Goal: Task Accomplishment & Management: Use online tool/utility

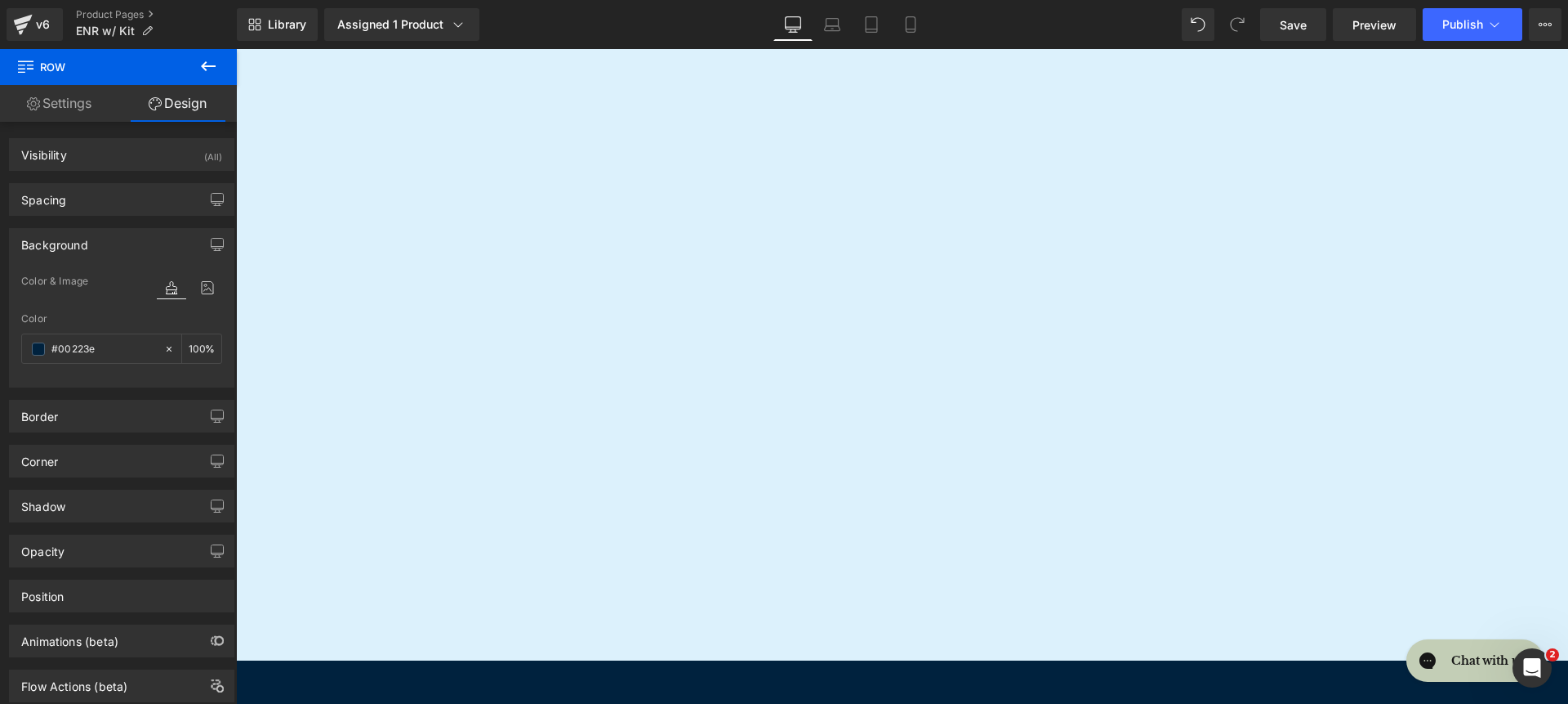
scroll to position [1647, 0]
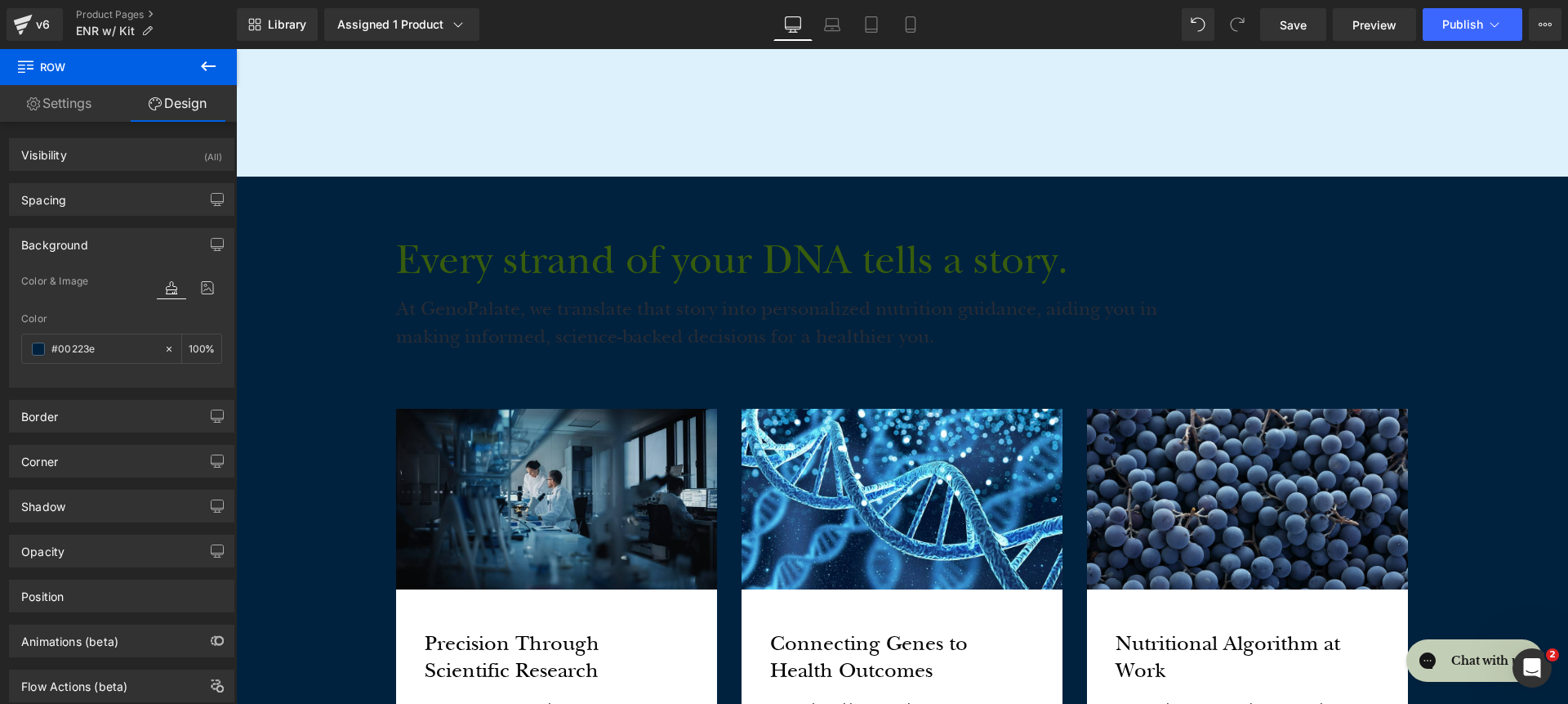
click at [690, 259] on h1 "Every strand of your DNA tells a story." at bounding box center [779, 261] width 768 height 47
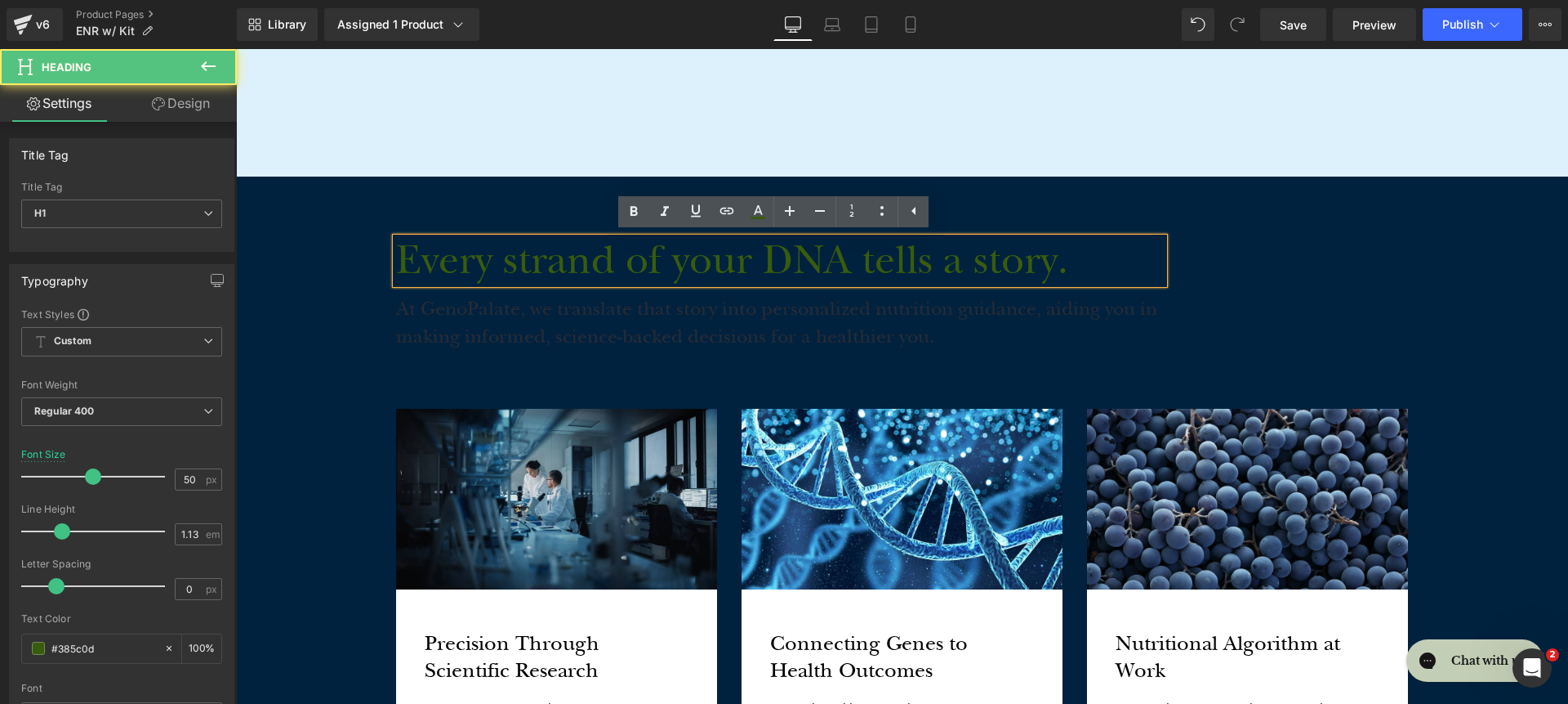
click at [689, 259] on h1 "Every strand of your DNA tells a story." at bounding box center [779, 261] width 768 height 47
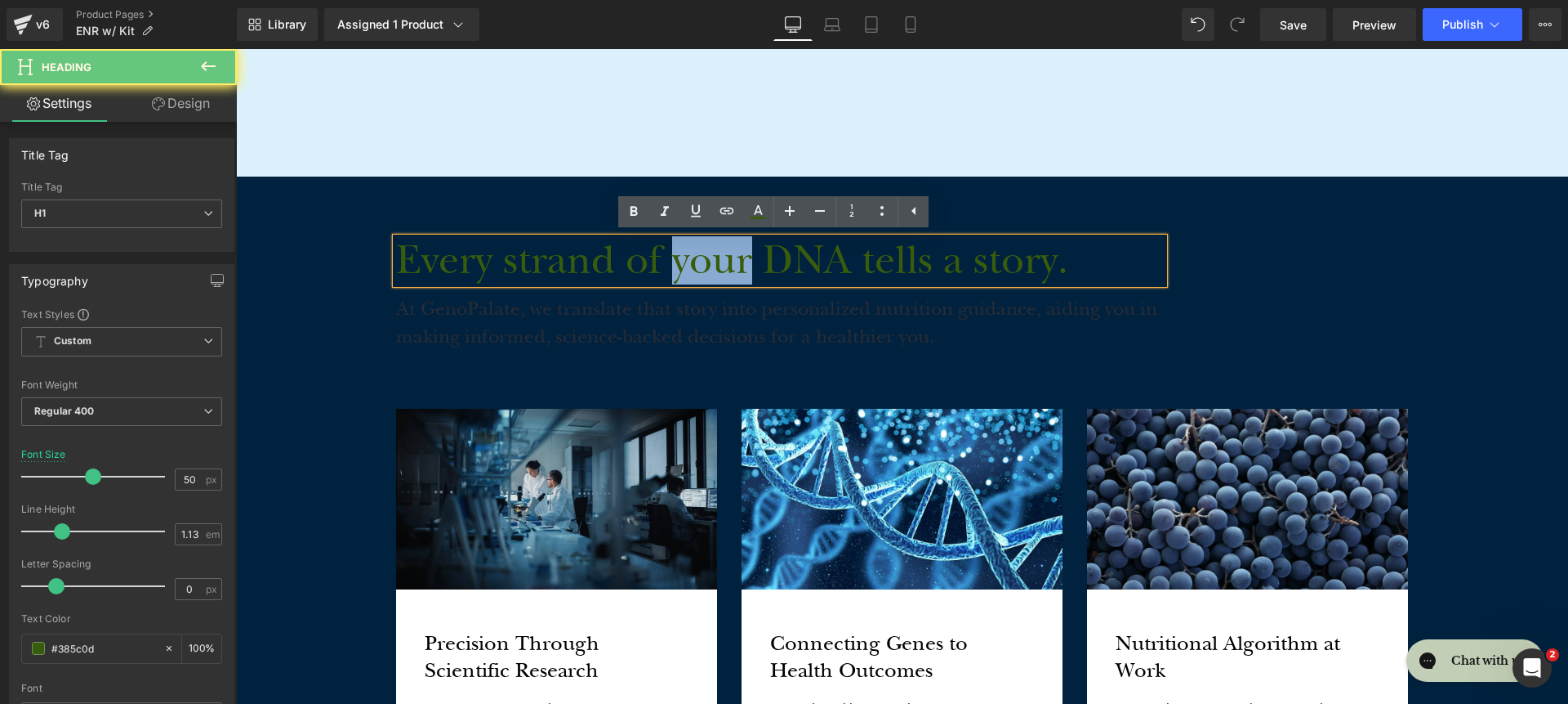
click at [689, 259] on h1 "Every strand of your DNA tells a story." at bounding box center [779, 261] width 768 height 47
click at [688, 259] on h1 "Every strand of your DNA tells a story." at bounding box center [779, 261] width 768 height 47
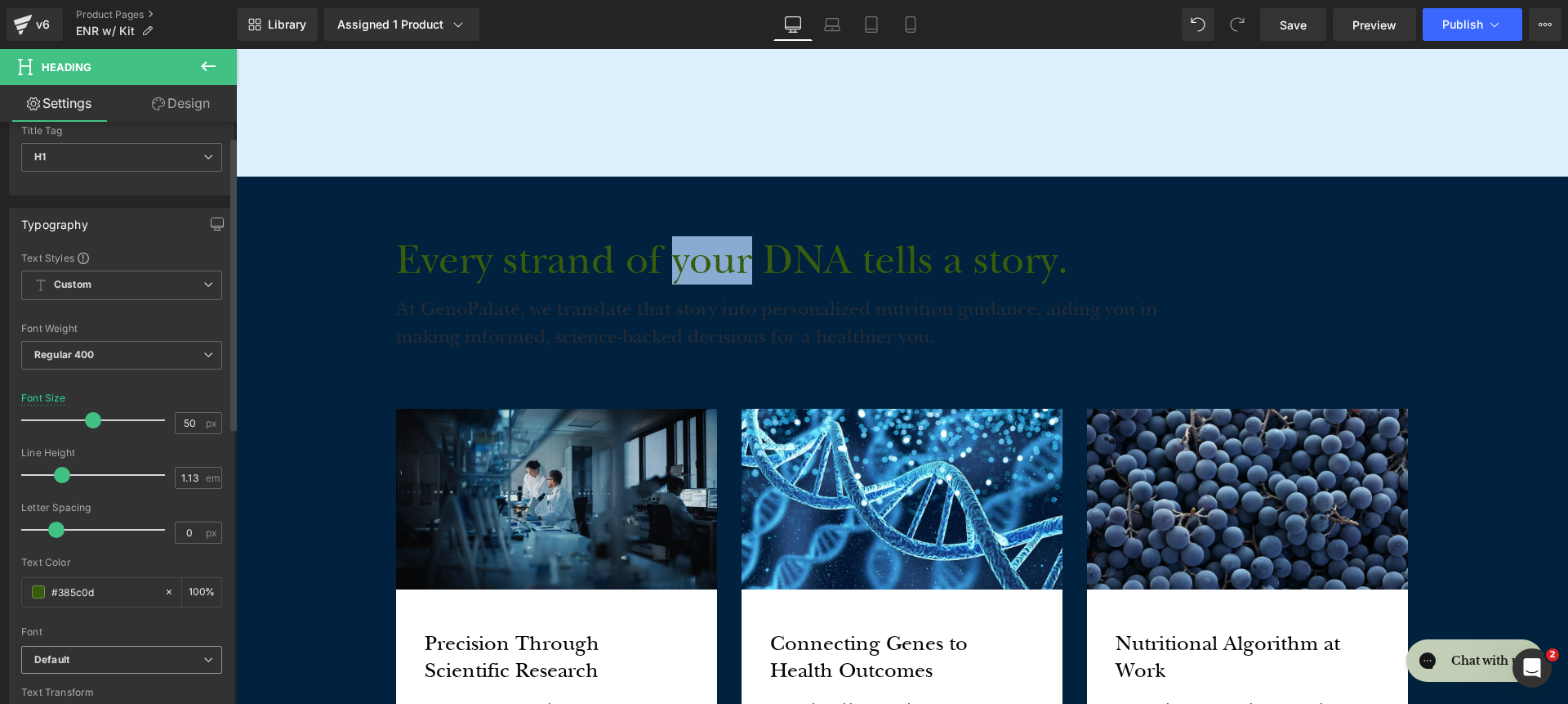
scroll to position [217, 0]
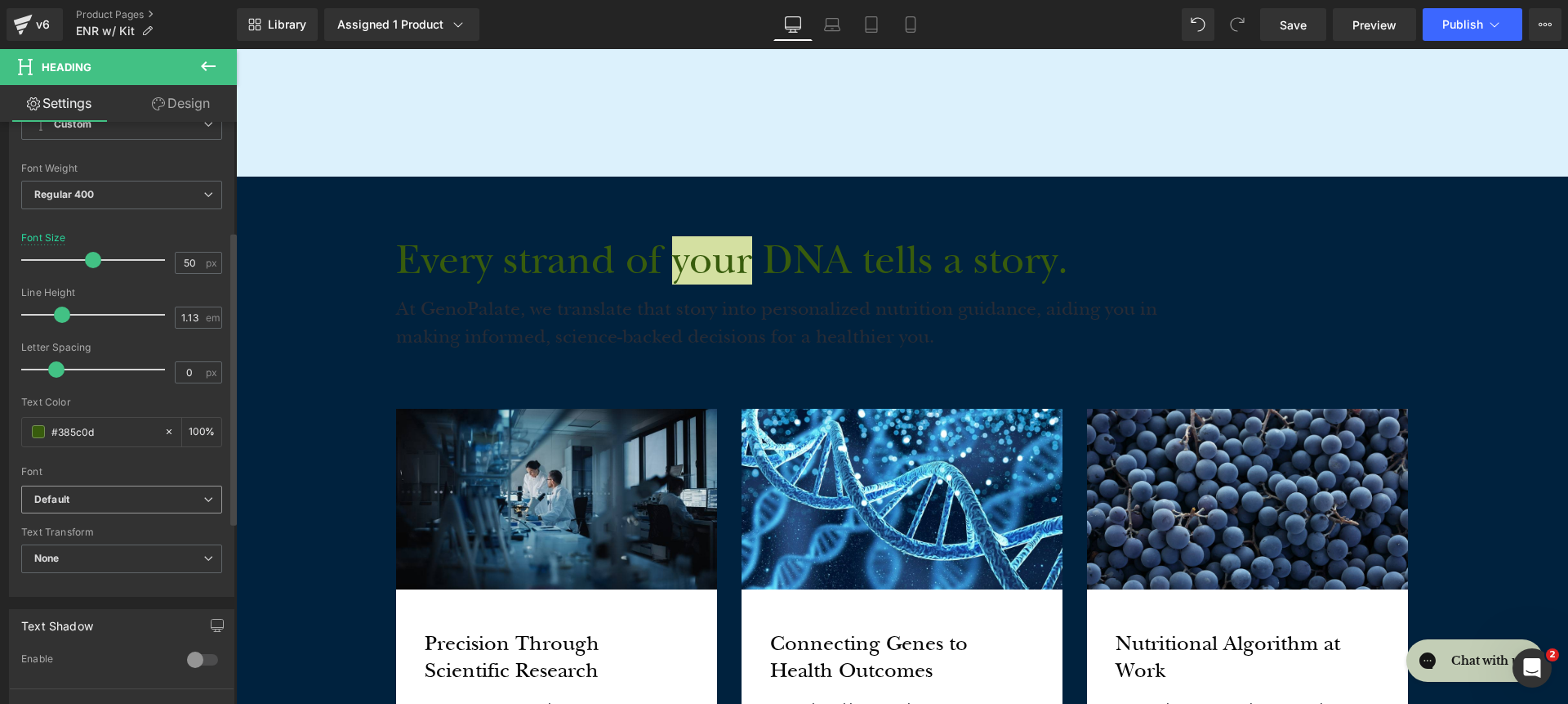
click at [128, 497] on b "Default" at bounding box center [118, 500] width 169 height 14
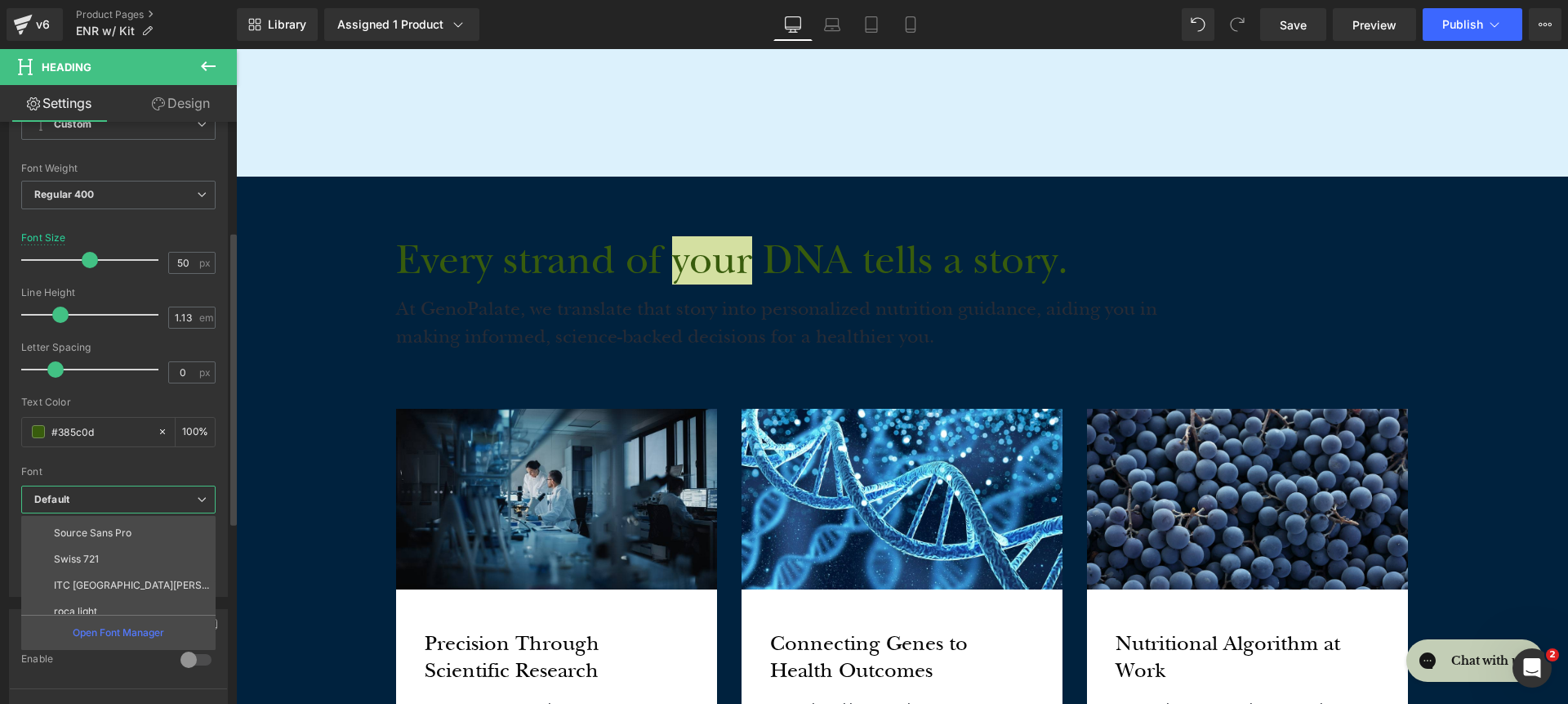
scroll to position [189, 0]
click at [141, 589] on li "roca light" at bounding box center [122, 601] width 202 height 26
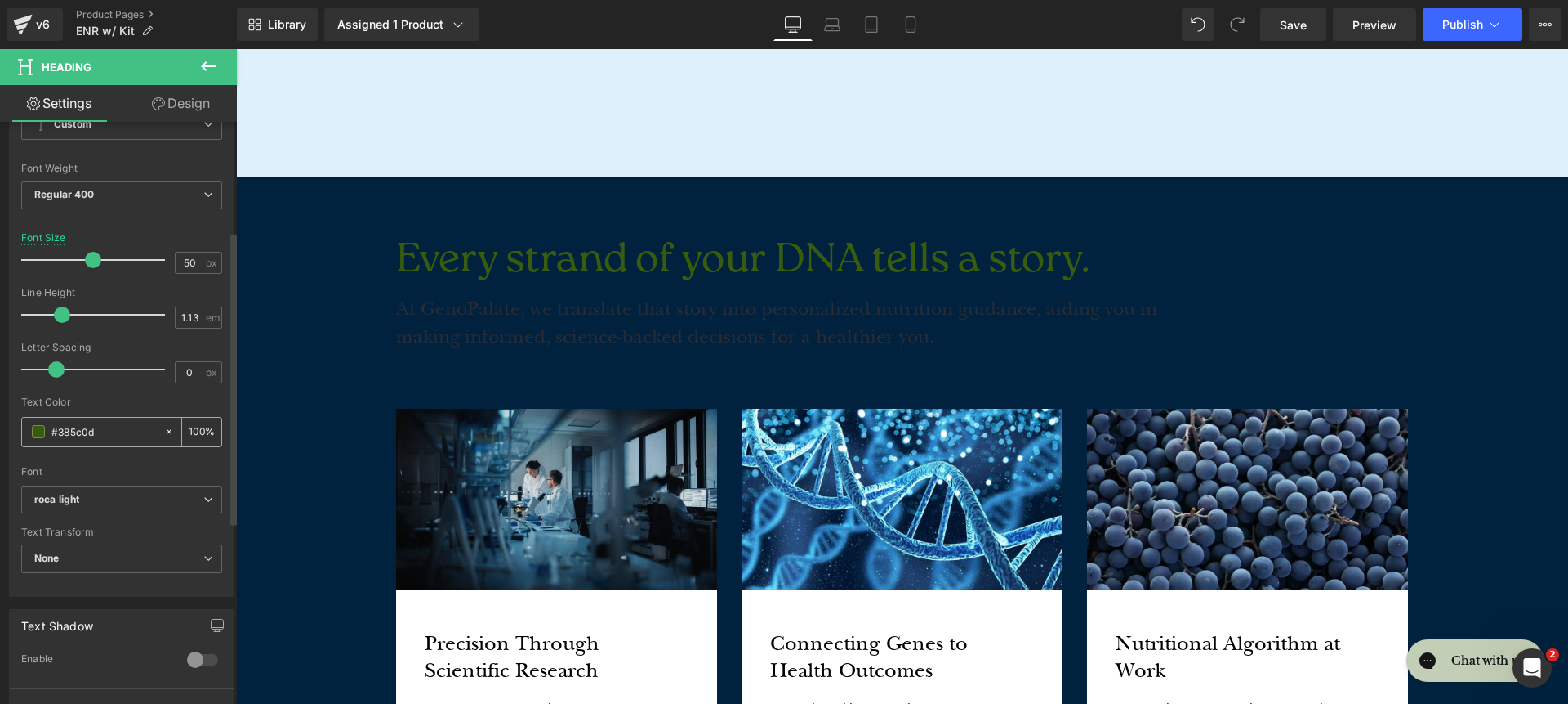
click at [163, 428] on icon at bounding box center [169, 432] width 12 height 12
type input "none"
type input "0"
click at [80, 430] on input "none" at bounding box center [103, 432] width 104 height 18
click at [79, 430] on input "none" at bounding box center [103, 432] width 104 height 18
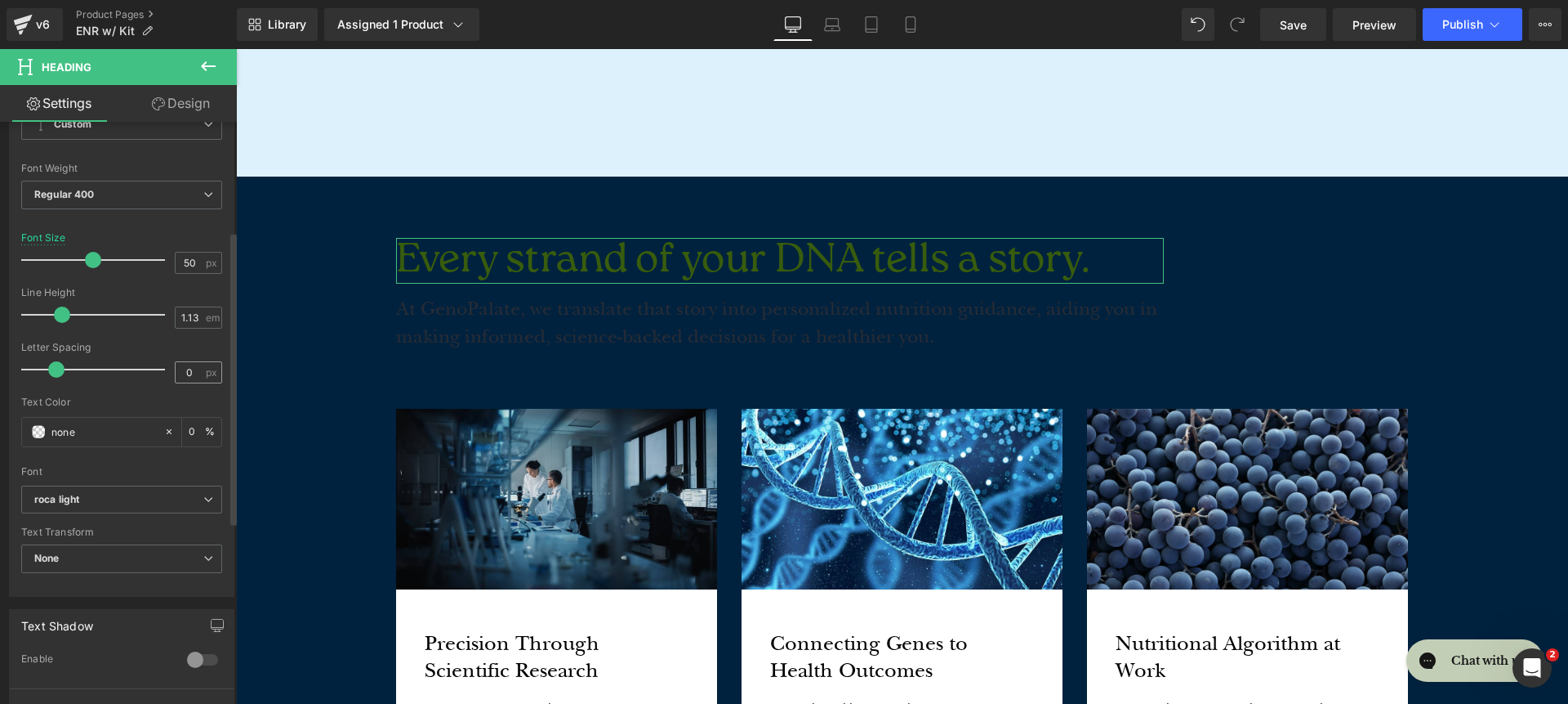
paste input "DCF1FC"
type input "DCF1FC"
type input "100"
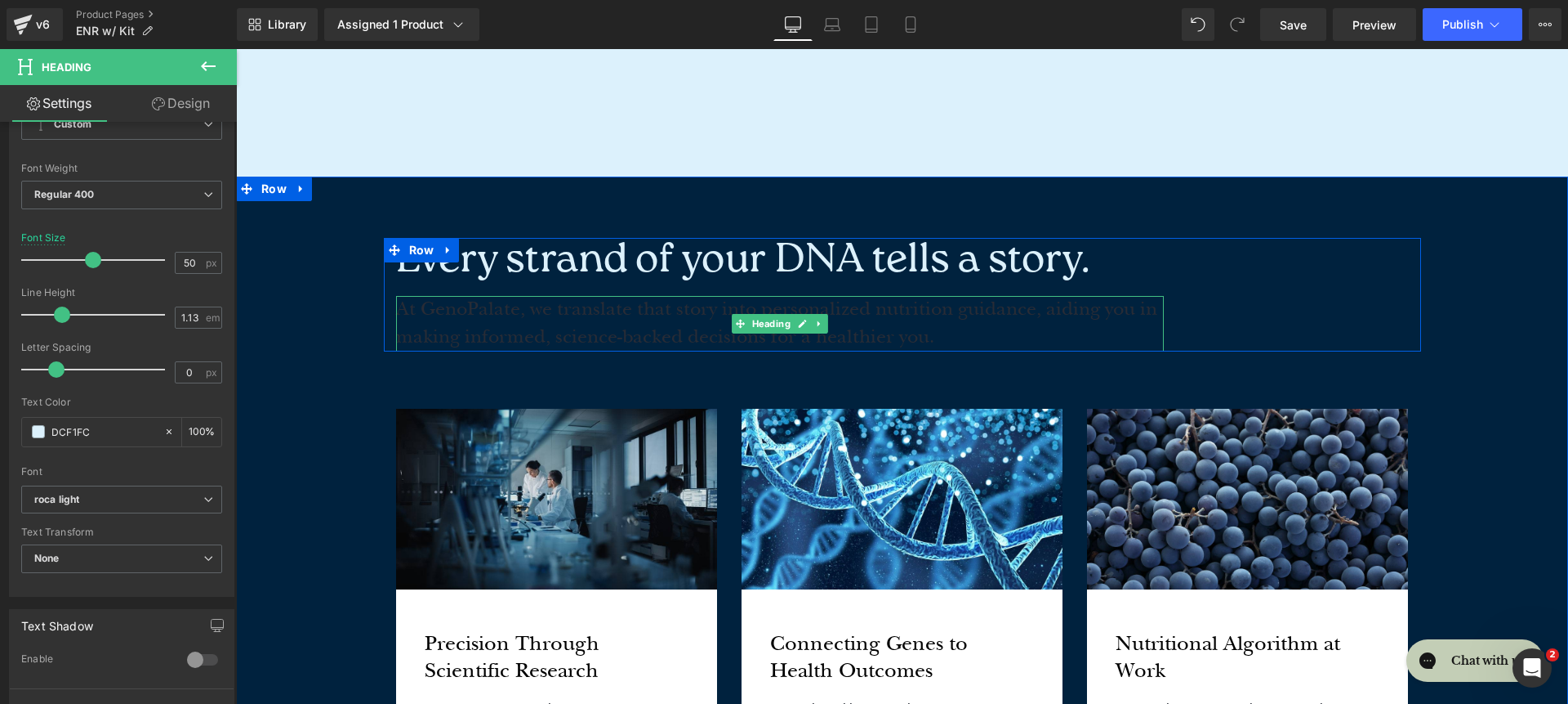
click at [542, 319] on span "At GenoPalate, we translate that story into personalized nutrition guidance, ai…" at bounding box center [776, 323] width 761 height 51
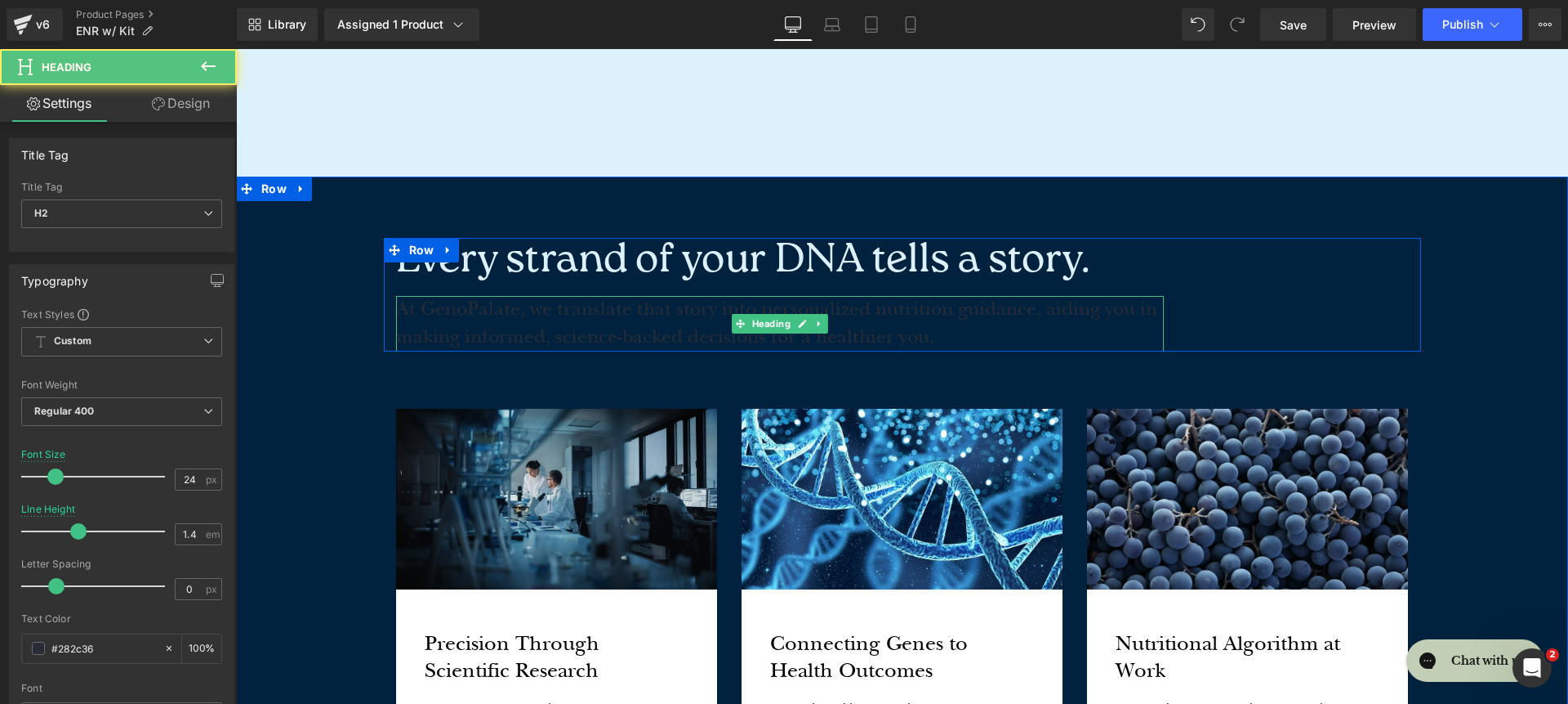
click at [433, 333] on span "At GenoPalate, we translate that story into personalized nutrition guidance, ai…" at bounding box center [776, 323] width 761 height 51
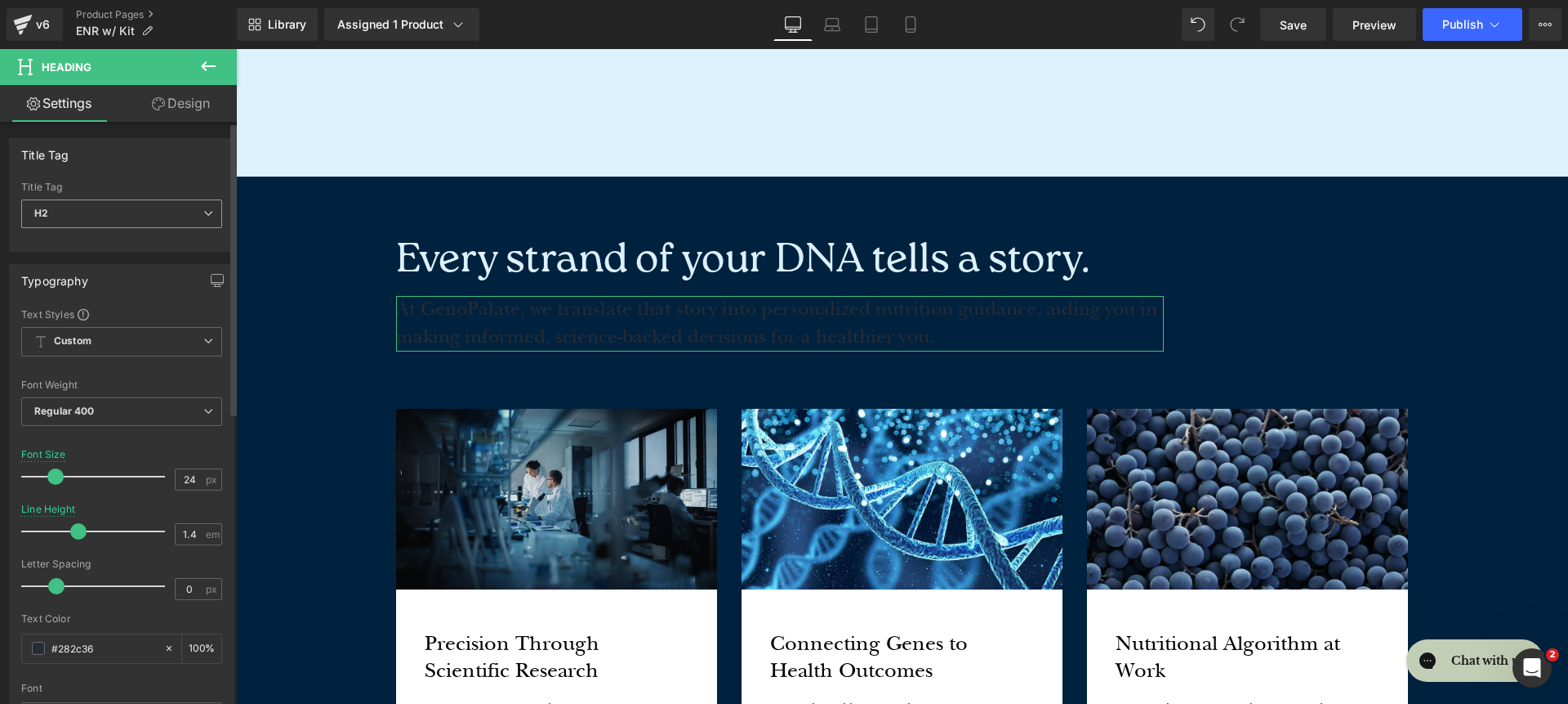
click at [121, 225] on span "H2" at bounding box center [121, 214] width 201 height 28
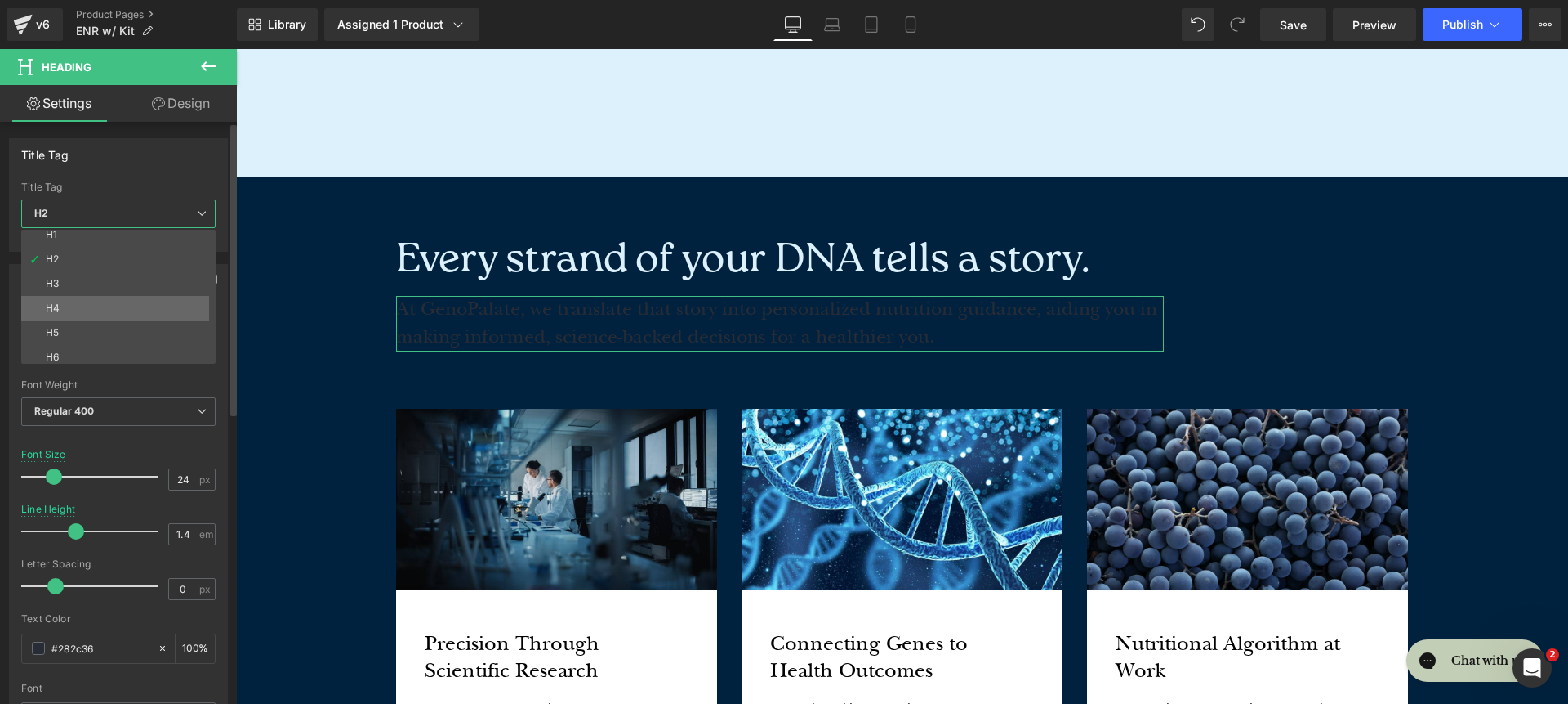
scroll to position [13, 0]
click at [114, 278] on li "H3" at bounding box center [122, 277] width 202 height 24
type input "40"
type input "1.2"
type input "#385c0d"
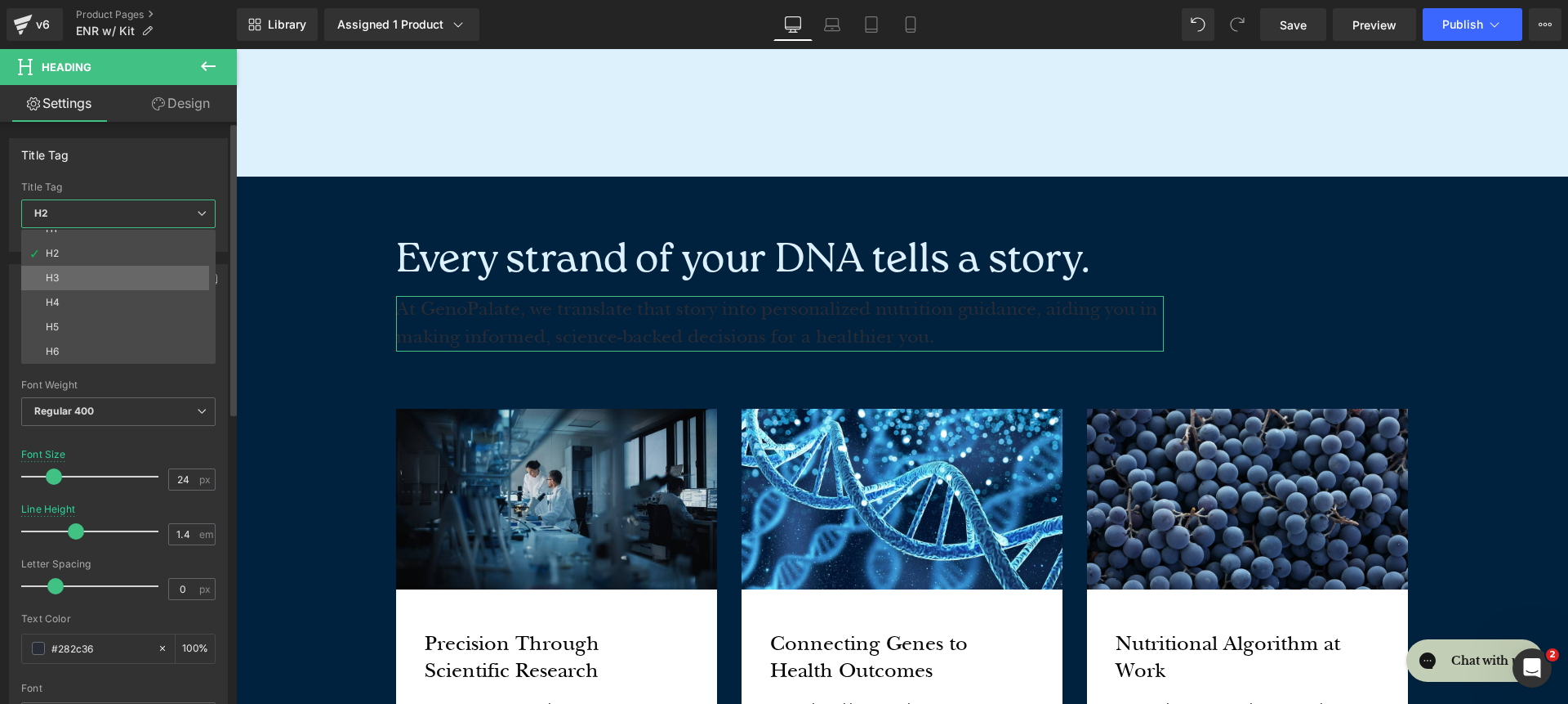
type input "100"
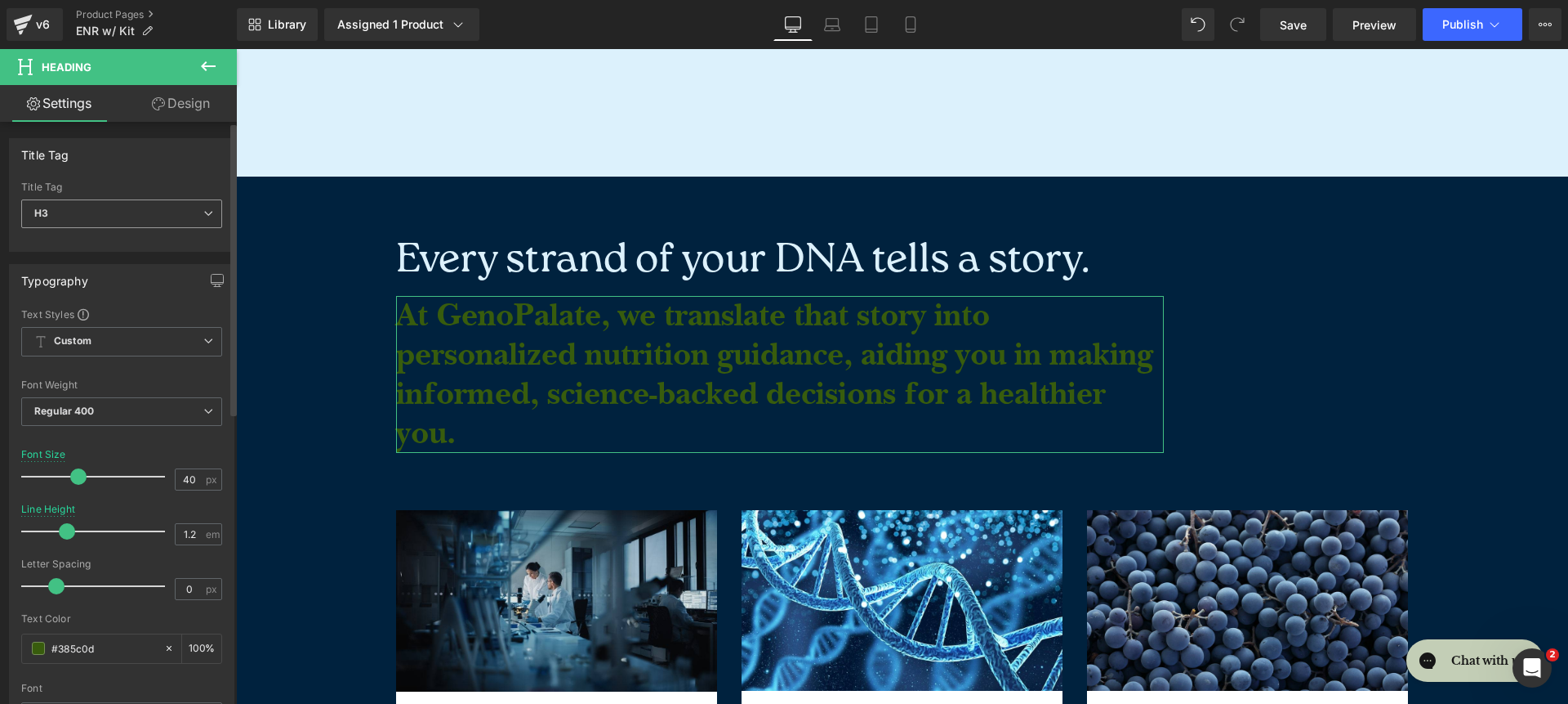
type input "24"
type input "1.4"
type input "#282c36"
type input "100"
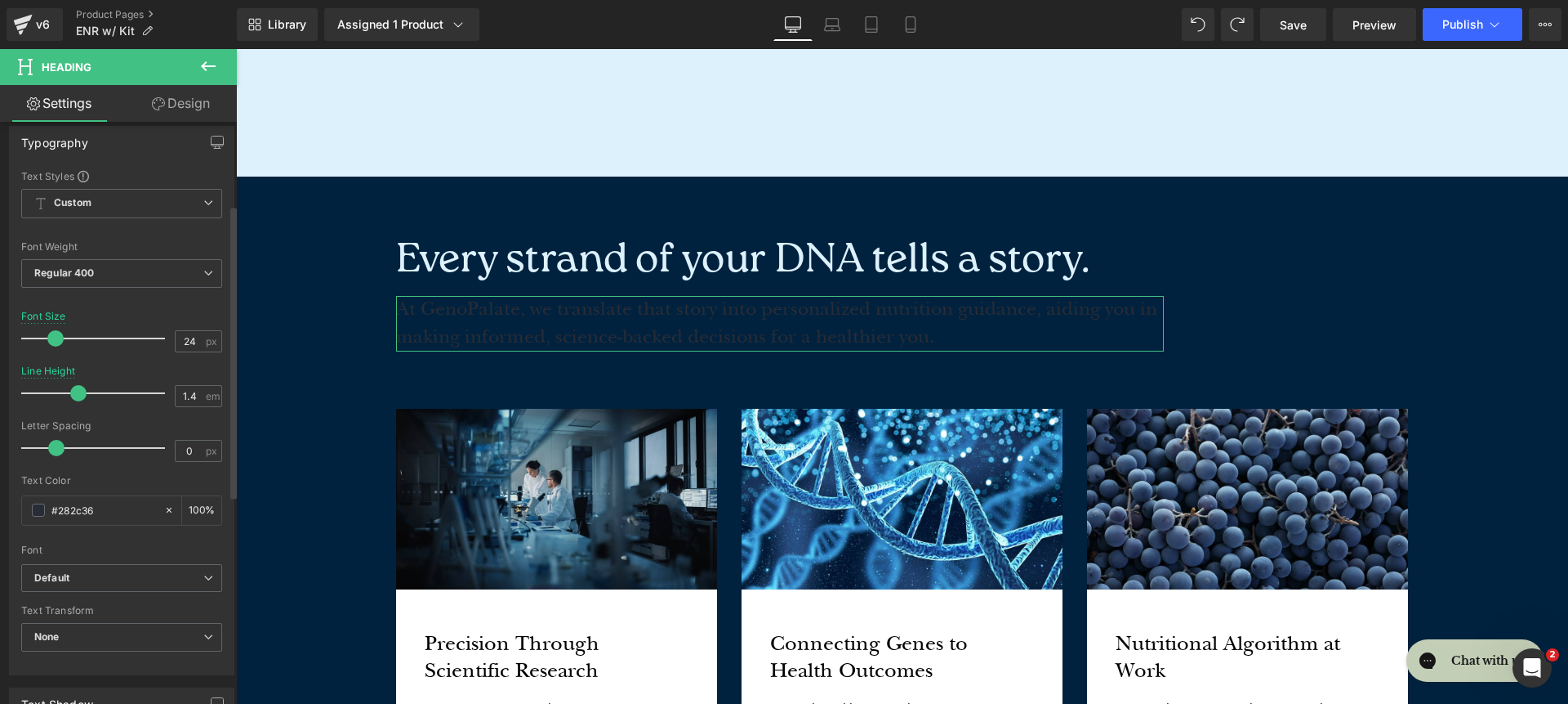
scroll to position [164, 0]
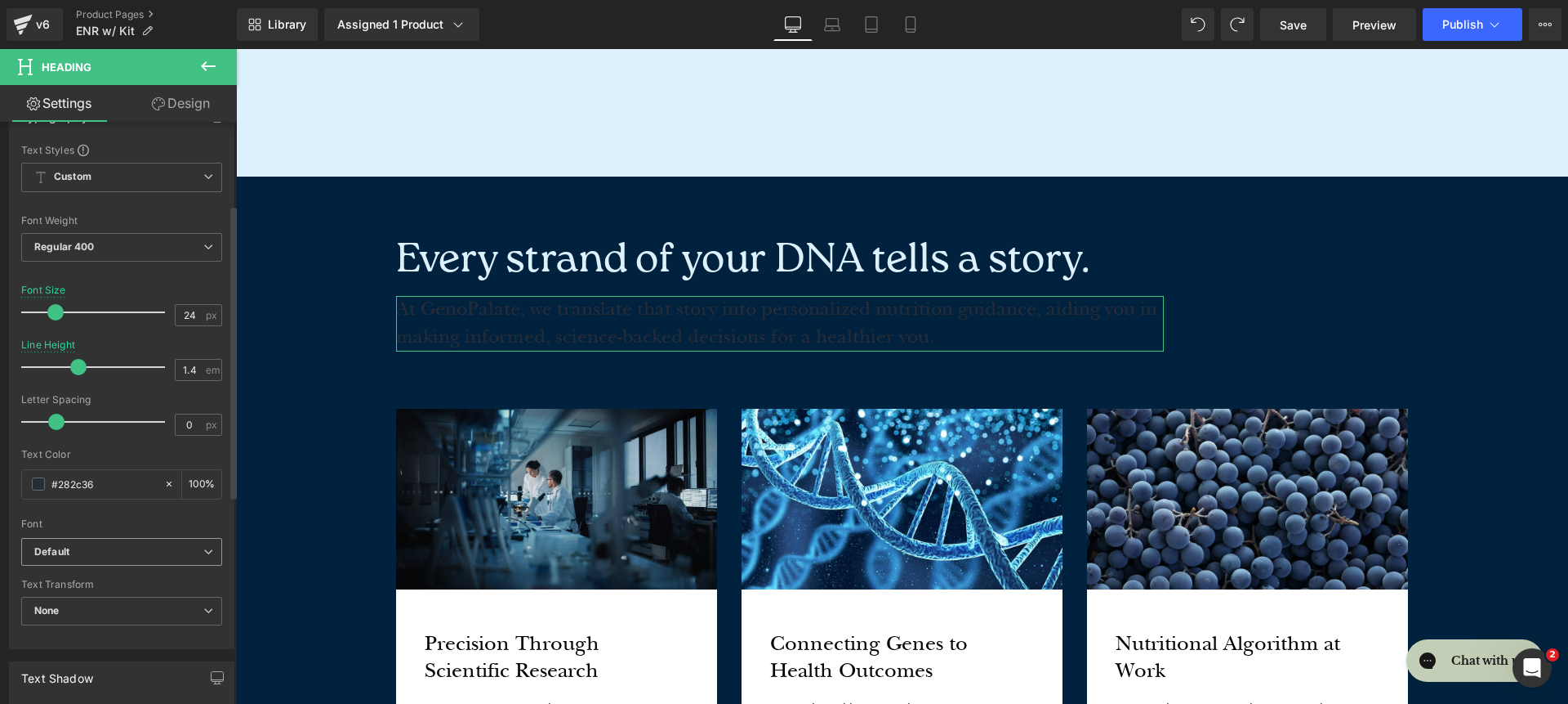
click at [123, 559] on span "Default" at bounding box center [121, 552] width 201 height 28
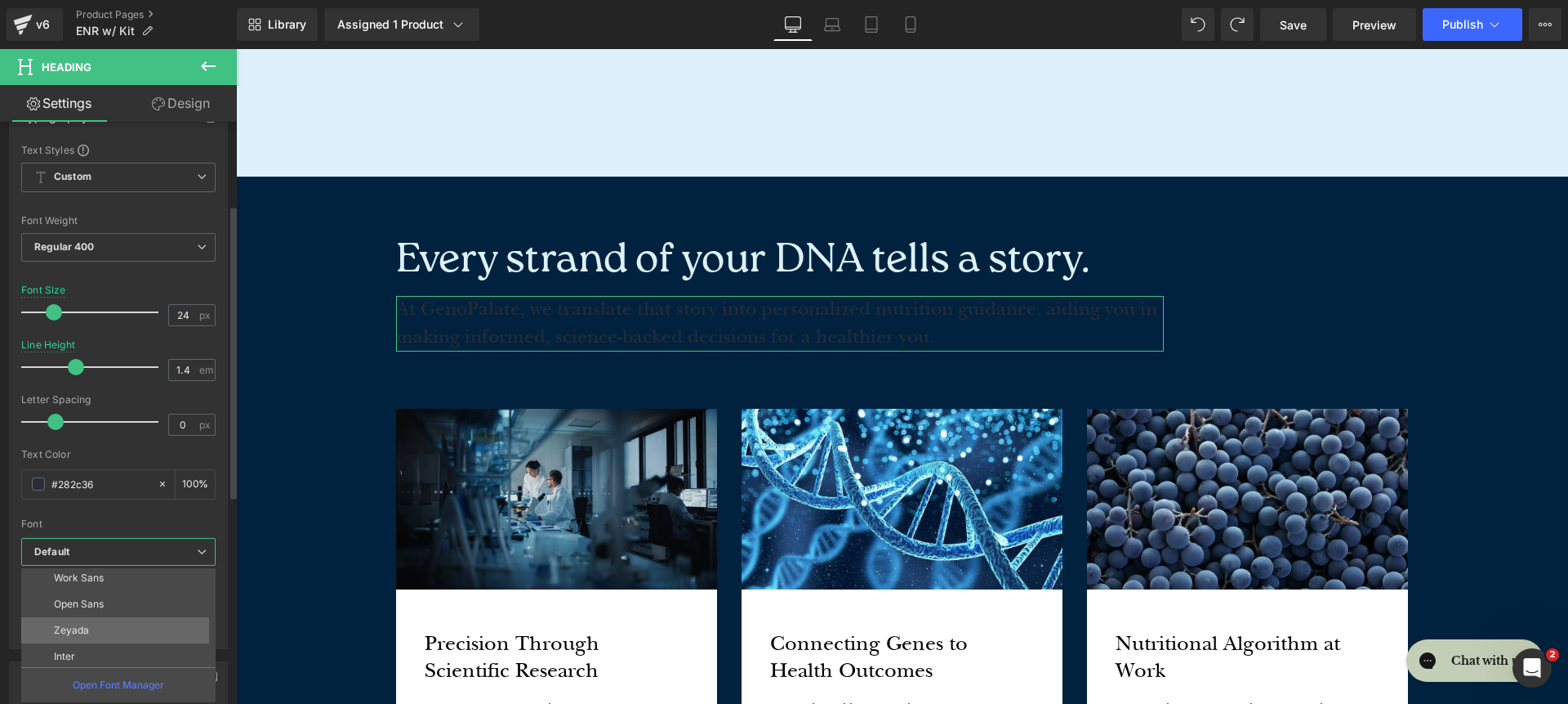
scroll to position [88, 0]
click at [137, 649] on li "Inter" at bounding box center [122, 650] width 202 height 26
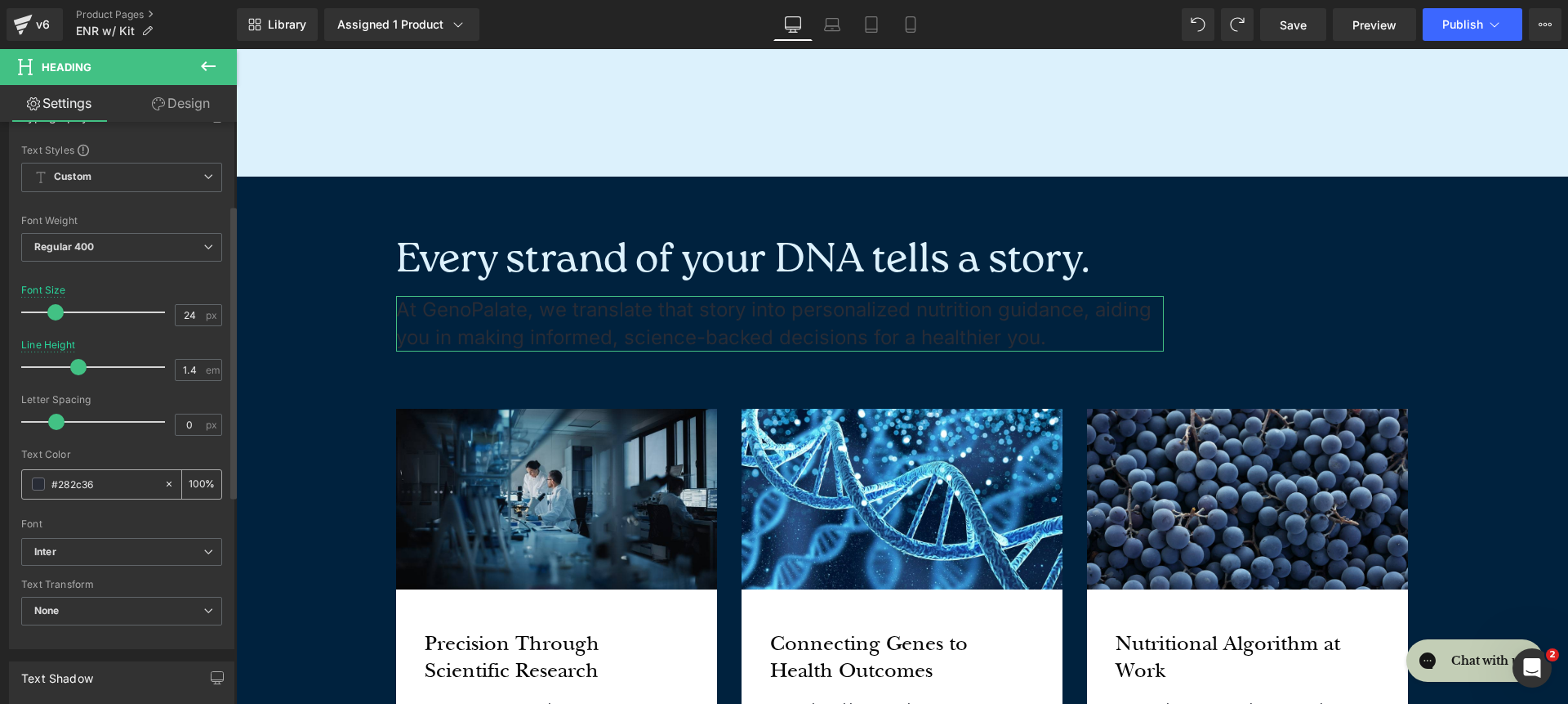
click at [132, 486] on input "#282c36" at bounding box center [103, 484] width 104 height 18
type input "ff"
type input "0"
type input "fff"
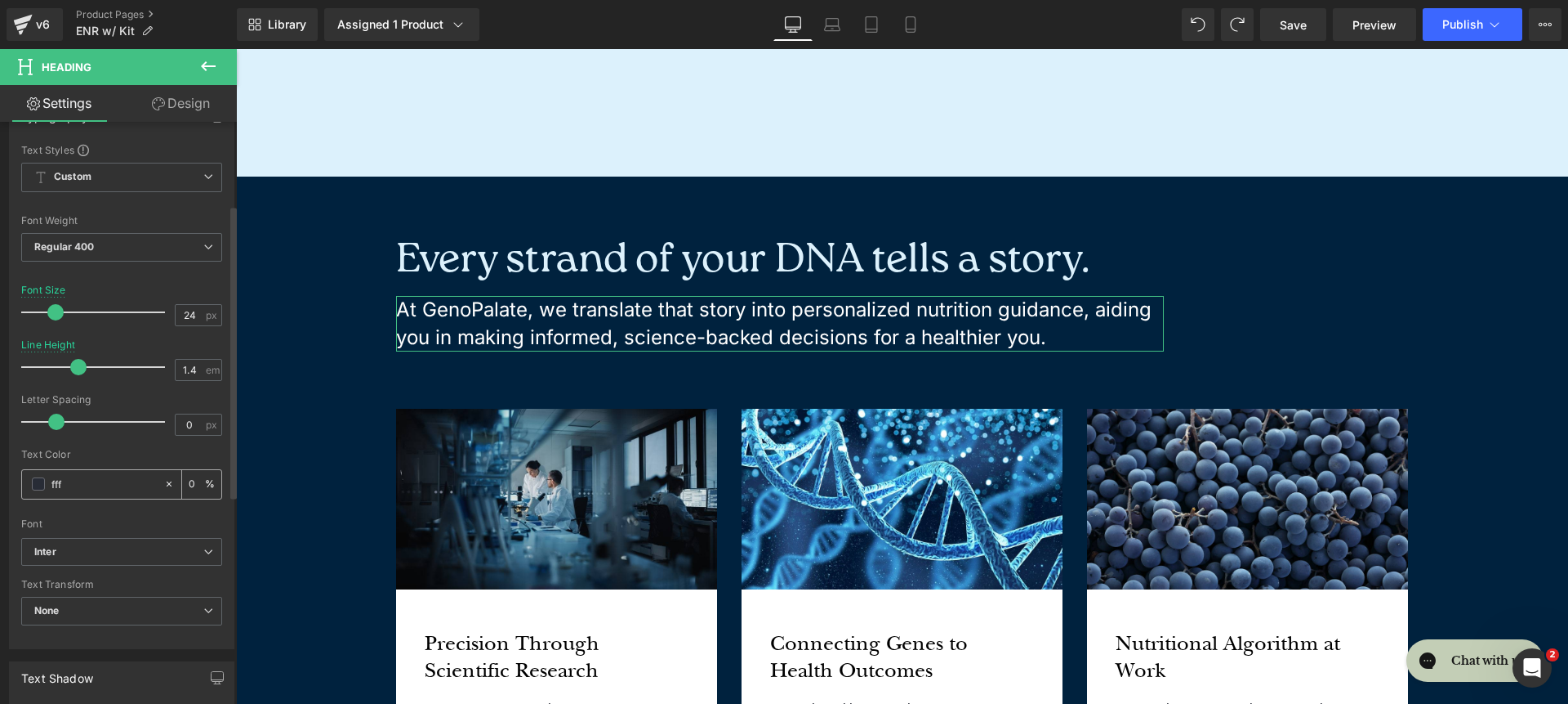
type input "100"
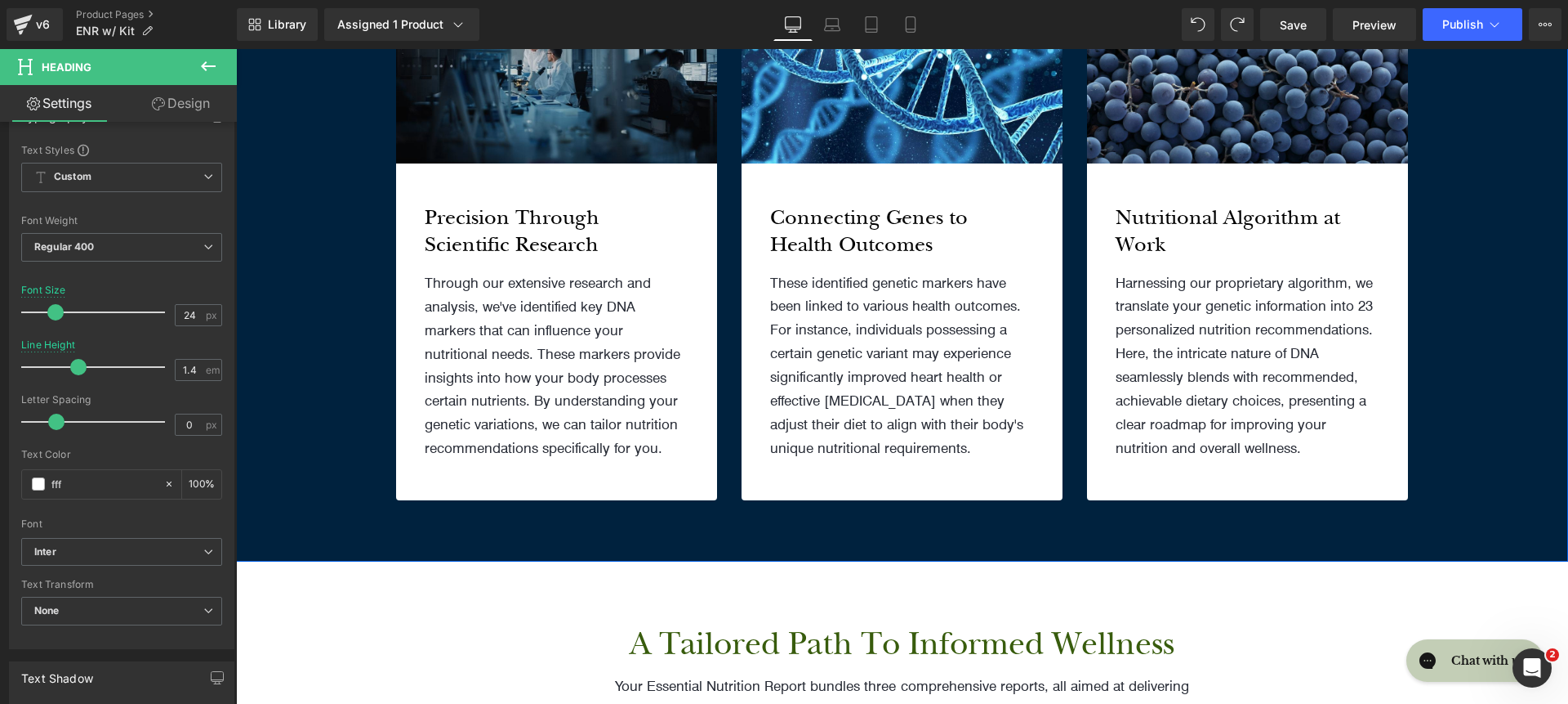
scroll to position [1880, 0]
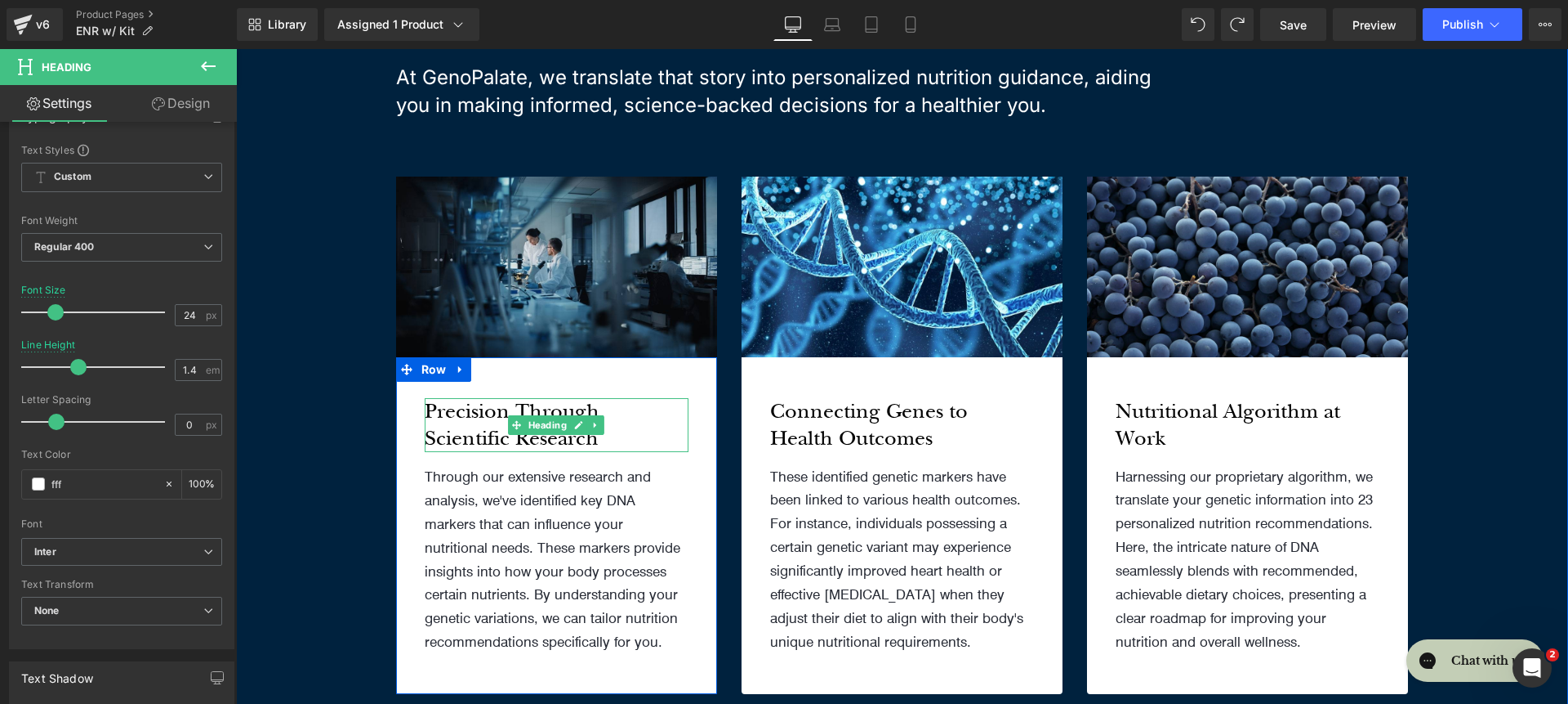
click at [502, 415] on h4 "Precision Through Scientific Research" at bounding box center [557, 425] width 263 height 54
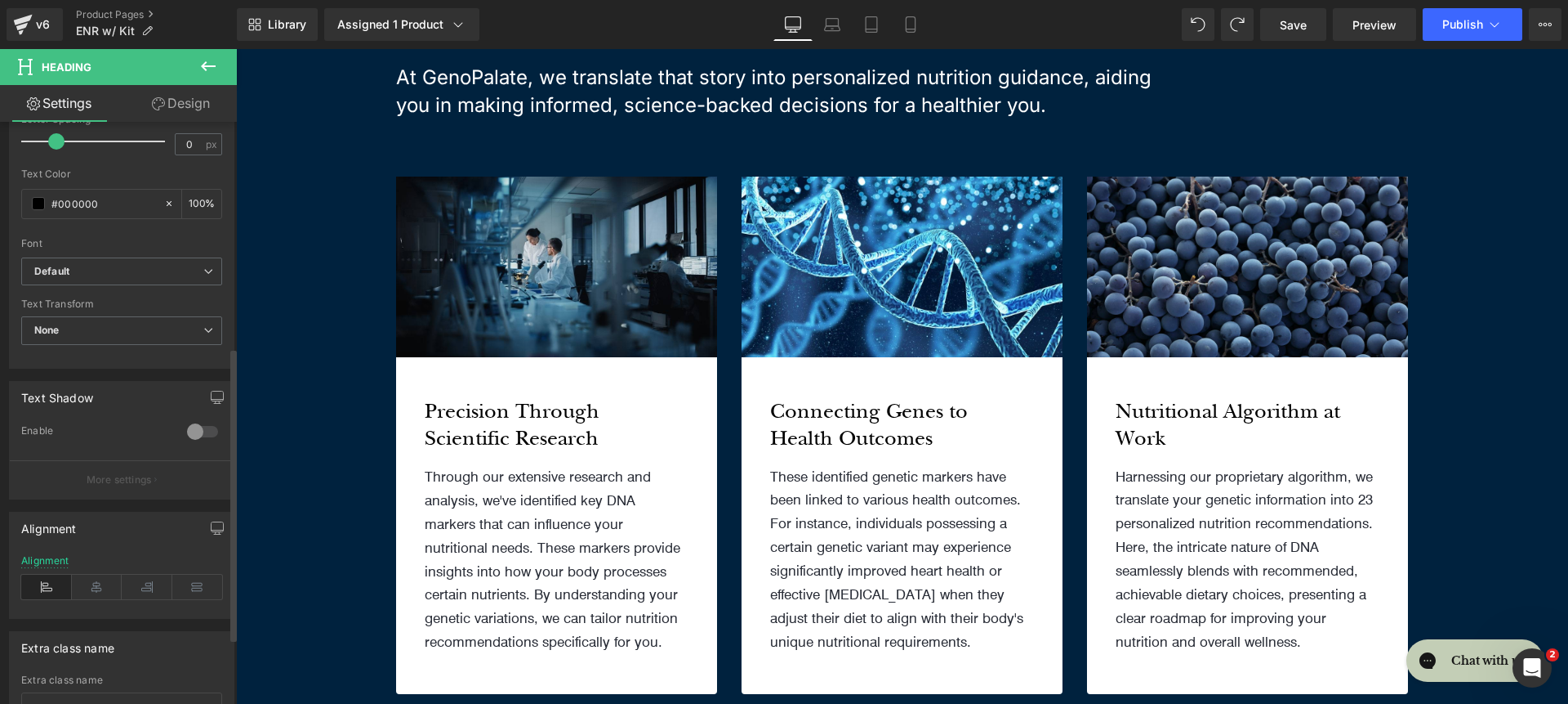
scroll to position [444, 0]
click at [124, 270] on b "Default" at bounding box center [118, 272] width 169 height 14
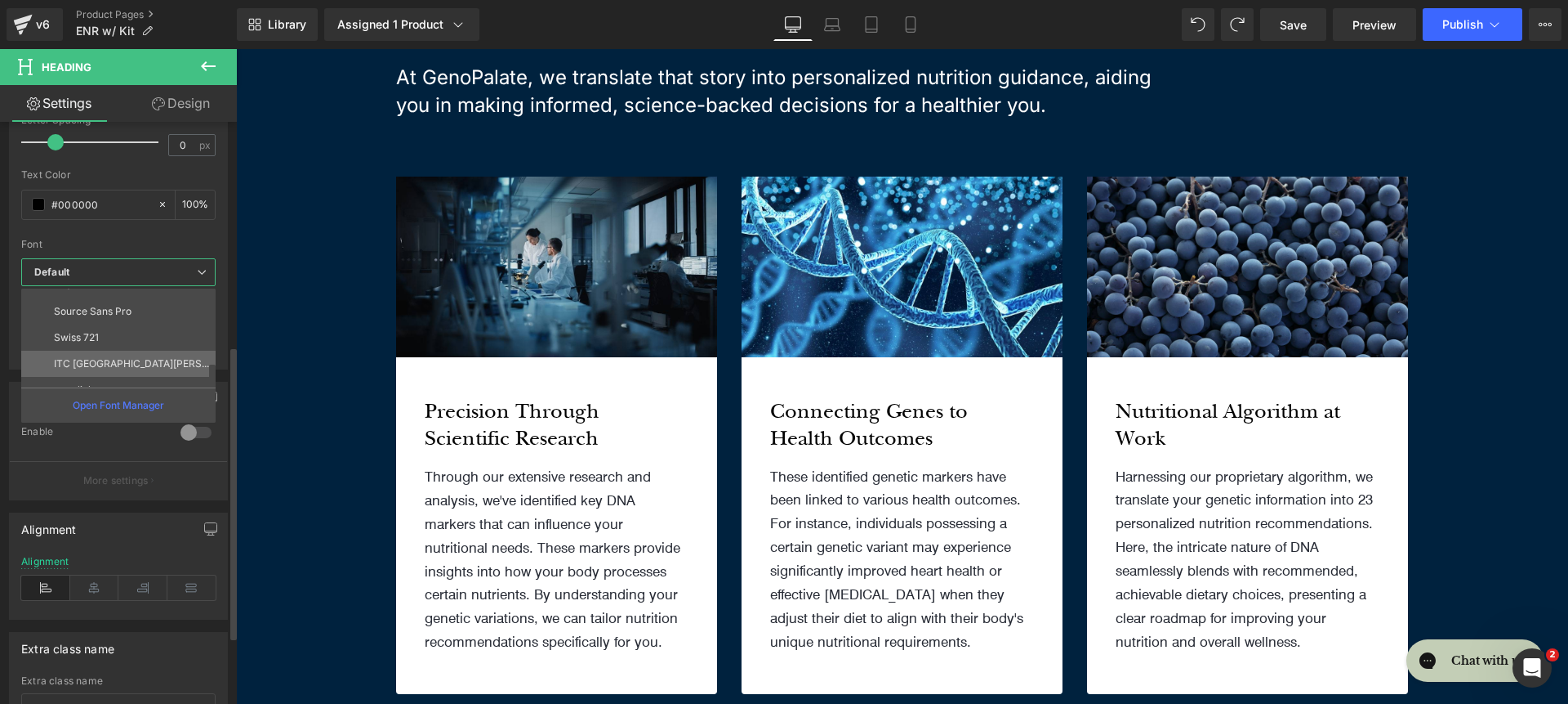
scroll to position [189, 0]
click at [123, 365] on li "roca light" at bounding box center [122, 373] width 202 height 26
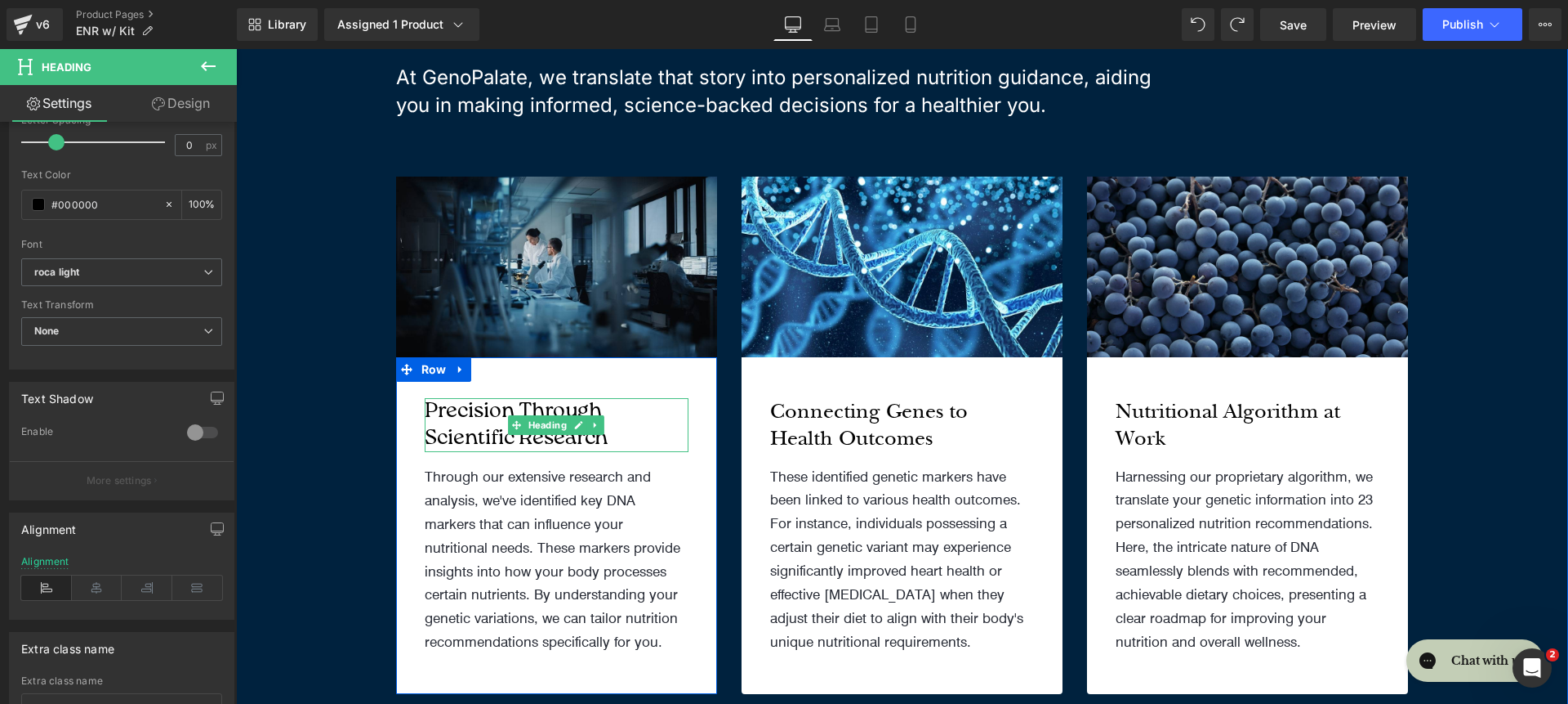
click at [514, 405] on h4 "Precision Through Scientific Research" at bounding box center [557, 425] width 263 height 54
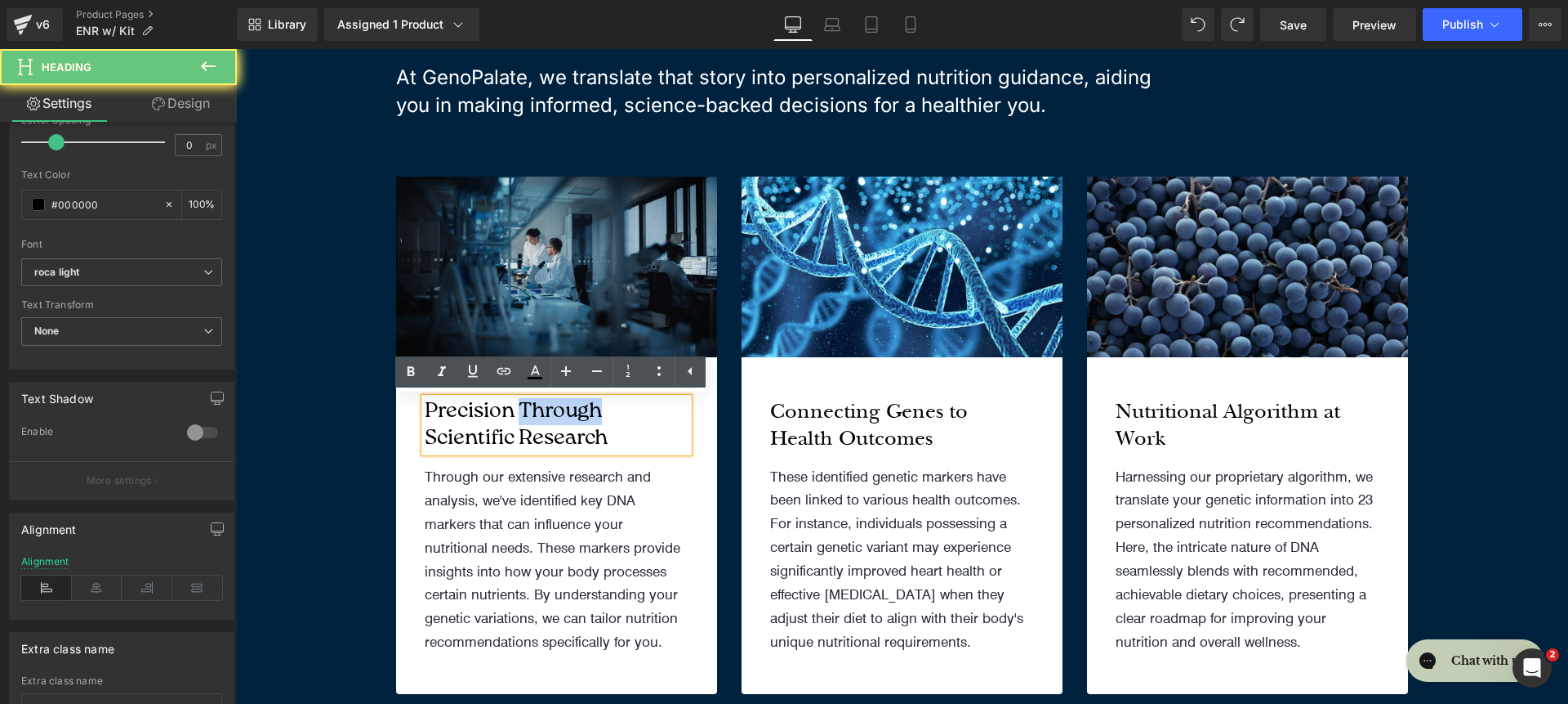
click at [515, 405] on h4 "Precision Through Scientific Research" at bounding box center [557, 425] width 263 height 54
click at [524, 407] on h4 "Precision Through Scientific Research" at bounding box center [557, 425] width 263 height 54
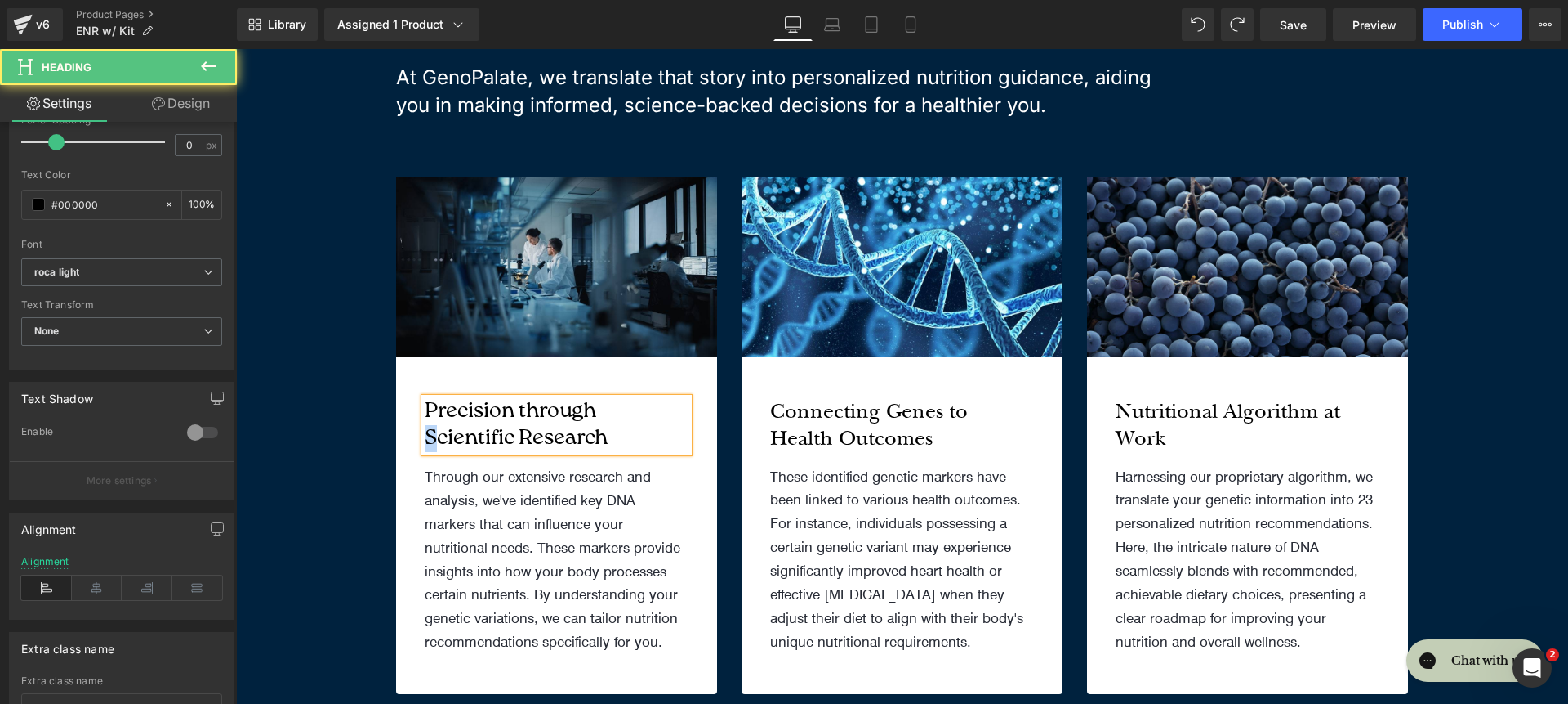
drag, startPoint x: 432, startPoint y: 438, endPoint x: 421, endPoint y: 435, distance: 11.4
click at [425, 436] on h4 "Precision through Scientific Research" at bounding box center [557, 425] width 263 height 54
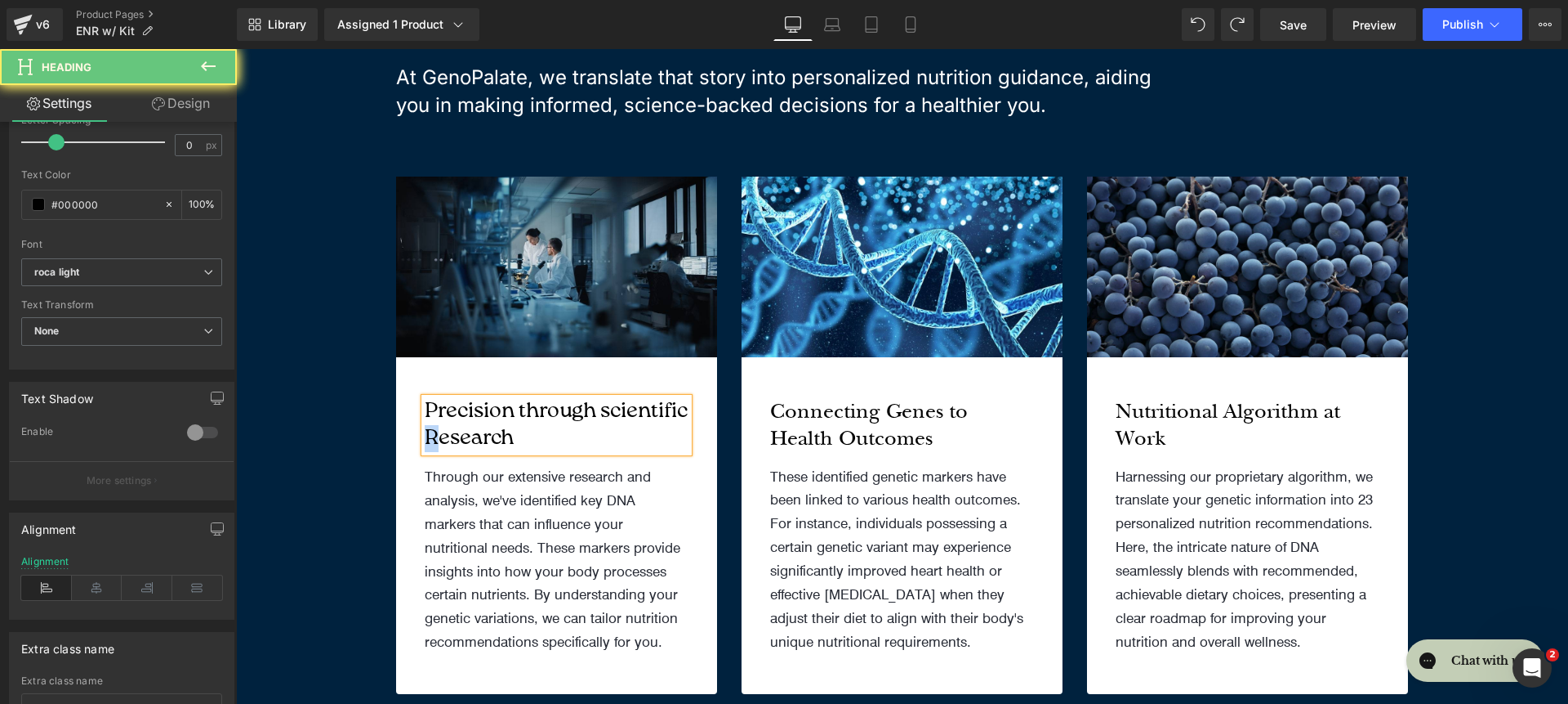
drag, startPoint x: 525, startPoint y: 440, endPoint x: 513, endPoint y: 440, distance: 12.0
click at [513, 440] on h4 "Precision through scientific Research" at bounding box center [557, 425] width 263 height 54
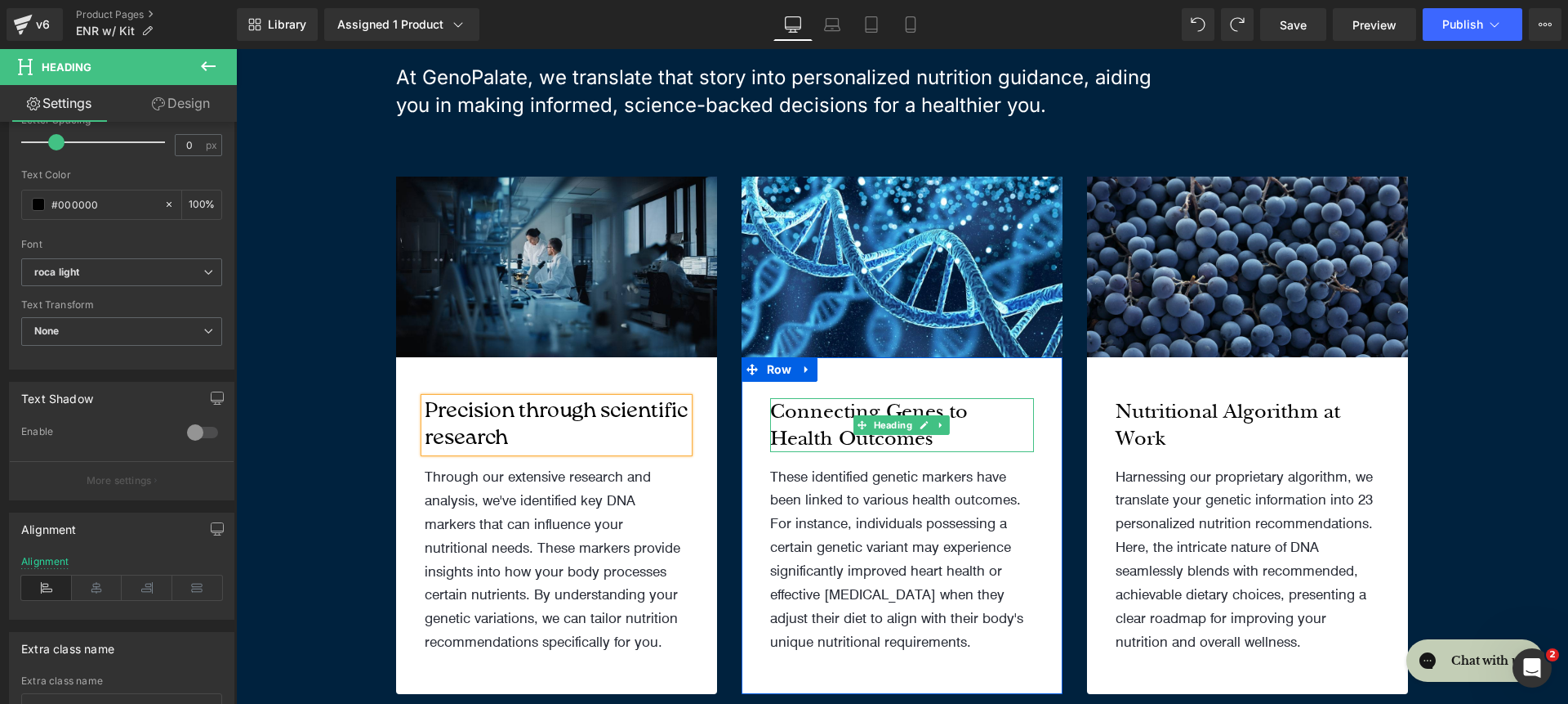
click at [850, 408] on h4 "Connecting Genes to Health Outcomes" at bounding box center [902, 425] width 263 height 54
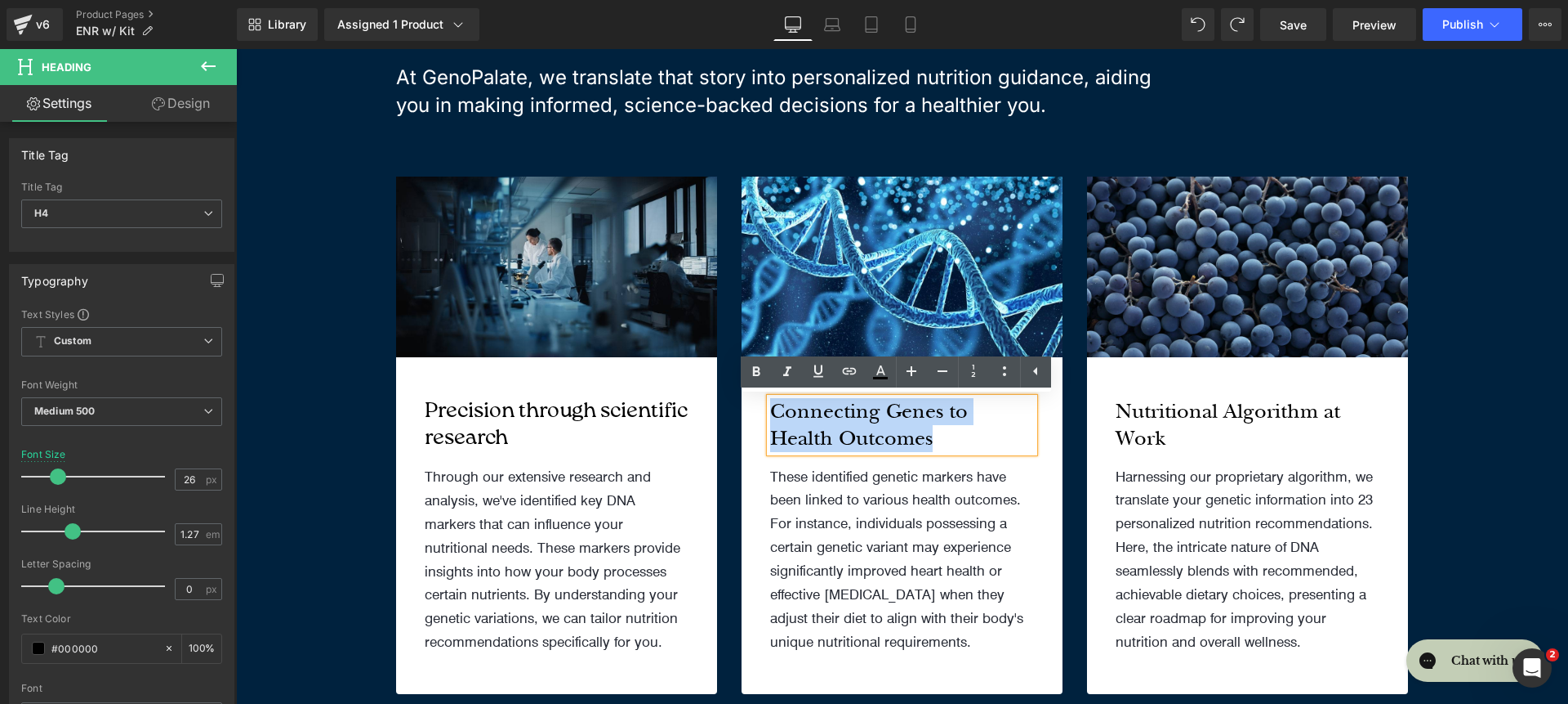
click at [850, 408] on h4 "Connecting Genes to Health Outcomes" at bounding box center [902, 425] width 263 height 54
click at [874, 416] on h4 "Connecting Genes to Health Outcomes" at bounding box center [902, 425] width 263 height 54
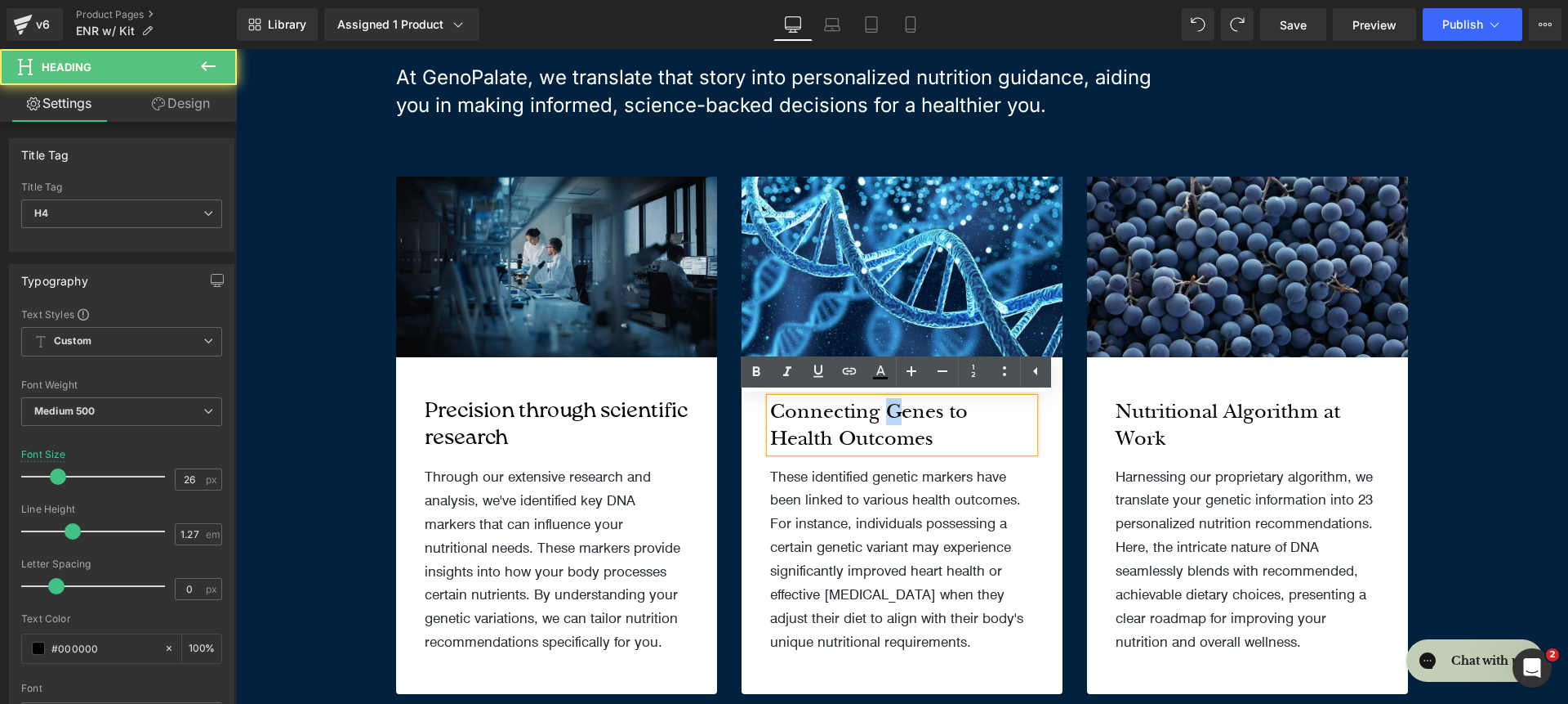
click at [884, 405] on h4 "Connecting Genes to Health Outcomes" at bounding box center [902, 425] width 263 height 54
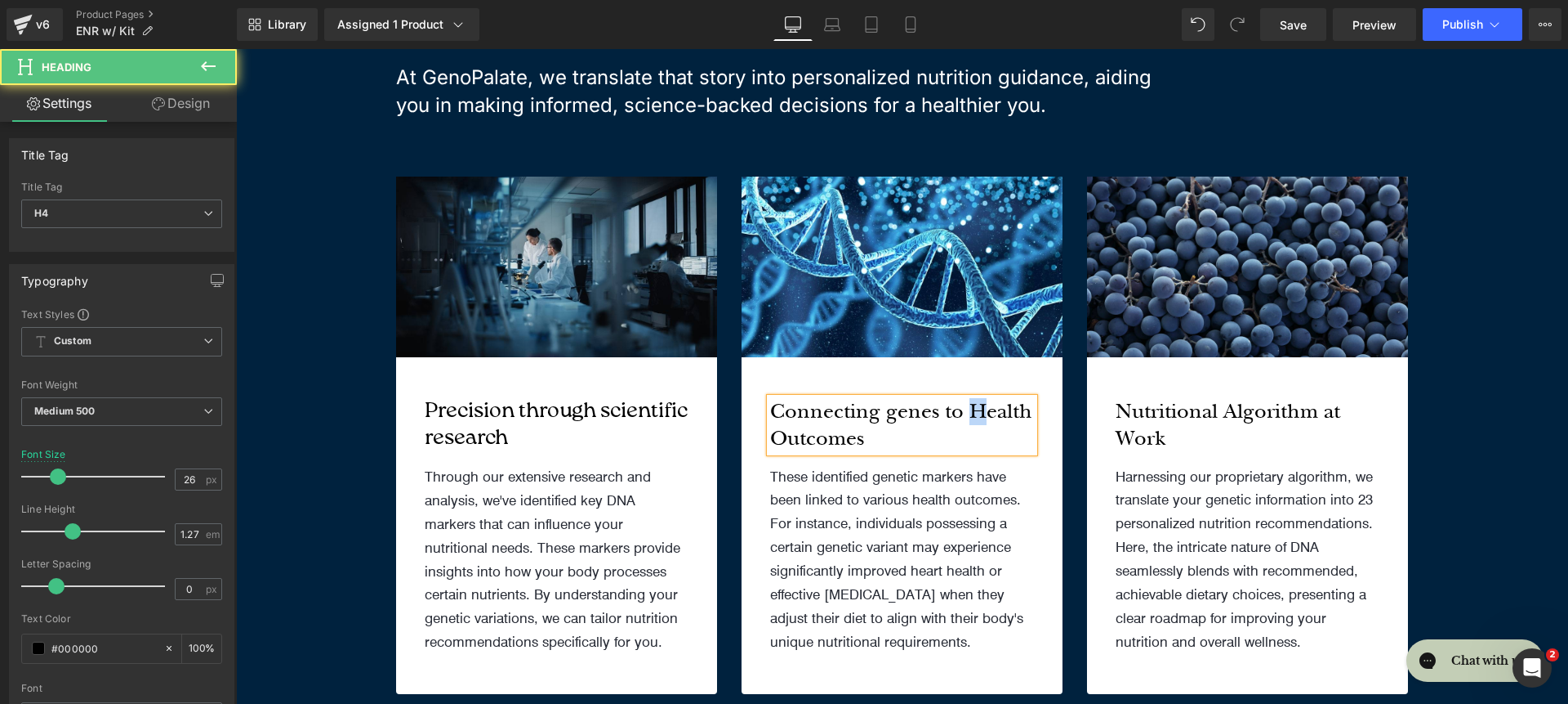
click at [973, 409] on h4 "Connecting genes to Health Outcomes" at bounding box center [902, 425] width 263 height 54
click at [773, 440] on h4 "Connecting genes to health Outcomes" at bounding box center [902, 425] width 263 height 54
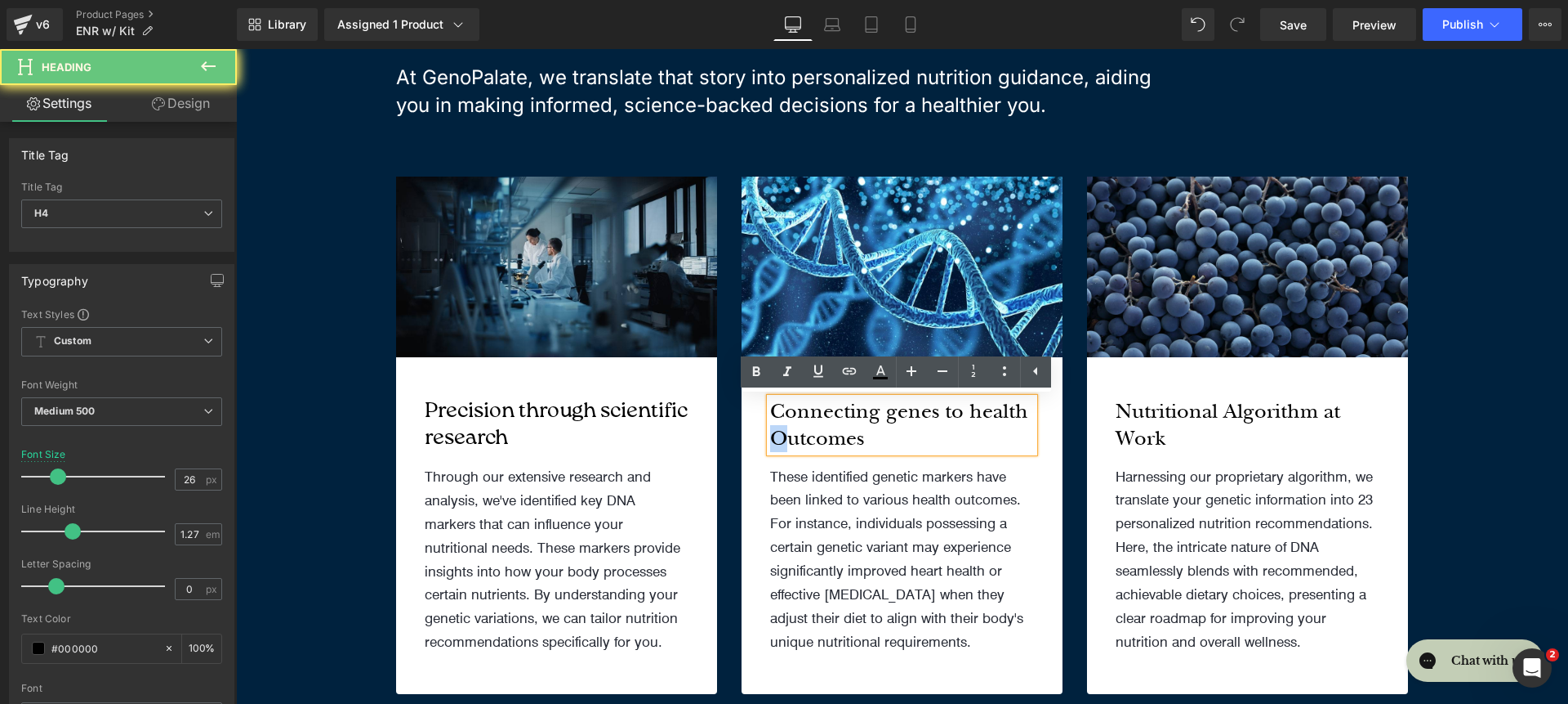
click at [770, 441] on h4 "Connecting genes to health Outcomes" at bounding box center [902, 425] width 263 height 54
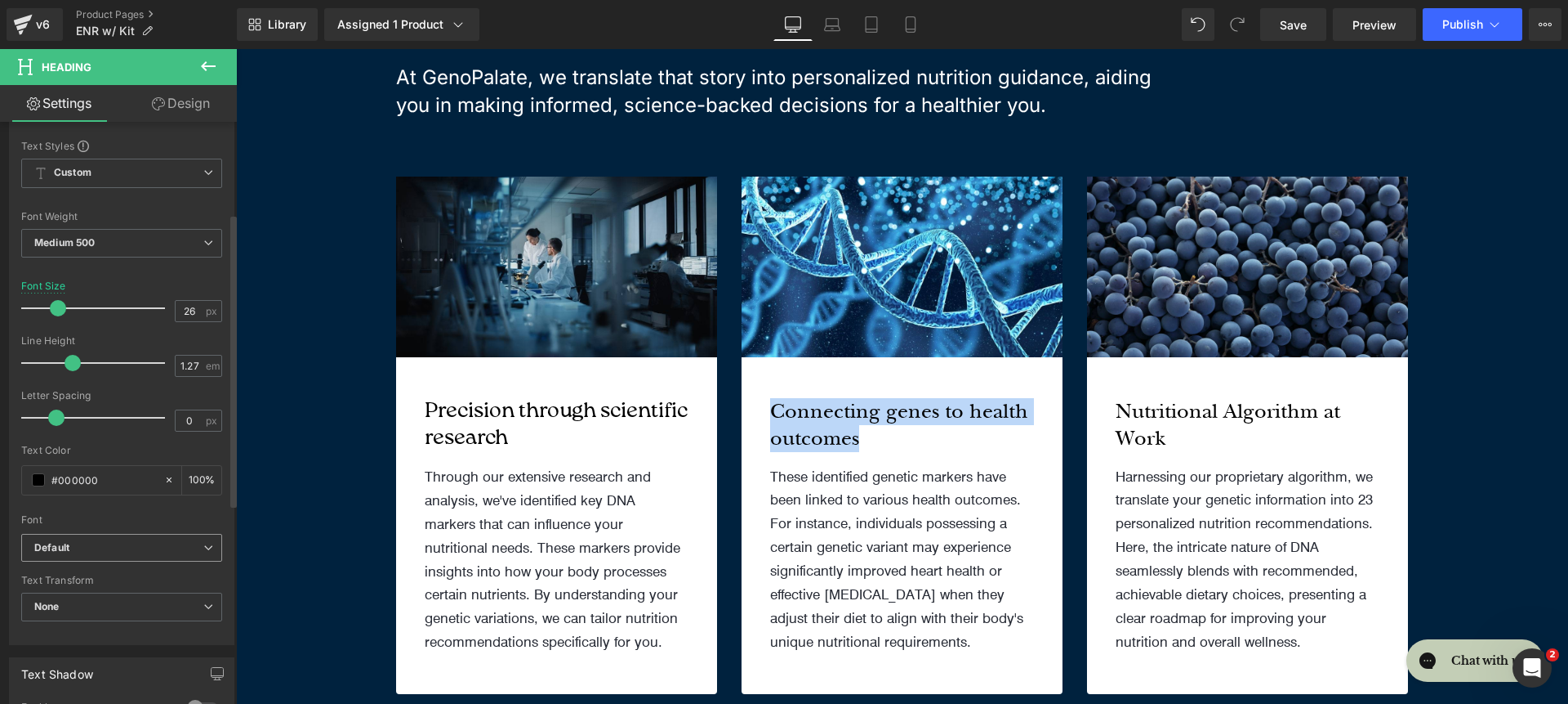
scroll to position [182, 0]
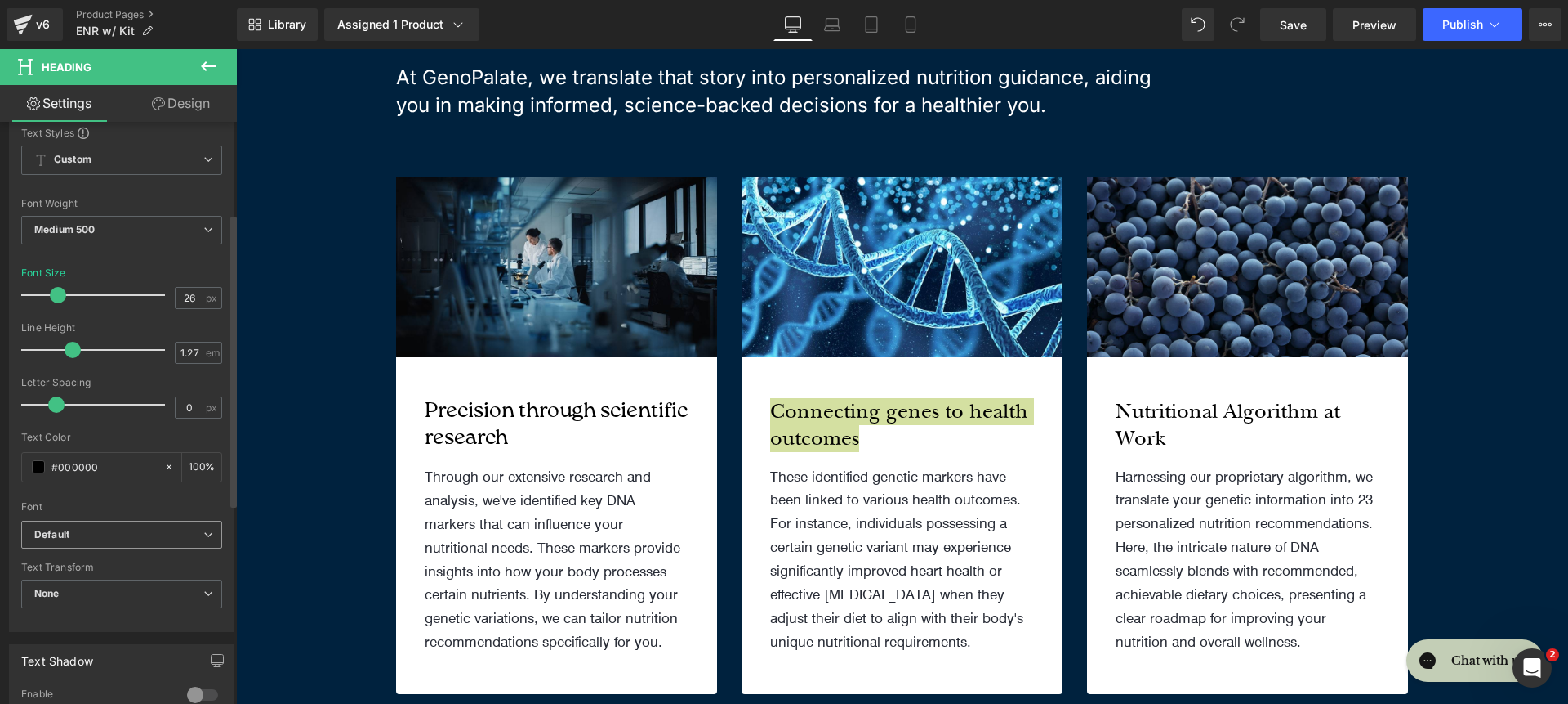
click at [109, 528] on b "Default" at bounding box center [118, 535] width 169 height 14
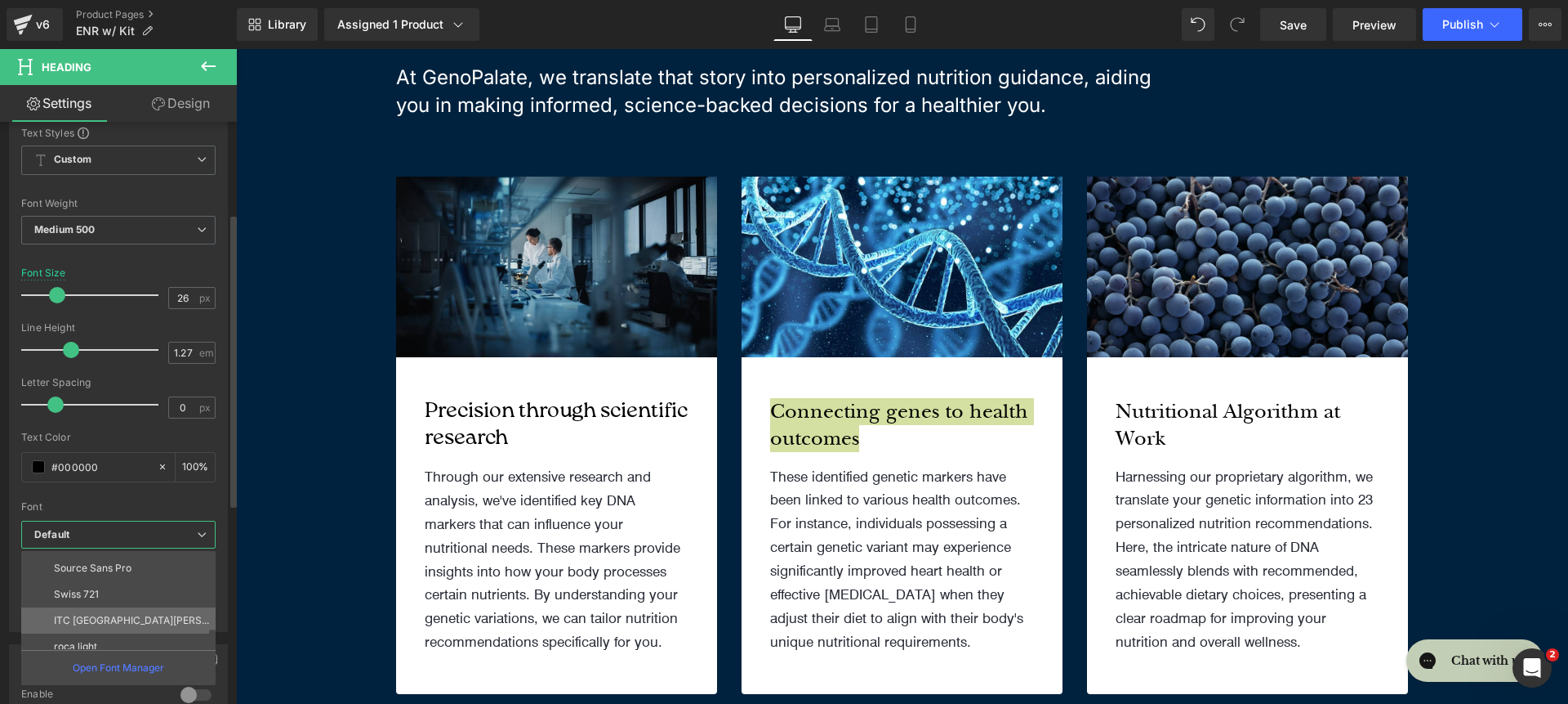
scroll to position [189, 0]
click at [142, 637] on li "roca light" at bounding box center [122, 636] width 202 height 26
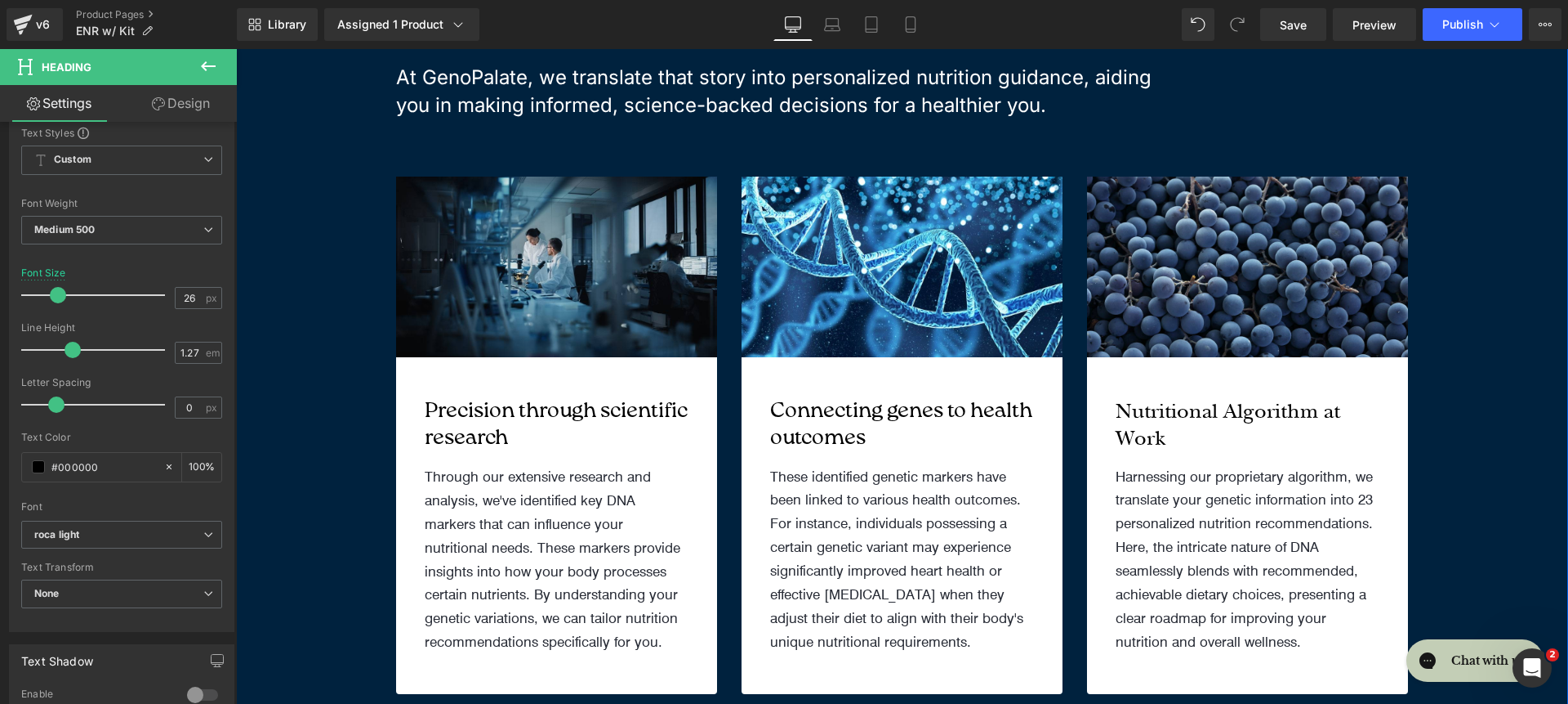
click at [1172, 429] on h4 "Nutritional Algorithm at Work" at bounding box center [1247, 425] width 263 height 54
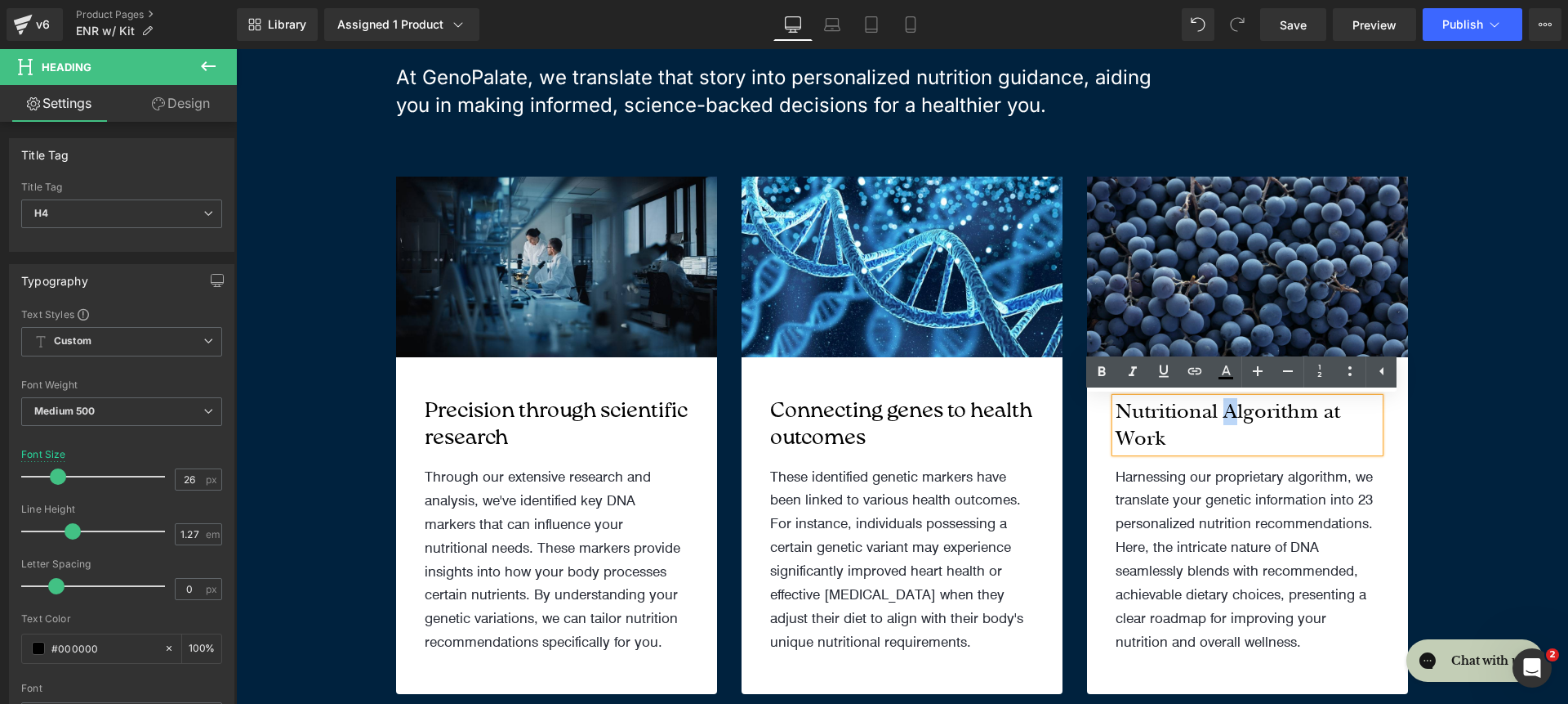
click at [1229, 414] on h4 "Nutritional Algorithm at Work" at bounding box center [1247, 425] width 263 height 54
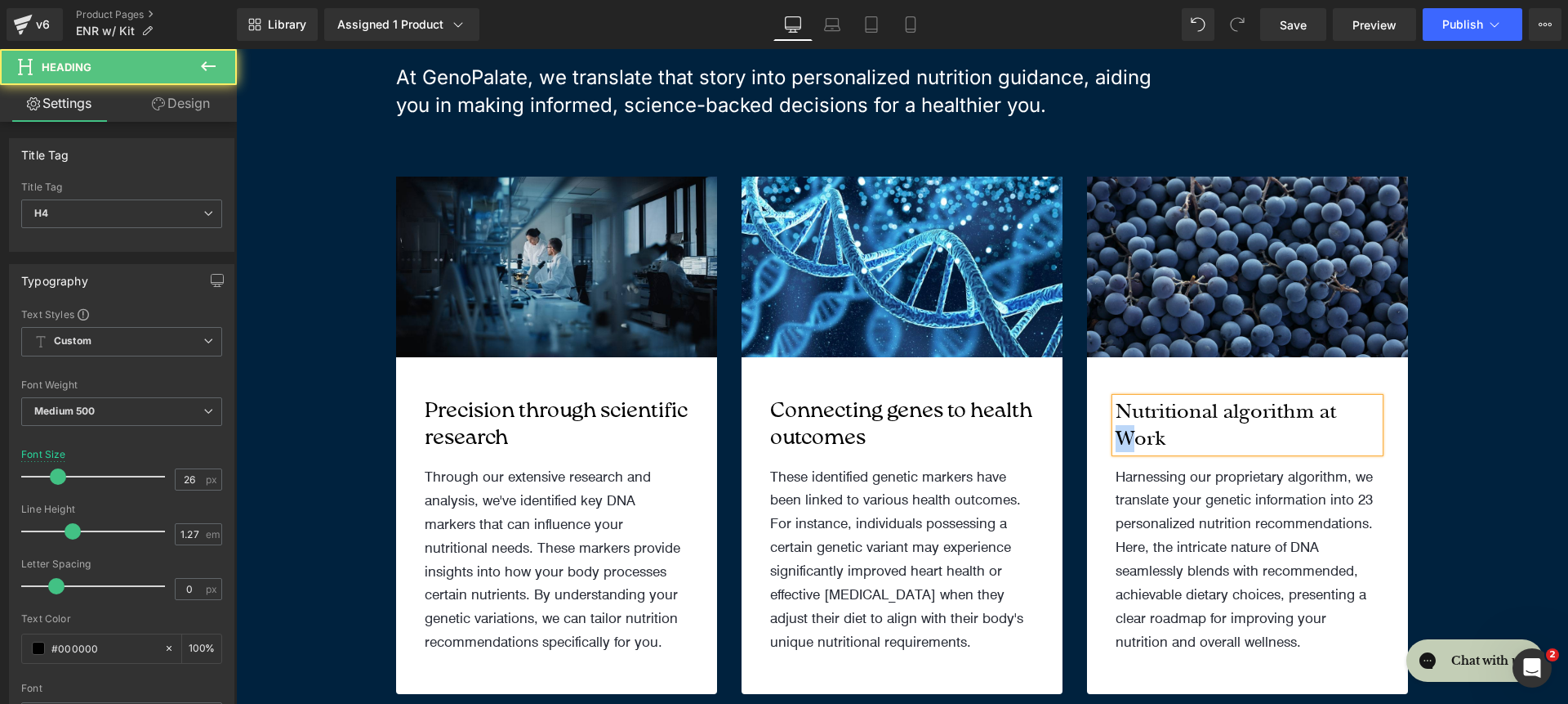
drag, startPoint x: 1121, startPoint y: 436, endPoint x: 1110, endPoint y: 438, distance: 11.2
click at [1115, 438] on h4 "Nutritional algorithm at Work" at bounding box center [1247, 425] width 263 height 54
click at [1210, 433] on h4 "Nutritional algorithm at work" at bounding box center [1247, 425] width 263 height 54
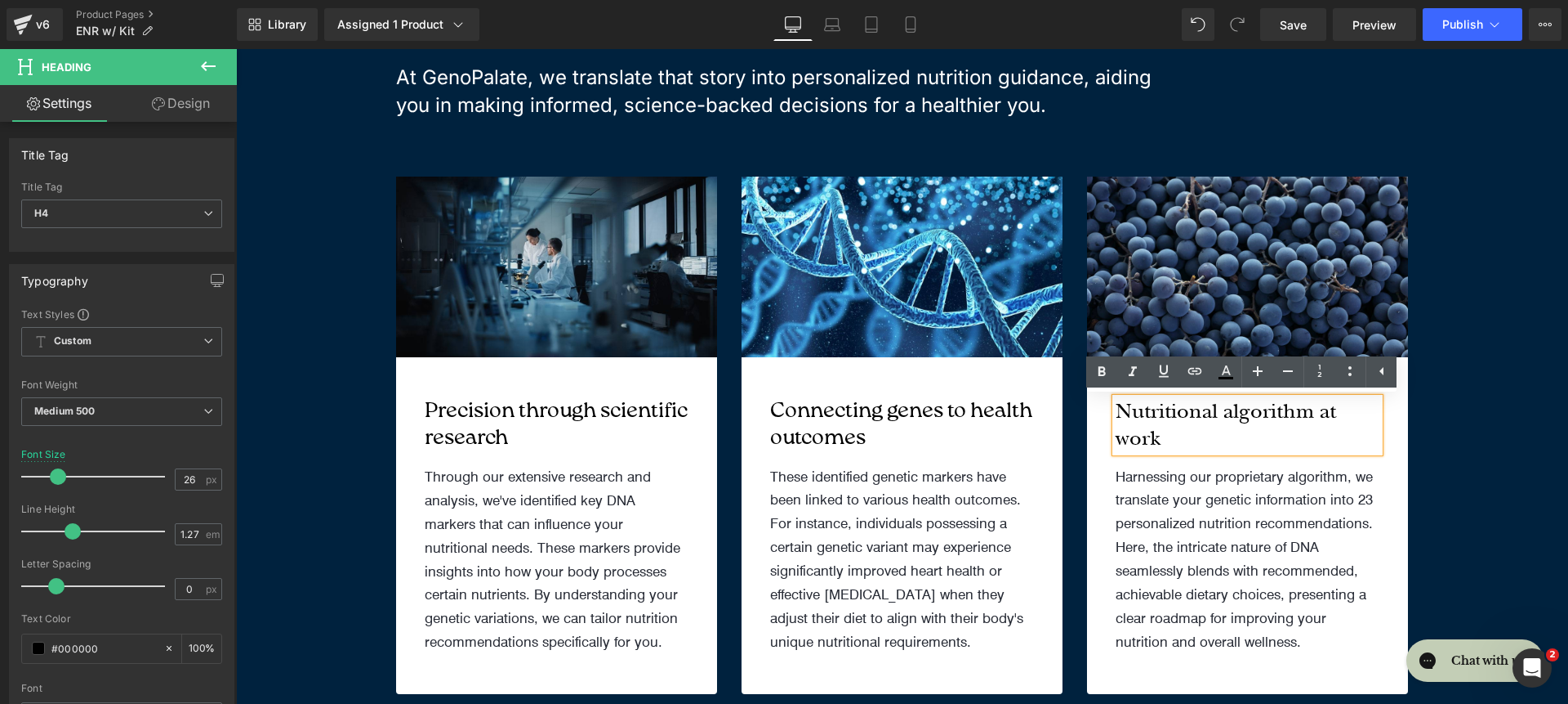
click at [1235, 474] on p "Harnessing our proprietary algorithm, we translate your genetic information int…" at bounding box center [1247, 559] width 263 height 189
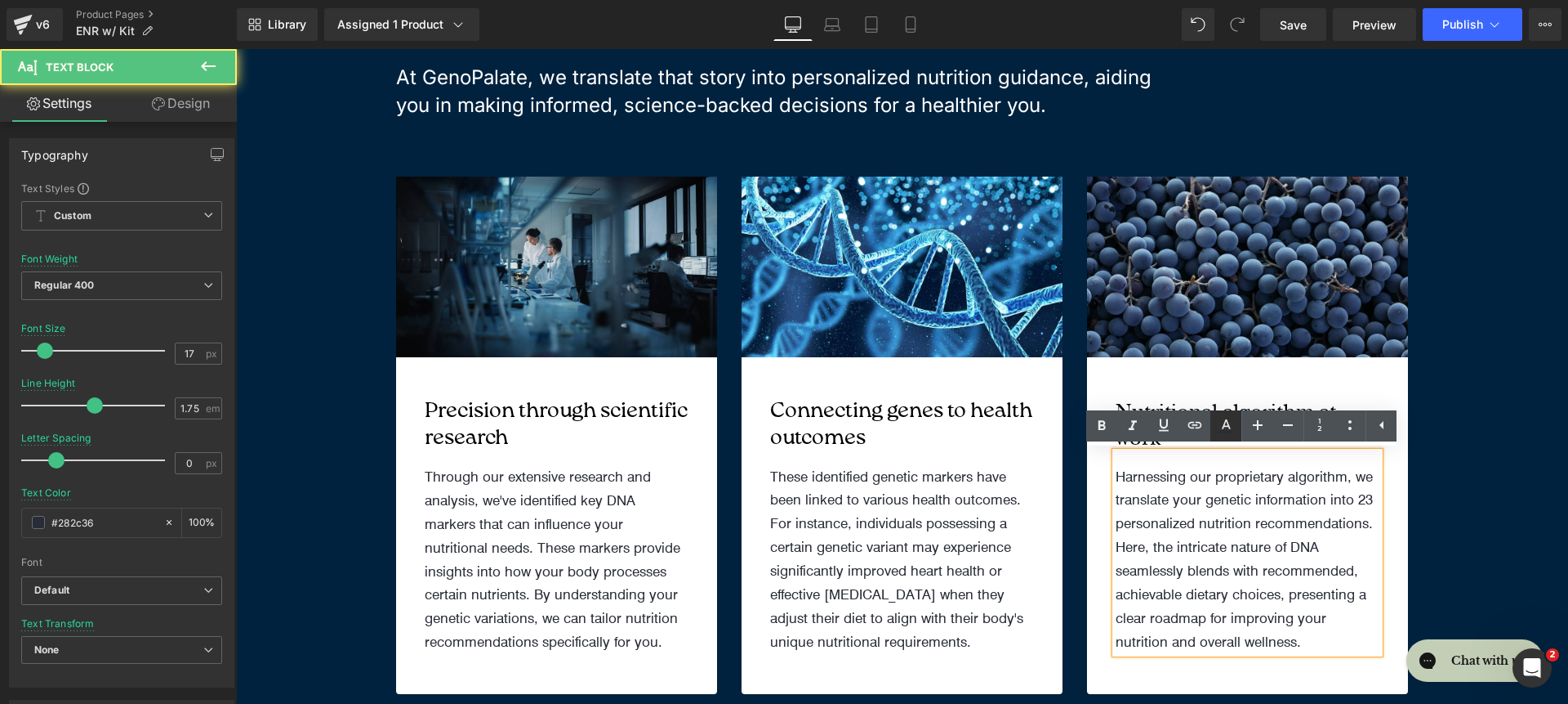
click at [1235, 434] on icon at bounding box center [1226, 426] width 20 height 20
click at [1282, 399] on div "Nutritional algorithm at work Heading" at bounding box center [1247, 425] width 263 height 54
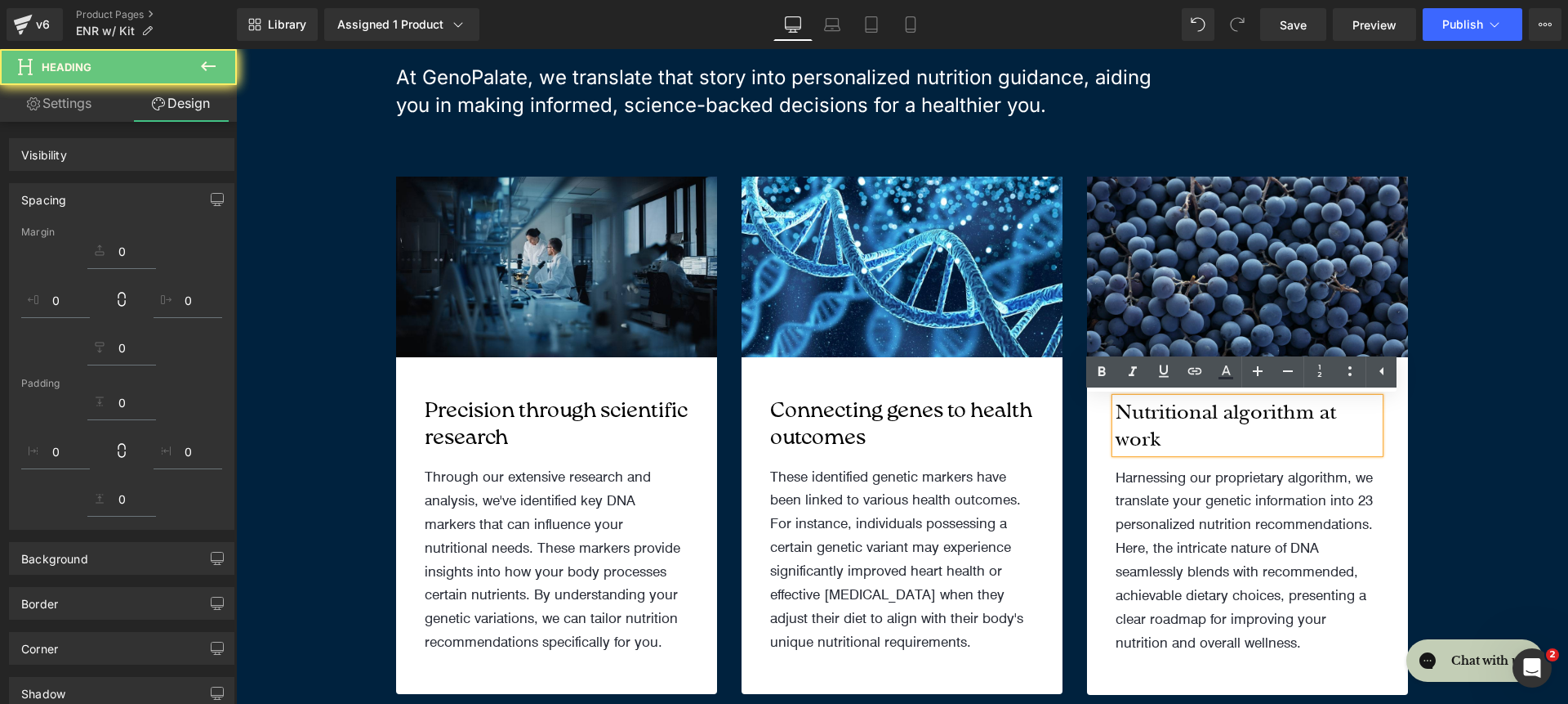
click at [1260, 399] on h4 "Nutritional algorithm at work" at bounding box center [1247, 425] width 263 height 54
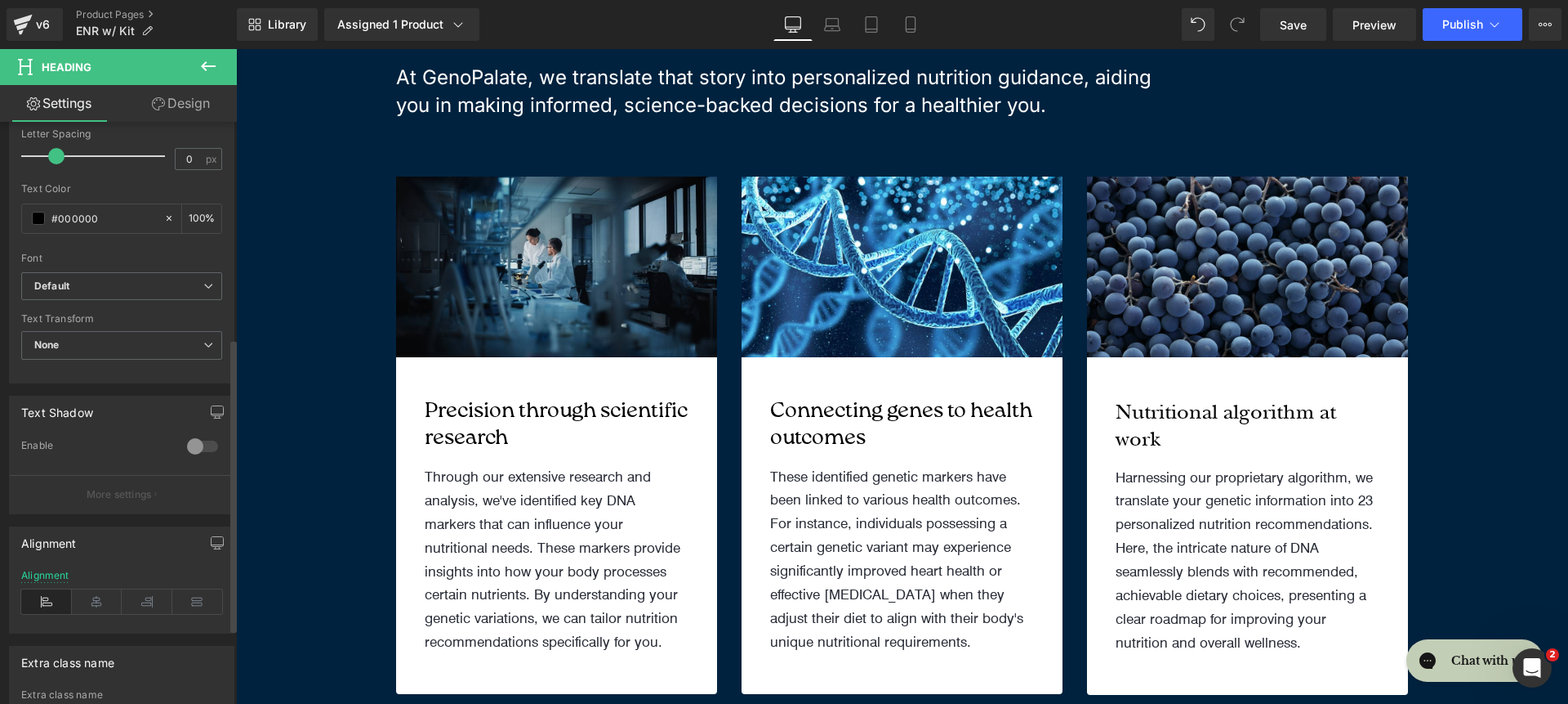
scroll to position [126, 0]
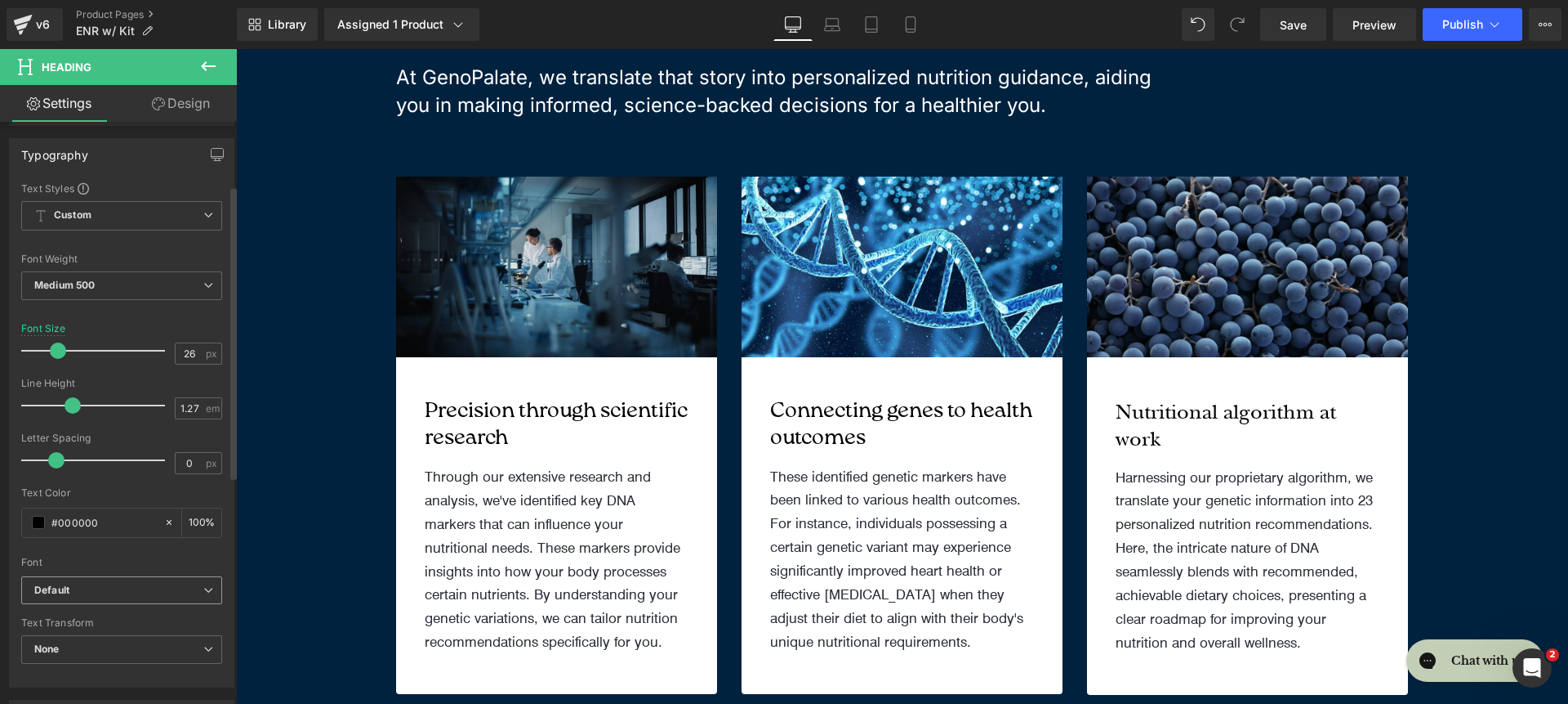
click at [150, 596] on b "Default" at bounding box center [118, 591] width 169 height 14
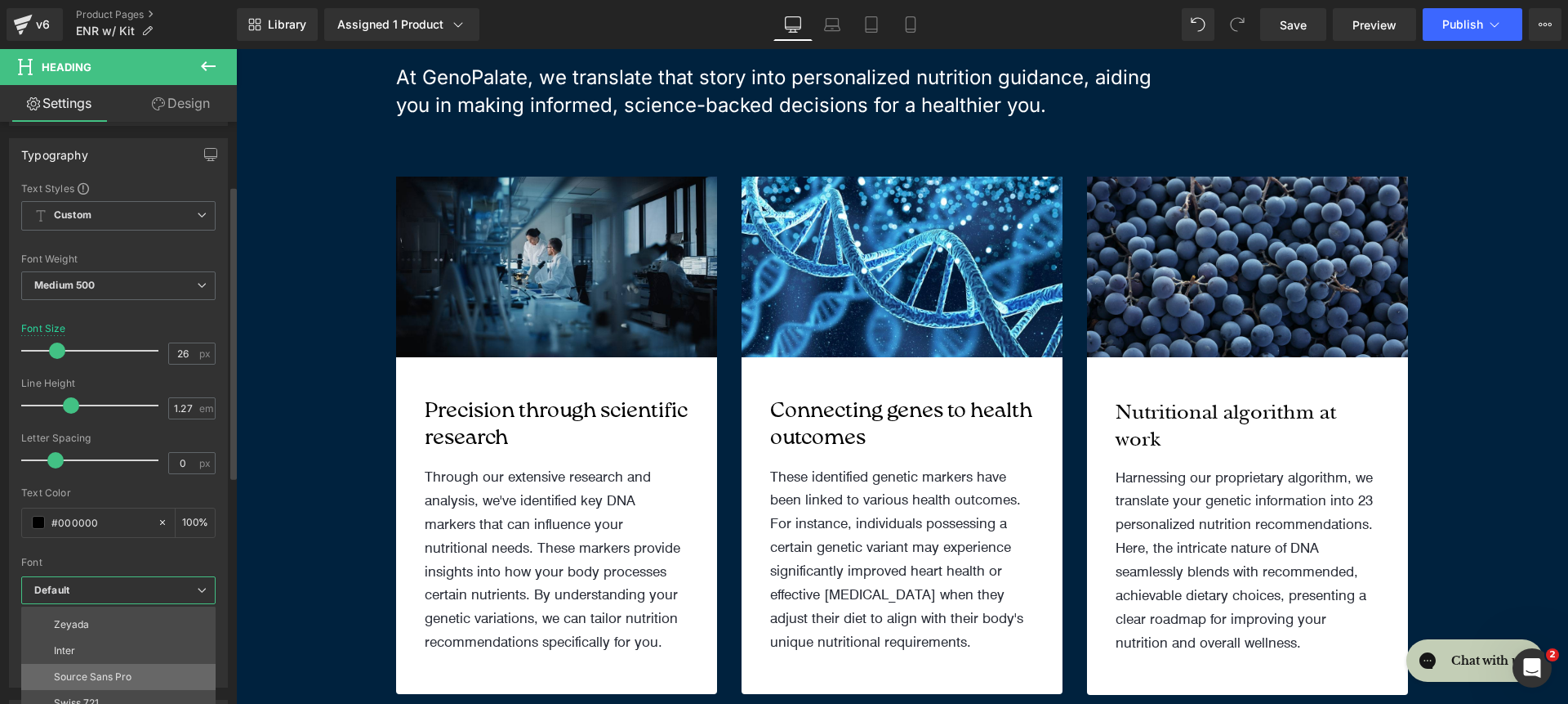
scroll to position [189, 0]
click at [158, 678] on li "roca light" at bounding box center [122, 691] width 202 height 26
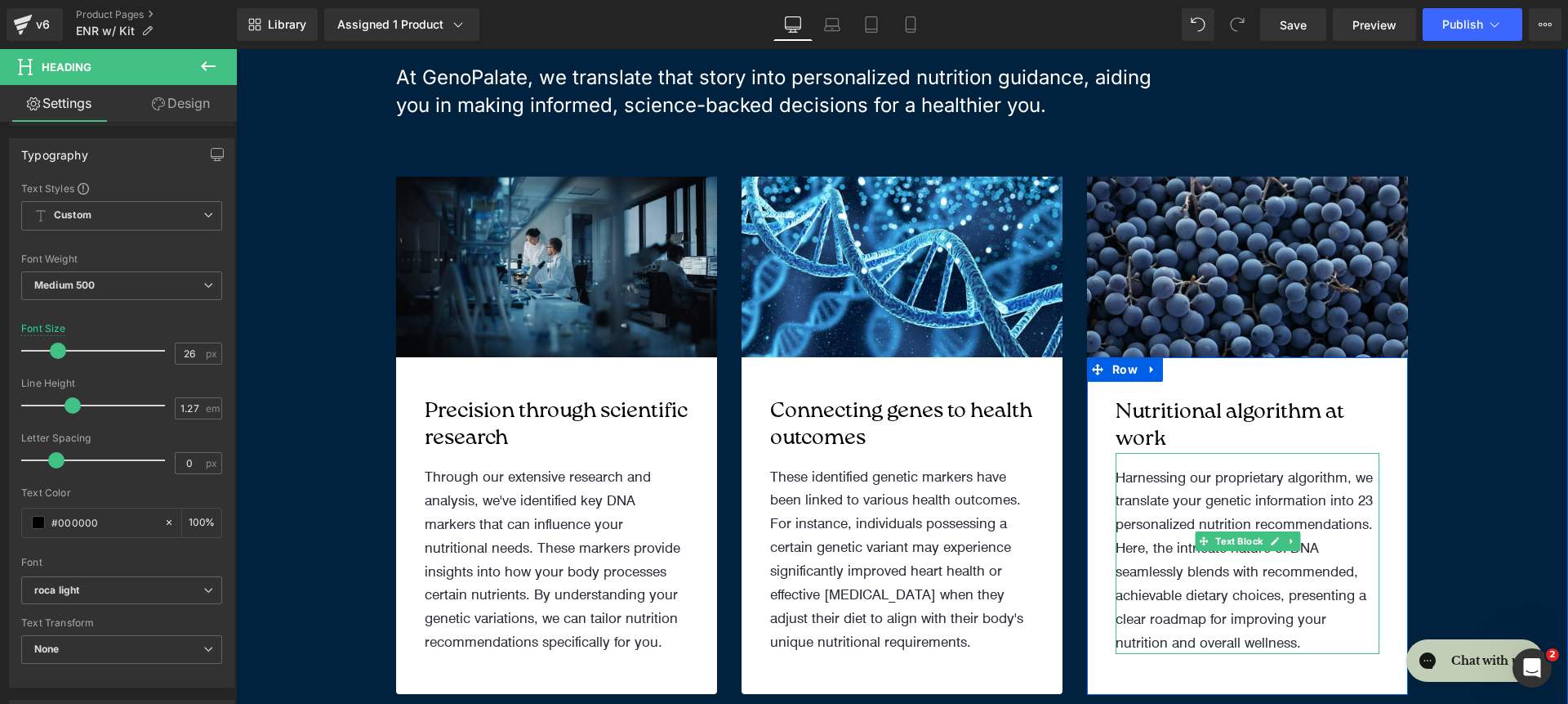
click at [1219, 528] on p "Harnessing our proprietary algorithm, we translate your genetic information int…" at bounding box center [1247, 560] width 263 height 189
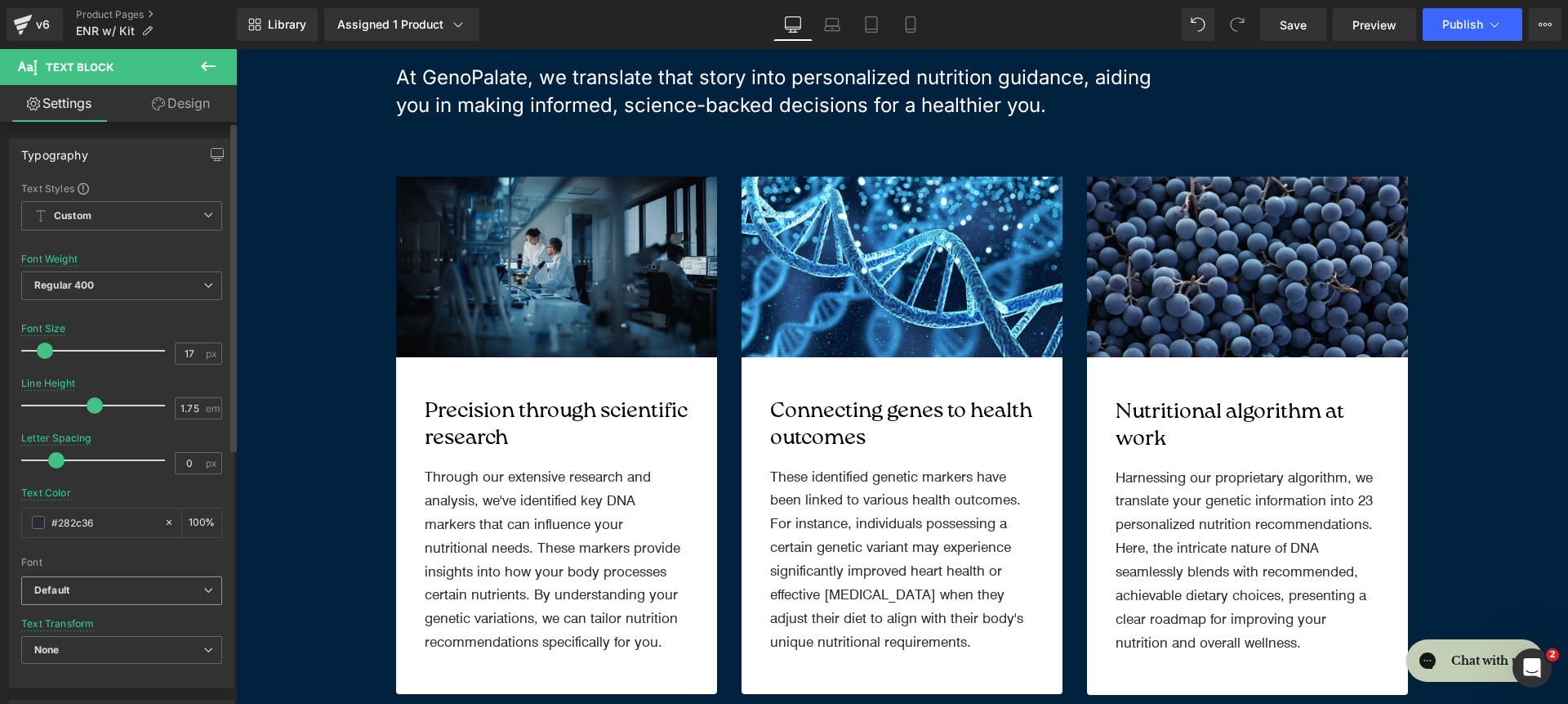
click at [118, 579] on span "Default" at bounding box center [121, 591] width 201 height 28
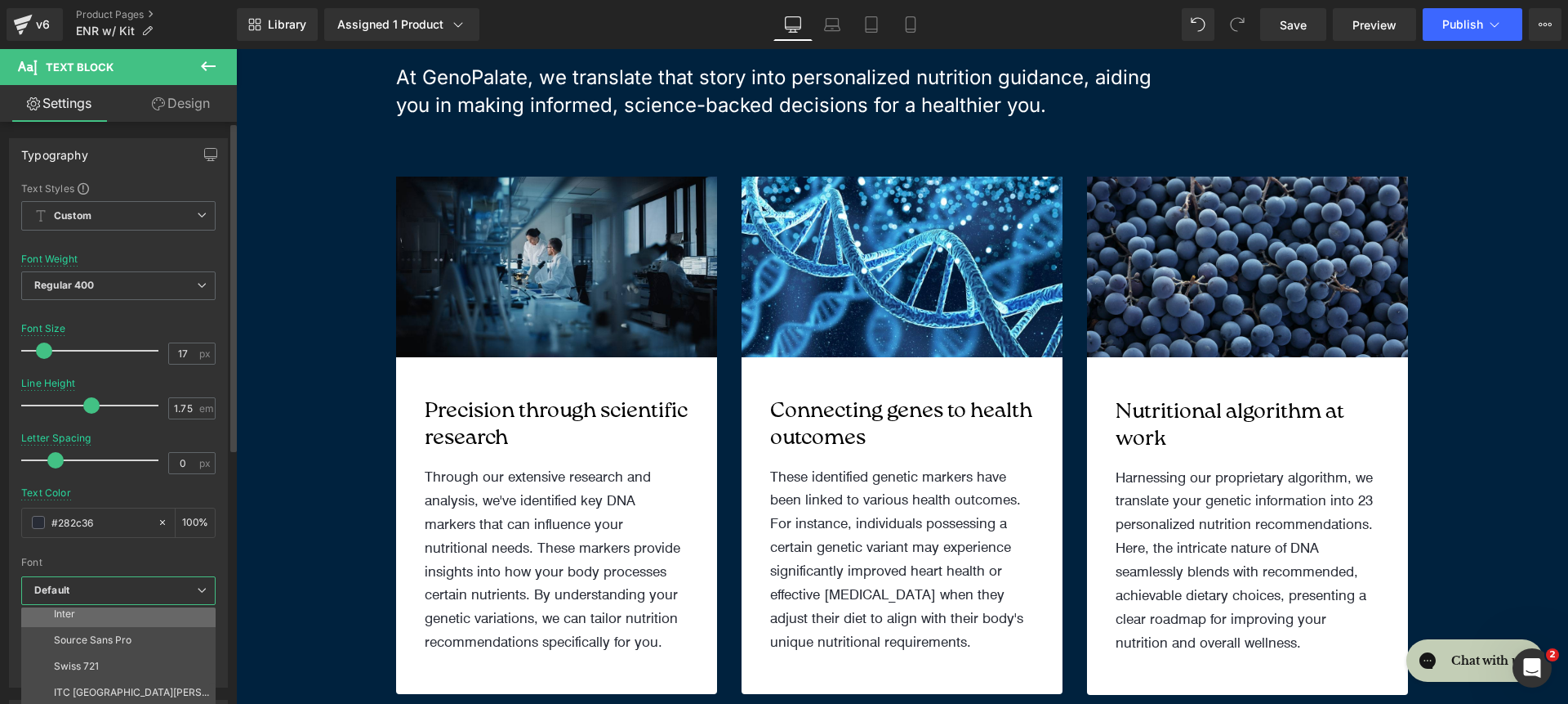
scroll to position [163, 0]
click at [115, 617] on li "Inter" at bounding box center [122, 614] width 202 height 26
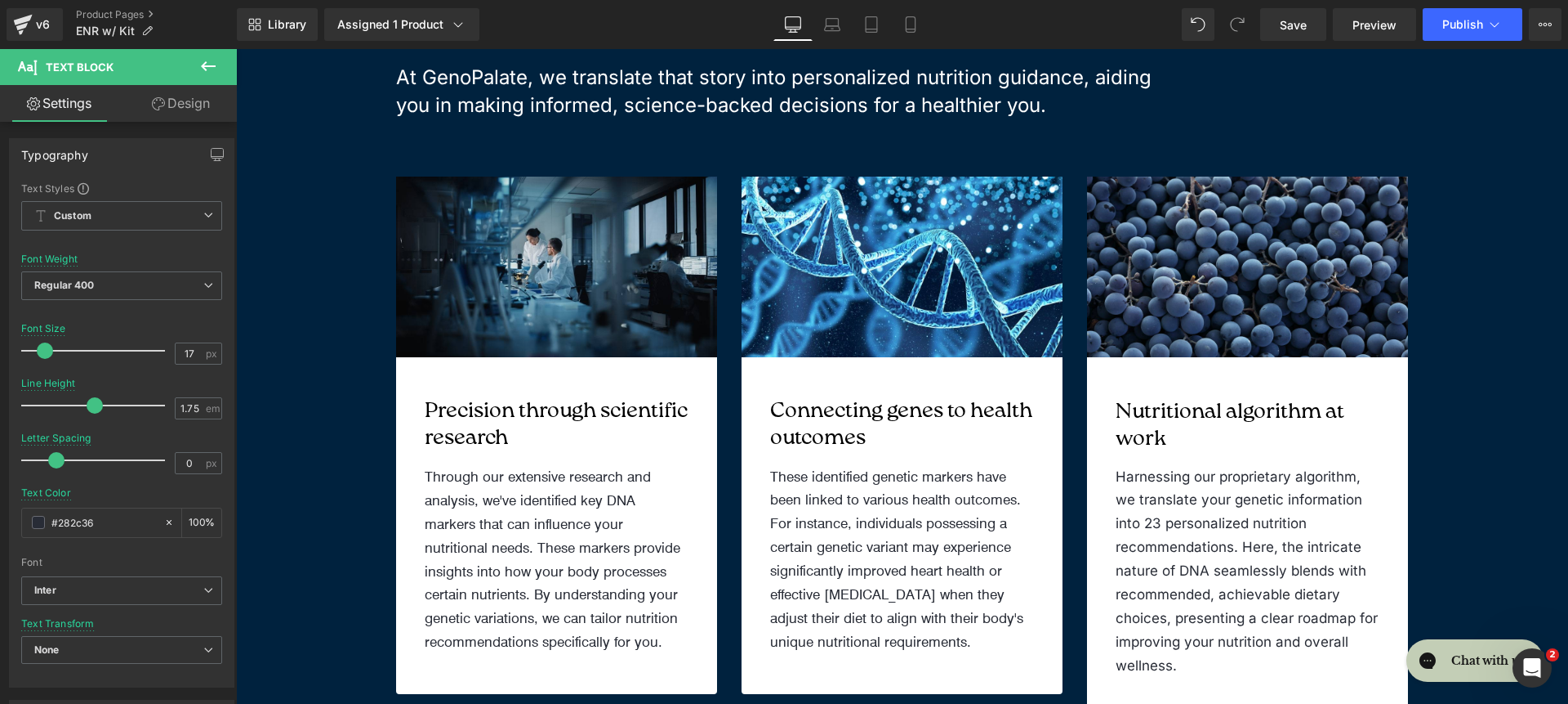
click at [813, 577] on p "These identified genetic markers have been linked to various health outcomes. F…" at bounding box center [902, 559] width 263 height 189
click at [90, 586] on b "Default" at bounding box center [118, 591] width 169 height 14
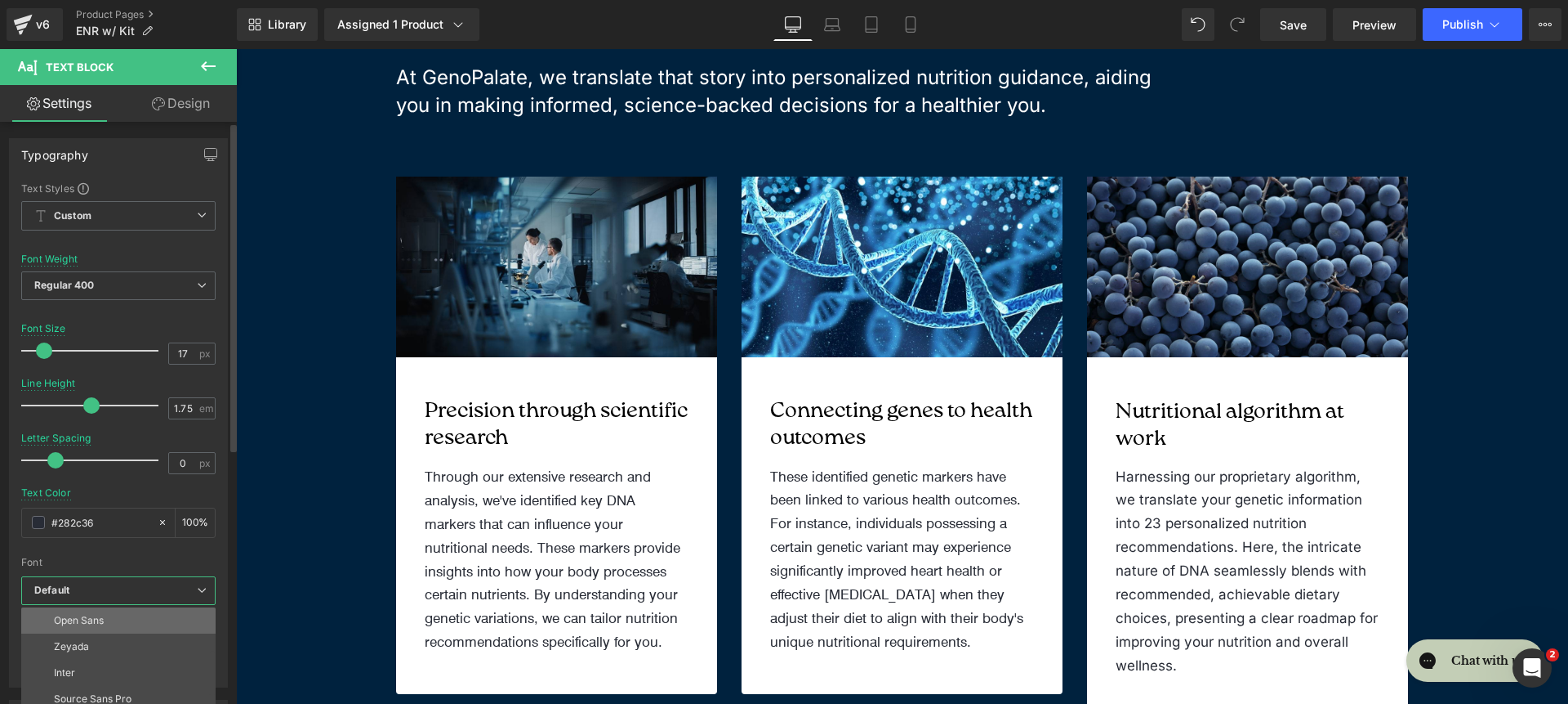
scroll to position [112, 0]
click at [107, 658] on li "Inter" at bounding box center [122, 665] width 202 height 26
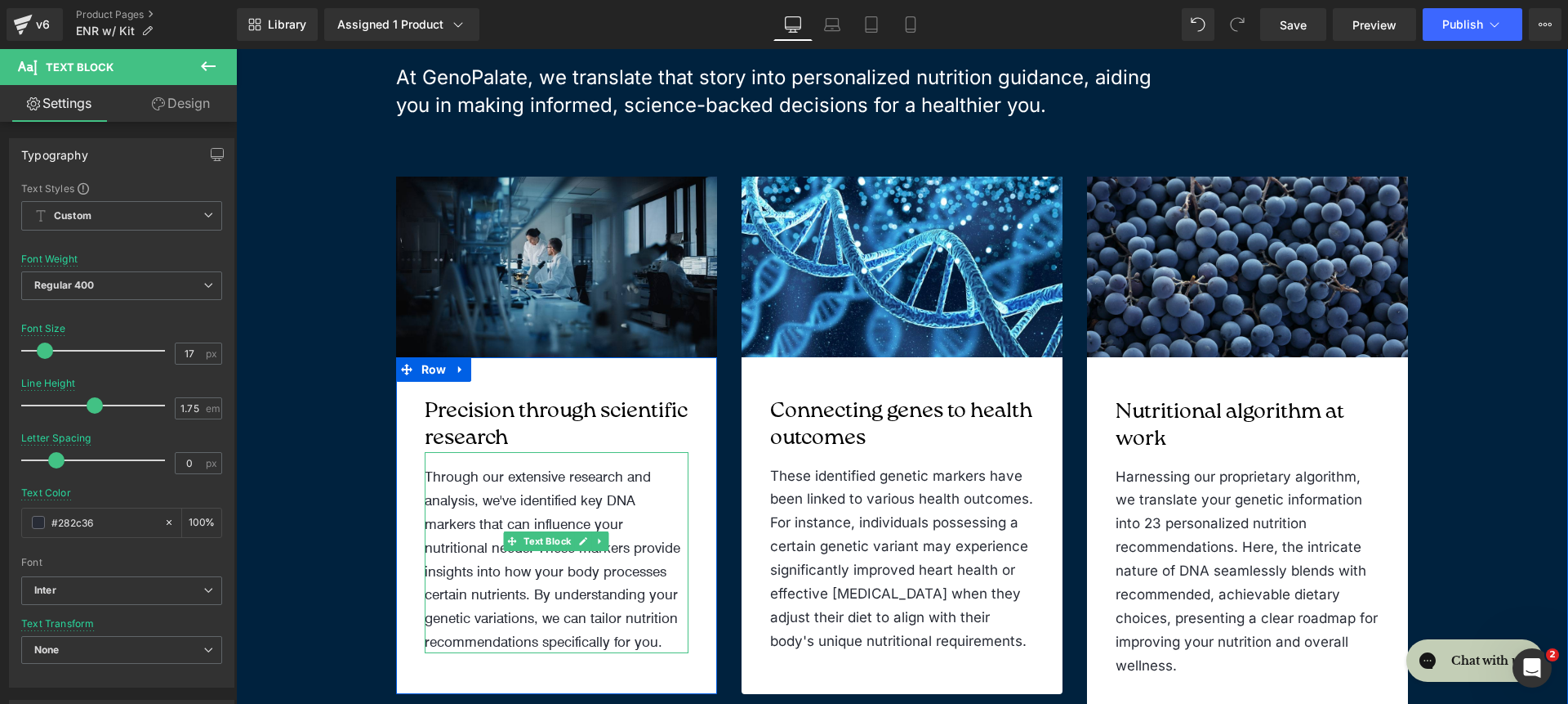
click at [488, 552] on p "Through our extensive research and analysis, we've identified key DNA markers t…" at bounding box center [557, 559] width 263 height 189
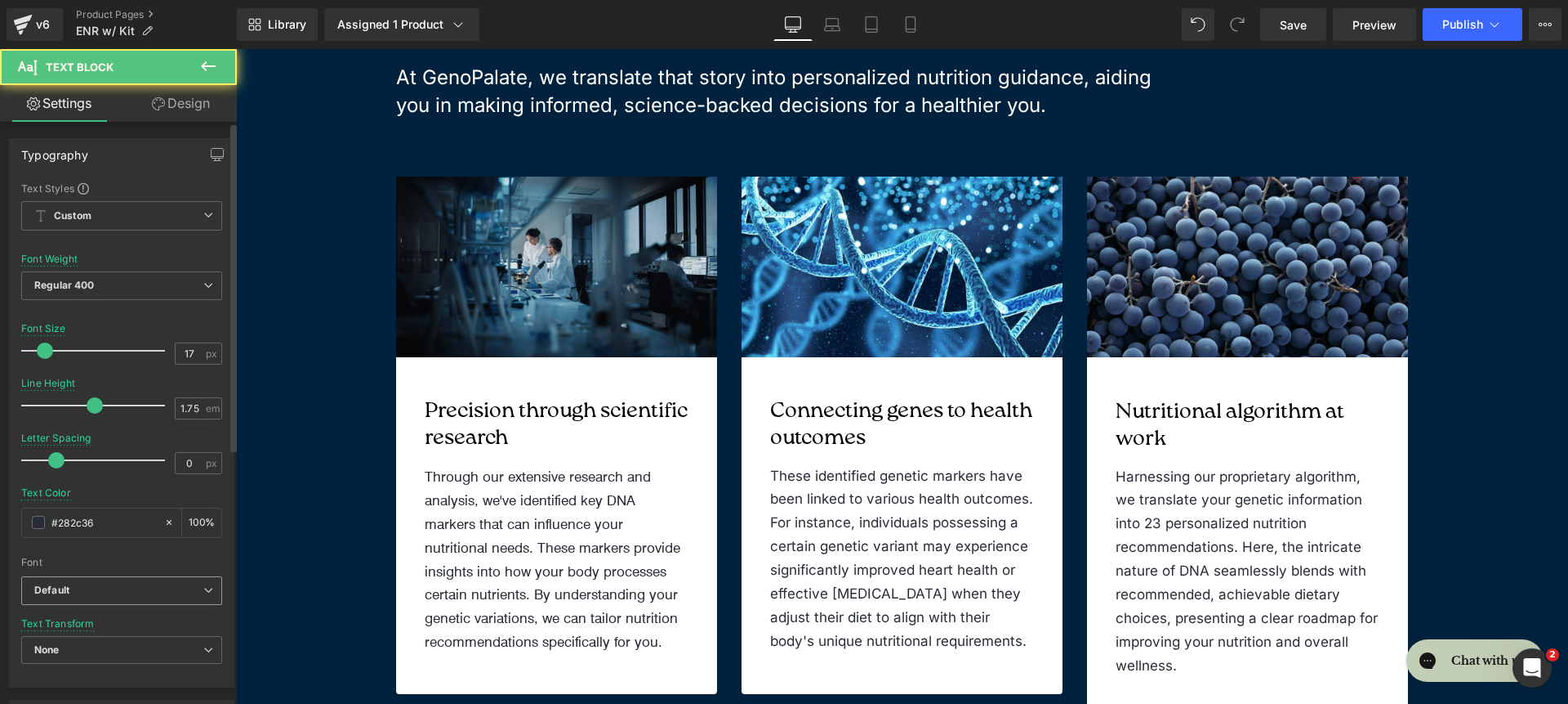
click at [138, 590] on b "Default" at bounding box center [118, 591] width 169 height 14
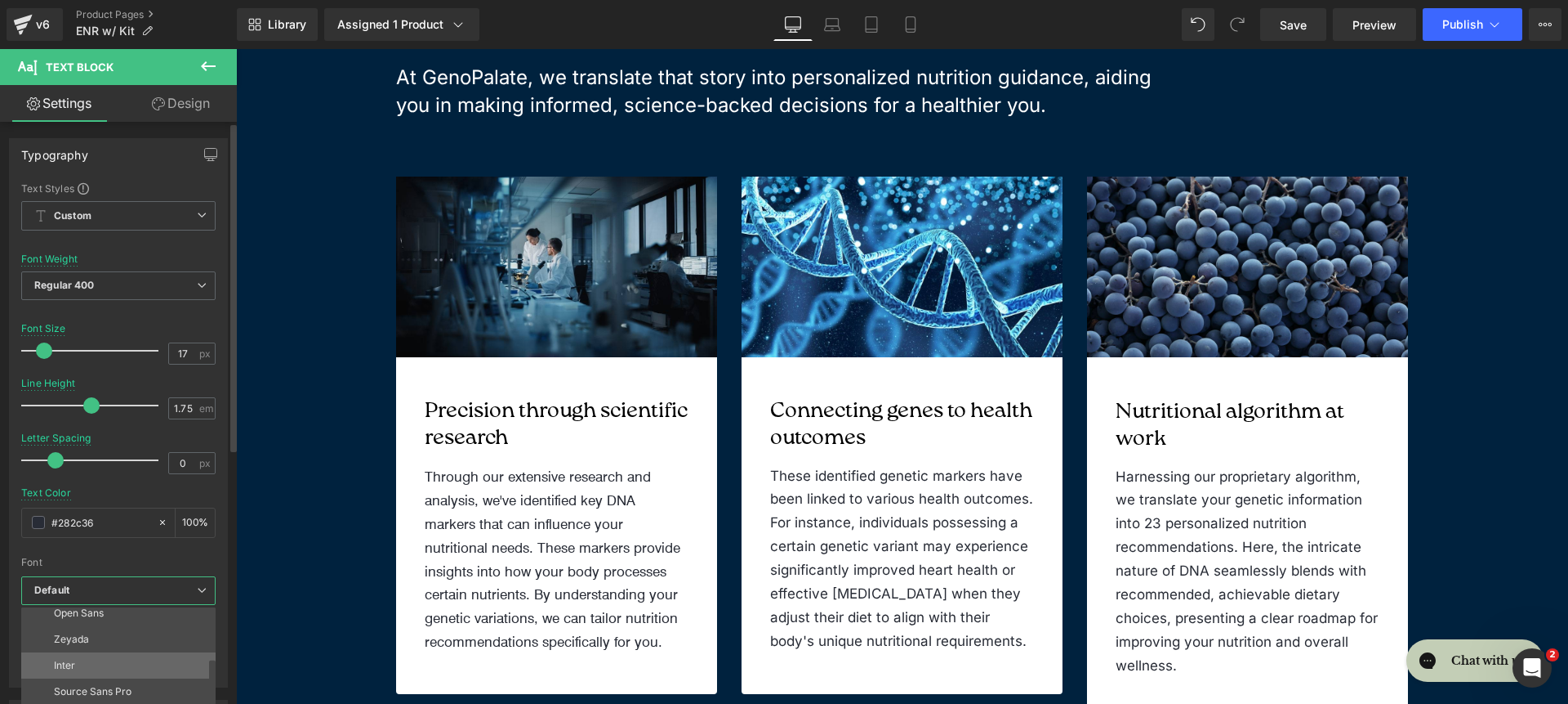
click at [126, 663] on li "Inter" at bounding box center [122, 665] width 202 height 26
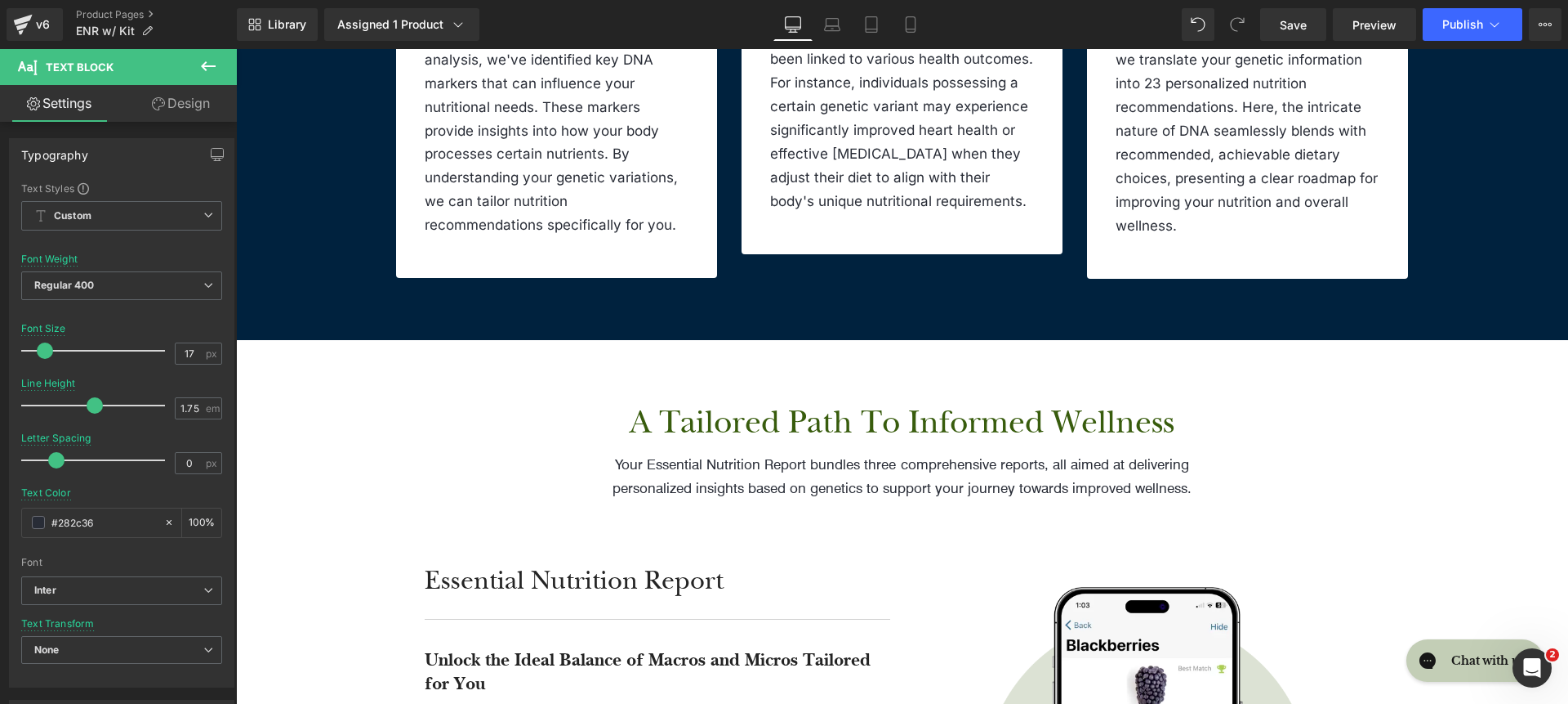
scroll to position [2366, 0]
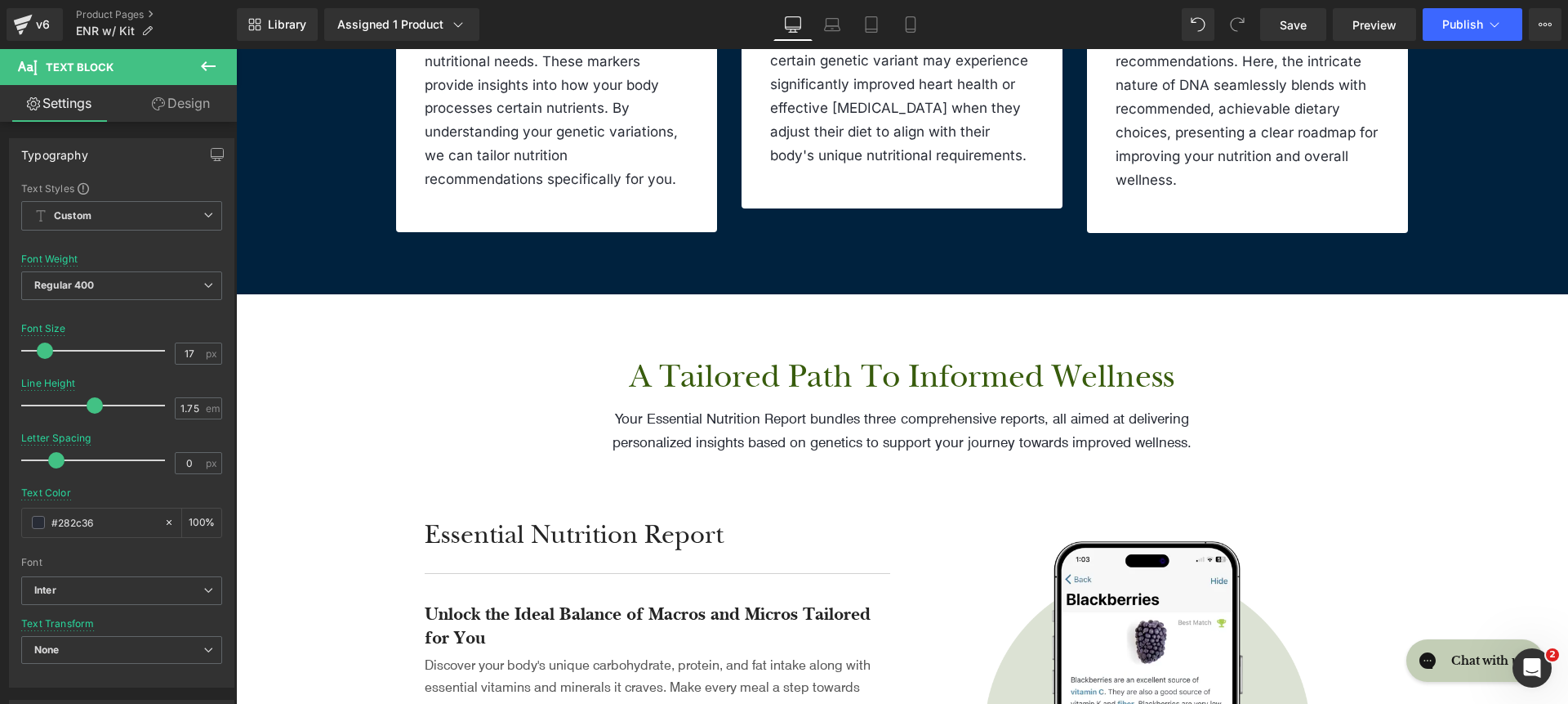
click at [799, 363] on h2 "A Tailored Path to Informed Wellness" at bounding box center [902, 376] width 629 height 43
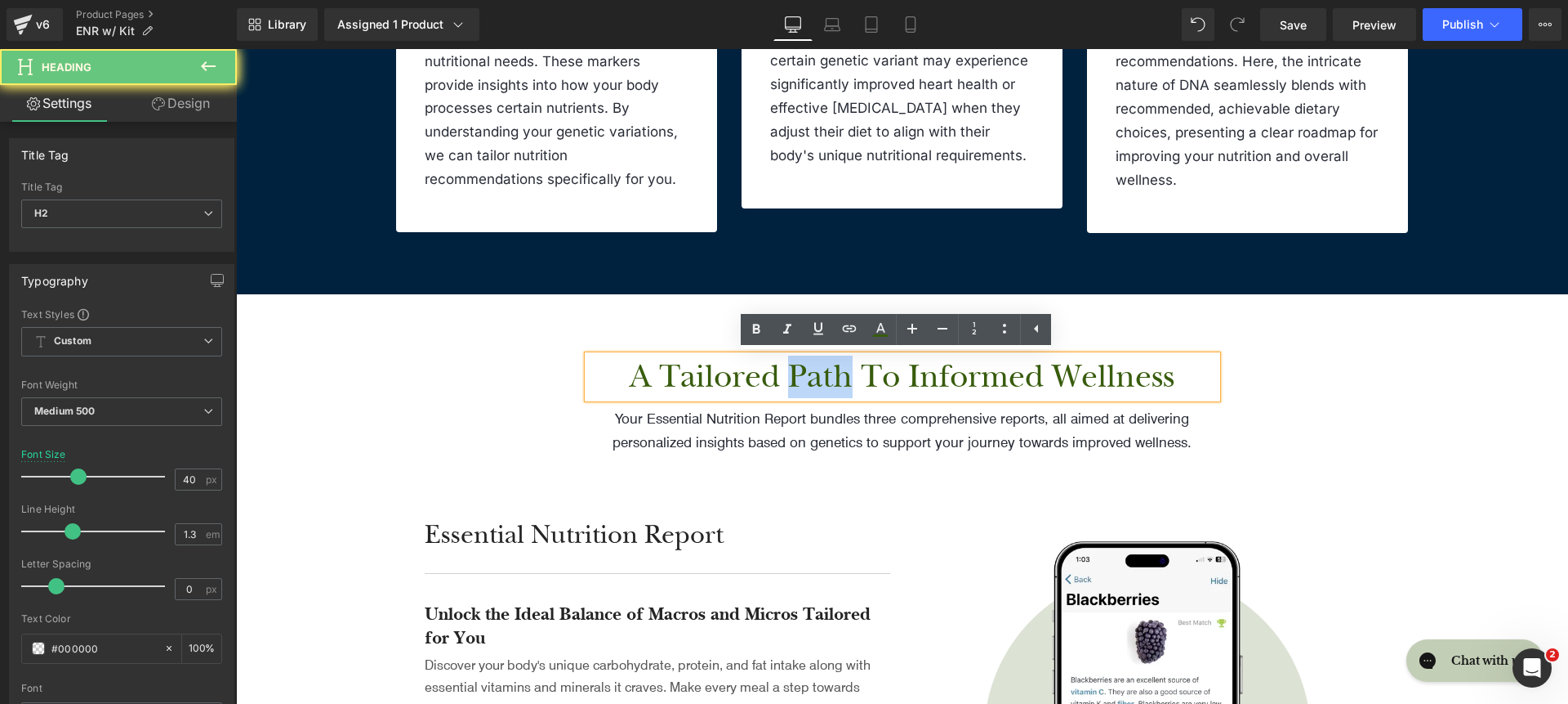
click at [799, 363] on h2 "A Tailored Path to Informed Wellness" at bounding box center [902, 376] width 629 height 43
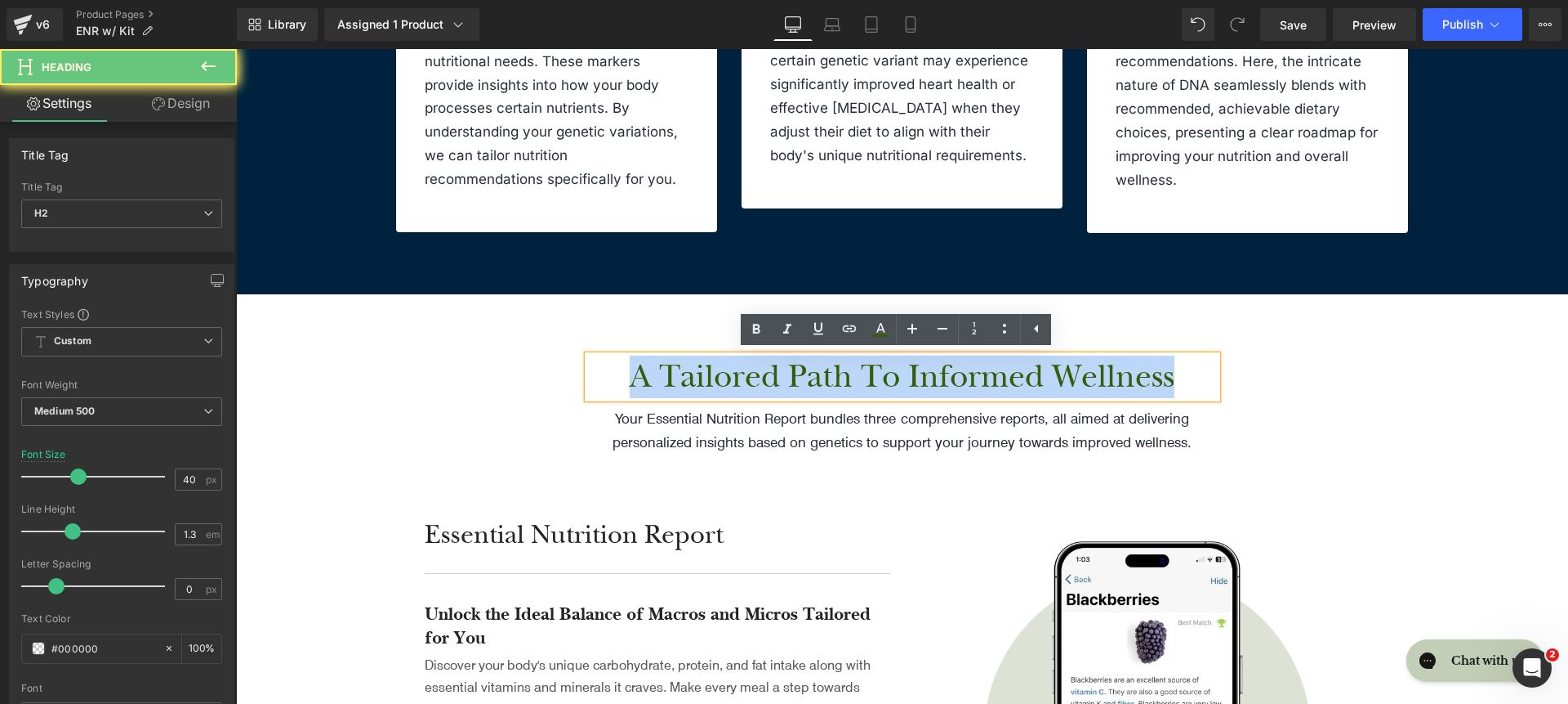
click at [799, 363] on h2 "A Tailored Path to Informed Wellness" at bounding box center [902, 376] width 629 height 43
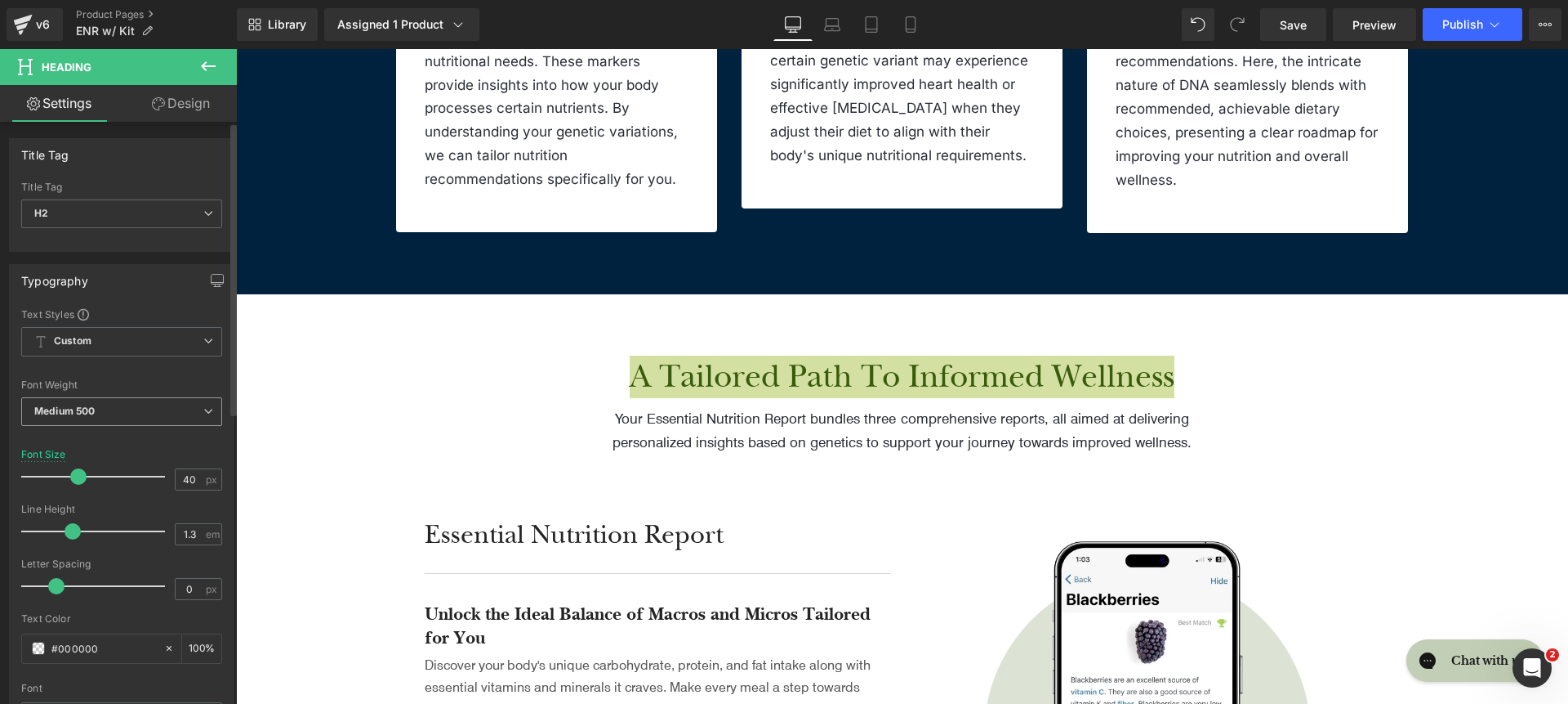
click at [193, 381] on div "Font Weight" at bounding box center [121, 385] width 201 height 12
click at [189, 406] on span "Medium 500" at bounding box center [121, 411] width 201 height 28
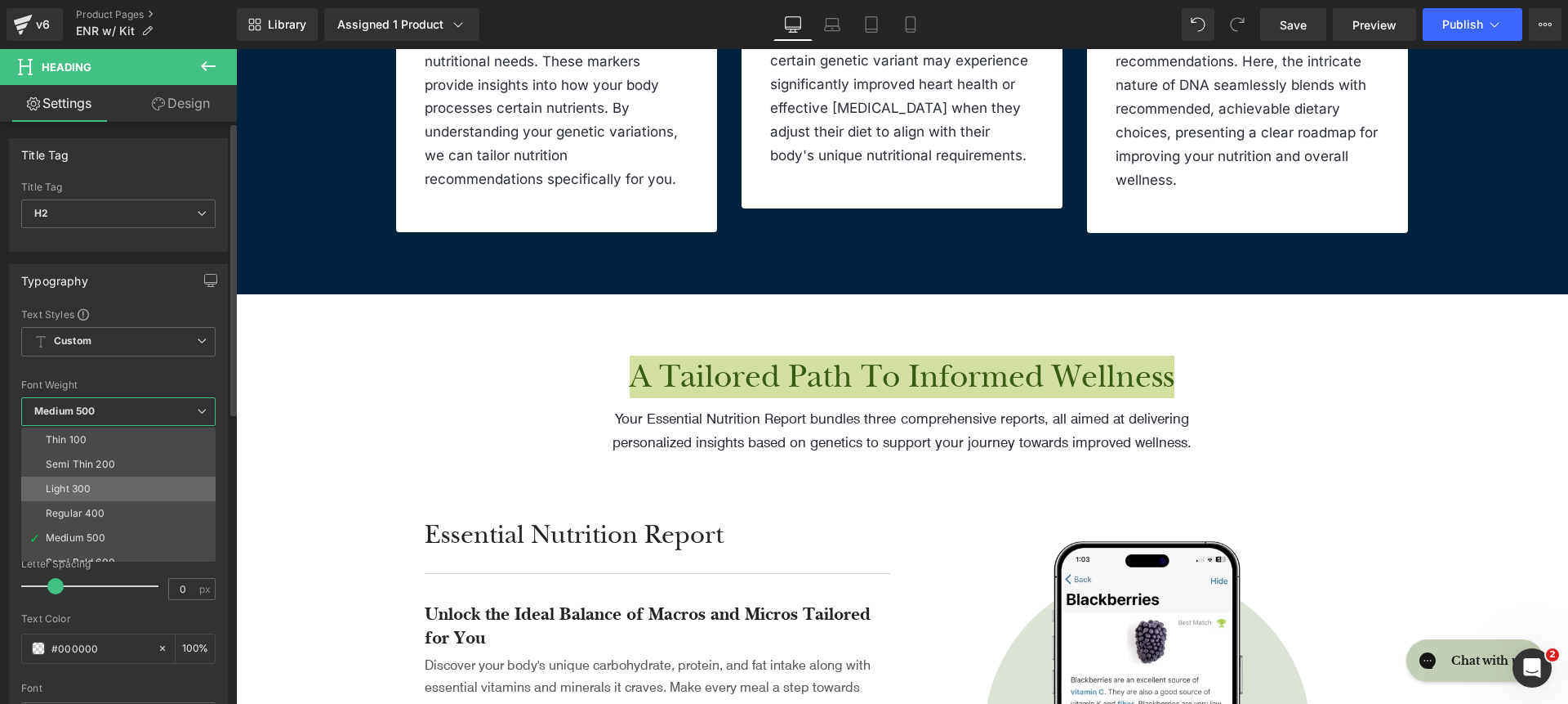
click at [152, 487] on li "Light 300" at bounding box center [122, 488] width 202 height 24
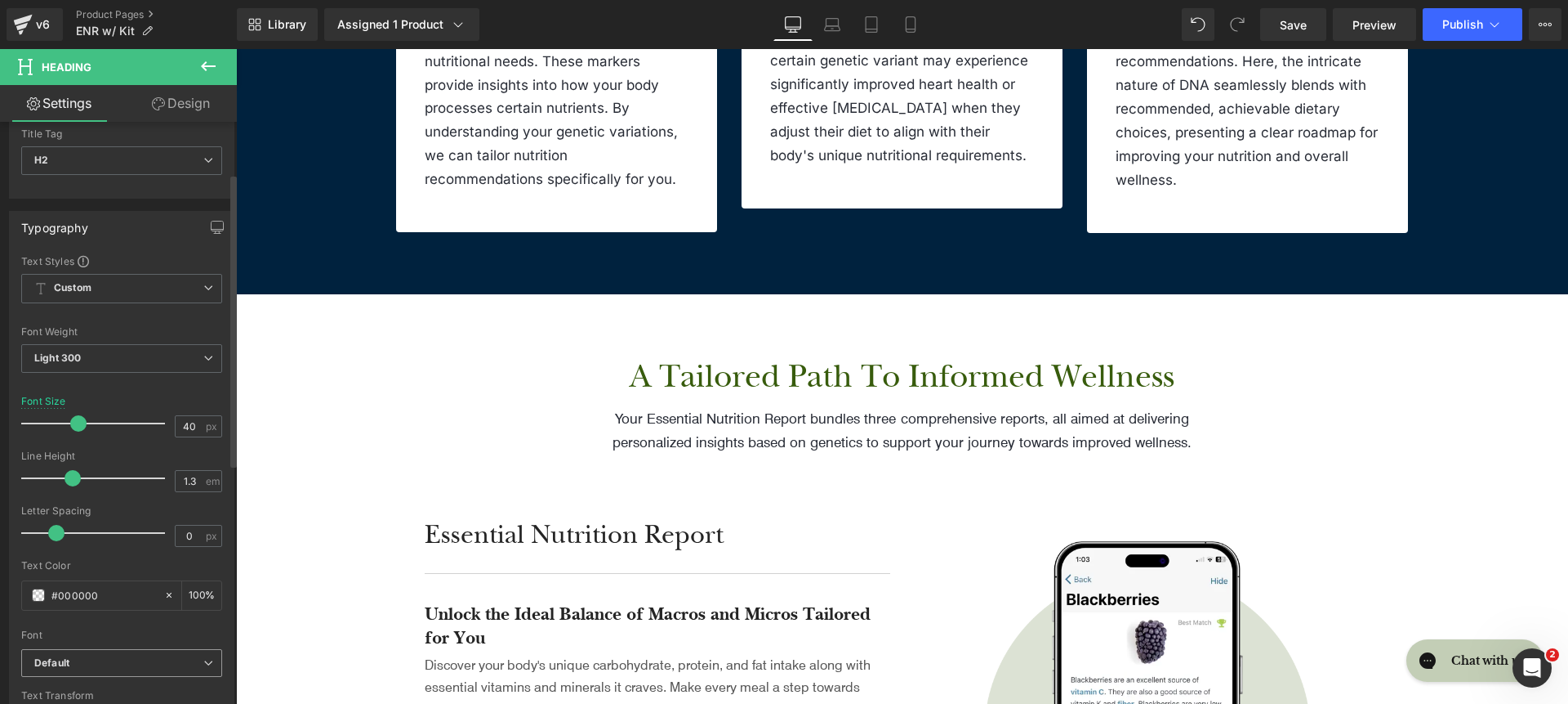
scroll to position [202, 0]
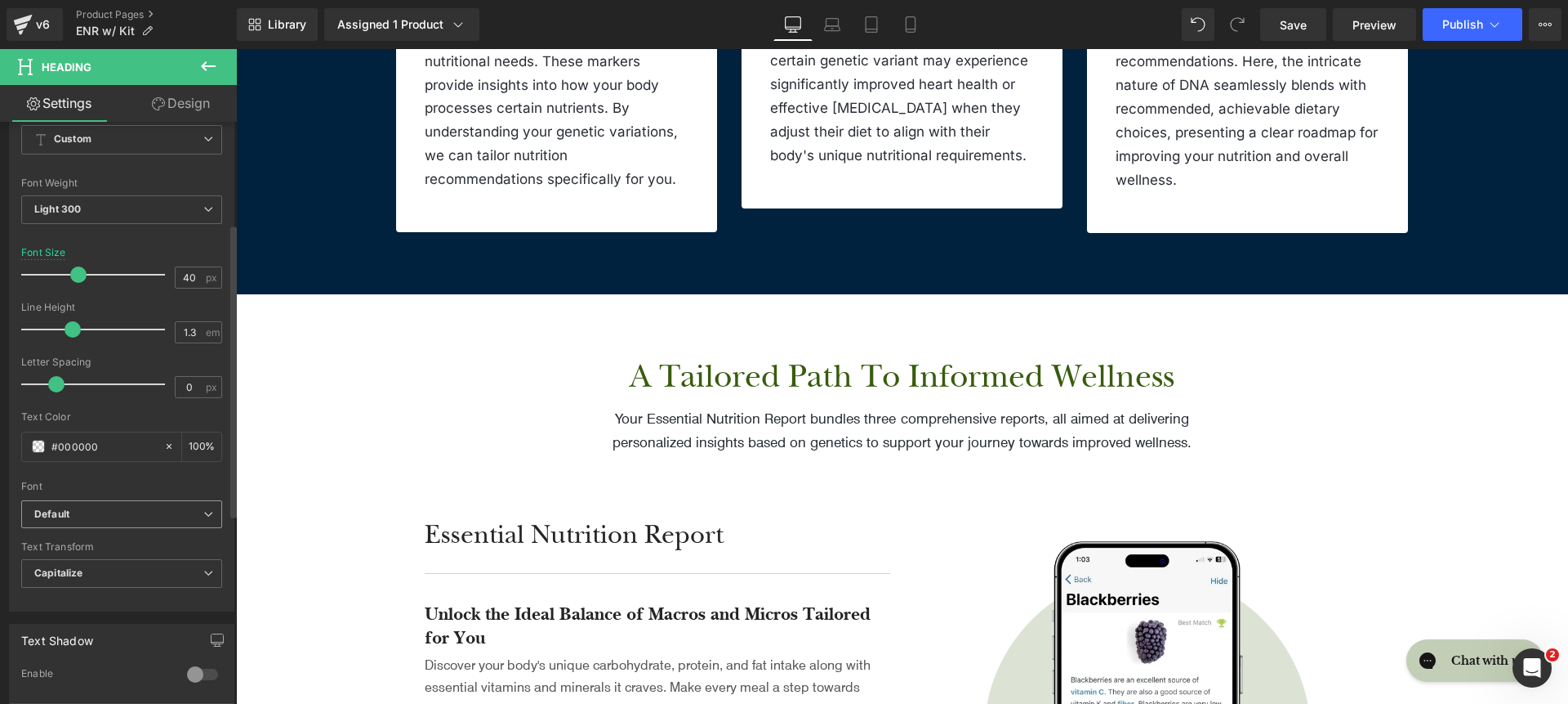
click at [114, 501] on span "Default" at bounding box center [121, 515] width 201 height 28
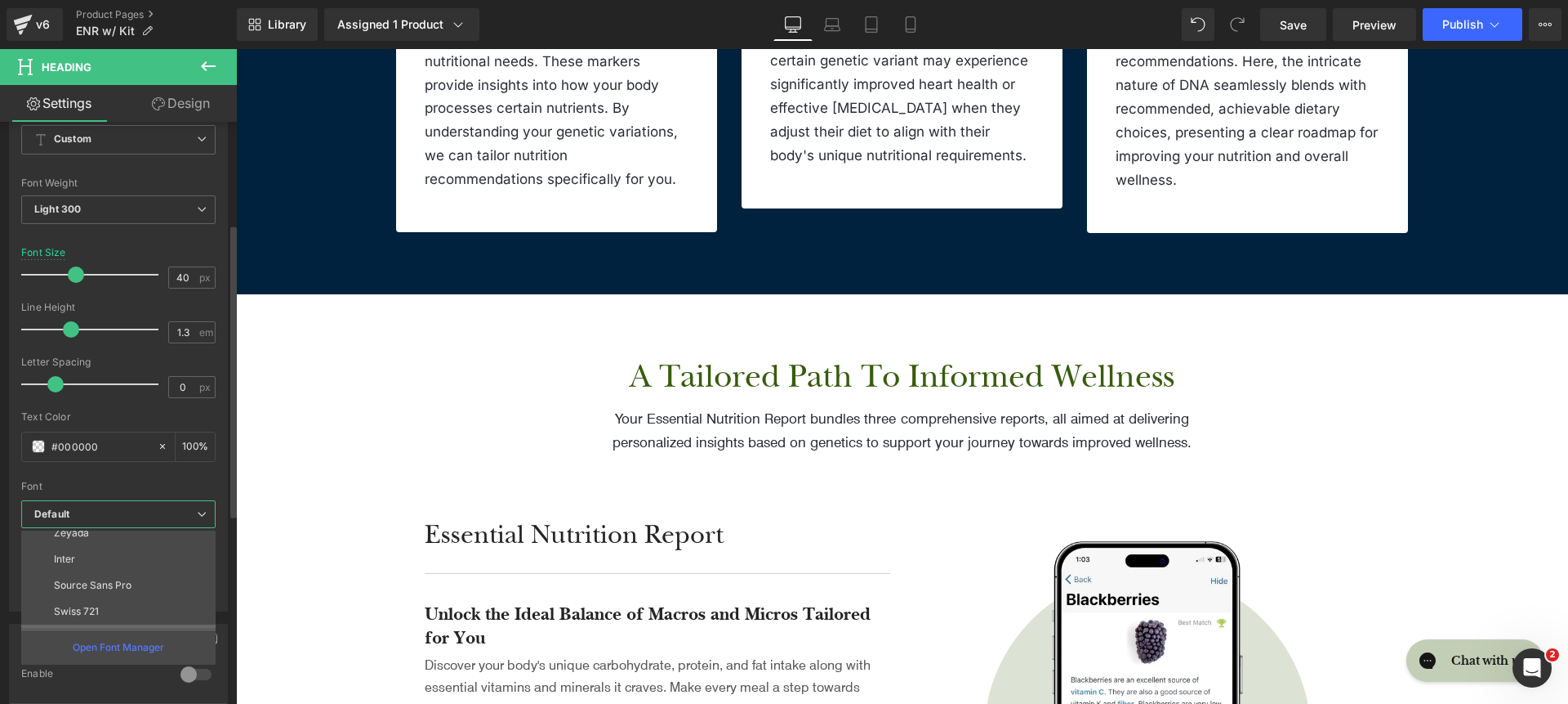
scroll to position [189, 0]
click at [135, 605] on li "roca light" at bounding box center [122, 615] width 202 height 26
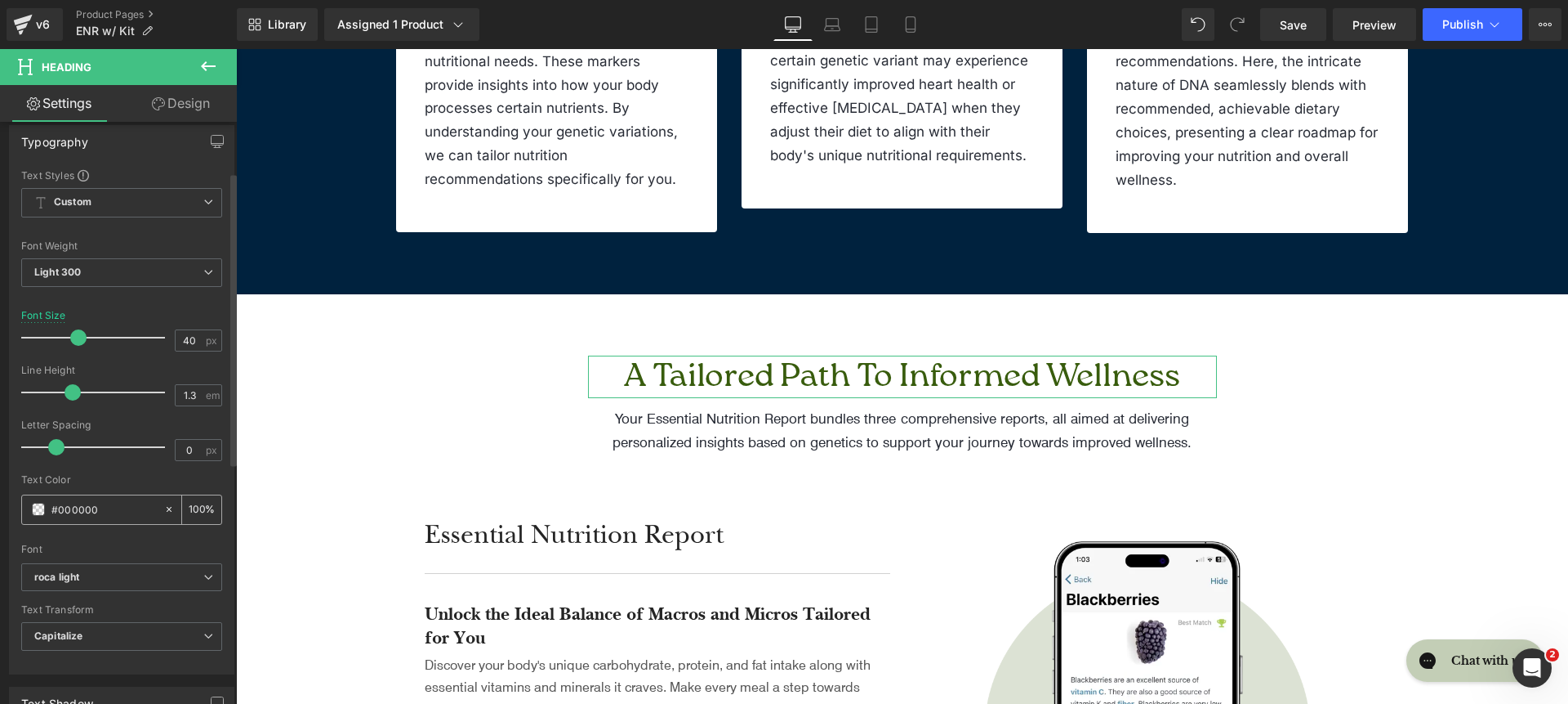
scroll to position [267, 0]
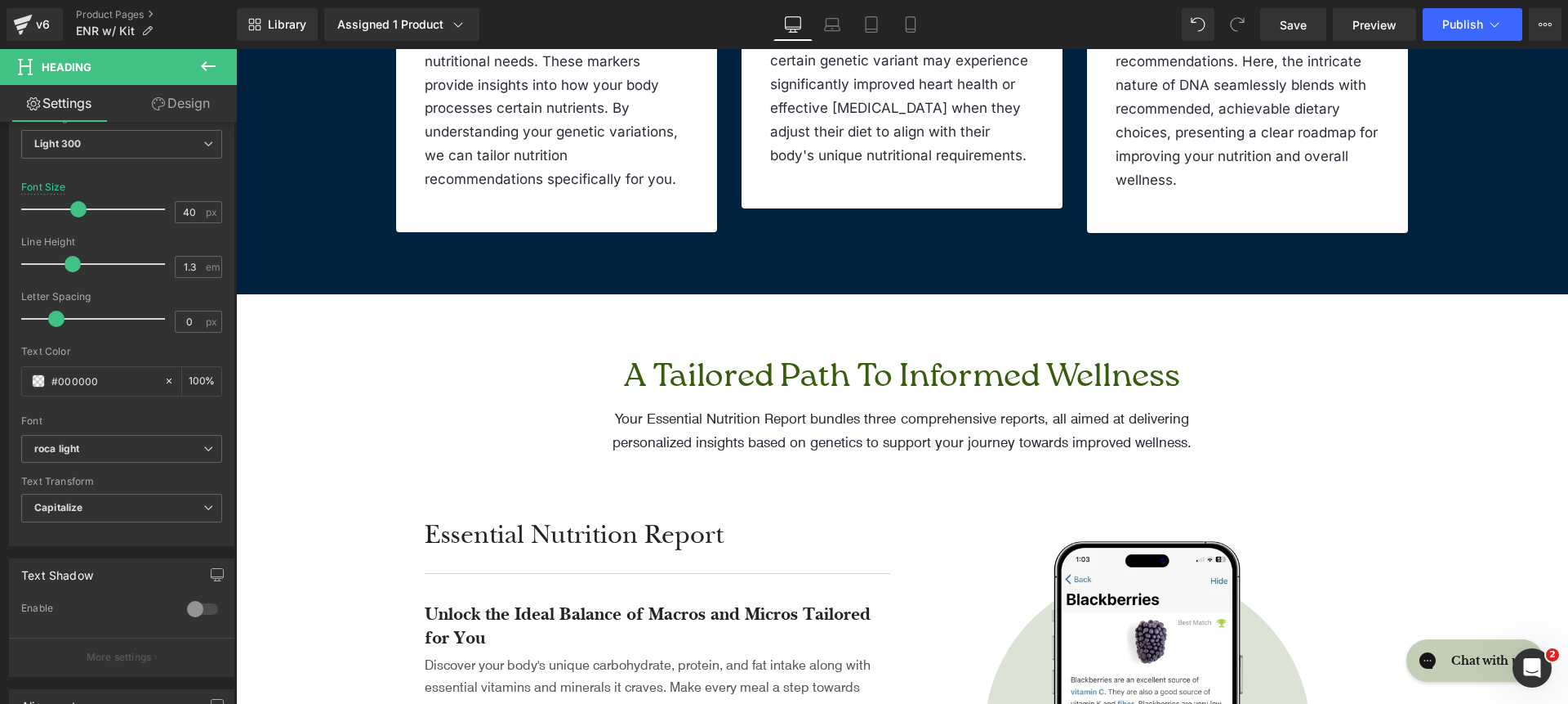
click at [621, 375] on span "Row" at bounding box center [614, 368] width 27 height 20
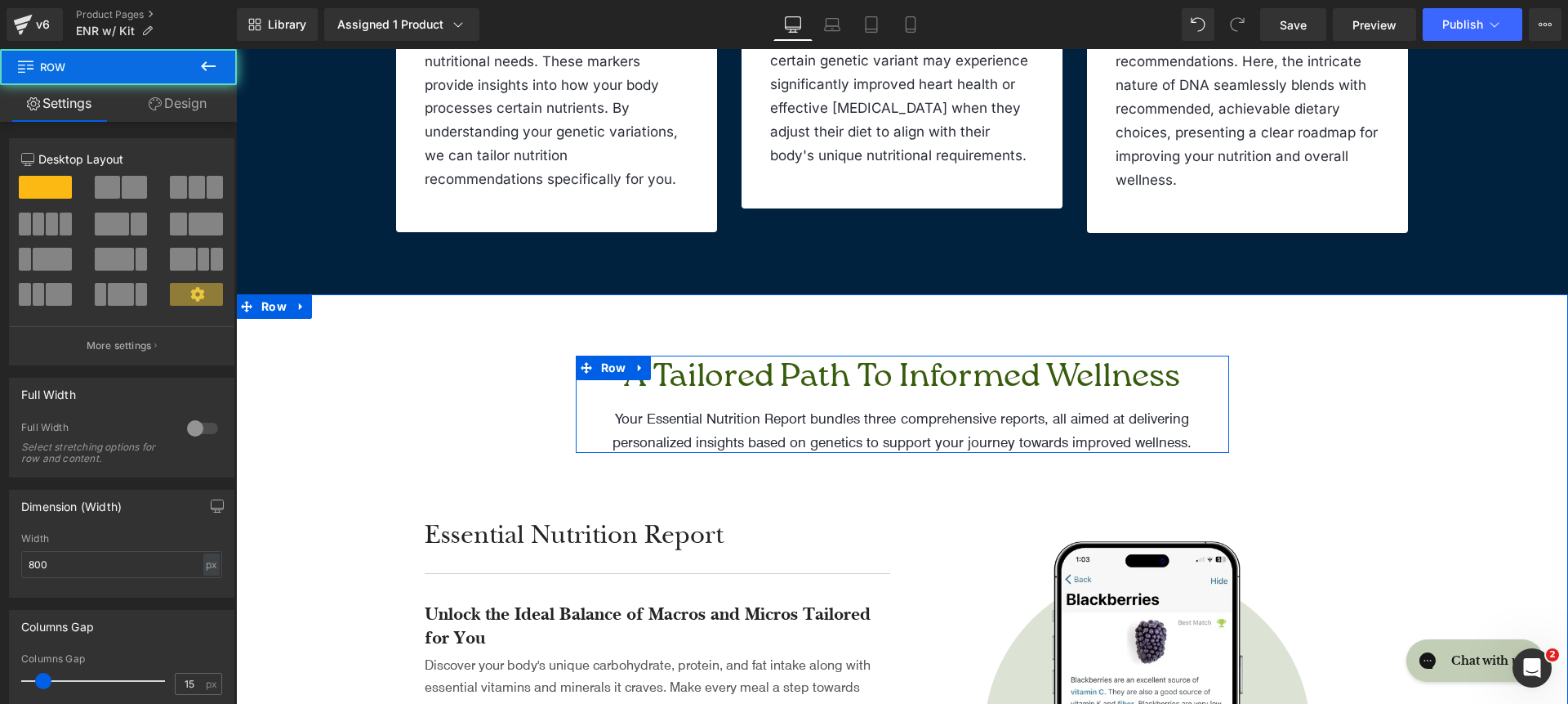
click at [750, 382] on h2 "A Tailored Path to Informed Wellness" at bounding box center [902, 376] width 629 height 43
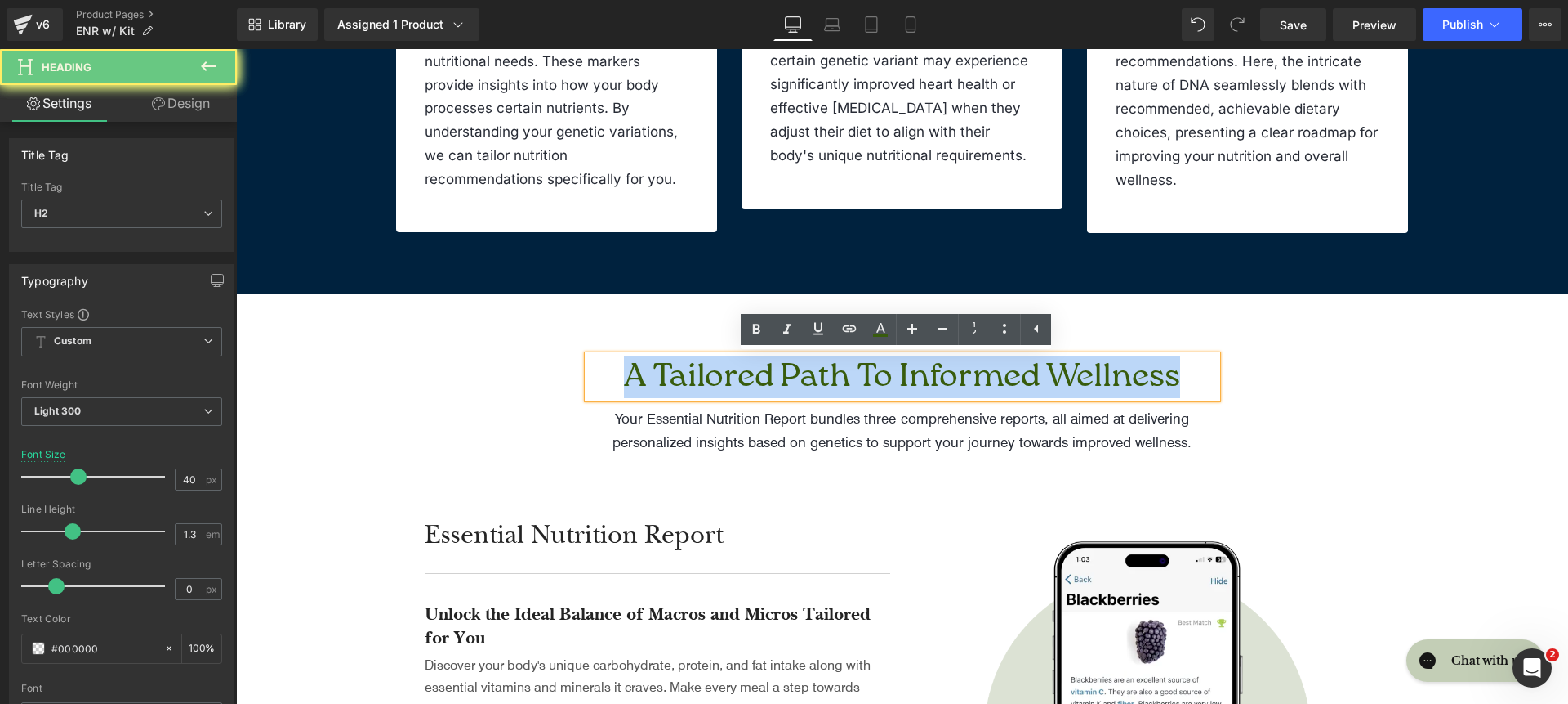
click at [750, 382] on h2 "A Tailored Path to Informed Wellness" at bounding box center [902, 376] width 629 height 43
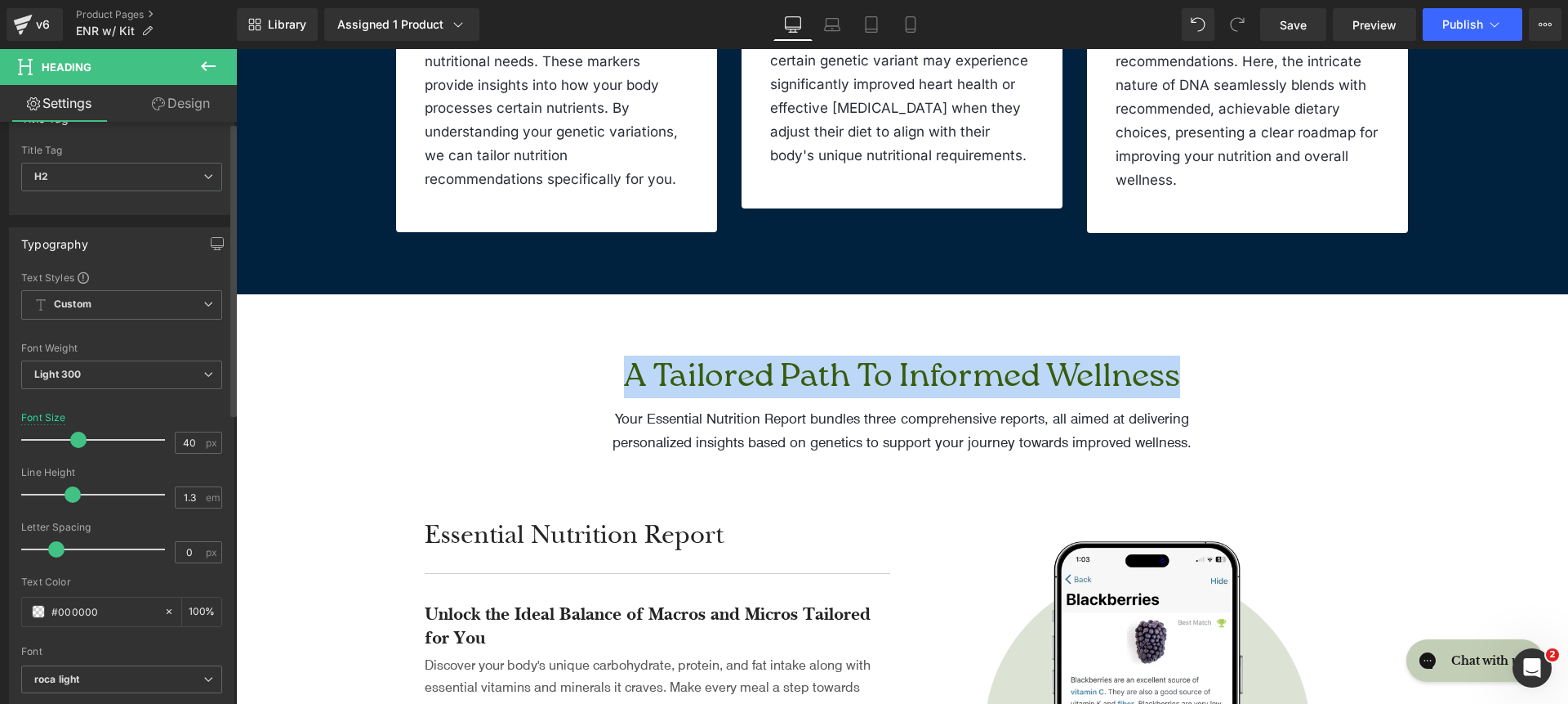
scroll to position [65, 0]
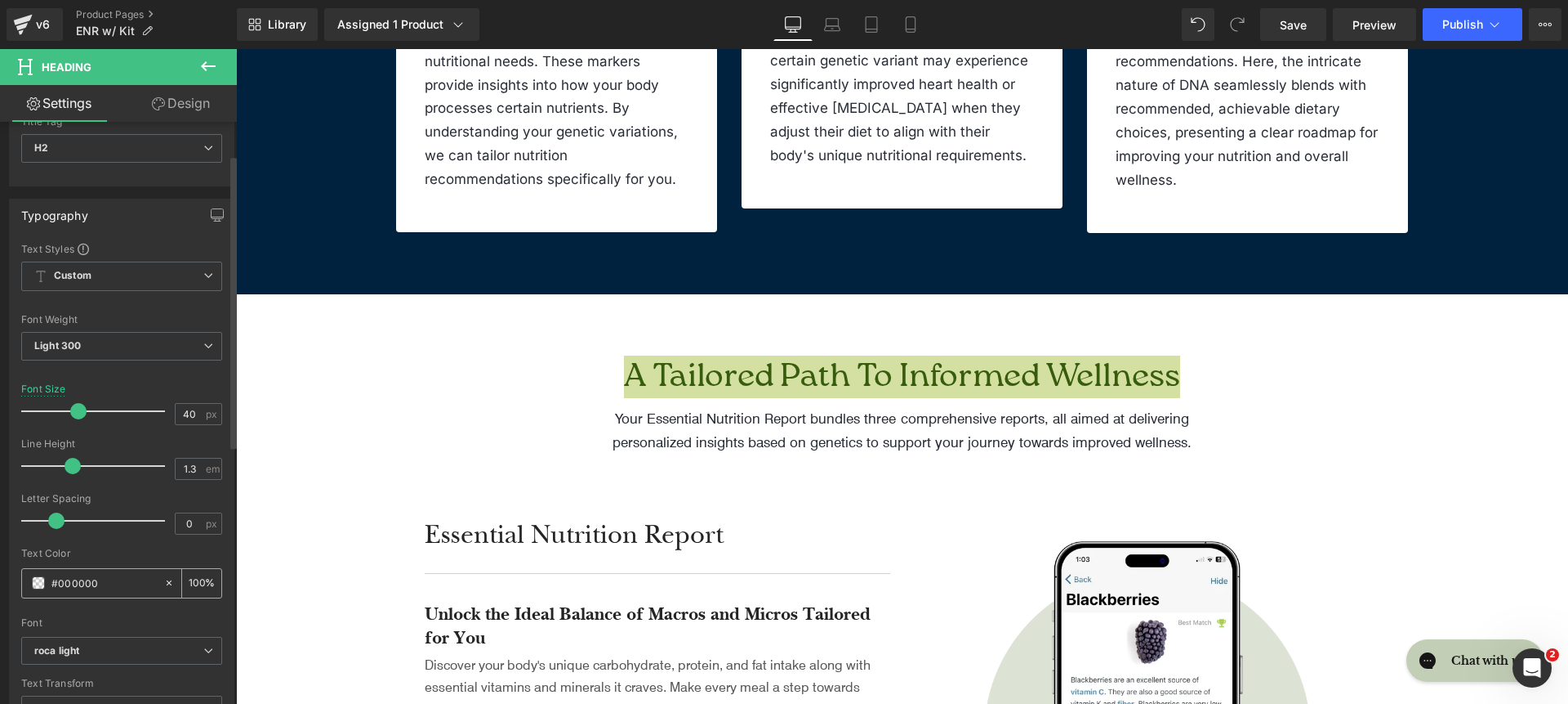
click at [163, 572] on div at bounding box center [173, 583] width 19 height 28
type input "none"
type input "0"
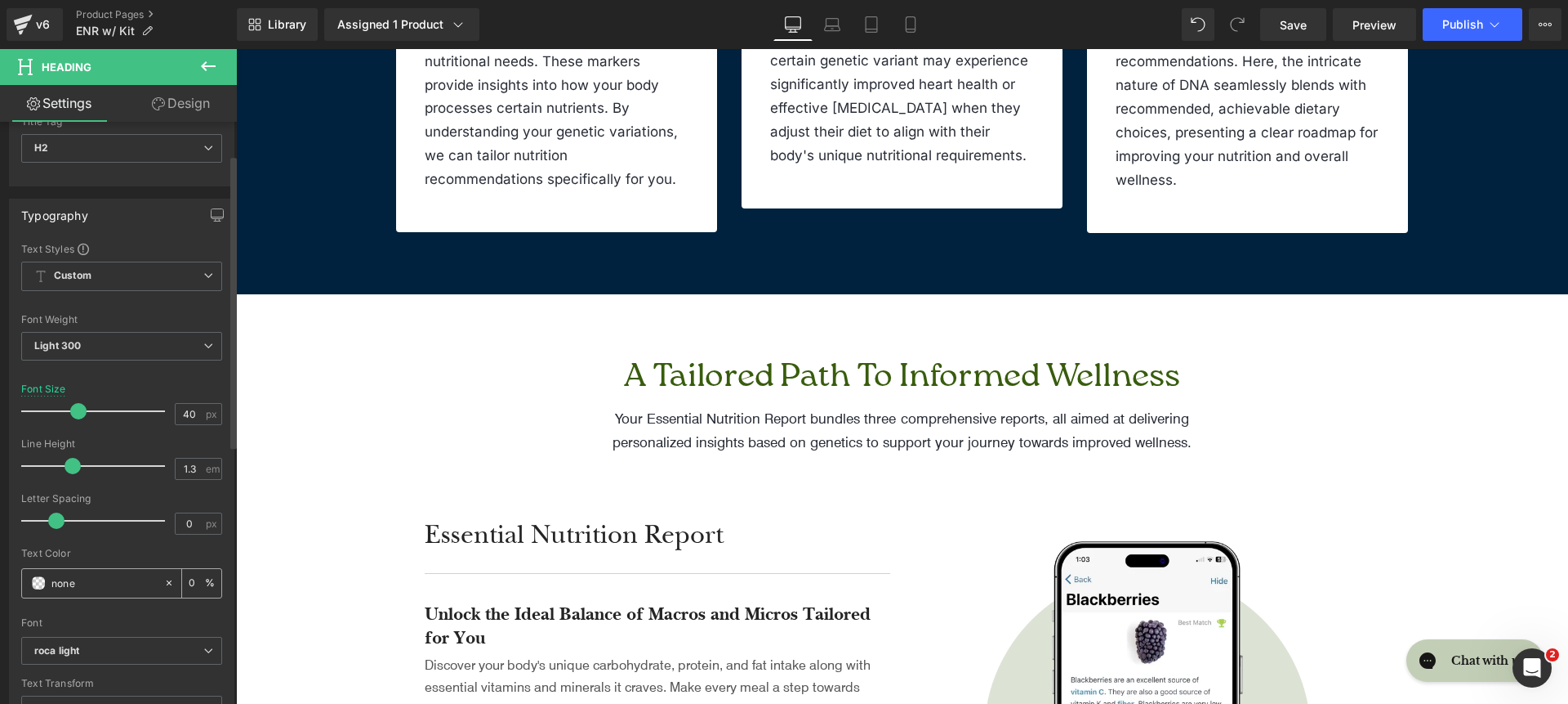
click at [163, 576] on div at bounding box center [173, 583] width 19 height 28
click at [163, 577] on icon at bounding box center [169, 583] width 12 height 12
click at [132, 581] on input "none" at bounding box center [103, 583] width 104 height 18
click at [96, 581] on input "none" at bounding box center [103, 583] width 104 height 18
paste input "00223E"
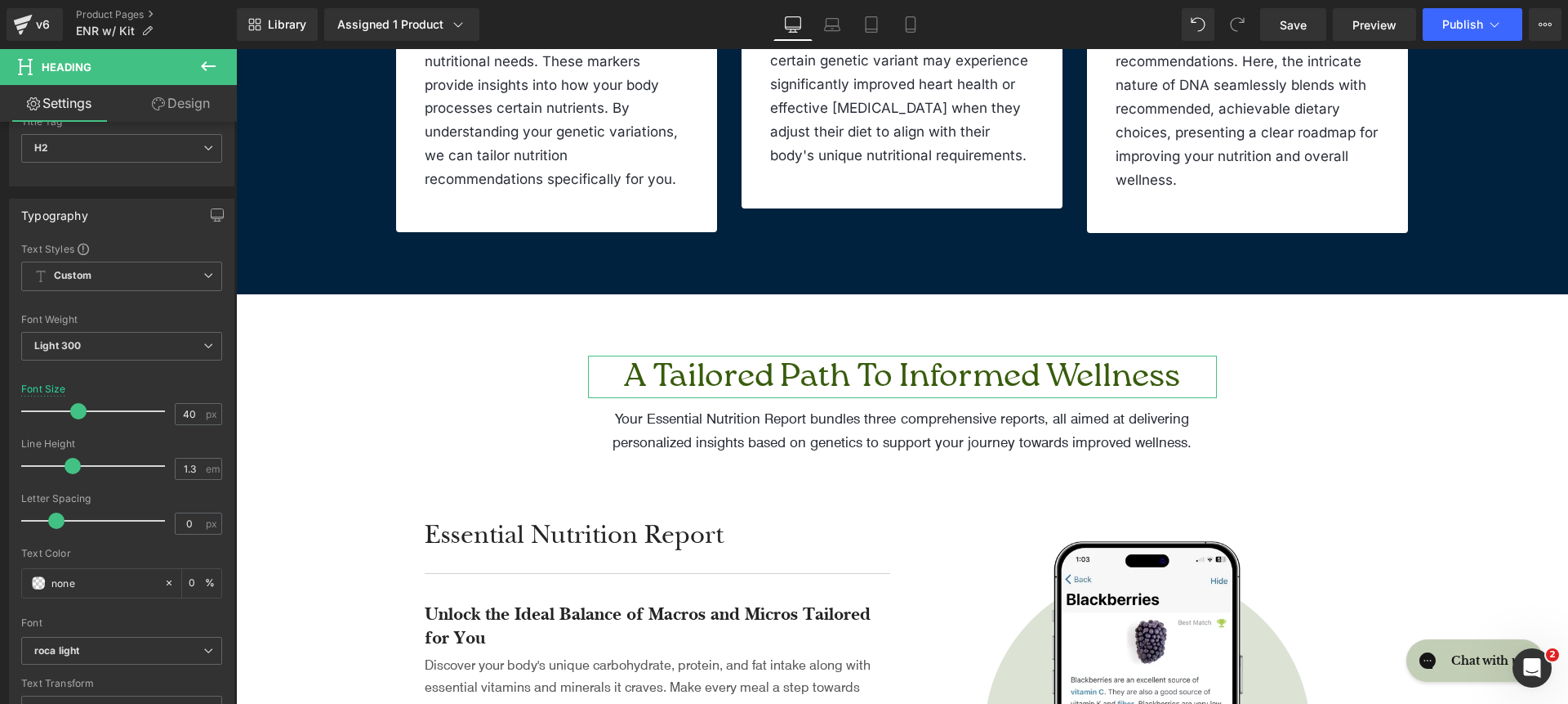
type input "00223E"
type input "100"
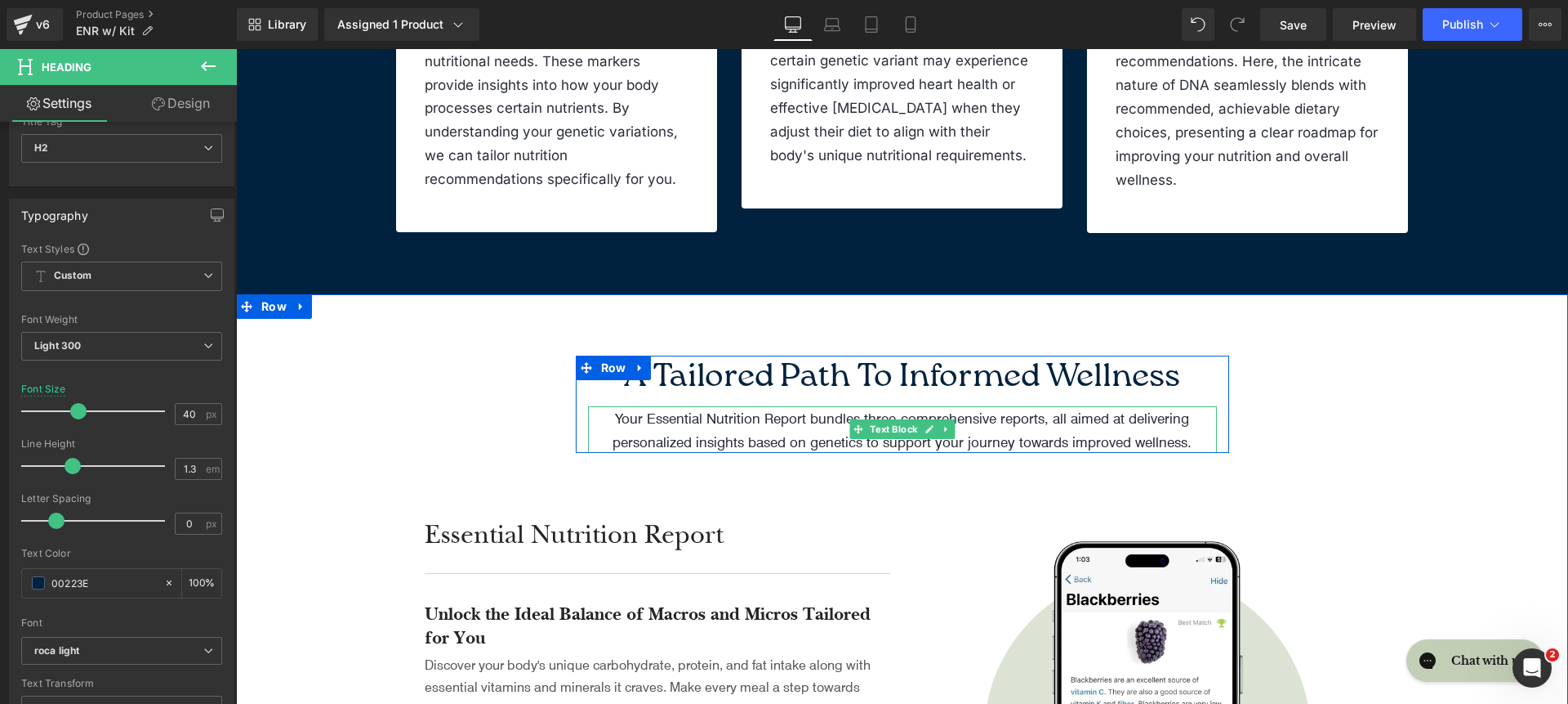
click at [697, 442] on p "Your Essential Nutrition Report bundles three comprehensive reports, all aimed …" at bounding box center [902, 430] width 629 height 48
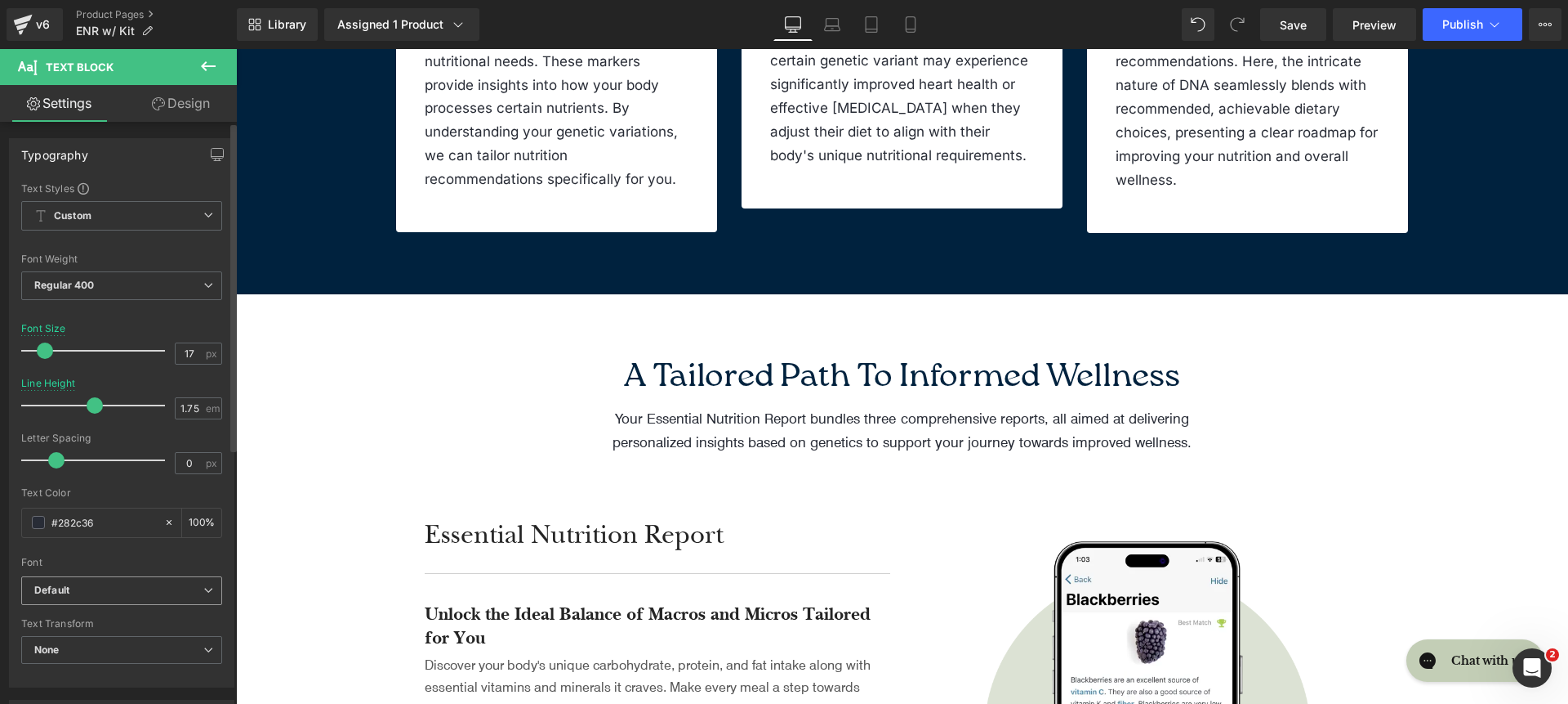
click at [117, 593] on b "Default" at bounding box center [118, 591] width 169 height 14
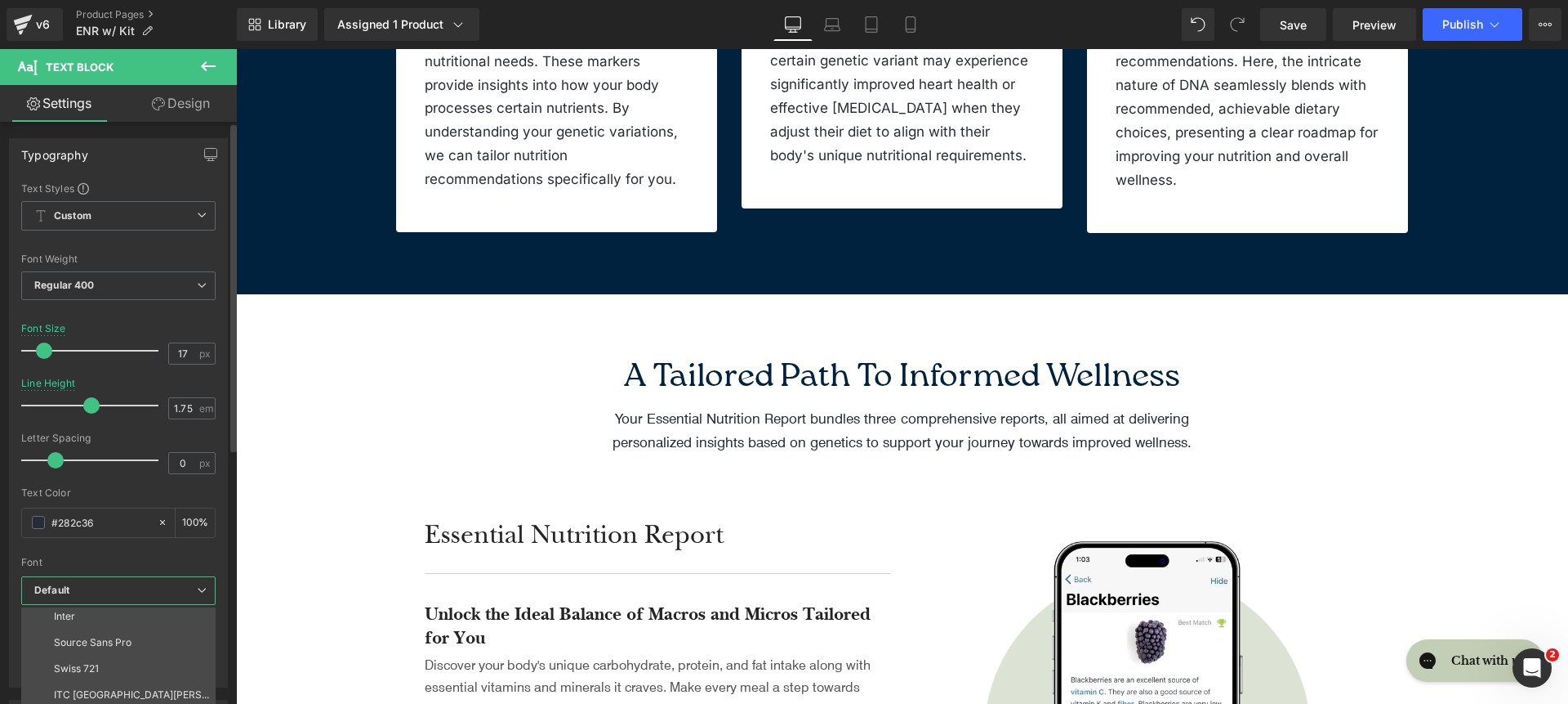
scroll to position [163, 0]
click at [104, 618] on li "Inter" at bounding box center [122, 614] width 202 height 26
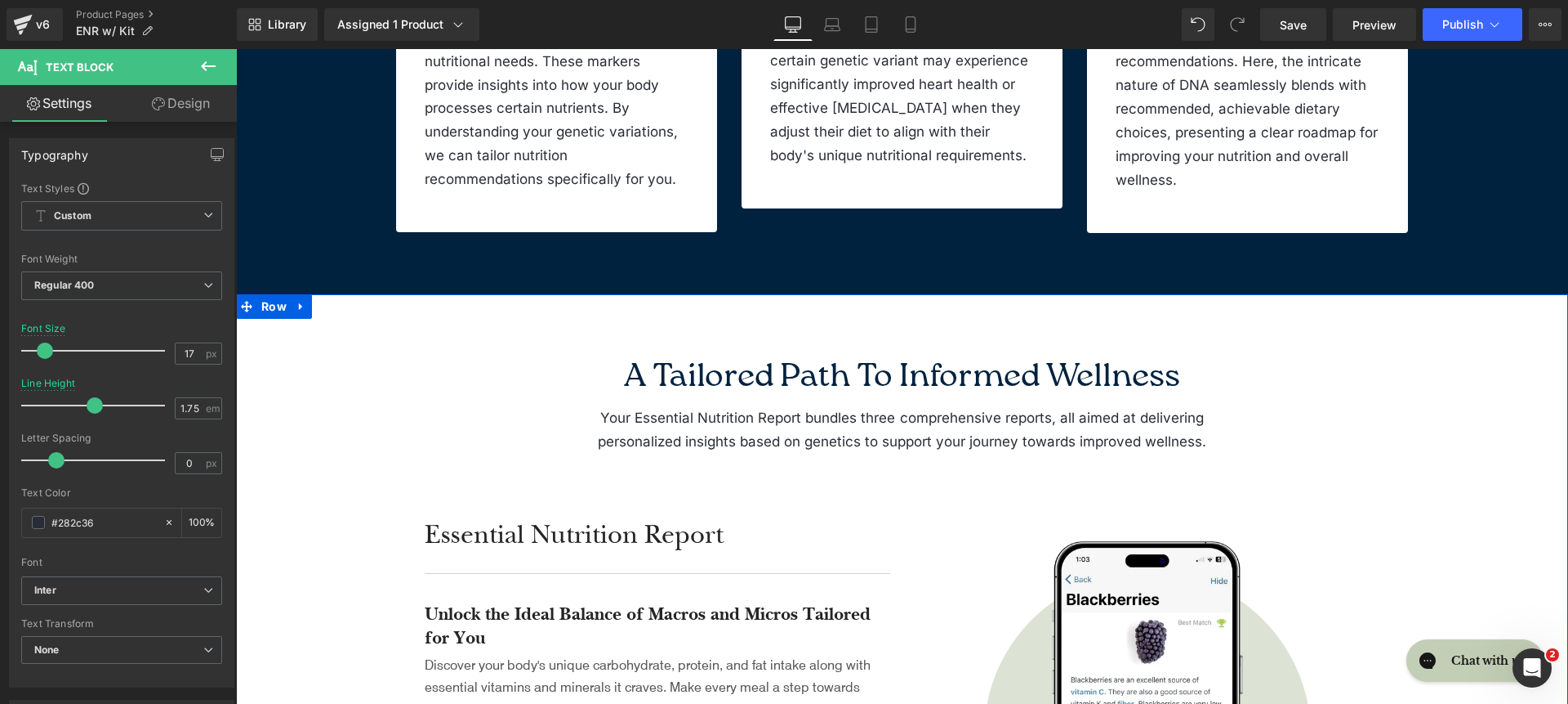
scroll to position [2552, 0]
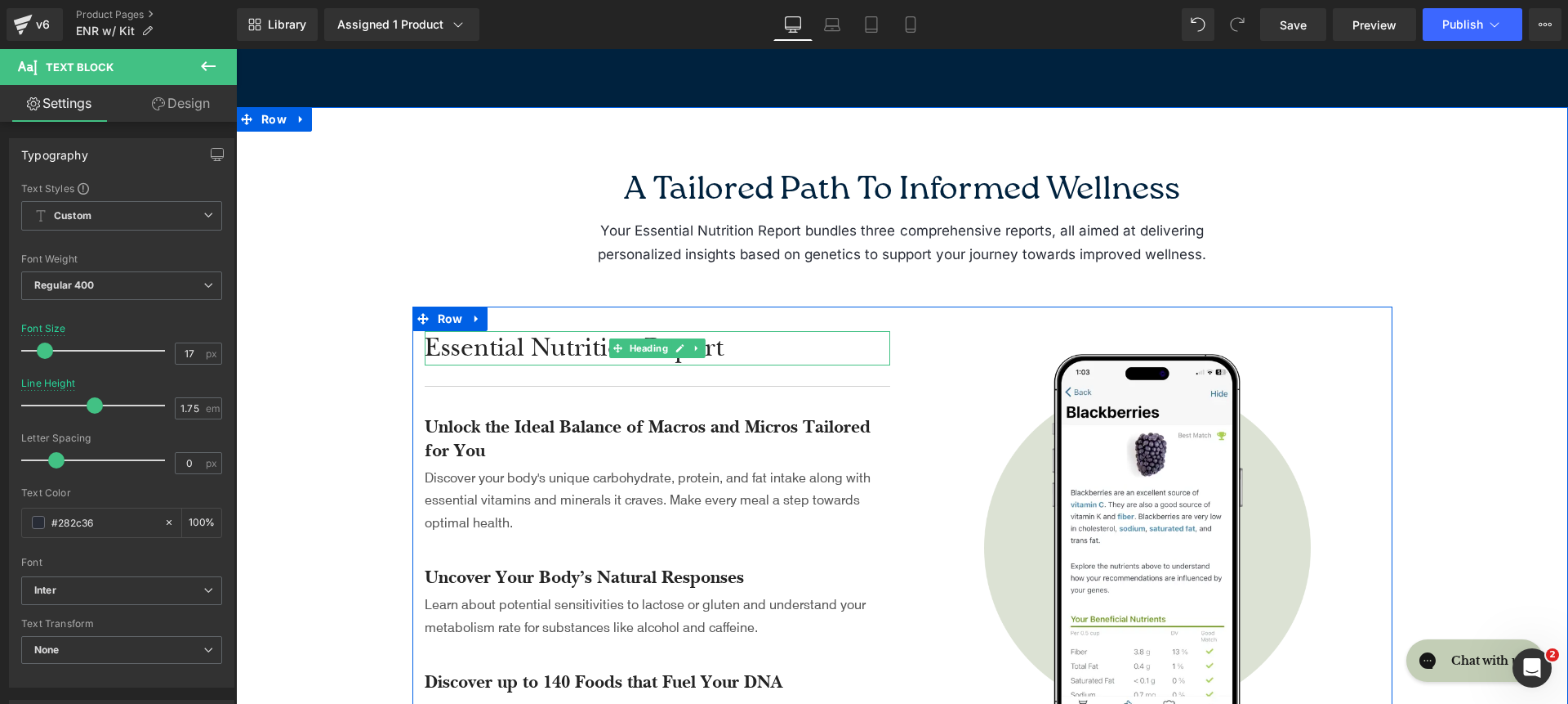
click at [525, 347] on h2 "Essential Nutrition Report" at bounding box center [658, 348] width 466 height 34
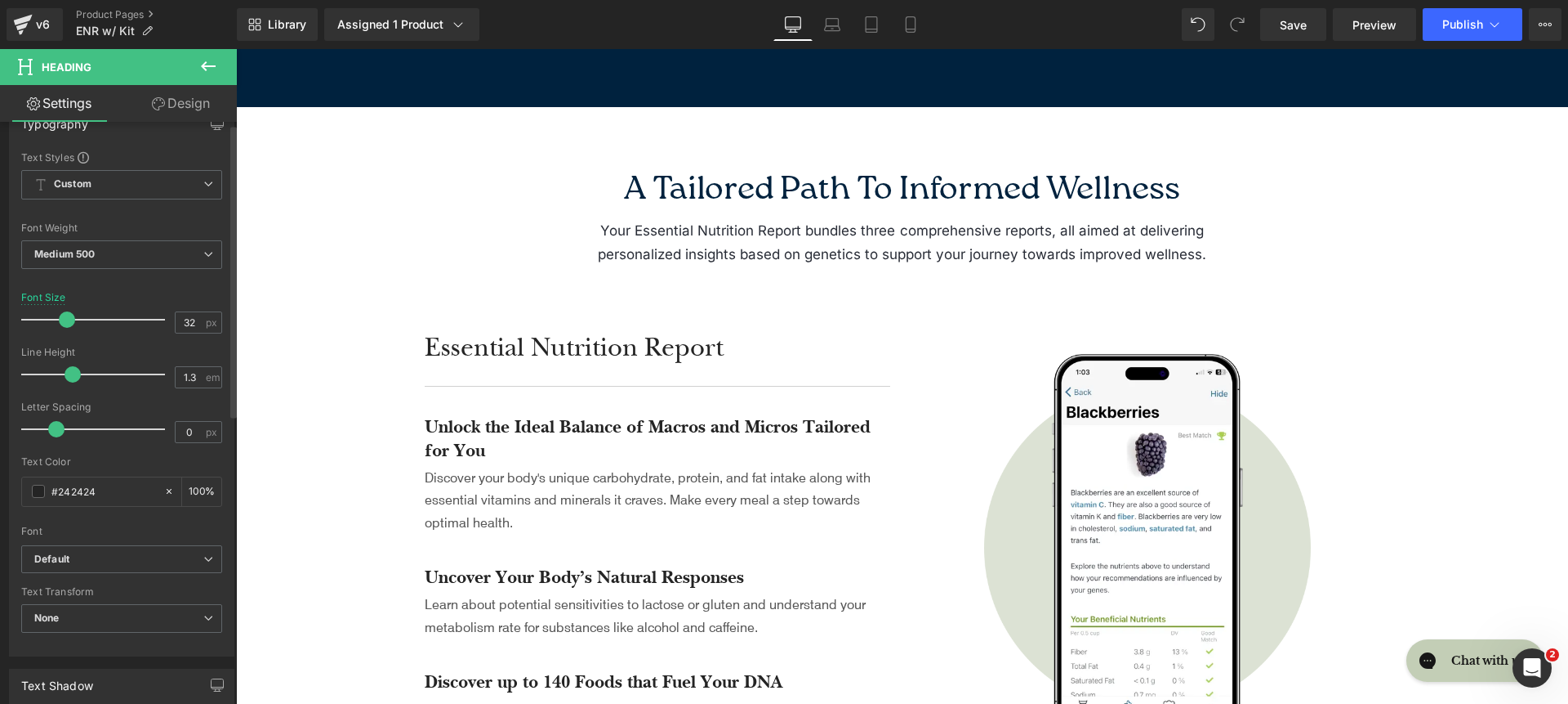
scroll to position [171, 0]
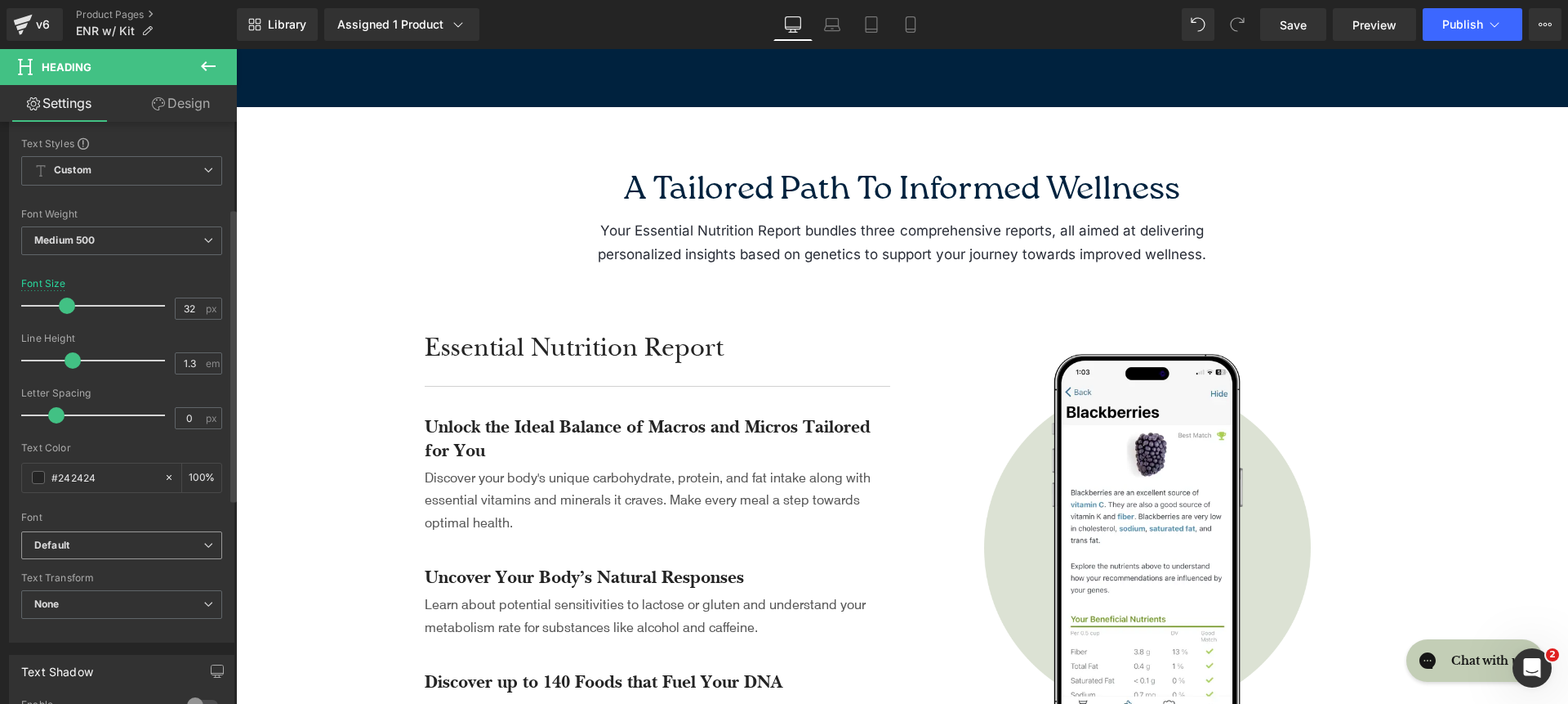
click at [105, 549] on b "Default" at bounding box center [118, 546] width 169 height 14
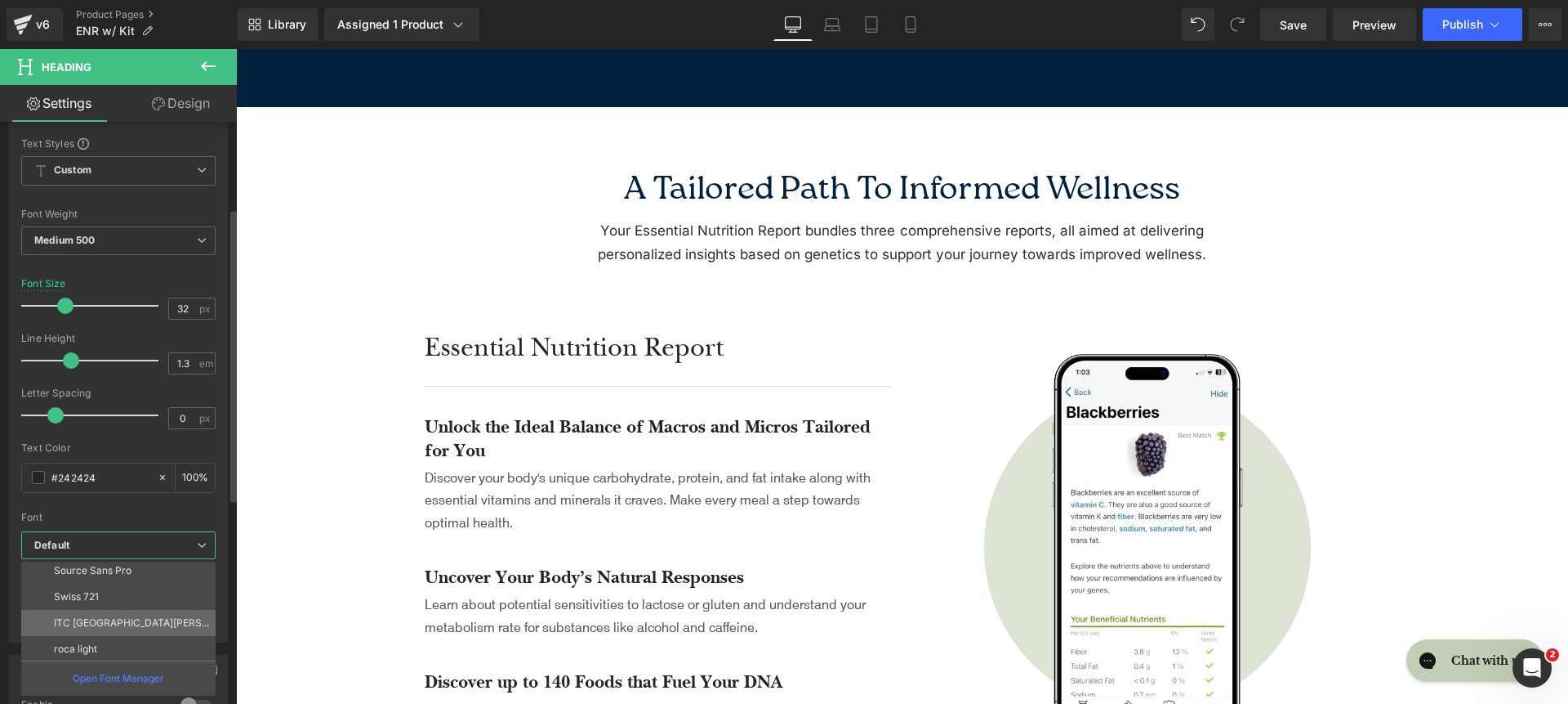
scroll to position [189, 0]
click at [143, 644] on li "roca light" at bounding box center [122, 646] width 202 height 26
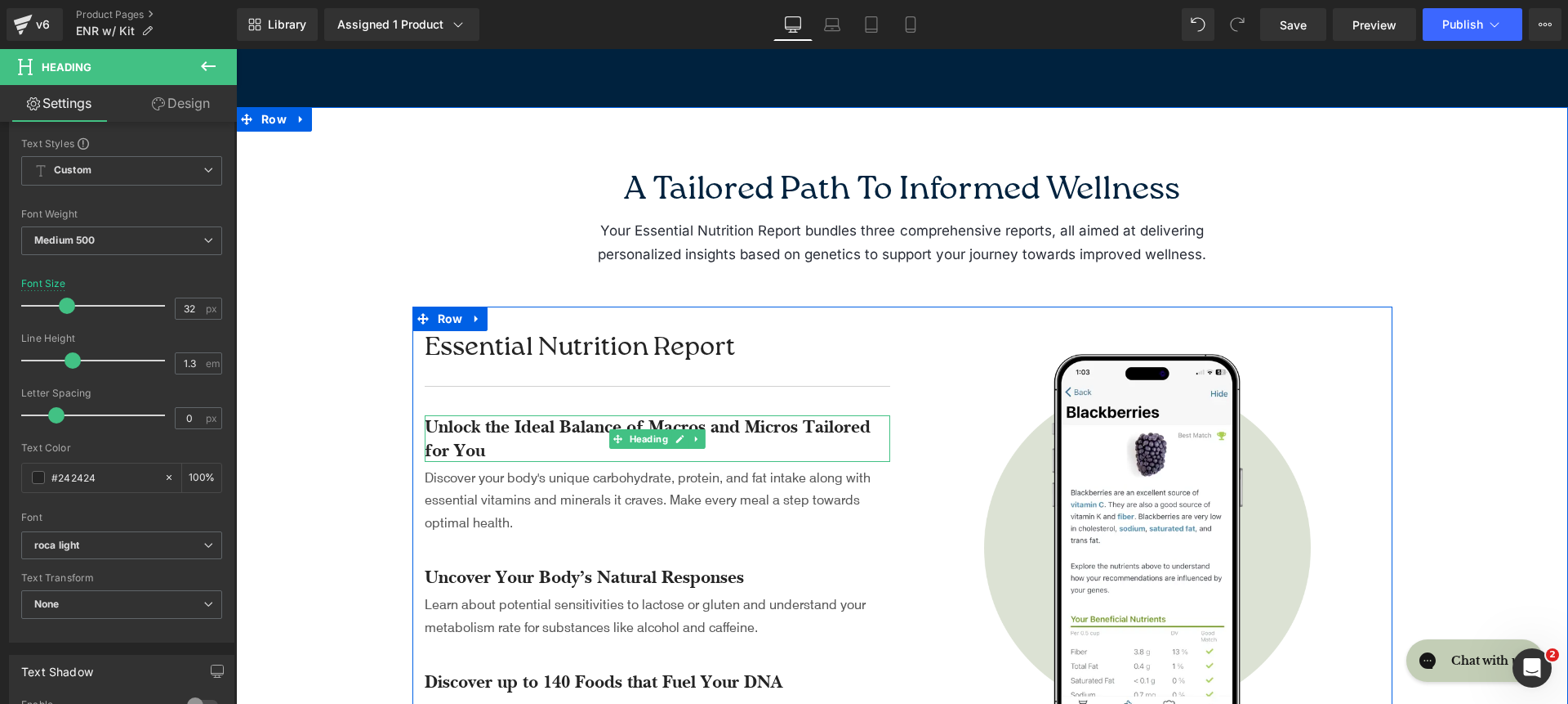
click at [565, 442] on h4 "Unlock the Ideal Balance of Macros and Micros Tailored for You" at bounding box center [658, 439] width 466 height 47
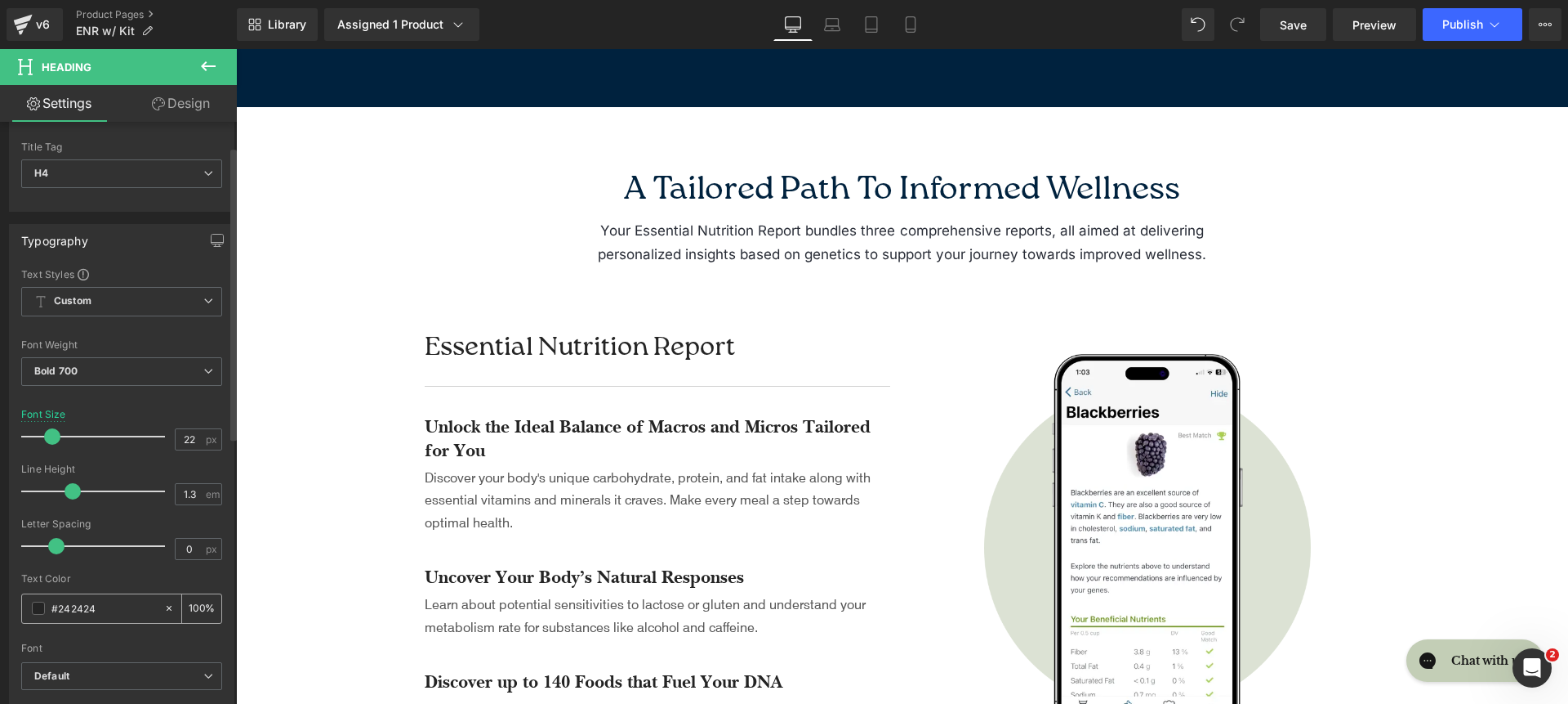
scroll to position [81, 0]
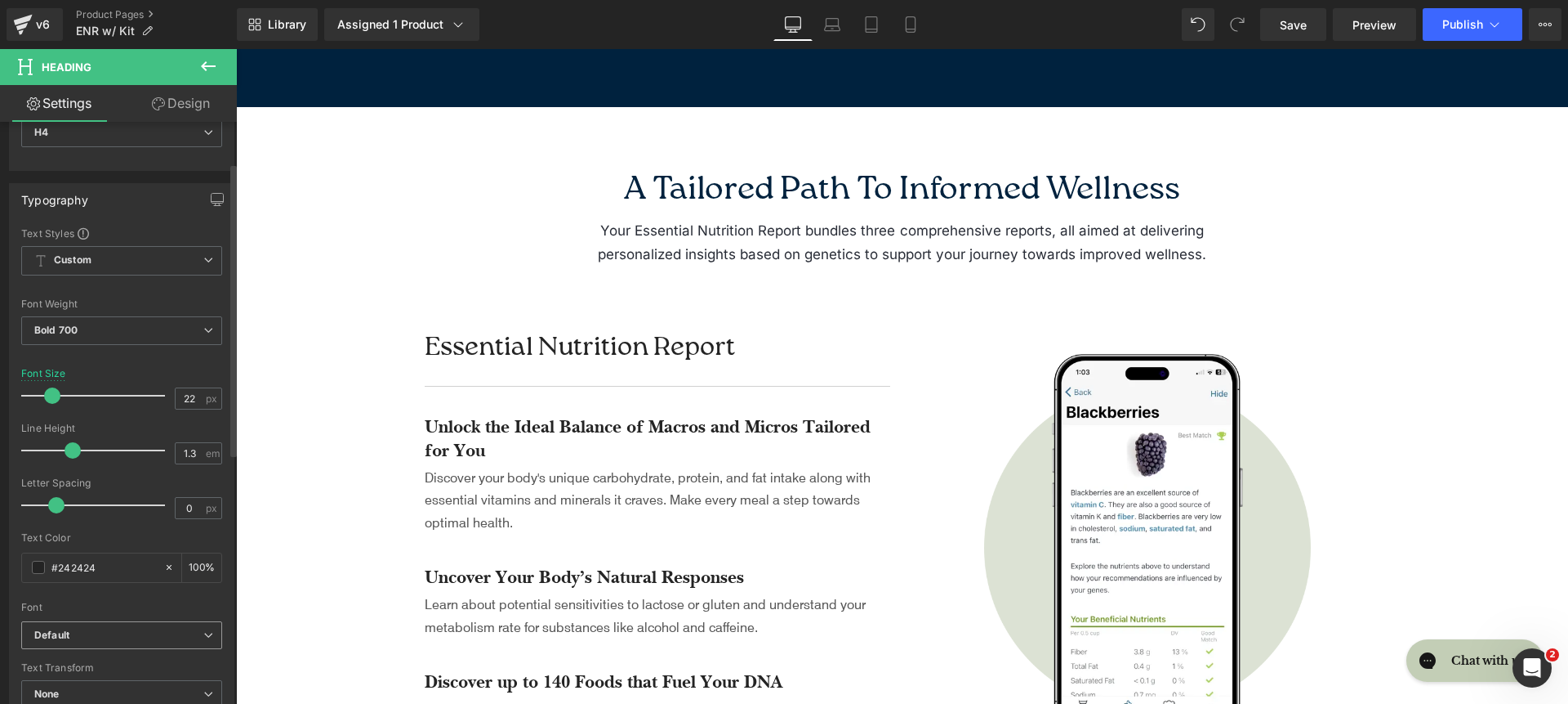
click at [141, 631] on b "Default" at bounding box center [118, 636] width 169 height 14
click at [146, 666] on li "Inter" at bounding box center [122, 661] width 202 height 26
click at [472, 490] on span "Discover your body's unique carbohydrate, protein, and fat intake along with es…" at bounding box center [648, 498] width 446 height 61
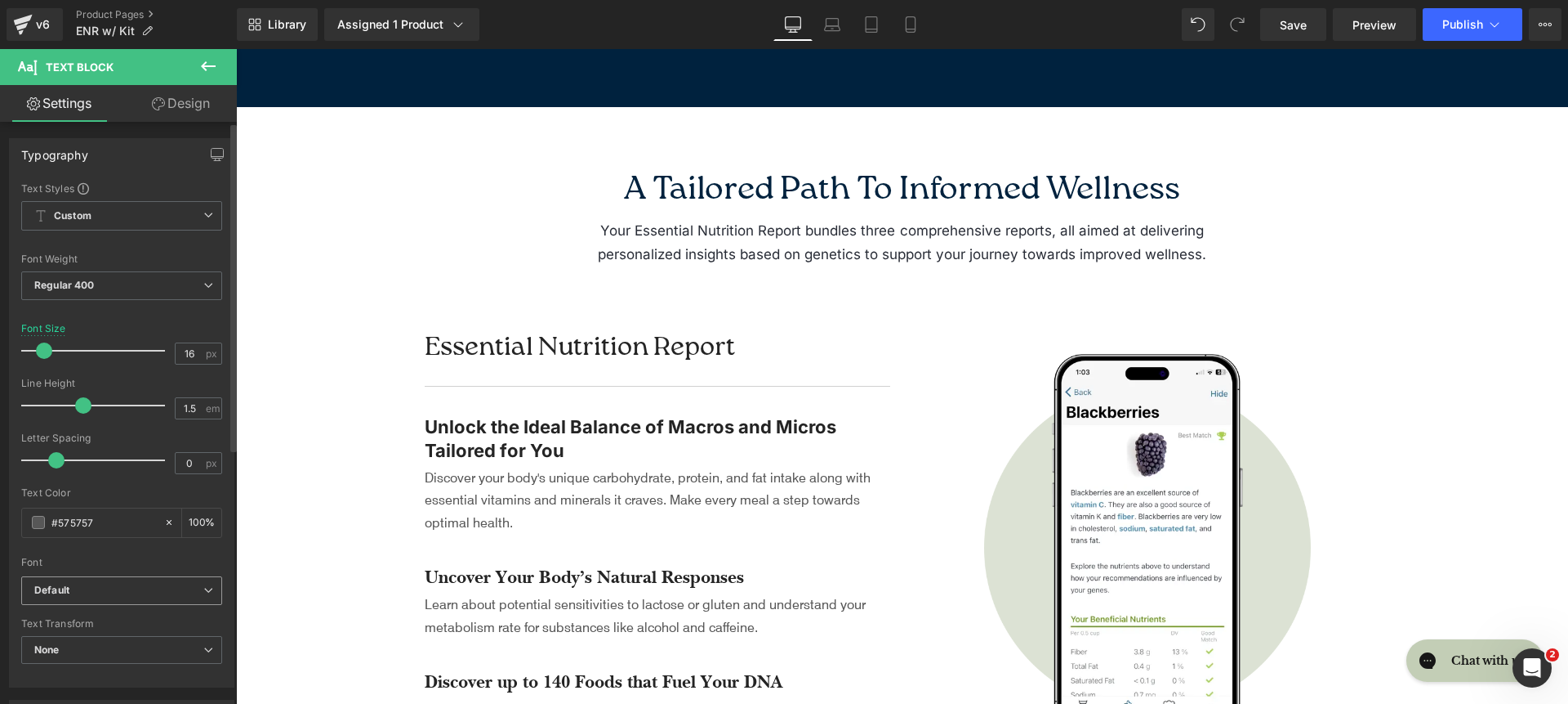
click at [130, 591] on b "Default" at bounding box center [118, 591] width 169 height 14
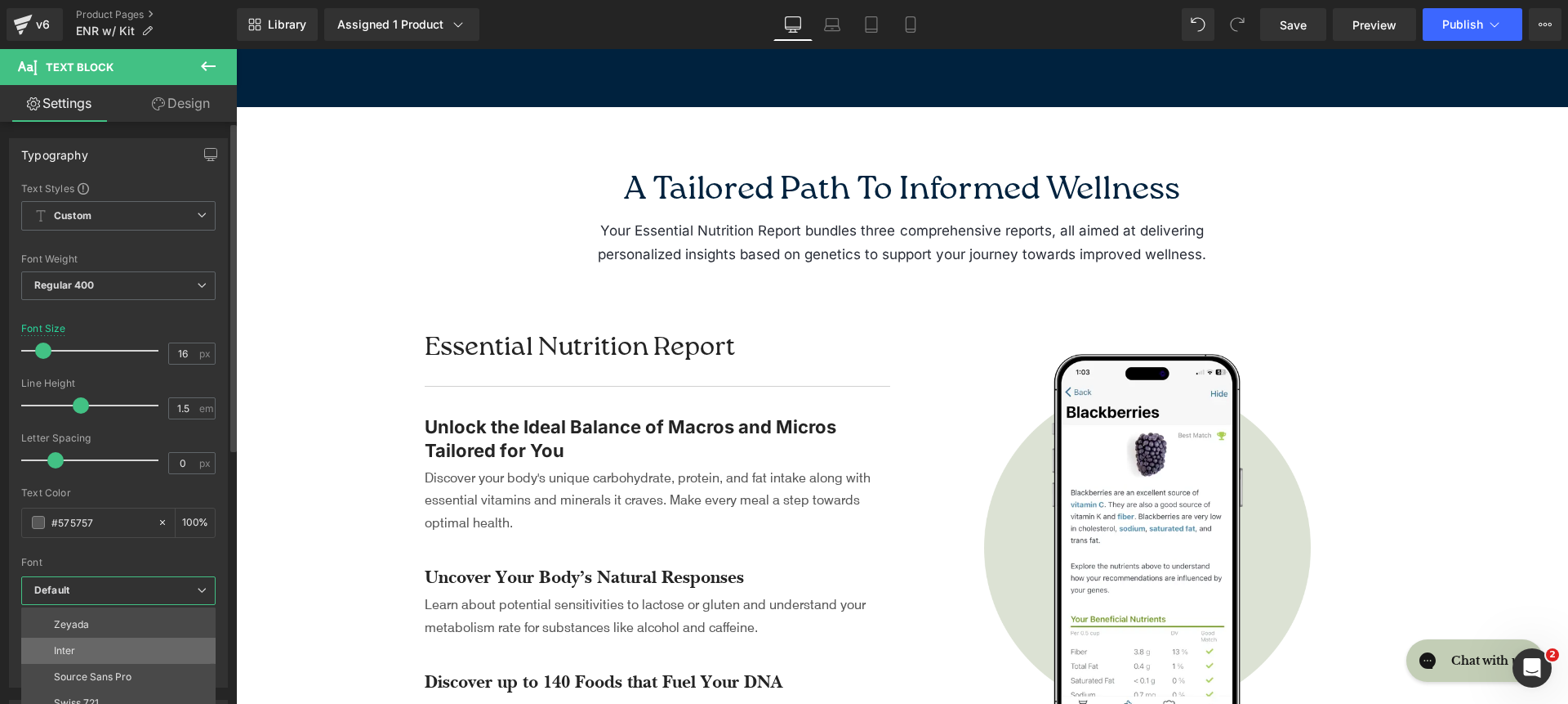
scroll to position [137, 0]
click at [131, 648] on li "Inter" at bounding box center [122, 641] width 202 height 26
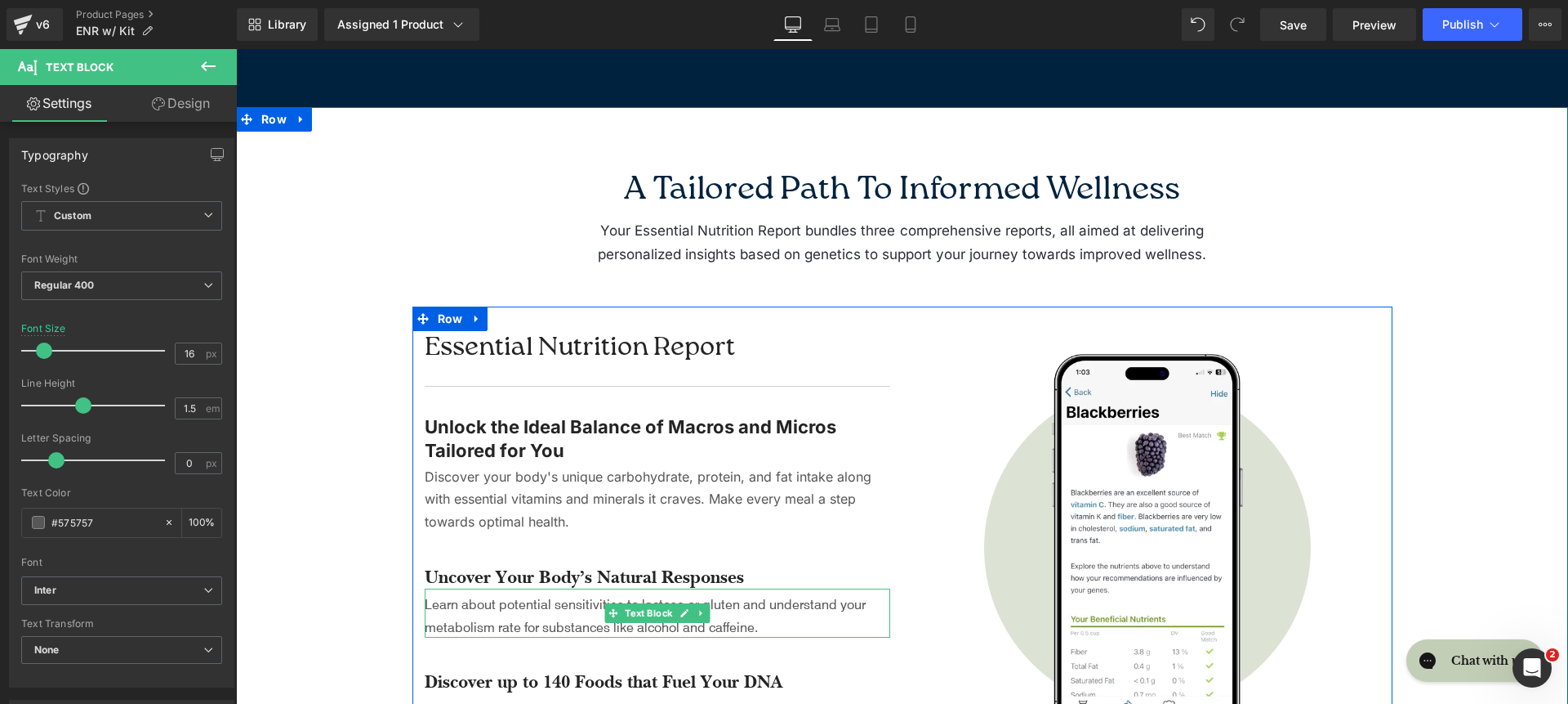
click at [470, 588] on div at bounding box center [658, 590] width 466 height 4
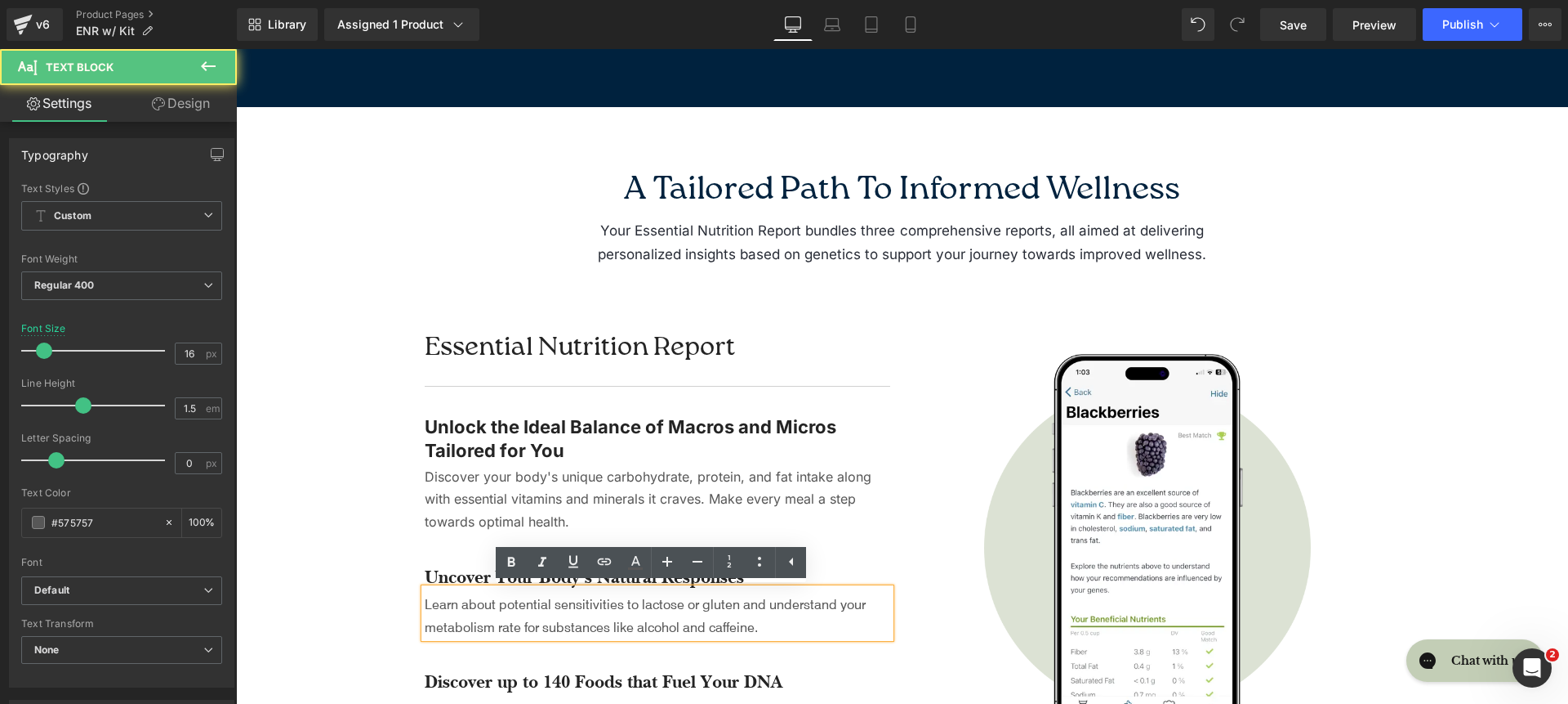
click at [466, 583] on h4 "Uncover Your Body’s Natural Responses" at bounding box center [658, 577] width 466 height 23
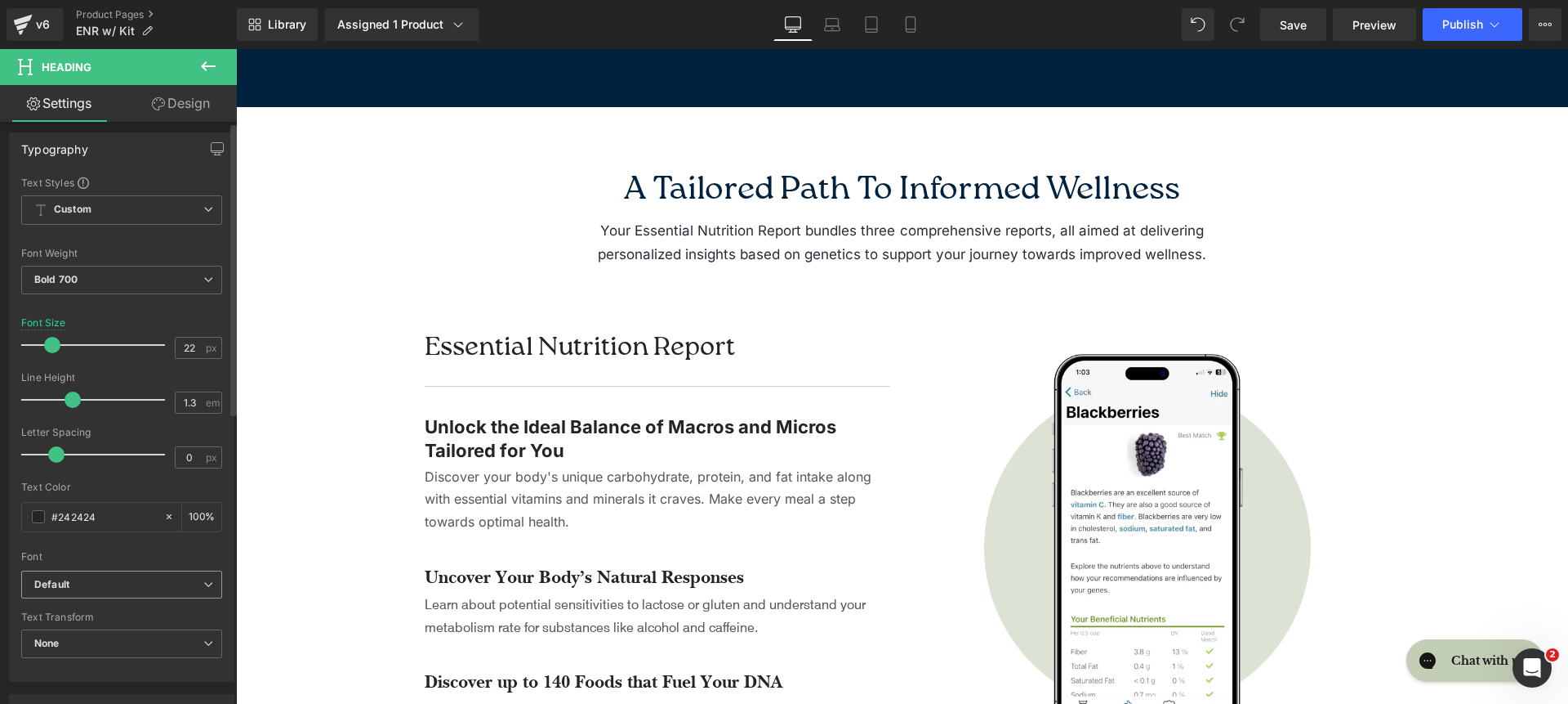
scroll to position [206, 0]
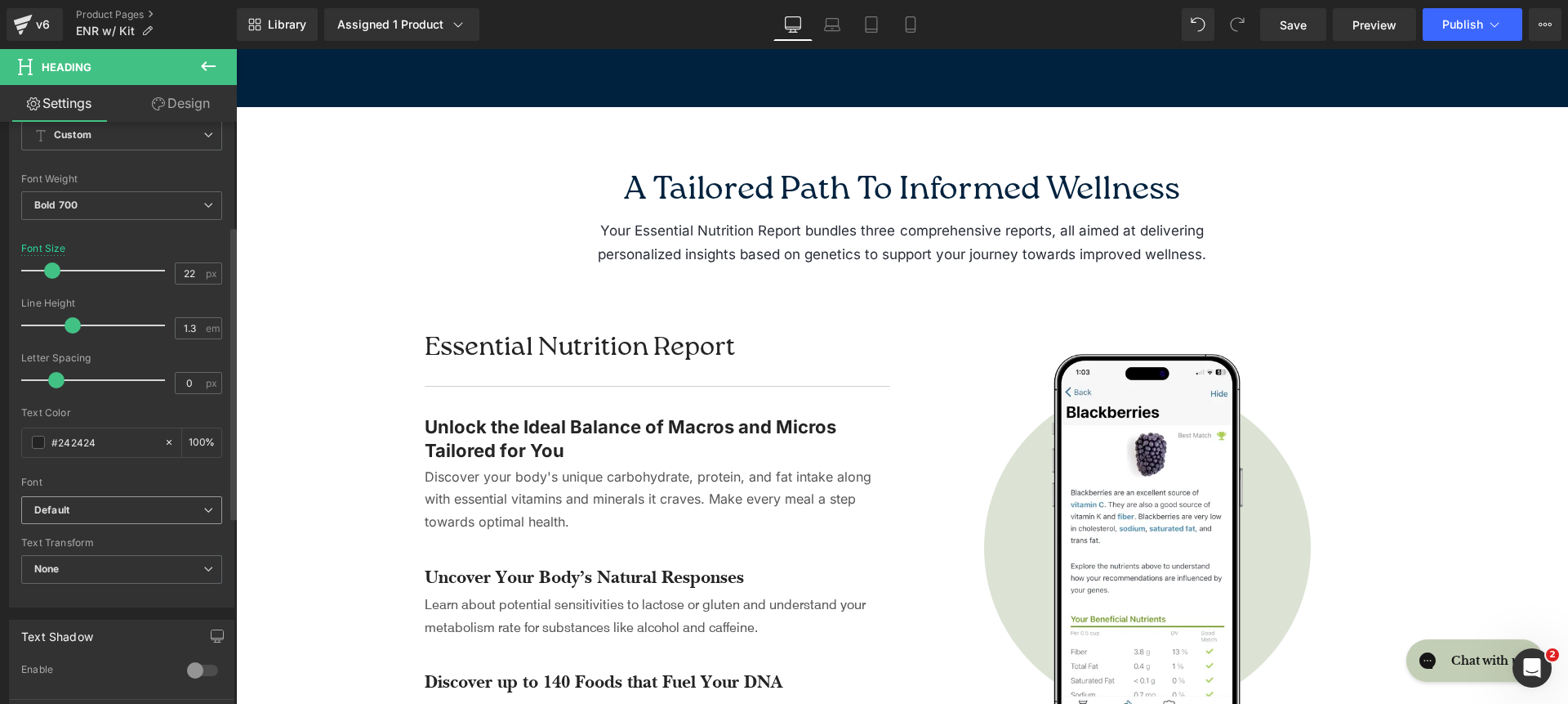
click at [157, 511] on b "Default" at bounding box center [118, 510] width 169 height 14
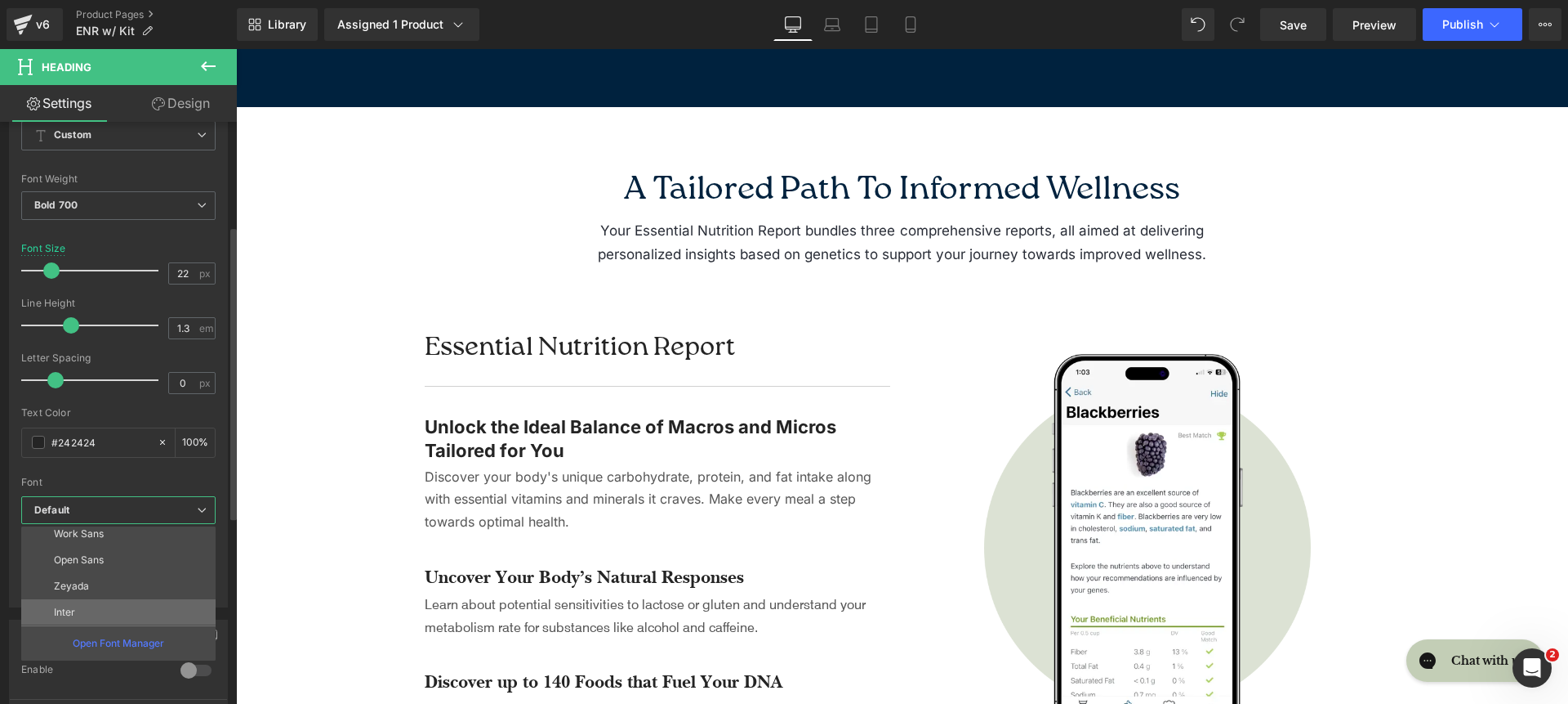
scroll to position [85, 0]
drag, startPoint x: 151, startPoint y: 603, endPoint x: 18, endPoint y: 510, distance: 162.3
click at [151, 603] on li "Inter" at bounding box center [122, 611] width 202 height 26
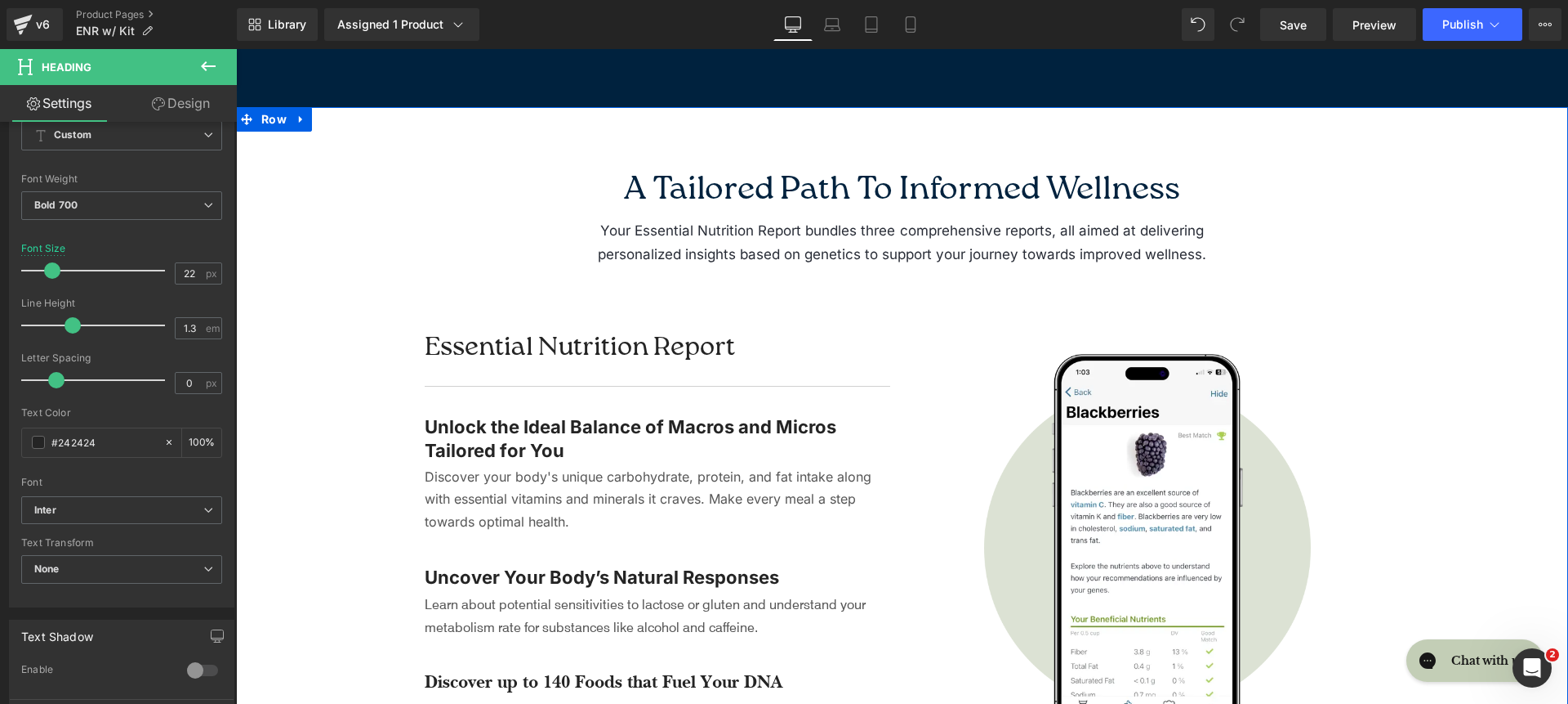
click at [502, 606] on span "Learn about potential sensitivities to lactose or gluten and understand your me…" at bounding box center [645, 614] width 441 height 39
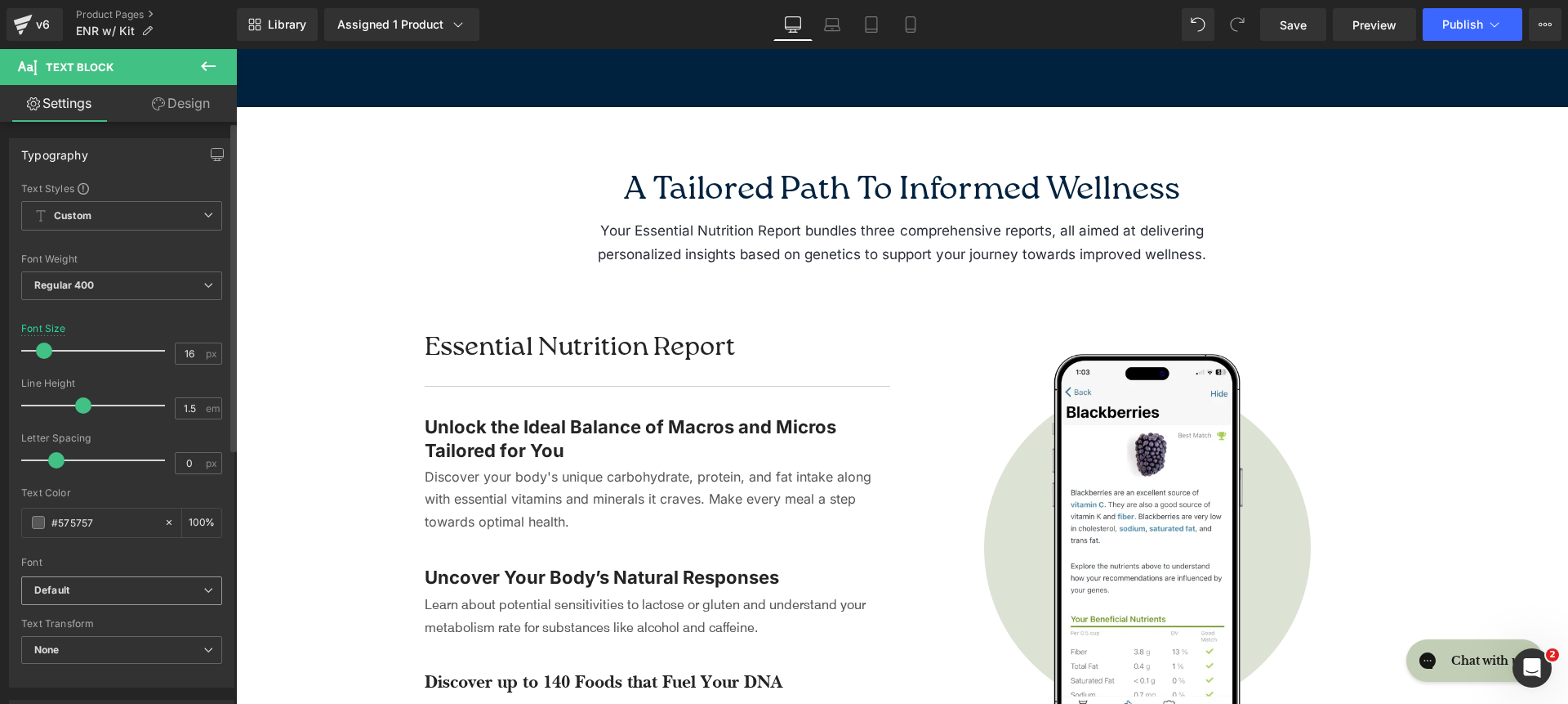
click at [122, 586] on b "Default" at bounding box center [118, 591] width 169 height 14
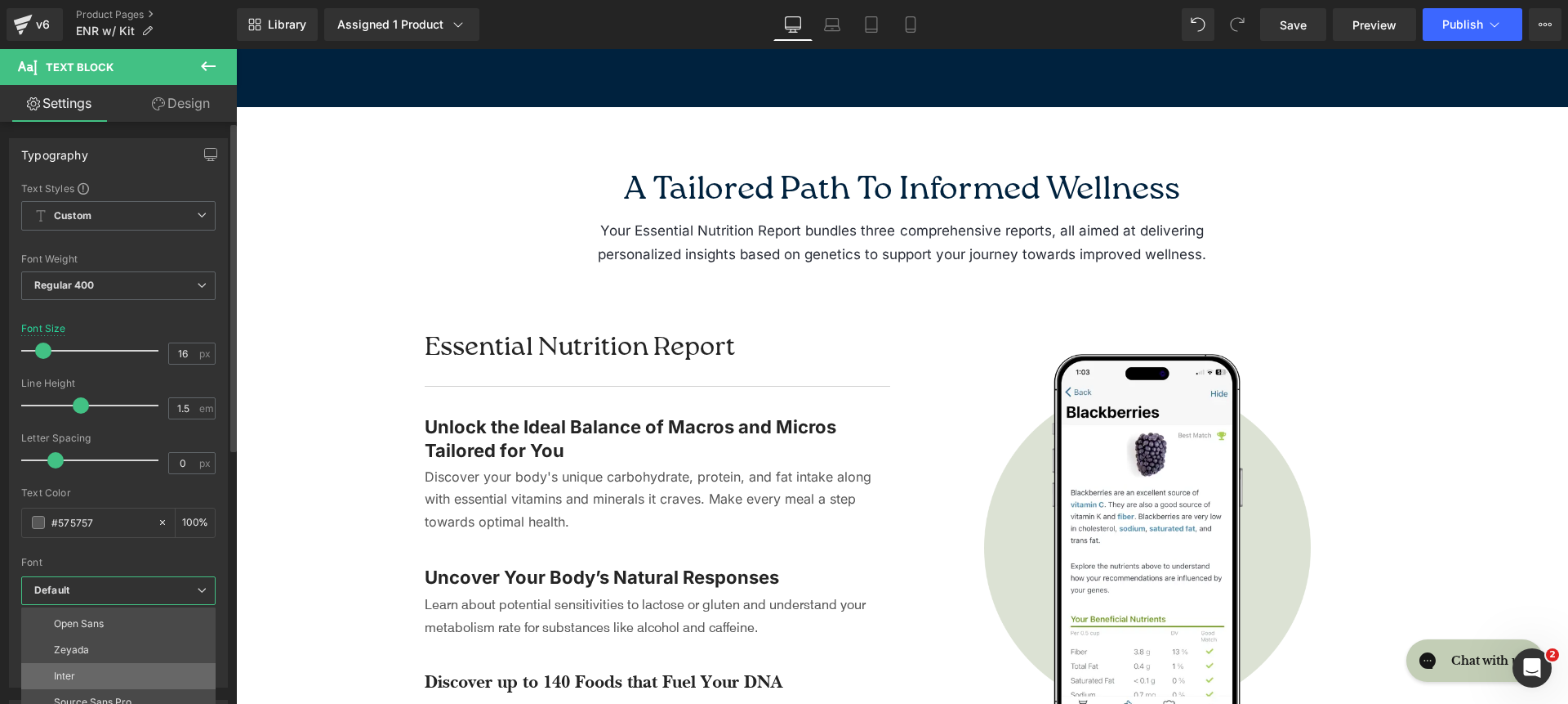
scroll to position [148, 0]
click at [122, 637] on li "Inter" at bounding box center [122, 629] width 202 height 26
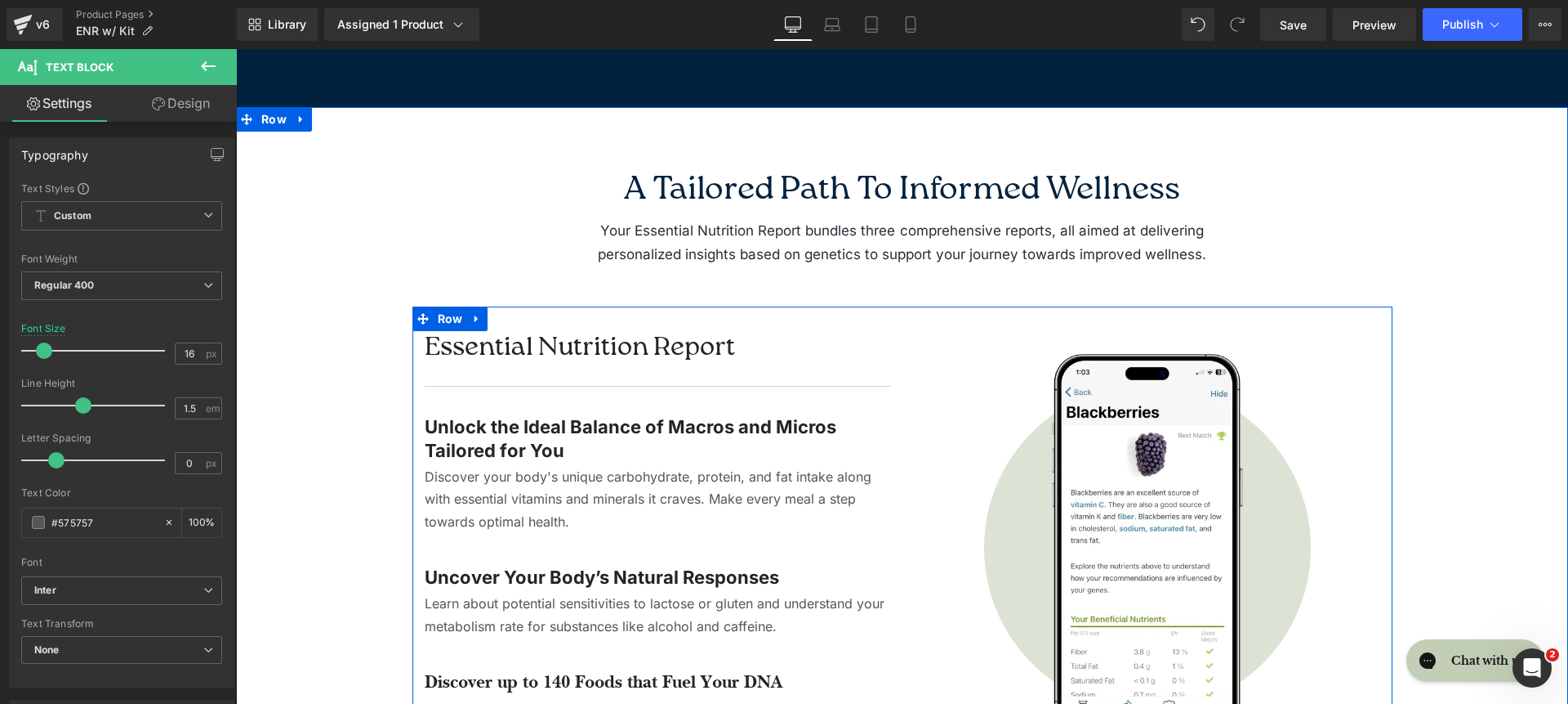
scroll to position [2747, 0]
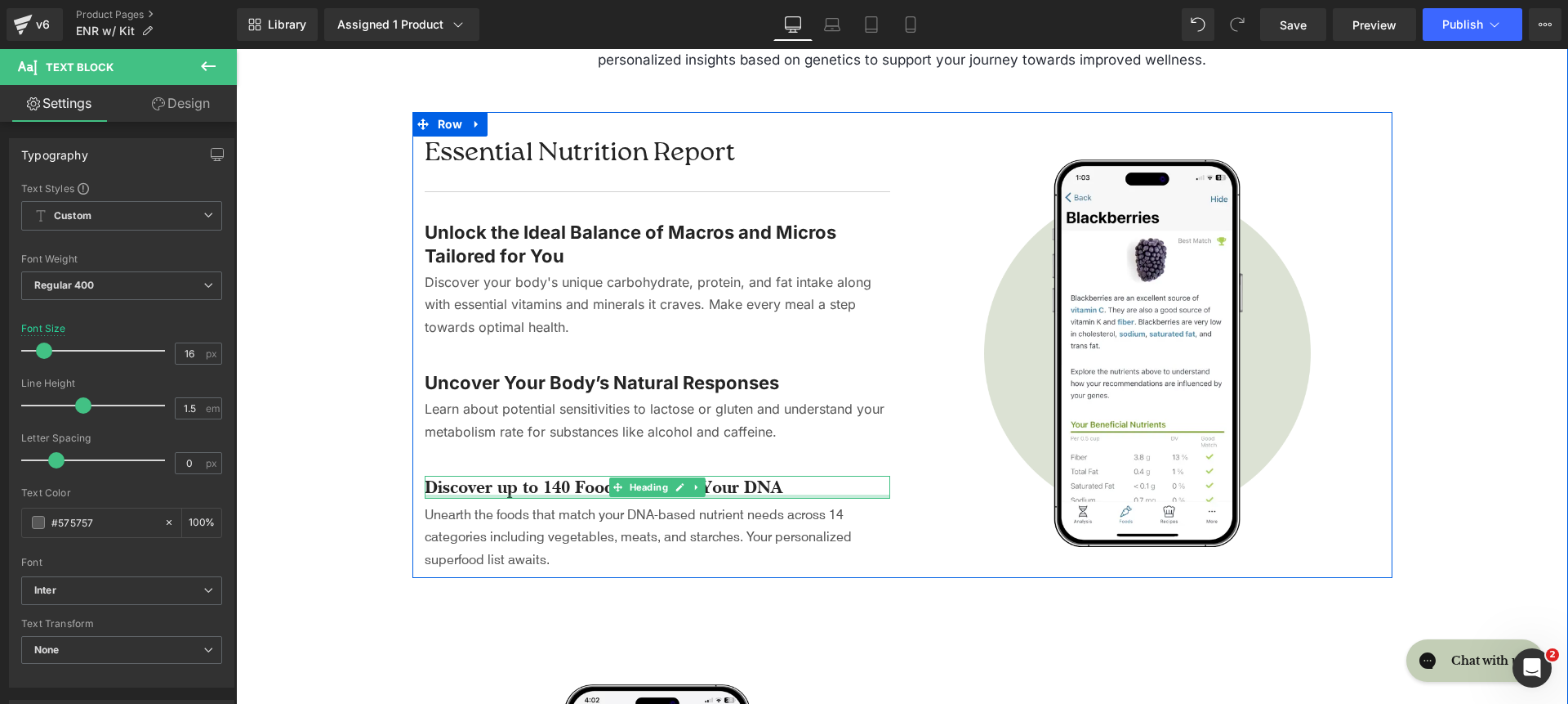
click at [503, 495] on div at bounding box center [658, 496] width 466 height 4
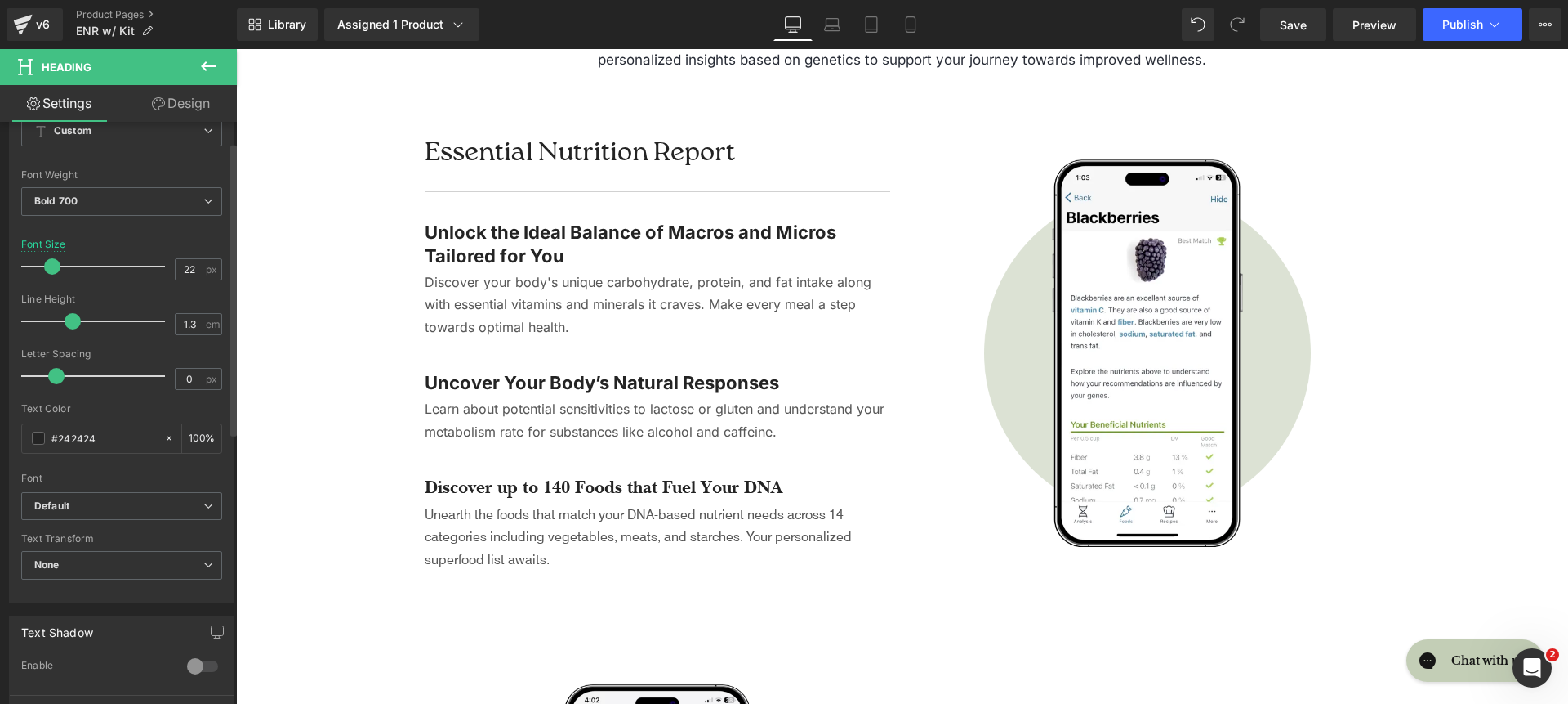
scroll to position [216, 0]
click at [100, 506] on b "Default" at bounding box center [118, 500] width 169 height 14
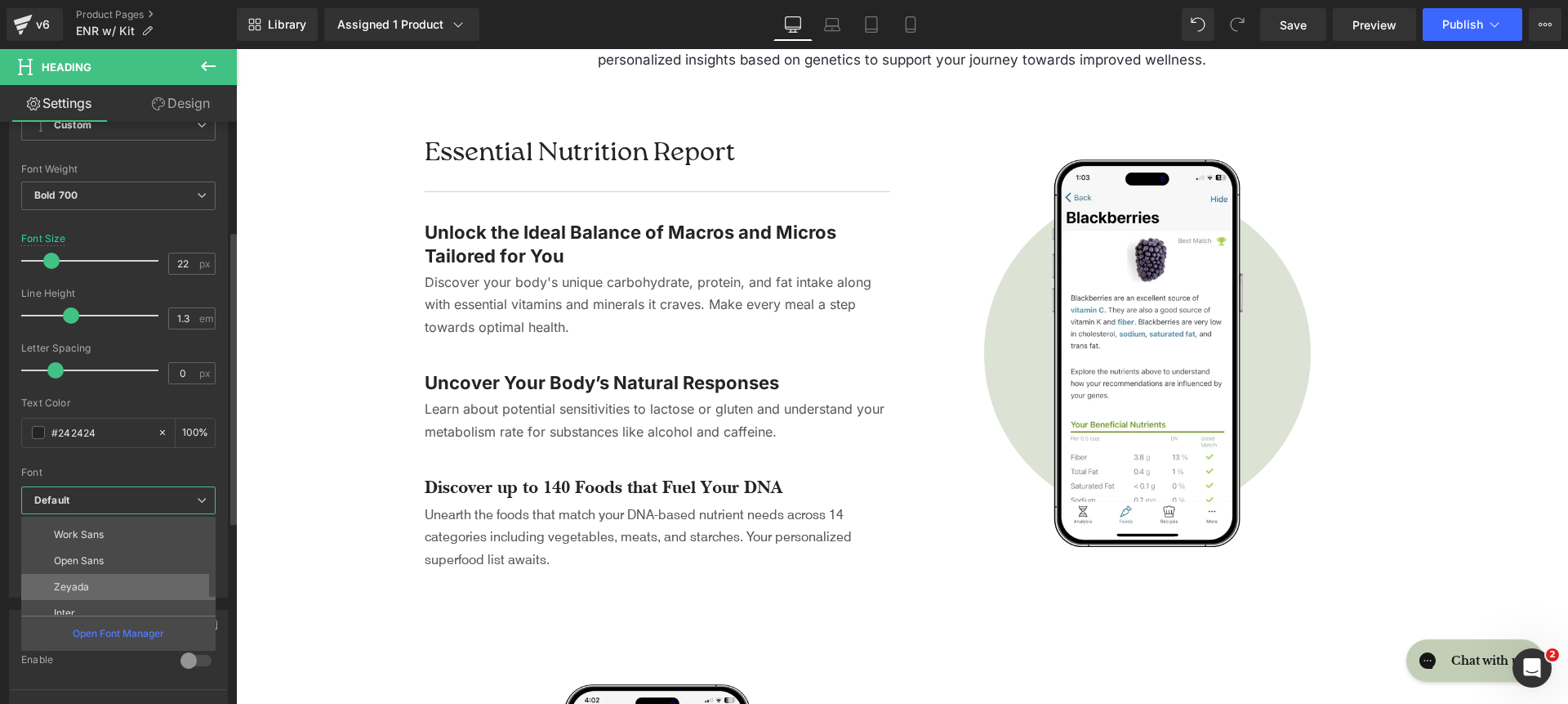
scroll to position [119, 0]
click at [109, 568] on li "Inter" at bounding box center [122, 566] width 202 height 26
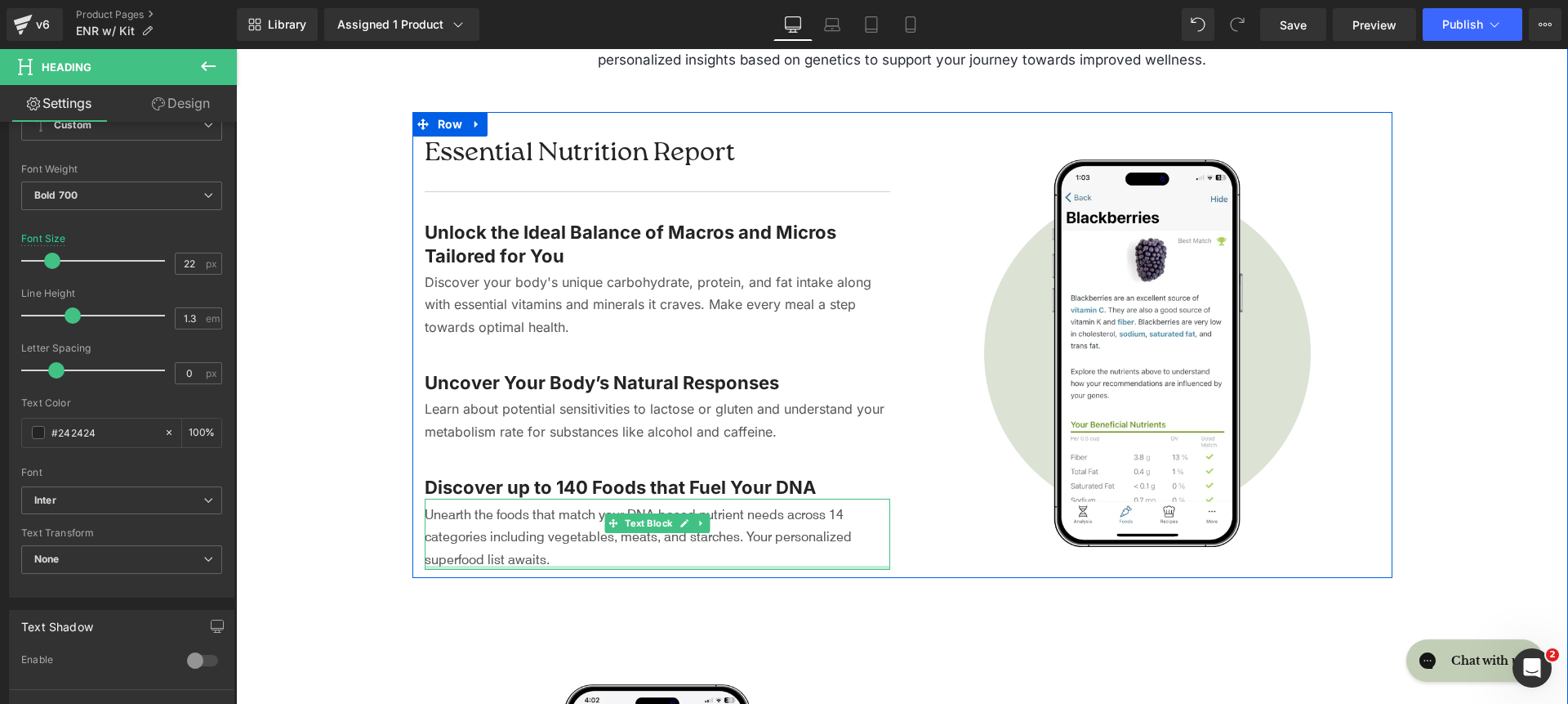
click at [458, 566] on div at bounding box center [658, 567] width 466 height 4
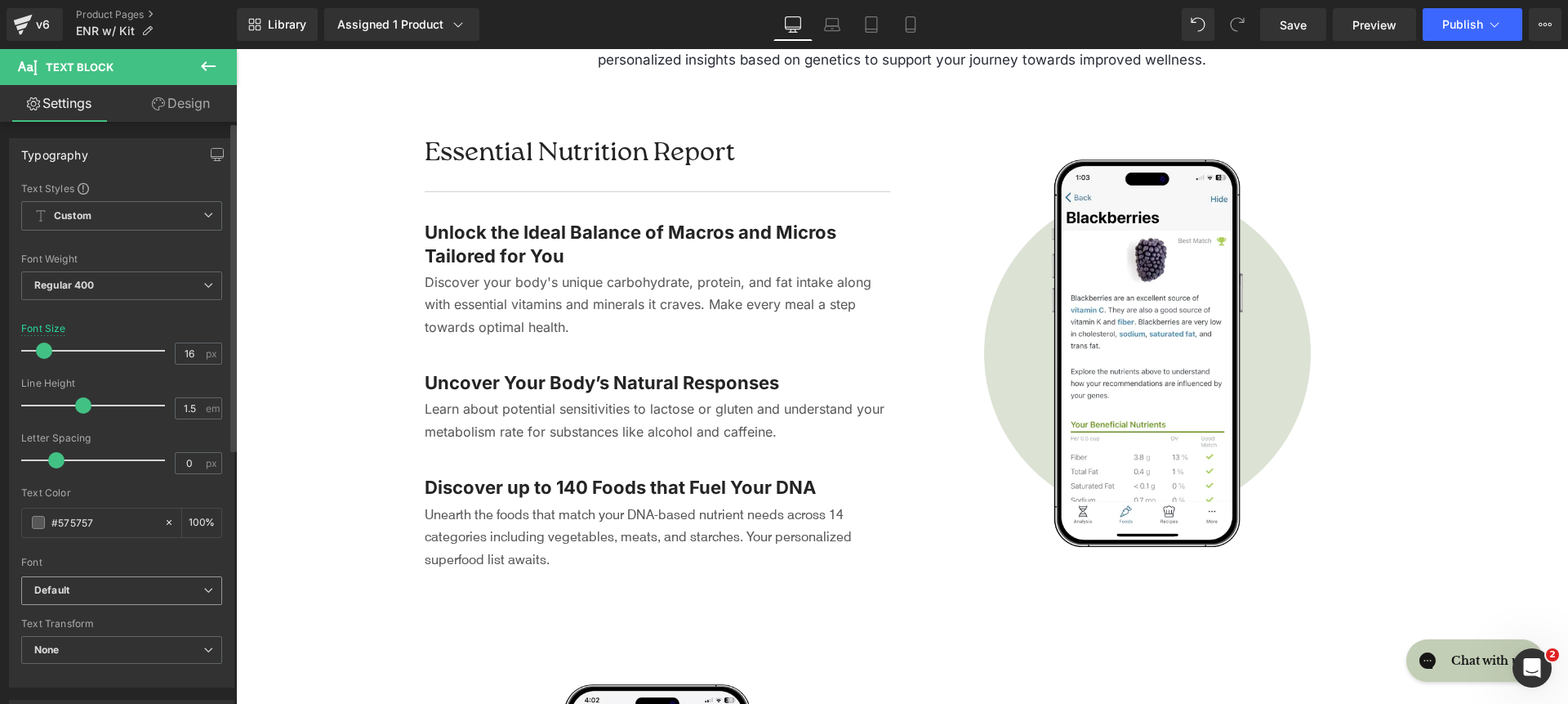
click at [117, 594] on b "Default" at bounding box center [118, 591] width 169 height 14
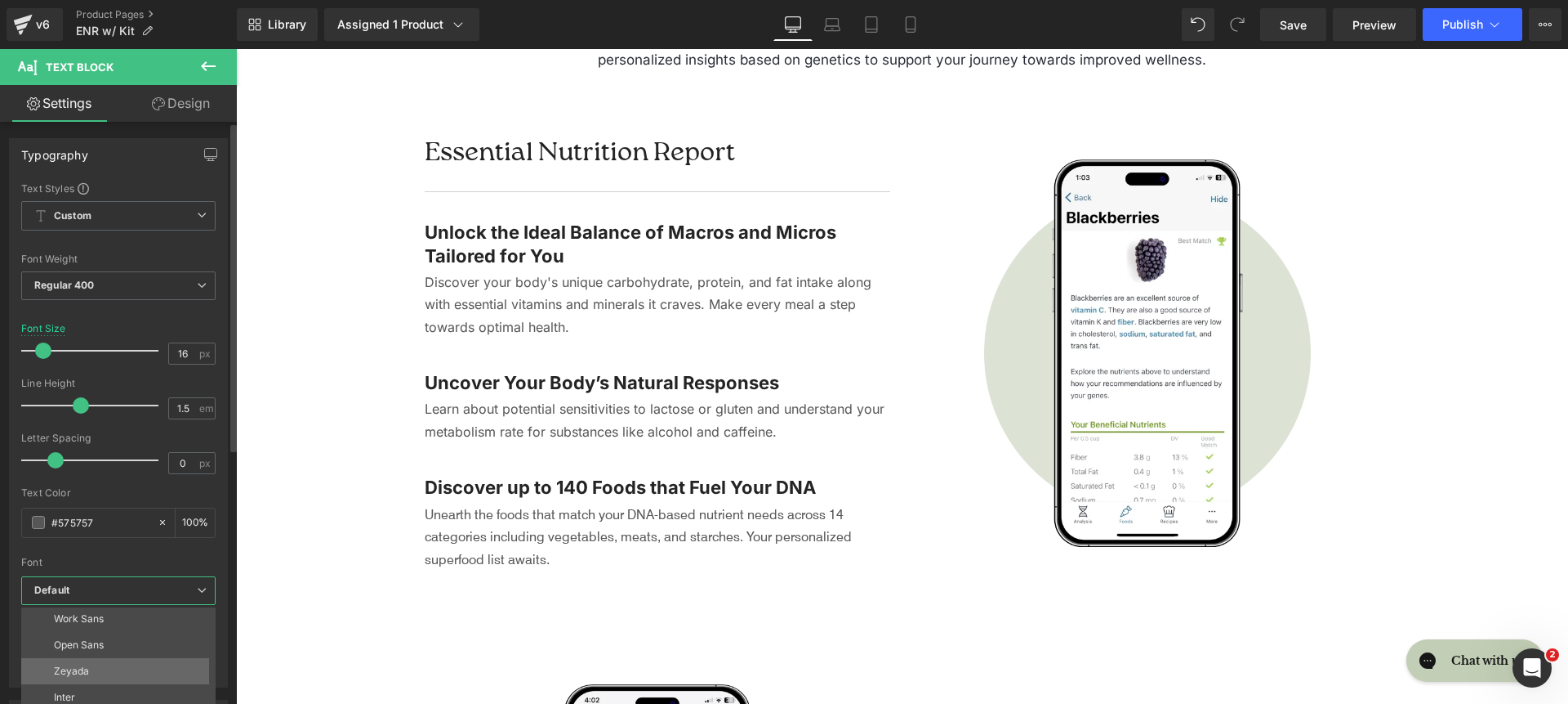
scroll to position [85, 0]
click at [152, 681] on li "Inter" at bounding box center [122, 691] width 202 height 26
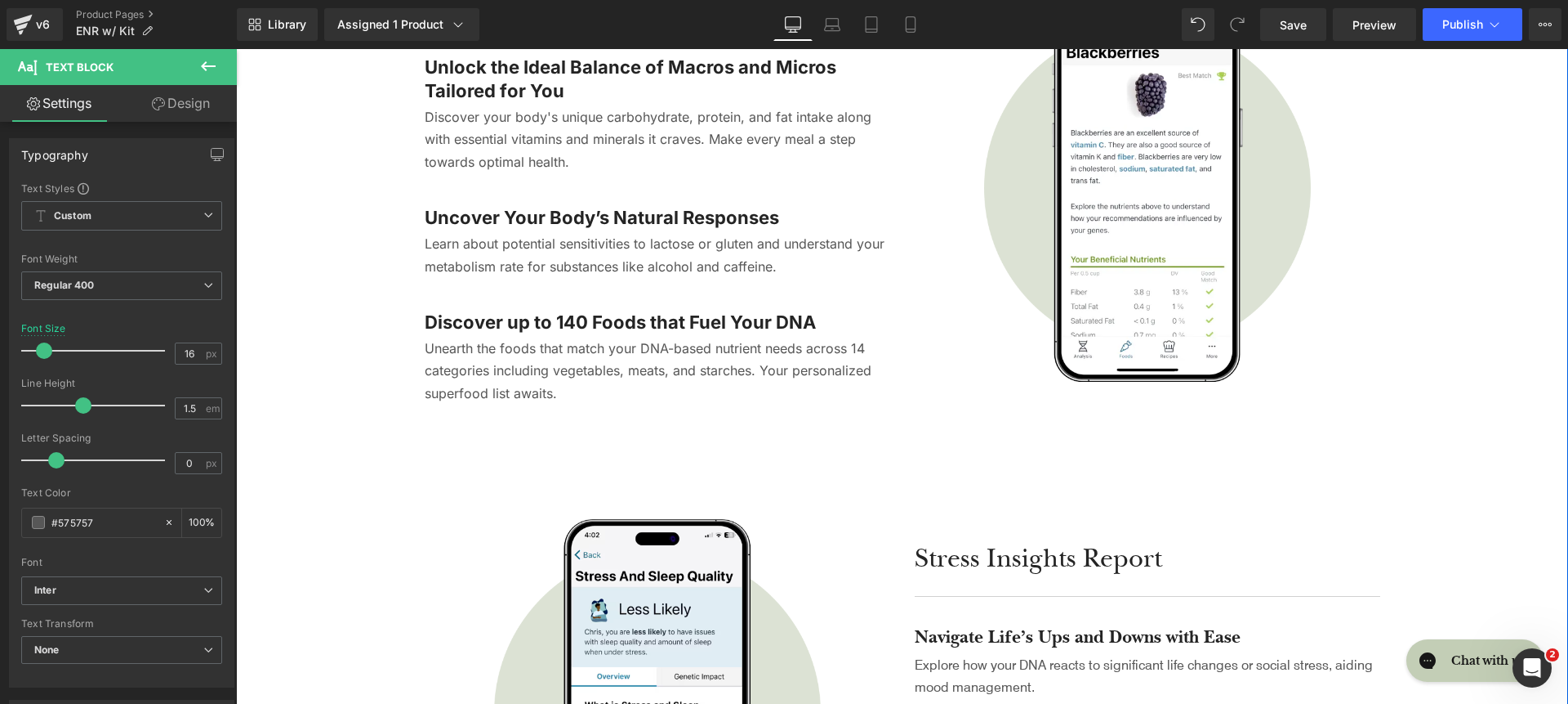
scroll to position [3101, 0]
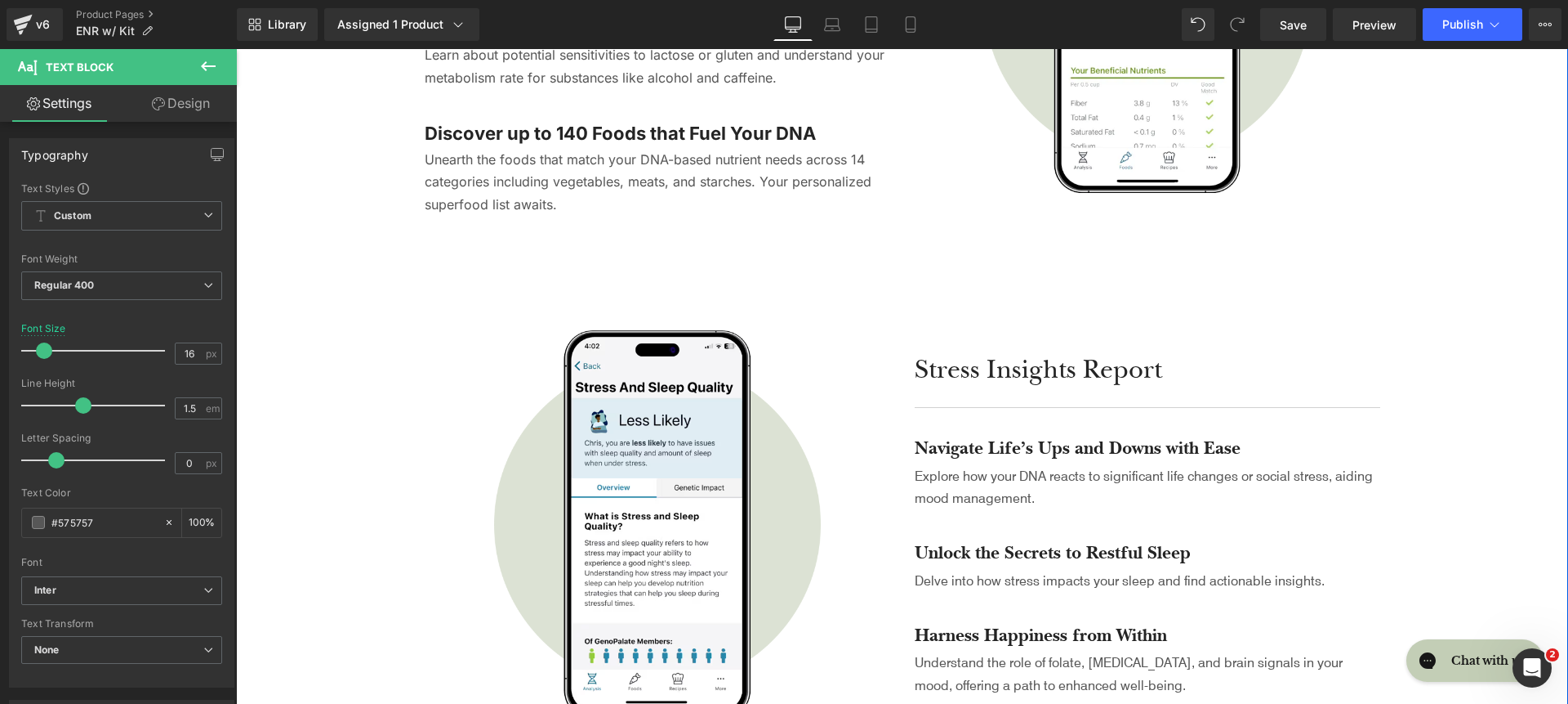
click at [957, 362] on h2 "Stress Insights Report" at bounding box center [1147, 370] width 466 height 34
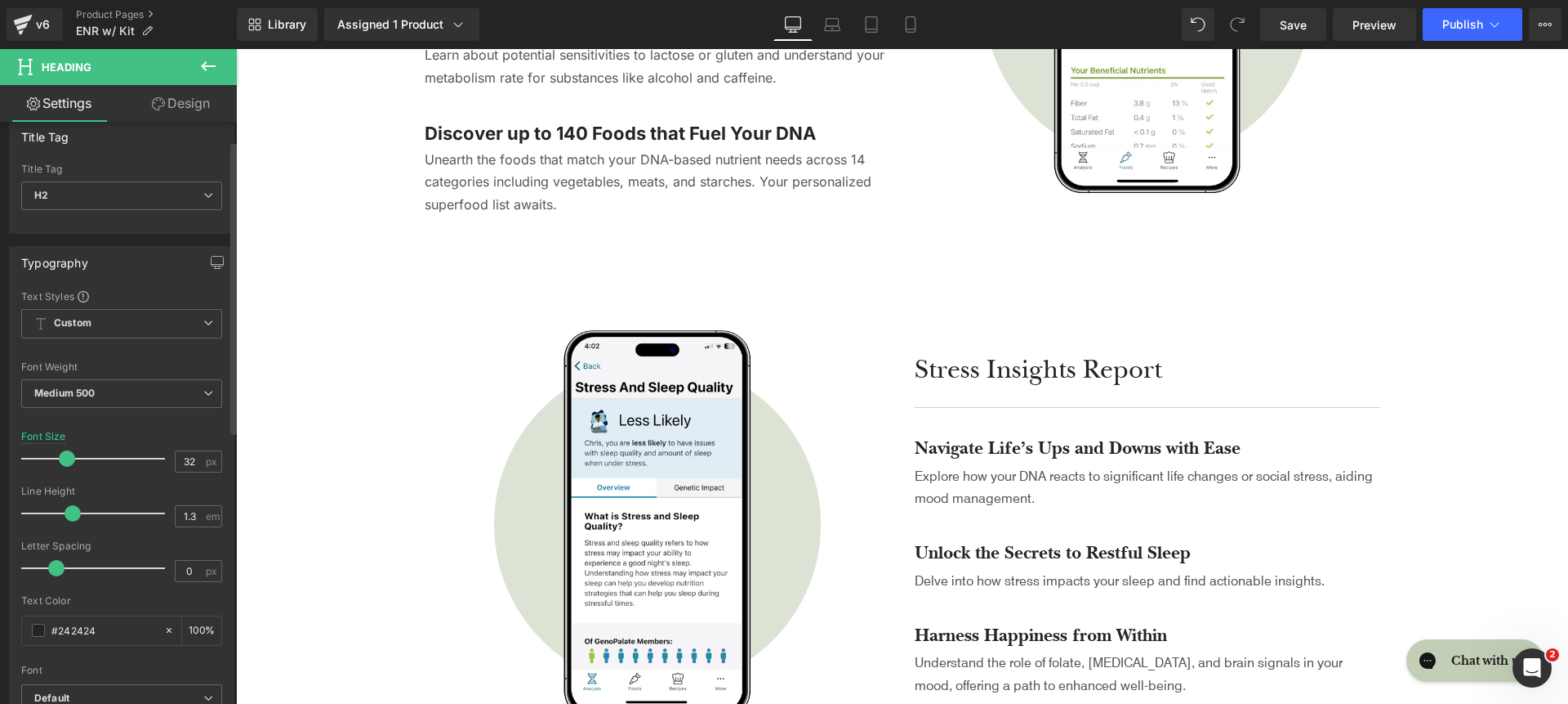
scroll to position [39, 0]
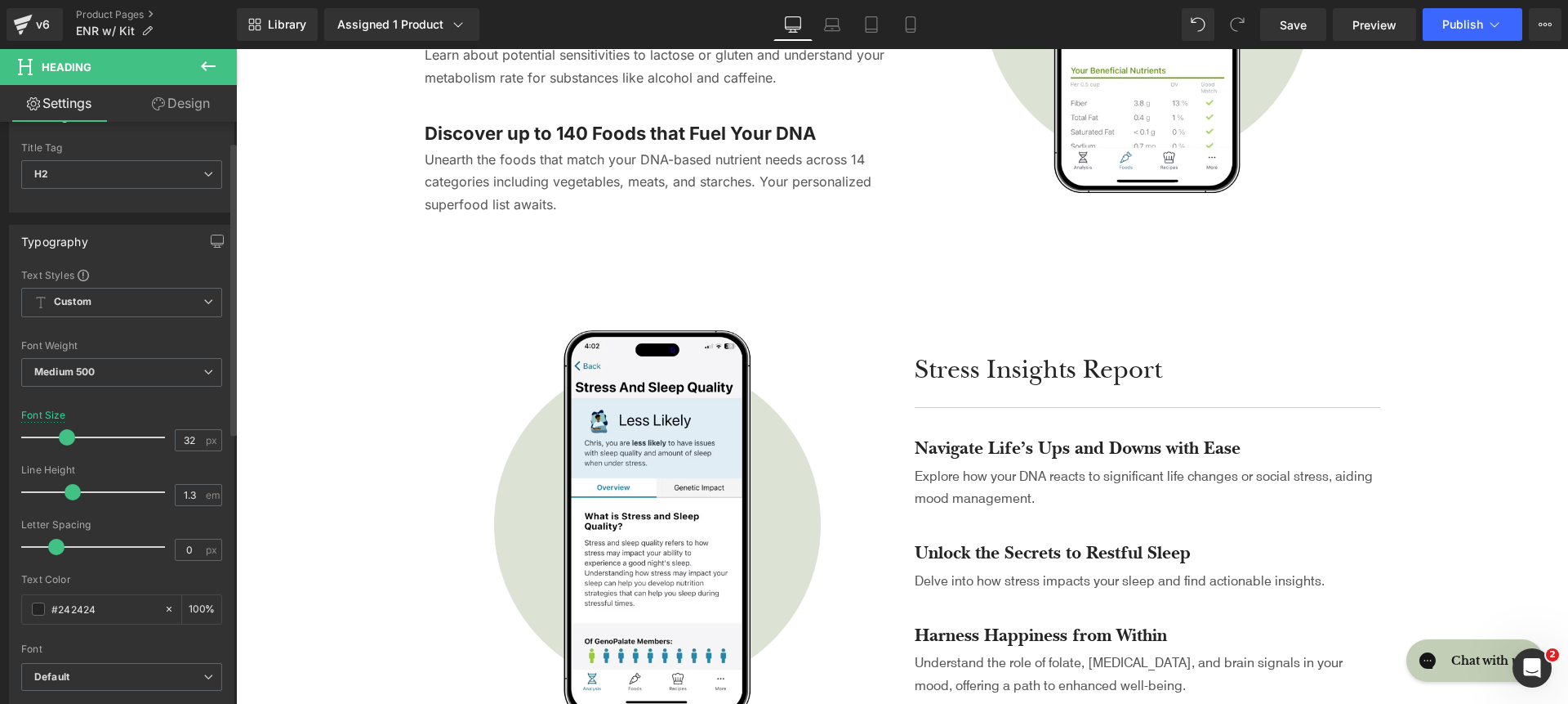
click at [153, 340] on div "Font Weight" at bounding box center [121, 346] width 201 height 12
click at [153, 379] on span "Medium 500" at bounding box center [121, 372] width 201 height 28
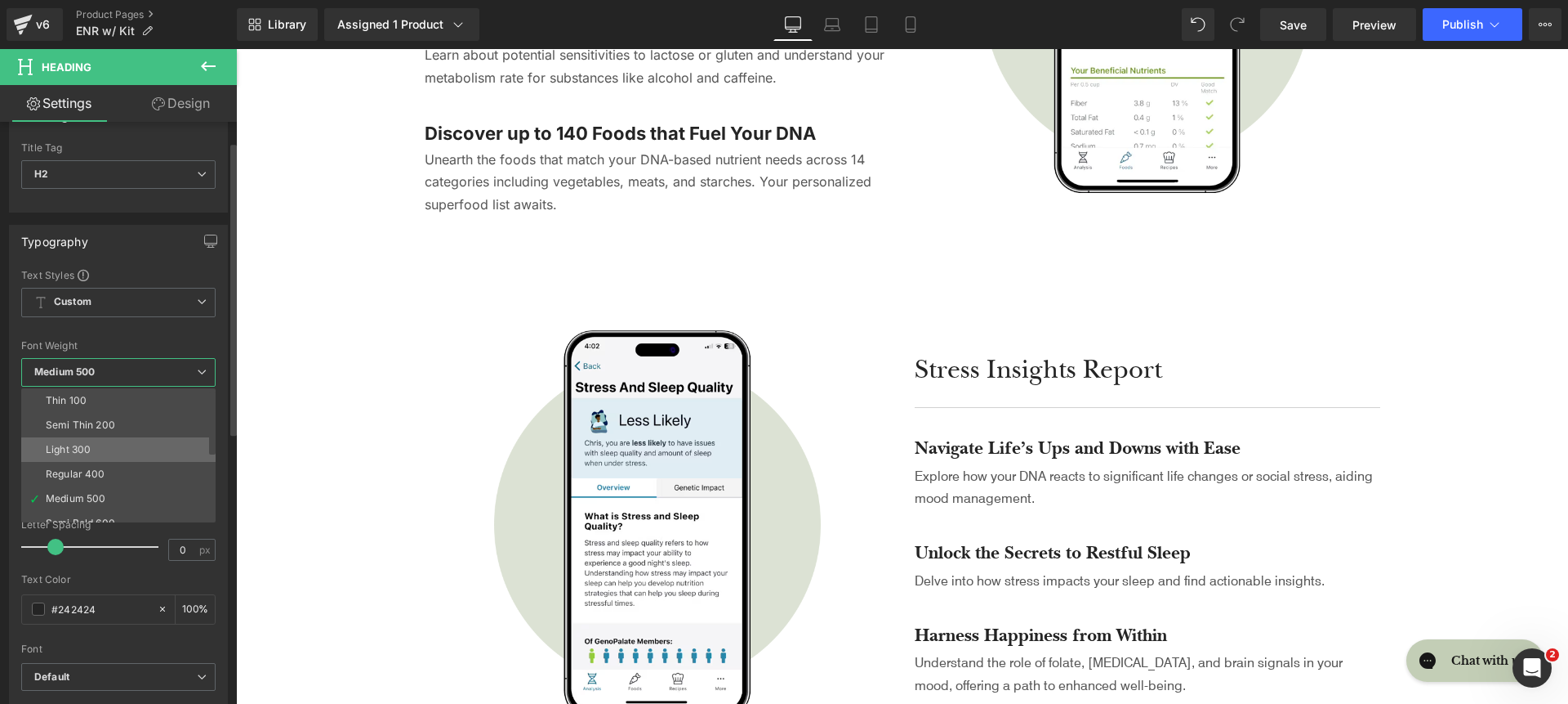
click at [153, 446] on li "Light 300" at bounding box center [122, 449] width 202 height 24
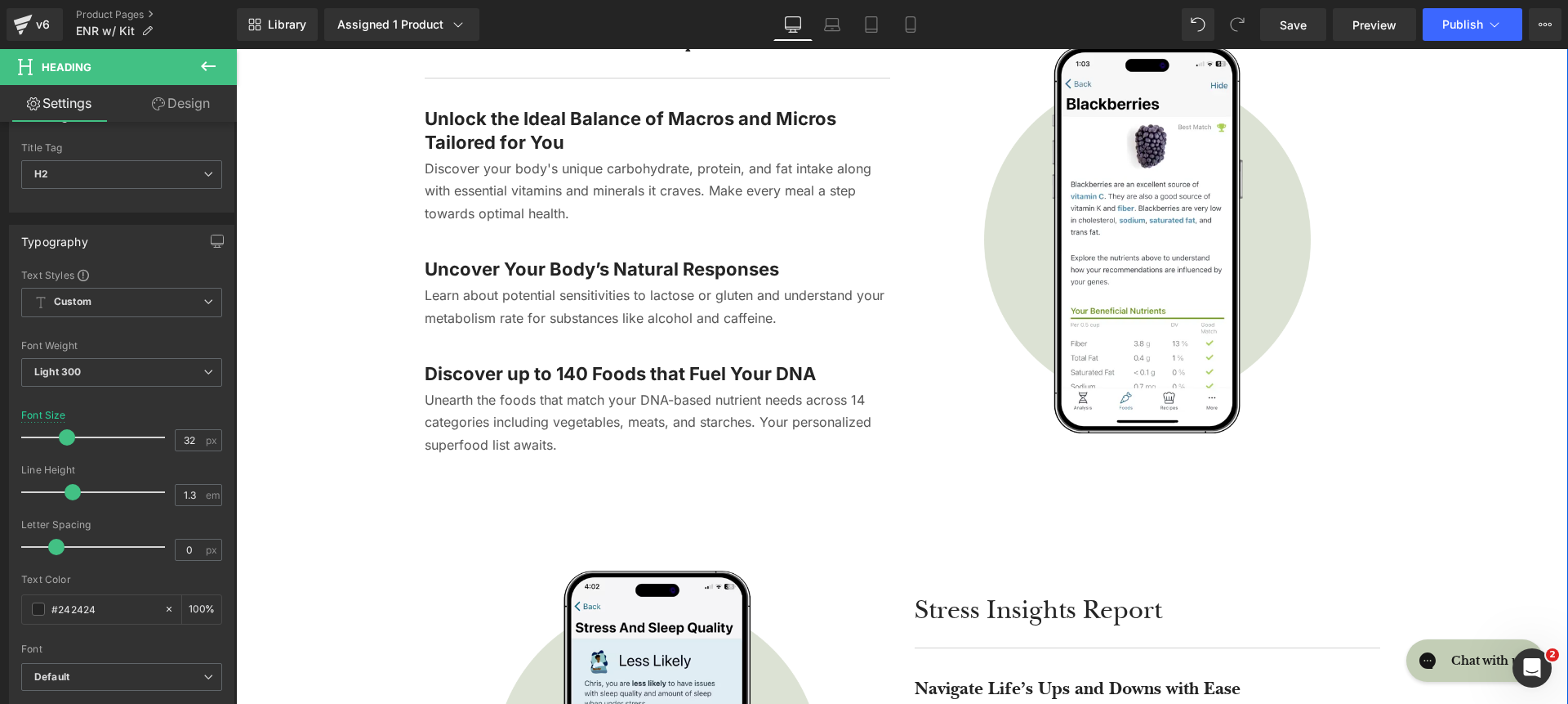
scroll to position [2691, 0]
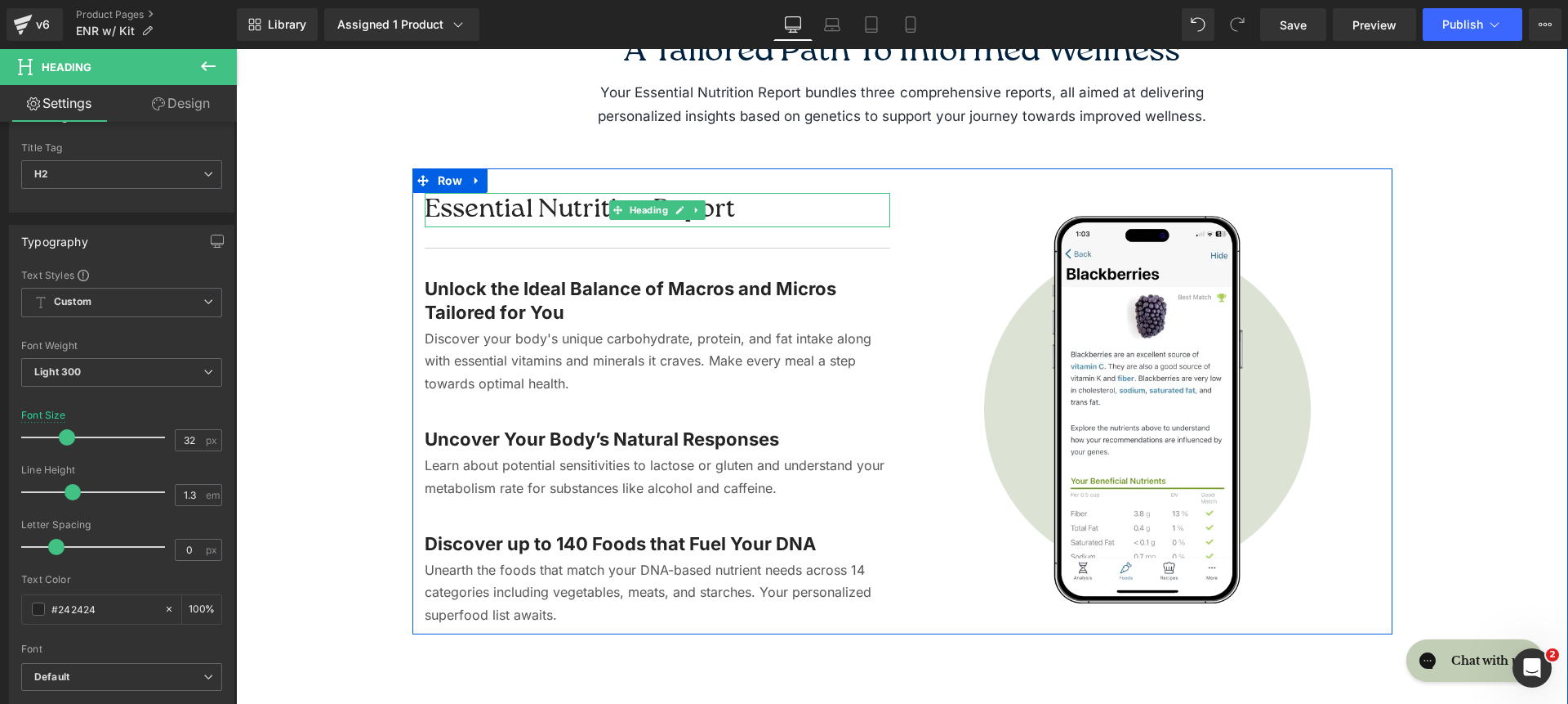
click at [531, 208] on h2 "Essential Nutrition Report" at bounding box center [658, 209] width 466 height 34
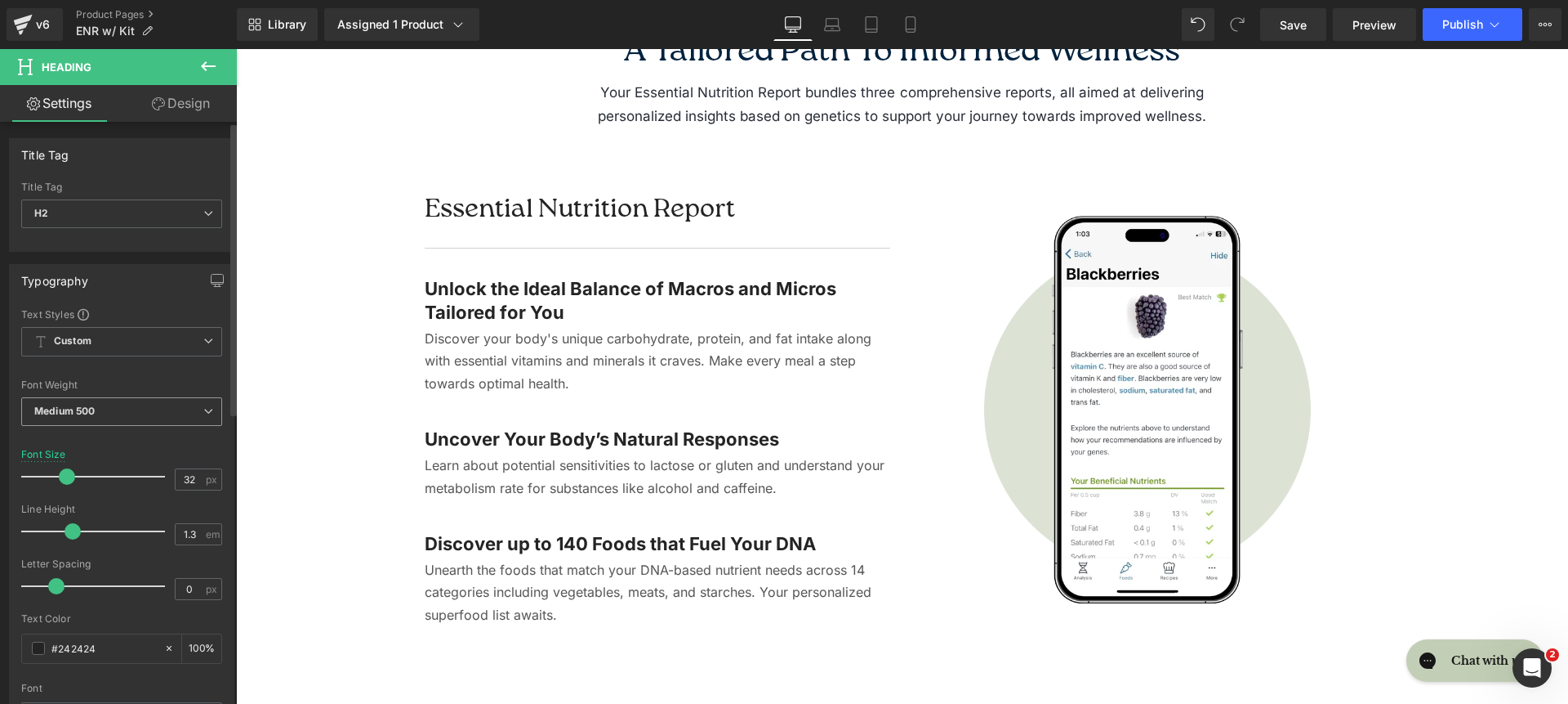
click at [165, 410] on span "Medium 500" at bounding box center [121, 411] width 201 height 28
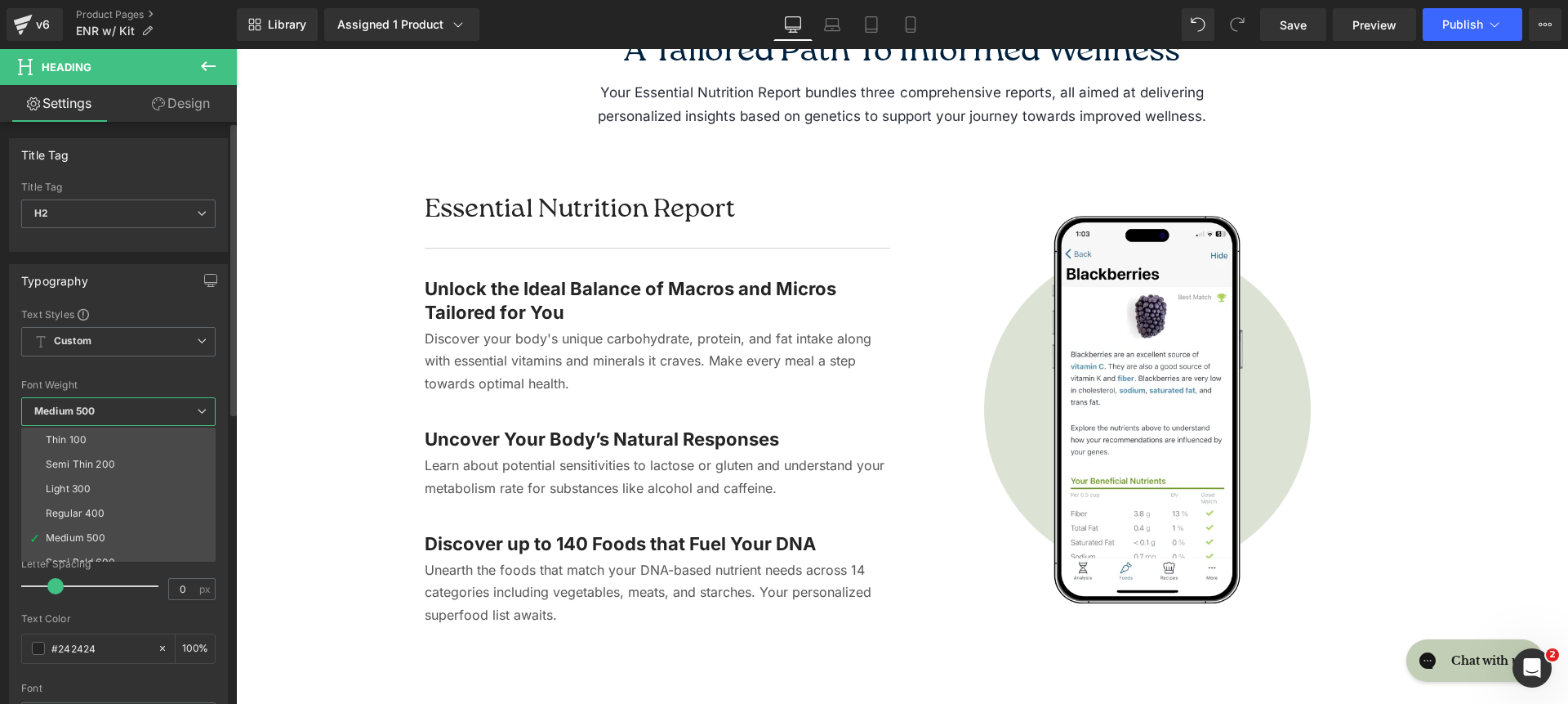
click at [148, 476] on li "Light 300" at bounding box center [122, 488] width 202 height 24
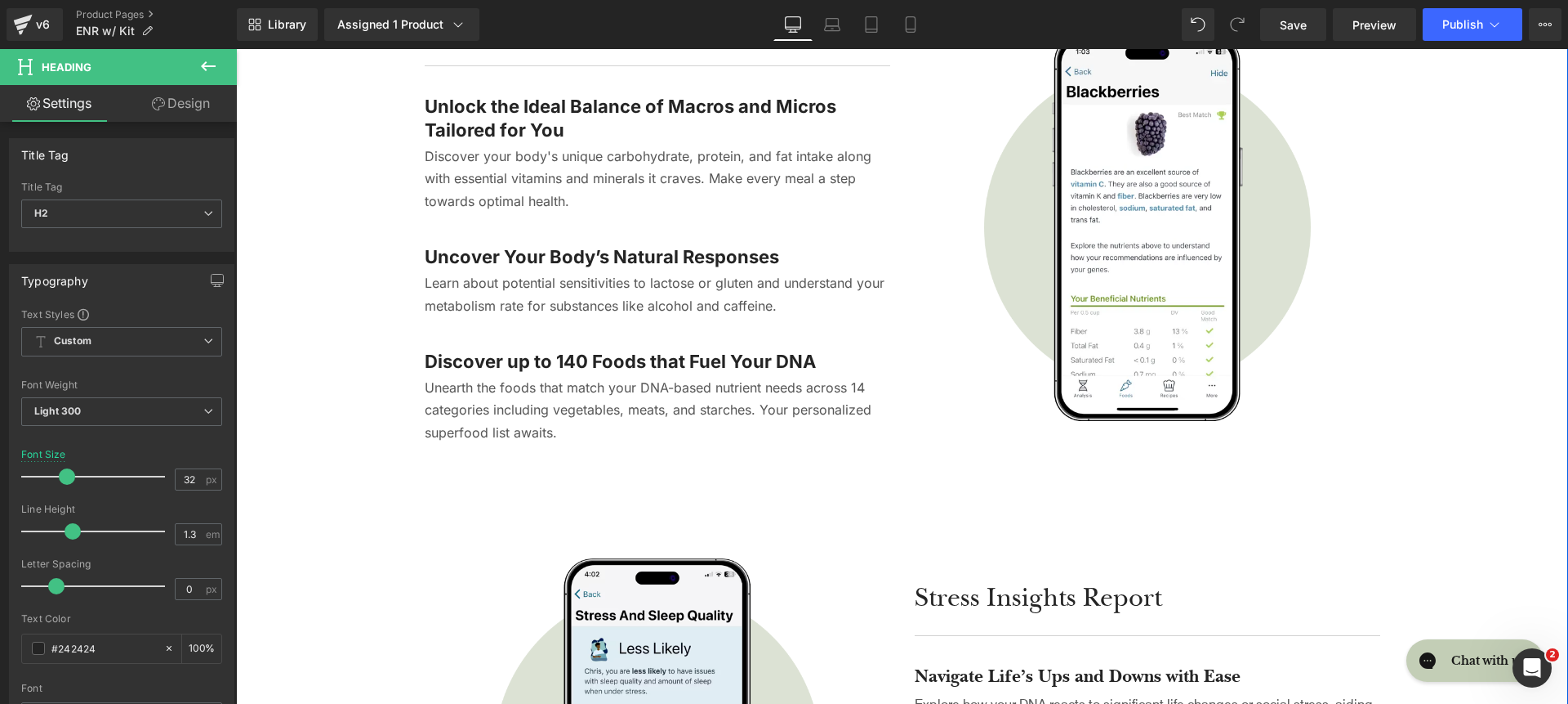
scroll to position [3303, 0]
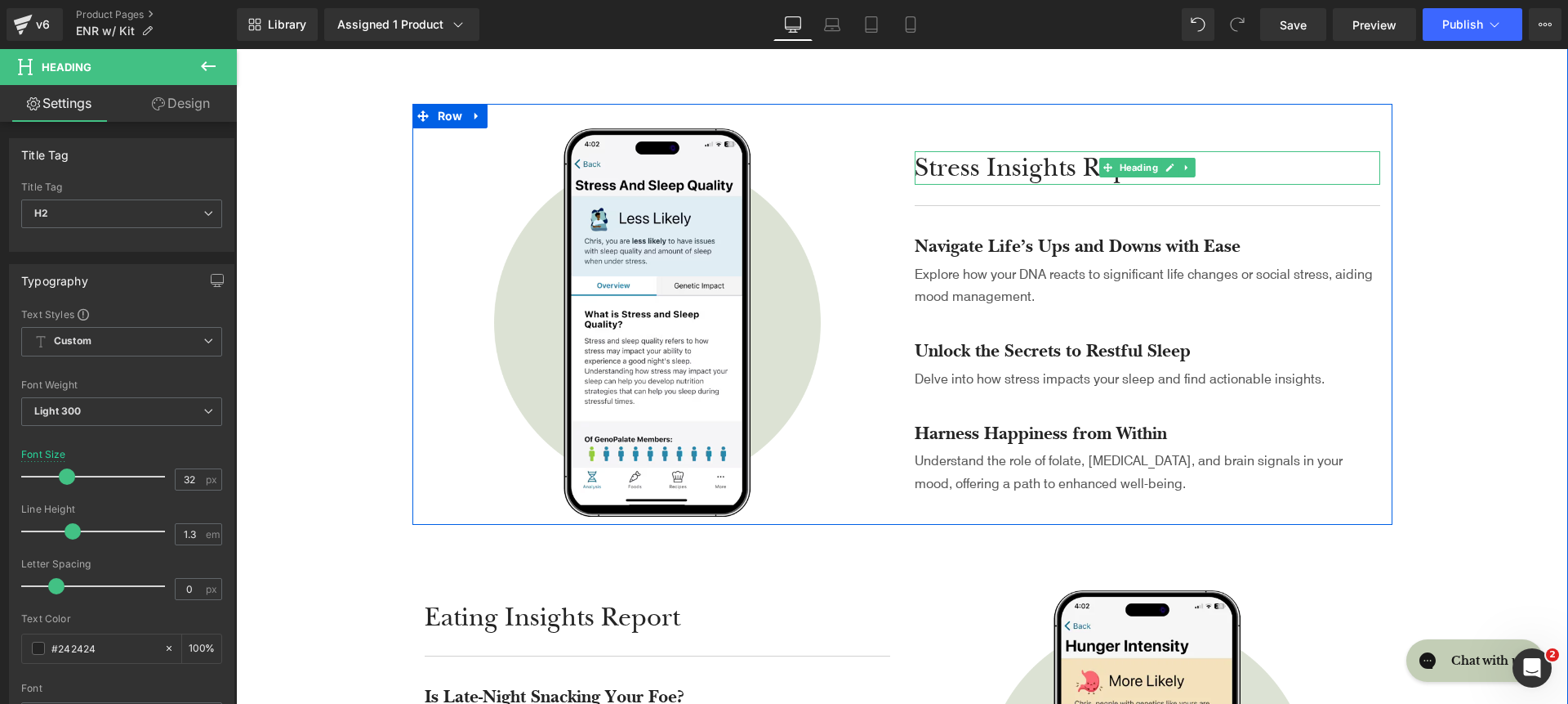
click at [954, 158] on h2 "Stress Insights Report" at bounding box center [1147, 168] width 466 height 34
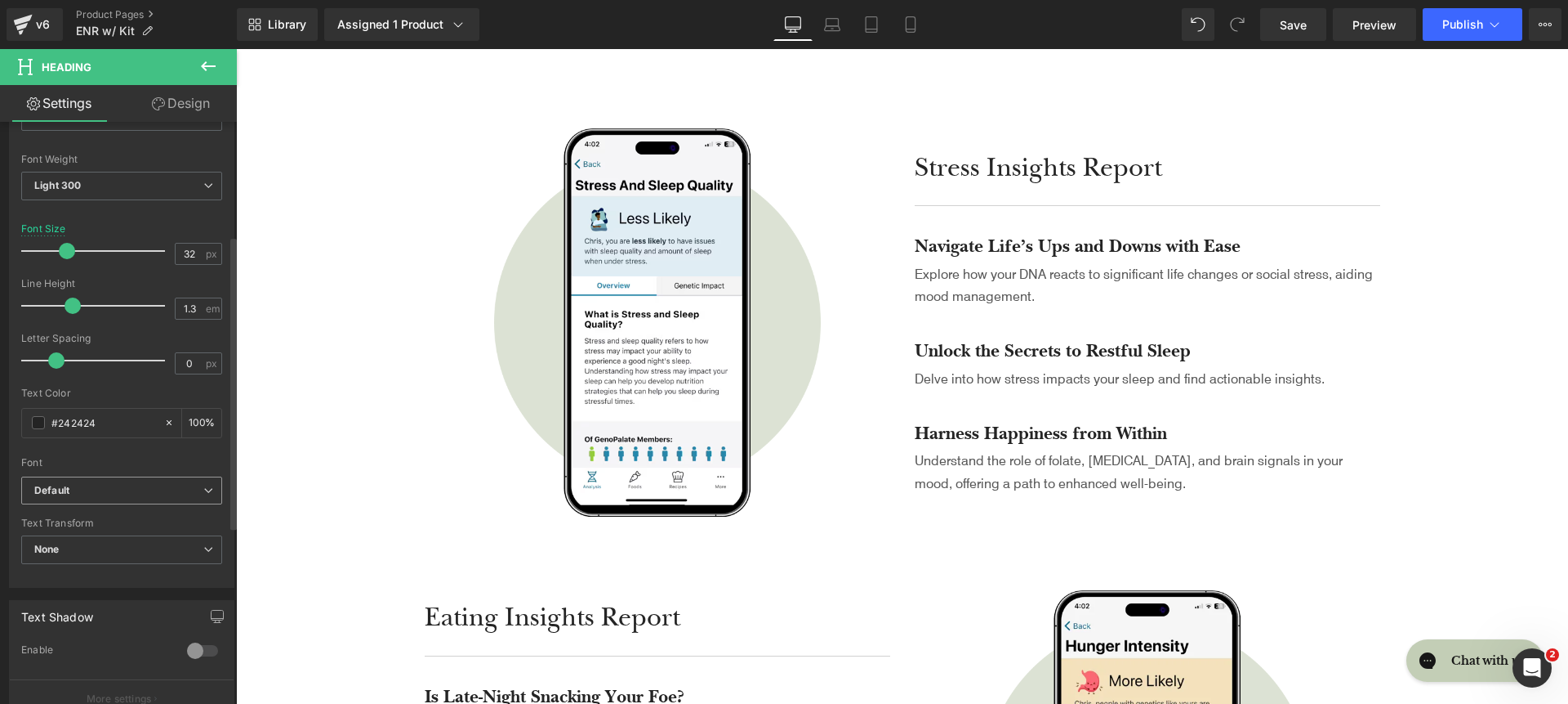
scroll to position [227, 0]
click at [132, 501] on span "Default" at bounding box center [121, 489] width 201 height 28
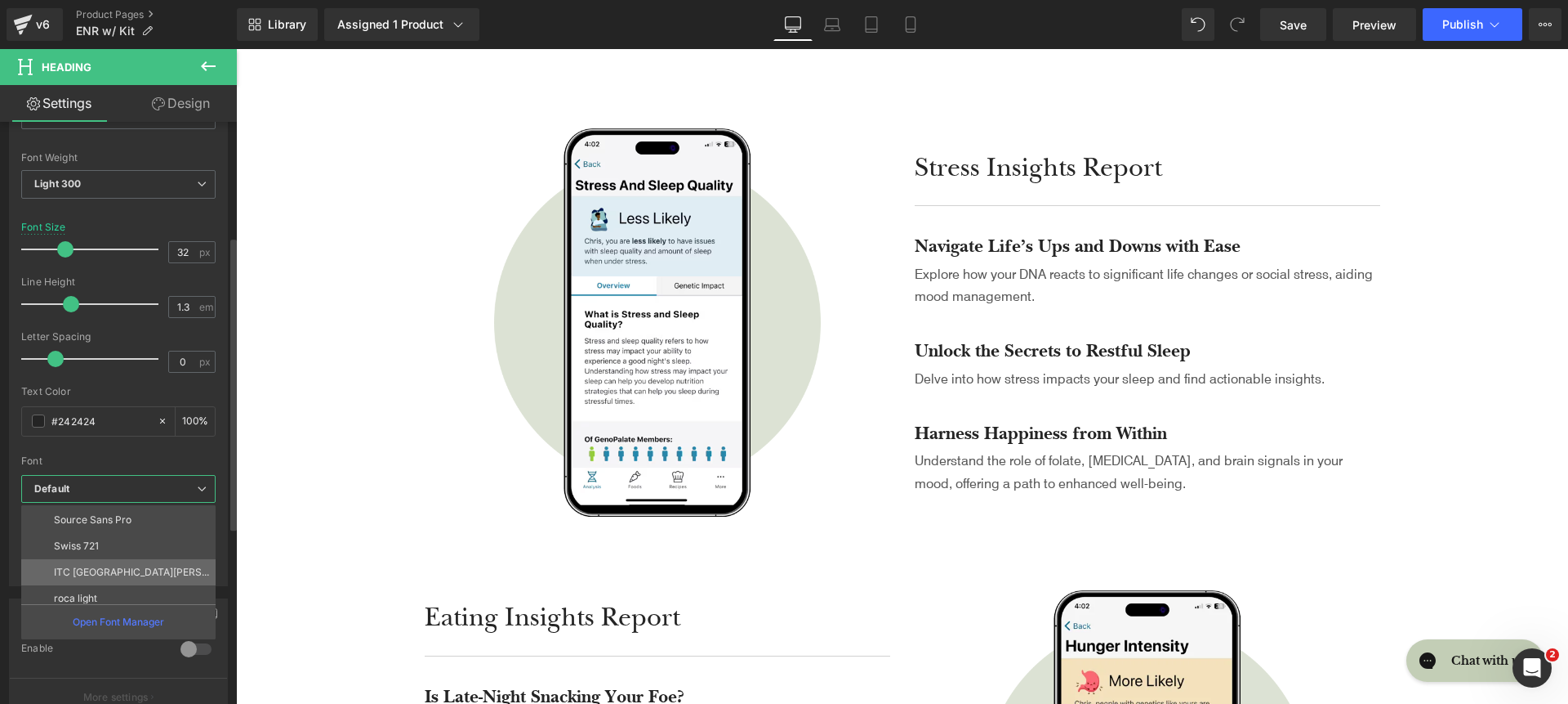
scroll to position [189, 0]
drag, startPoint x: 139, startPoint y: 589, endPoint x: 555, endPoint y: 368, distance: 471.1
click at [139, 589] on li "roca light" at bounding box center [122, 590] width 202 height 26
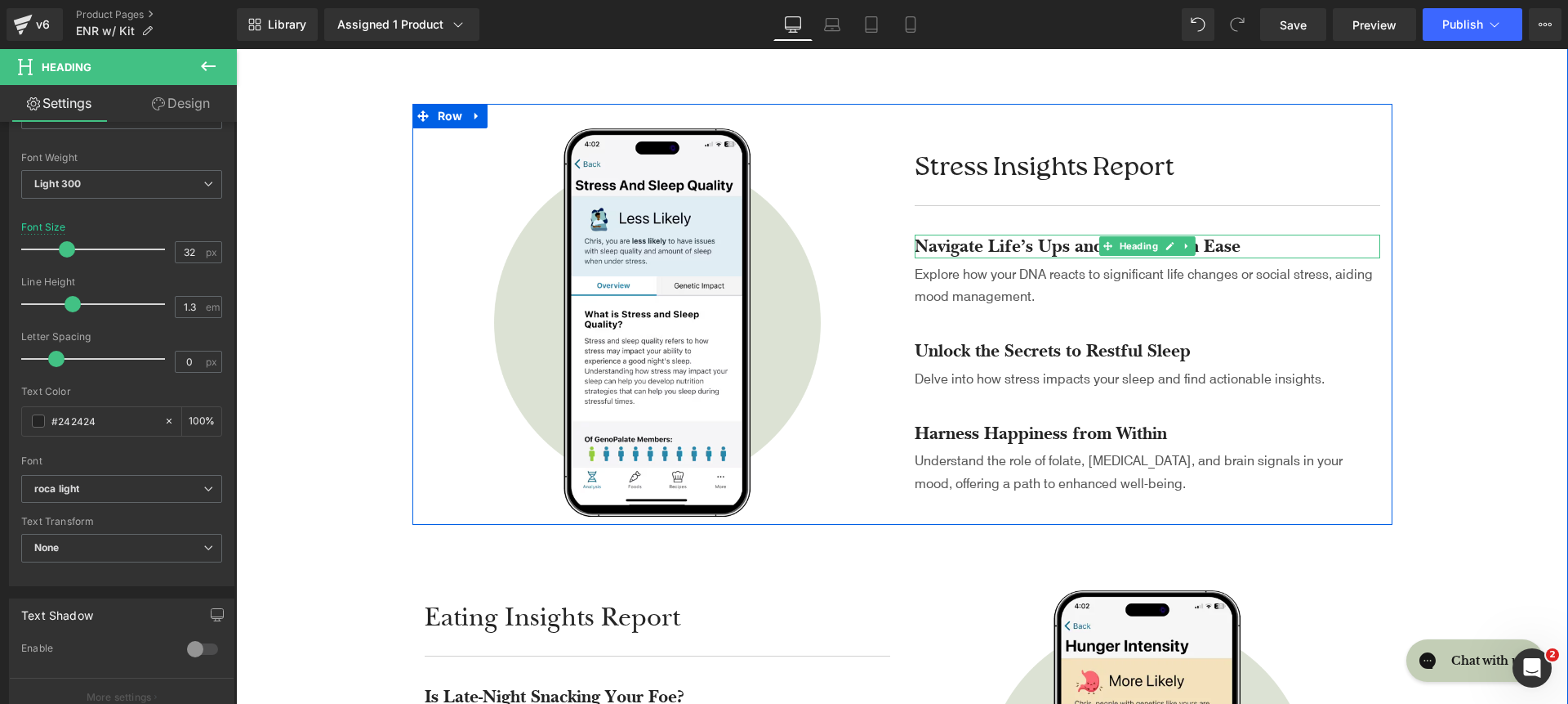
click at [991, 249] on h4 "Navigate Life’s Ups and Downs with Ease" at bounding box center [1147, 246] width 466 height 23
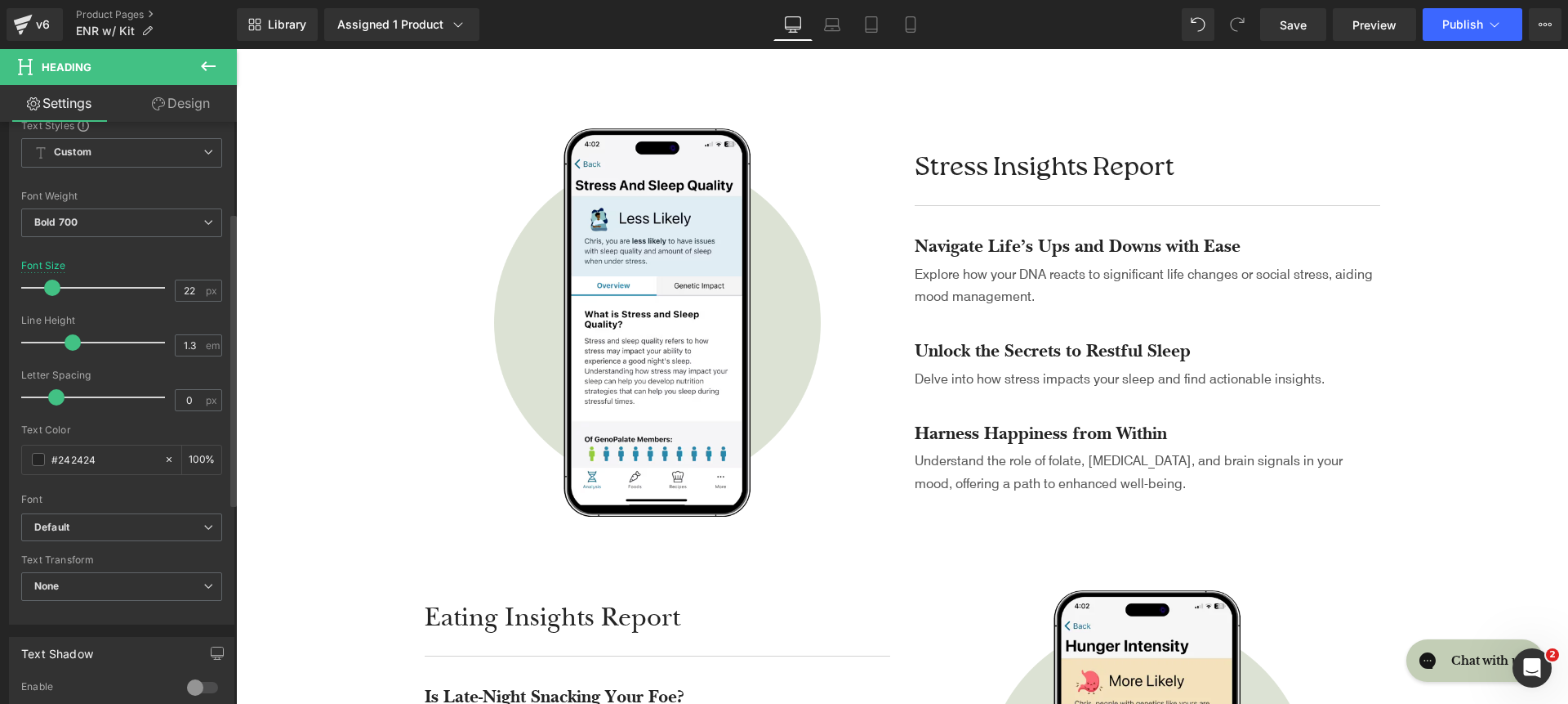
scroll to position [194, 0]
click at [101, 510] on span "Default" at bounding box center [121, 521] width 201 height 28
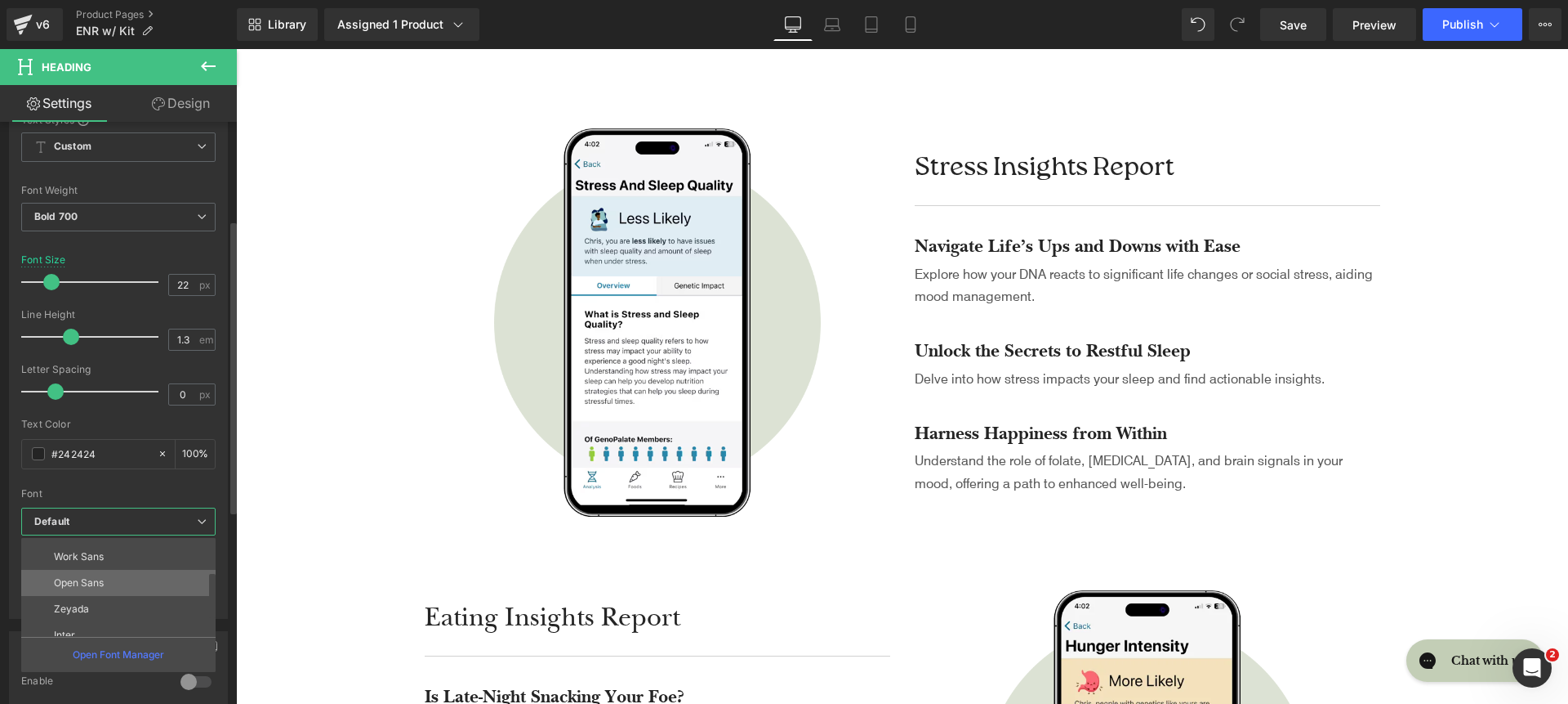
scroll to position [76, 0]
drag, startPoint x: 123, startPoint y: 618, endPoint x: 77, endPoint y: 466, distance: 158.8
click at [123, 619] on li "Inter" at bounding box center [122, 631] width 202 height 26
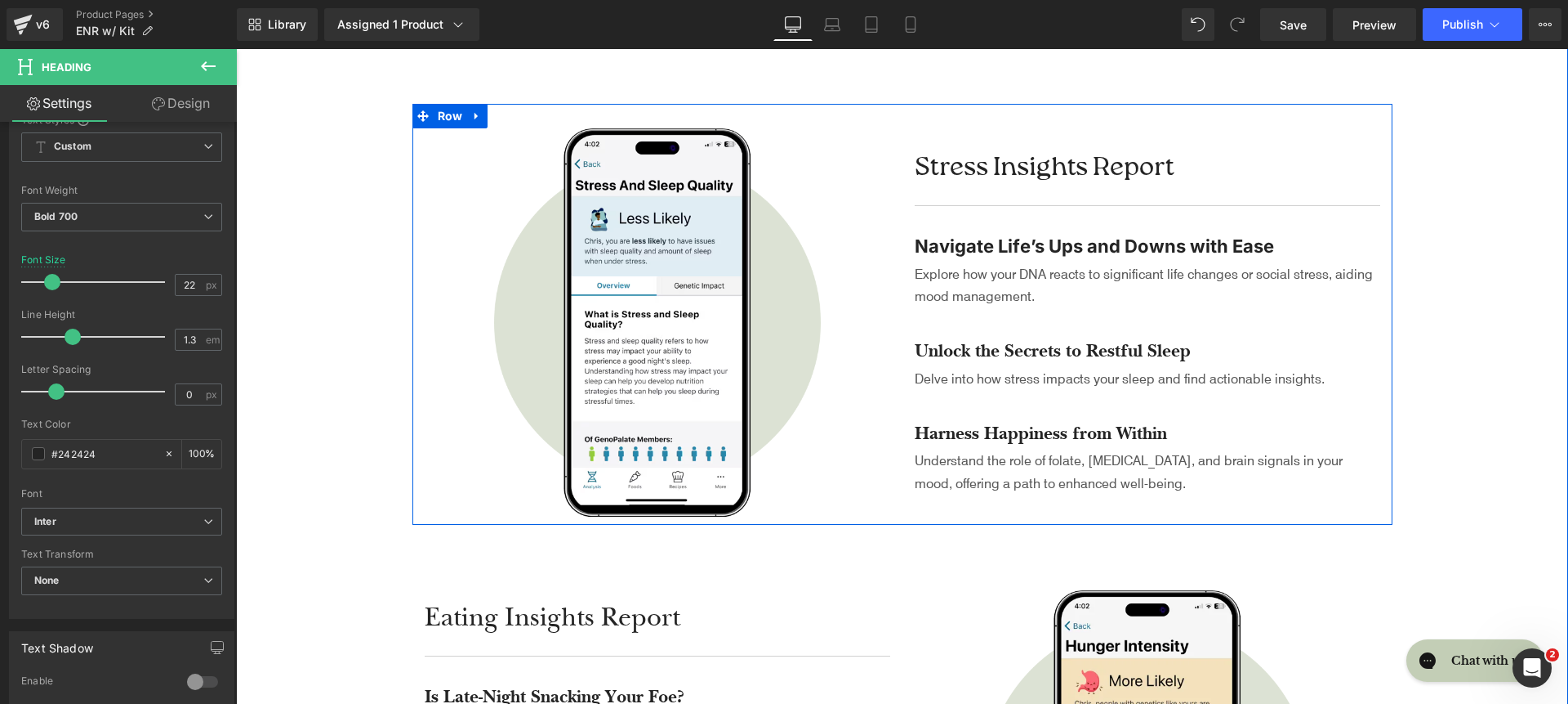
click at [945, 297] on p "Explore how your DNA reacts to significant life changes or social stress, aidin…" at bounding box center [1147, 284] width 466 height 44
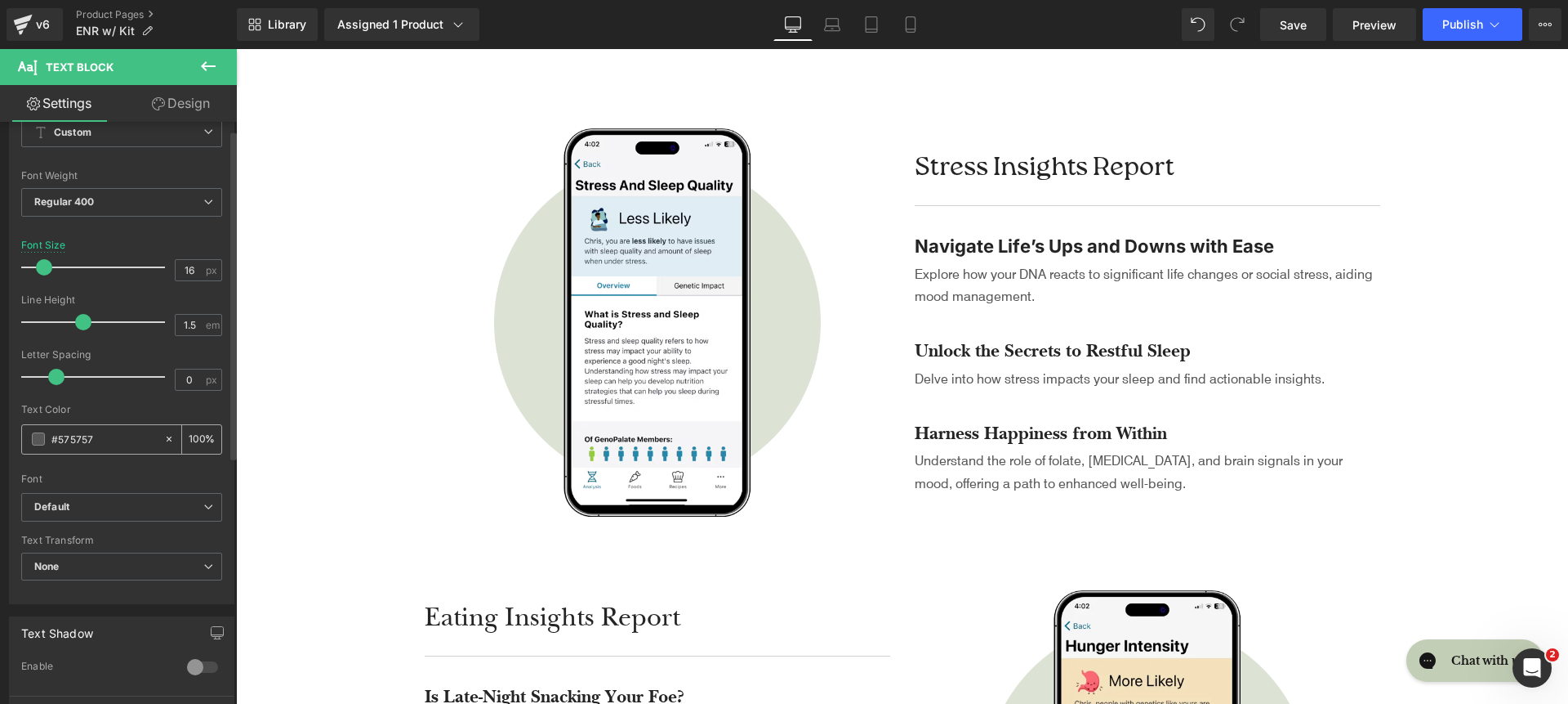
scroll to position [121, 0]
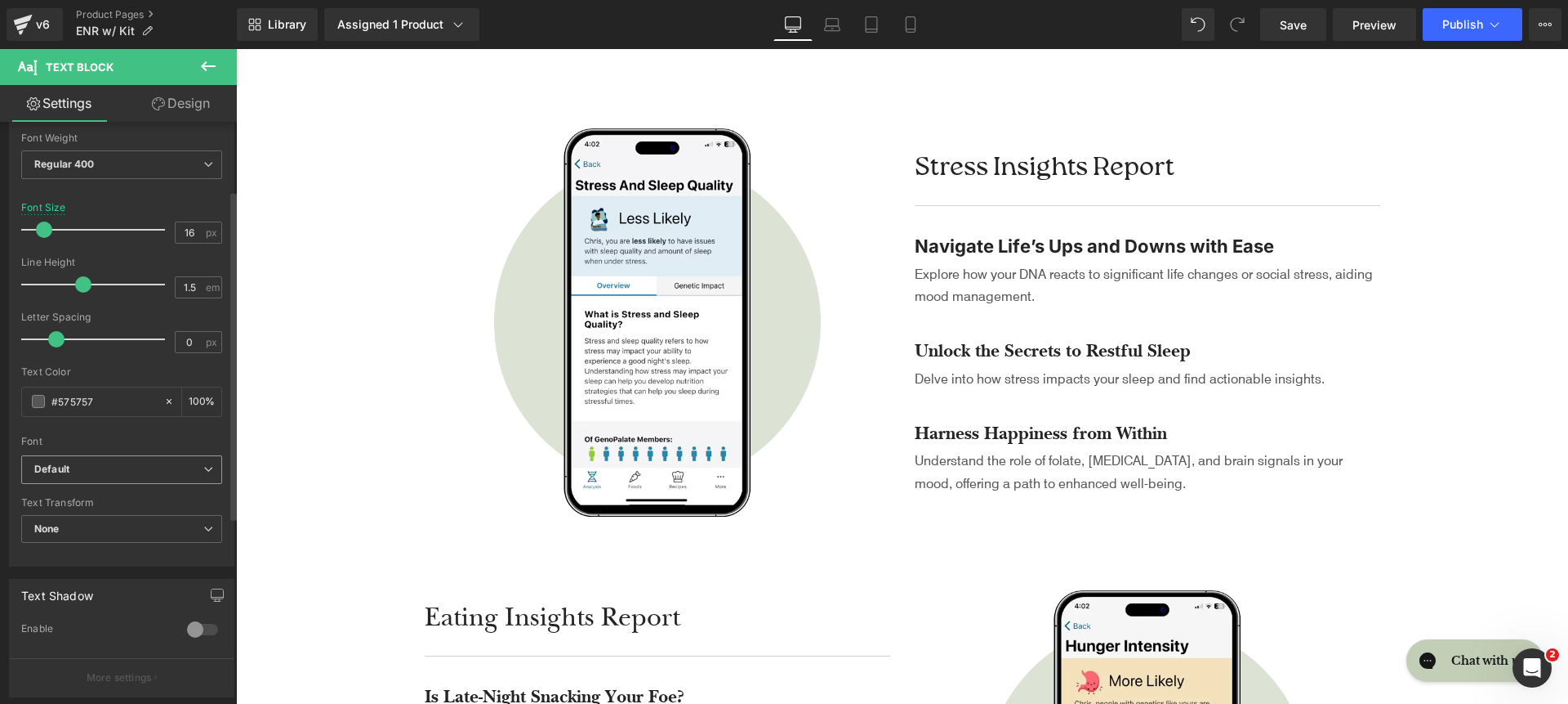
click at [108, 470] on b "Default" at bounding box center [118, 470] width 169 height 14
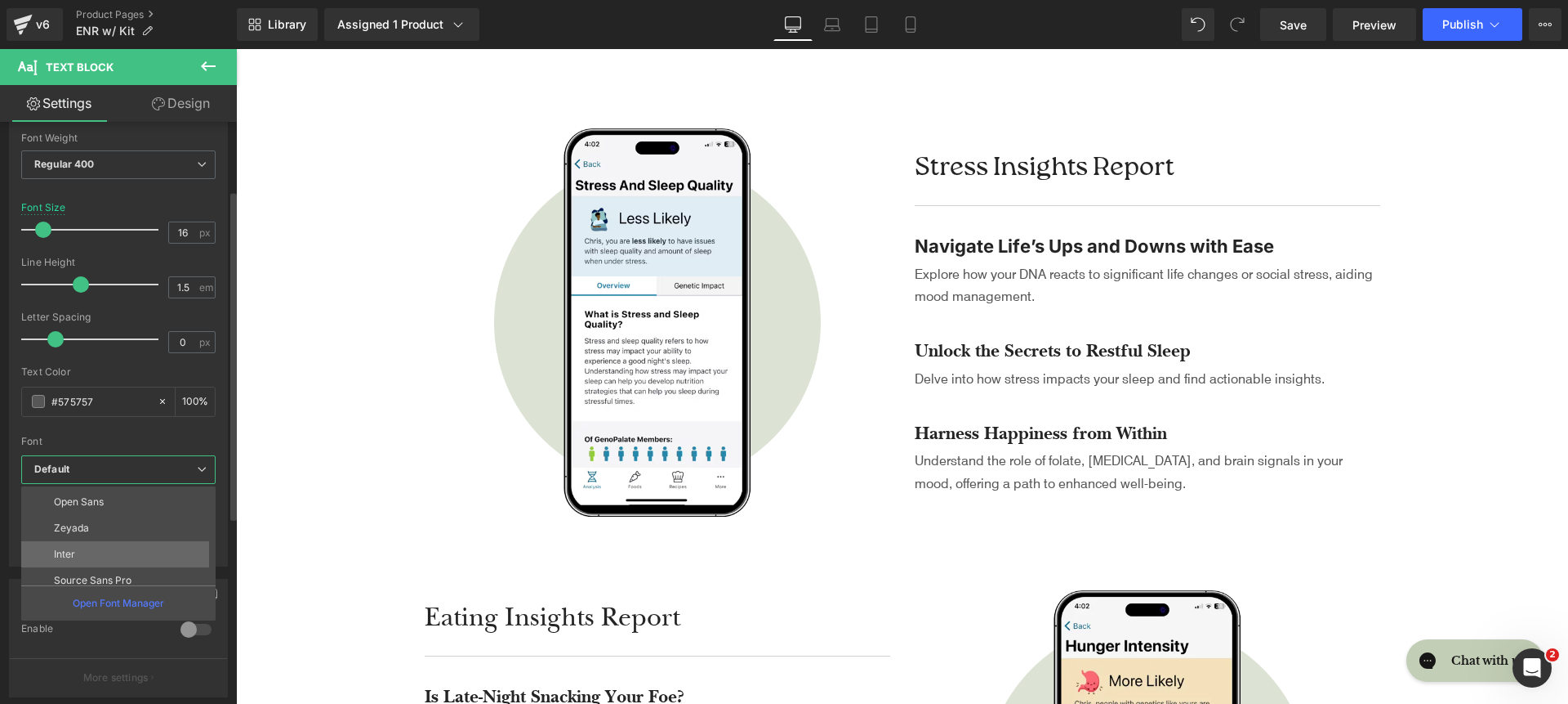
scroll to position [118, 0]
drag, startPoint x: 109, startPoint y: 537, endPoint x: 113, endPoint y: 426, distance: 111.1
click at [109, 537] on li "Inter" at bounding box center [122, 537] width 202 height 26
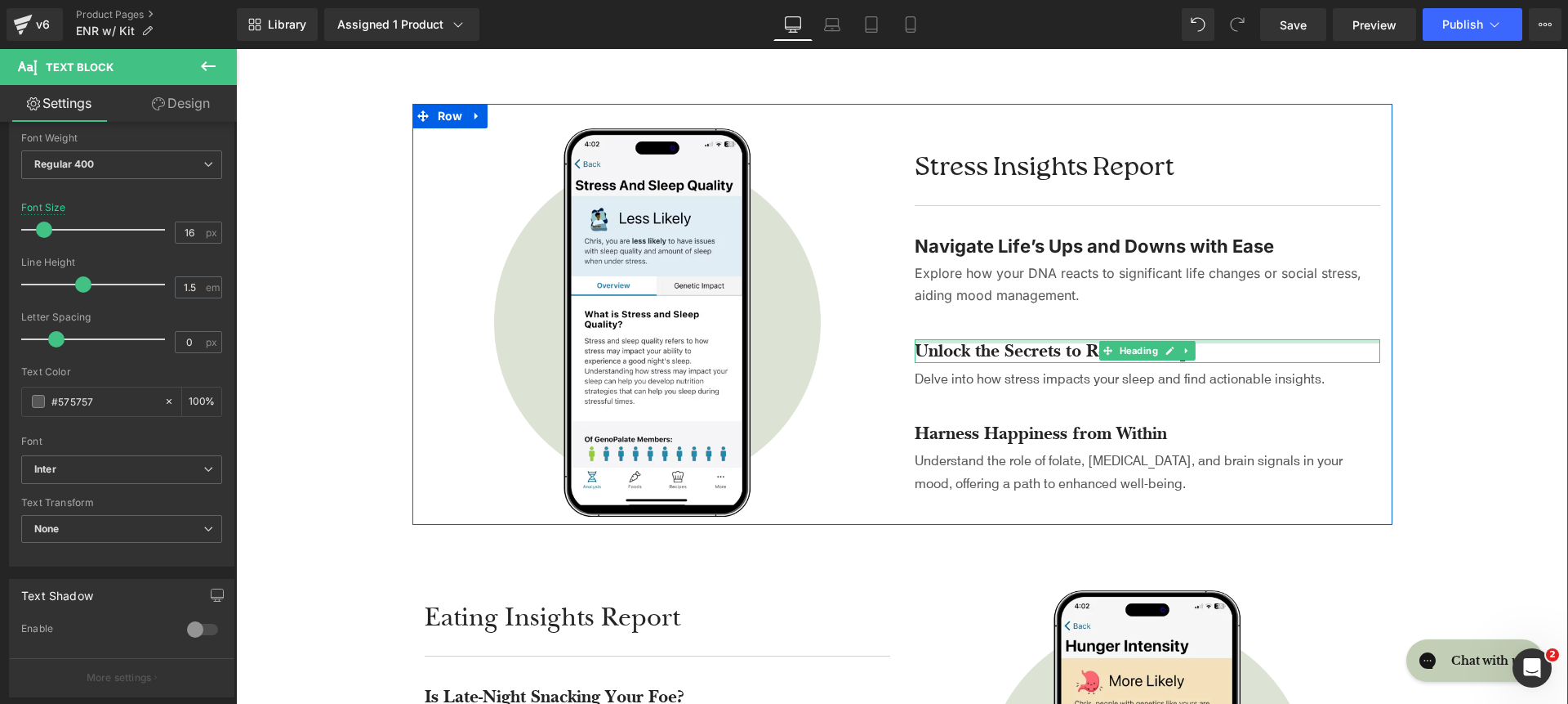
click at [1018, 343] on div at bounding box center [1147, 341] width 466 height 4
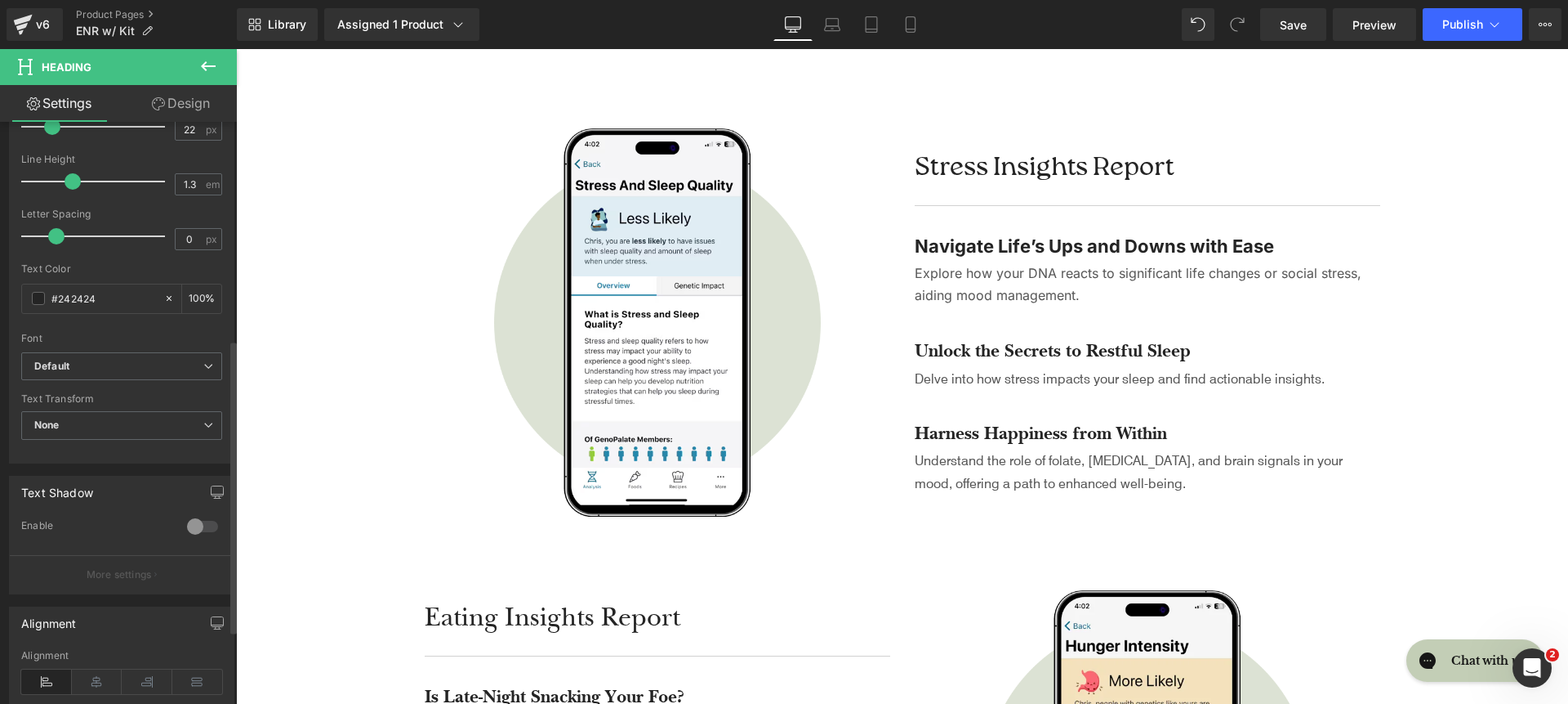
scroll to position [133, 0]
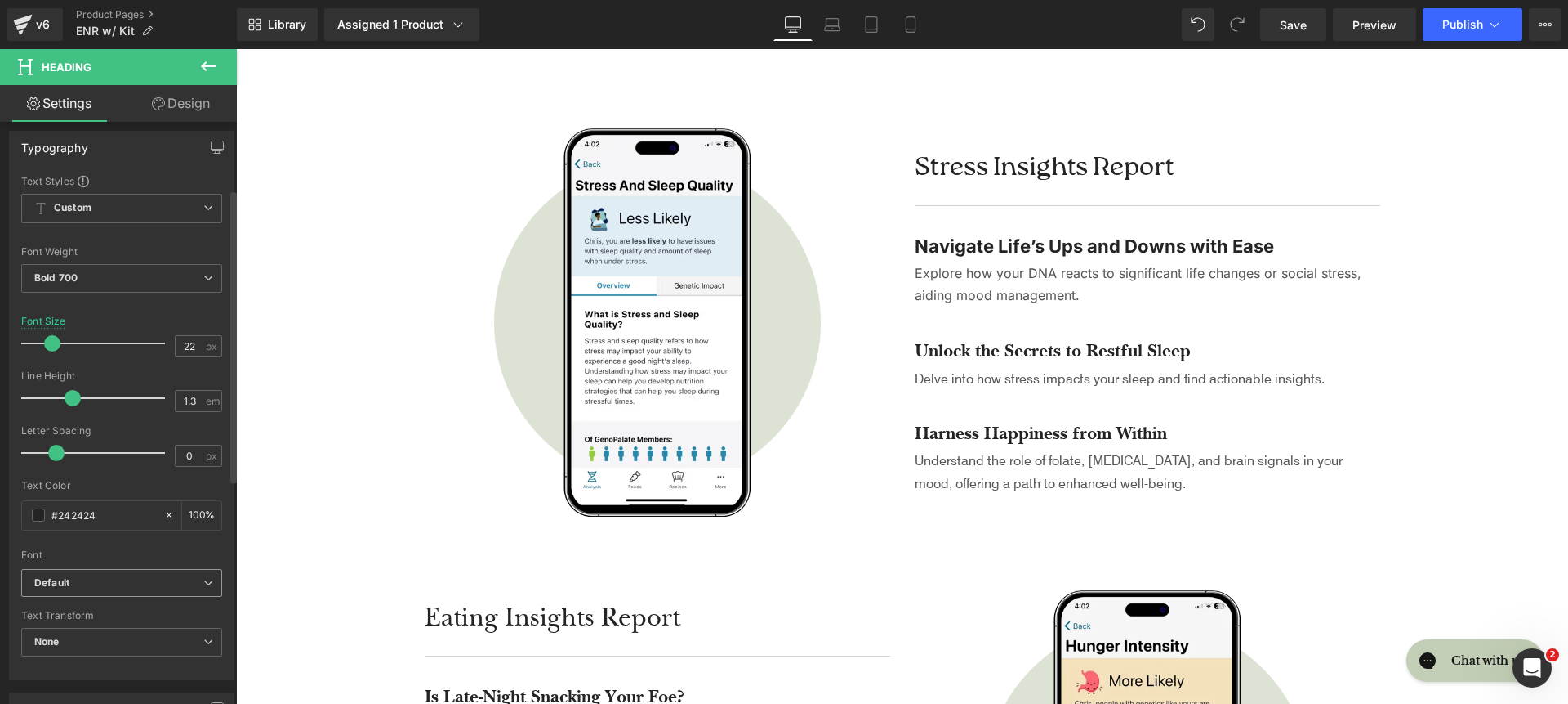
click at [96, 572] on span "Default" at bounding box center [121, 583] width 201 height 28
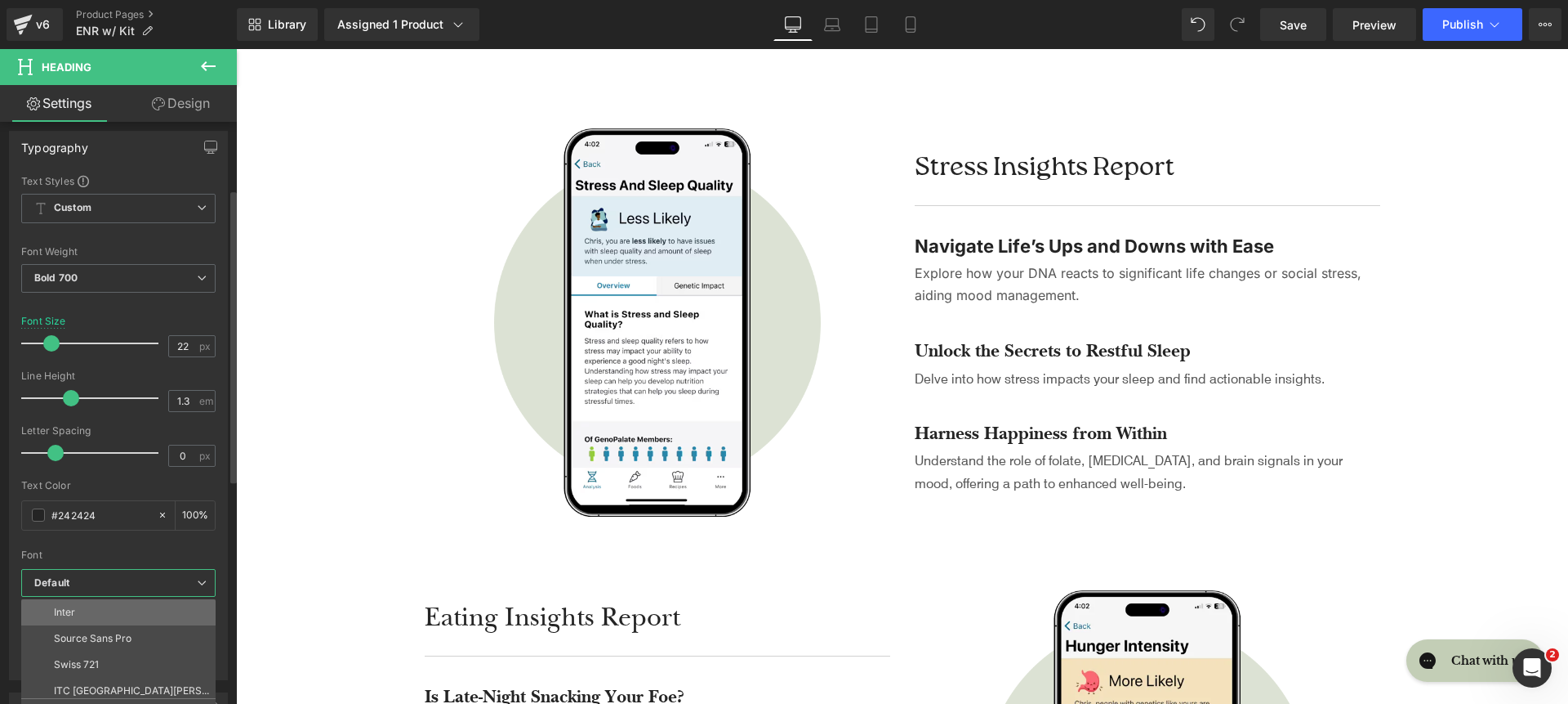
scroll to position [165, 0]
click at [109, 608] on li "Inter" at bounding box center [122, 603] width 202 height 26
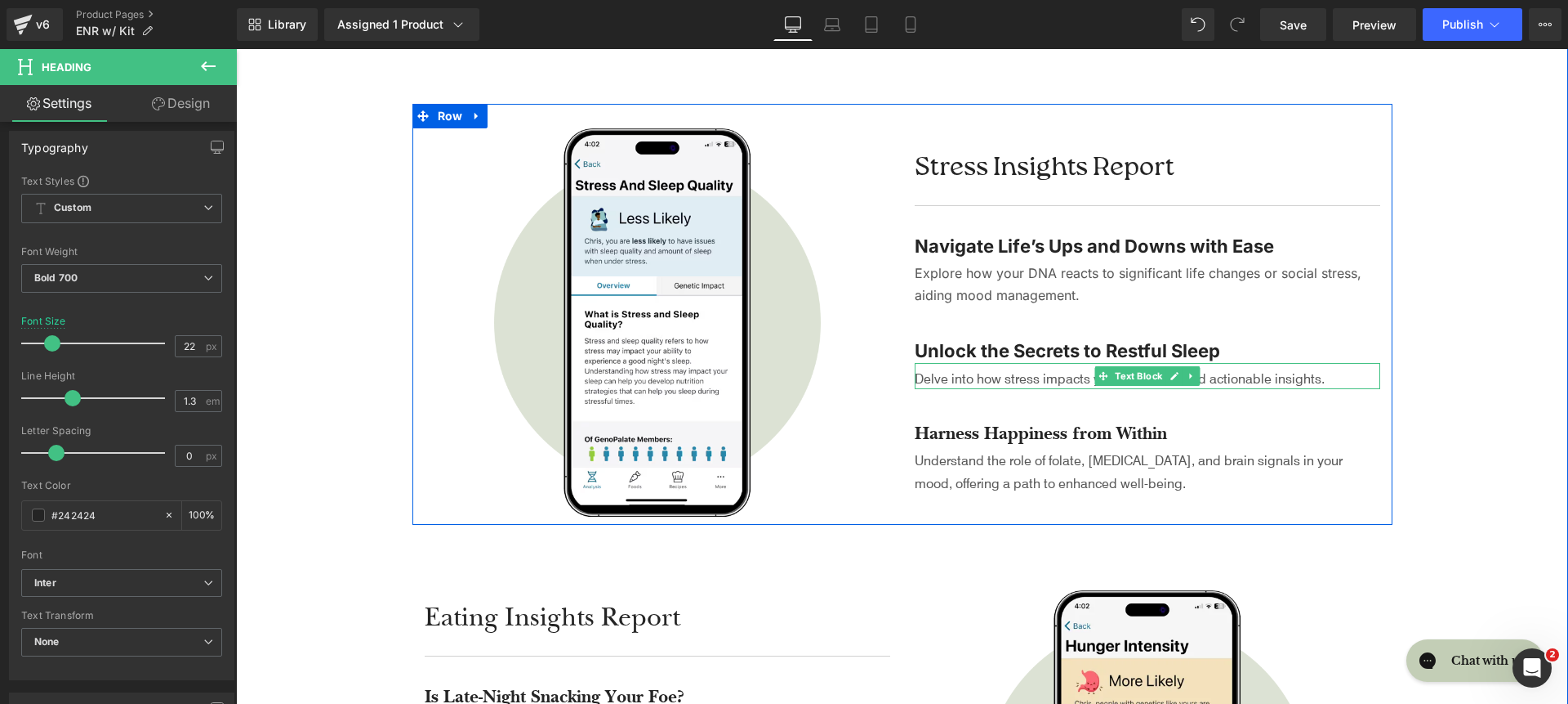
click at [971, 373] on p "Delve into how stress impacts your sleep and find actionable insights." at bounding box center [1147, 378] width 466 height 22
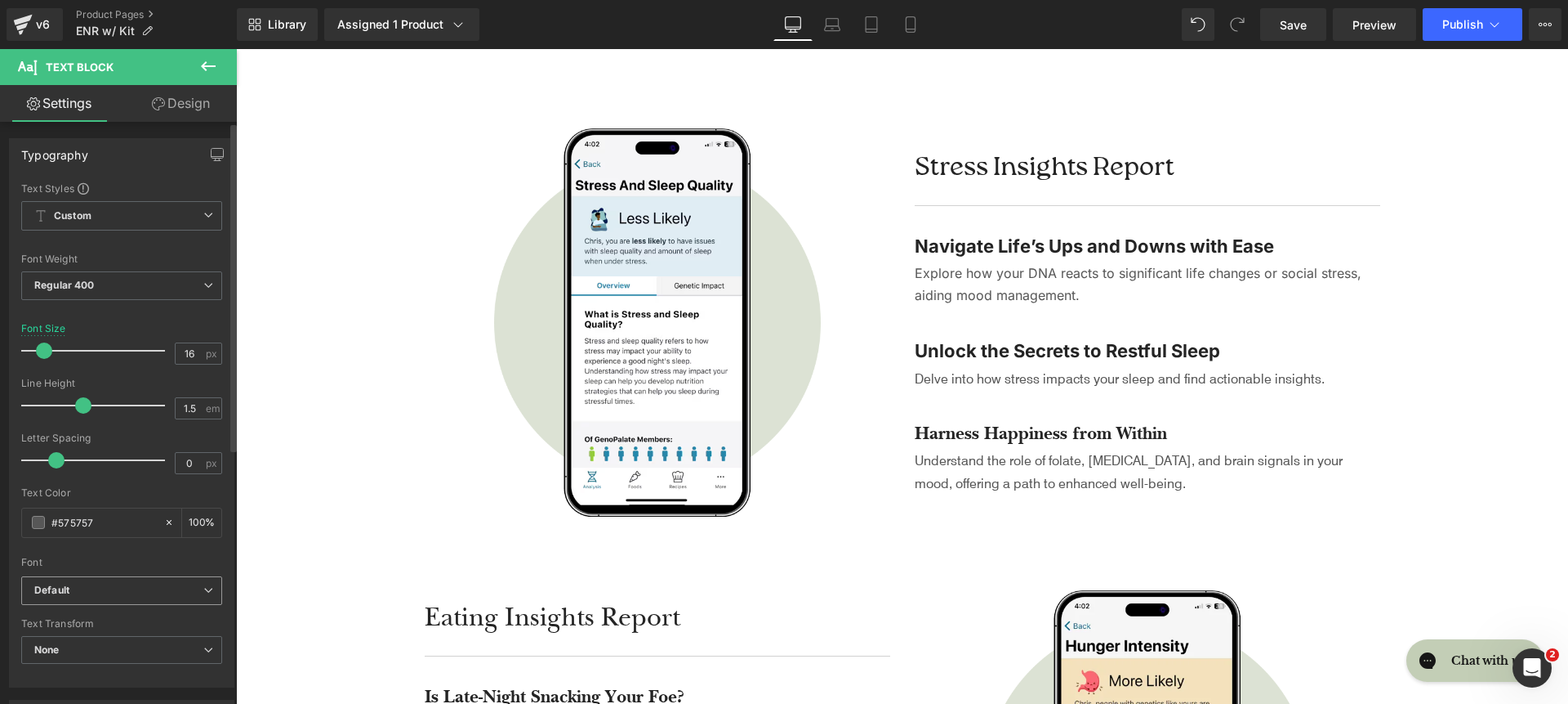
click at [84, 585] on b "Default" at bounding box center [118, 591] width 169 height 14
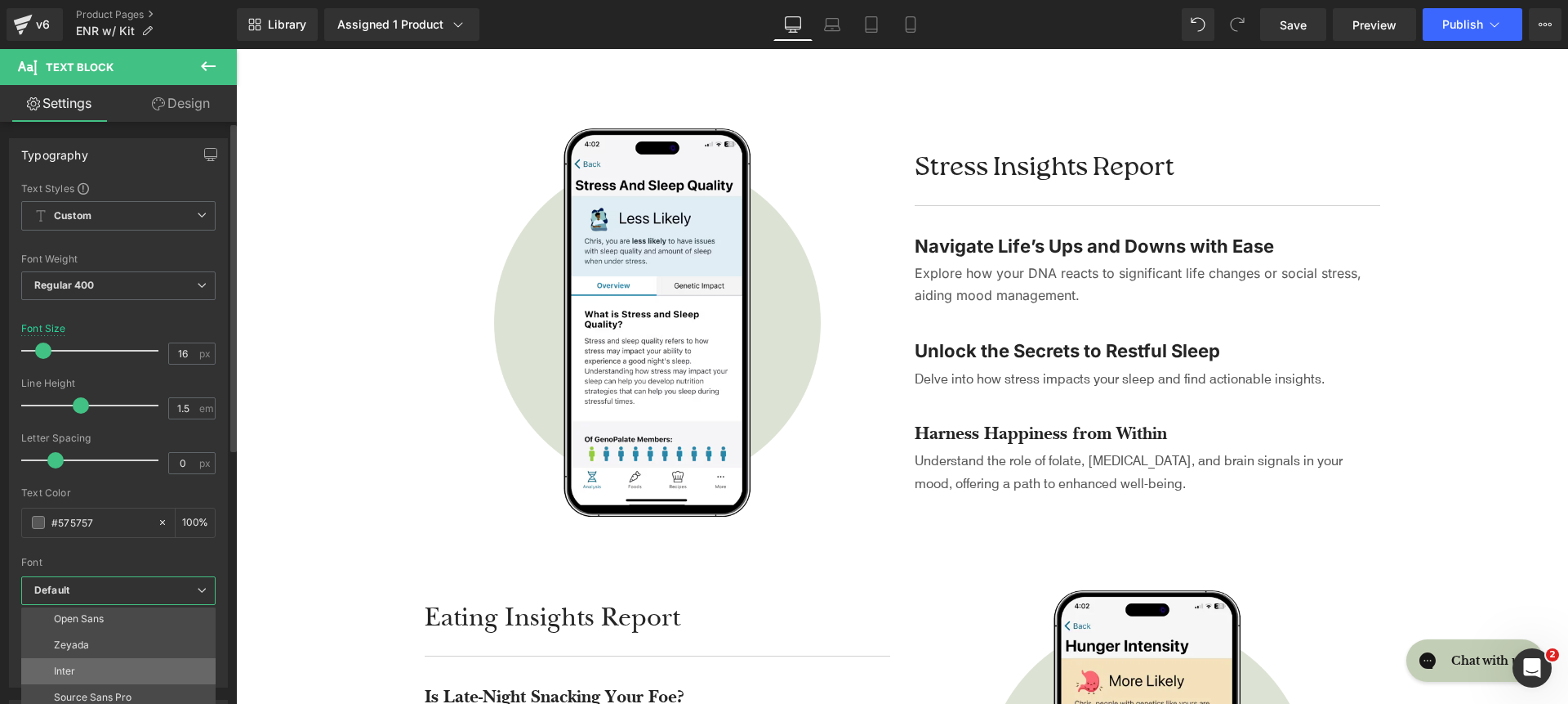
scroll to position [107, 0]
drag, startPoint x: 103, startPoint y: 672, endPoint x: 150, endPoint y: 496, distance: 182.2
click at [103, 672] on li "Inter" at bounding box center [122, 670] width 202 height 26
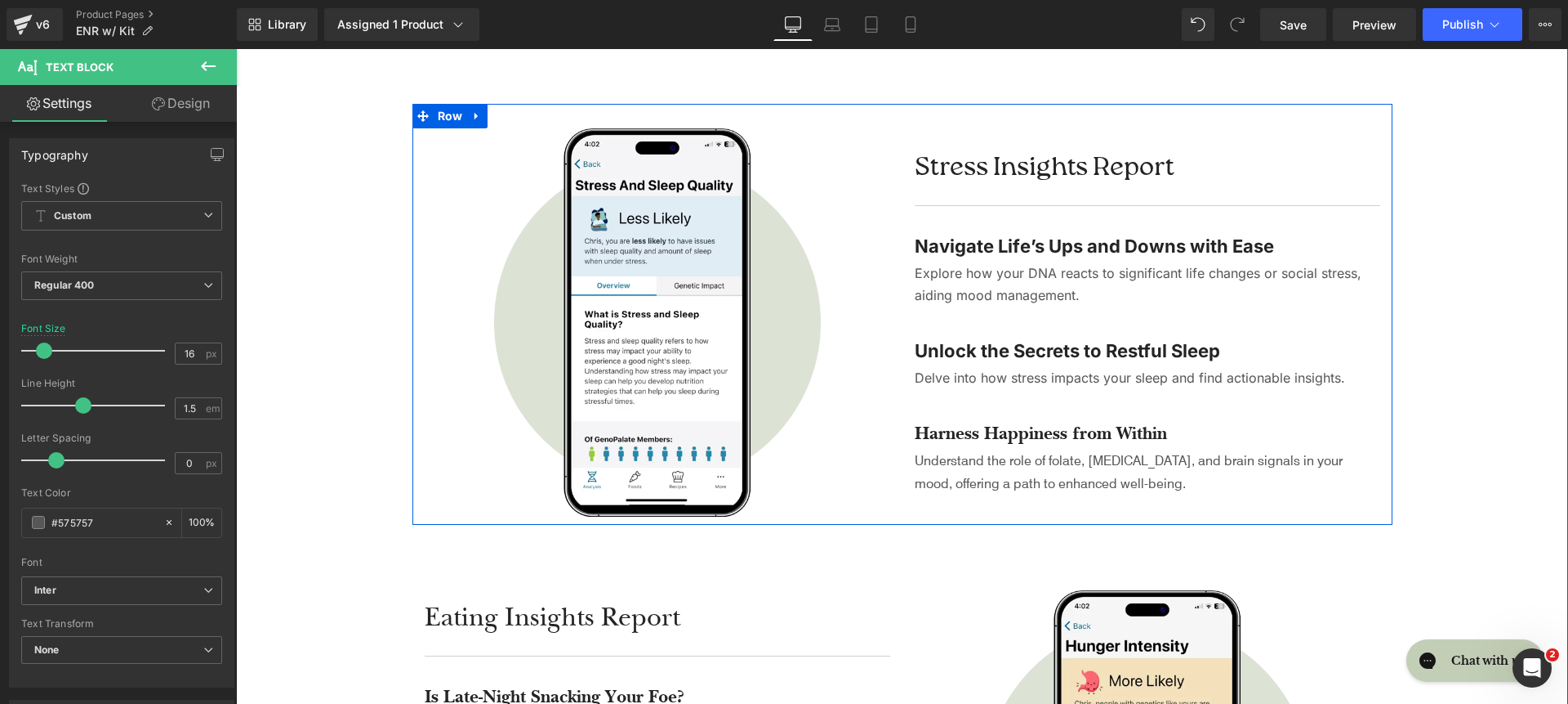
click at [909, 418] on div "Stress Insights Report Heading Separator Navigate Life’s Ups and Downs with Eas…" at bounding box center [1148, 322] width 490 height 388
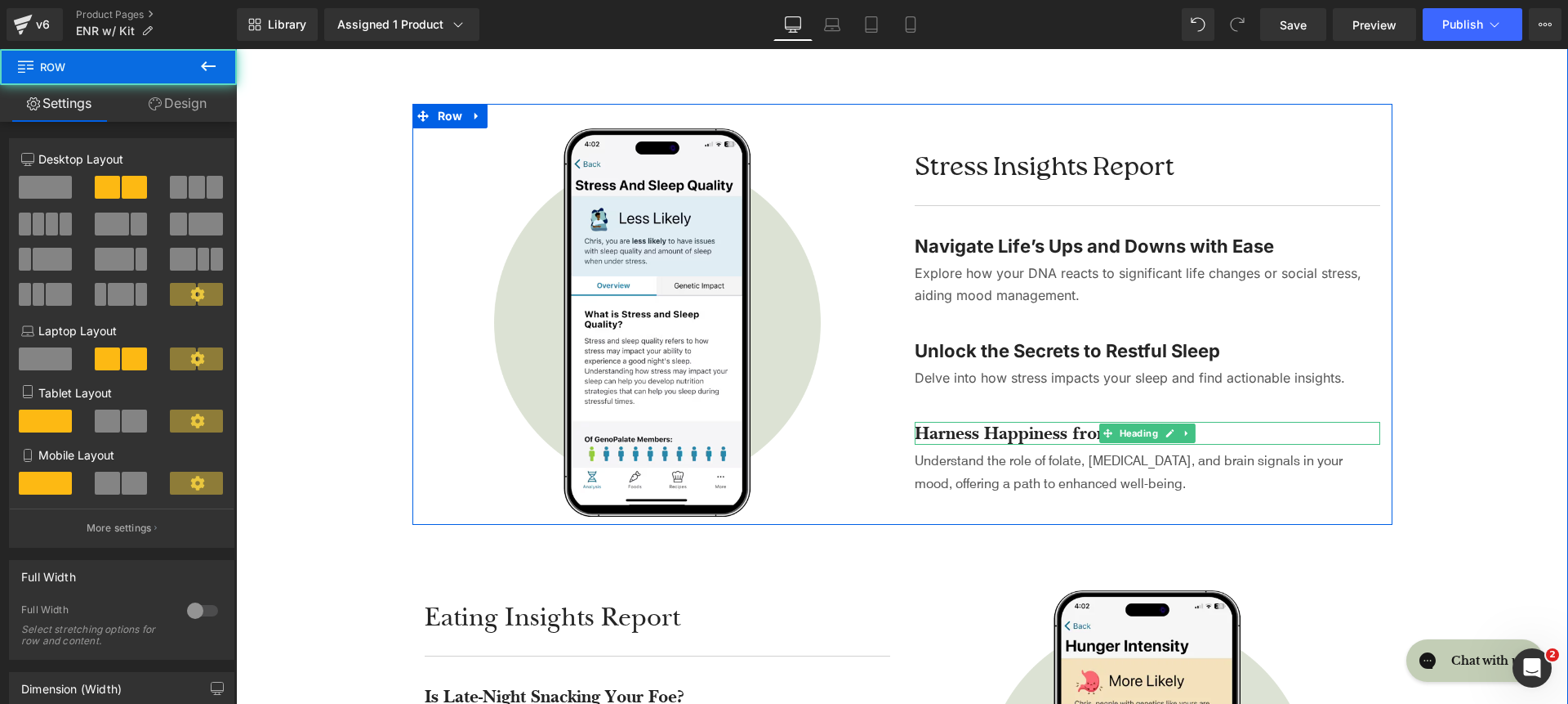
click at [922, 427] on h4 "Harness Happiness from Within" at bounding box center [1147, 434] width 466 height 23
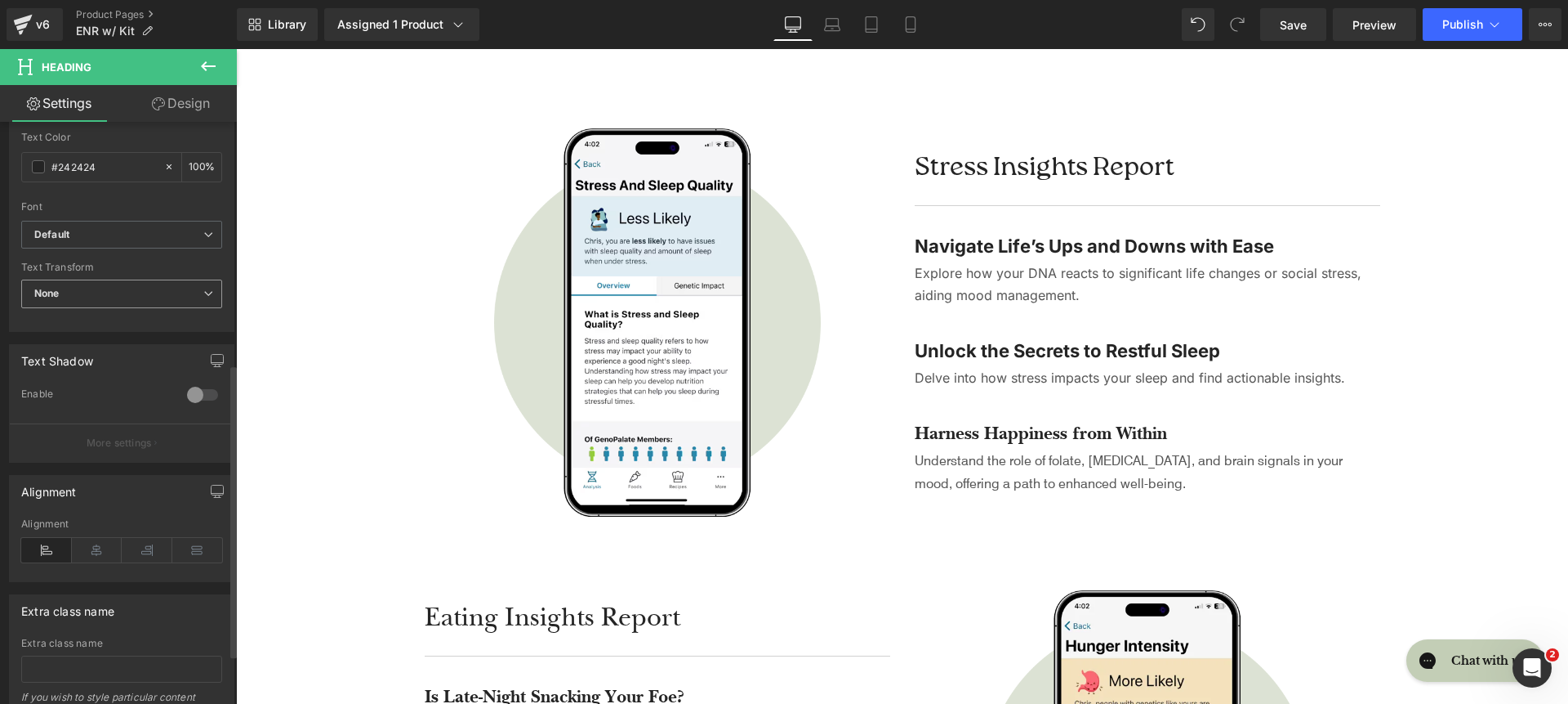
scroll to position [480, 0]
click at [100, 237] on b "Default" at bounding box center [118, 236] width 169 height 14
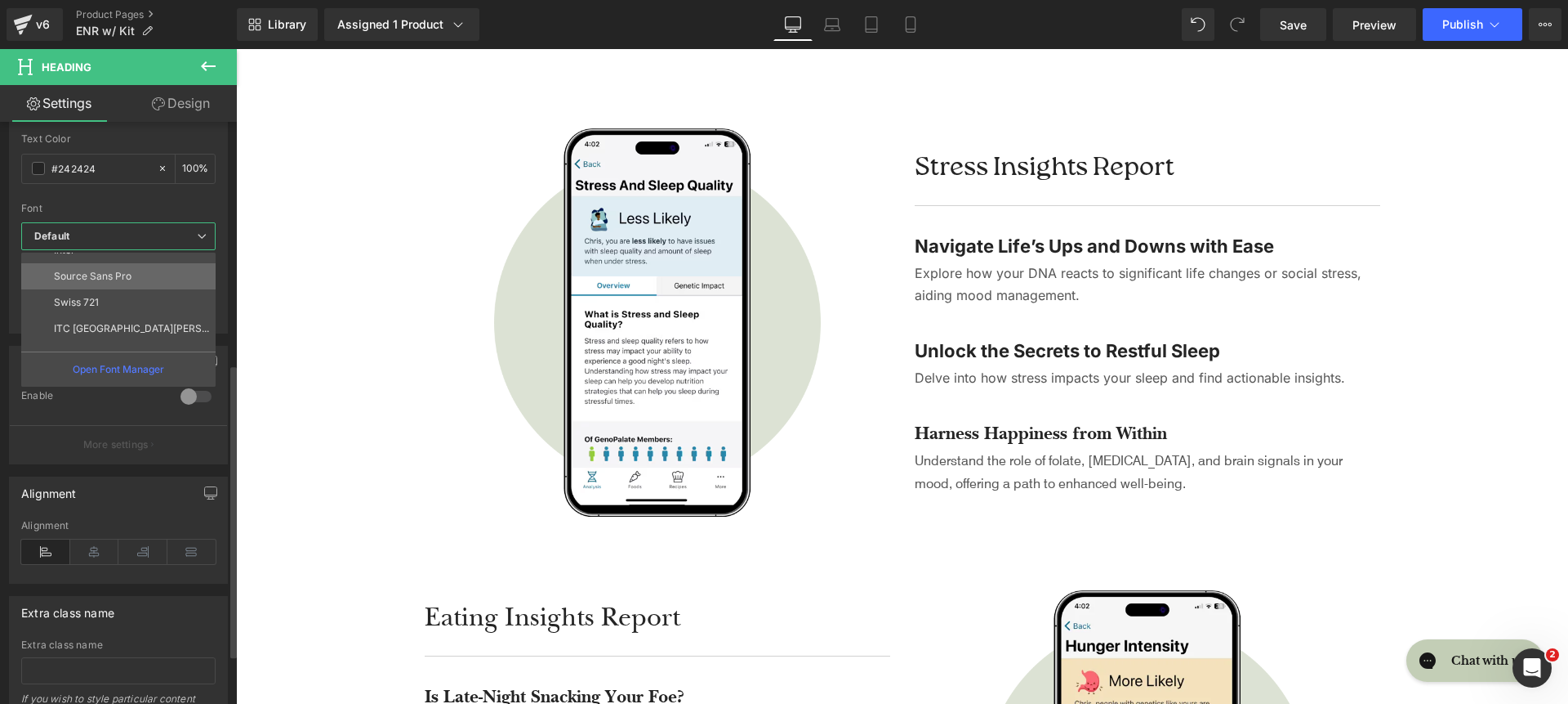
scroll to position [169, 0]
click at [116, 263] on li "Inter" at bounding box center [122, 253] width 202 height 26
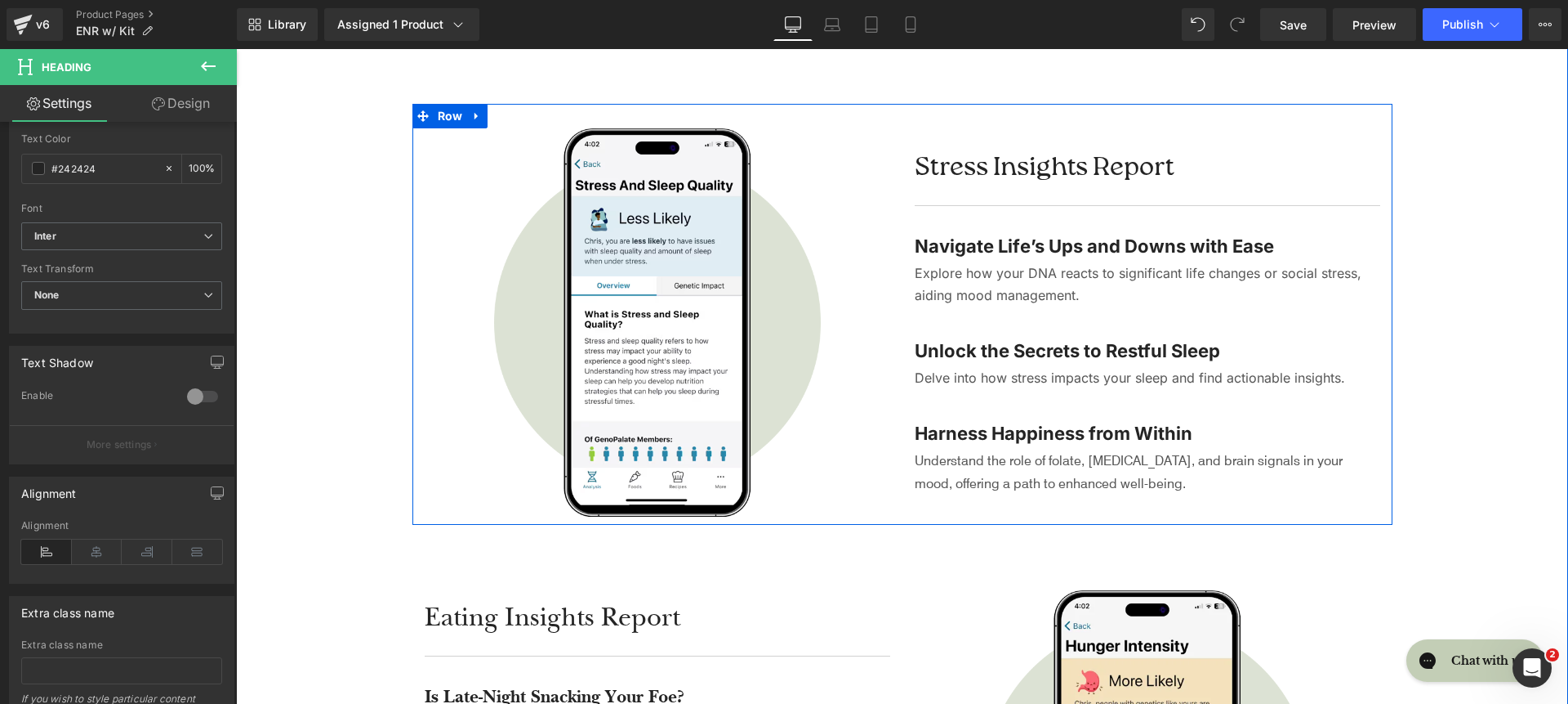
click at [954, 475] on p "Understand the role of folate, cortisol, and brain signals in your mood, offeri…" at bounding box center [1147, 470] width 466 height 44
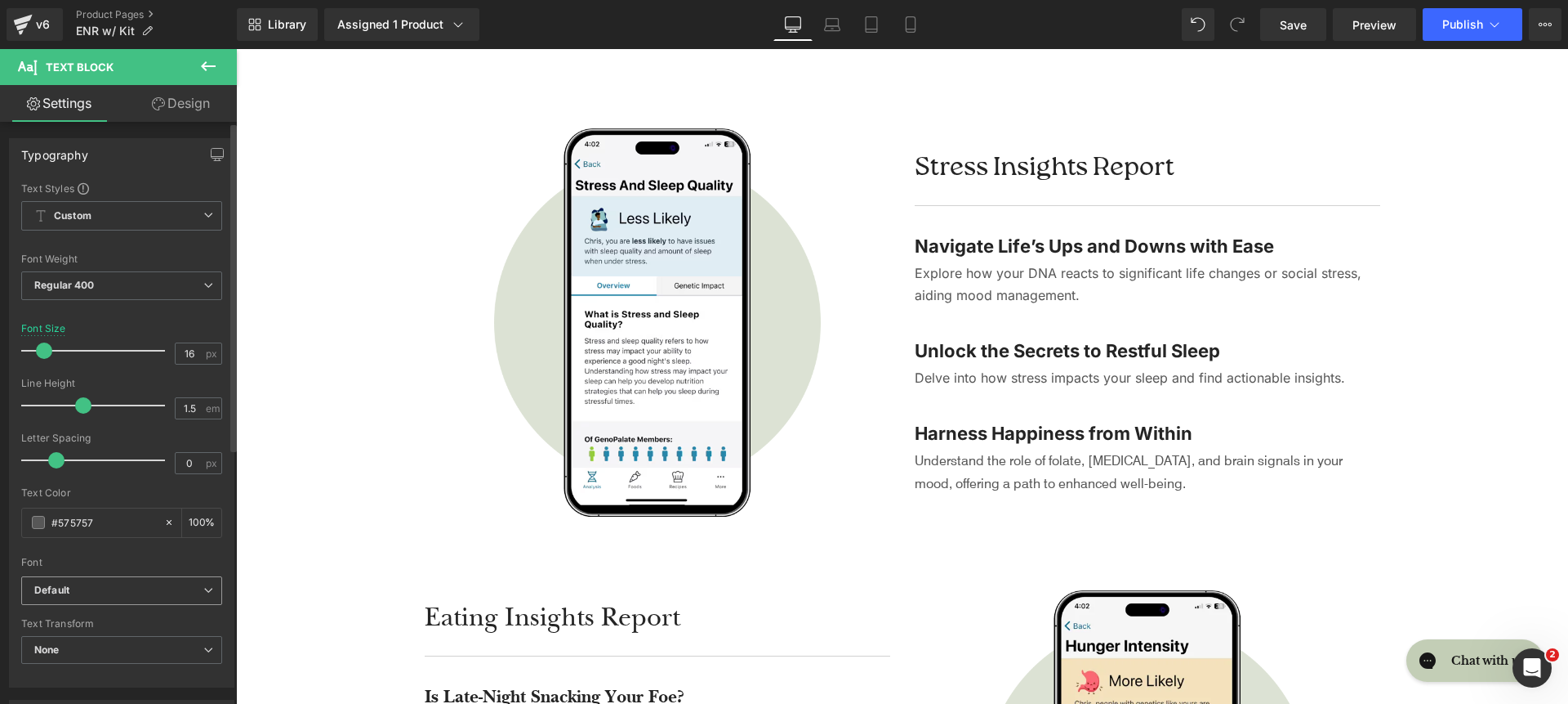
click at [129, 580] on span "Default" at bounding box center [121, 591] width 201 height 28
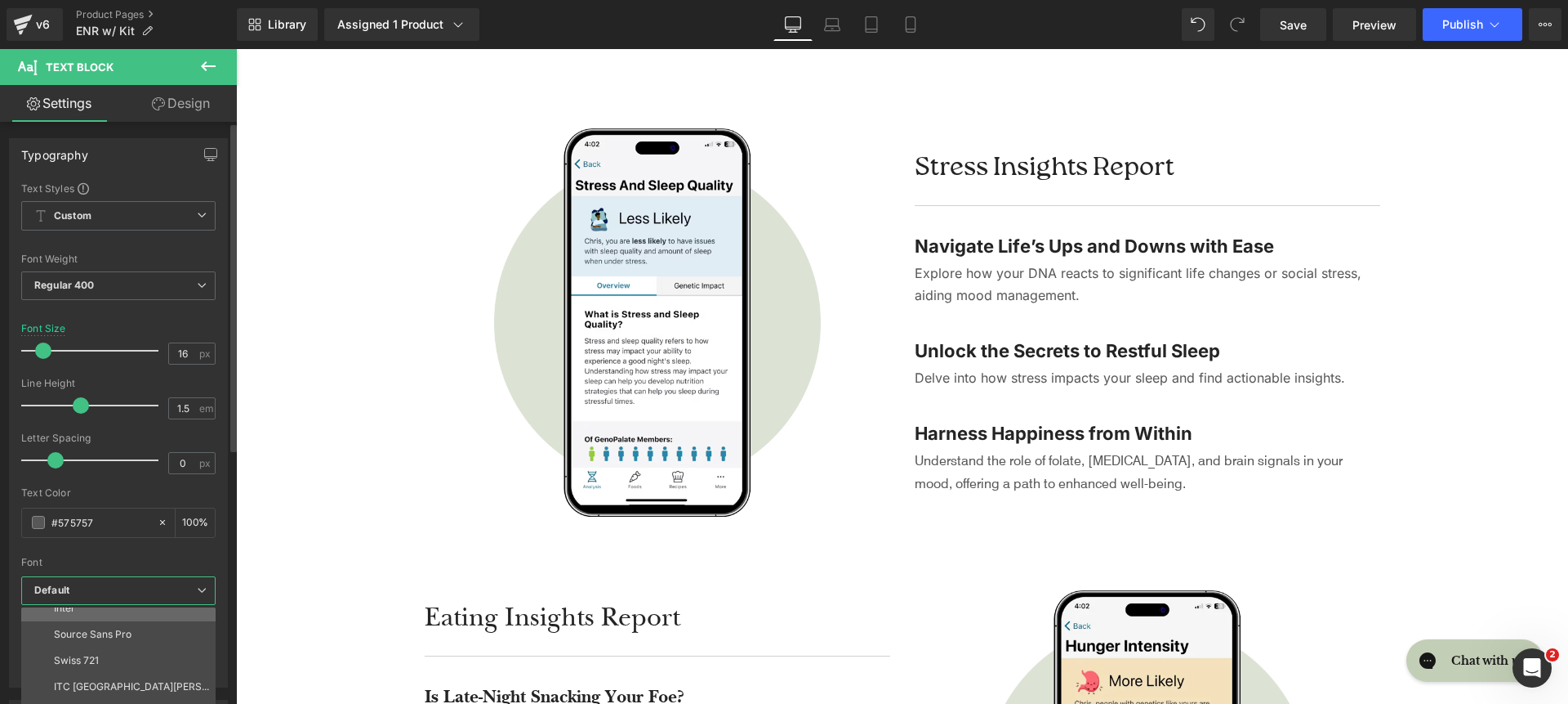
click at [127, 618] on li "Inter" at bounding box center [122, 607] width 202 height 26
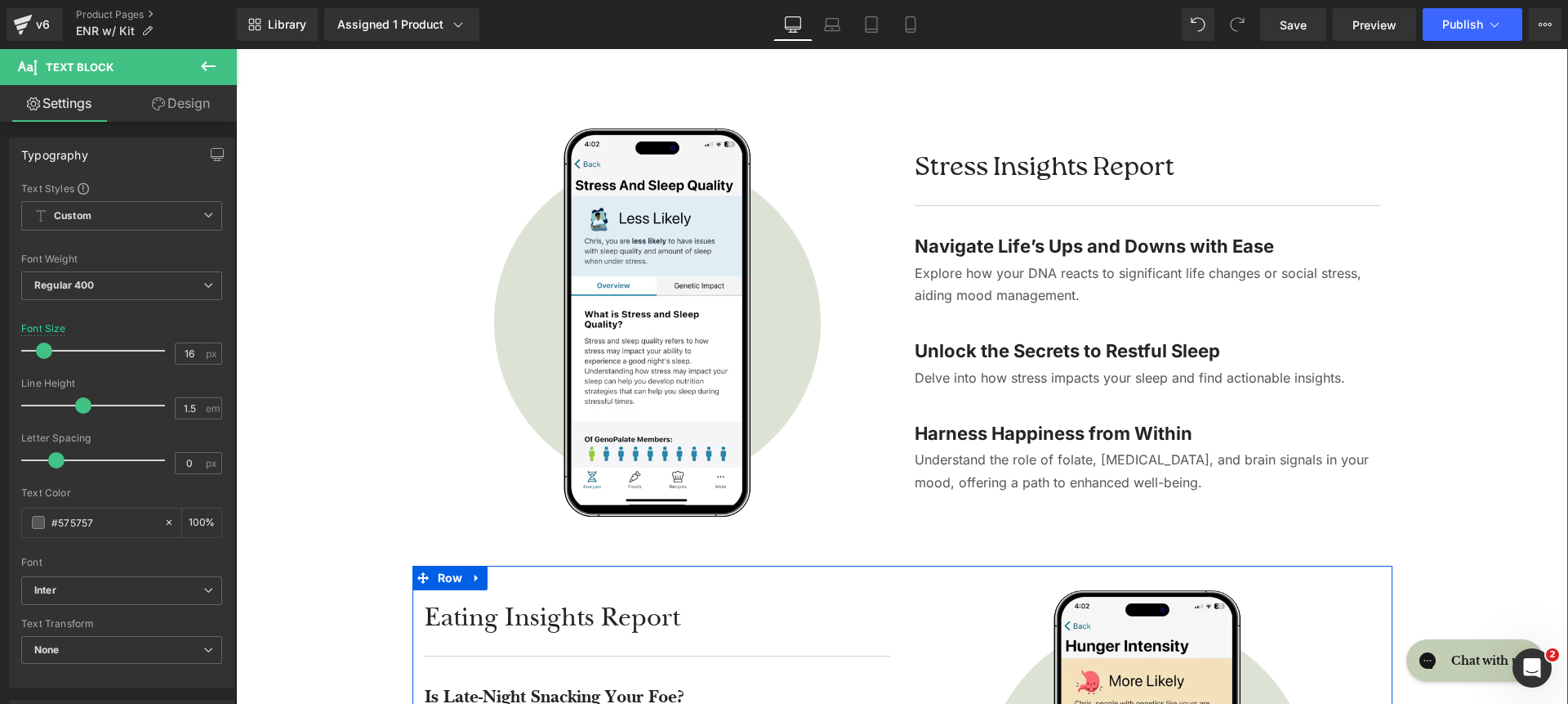
scroll to position [3731, 0]
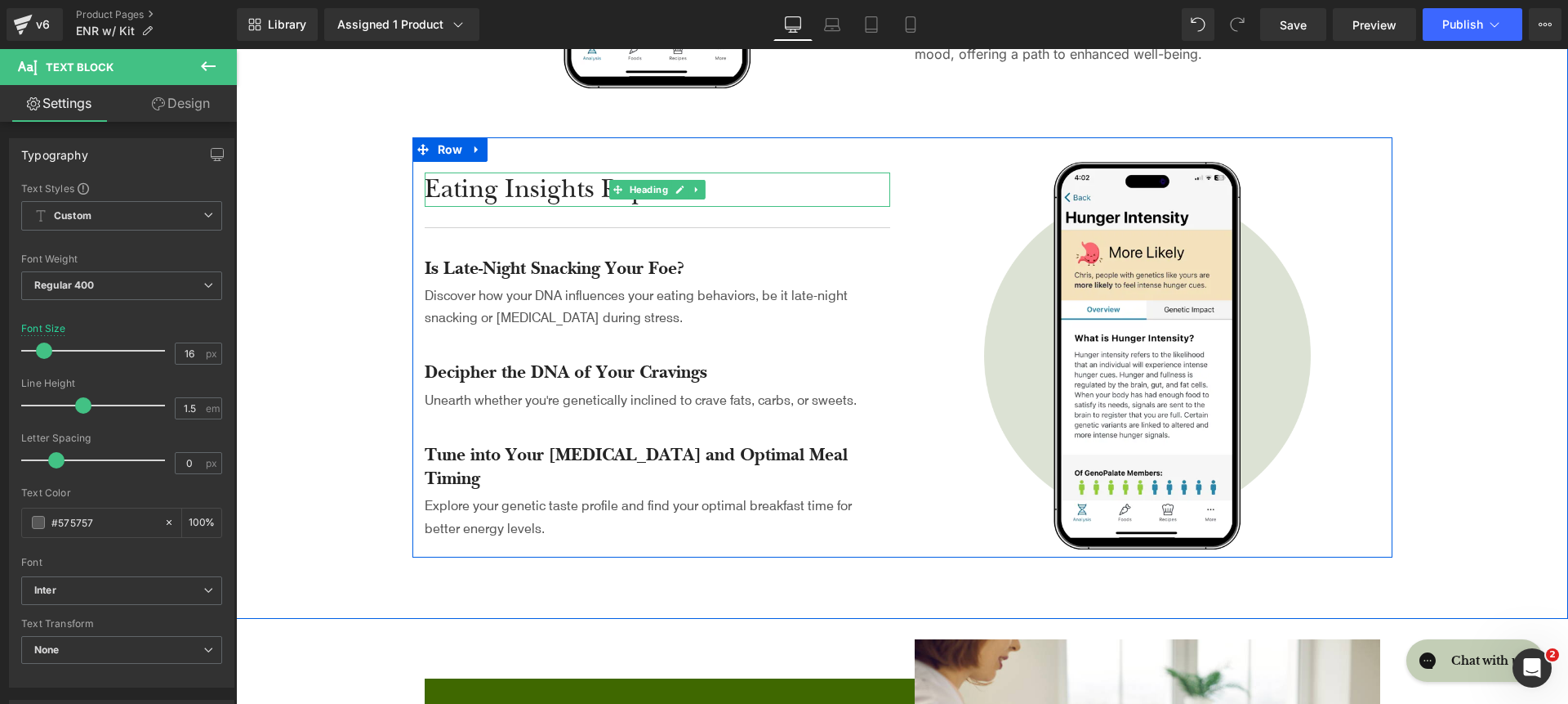
click at [614, 199] on span at bounding box center [618, 190] width 18 height 20
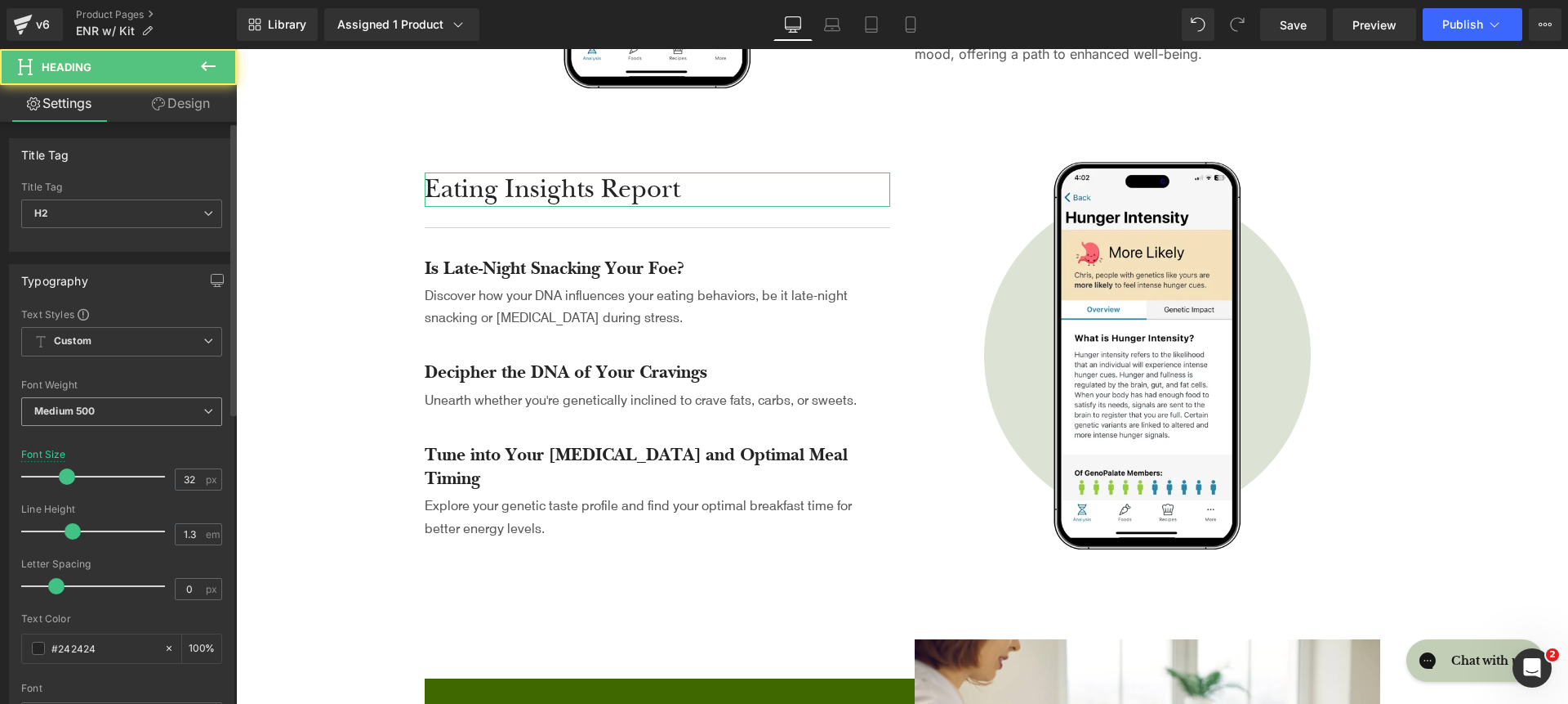
click at [122, 420] on span "Medium 500" at bounding box center [121, 411] width 201 height 28
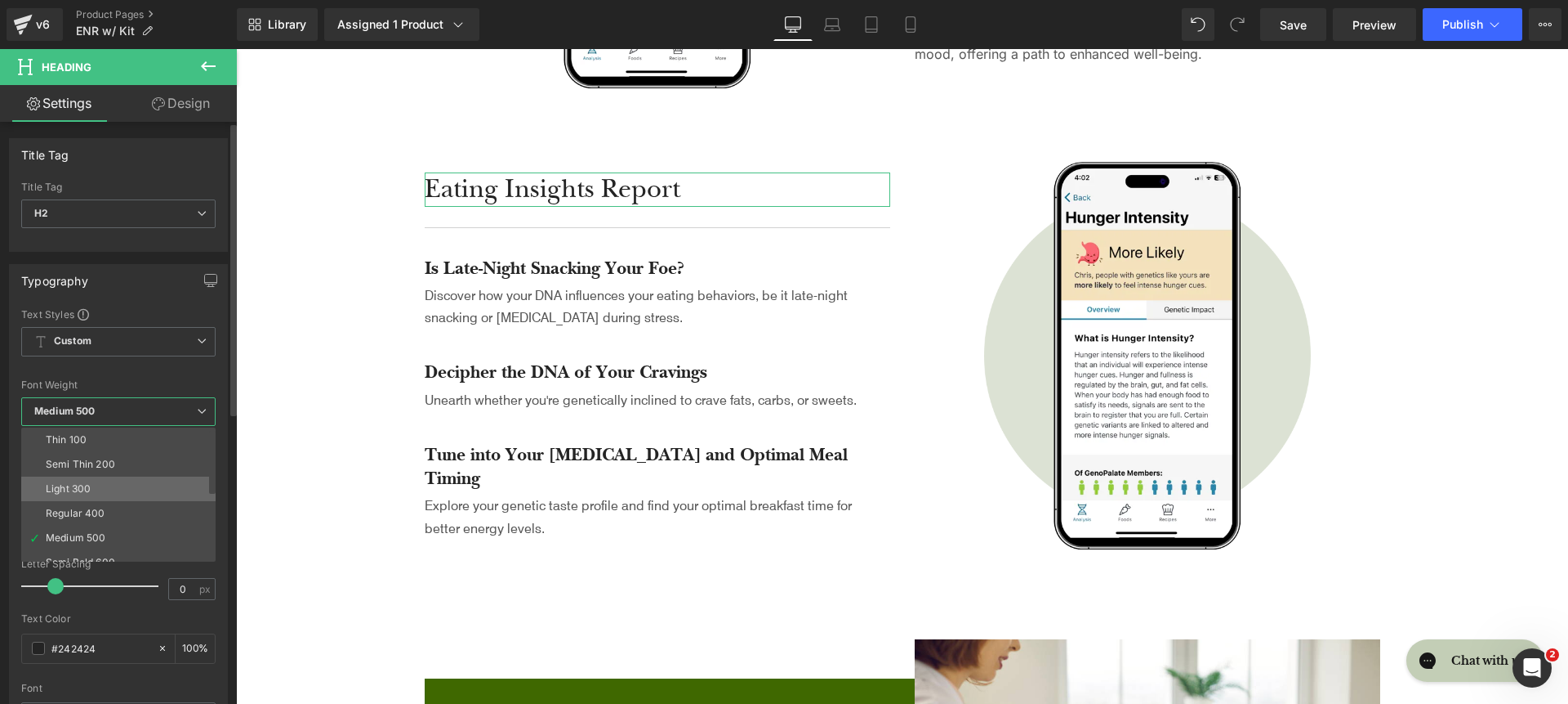
click at [147, 484] on li "Light 300" at bounding box center [122, 488] width 202 height 24
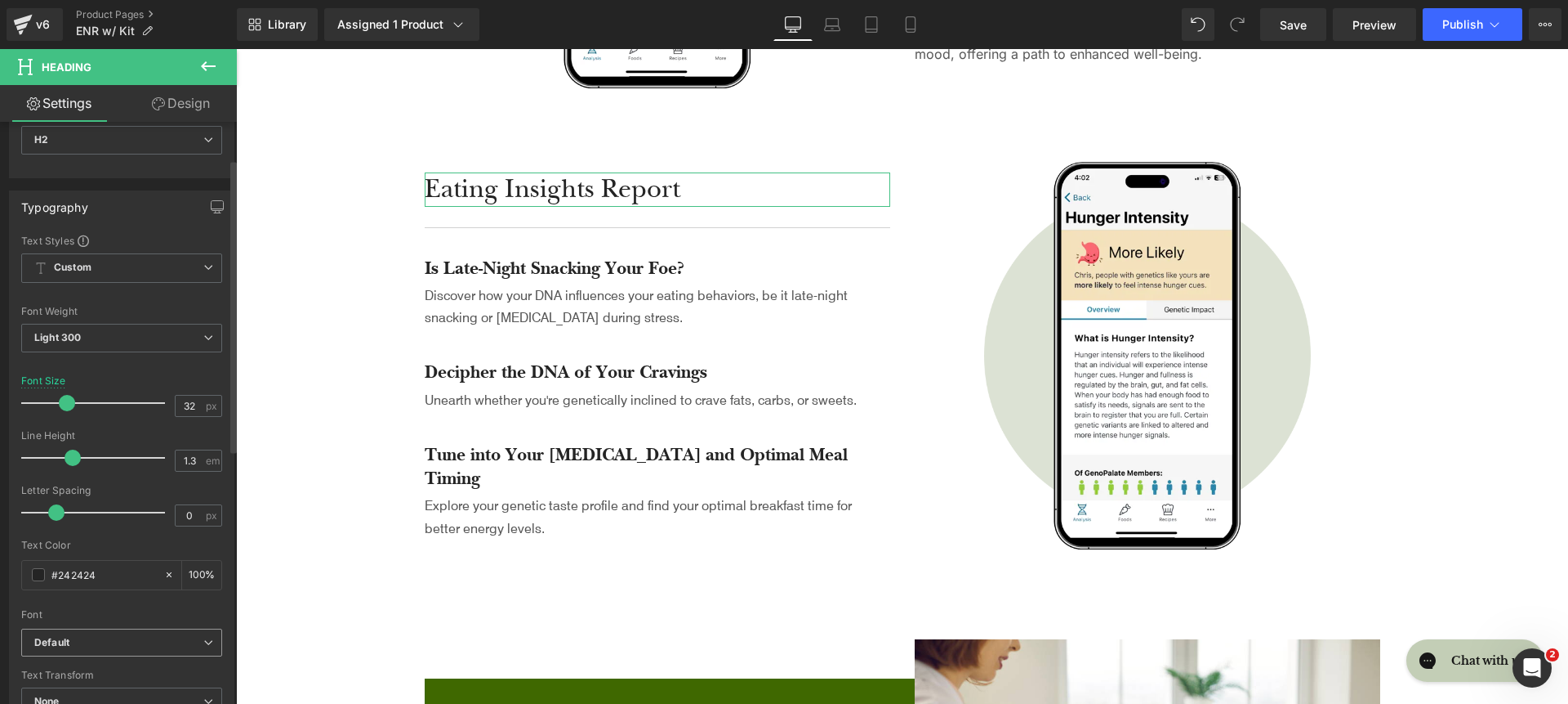
scroll to position [75, 0]
click at [140, 630] on span "Default" at bounding box center [121, 641] width 201 height 28
click at [183, 592] on div "Text Color #242424 100 %" at bounding box center [118, 572] width 194 height 69
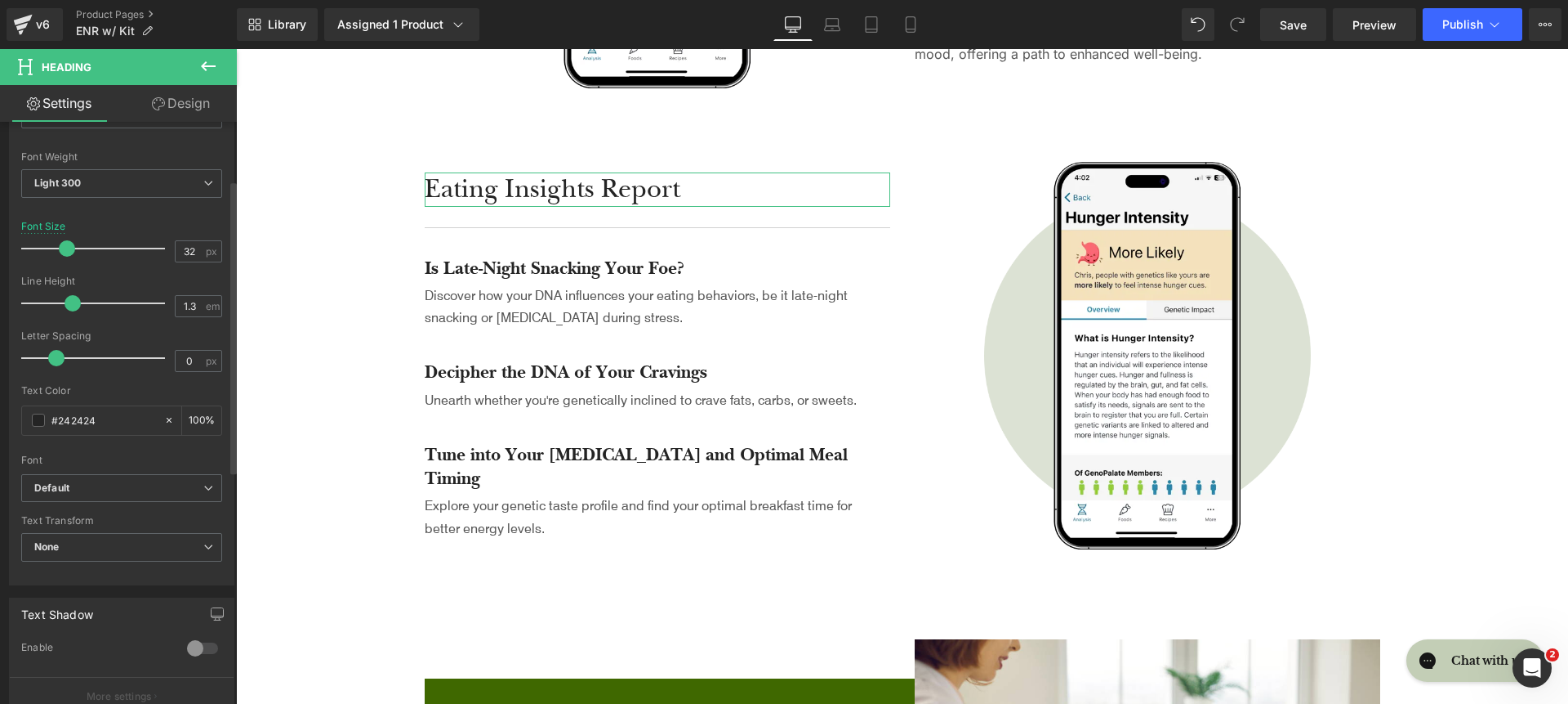
scroll to position [328, 0]
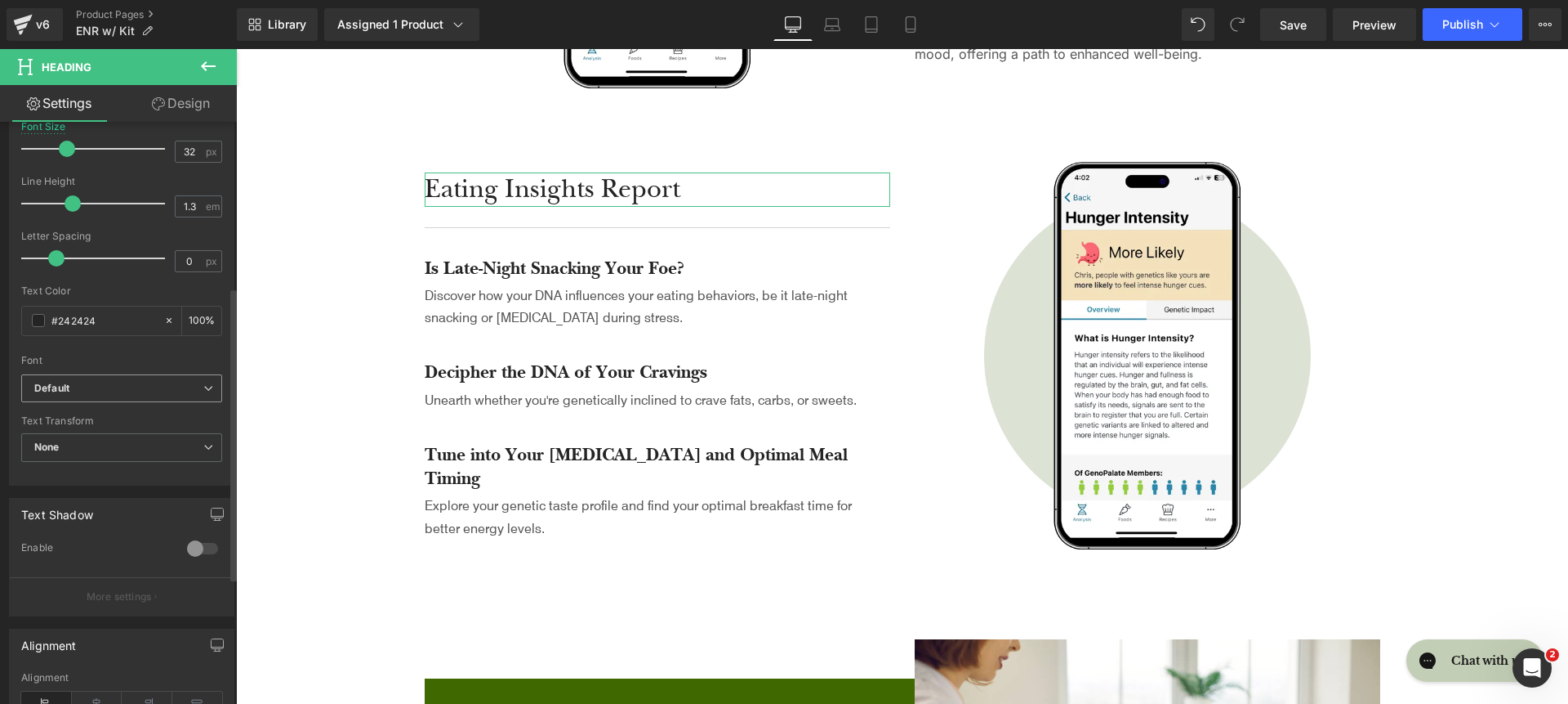
click at [117, 382] on b "Default" at bounding box center [118, 389] width 169 height 14
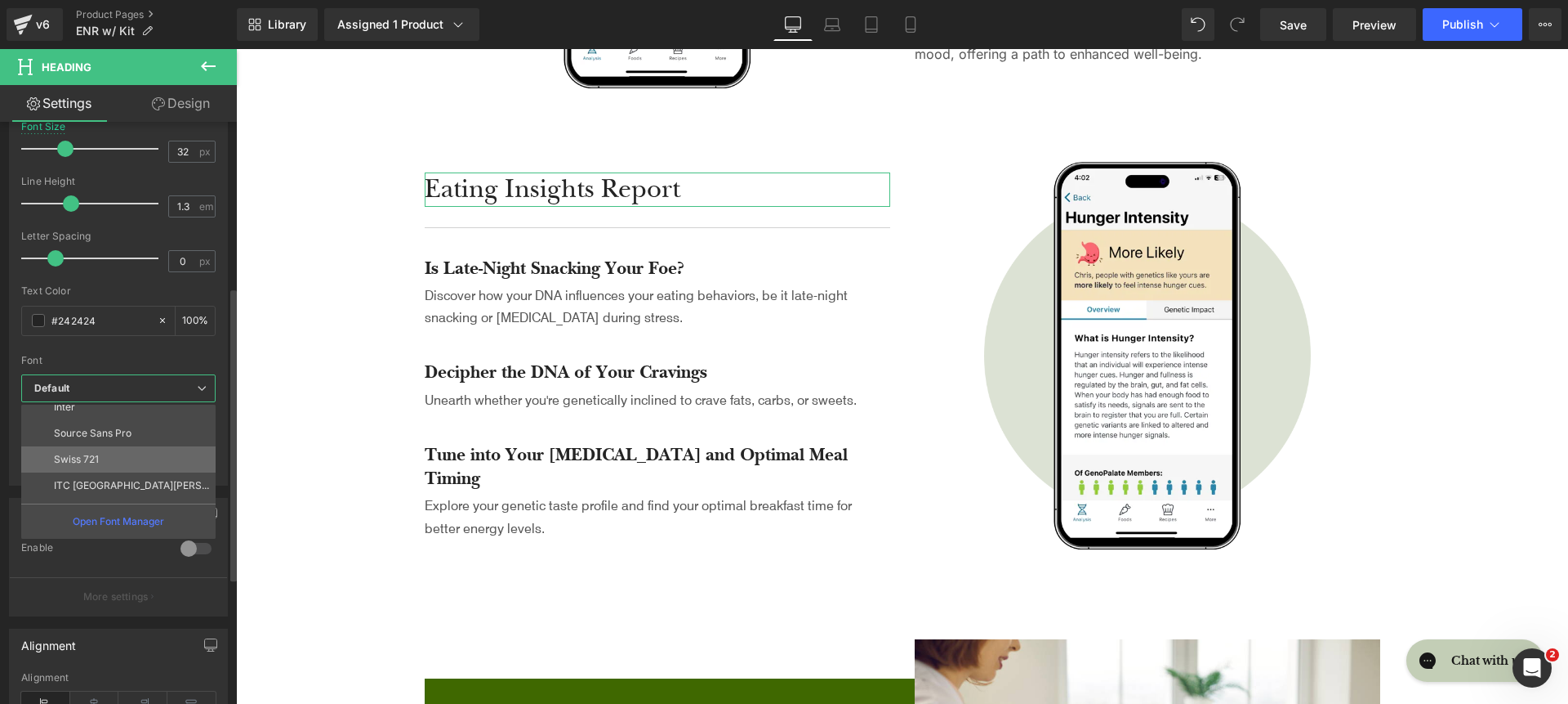
scroll to position [189, 0]
drag, startPoint x: 115, startPoint y: 481, endPoint x: 43, endPoint y: 332, distance: 165.5
click at [115, 481] on li "roca light" at bounding box center [122, 490] width 202 height 26
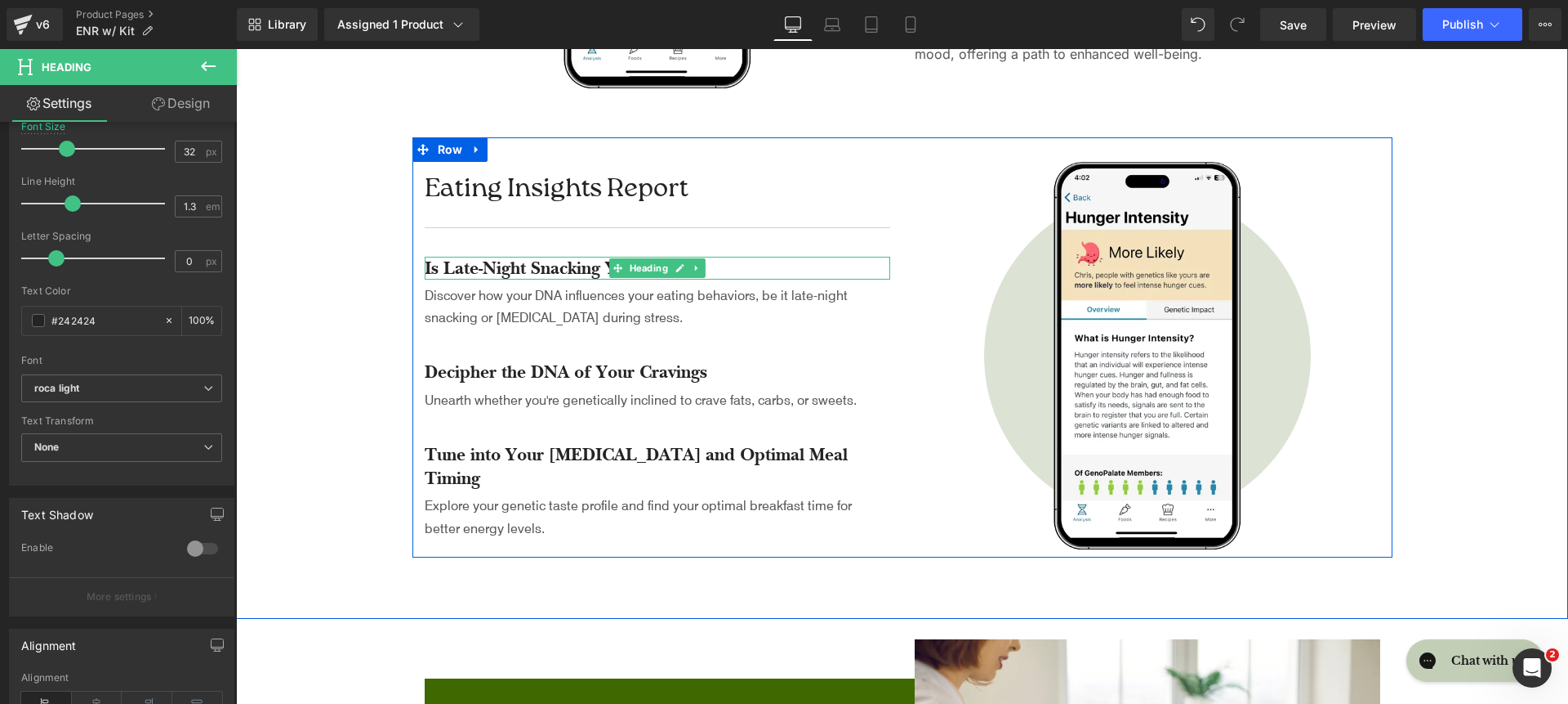
click at [447, 280] on h4 "Is Late-Night Snacking Your Foe?" at bounding box center [658, 269] width 466 height 23
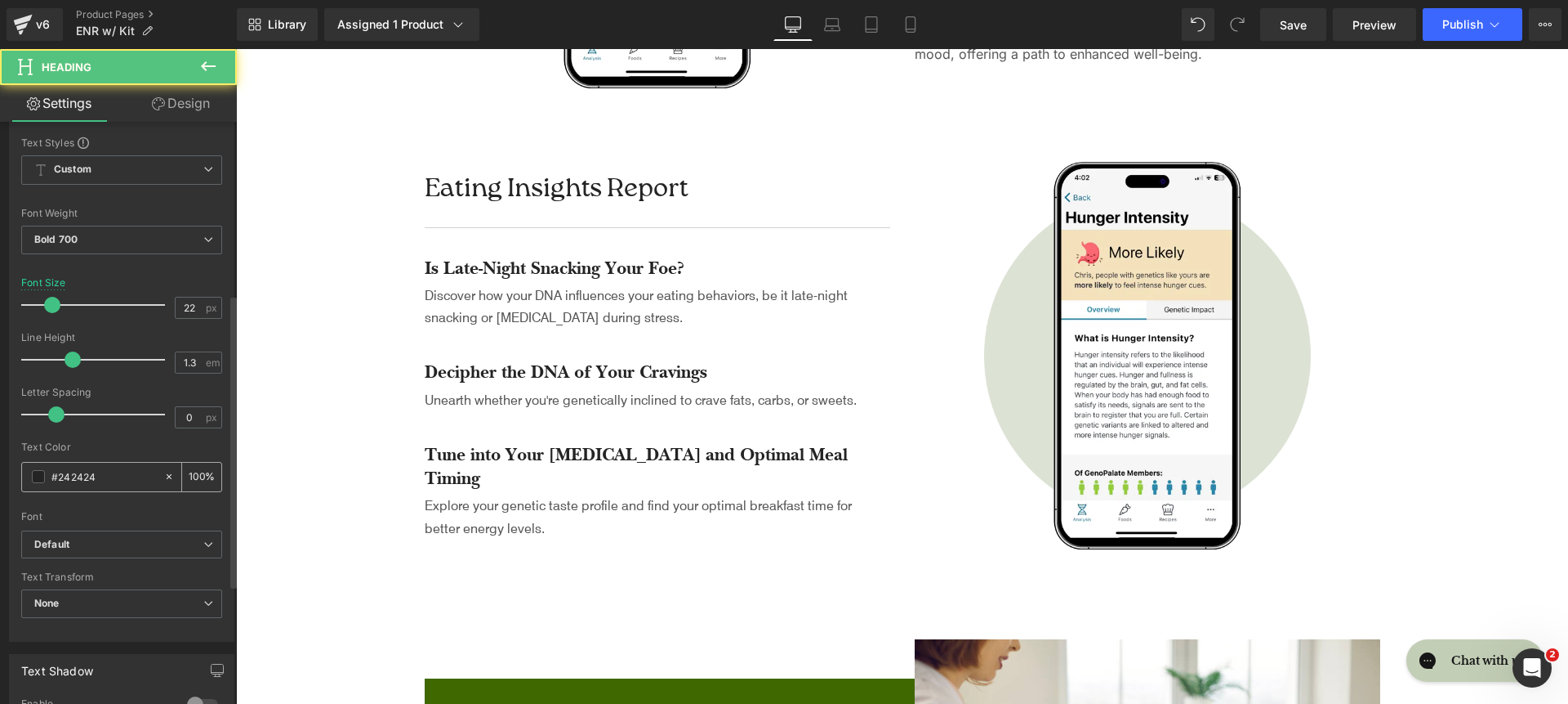
scroll to position [411, 0]
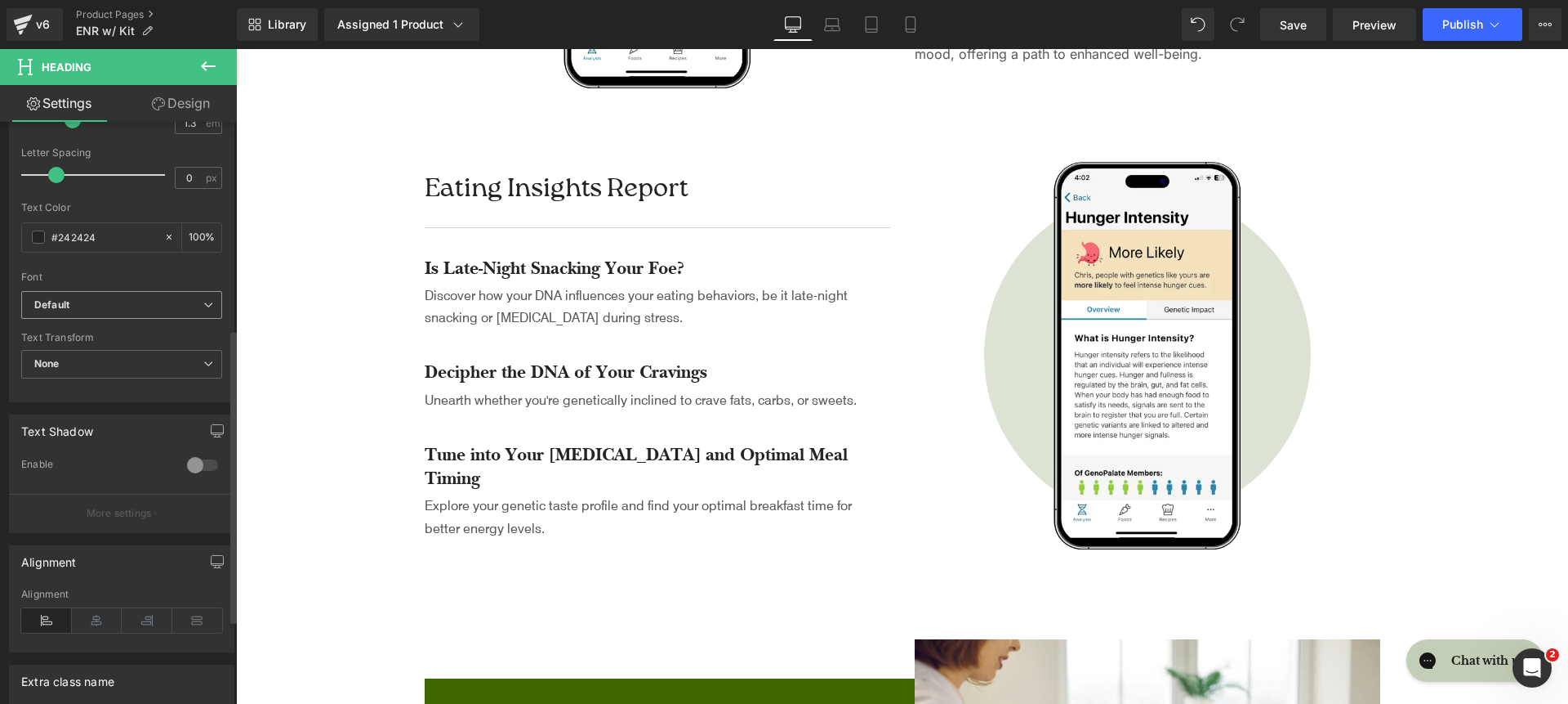
click at [78, 299] on b "Default" at bounding box center [118, 305] width 169 height 14
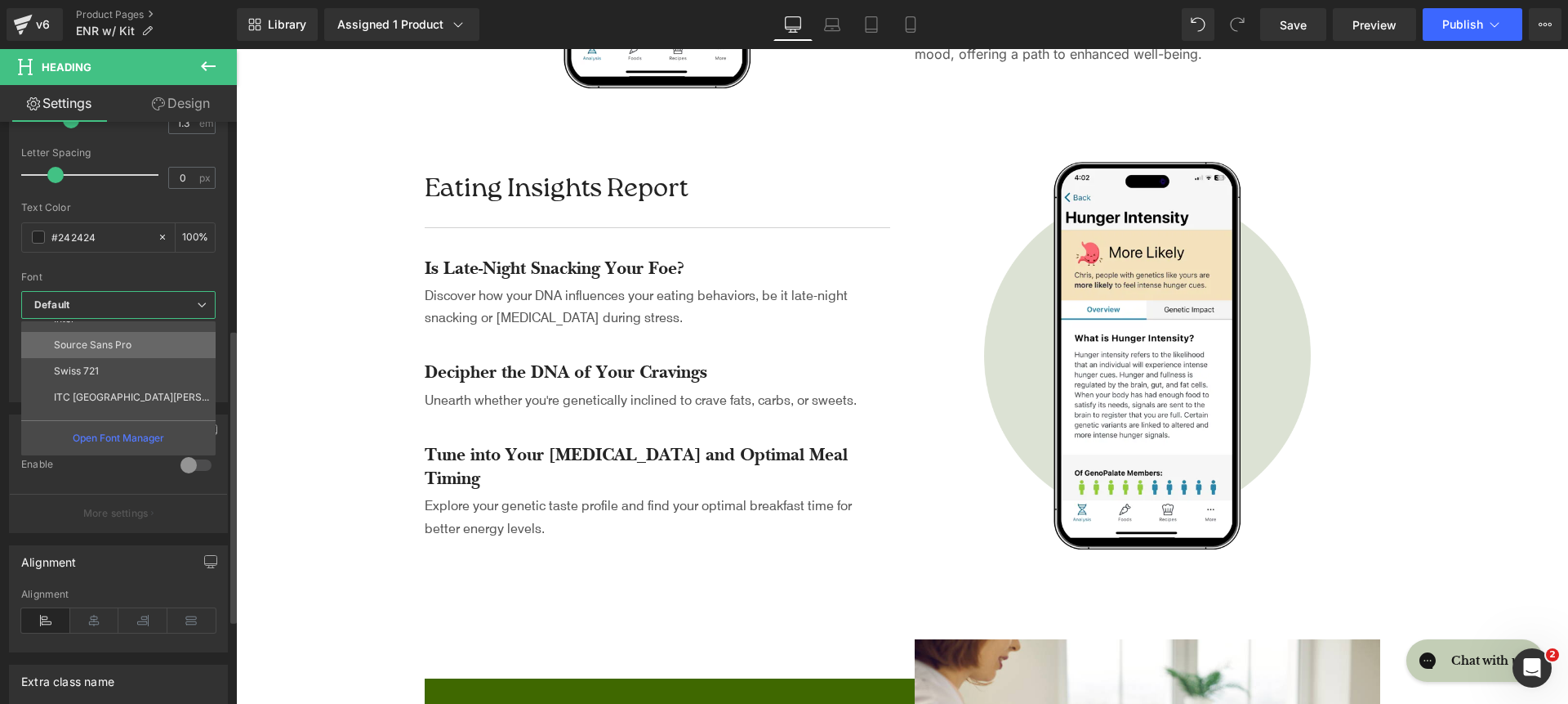
scroll to position [153, 0]
click at [103, 335] on li "Inter" at bounding box center [122, 338] width 202 height 26
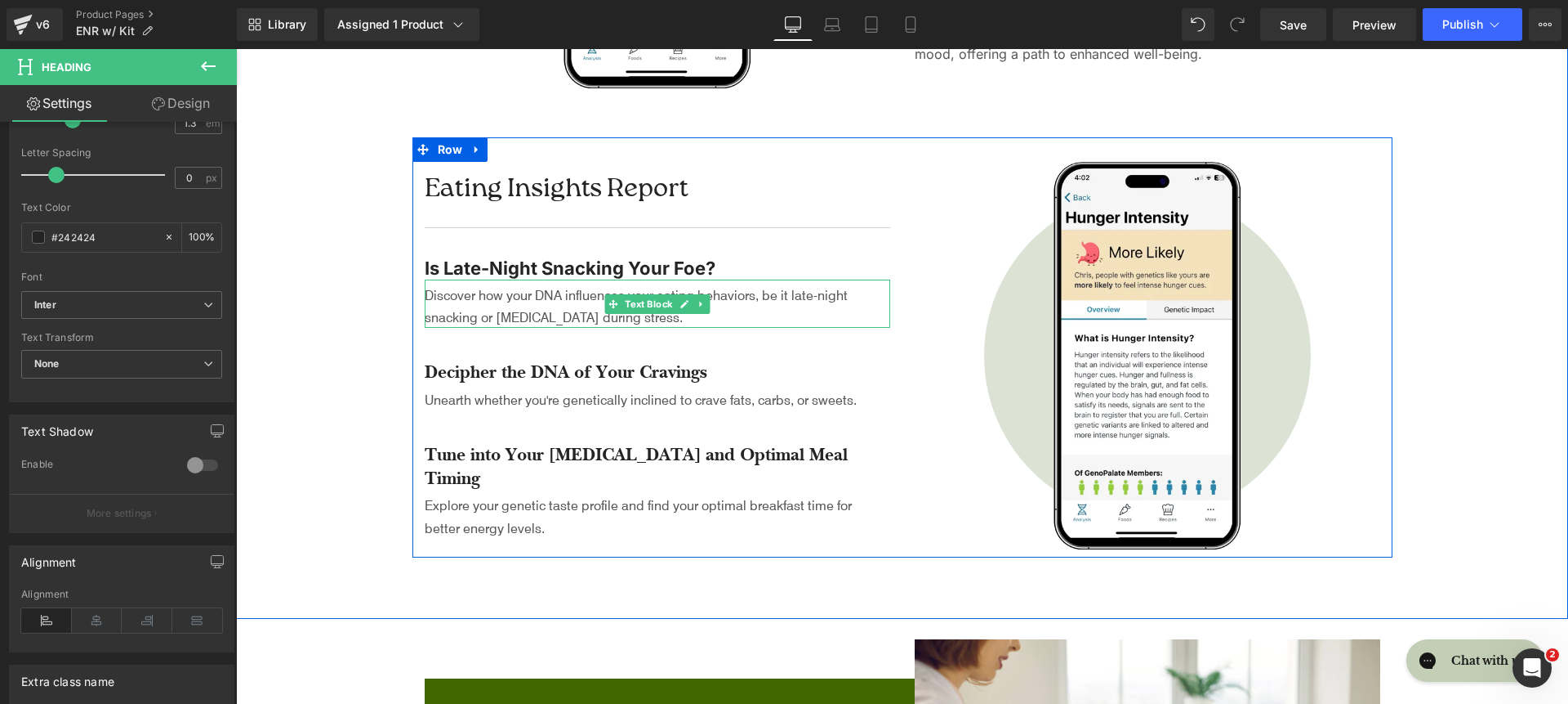
click at [459, 328] on p "Discover how your DNA influences your eating behaviors, be it late-night snacki…" at bounding box center [658, 305] width 466 height 44
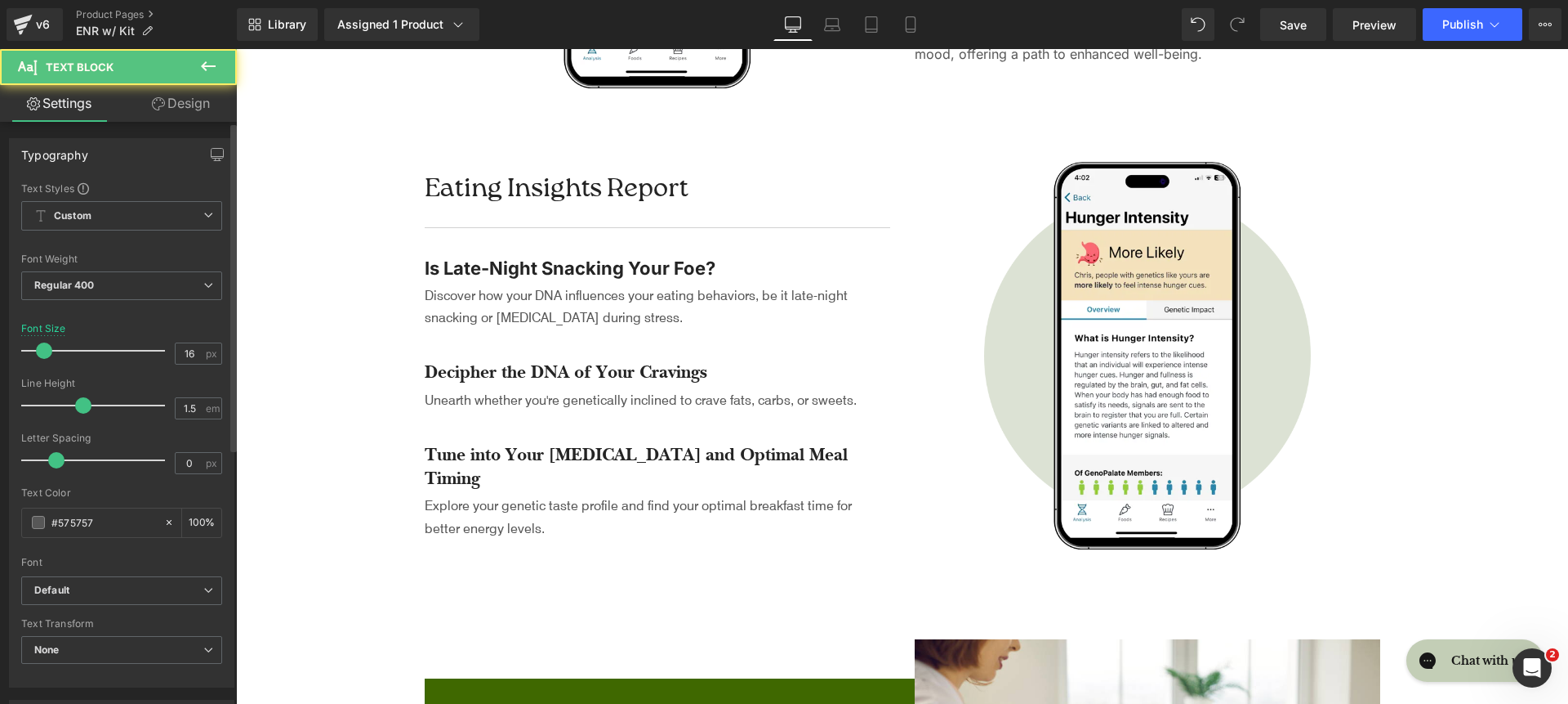
scroll to position [189, 0]
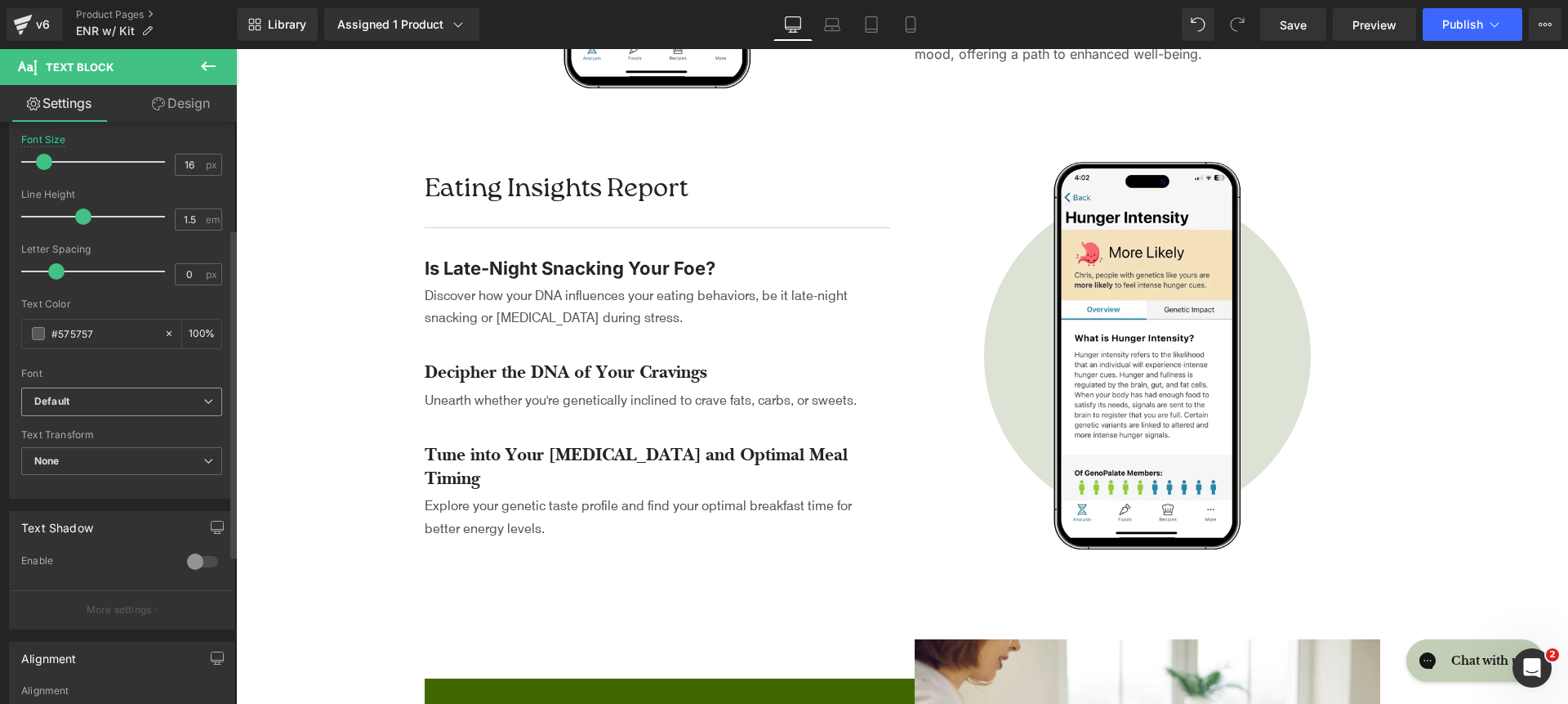
click at [98, 389] on span "Default" at bounding box center [121, 401] width 201 height 28
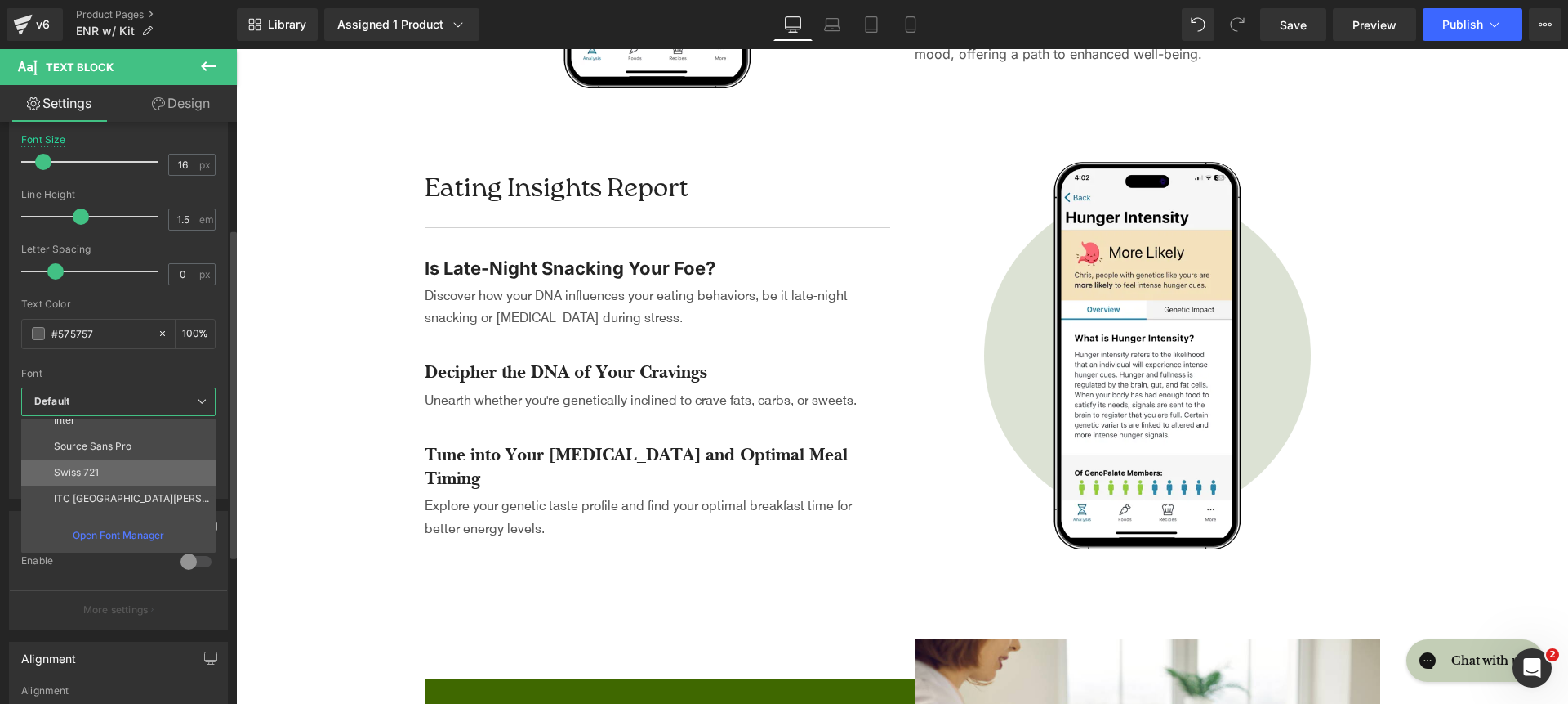
scroll to position [168, 0]
drag, startPoint x: 103, startPoint y: 429, endPoint x: 32, endPoint y: 325, distance: 125.9
click at [103, 429] on li "Inter" at bounding box center [122, 420] width 202 height 26
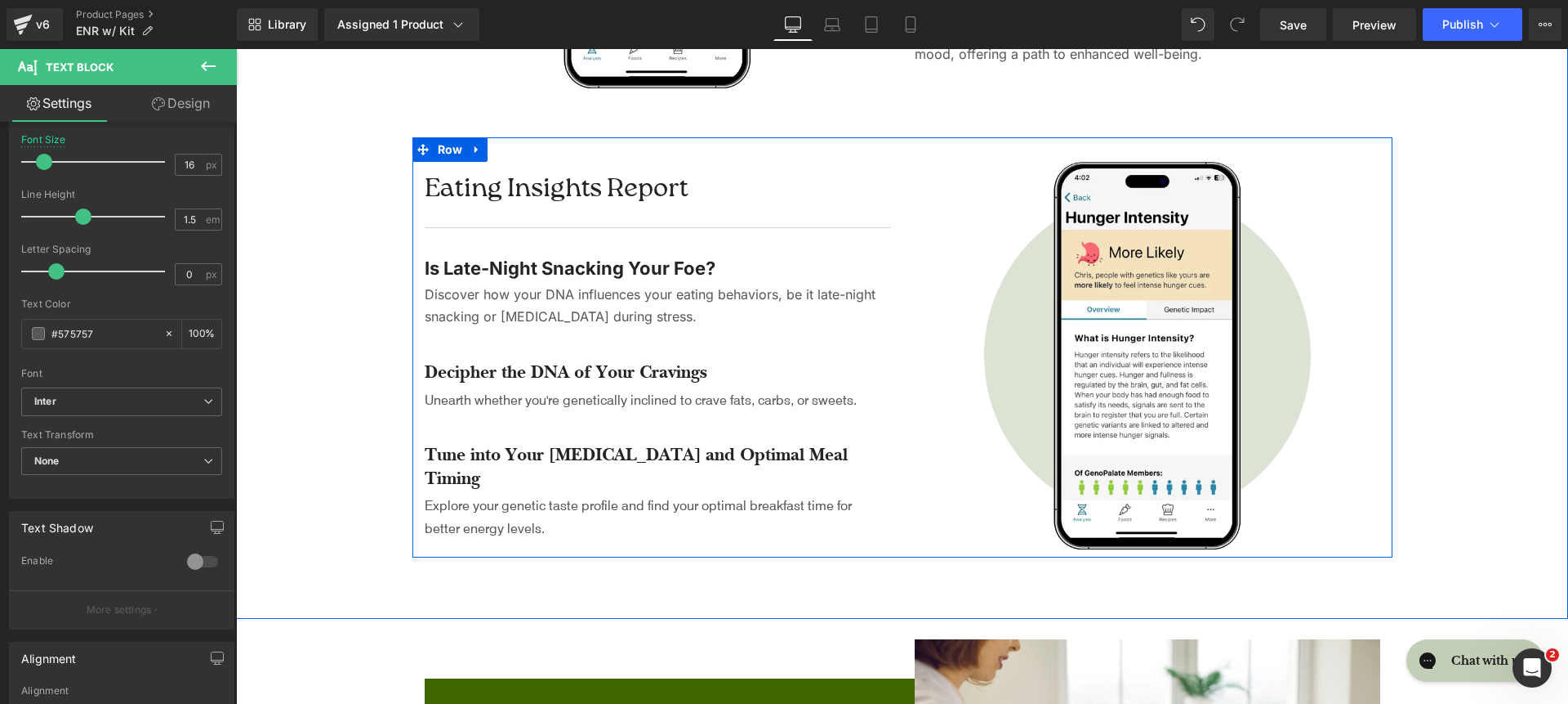
click at [457, 381] on h4 "Decipher the DNA of Your Cravings" at bounding box center [658, 372] width 466 height 23
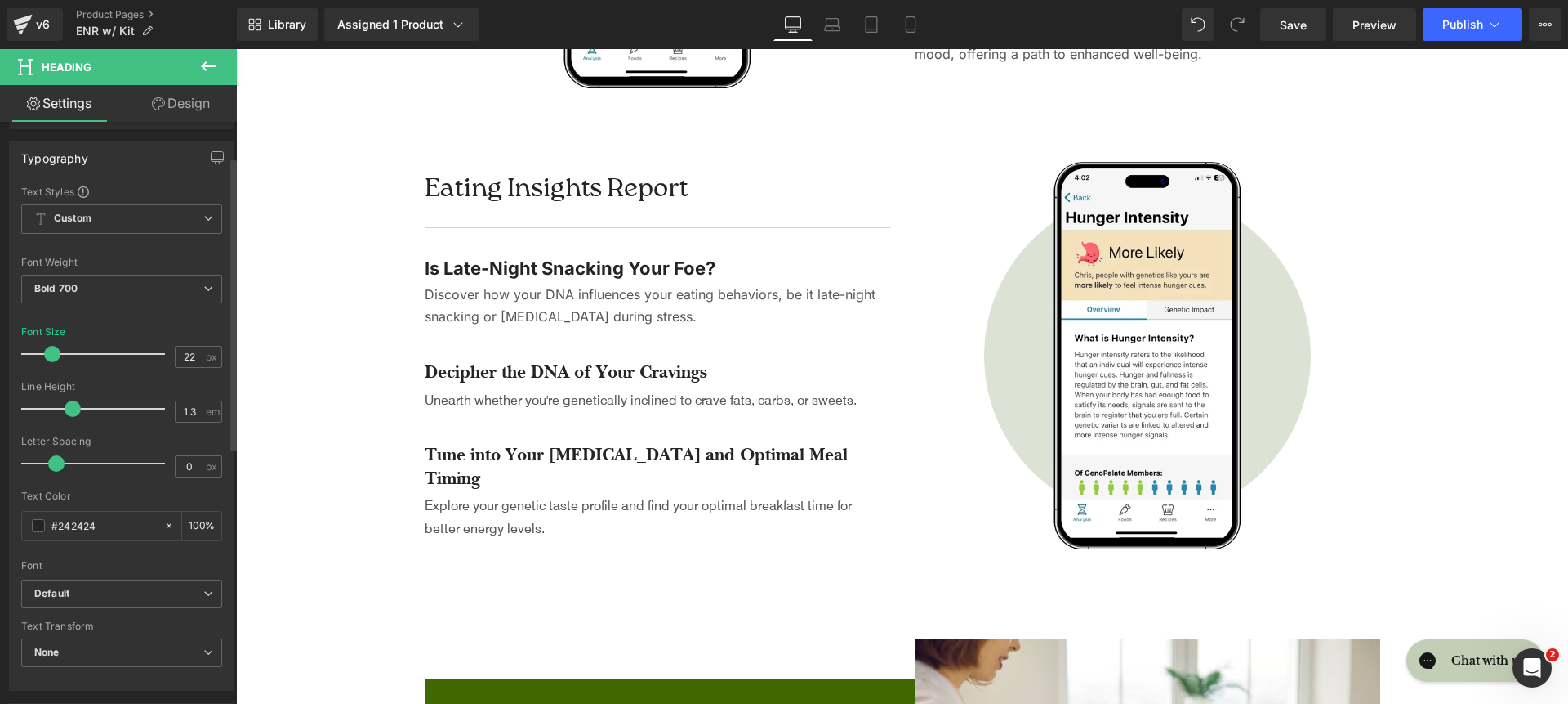
scroll to position [154, 0]
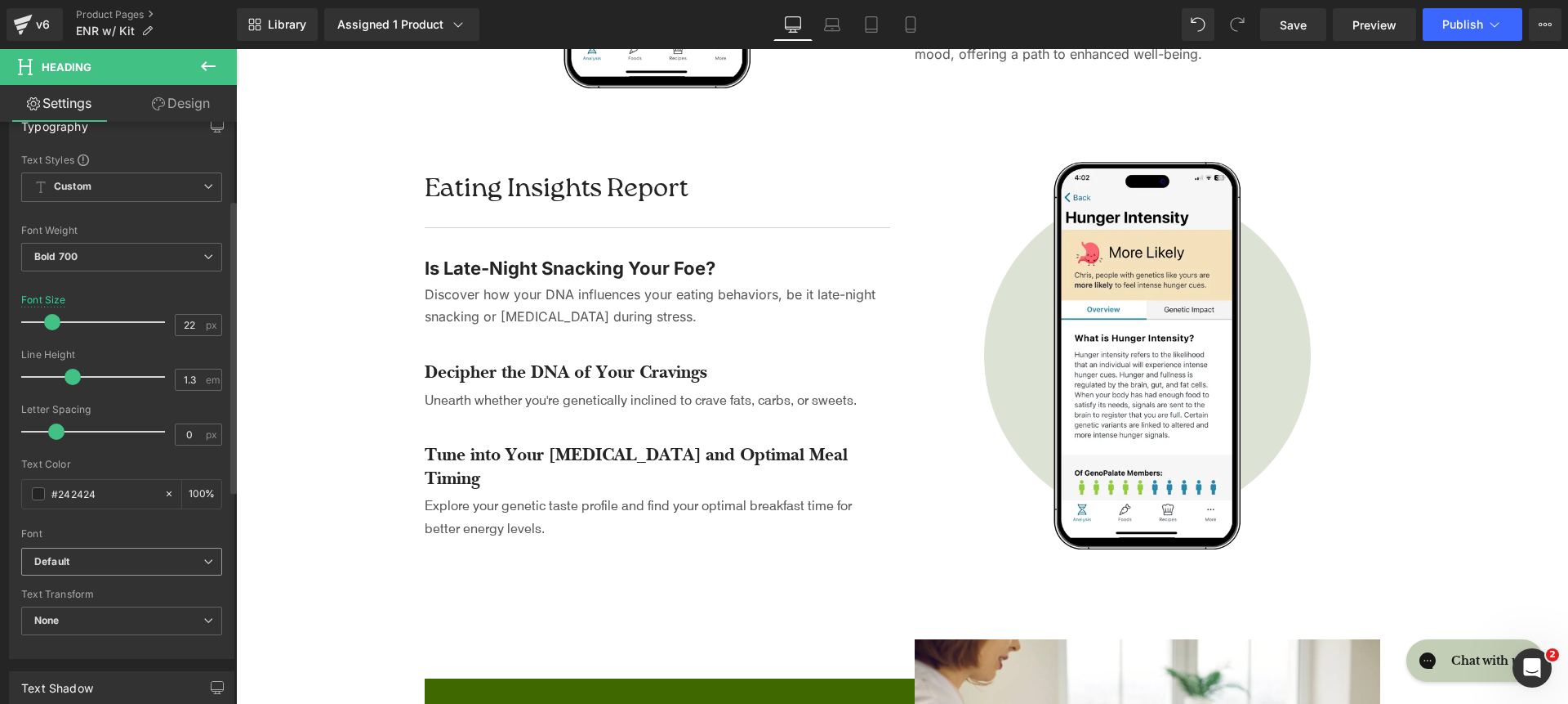
click at [116, 552] on span "Default" at bounding box center [121, 562] width 201 height 28
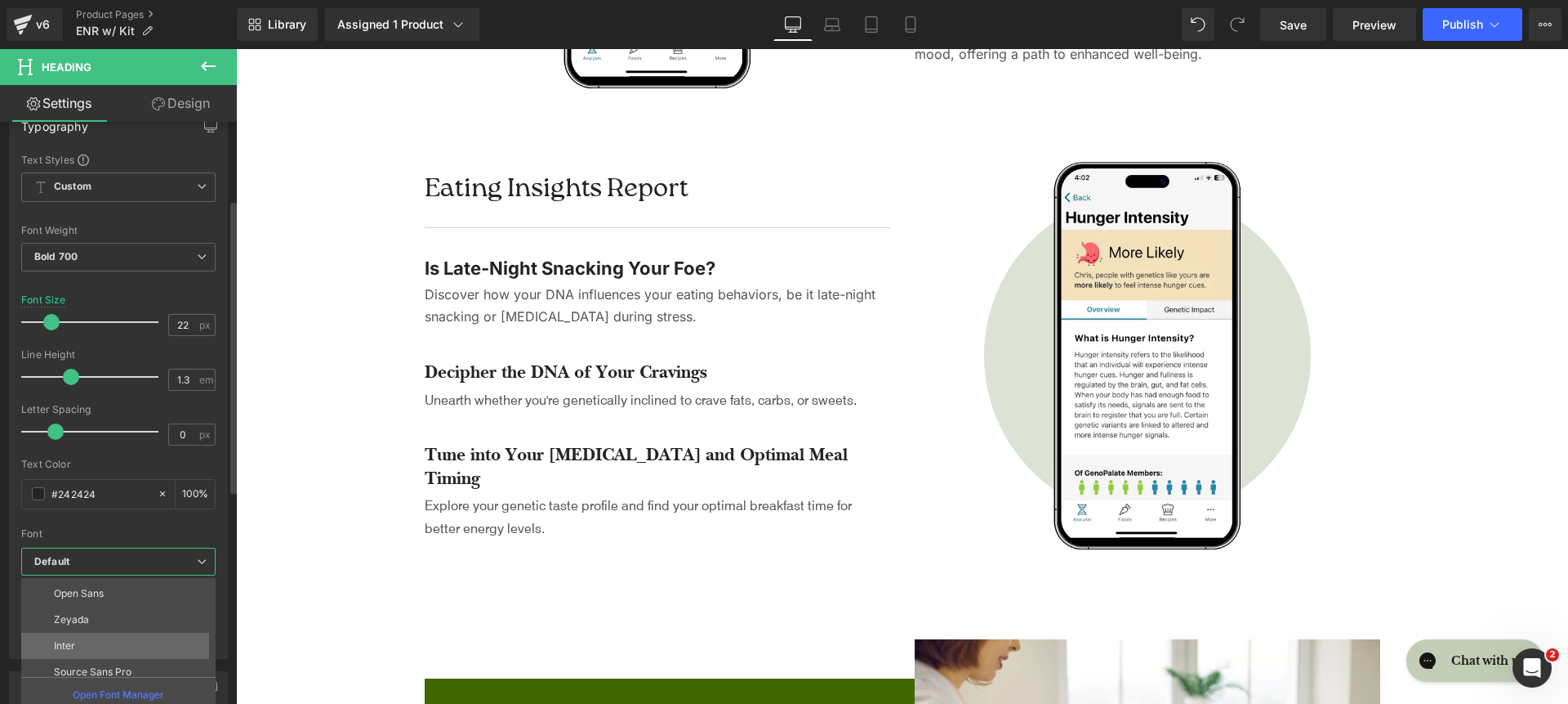
scroll to position [103, 0]
click at [127, 636] on li "Inter" at bounding box center [122, 644] width 202 height 26
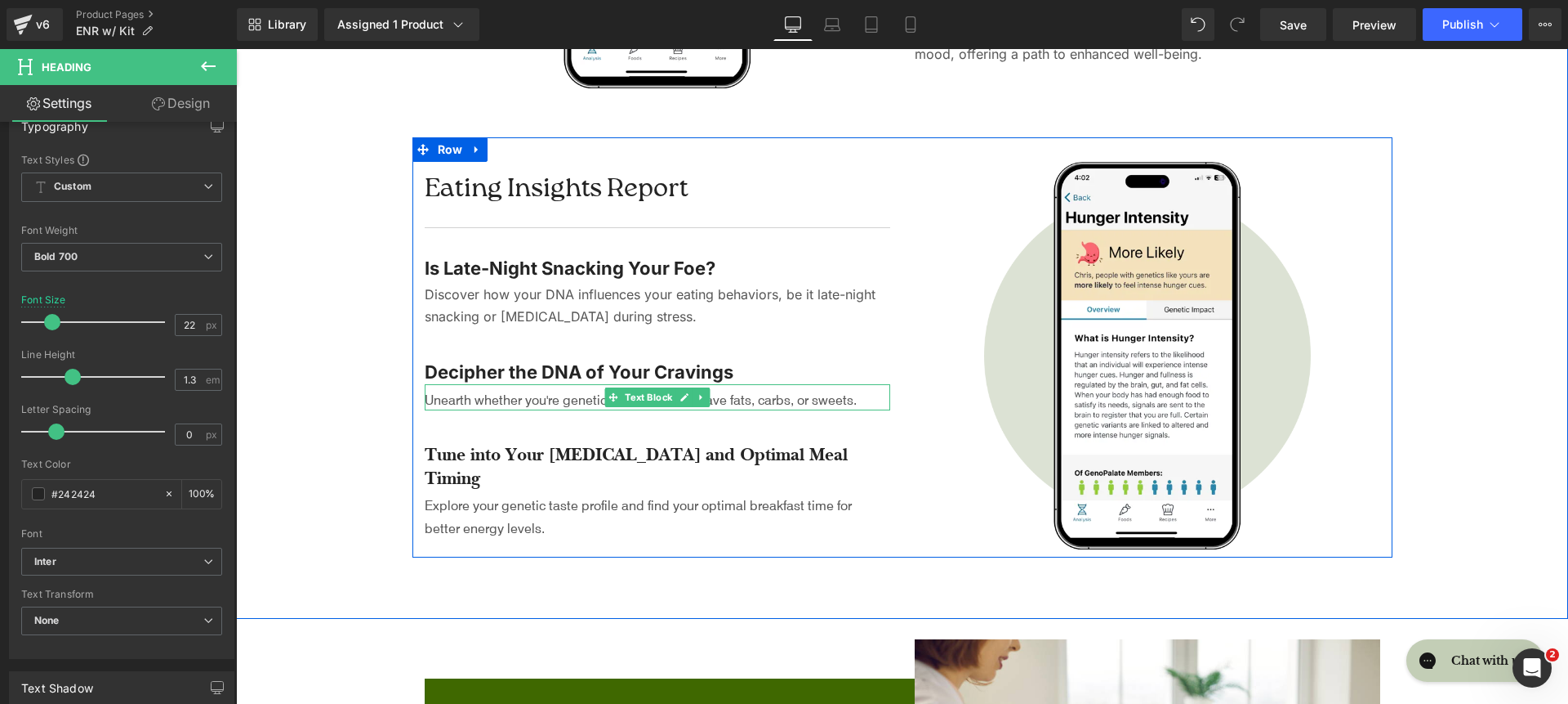
click at [457, 410] on p "Unearth whether you're genetically inclined to crave fats, carbs, or sweets." at bounding box center [658, 399] width 466 height 22
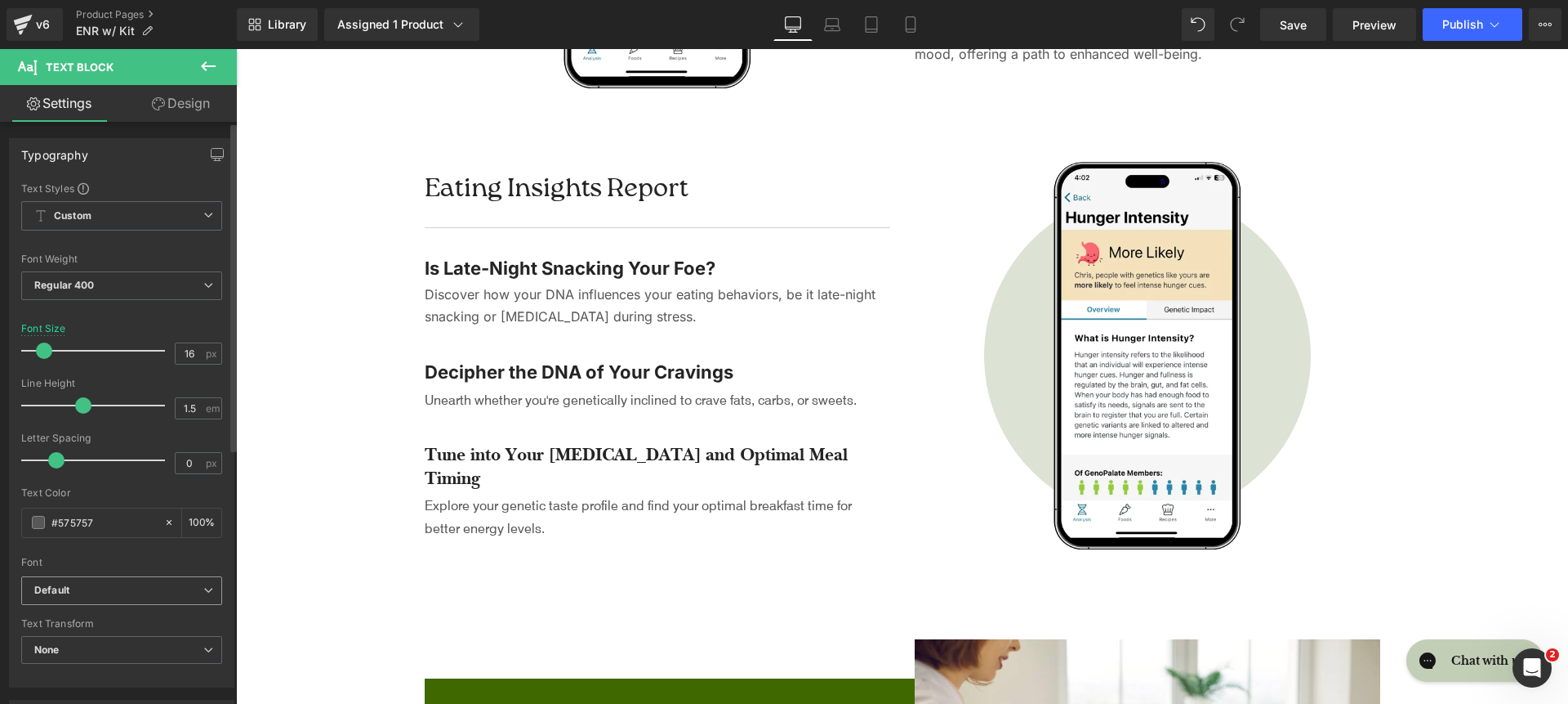
click at [95, 588] on b "Default" at bounding box center [118, 591] width 169 height 14
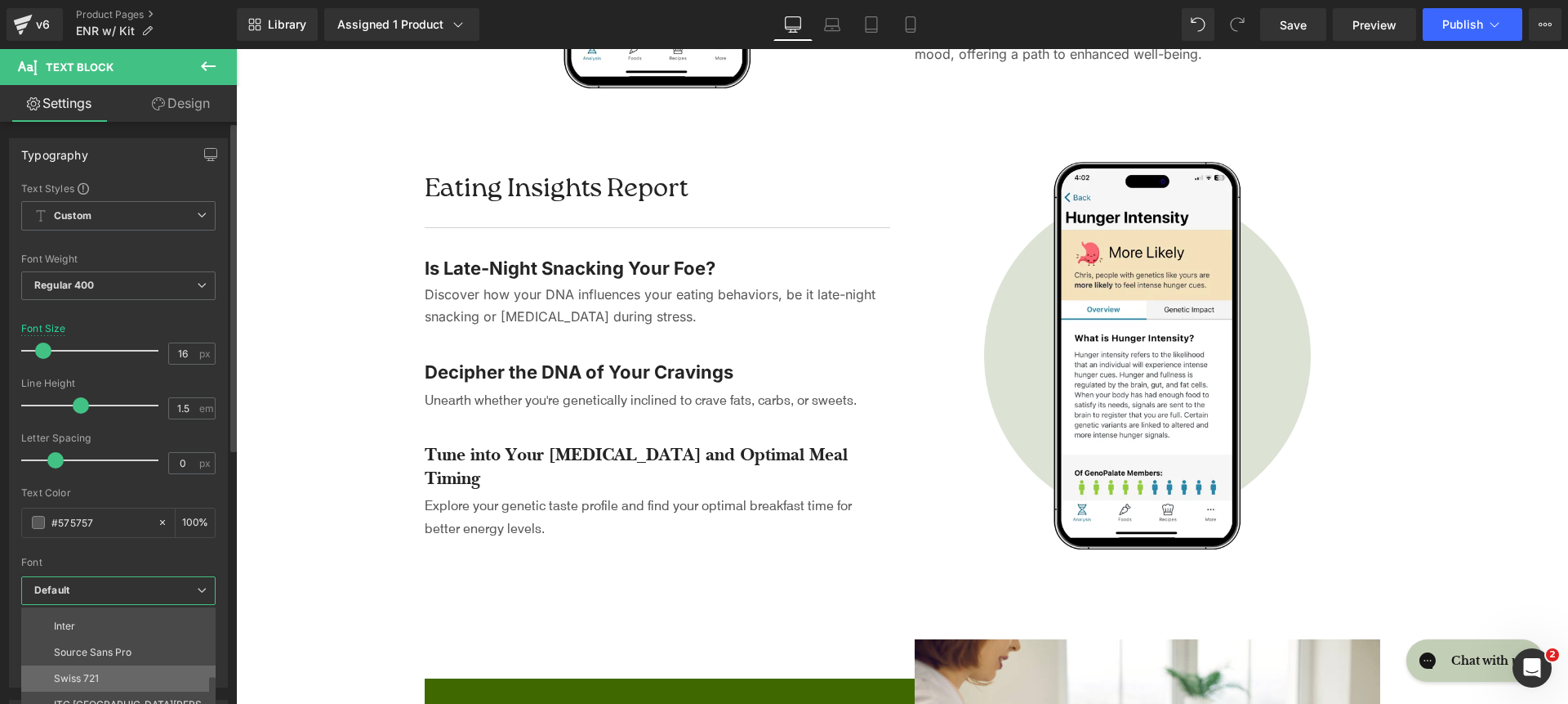
scroll to position [150, 0]
drag, startPoint x: 112, startPoint y: 636, endPoint x: 123, endPoint y: 634, distance: 11.2
click at [113, 636] on li "Inter" at bounding box center [122, 626] width 202 height 26
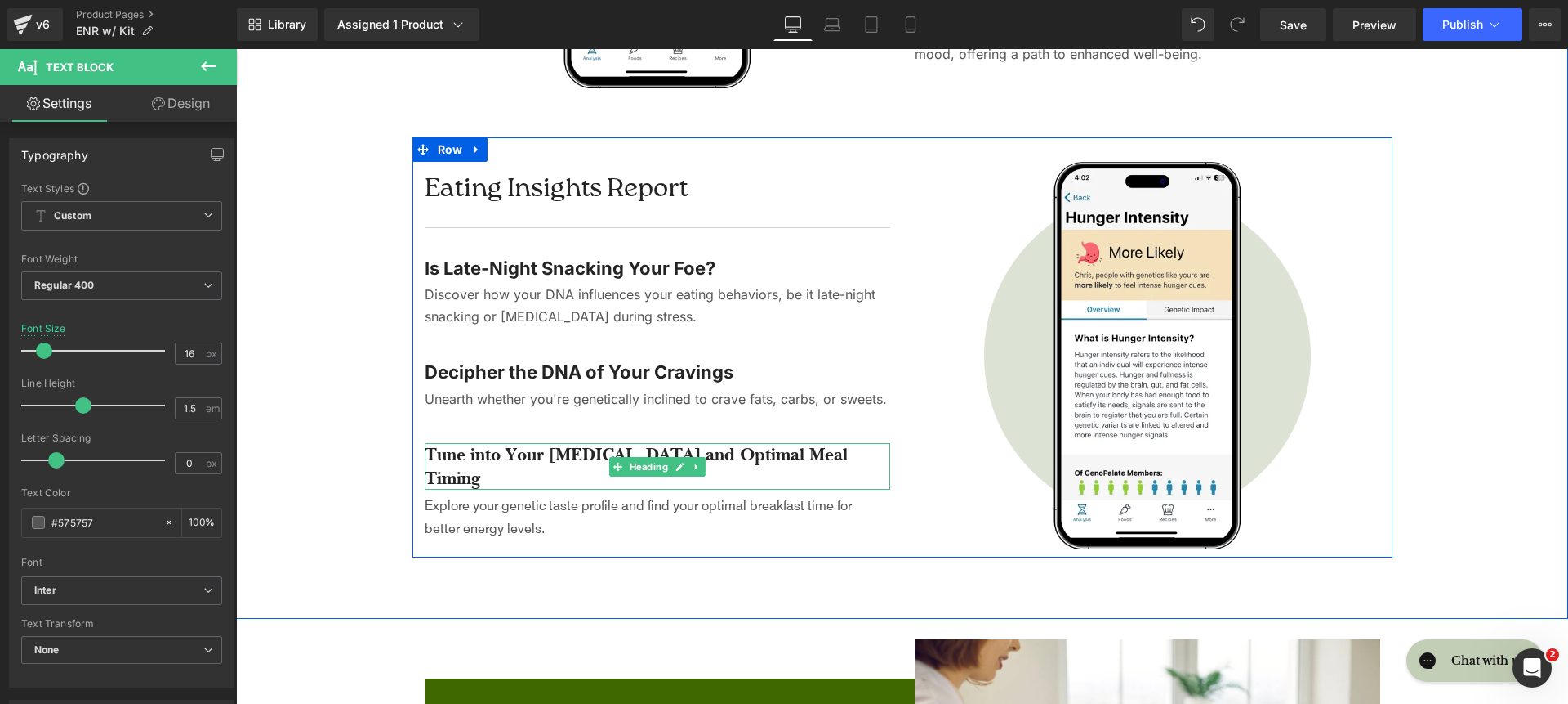
click at [559, 463] on h4 "Tune into Your Taste Buds and Optimal Meal Timing" at bounding box center [658, 466] width 466 height 47
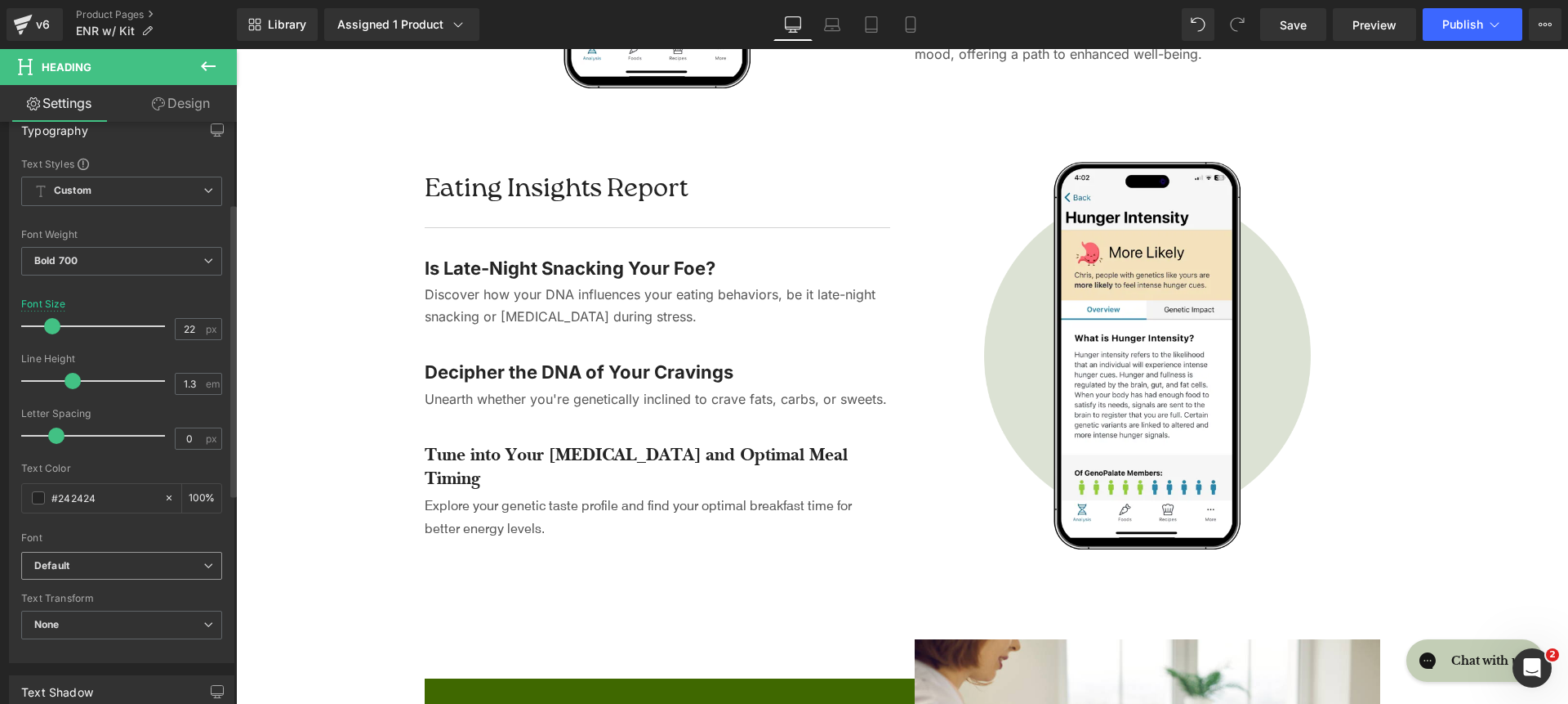
scroll to position [176, 0]
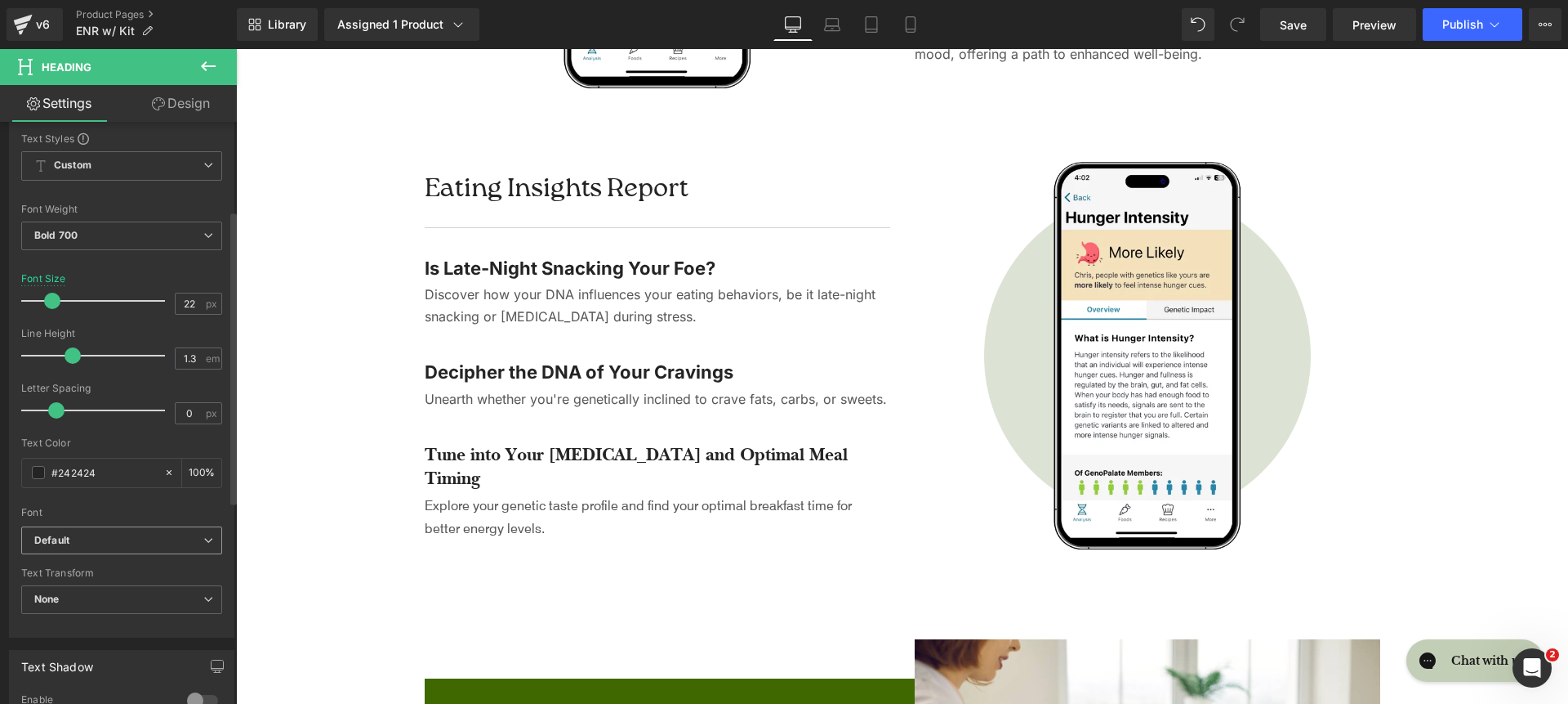
click at [88, 546] on b "Default" at bounding box center [118, 541] width 169 height 14
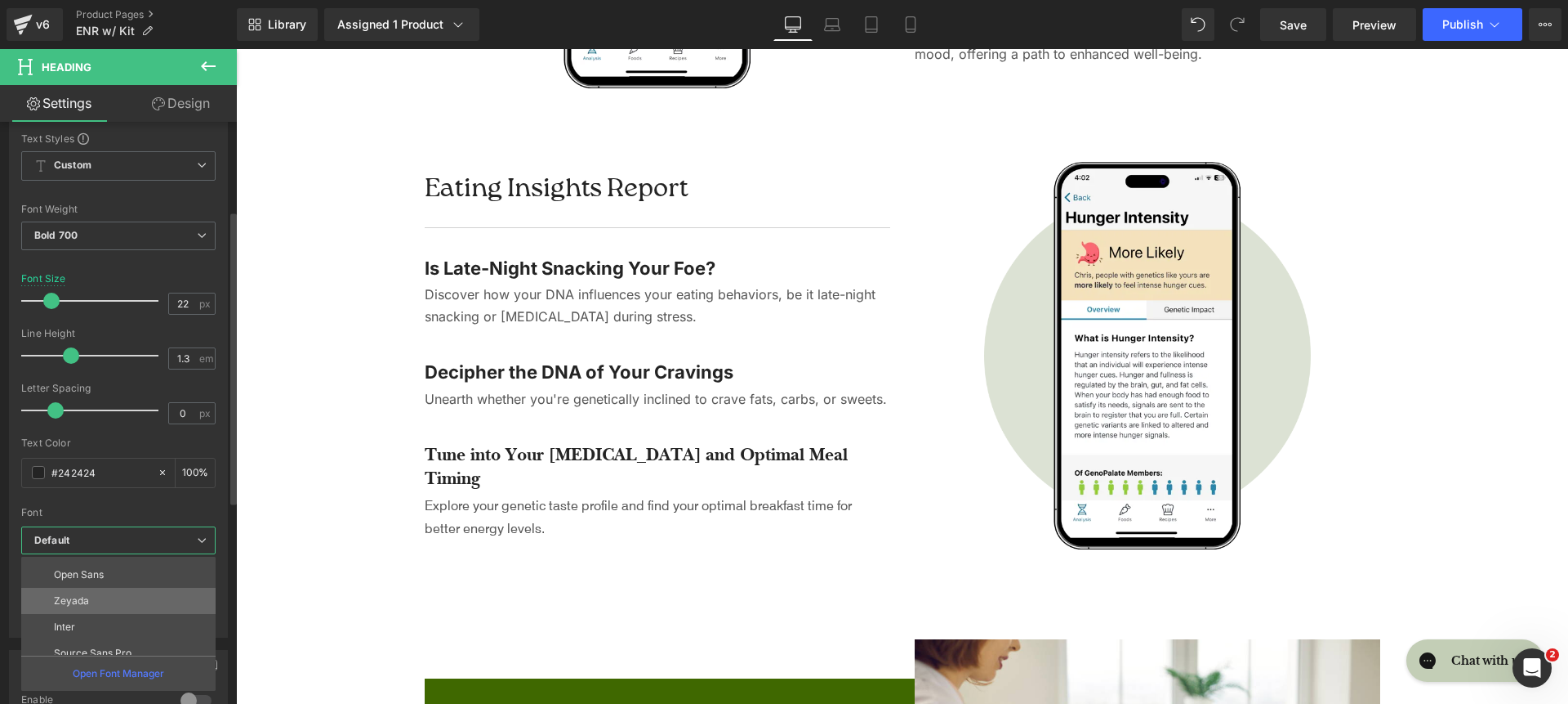
scroll to position [103, 0]
click at [107, 628] on li "Inter" at bounding box center [122, 623] width 202 height 26
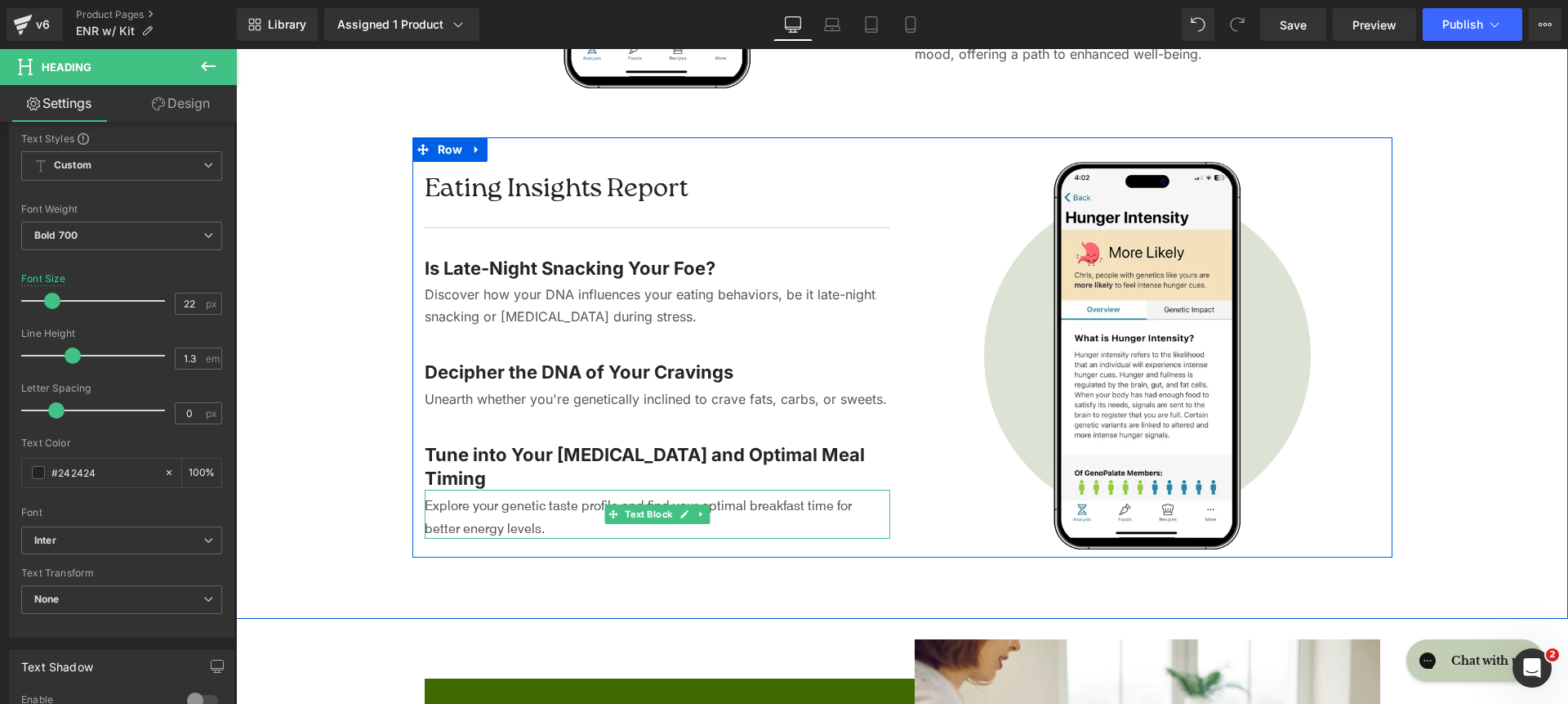
click at [493, 500] on p "Explore your genetic taste profile and find your optimal breakfast time for bet…" at bounding box center [658, 515] width 466 height 44
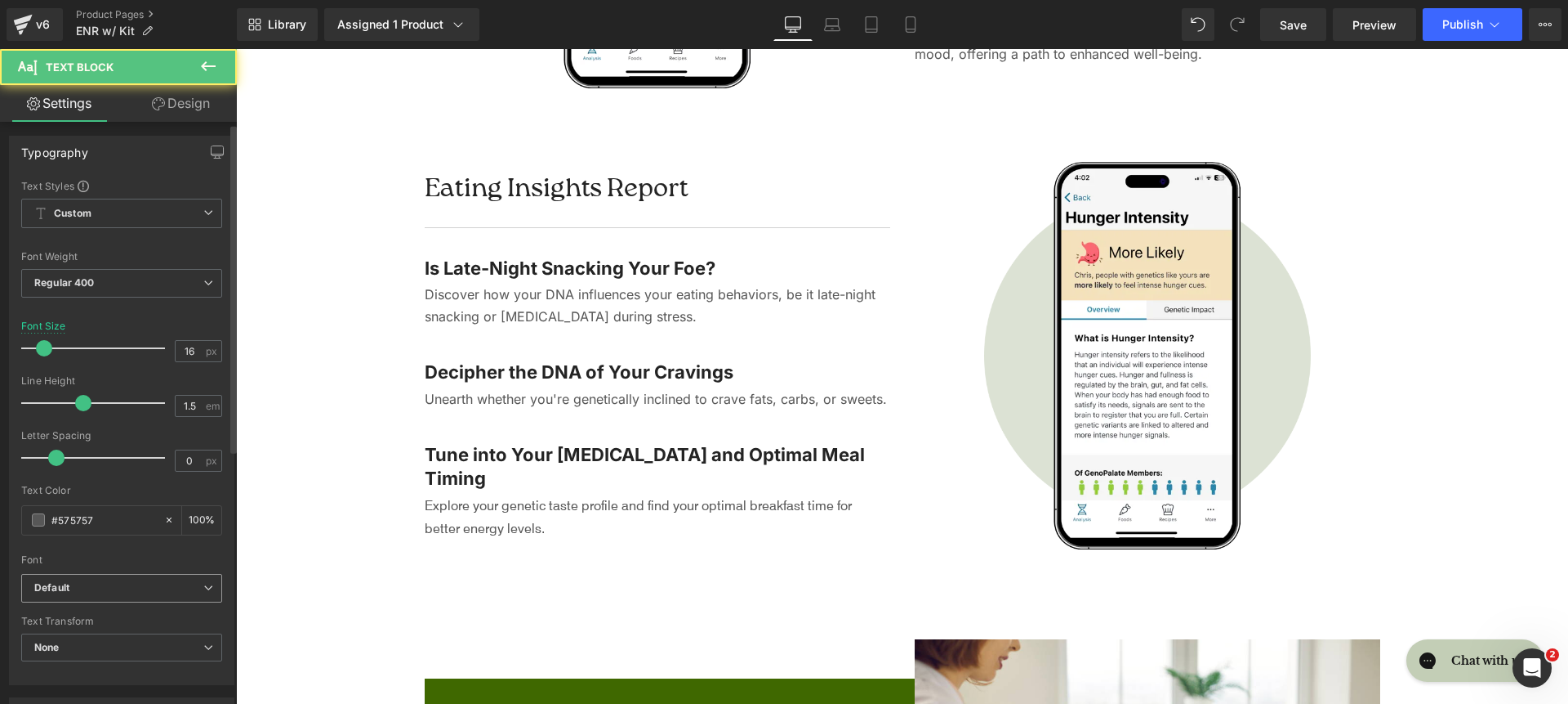
scroll to position [3, 0]
click at [125, 574] on span "Default" at bounding box center [121, 587] width 201 height 28
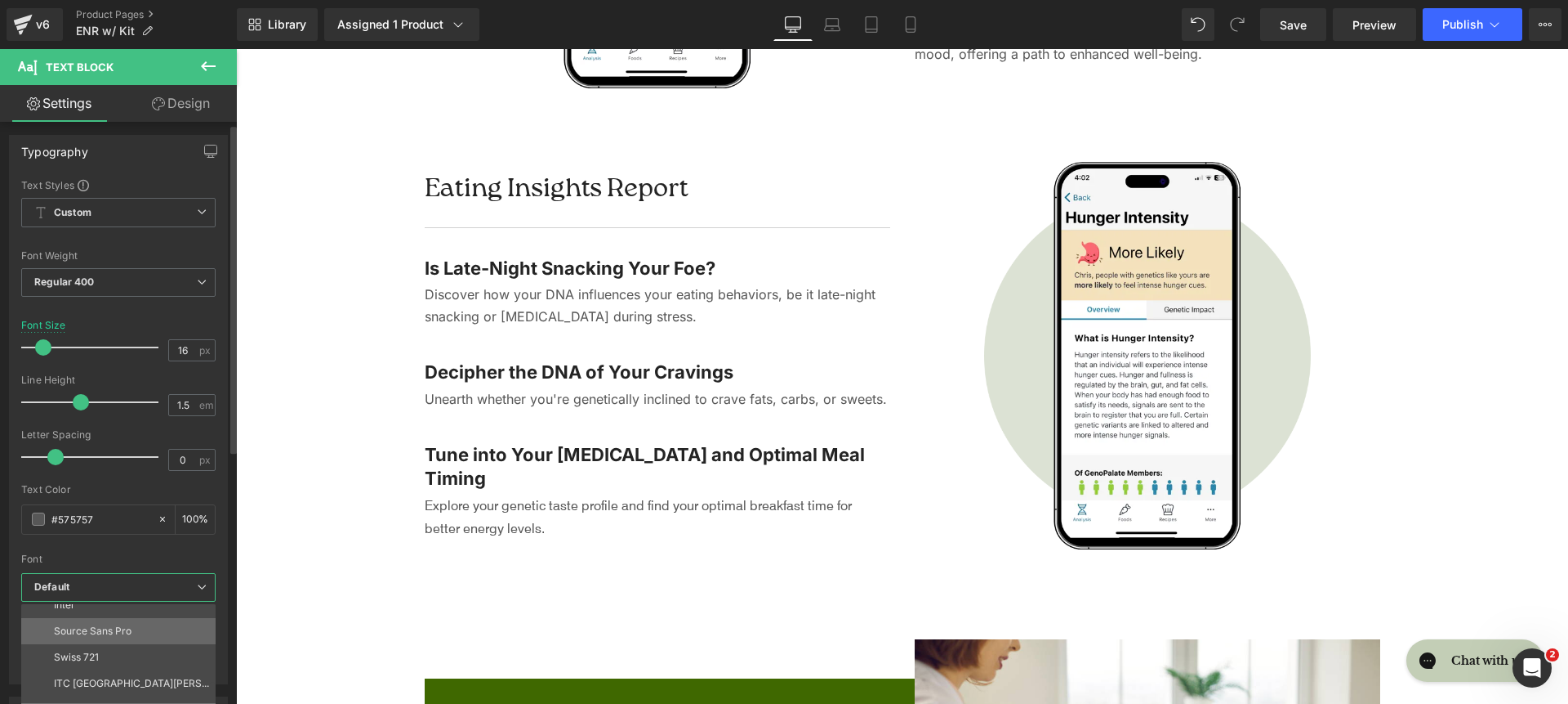
scroll to position [168, 0]
click at [129, 617] on li "Inter" at bounding box center [122, 606] width 202 height 26
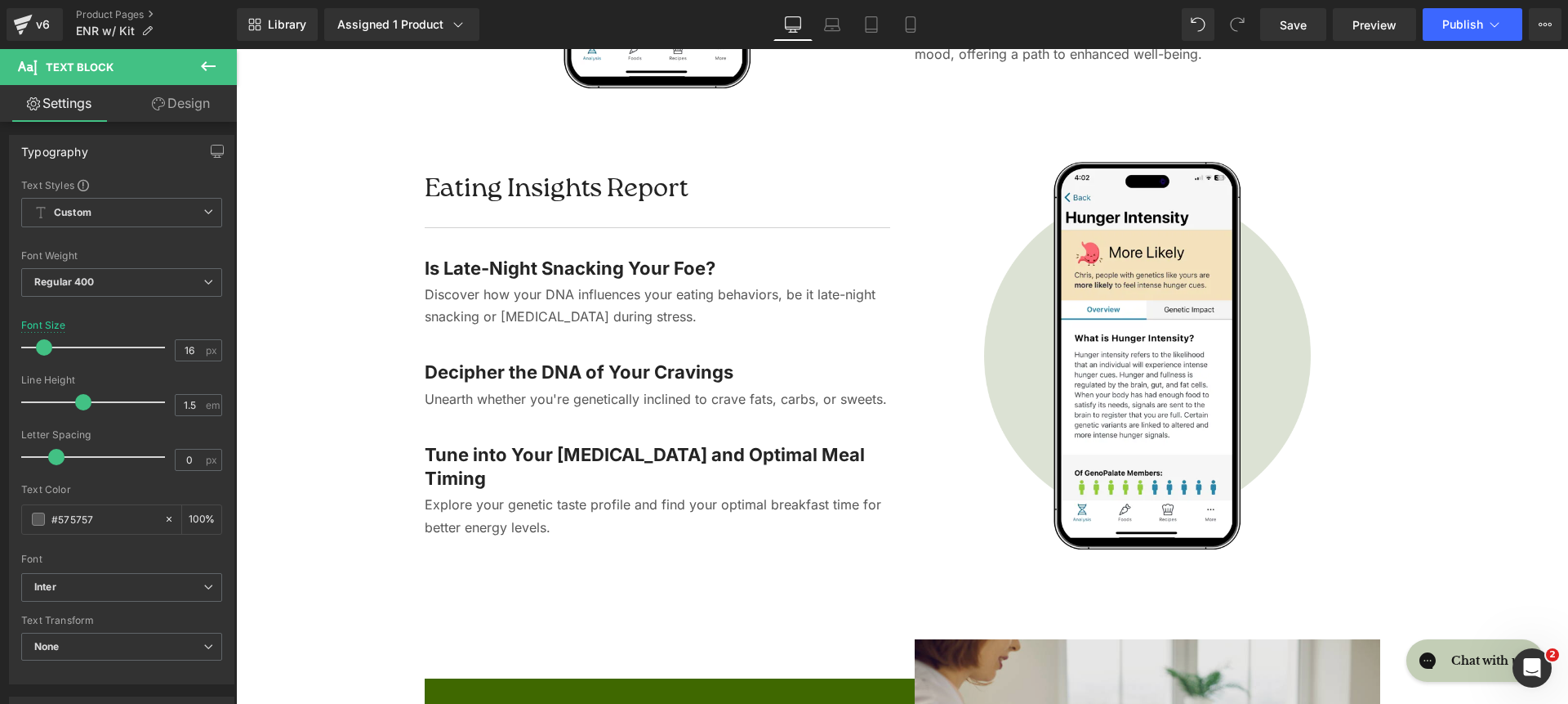
scroll to position [4201, 0]
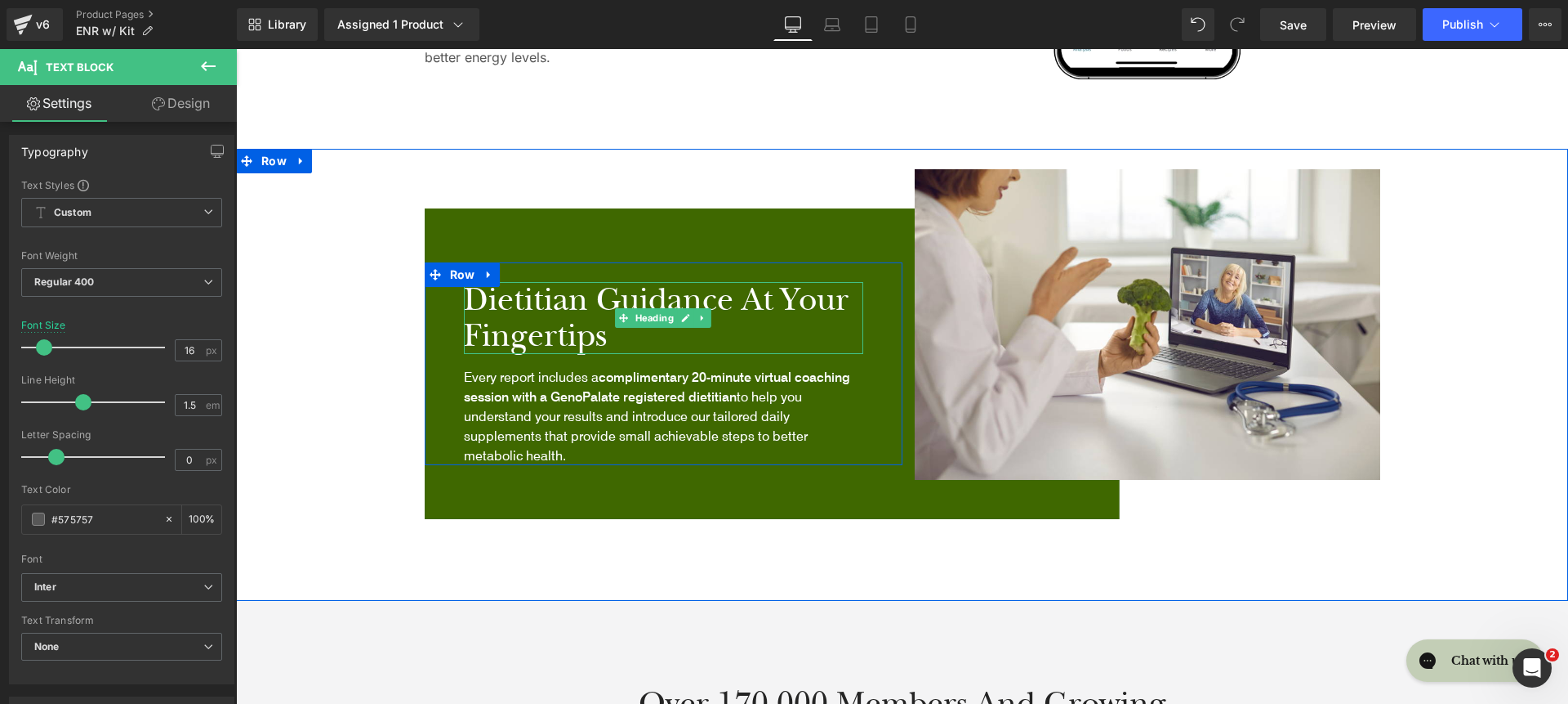
click at [692, 314] on h2 "Dietitian Guidance at Your Fingertips" at bounding box center [664, 318] width 399 height 72
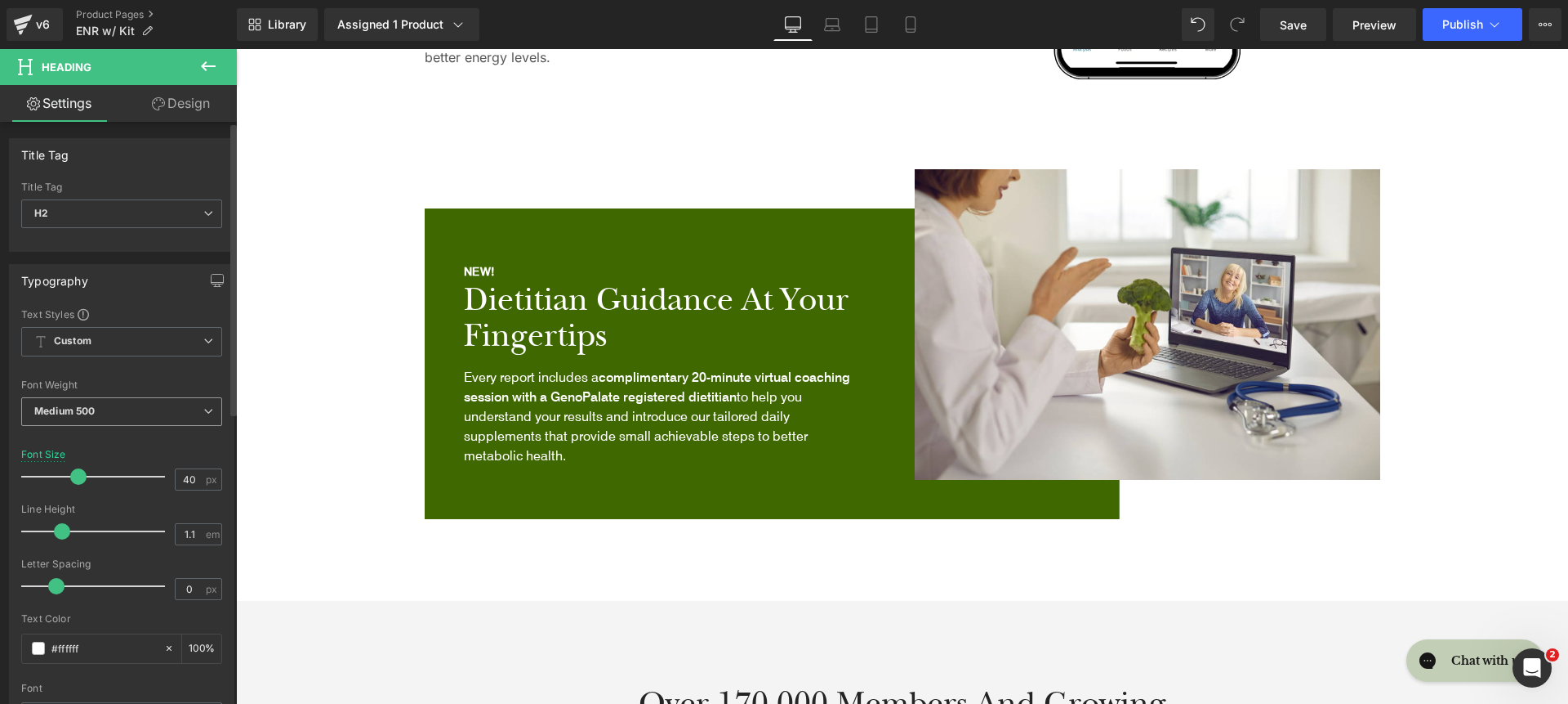
click at [125, 424] on span "Medium 500" at bounding box center [121, 411] width 201 height 28
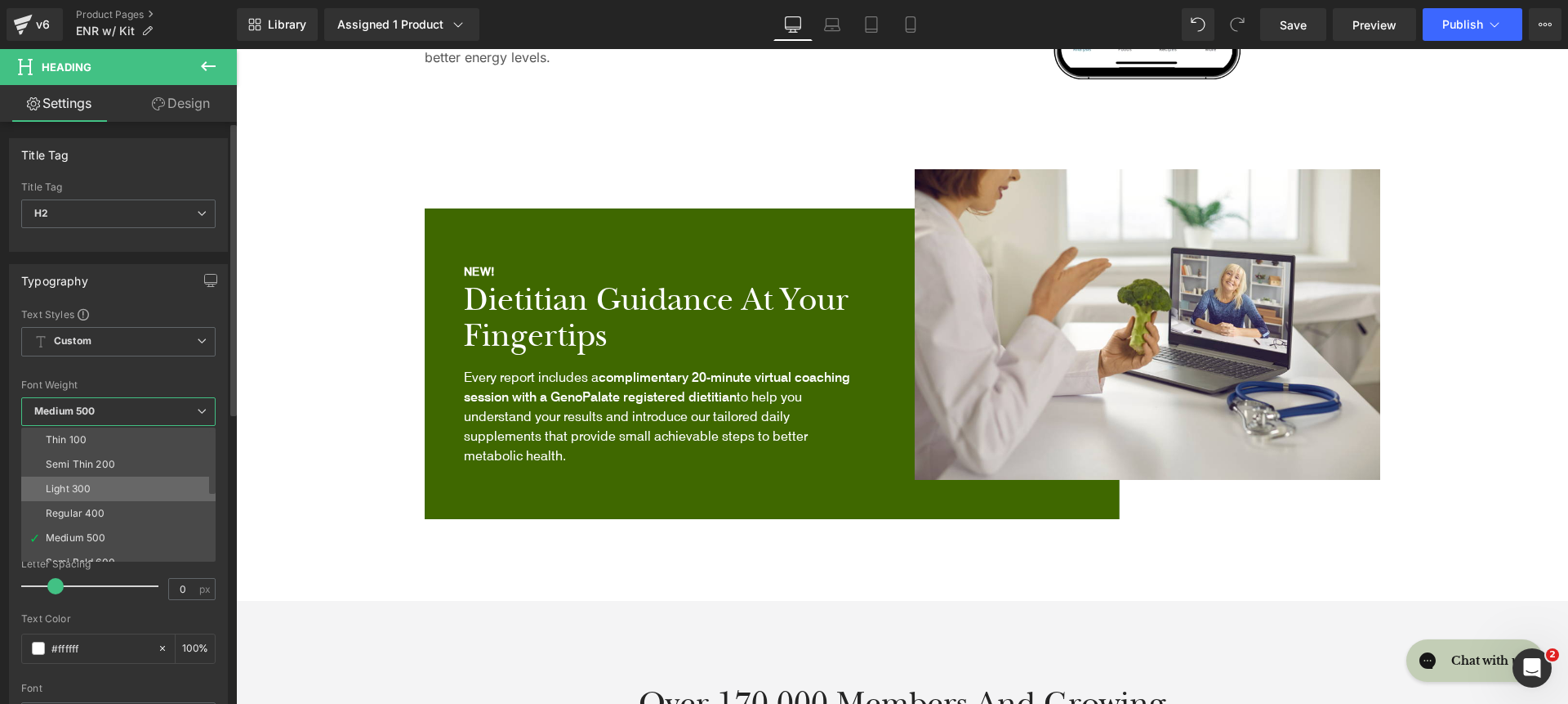
click at [113, 489] on li "Light 300" at bounding box center [122, 488] width 202 height 24
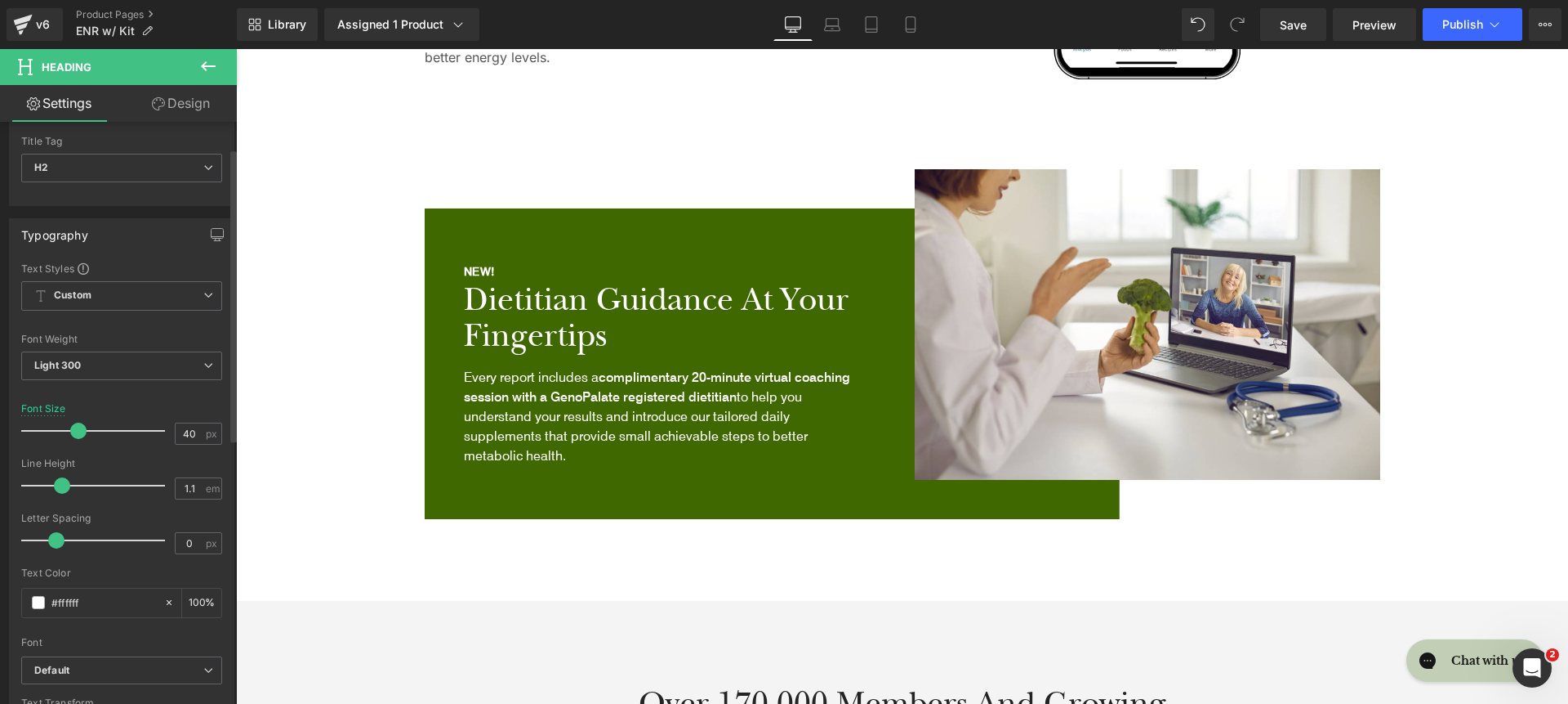
scroll to position [85, 0]
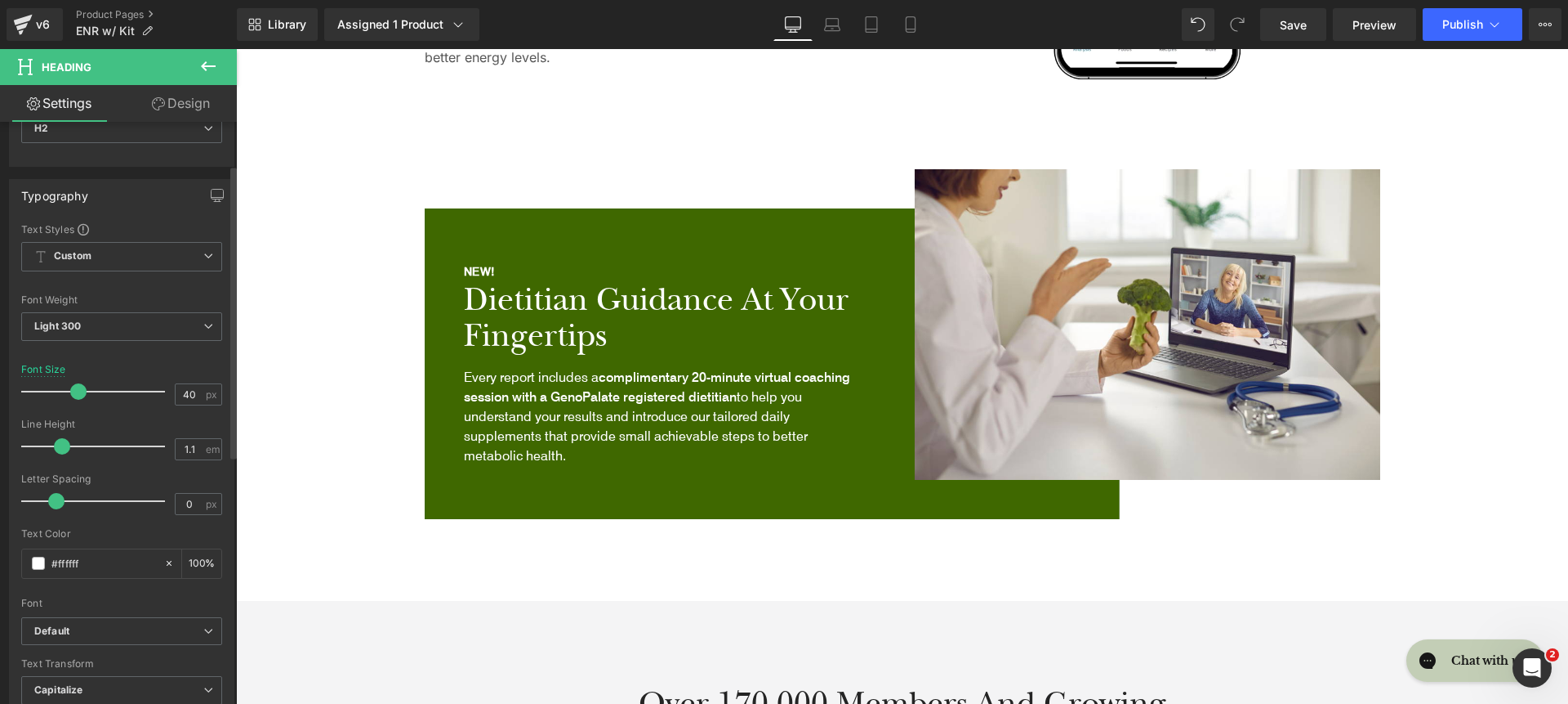
click at [112, 617] on span "Default" at bounding box center [121, 631] width 201 height 28
click at [162, 585] on div "Text Color #ffffff 100 %" at bounding box center [121, 562] width 201 height 69
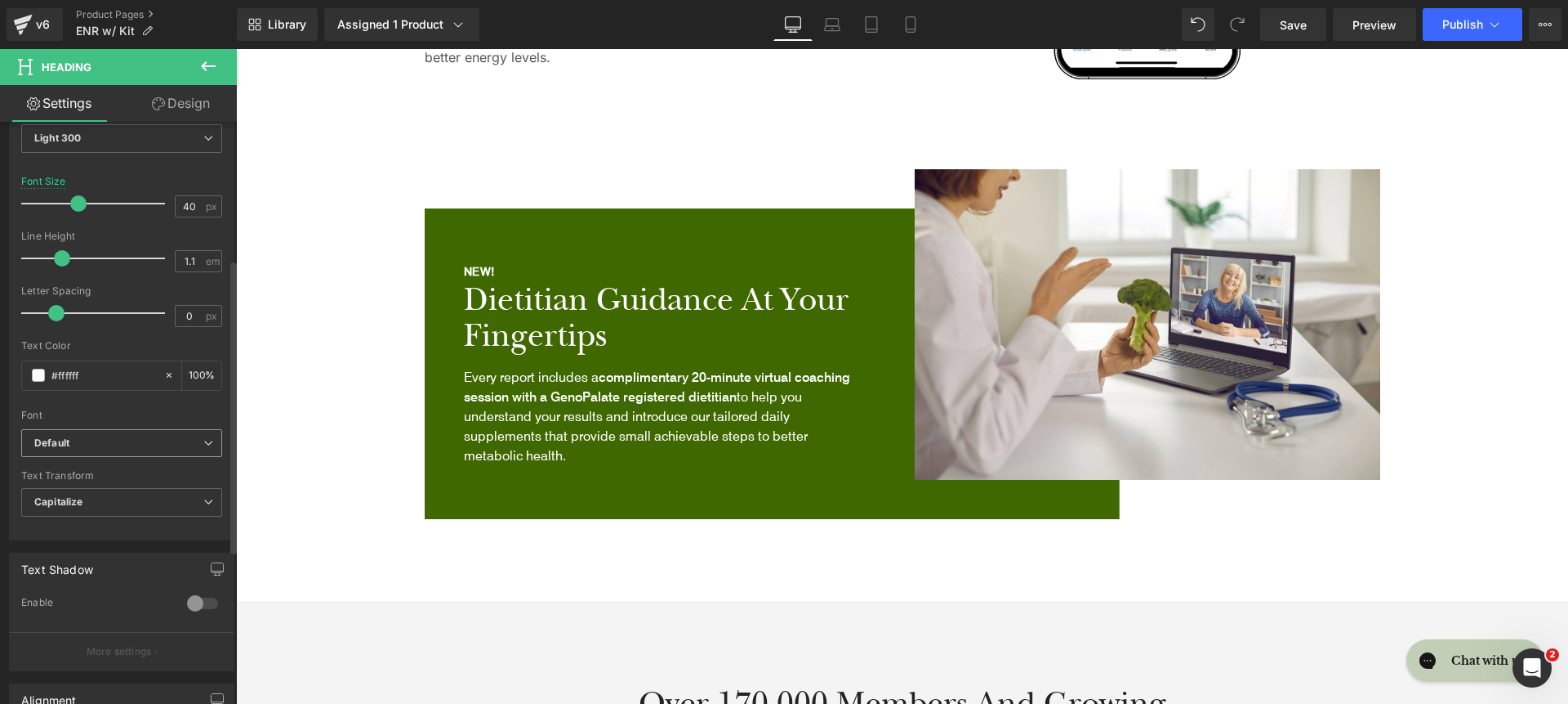
click at [133, 460] on div "Default Default Raleway Baskervville Work Sans Open Sans Zeyada Inter Source Sa…" at bounding box center [121, 447] width 201 height 38
click at [128, 450] on span "Default" at bounding box center [121, 443] width 201 height 28
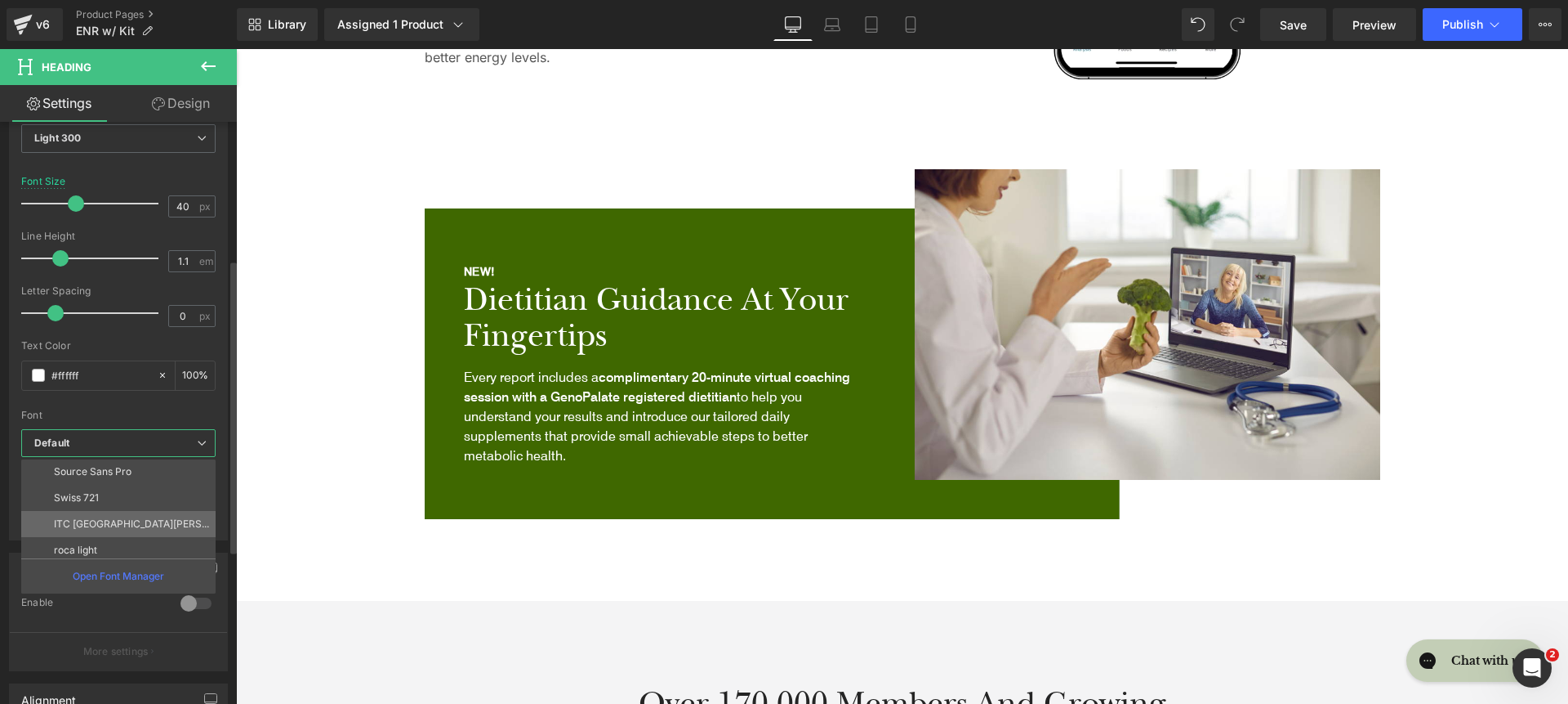
scroll to position [189, 0]
click at [134, 540] on li "roca light" at bounding box center [122, 544] width 202 height 26
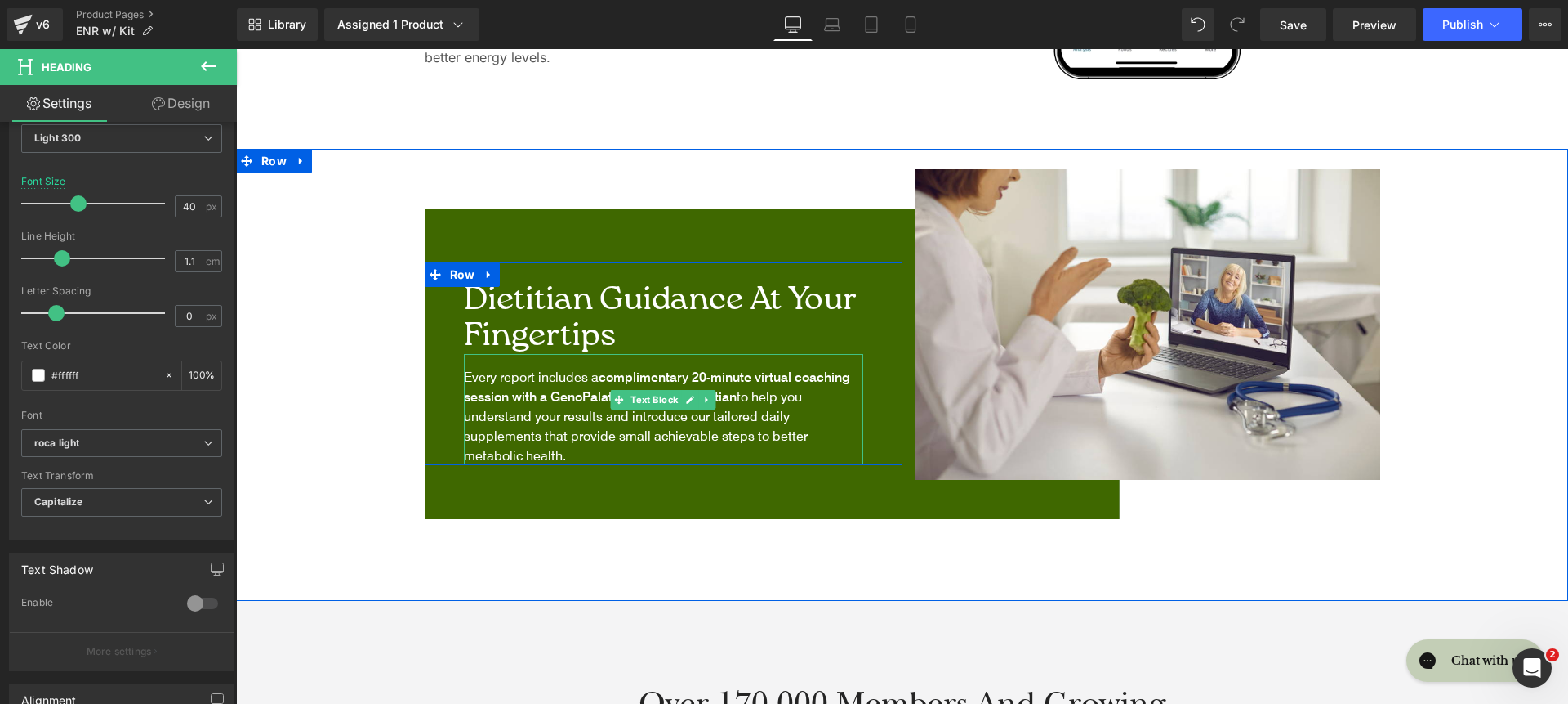
click at [593, 427] on p "Every report includes a complimentary 20-minute virtual coaching session with a…" at bounding box center [664, 416] width 399 height 98
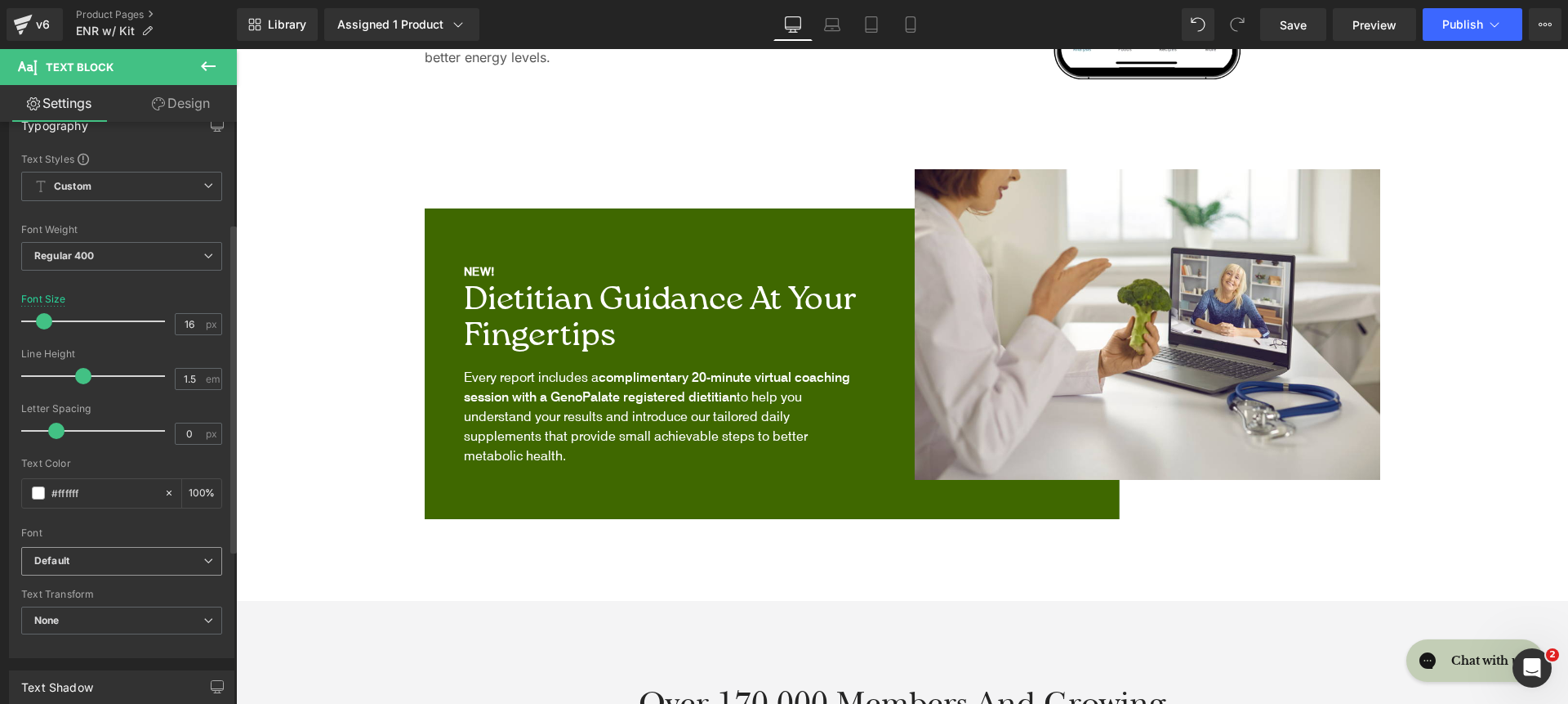
scroll to position [308, 0]
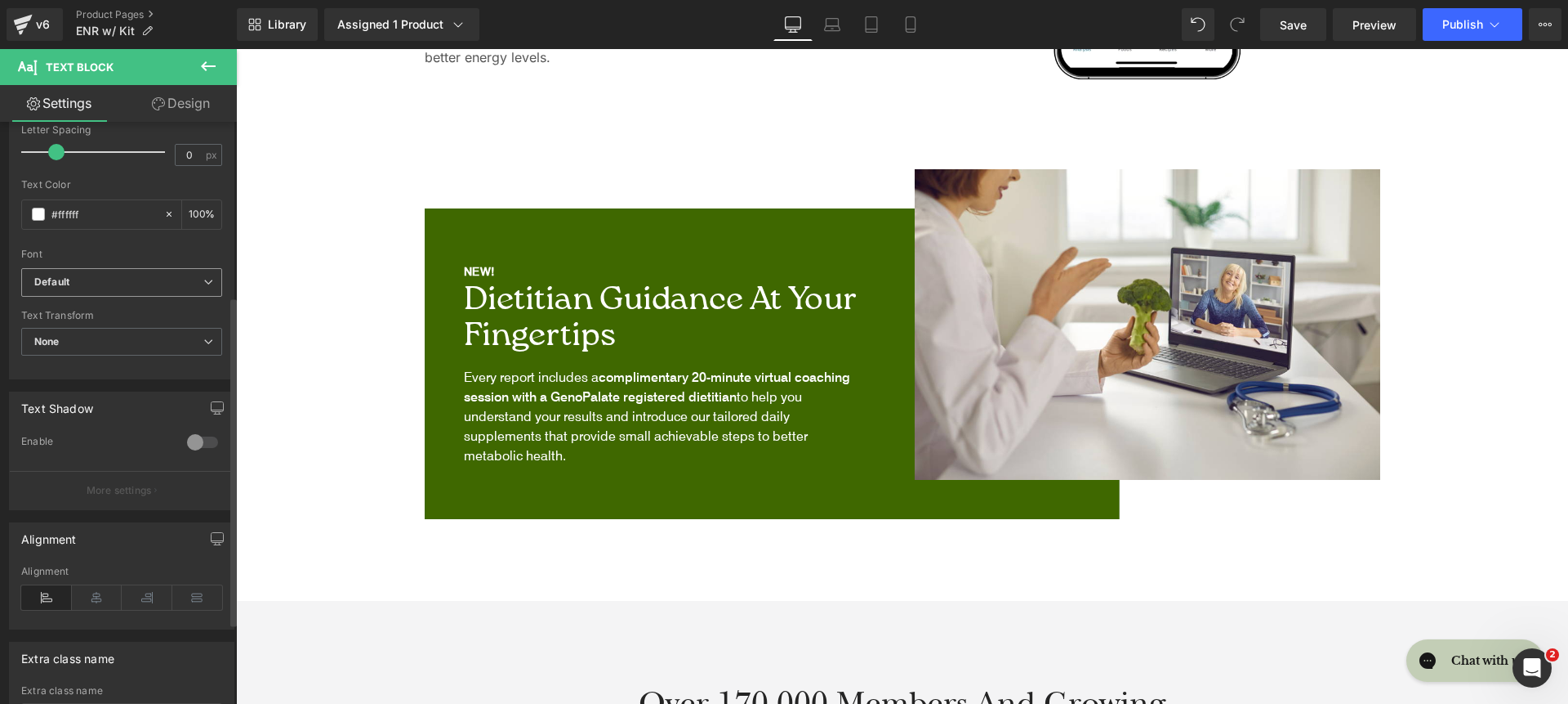
click at [136, 275] on b "Default" at bounding box center [118, 282] width 169 height 14
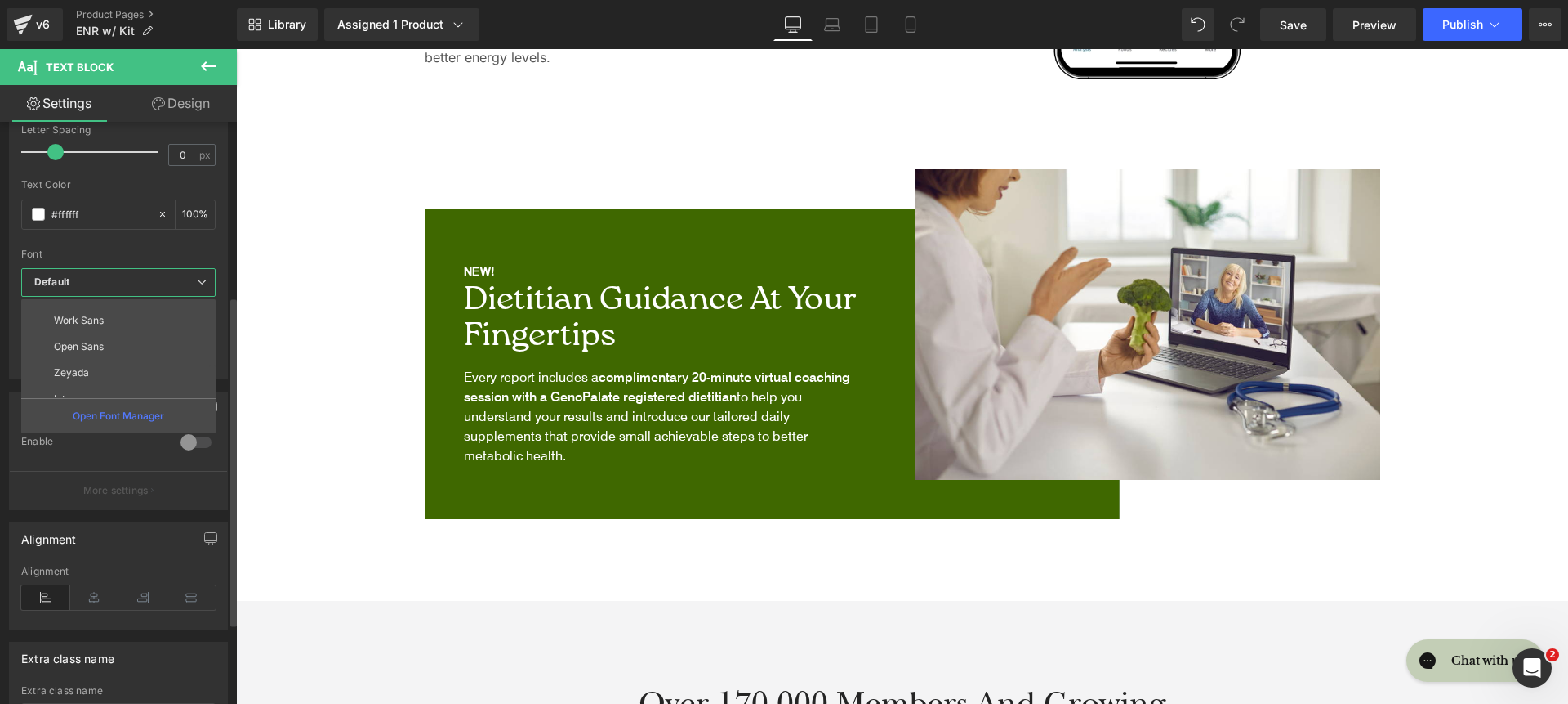
scroll to position [148, 0]
click at [160, 330] on li "Inter" at bounding box center [122, 319] width 202 height 26
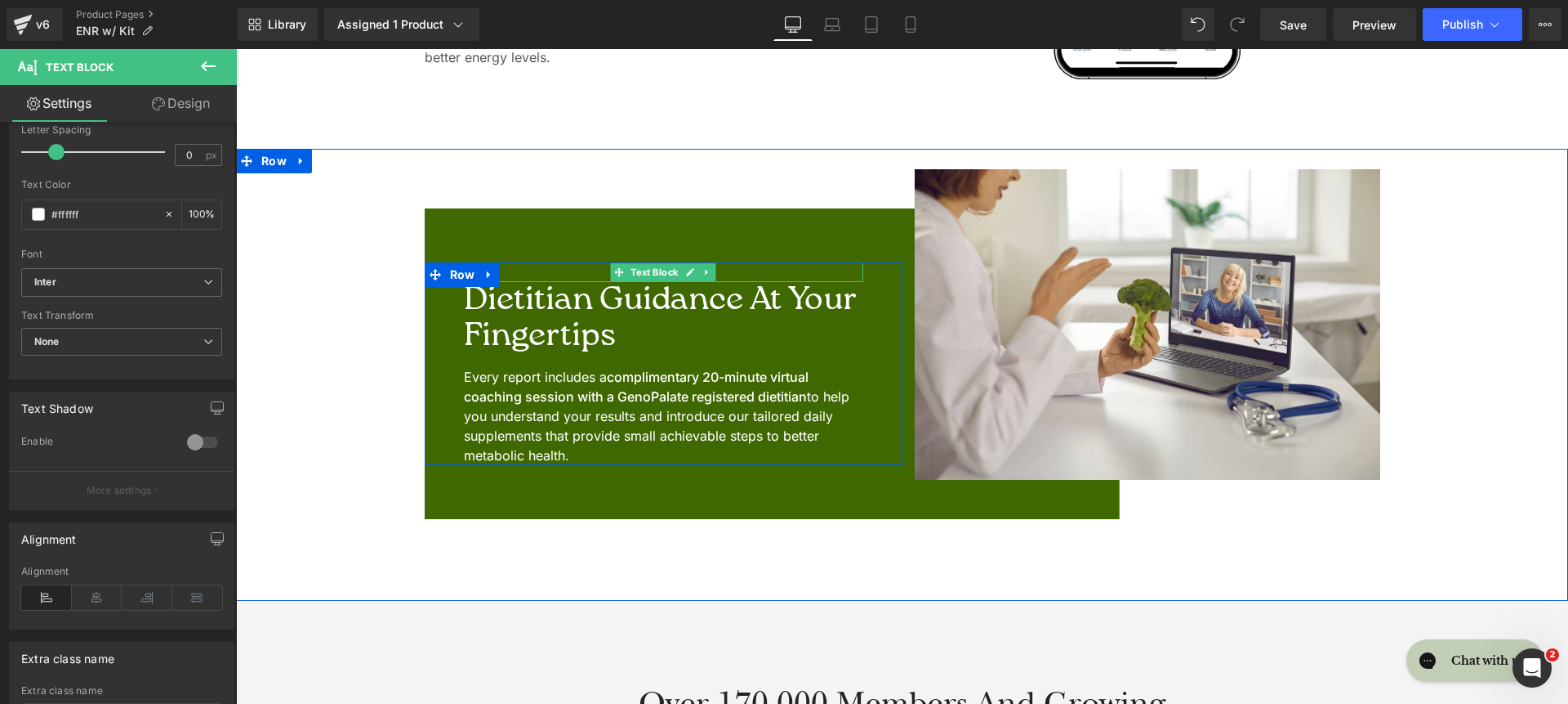
click at [513, 271] on p "NEW!" at bounding box center [664, 273] width 399 height 20
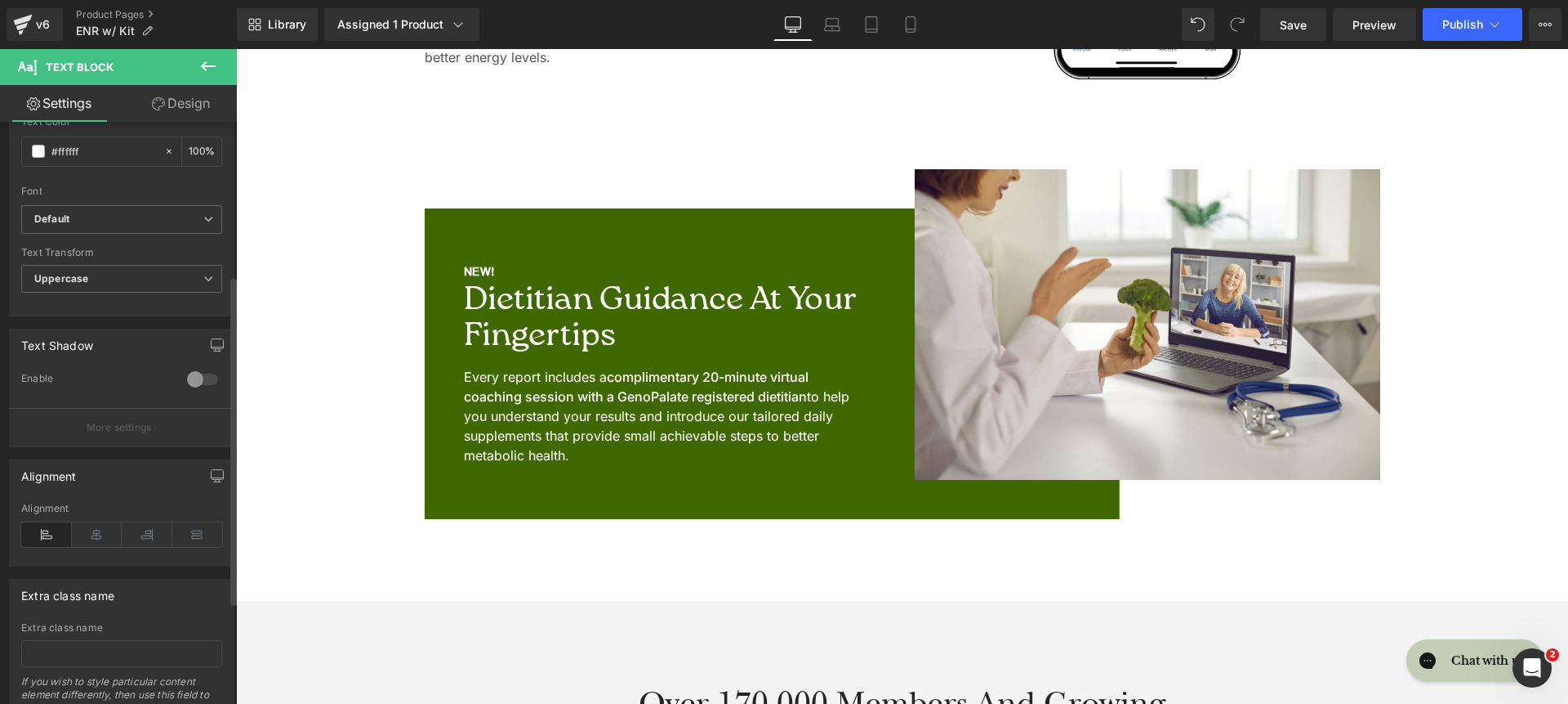
scroll to position [264, 0]
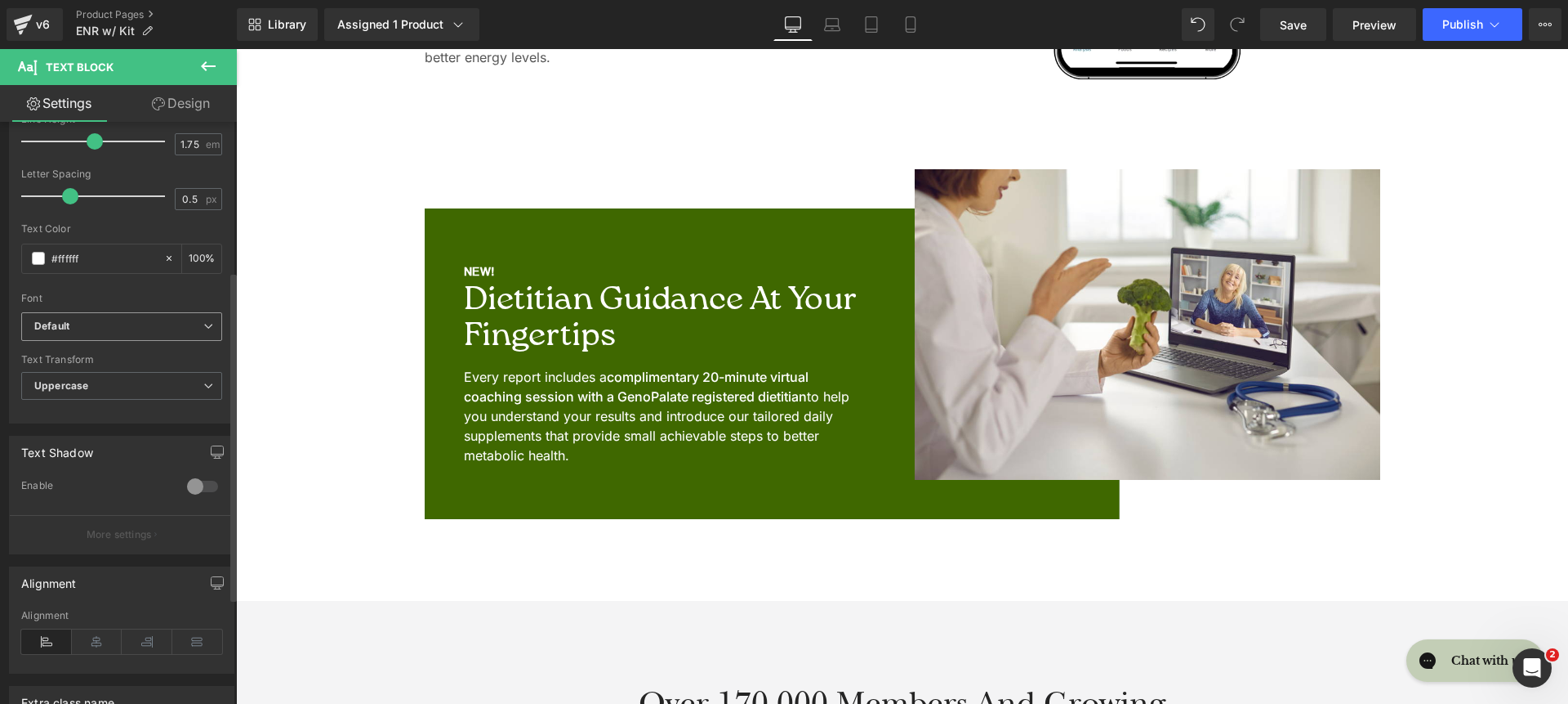
click at [135, 327] on b "Default" at bounding box center [118, 326] width 169 height 14
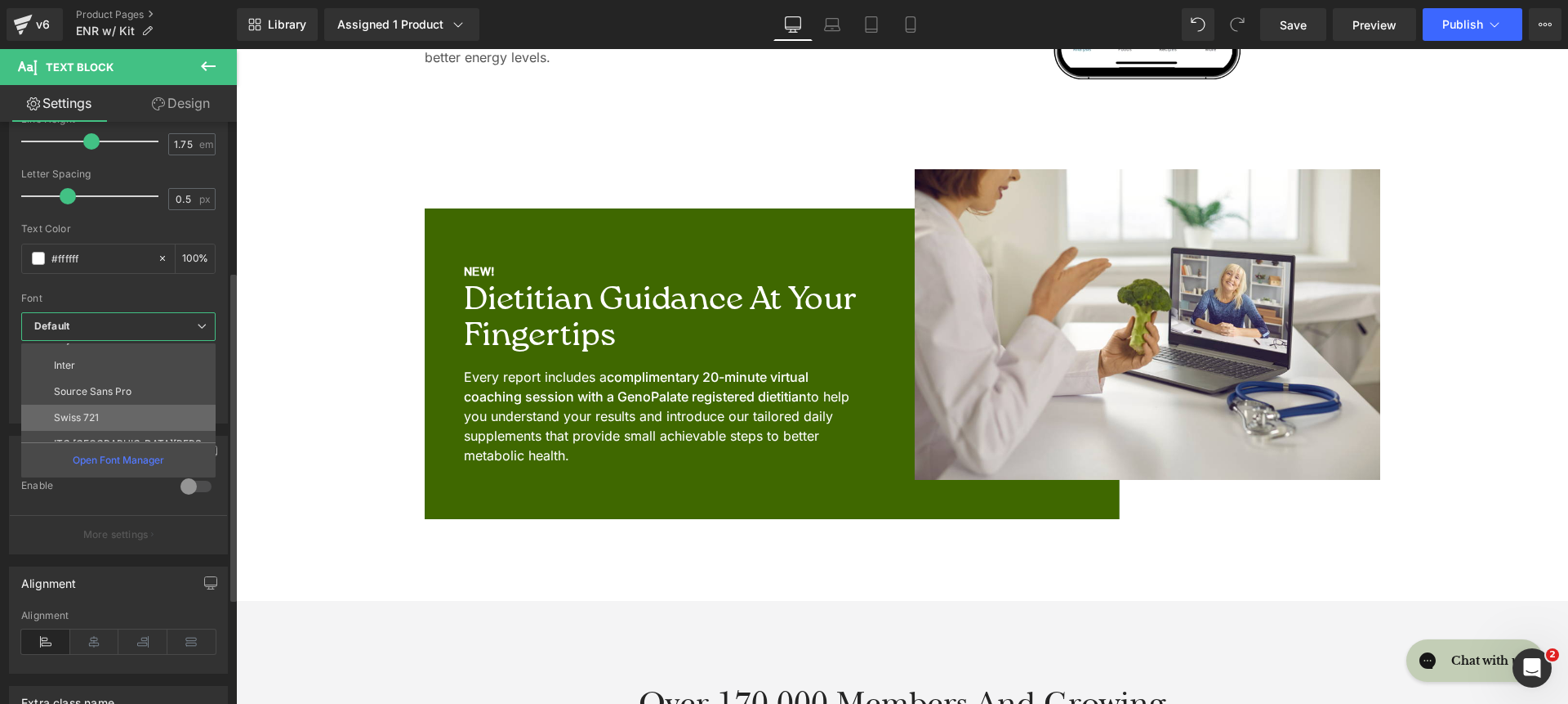
scroll to position [145, 0]
click at [157, 370] on li "Inter" at bounding box center [122, 367] width 202 height 26
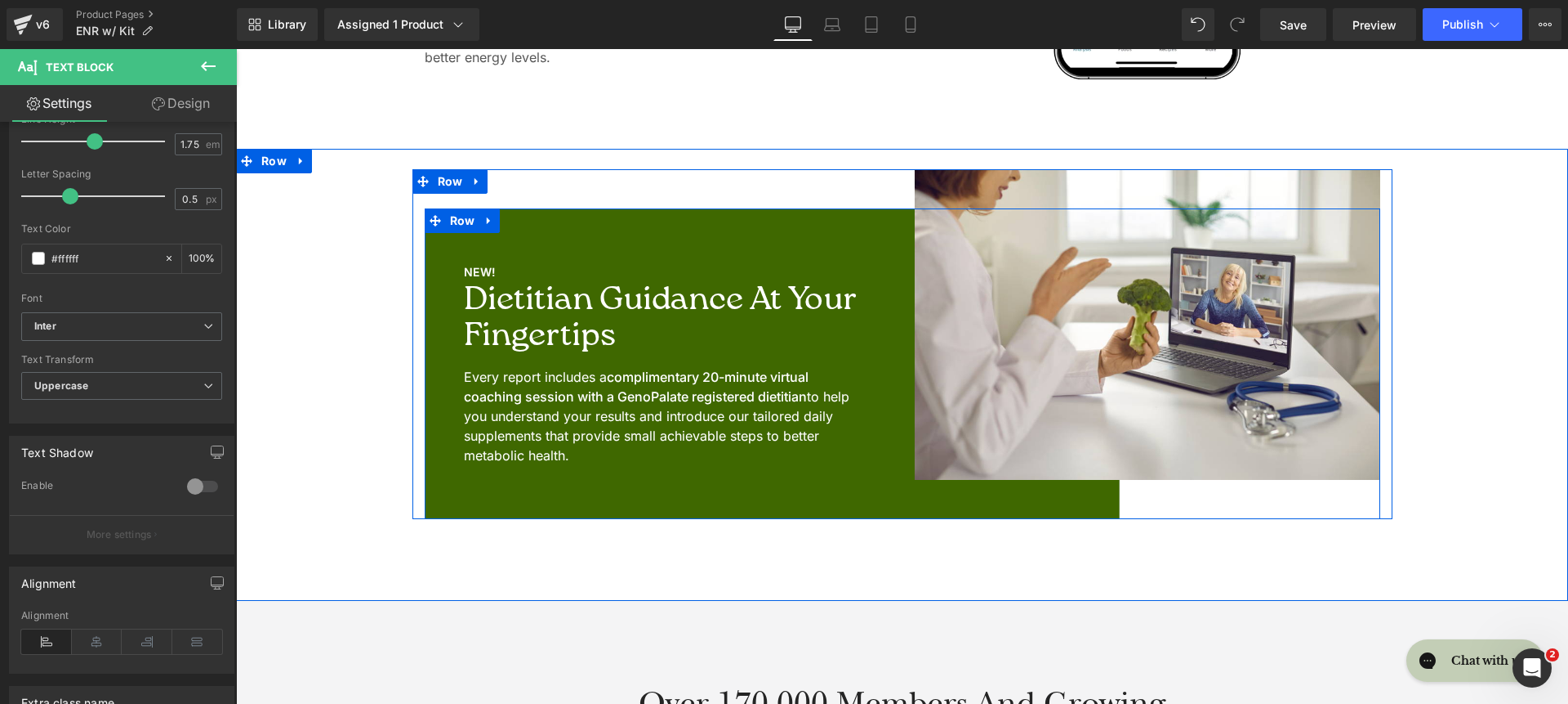
click at [515, 226] on div "NEW! Text Block Dietitian Guidance at Your Fingertips Heading Every report incl…" at bounding box center [664, 364] width 478 height 310
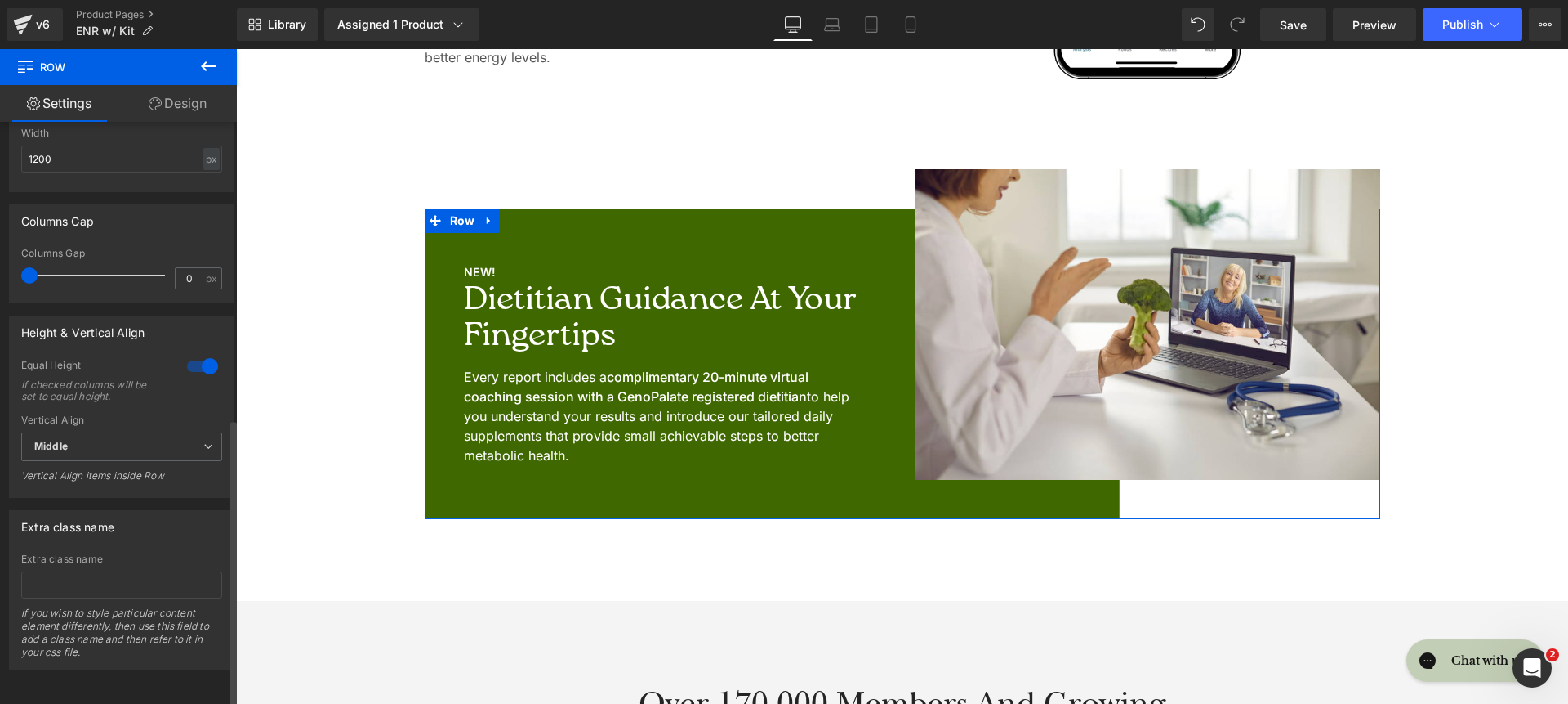
scroll to position [600, 0]
click at [168, 98] on link "Design" at bounding box center [178, 103] width 118 height 37
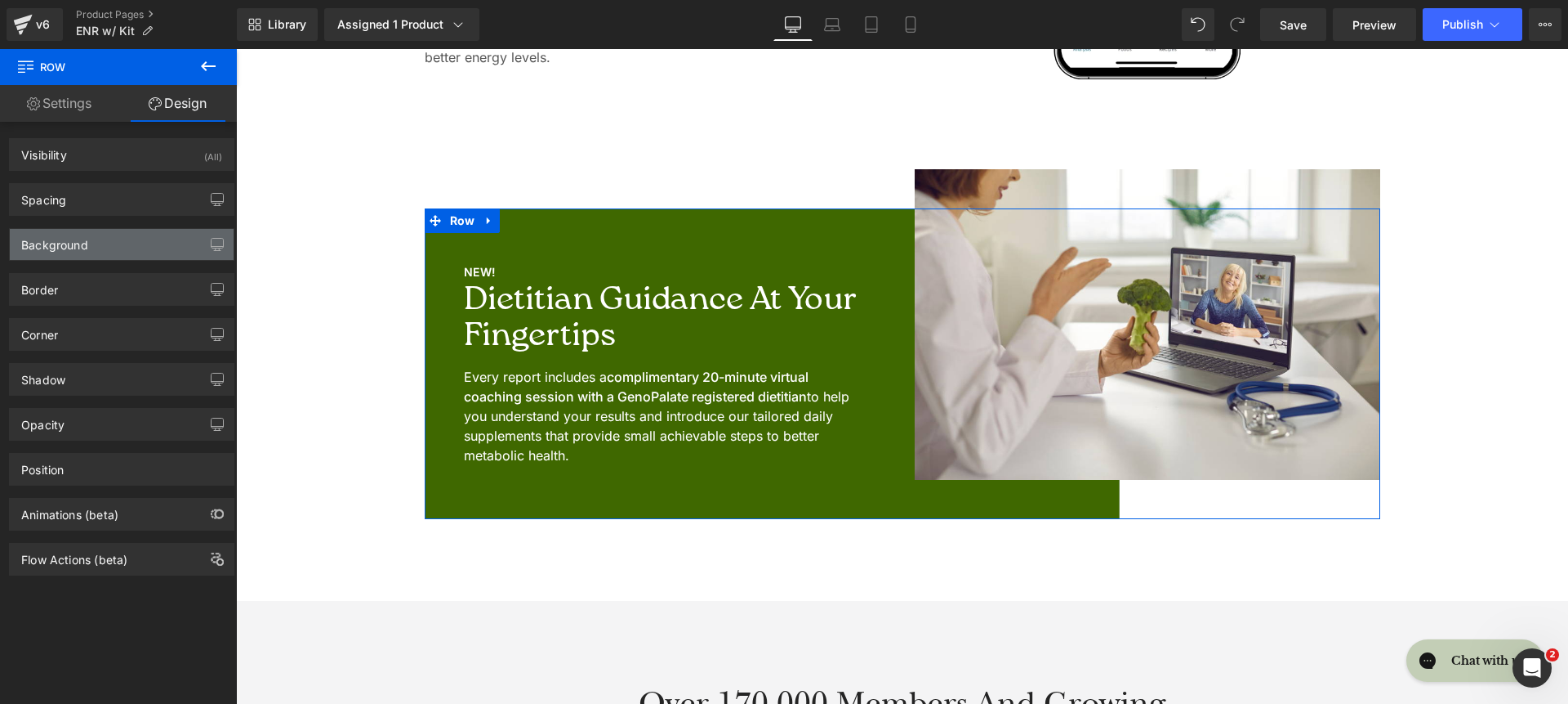
click at [139, 234] on div "Background" at bounding box center [122, 244] width 223 height 31
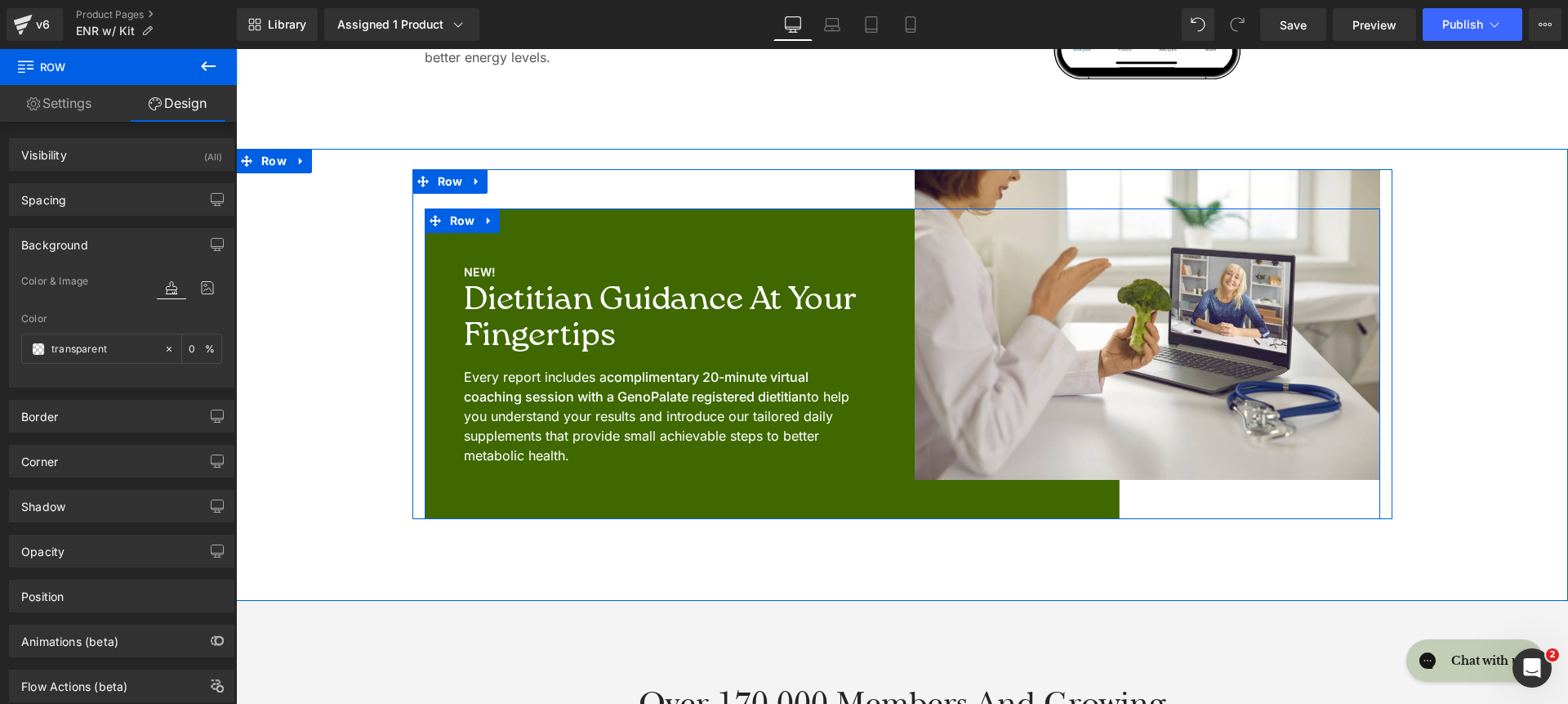
click at [498, 254] on div "NEW! Text Block Dietitian Guidance at Your Fingertips Heading Every report incl…" at bounding box center [664, 364] width 478 height 310
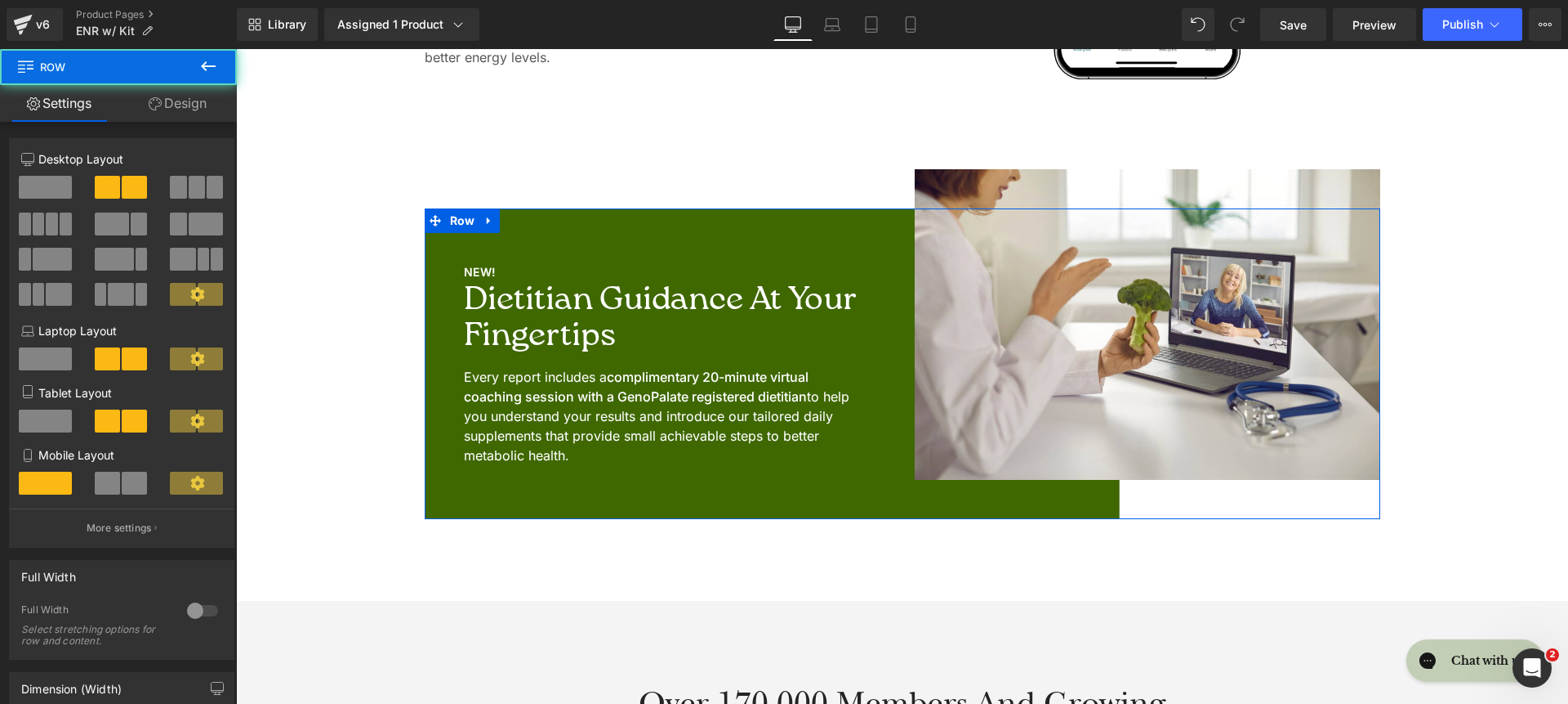
click at [202, 113] on link "Design" at bounding box center [178, 103] width 118 height 37
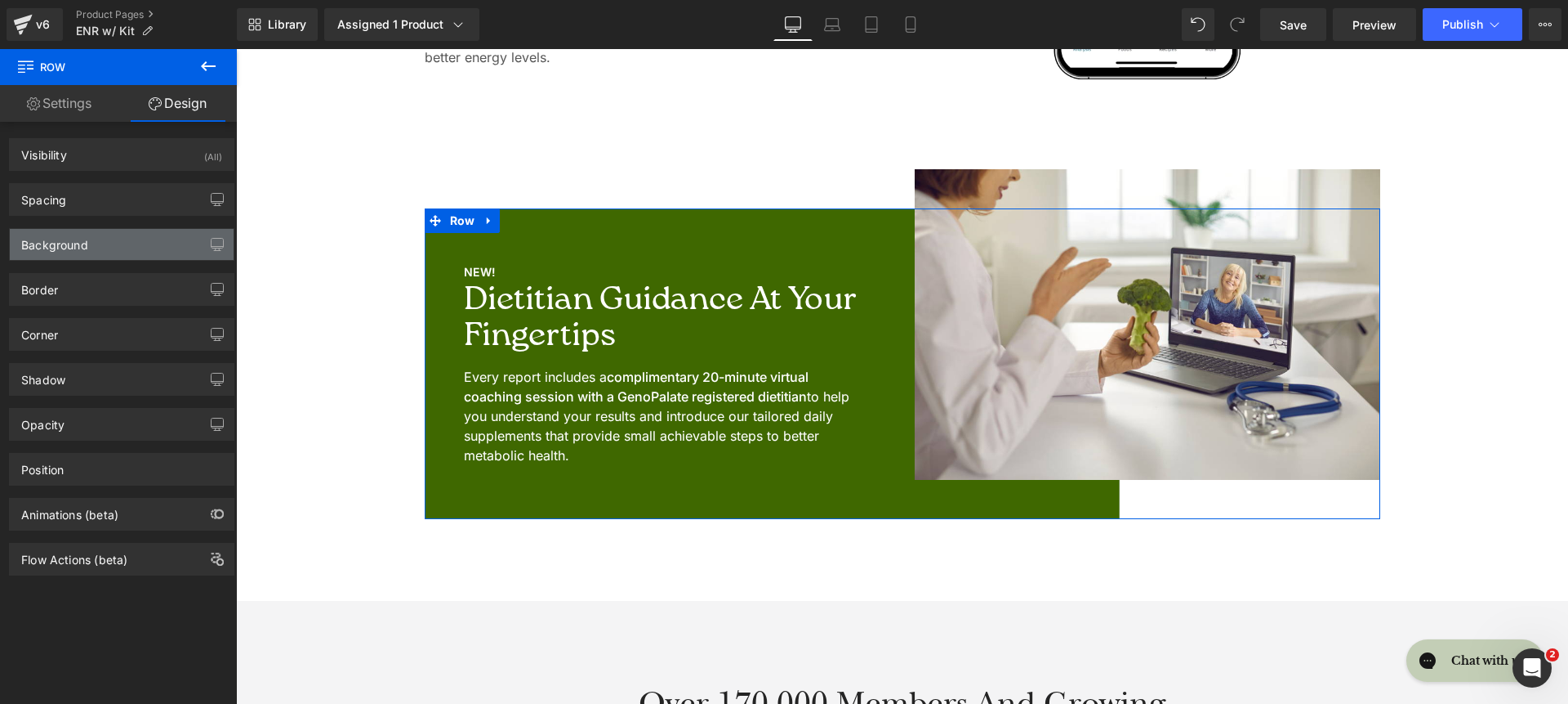
click at [135, 259] on div "Background" at bounding box center [122, 244] width 223 height 31
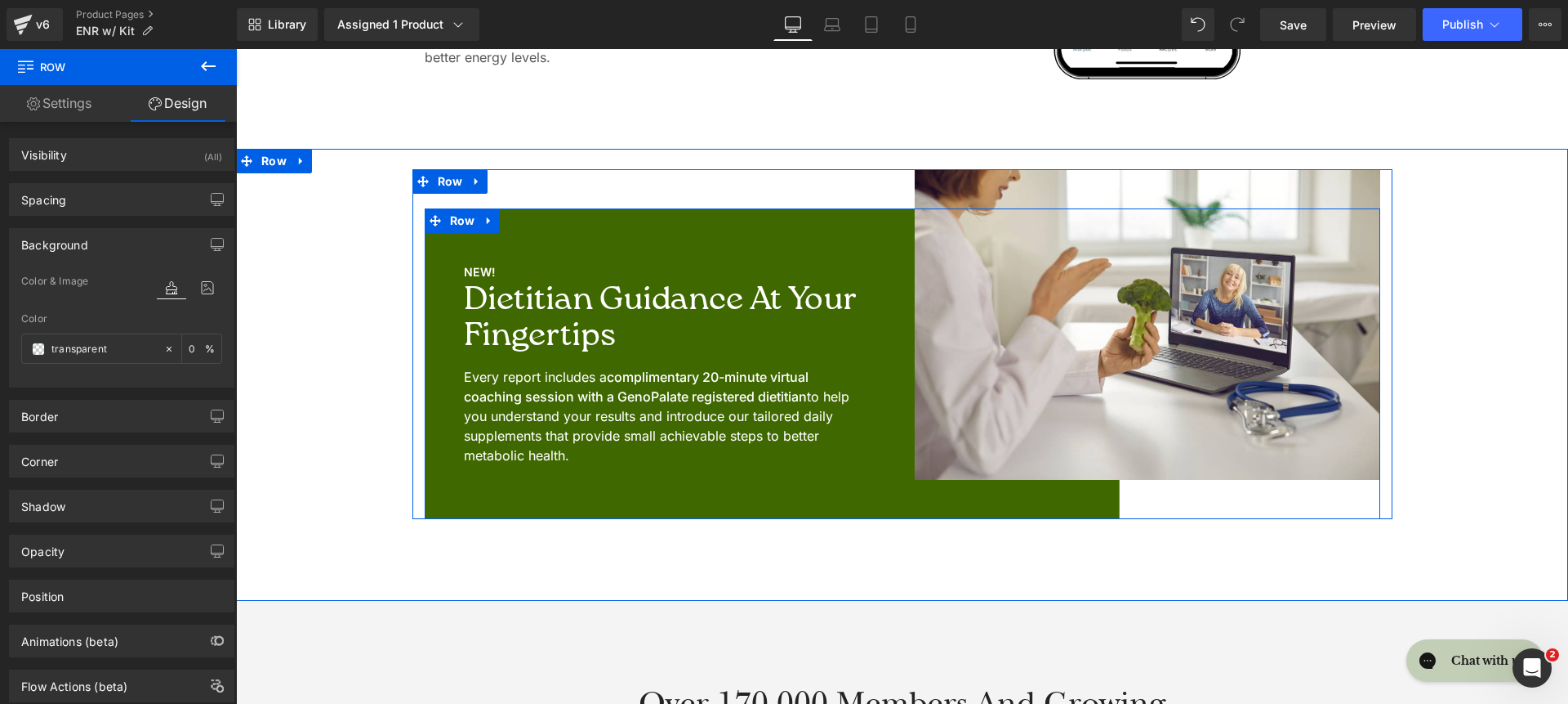
click at [493, 216] on link at bounding box center [488, 220] width 21 height 24
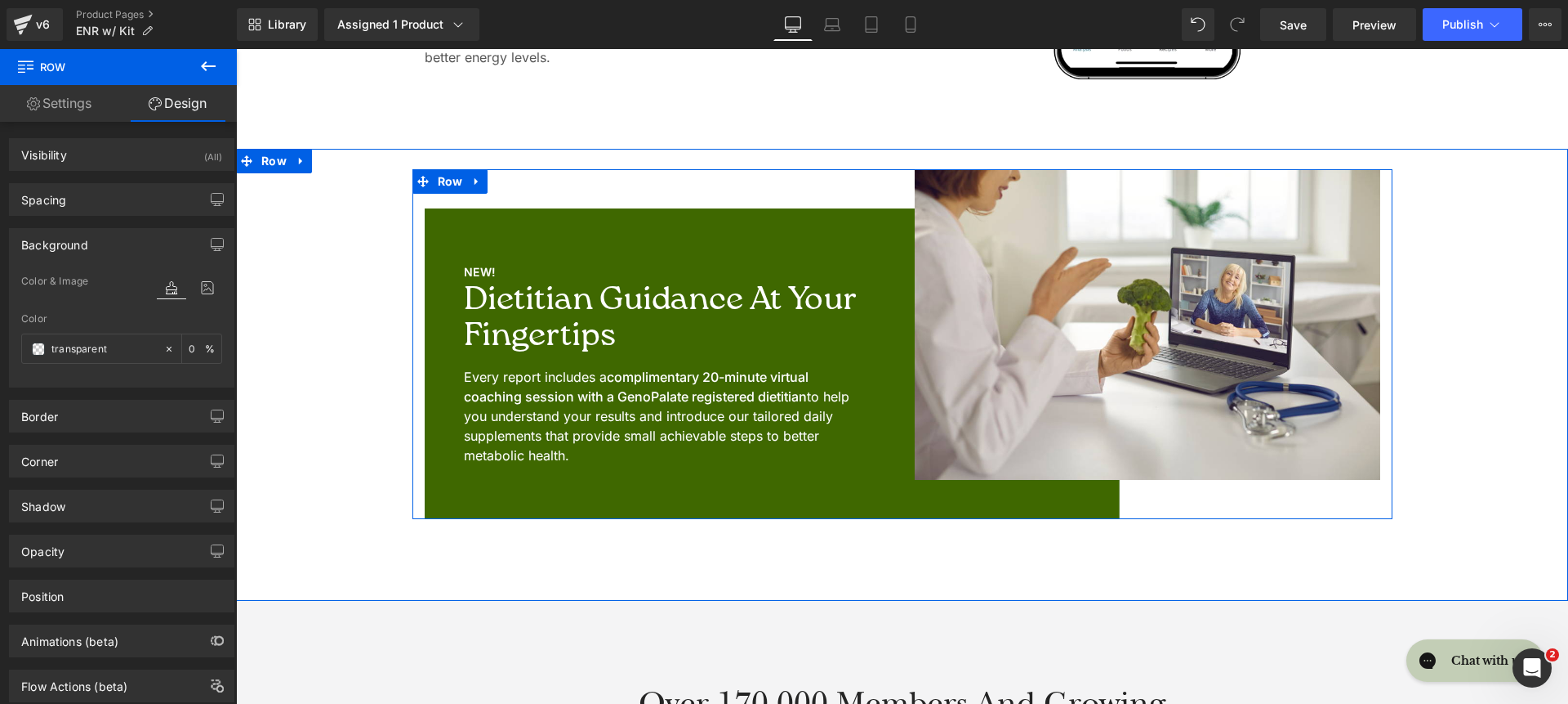
click at [517, 184] on div "NEW! Text Block Dietitian Guidance at Your Fingertips Heading Every report incl…" at bounding box center [903, 344] width 980 height 349
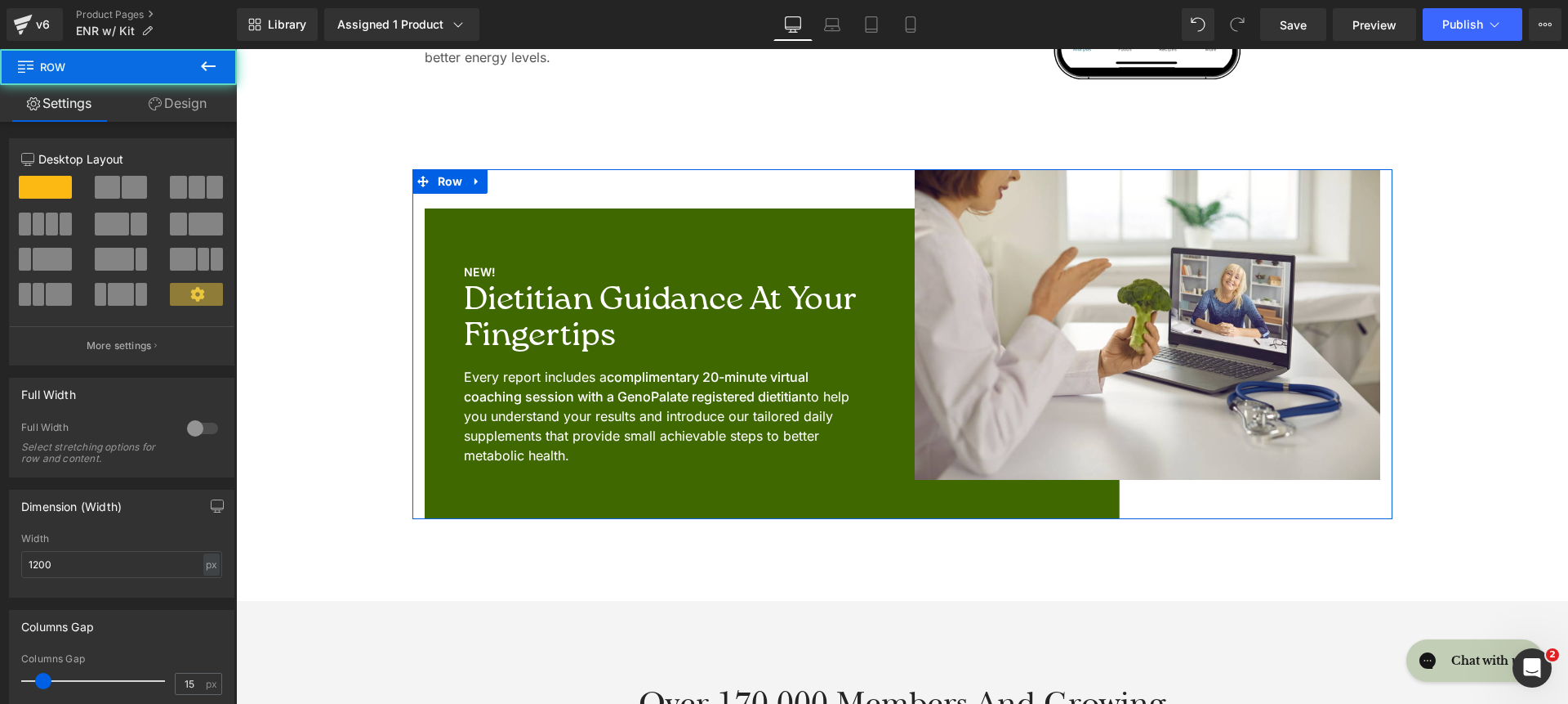
click at [201, 110] on link "Design" at bounding box center [178, 103] width 118 height 37
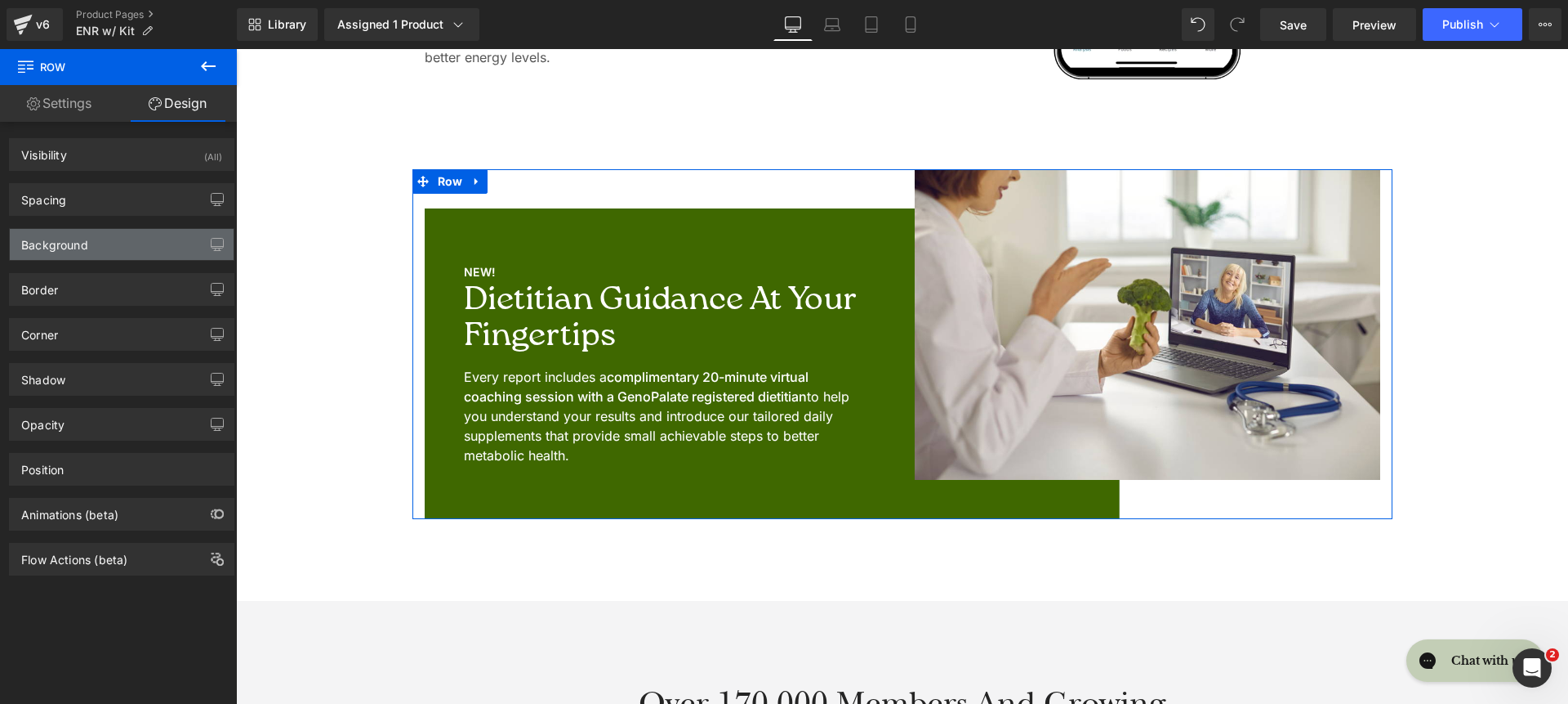
click at [108, 239] on div "Background" at bounding box center [122, 244] width 223 height 31
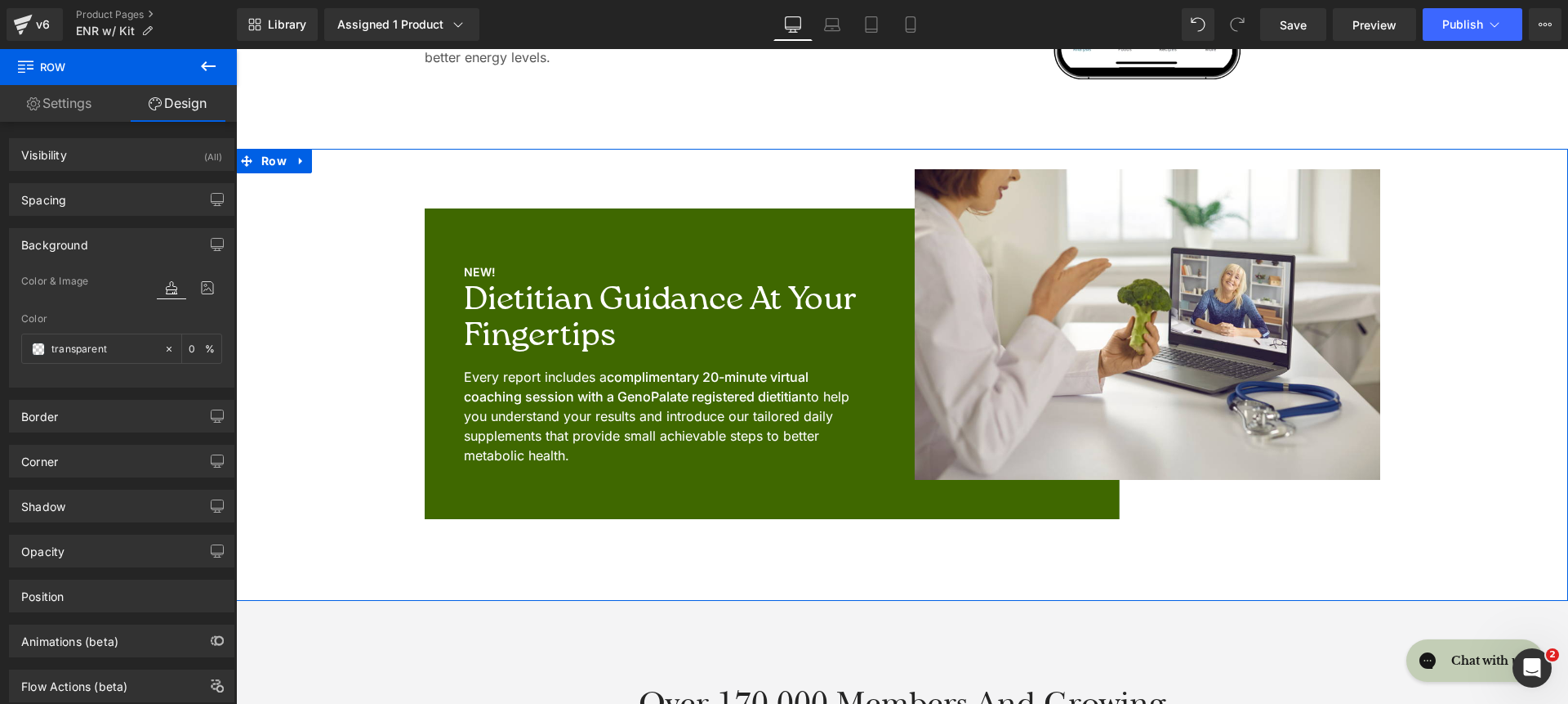
click at [473, 219] on ul "Row" at bounding box center [462, 221] width 61 height 20
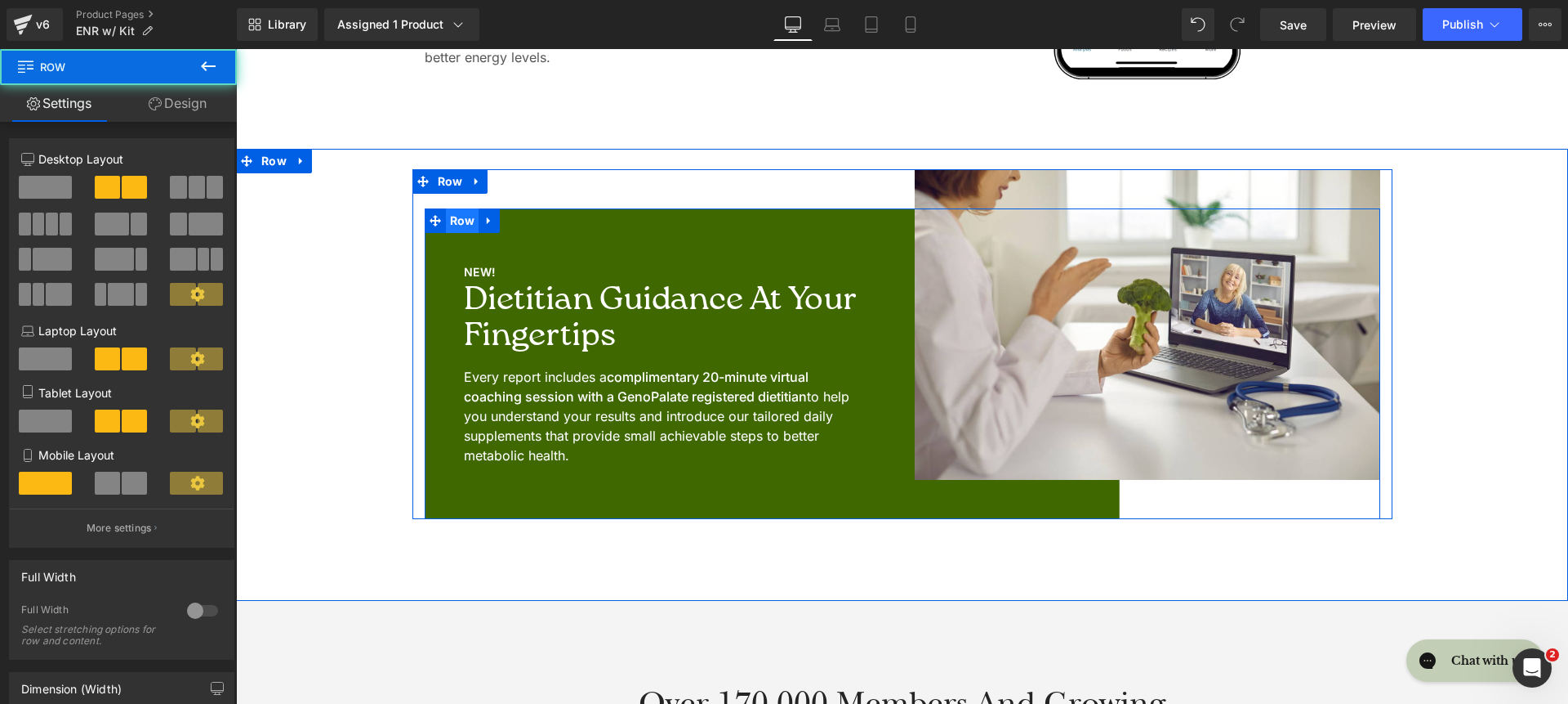
click at [452, 224] on span "Row" at bounding box center [463, 220] width 33 height 24
click at [452, 224] on span "Row" at bounding box center [463, 221] width 33 height 24
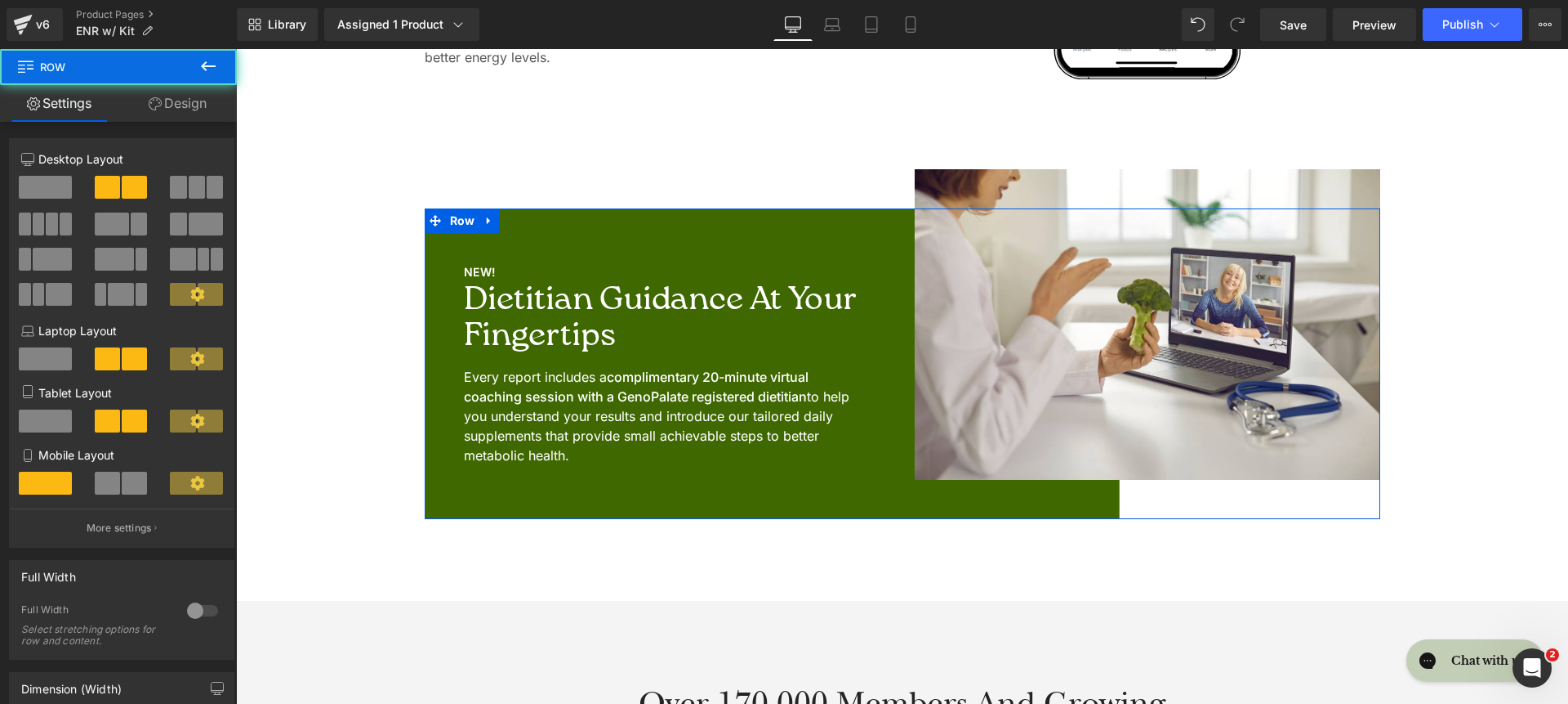
click at [179, 97] on link "Design" at bounding box center [178, 103] width 118 height 37
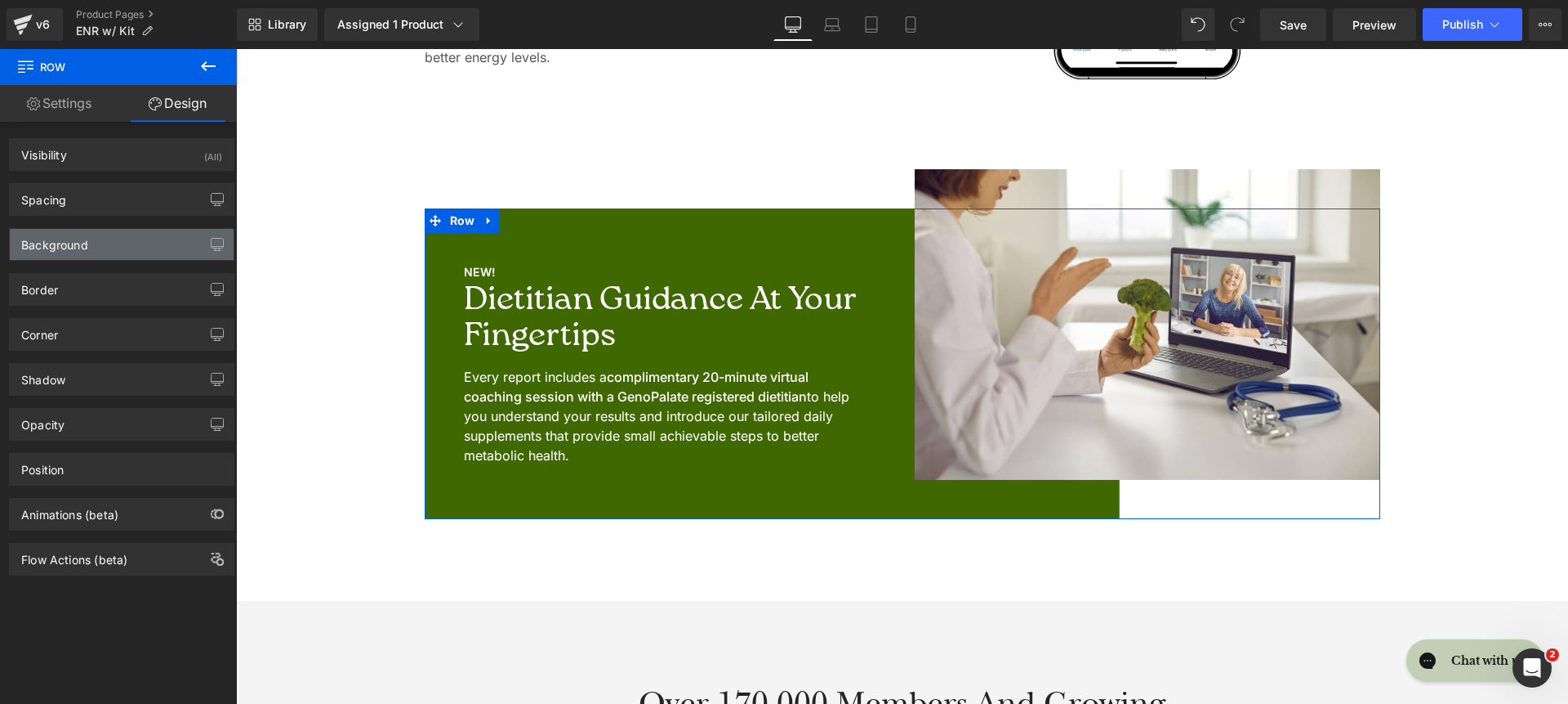
click at [113, 239] on div "Background" at bounding box center [122, 244] width 223 height 31
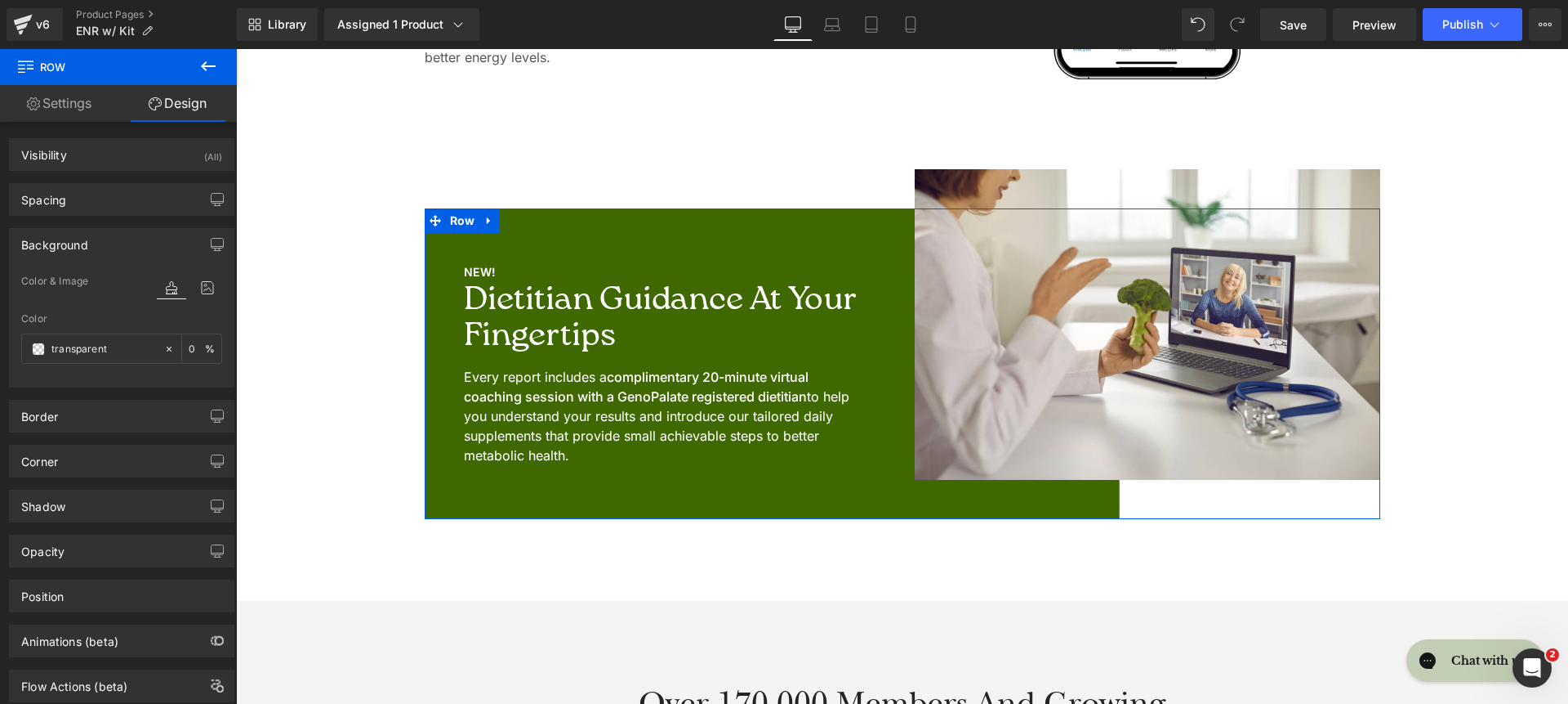
click at [81, 105] on link "Settings" at bounding box center [59, 103] width 118 height 37
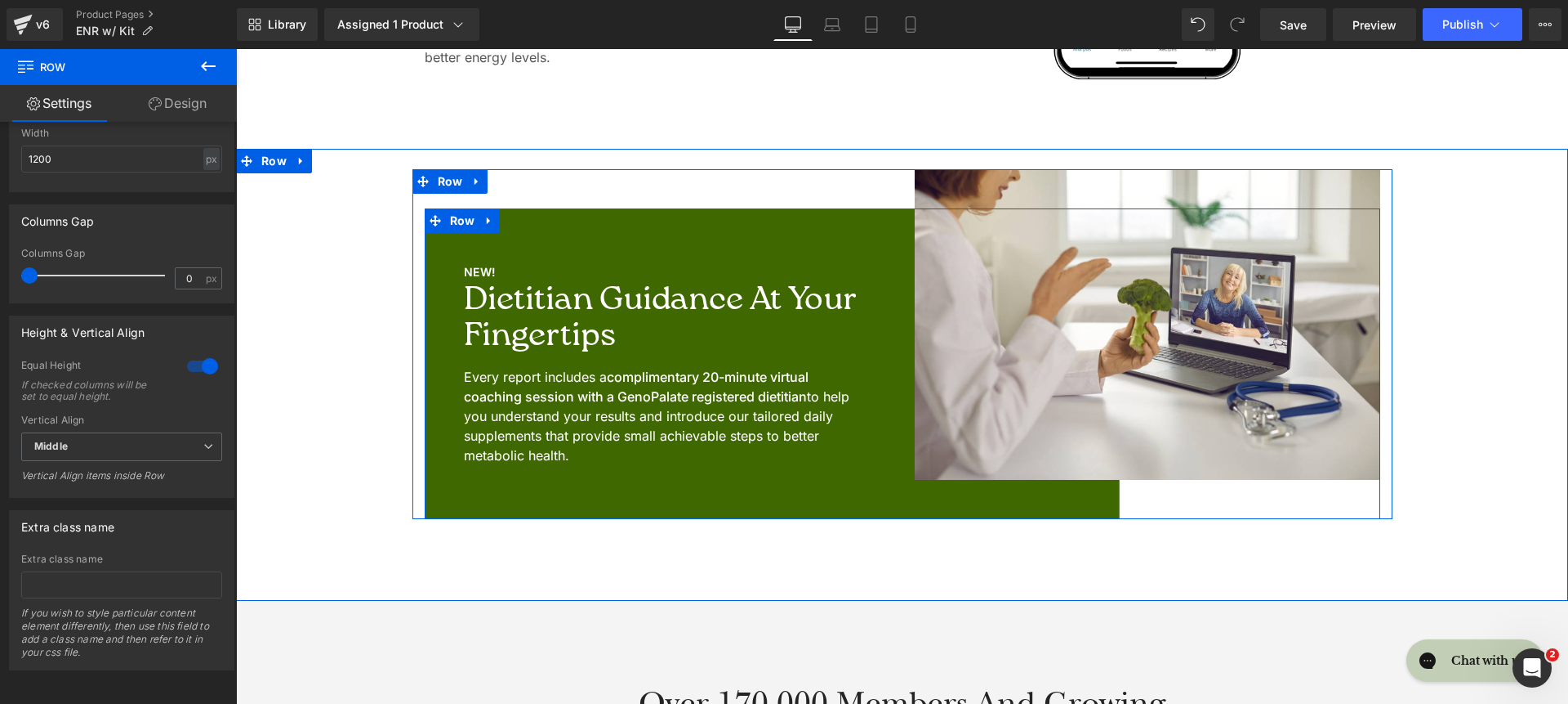
click at [522, 490] on div "NEW! Text Block Dietitian Guidance at Your Fingertips Heading Every report incl…" at bounding box center [664, 364] width 478 height 310
click at [525, 504] on div "NEW! Text Block Dietitian Guidance at Your Fingertips Heading Every report incl…" at bounding box center [664, 364] width 478 height 310
drag, startPoint x: 525, startPoint y: 504, endPoint x: 634, endPoint y: 513, distance: 109.4
click at [634, 513] on div "NEW! Text Block Dietitian Guidance at Your Fingertips Heading Every report incl…" at bounding box center [664, 364] width 478 height 310
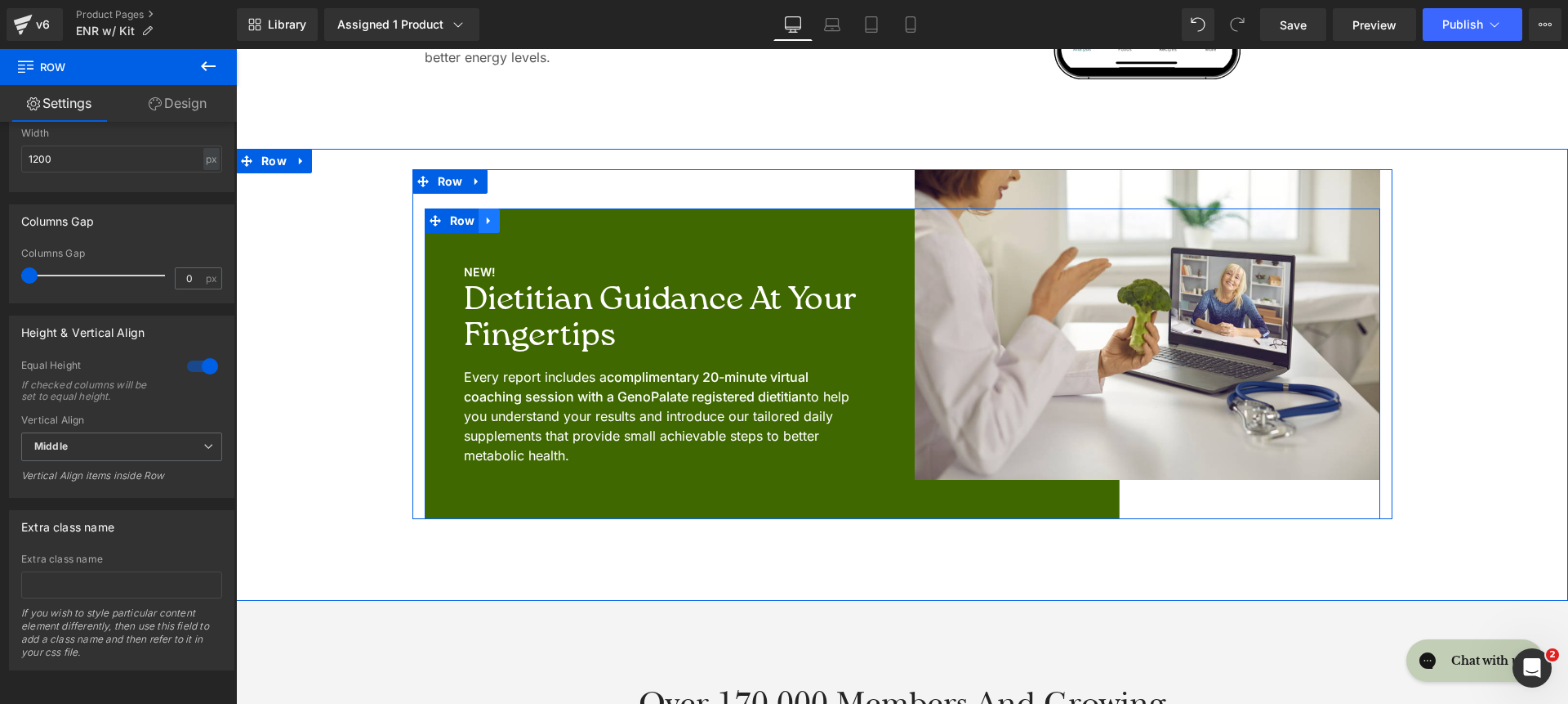
click at [487, 220] on icon at bounding box center [488, 221] width 3 height 8
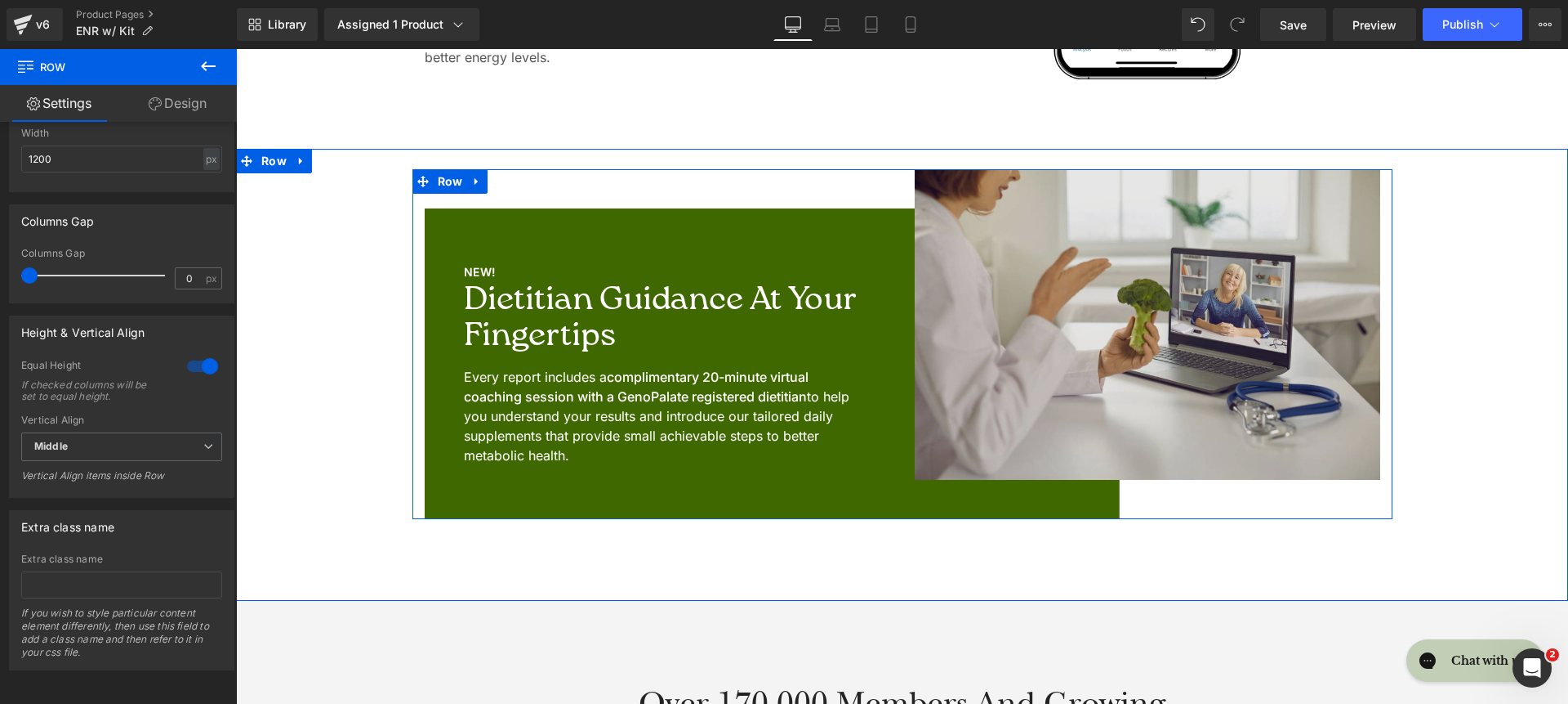
click at [1038, 216] on img at bounding box center [1147, 324] width 466 height 310
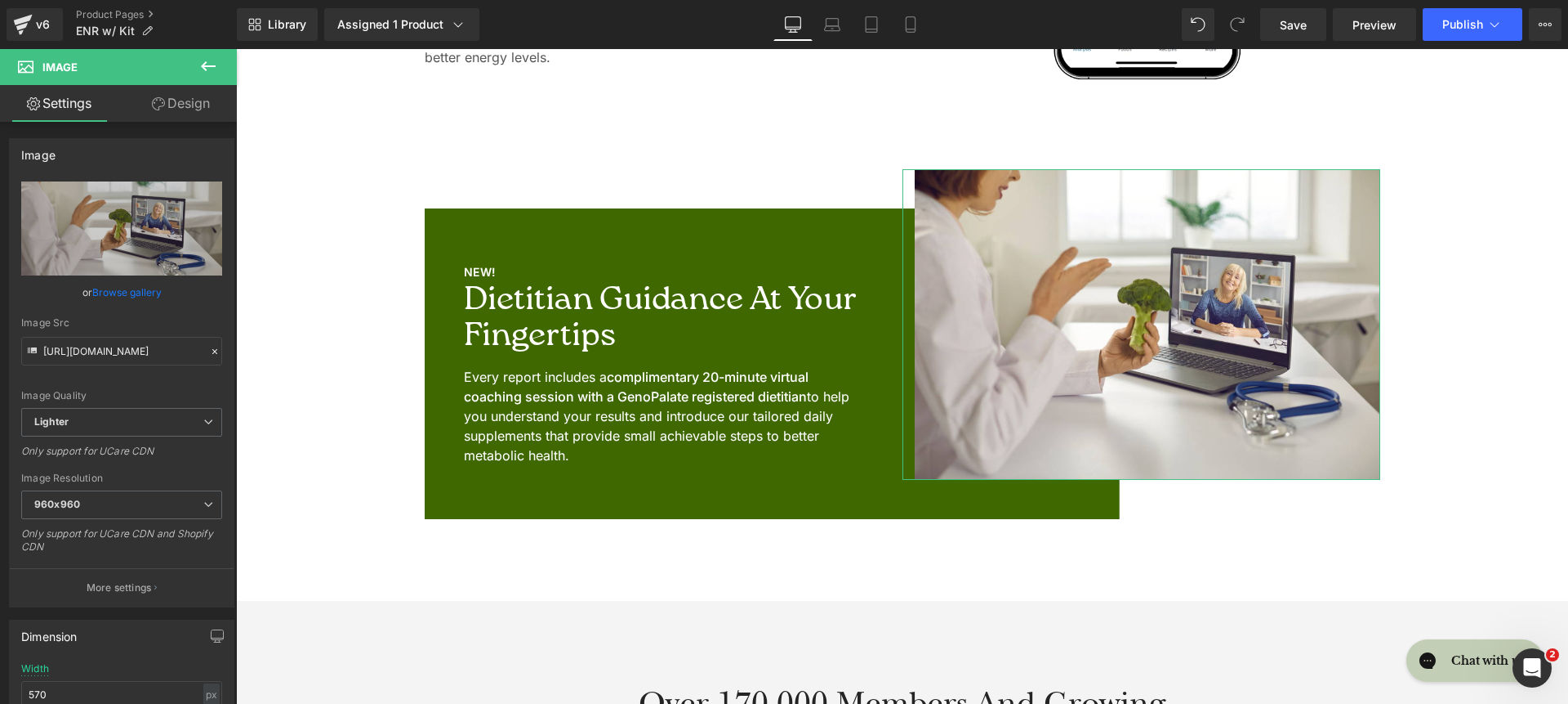
click at [180, 106] on link "Design" at bounding box center [181, 103] width 118 height 37
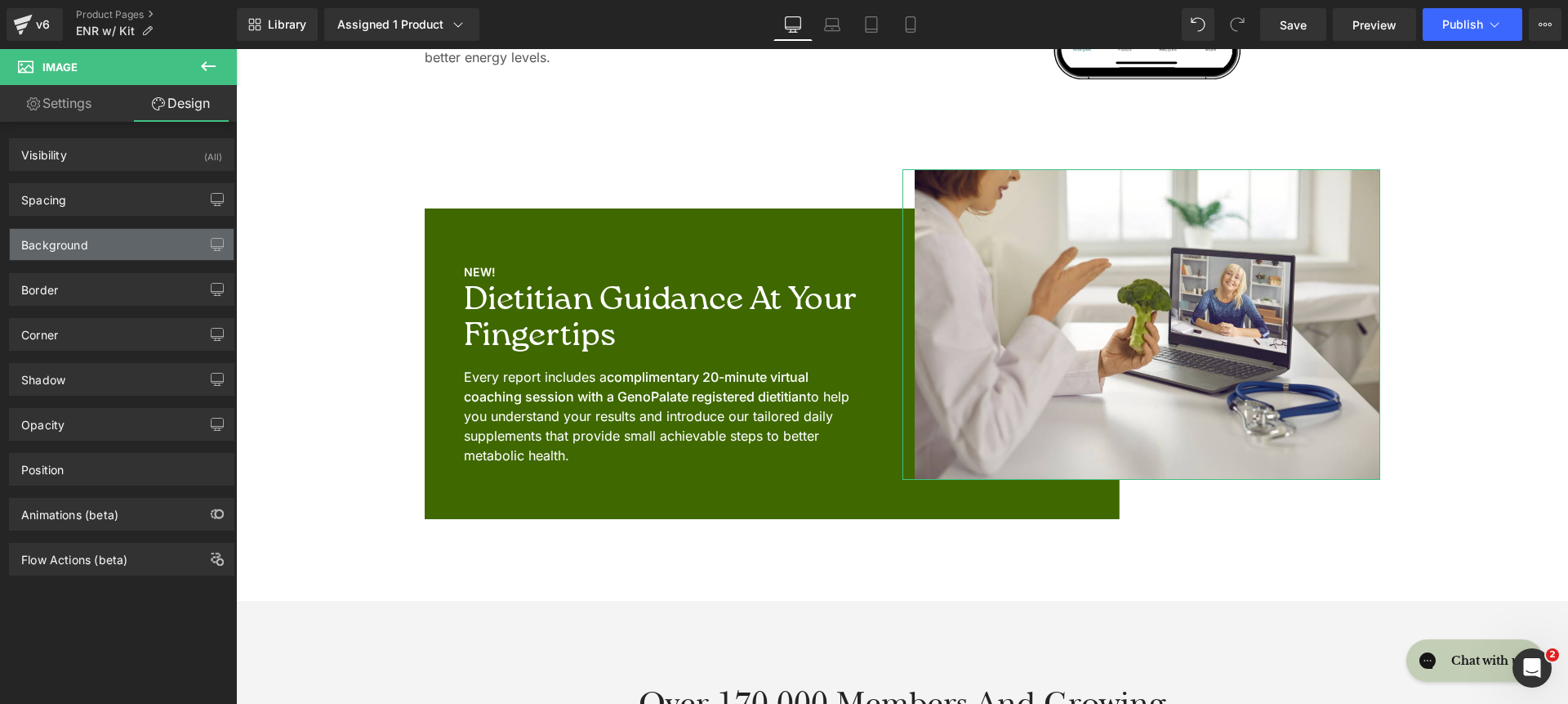
click at [133, 240] on div "Background" at bounding box center [122, 244] width 223 height 31
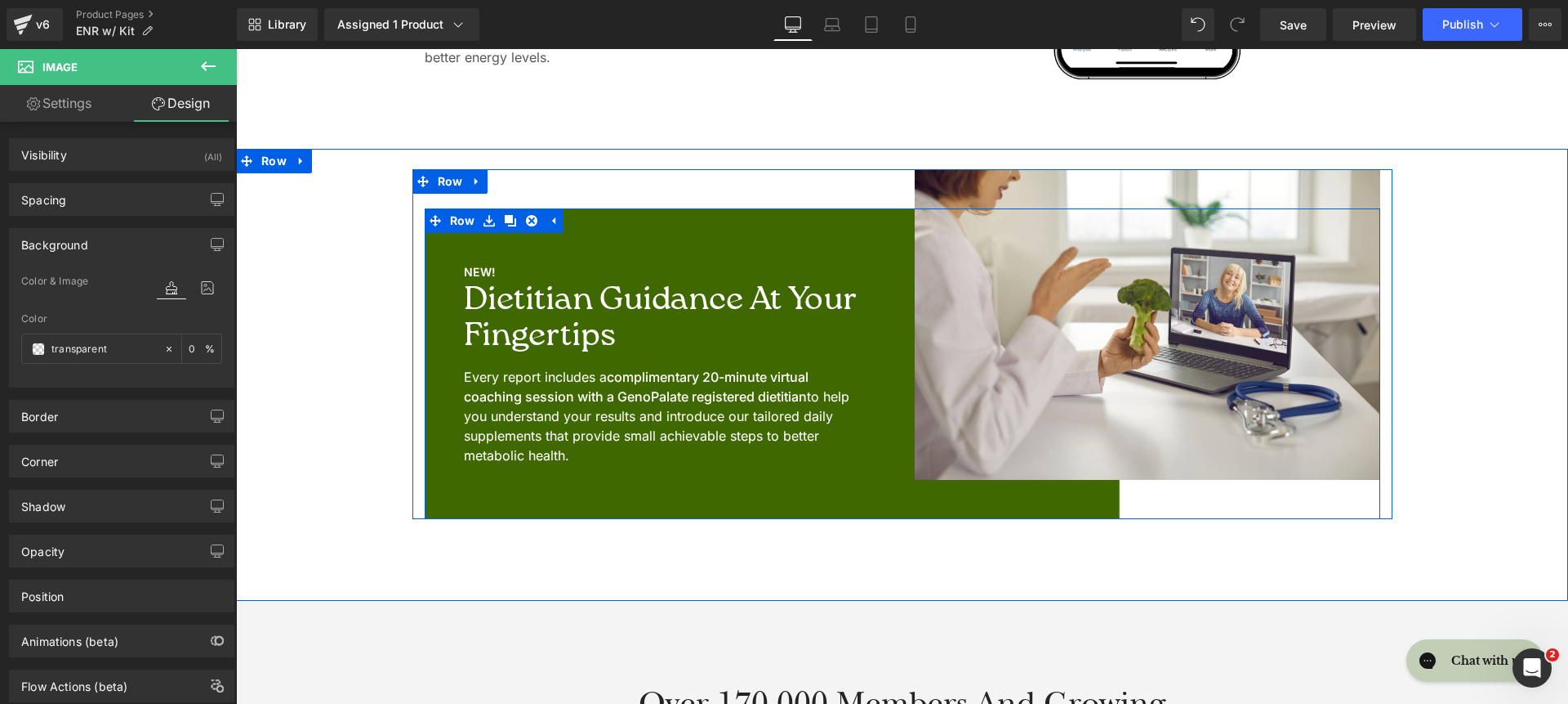
click at [1222, 503] on div "Image" at bounding box center [1141, 364] width 478 height 310
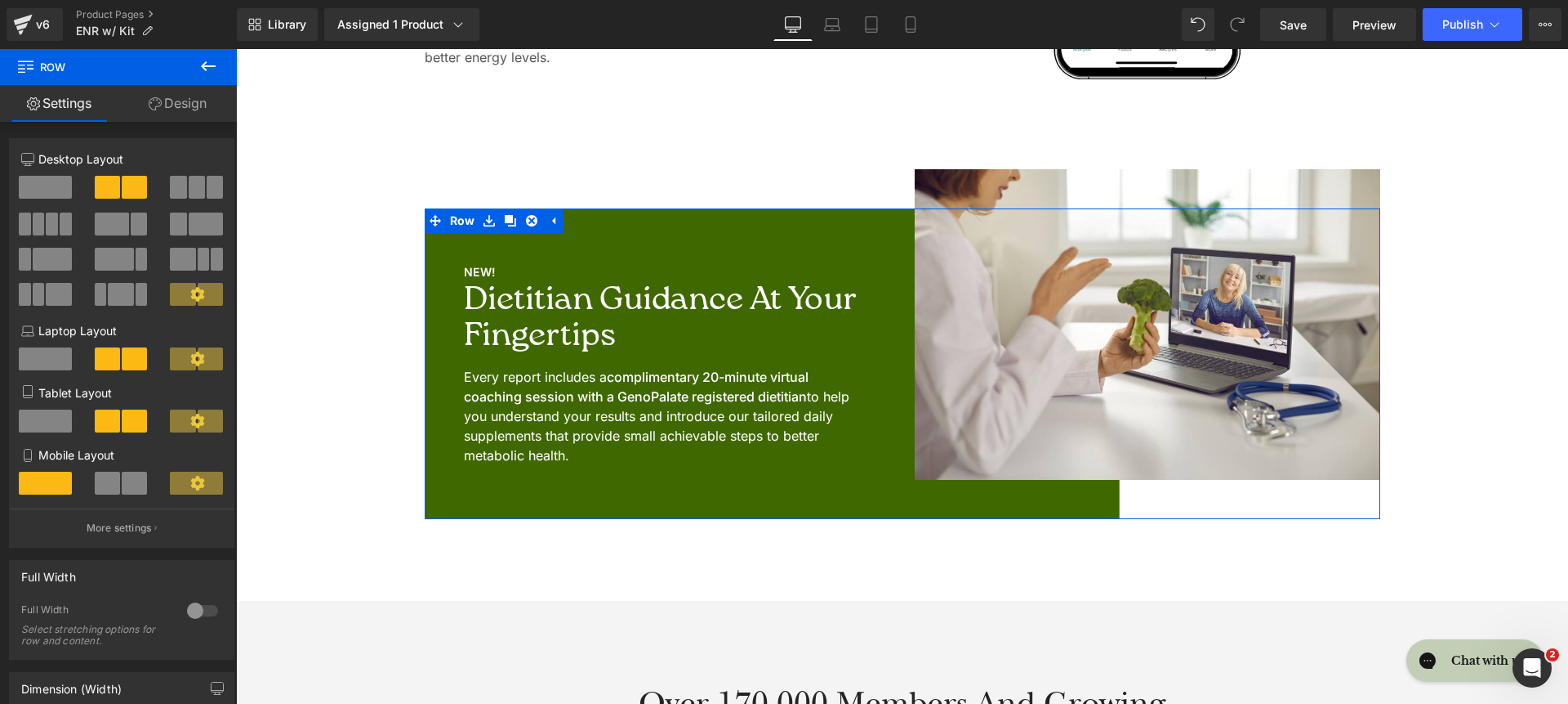
click at [176, 108] on link "Design" at bounding box center [178, 103] width 118 height 37
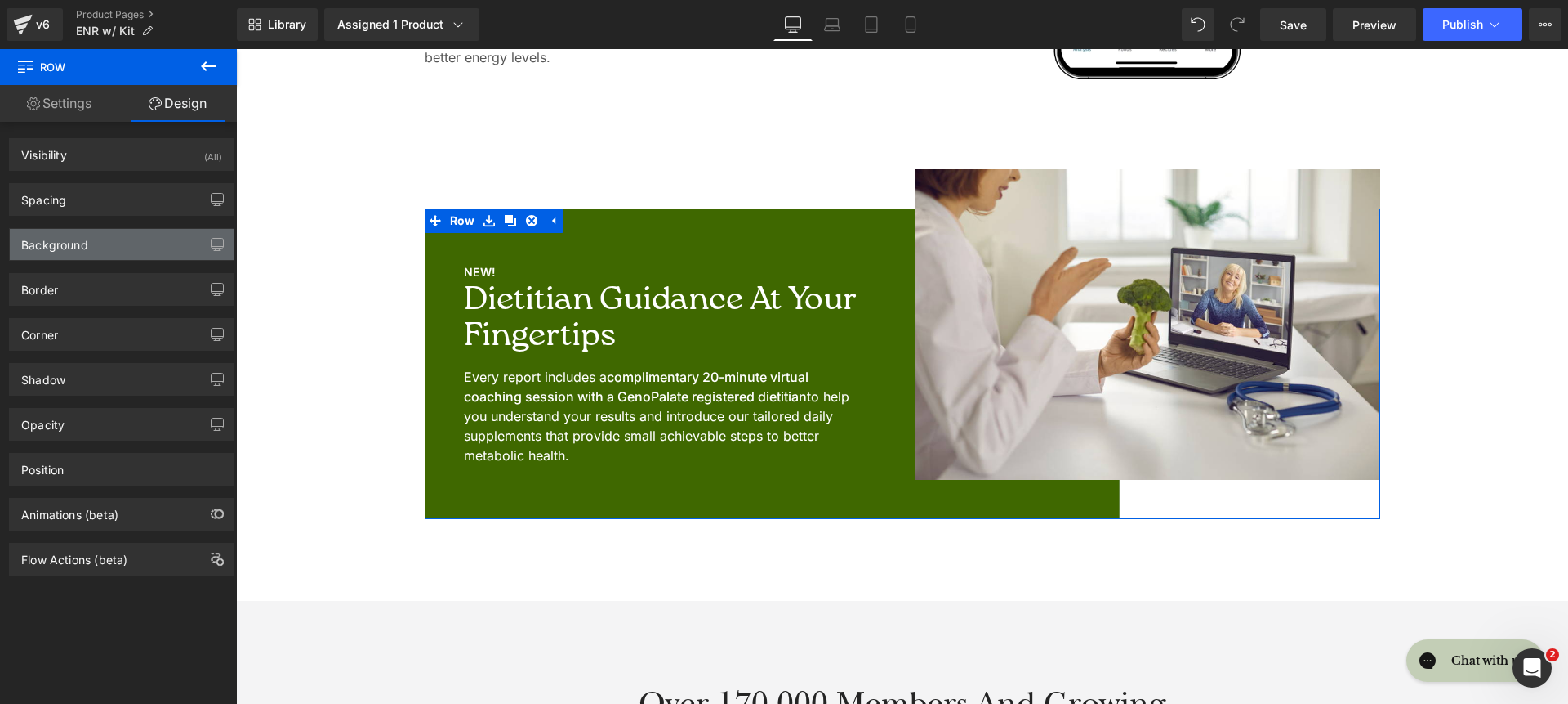
click at [130, 237] on div "Background" at bounding box center [122, 244] width 223 height 31
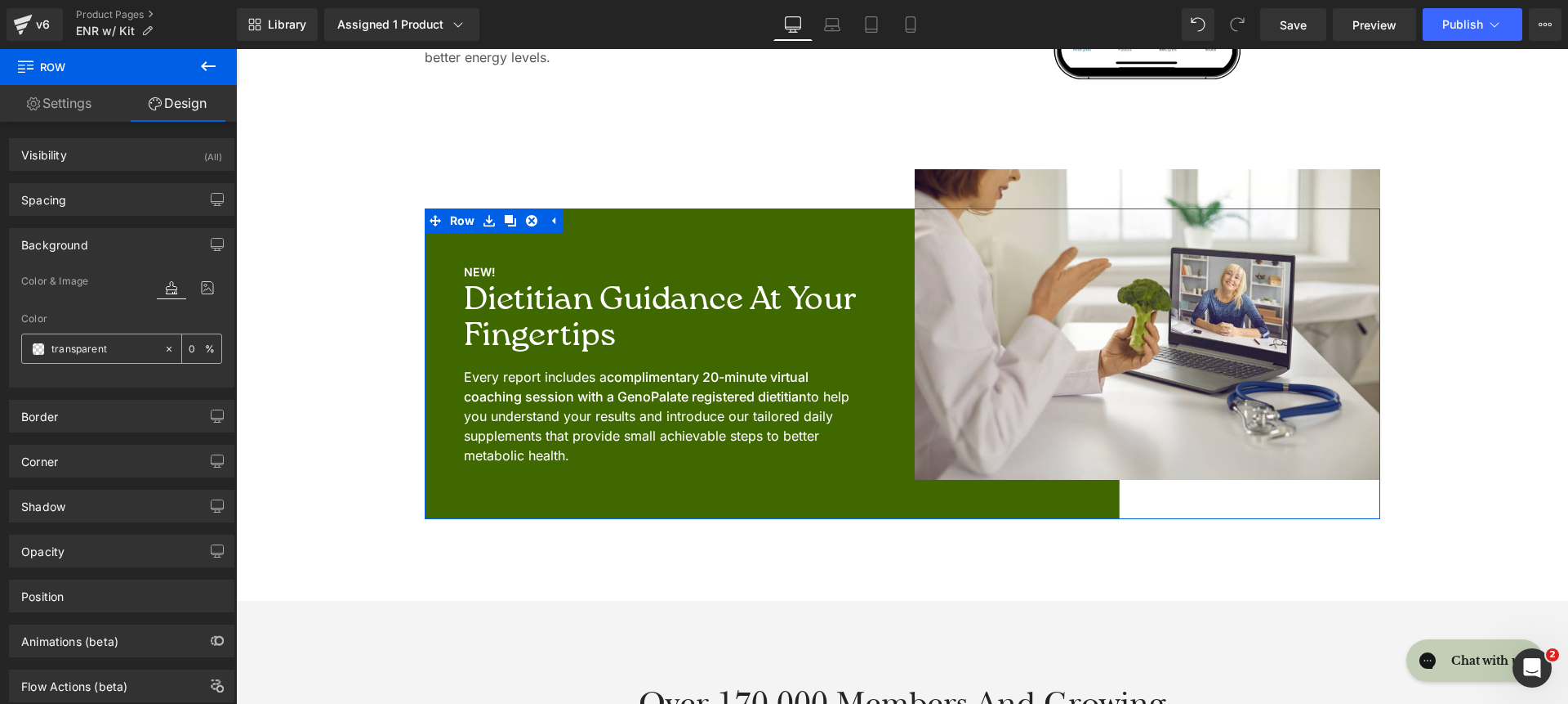
click at [142, 351] on input "transparent" at bounding box center [103, 349] width 104 height 18
click at [200, 294] on icon at bounding box center [207, 287] width 29 height 21
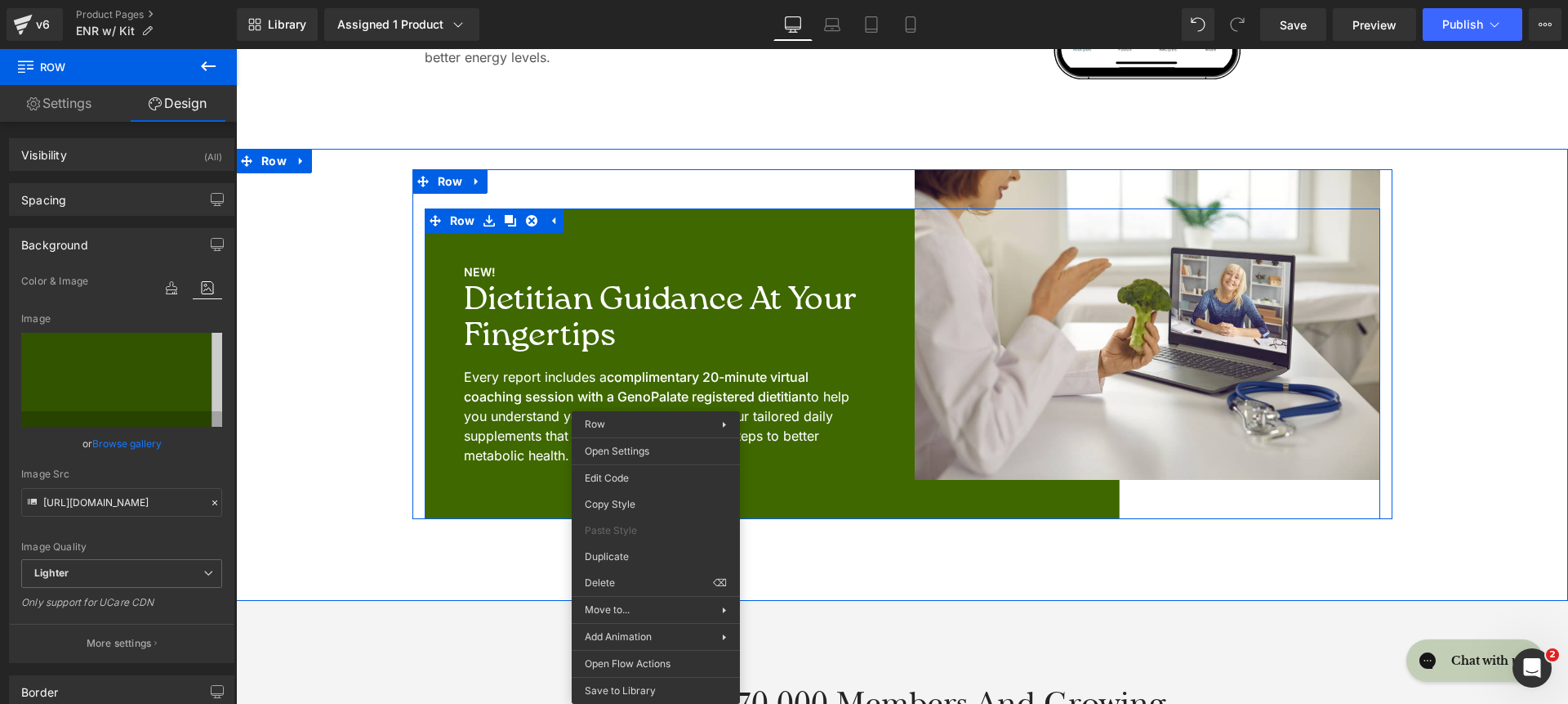
click at [842, 500] on div "NEW! Text Block Dietitian Guidance at Your Fingertips Heading Every report incl…" at bounding box center [664, 364] width 478 height 310
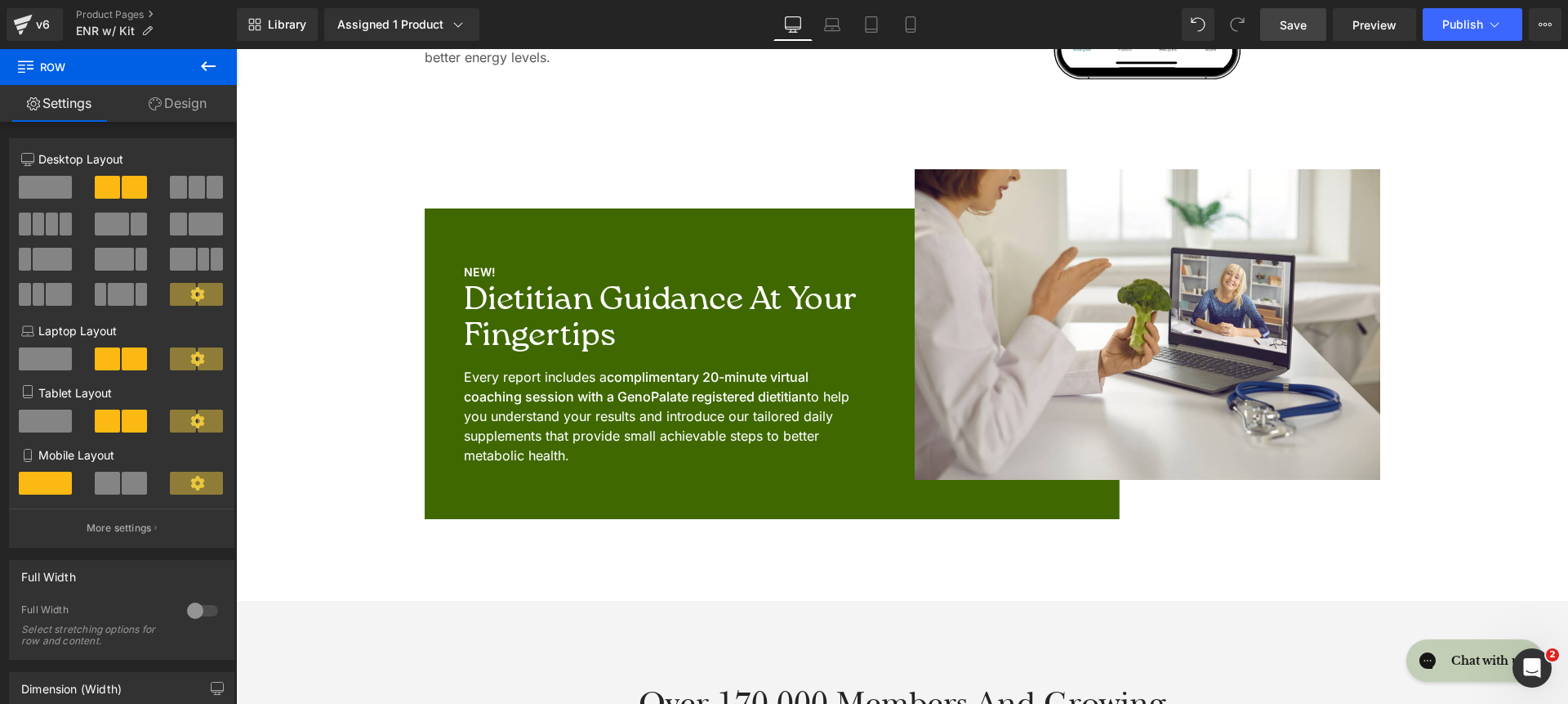
click at [1308, 23] on link "Save" at bounding box center [1293, 24] width 66 height 33
click at [1387, 29] on span "Preview" at bounding box center [1375, 25] width 44 height 18
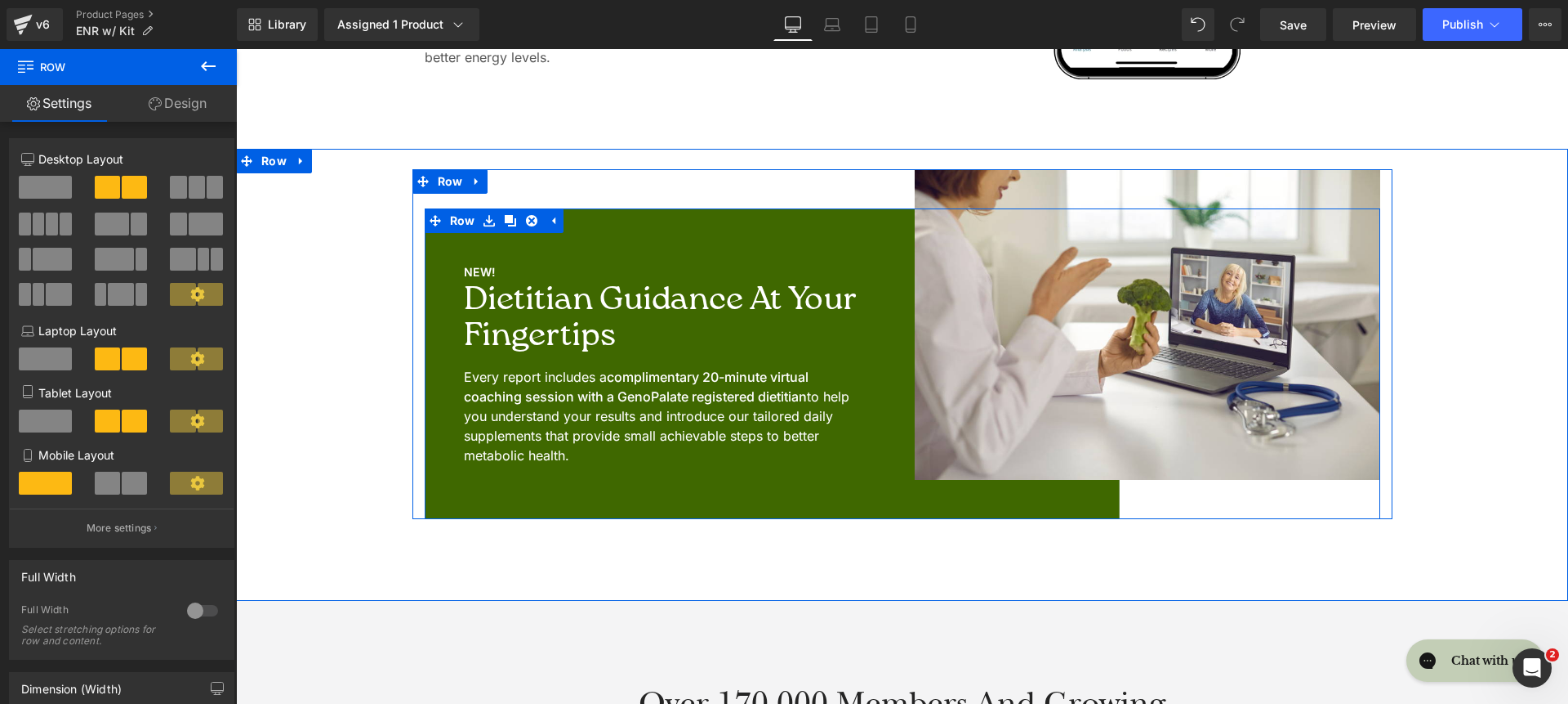
click at [592, 239] on div "NEW! Text Block Dietitian Guidance at Your Fingertips Heading Every report incl…" at bounding box center [664, 364] width 478 height 310
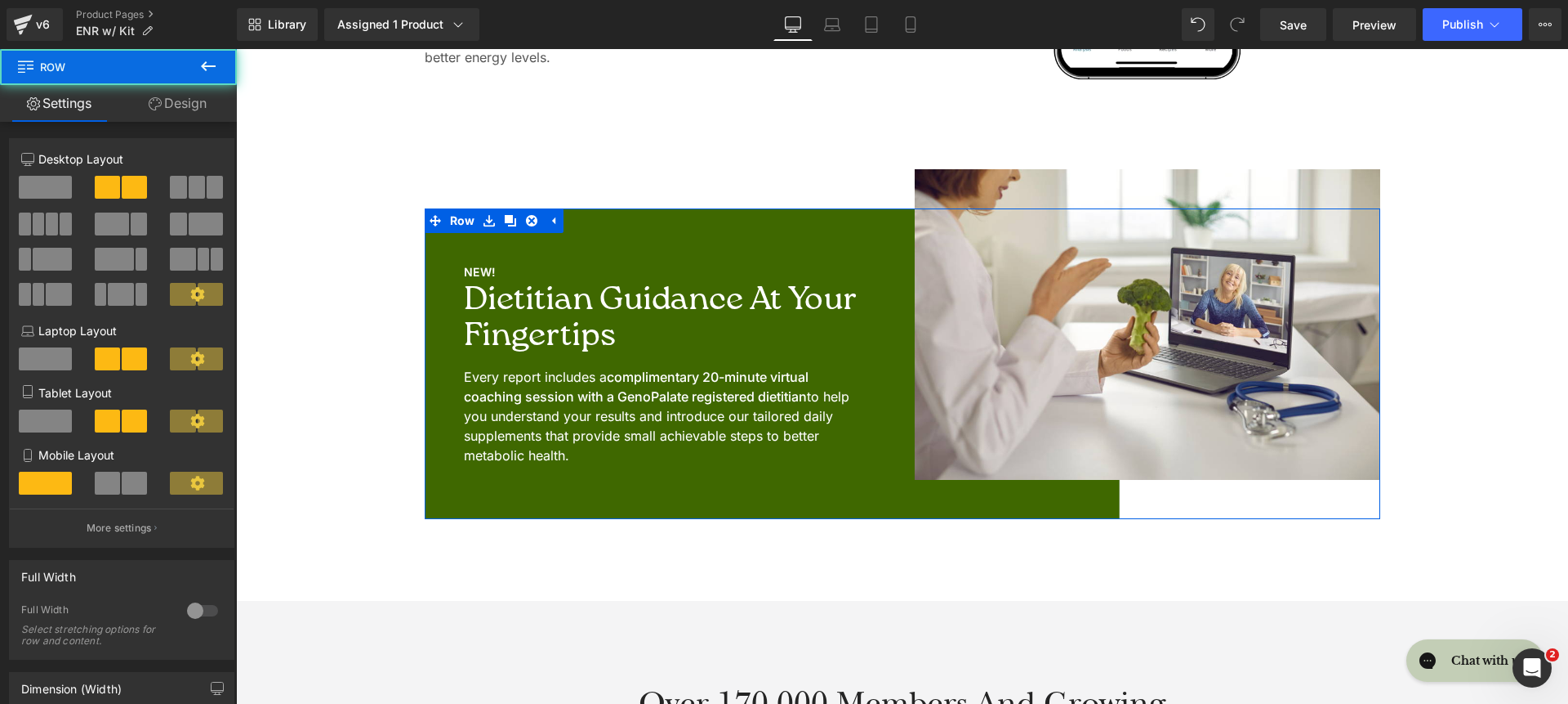
click at [182, 105] on link "Design" at bounding box center [178, 103] width 118 height 37
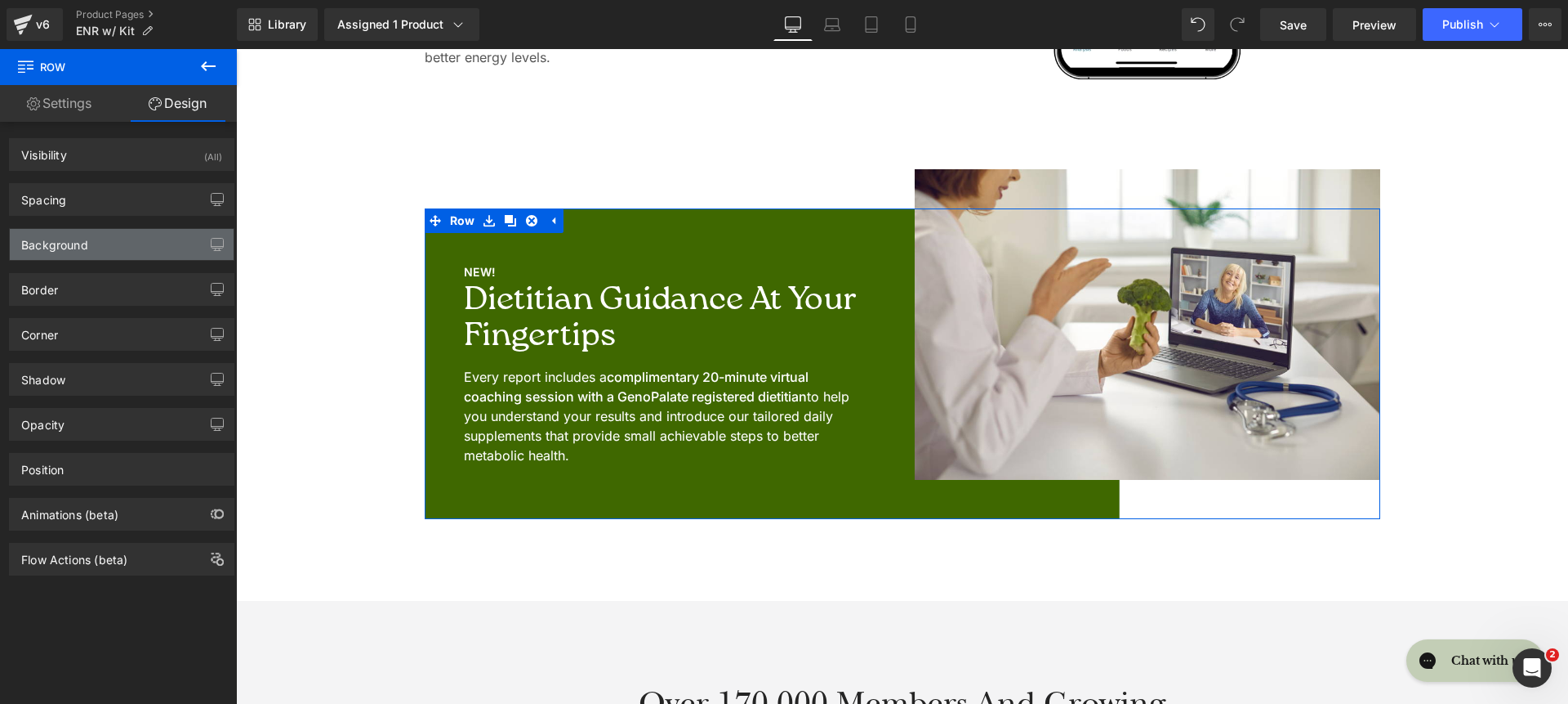
type input "https://ucarecdn.com/51e8ff6e-7e71-4f61-b93a-1ad78ad3d1a2/-/format/auto/-/previ…"
click at [146, 238] on div "Background" at bounding box center [122, 244] width 223 height 31
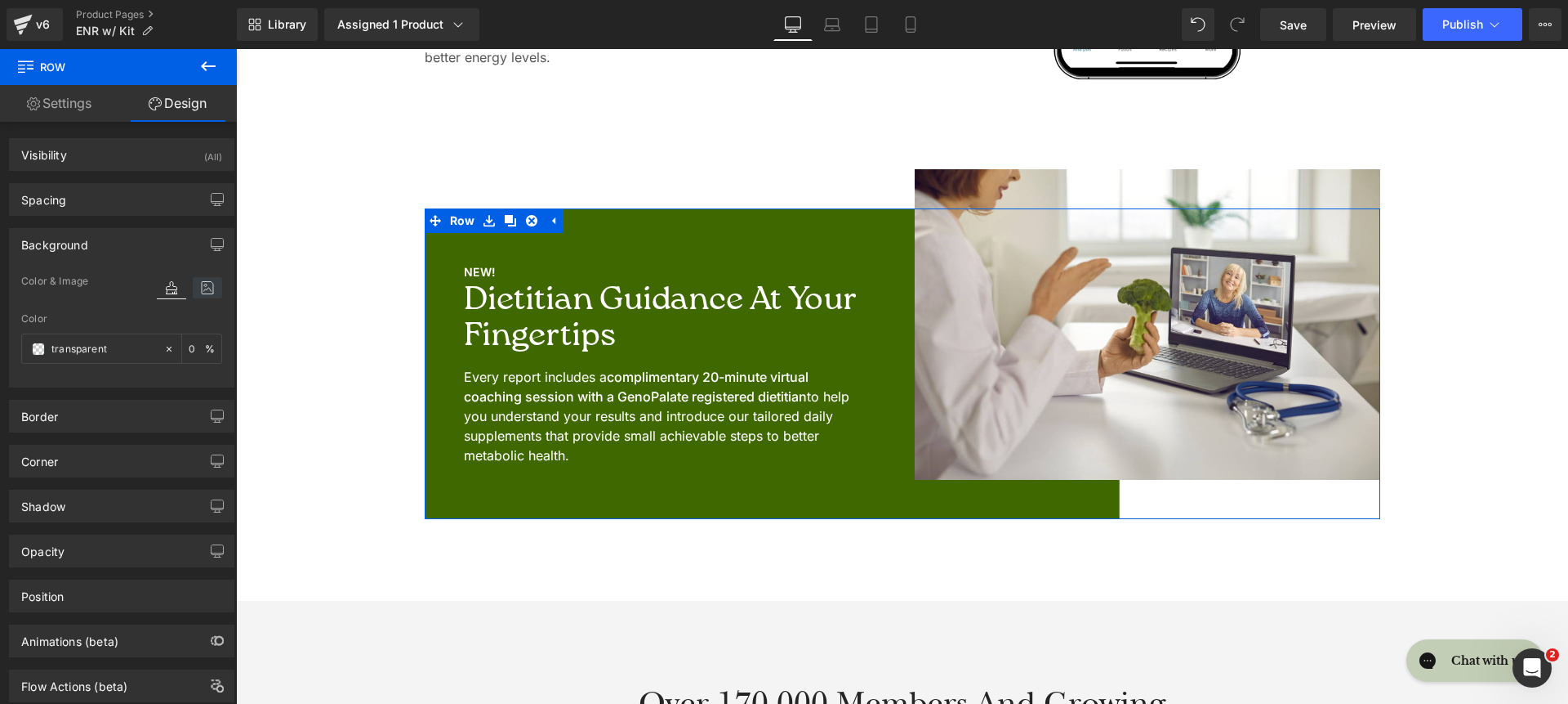
click at [206, 279] on icon at bounding box center [207, 287] width 29 height 21
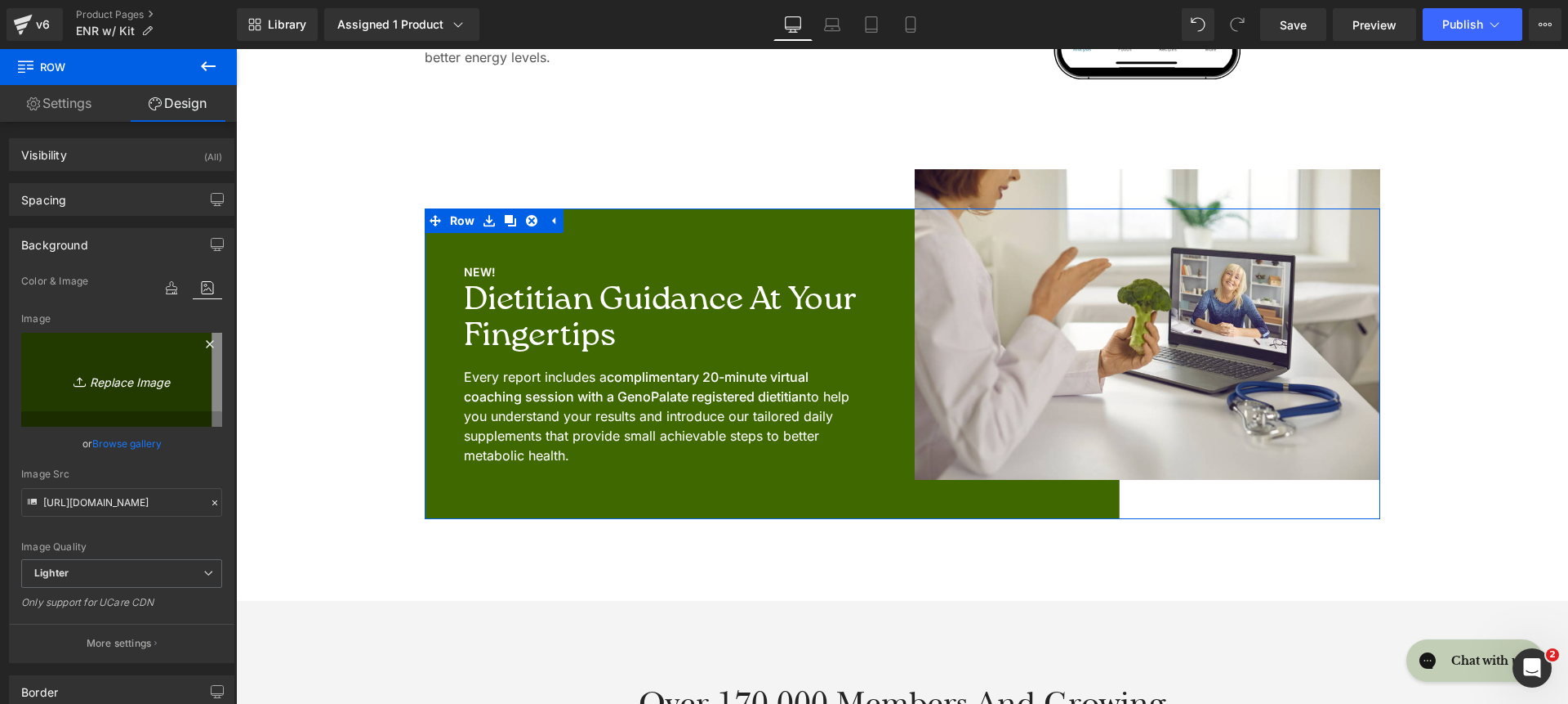
click at [85, 385] on icon at bounding box center [82, 382] width 17 height 17
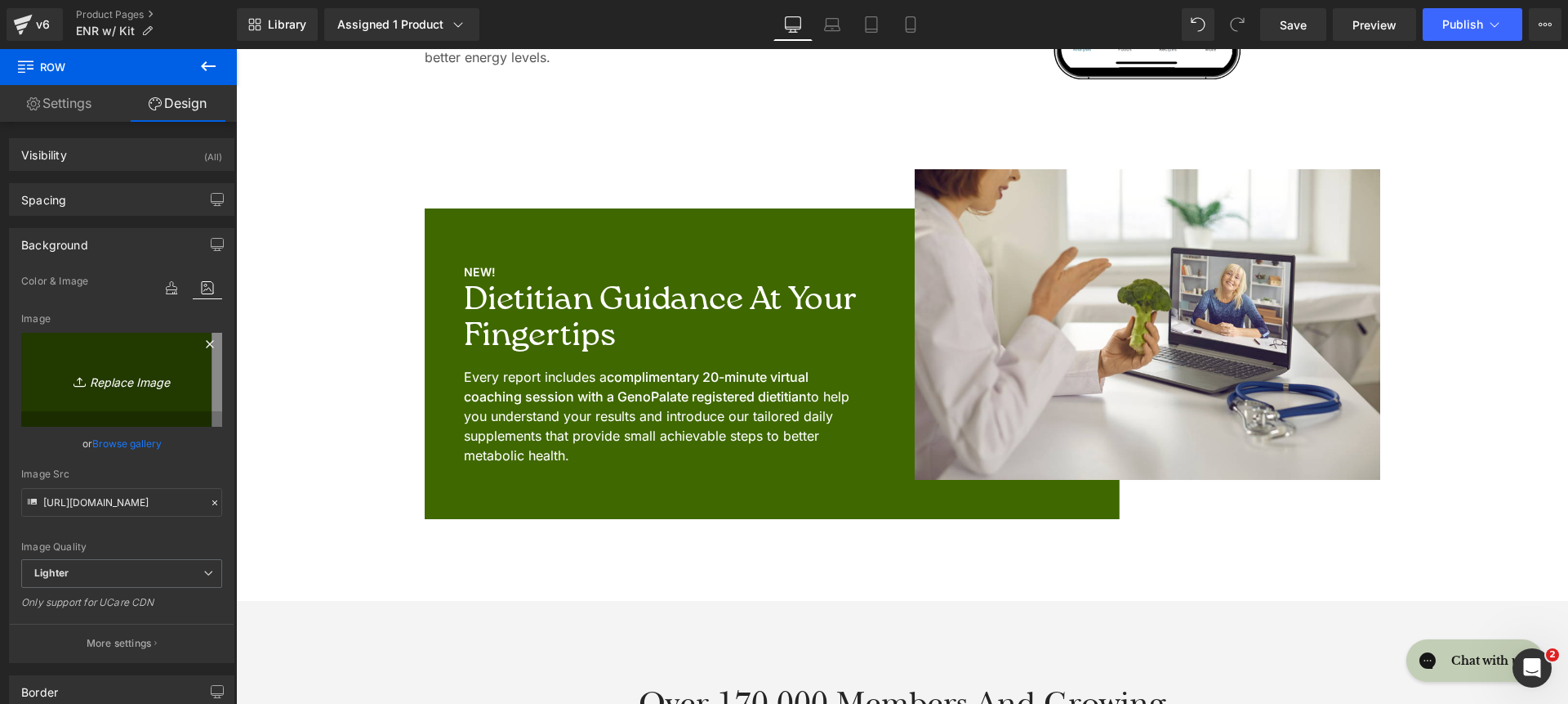
type input "C:\fakepath\background-old-blue.jpg"
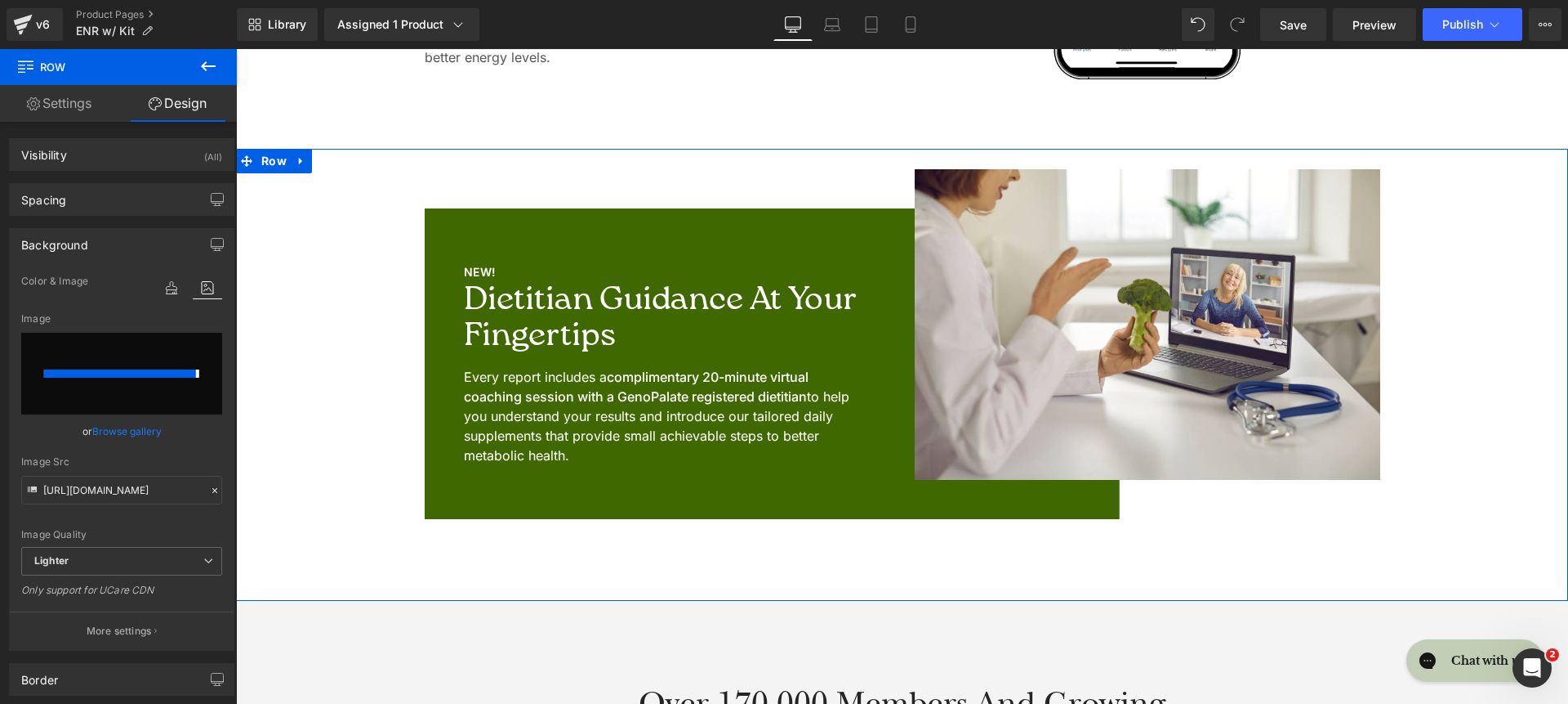
type input "https://ucarecdn.com/c8d6a951-3873-4881-84fd-8645c8f85e8a/-/format/auto/-/previ…"
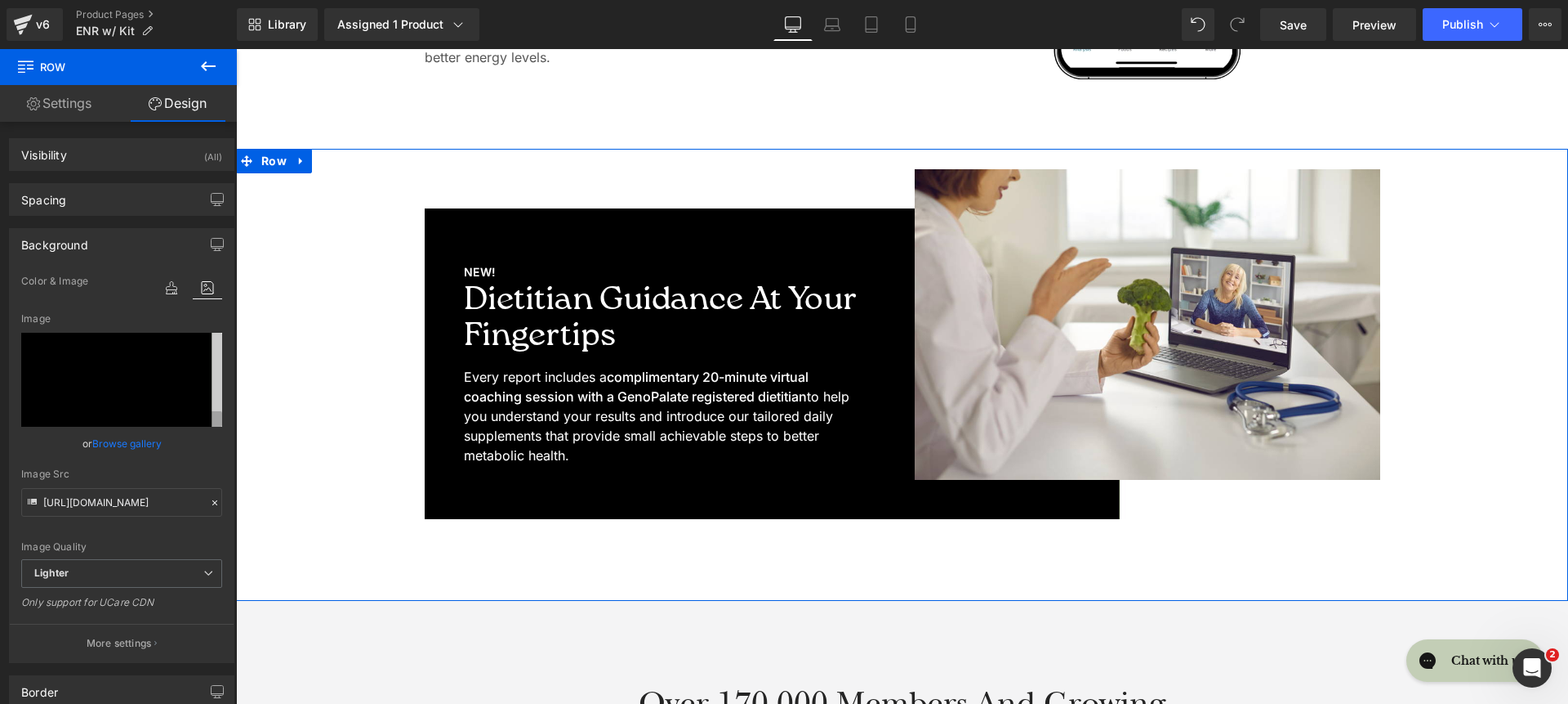
click at [1510, 214] on div "NEW! Text Block Dietitian Guidance at Your Fingertips Heading Every report incl…" at bounding box center [902, 344] width 1300 height 349
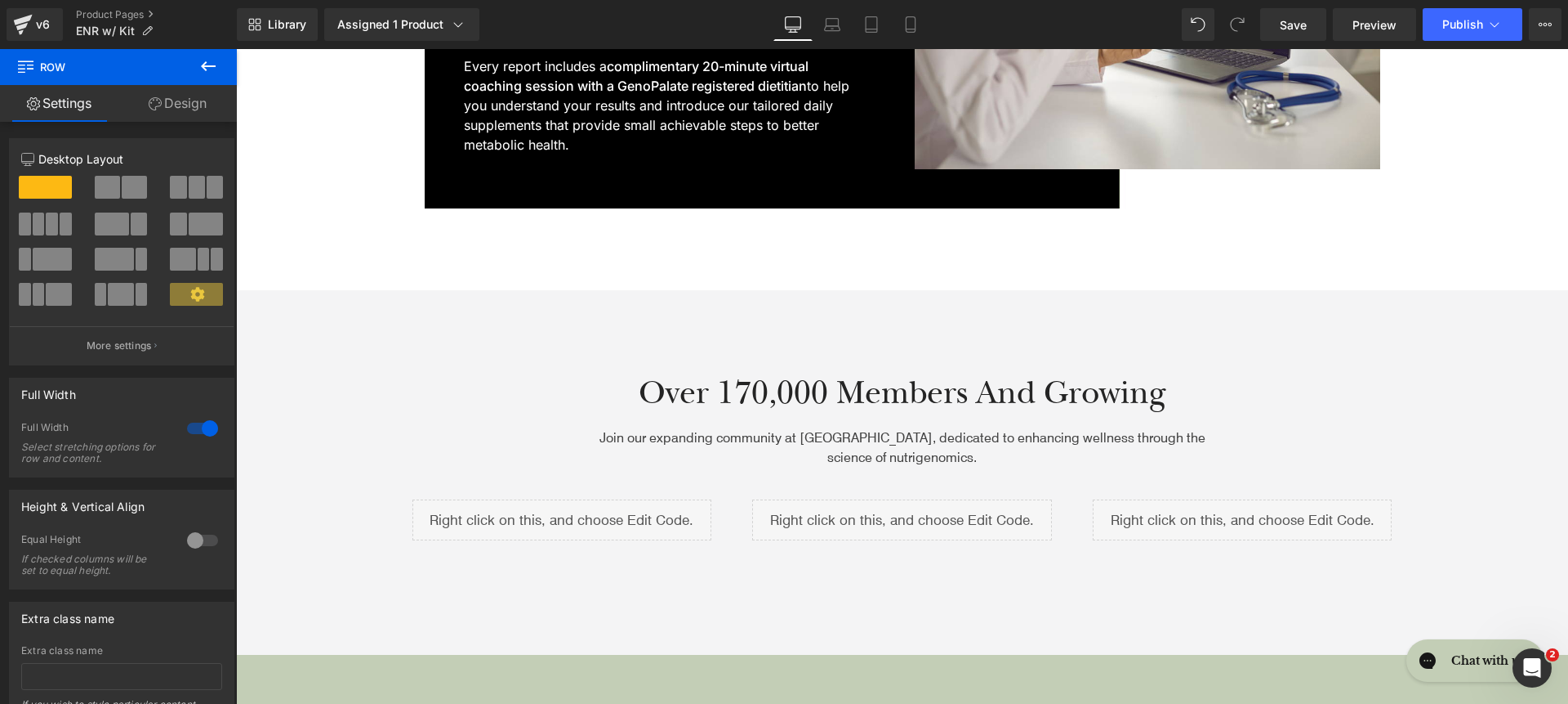
scroll to position [4637, 0]
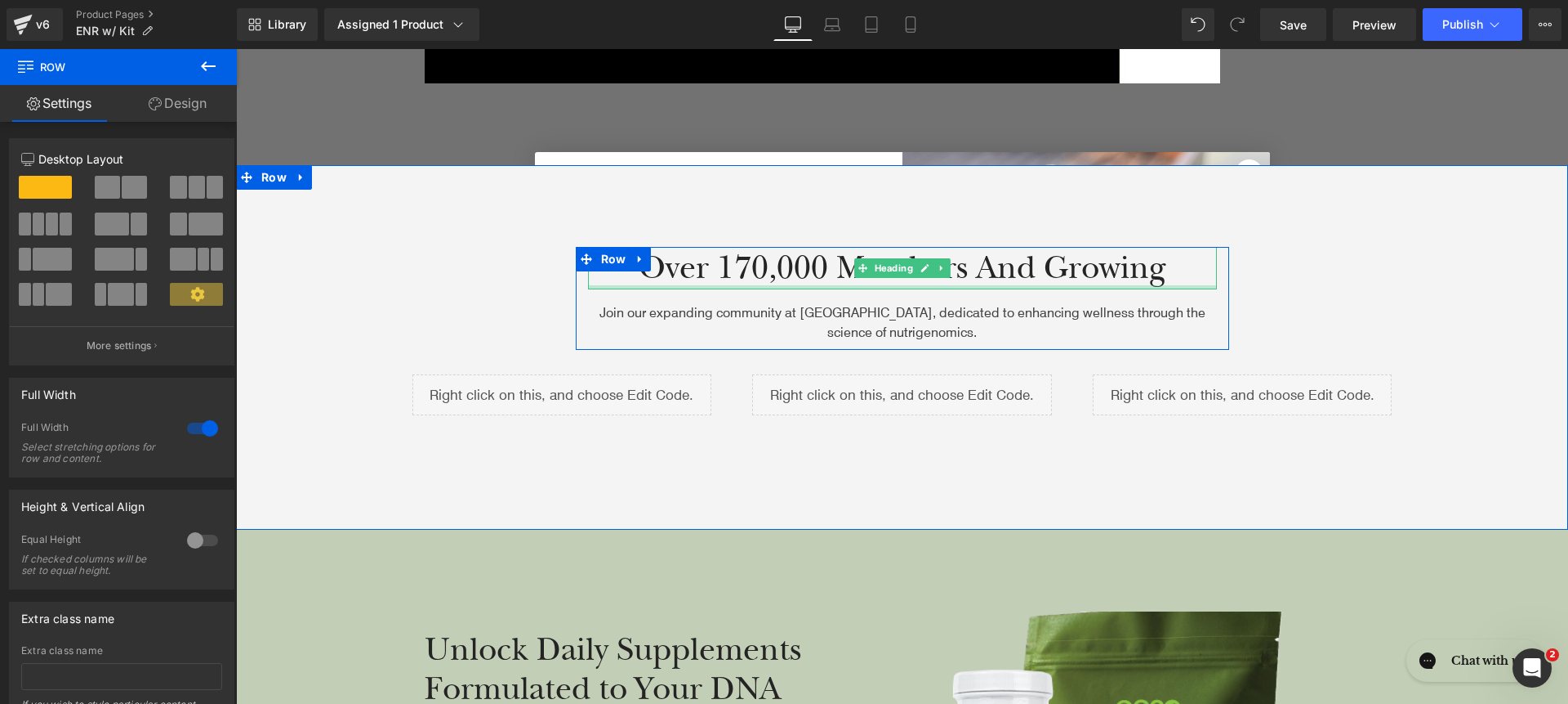
click at [1072, 285] on div at bounding box center [902, 287] width 629 height 4
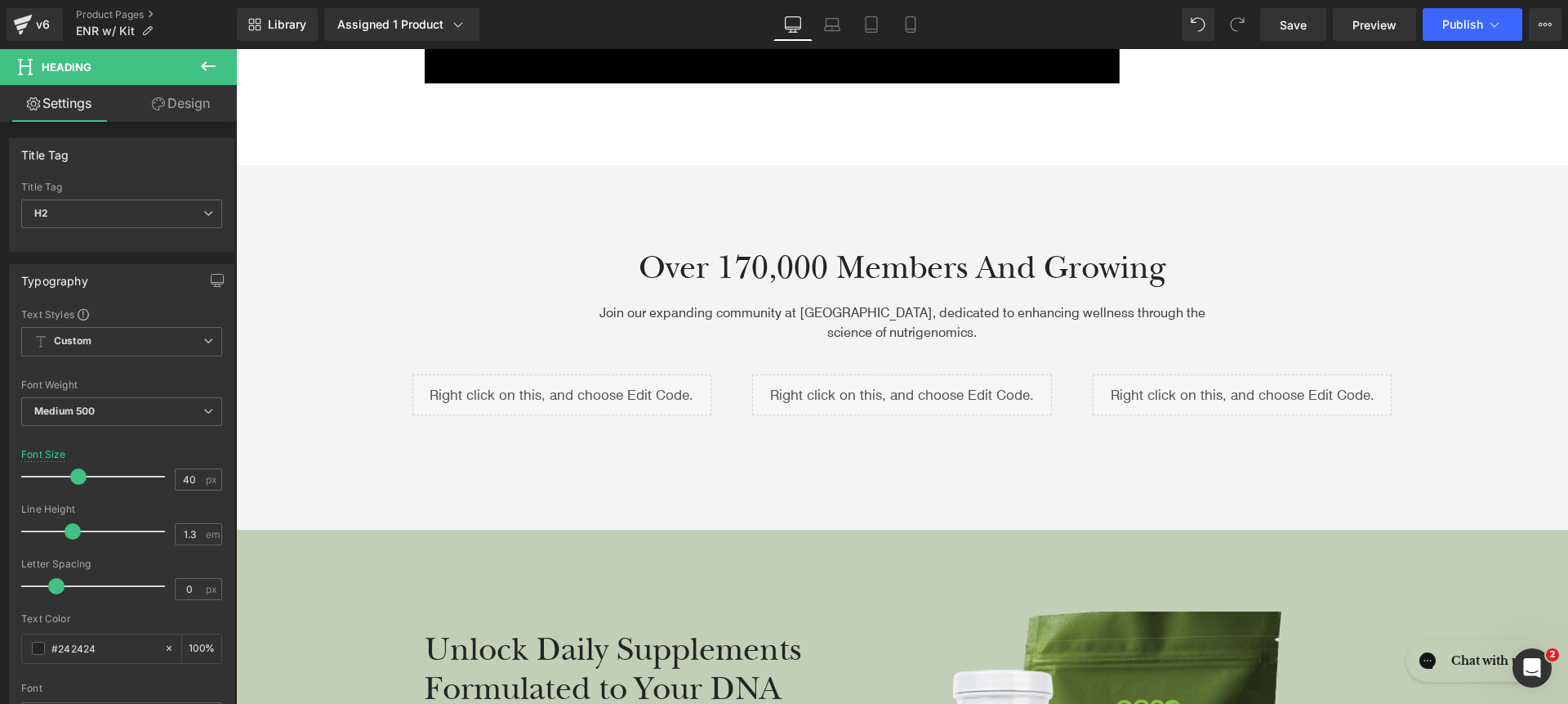
click at [706, 266] on h2 "Over 170,000 Members and Growing" at bounding box center [902, 268] width 629 height 43
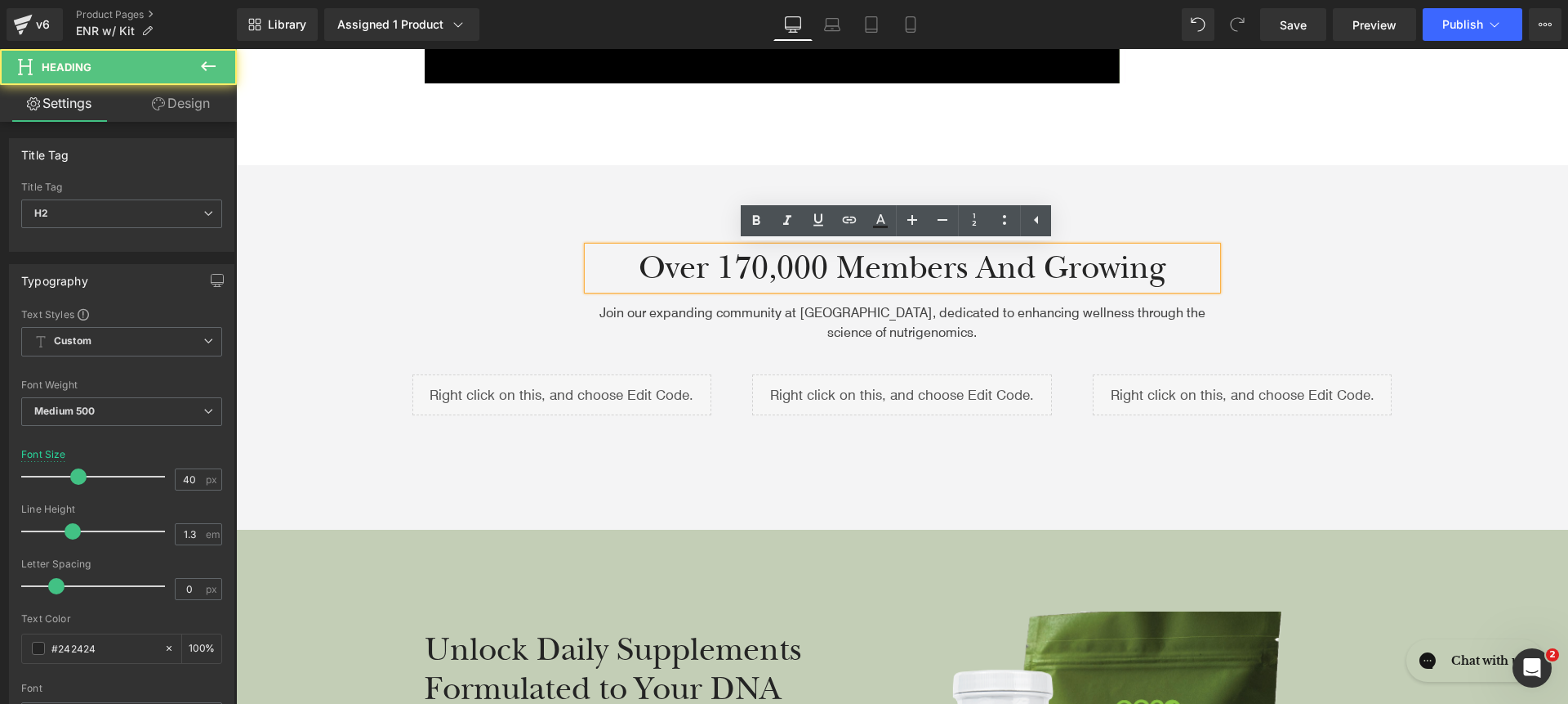
click at [382, 247] on div "Over 170,000 Members and Growing Heading Join our expanding community at GenoPa…" at bounding box center [902, 347] width 1300 height 201
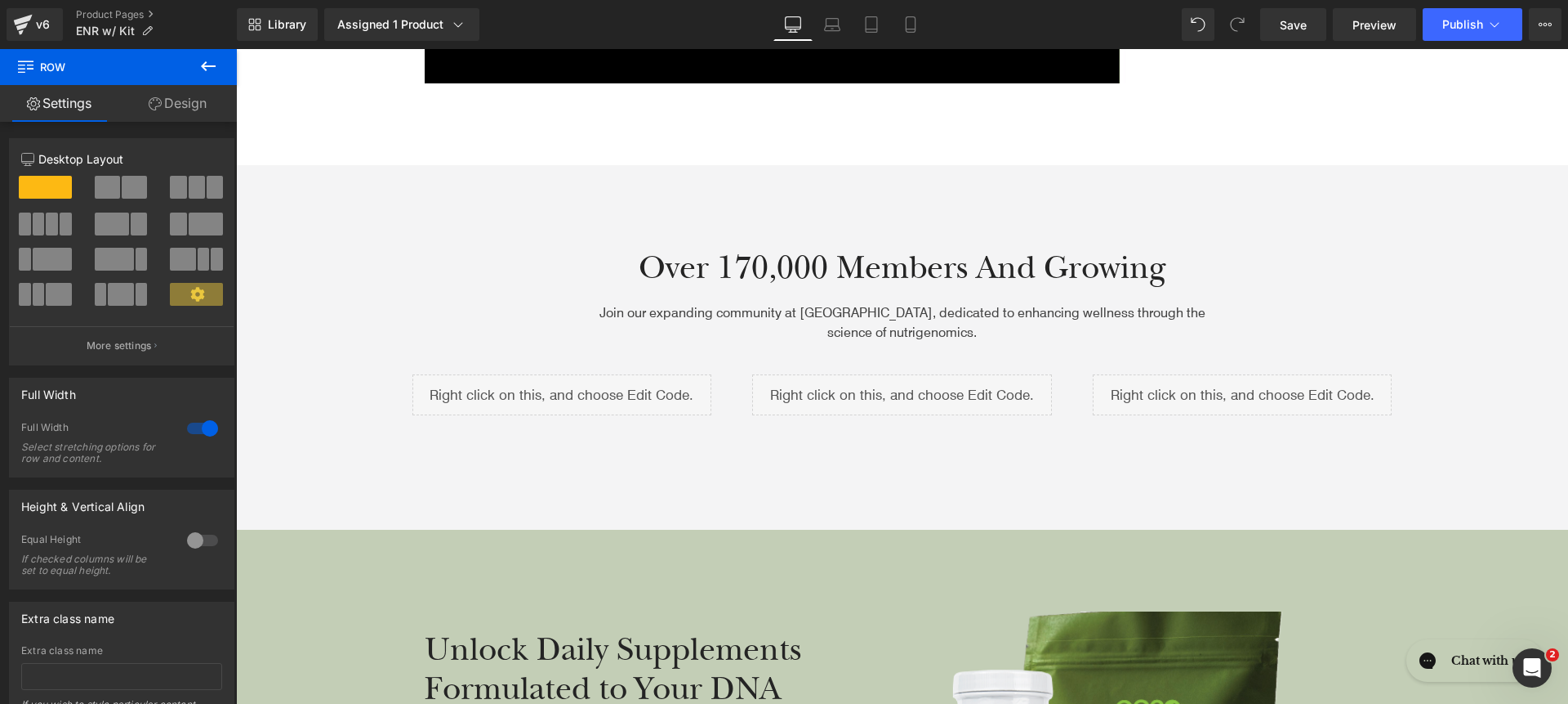
click at [407, 254] on div "Over 170,000 Members and Growing Heading Join our expanding community at GenoPa…" at bounding box center [902, 347] width 1300 height 201
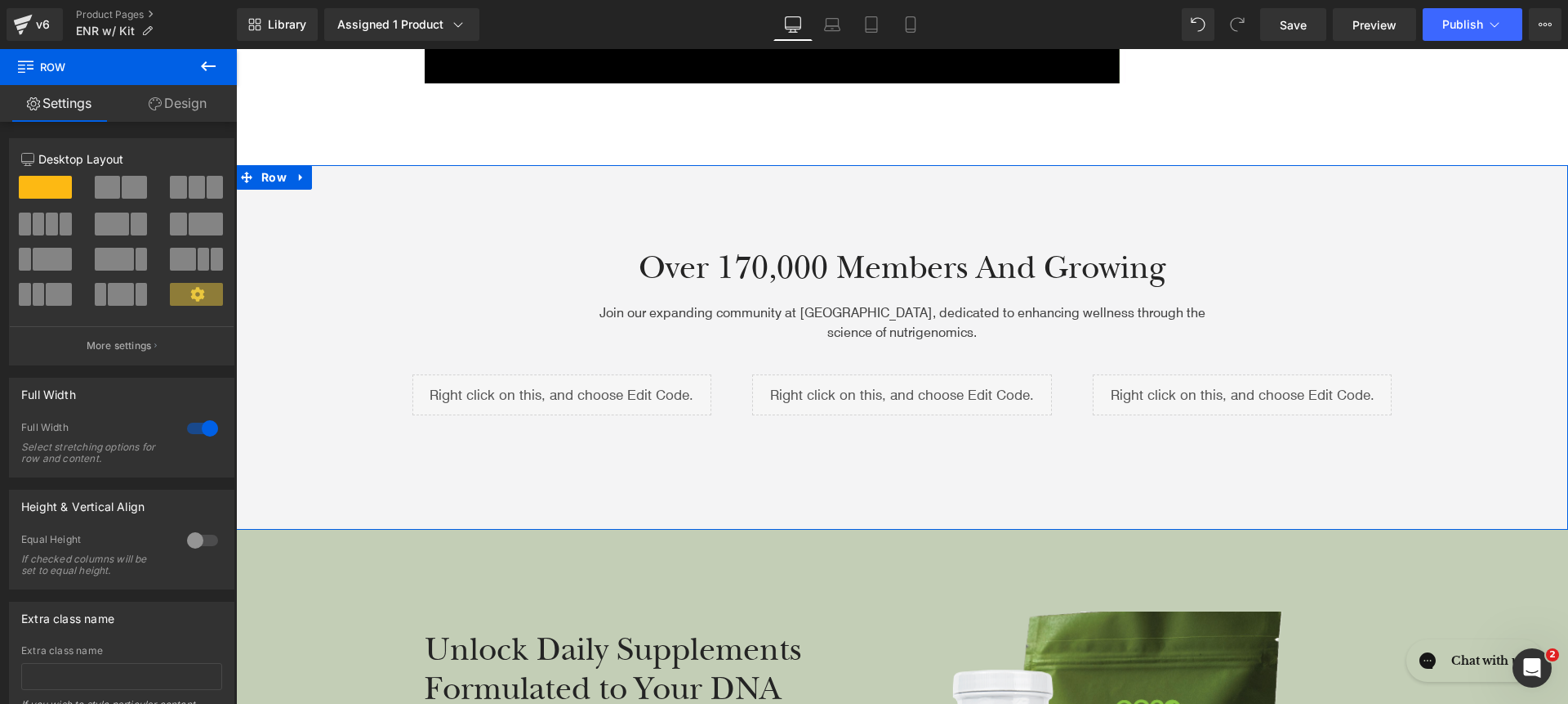
click at [174, 131] on div "Column Size Customizer 12 Desktop Layout Laptop Layout Tablet Layout Mobile Lay…" at bounding box center [122, 245] width 244 height 239
click at [177, 108] on link "Design" at bounding box center [178, 103] width 118 height 37
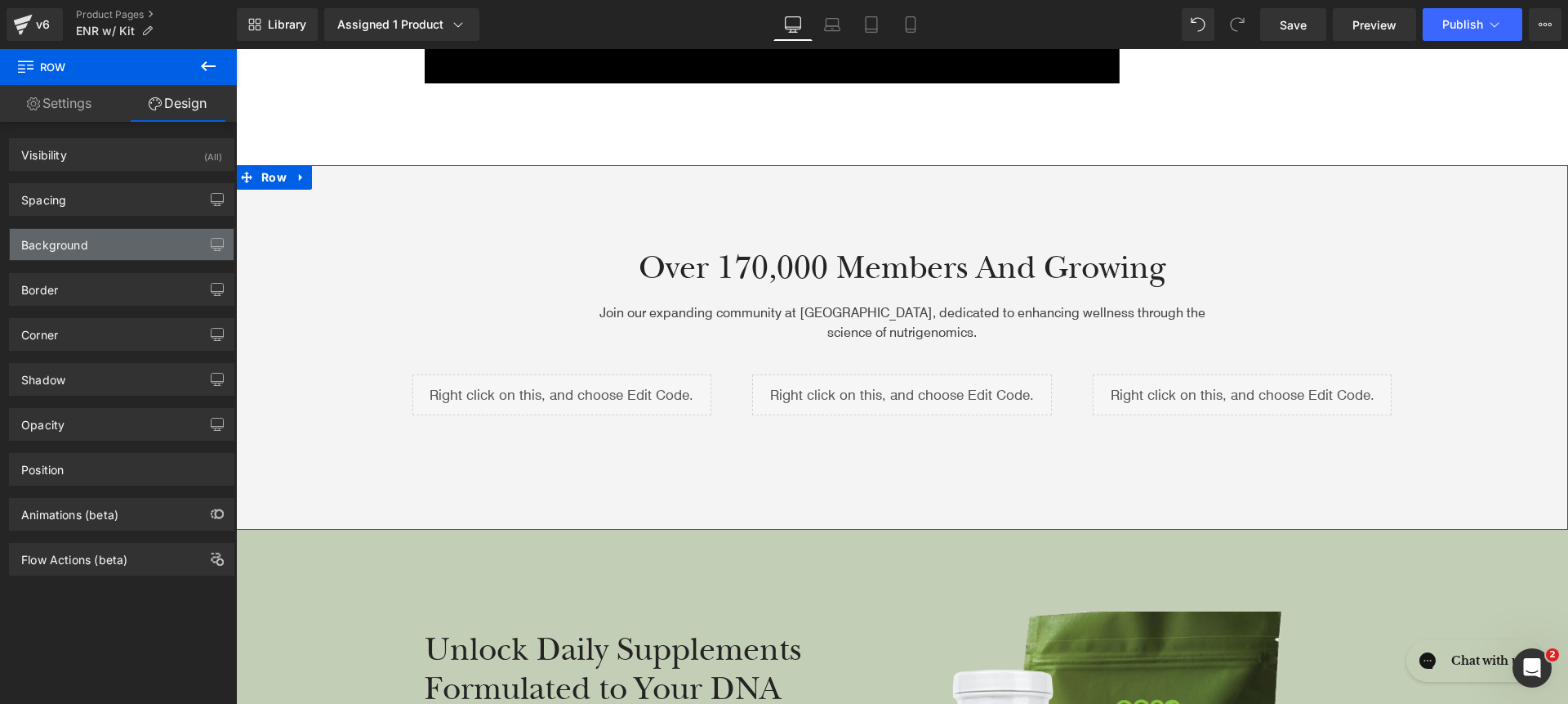
click at [109, 252] on div "Background" at bounding box center [122, 244] width 223 height 31
type input "#f4f4f5"
type input "100"
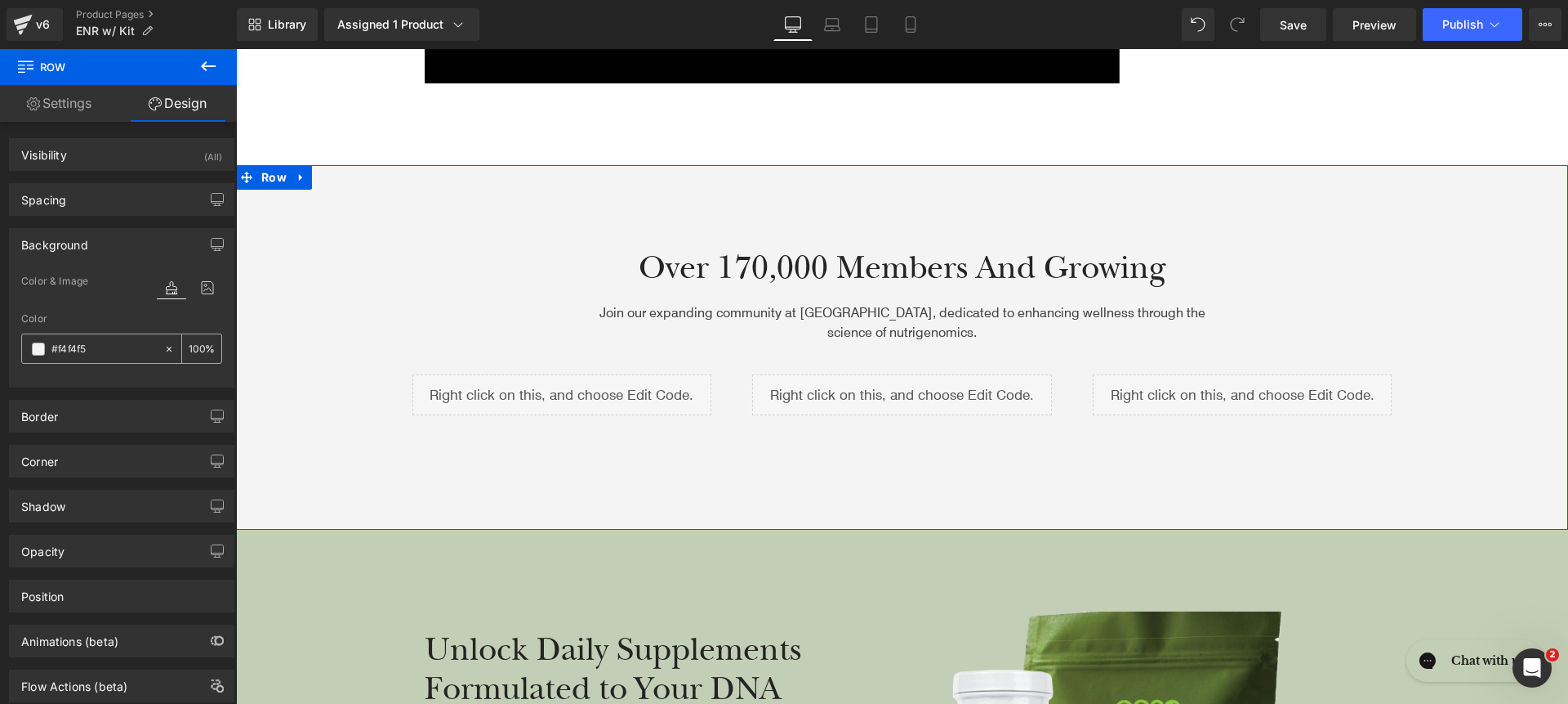
click at [106, 347] on input "#f4f4f5" at bounding box center [103, 349] width 104 height 18
paste input "DCF1FC"
type input "DCF1FC"
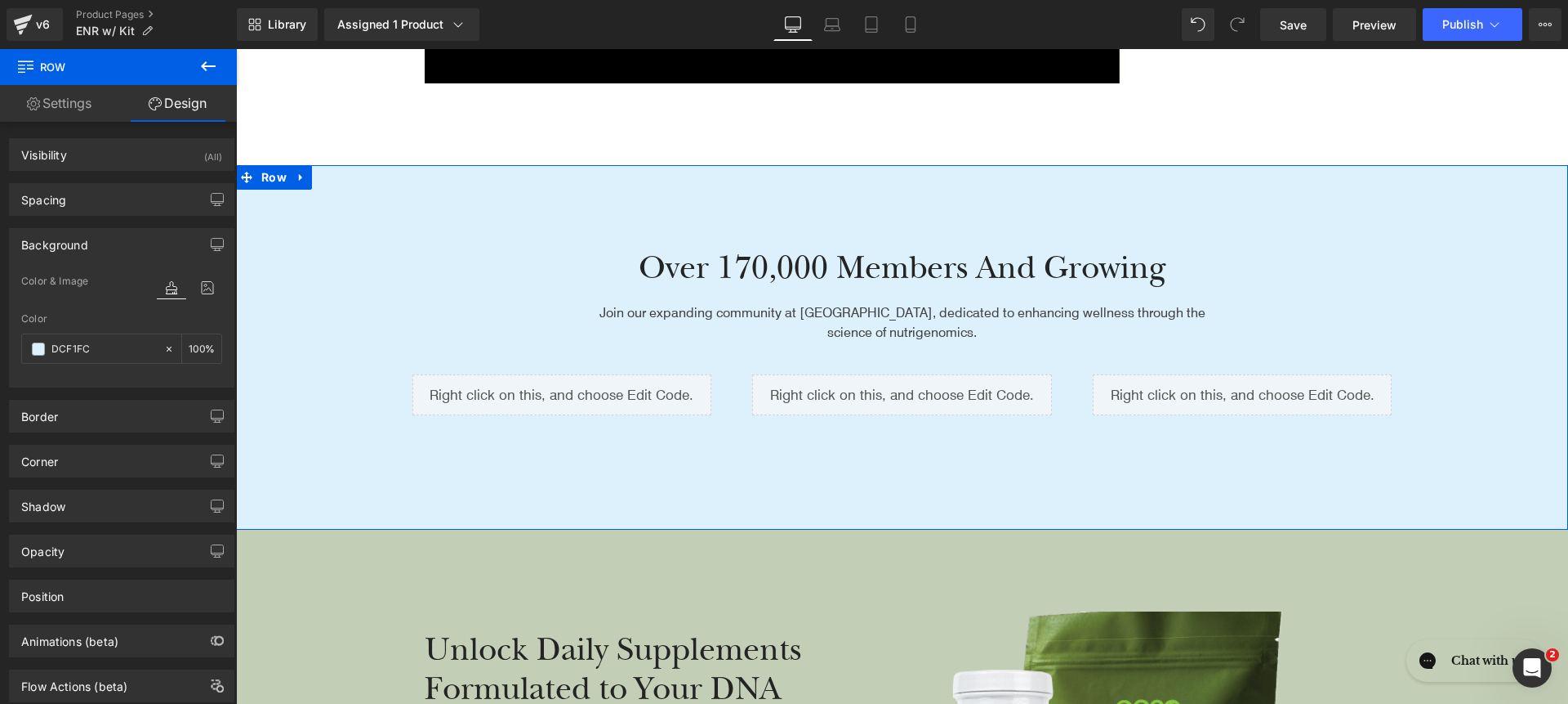
click at [790, 263] on h2 "Over 170,000 Members and Growing" at bounding box center [902, 268] width 629 height 43
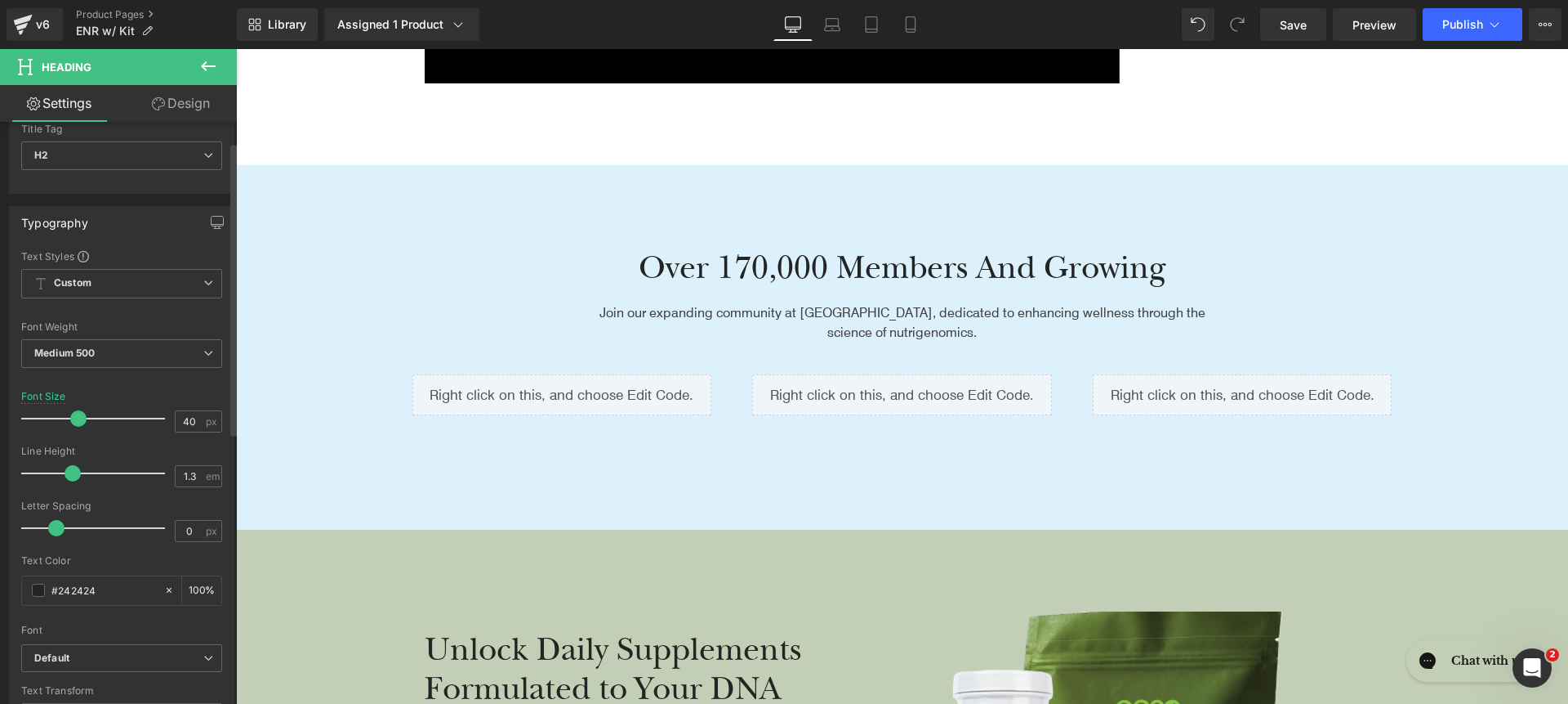
scroll to position [78, 0]
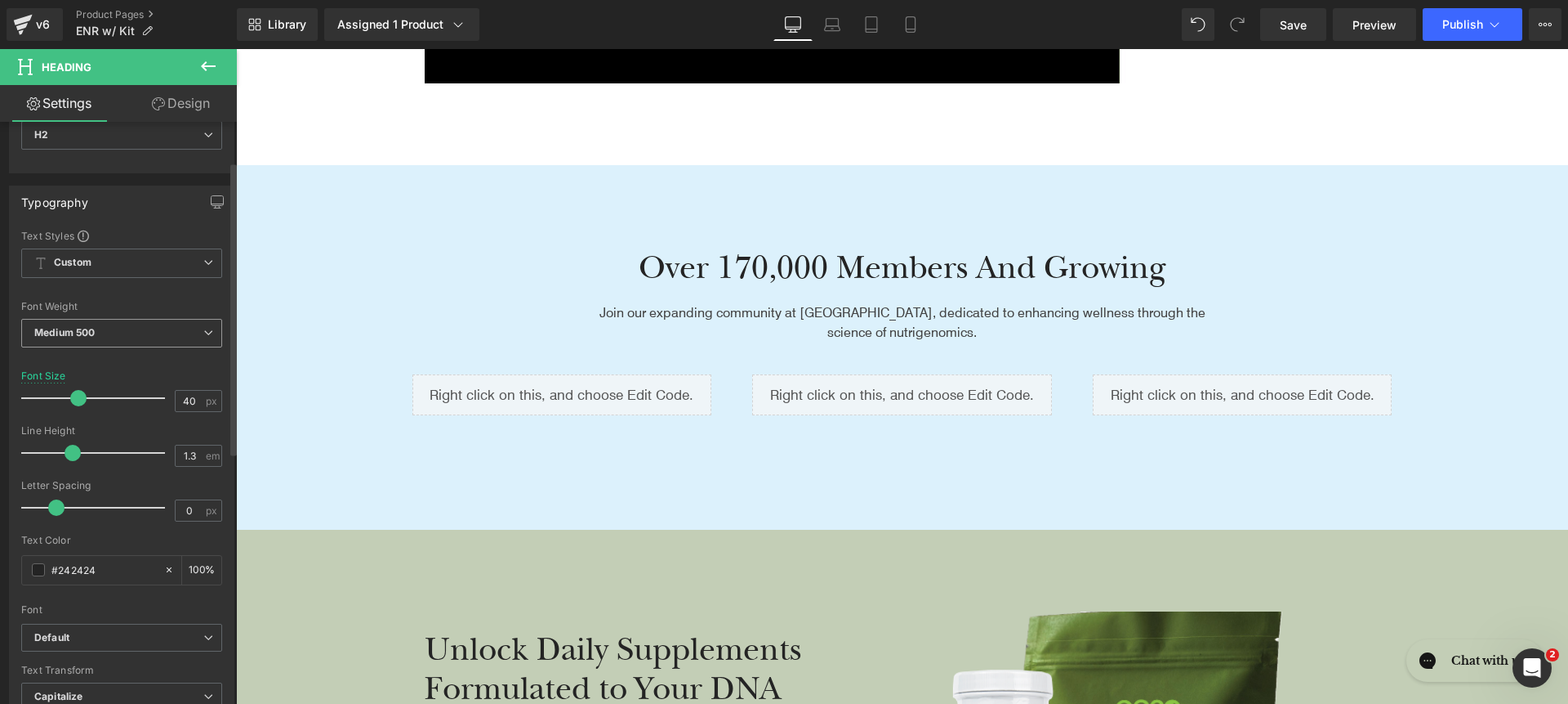
click at [78, 333] on b "Medium 500" at bounding box center [64, 332] width 61 height 13
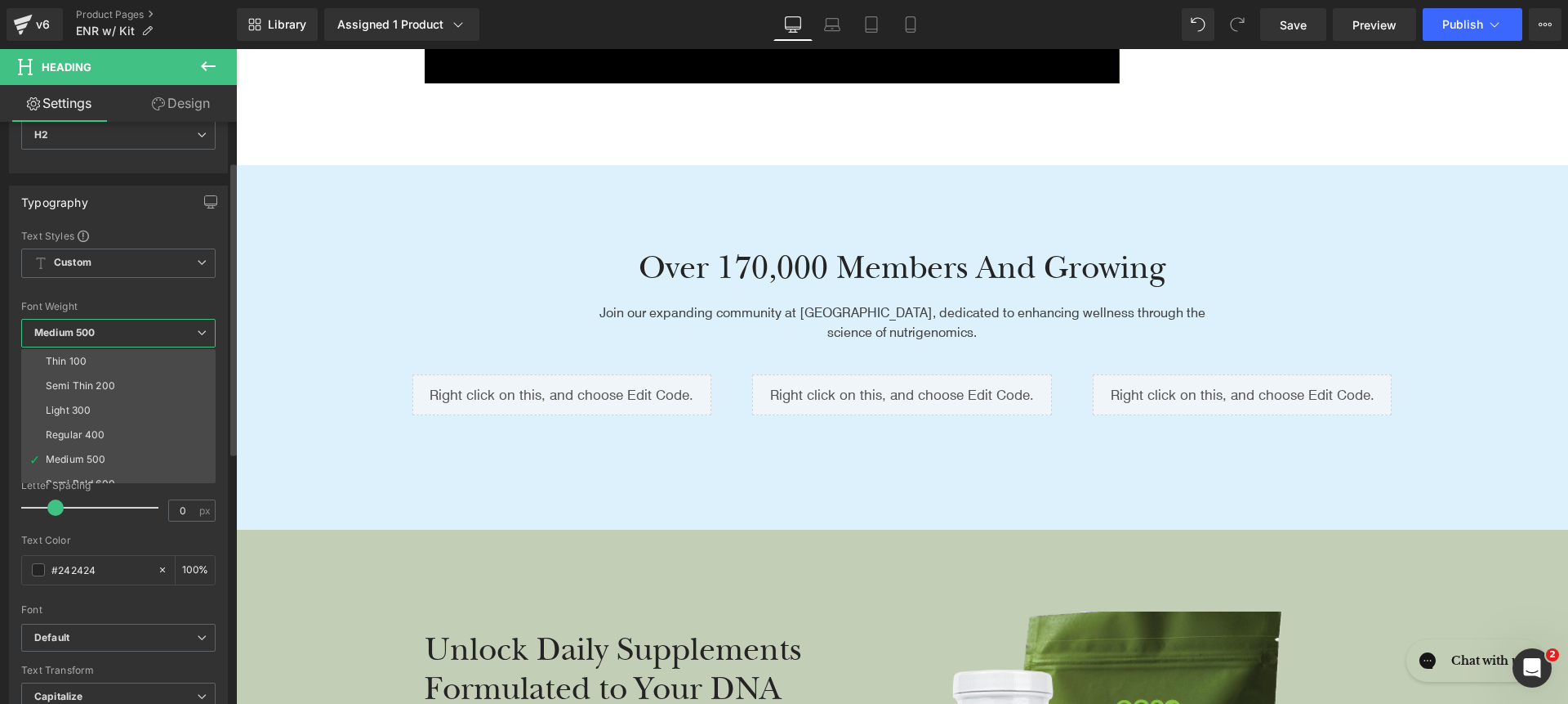
drag, startPoint x: 92, startPoint y: 410, endPoint x: 91, endPoint y: 460, distance: 50.0
click at [93, 410] on li "Light 300" at bounding box center [122, 410] width 202 height 24
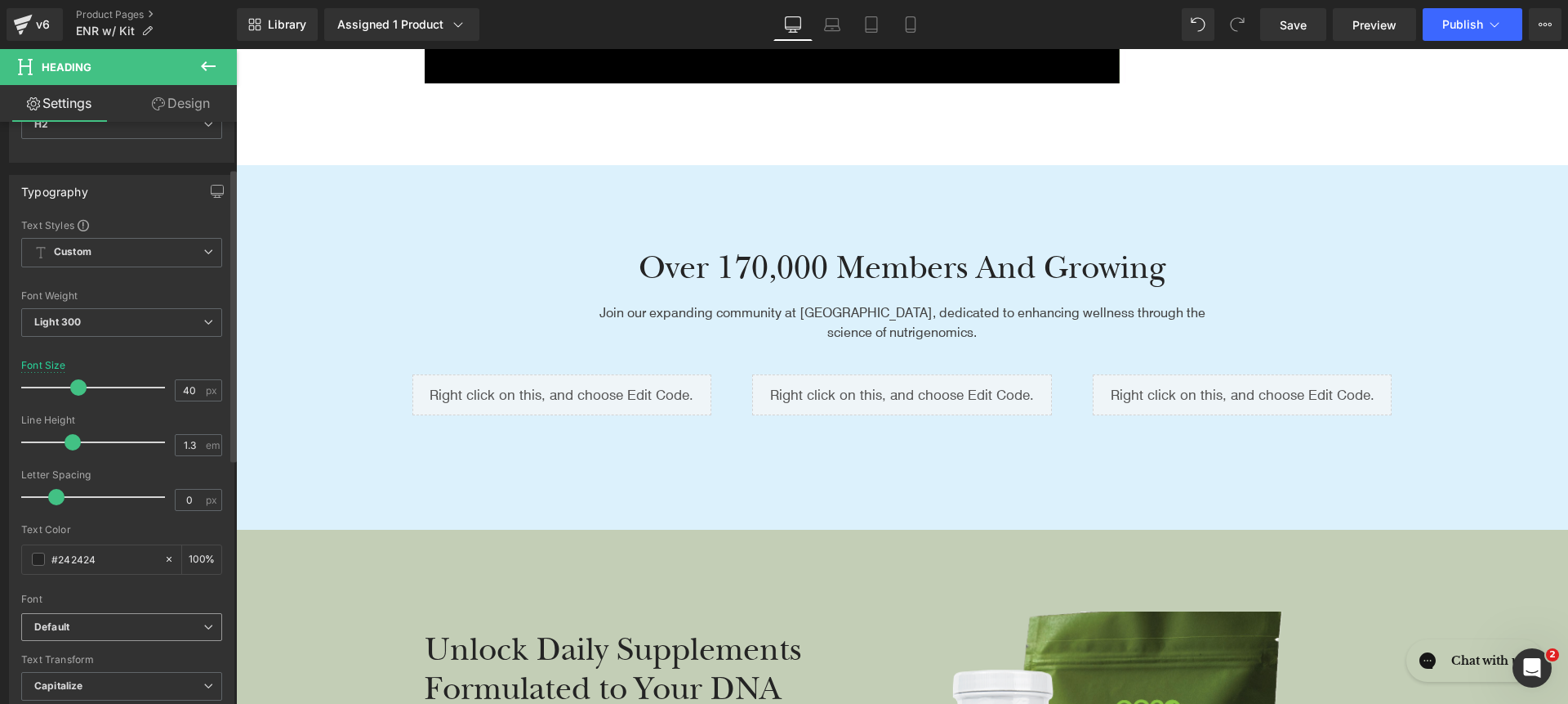
scroll to position [119, 0]
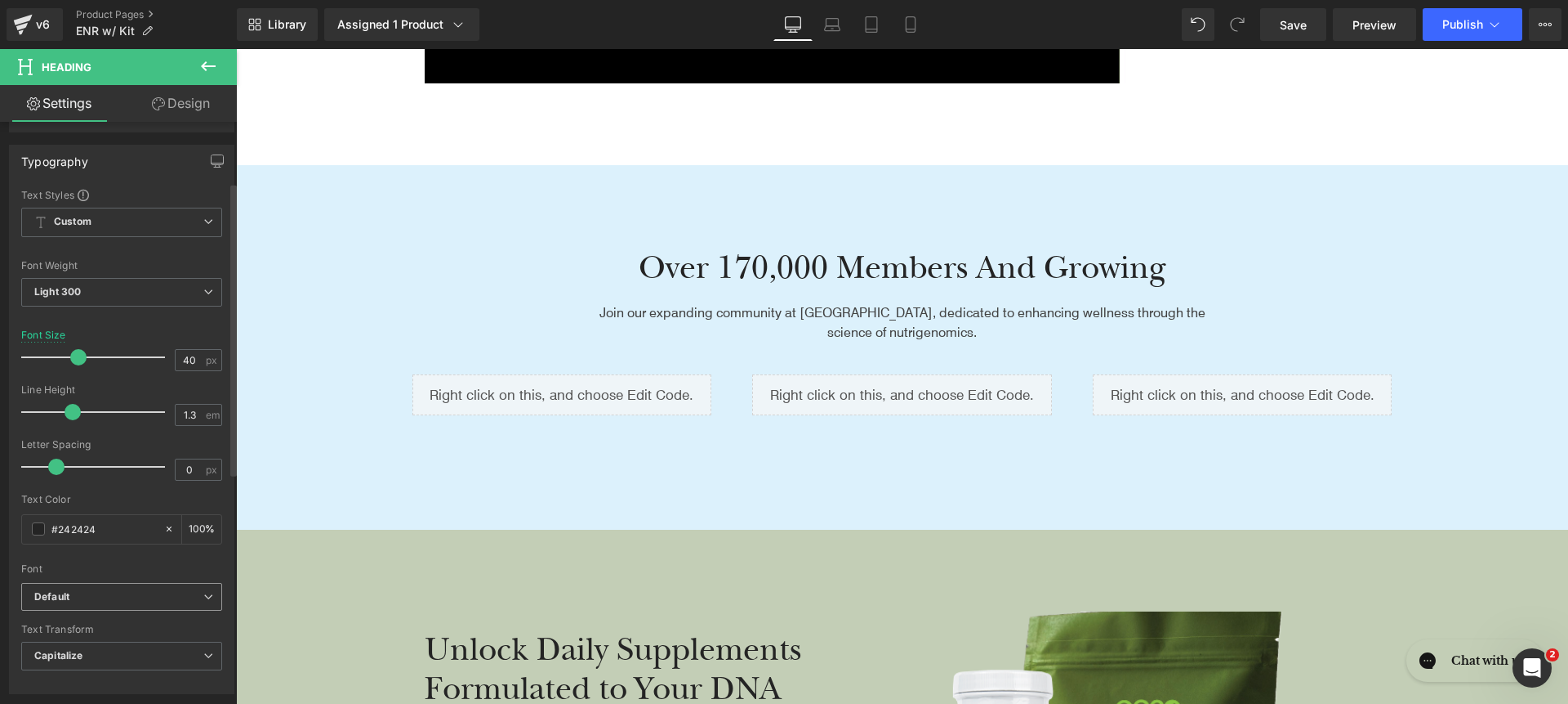
click at [117, 592] on b "Default" at bounding box center [118, 596] width 169 height 14
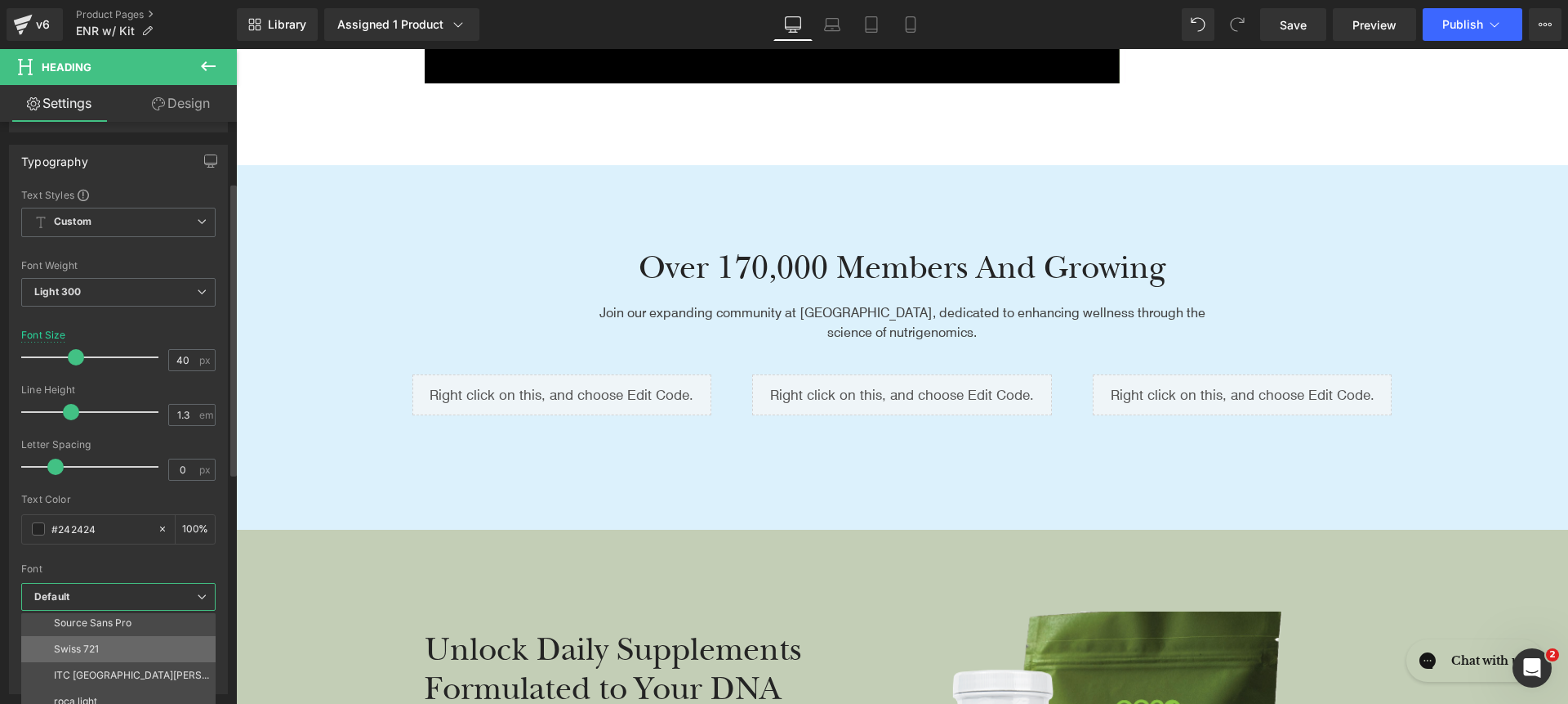
scroll to position [189, 0]
click at [152, 691] on li "roca light" at bounding box center [122, 697] width 202 height 26
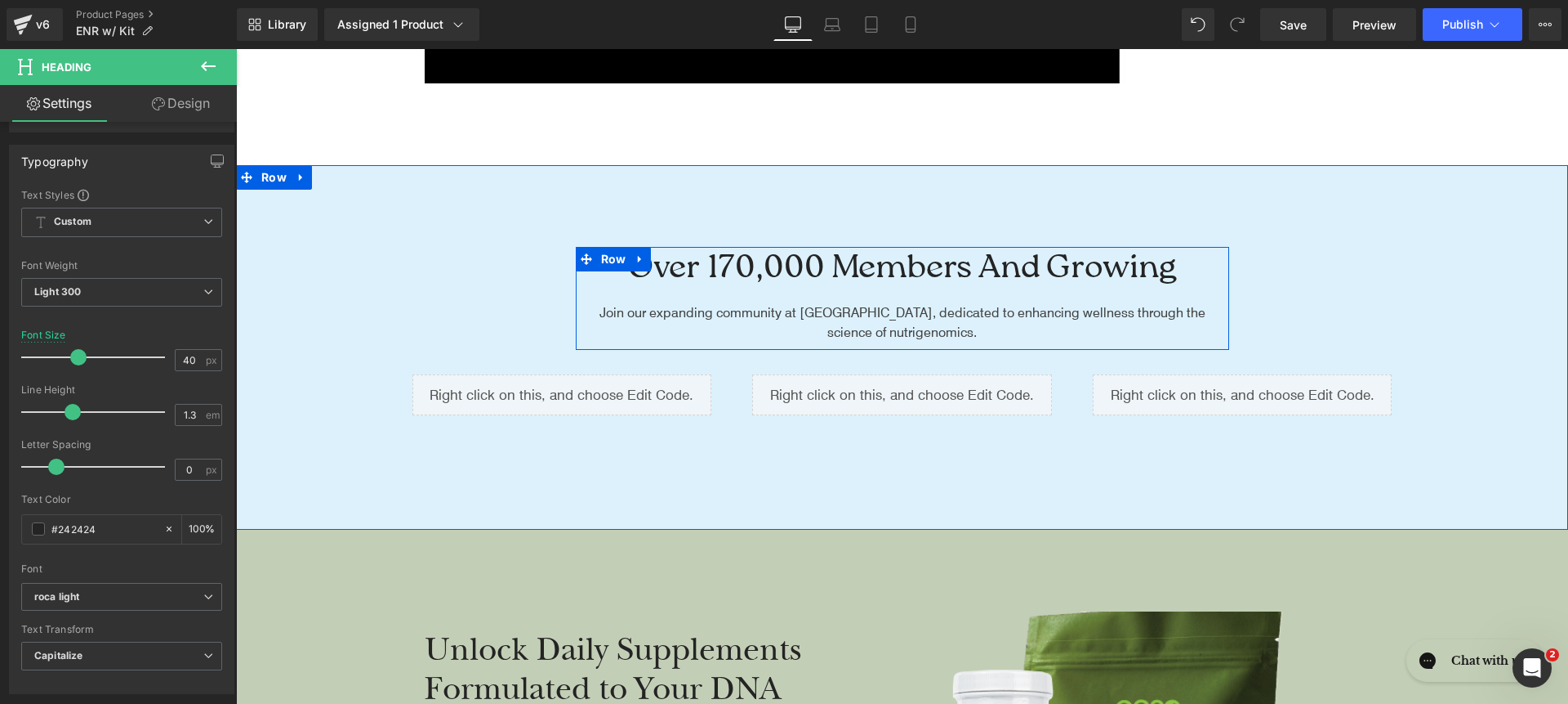
click at [618, 317] on div "Join our expanding community at GenoPalate, dedicated to enhancing wellness thr…" at bounding box center [902, 322] width 629 height 39
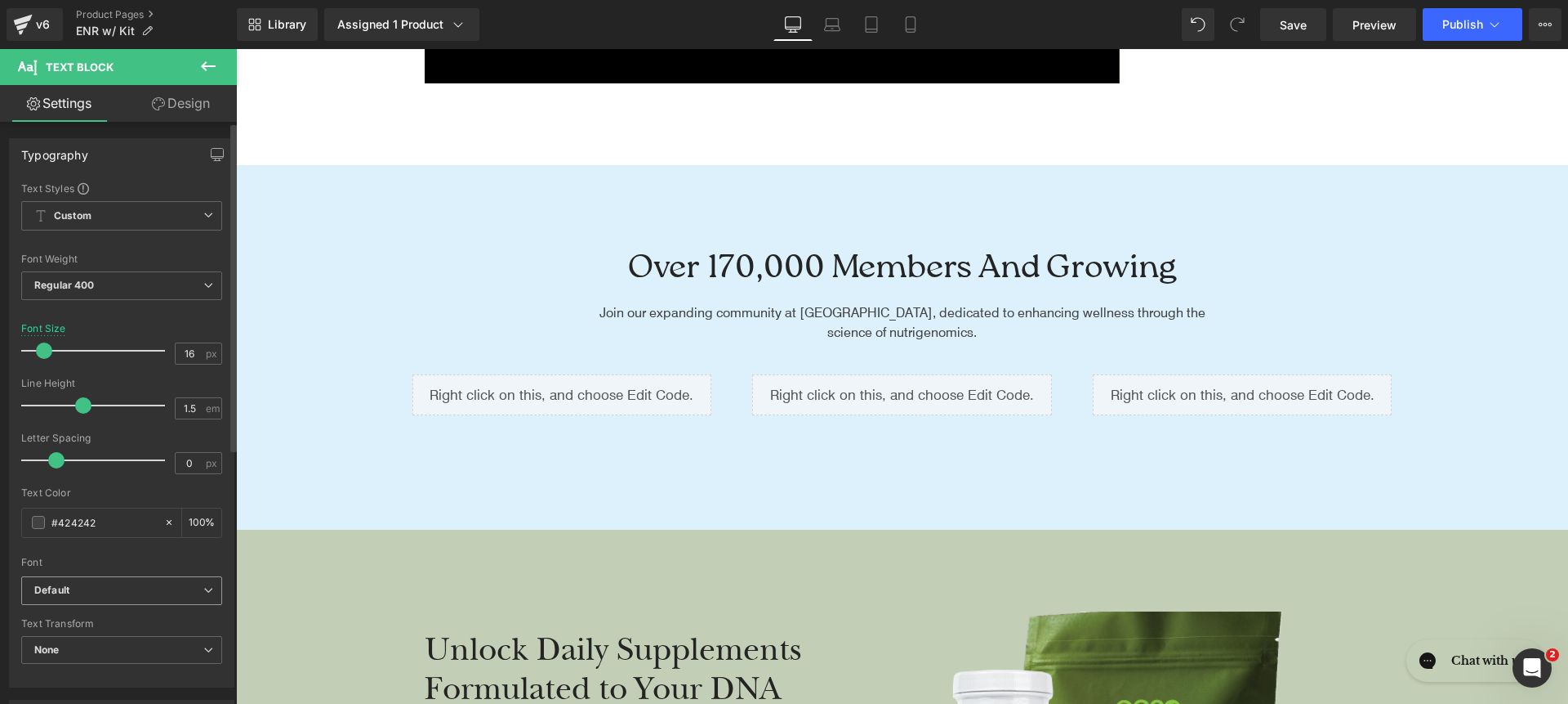
click at [182, 593] on b "Default" at bounding box center [118, 591] width 169 height 14
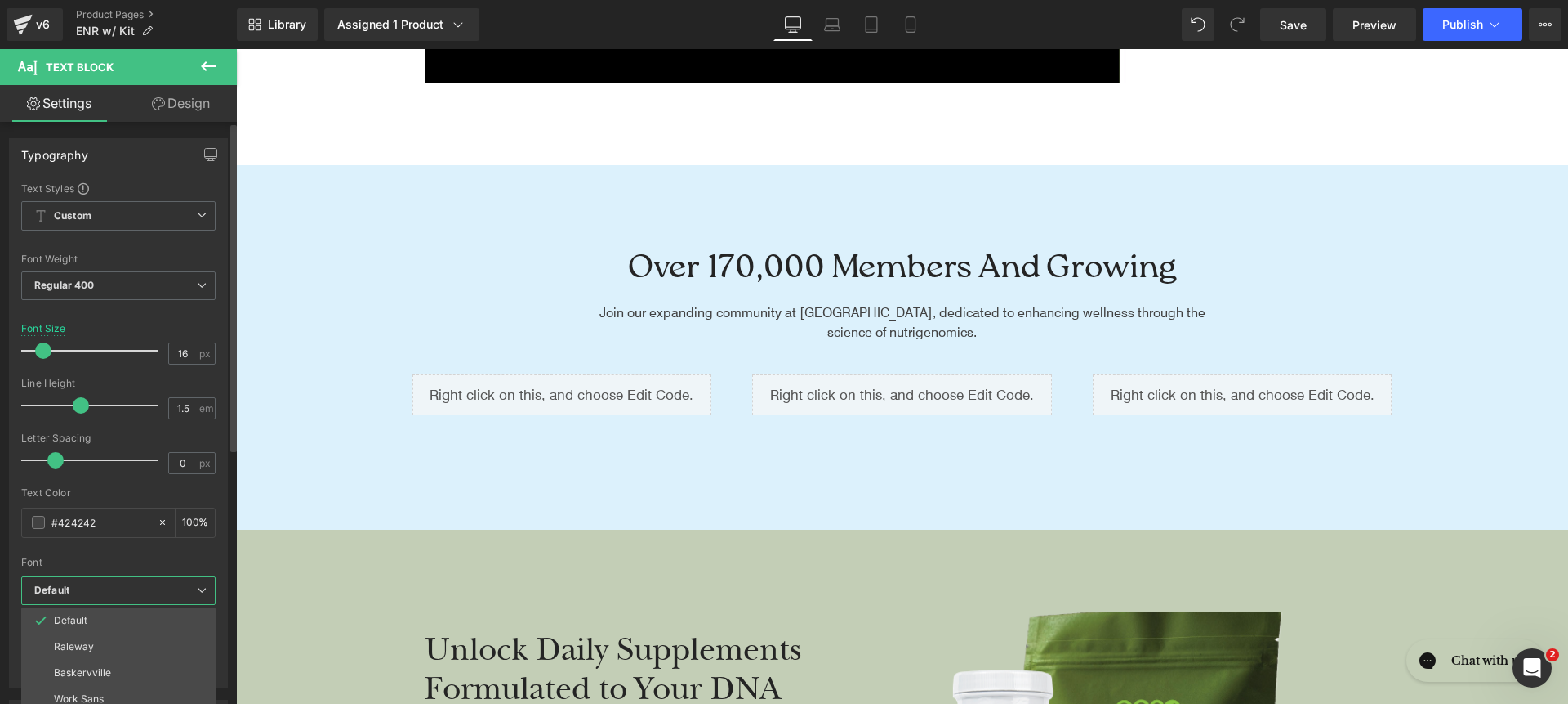
click at [182, 591] on b "Default" at bounding box center [115, 591] width 163 height 14
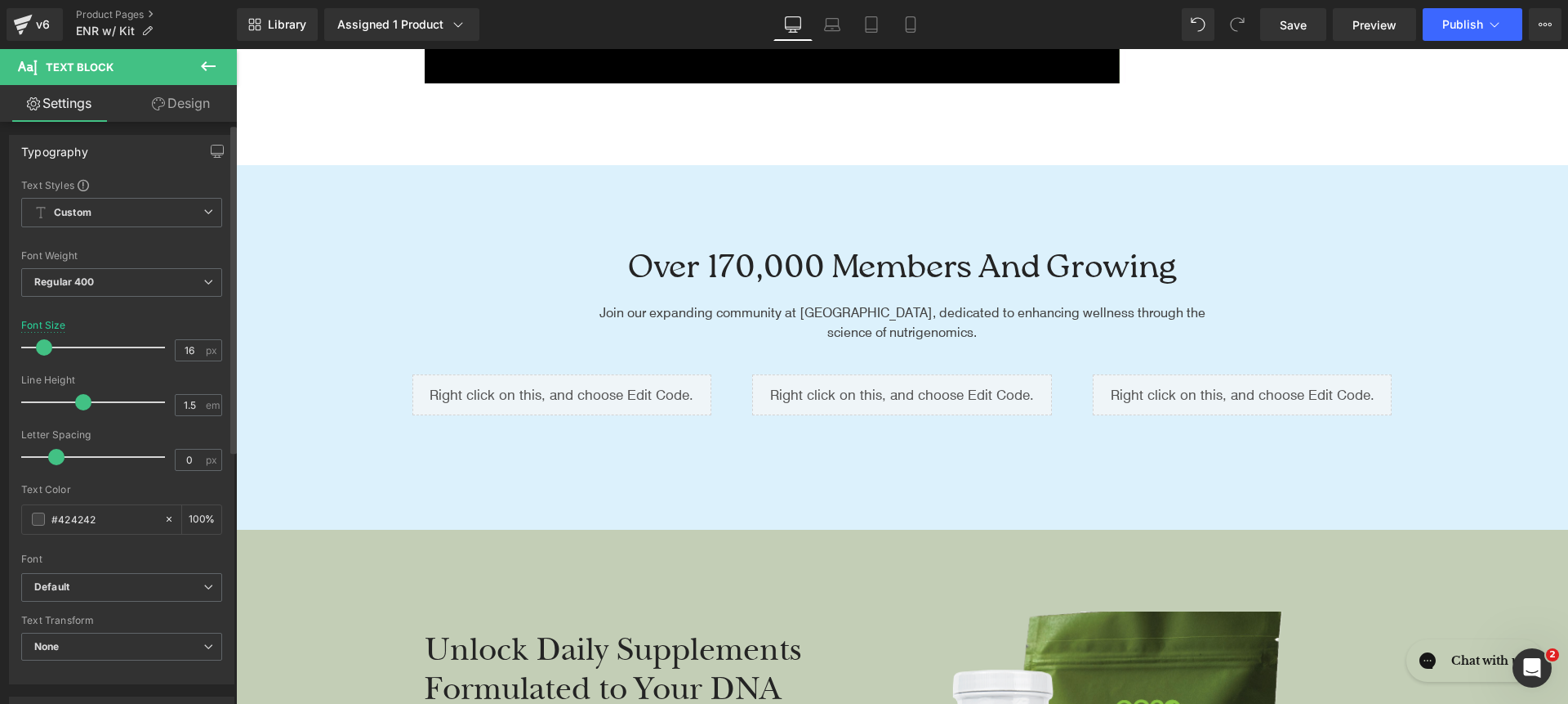
scroll to position [209, 0]
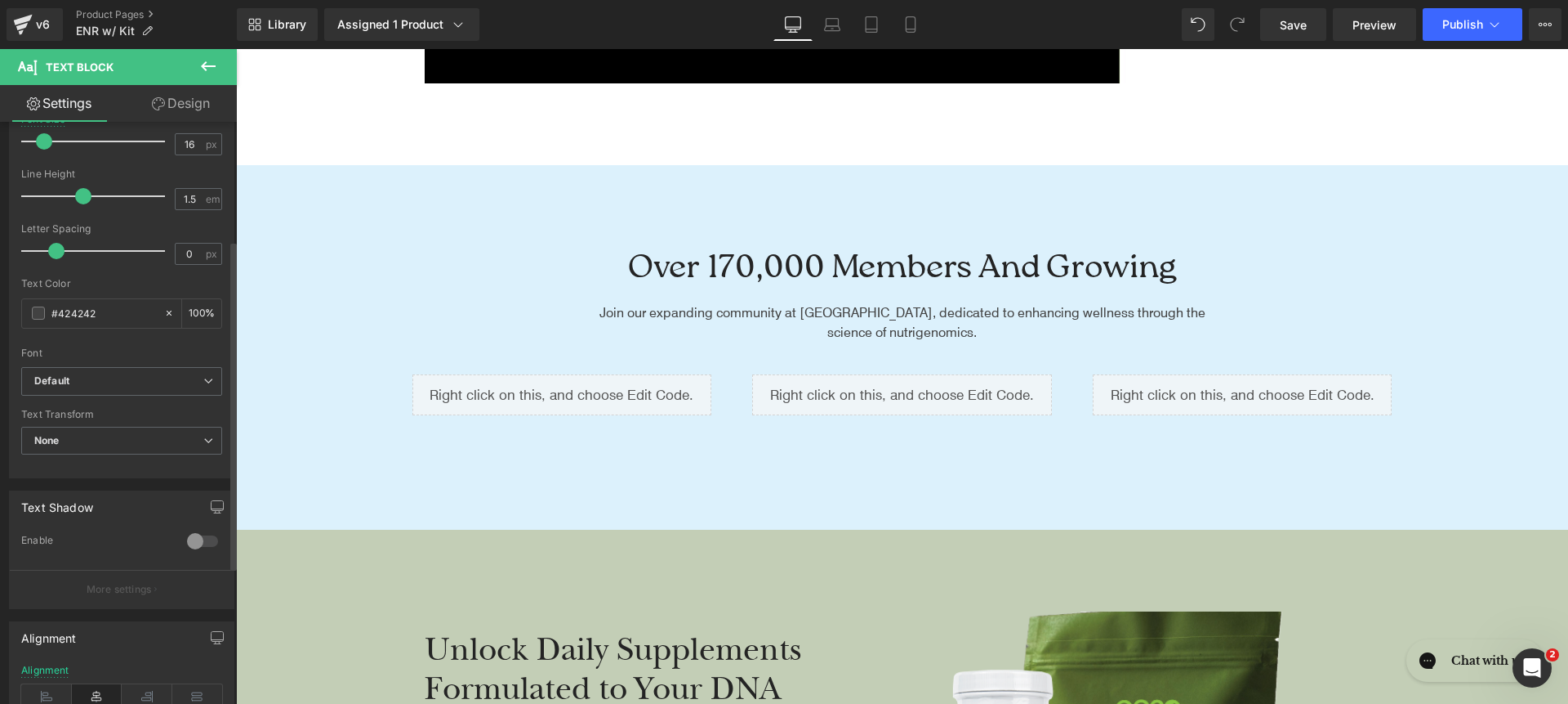
click at [141, 365] on div "Font Default Raleway Baskervville Work Sans Open Sans Zeyada Inter Source Sans …" at bounding box center [121, 169] width 201 height 395
click at [140, 370] on span "Default" at bounding box center [121, 381] width 201 height 28
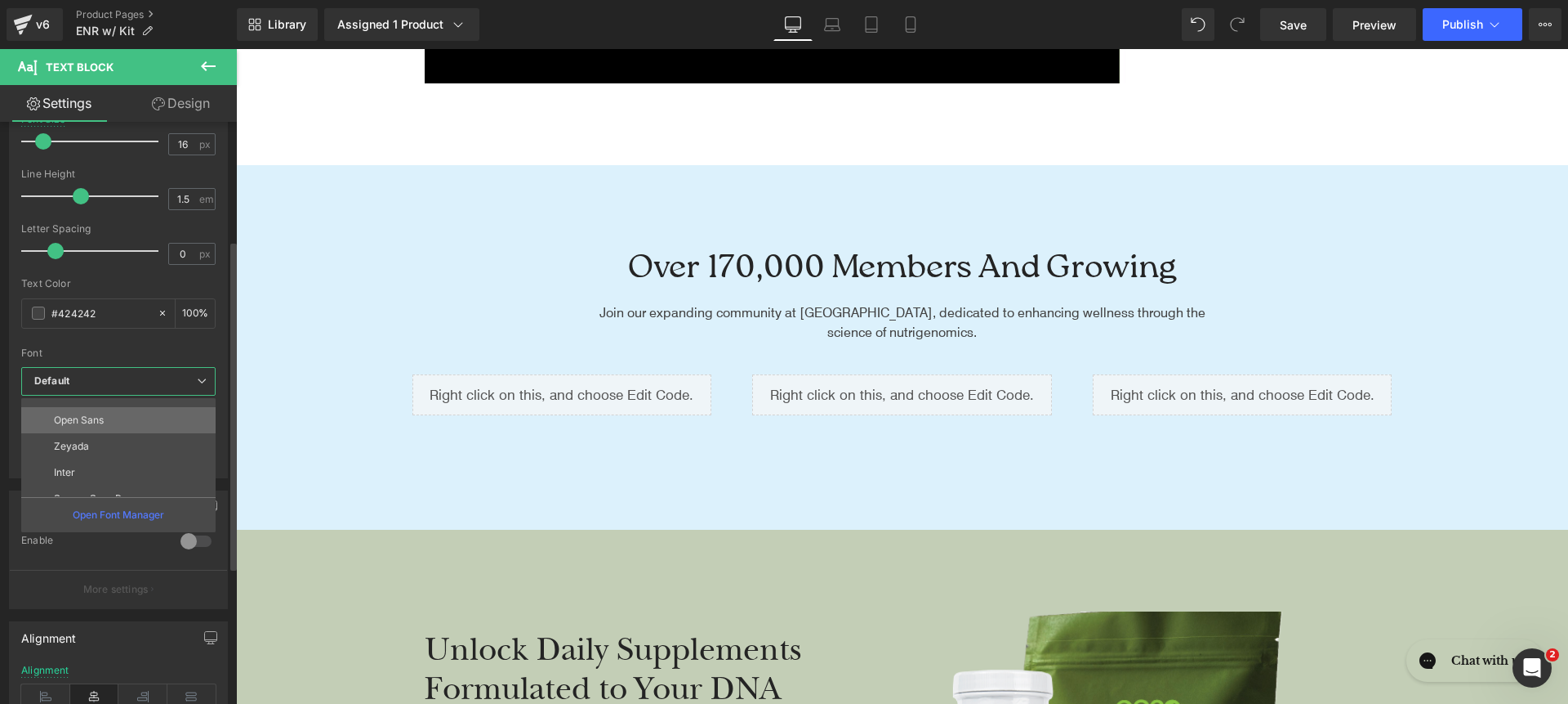
scroll to position [118, 0]
click at [135, 455] on li "Inter" at bounding box center [122, 450] width 202 height 26
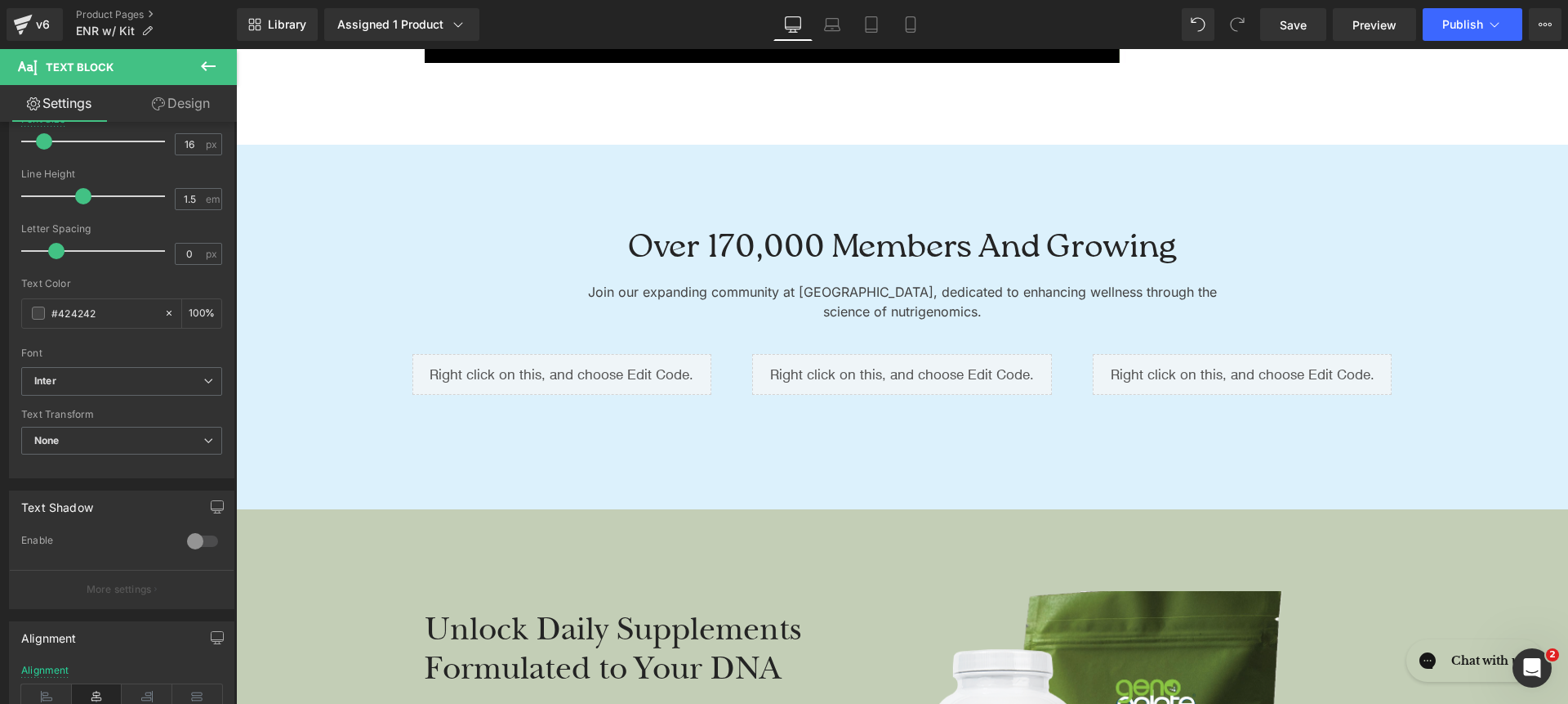
scroll to position [4936, 0]
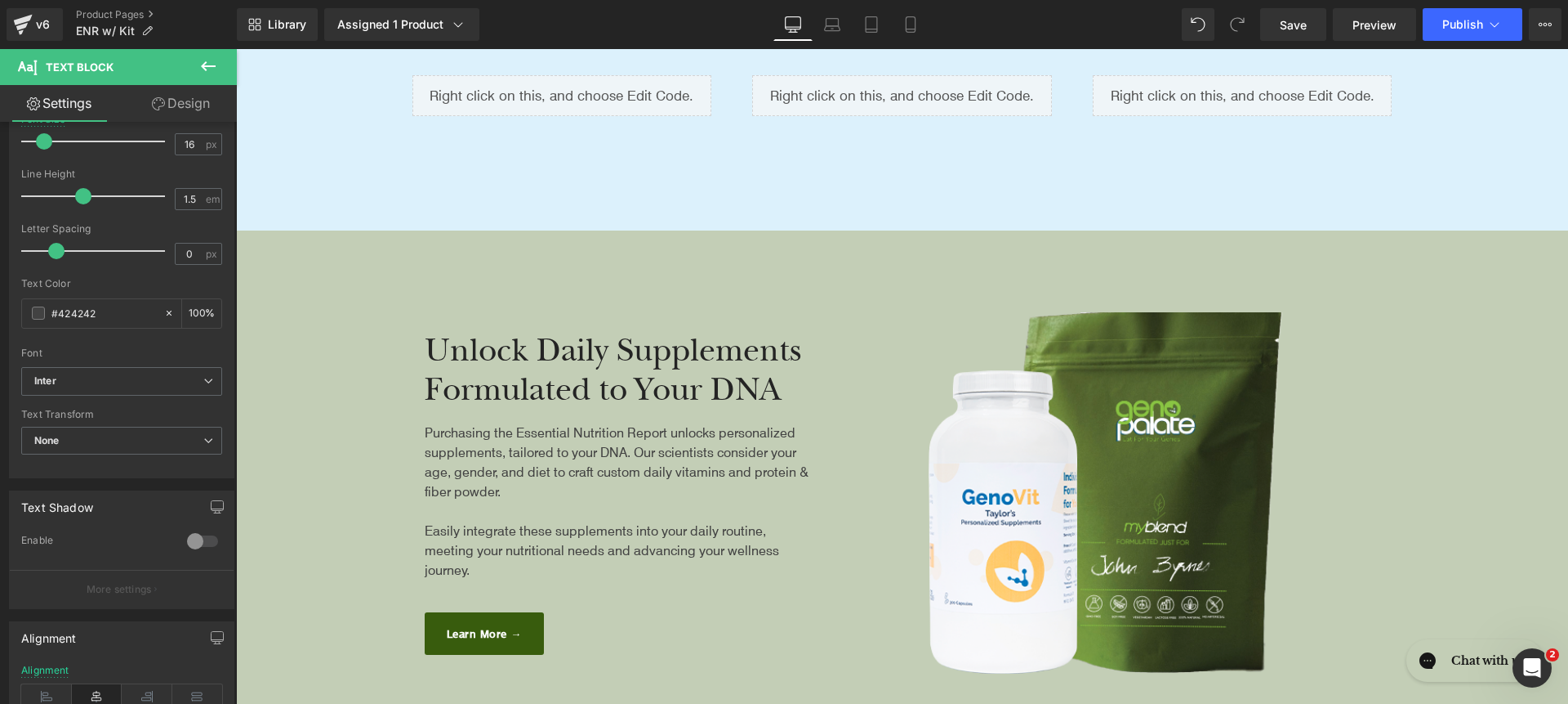
click at [510, 333] on div "Unlock Daily Supplements Formulated to Your DNA" at bounding box center [617, 370] width 384 height 78
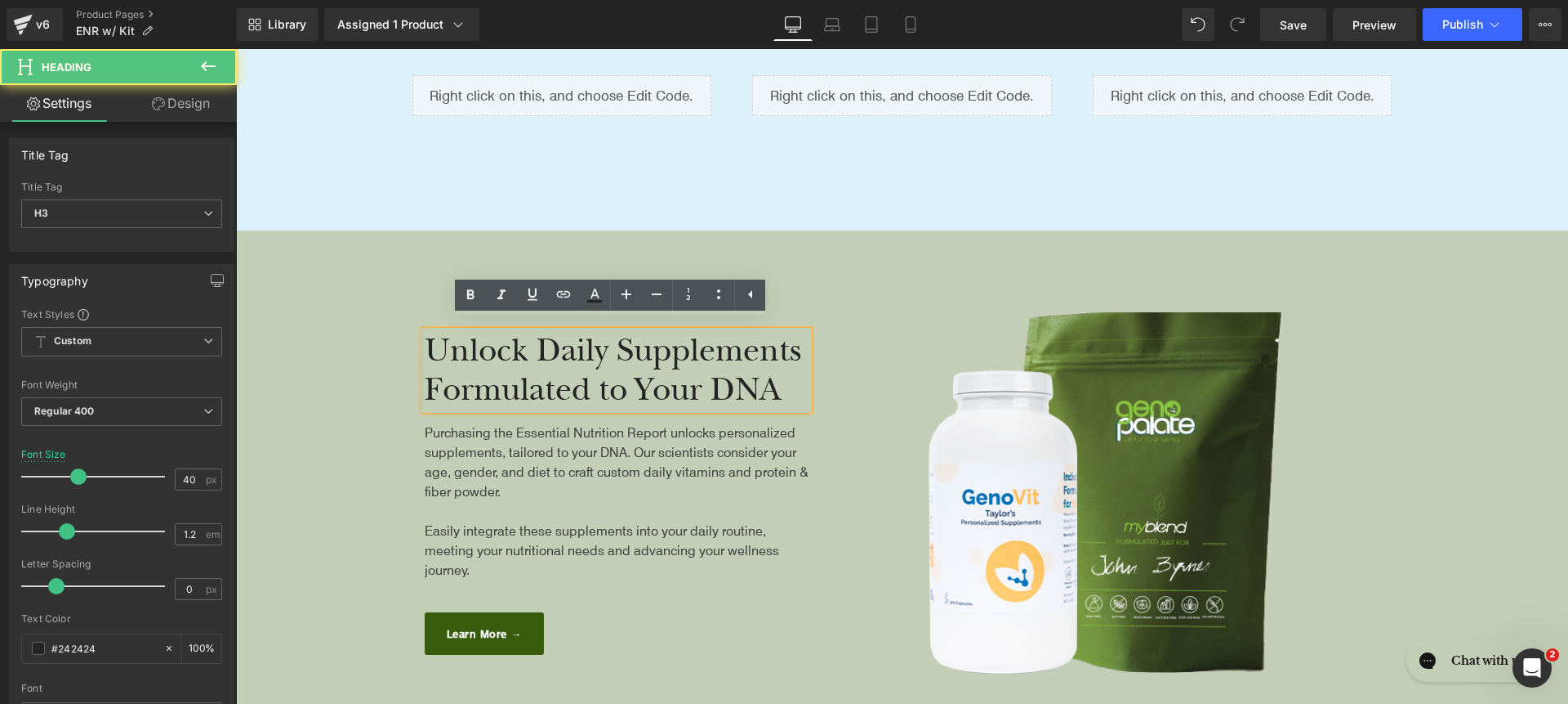
click at [507, 349] on div "Unlock Daily Supplements Formulated to Your DNA" at bounding box center [617, 370] width 384 height 78
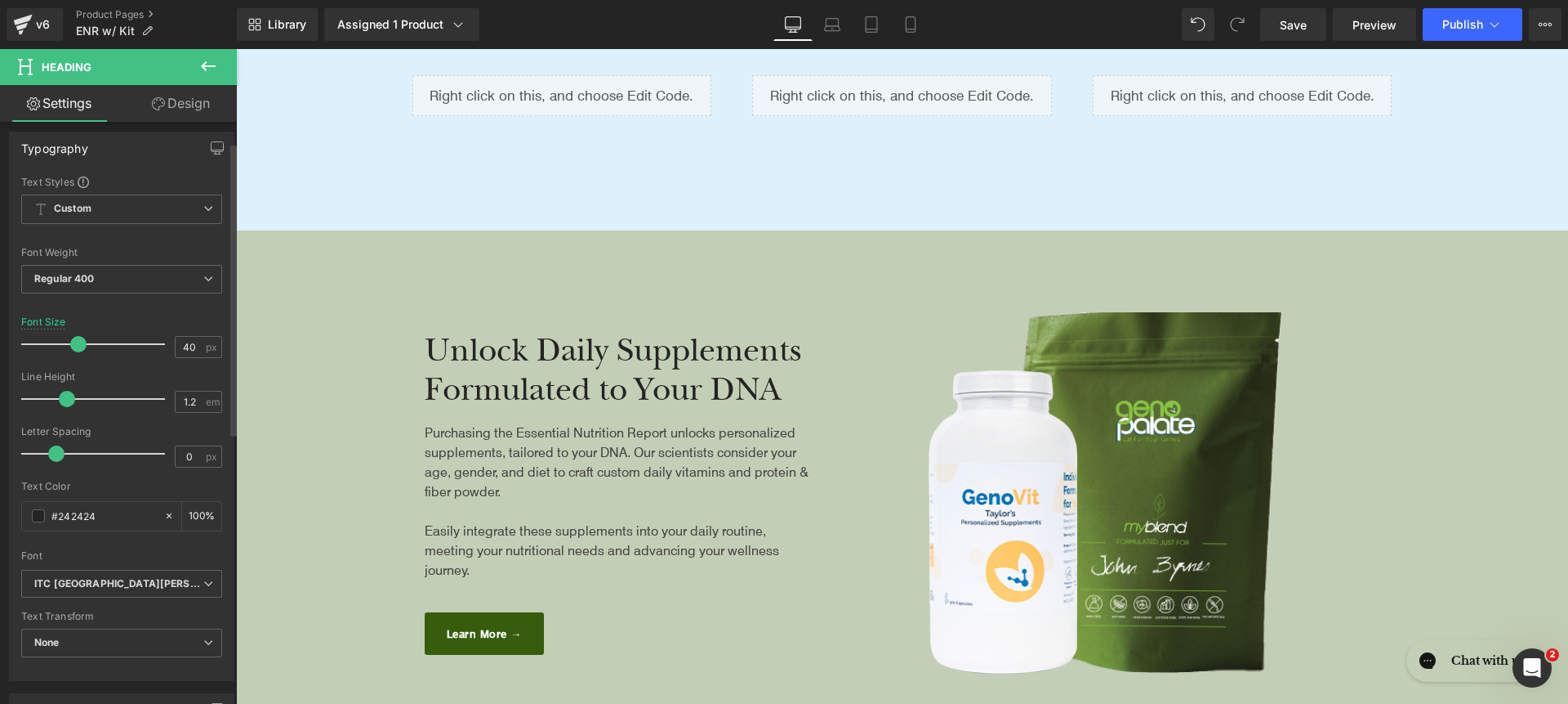
scroll to position [226, 0]
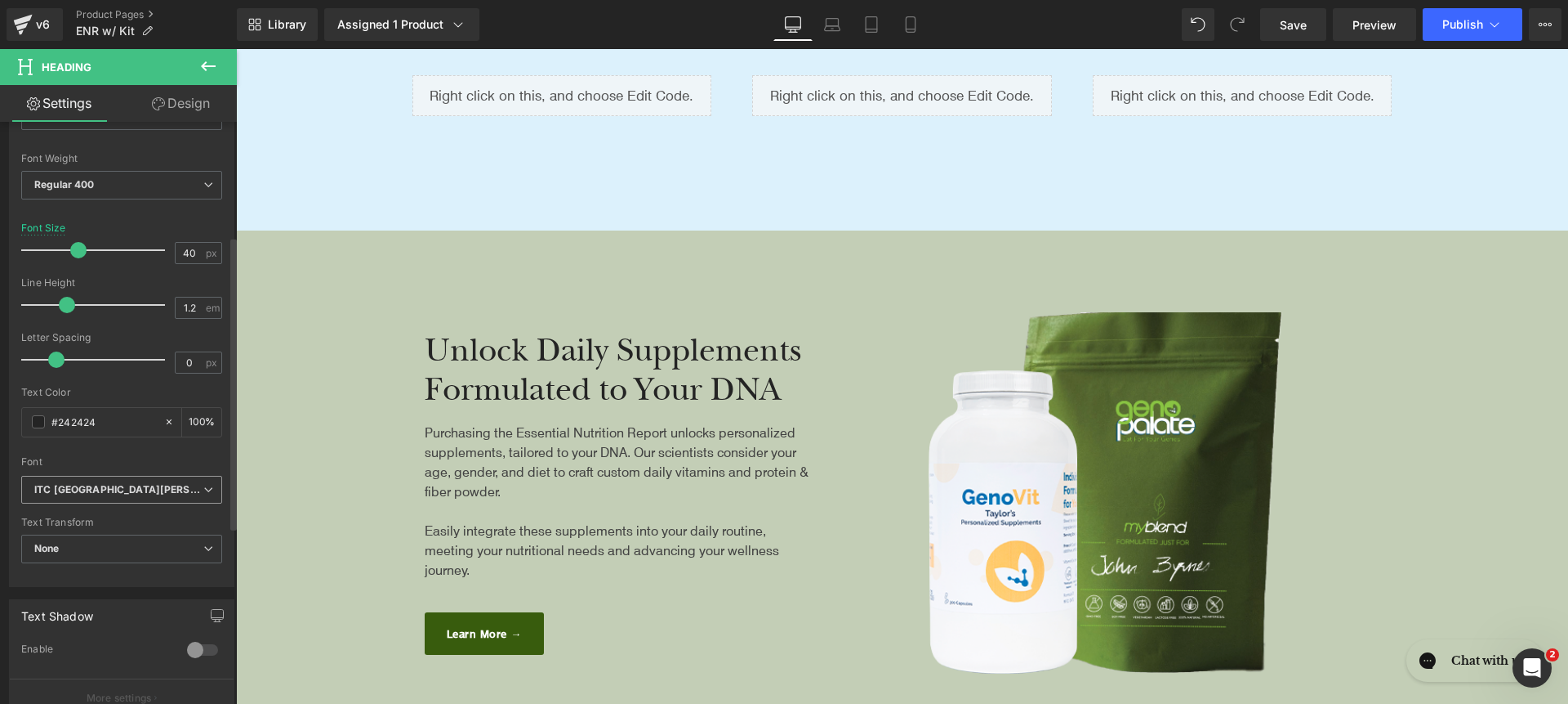
click at [117, 496] on span "ITC New Baskerville" at bounding box center [121, 490] width 201 height 28
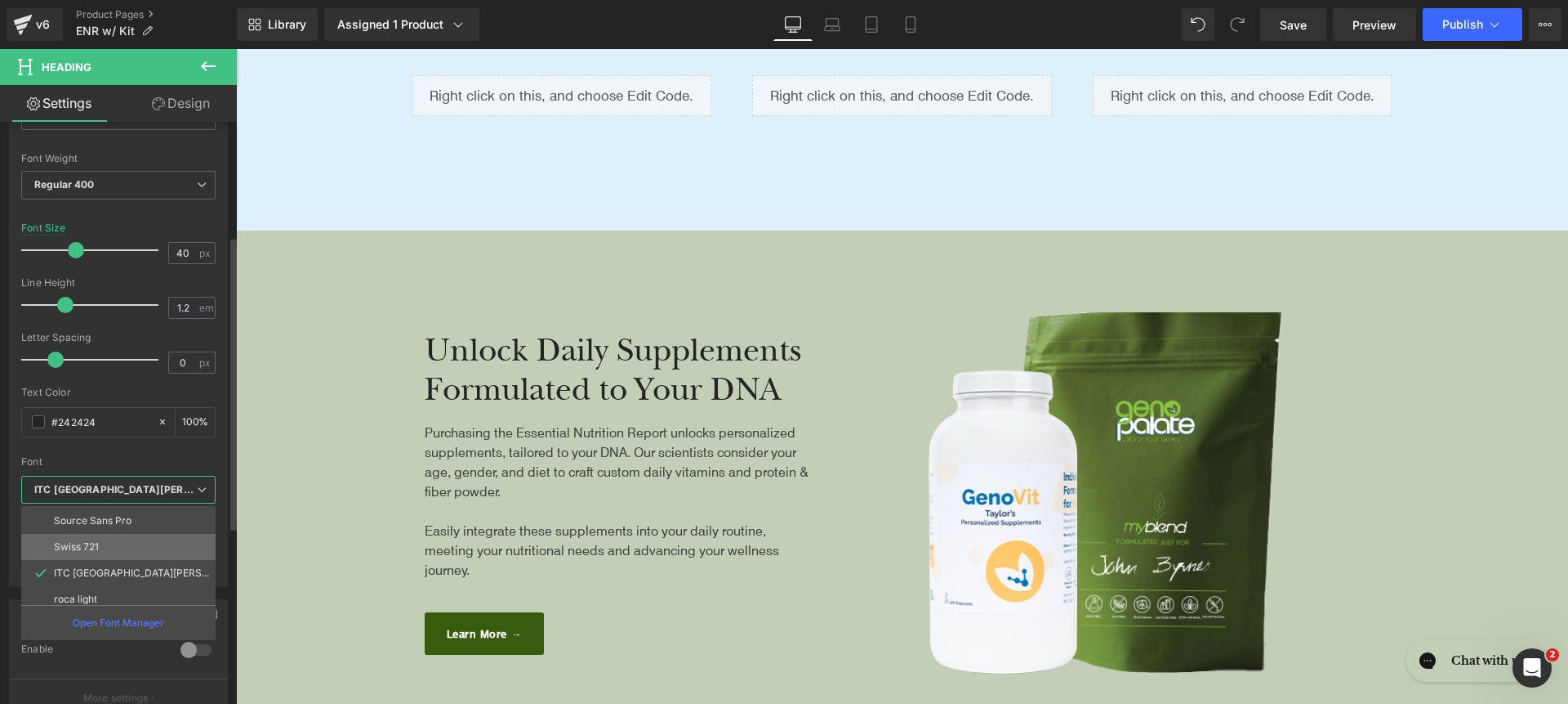
scroll to position [189, 0]
click at [153, 586] on li "roca light" at bounding box center [122, 591] width 202 height 26
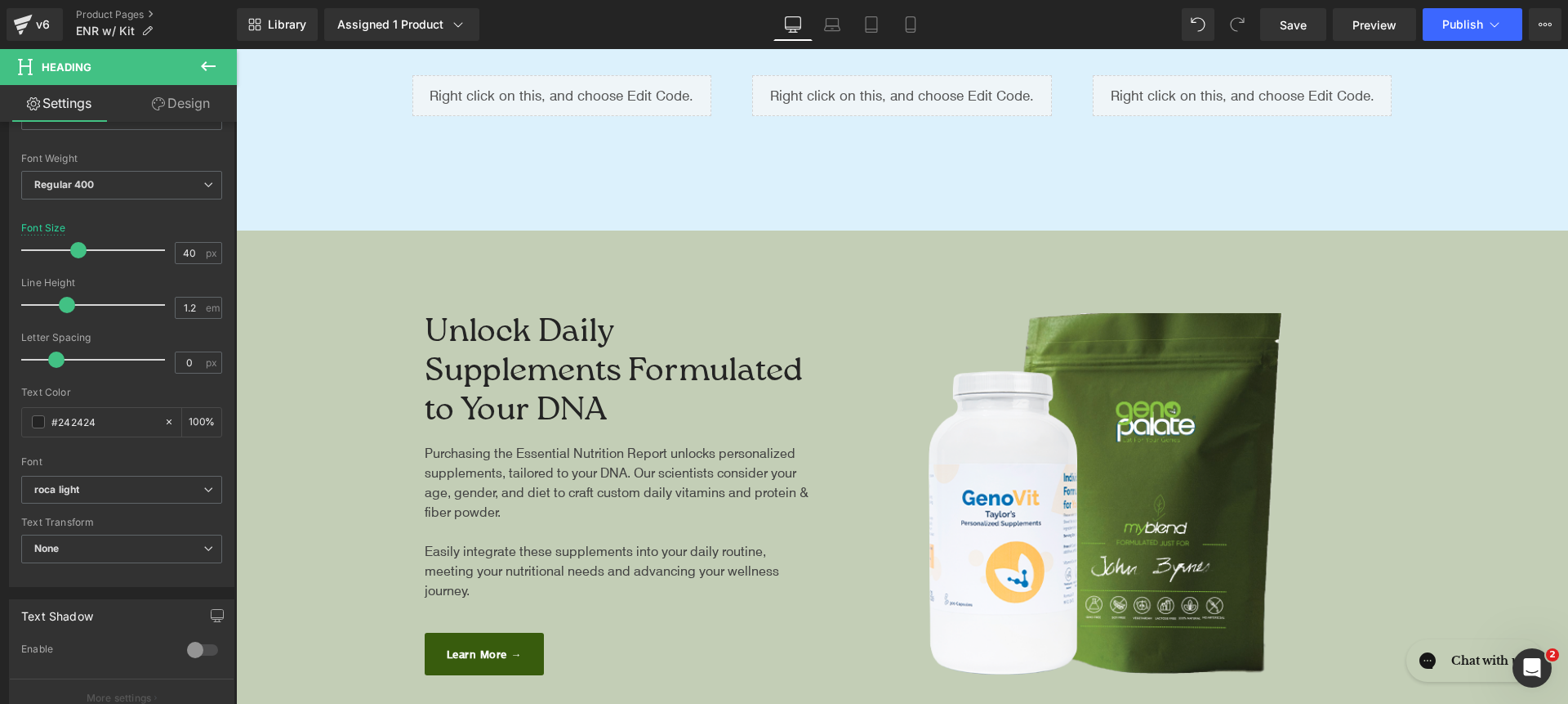
click at [518, 486] on span "Purchasing the Essential Nutrition Report unlocks personalized supplements, tai…" at bounding box center [617, 481] width 384 height 76
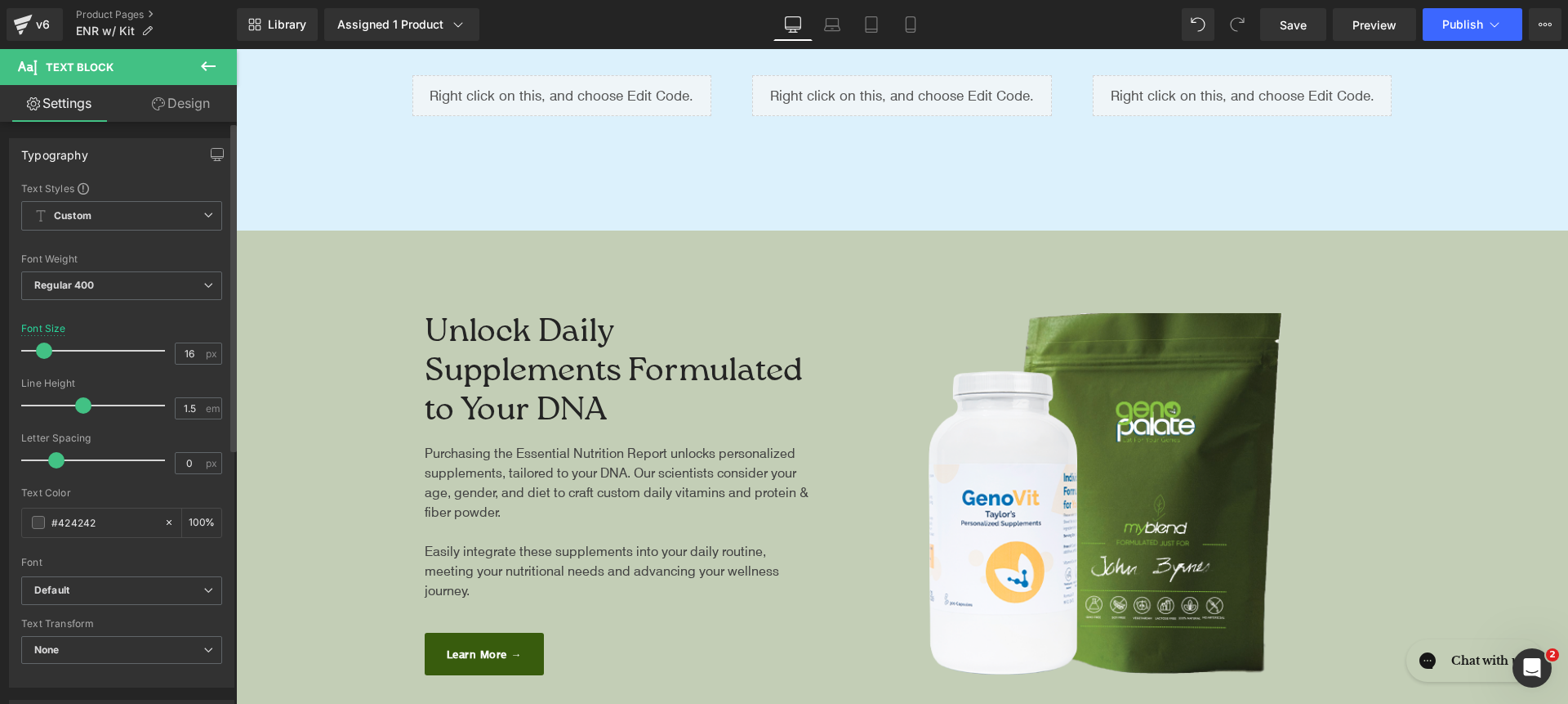
click at [85, 574] on div "Font Default Raleway Baskervville Work Sans Open Sans Zeyada Inter Source Sans …" at bounding box center [121, 379] width 201 height 395
click at [85, 580] on span "Default" at bounding box center [121, 591] width 201 height 28
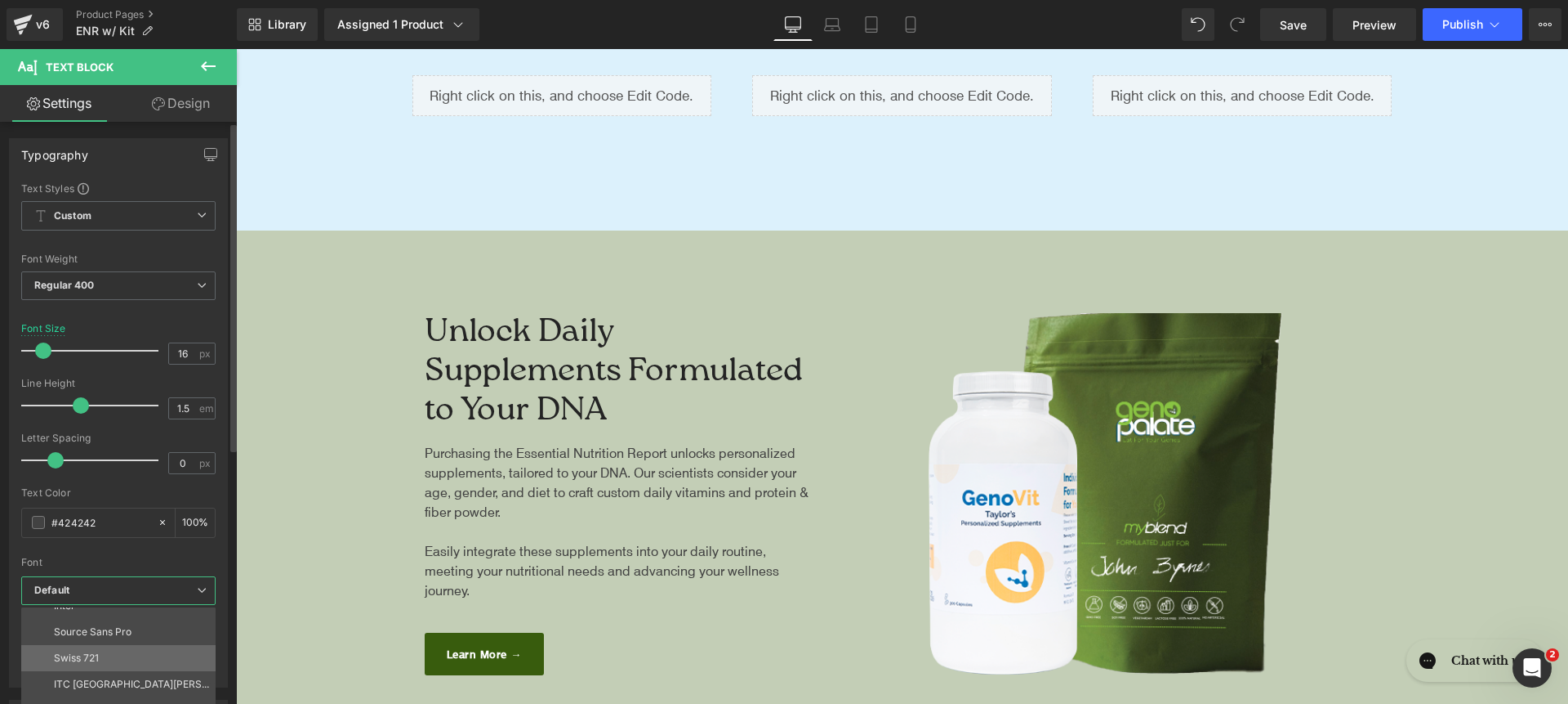
scroll to position [150, 0]
click at [118, 626] on li "Inter" at bounding box center [122, 626] width 202 height 26
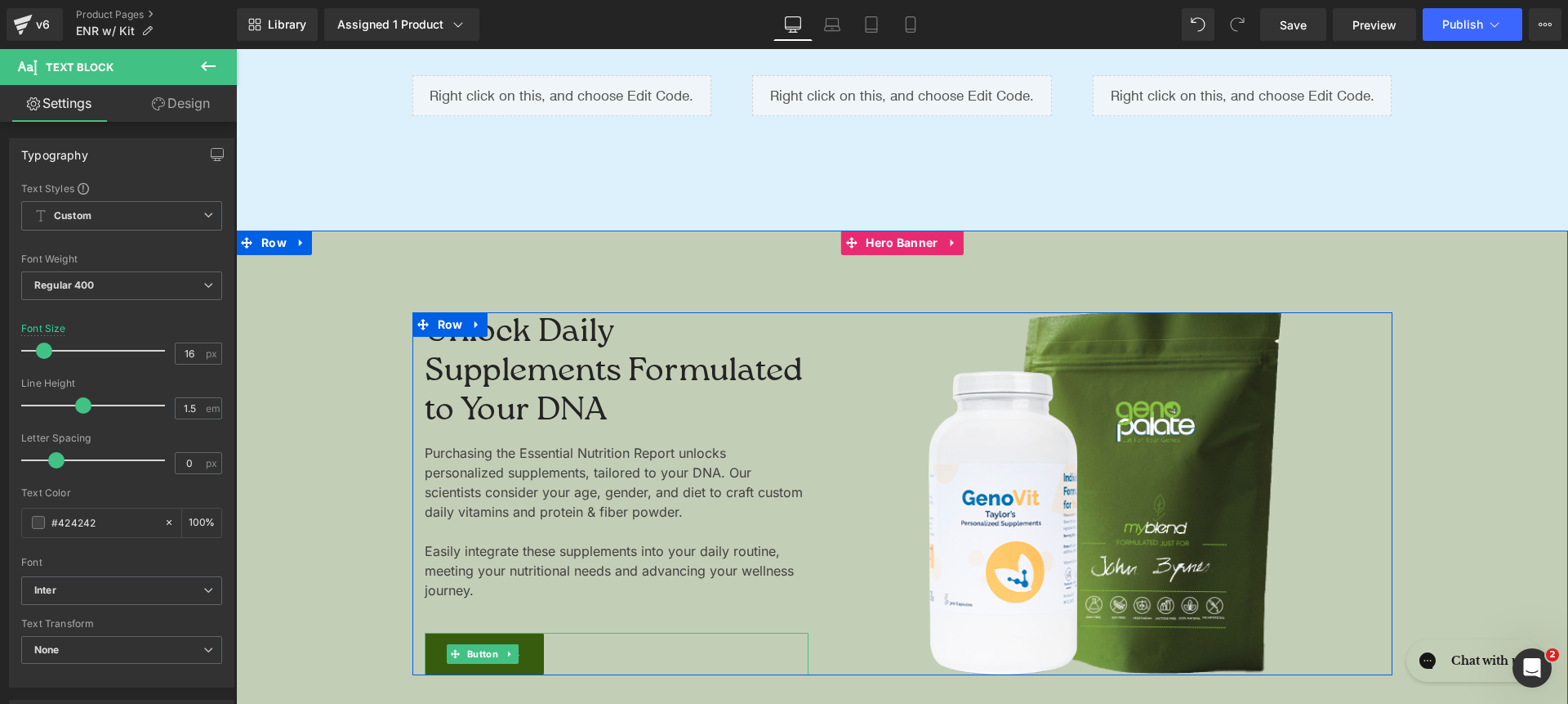
click at [591, 651] on div "Learn More →" at bounding box center [617, 653] width 384 height 43
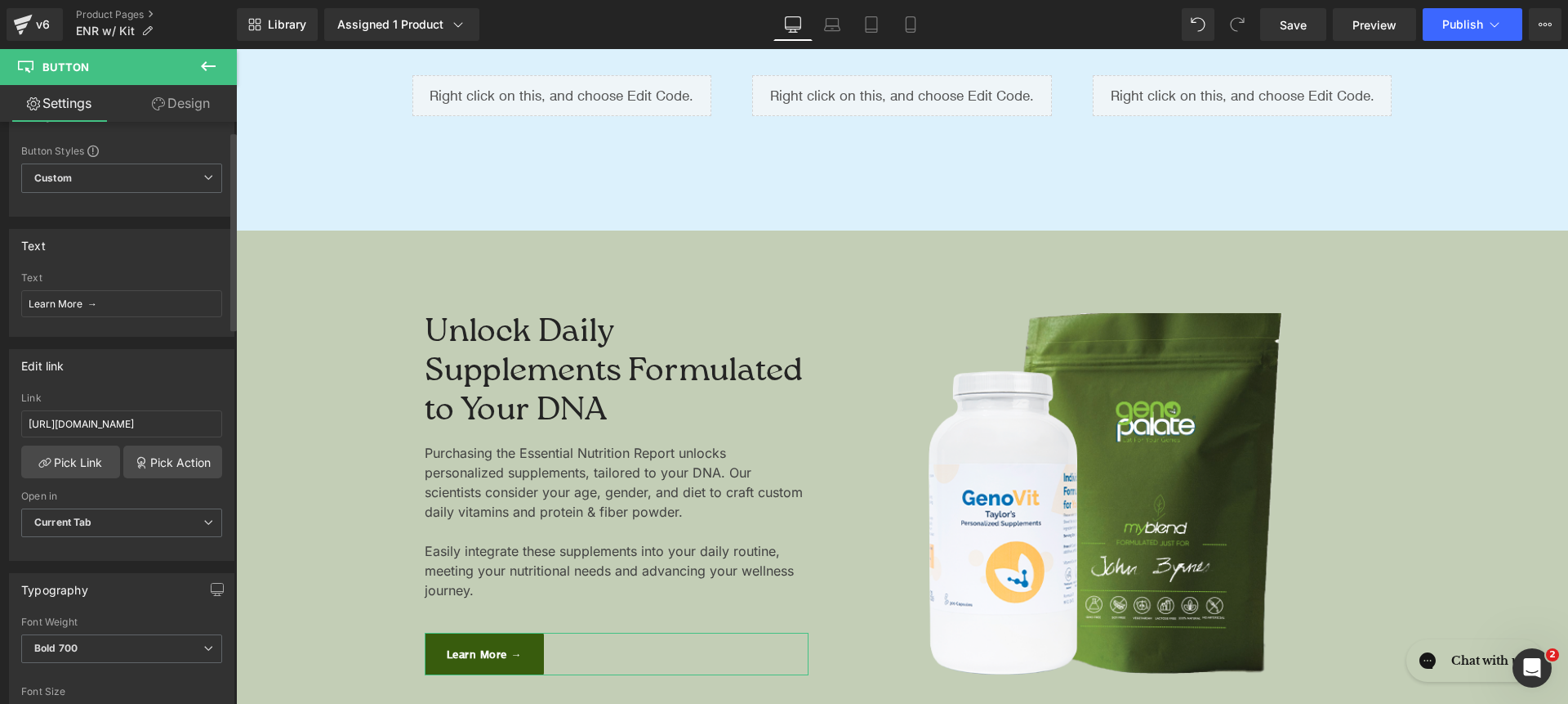
scroll to position [39, 0]
click at [138, 312] on input "Learn More →" at bounding box center [121, 302] width 201 height 27
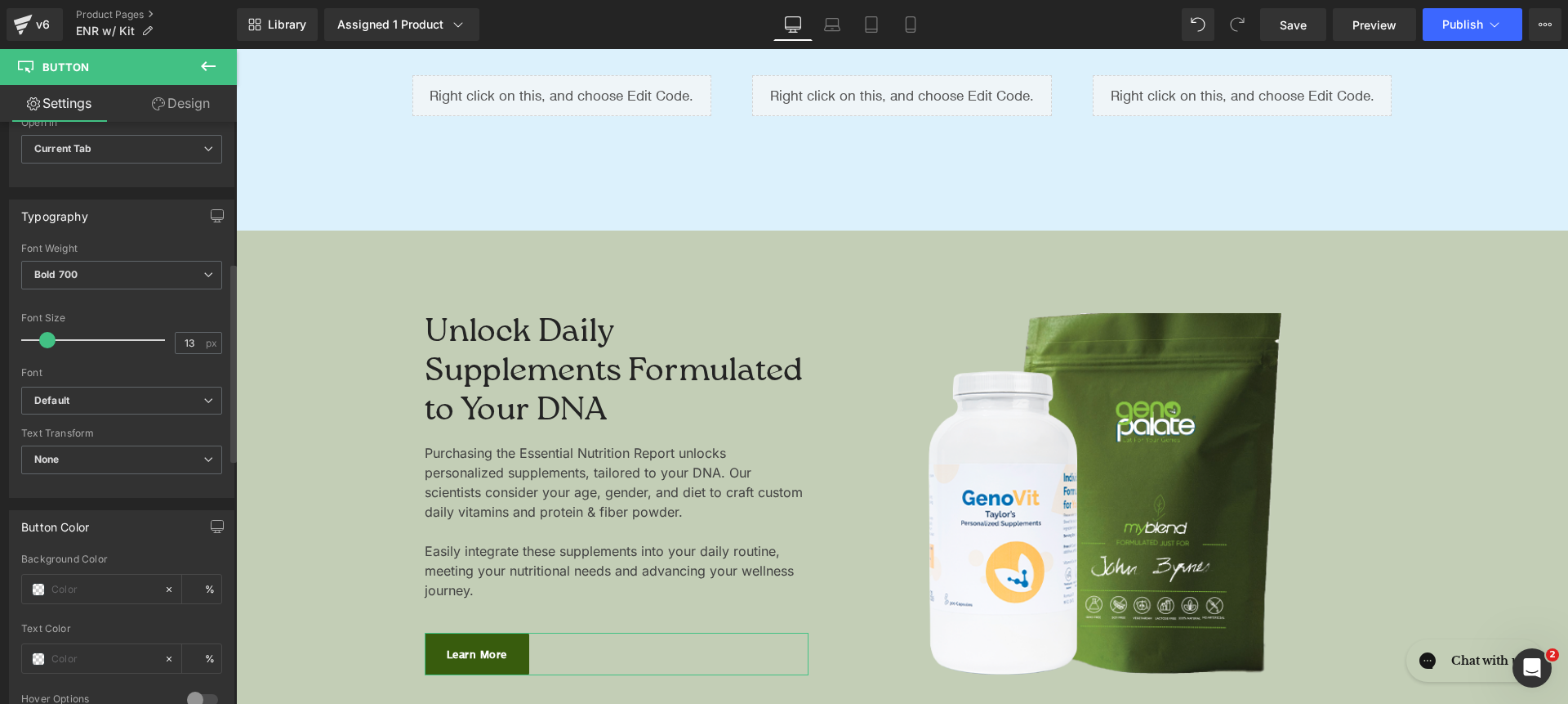
type input "Learn More"
click at [123, 385] on div "Font Default Raleway Baskervville Work Sans Open Sans Zeyada Inter Source Sans …" at bounding box center [121, 314] width 201 height 143
click at [123, 394] on b "Default" at bounding box center [118, 400] width 169 height 14
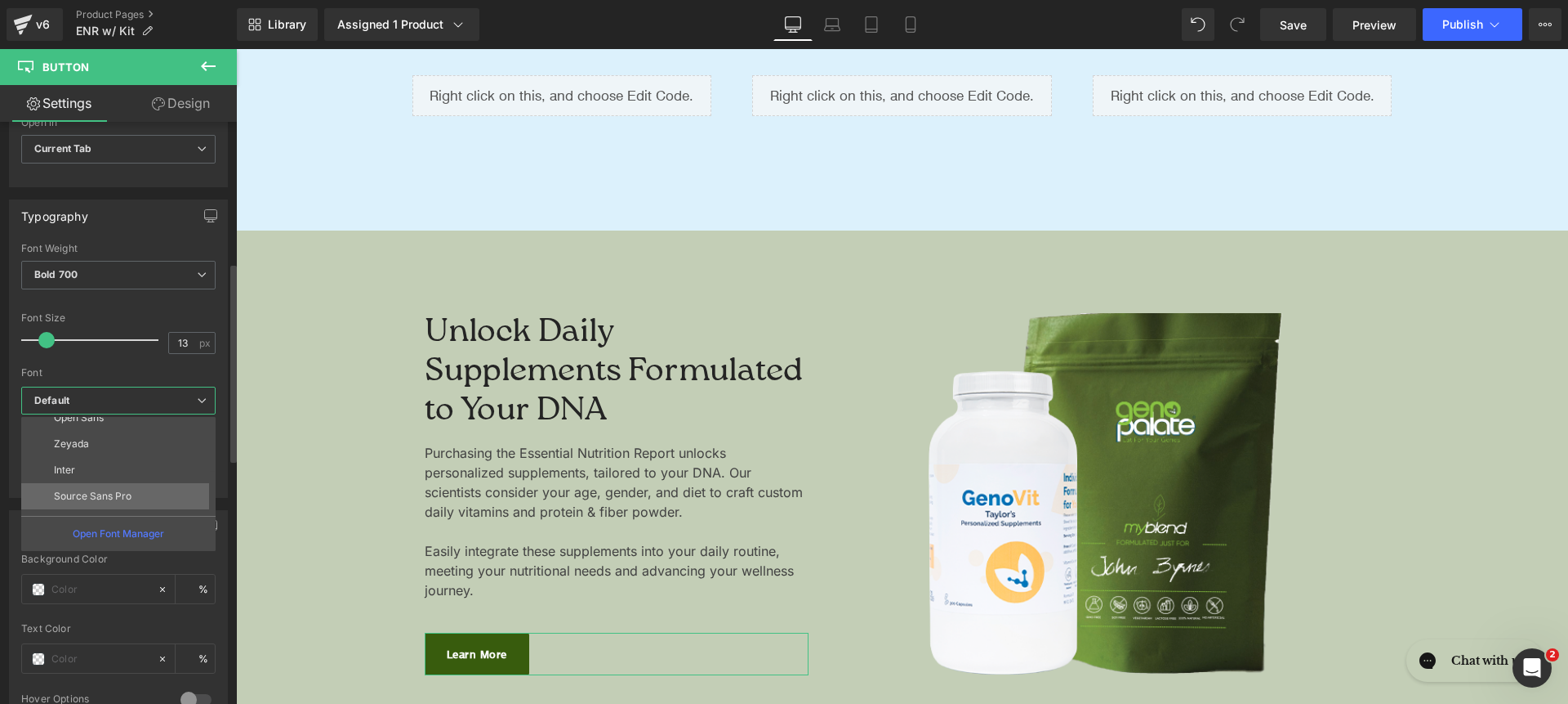
scroll to position [118, 0]
click at [125, 480] on li "Inter" at bounding box center [122, 469] width 202 height 26
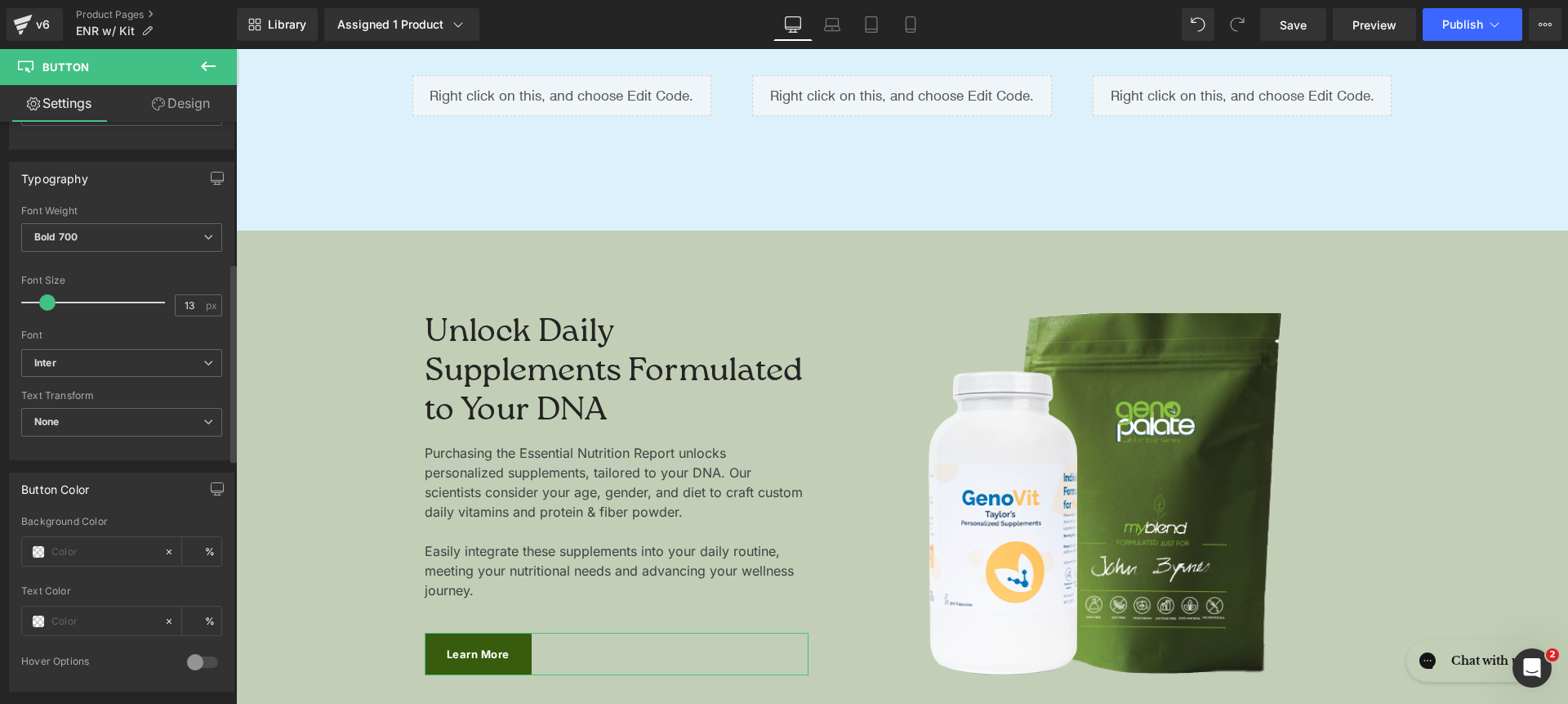
scroll to position [450, 0]
click at [158, 113] on link "Design" at bounding box center [181, 103] width 118 height 37
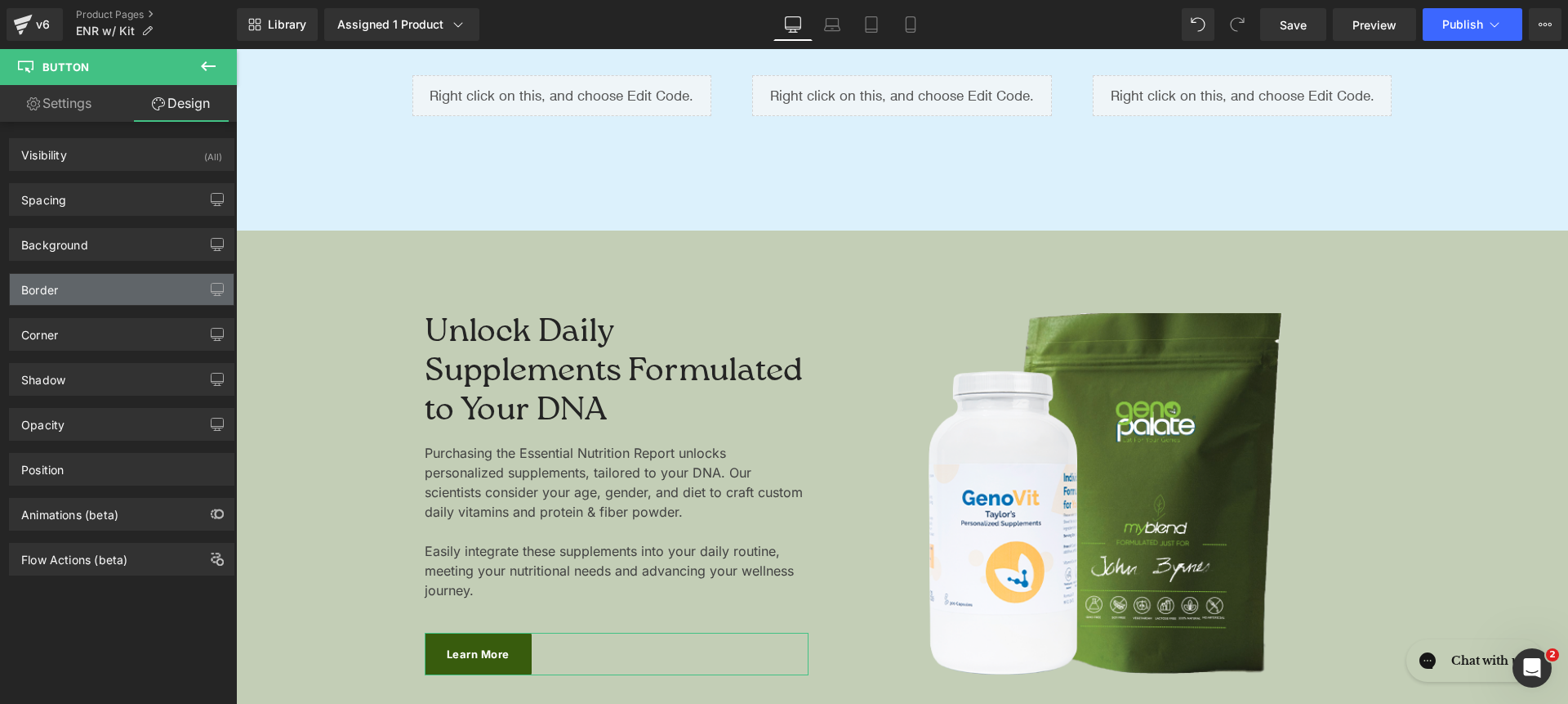
click at [58, 287] on div "Border" at bounding box center [39, 284] width 37 height 23
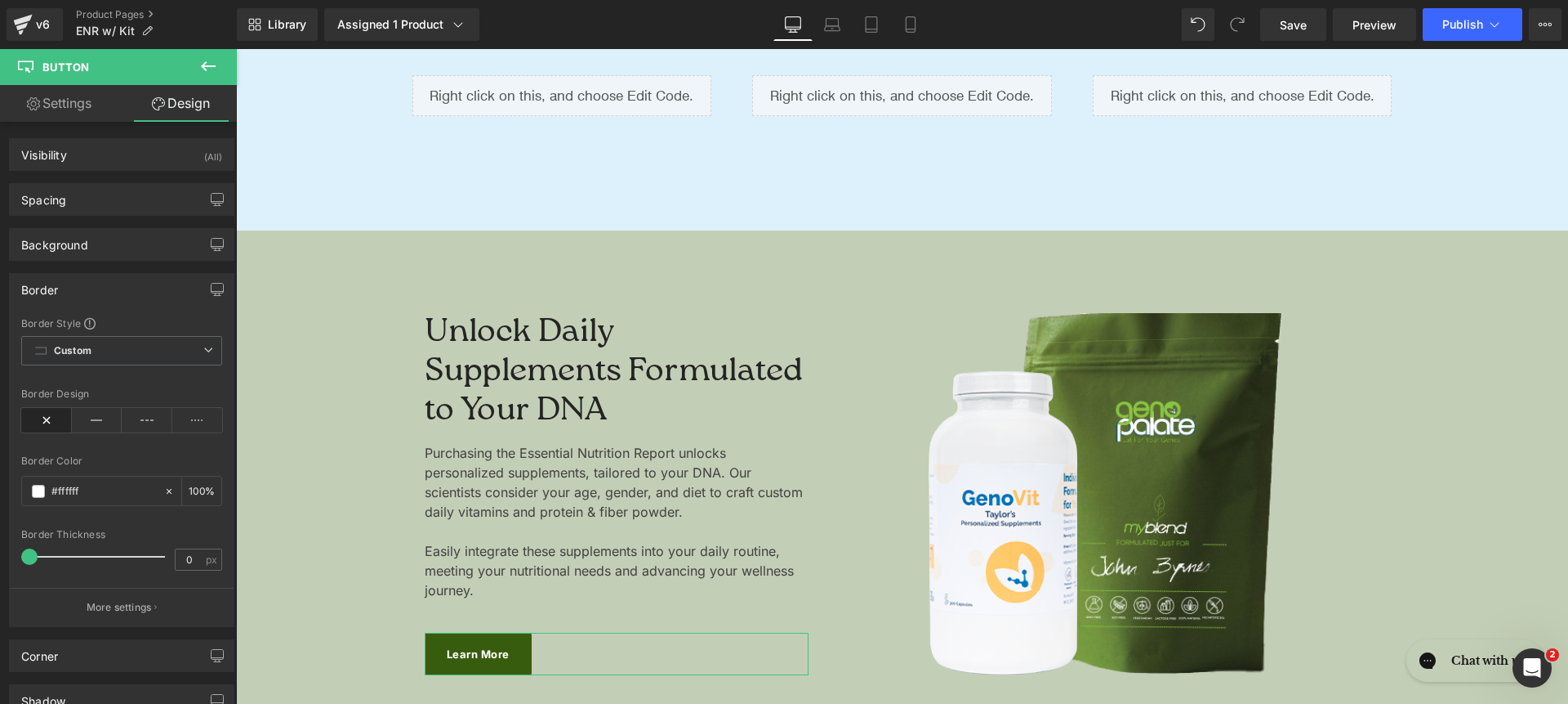
click at [69, 279] on div "Border" at bounding box center [122, 289] width 223 height 31
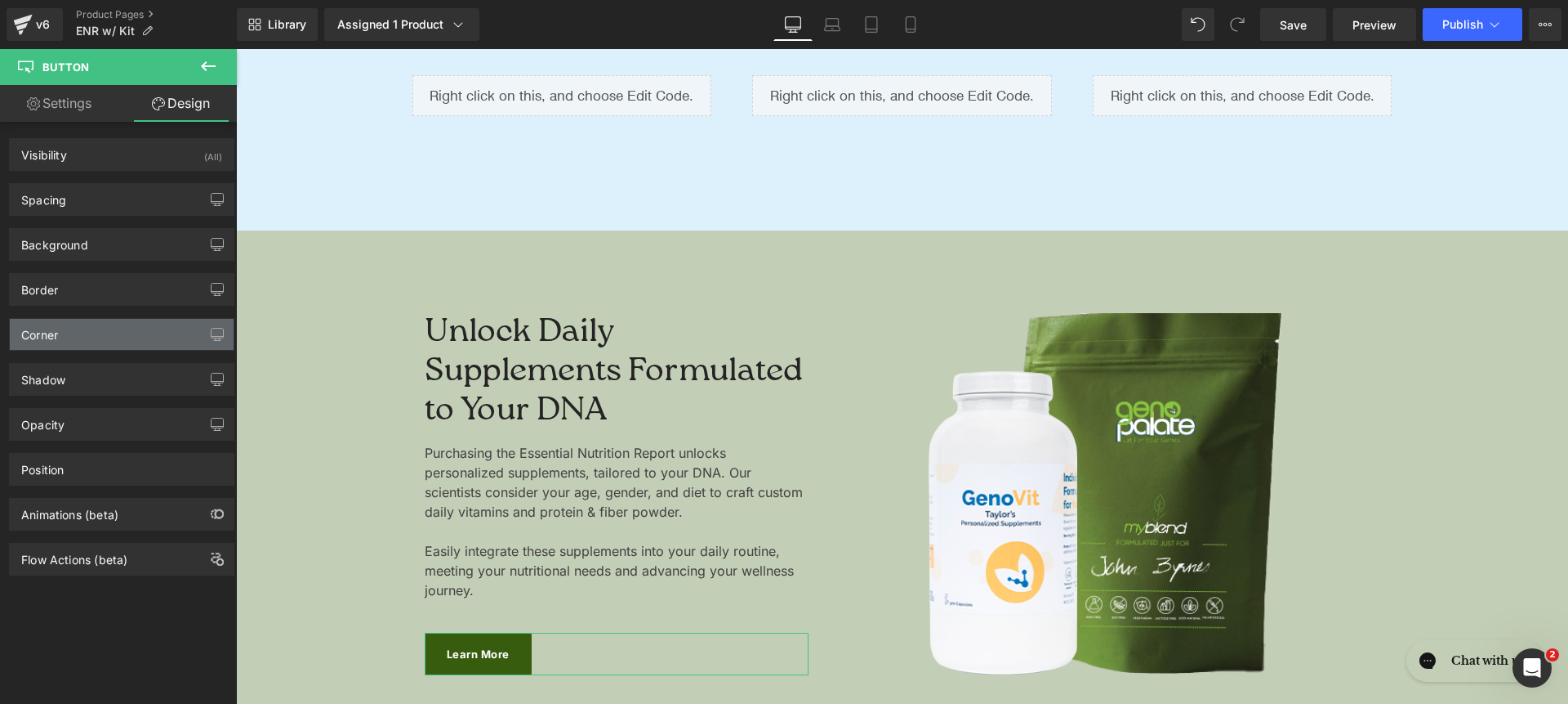
click at [75, 328] on div "Corner" at bounding box center [122, 334] width 223 height 31
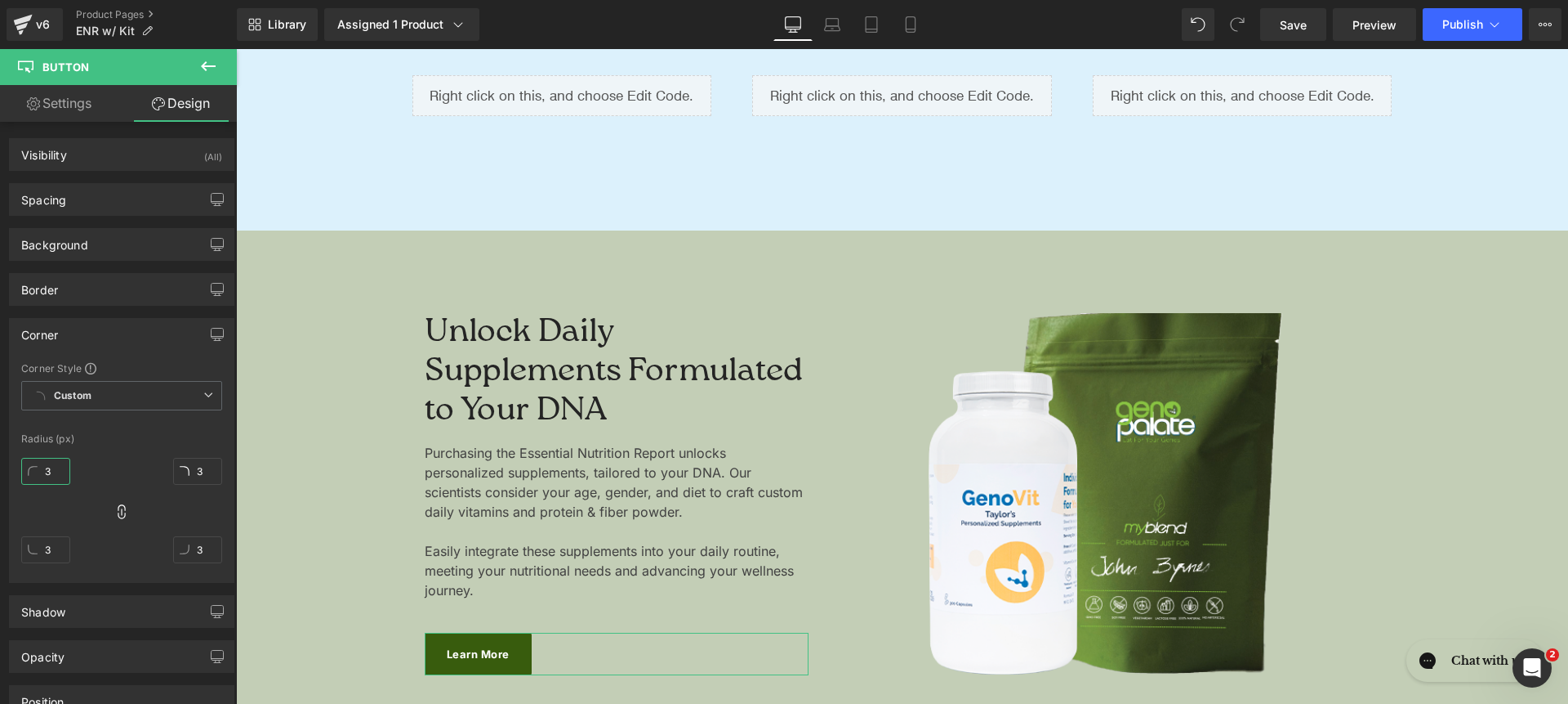
click at [44, 467] on input "3" at bounding box center [45, 471] width 49 height 27
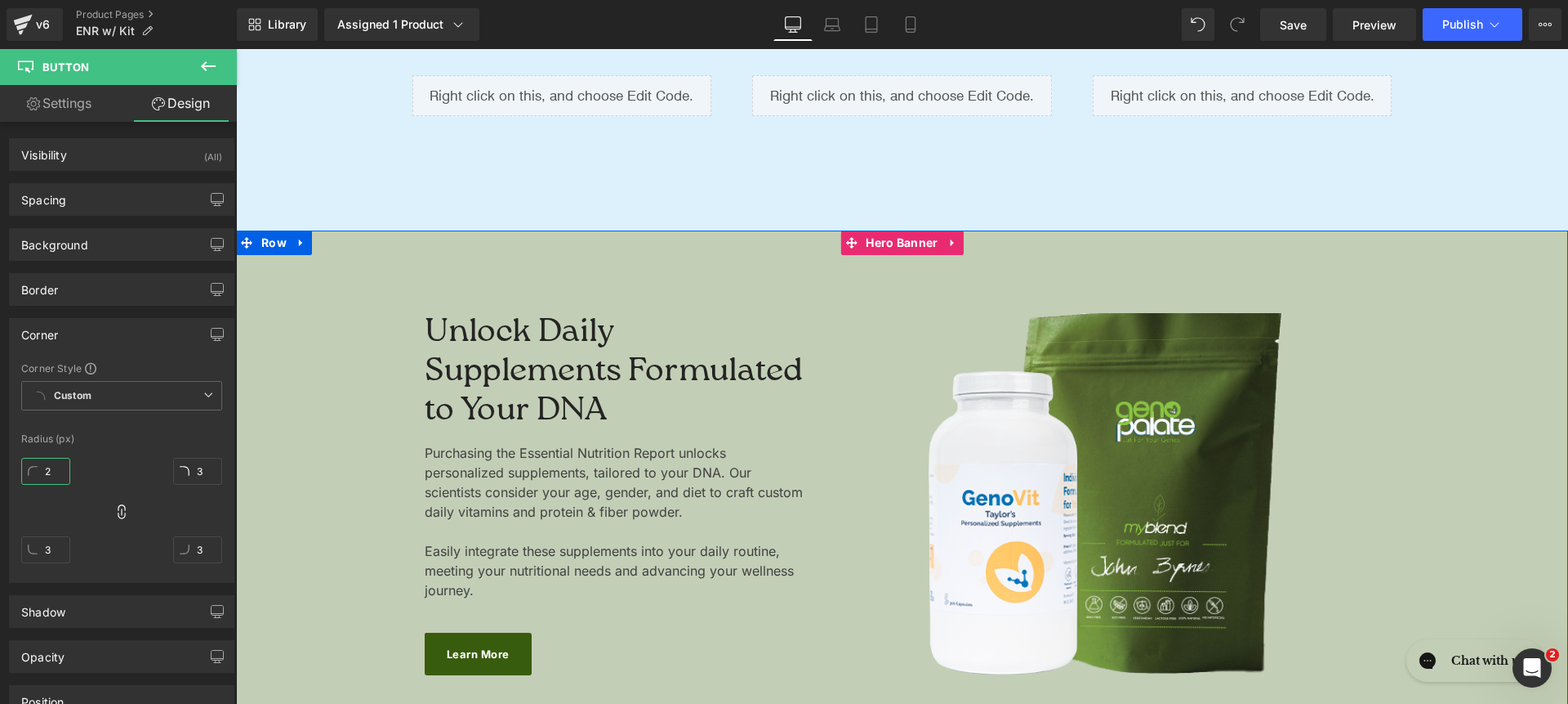
type input "a2"
type input "2"
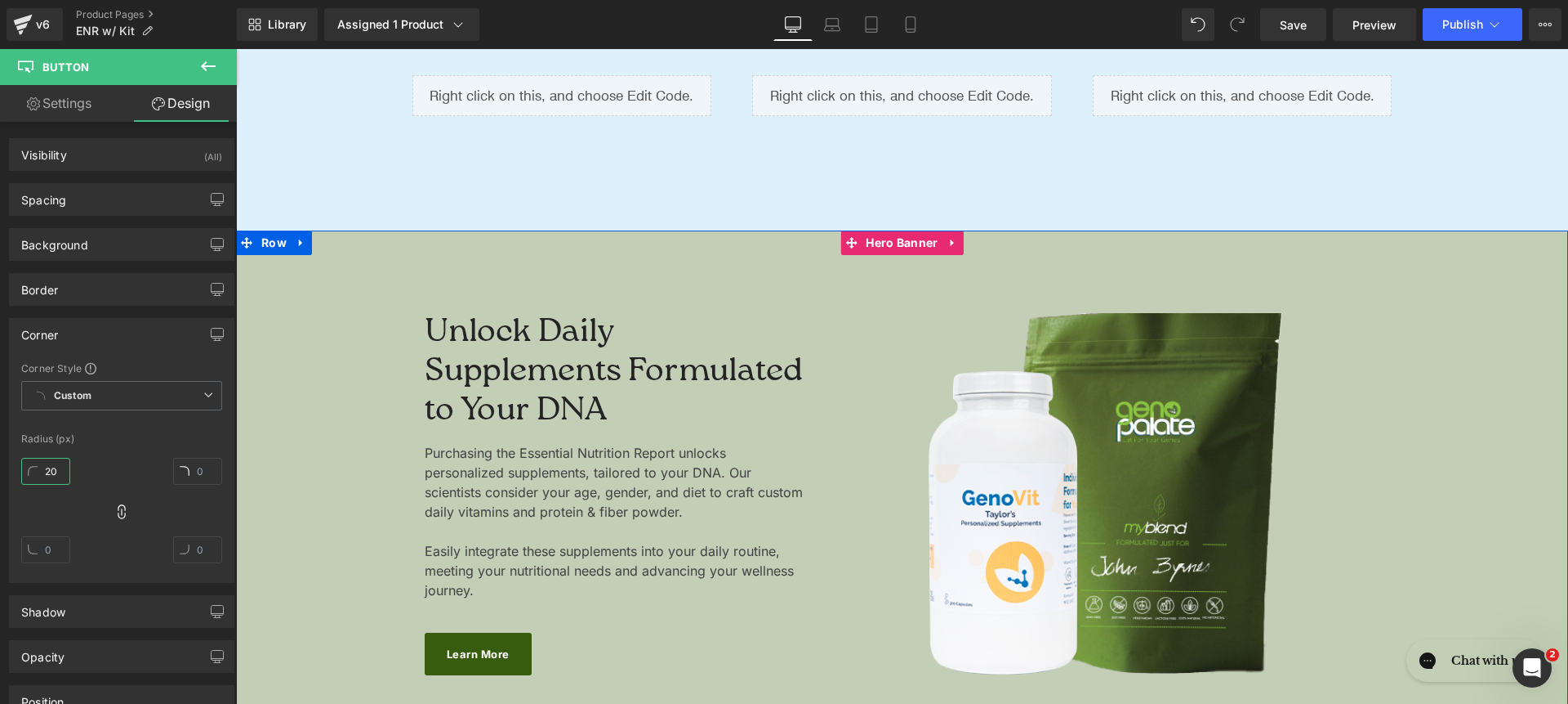
type input "200"
type input "2000"
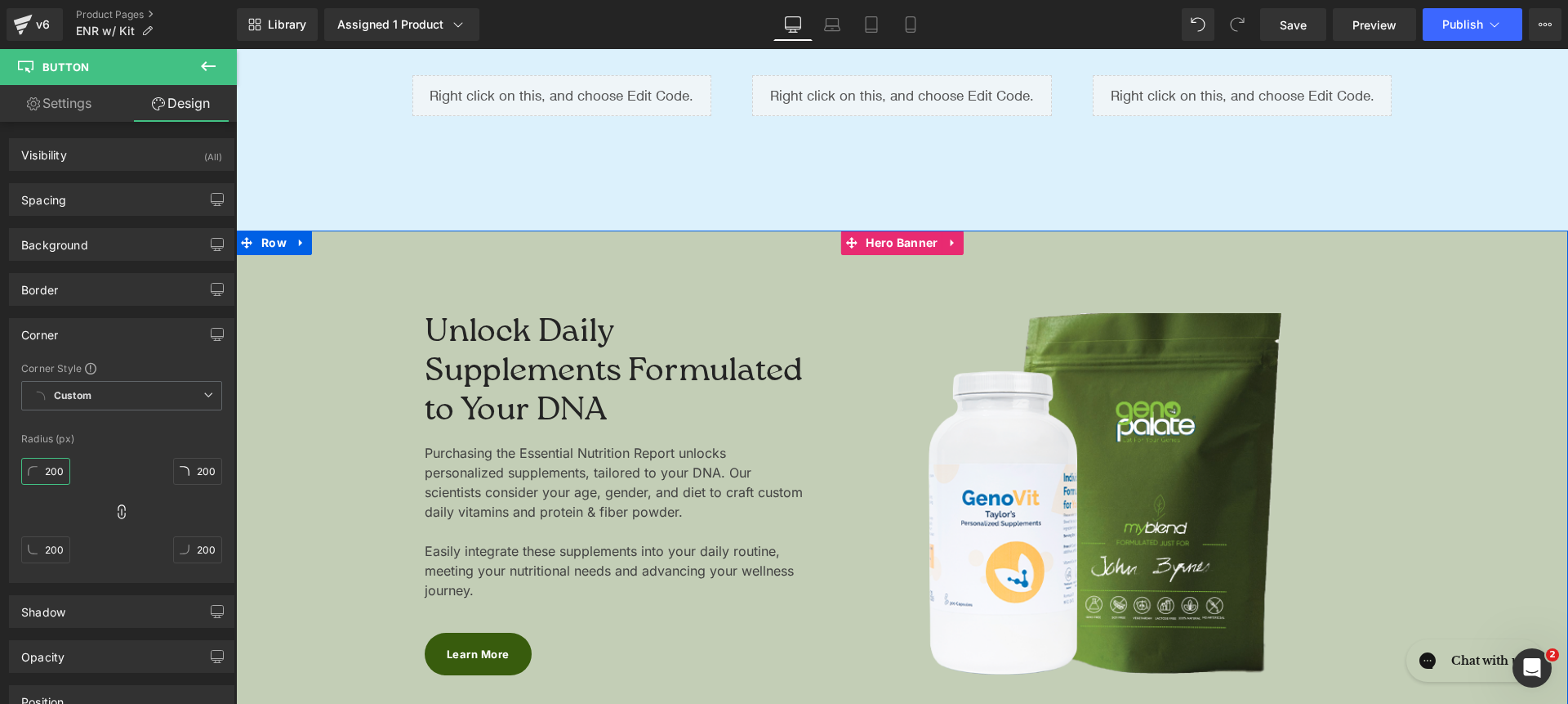
type input "2000"
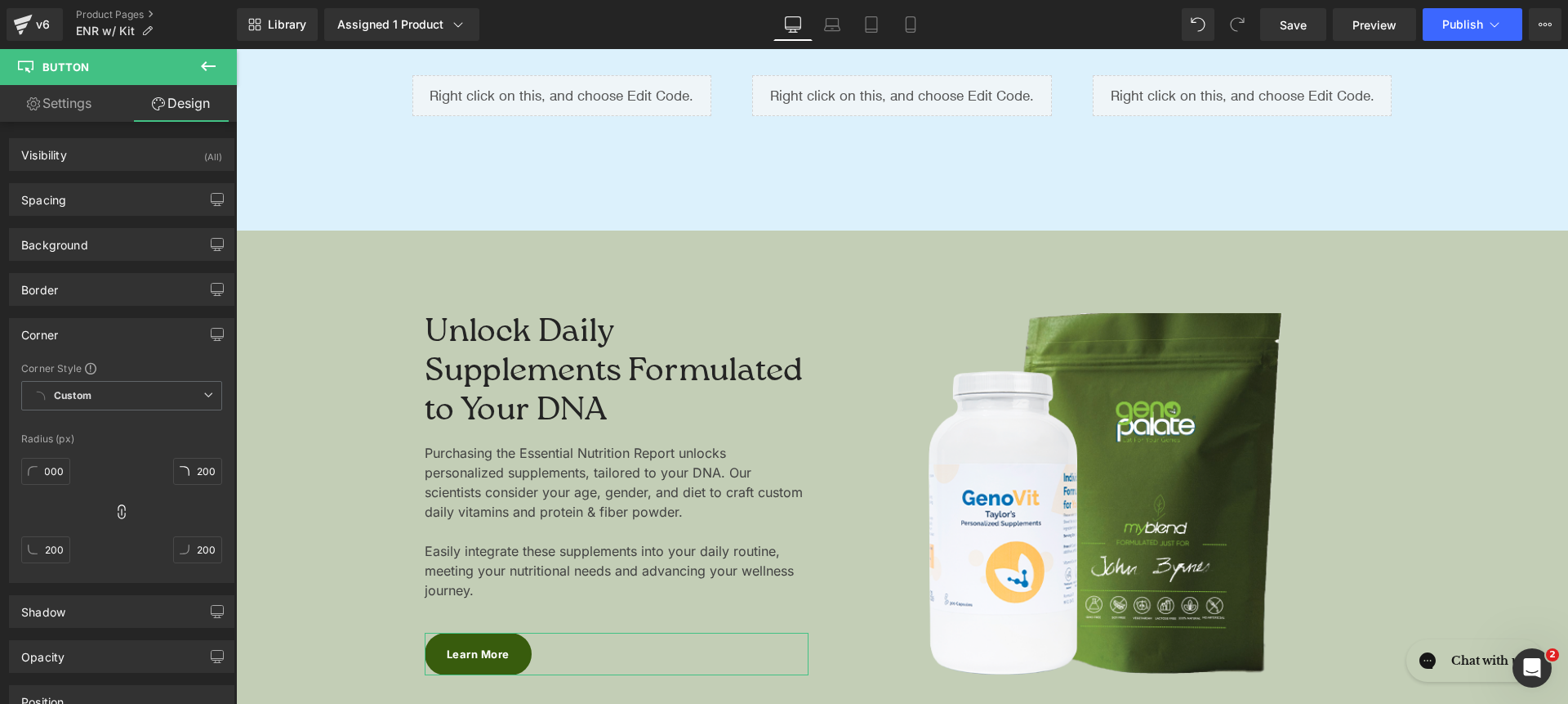
click at [88, 108] on link "Settings" at bounding box center [59, 103] width 118 height 37
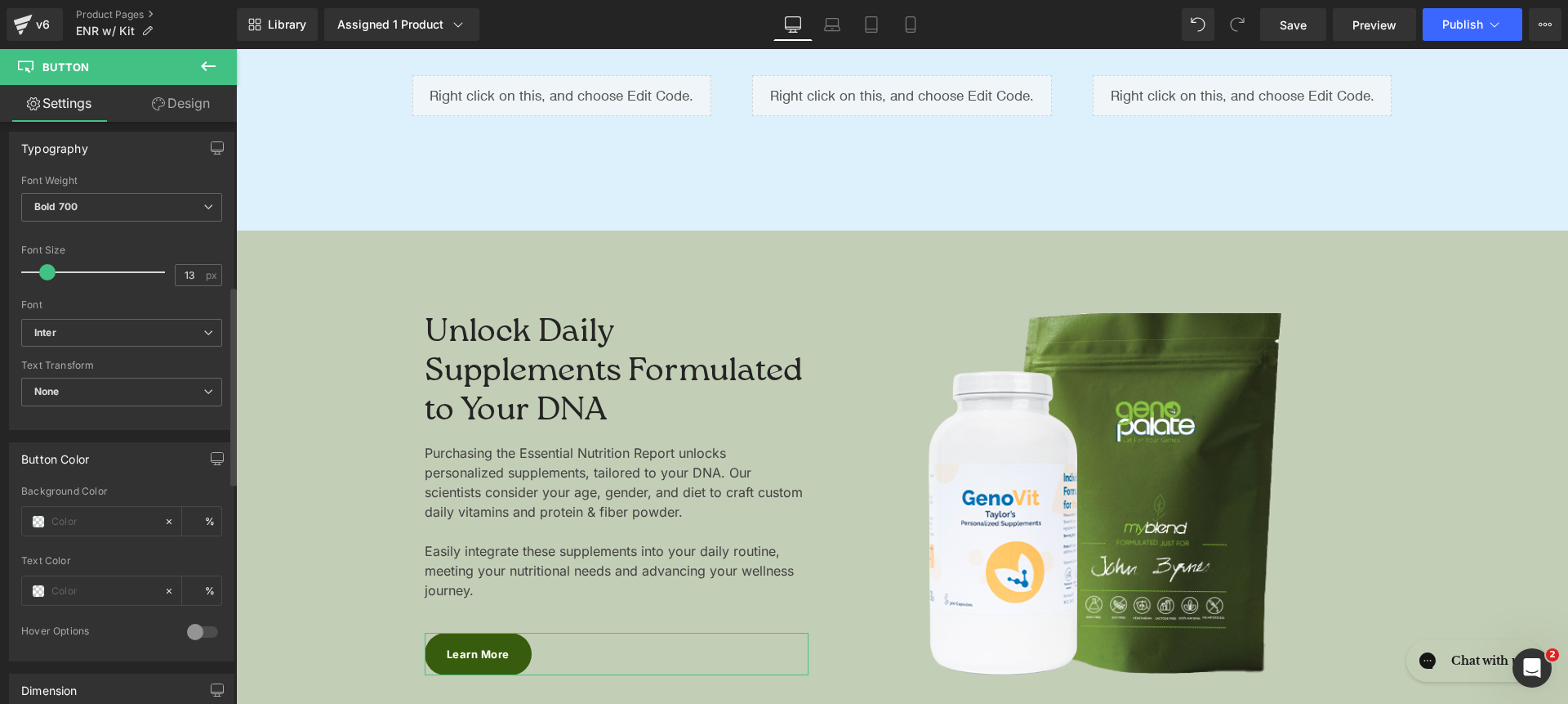
scroll to position [603, 0]
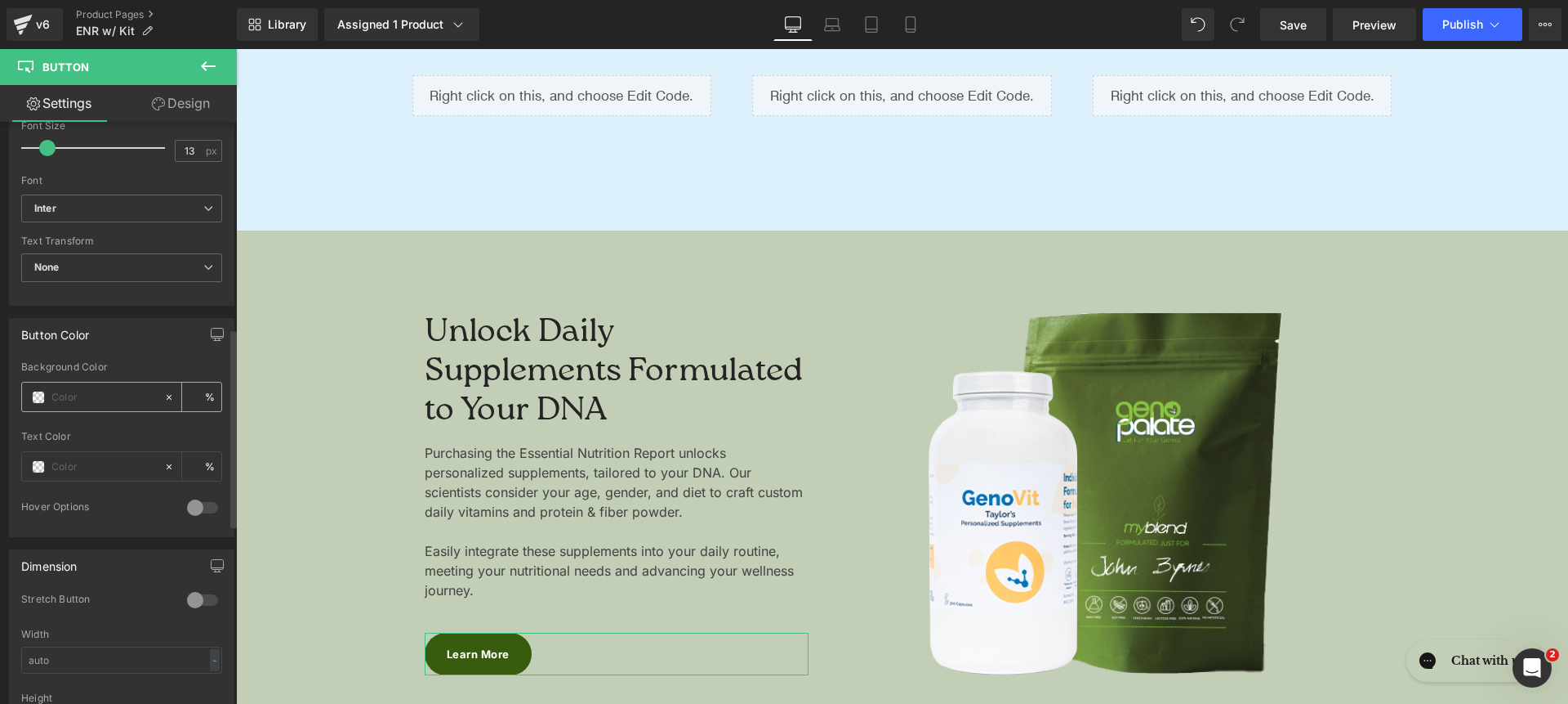
click at [102, 393] on input "text" at bounding box center [103, 397] width 104 height 18
type input "0"
click at [86, 398] on input "text" at bounding box center [103, 397] width 104 height 18
paste input "609CCF"
type input "609CCF"
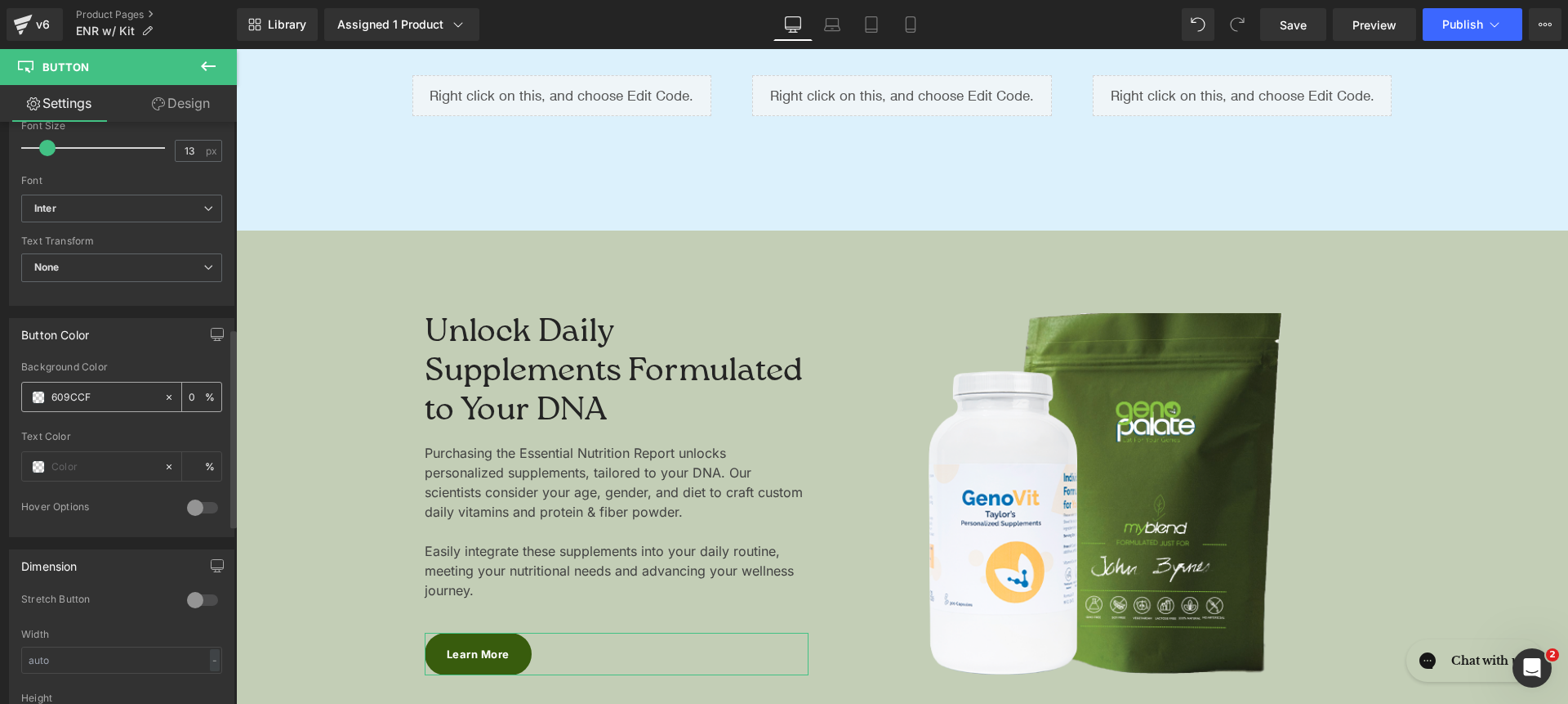
type input "100"
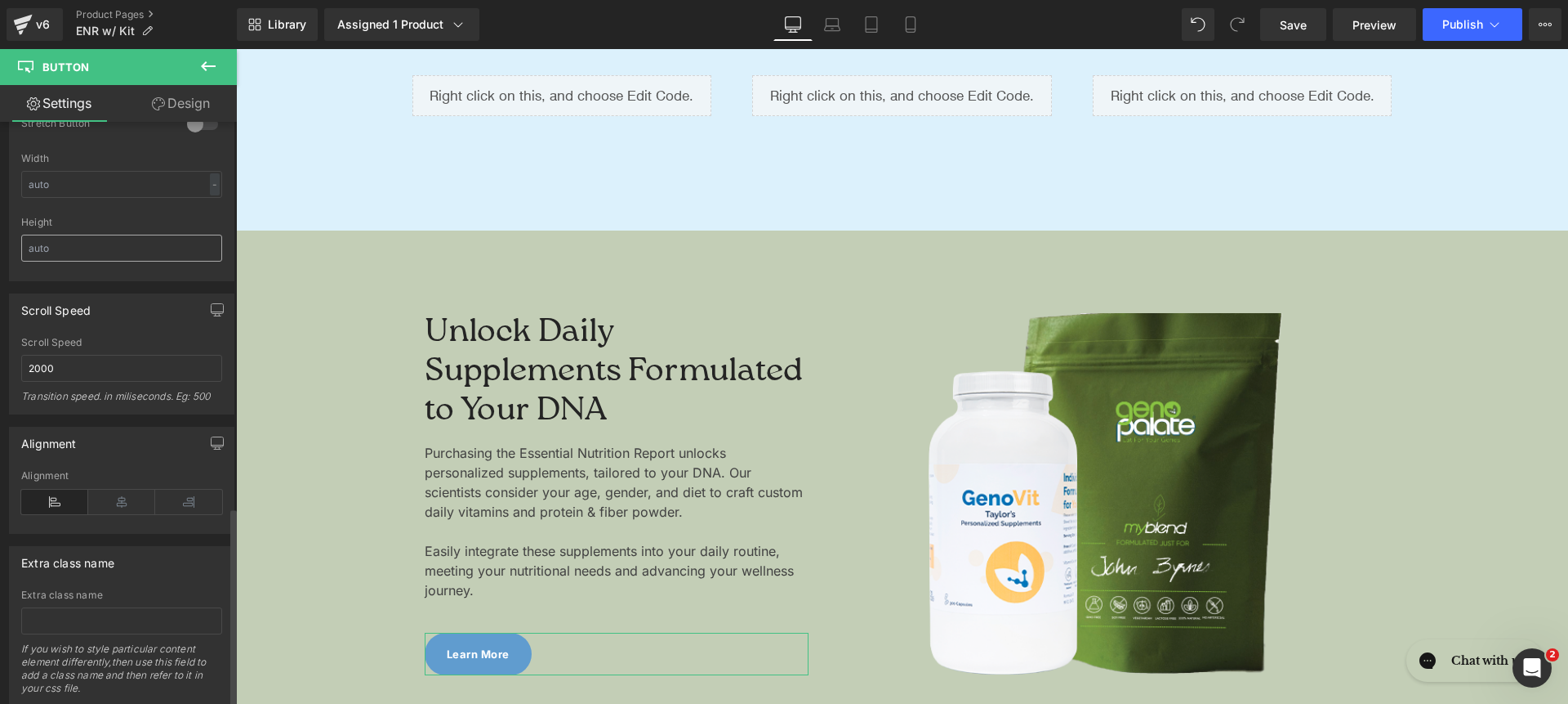
scroll to position [1127, 0]
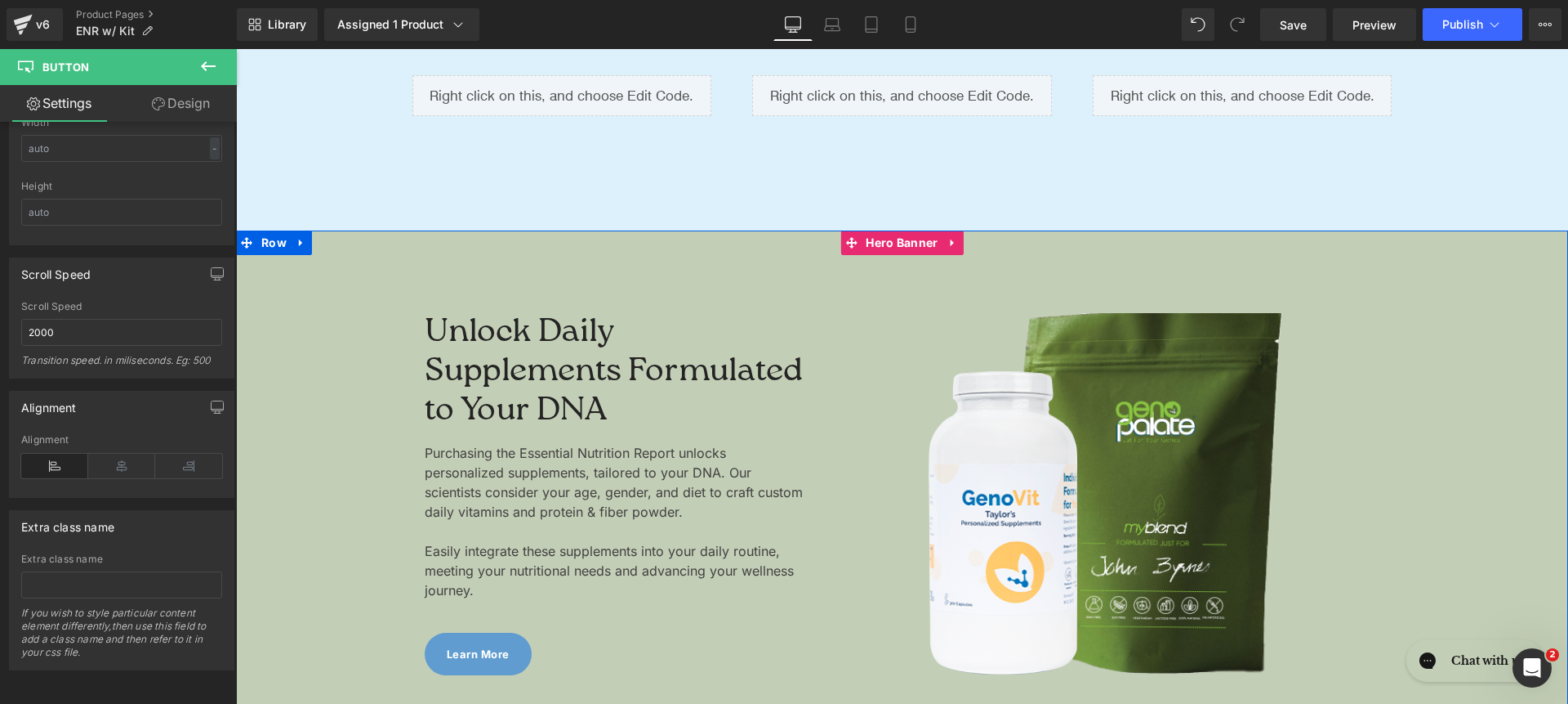
click at [500, 282] on div at bounding box center [902, 493] width 1332 height 526
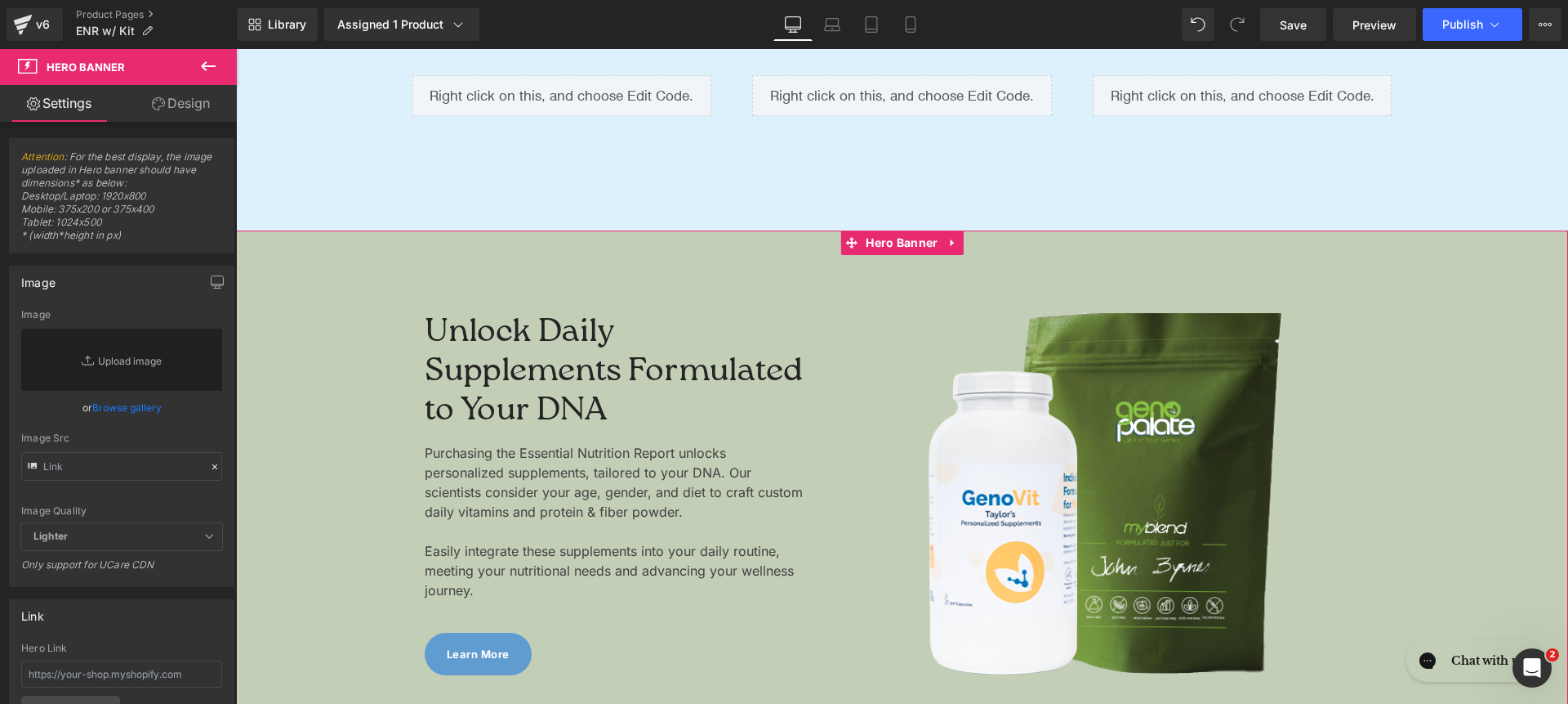
click at [168, 98] on link "Design" at bounding box center [181, 103] width 118 height 37
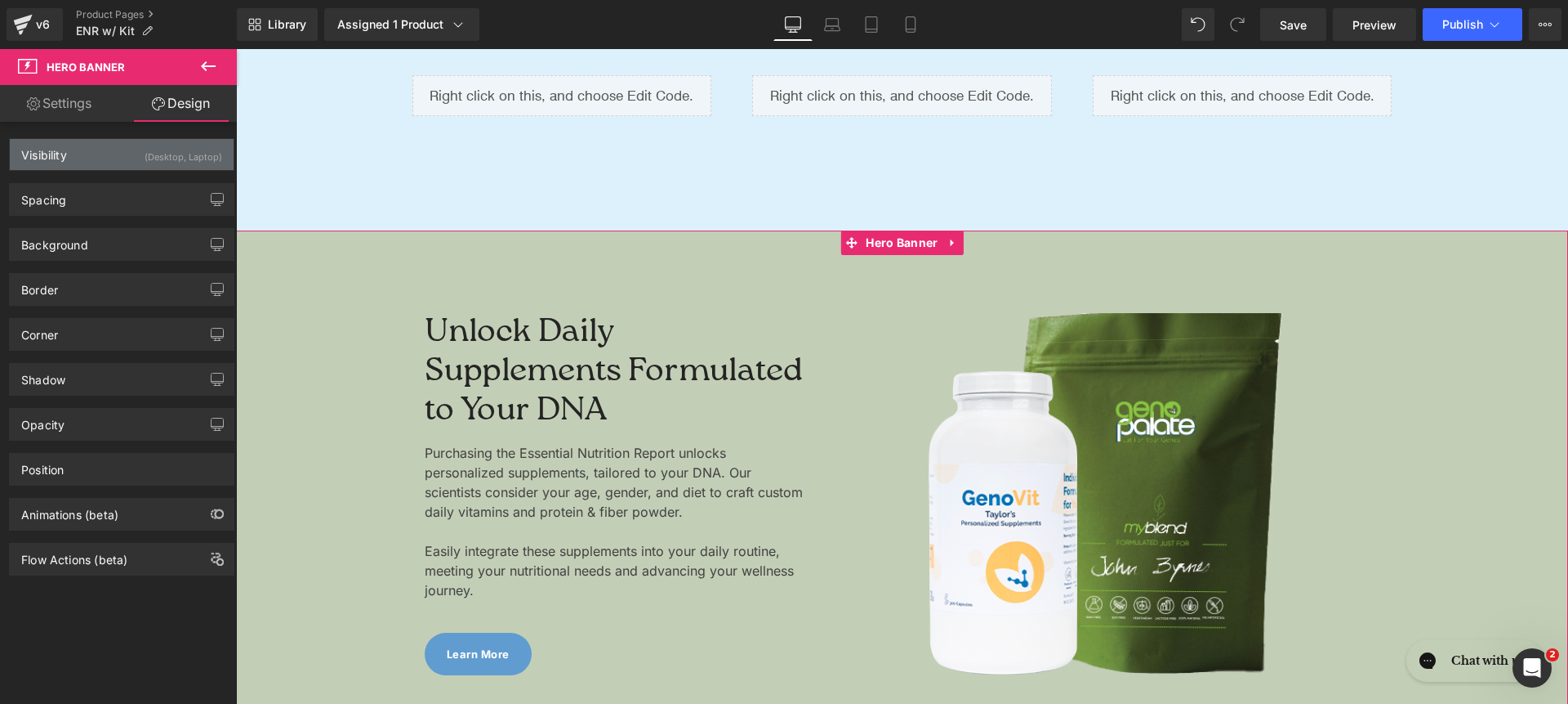
type input "#c3ceb6"
type input "100"
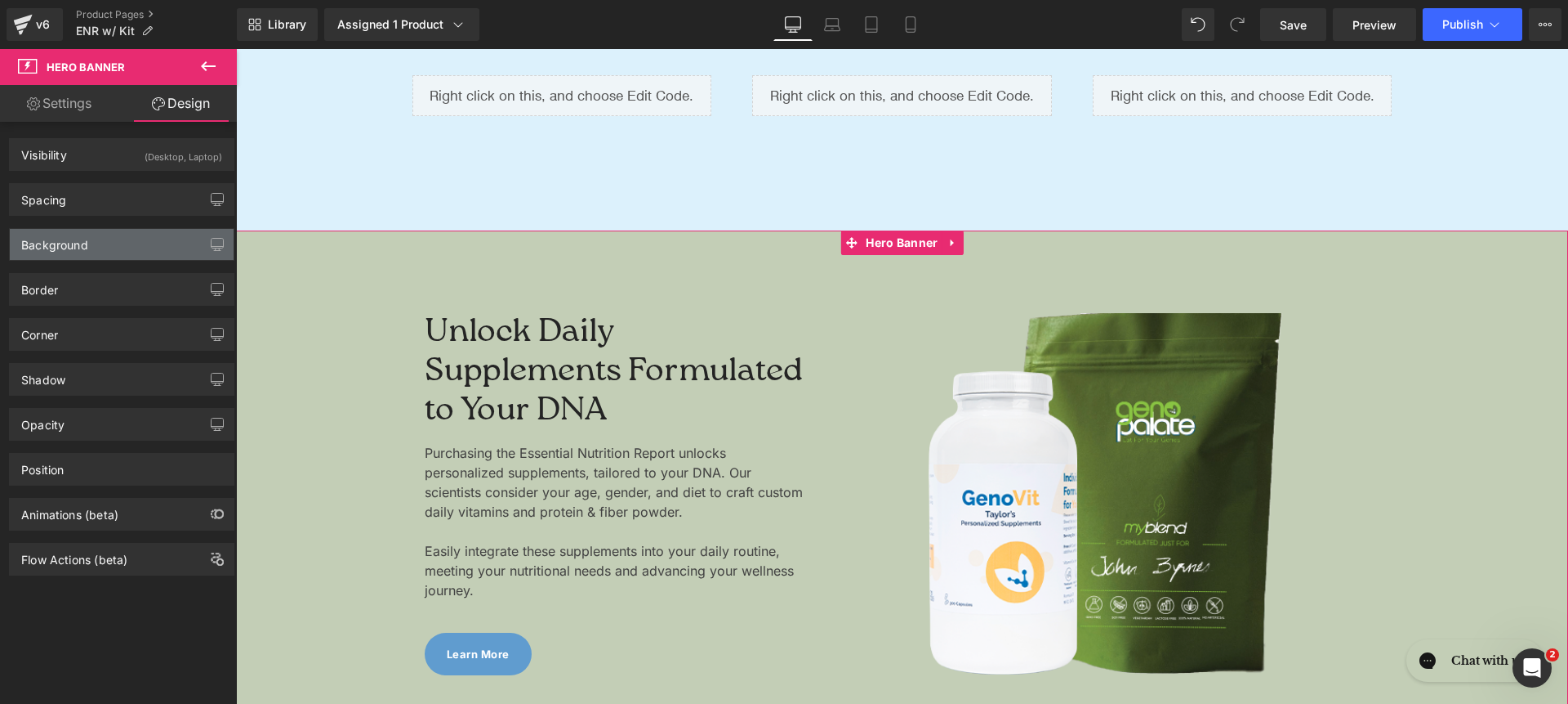
click at [112, 232] on div "Background" at bounding box center [122, 244] width 223 height 31
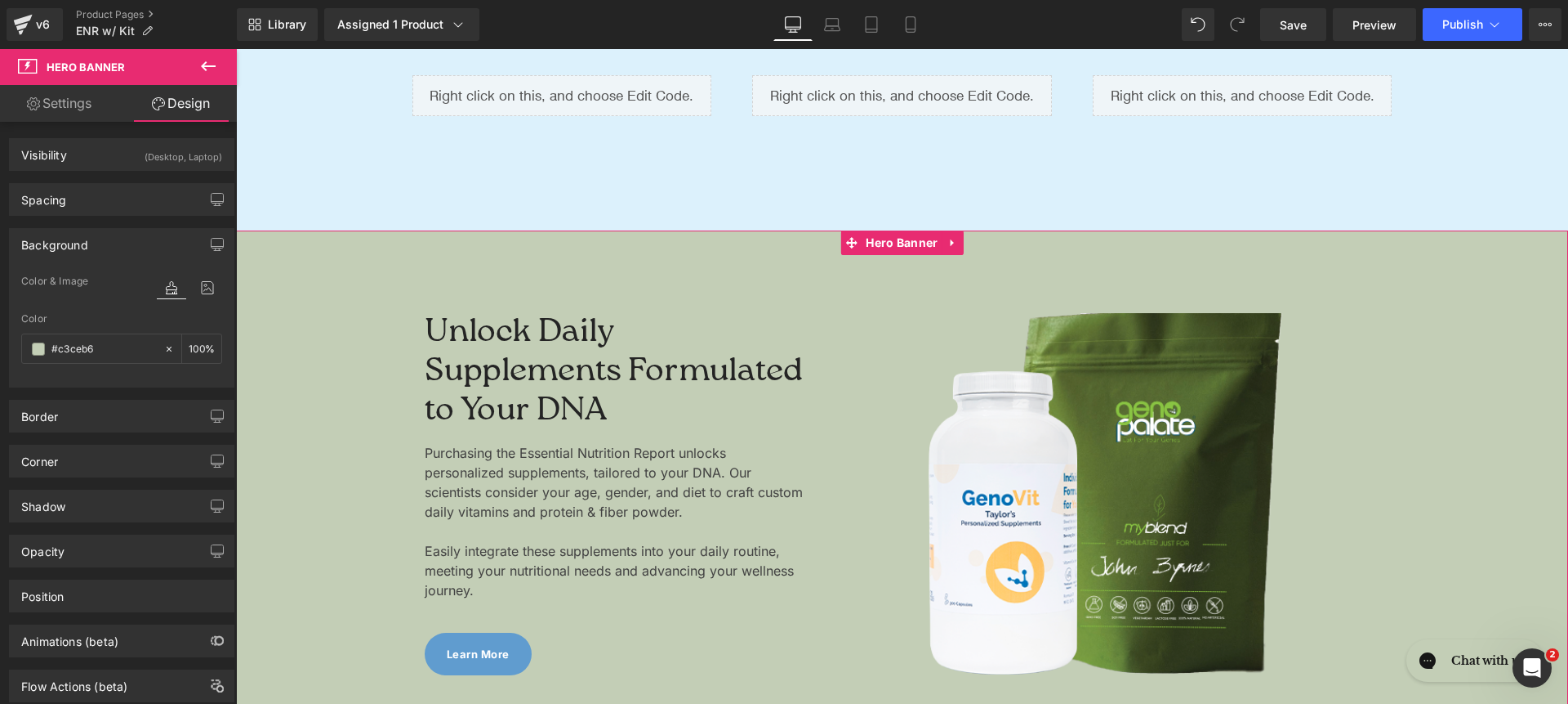
click at [132, 334] on div "#c3ceb6" at bounding box center [93, 349] width 142 height 28
click at [103, 345] on input "#c3ceb6" at bounding box center [103, 349] width 104 height 18
type input "f"
type input "0"
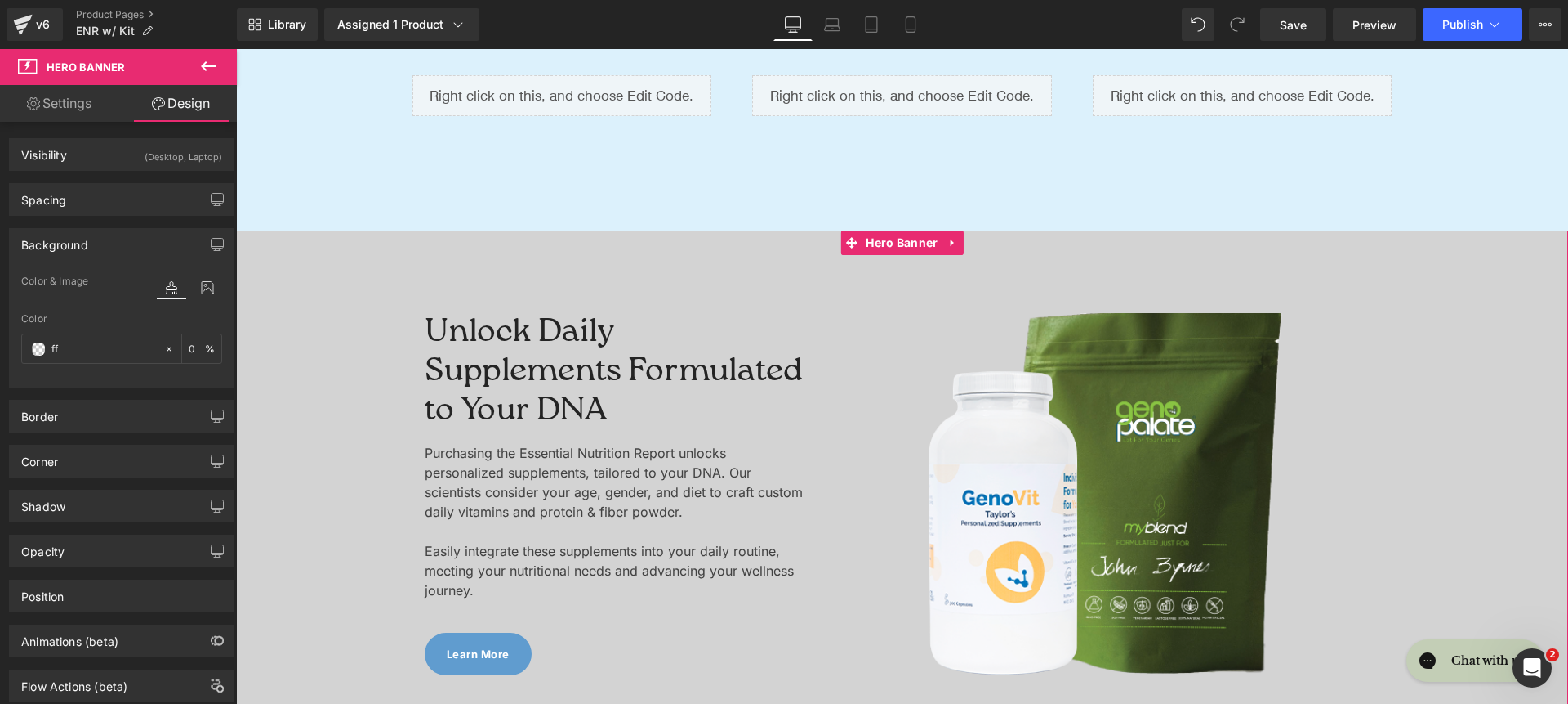
type input "fff"
type input "100"
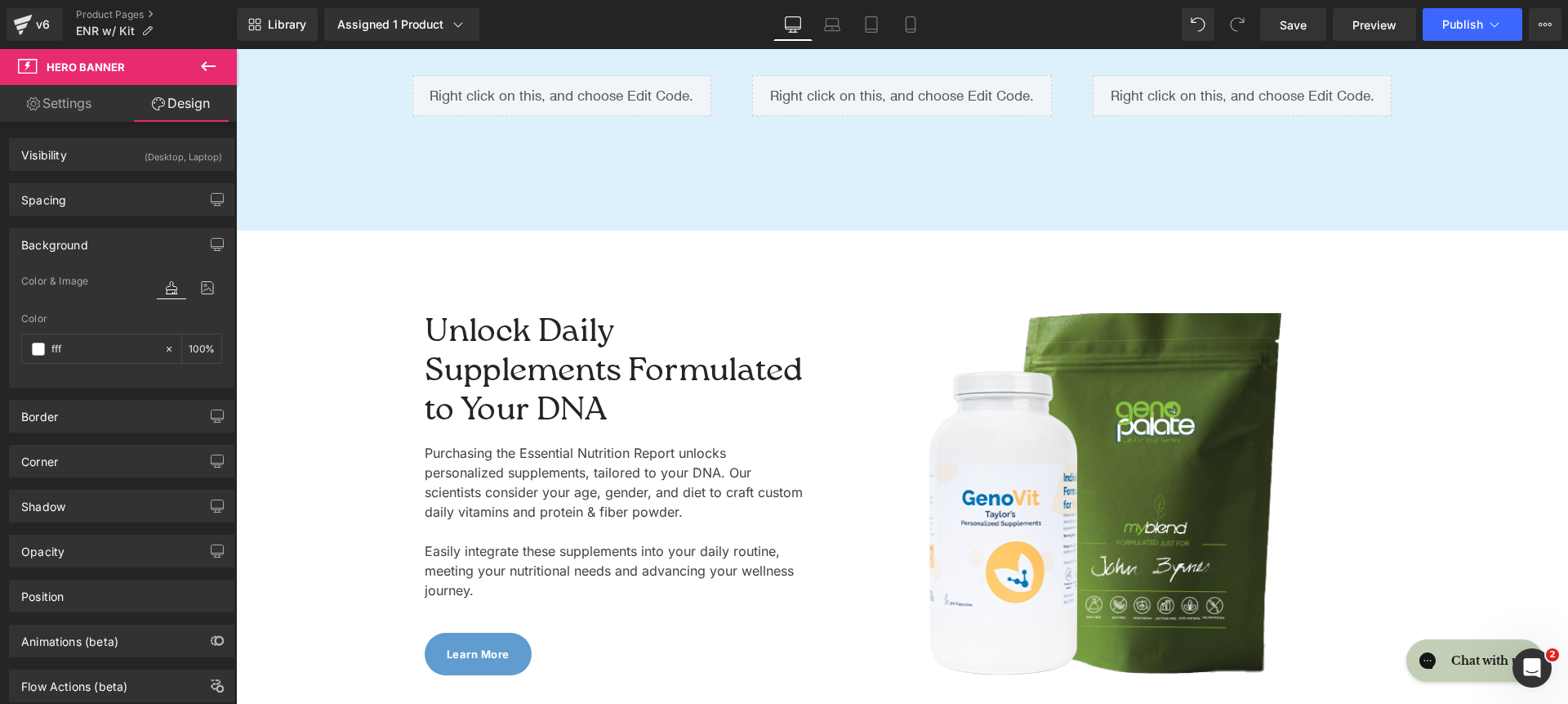
scroll to position [5314, 0]
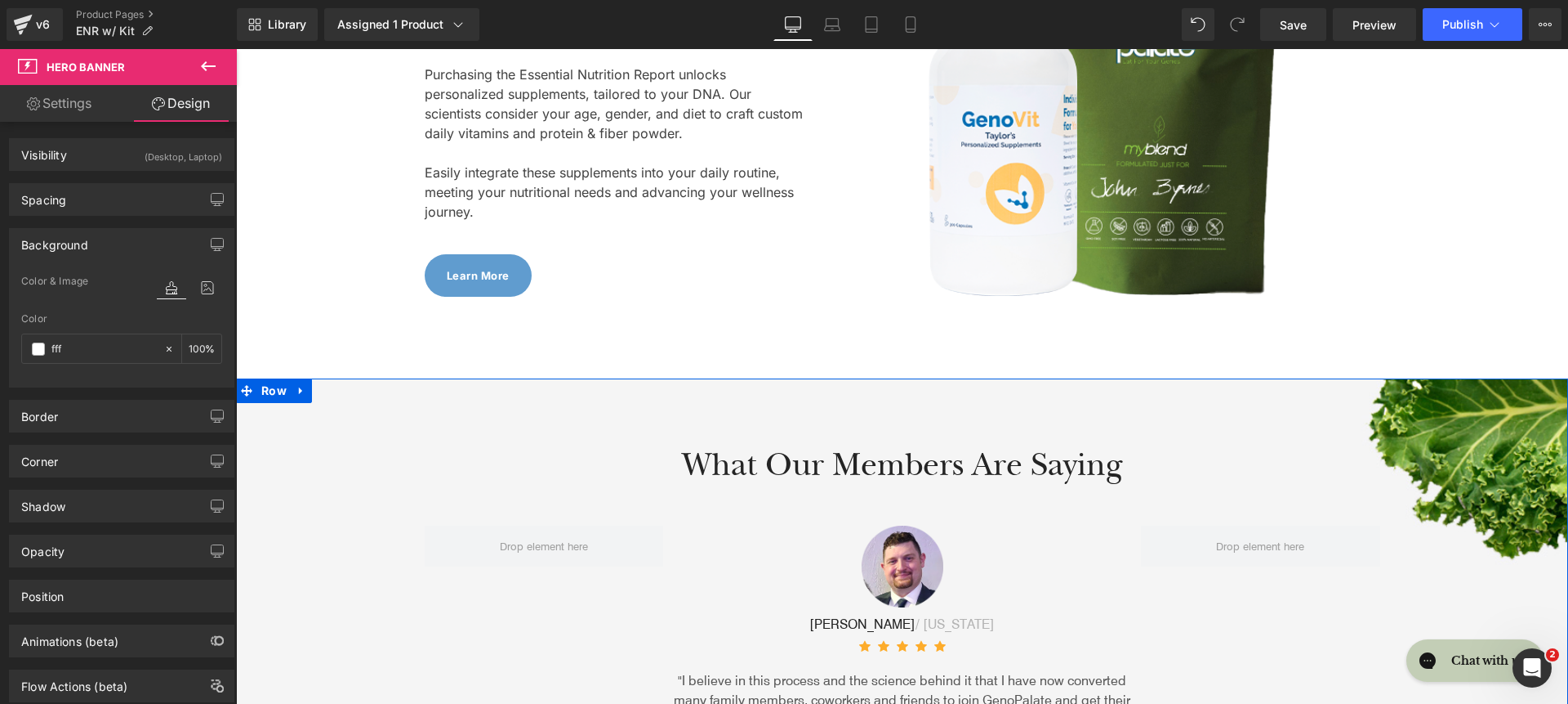
click at [398, 387] on div "What Our Members Are Saying Heading Row Image Brad / Massachusetts Text Block I…" at bounding box center [902, 609] width 1332 height 460
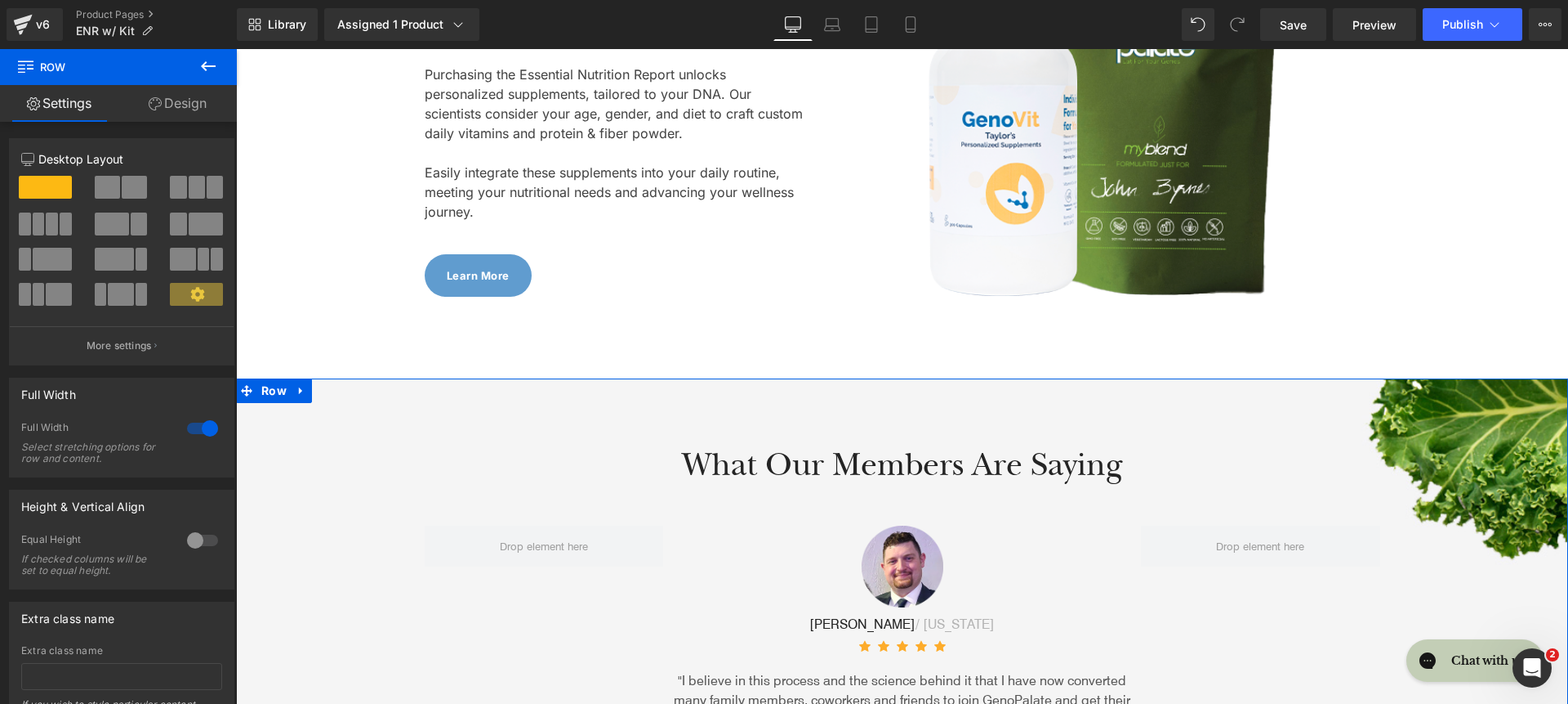
click at [169, 97] on link "Design" at bounding box center [178, 103] width 118 height 37
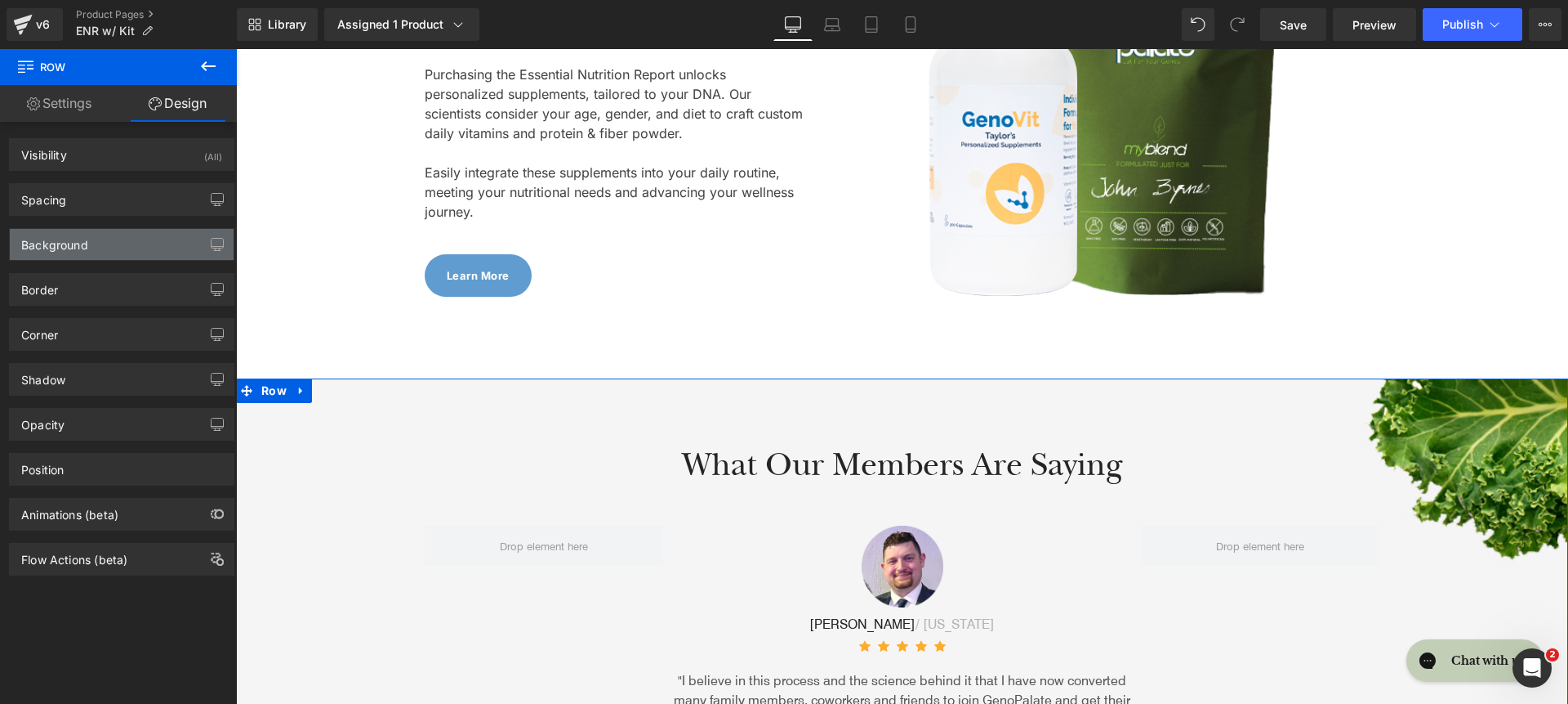
click at [72, 254] on div "Background" at bounding box center [122, 244] width 223 height 31
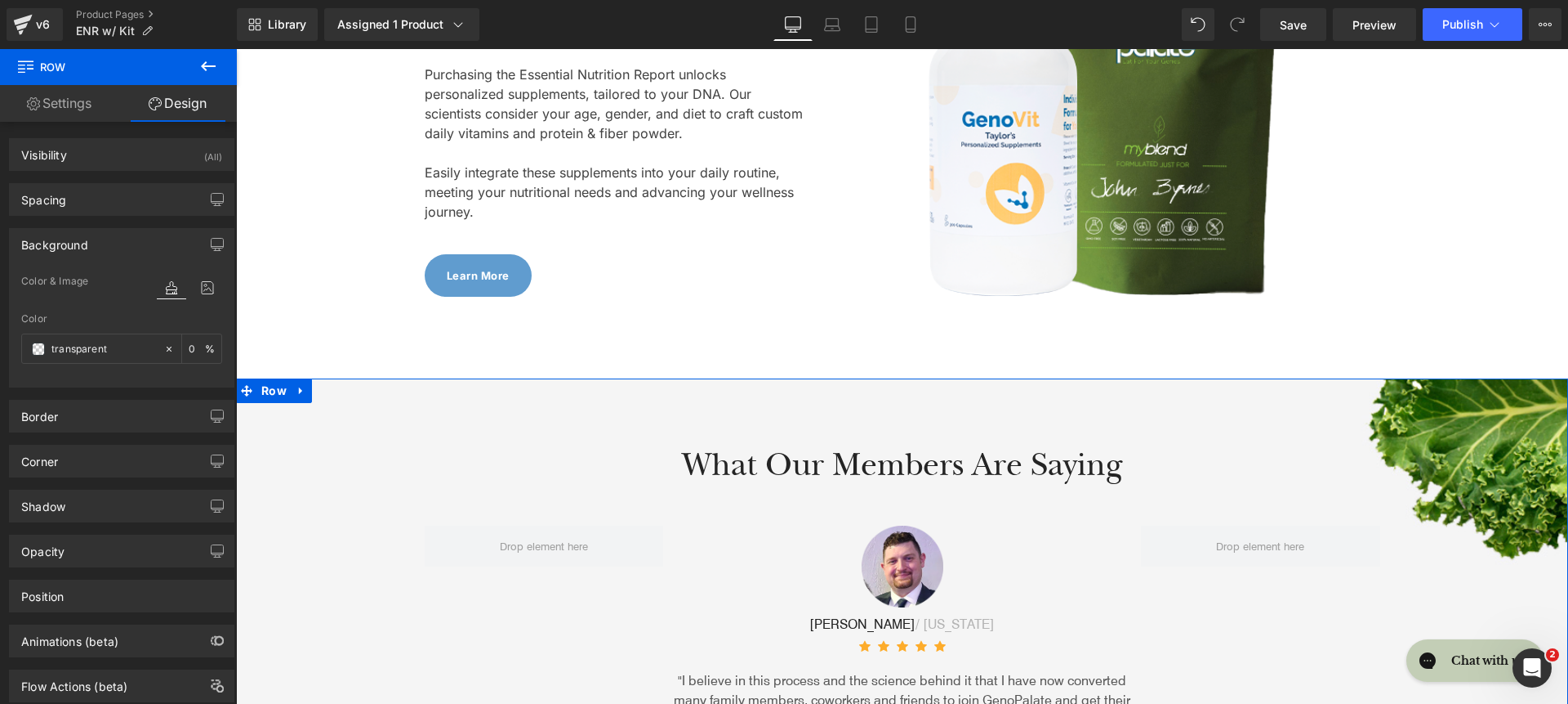
click at [338, 414] on div "What Our Members Are Saying Heading Row Image Brad / Massachusetts Text Block I…" at bounding box center [902, 609] width 1332 height 460
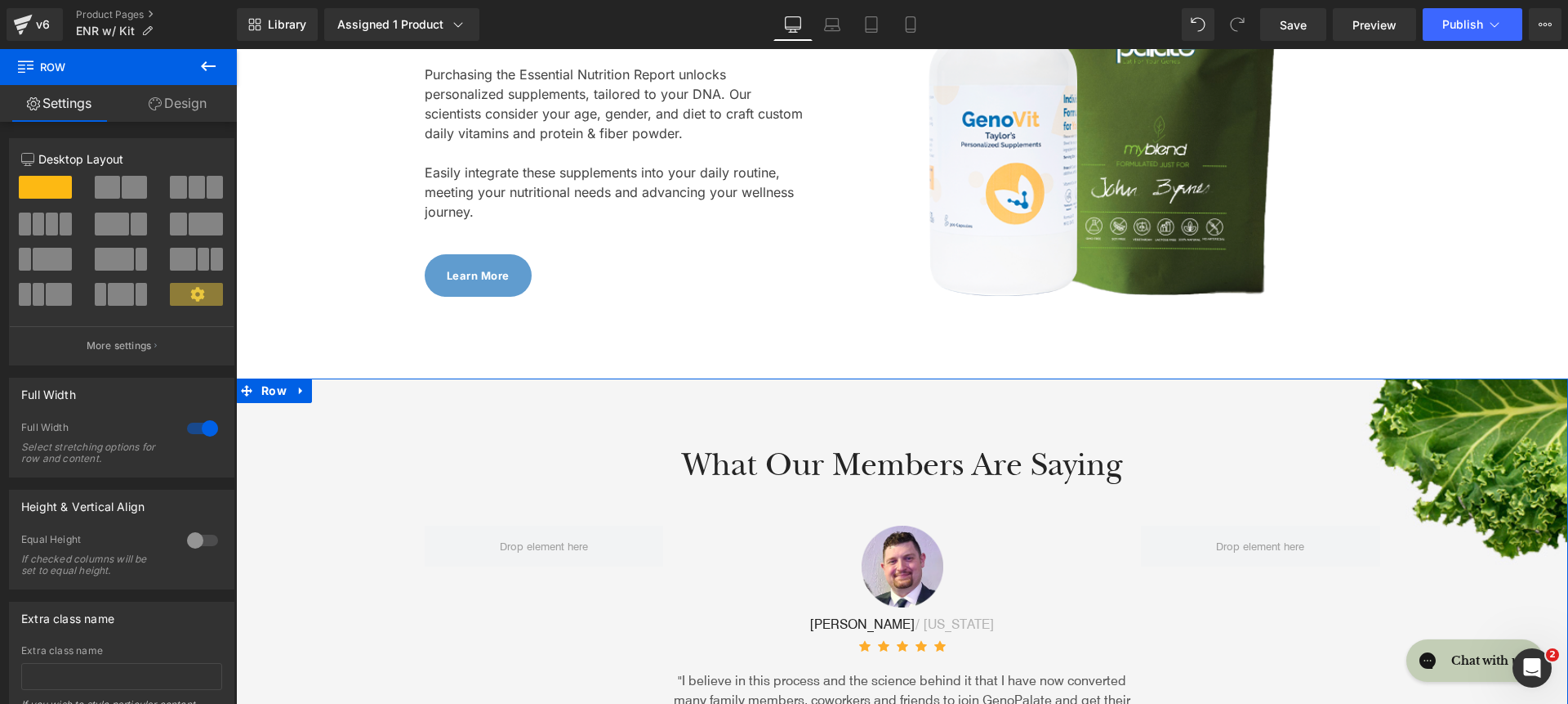
click at [188, 94] on link "Design" at bounding box center [178, 103] width 118 height 37
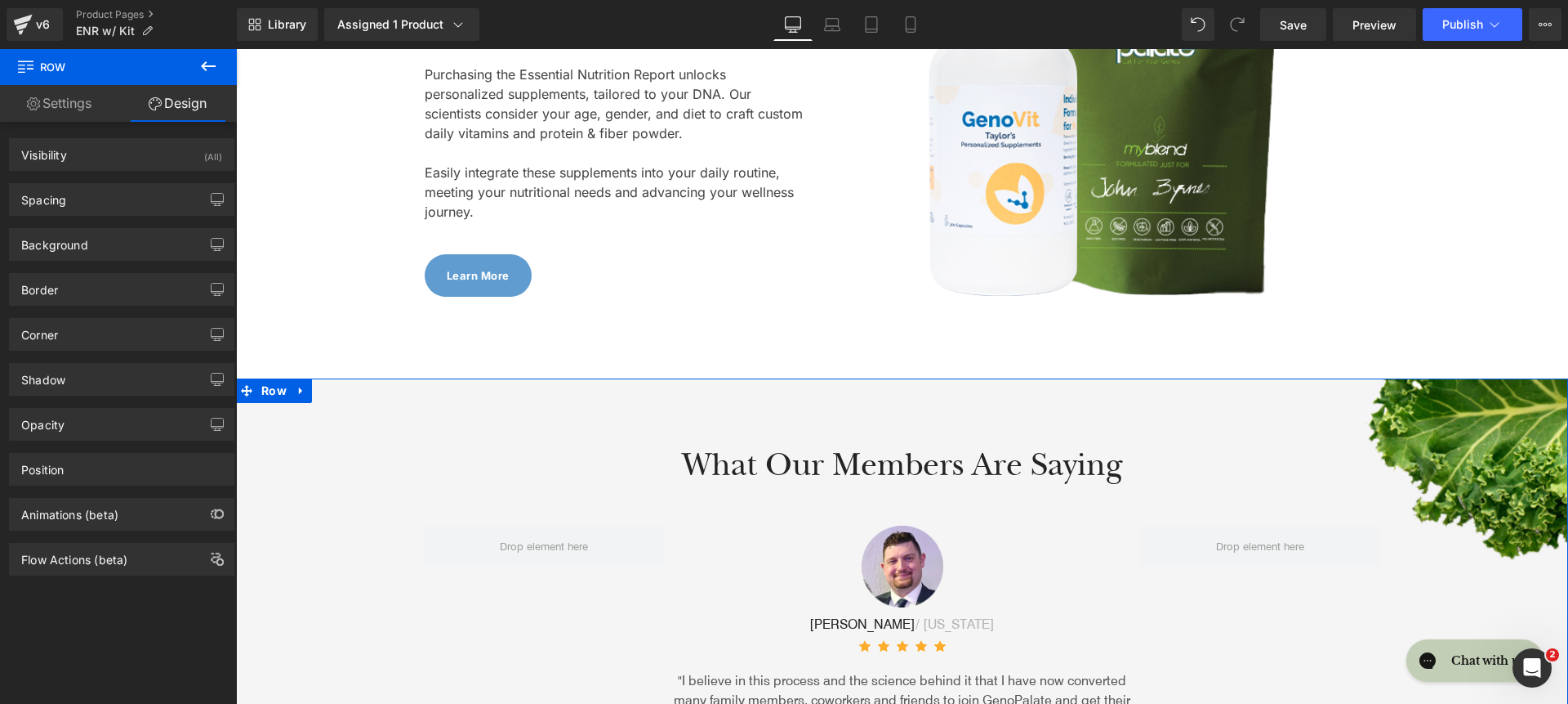
type input "transparent"
type input "0"
click at [115, 225] on div "Background Color & Image color transparent Color transparent 0 % https://ucarec…" at bounding box center [122, 239] width 244 height 45
click at [114, 234] on div "Background" at bounding box center [122, 244] width 223 height 31
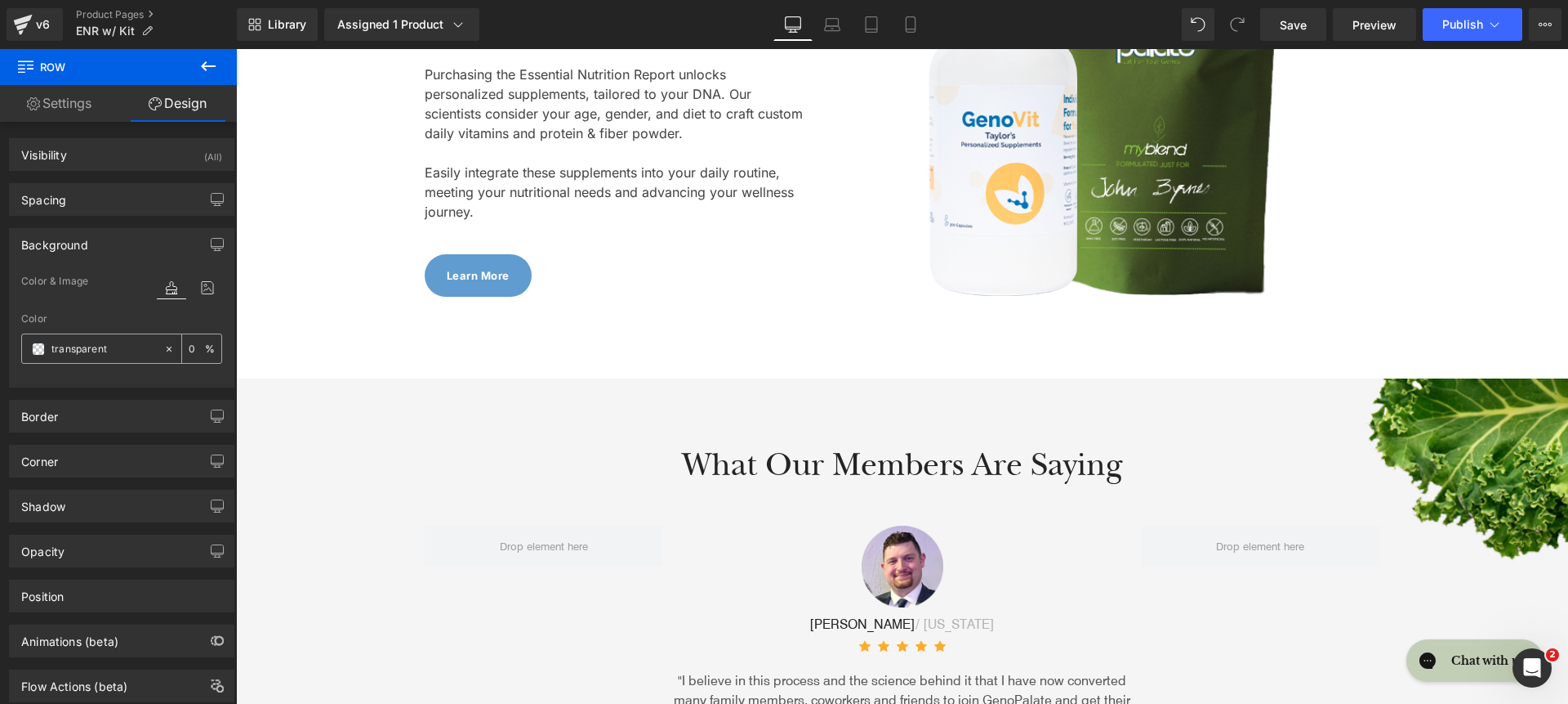
click at [88, 340] on input "transparent" at bounding box center [103, 349] width 104 height 18
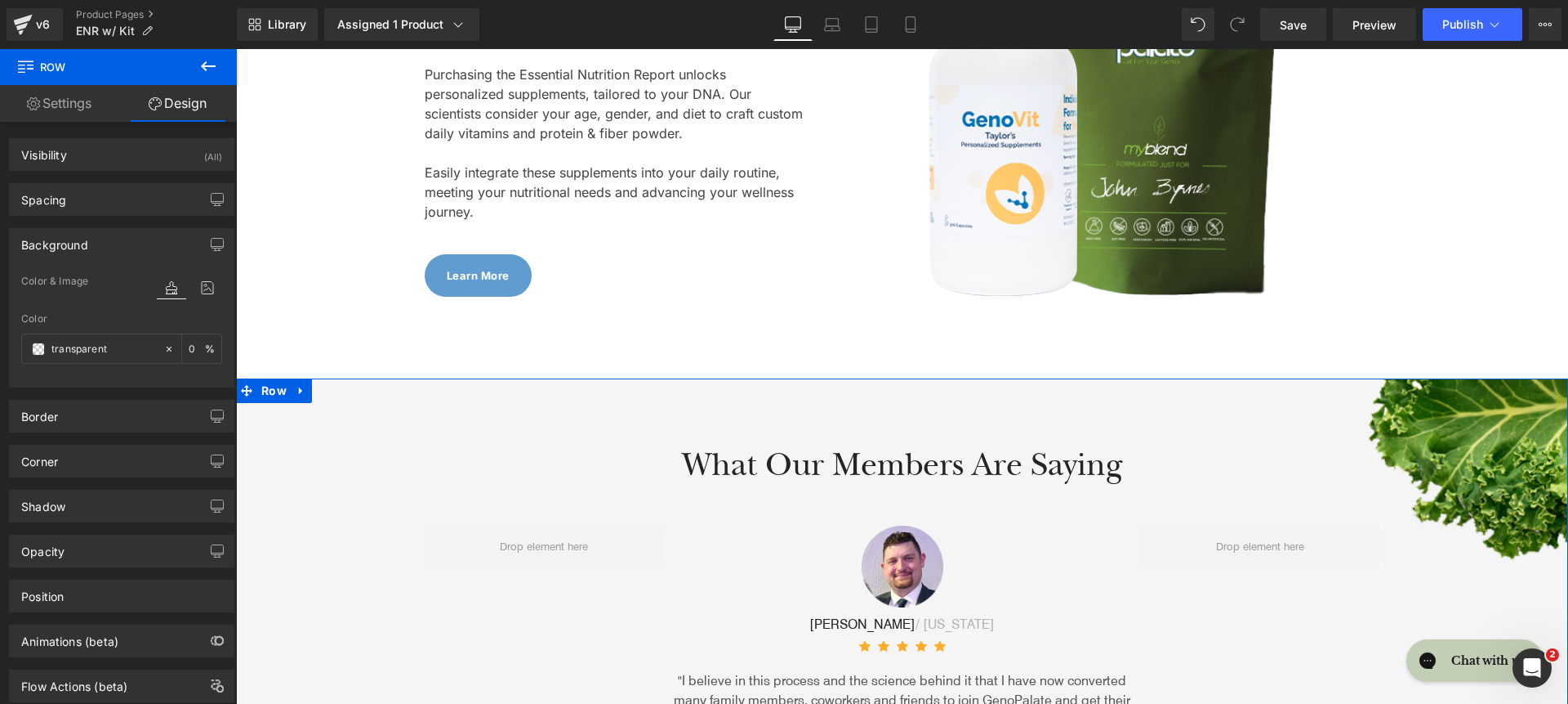
paste input "DCF1FC"
type input "DCF1FC"
type input "100"
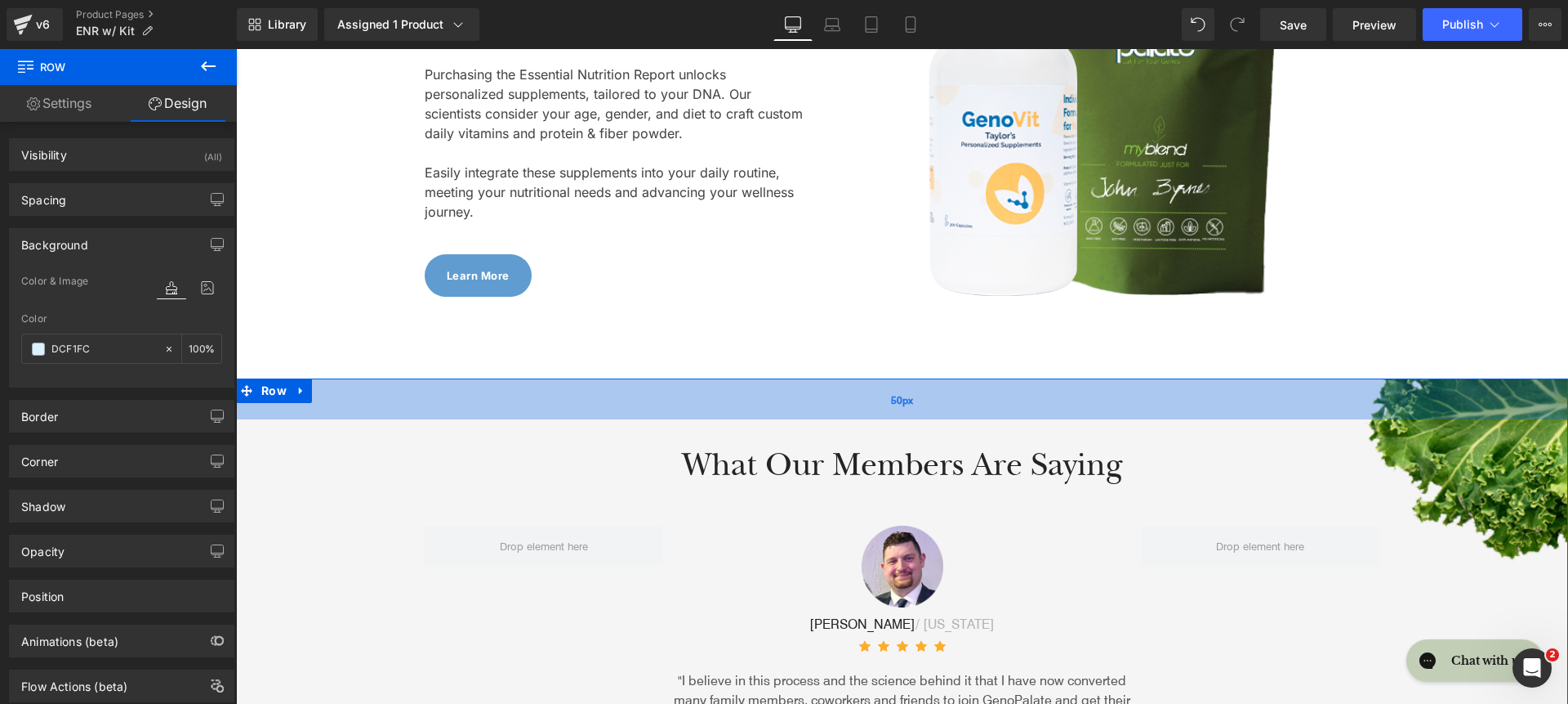
click at [478, 417] on div "50px" at bounding box center [902, 399] width 1332 height 41
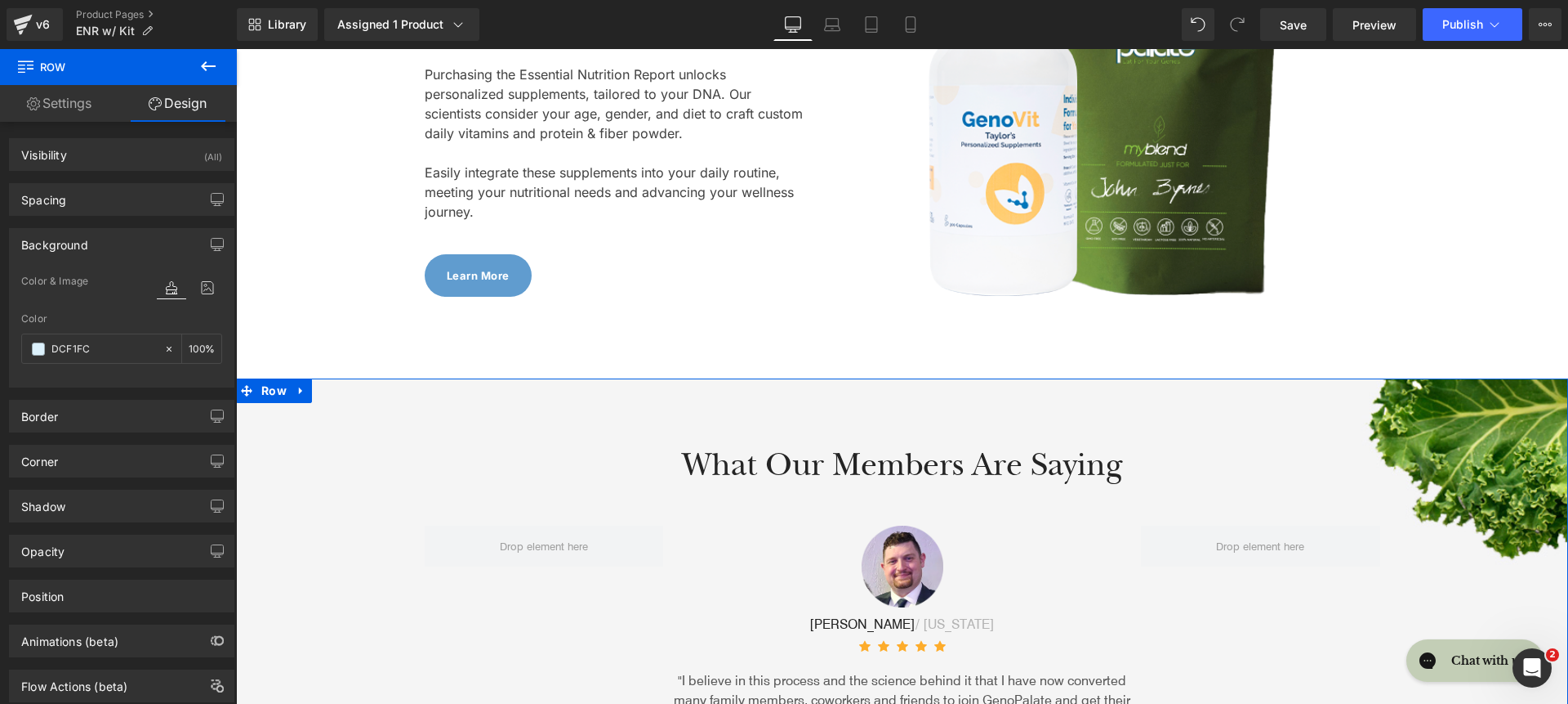
click at [308, 490] on div "What Our Members Are Saying Heading Row Image Brad / Massachusetts Text Block I…" at bounding box center [902, 609] width 1332 height 379
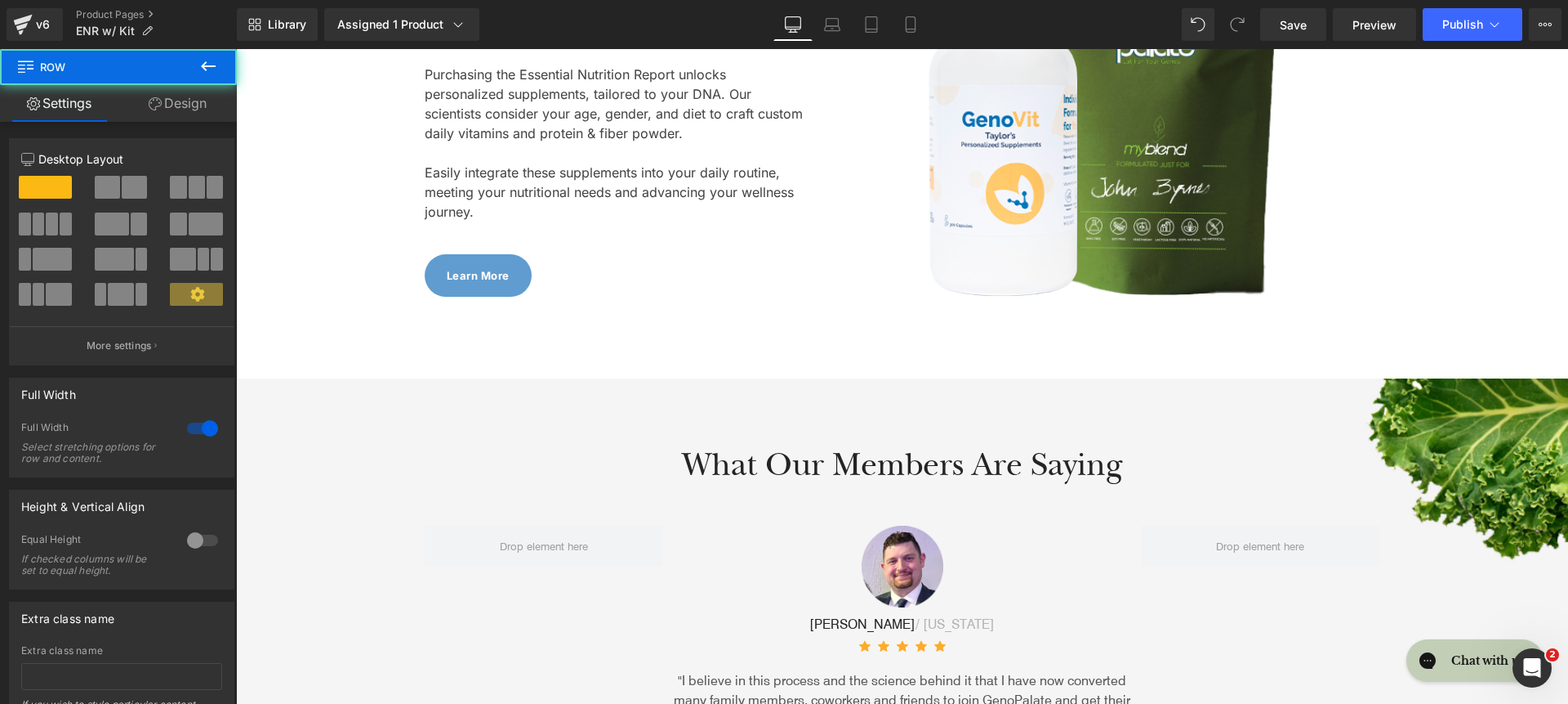
click at [305, 252] on span "Unlock Daily Supplements Formulated to Your DNA Heading Purchasing the Essentia…" at bounding box center [902, 115] width 1332 height 363
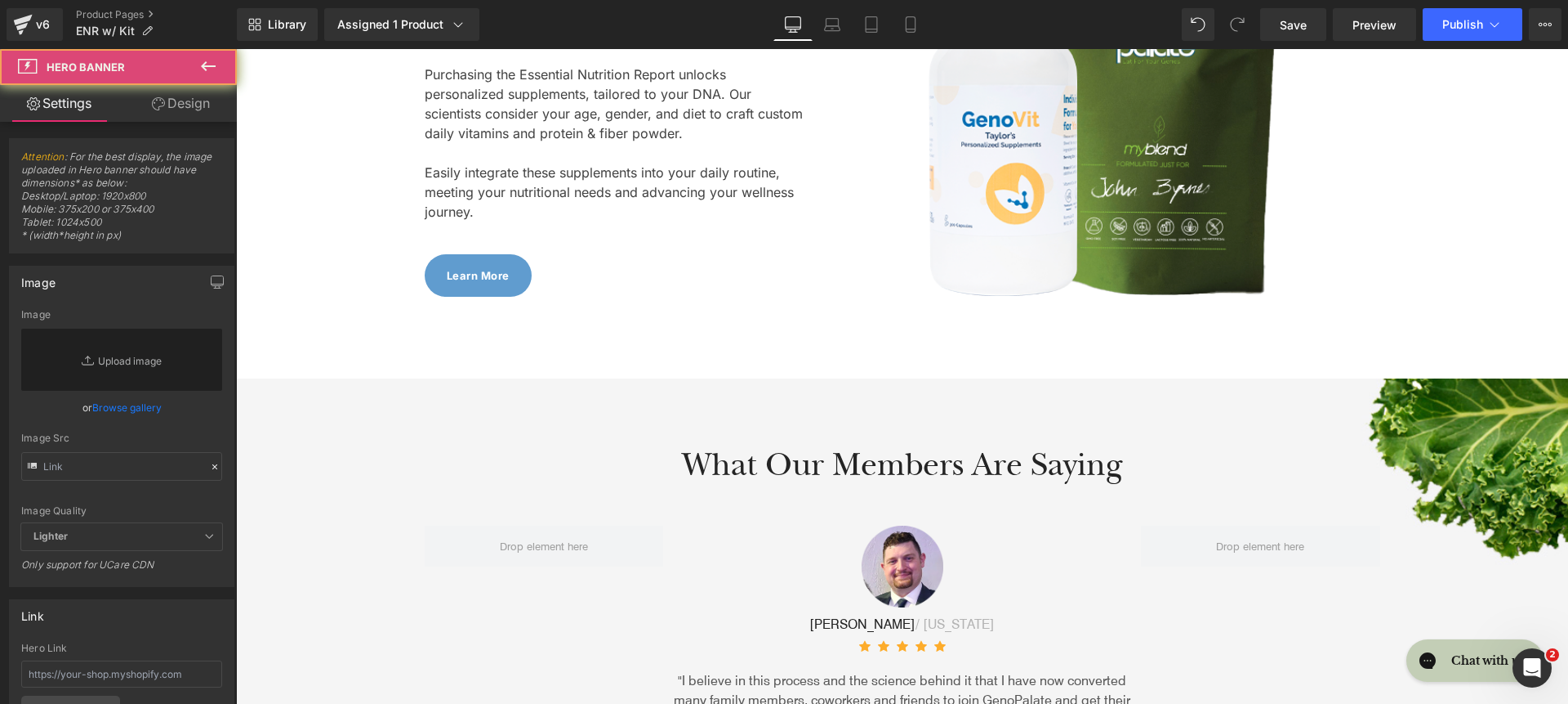
scroll to position [5733, 0]
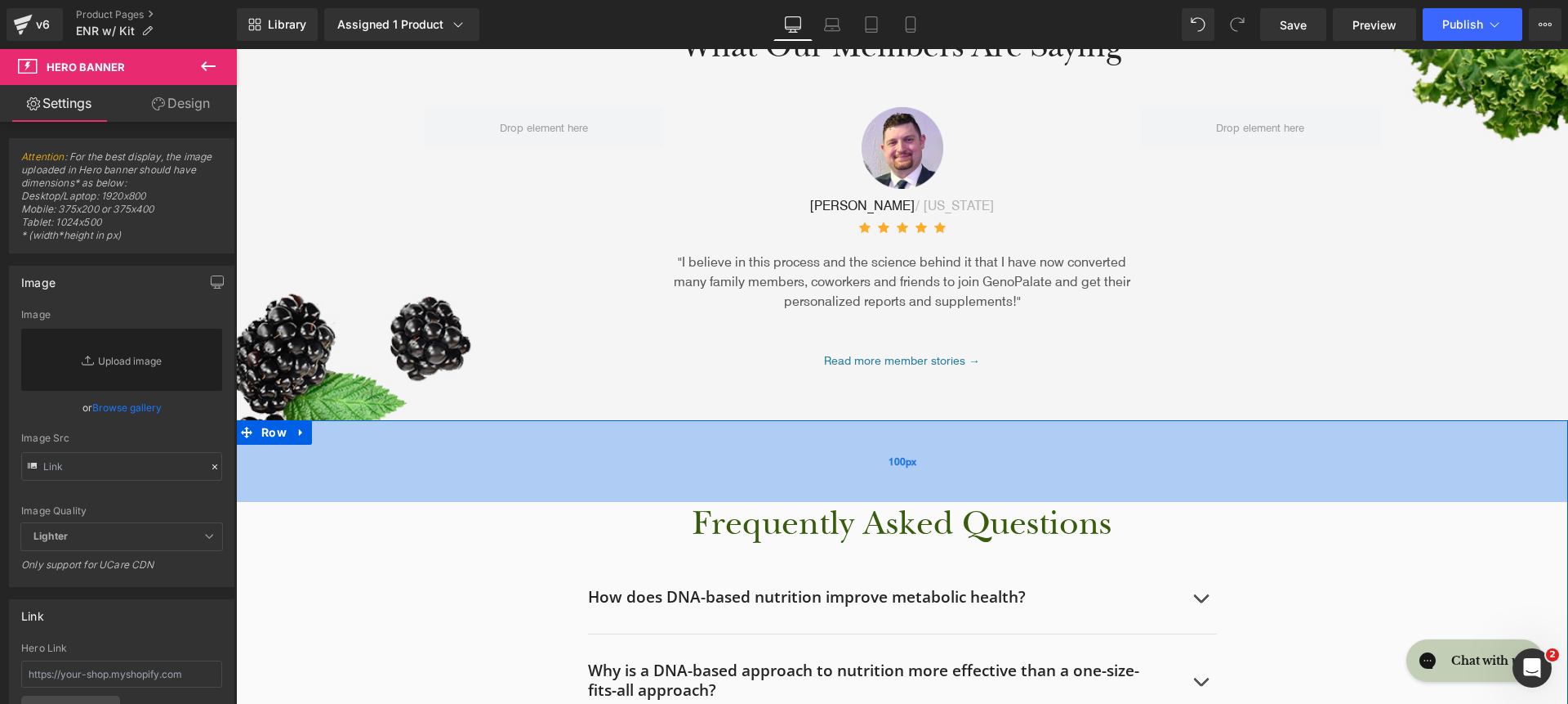
click at [654, 420] on div "100px" at bounding box center [902, 461] width 1332 height 82
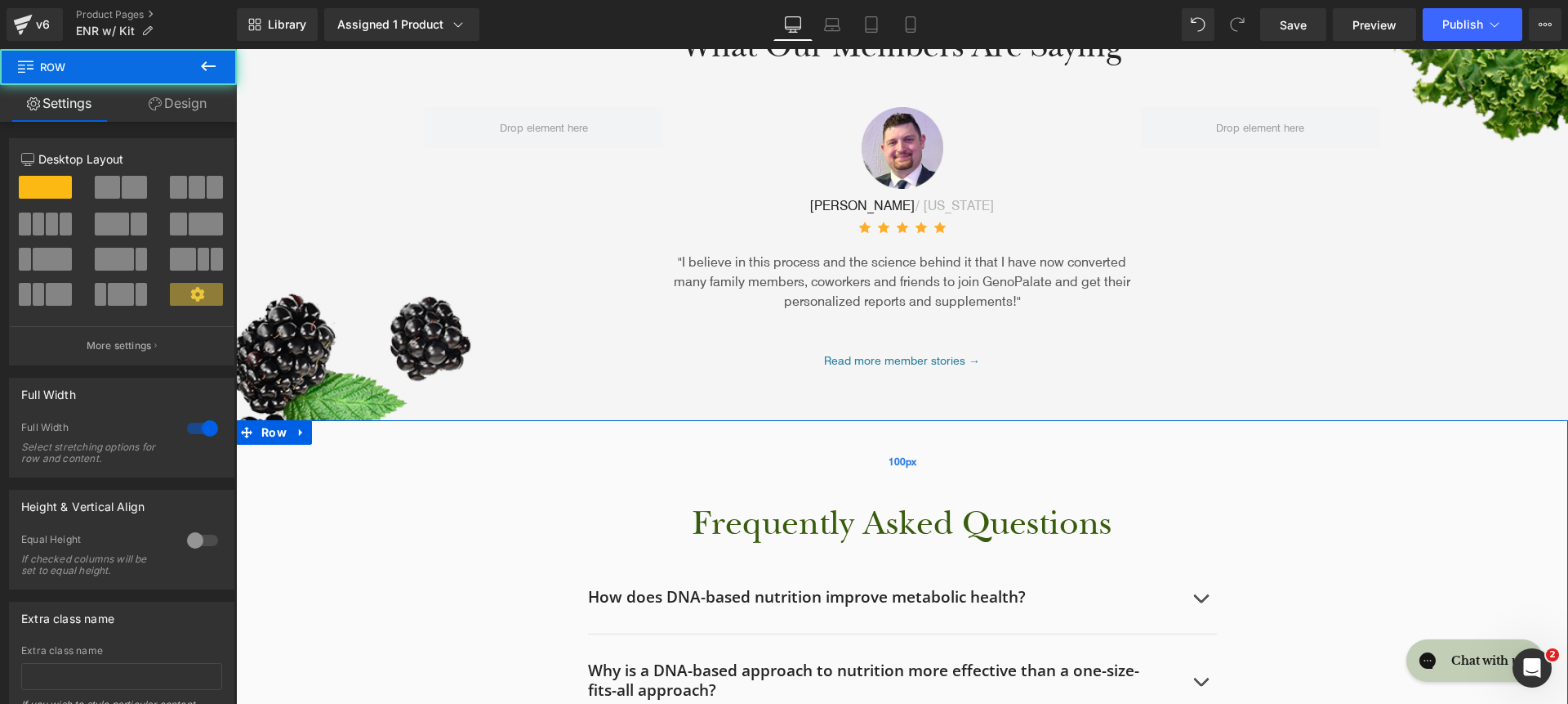
click at [651, 444] on div "100px" at bounding box center [902, 461] width 1332 height 82
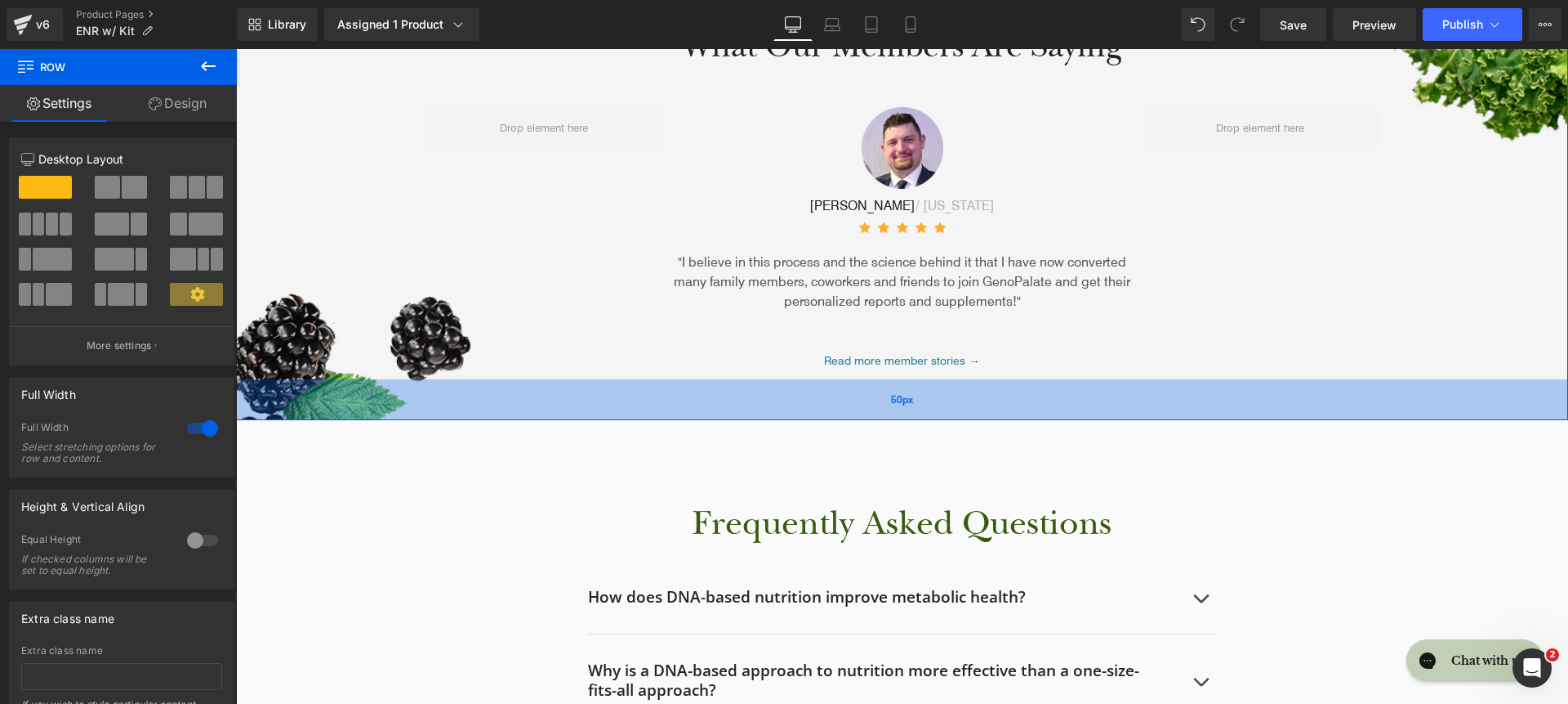
click at [539, 400] on div "50px" at bounding box center [902, 400] width 1332 height 41
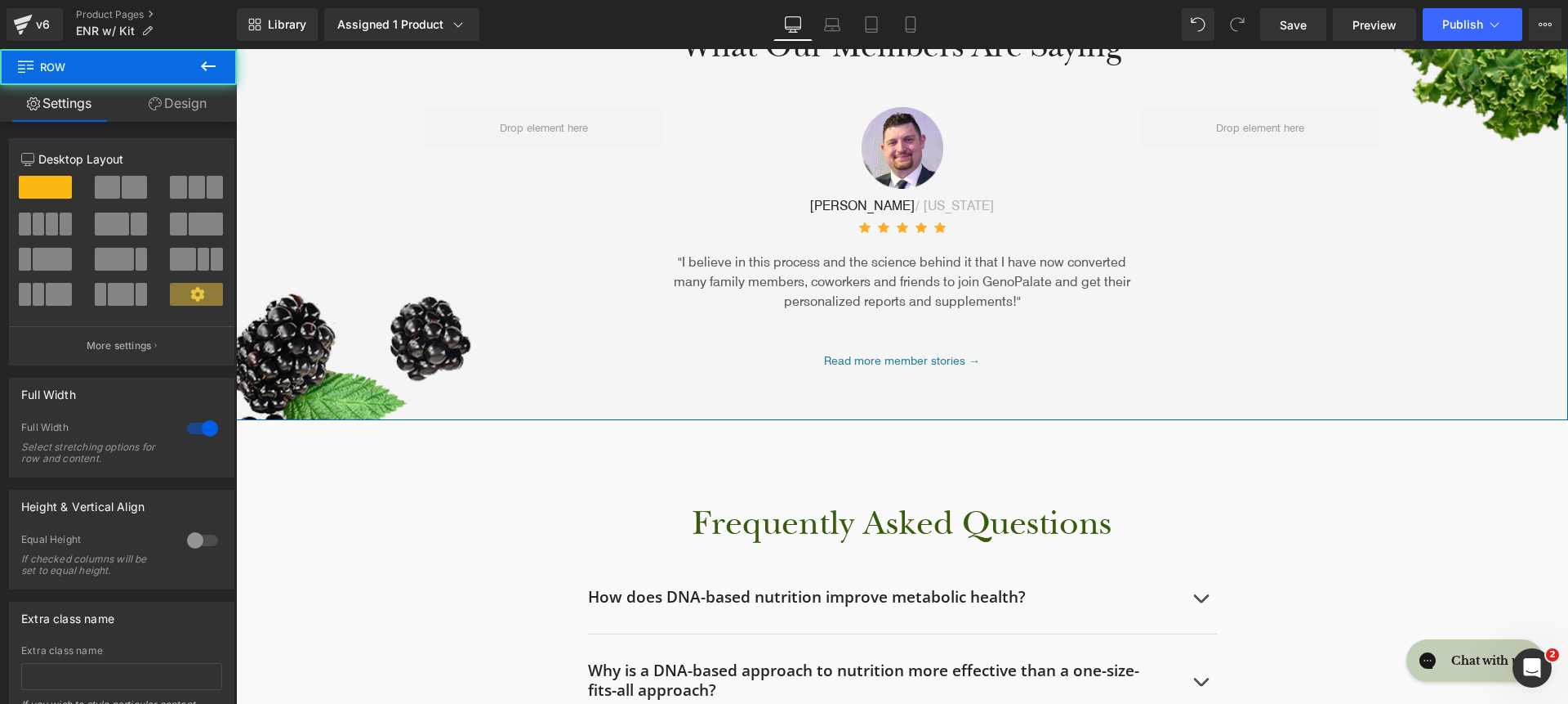
click at [189, 110] on link "Design" at bounding box center [178, 103] width 118 height 37
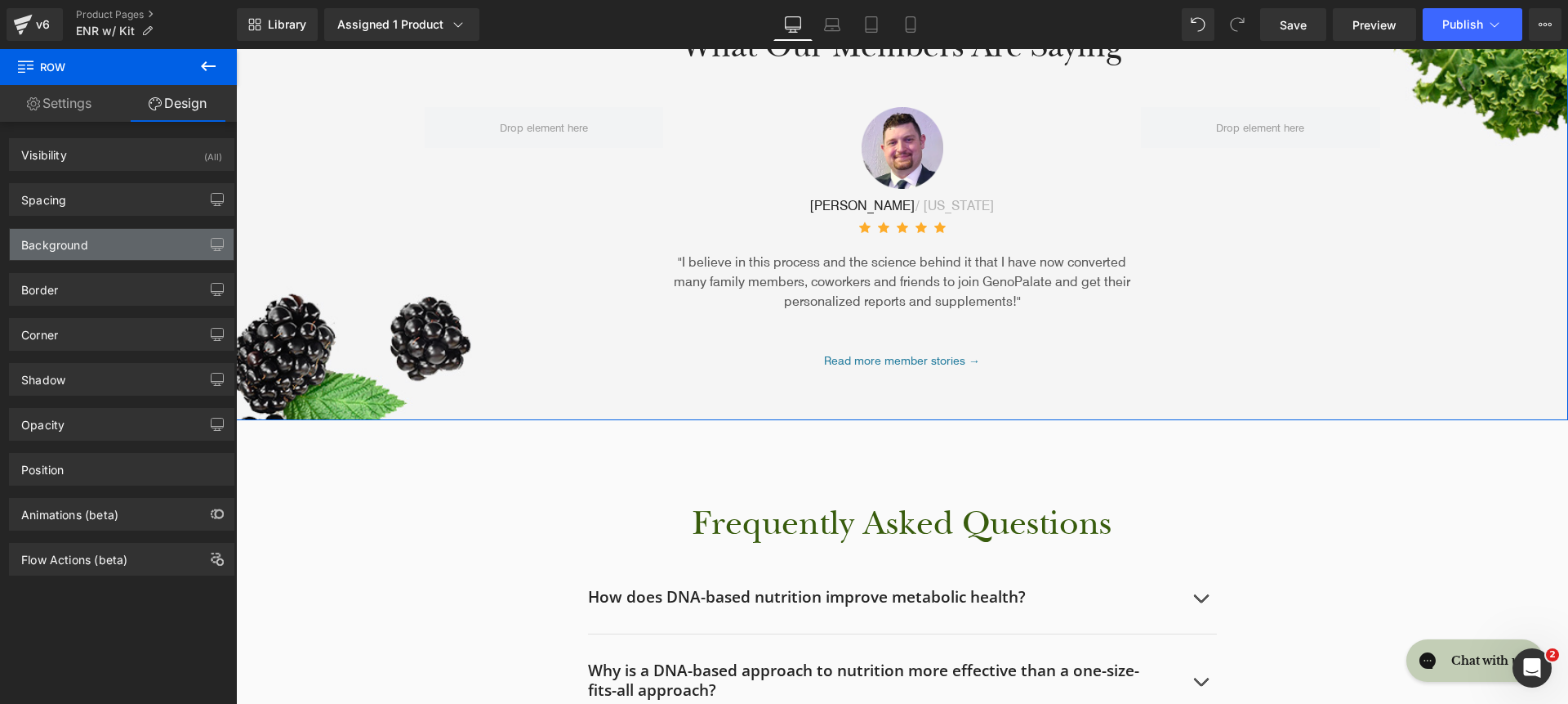
click at [132, 238] on div "Background" at bounding box center [122, 244] width 223 height 31
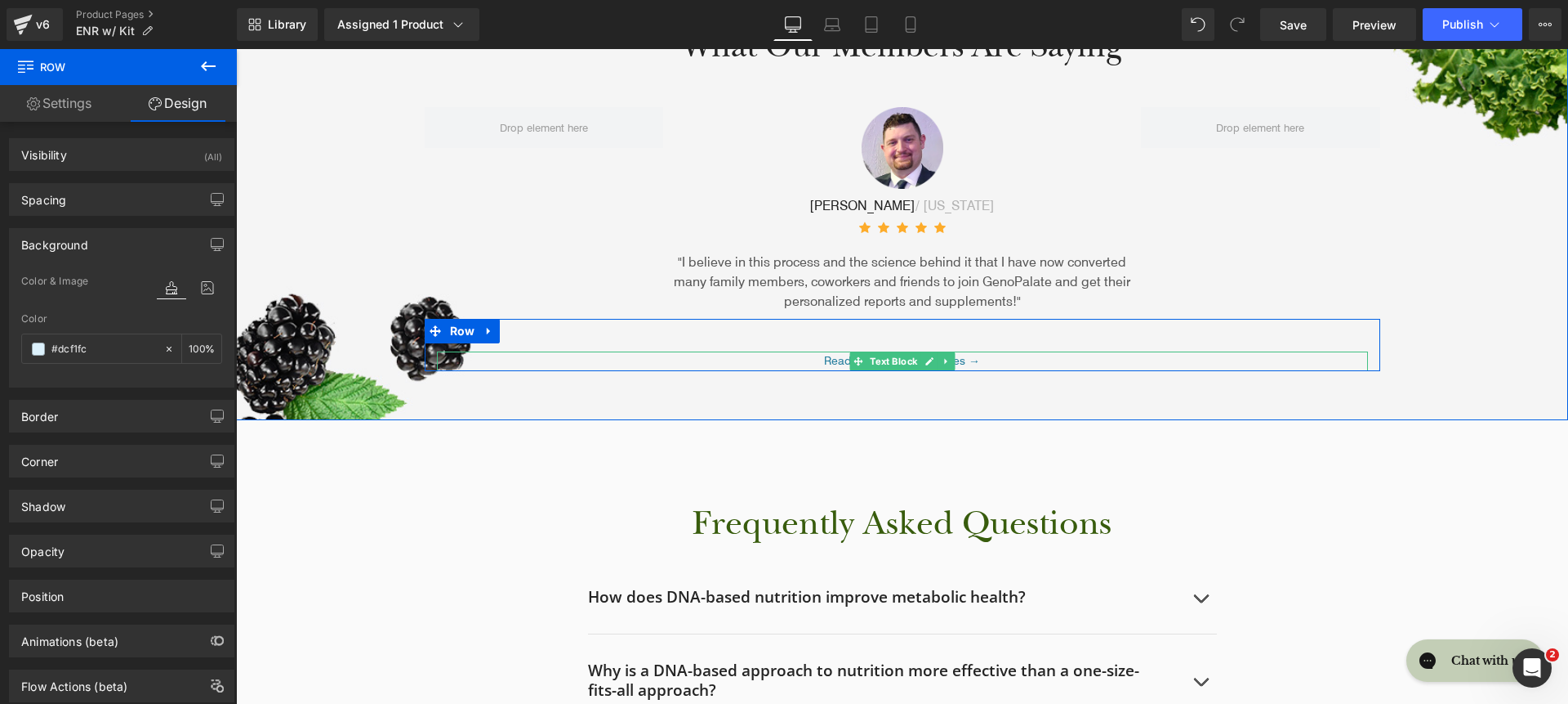
click at [621, 361] on p "Read more member stories →" at bounding box center [902, 361] width 931 height 20
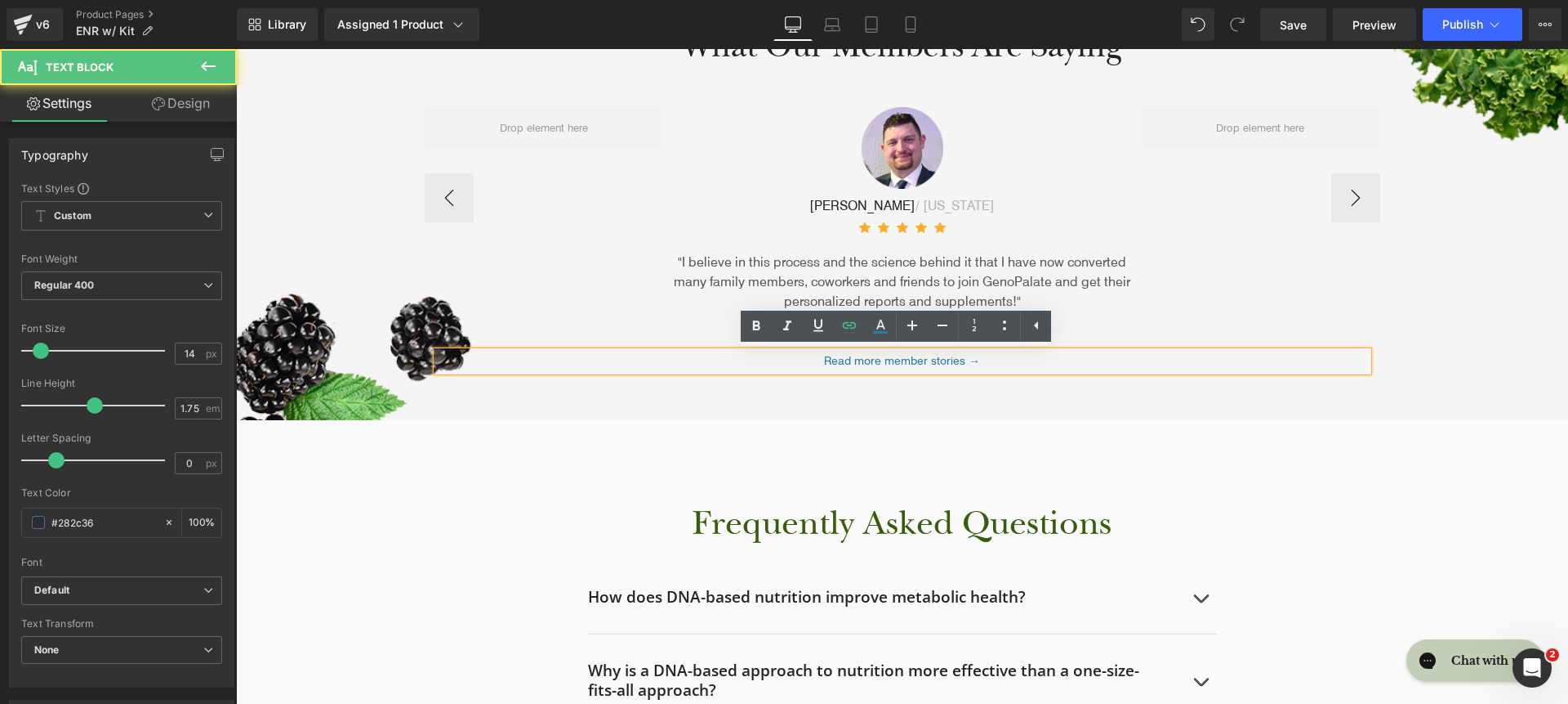
click at [532, 289] on div "Image Brad / Massachusetts Text Block Icon Icon Icon Icon Icon Icon List Hoz "I…" at bounding box center [903, 197] width 955 height 243
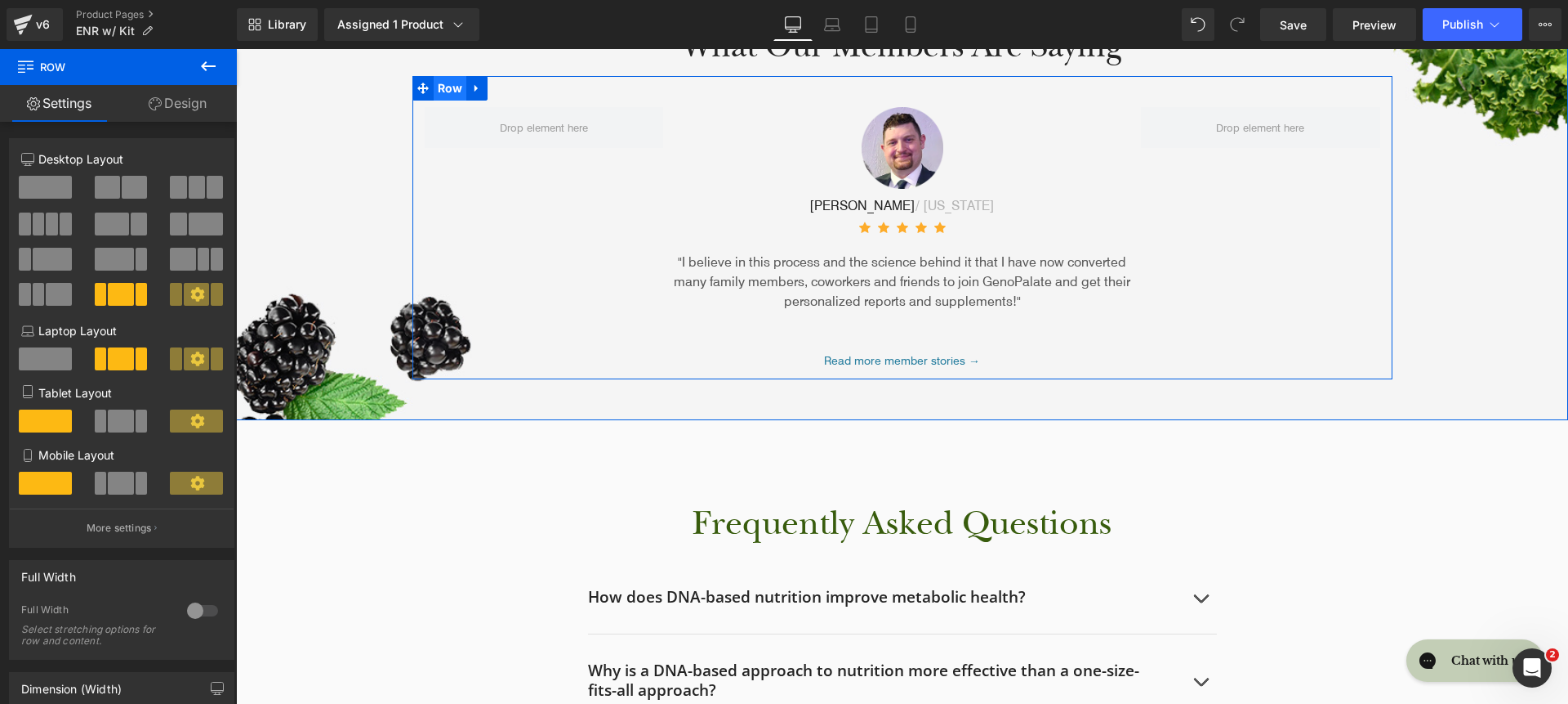
click at [443, 90] on span "Row" at bounding box center [450, 88] width 33 height 24
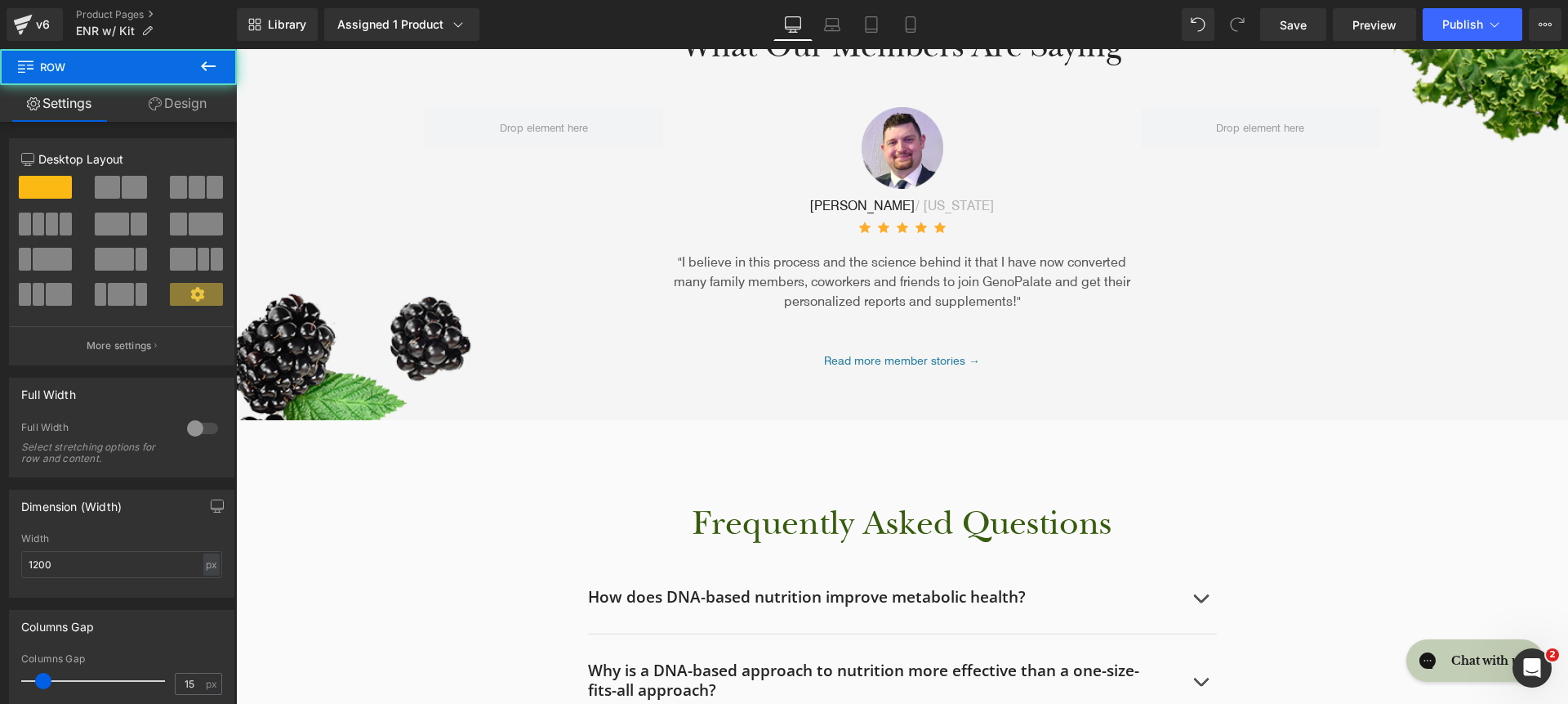
scroll to position [5538, 0]
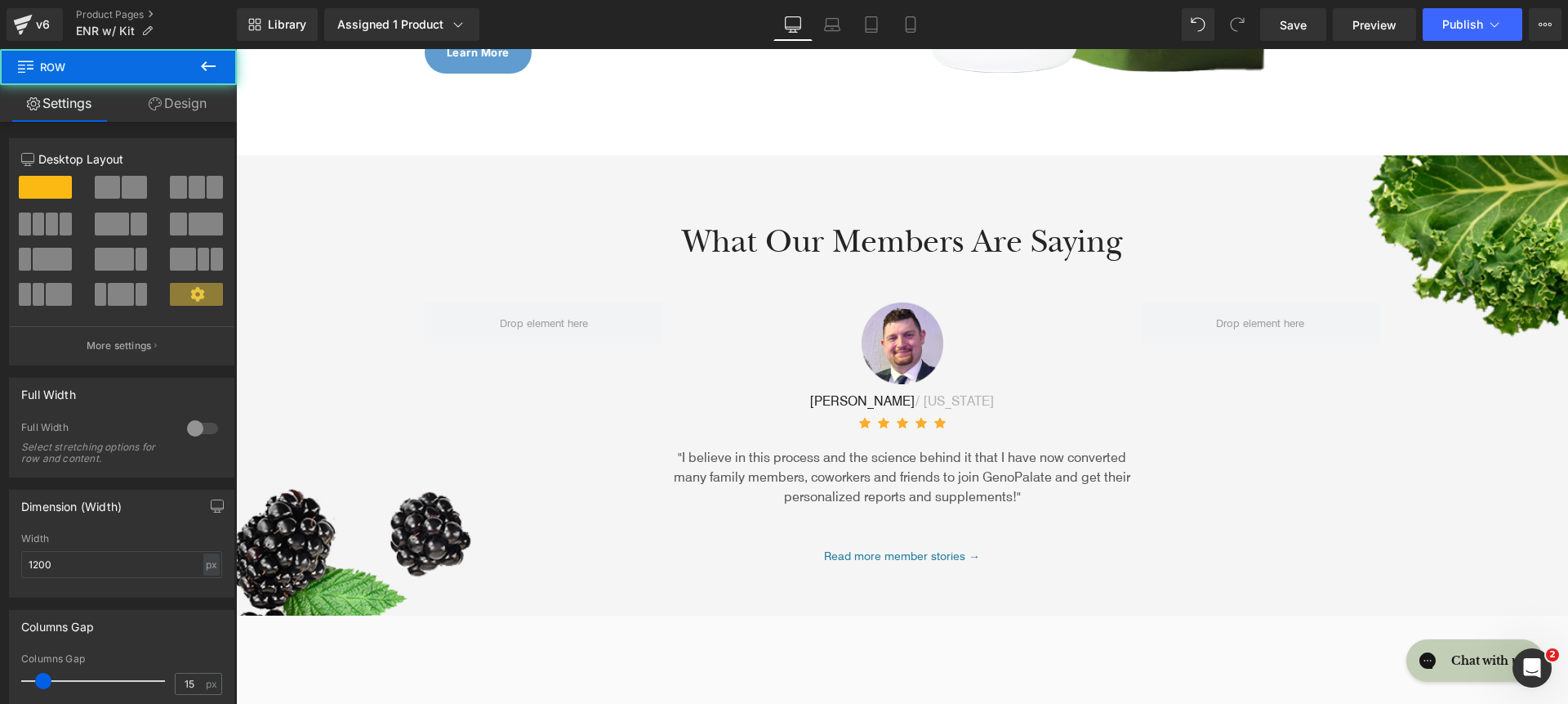
click at [358, 181] on div "What Our Members Are Saying Heading Row Image Brad / Massachusetts Text Block I…" at bounding box center [902, 385] width 1332 height 460
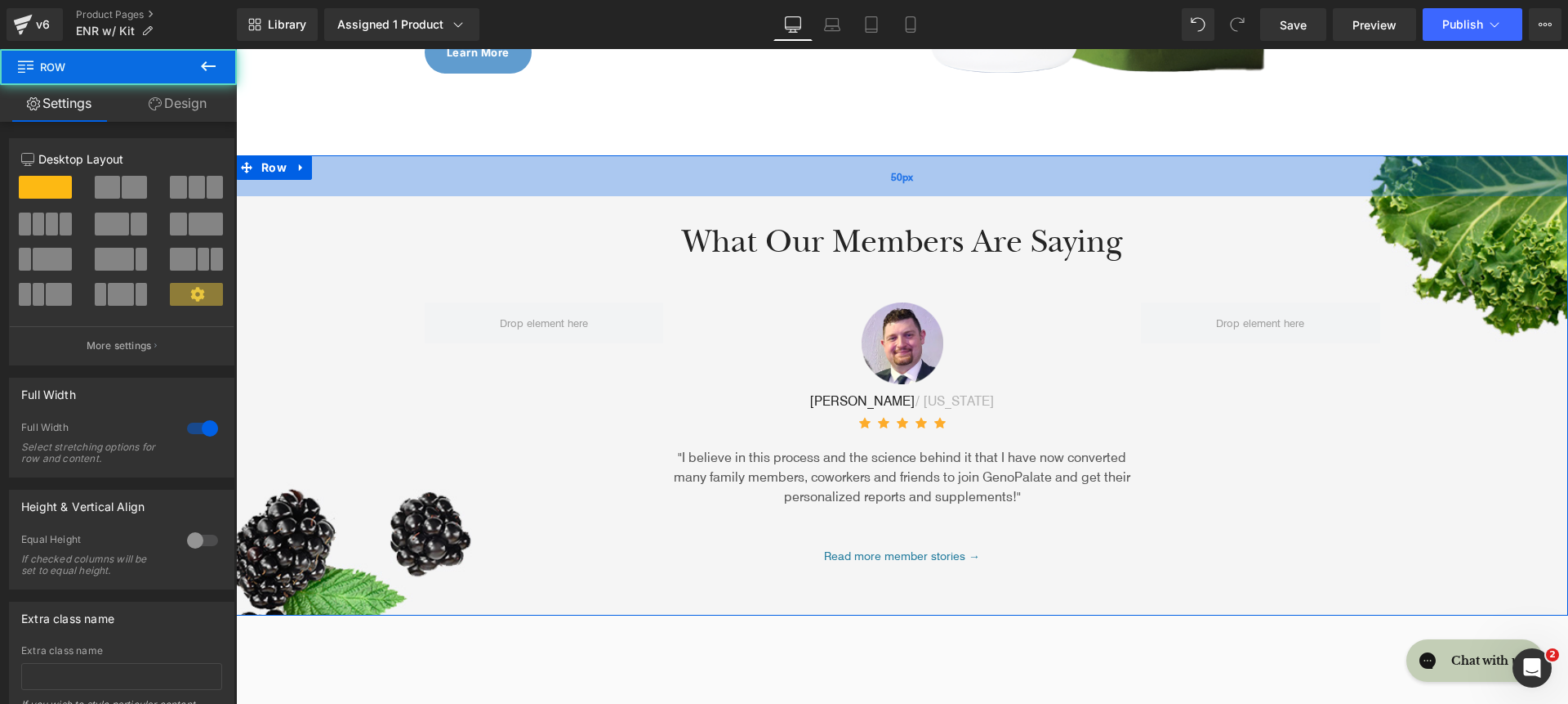
click at [360, 157] on div "50px" at bounding box center [902, 175] width 1332 height 41
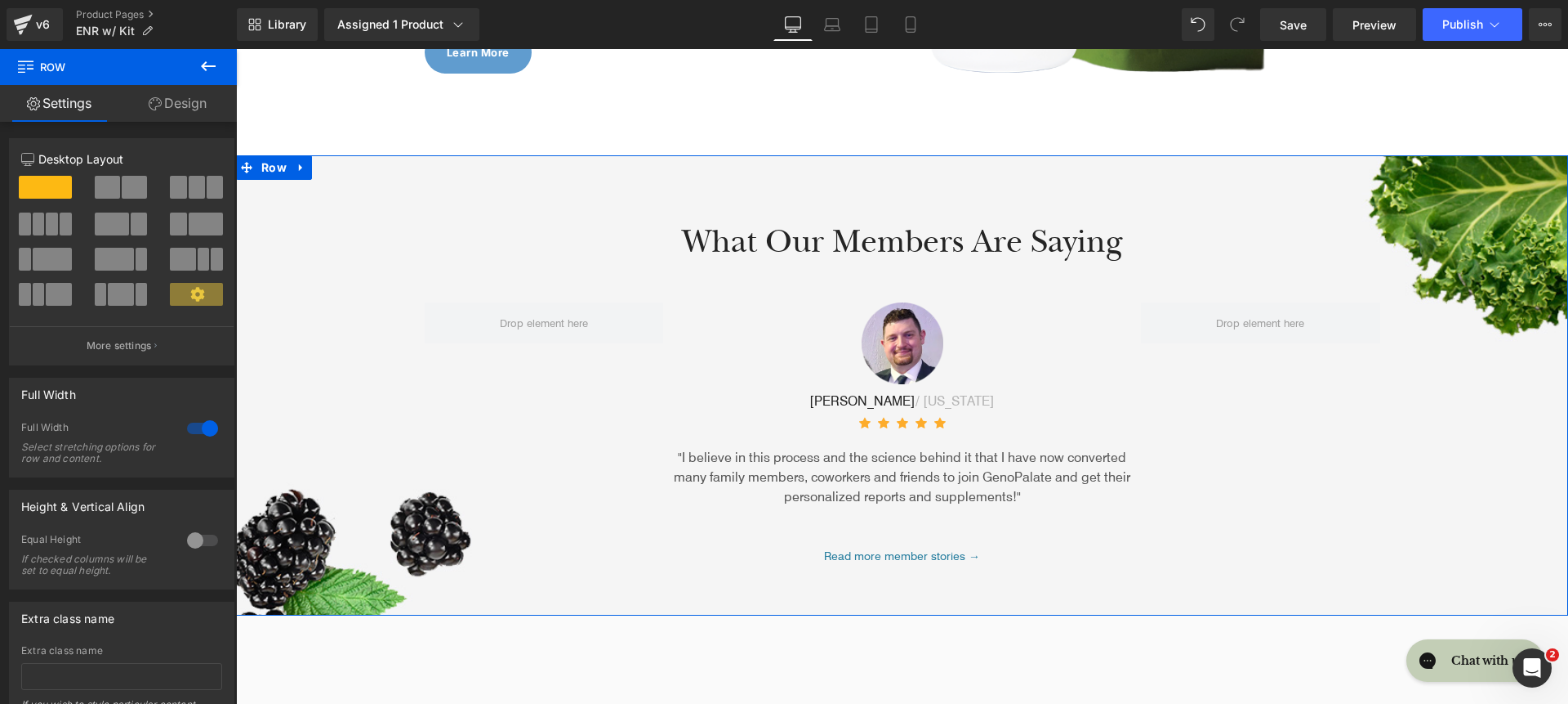
click at [156, 108] on icon at bounding box center [155, 104] width 13 height 13
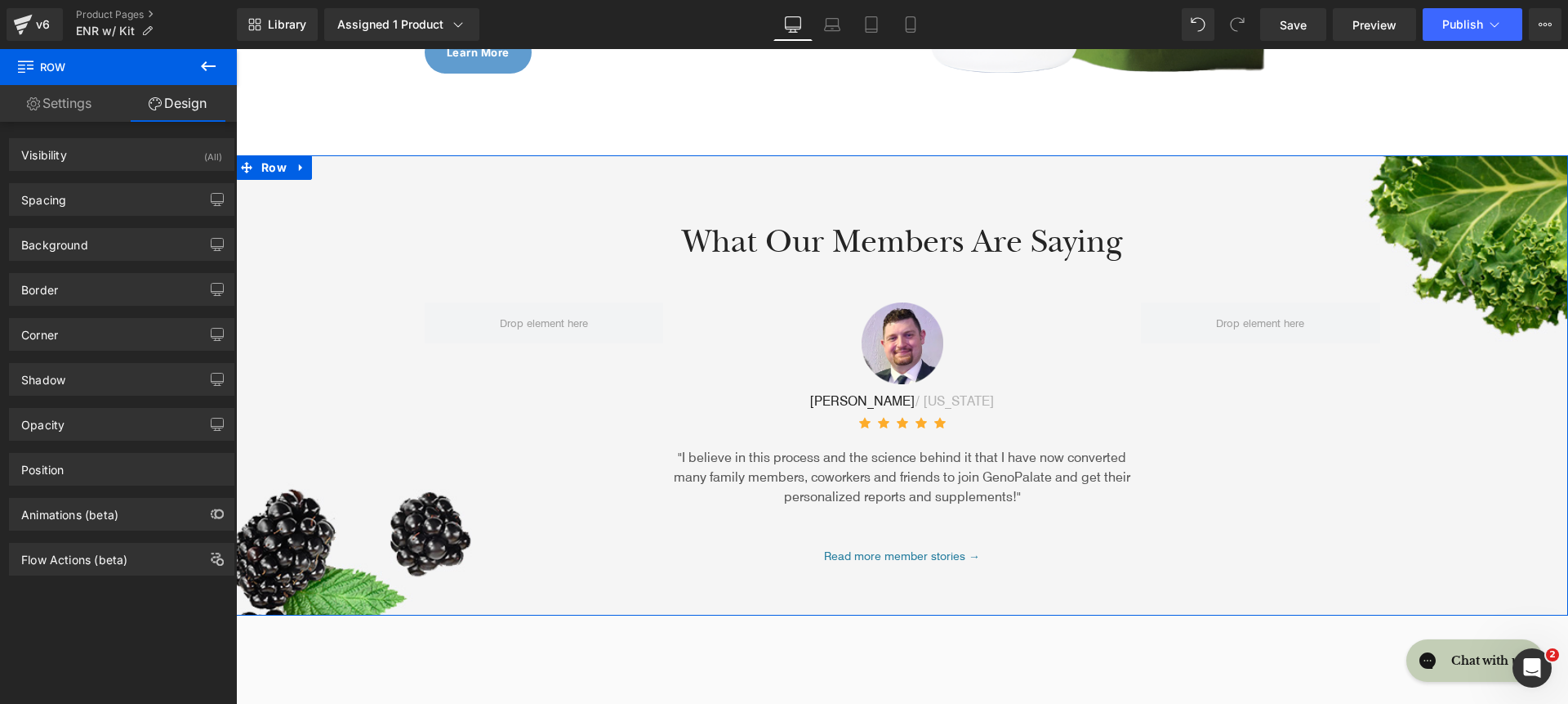
type input "https://ucarecdn.com/6b50b45a-fda4-40d8-a40c-f0cccff0a1e4/-/format/auto/-/previ…"
drag, startPoint x: 62, startPoint y: 242, endPoint x: 60, endPoint y: 189, distance: 53.0
click at [62, 242] on div "Background" at bounding box center [54, 239] width 67 height 23
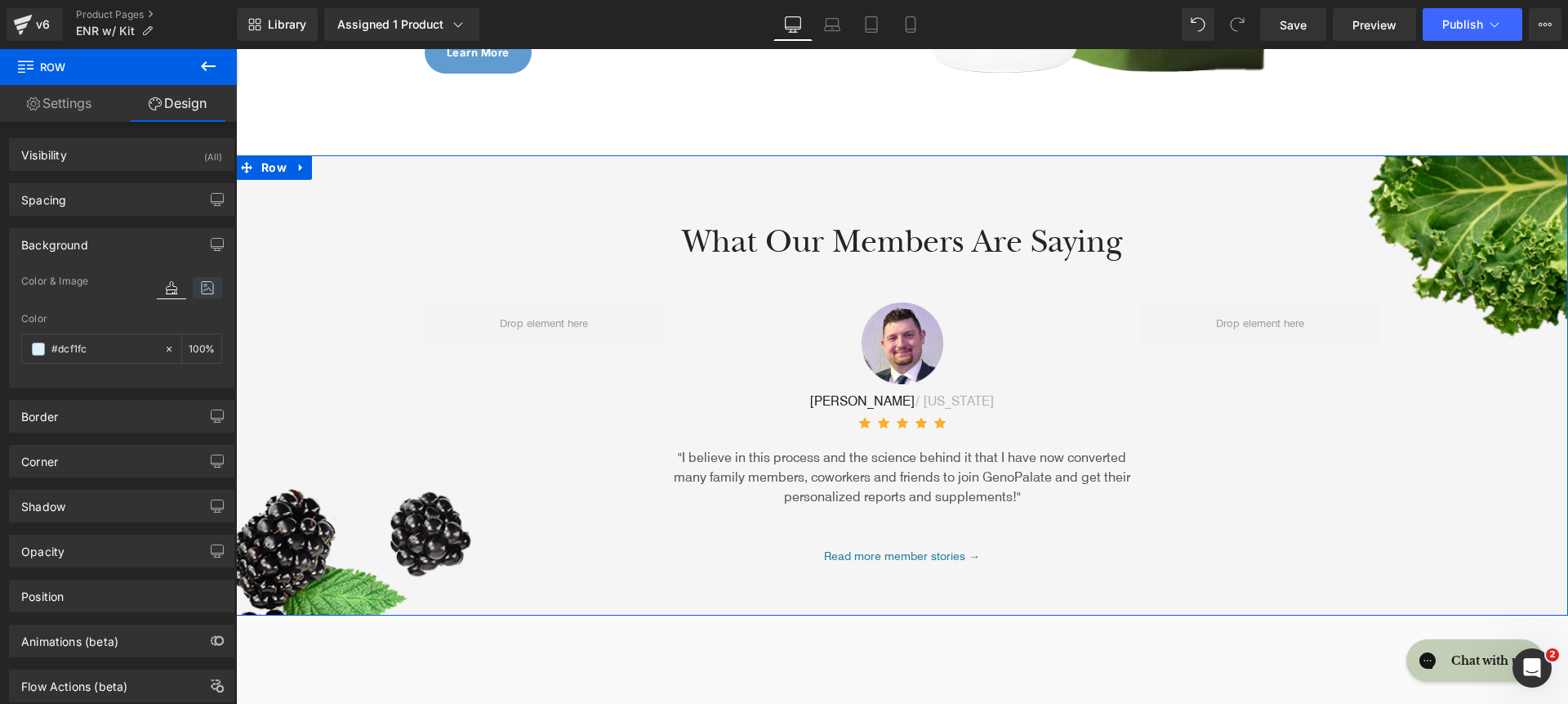
click at [204, 296] on icon at bounding box center [207, 287] width 29 height 21
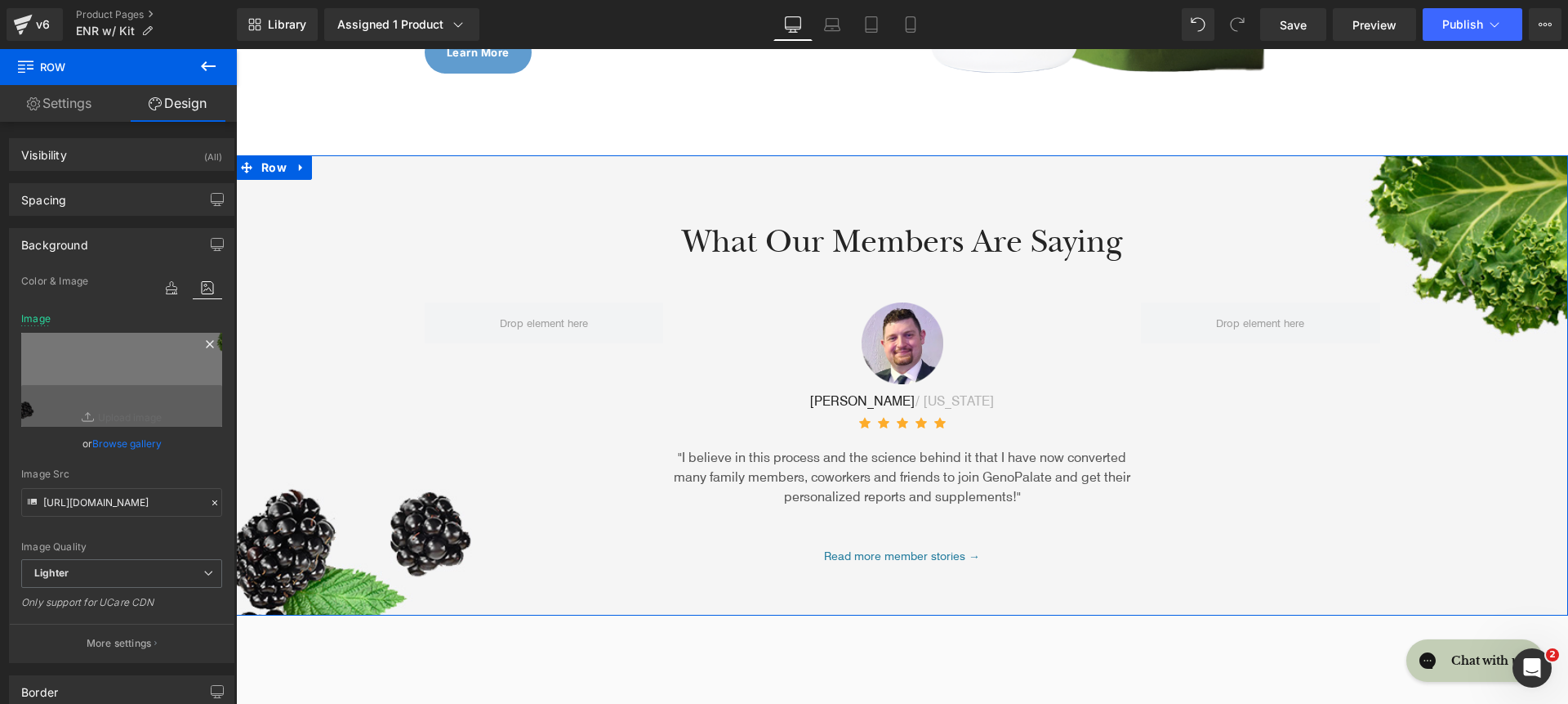
click at [203, 341] on icon at bounding box center [210, 344] width 20 height 20
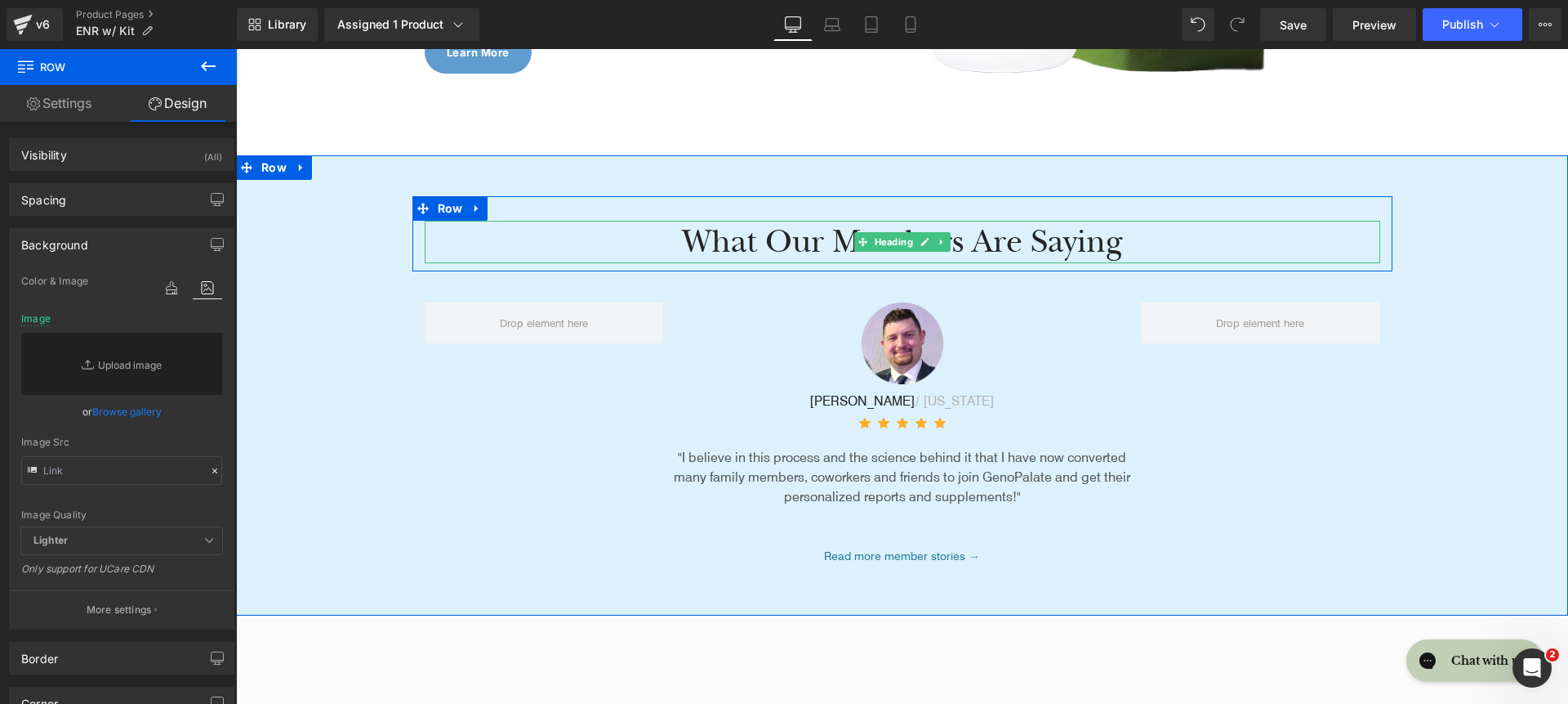
click at [719, 243] on h2 "What Our Members Are Saying" at bounding box center [903, 242] width 955 height 43
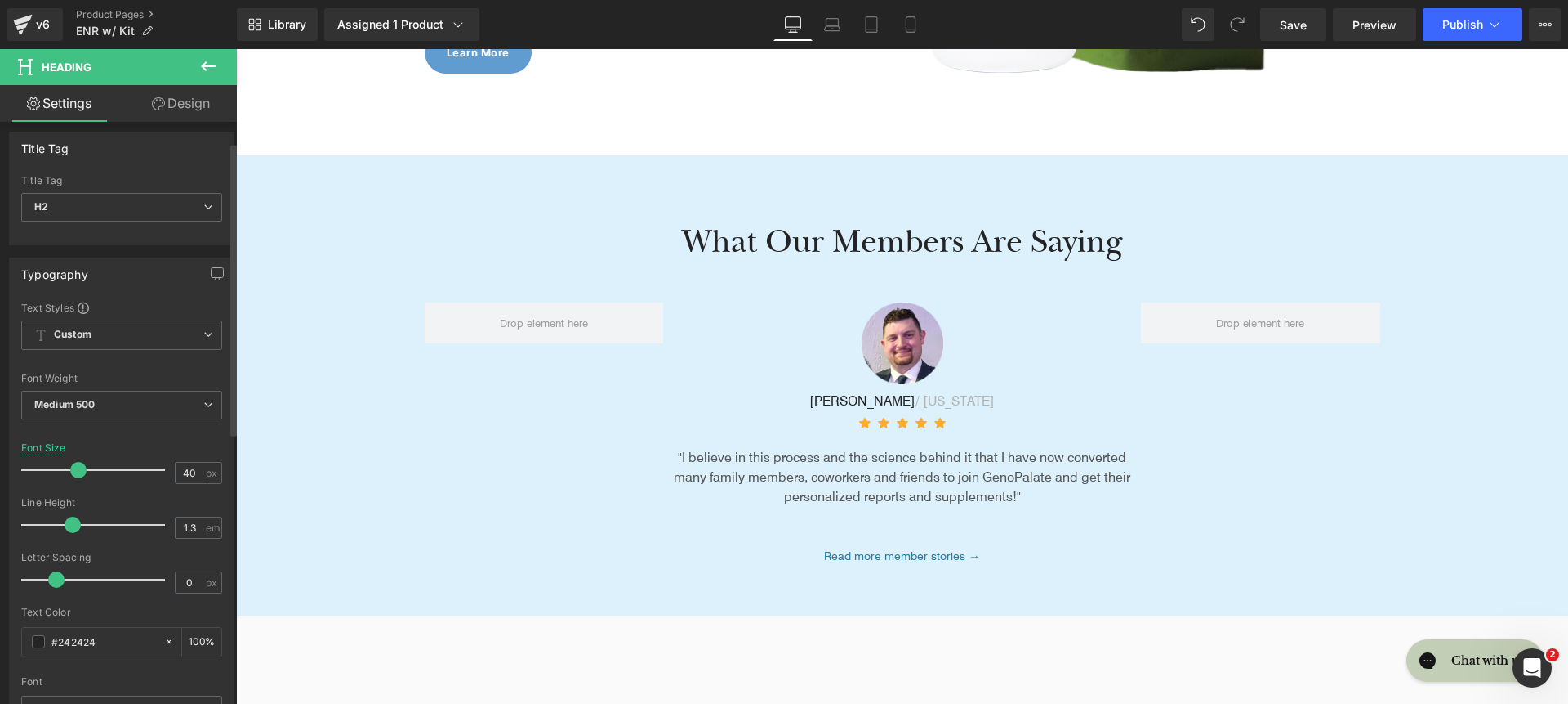
scroll to position [122, 0]
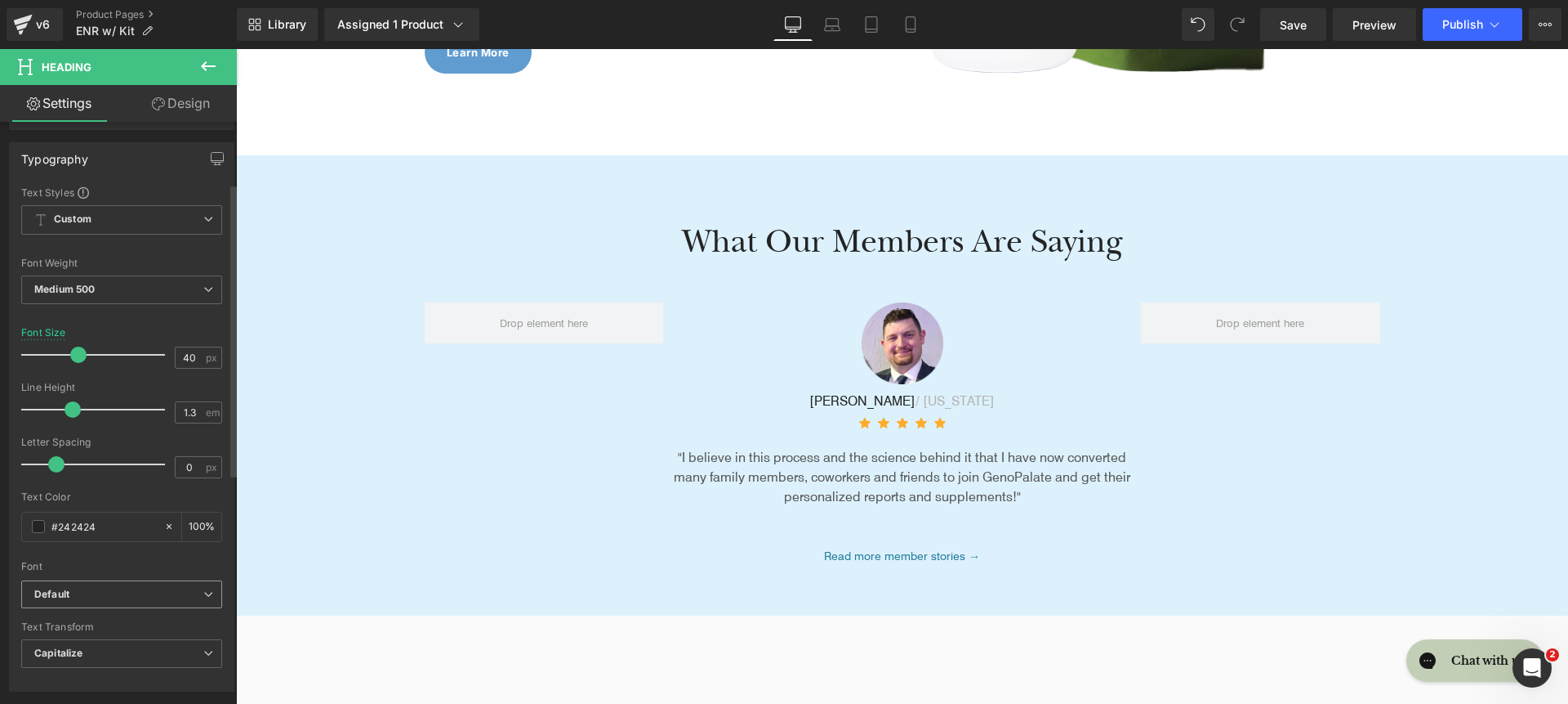
click at [114, 592] on b "Default" at bounding box center [118, 595] width 169 height 14
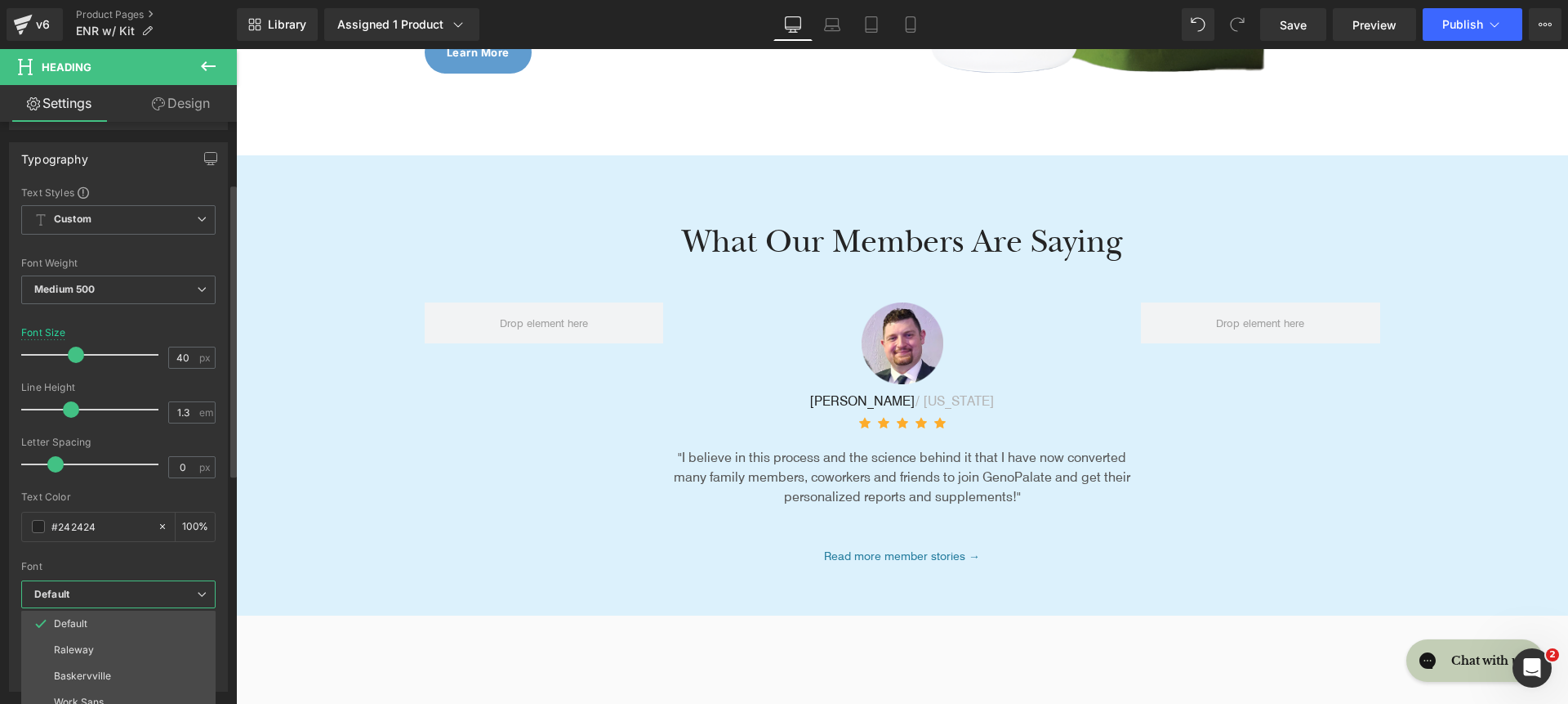
click at [118, 596] on b "Default" at bounding box center [115, 595] width 163 height 14
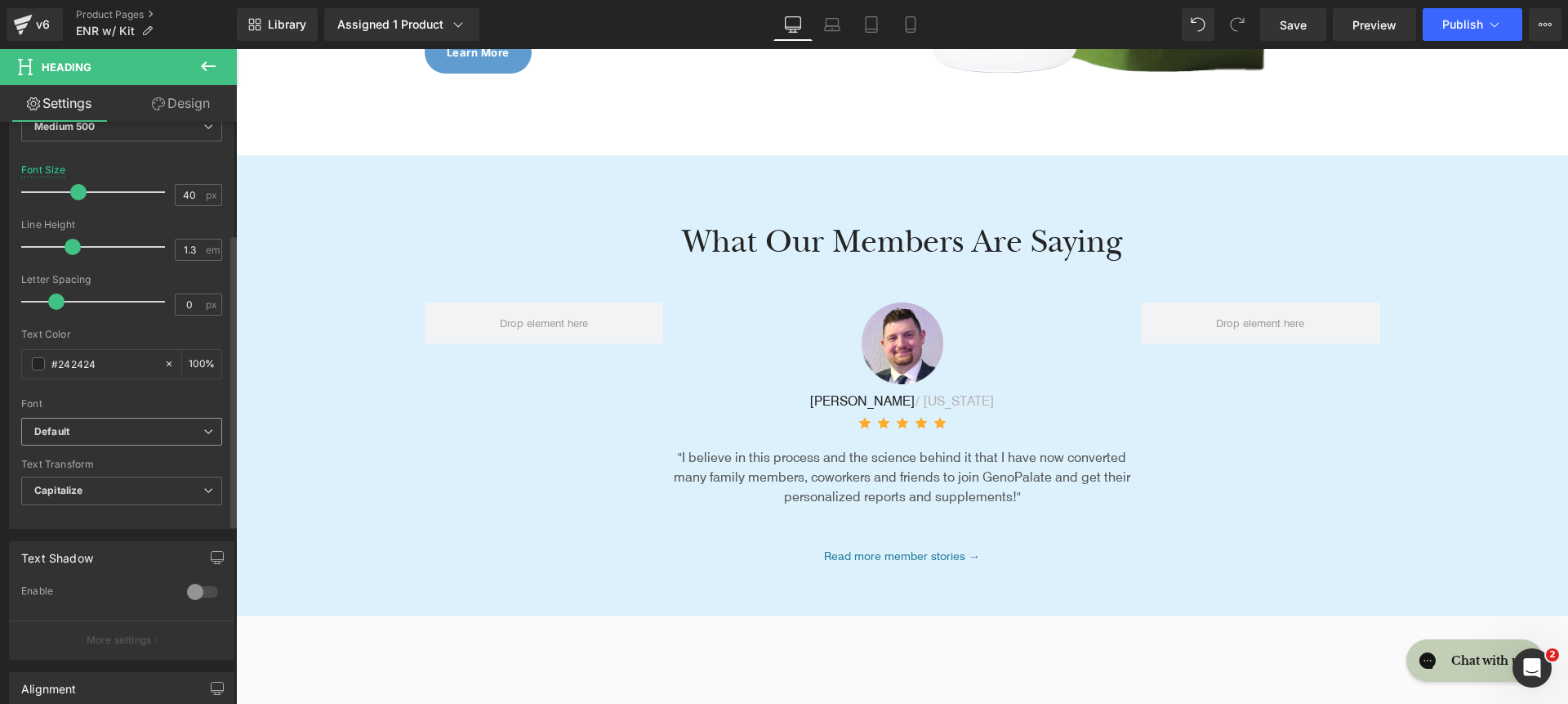
scroll to position [293, 0]
click at [128, 425] on b "Default" at bounding box center [118, 424] width 169 height 14
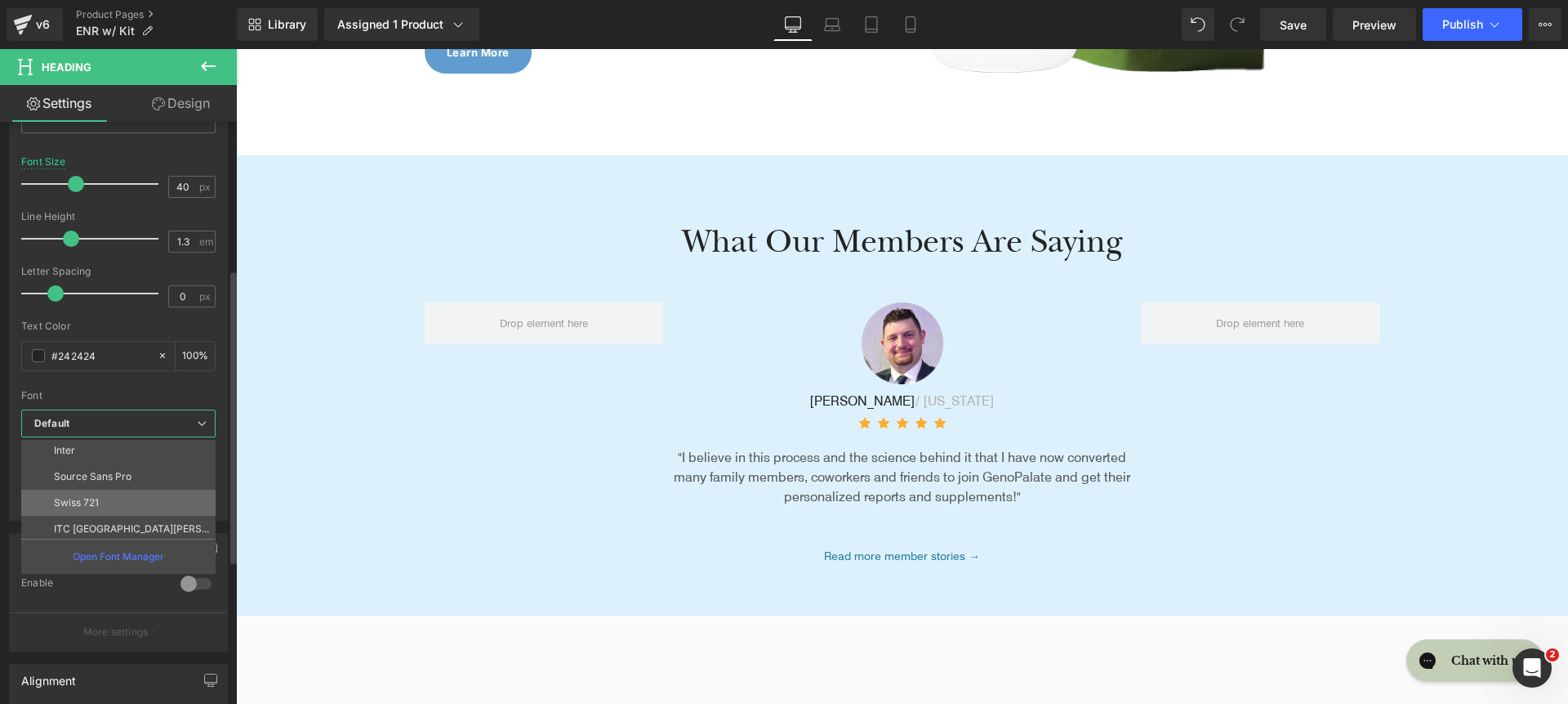
scroll to position [189, 0]
click at [142, 518] on li "roca light" at bounding box center [122, 524] width 202 height 26
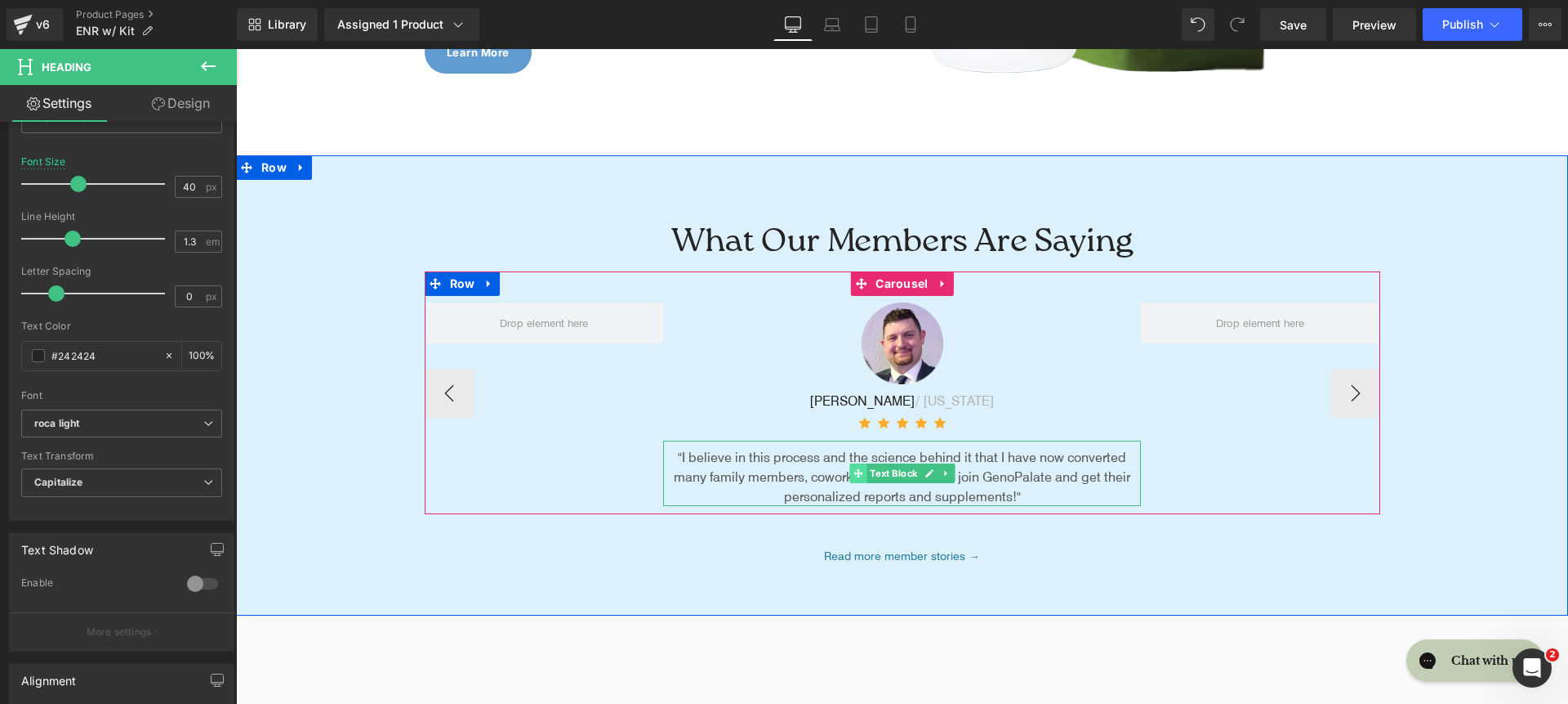
click at [849, 468] on span at bounding box center [858, 474] width 18 height 20
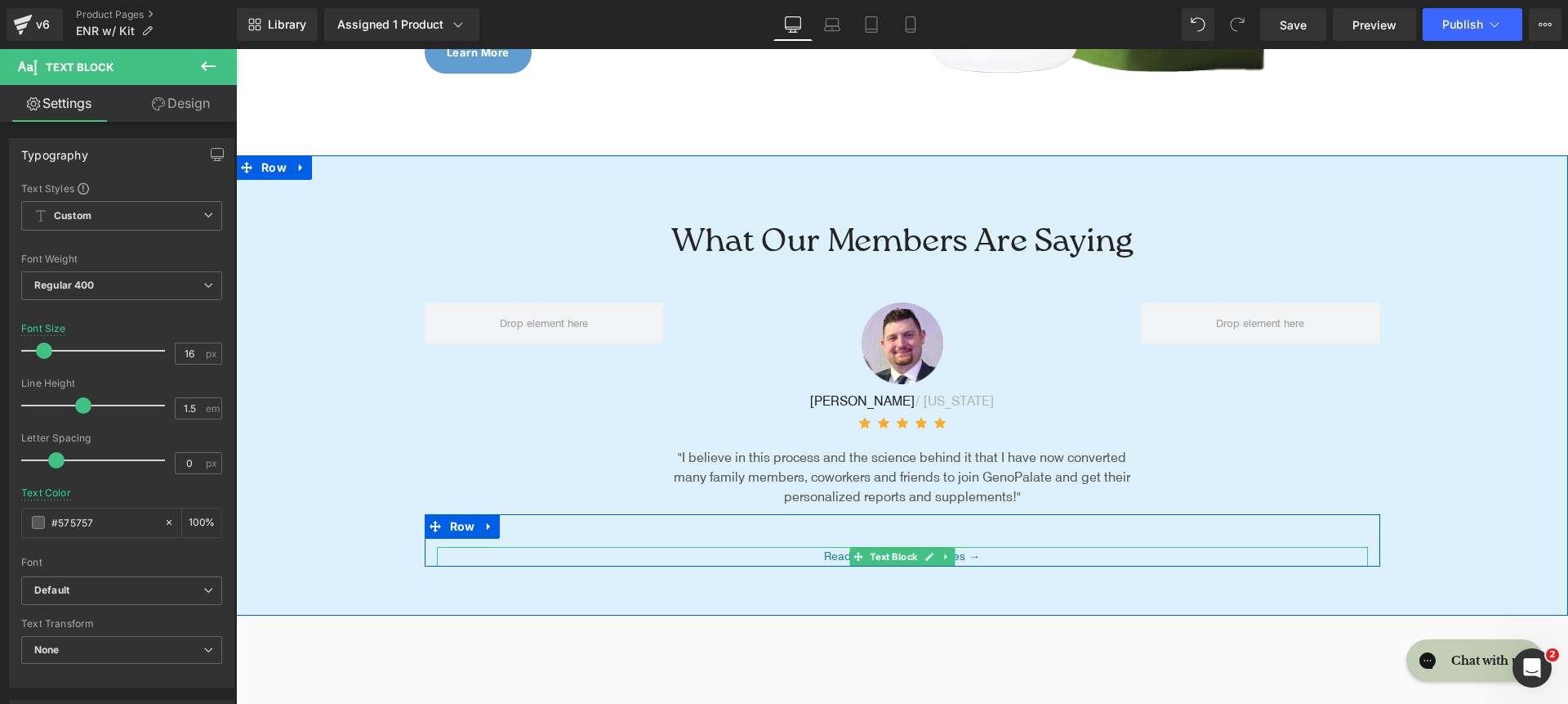
click at [796, 554] on p "Read more member stories →" at bounding box center [902, 557] width 931 height 20
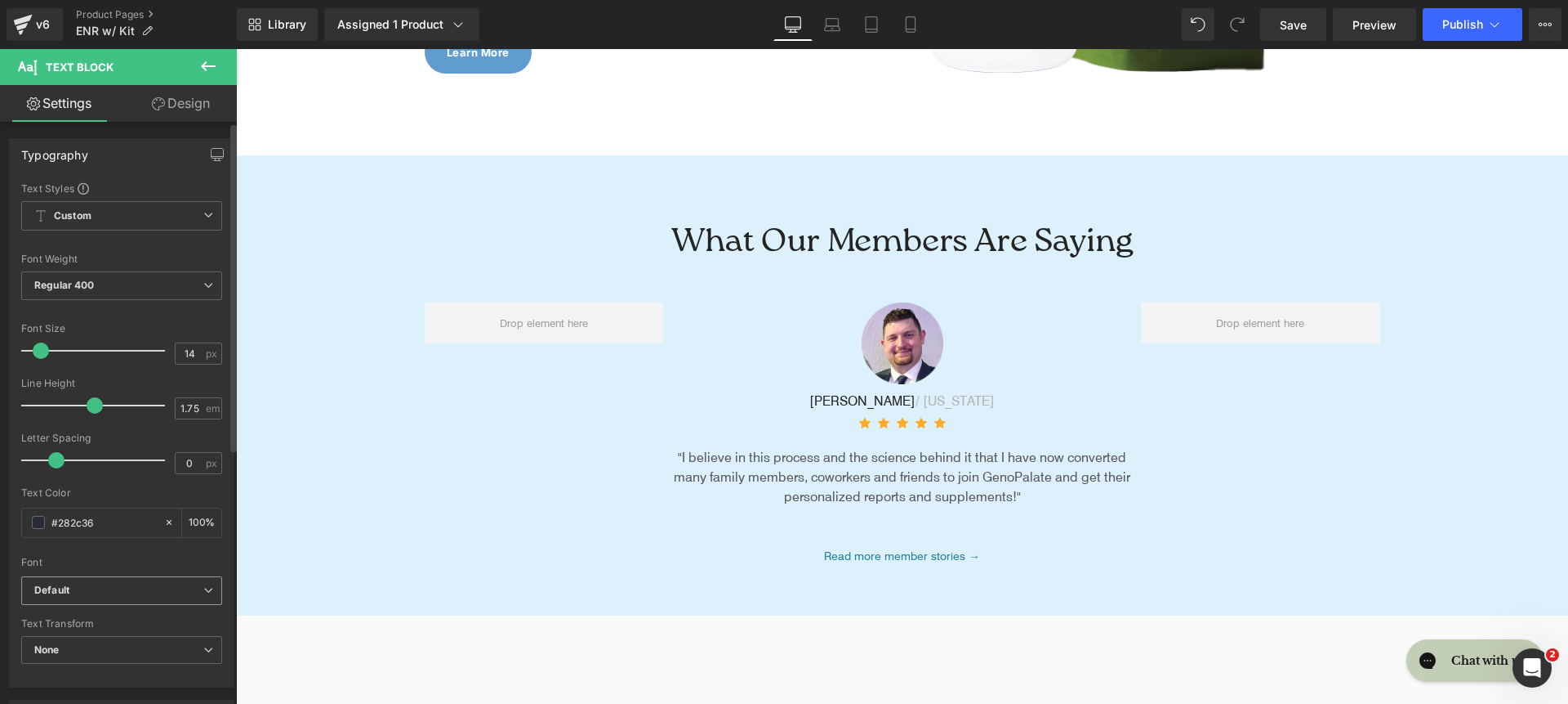
click at [109, 579] on span "Default" at bounding box center [121, 591] width 201 height 28
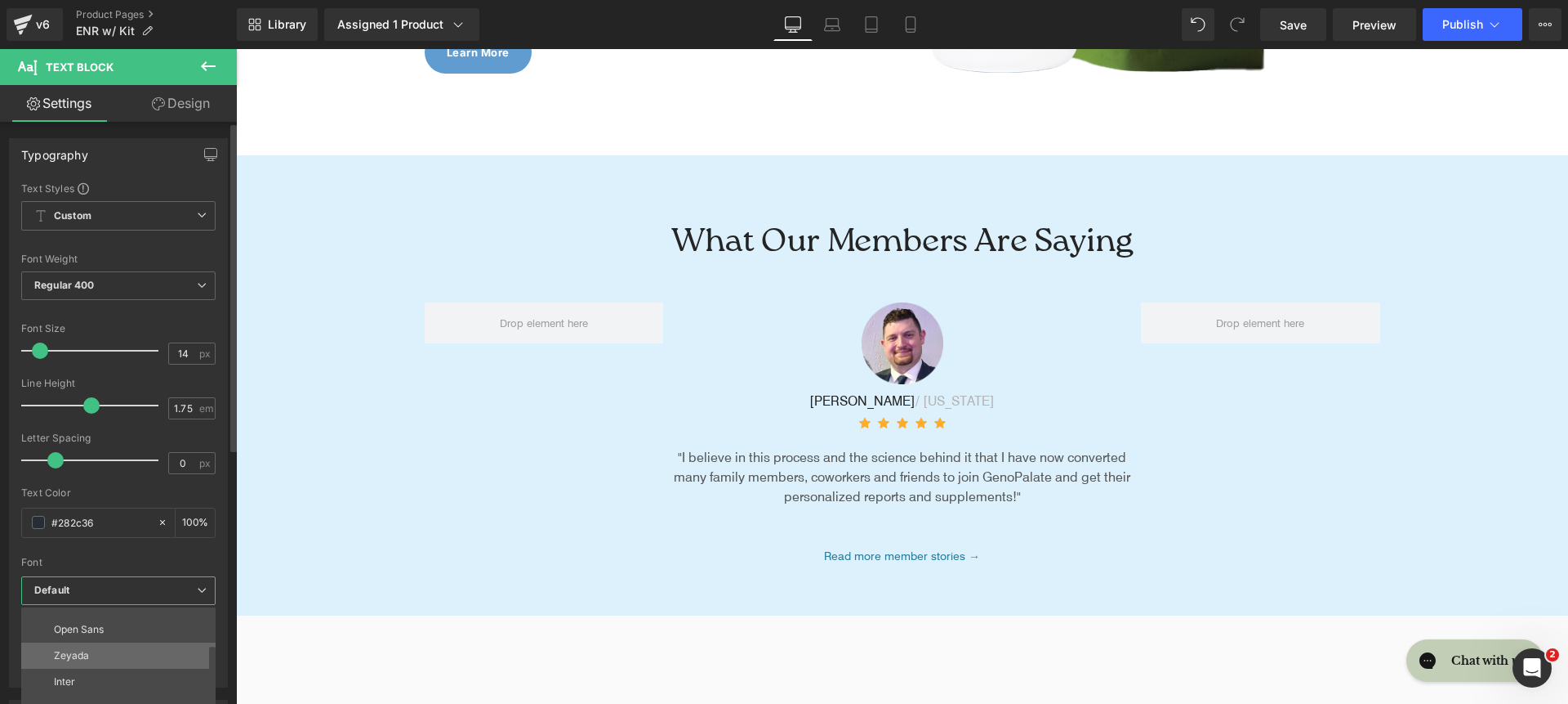
scroll to position [118, 0]
click at [153, 658] on li "Inter" at bounding box center [122, 659] width 202 height 26
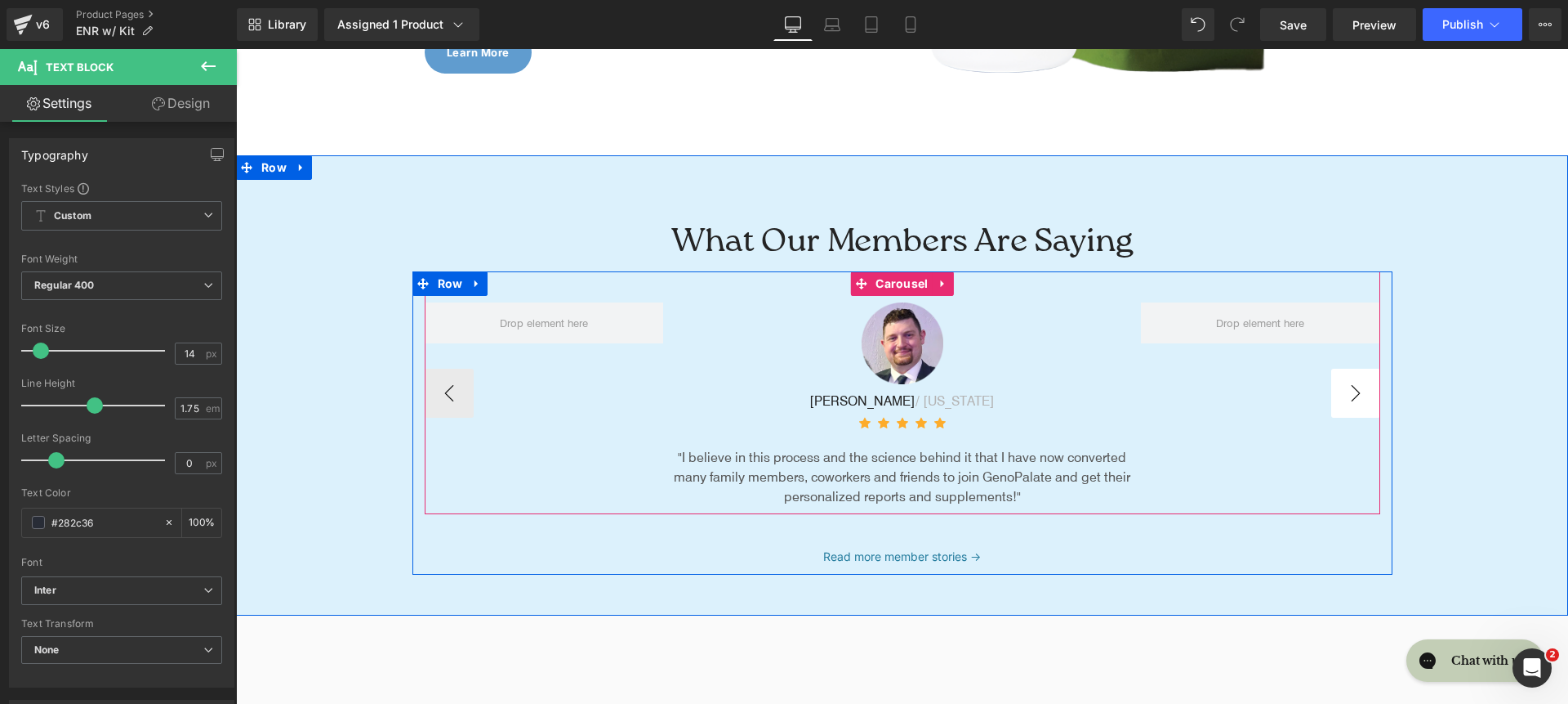
click at [1357, 391] on button "›" at bounding box center [1355, 393] width 49 height 49
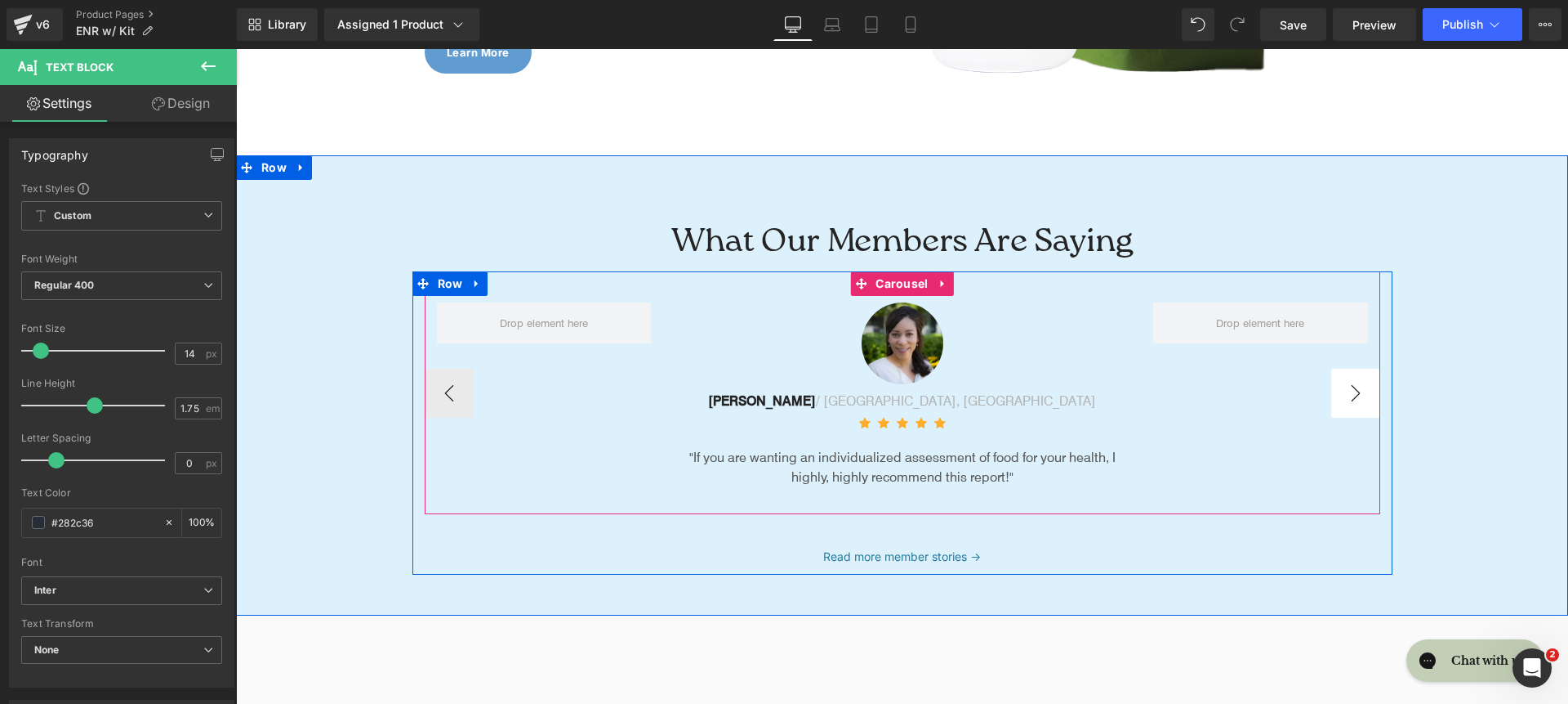
click at [1357, 392] on button "›" at bounding box center [1355, 393] width 49 height 49
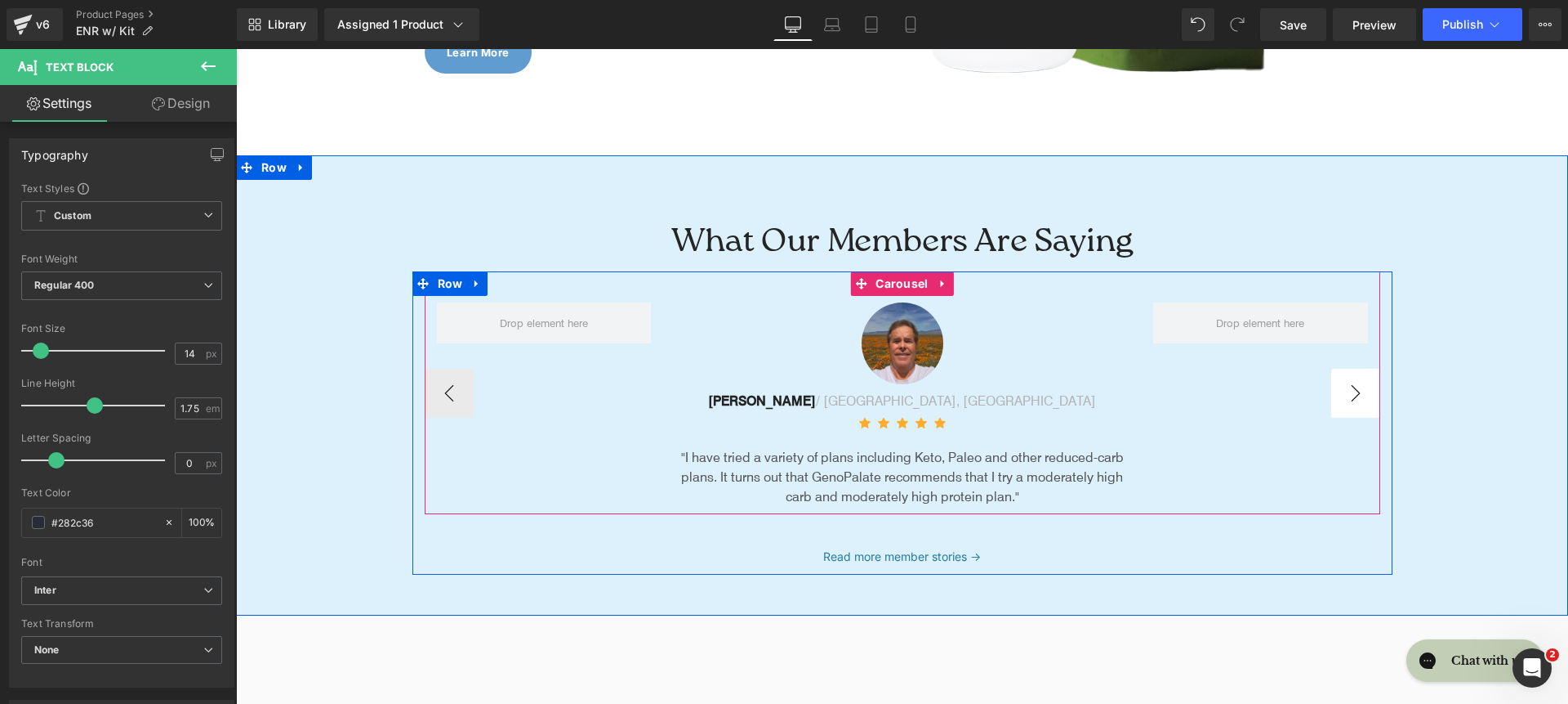
click at [1357, 392] on button "›" at bounding box center [1355, 393] width 49 height 49
click at [452, 393] on button "‹" at bounding box center [449, 393] width 49 height 49
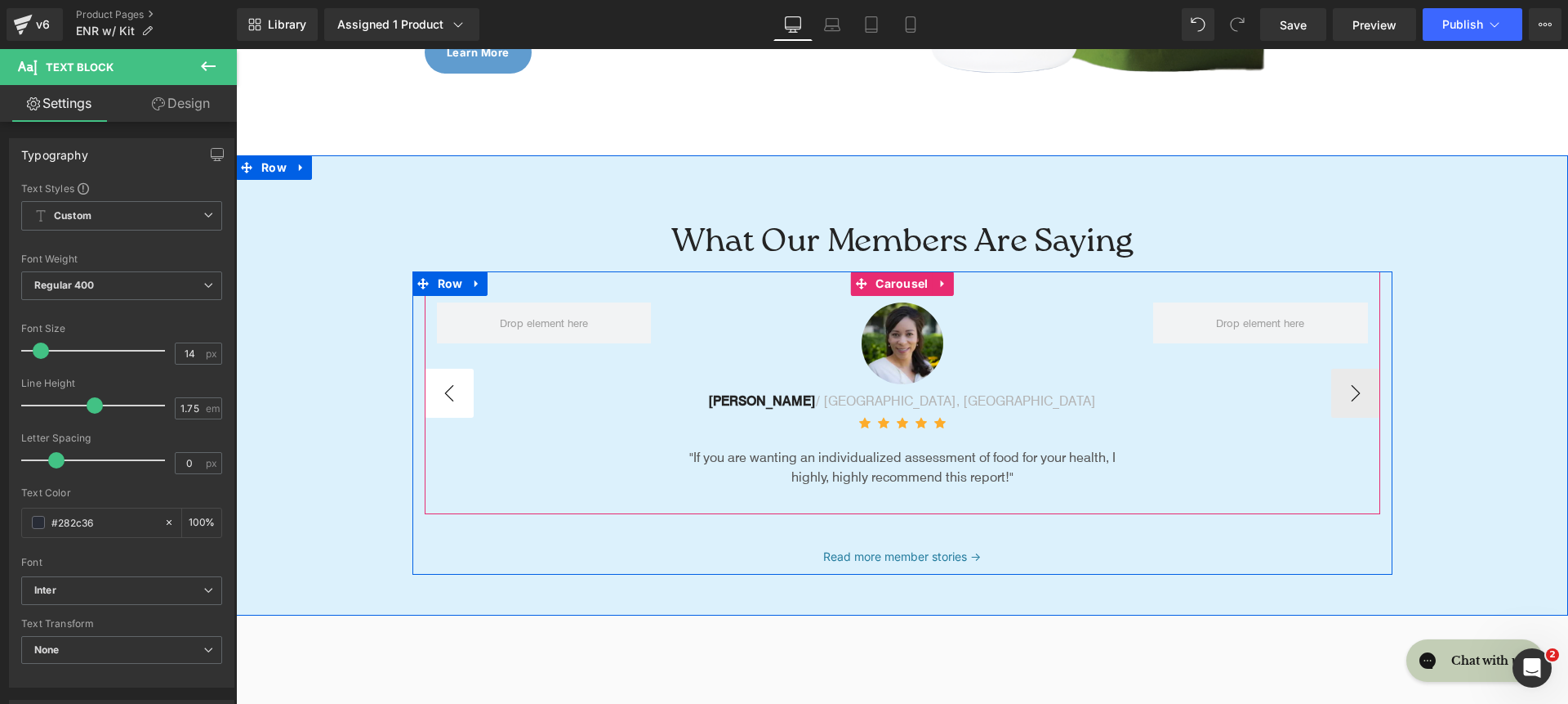
click at [452, 393] on button "‹" at bounding box center [449, 393] width 49 height 49
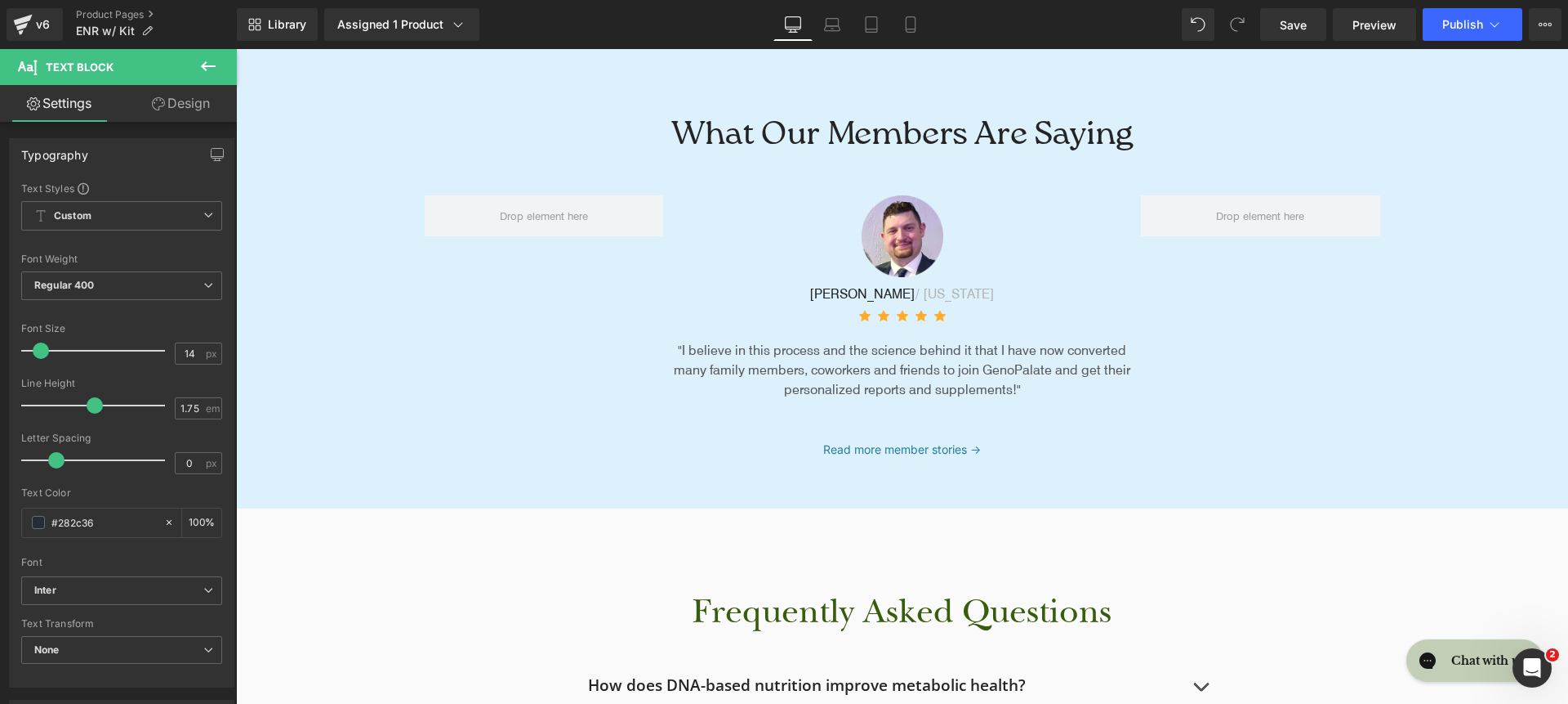
scroll to position [5934, 0]
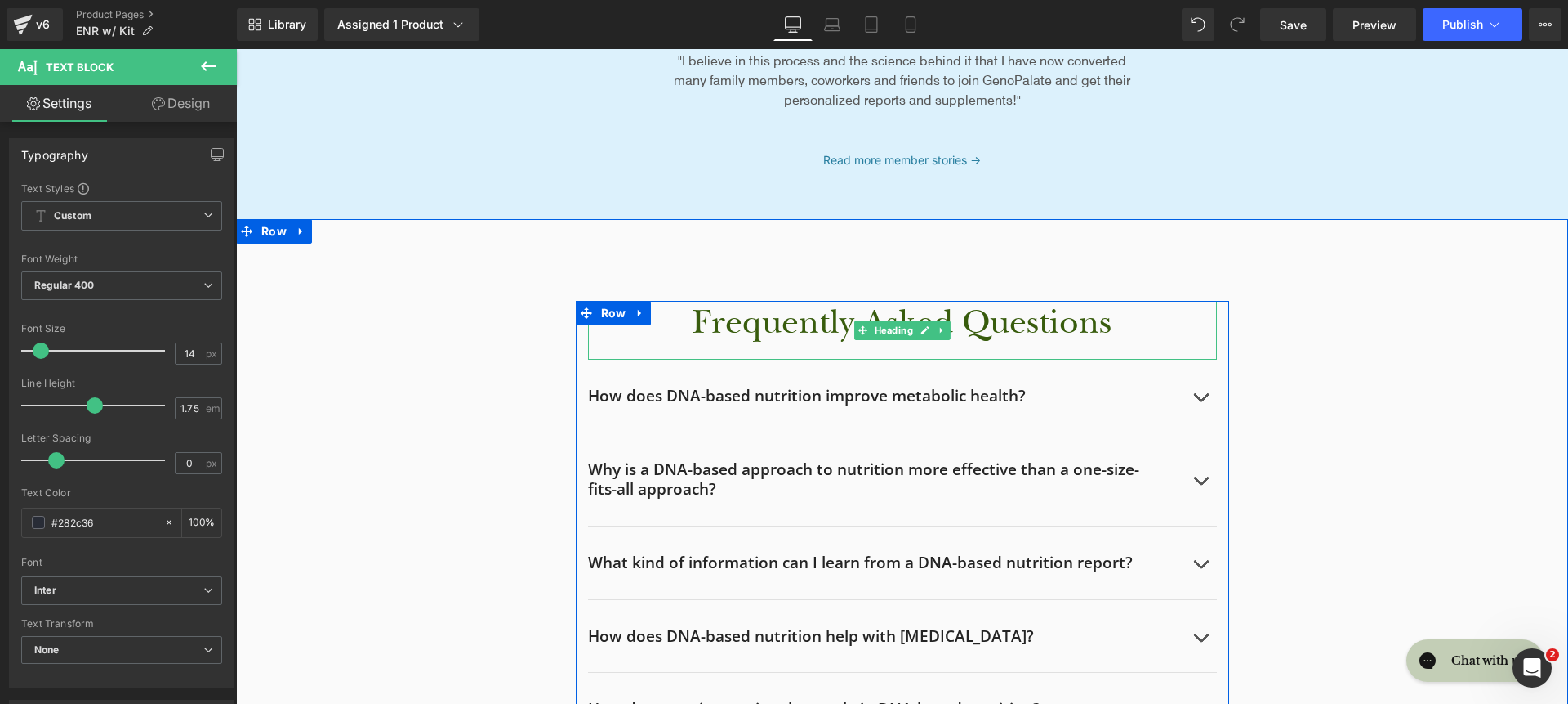
click at [792, 326] on h2 "Frequently Asked Questions" at bounding box center [902, 322] width 629 height 43
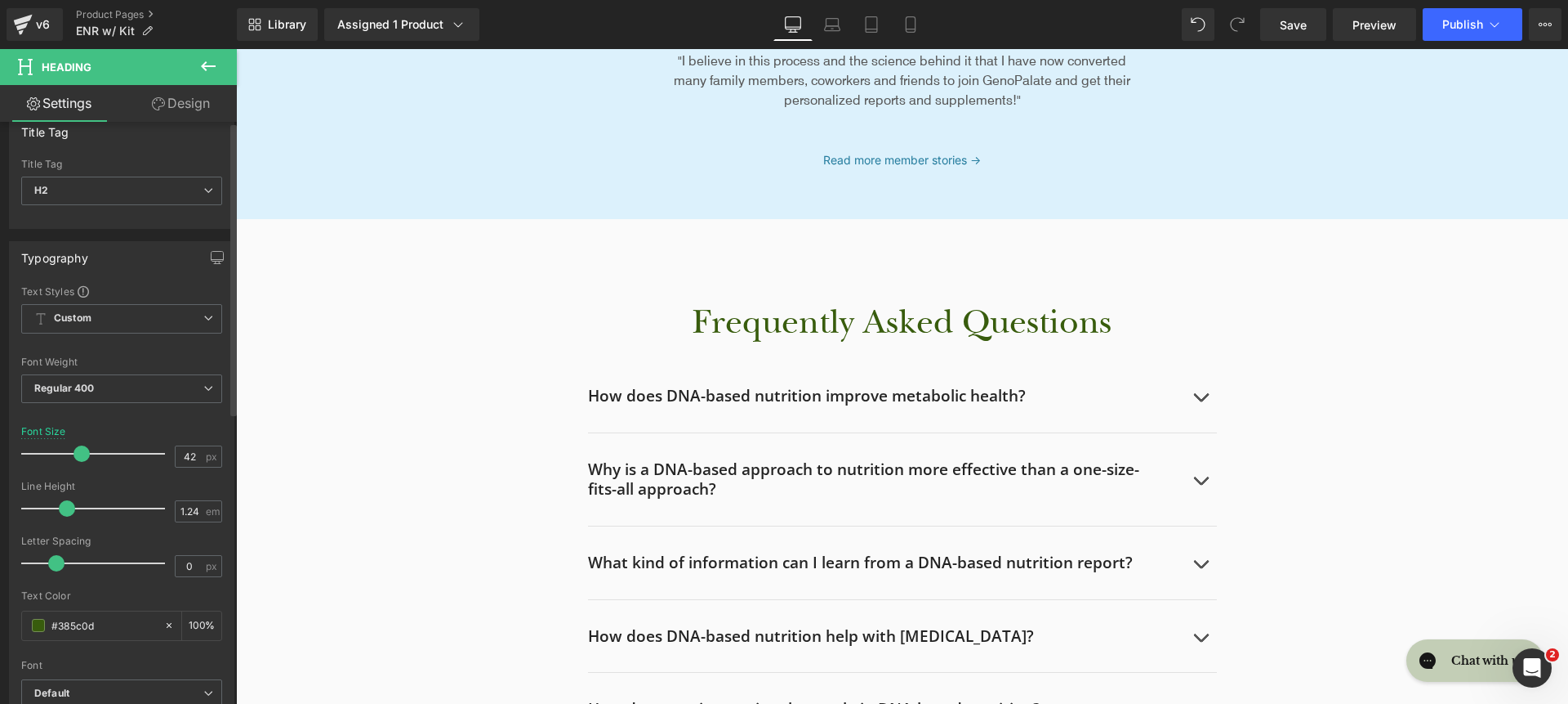
scroll to position [39, 0]
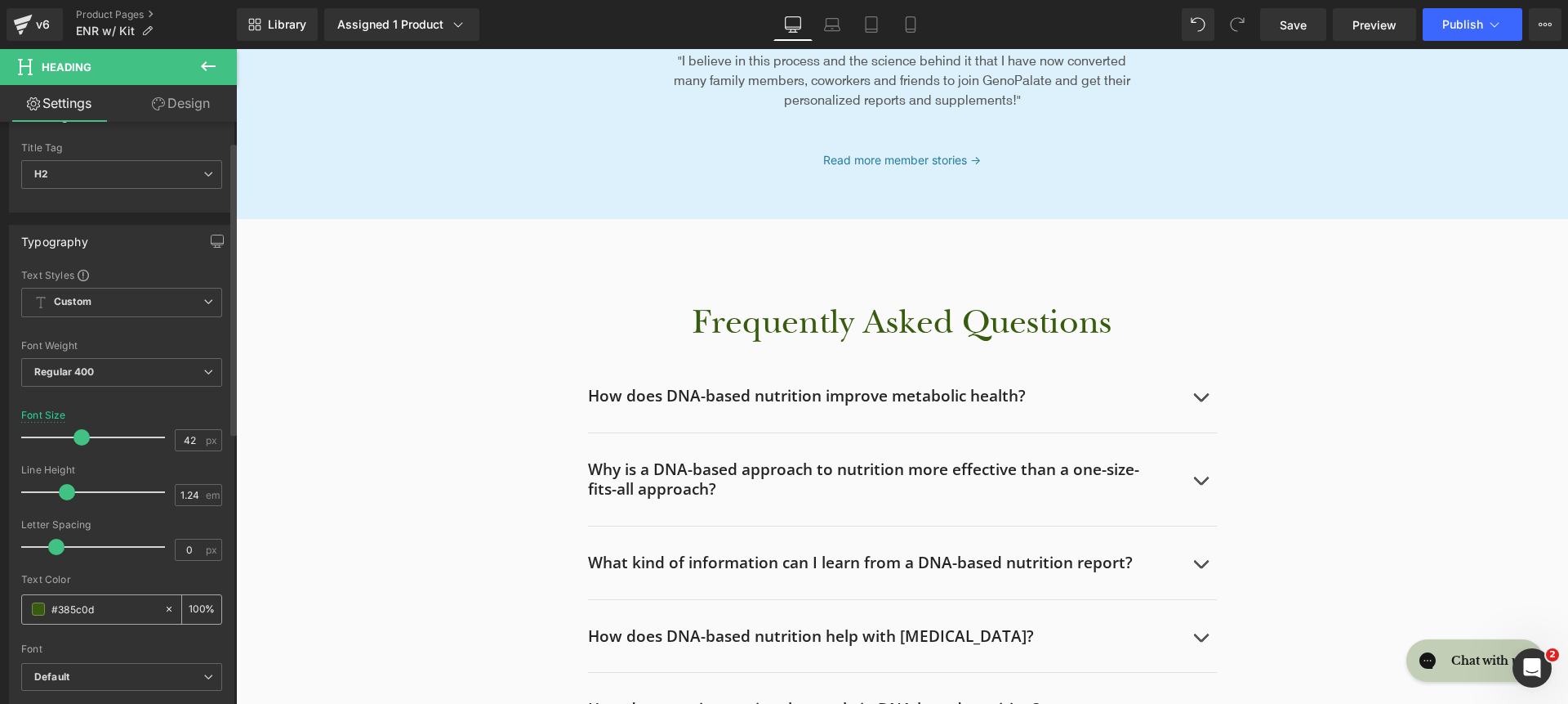
click at [163, 607] on icon at bounding box center [169, 609] width 12 height 12
type input "none"
type input "0"
click at [82, 608] on input "none" at bounding box center [103, 609] width 104 height 18
paste input "00223E"
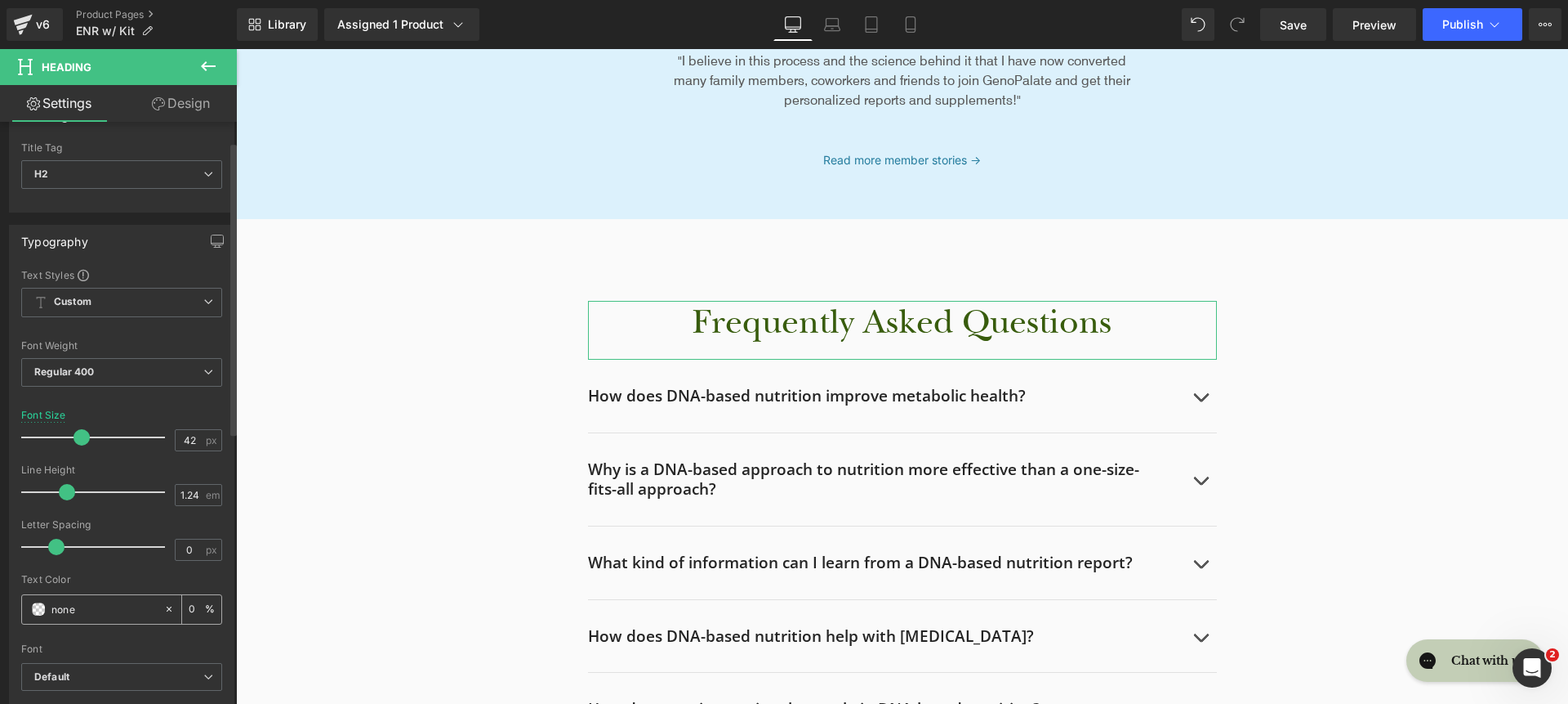
type input "00223E"
type input "100"
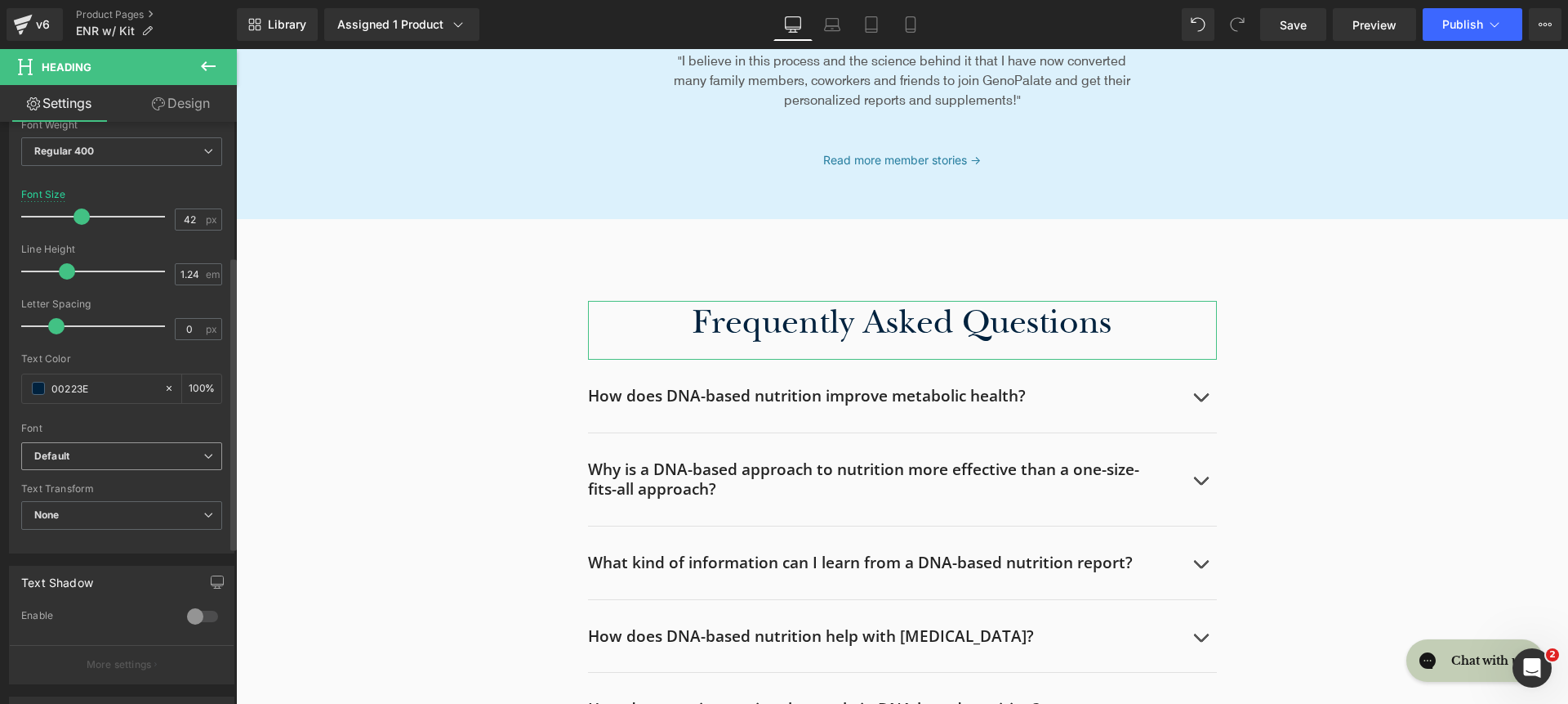
scroll to position [276, 0]
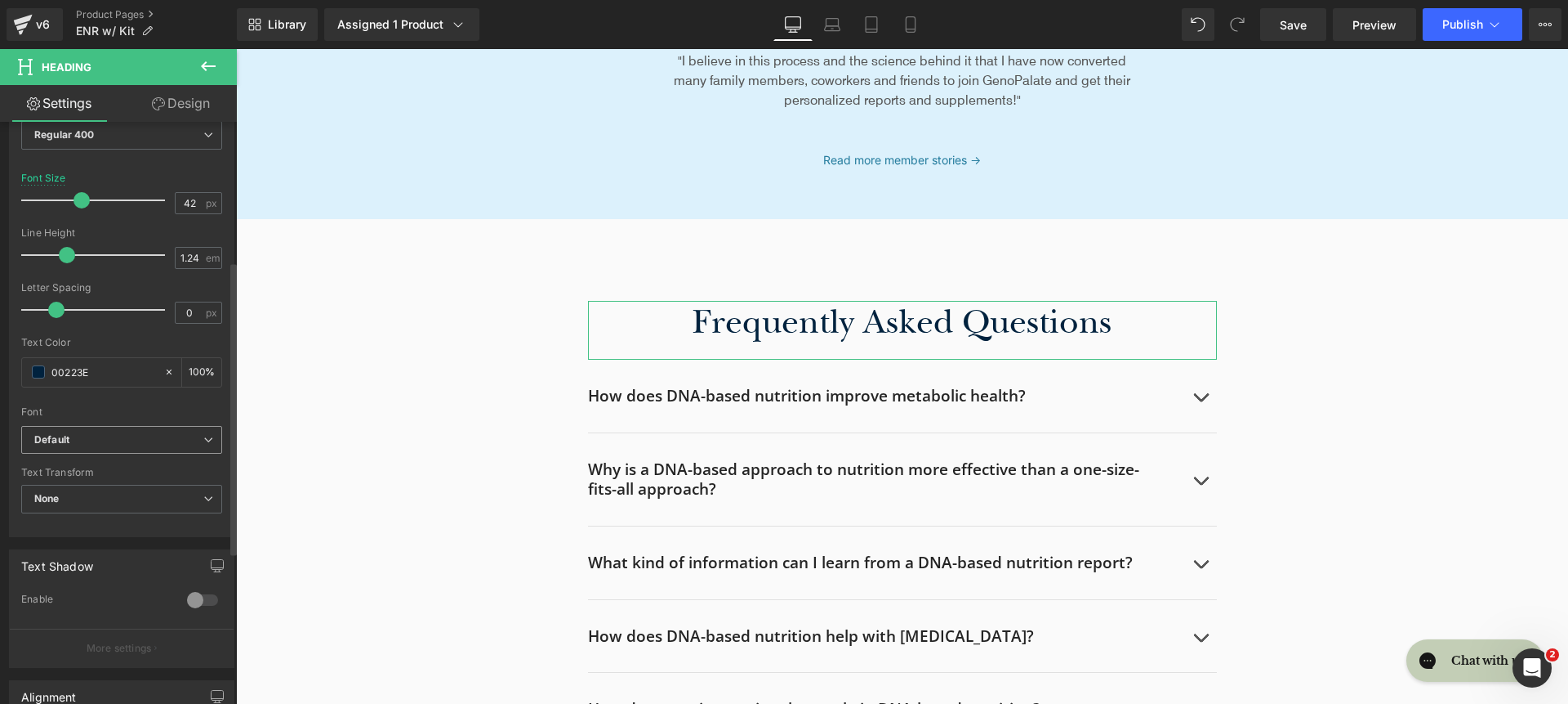
click at [121, 447] on span "Default" at bounding box center [121, 440] width 201 height 28
type input "#00223e"
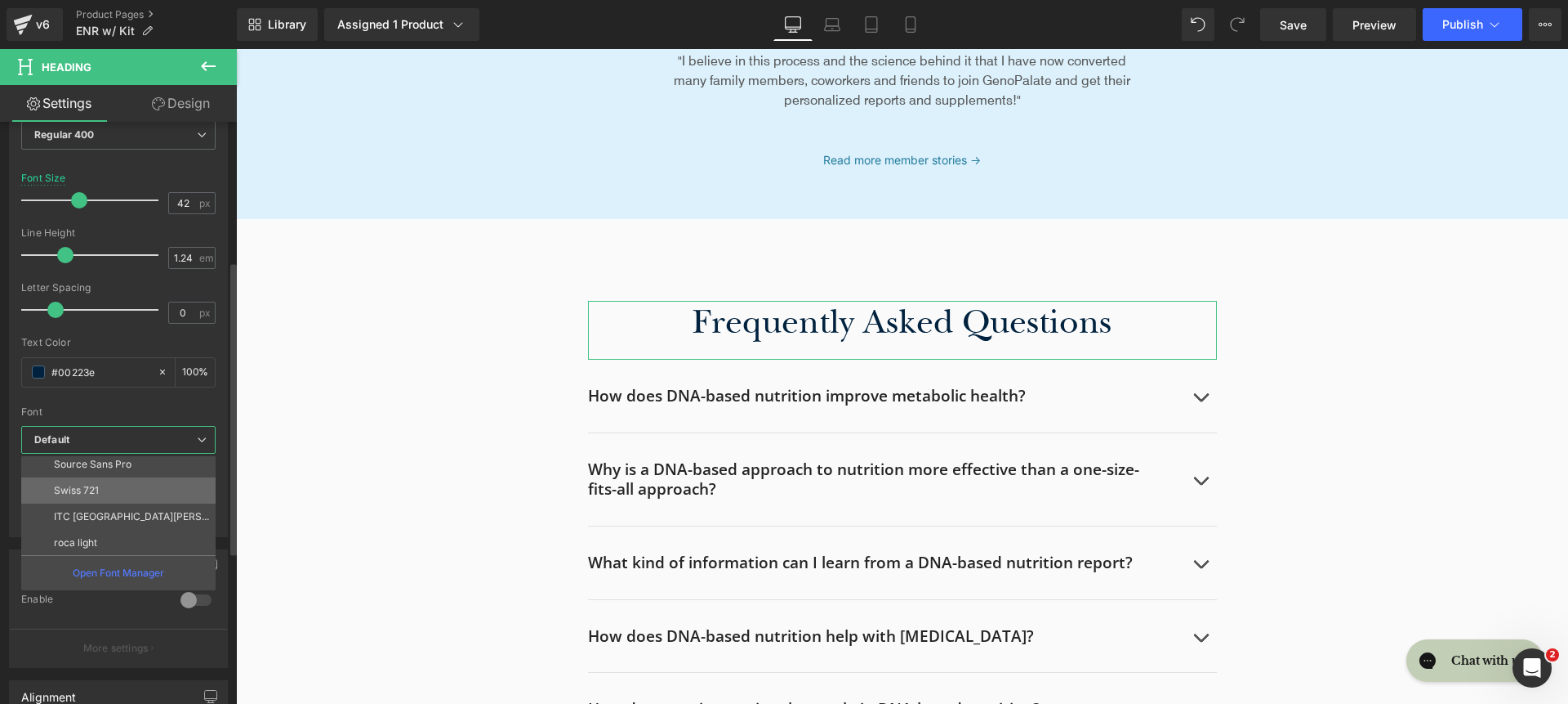
scroll to position [189, 0]
click at [133, 531] on li "roca light" at bounding box center [122, 541] width 202 height 26
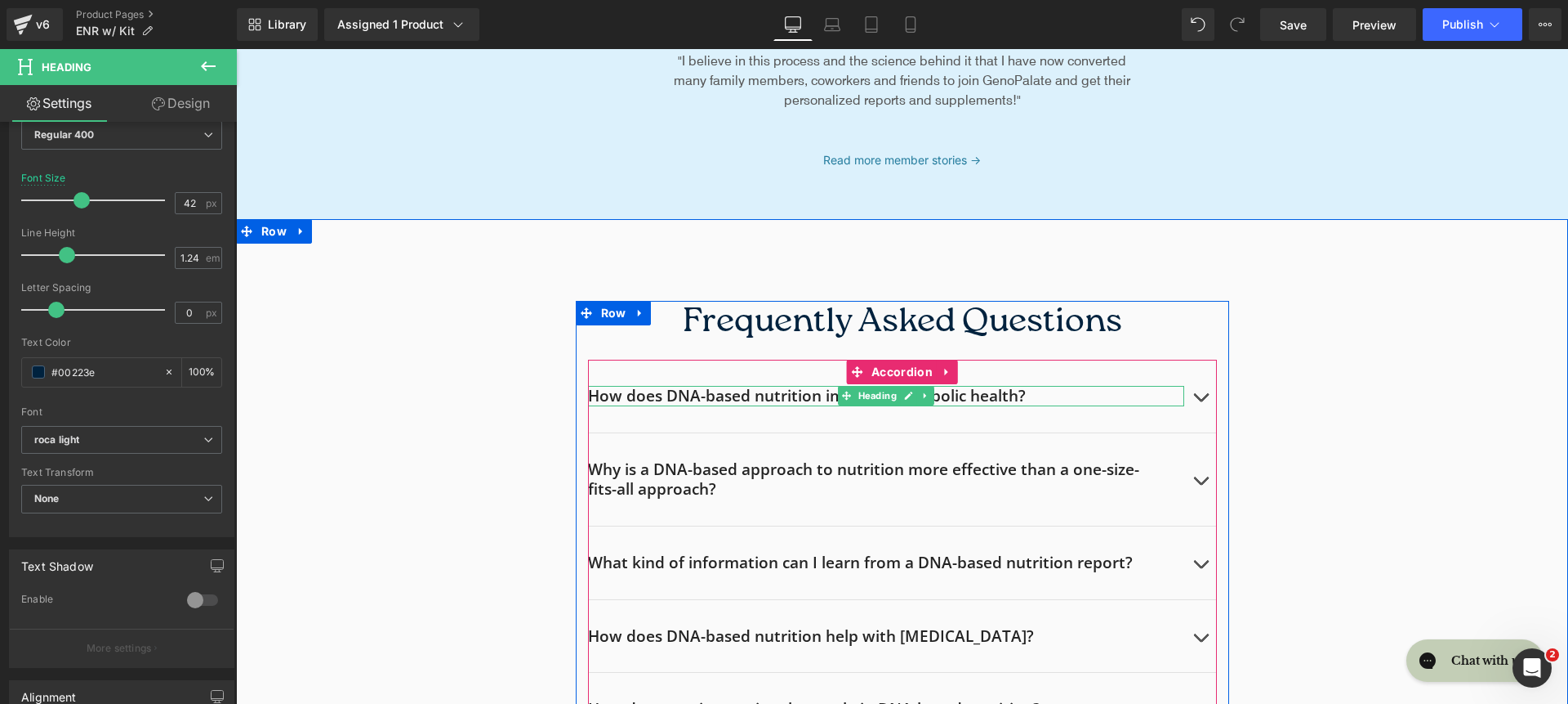
click at [674, 393] on h2 "How does DNA-based nutrition improve metabolic health?" at bounding box center [885, 395] width 596 height 20
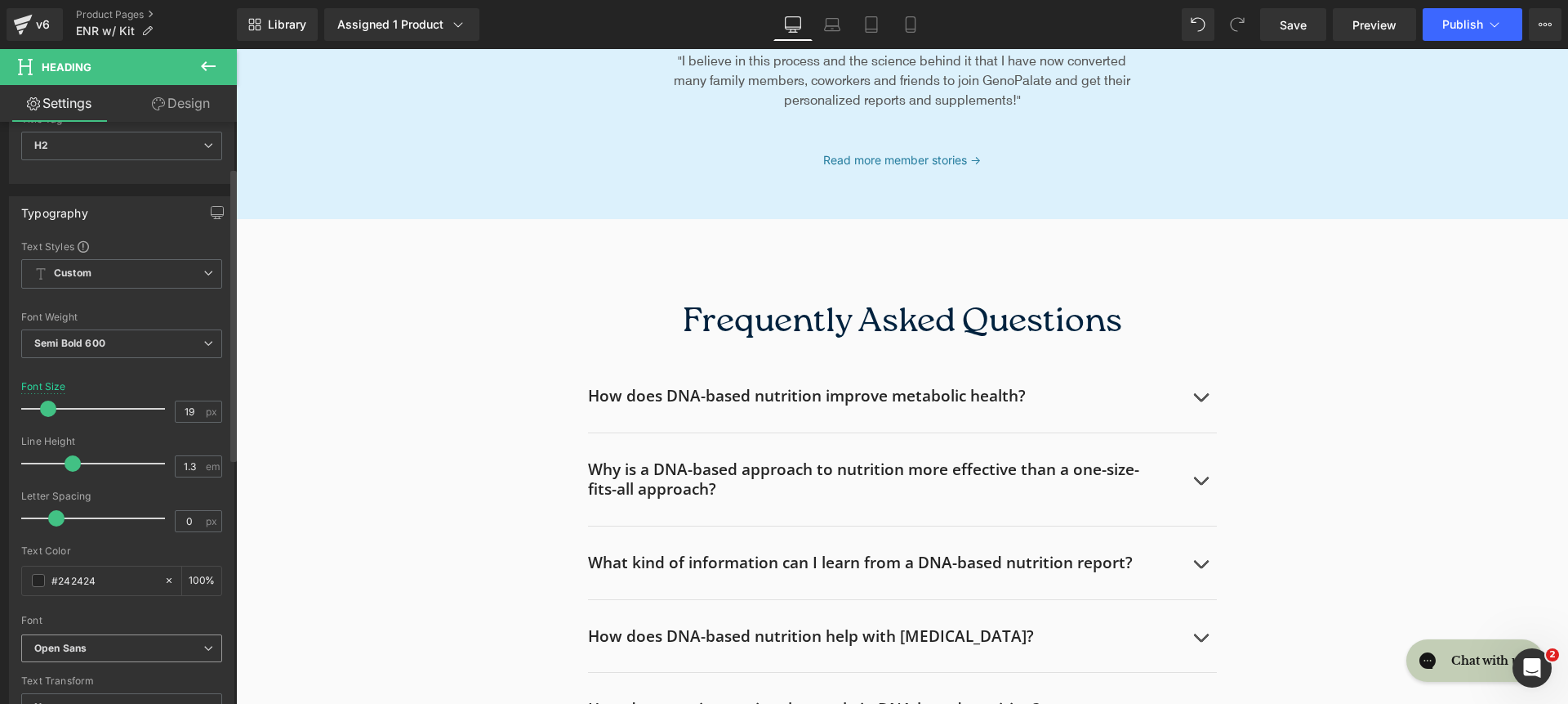
scroll to position [188, 0]
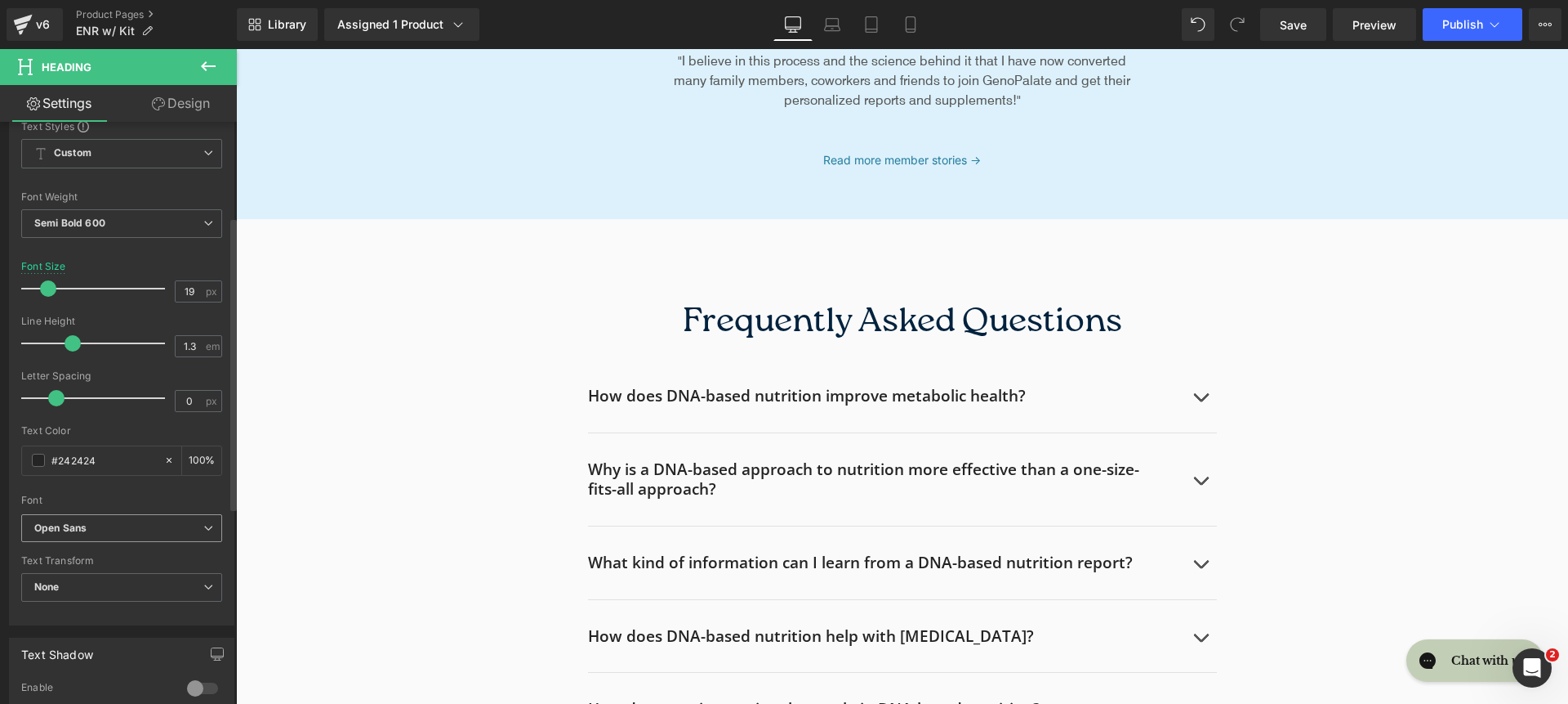
click at [148, 538] on span "Open Sans" at bounding box center [121, 528] width 201 height 28
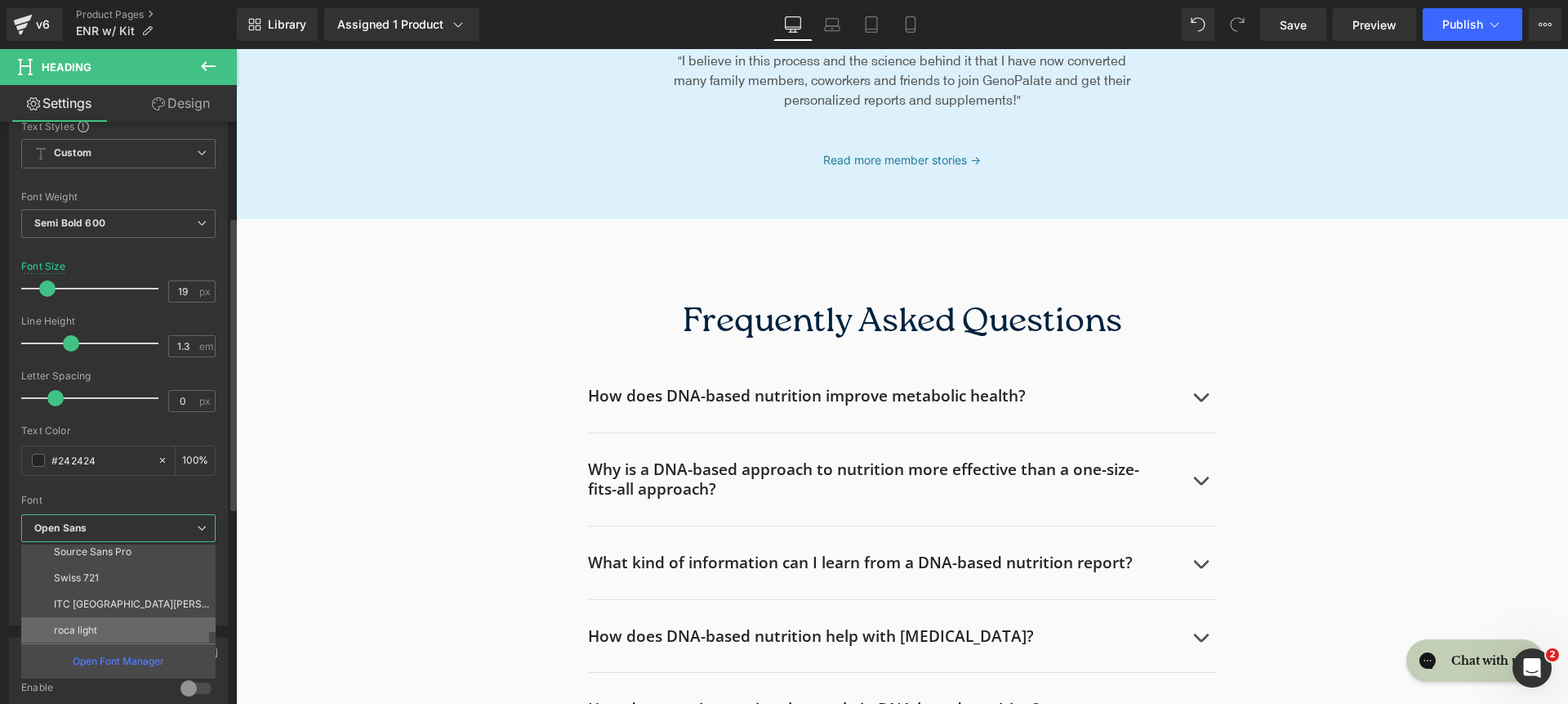
scroll to position [189, 0]
click at [146, 616] on li "roca light" at bounding box center [122, 629] width 202 height 26
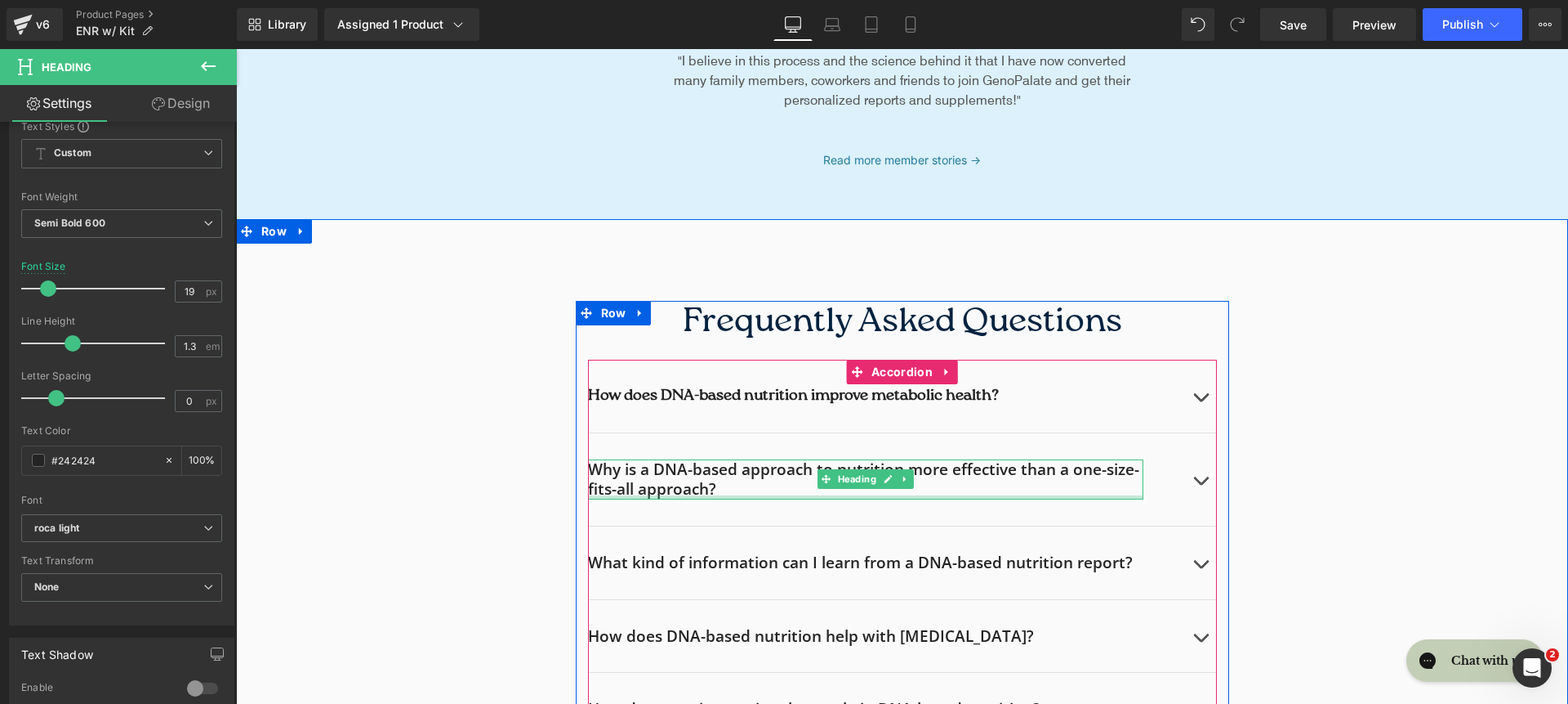
click at [669, 496] on div at bounding box center [865, 497] width 555 height 4
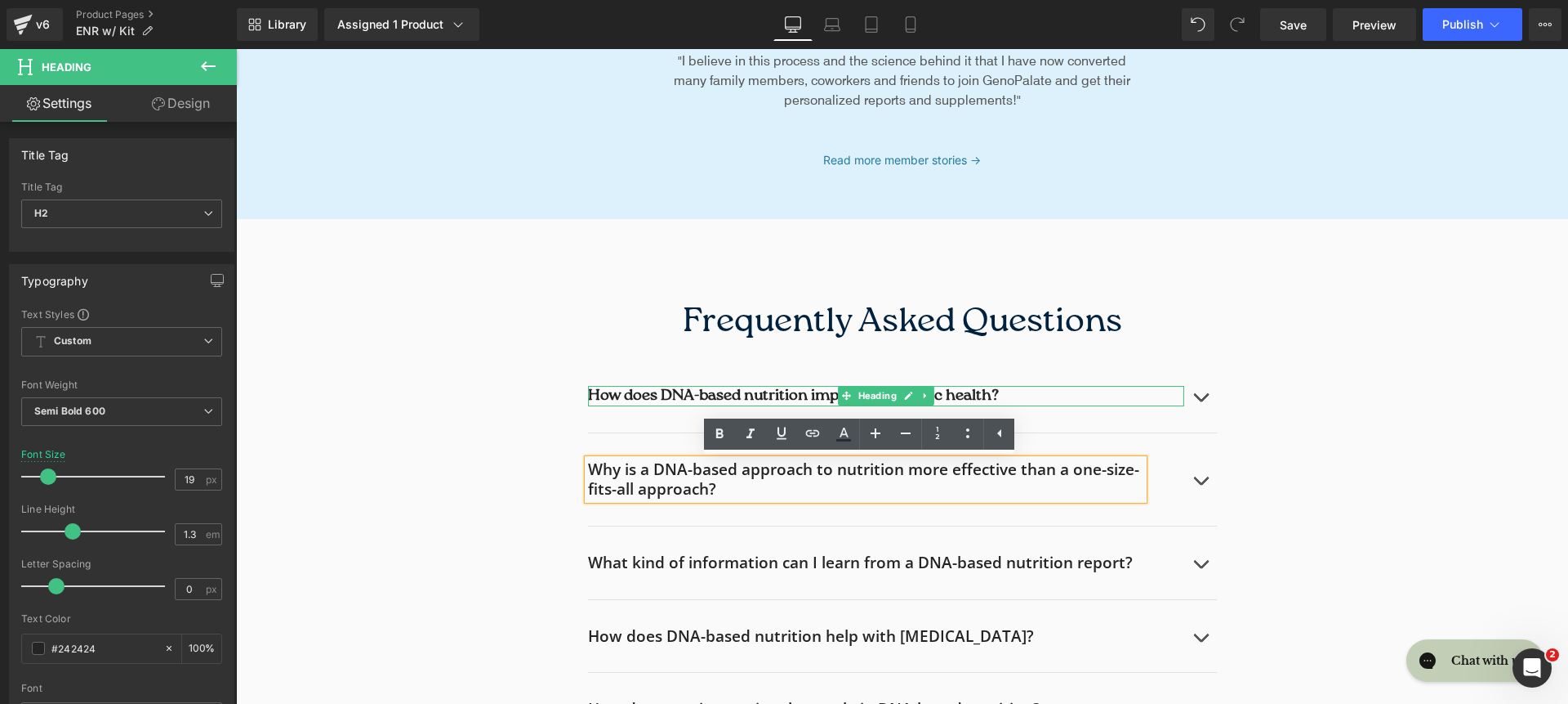
click at [619, 397] on h2 "How does DNA-based nutrition improve metabolic health?" at bounding box center [885, 395] width 596 height 20
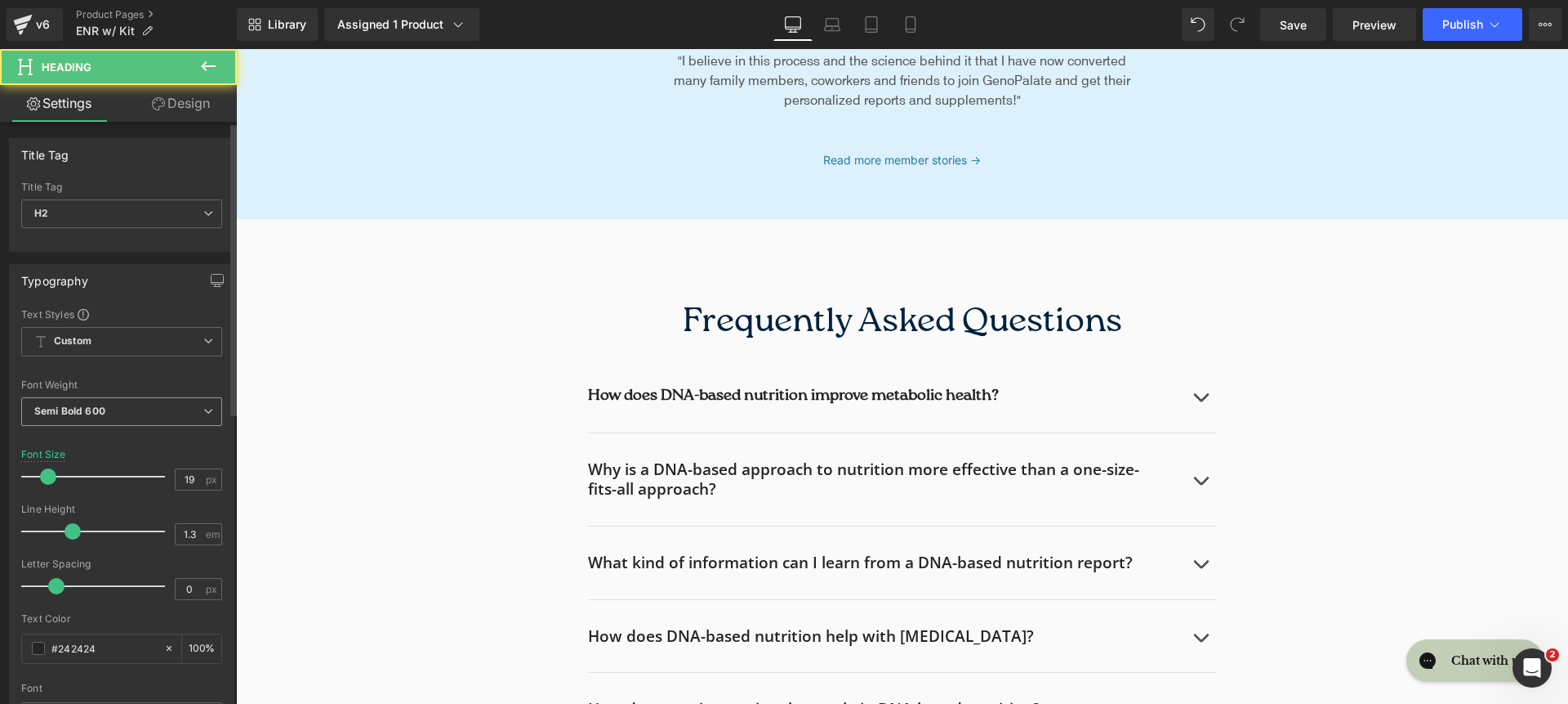
click at [178, 421] on span "Semi Bold 600" at bounding box center [121, 411] width 201 height 28
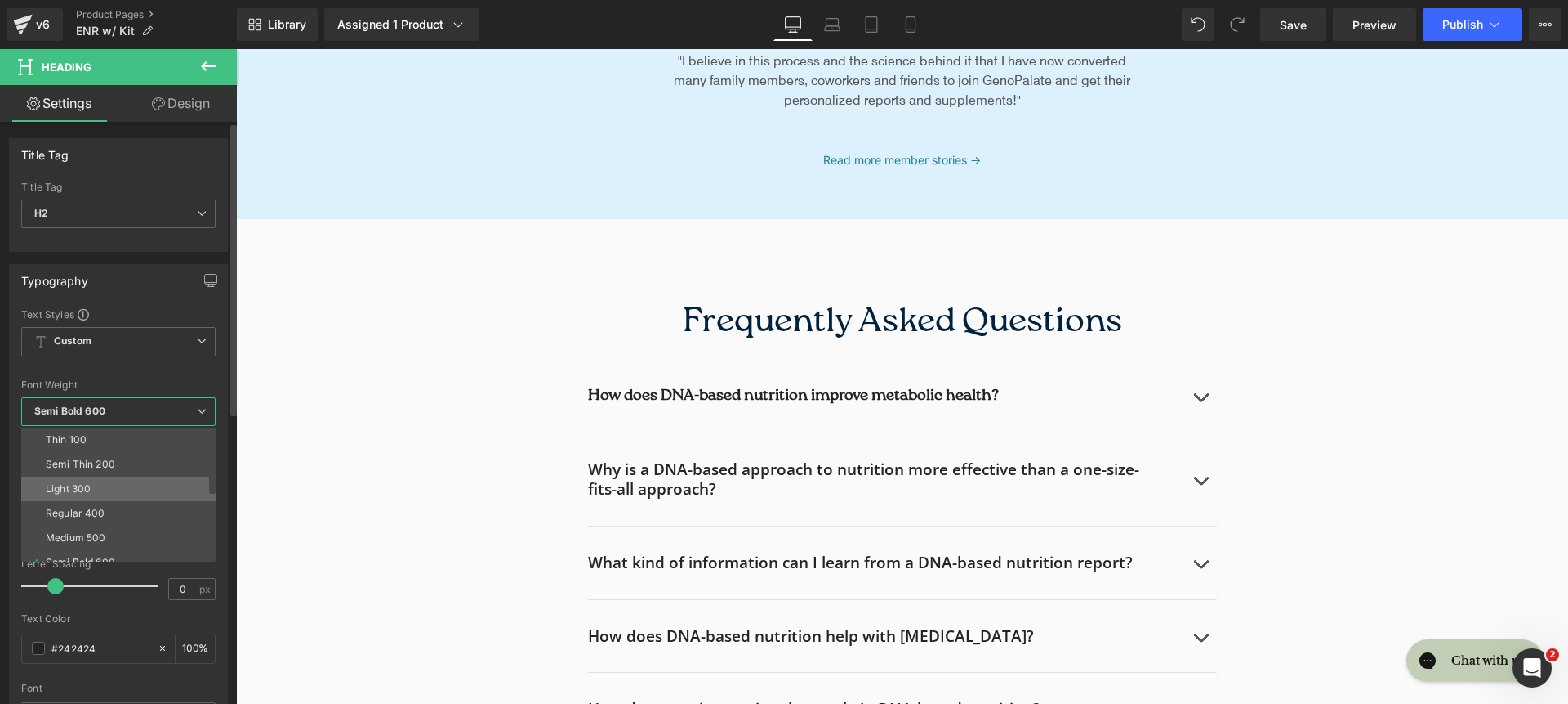
click at [146, 495] on li "Light 300" at bounding box center [122, 488] width 202 height 24
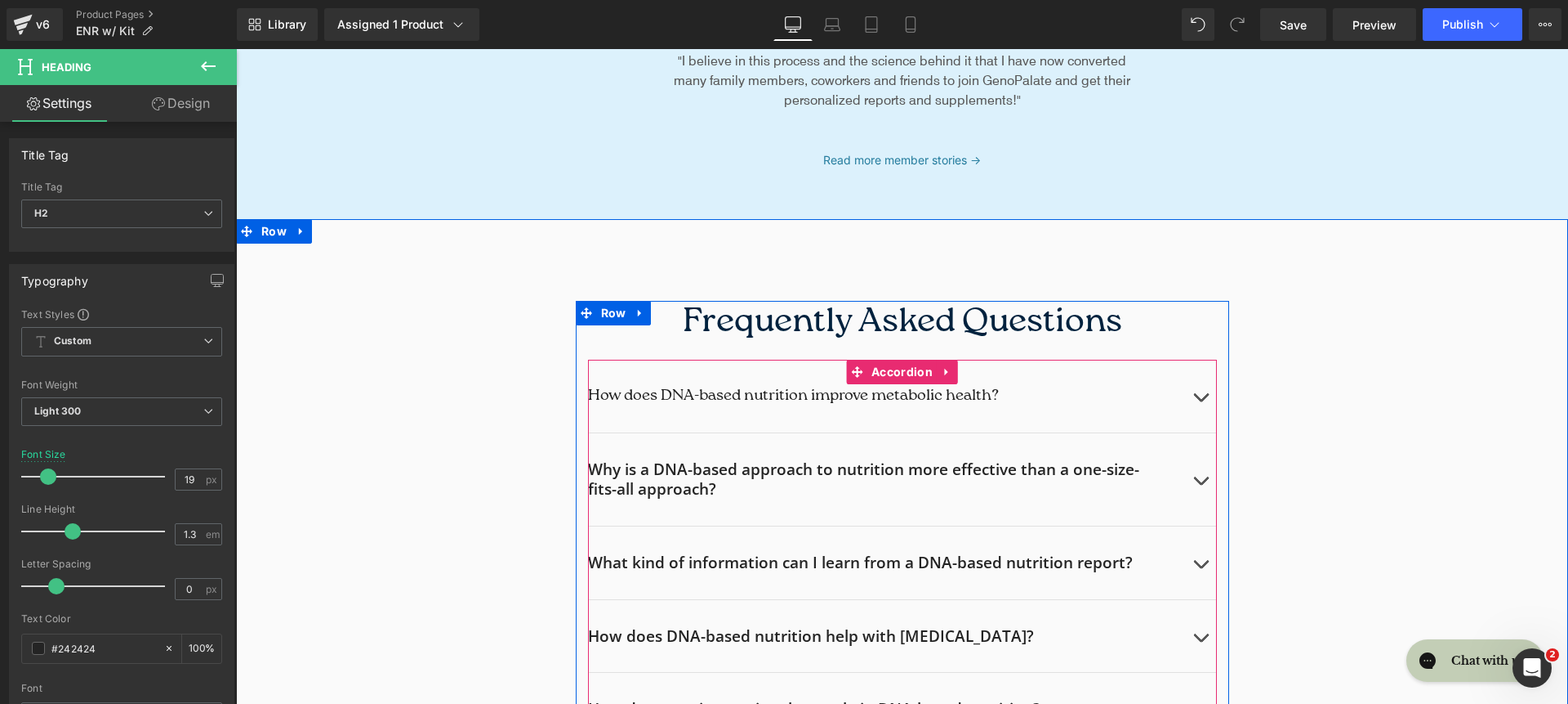
click at [624, 474] on h2 "Why is a DNA-based approach to nutrition more effective than a one-size-fits-al…" at bounding box center [865, 480] width 555 height 40
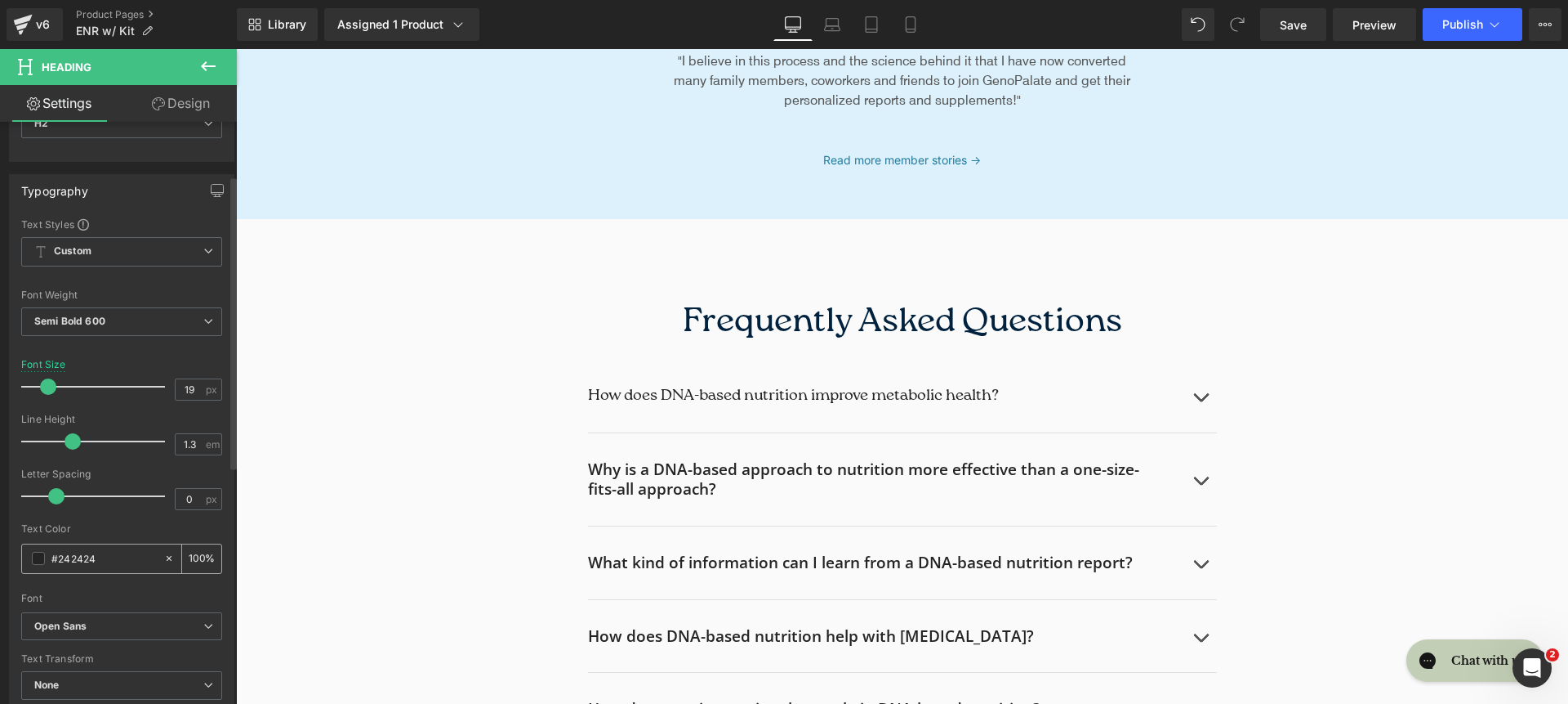
scroll to position [255, 0]
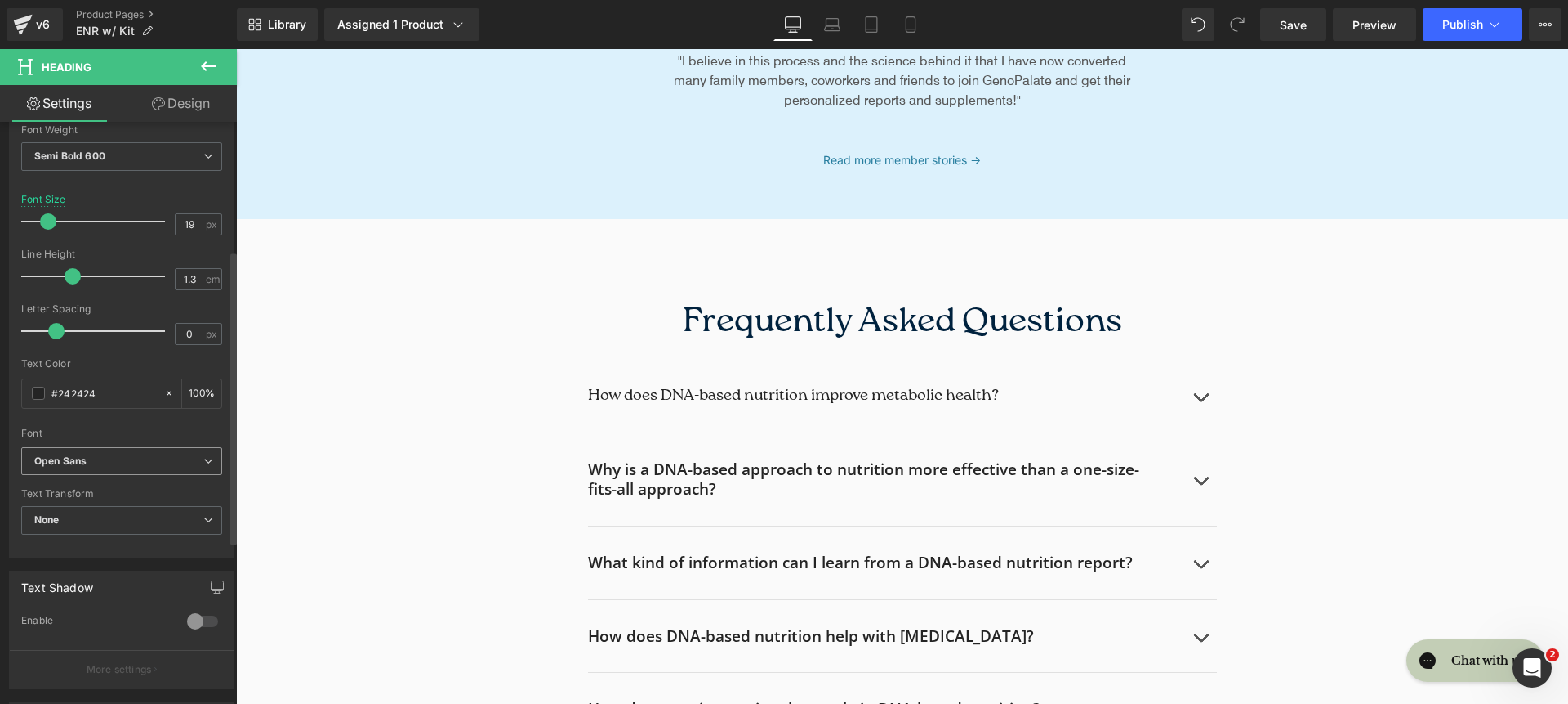
click at [113, 463] on b "Open Sans" at bounding box center [118, 461] width 169 height 14
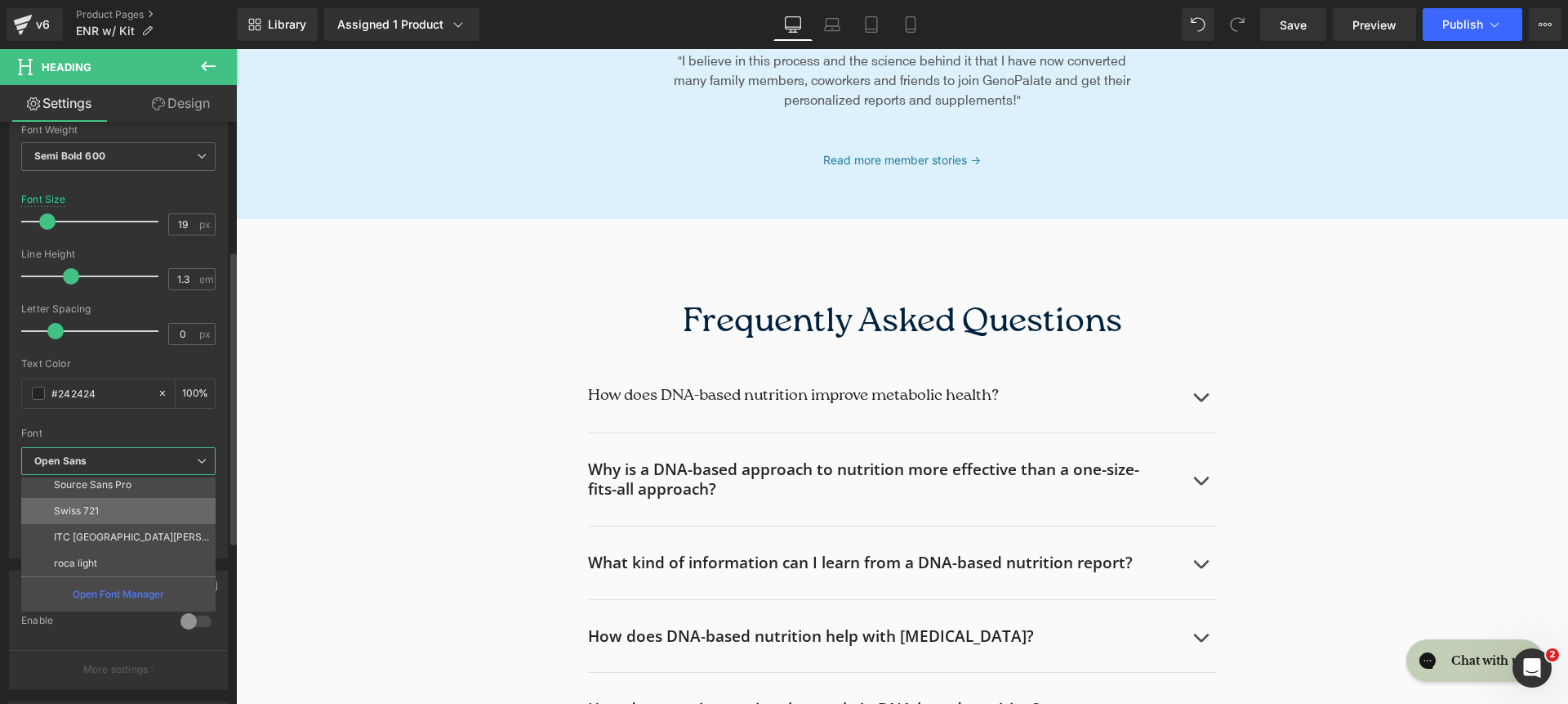
scroll to position [189, 0]
click at [131, 552] on li "roca light" at bounding box center [122, 561] width 202 height 26
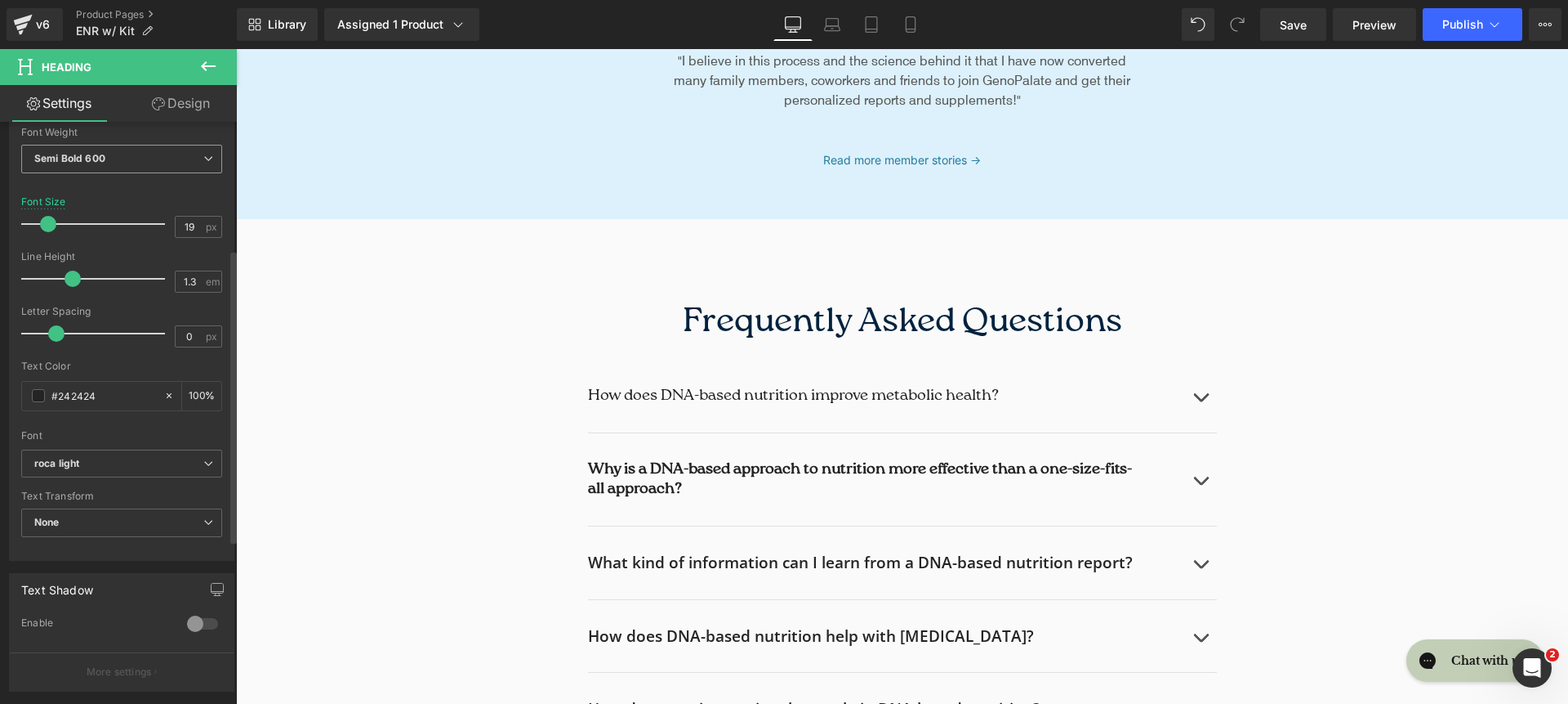
scroll to position [252, 0]
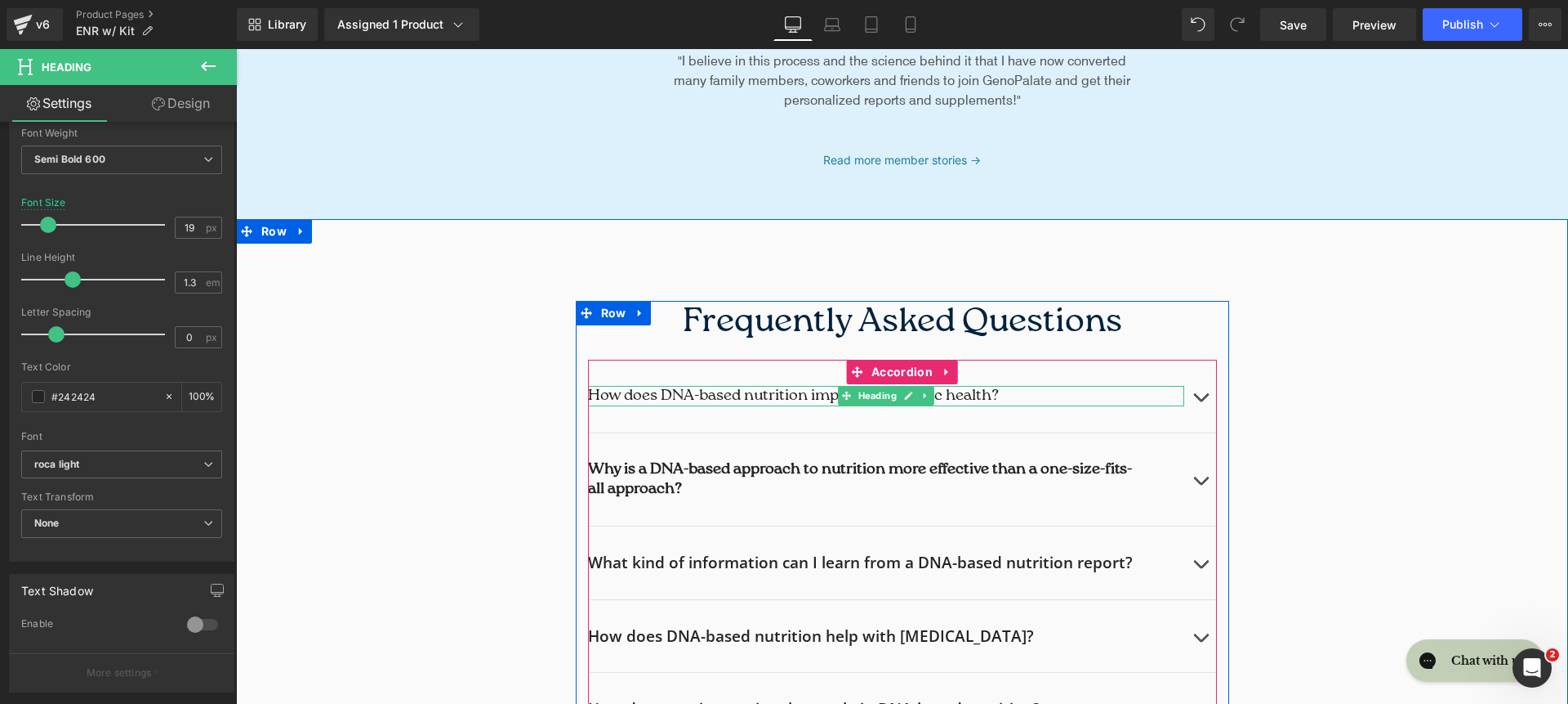
click at [652, 394] on h2 "How does DNA-based nutrition improve metabolic health?" at bounding box center [885, 395] width 596 height 20
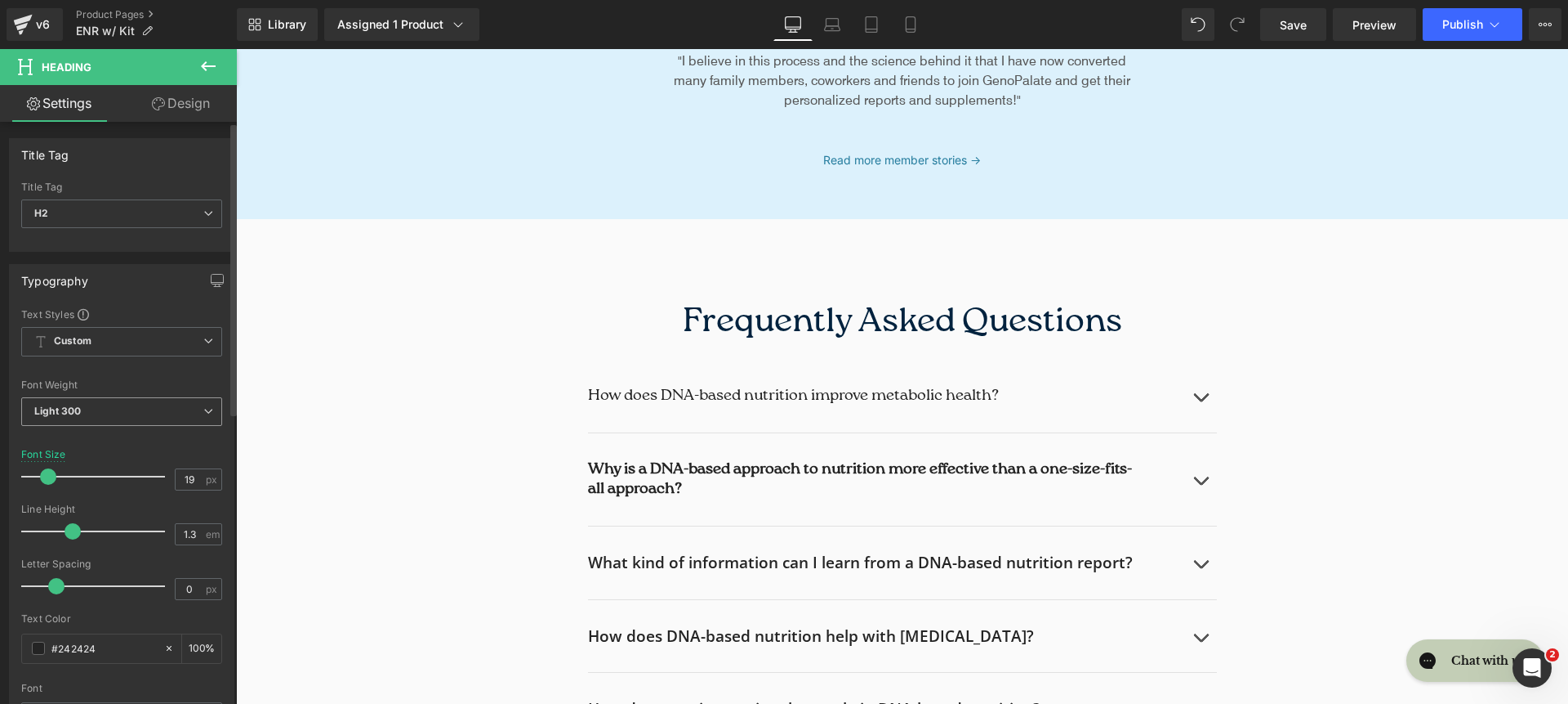
click at [129, 419] on span "Light 300" at bounding box center [121, 411] width 201 height 28
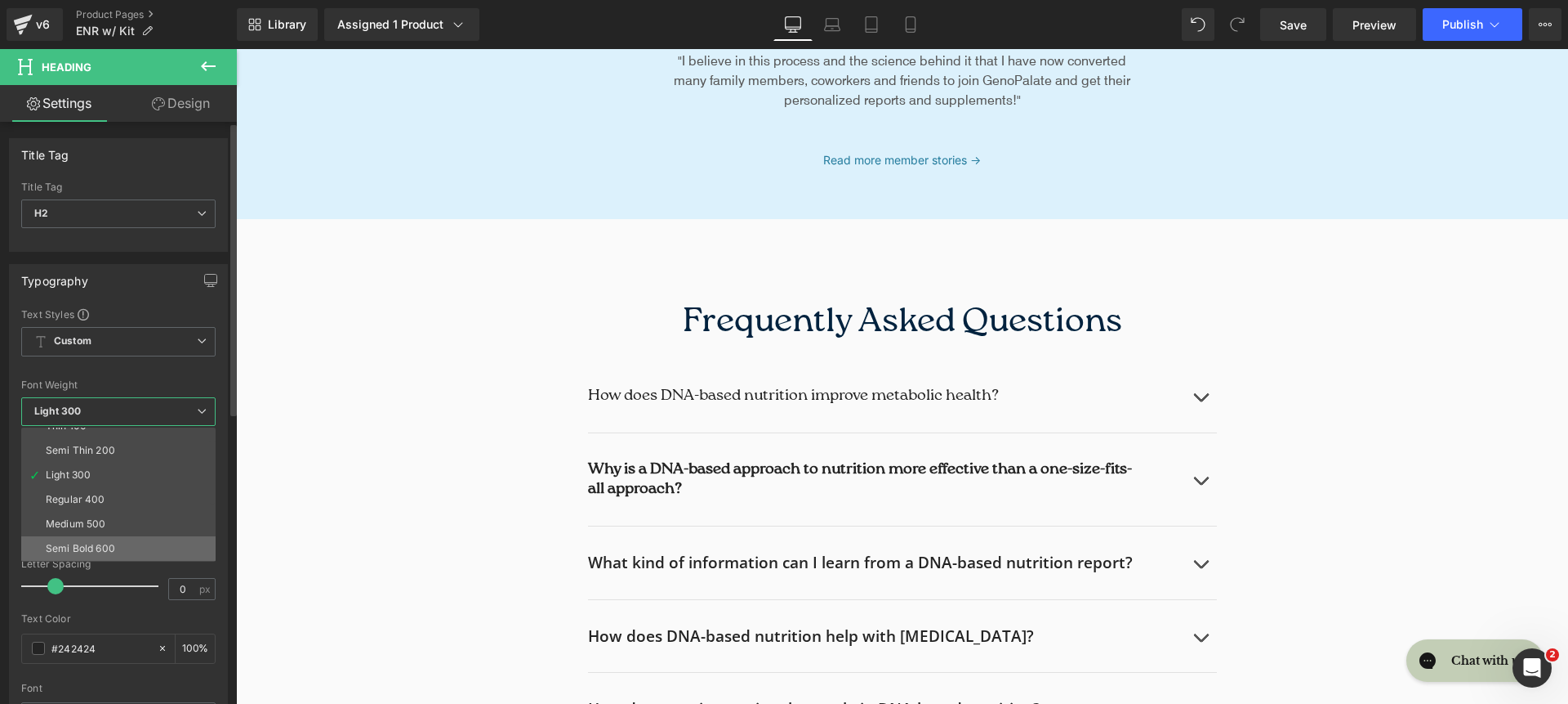
scroll to position [33, 0]
click at [134, 528] on li "Semi Bold 600" at bounding box center [122, 529] width 202 height 24
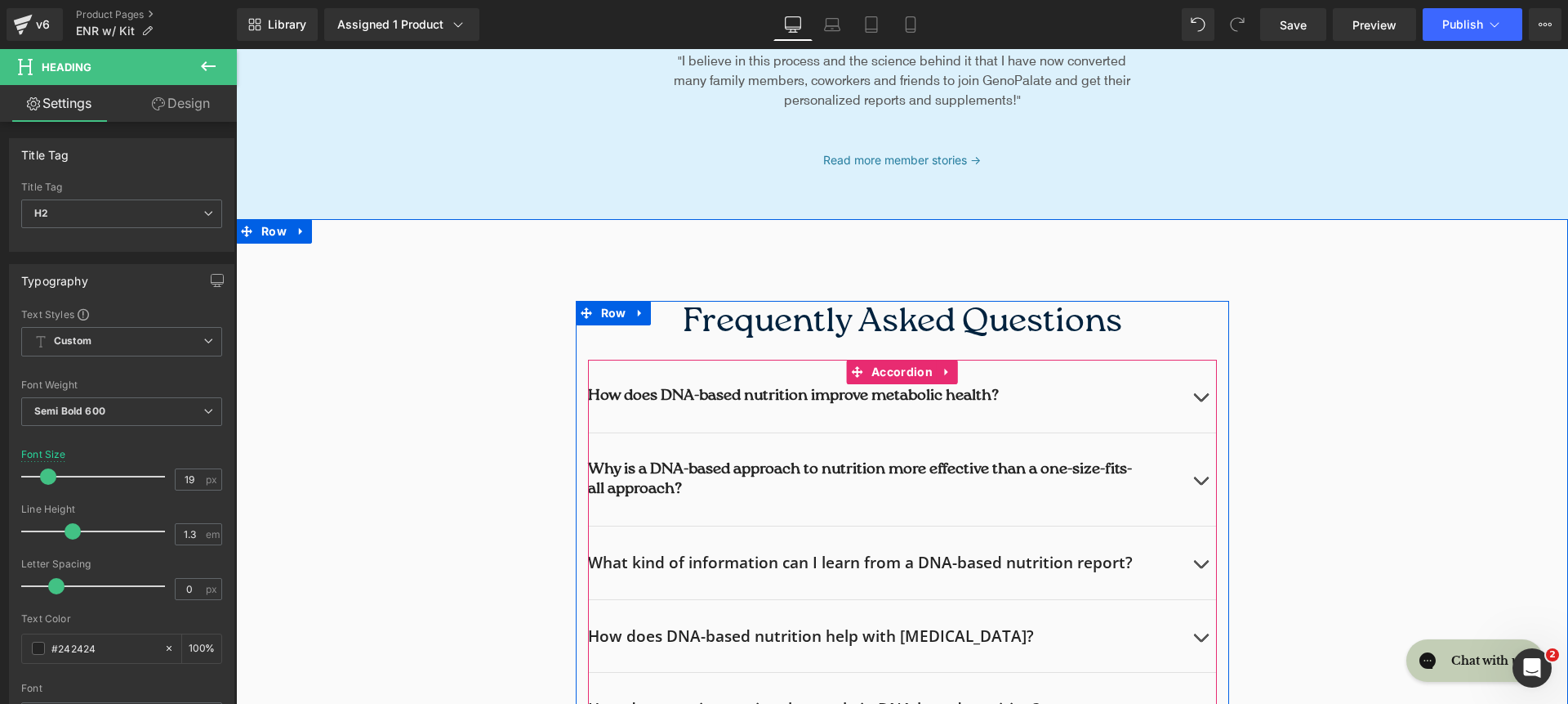
click at [661, 568] on h2 "What kind of information can I learn from a DNA-based nutrition report?" at bounding box center [865, 562] width 555 height 20
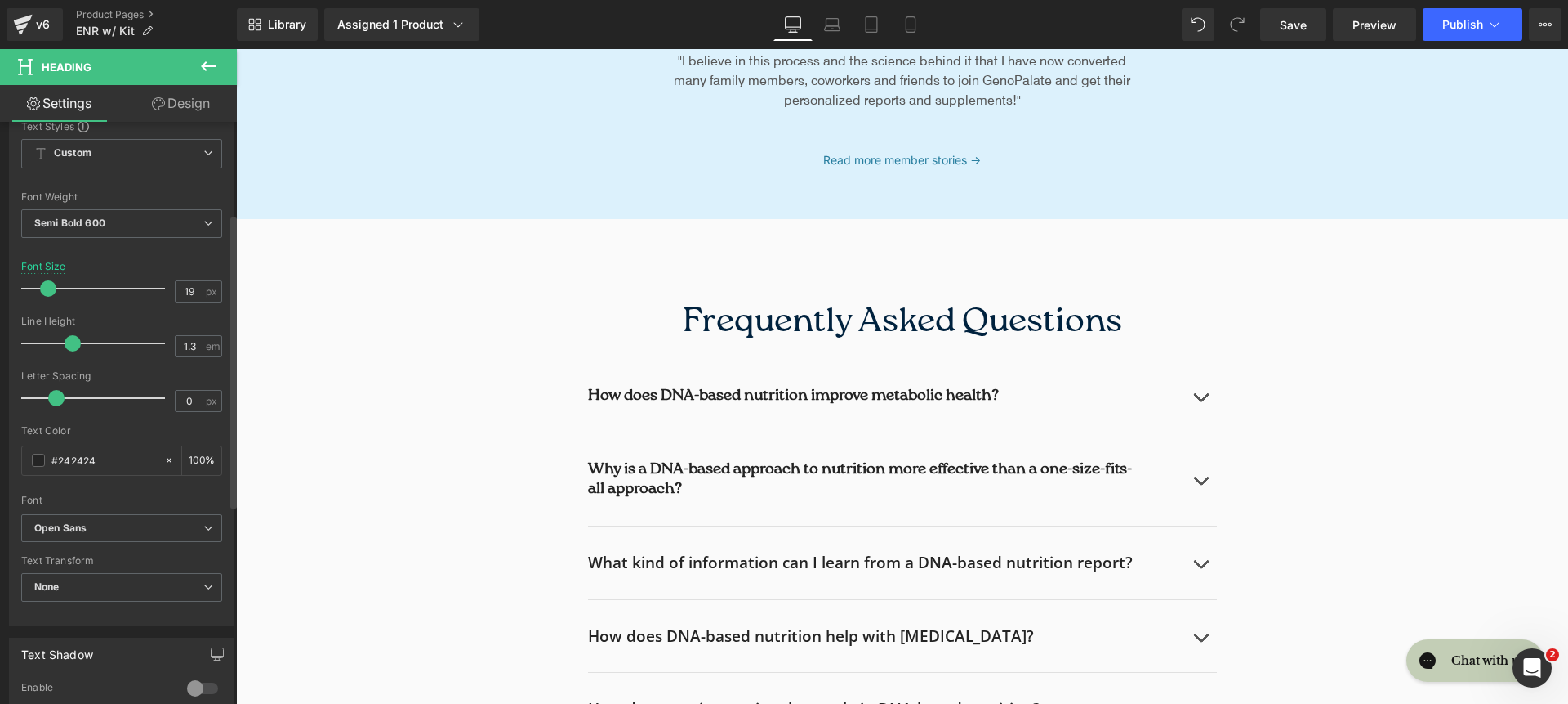
scroll to position [189, 0]
click at [160, 535] on span "Open Sans" at bounding box center [121, 527] width 201 height 28
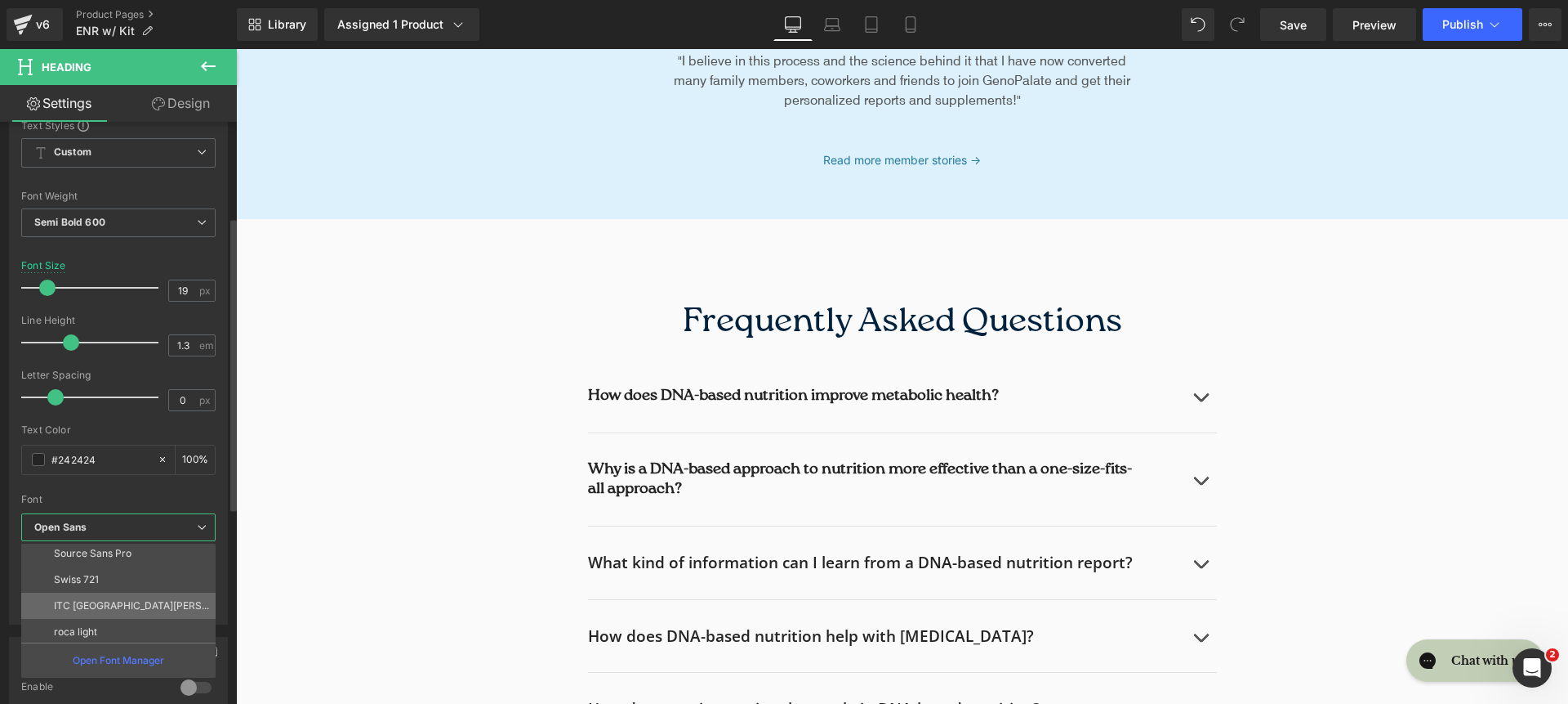
scroll to position [189, 0]
click at [141, 624] on li "roca light" at bounding box center [122, 628] width 202 height 26
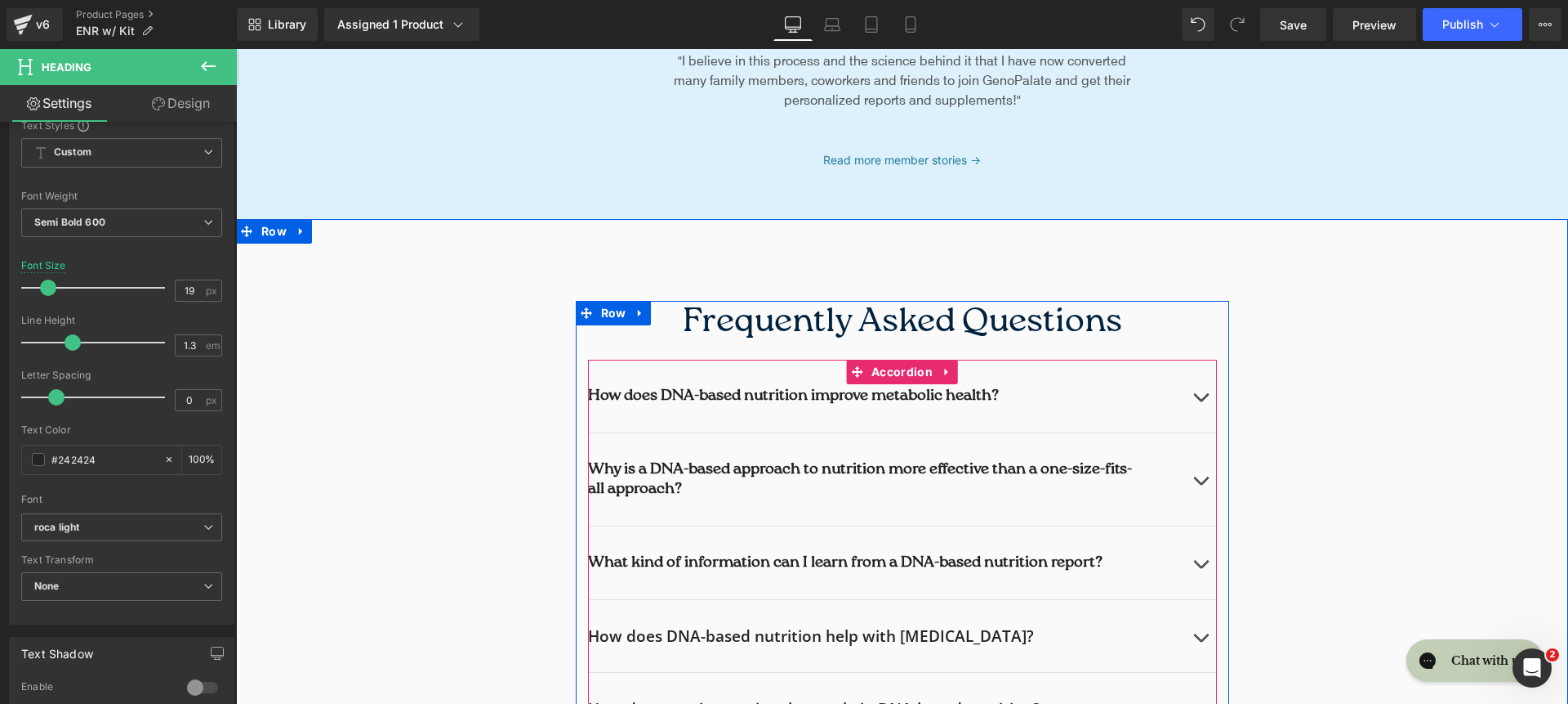
click at [624, 634] on h2 "How does DNA-based nutrition help with weight management?" at bounding box center [885, 636] width 596 height 20
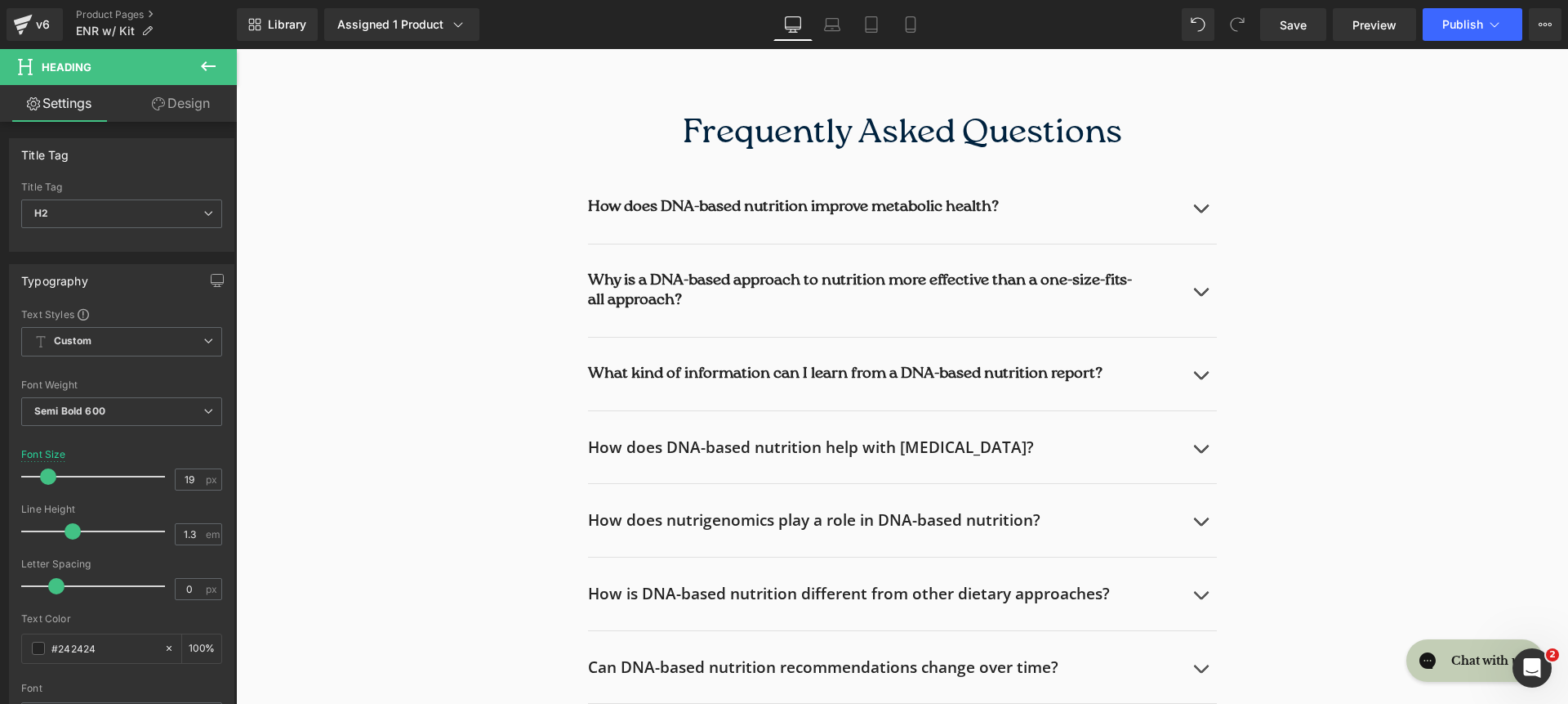
scroll to position [6288, 0]
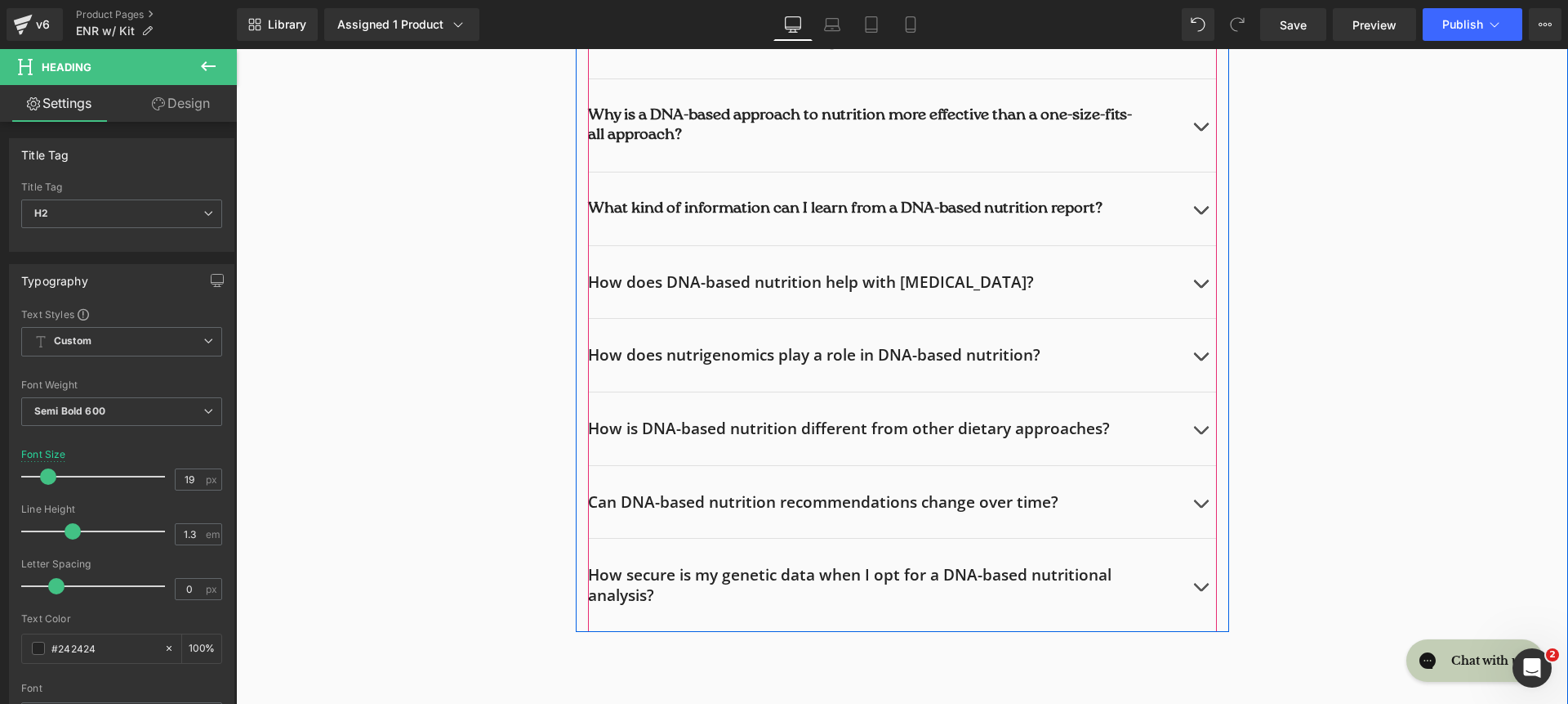
click at [612, 284] on h2 "How does DNA-based nutrition help with weight management?" at bounding box center [885, 282] width 596 height 20
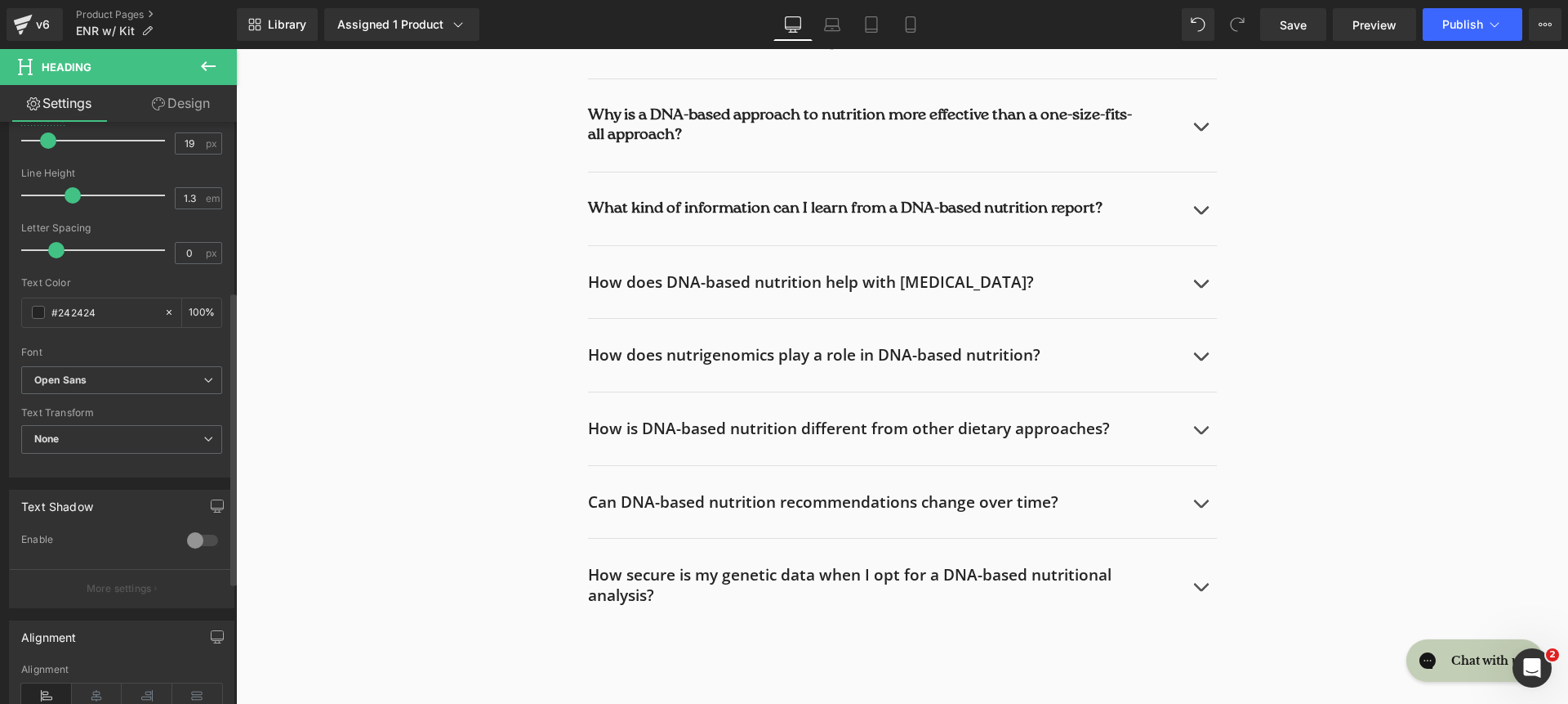
scroll to position [338, 0]
click at [128, 375] on b "Open Sans" at bounding box center [118, 379] width 169 height 14
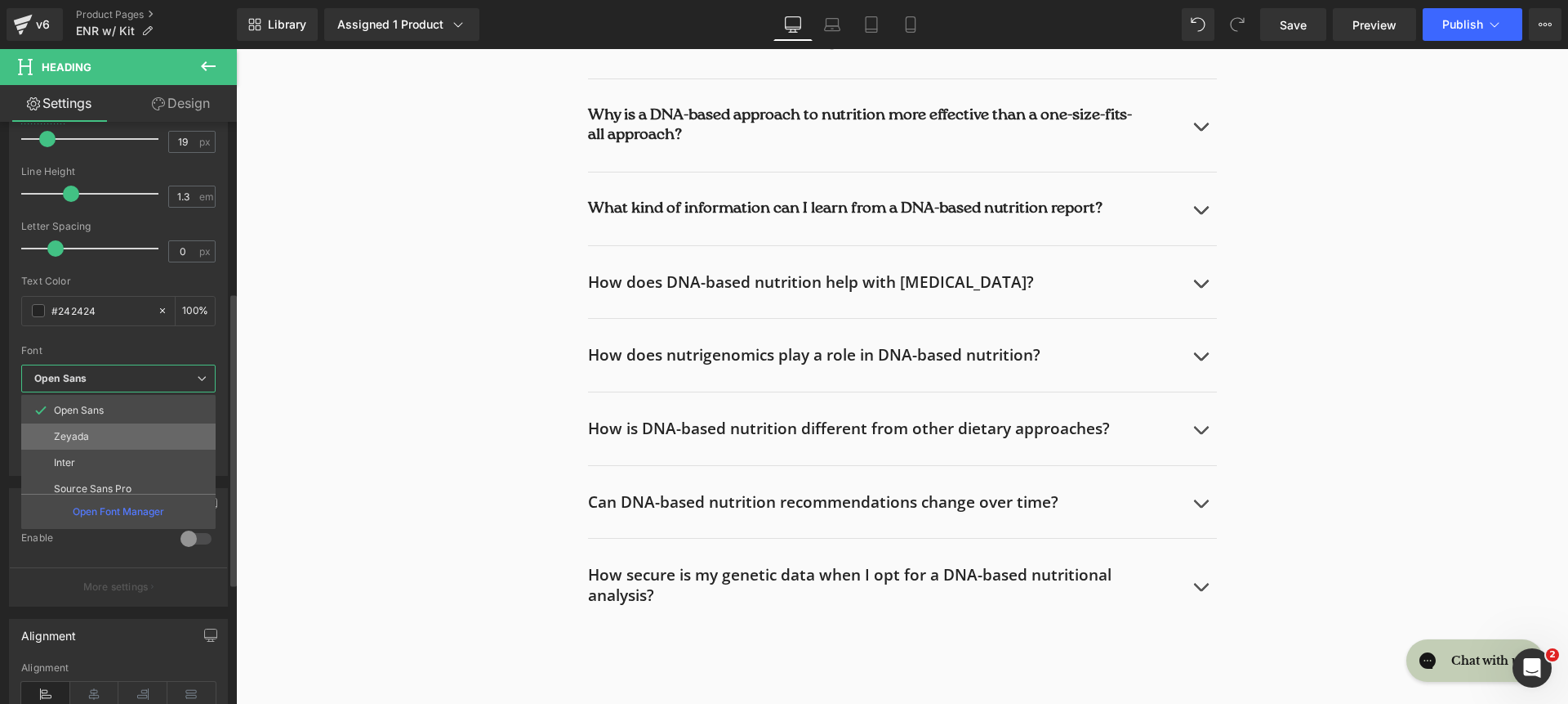
scroll to position [189, 0]
drag, startPoint x: 129, startPoint y: 473, endPoint x: 233, endPoint y: 305, distance: 197.6
click at [129, 473] on li "roca light" at bounding box center [122, 479] width 202 height 26
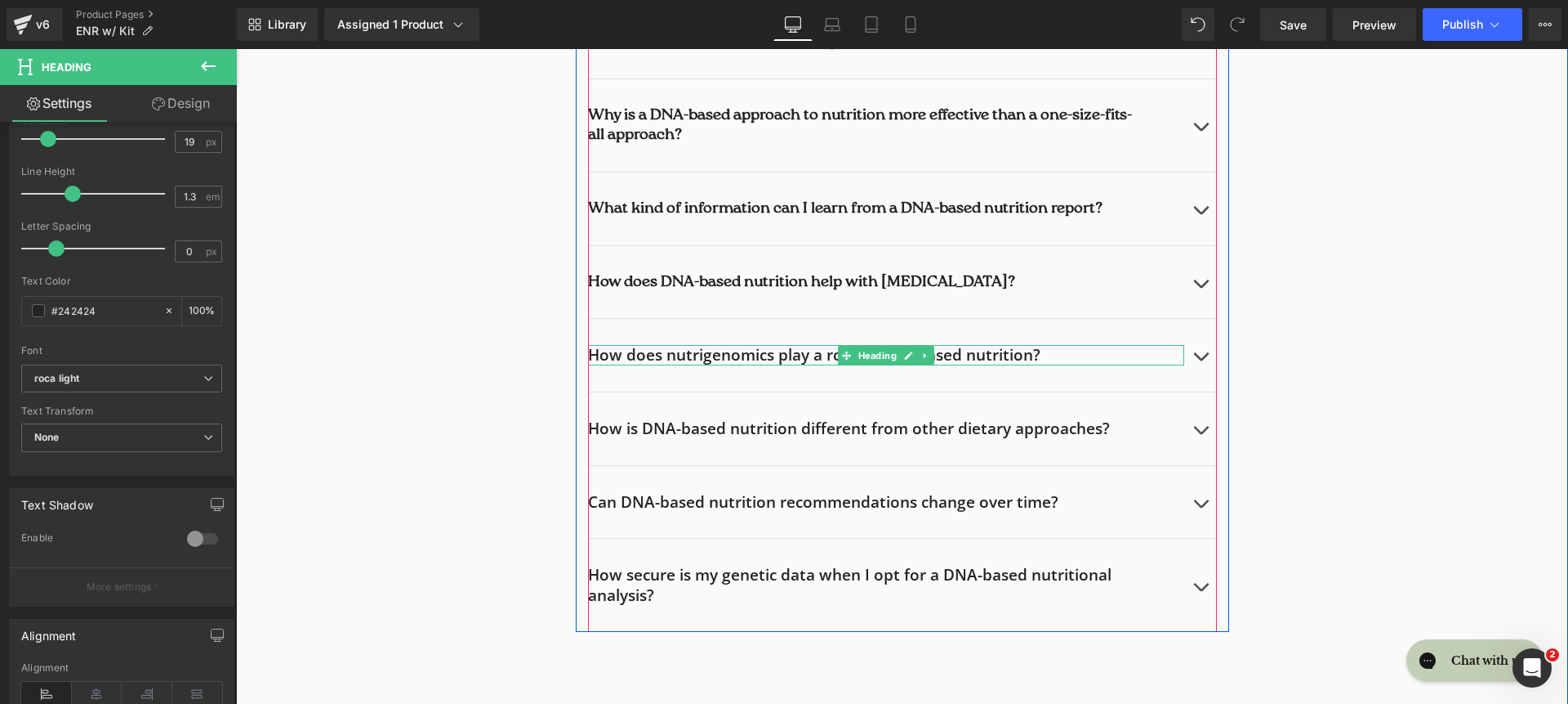
click at [689, 352] on h2 "How does nutrigenomics play a role in DNA-based nutrition?" at bounding box center [885, 355] width 596 height 20
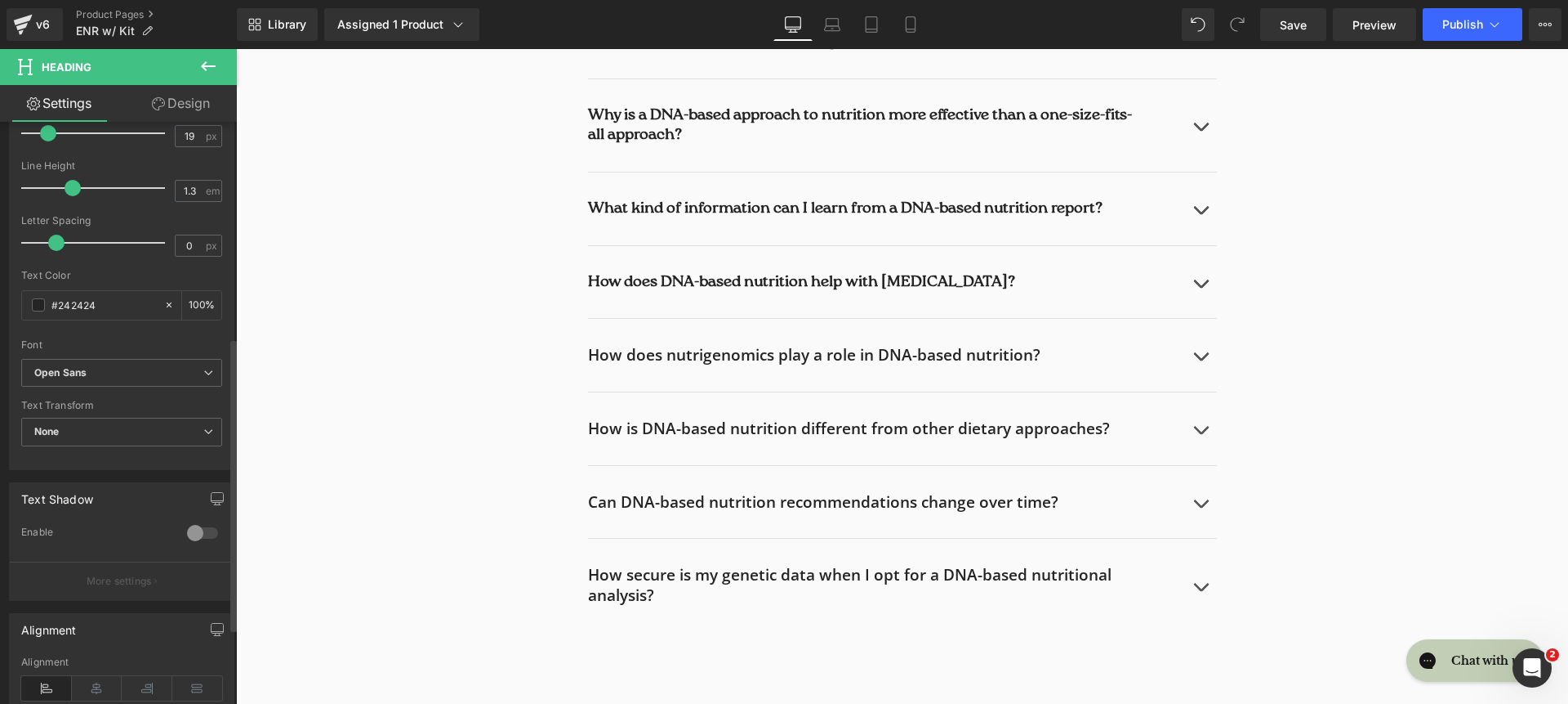
scroll to position [427, 0]
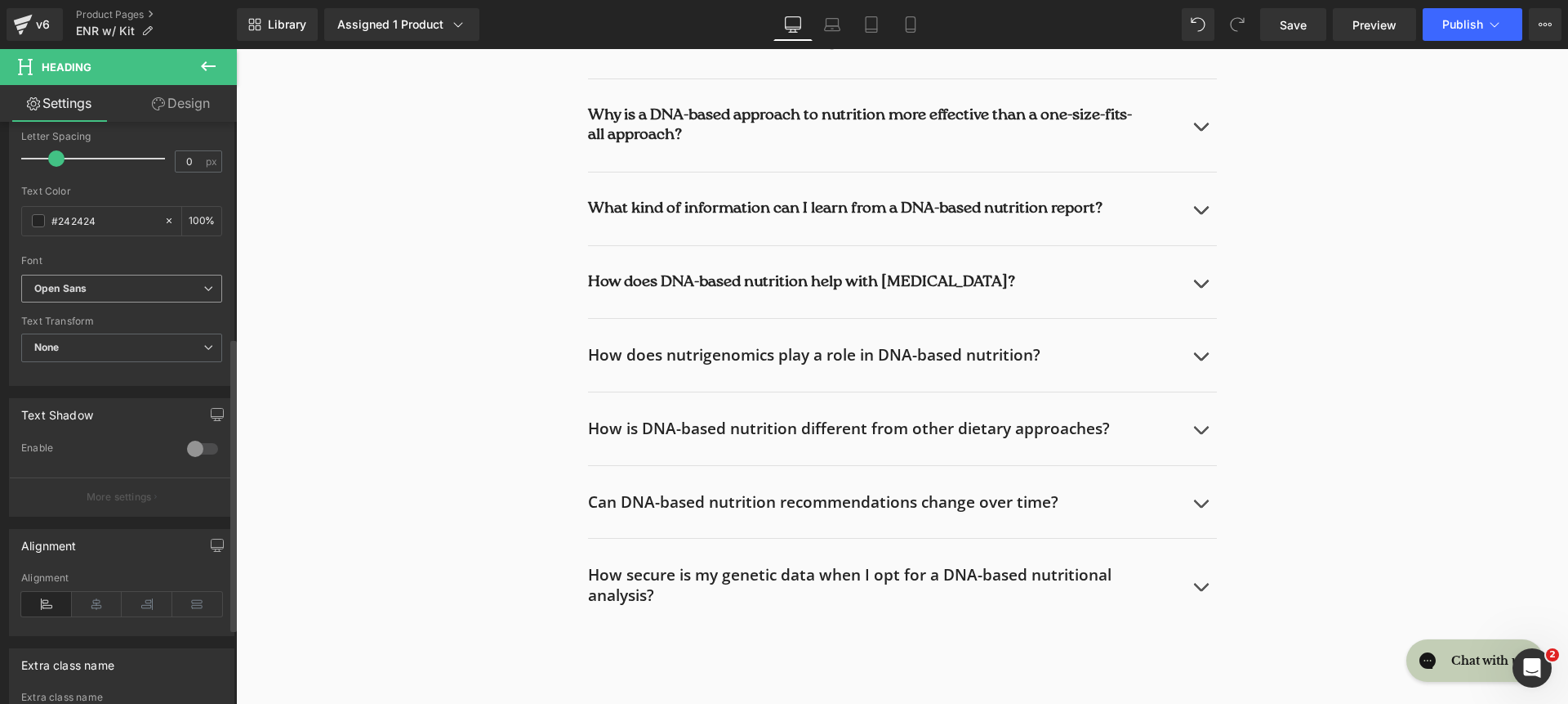
click at [118, 294] on b "Open Sans" at bounding box center [118, 289] width 169 height 14
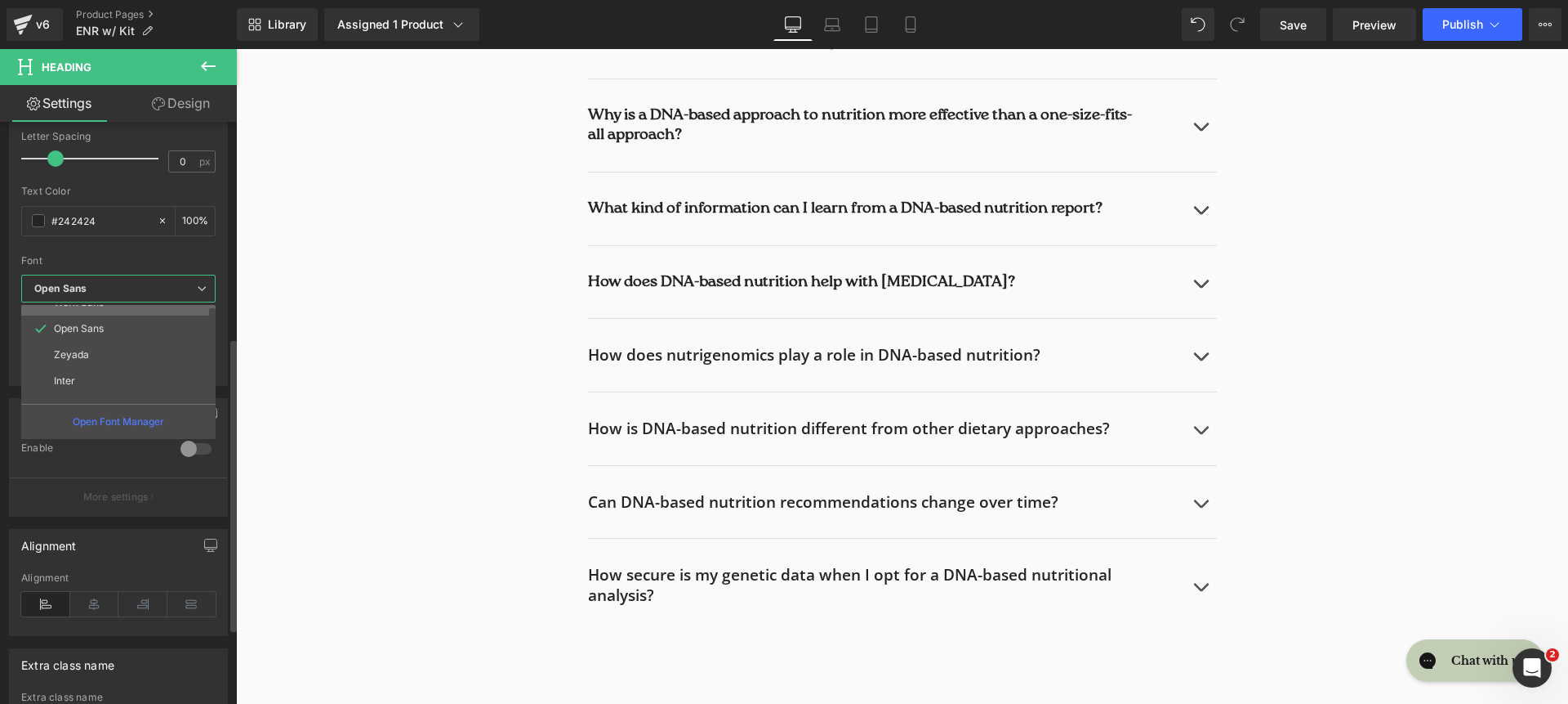
scroll to position [189, 0]
click at [131, 383] on li "roca light" at bounding box center [122, 390] width 202 height 26
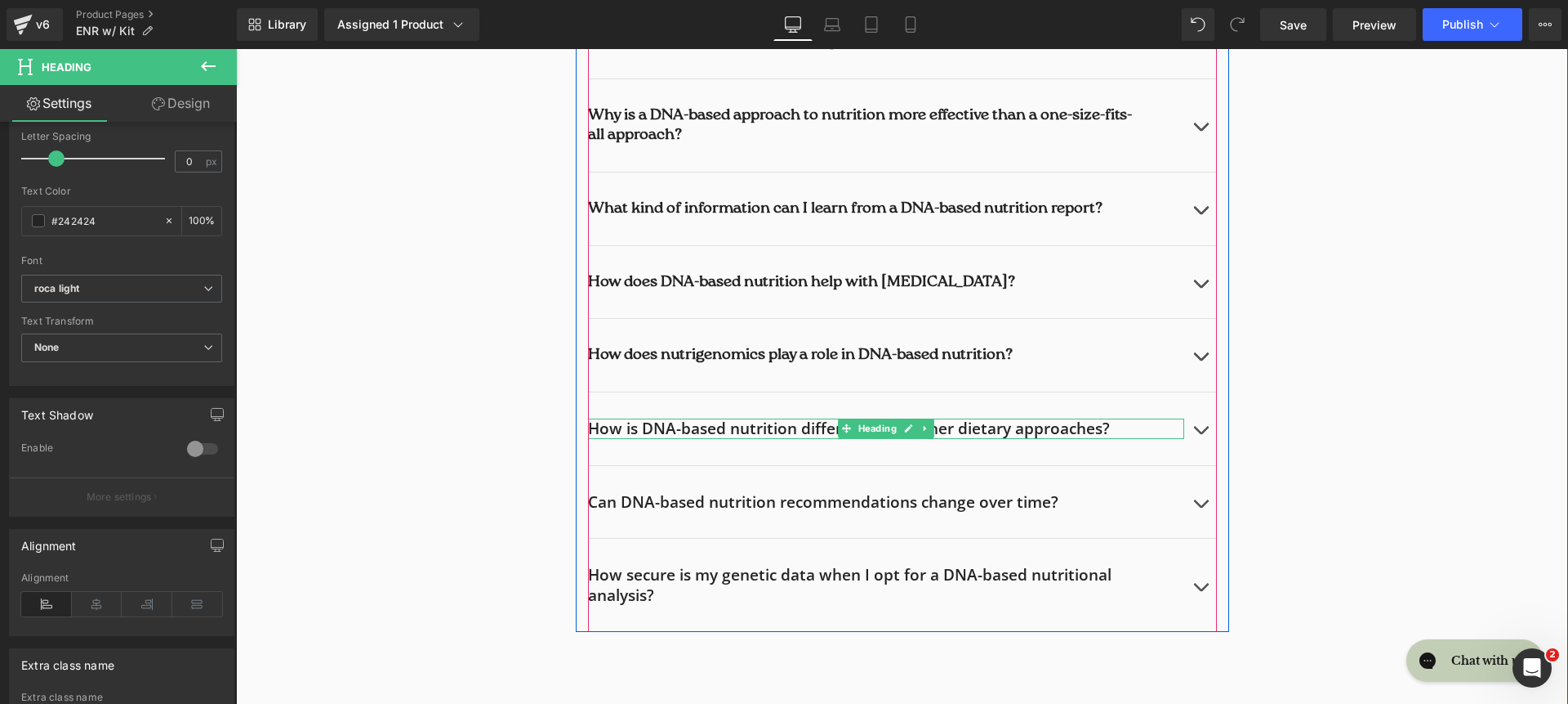
click at [738, 426] on h2 "How is DNA-based nutrition different from other dietary approaches?" at bounding box center [885, 429] width 596 height 20
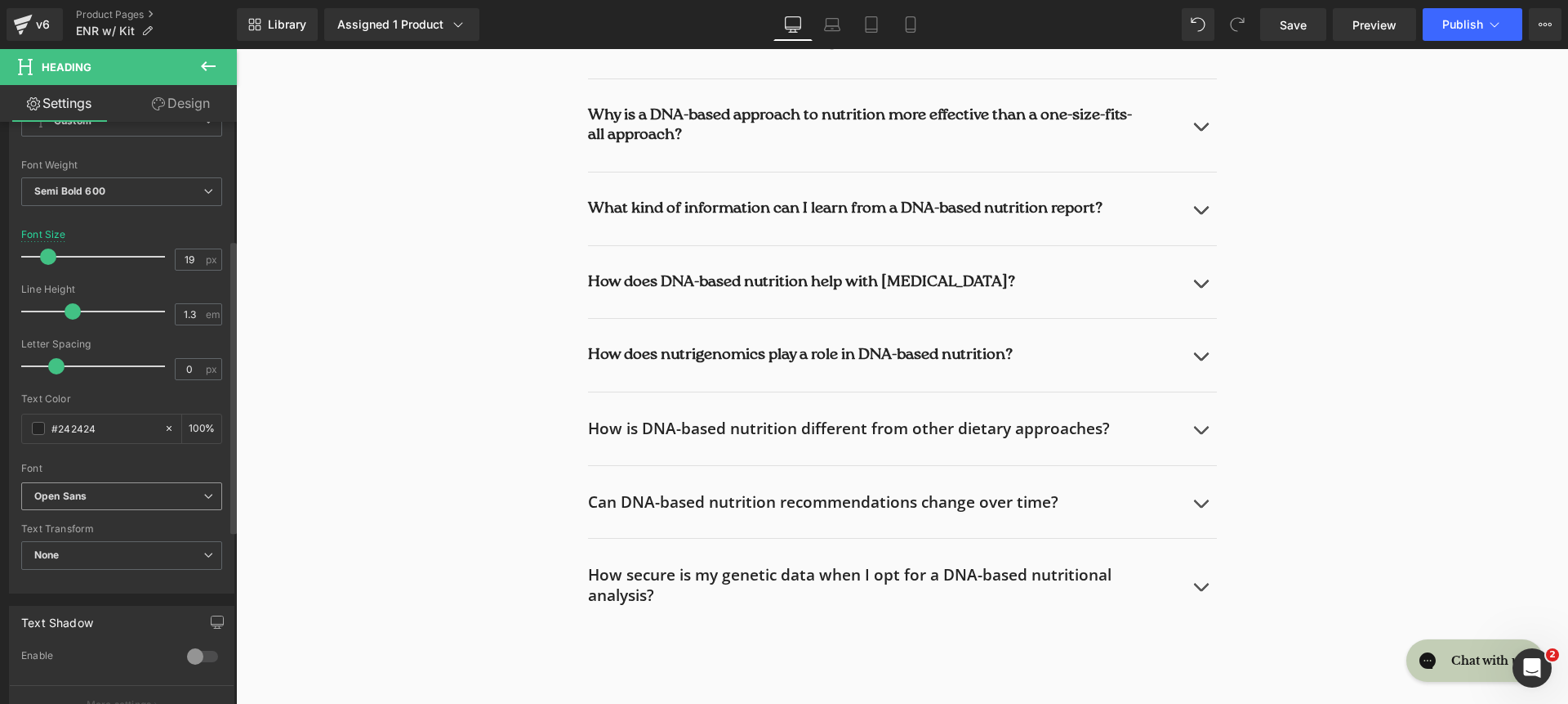
scroll to position [253, 0]
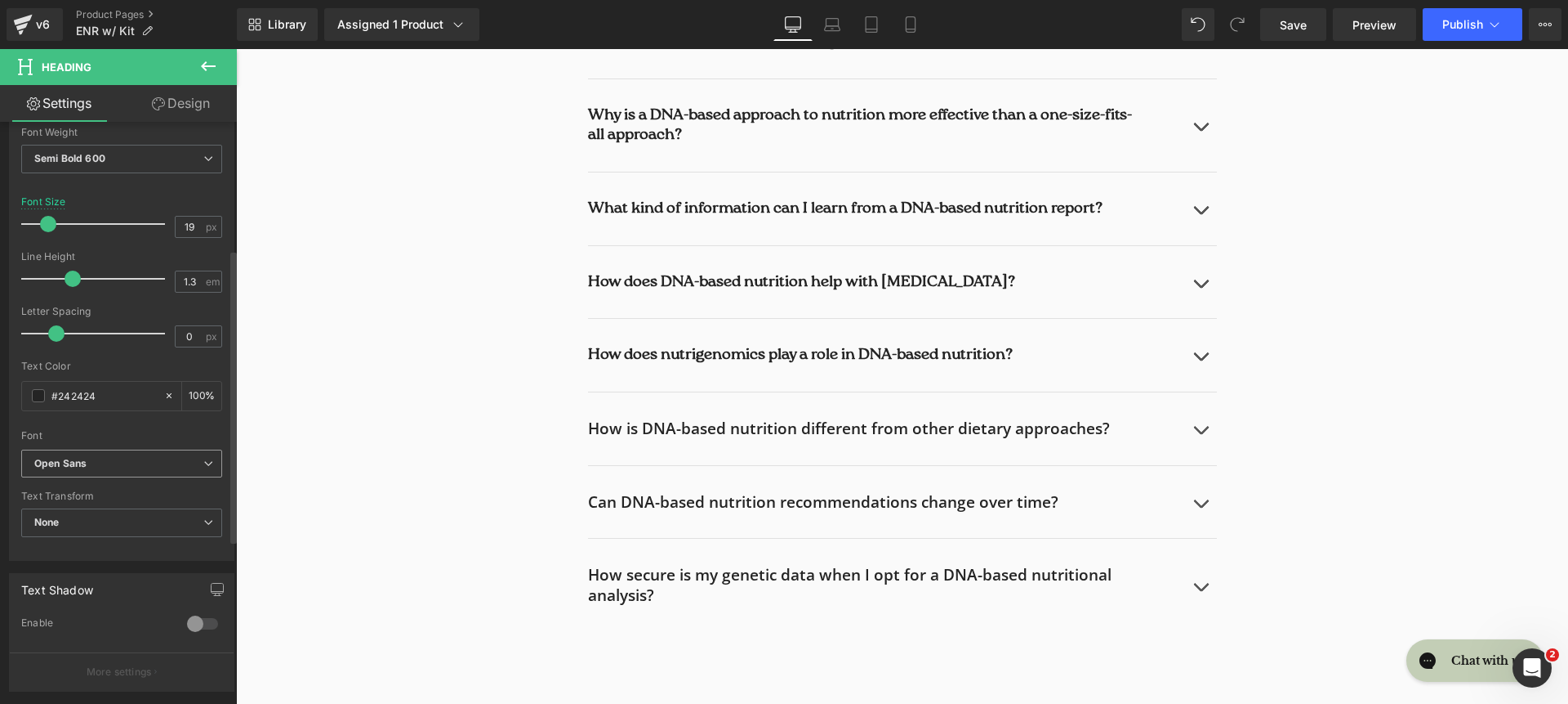
click at [131, 457] on b "Open Sans" at bounding box center [118, 464] width 169 height 14
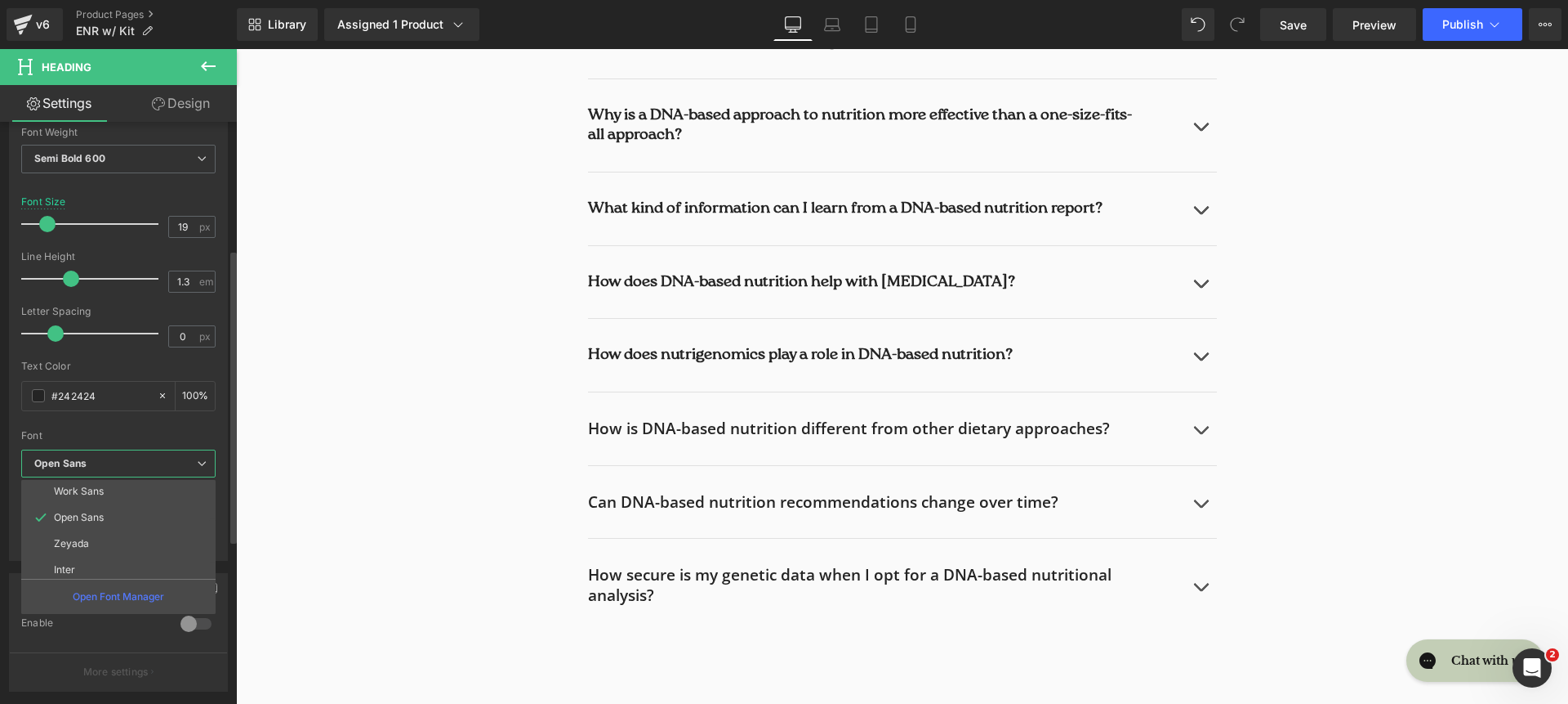
scroll to position [189, 0]
drag, startPoint x: 178, startPoint y: 558, endPoint x: 125, endPoint y: 455, distance: 115.8
click at [178, 558] on li "roca light" at bounding box center [122, 564] width 202 height 26
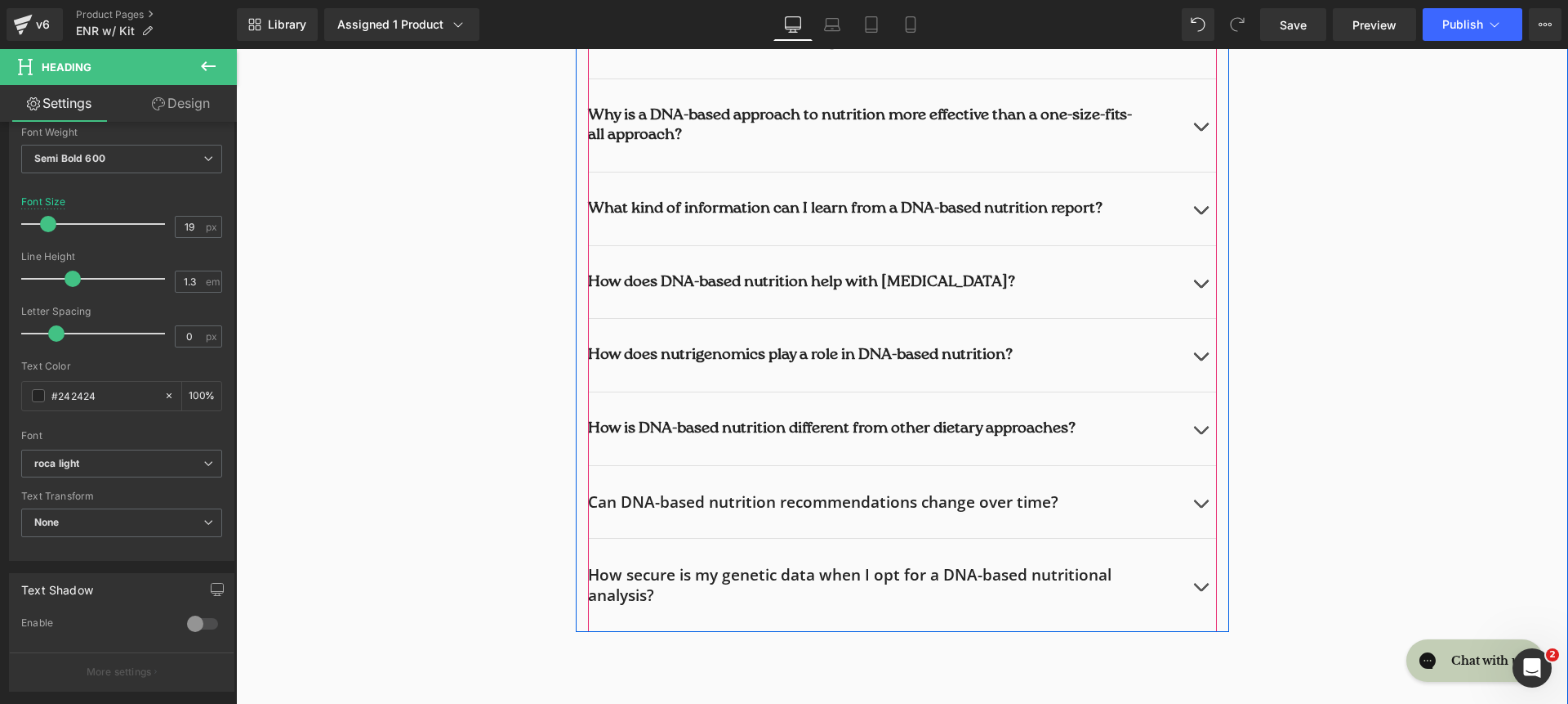
click at [647, 507] on h2 "Can DNA-based nutrition recommendations change over time?" at bounding box center [885, 502] width 596 height 20
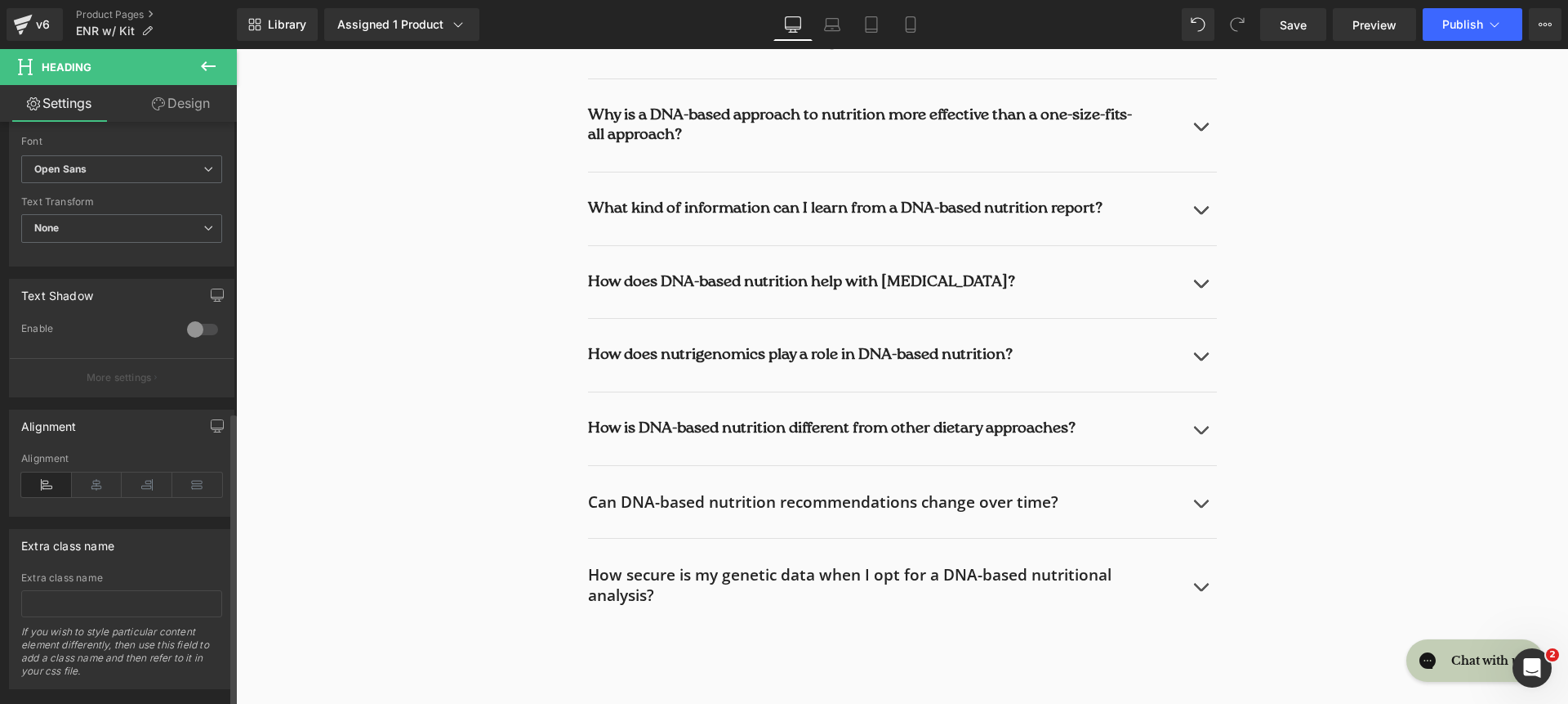
scroll to position [545, 0]
click at [123, 167] on b "Open Sans" at bounding box center [118, 172] width 169 height 14
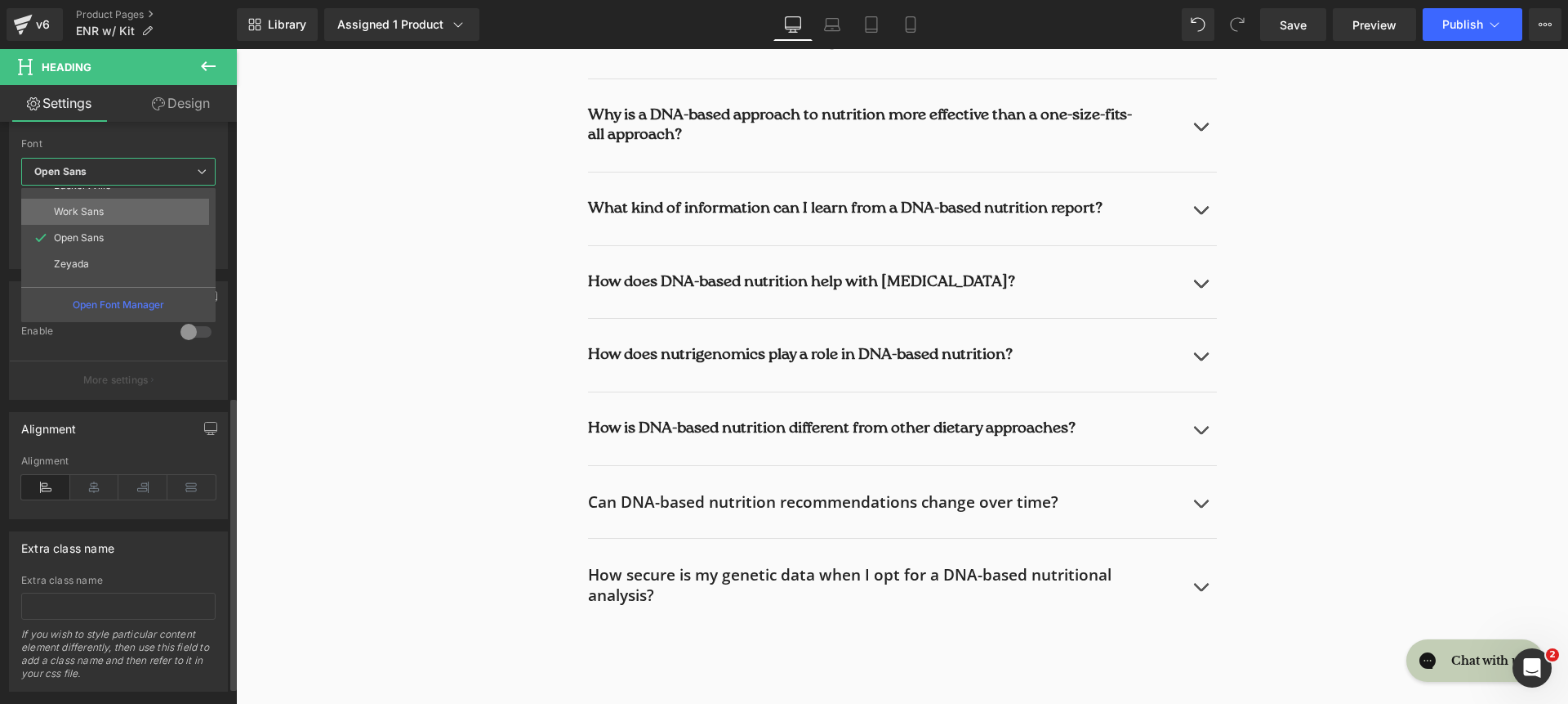
scroll to position [189, 0]
click at [137, 267] on li "roca light" at bounding box center [122, 273] width 202 height 26
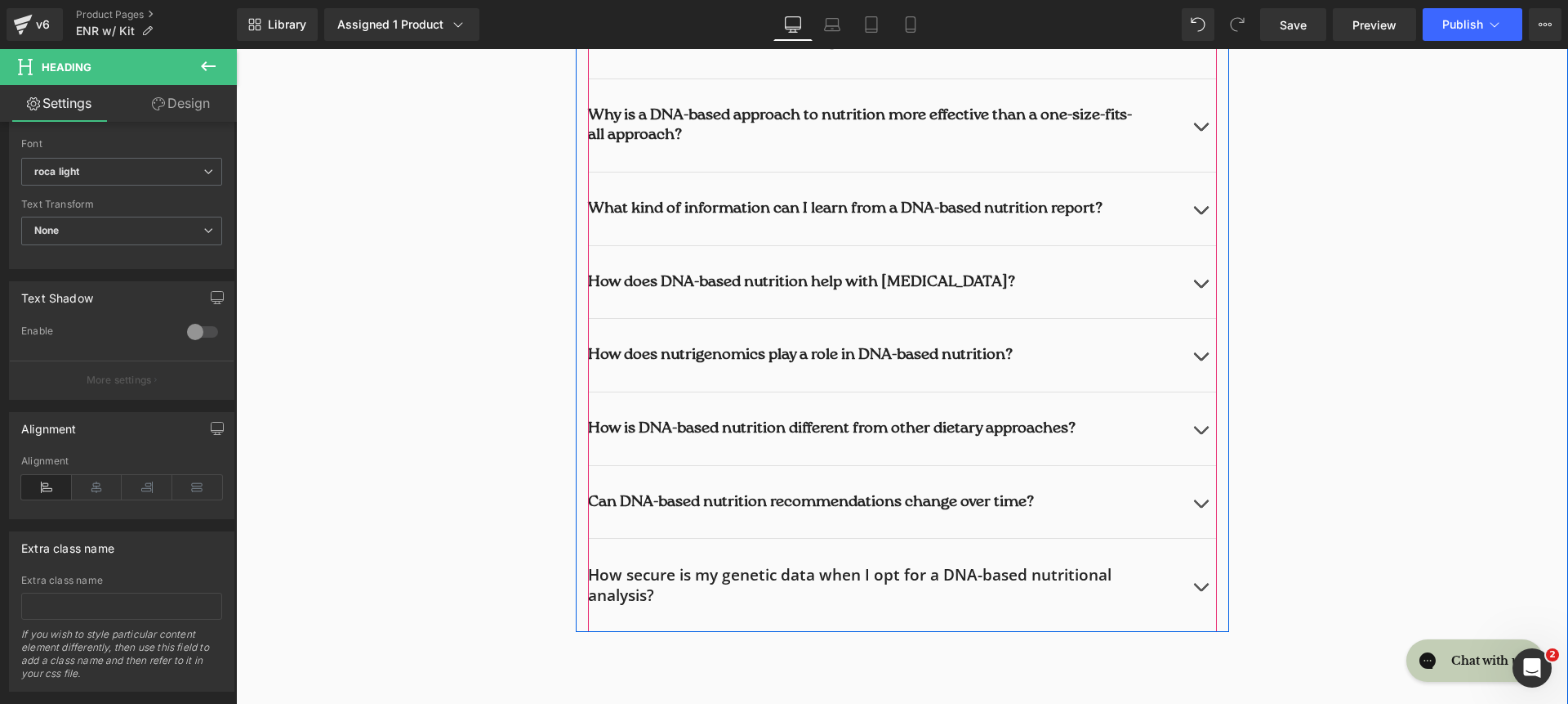
click at [674, 560] on div "How secure is my genetic data when I opt for a DNA-based nutritional analysis? …" at bounding box center [902, 585] width 629 height 93
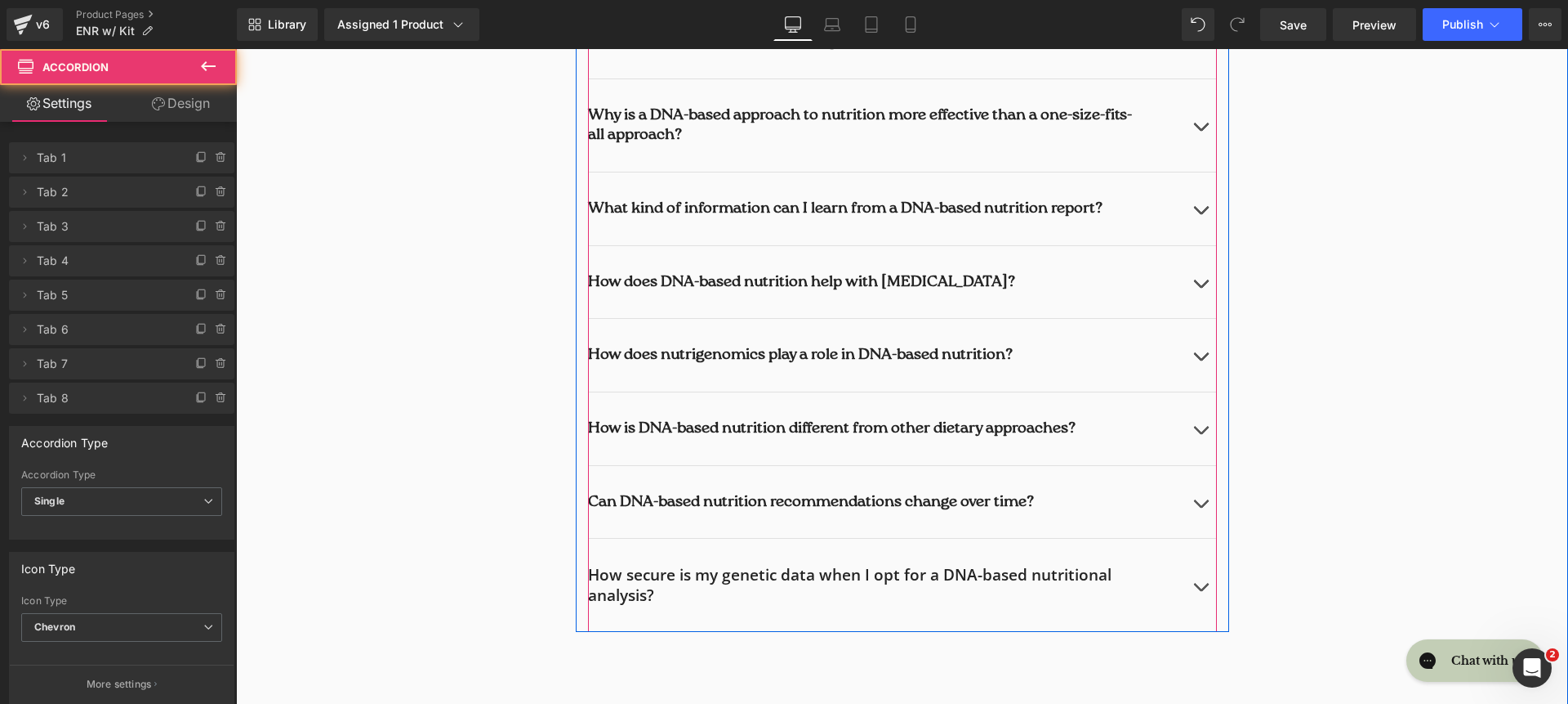
click at [663, 581] on h2 "How secure is my genetic data when I opt for a DNA-based nutritional analysis?" at bounding box center [865, 585] width 555 height 40
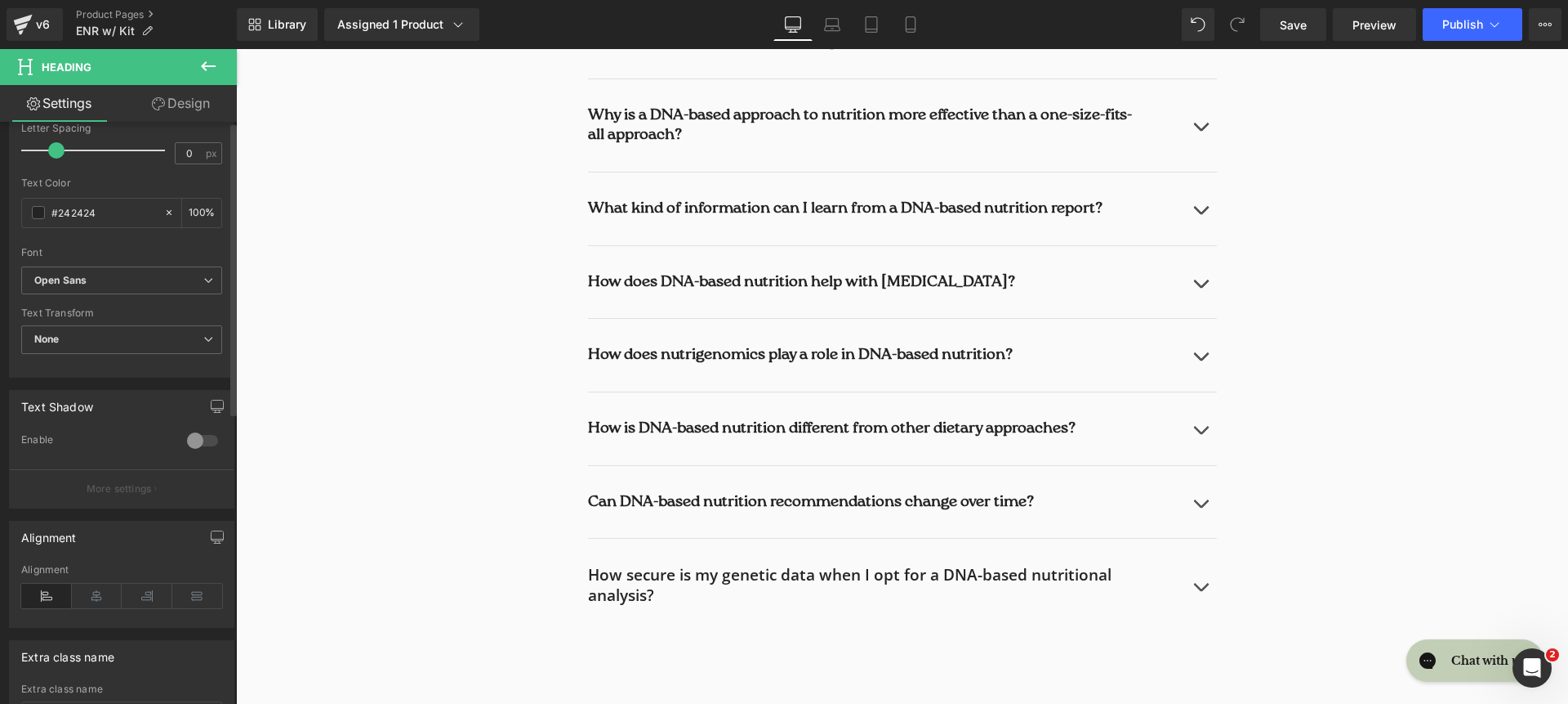
scroll to position [466, 0]
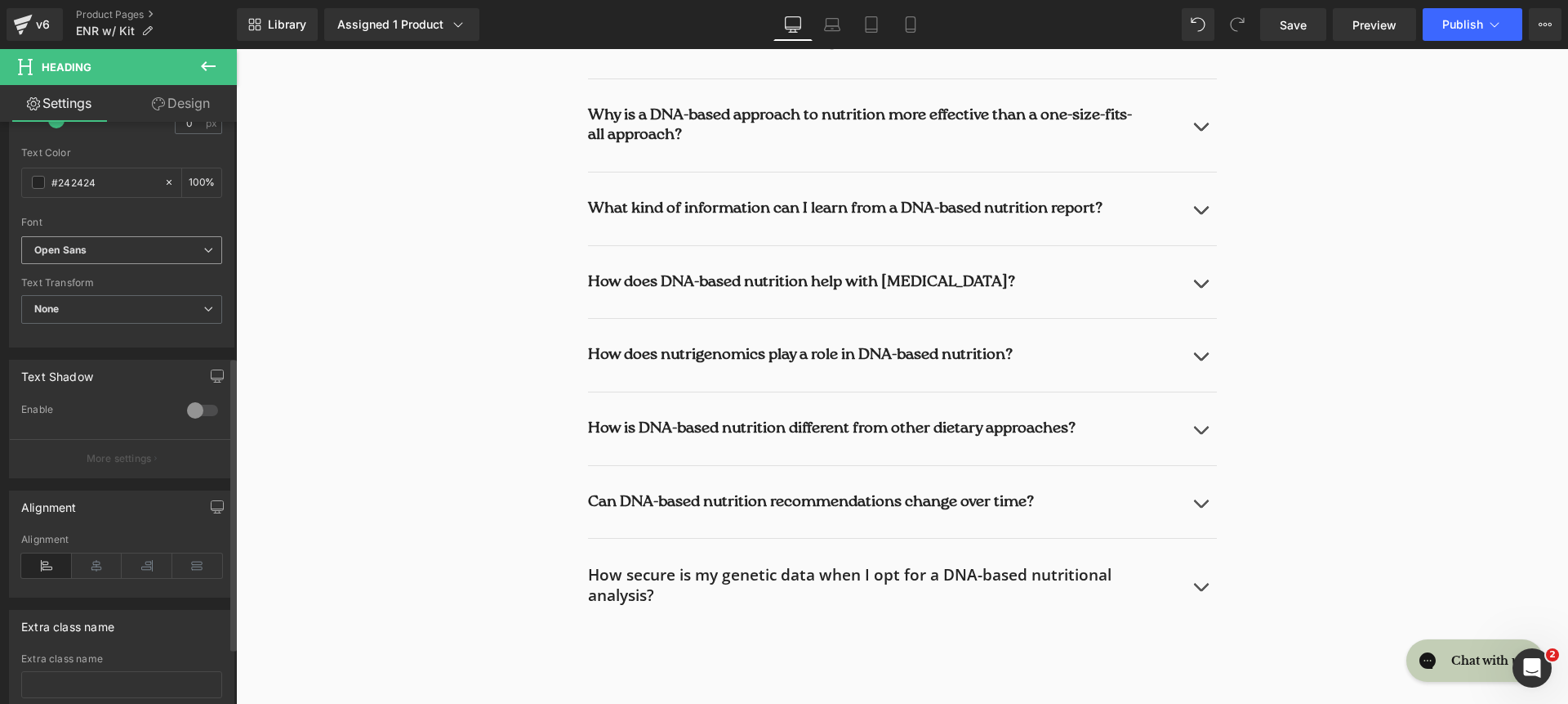
click at [88, 247] on b "Open Sans" at bounding box center [118, 250] width 169 height 14
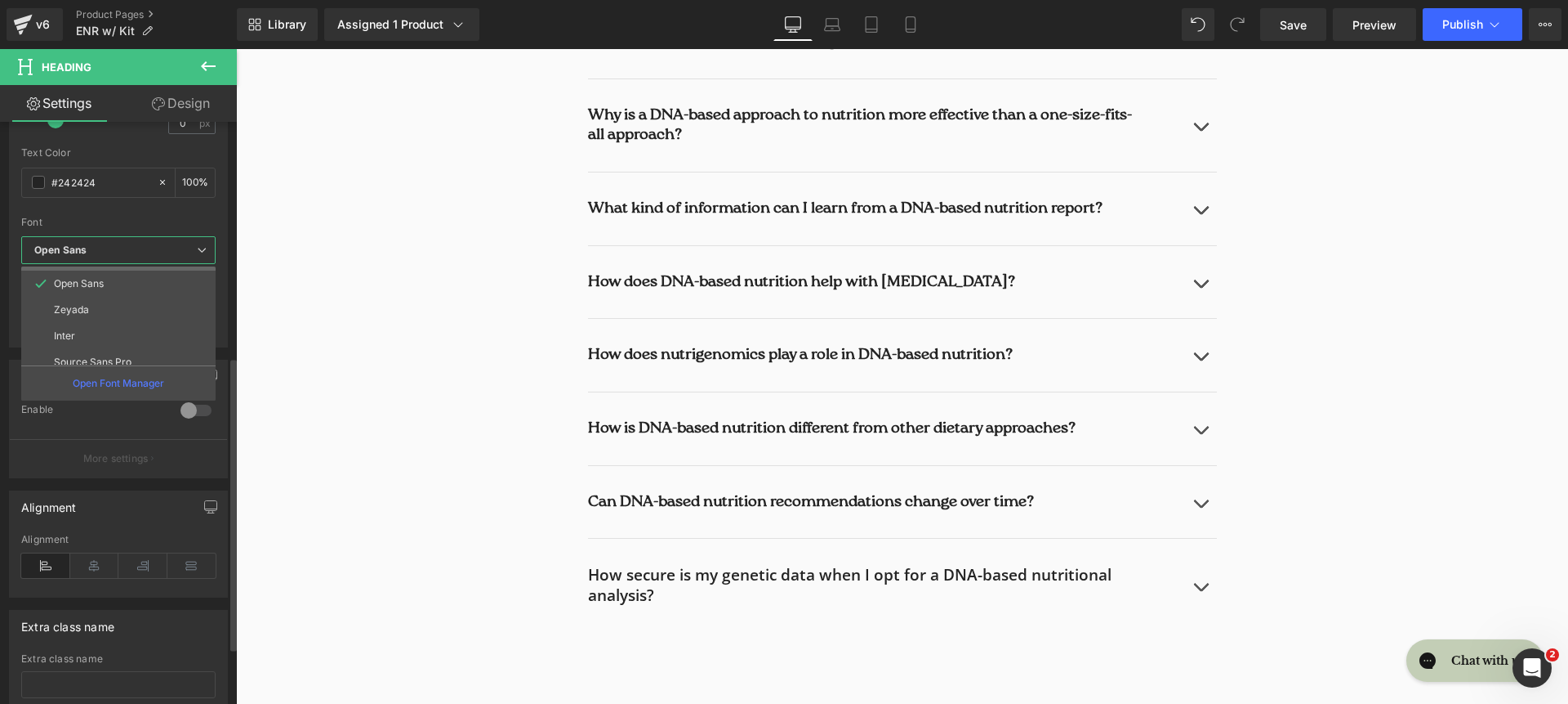
scroll to position [189, 0]
click at [122, 347] on li "roca light" at bounding box center [122, 351] width 202 height 26
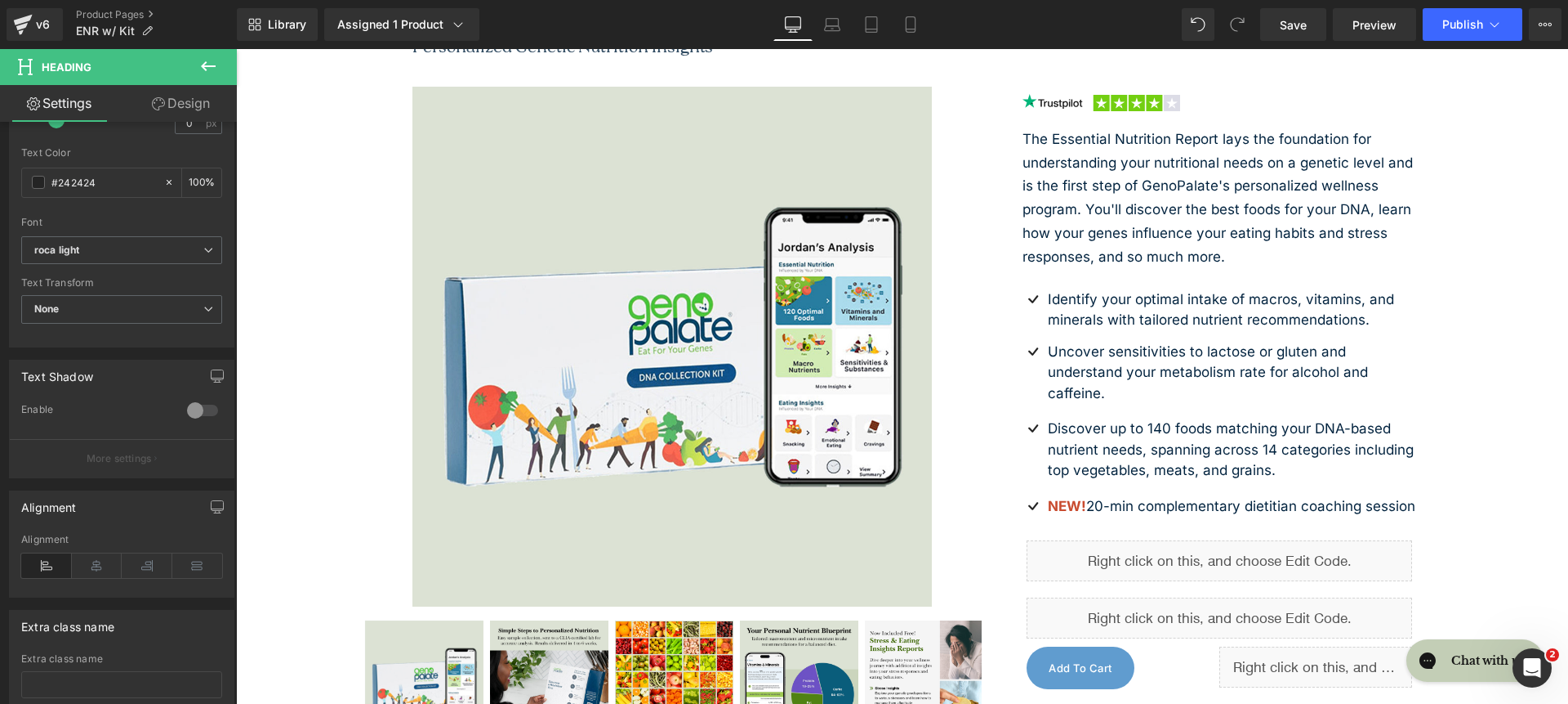
scroll to position [0, 0]
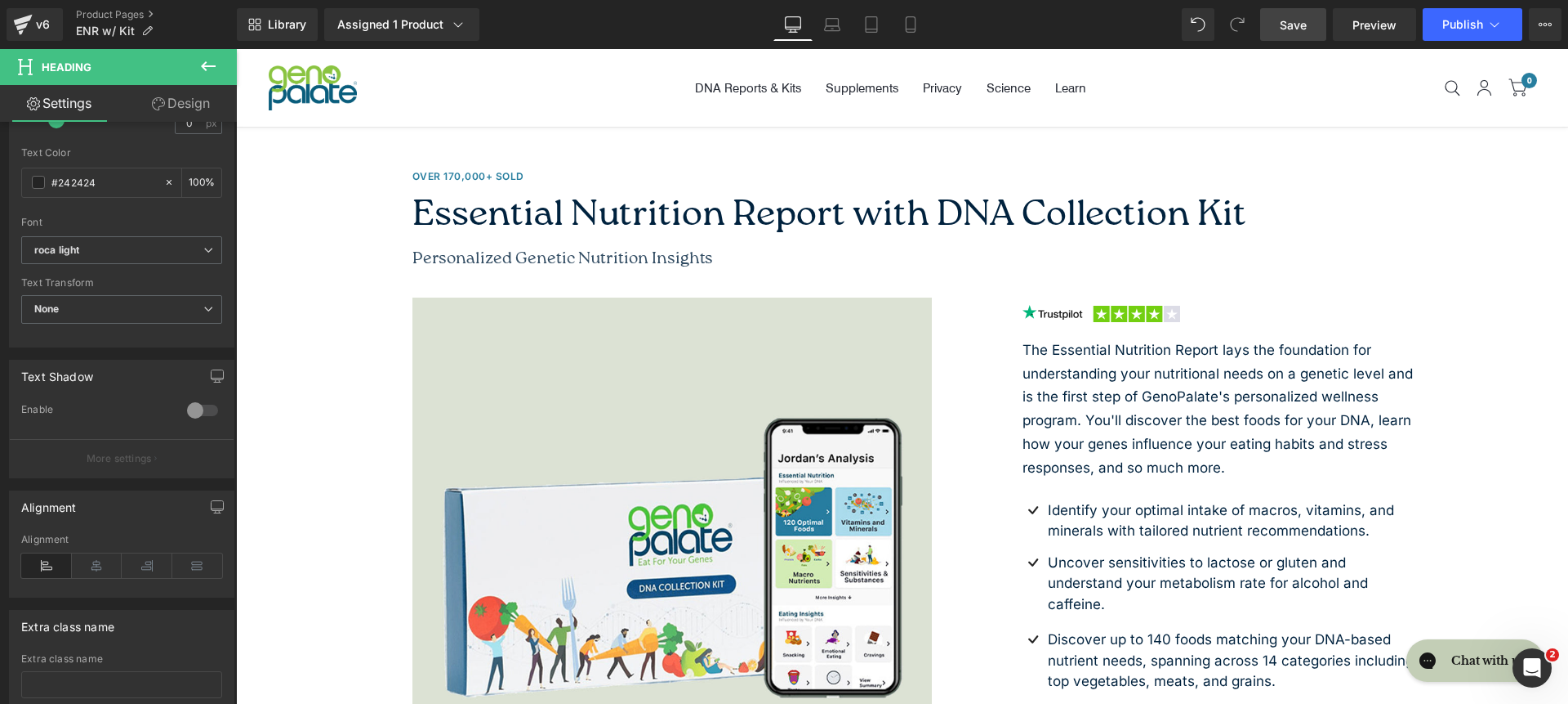
click at [1325, 33] on link "Save" at bounding box center [1293, 24] width 66 height 33
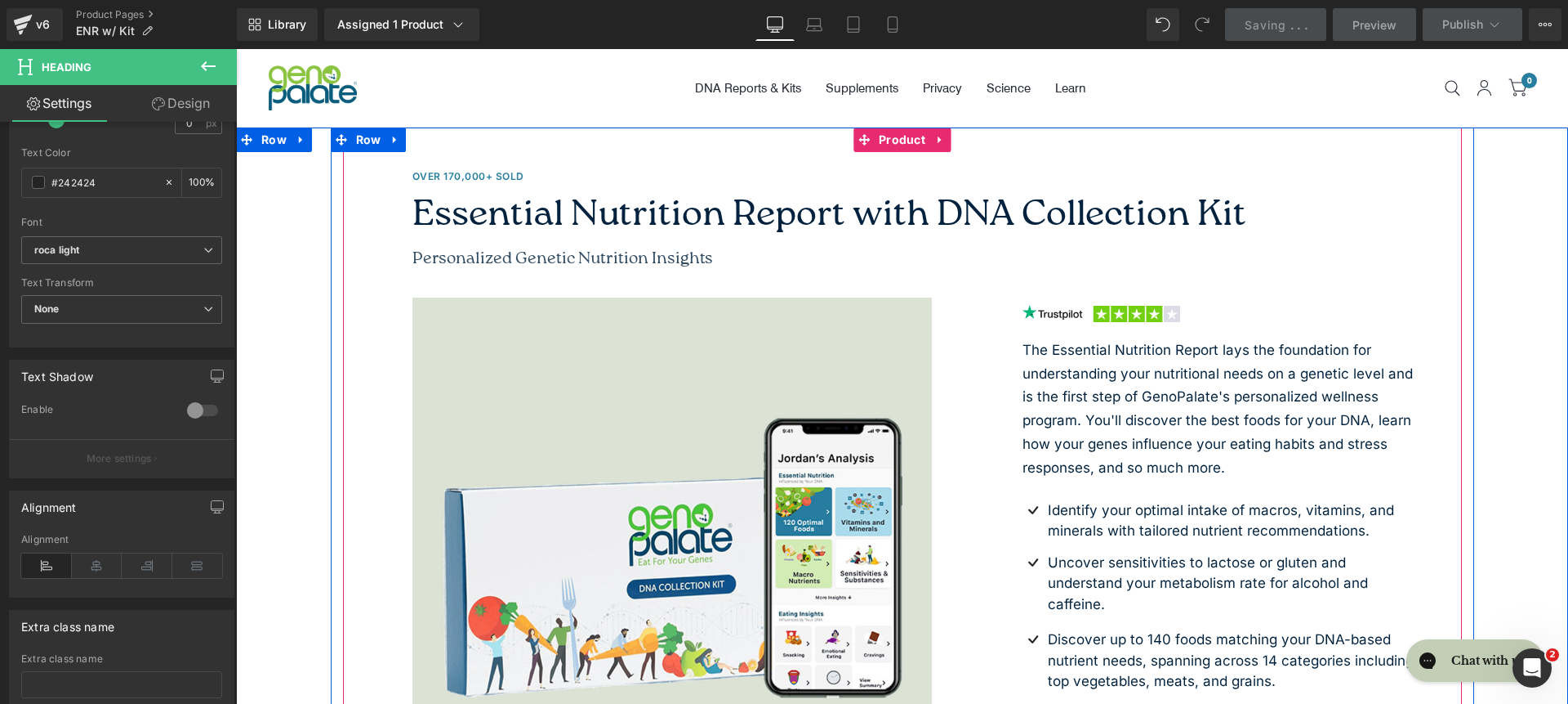
scroll to position [453, 0]
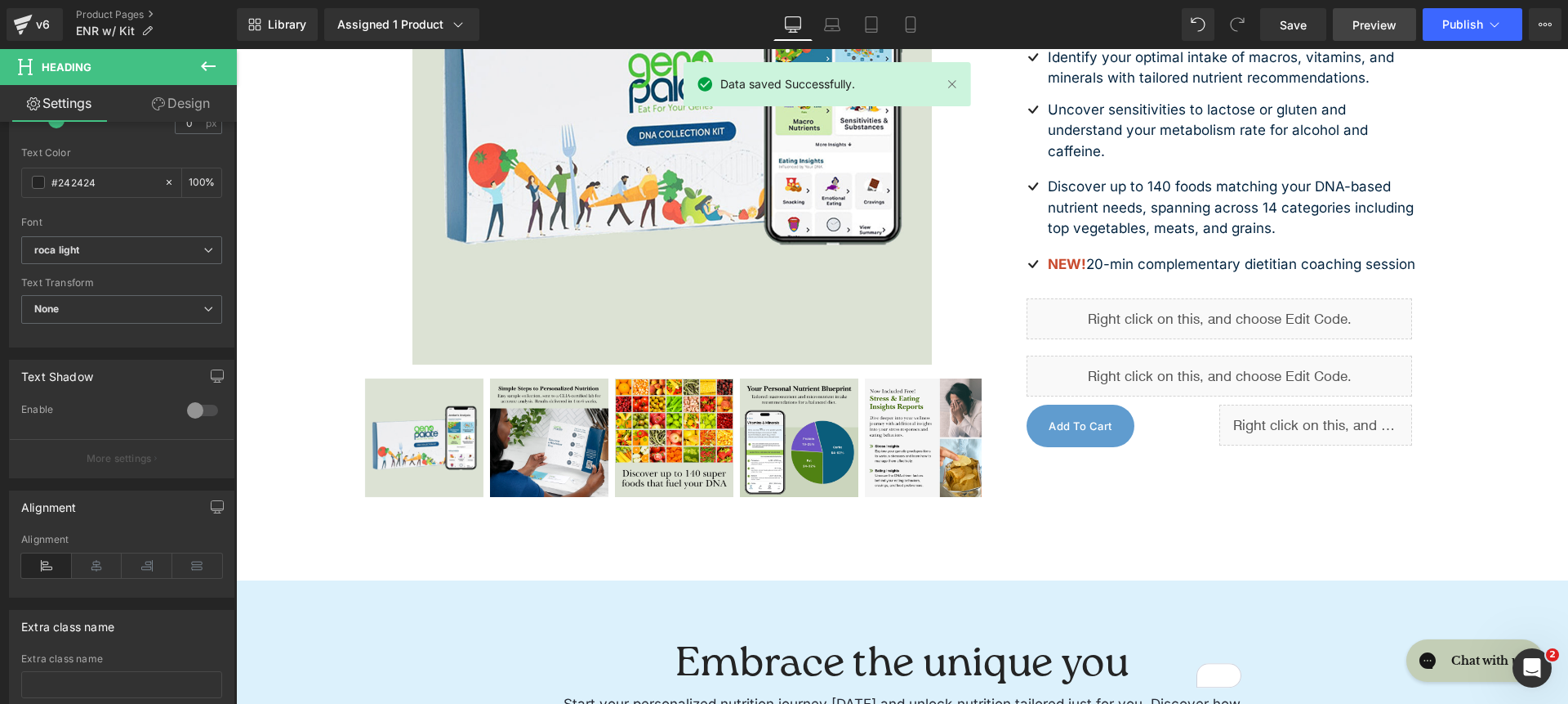
click at [1363, 18] on span "Preview" at bounding box center [1375, 25] width 44 height 18
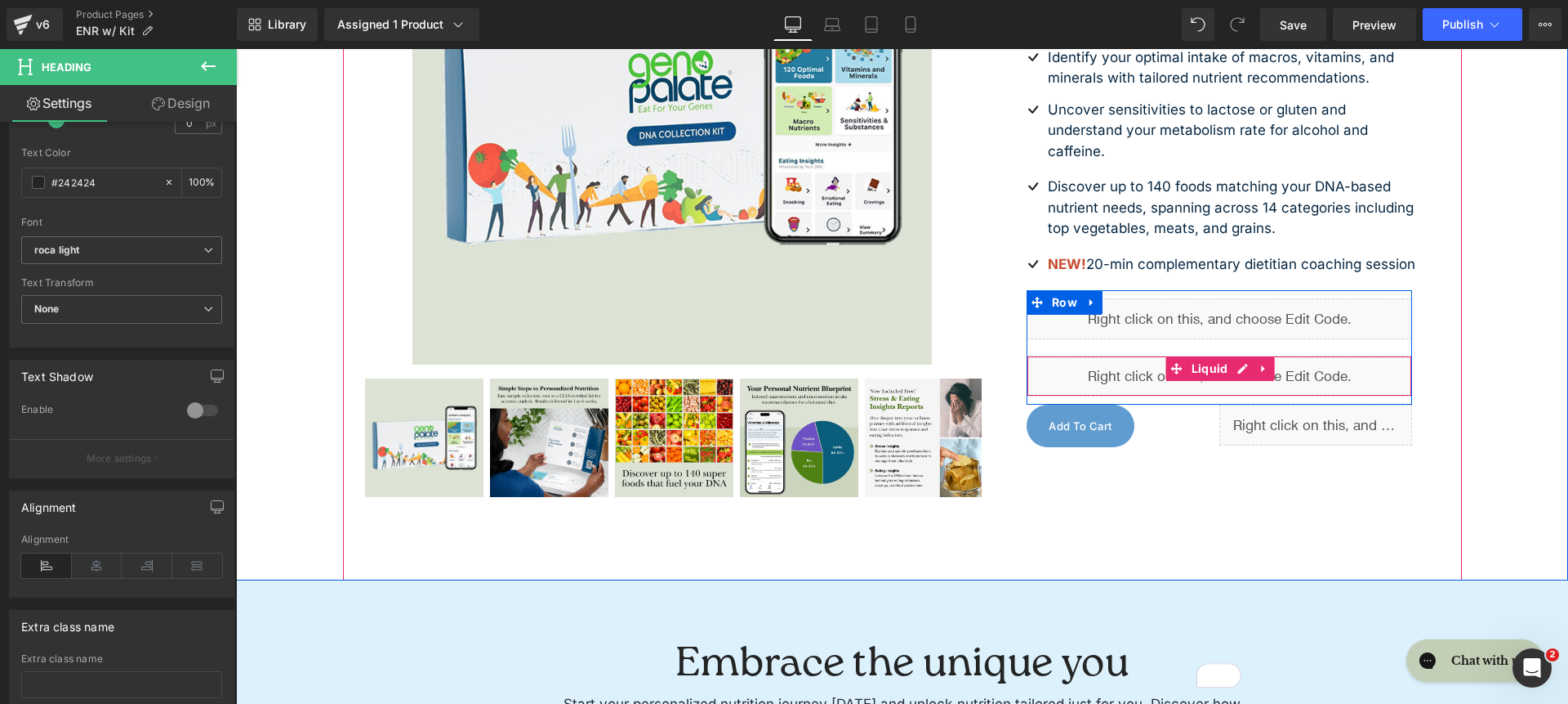
click at [1101, 396] on div "Liquid" at bounding box center [1220, 375] width 386 height 41
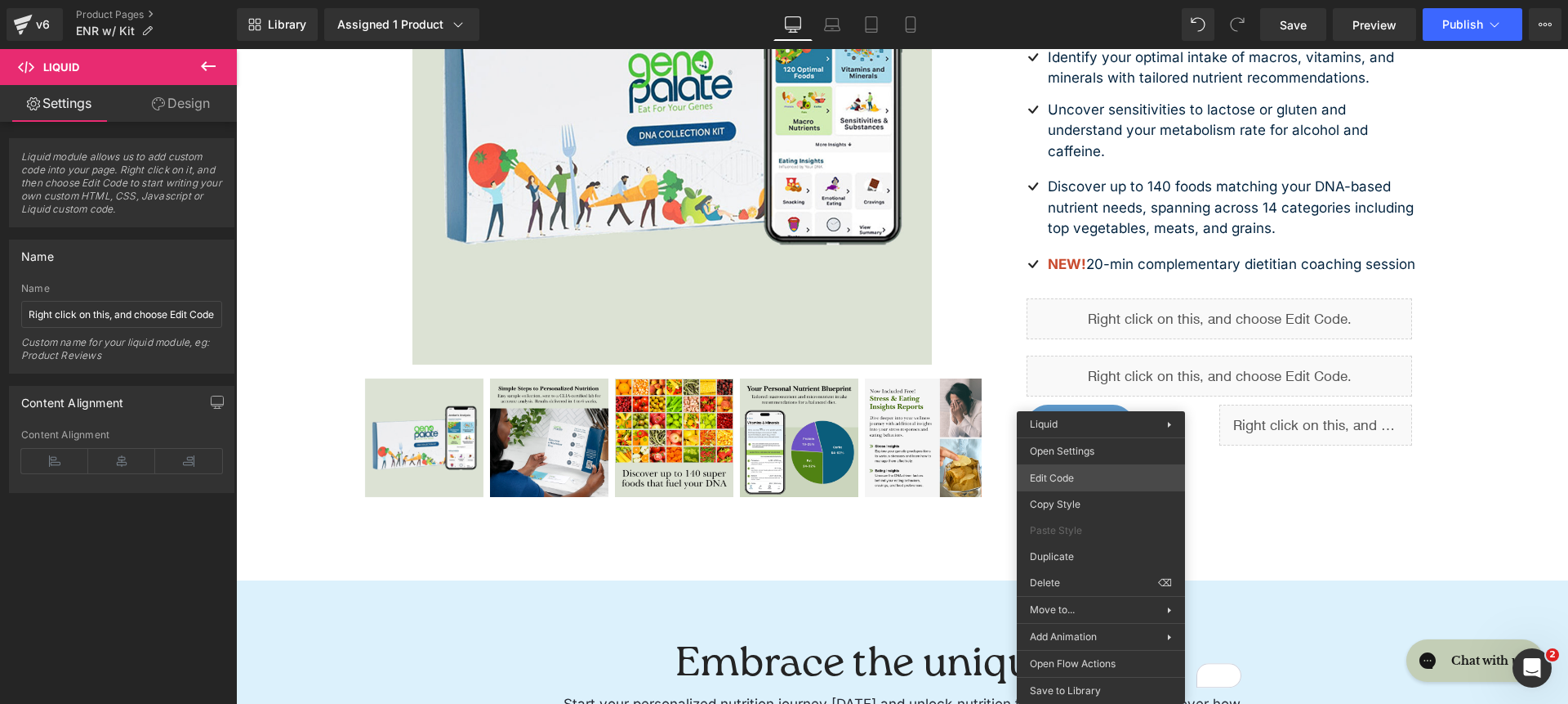
click at [1116, 0] on div "Text Block You are previewing how the will restyle your page. You can not edit …" at bounding box center [784, 0] width 1568 height 0
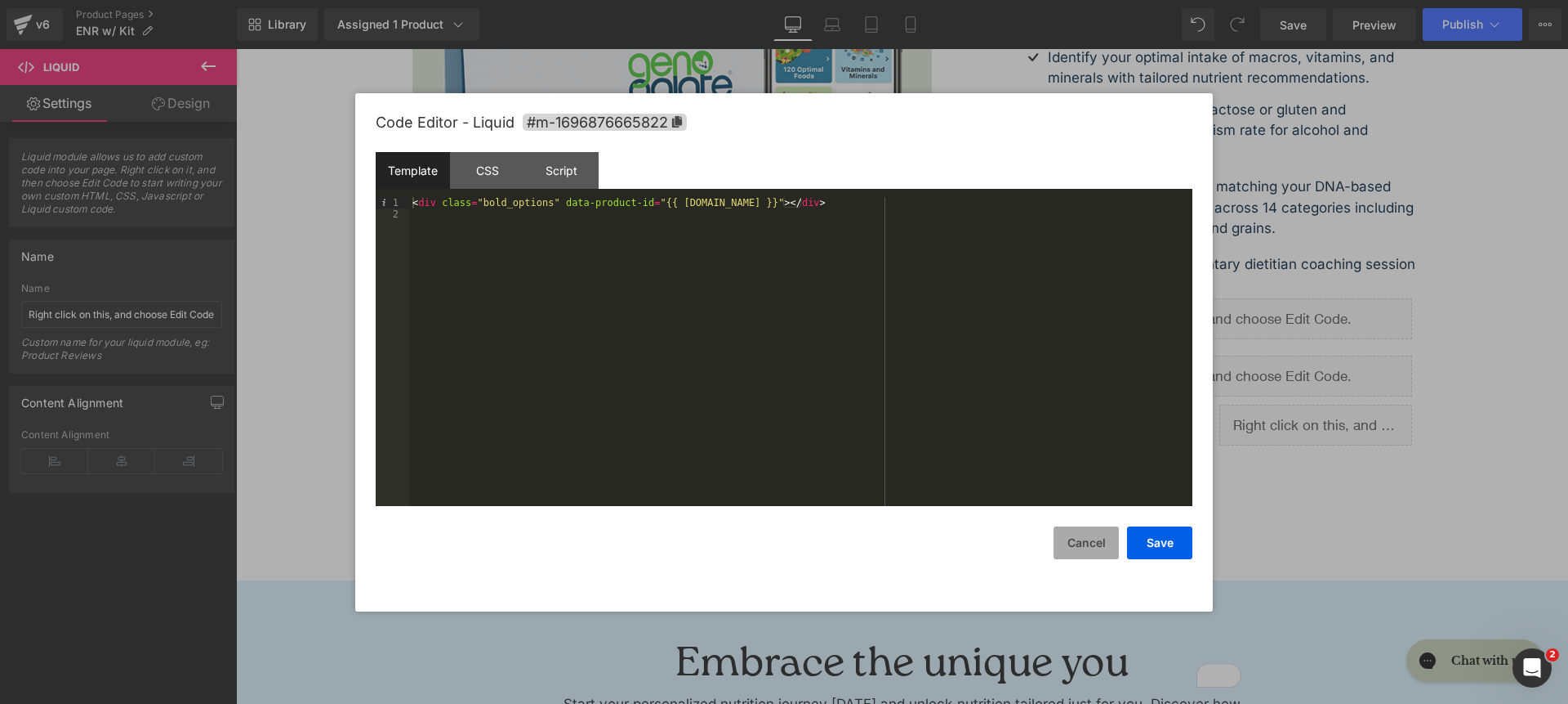
click at [1085, 544] on button "Cancel" at bounding box center [1086, 542] width 65 height 33
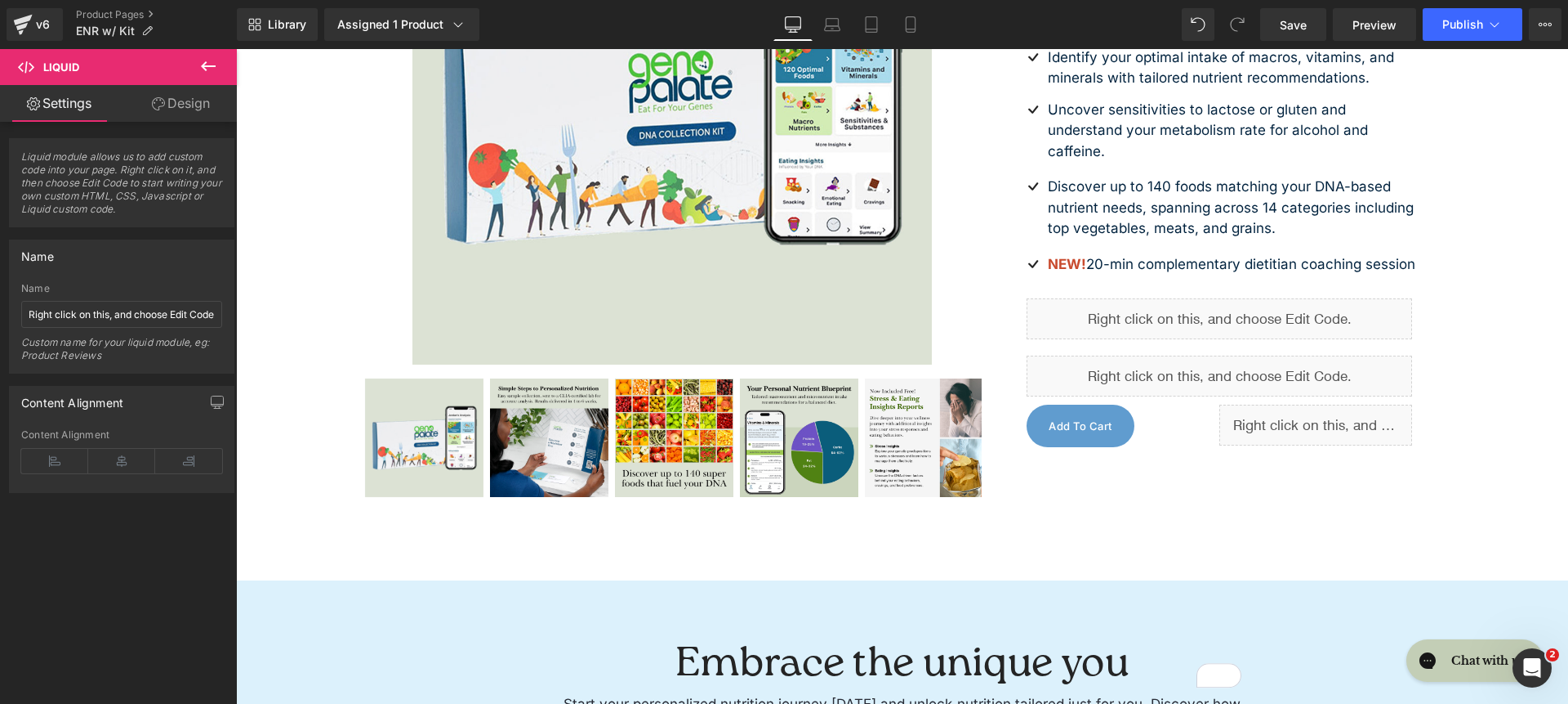
click at [1177, 321] on span at bounding box center [1185, 312] width 18 height 20
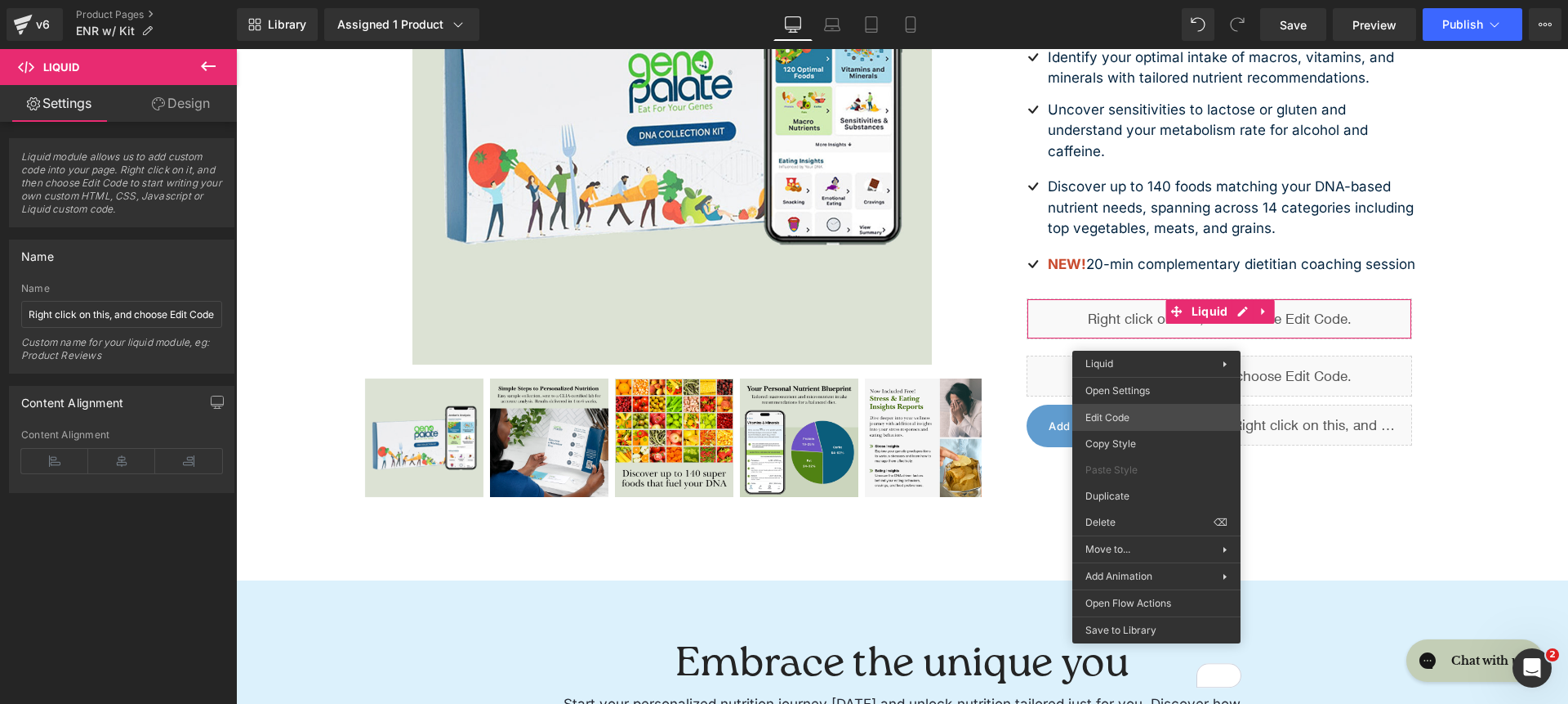
click at [1162, 0] on div "Liquid You are previewing how the will restyle your page. You can not edit Elem…" at bounding box center [784, 0] width 1568 height 0
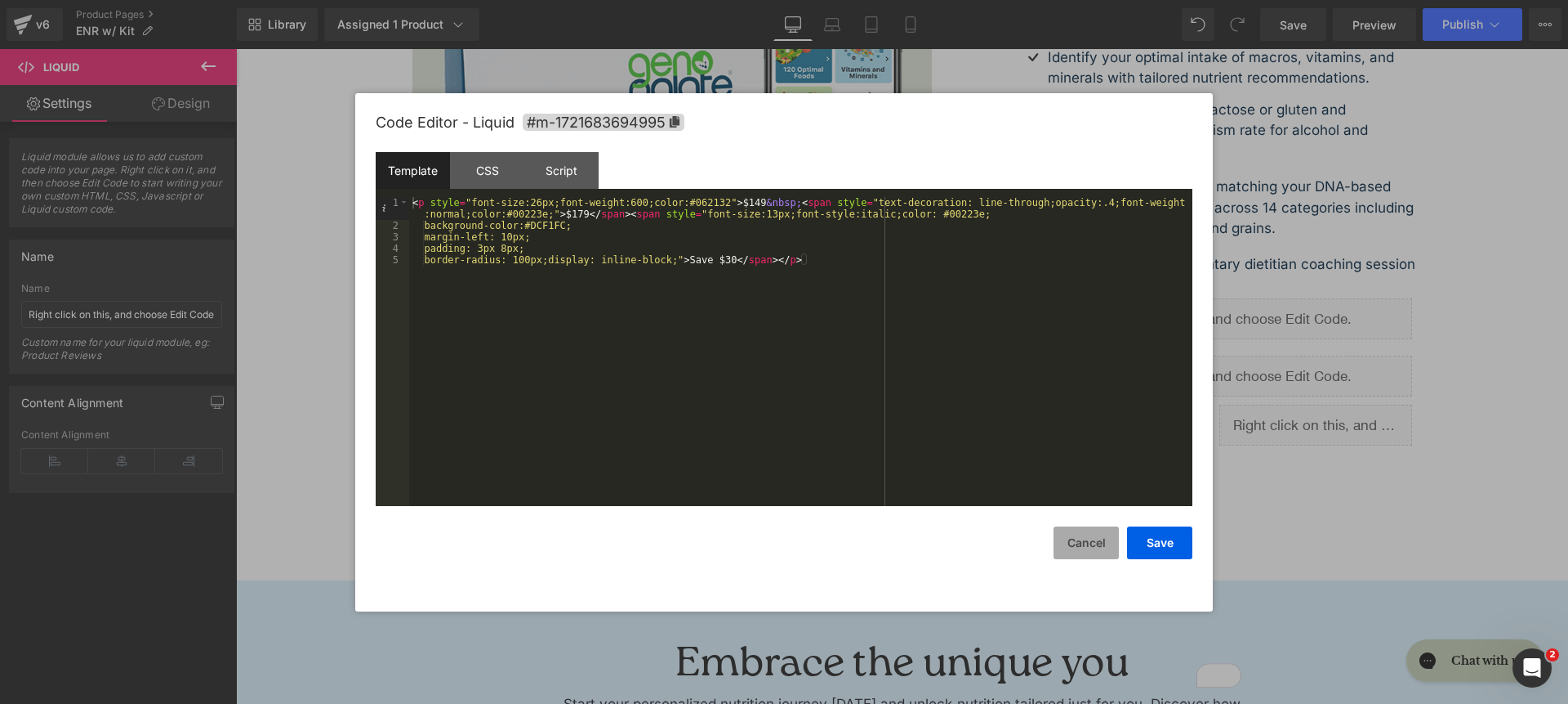
drag, startPoint x: 1078, startPoint y: 547, endPoint x: 1088, endPoint y: 528, distance: 21.5
click at [1080, 547] on button "Cancel" at bounding box center [1086, 542] width 65 height 33
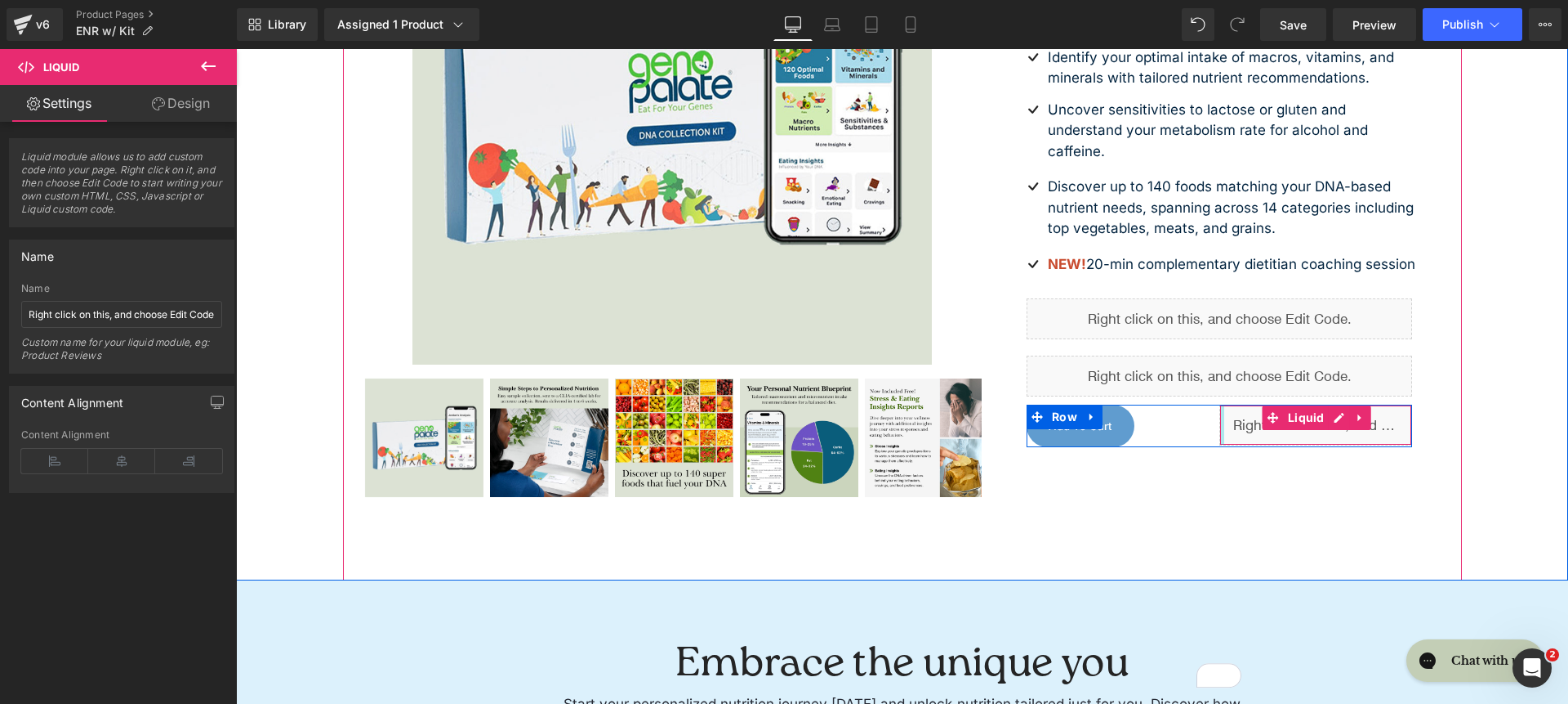
click at [1220, 445] on div at bounding box center [1222, 425] width 4 height 39
click at [1190, 447] on div "Add To Cart" at bounding box center [1123, 425] width 193 height 43
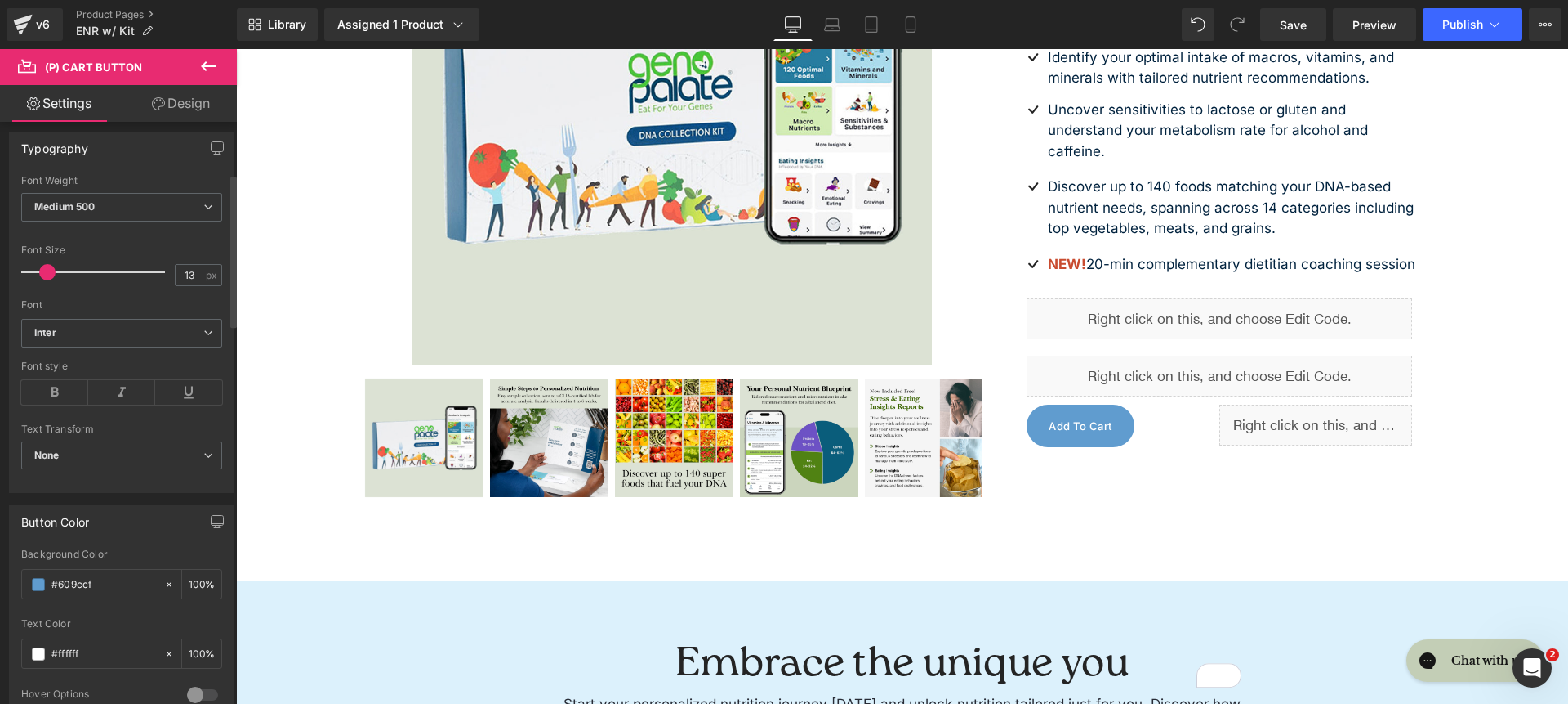
scroll to position [0, 0]
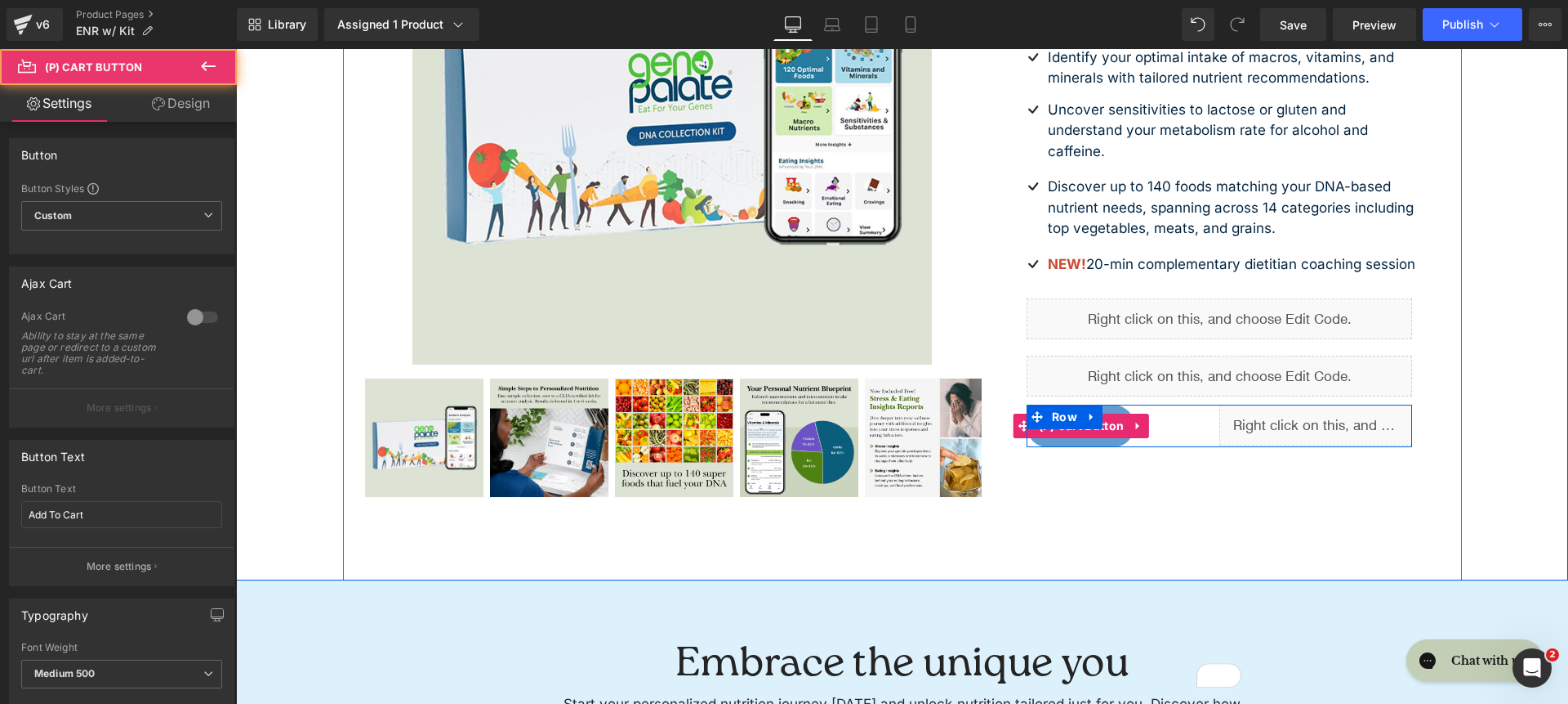
click at [1184, 447] on div "Add To Cart" at bounding box center [1123, 425] width 193 height 43
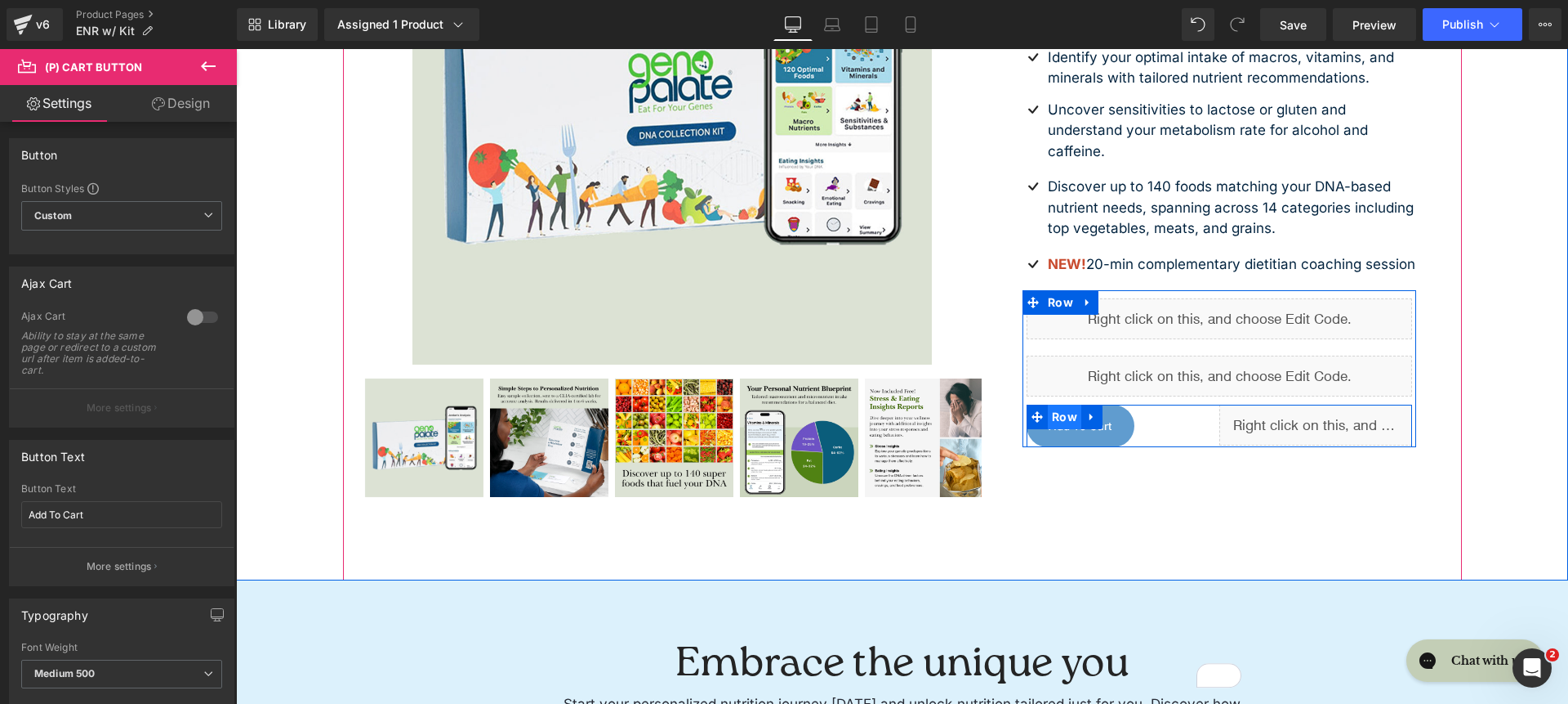
click at [1048, 429] on span "Row" at bounding box center [1065, 416] width 33 height 24
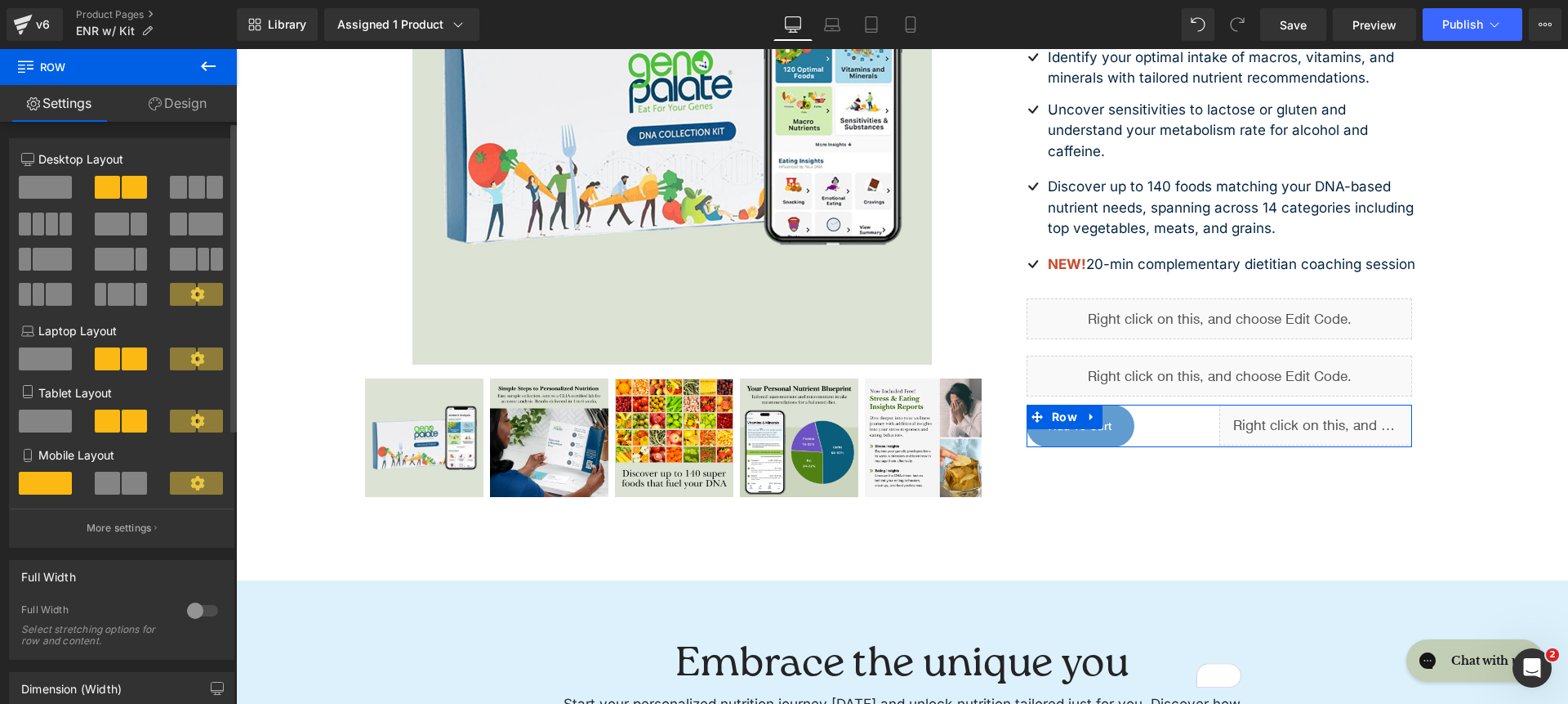
click at [145, 548] on div "Full Width 0 Full Width Select stretching options for row and content." at bounding box center [122, 604] width 244 height 112
click at [132, 535] on p "More settings" at bounding box center [119, 528] width 65 height 15
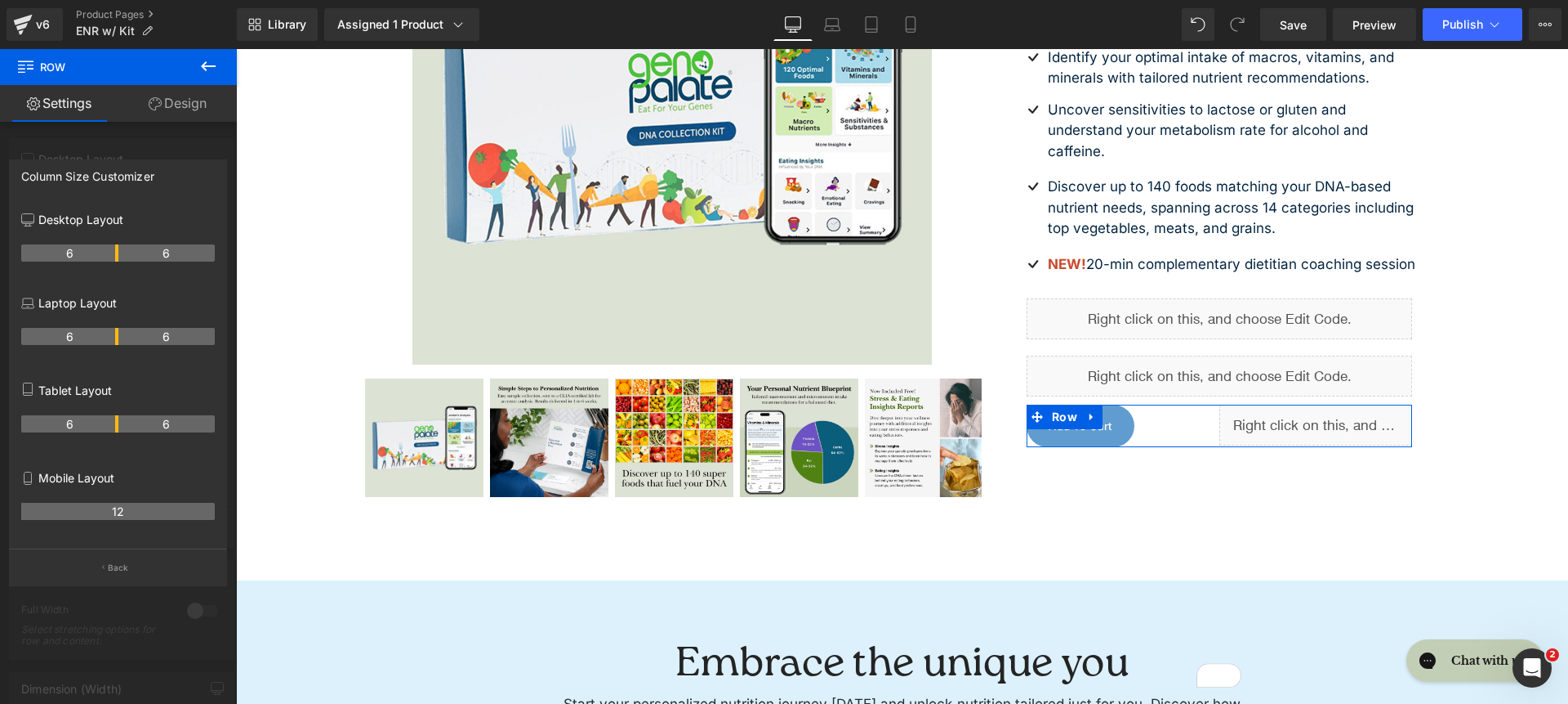
drag, startPoint x: 119, startPoint y: 254, endPoint x: 47, endPoint y: 252, distance: 72.0
drag, startPoint x: 114, startPoint y: 252, endPoint x: 96, endPoint y: 251, distance: 18.0
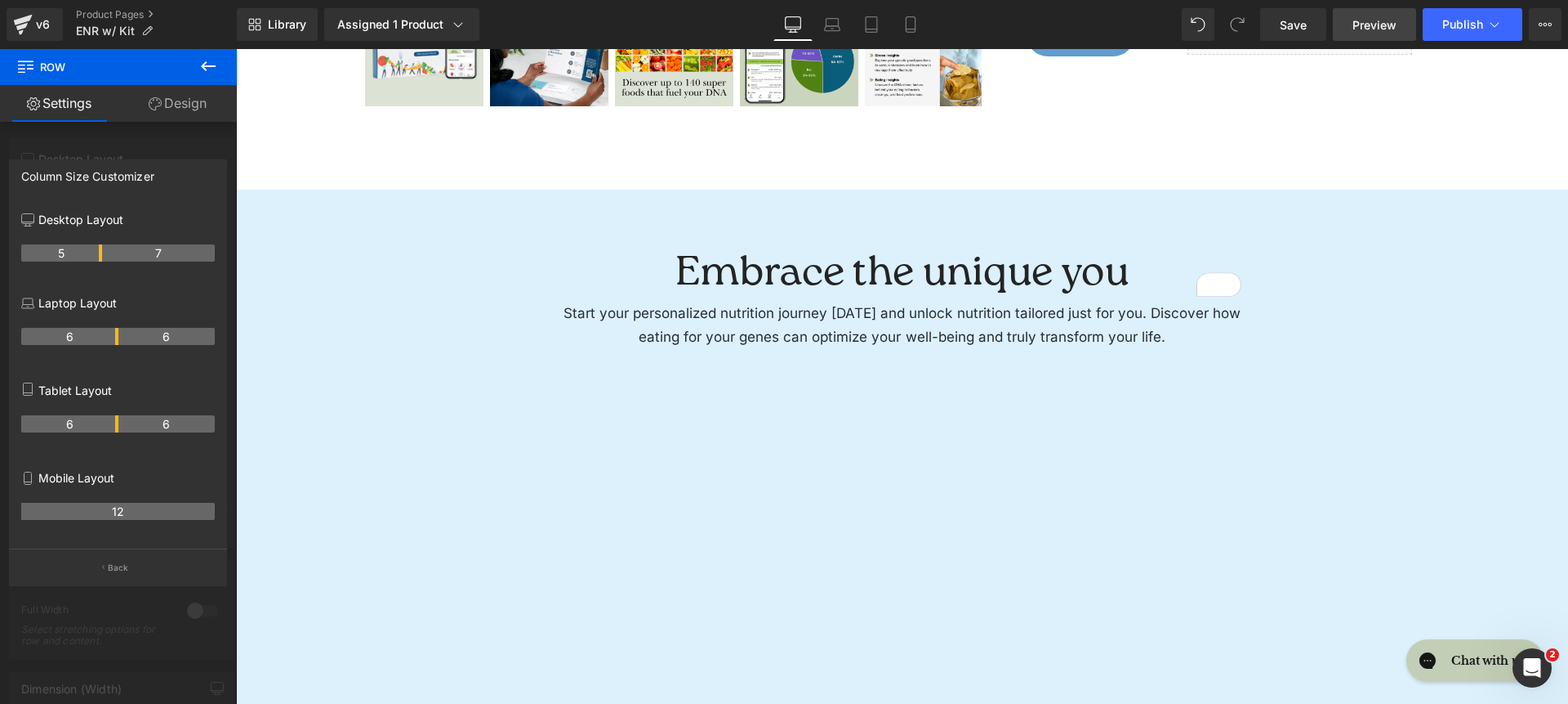
scroll to position [840, 0]
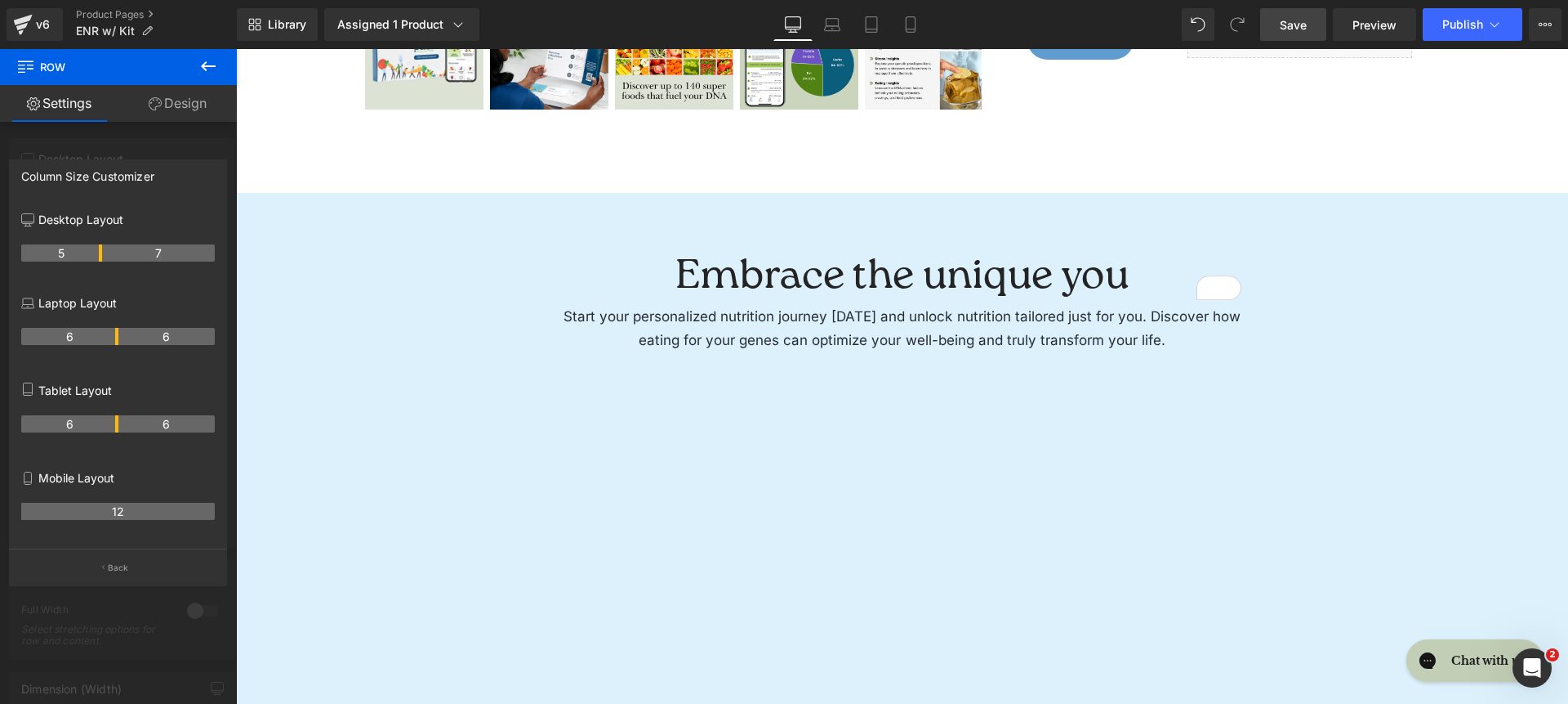
click at [1296, 29] on span "Save" at bounding box center [1293, 25] width 27 height 18
click at [23, 22] on icon at bounding box center [23, 24] width 20 height 41
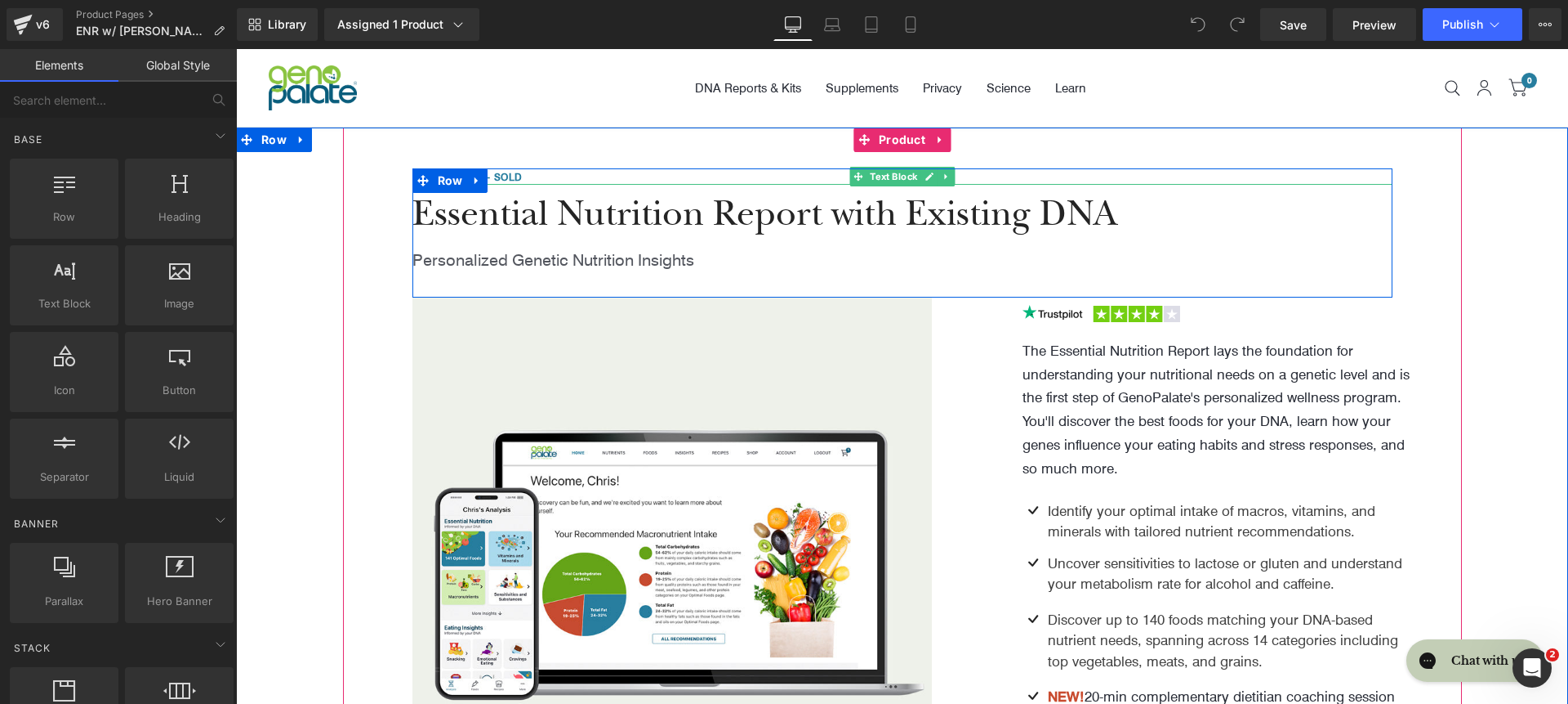
click at [514, 173] on p "Over 170,000+ Sold" at bounding box center [903, 177] width 980 height 17
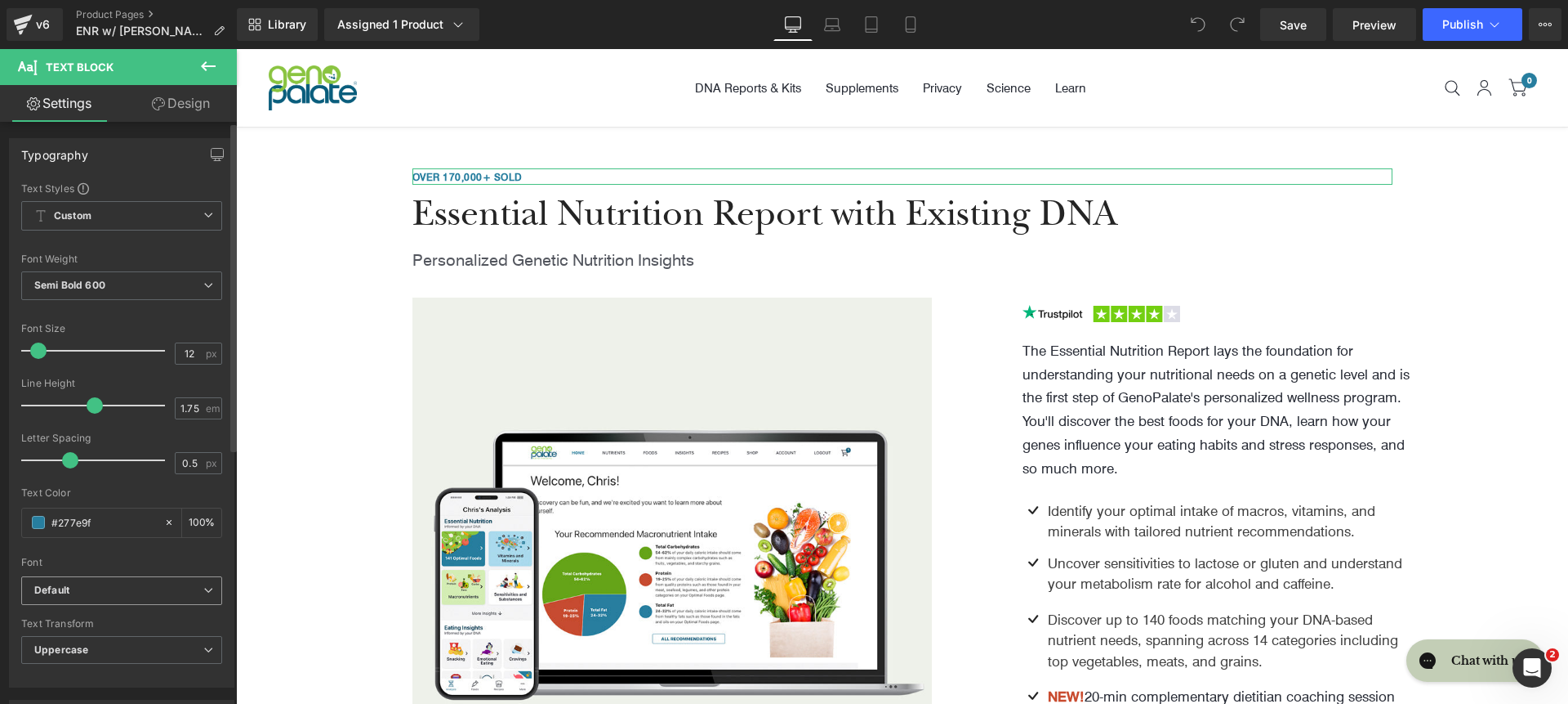
click at [137, 581] on span "Default" at bounding box center [121, 591] width 201 height 28
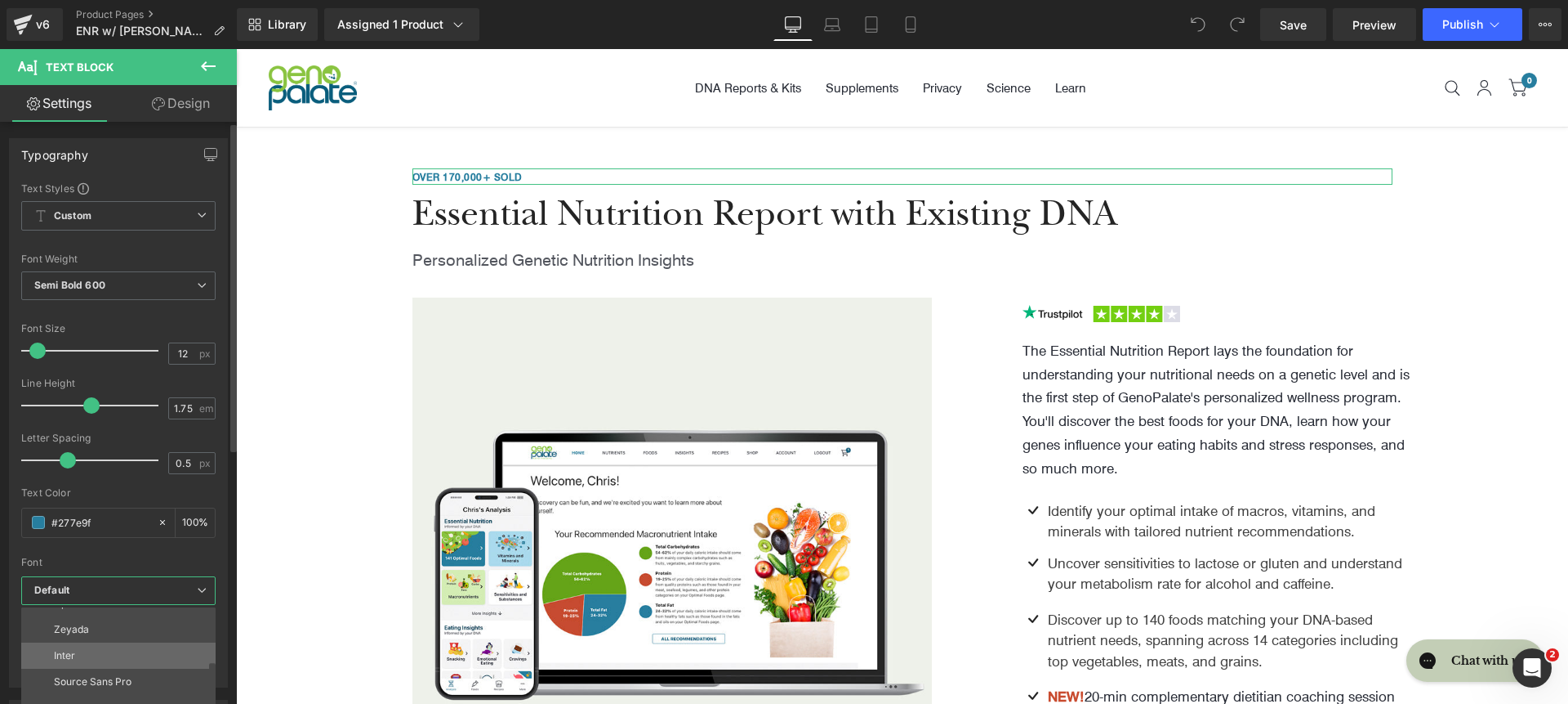
scroll to position [118, 0]
click at [149, 646] on li "Inter" at bounding box center [122, 658] width 202 height 26
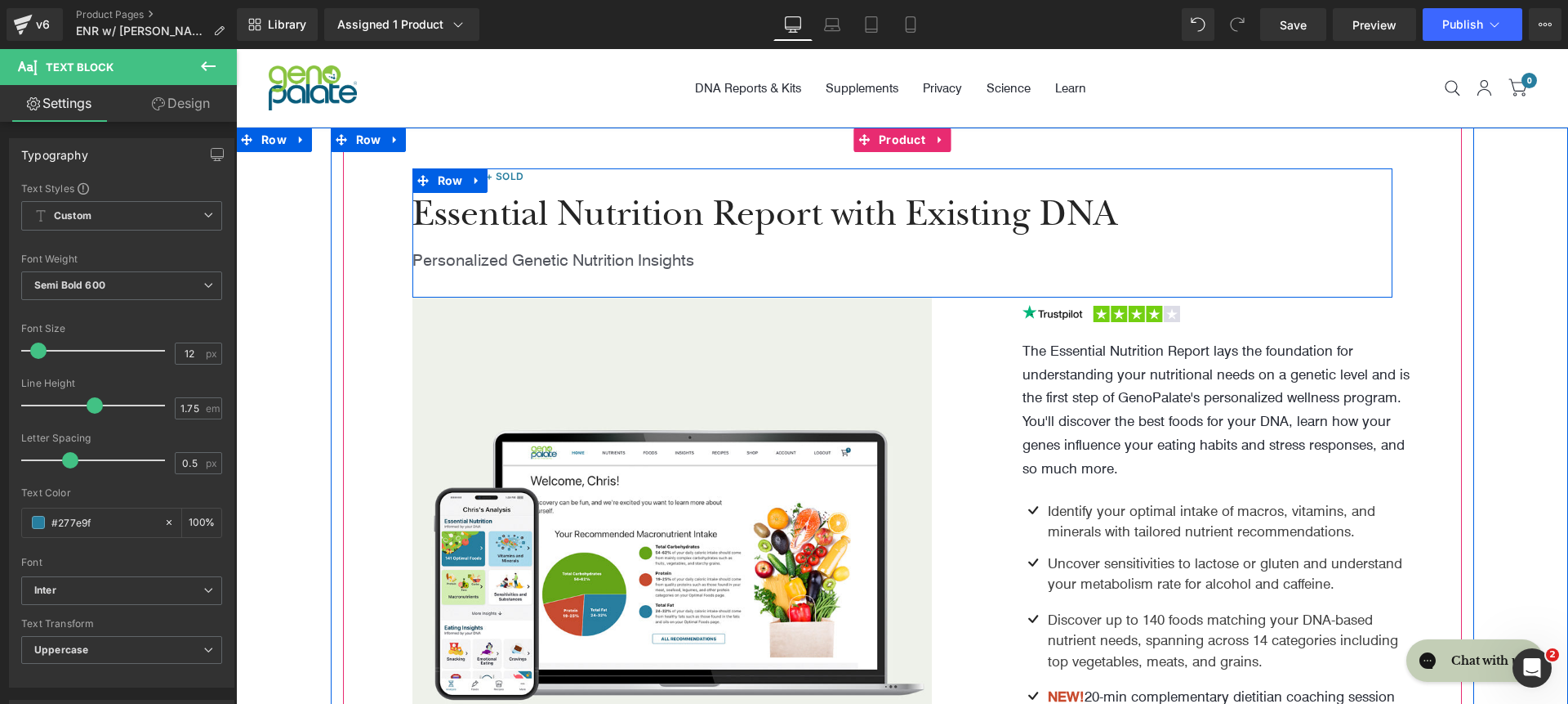
click at [625, 222] on span "Essential Nutrition Report with Existing DNA" at bounding box center [765, 214] width 705 height 36
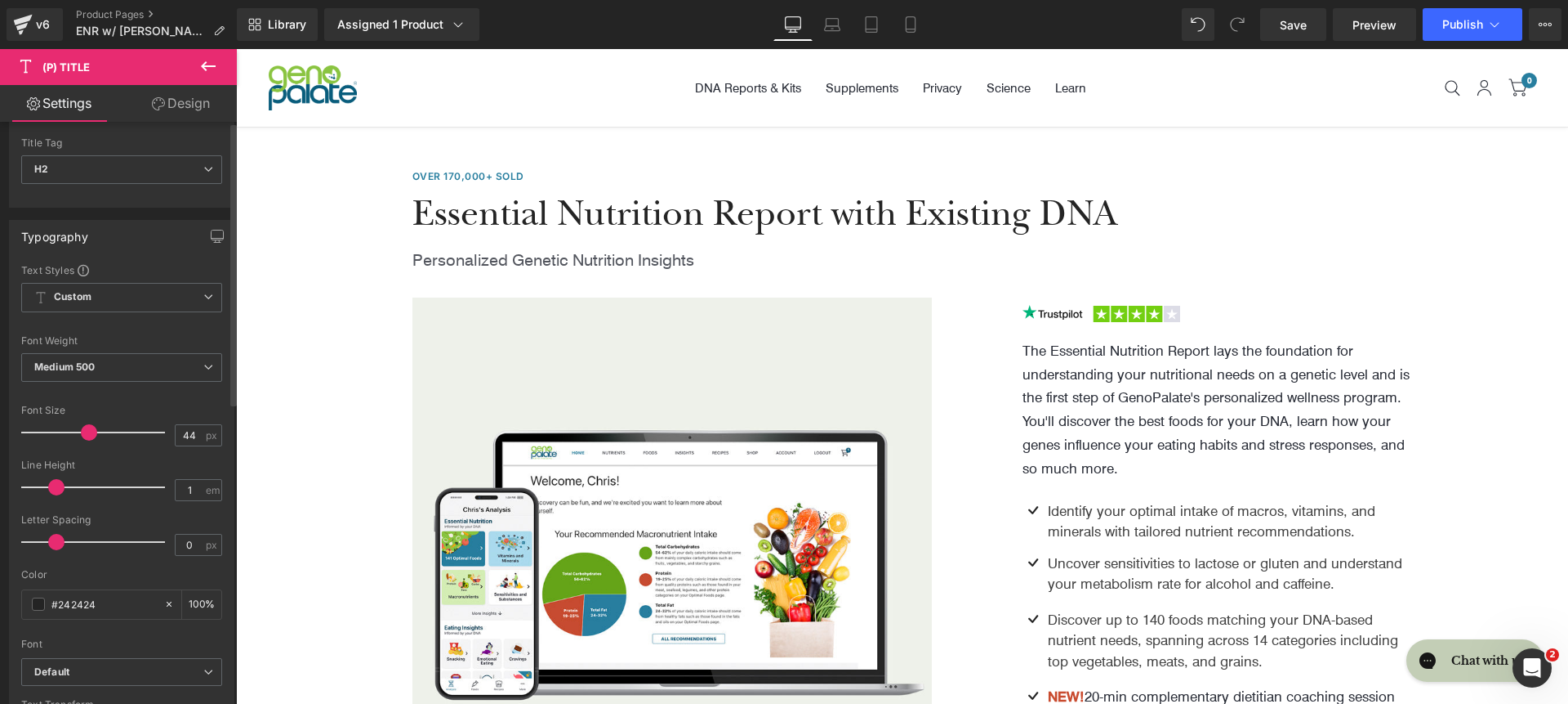
scroll to position [189, 0]
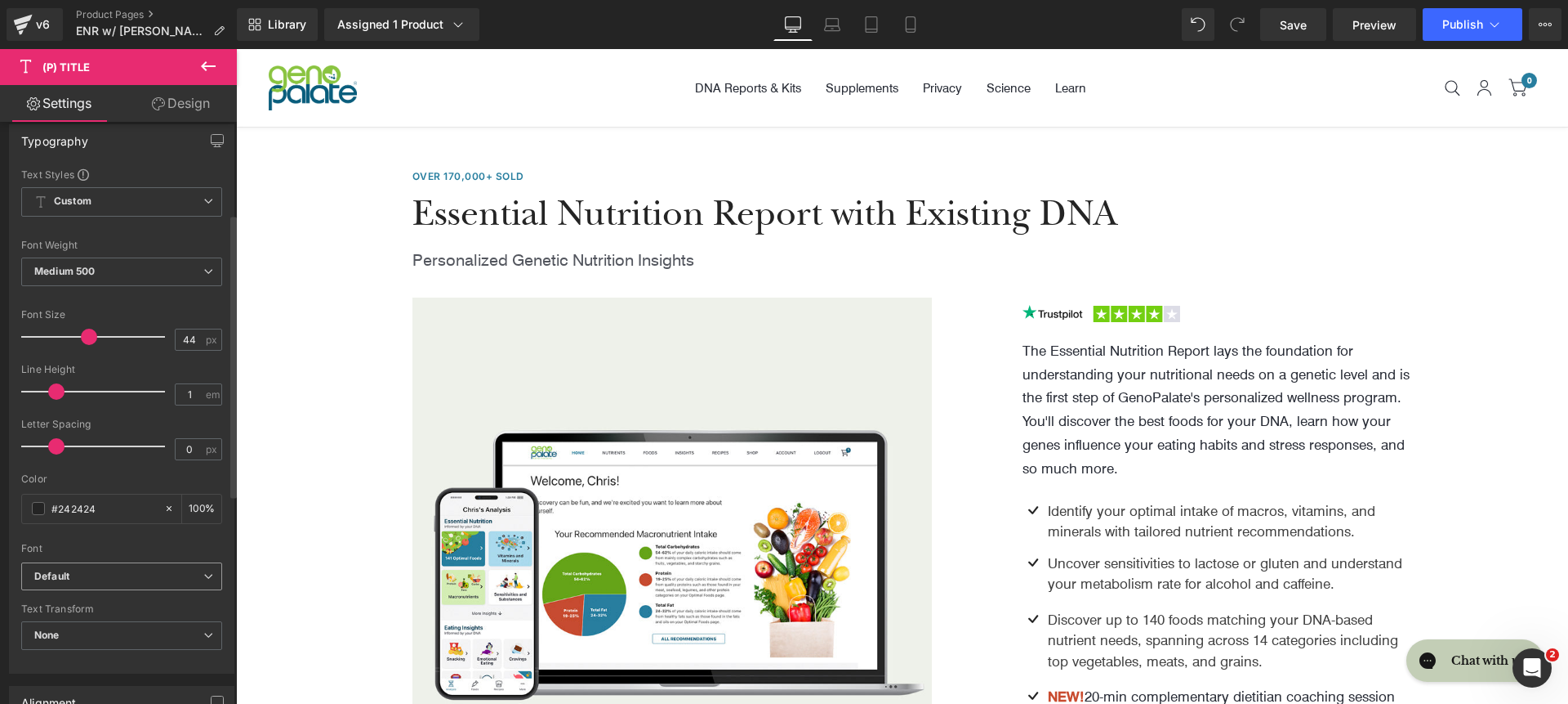
click at [133, 574] on b "Default" at bounding box center [118, 576] width 169 height 14
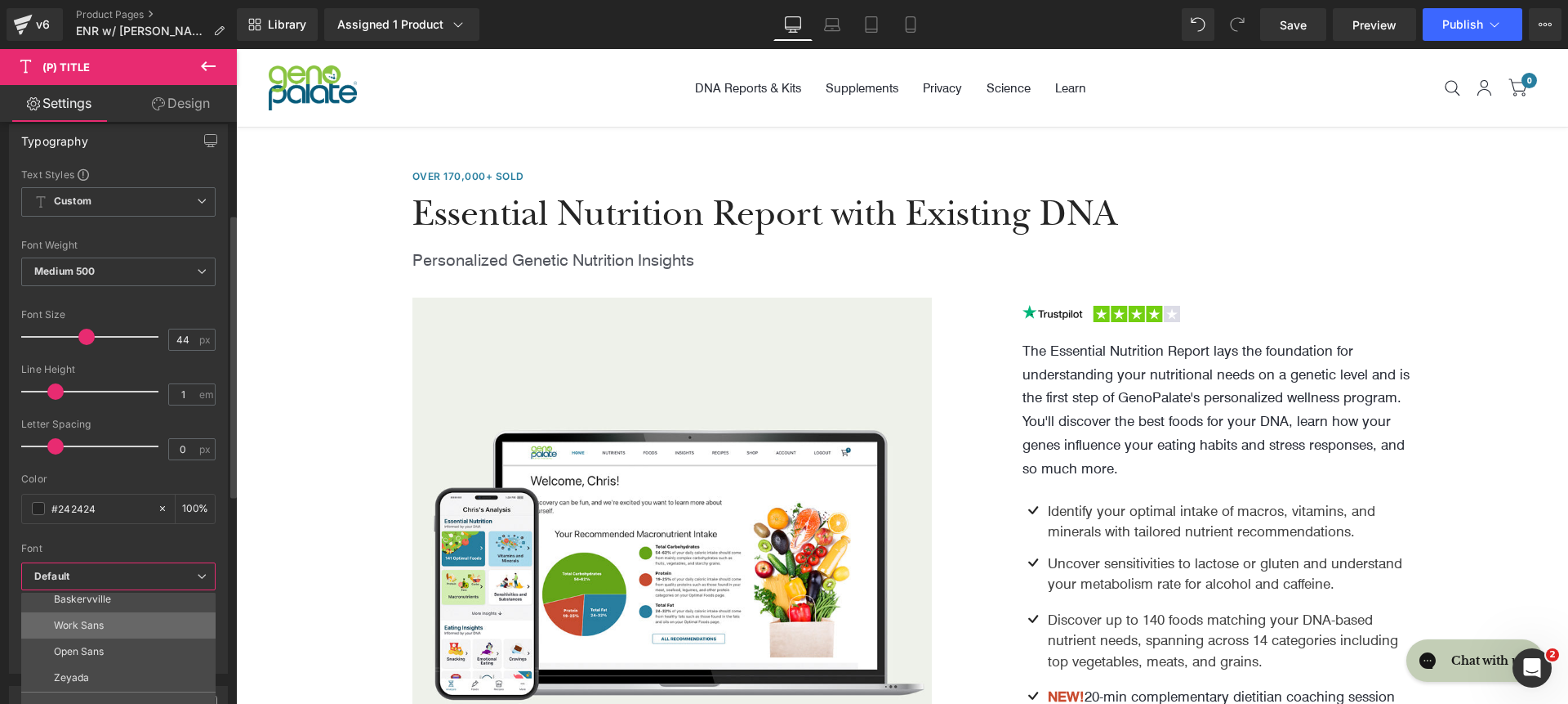
scroll to position [189, 0]
click at [156, 670] on li "roca light" at bounding box center [122, 677] width 202 height 26
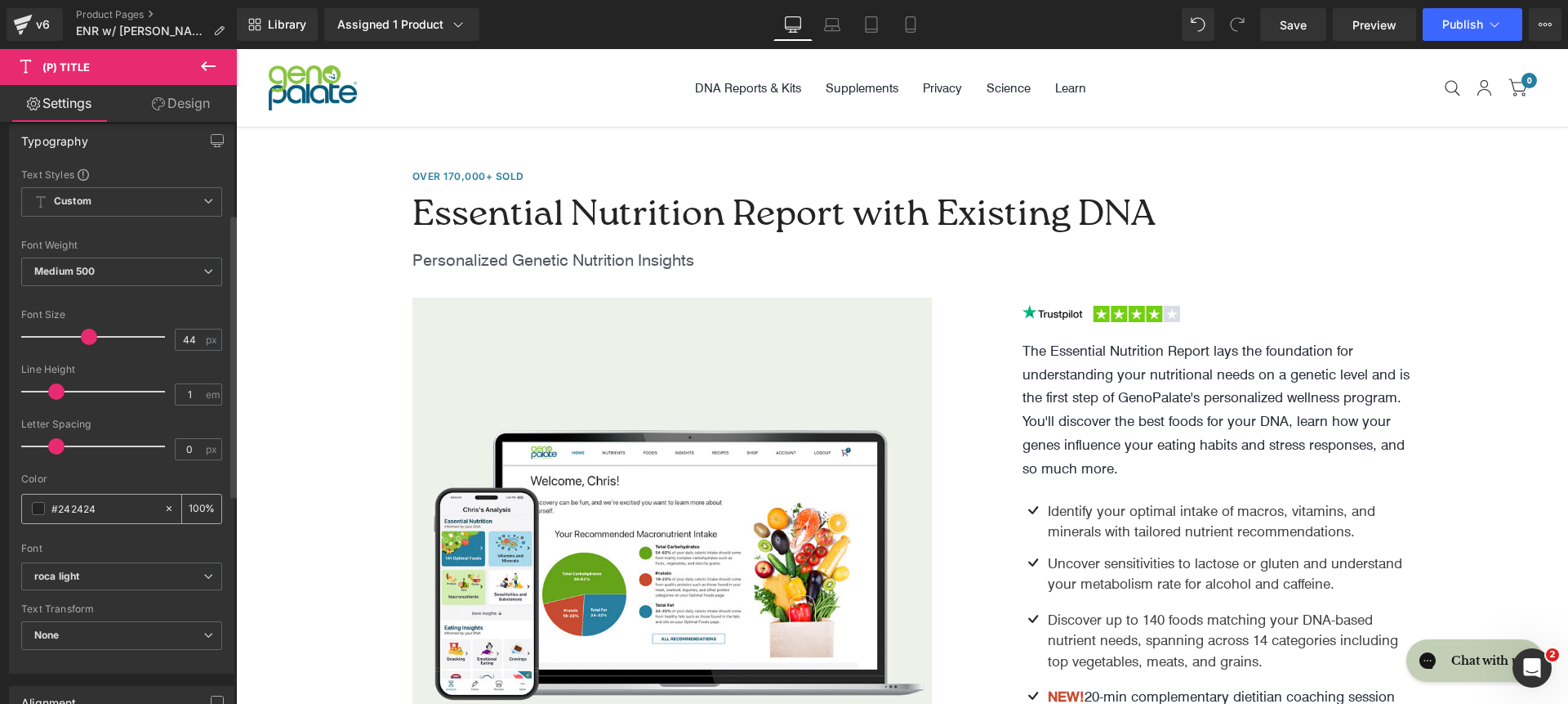
click at [82, 505] on input "#242424" at bounding box center [103, 509] width 104 height 18
paste input "00223E"
type input "# 00223E"
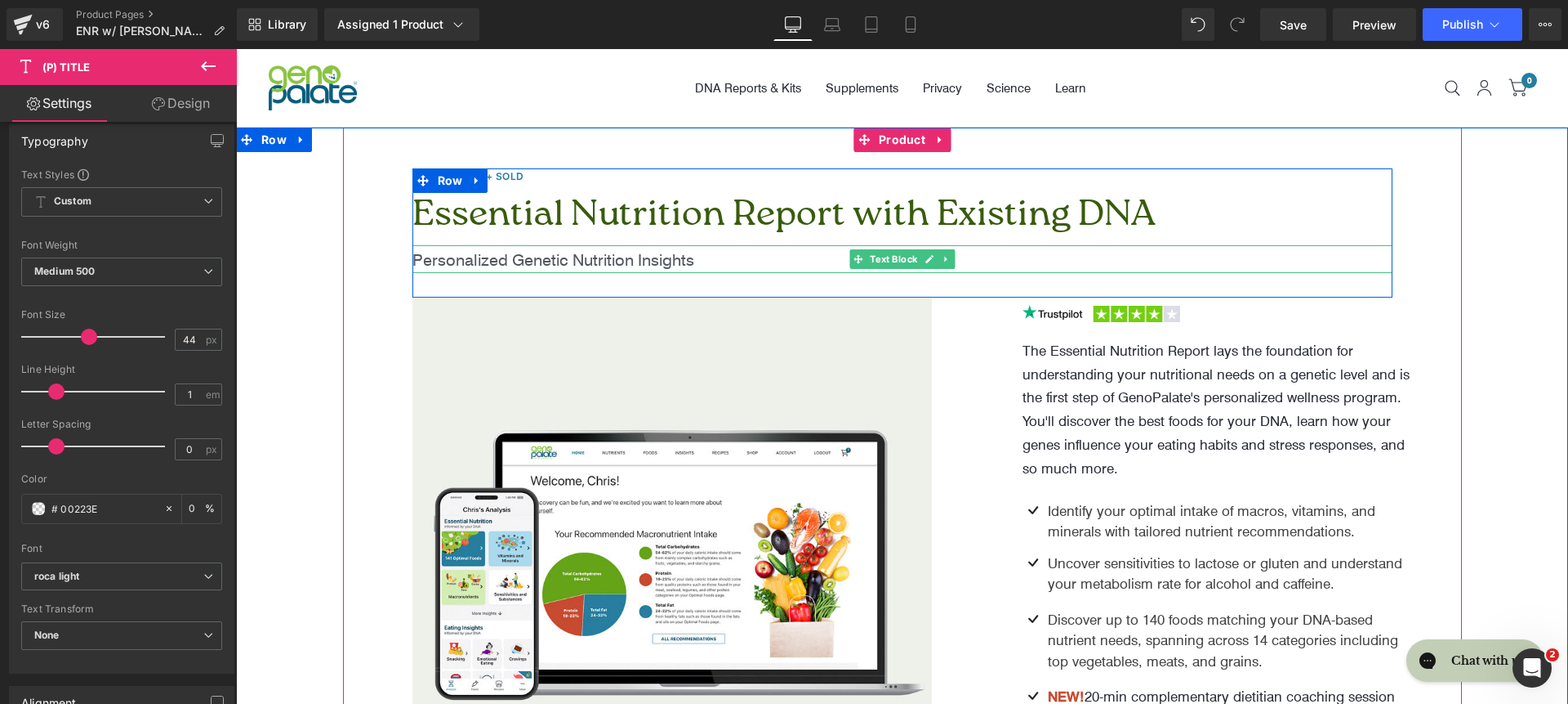
click at [499, 258] on p "Personalized Genetic Nutrition Insights" at bounding box center [903, 259] width 980 height 28
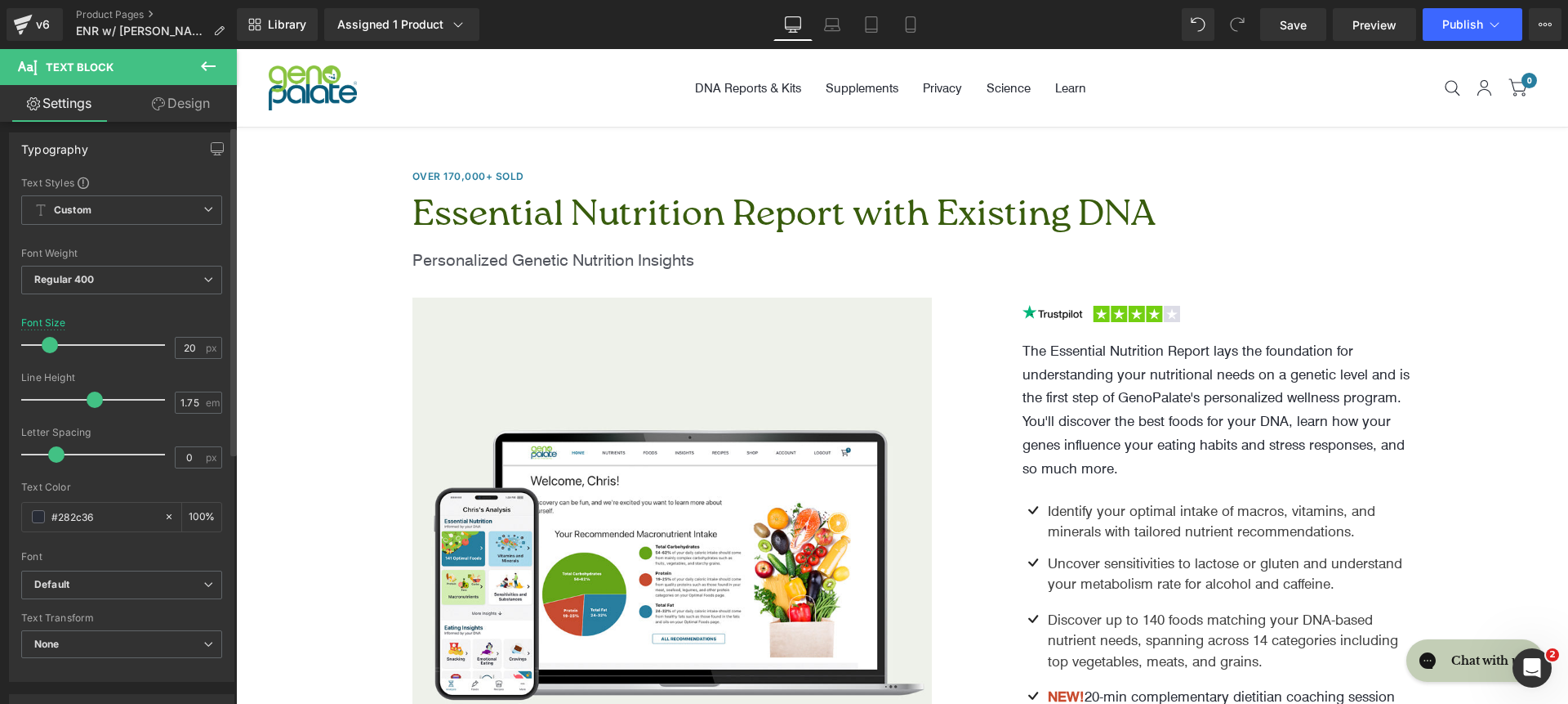
scroll to position [10, 0]
click at [121, 513] on input "#282c36" at bounding box center [103, 513] width 104 height 18
paste input "00223E"
type input "# 00223E"
click at [136, 581] on b "Default" at bounding box center [118, 581] width 169 height 14
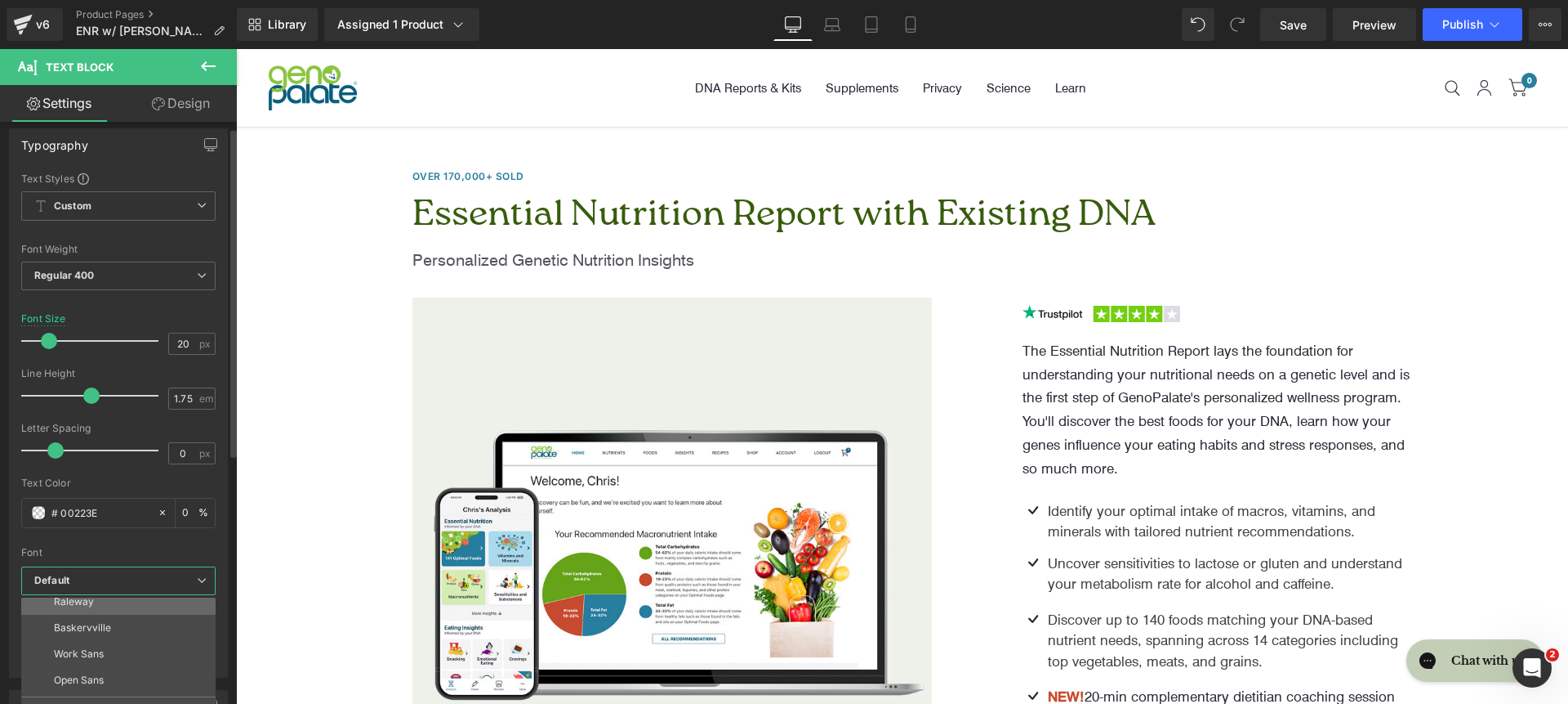
scroll to position [189, 0]
click at [147, 674] on li "roca light" at bounding box center [122, 682] width 202 height 26
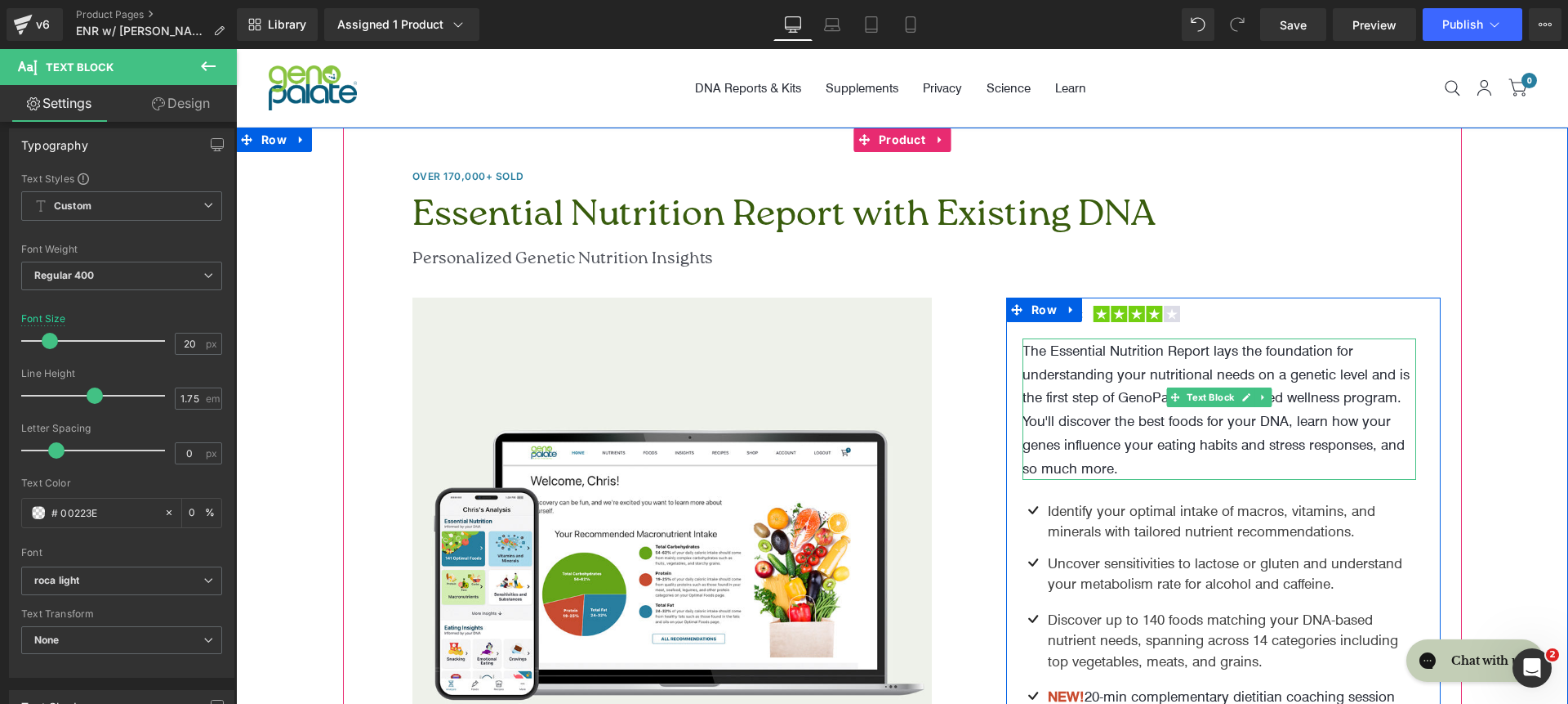
click at [1080, 370] on p "The Essential Nutrition Report lays the foundation for understanding your nutri…" at bounding box center [1220, 410] width 394 height 142
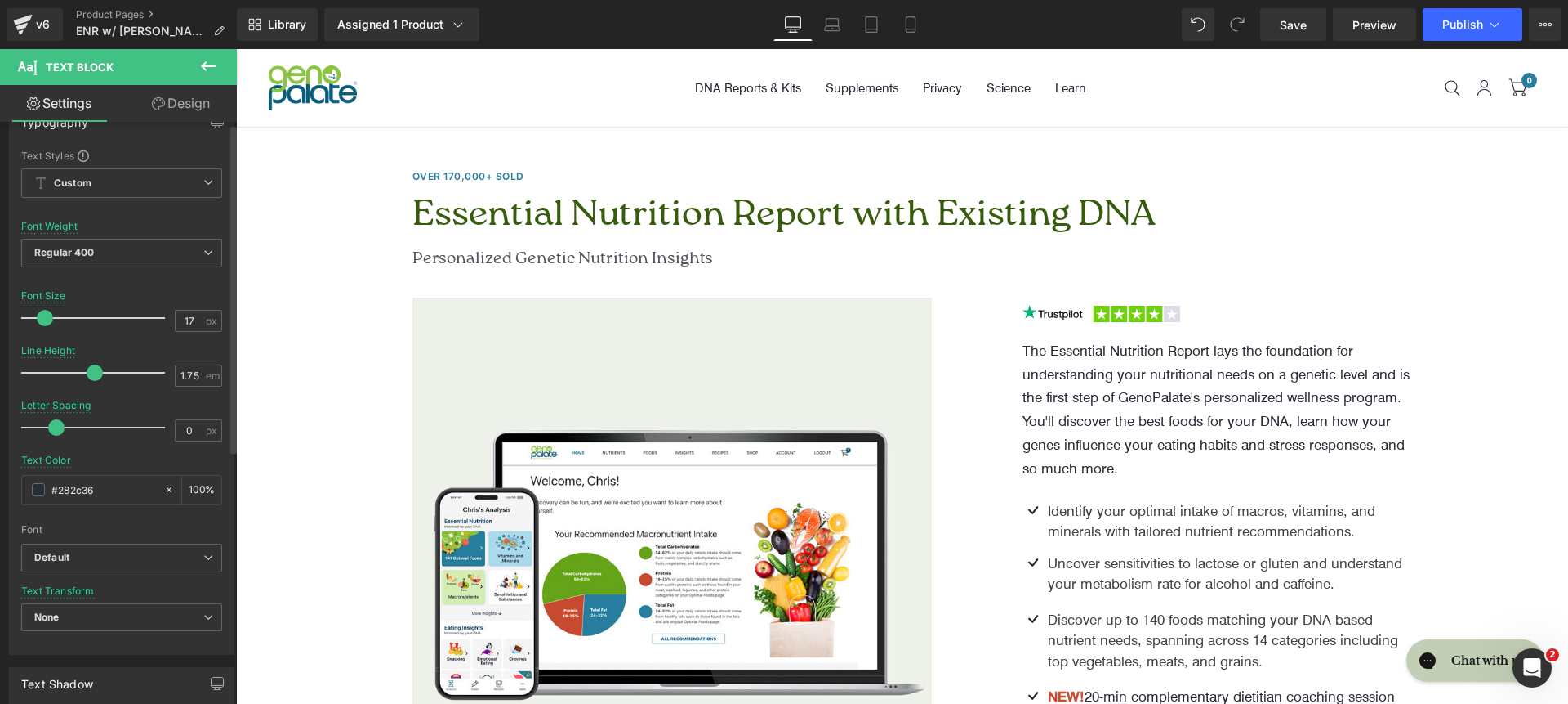
scroll to position [49, 0]
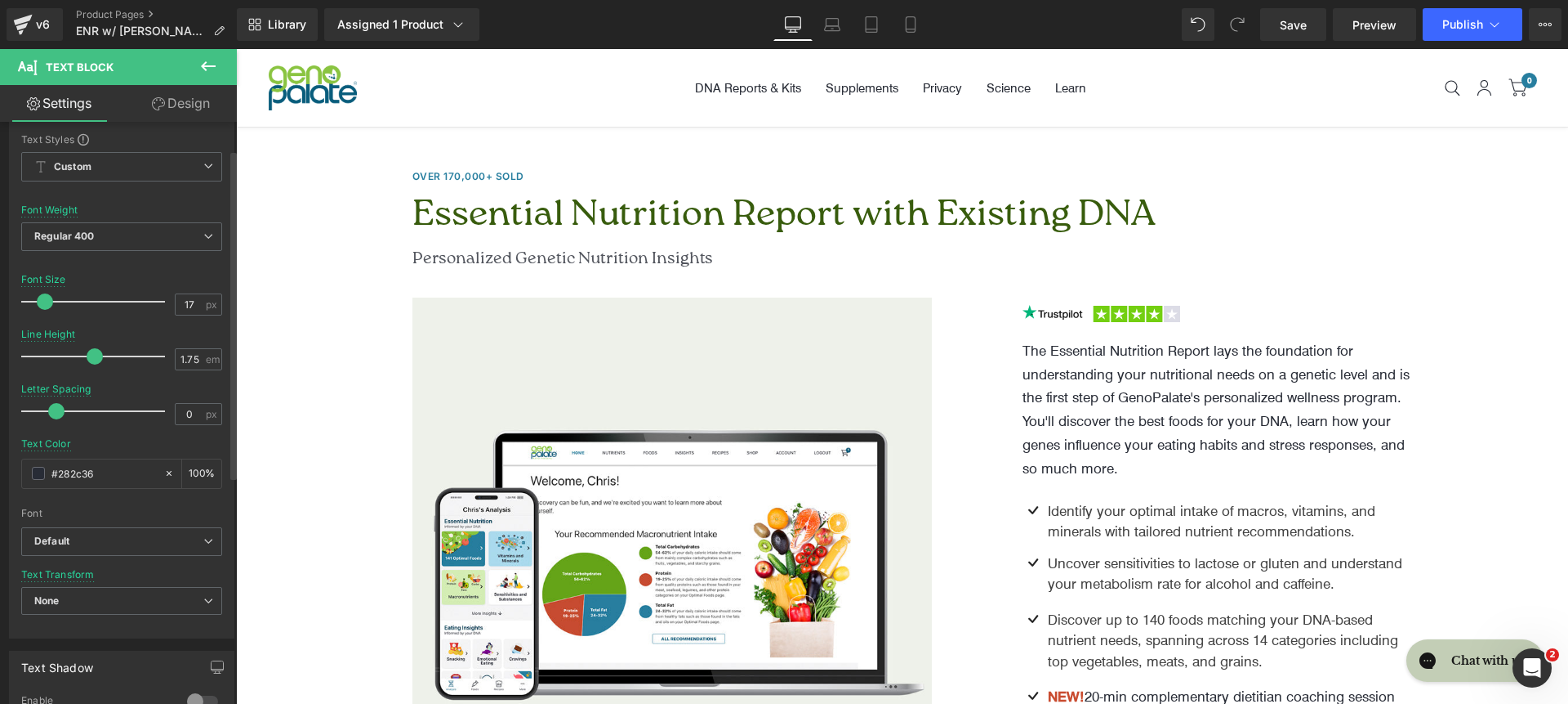
click at [134, 525] on div "Font Default Raleway Baskervville Work Sans Open Sans Zeyada Inter Source Sans …" at bounding box center [121, 329] width 201 height 395
click at [134, 537] on b "Default" at bounding box center [118, 541] width 169 height 14
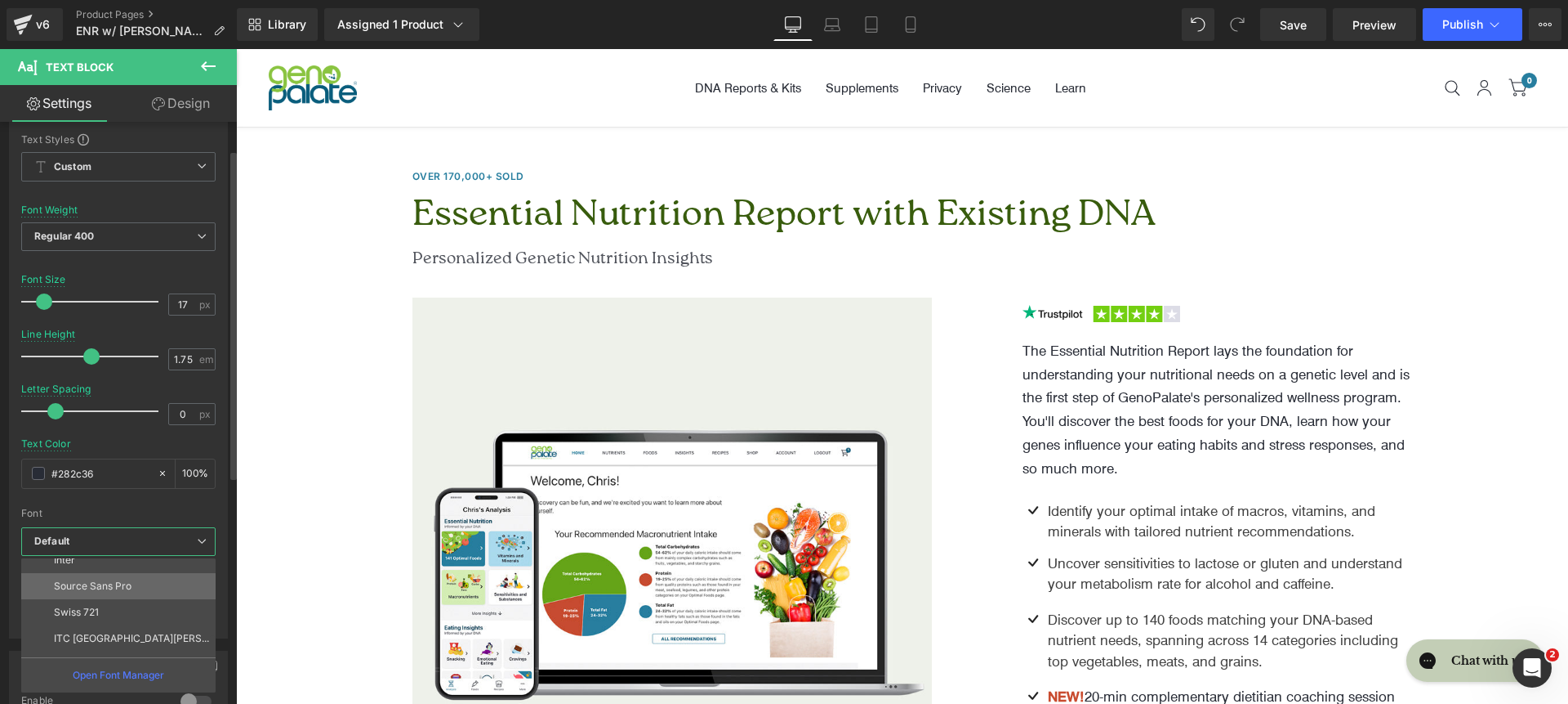
scroll to position [168, 0]
click at [130, 570] on li "Inter" at bounding box center [122, 561] width 202 height 26
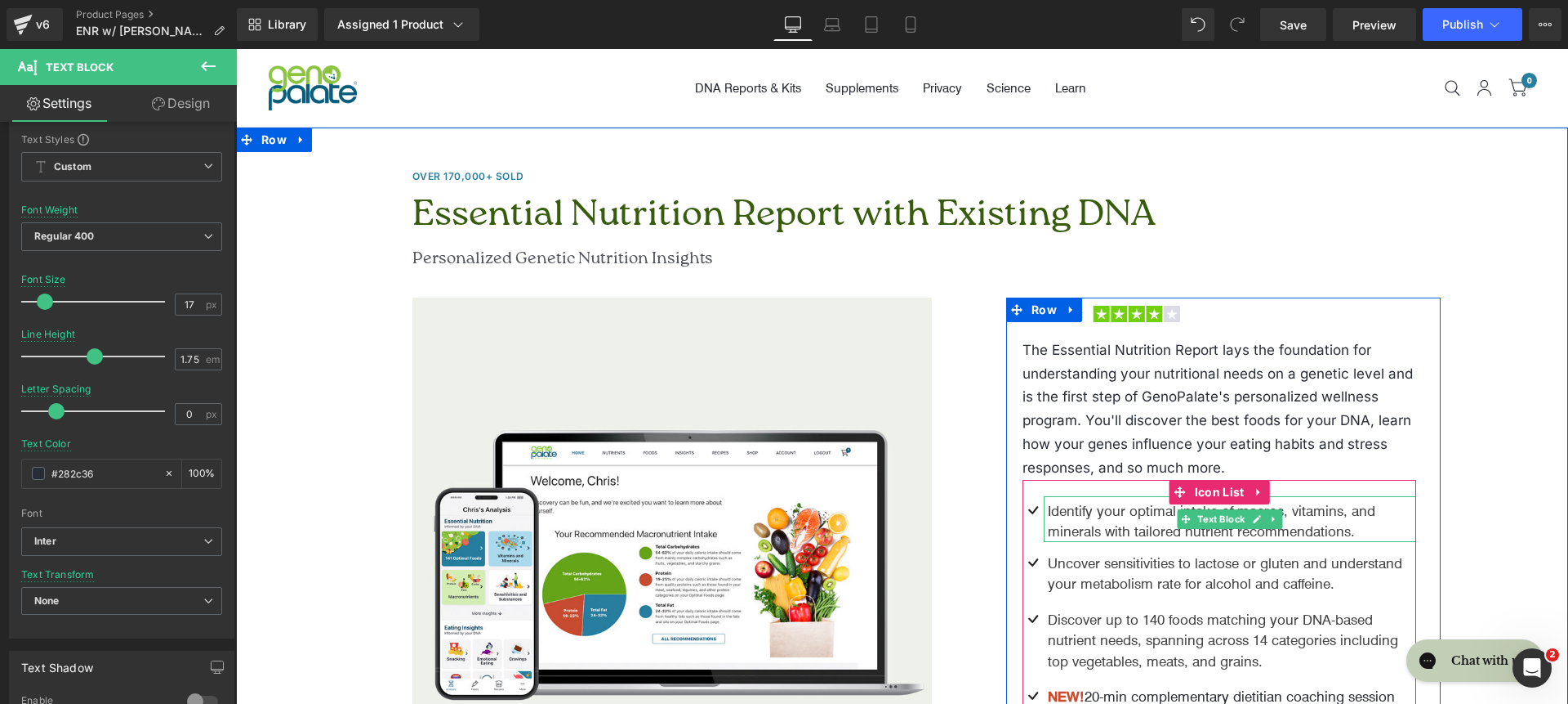
click at [1107, 508] on p "Identify your optimal intake of macros, vitamins, and minerals with tailored nu…" at bounding box center [1232, 521] width 369 height 42
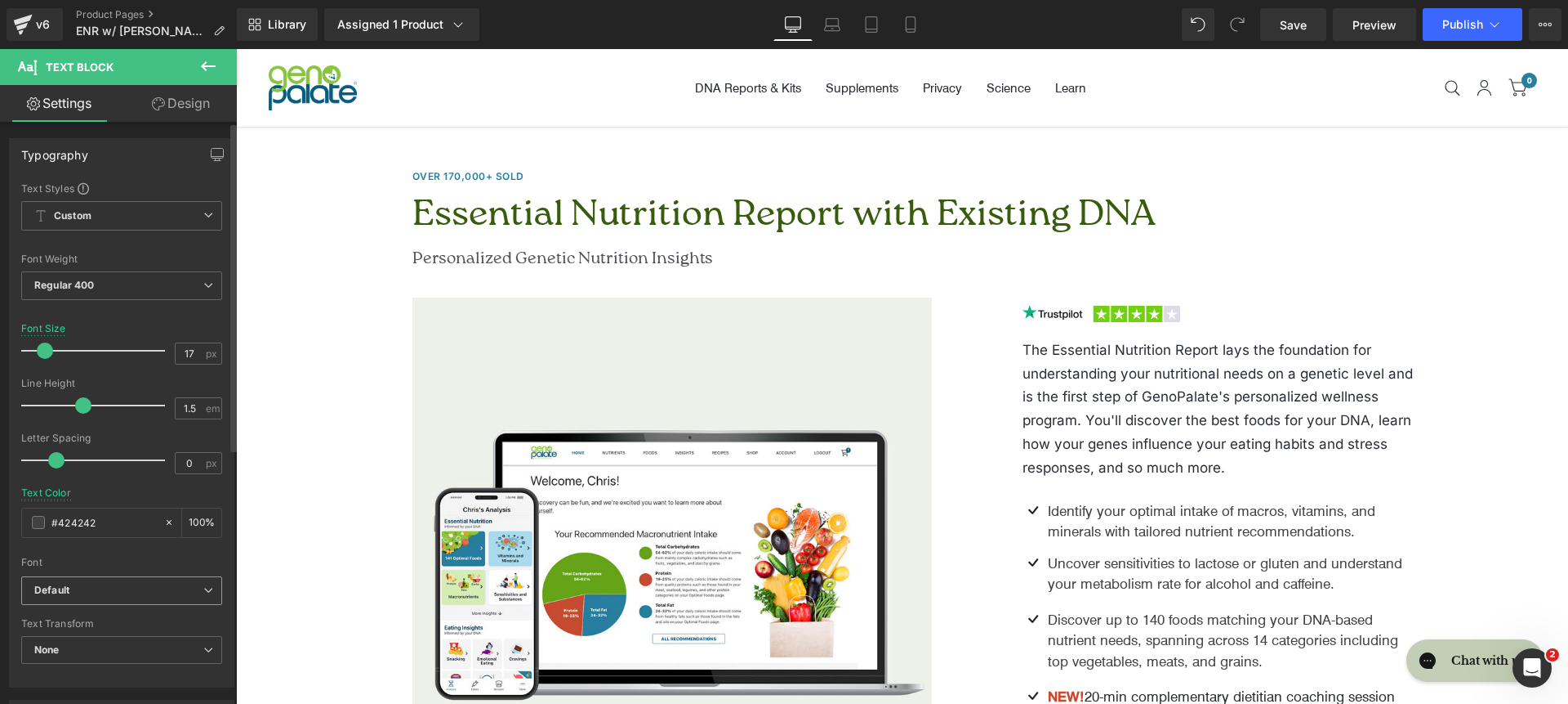
scroll to position [3, 0]
click at [141, 577] on span "Default" at bounding box center [121, 587] width 201 height 28
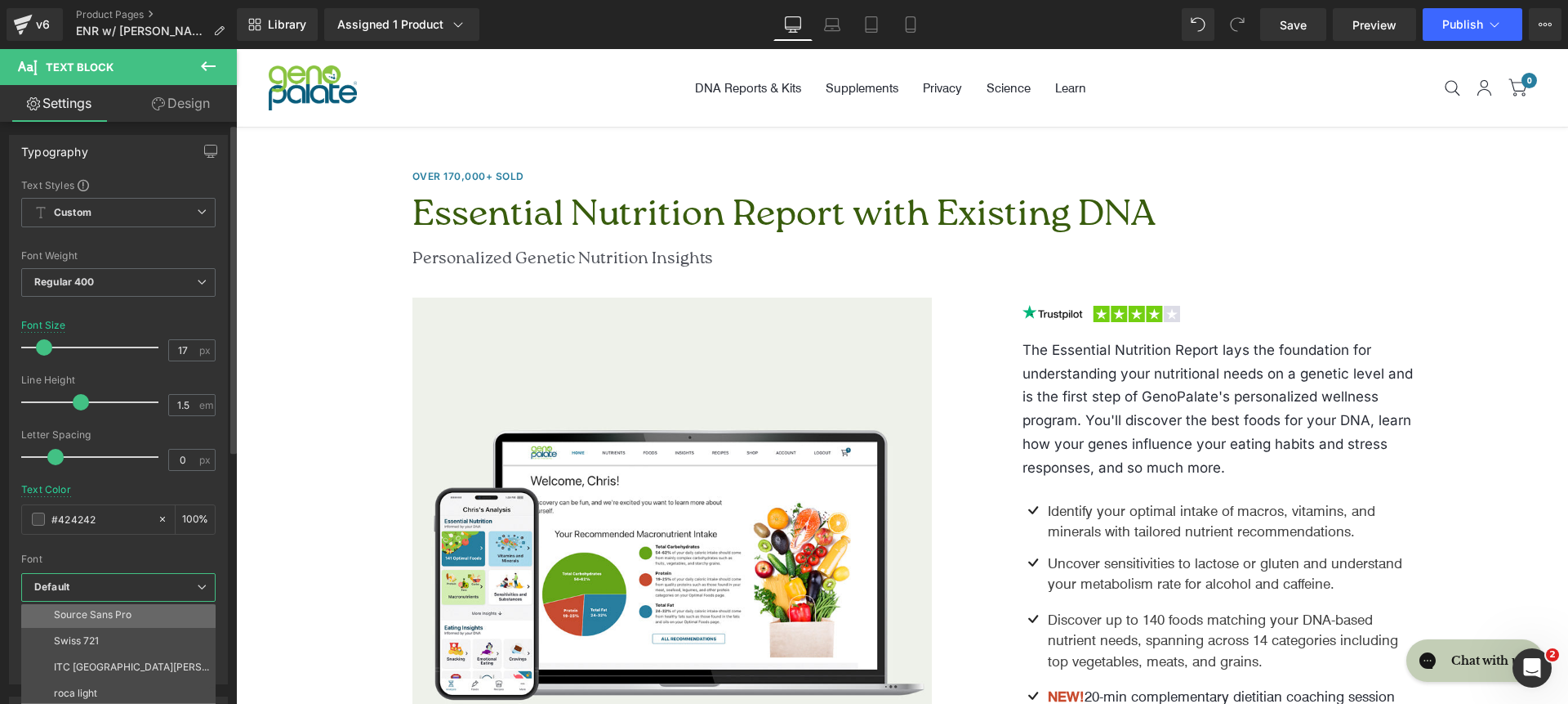
scroll to position [153, 0]
click at [122, 626] on li "Inter" at bounding box center [122, 621] width 202 height 26
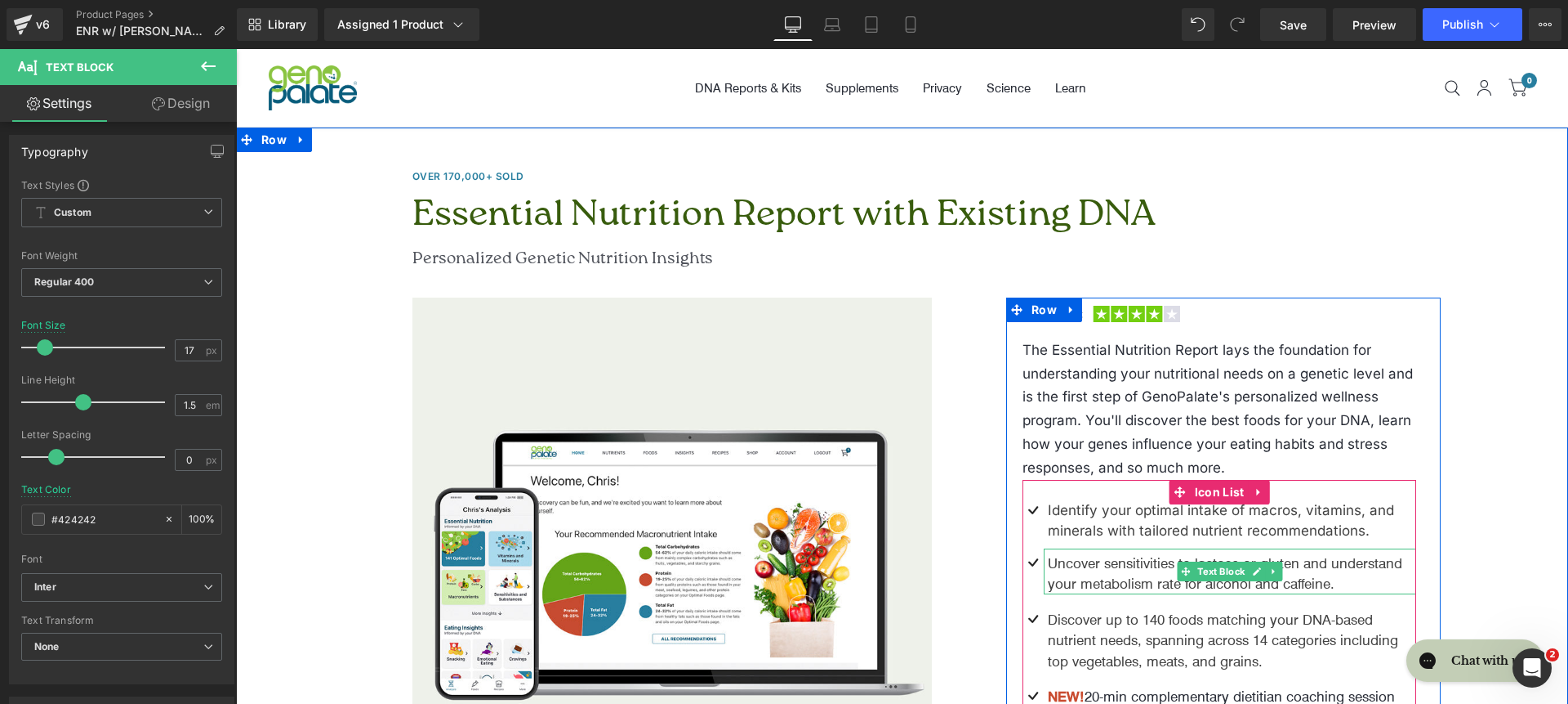
click at [1110, 576] on p "Uncover sensitivities to lactose or gluten and understand your metabolism rate …" at bounding box center [1232, 573] width 369 height 42
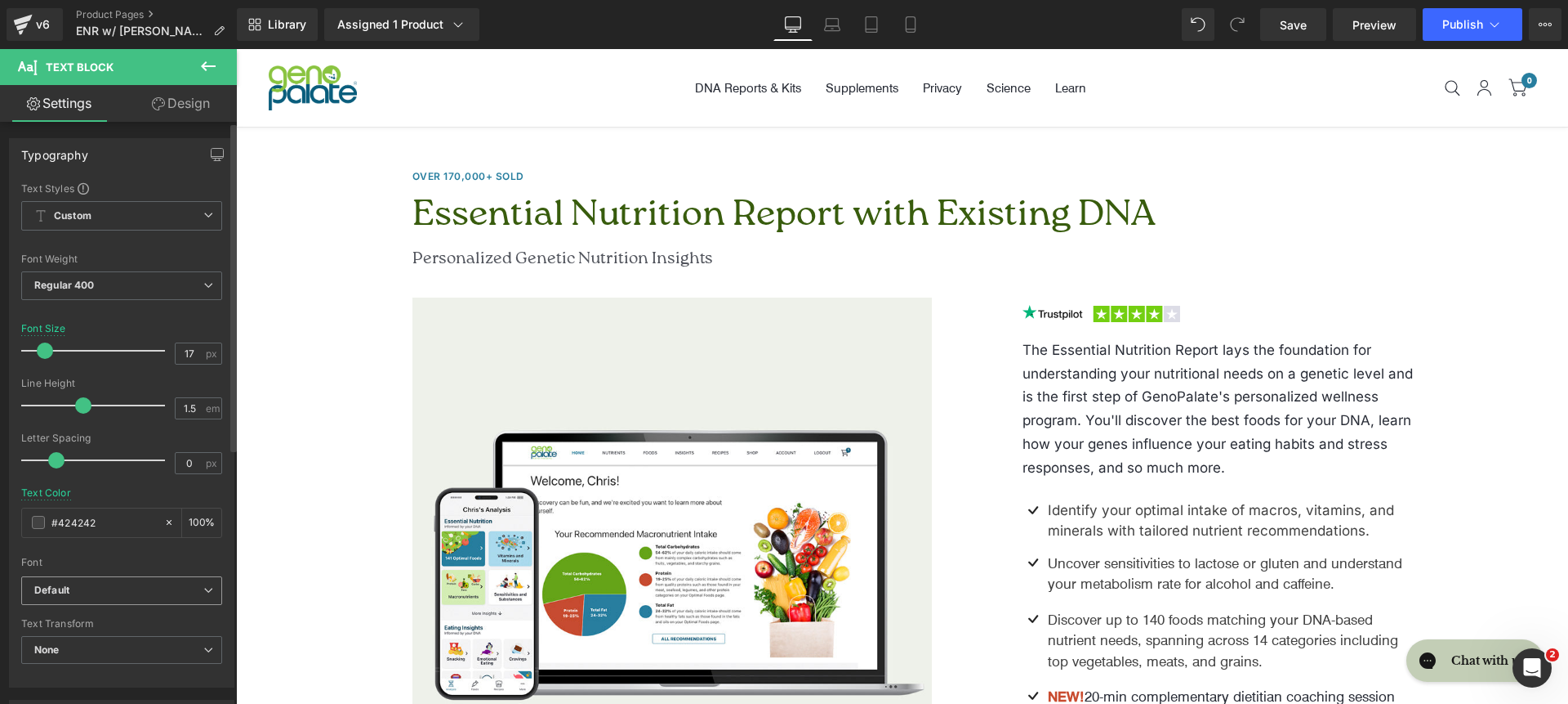
click at [114, 599] on span "Default" at bounding box center [121, 591] width 201 height 28
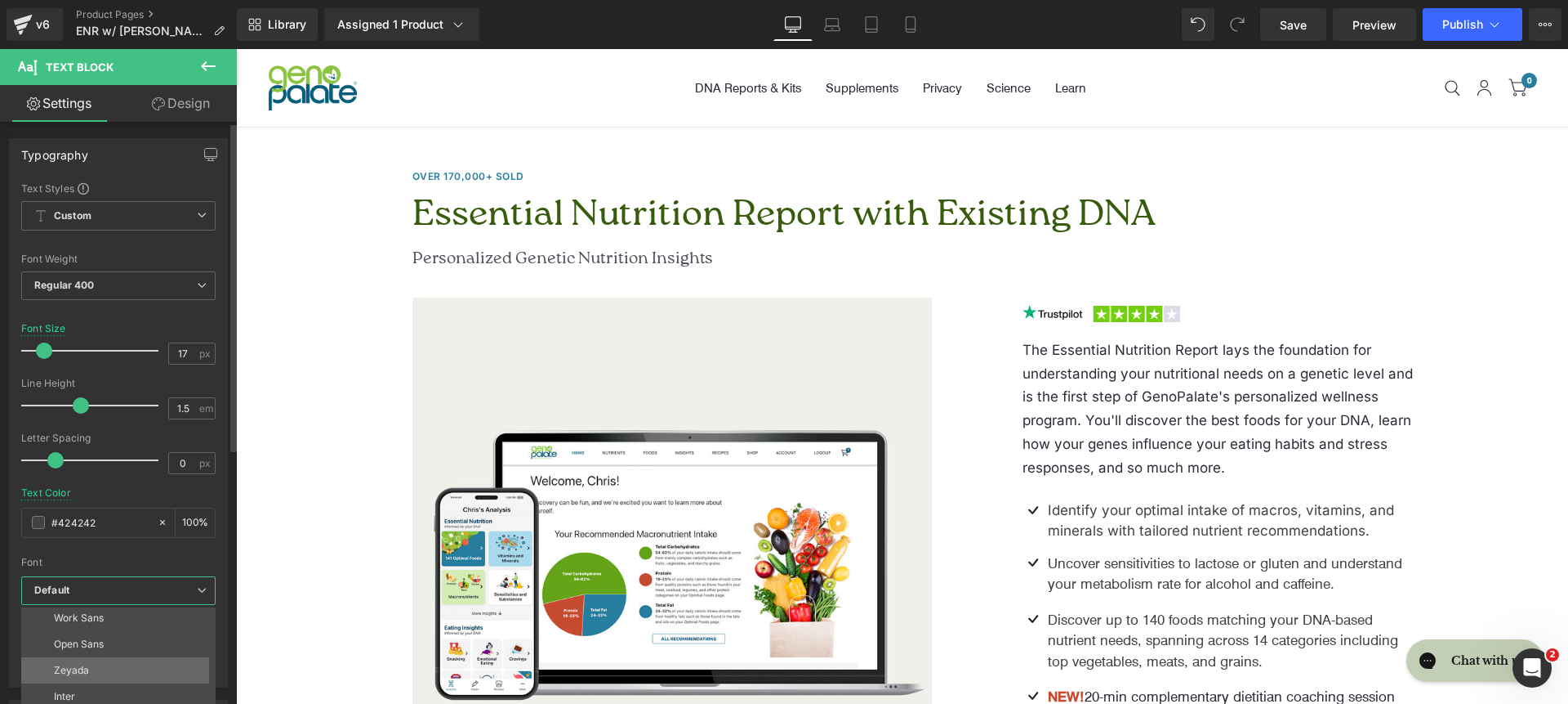
scroll to position [85, 0]
click at [123, 688] on li "Inter" at bounding box center [122, 691] width 202 height 26
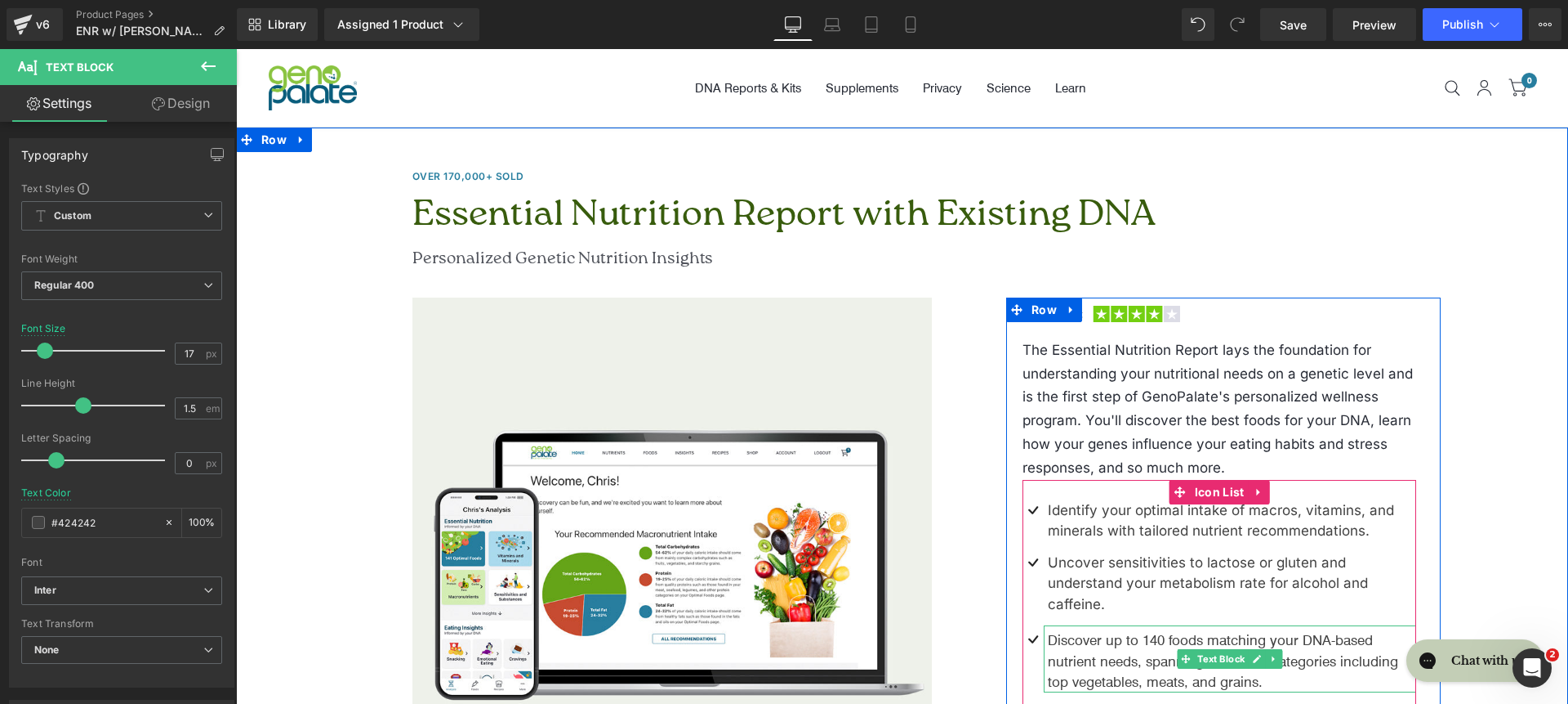
click at [1081, 658] on p "Discover up to 140 foods matching your DNA-based nutrient needs, spanning acros…" at bounding box center [1232, 660] width 369 height 63
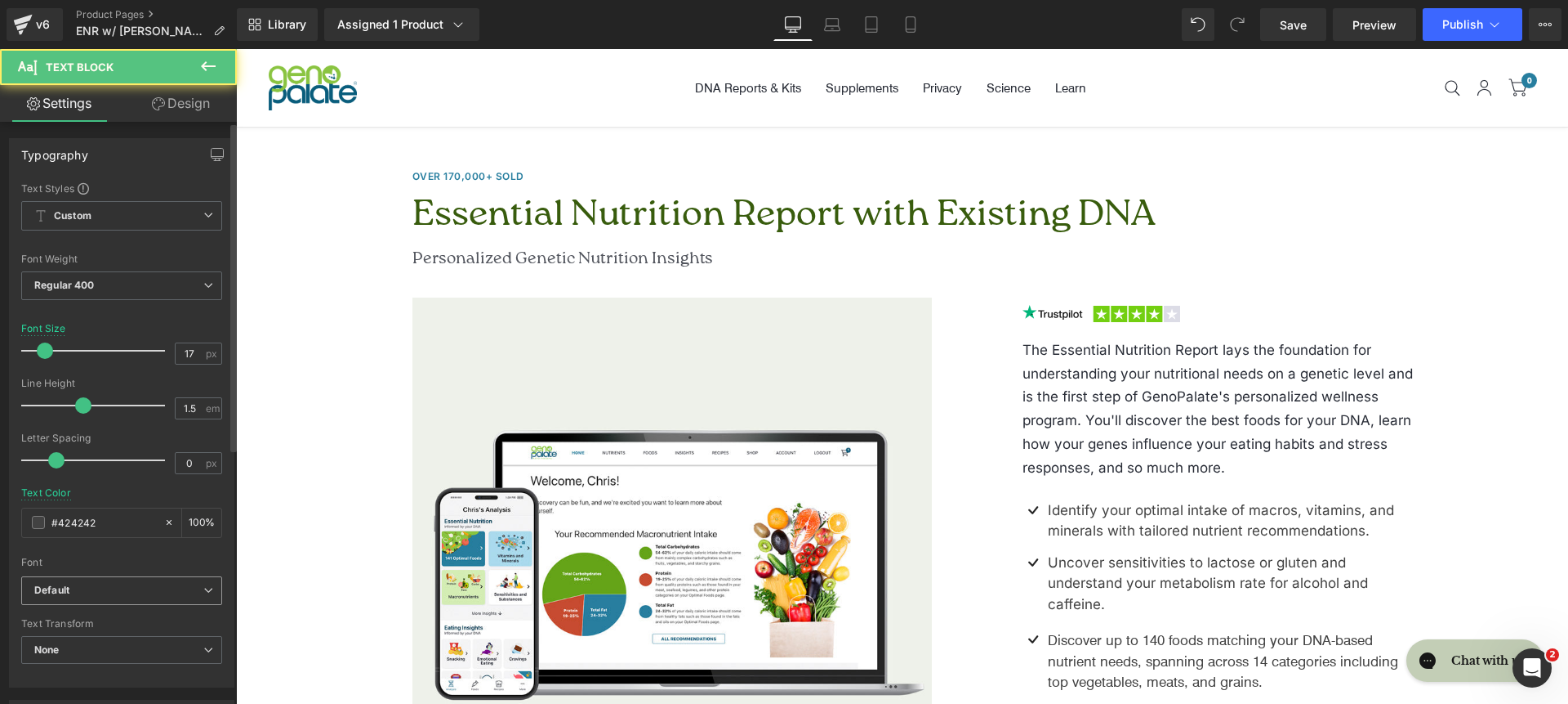
click at [102, 595] on b "Default" at bounding box center [118, 591] width 169 height 14
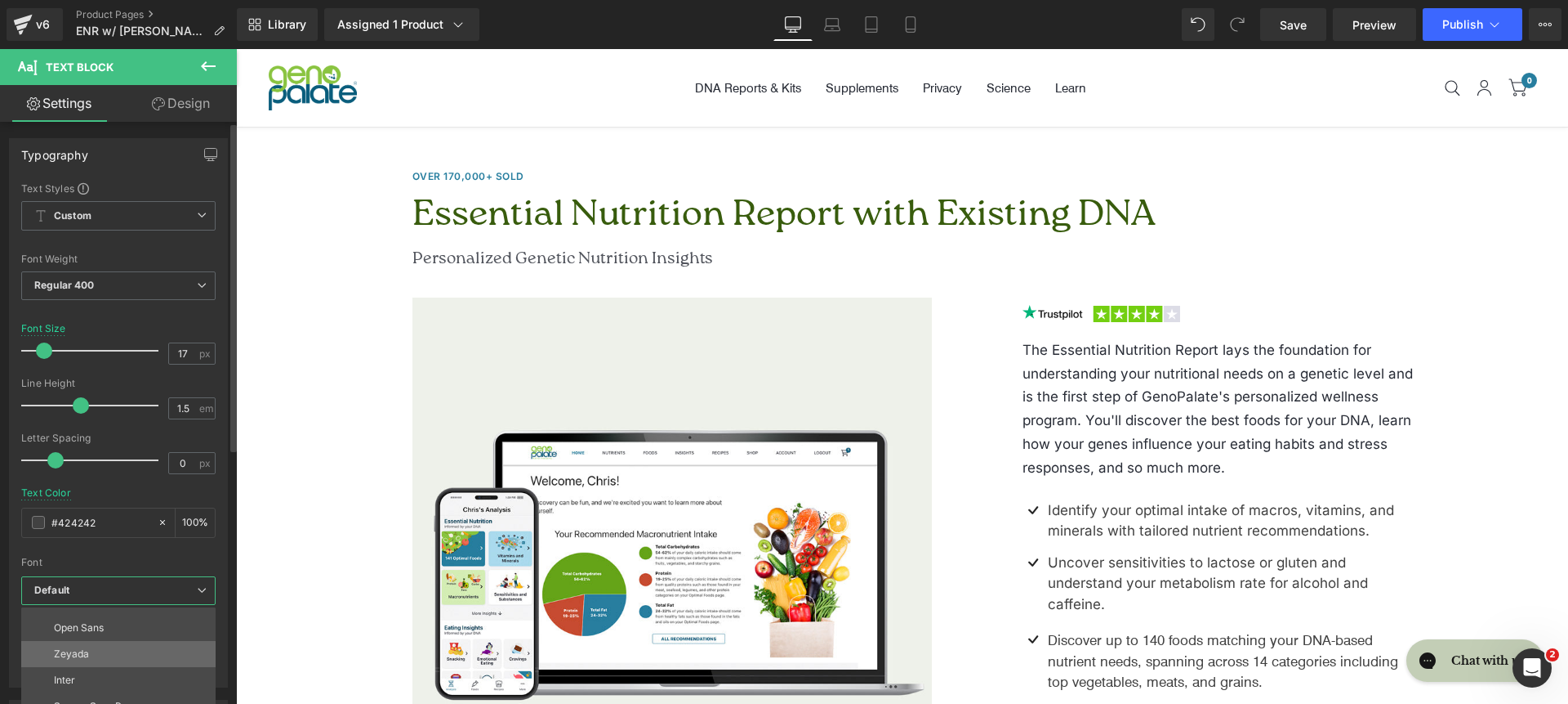
scroll to position [118, 0]
click at [112, 666] on li "Inter" at bounding box center [122, 659] width 202 height 26
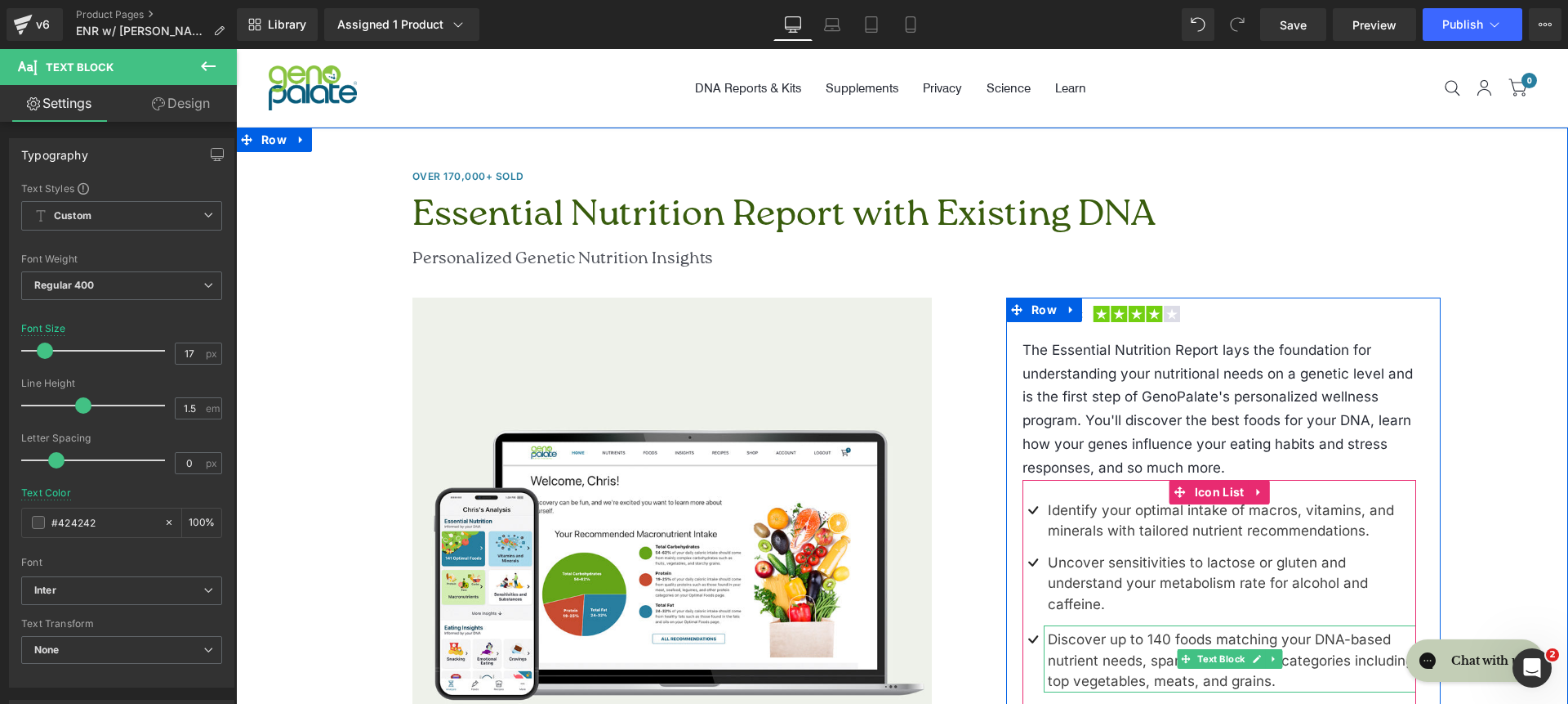
scroll to position [155, 0]
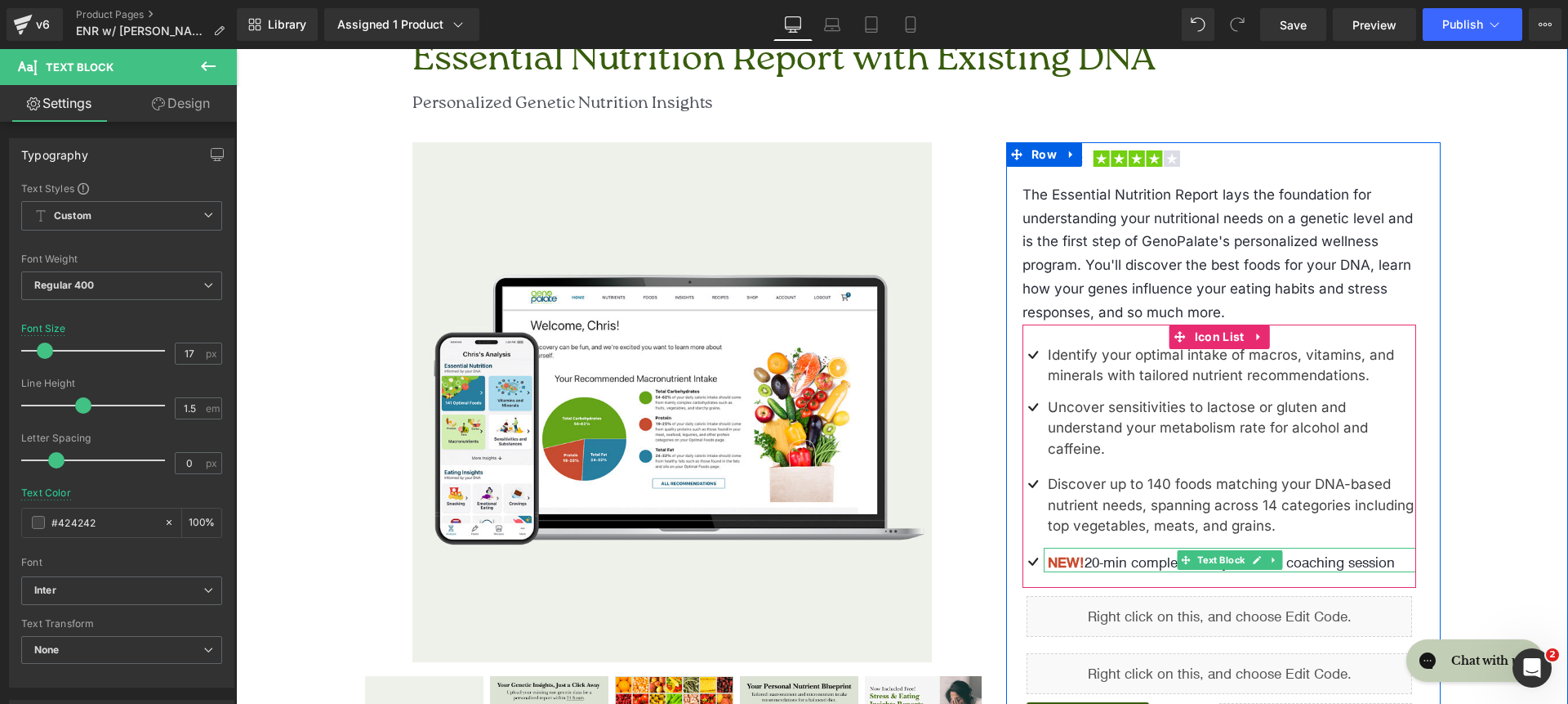
click at [1195, 565] on span "Text Block" at bounding box center [1222, 560] width 54 height 20
click at [1104, 563] on p "NEW! 20-min complementary dietitian coaching session" at bounding box center [1232, 561] width 369 height 21
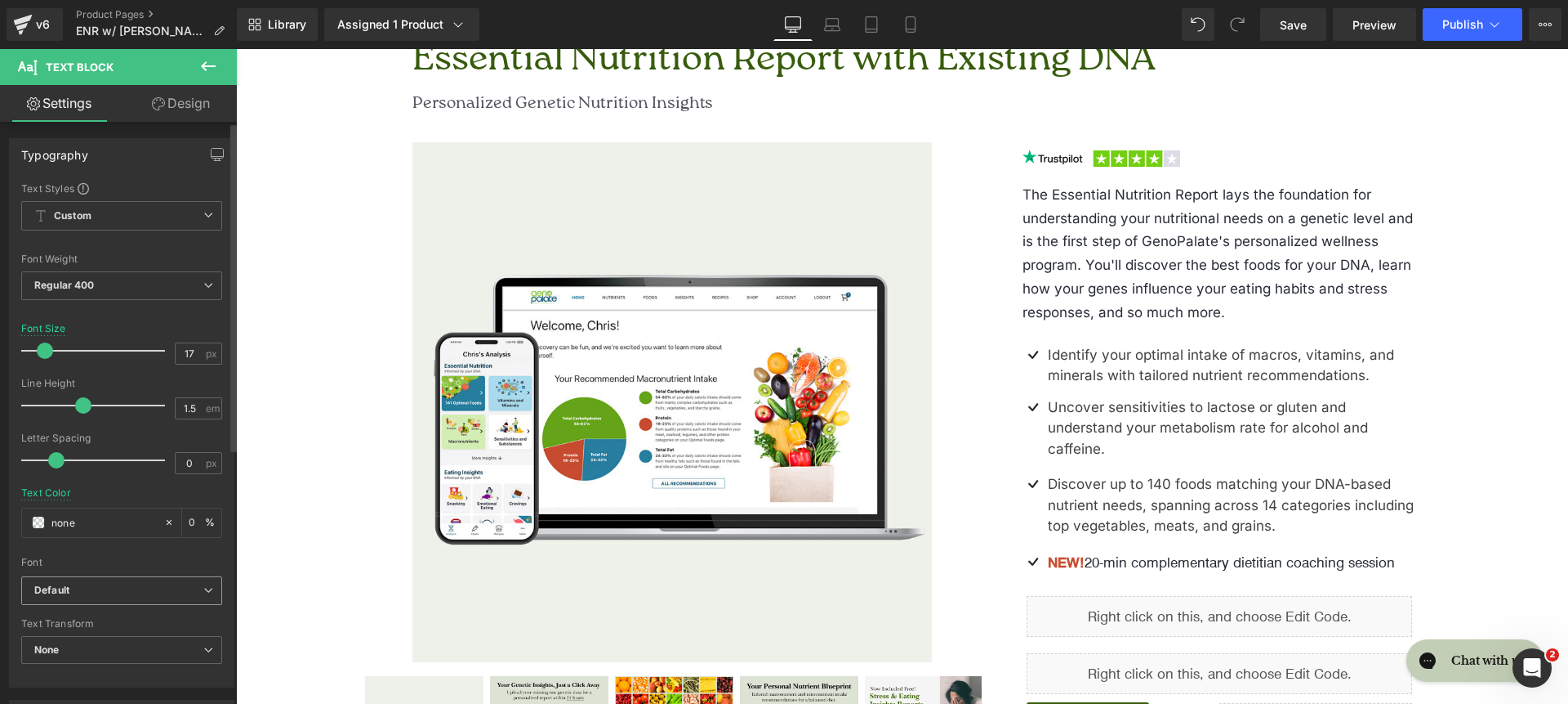
drag, startPoint x: 61, startPoint y: 599, endPoint x: 70, endPoint y: 600, distance: 9.1
click at [61, 599] on span "Default" at bounding box center [121, 591] width 201 height 28
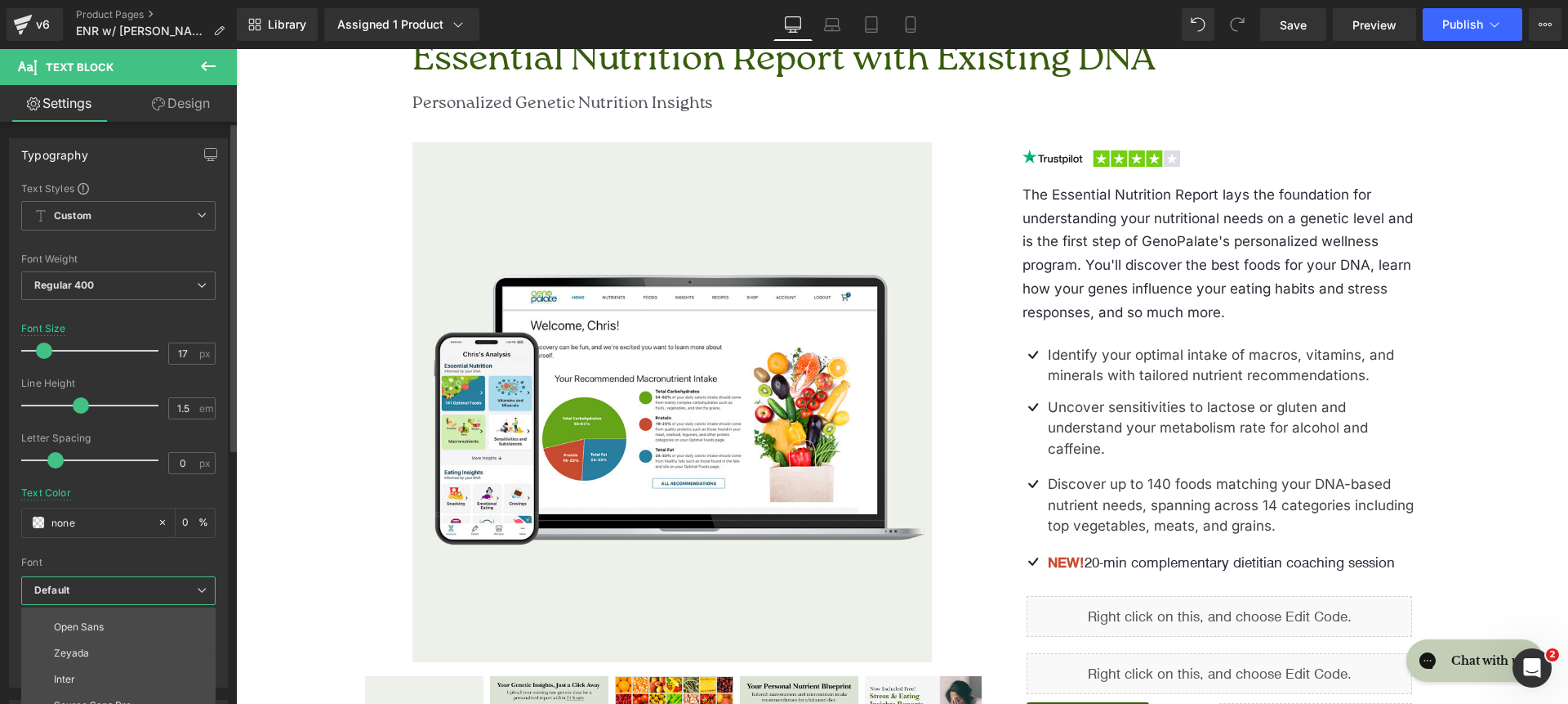
scroll to position [138, 0]
click at [92, 641] on li "Inter" at bounding box center [122, 640] width 202 height 26
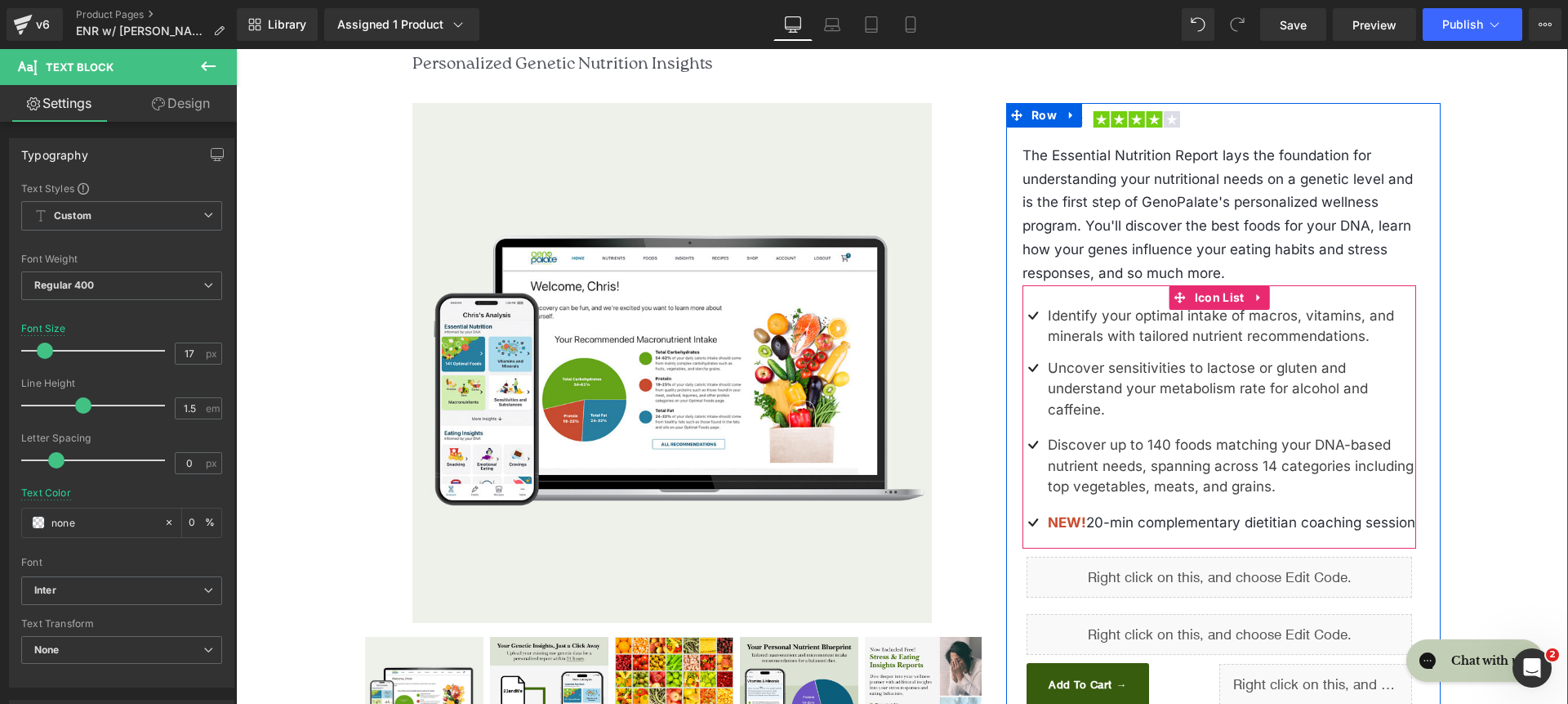
scroll to position [384, 0]
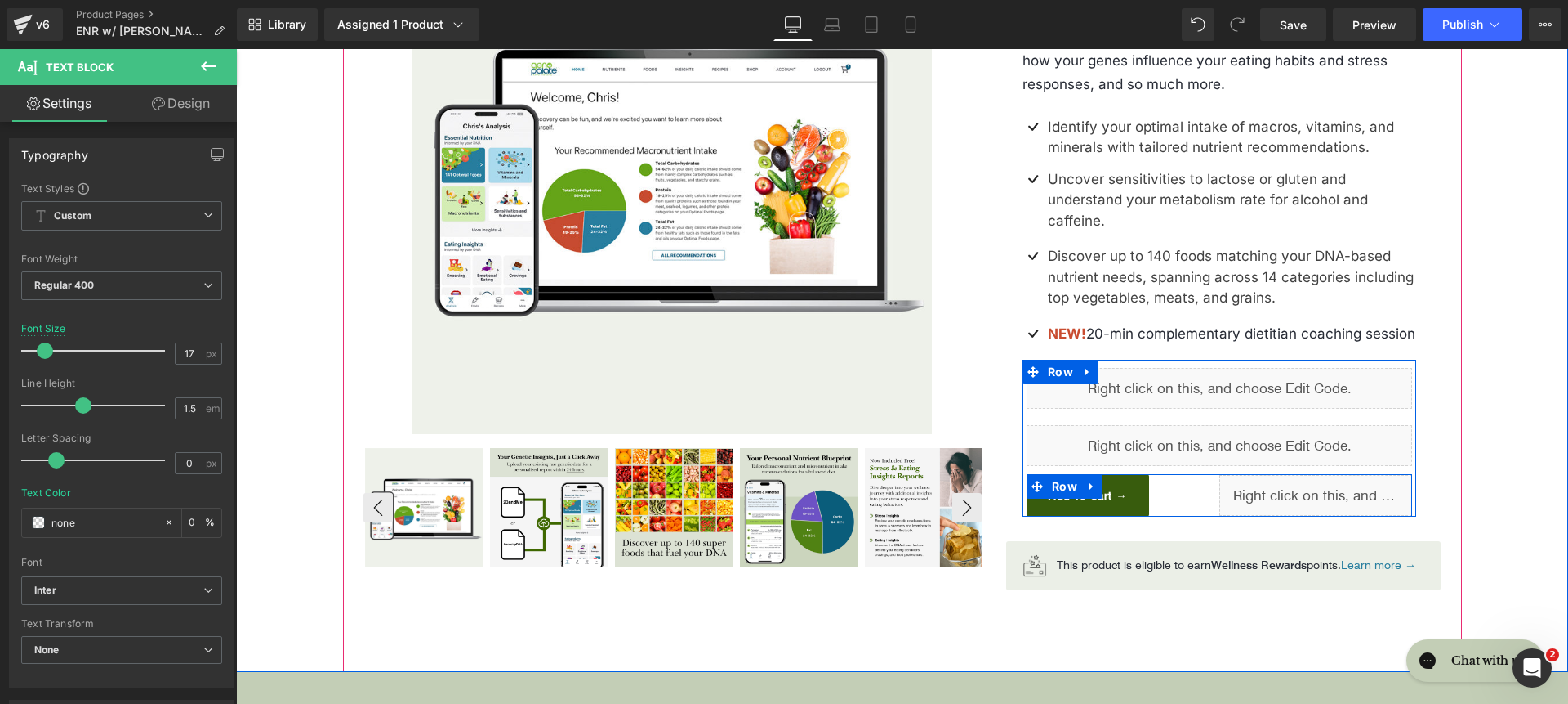
click at [1059, 499] on span "Row" at bounding box center [1065, 485] width 33 height 24
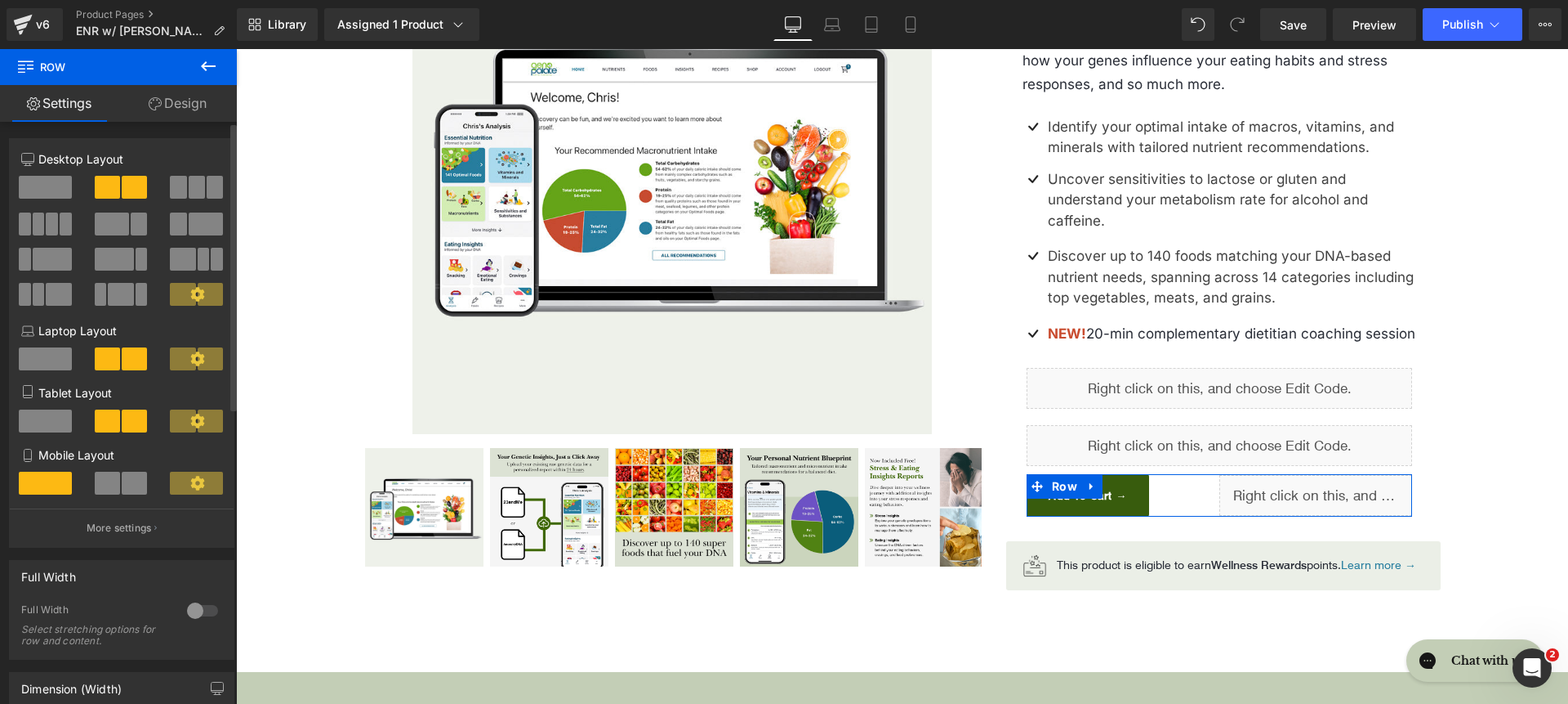
click at [87, 522] on p "More settings" at bounding box center [119, 528] width 65 height 15
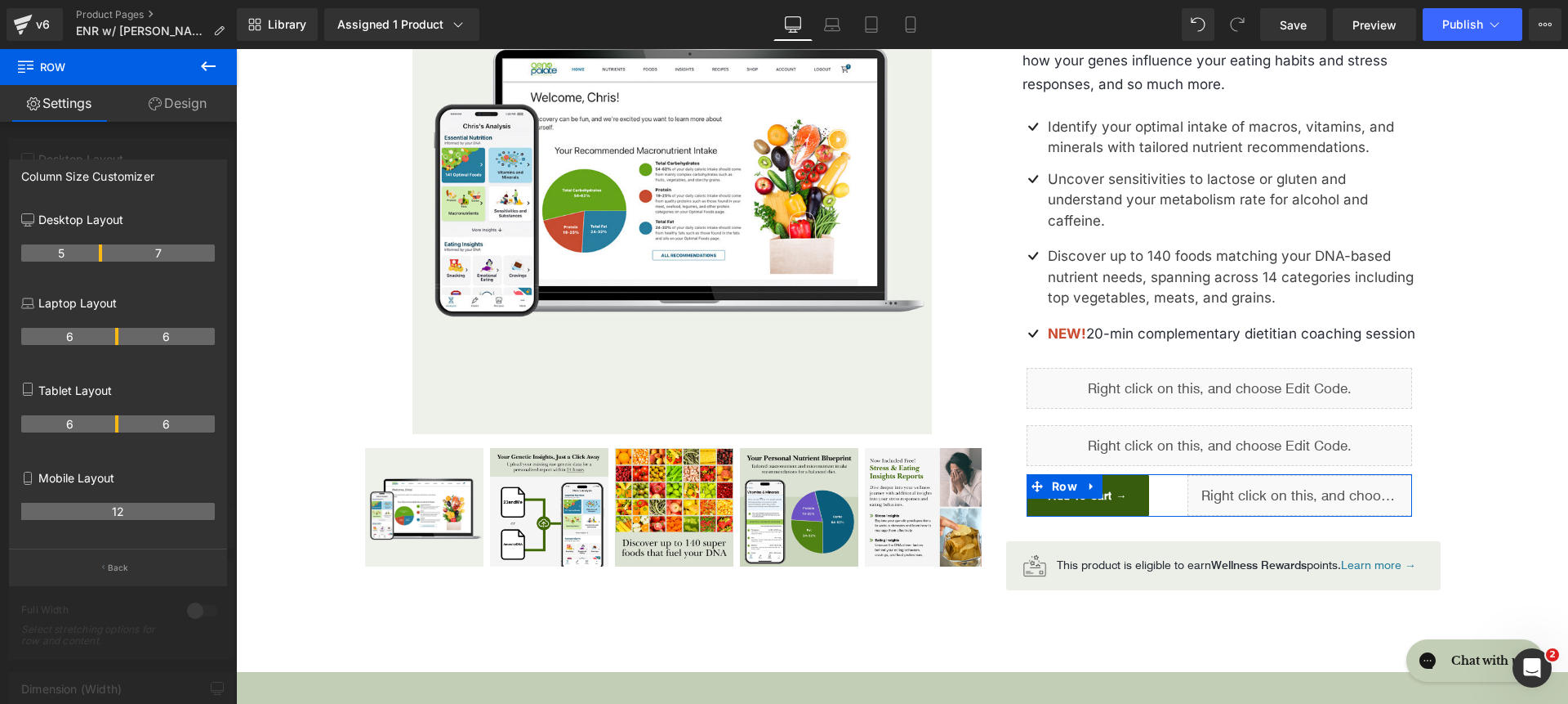
drag, startPoint x: 113, startPoint y: 253, endPoint x: 102, endPoint y: 254, distance: 11.0
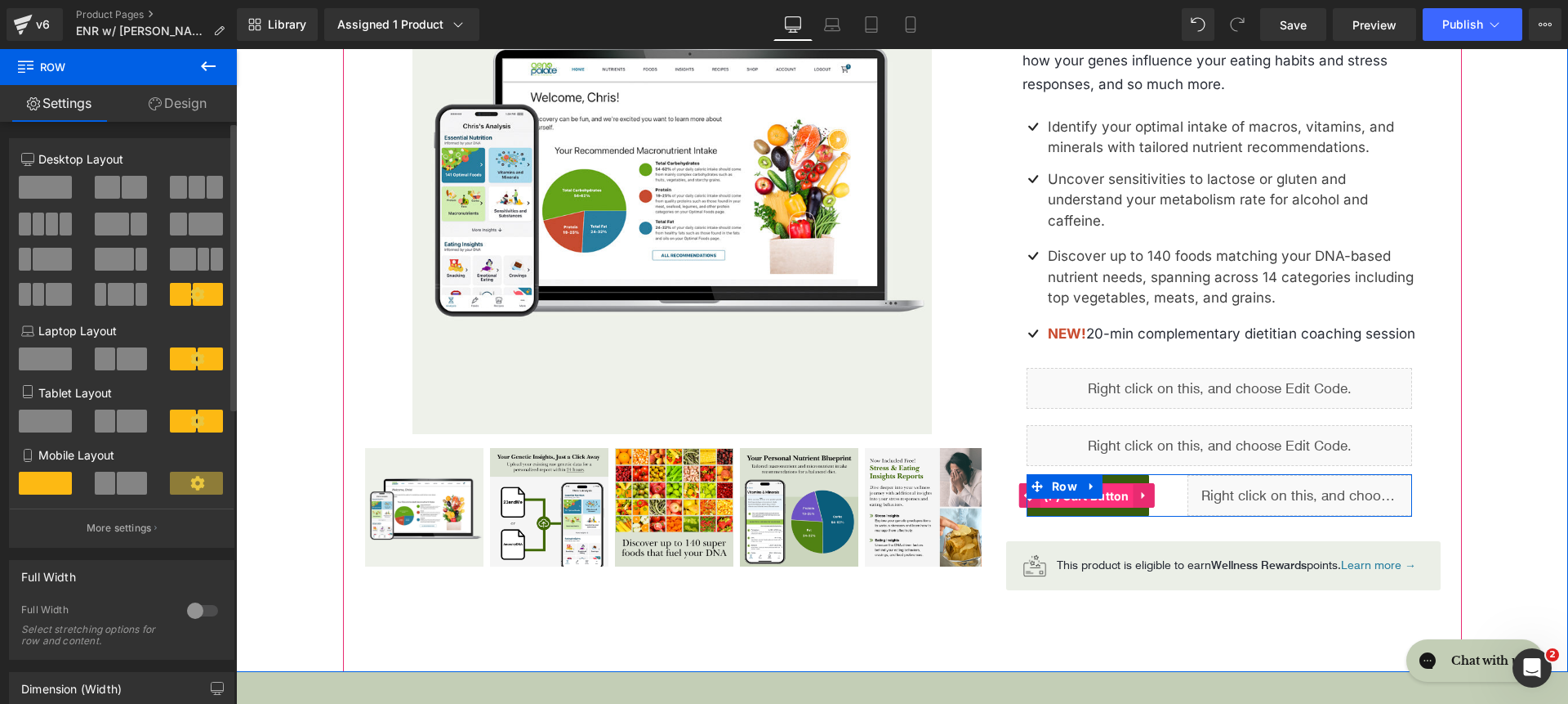
click at [1101, 508] on span "(P) Cart Button" at bounding box center [1086, 495] width 94 height 24
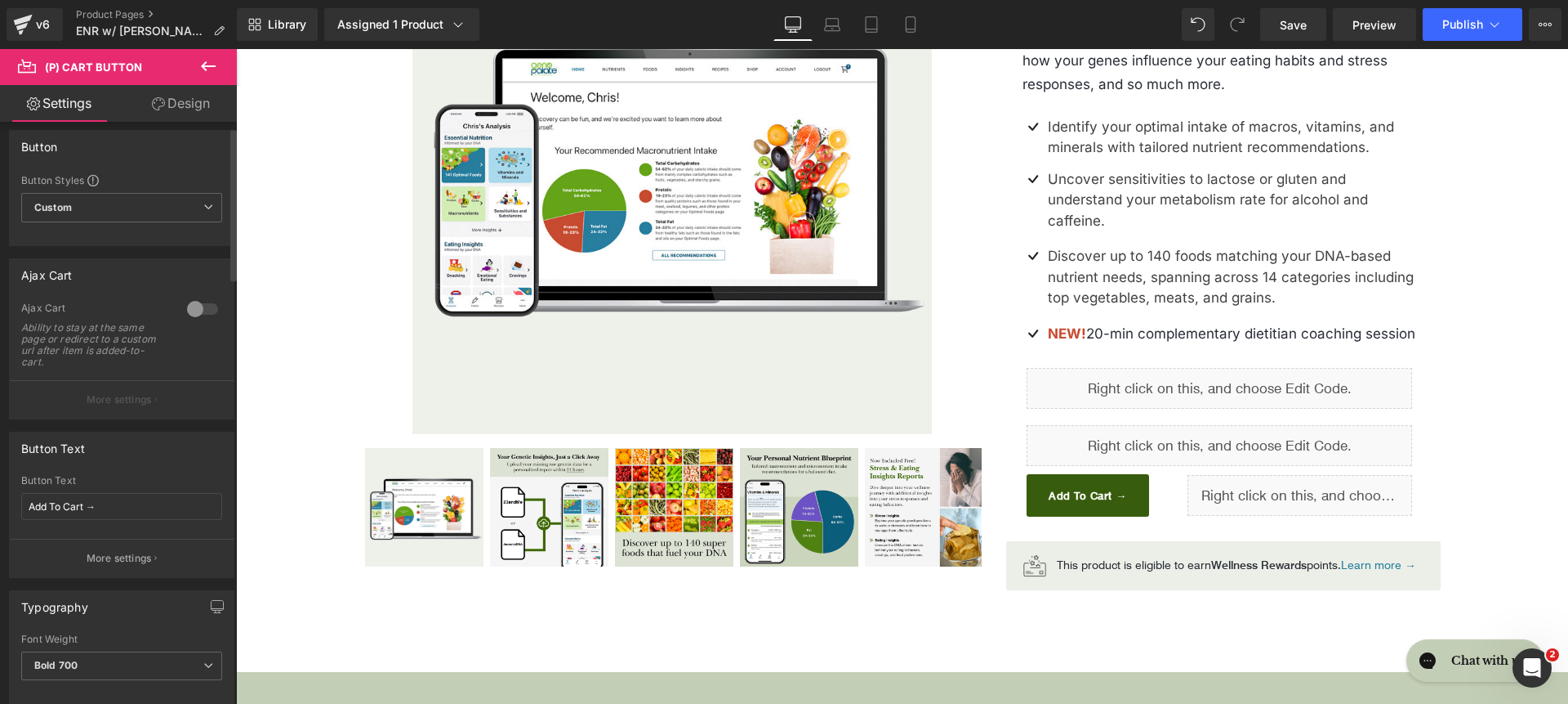
scroll to position [28, 0]
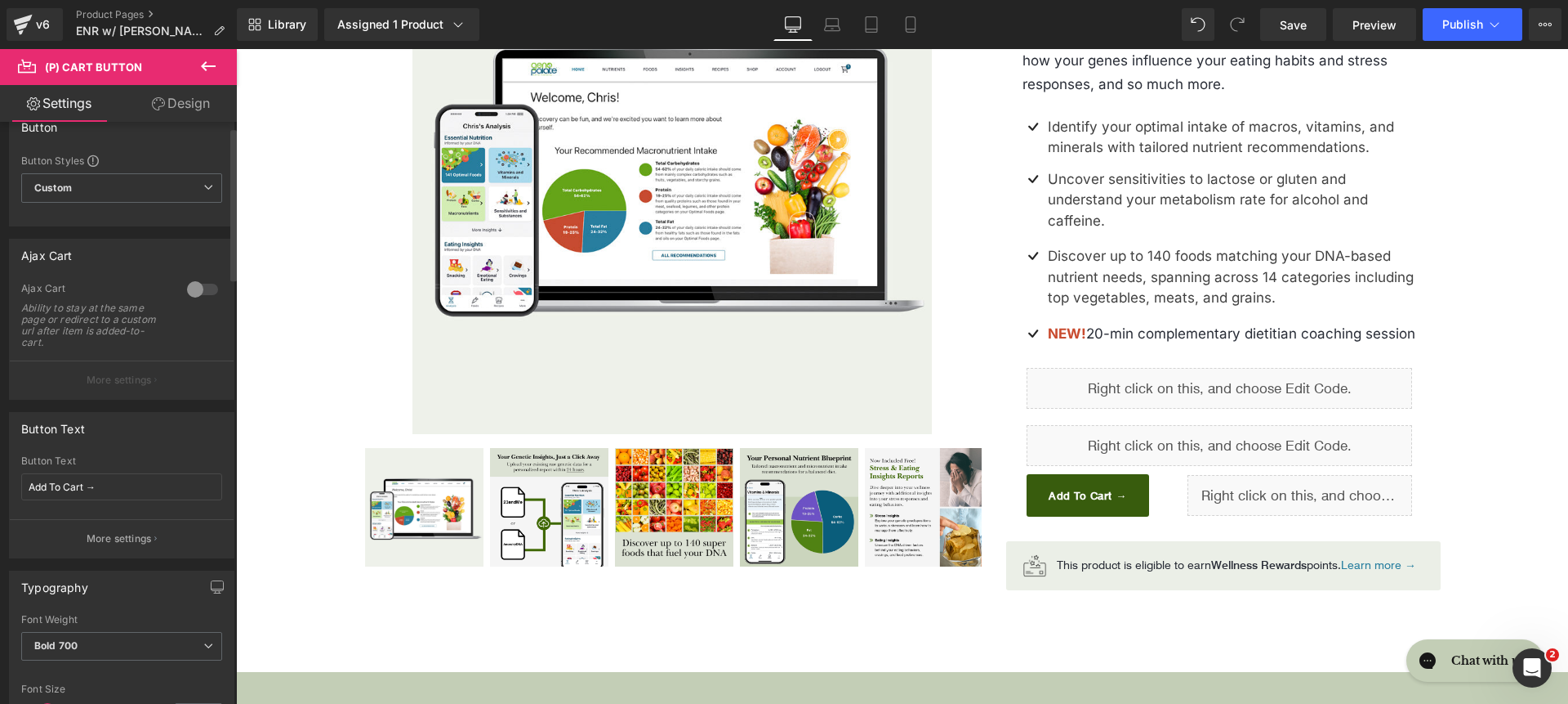
click at [150, 505] on div "Button Text Add To Cart →" at bounding box center [121, 487] width 201 height 63
click at [144, 497] on input "Add To Cart →" at bounding box center [121, 486] width 201 height 27
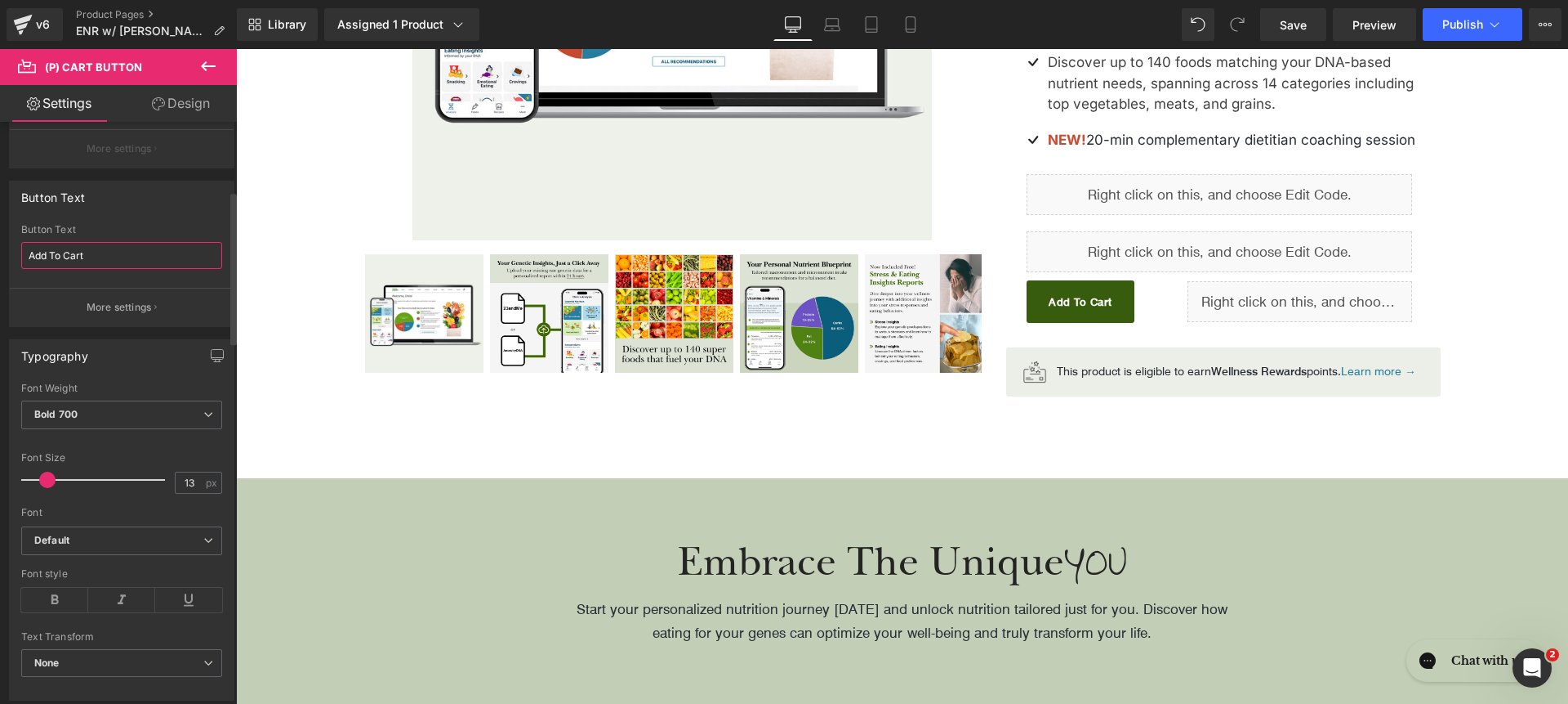
scroll to position [279, 0]
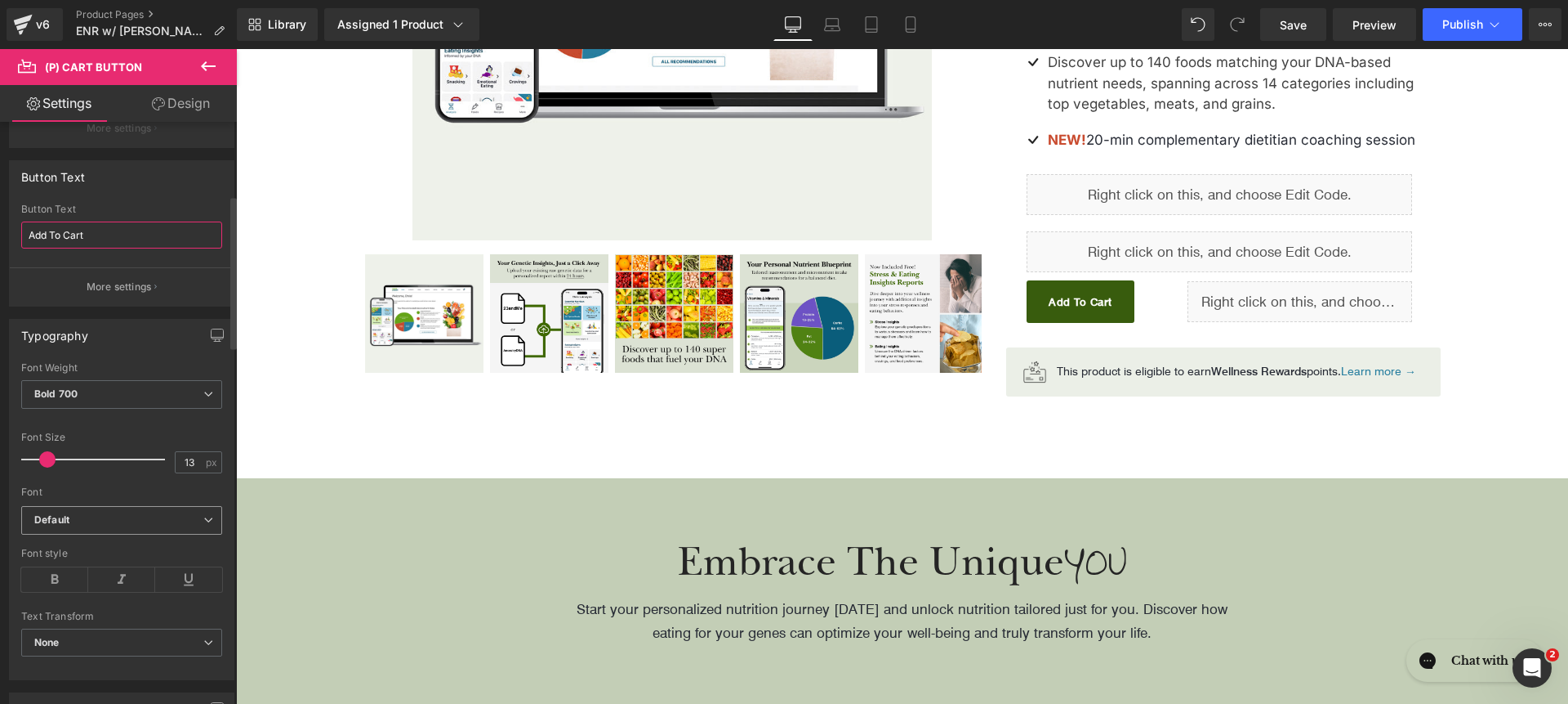
type input "Add To Cart"
click at [122, 519] on b "Default" at bounding box center [118, 520] width 169 height 14
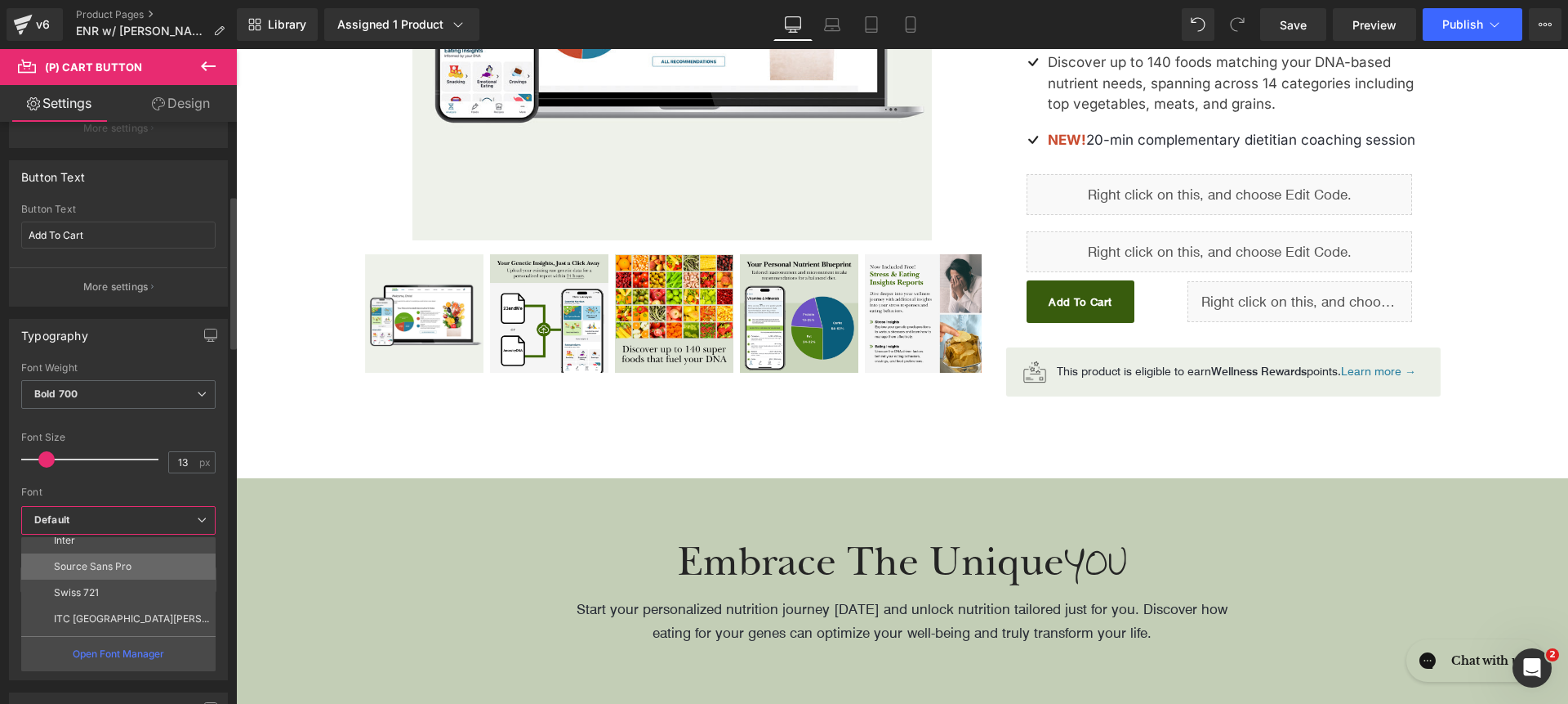
scroll to position [164, 0]
click at [103, 547] on li "Inter" at bounding box center [122, 542] width 202 height 26
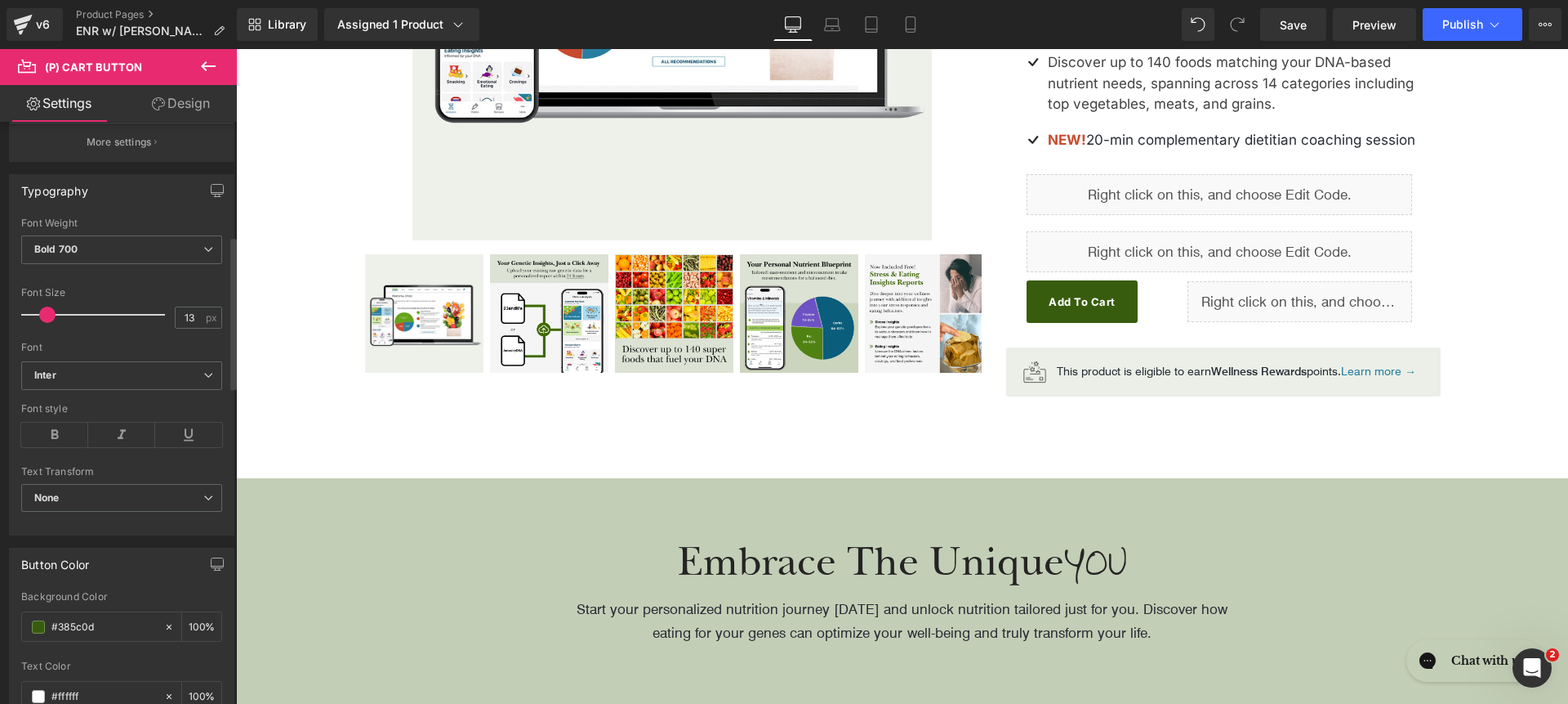
scroll to position [435, 0]
click at [86, 613] on input "#385c0d" at bounding box center [103, 616] width 104 height 18
paste input "609CCF"
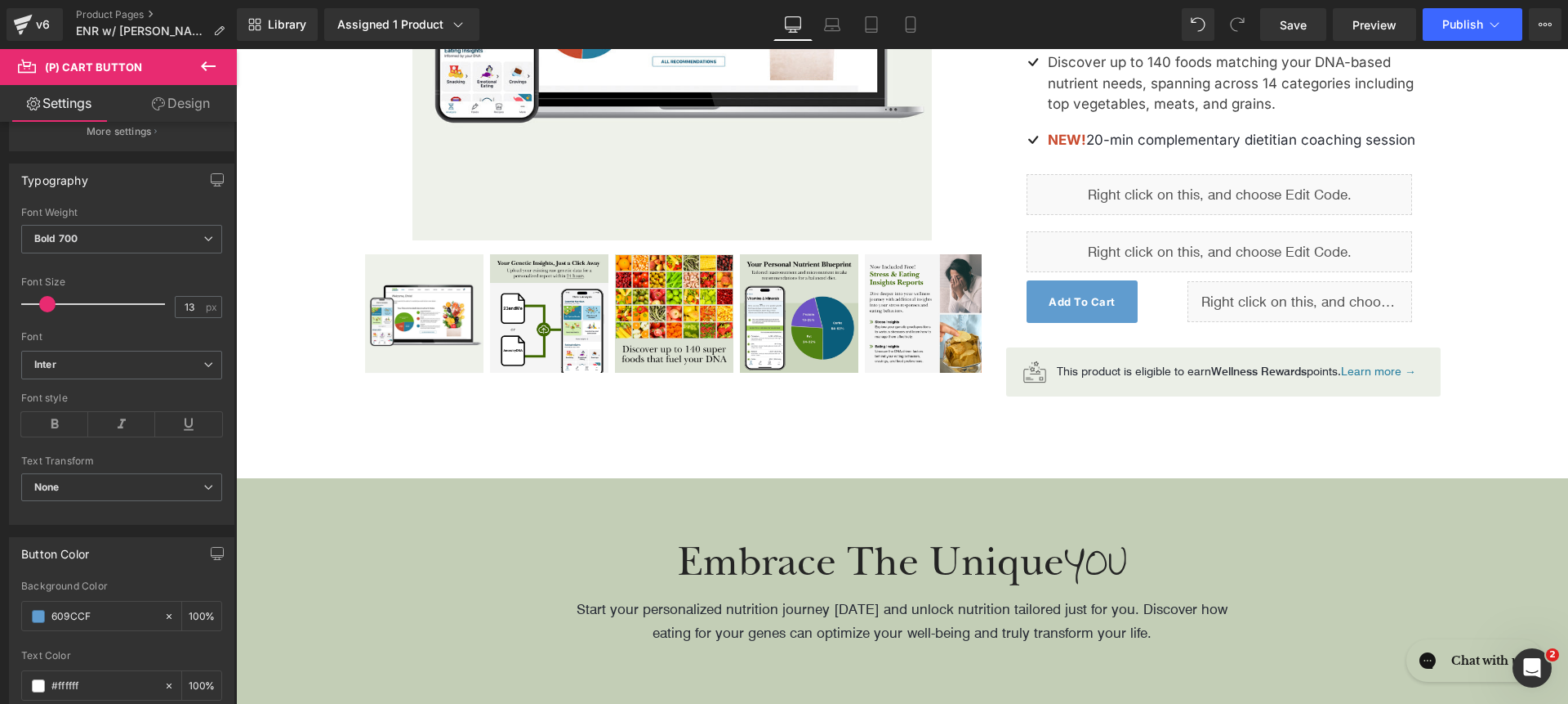
type input "609CCF"
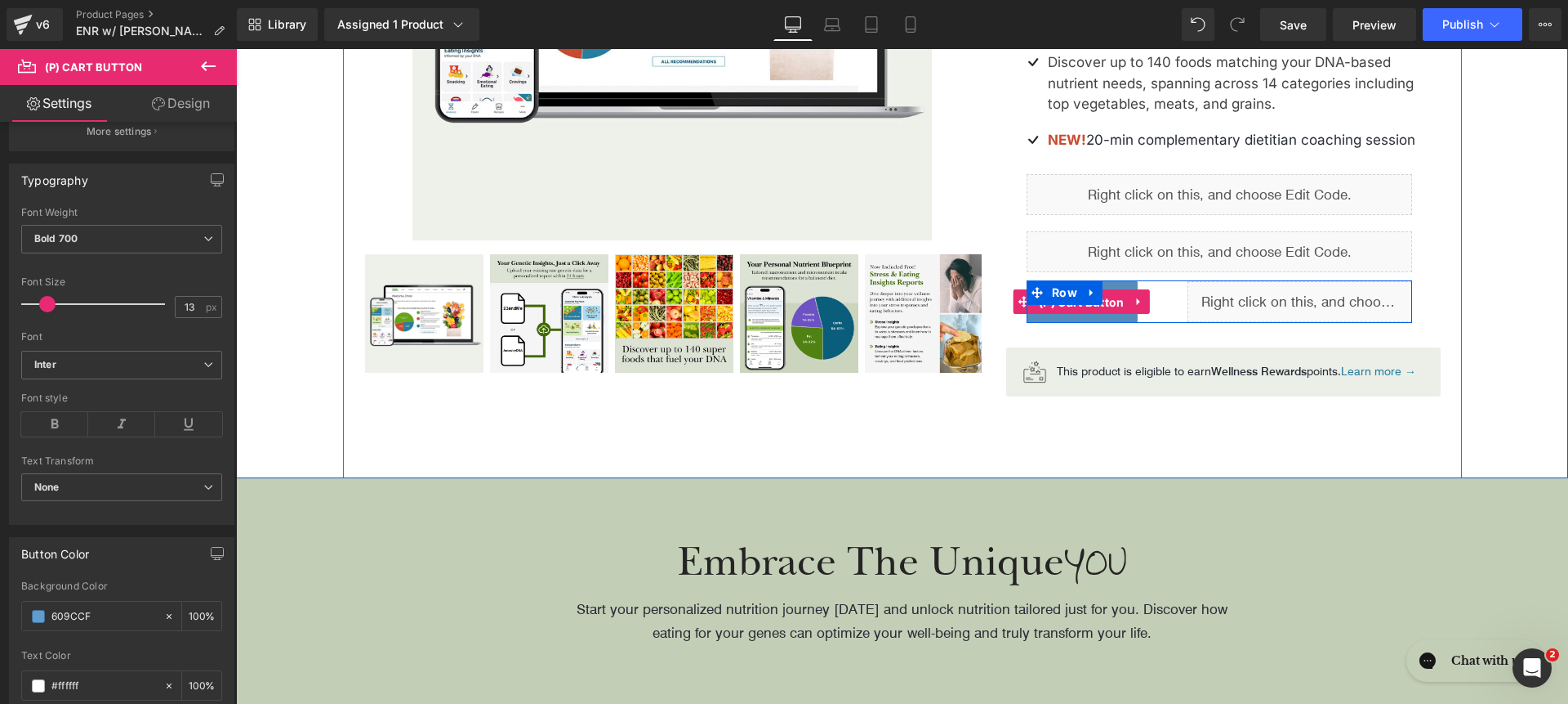
click at [1093, 314] on span "(P) Cart Button" at bounding box center [1081, 302] width 94 height 24
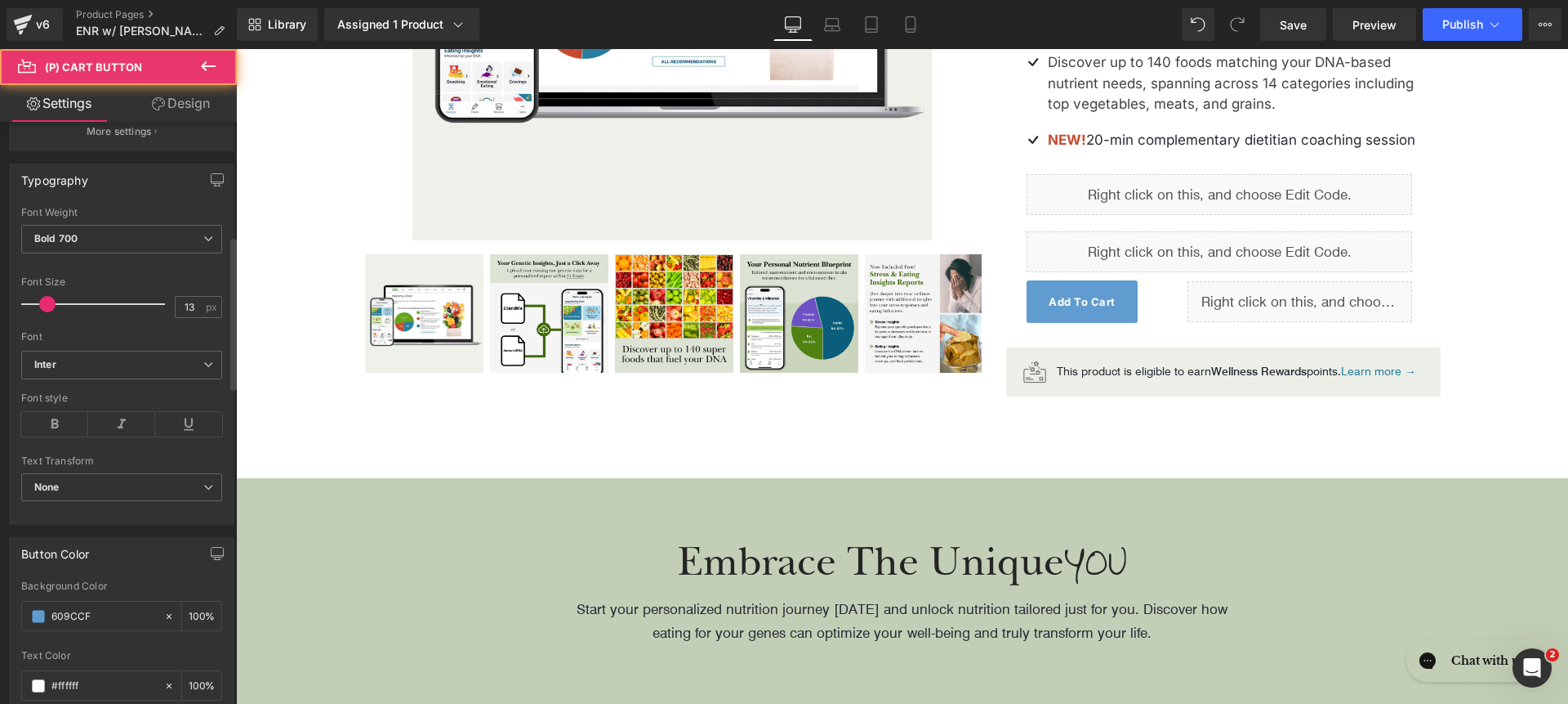
scroll to position [847, 0]
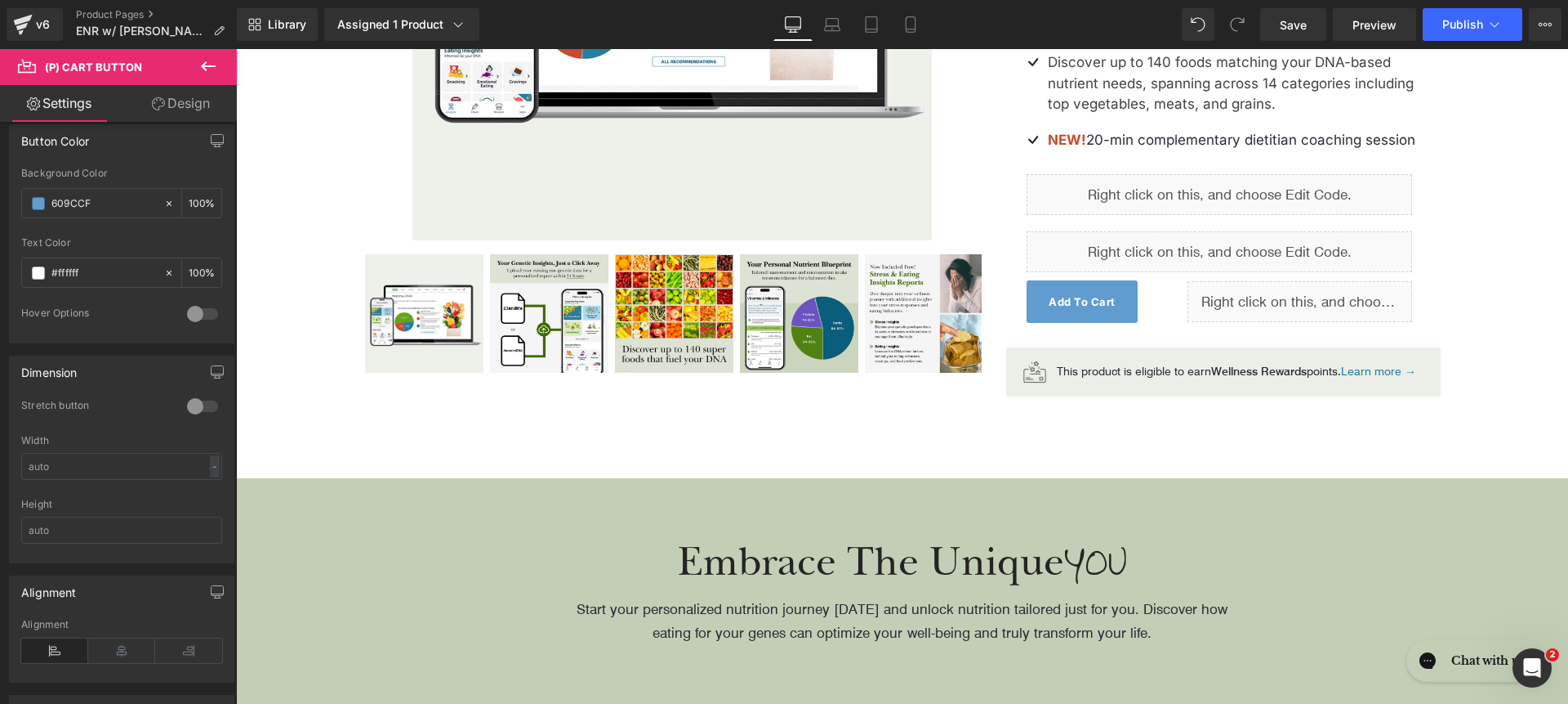
click at [168, 104] on link "Design" at bounding box center [181, 103] width 118 height 37
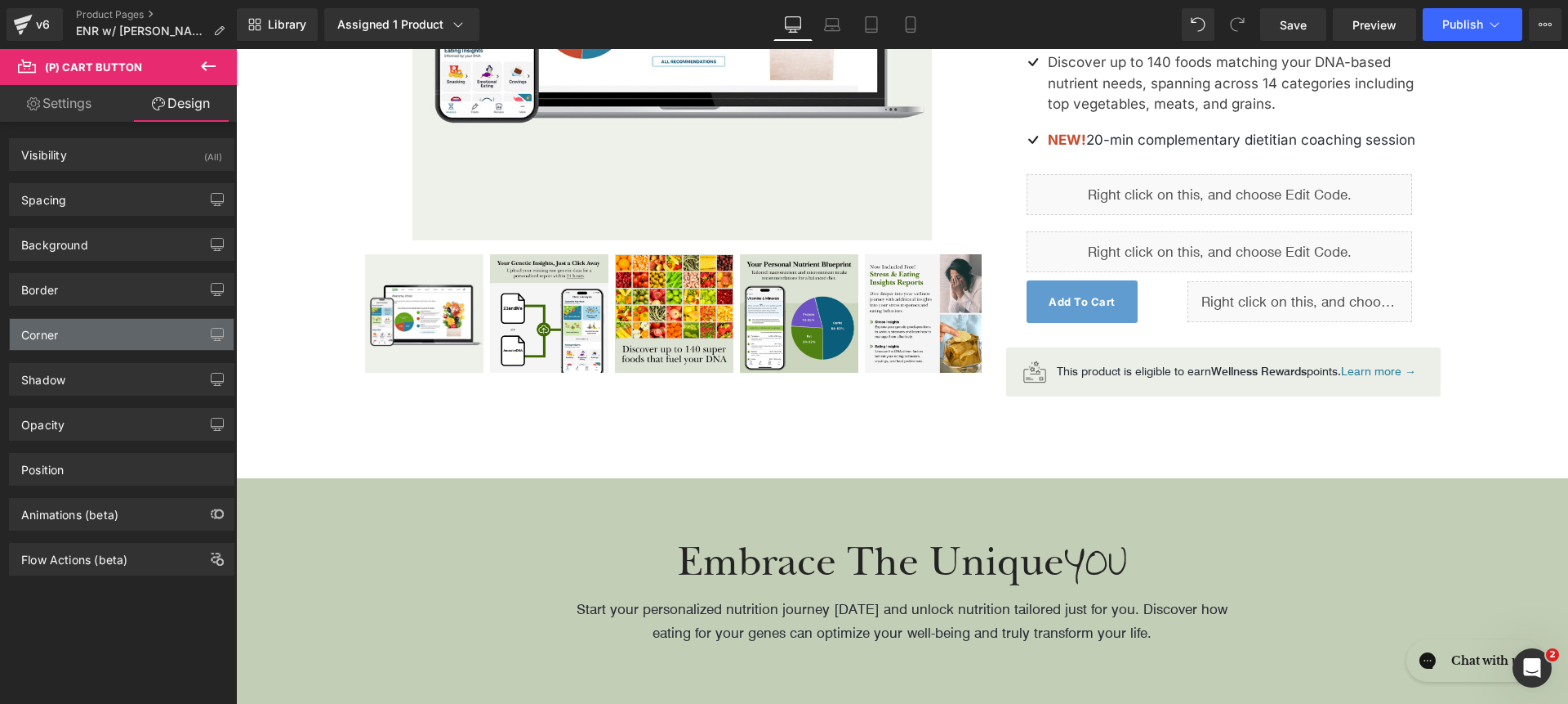
click at [105, 341] on div "Corner" at bounding box center [122, 334] width 223 height 31
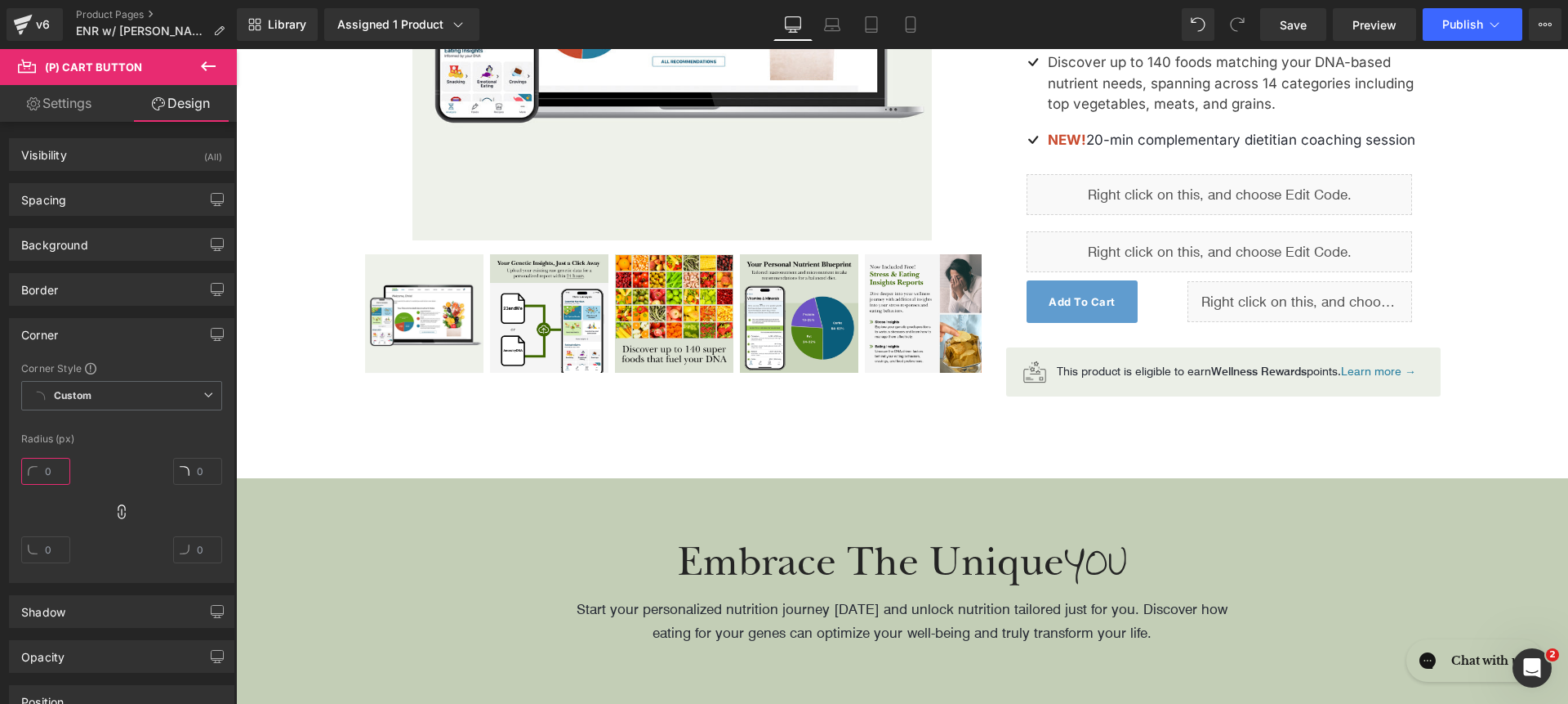
click at [49, 479] on input "text" at bounding box center [45, 471] width 49 height 27
type input "2000"
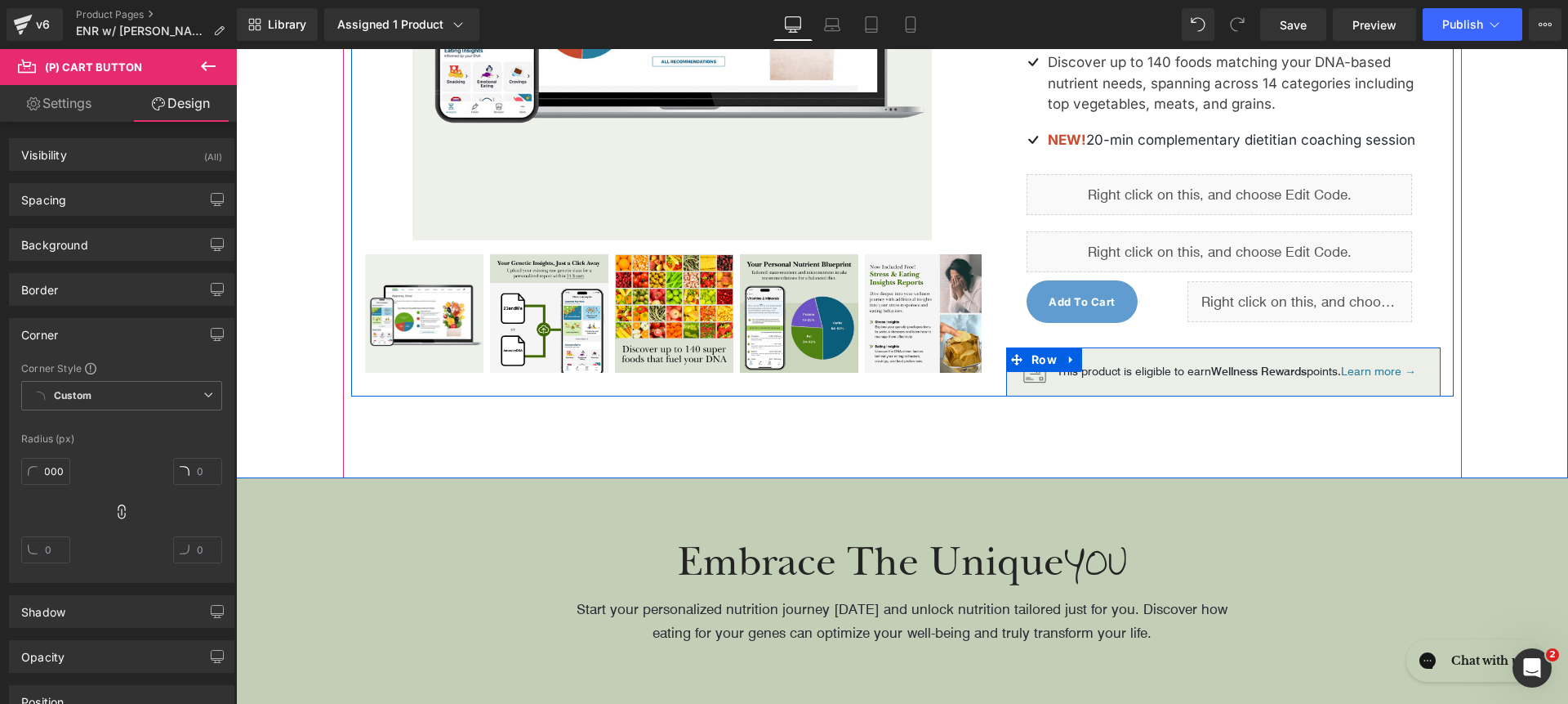
click at [1225, 375] on div "Image This product is eligible to earn Wellness Rewards points. Learn more → Te…" at bounding box center [1224, 371] width 435 height 49
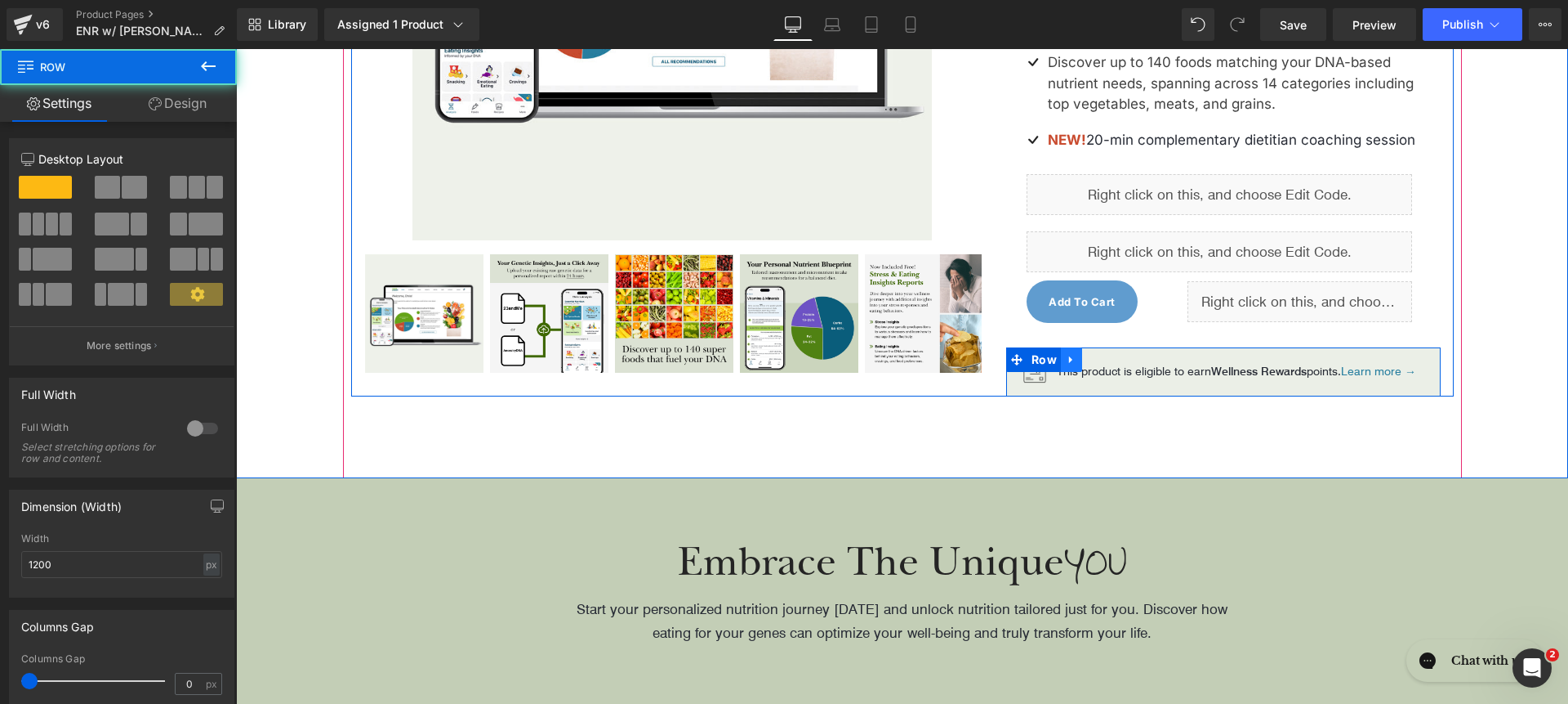
click at [1069, 366] on icon at bounding box center [1072, 360] width 12 height 13
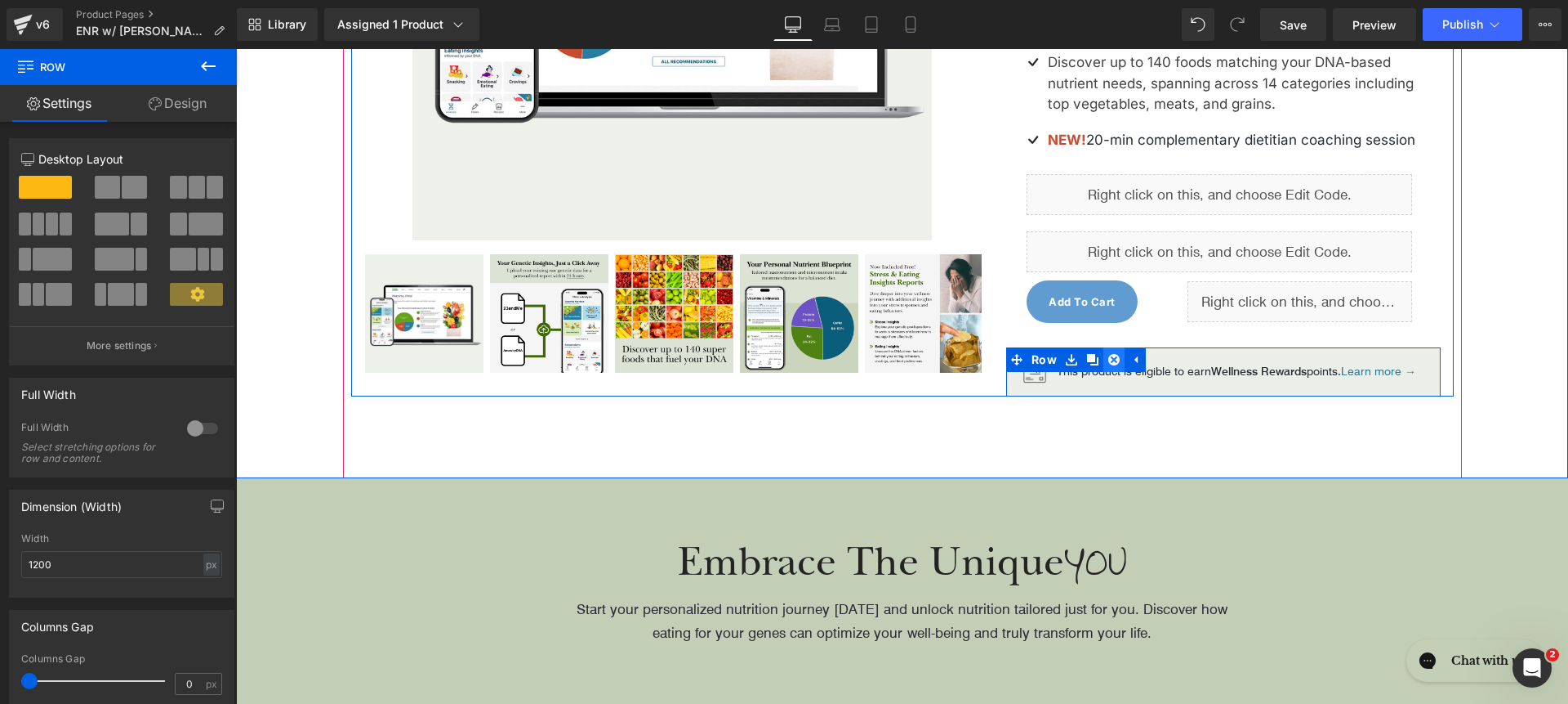
click at [1109, 365] on icon at bounding box center [1115, 360] width 12 height 12
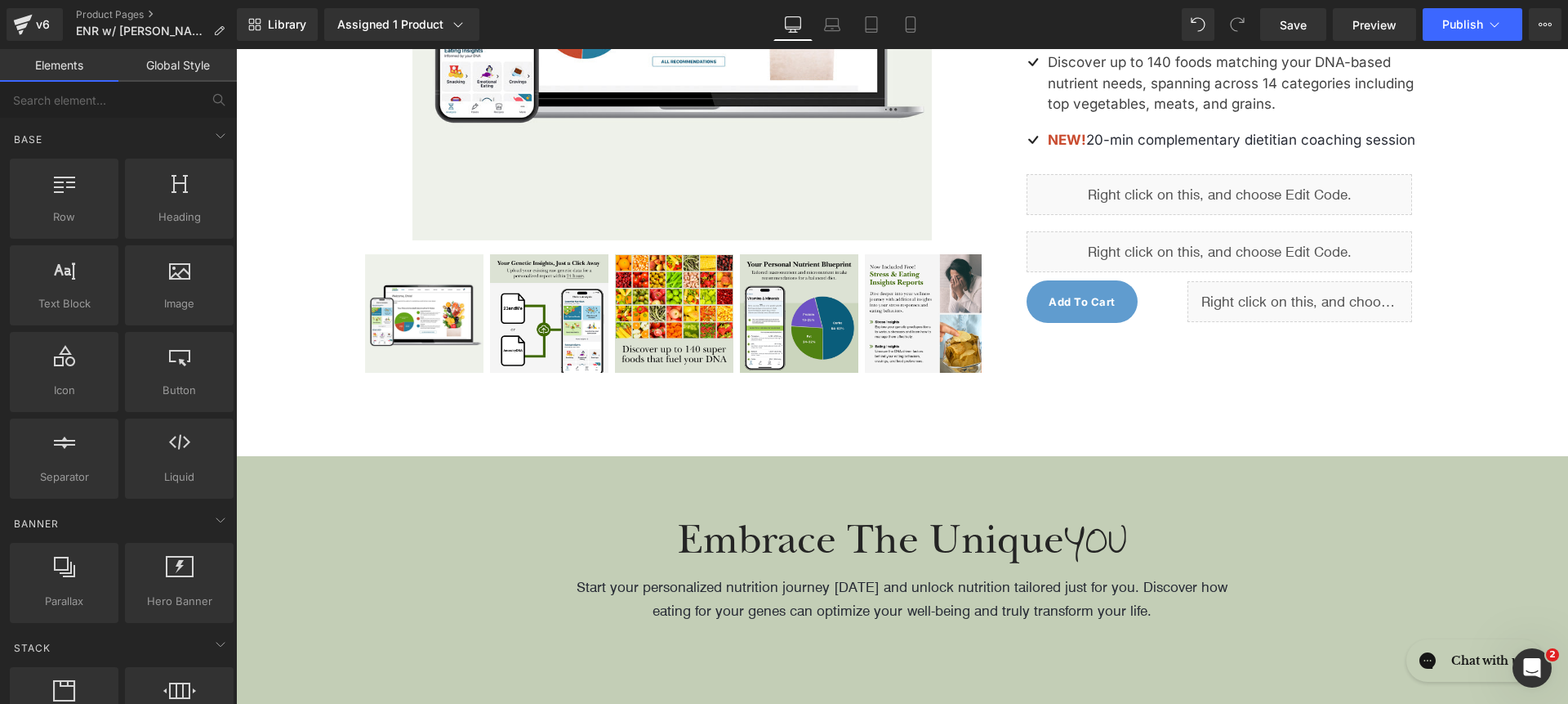
scroll to position [771, 0]
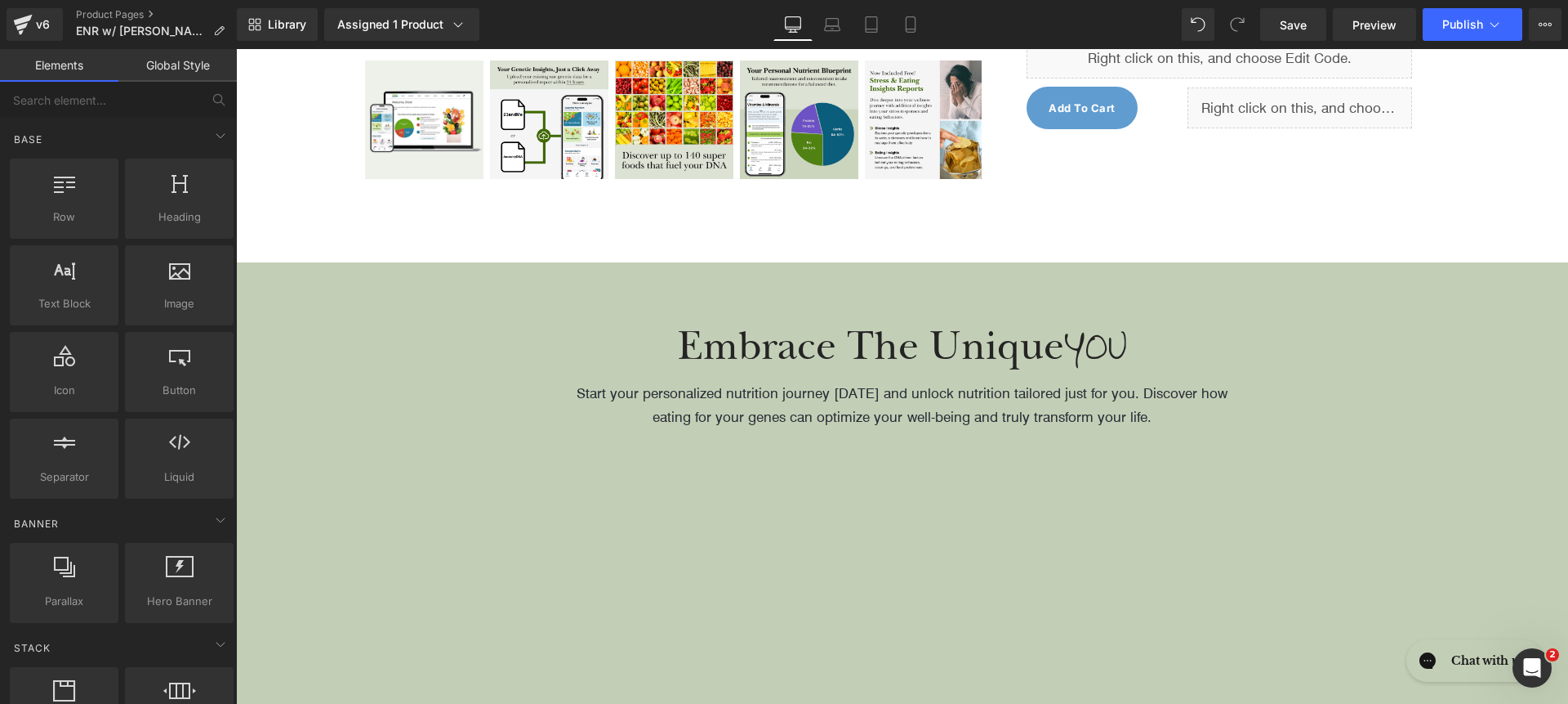
click at [236, 49] on div "75px" at bounding box center [236, 49] width 0 height 0
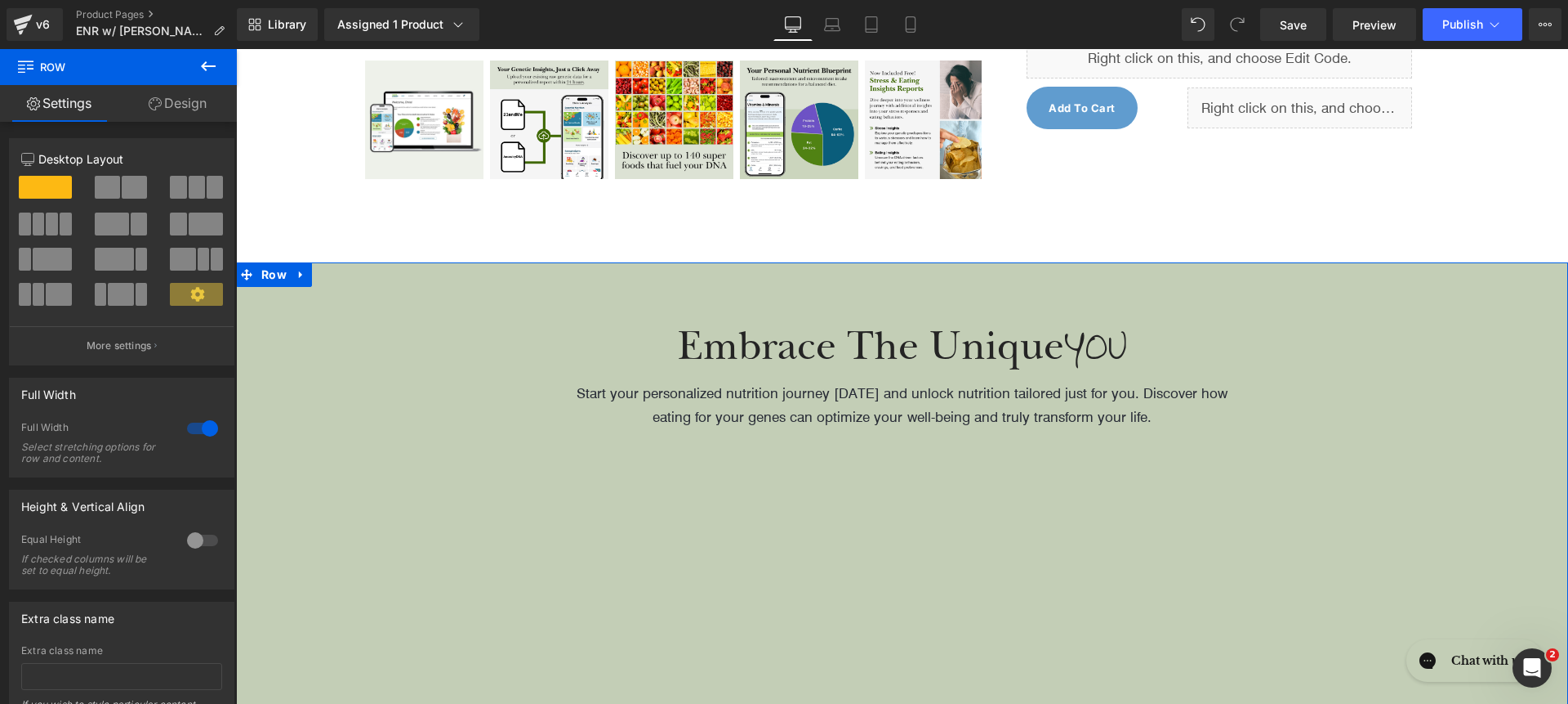
click at [159, 106] on link "Design" at bounding box center [178, 103] width 118 height 37
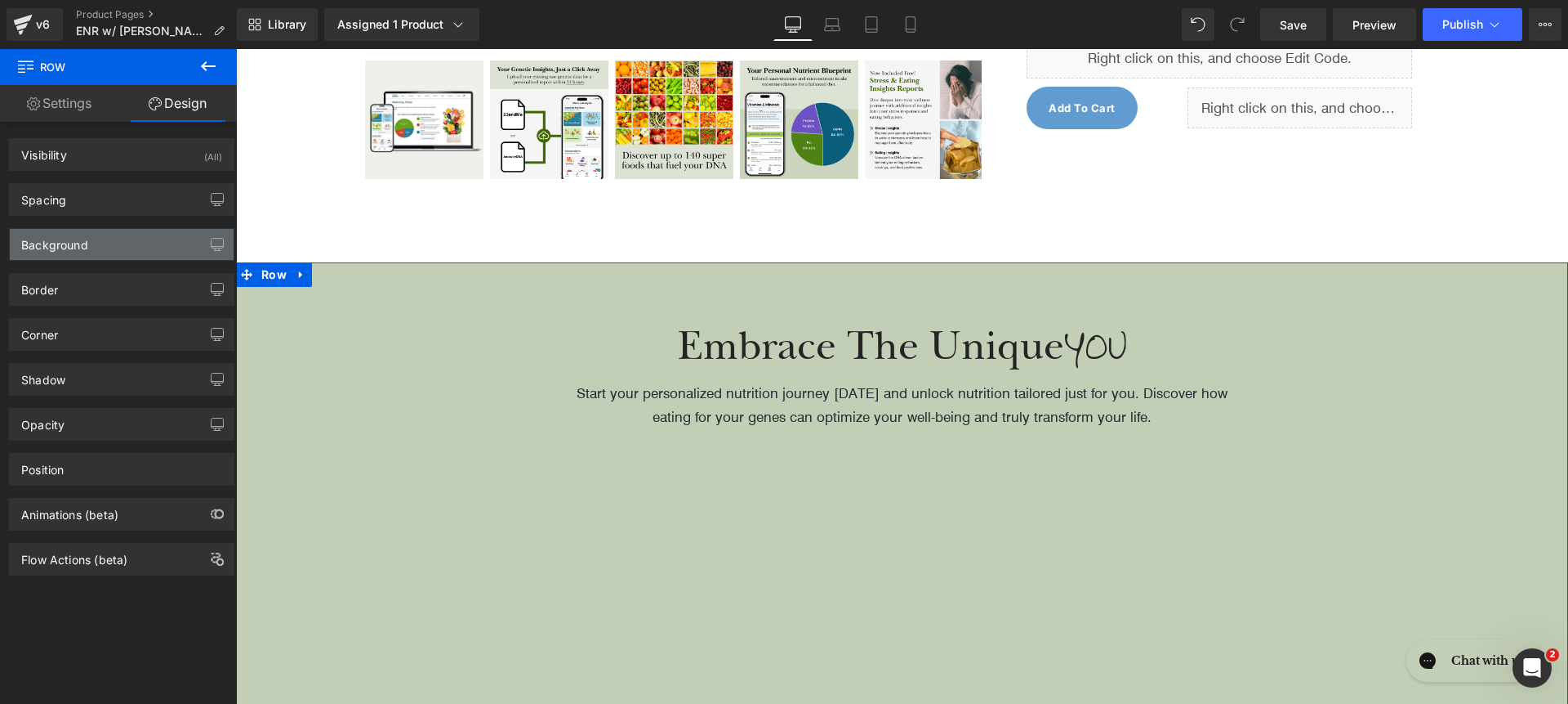
click at [117, 249] on div "Background" at bounding box center [122, 244] width 223 height 31
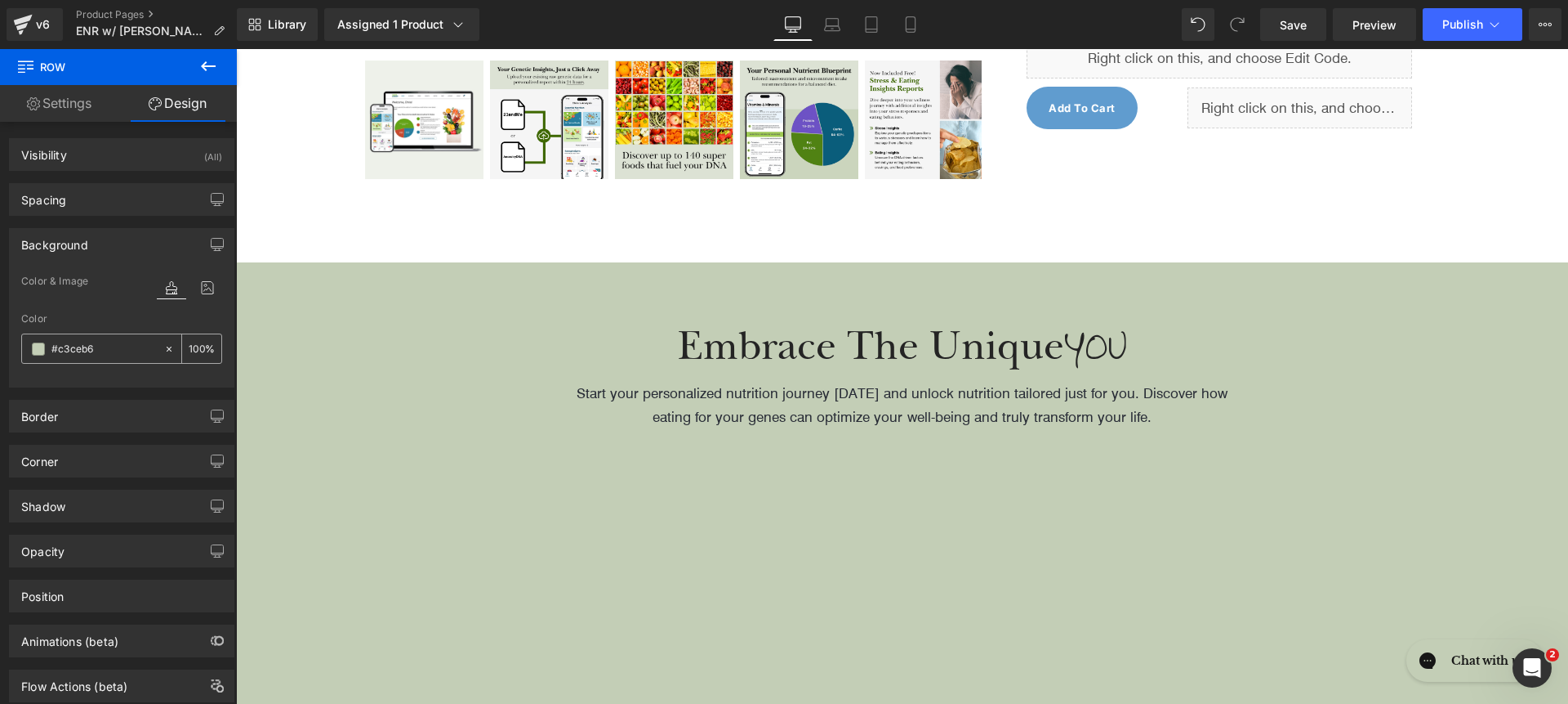
click at [95, 356] on input "text" at bounding box center [103, 349] width 104 height 18
paste input "DCF1FC"
type input "DCF1FC"
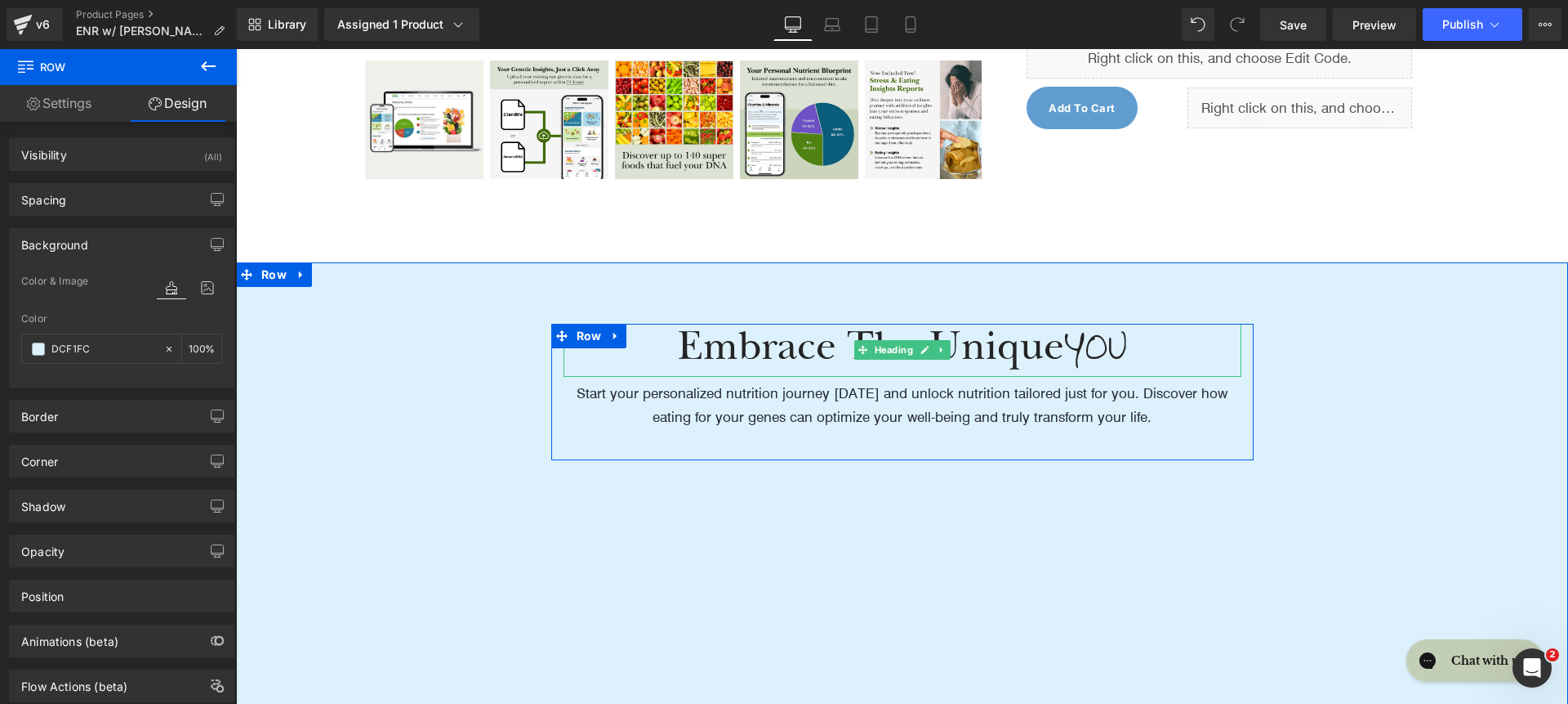
click at [719, 355] on h1 "Embrace The Unique YOU" at bounding box center [902, 350] width 678 height 53
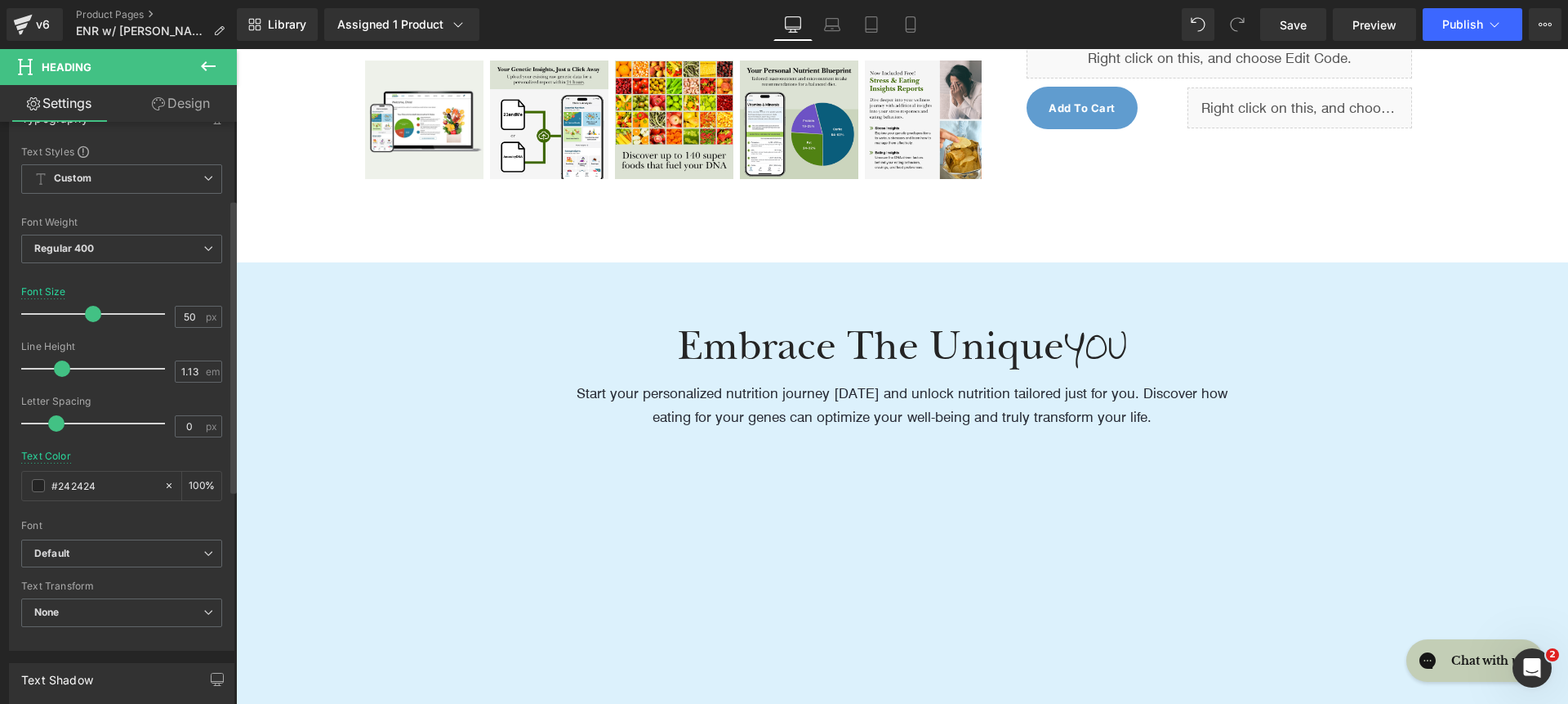
scroll to position [171, 0]
click at [109, 554] on span "Default" at bounding box center [121, 546] width 201 height 28
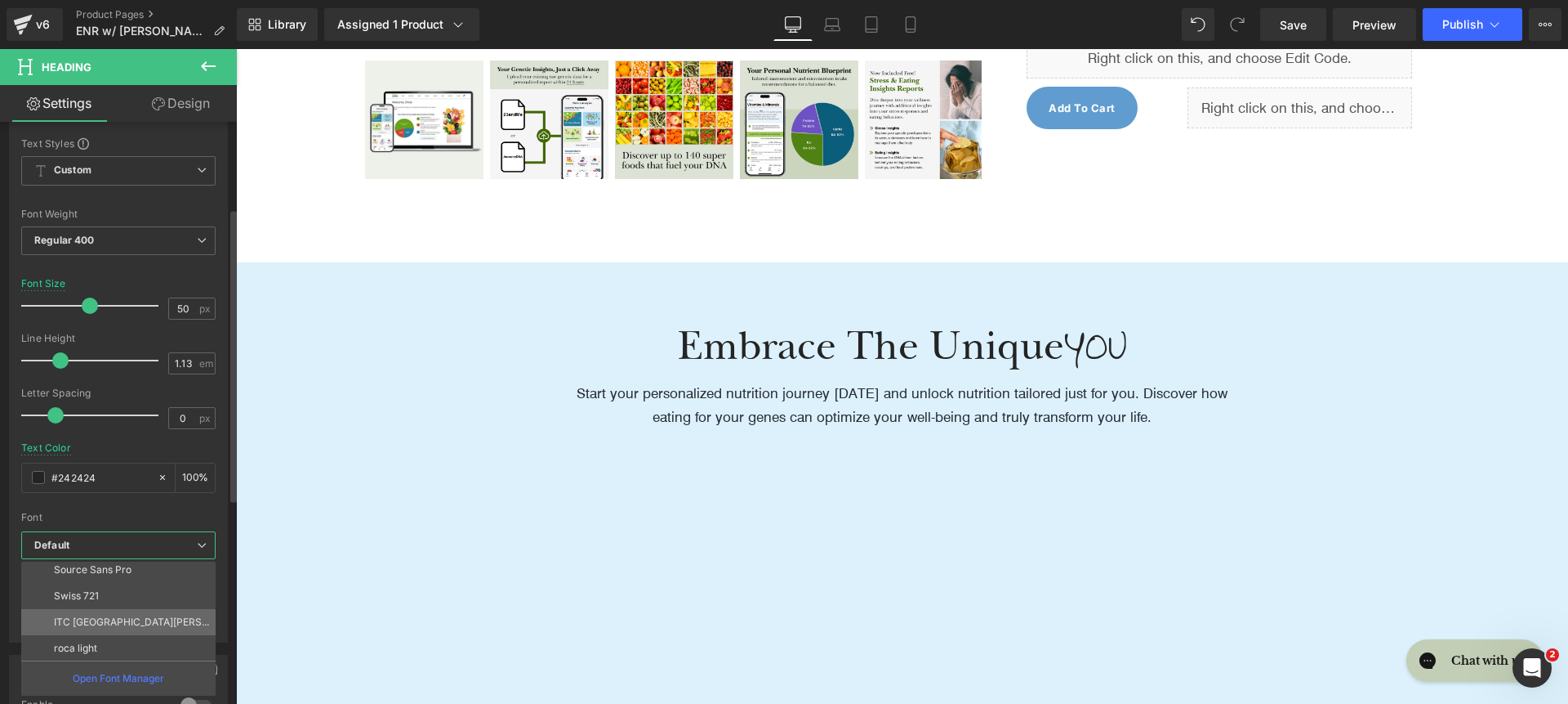
scroll to position [189, 0]
click at [130, 640] on li "roca light" at bounding box center [122, 646] width 202 height 26
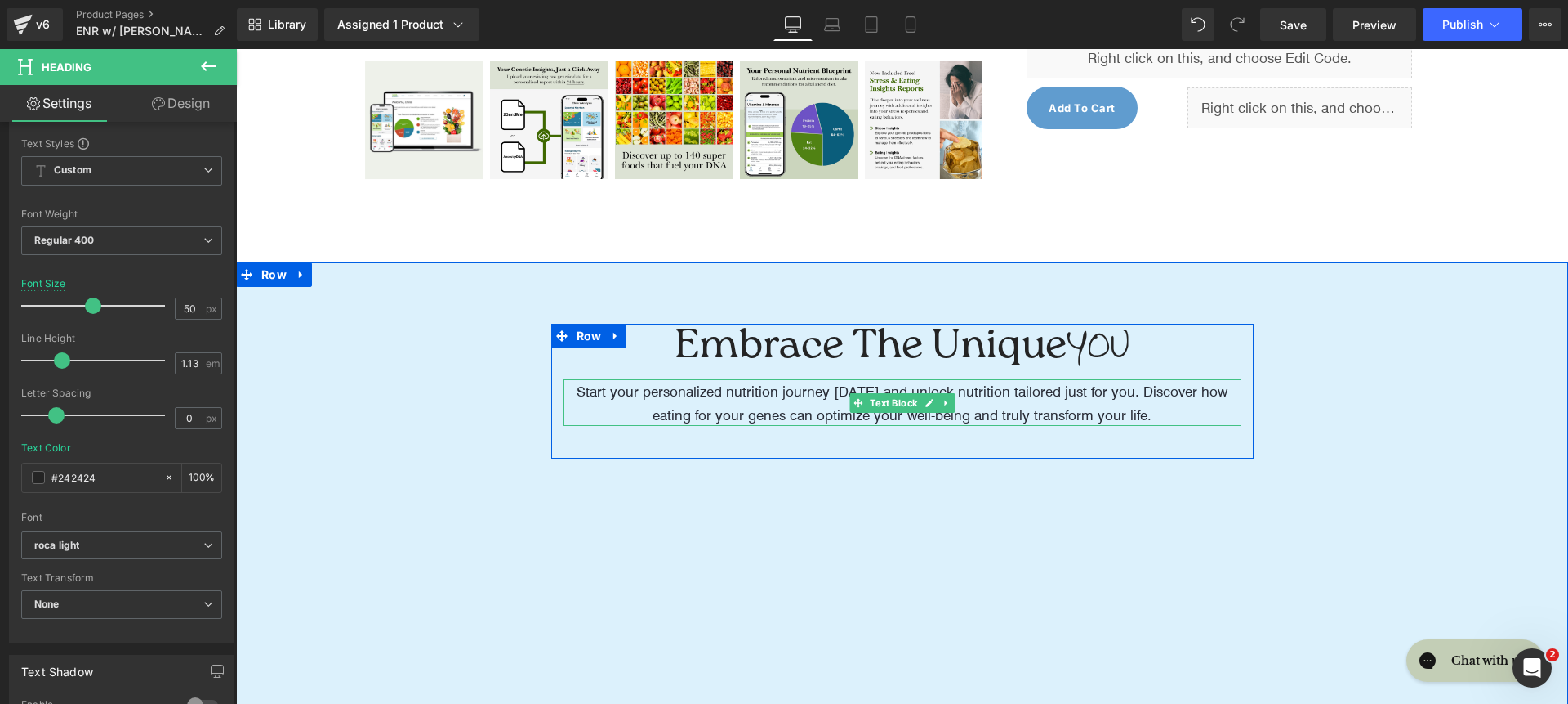
click at [587, 412] on p "Start your personalized nutrition journey today and unlock nutrition tailored j…" at bounding box center [902, 403] width 678 height 48
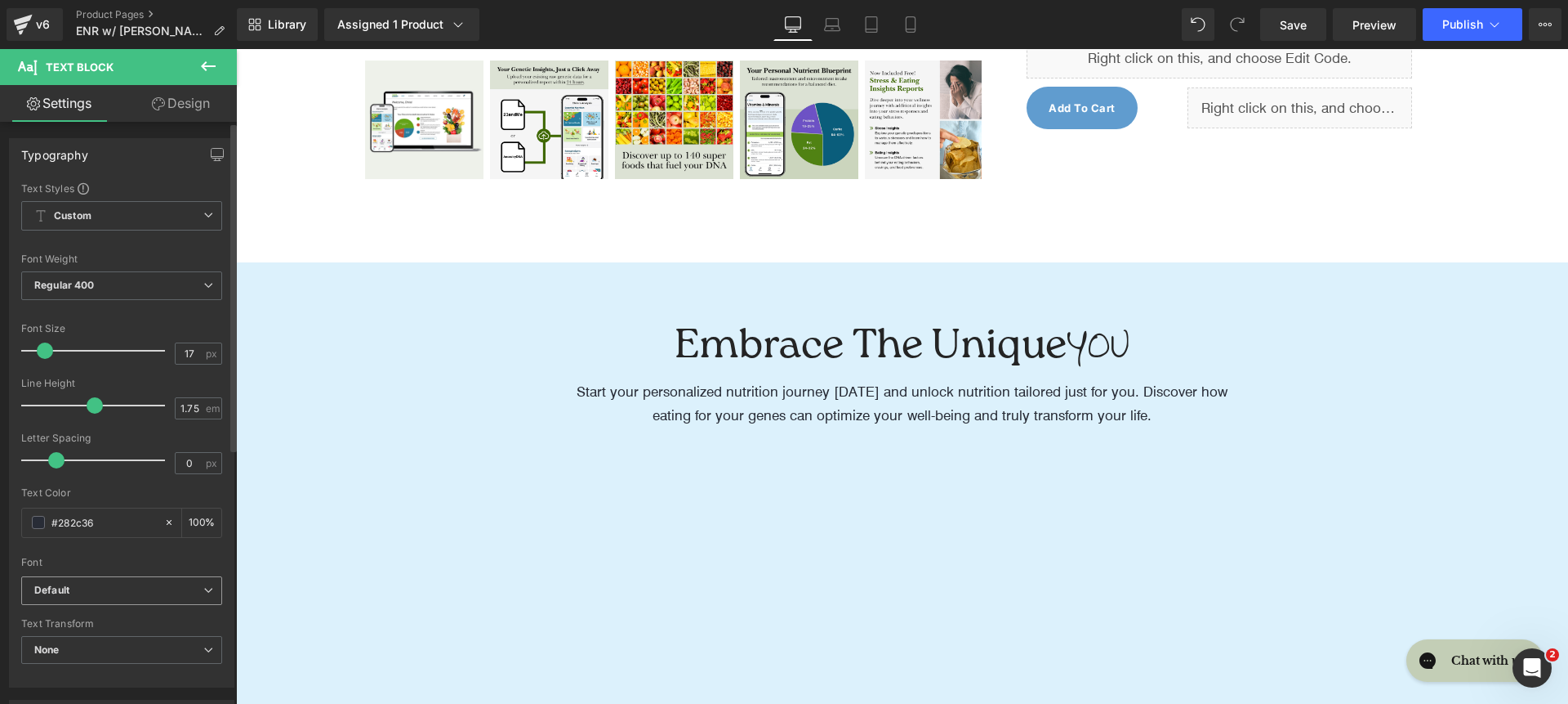
click at [99, 576] on span "Default" at bounding box center [121, 591] width 201 height 28
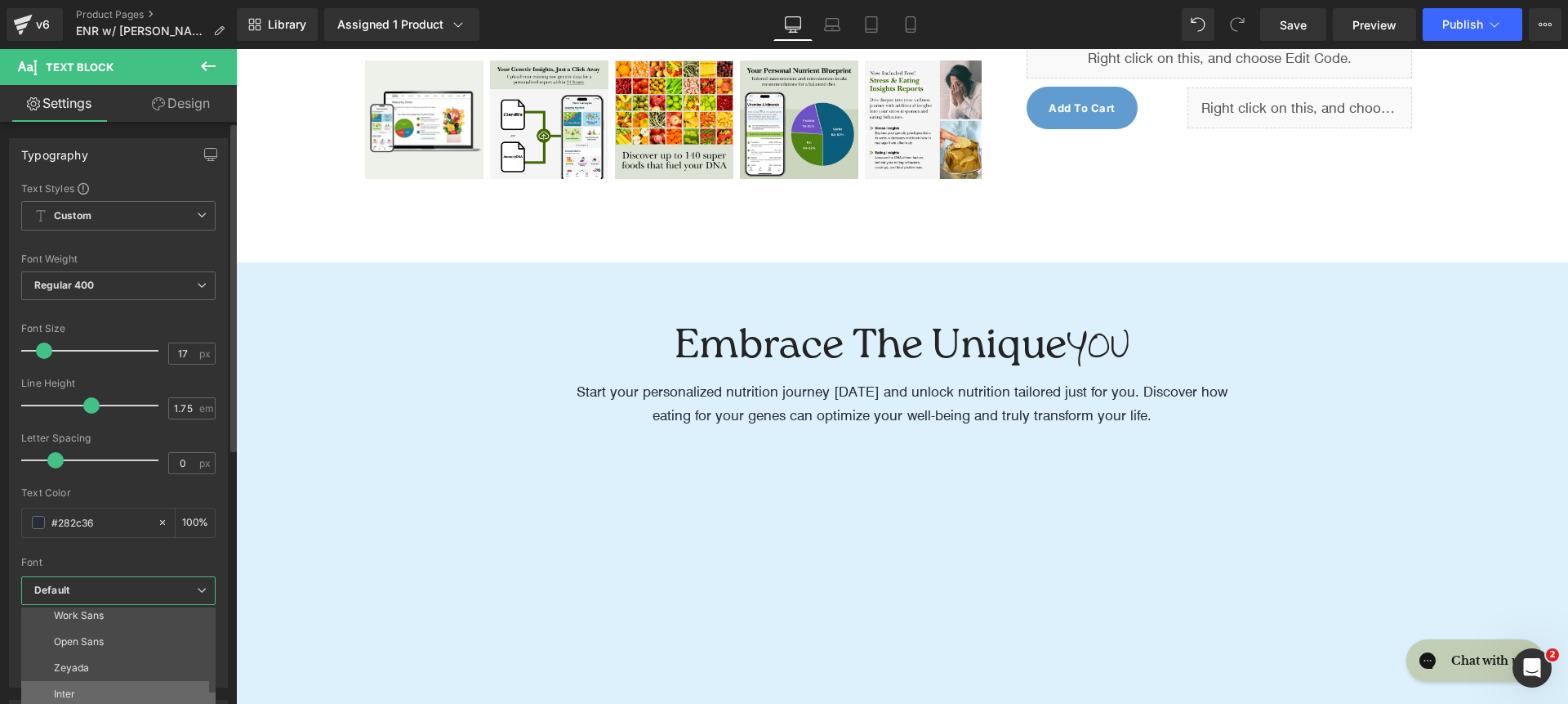
scroll to position [87, 0]
click at [117, 677] on li "Inter" at bounding box center [122, 690] width 202 height 26
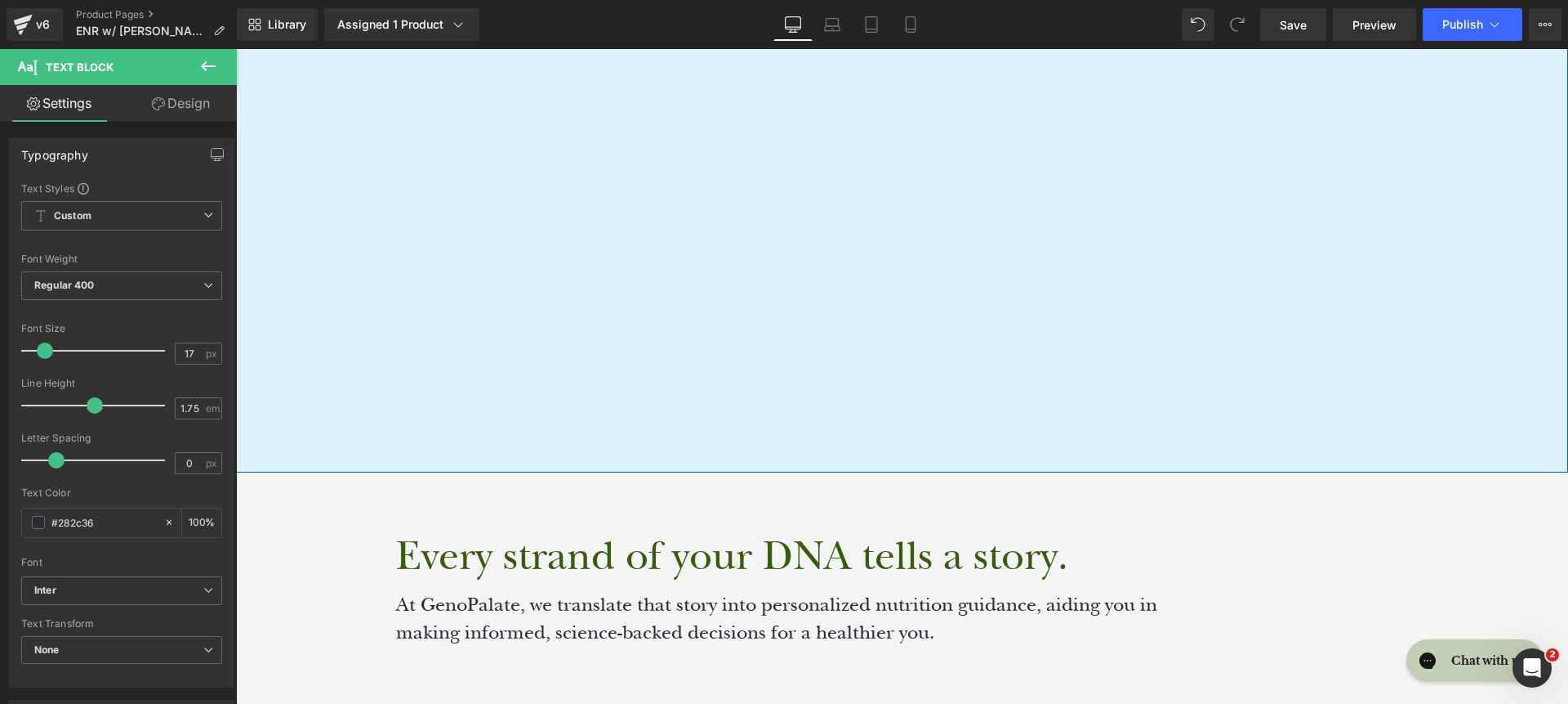
scroll to position [1396, 0]
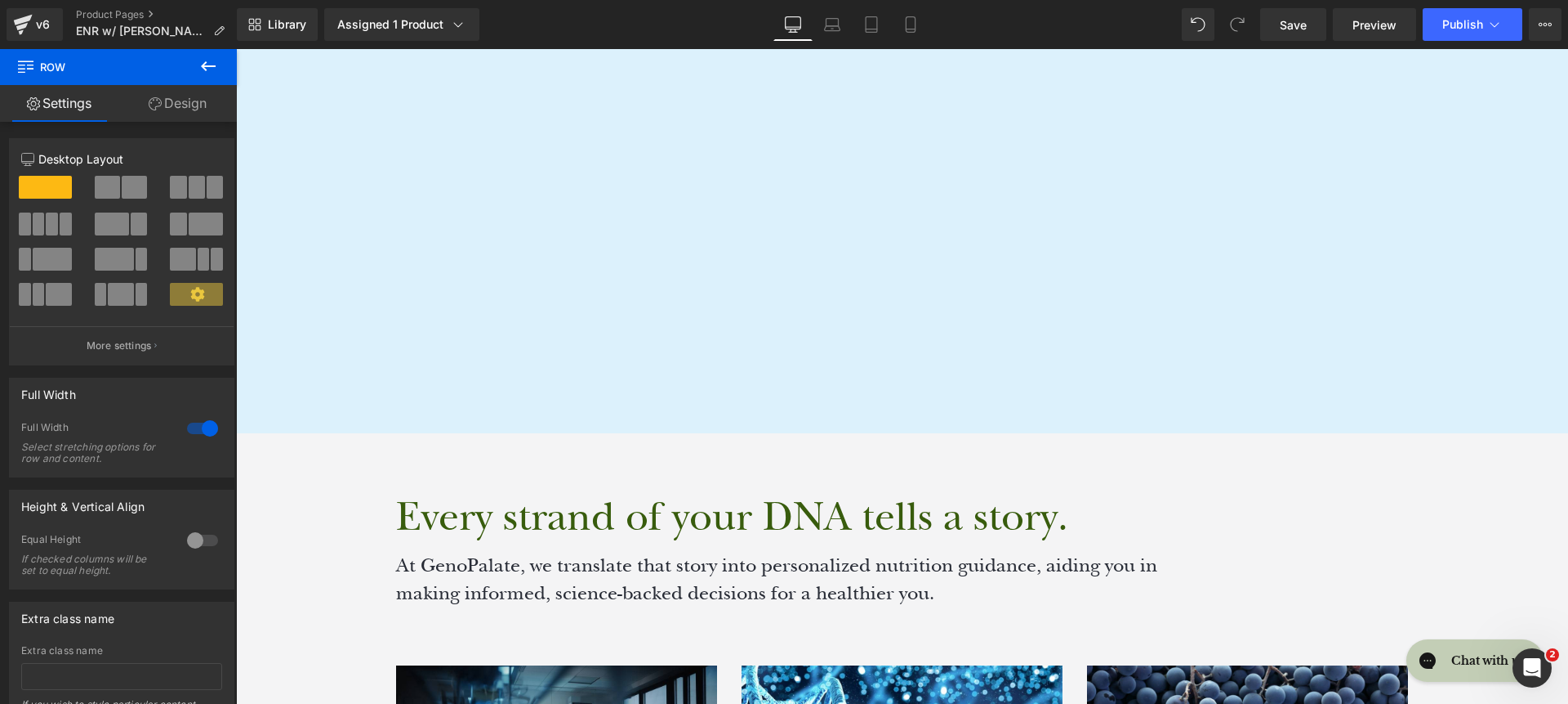
click at [190, 108] on link "Design" at bounding box center [178, 103] width 118 height 37
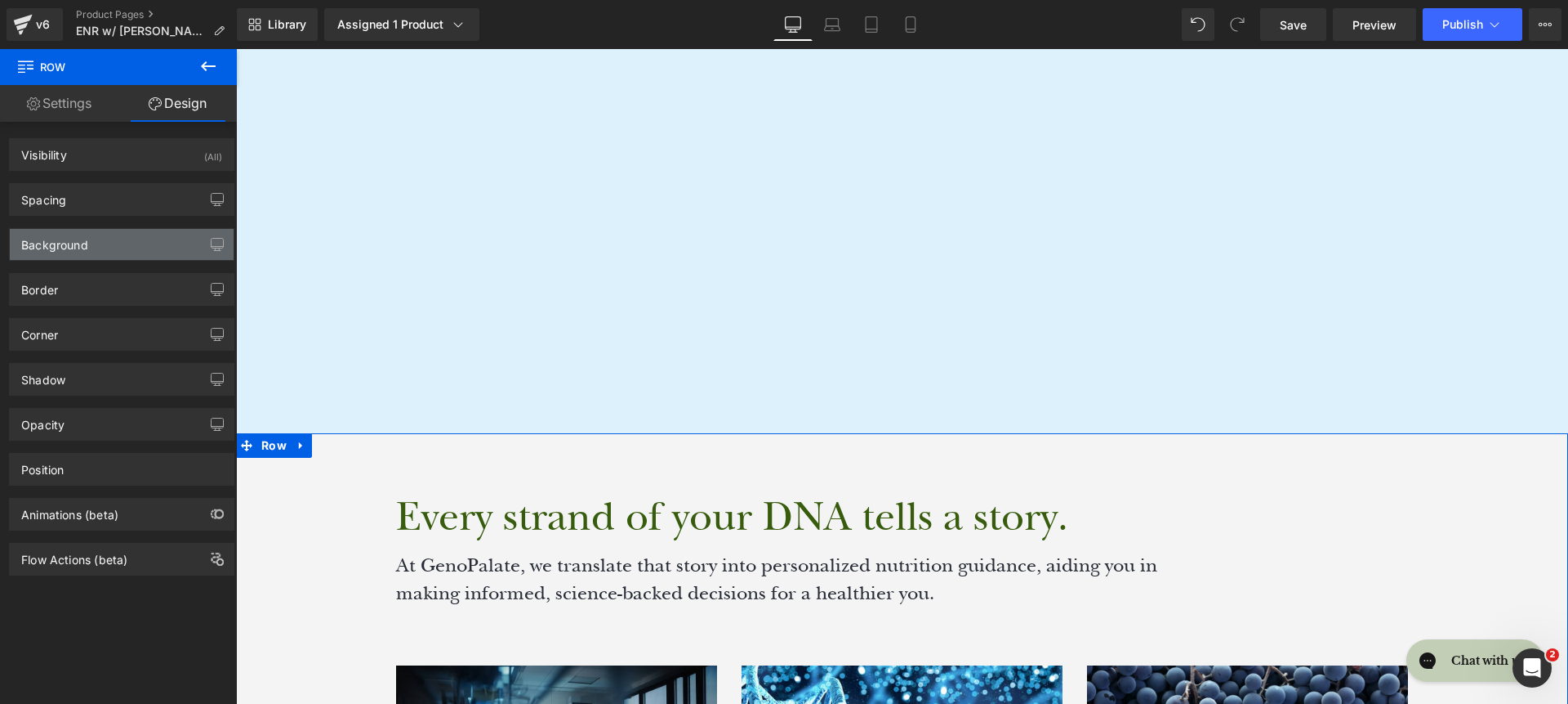
click at [135, 249] on div "Background" at bounding box center [122, 244] width 223 height 31
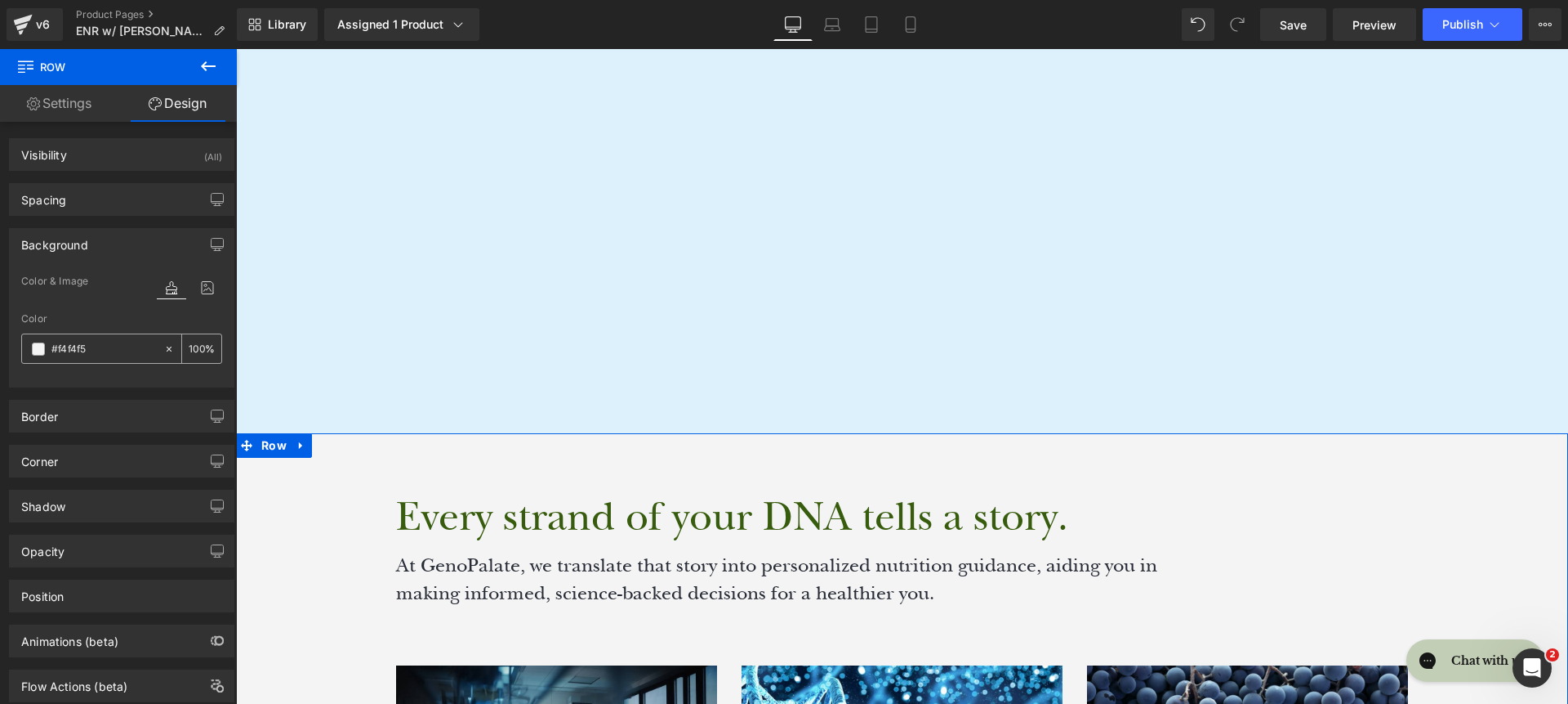
click at [118, 344] on input "text" at bounding box center [103, 349] width 104 height 18
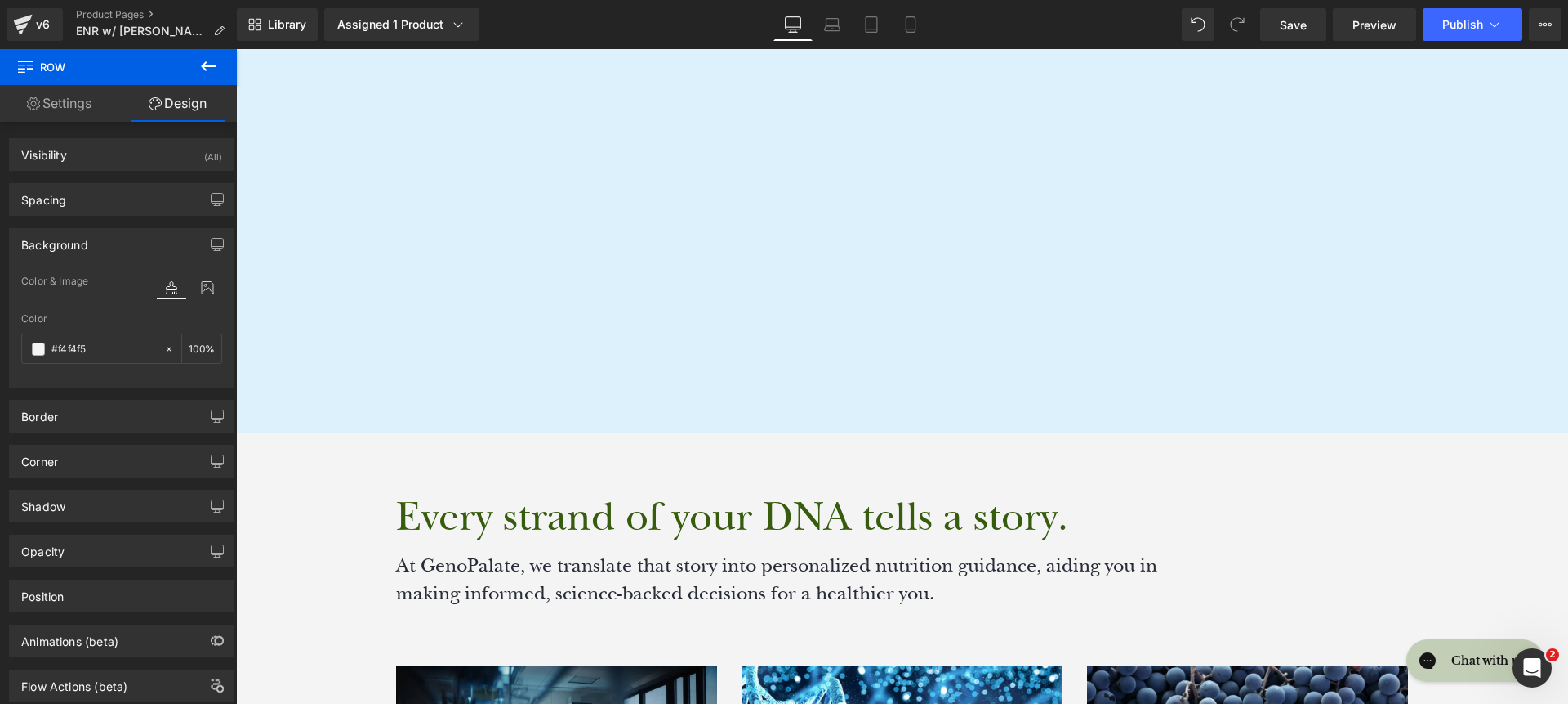
paste input "00223E"
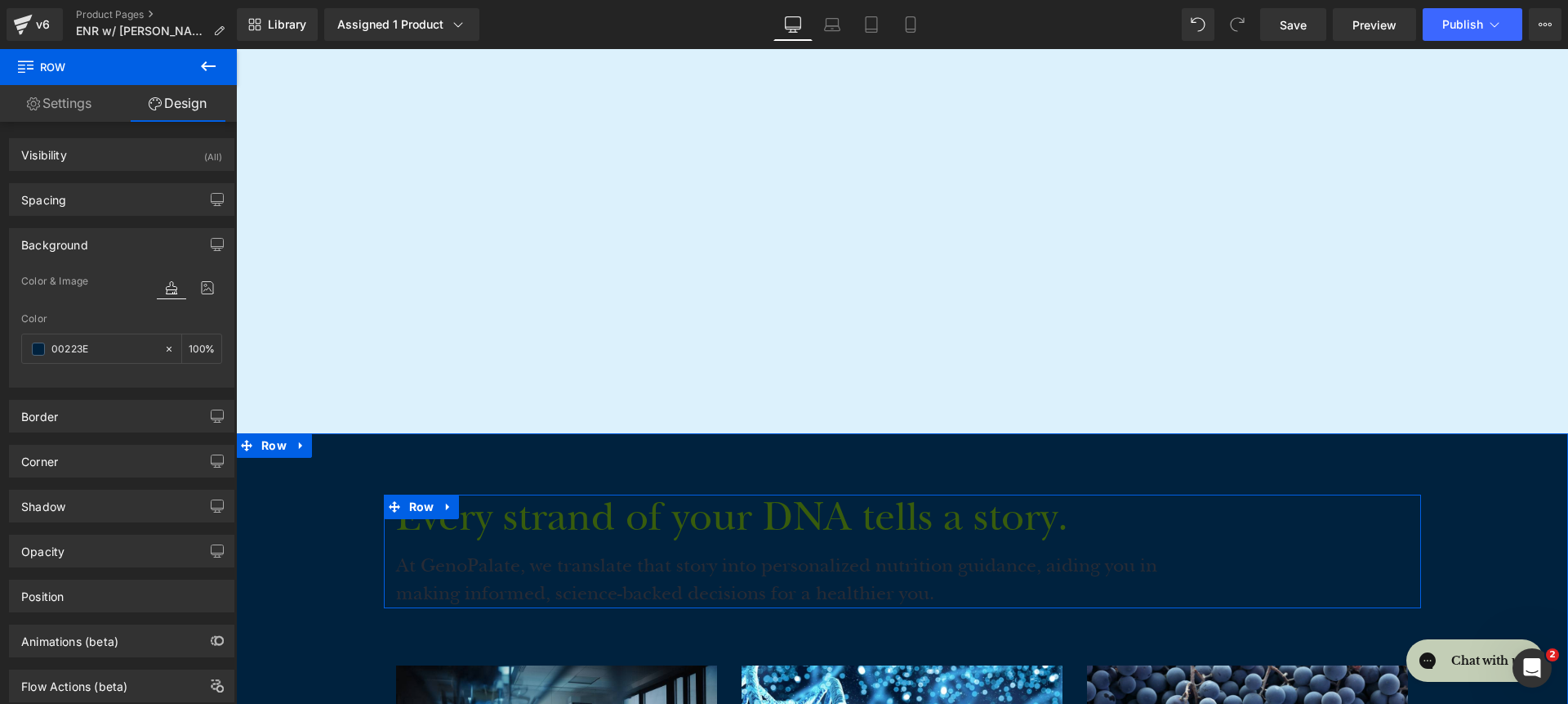
type input "00223E"
click at [813, 525] on link at bounding box center [819, 517] width 18 height 20
click at [1027, 523] on h1 "Every strand of your DNA tells a story." at bounding box center [779, 518] width 768 height 47
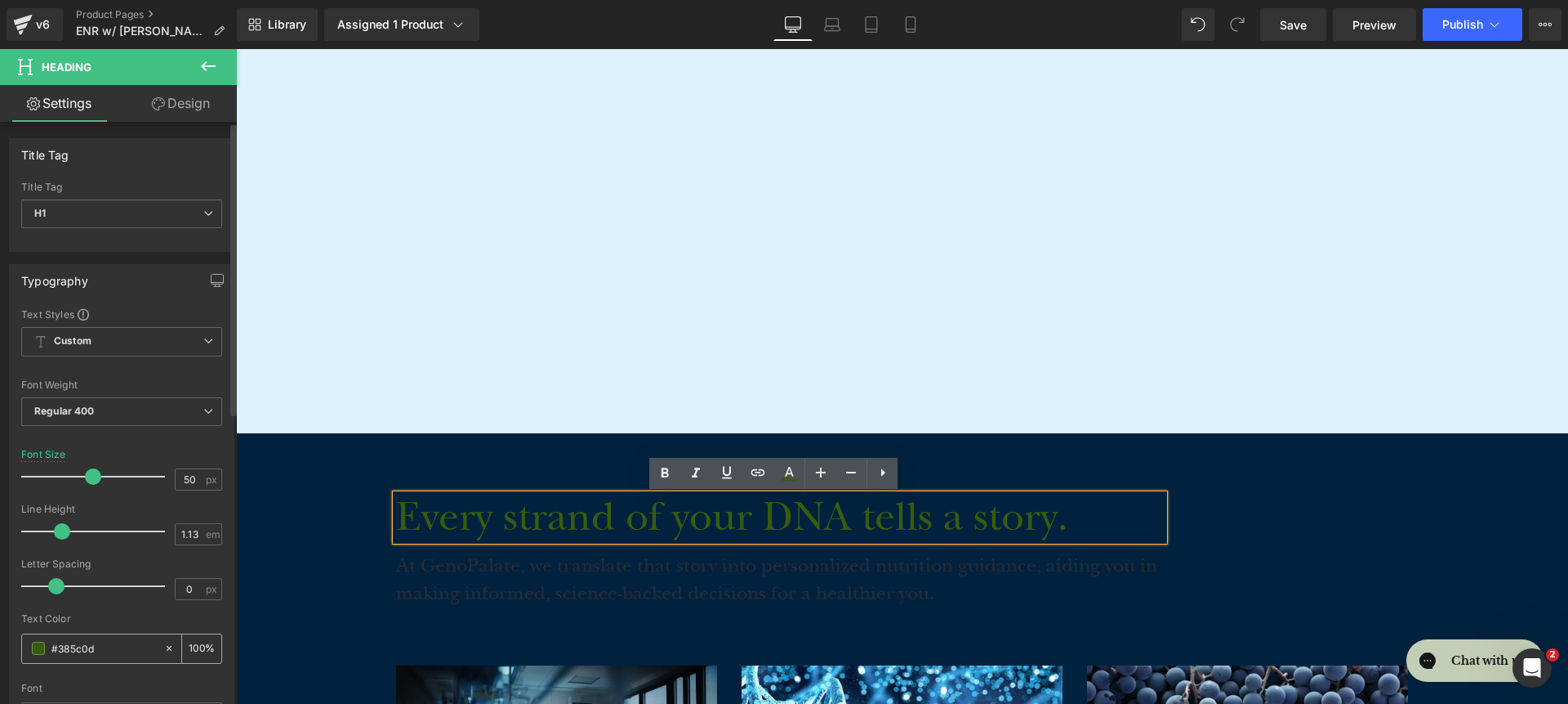
click at [120, 650] on input "#385c0d" at bounding box center [103, 648] width 104 height 18
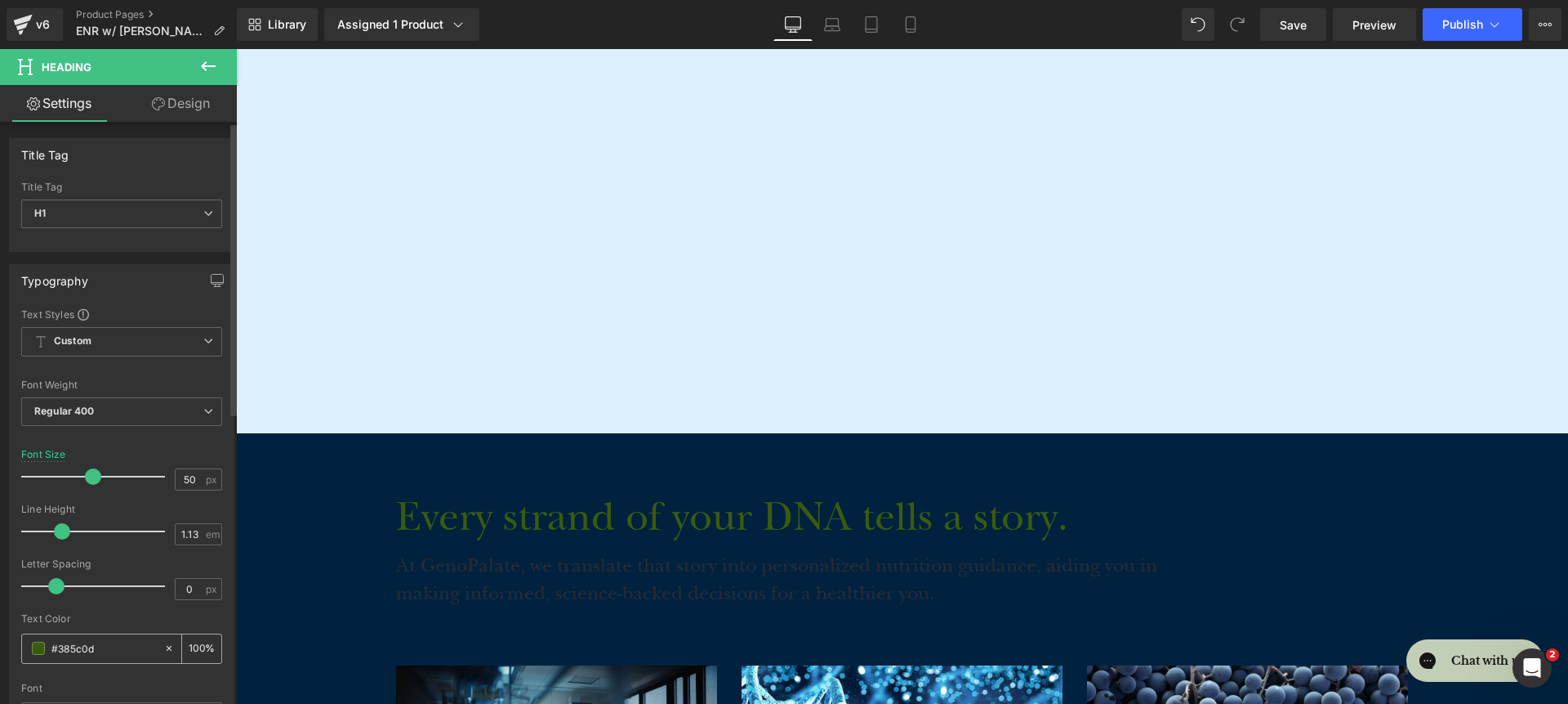
paste input "DCF1FC"
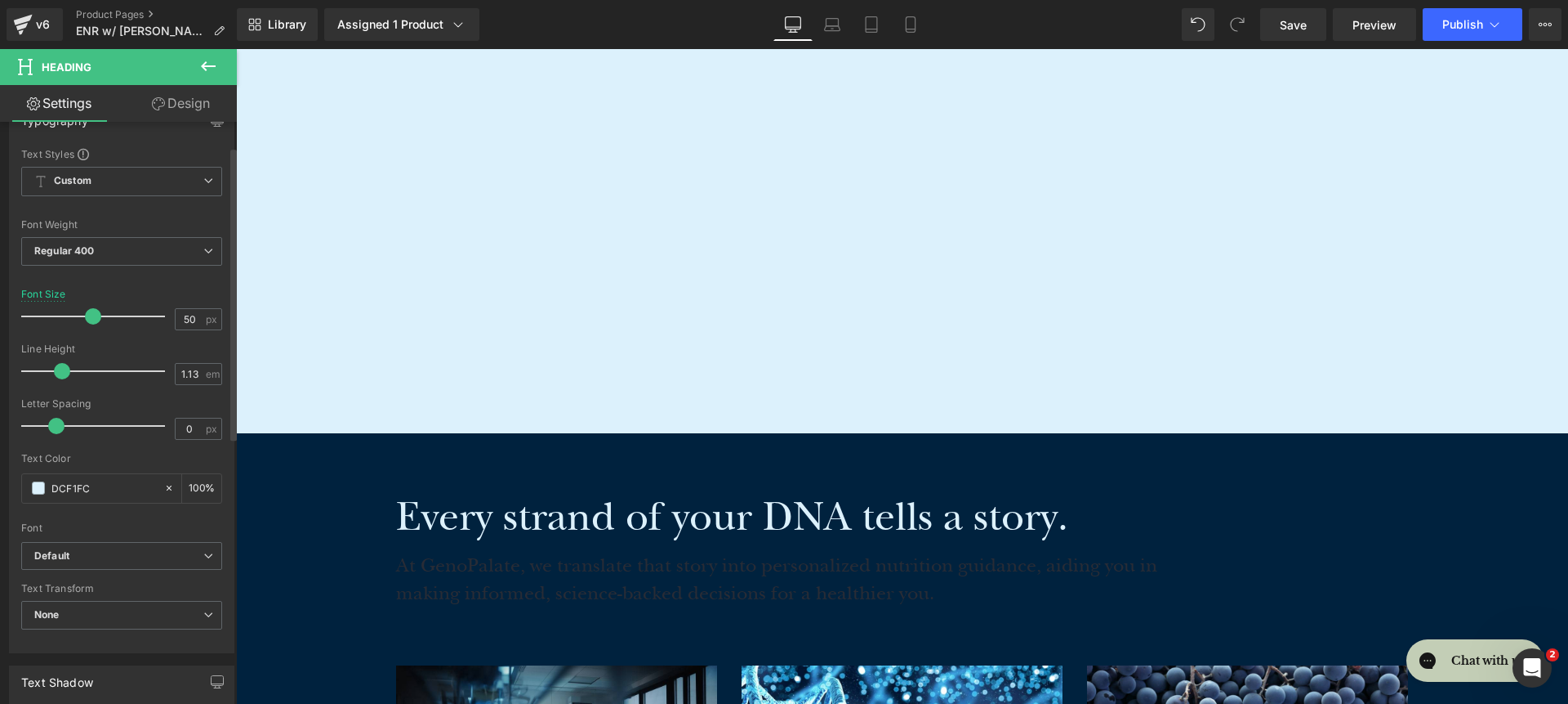
scroll to position [261, 0]
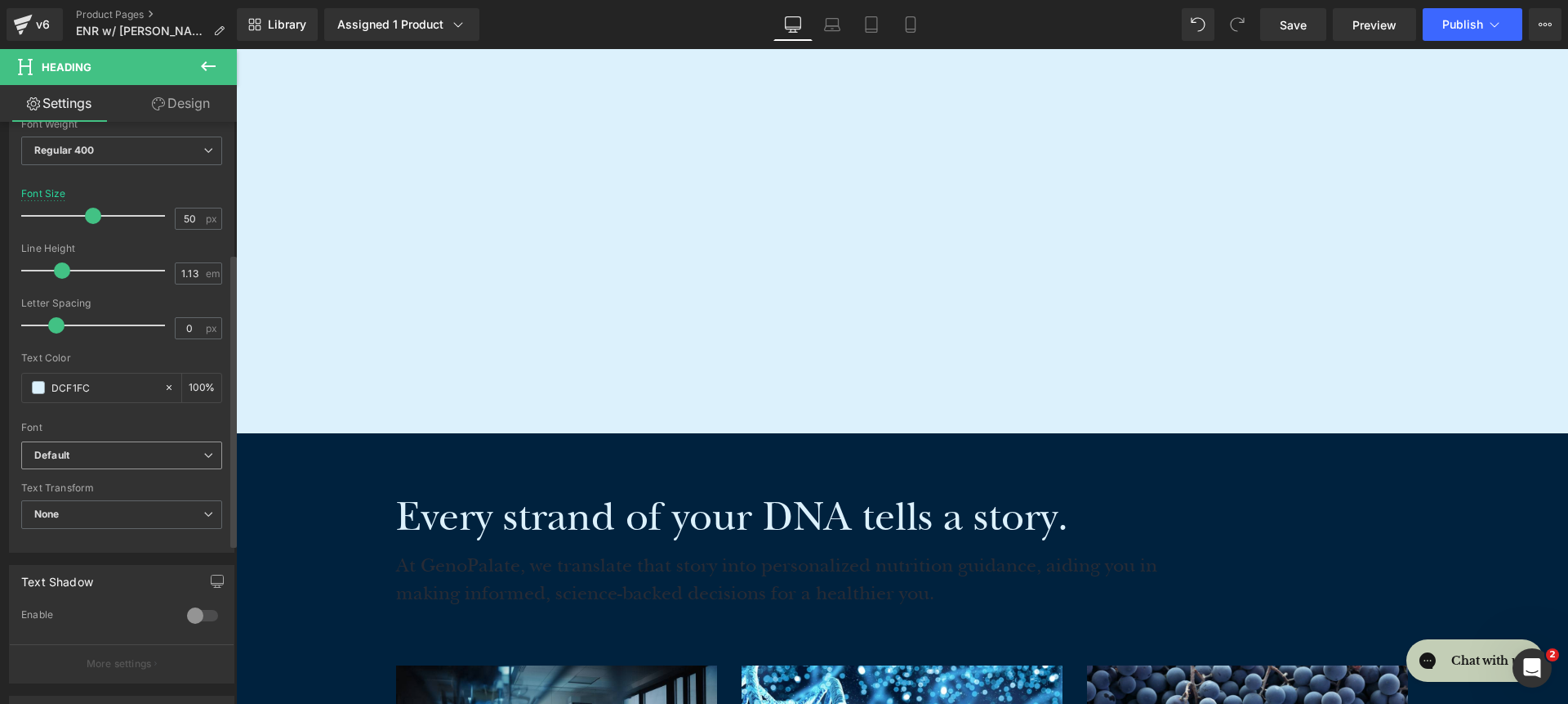
type input "DCF1FC"
click at [120, 458] on b "Default" at bounding box center [118, 455] width 169 height 14
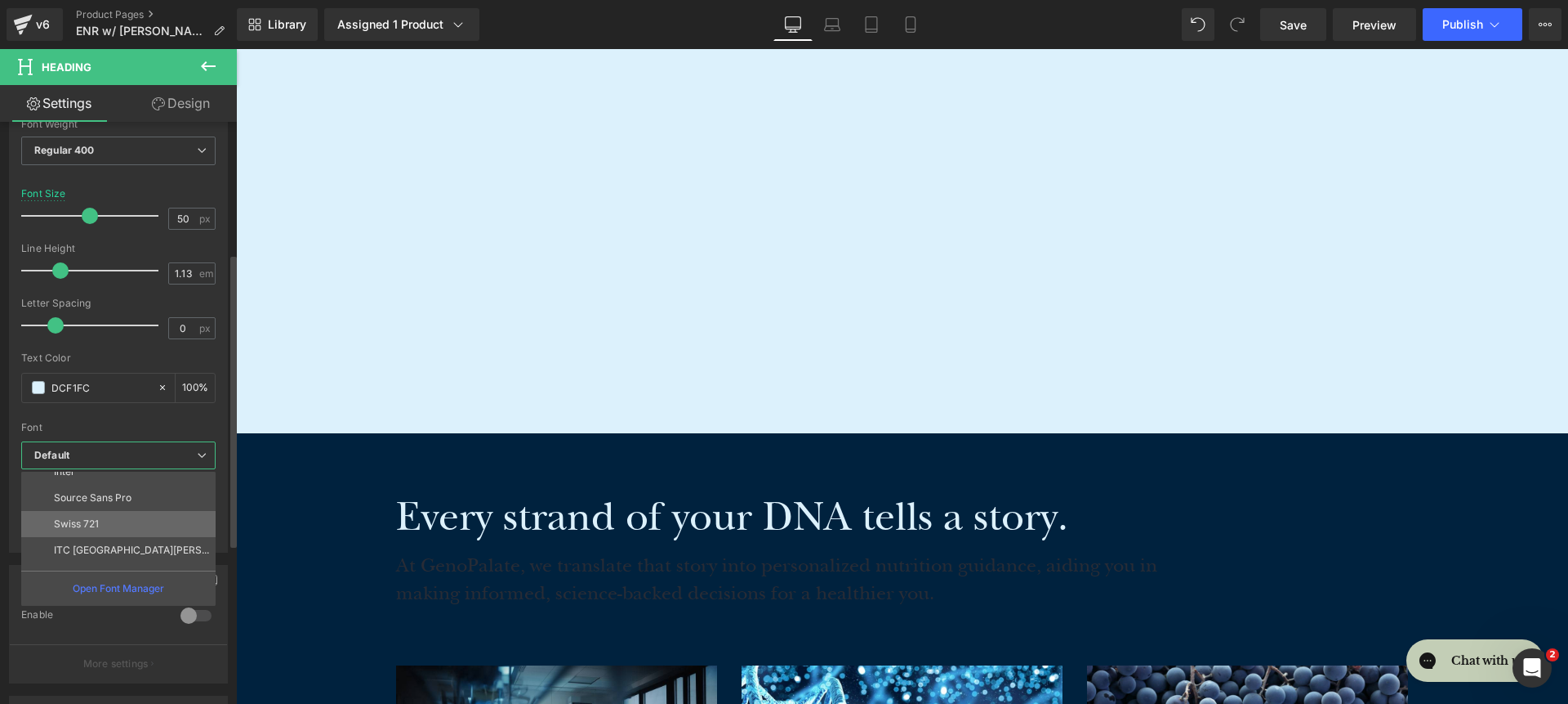
scroll to position [189, 0]
click at [113, 550] on li "roca light" at bounding box center [122, 556] width 202 height 26
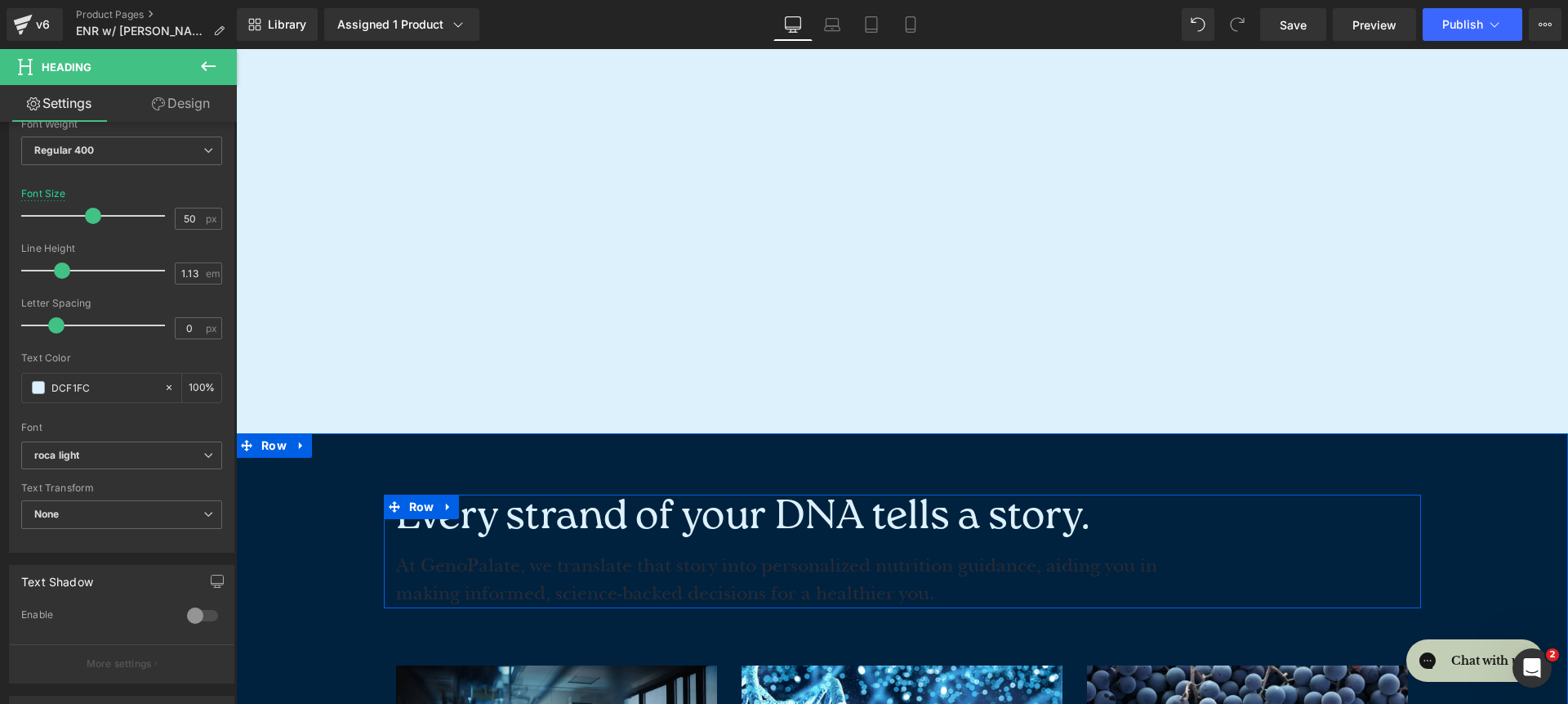
click at [452, 571] on span "At GenoPalate, we translate that story into personalized nutrition guidance, ai…" at bounding box center [776, 579] width 761 height 51
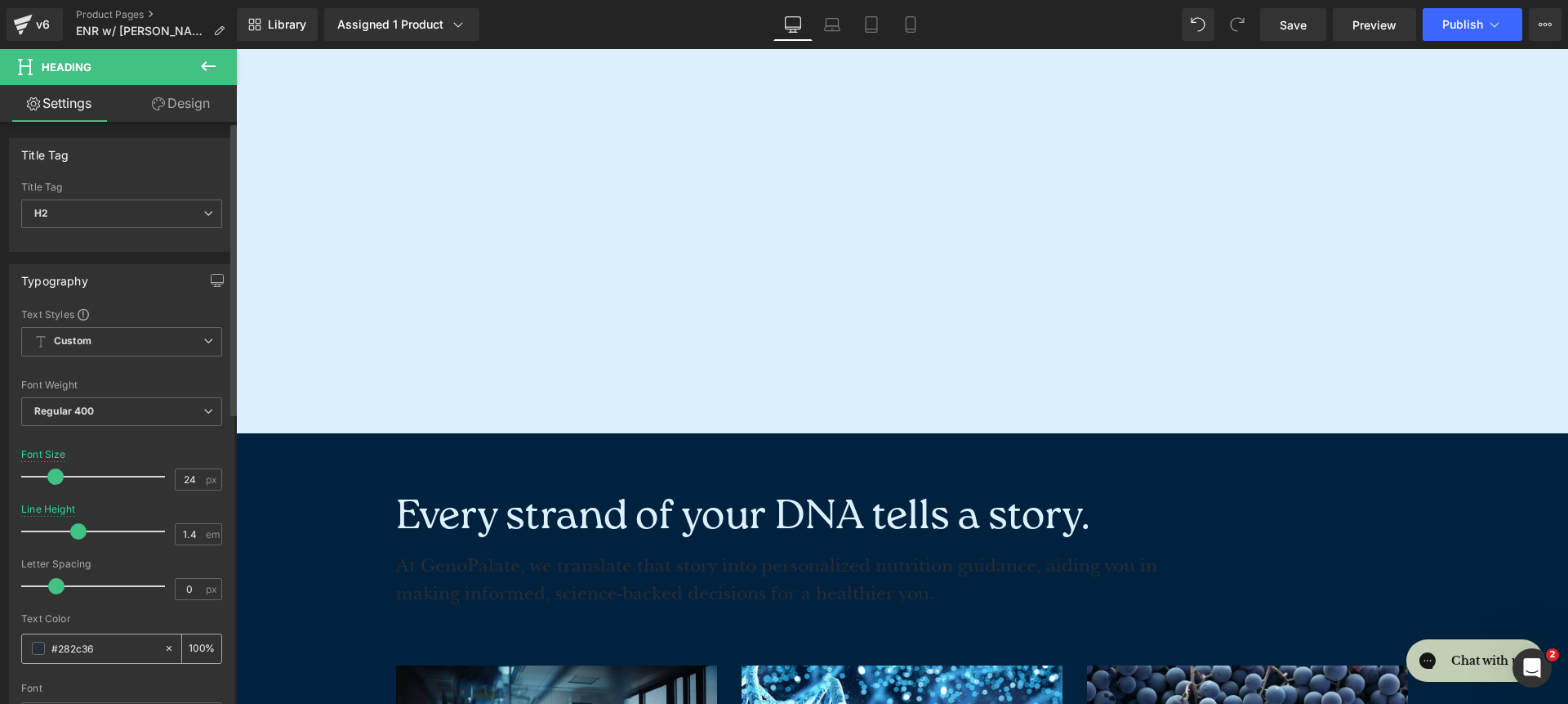
click at [81, 647] on input "#282c36" at bounding box center [103, 648] width 104 height 18
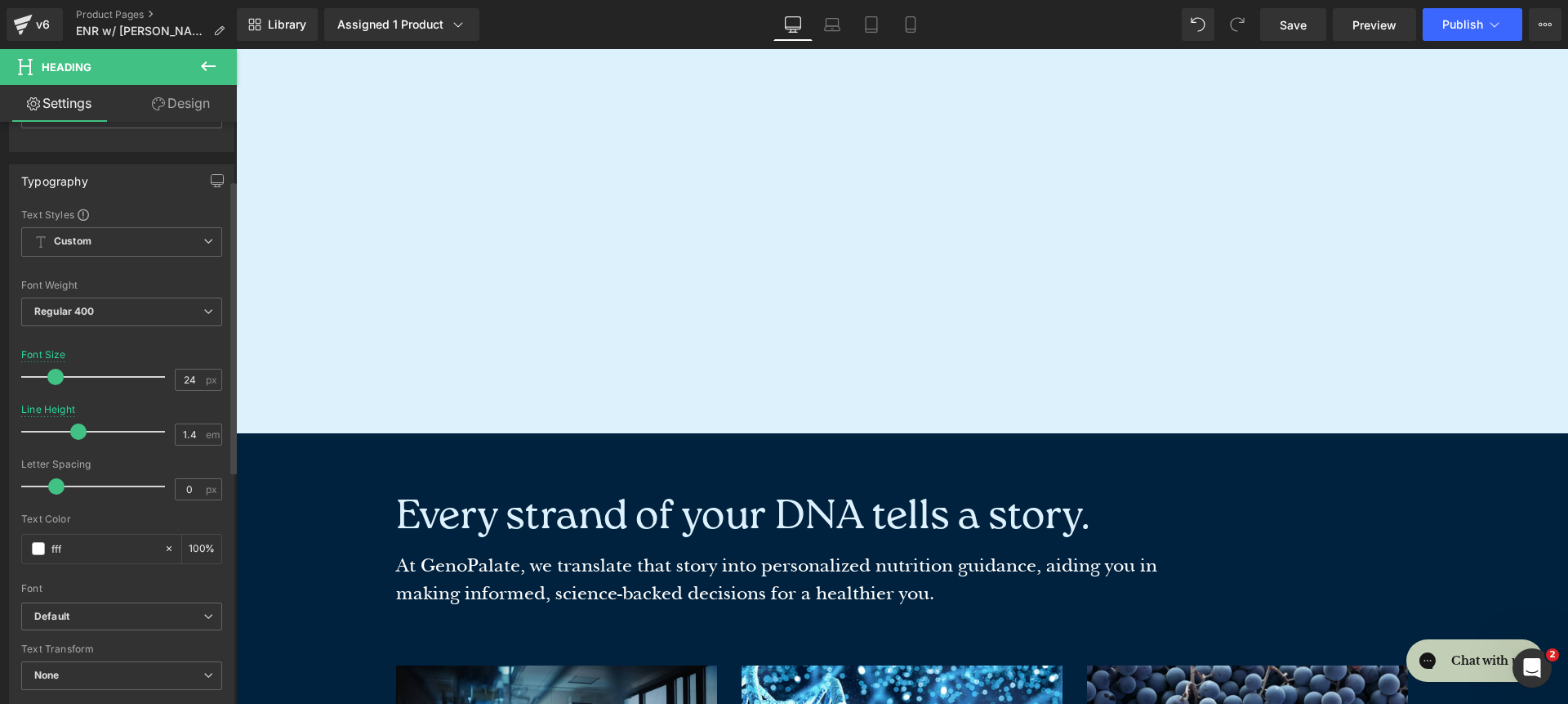
scroll to position [121, 0]
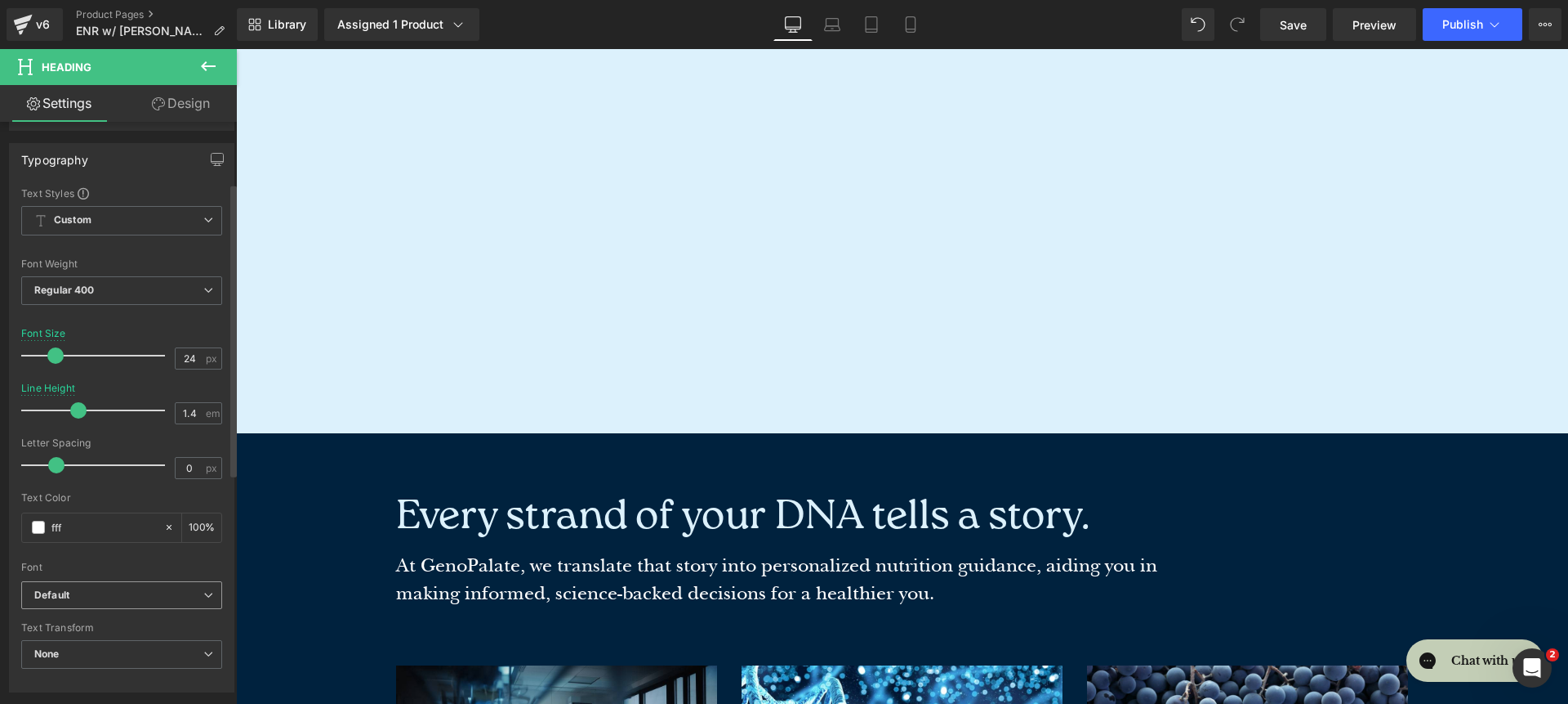
type input "fff"
click at [107, 596] on b "Default" at bounding box center [118, 595] width 169 height 14
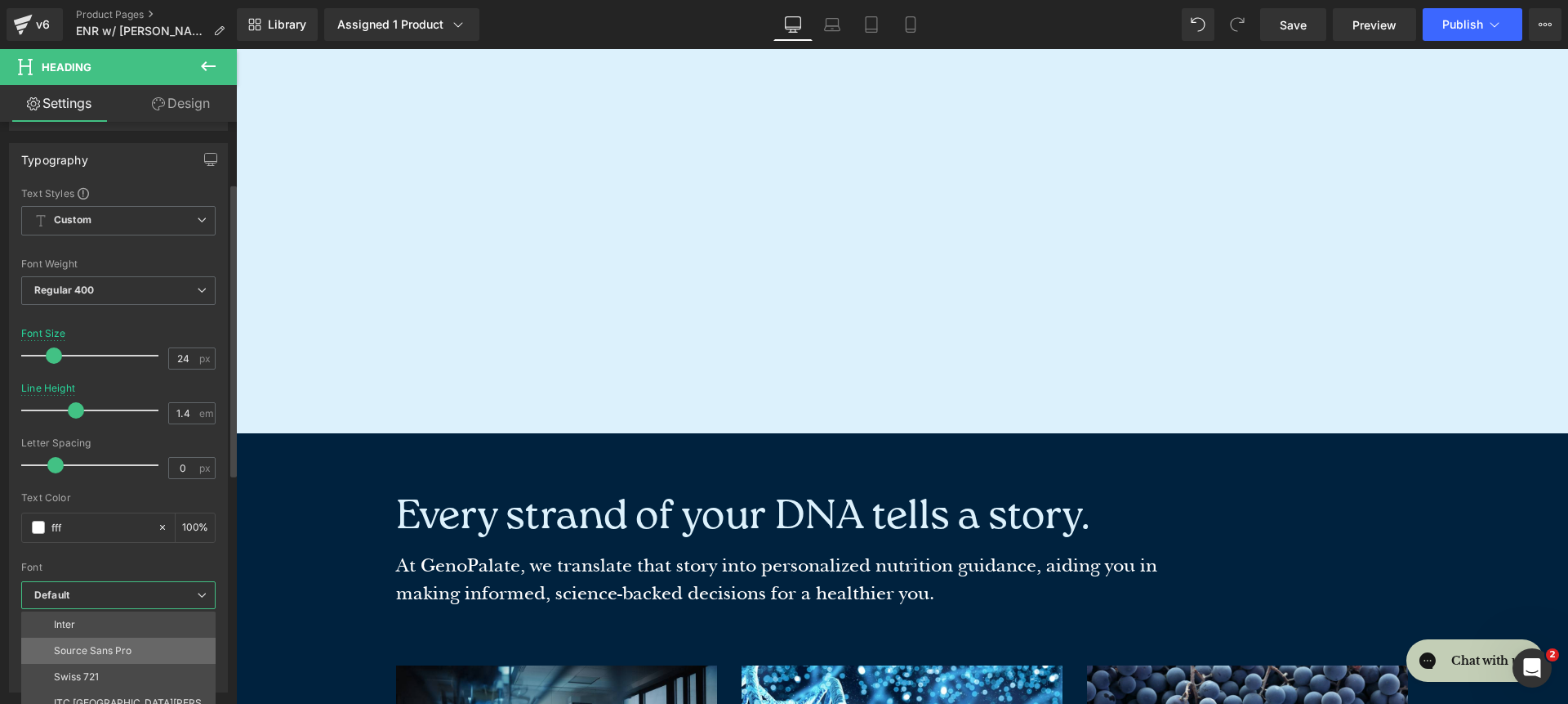
scroll to position [156, 0]
click at [122, 628] on li "Inter" at bounding box center [122, 625] width 202 height 26
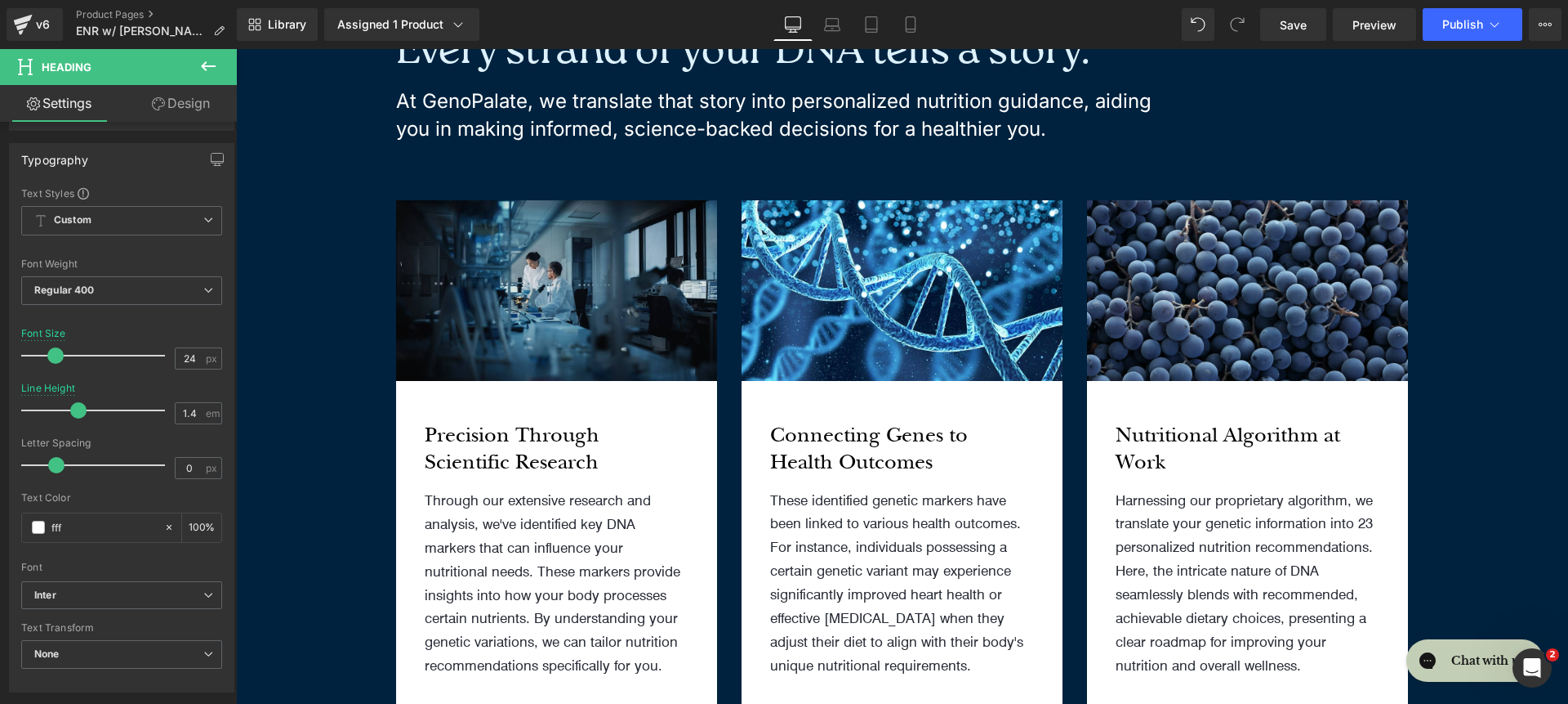
scroll to position [2032, 0]
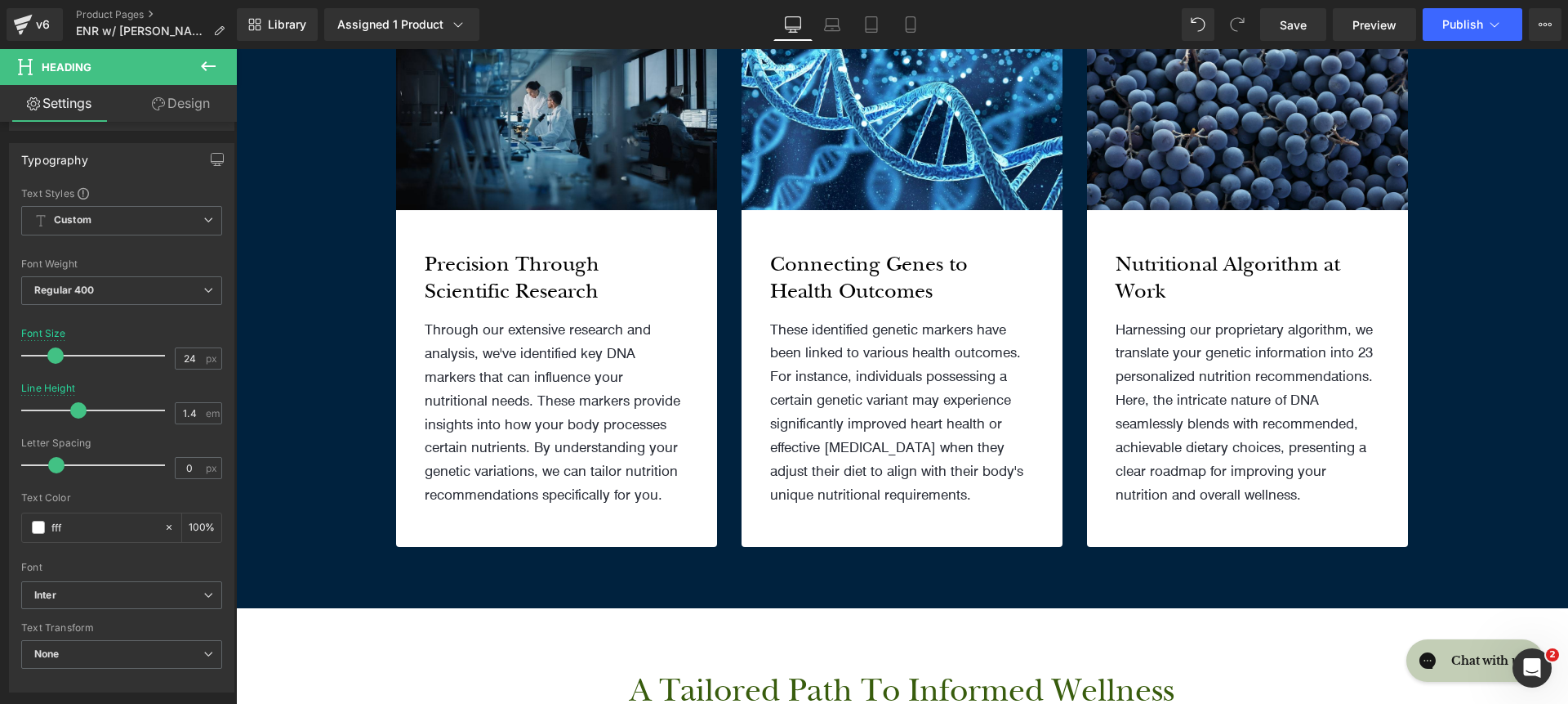
click at [577, 281] on icon at bounding box center [579, 278] width 9 height 10
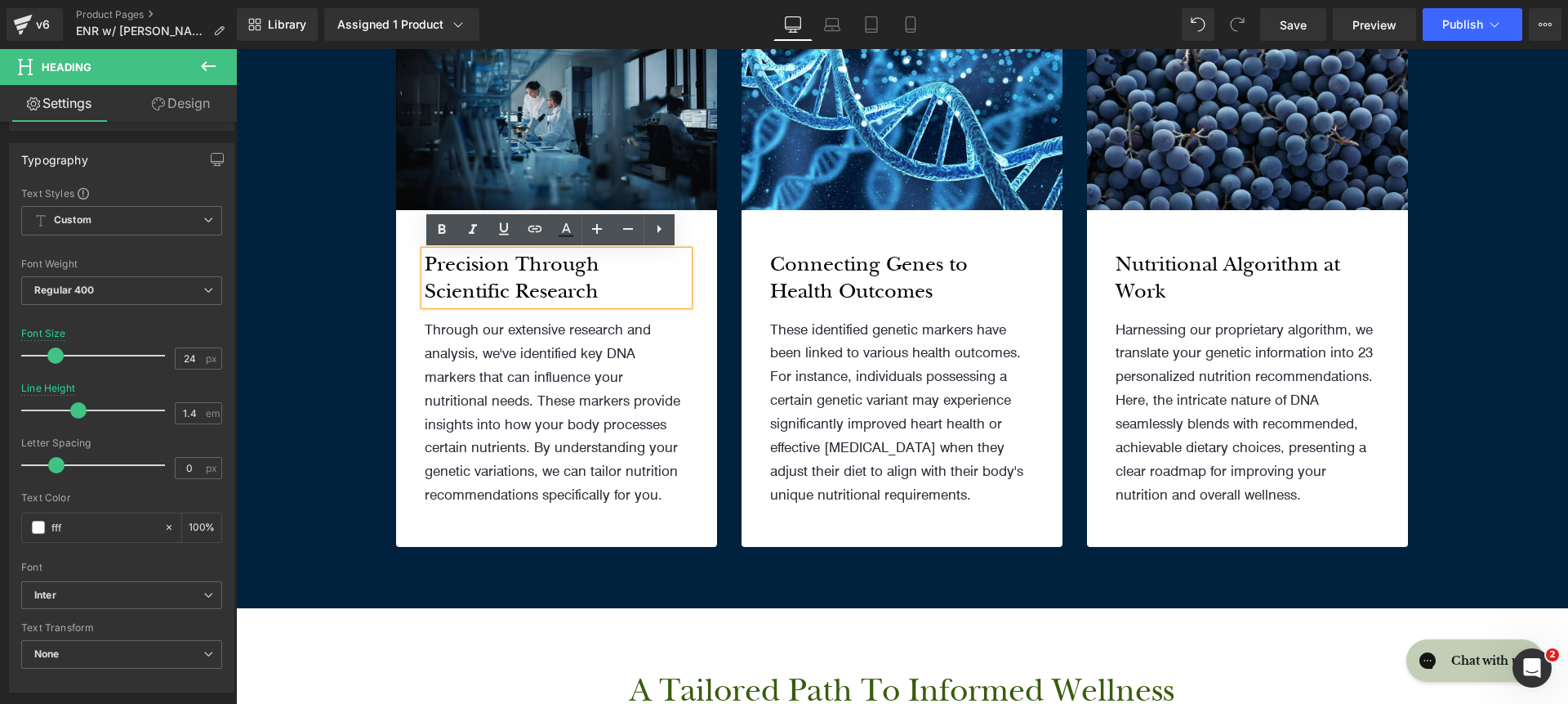
click at [563, 283] on h4 "Precision Through Scientific Research" at bounding box center [557, 278] width 263 height 54
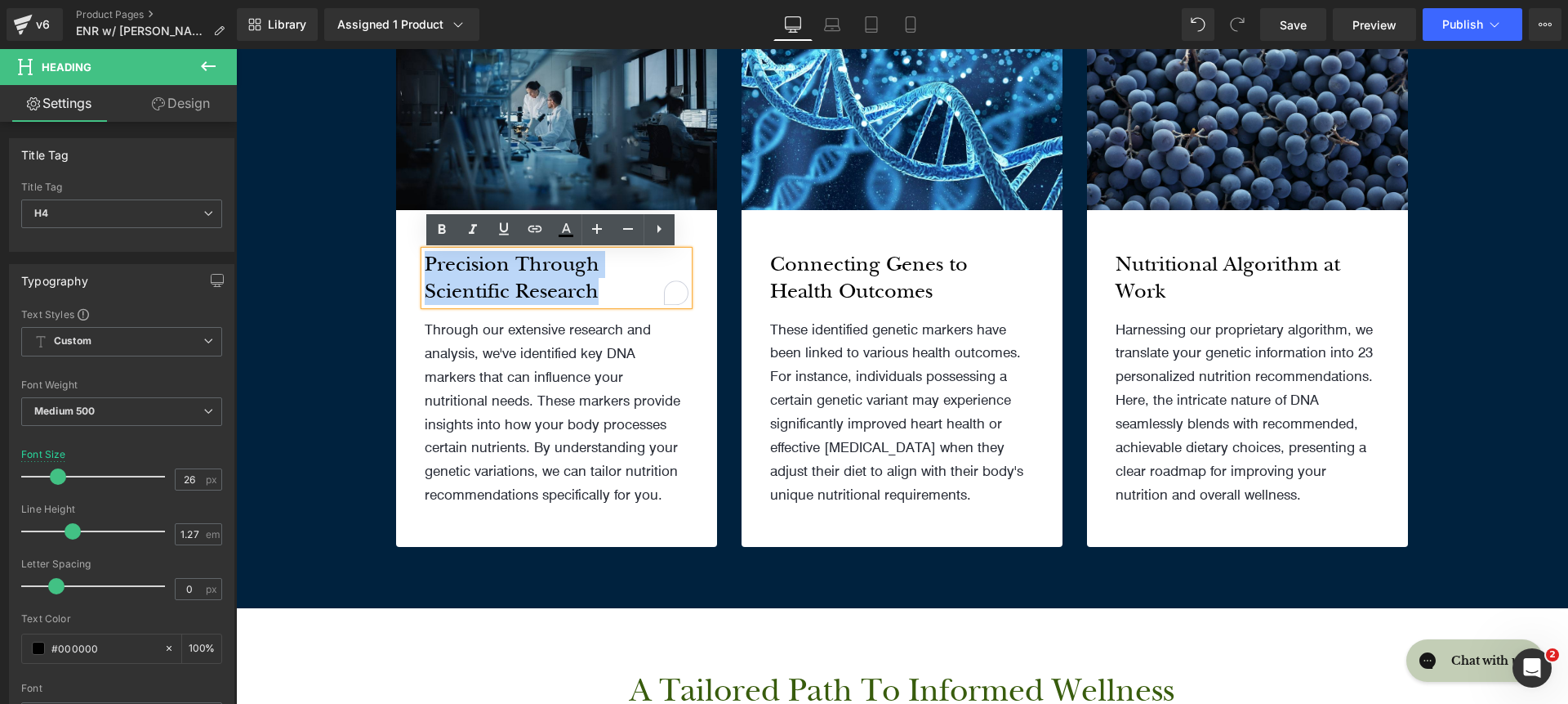
click at [503, 264] on h4 "Precision Through Scientific Research" at bounding box center [557, 278] width 263 height 54
drag, startPoint x: 510, startPoint y: 264, endPoint x: 519, endPoint y: 262, distance: 9.2
click at [519, 262] on h4 "Precision Through Scientific Research" at bounding box center [557, 278] width 263 height 54
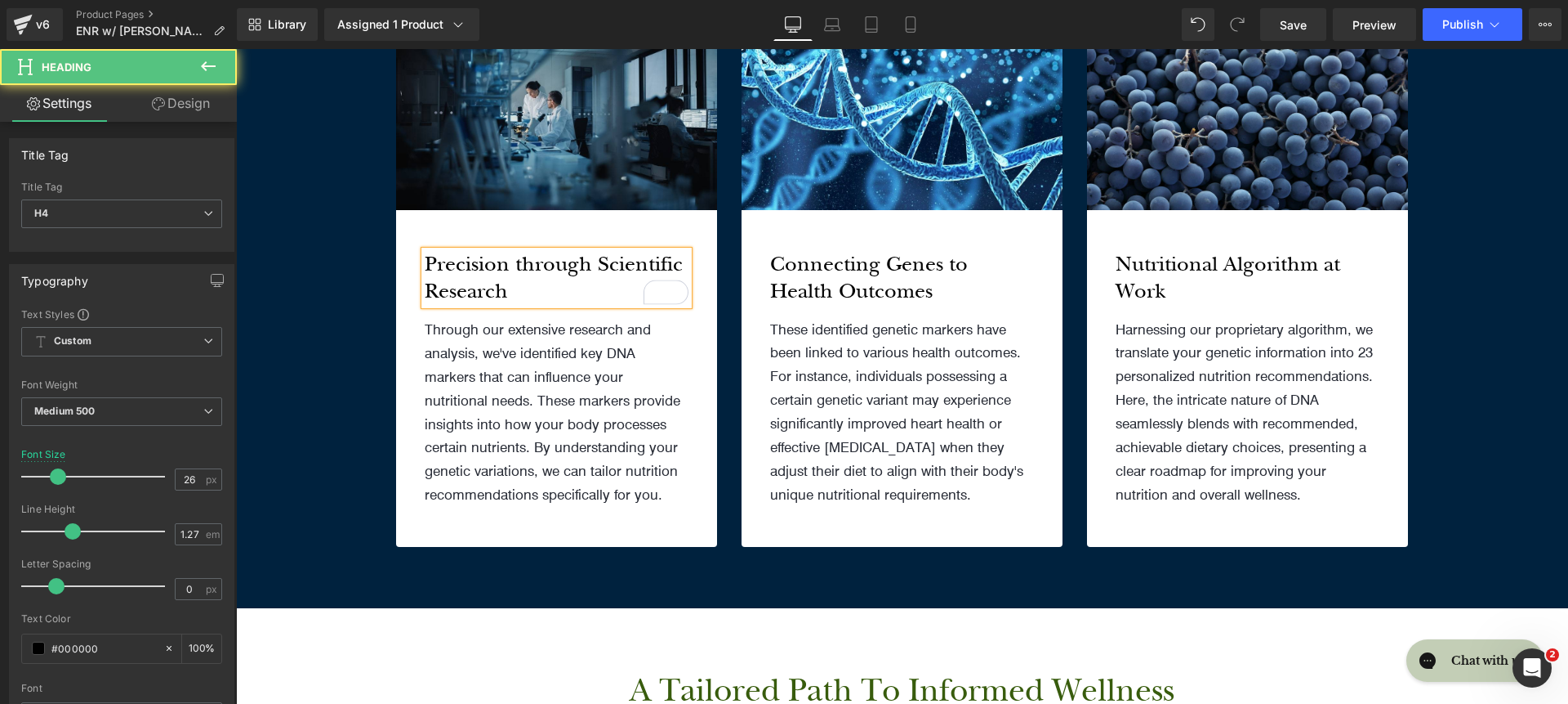
click at [598, 269] on h4 "Precision through Scientific Research" at bounding box center [557, 278] width 263 height 54
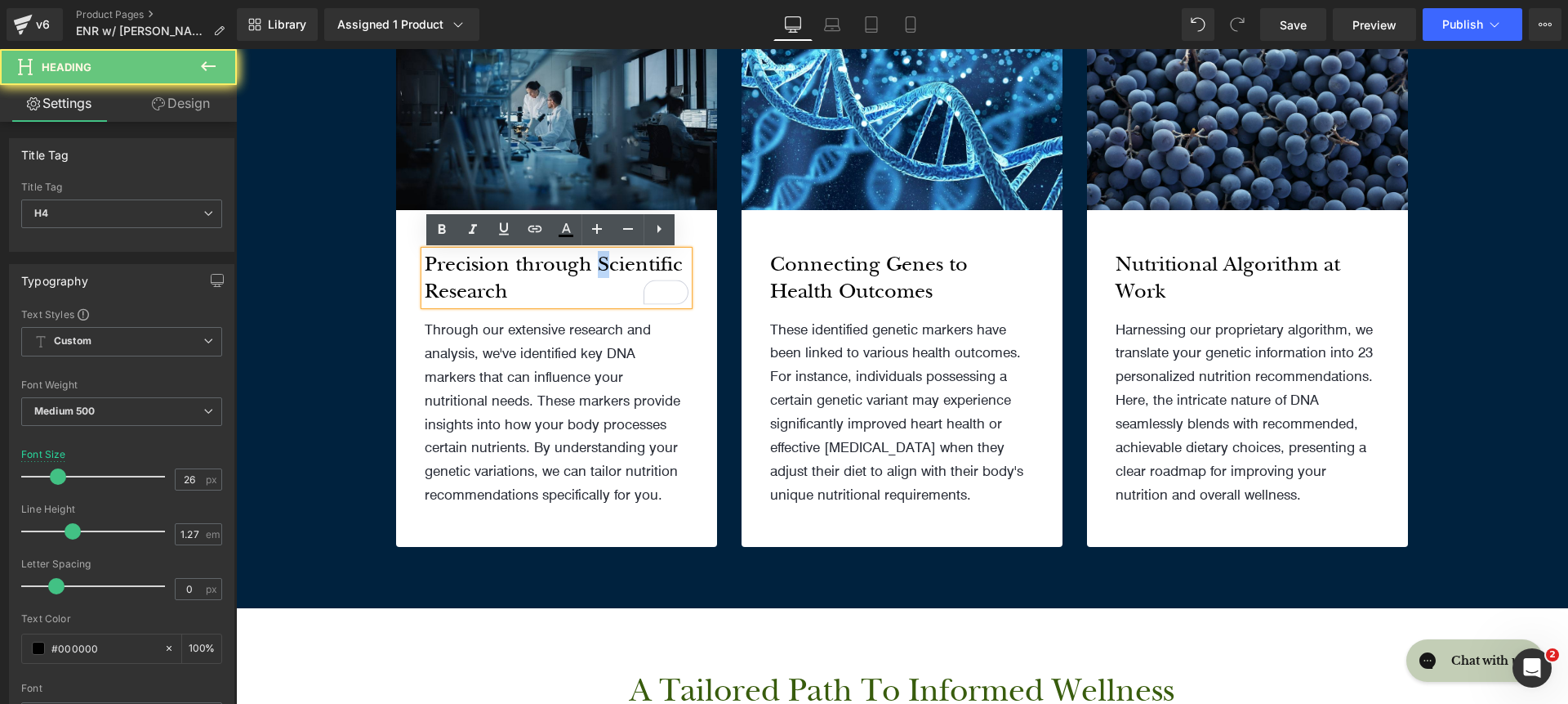
click at [591, 269] on h4 "Precision through Scientific Research" at bounding box center [557, 278] width 263 height 54
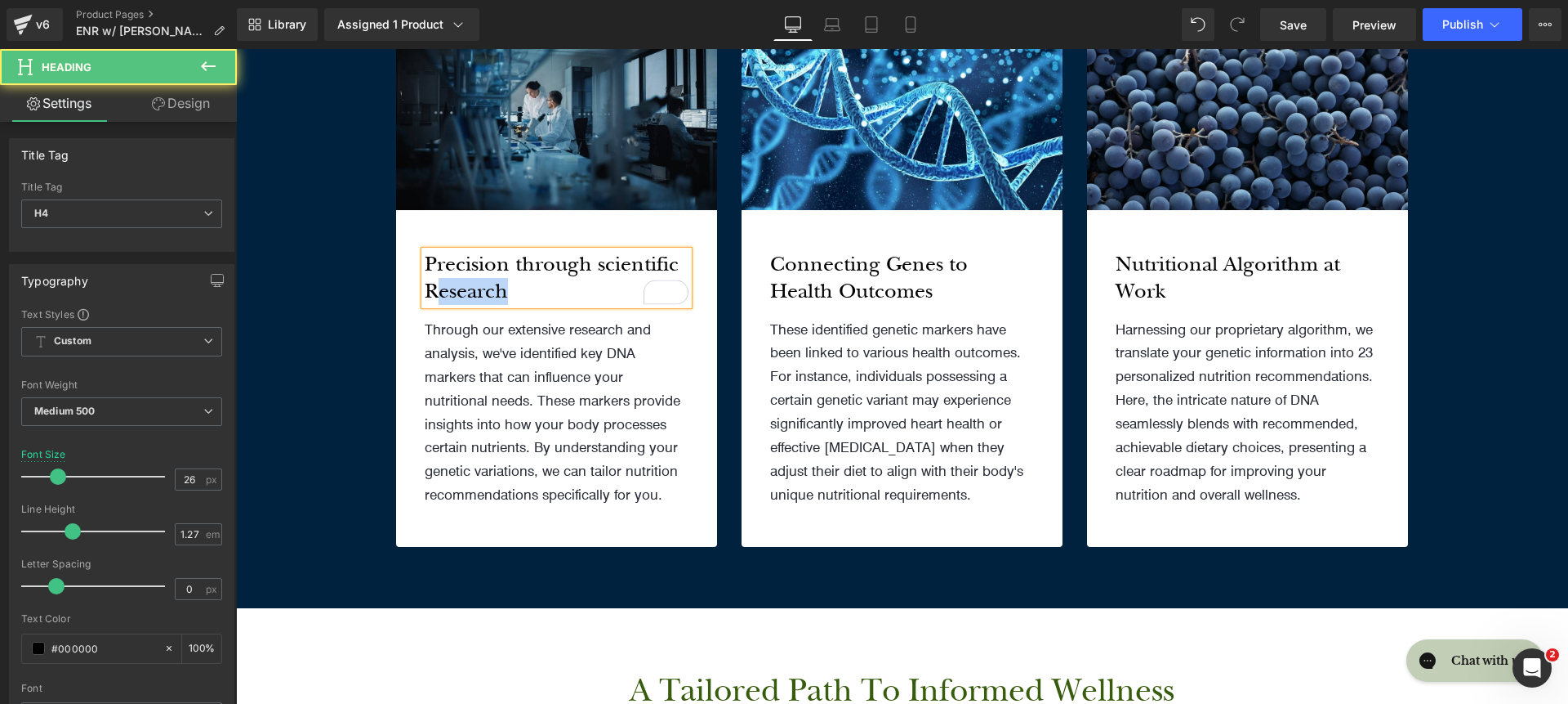
drag, startPoint x: 423, startPoint y: 293, endPoint x: 414, endPoint y: 294, distance: 9.1
click at [425, 294] on div "Precision through scientific Research" at bounding box center [557, 278] width 263 height 54
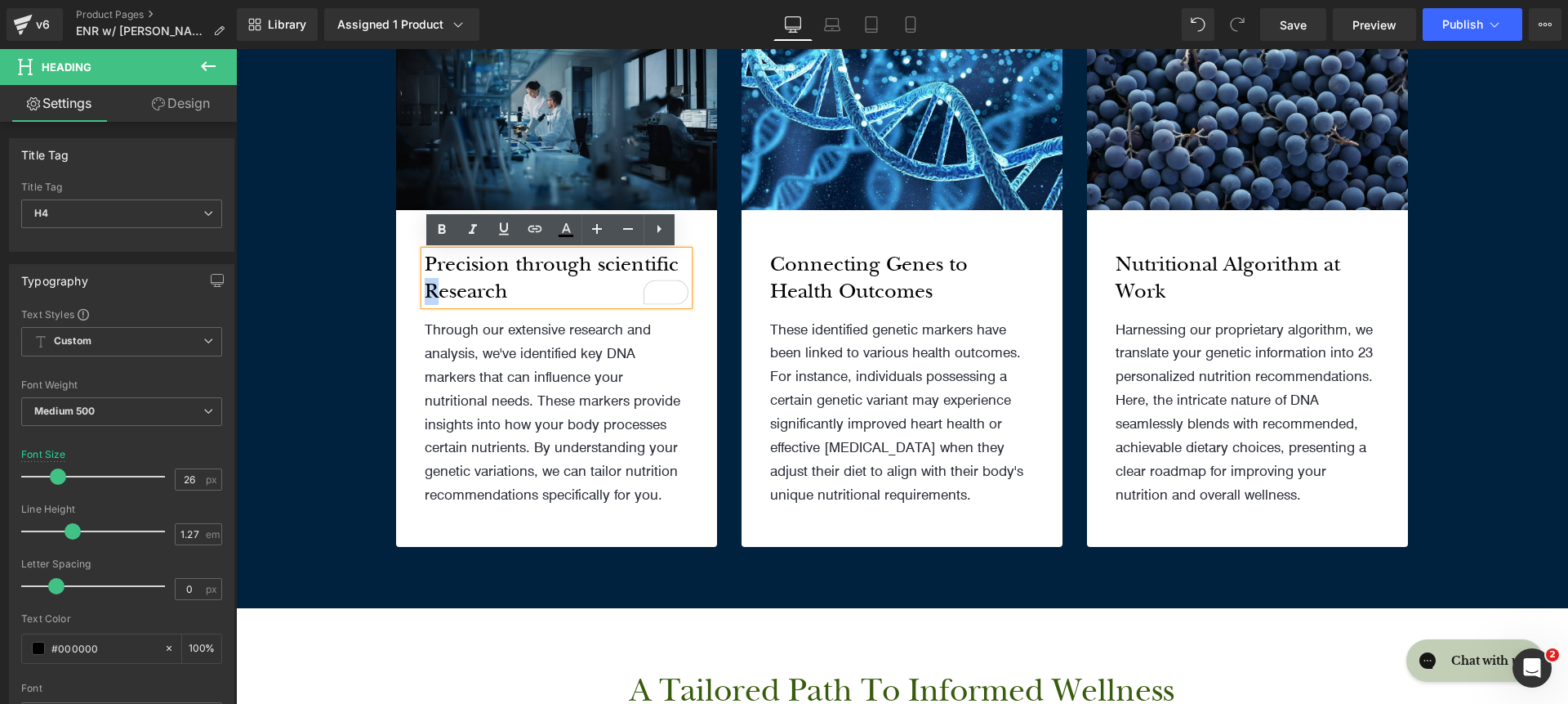
click at [429, 292] on h4 "Precision through scientific Research" at bounding box center [557, 278] width 263 height 54
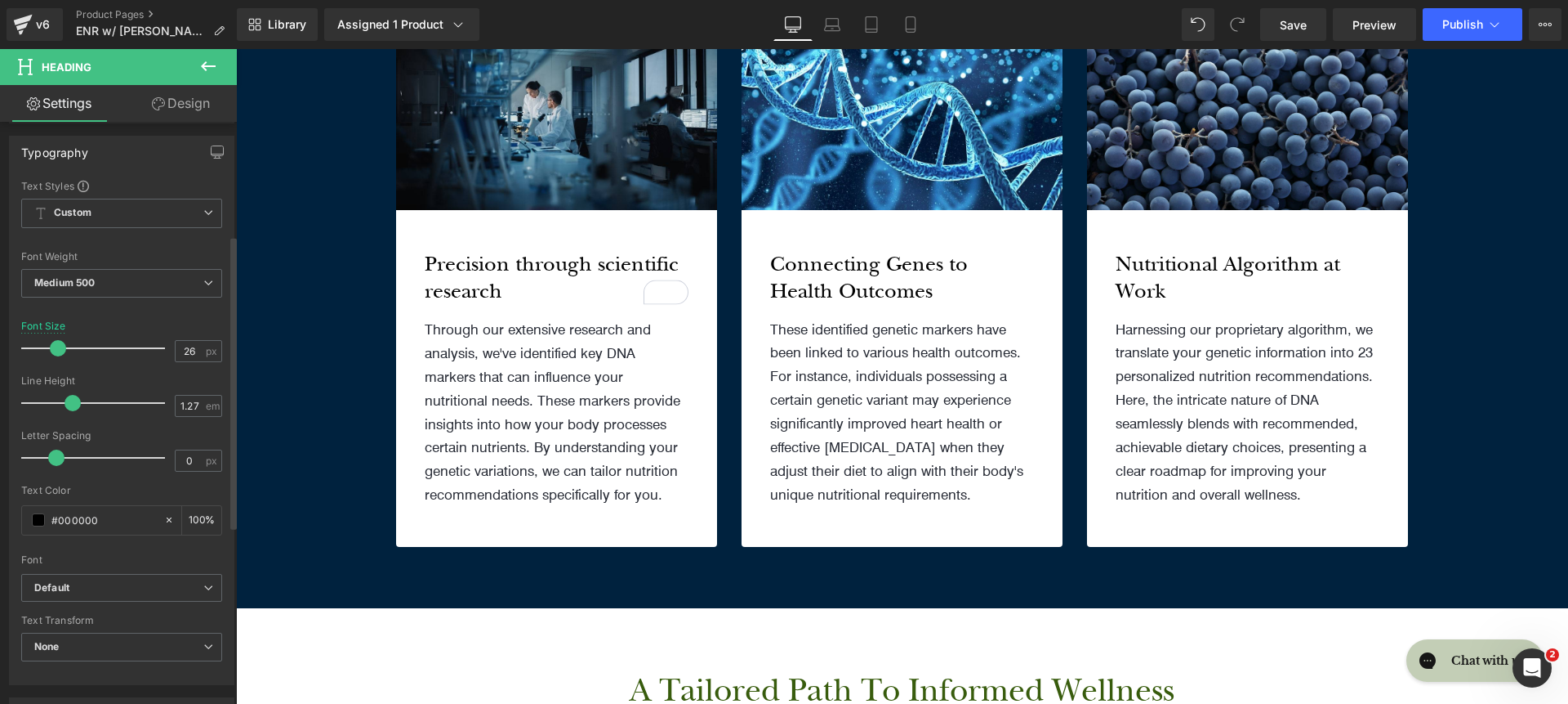
scroll to position [256, 0]
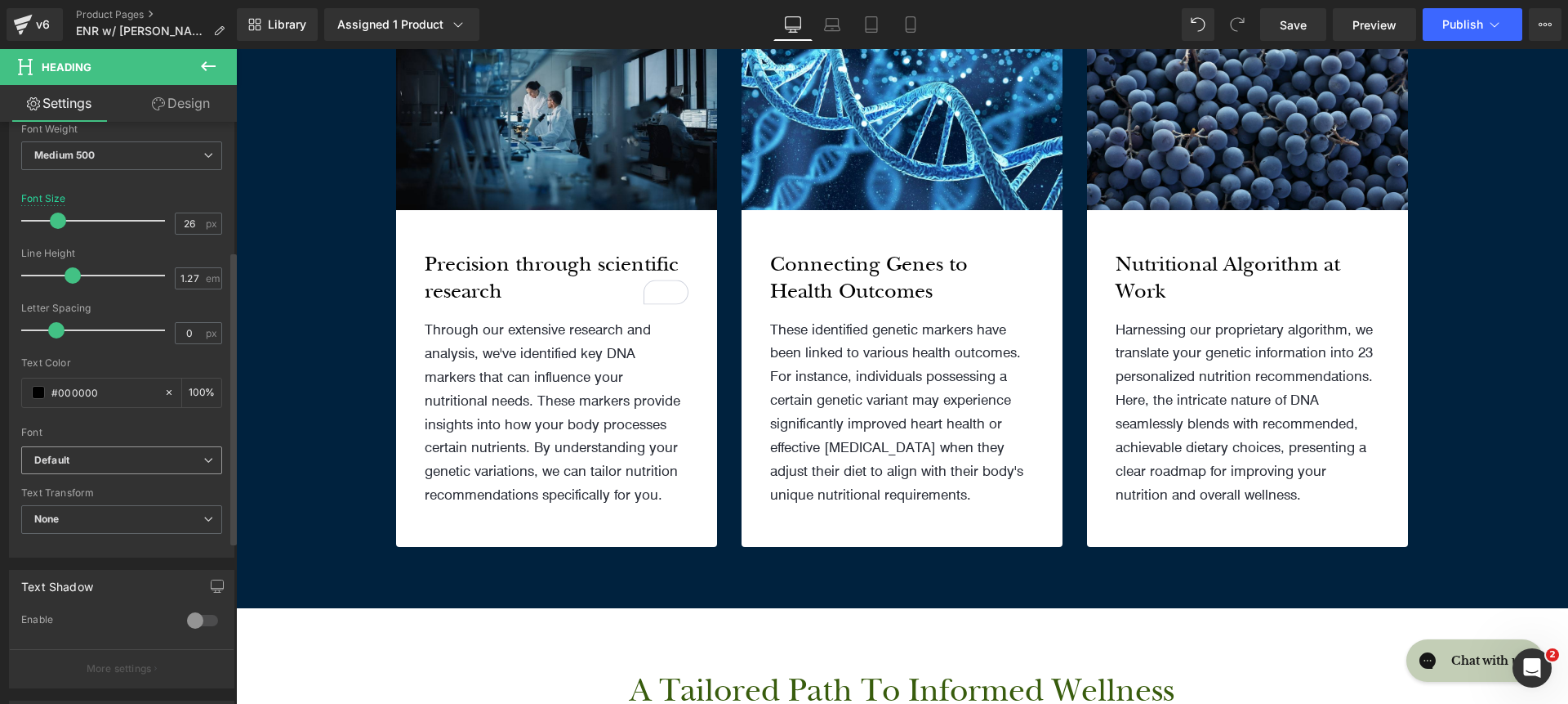
click at [118, 459] on b "Default" at bounding box center [118, 460] width 169 height 14
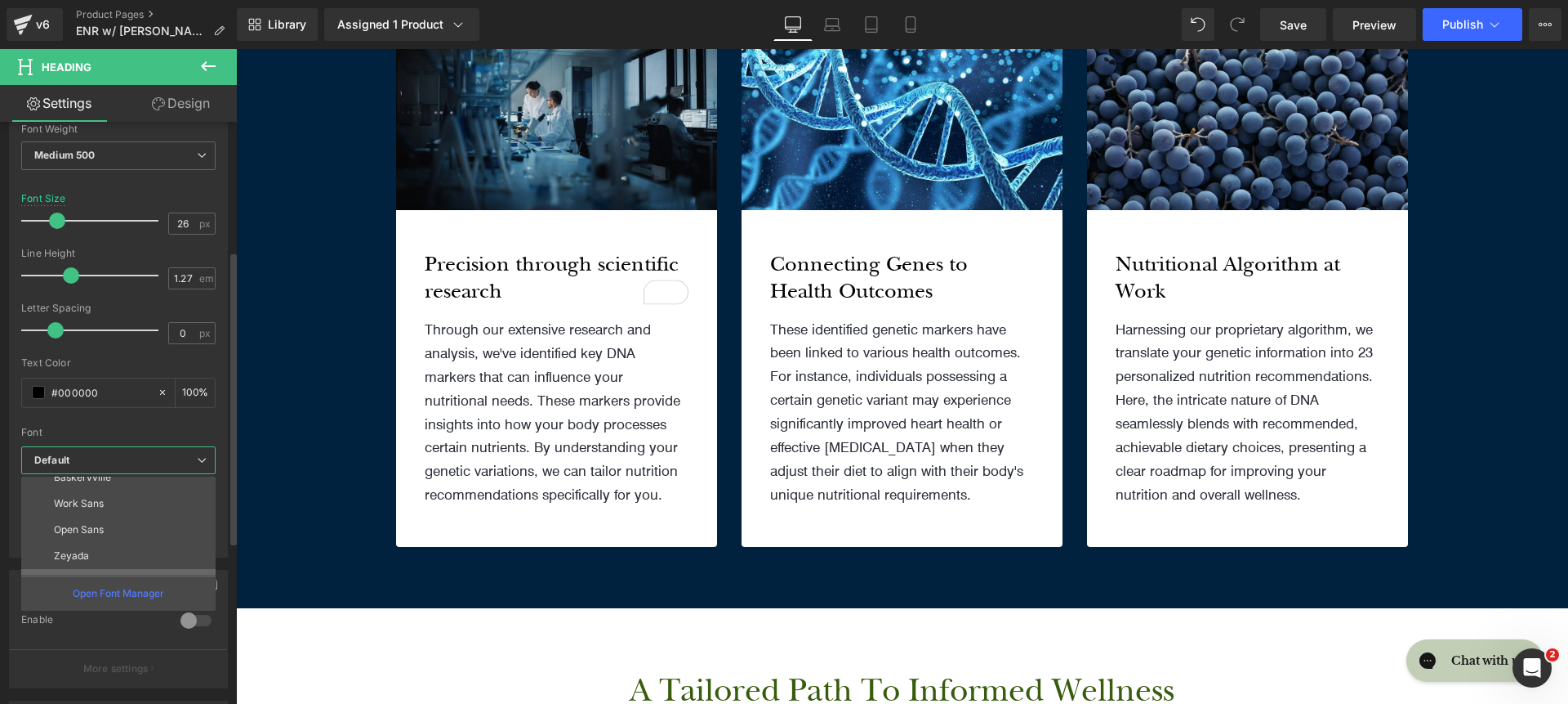
scroll to position [189, 0]
click at [138, 556] on li "roca light" at bounding box center [122, 561] width 202 height 26
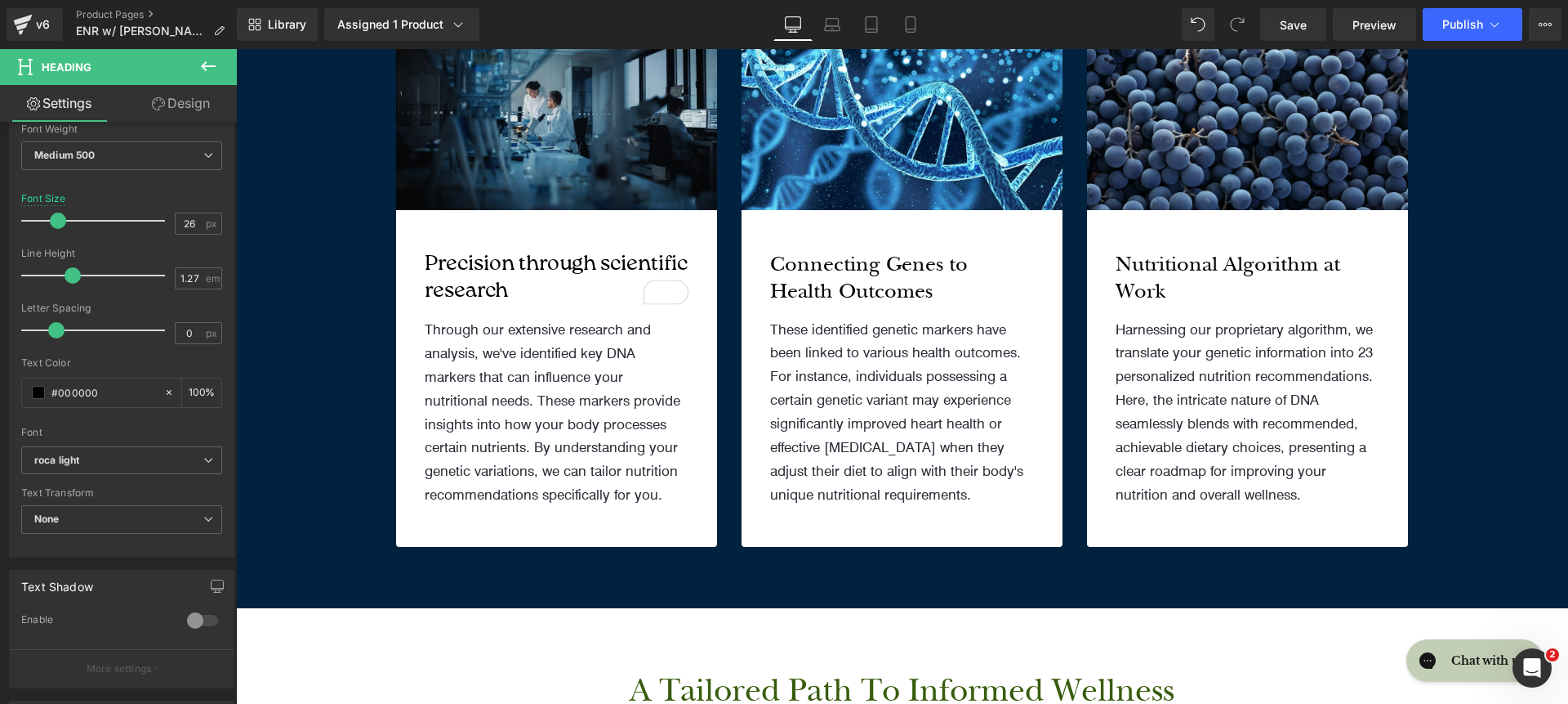
click at [468, 430] on p "Through our extensive research and analysis, we've identified key DNA markers t…" at bounding box center [557, 411] width 263 height 189
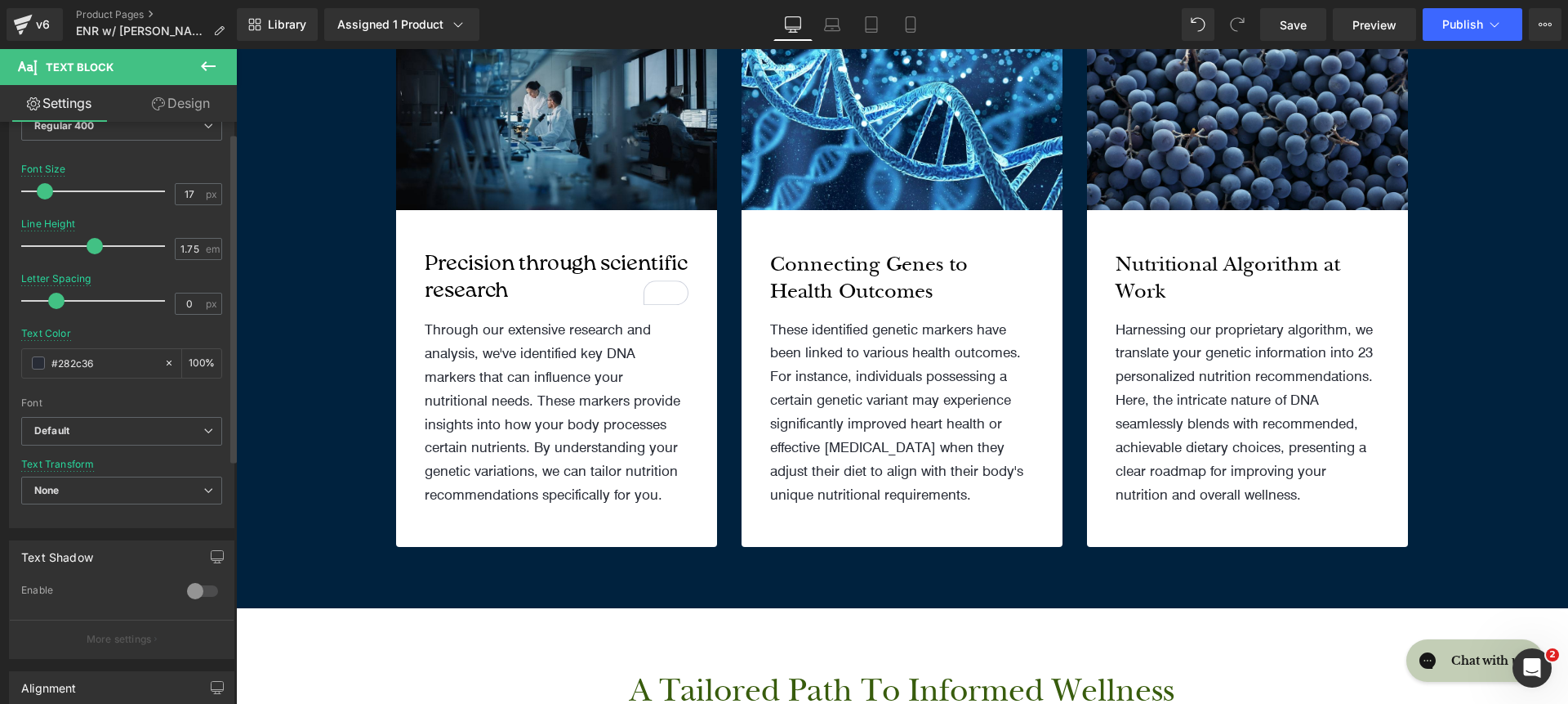
scroll to position [165, 0]
click at [98, 434] on span "Default" at bounding box center [121, 425] width 201 height 28
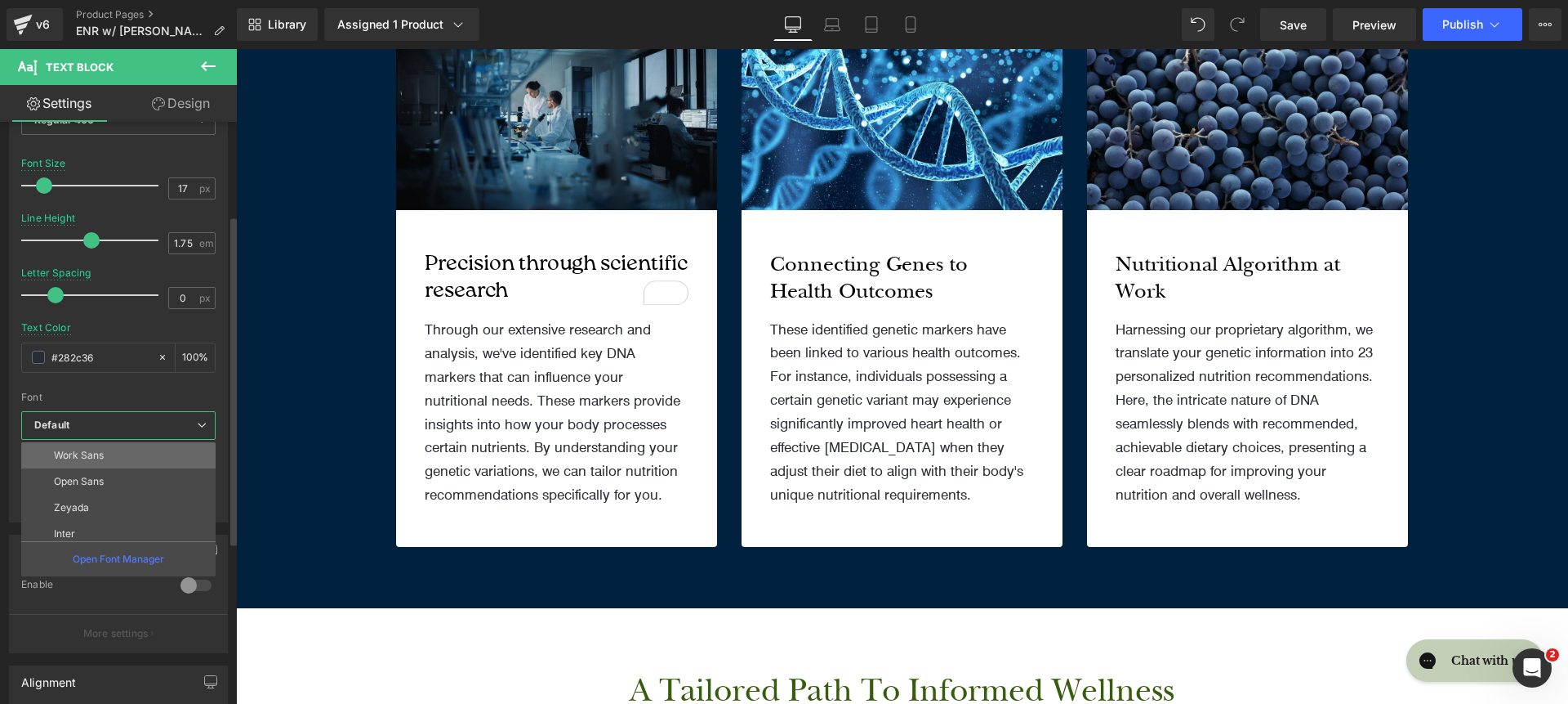
scroll to position [82, 0]
click at [106, 521] on li "Inter" at bounding box center [122, 530] width 202 height 26
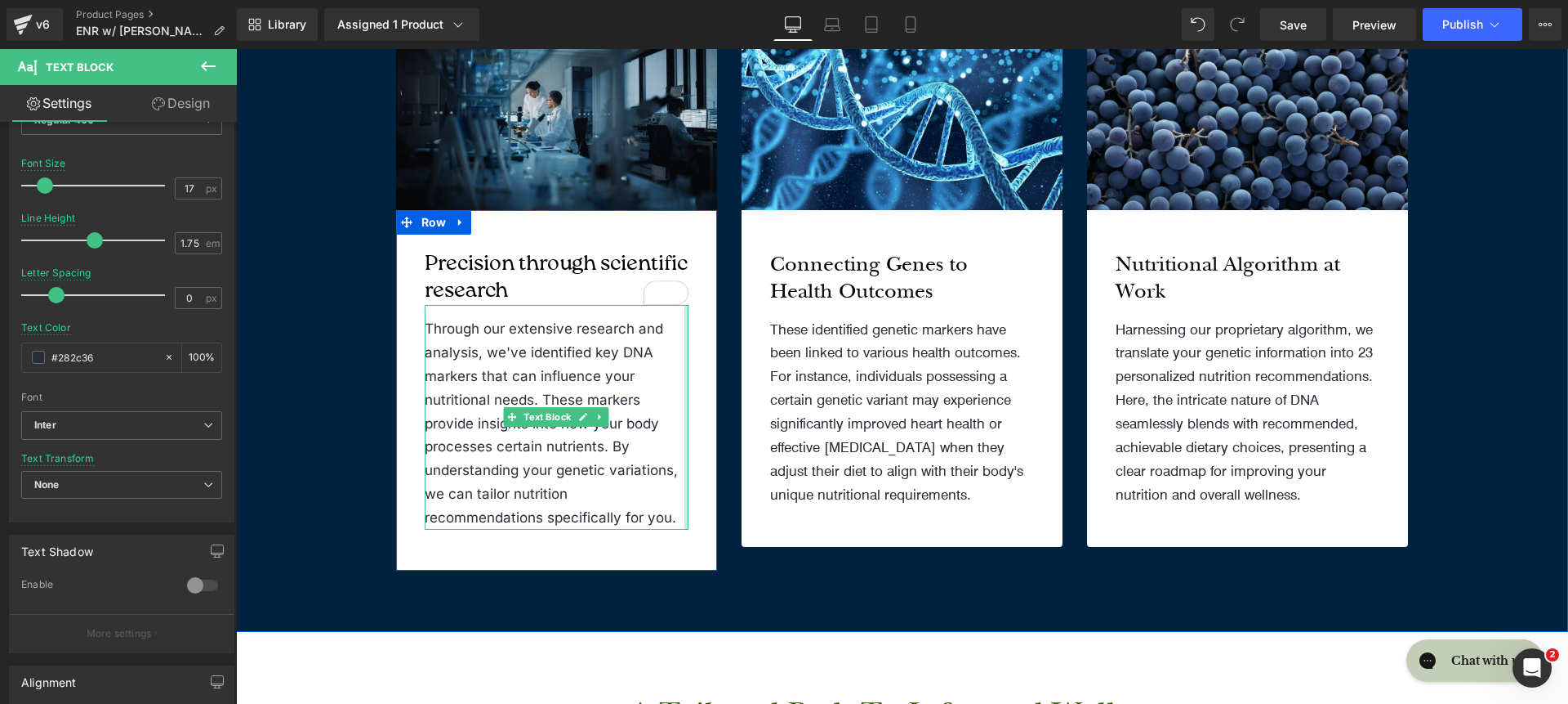
click at [758, 393] on div "Connecting Genes to Health Outcomes Heading These identified genetic markers ha…" at bounding box center [902, 379] width 288 height 255
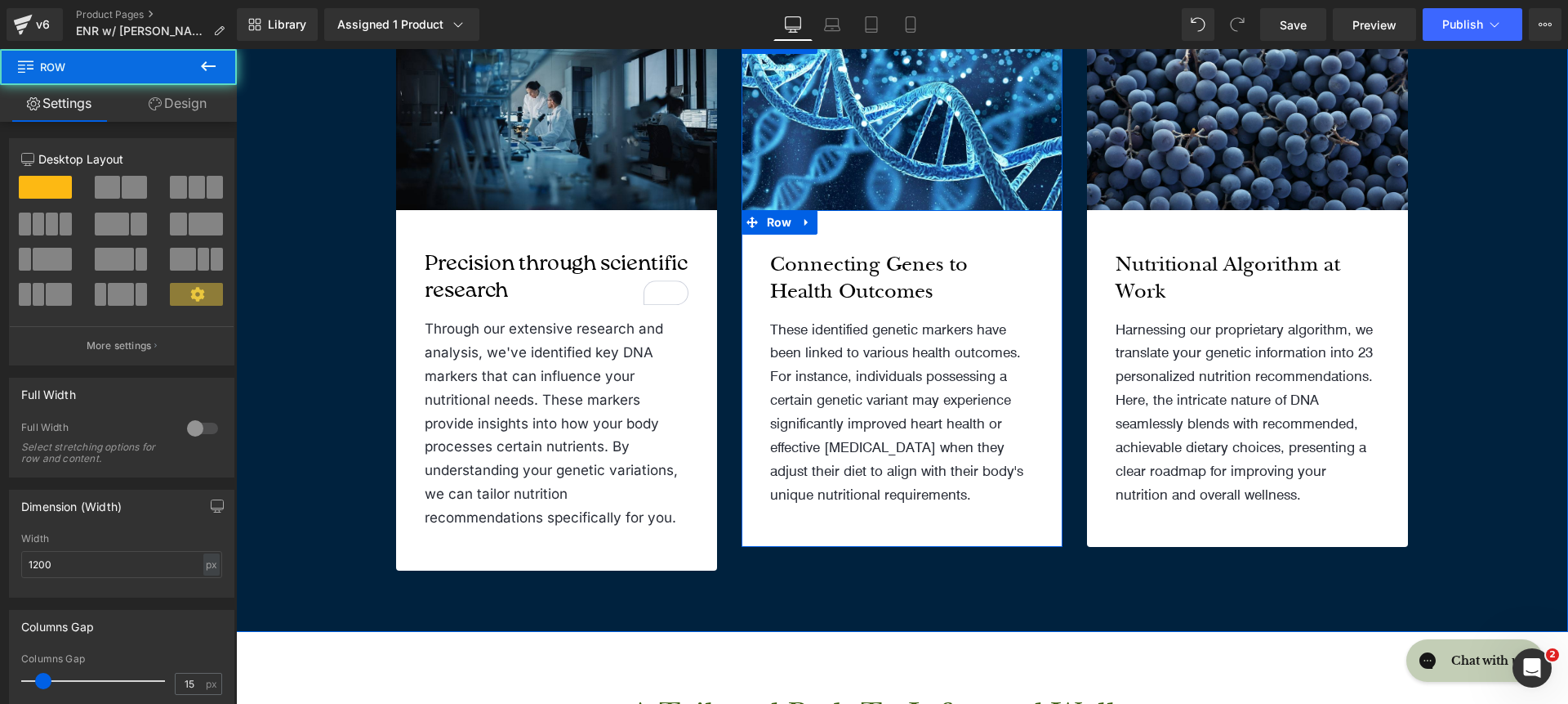
click at [809, 388] on p "These identified genetic markers have been linked to various health outcomes. F…" at bounding box center [902, 411] width 263 height 189
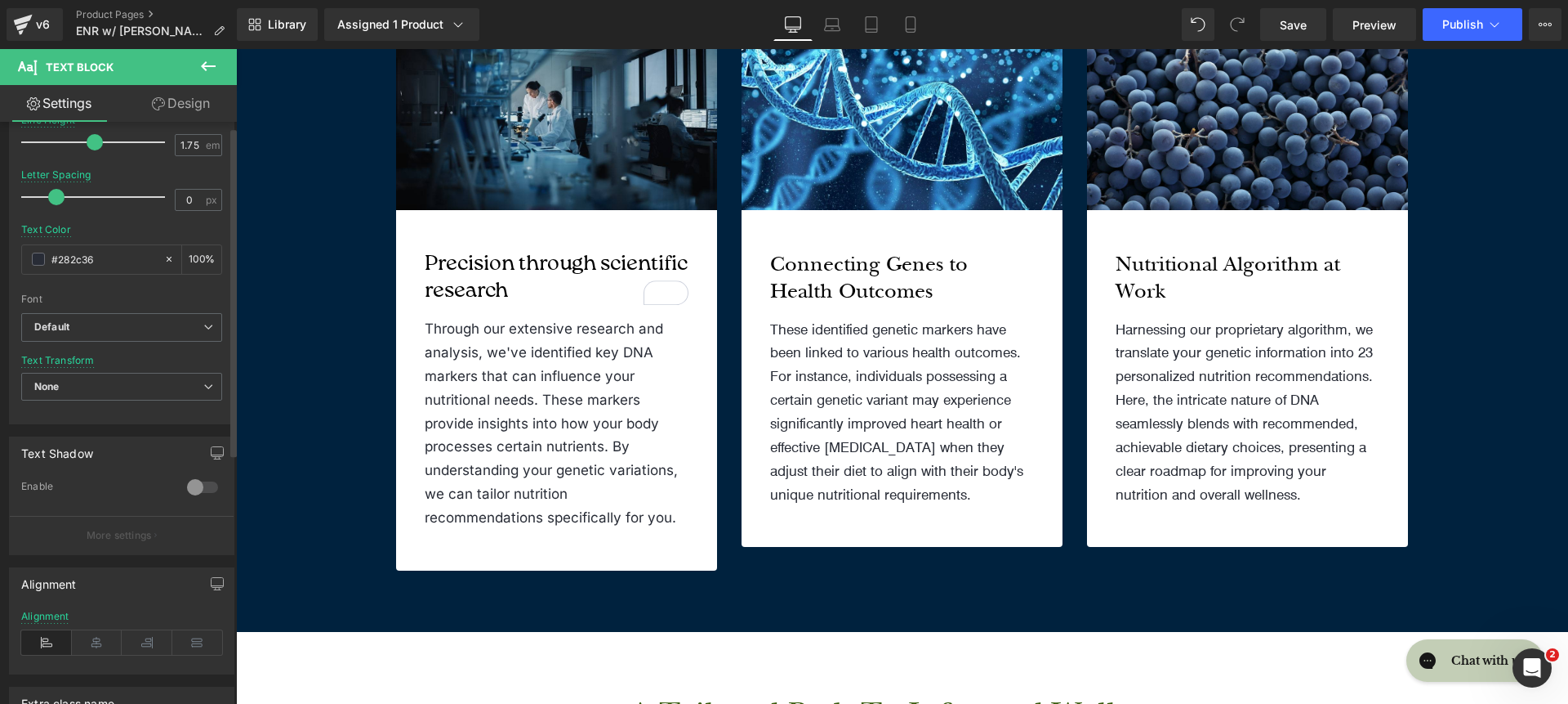
scroll to position [289, 0]
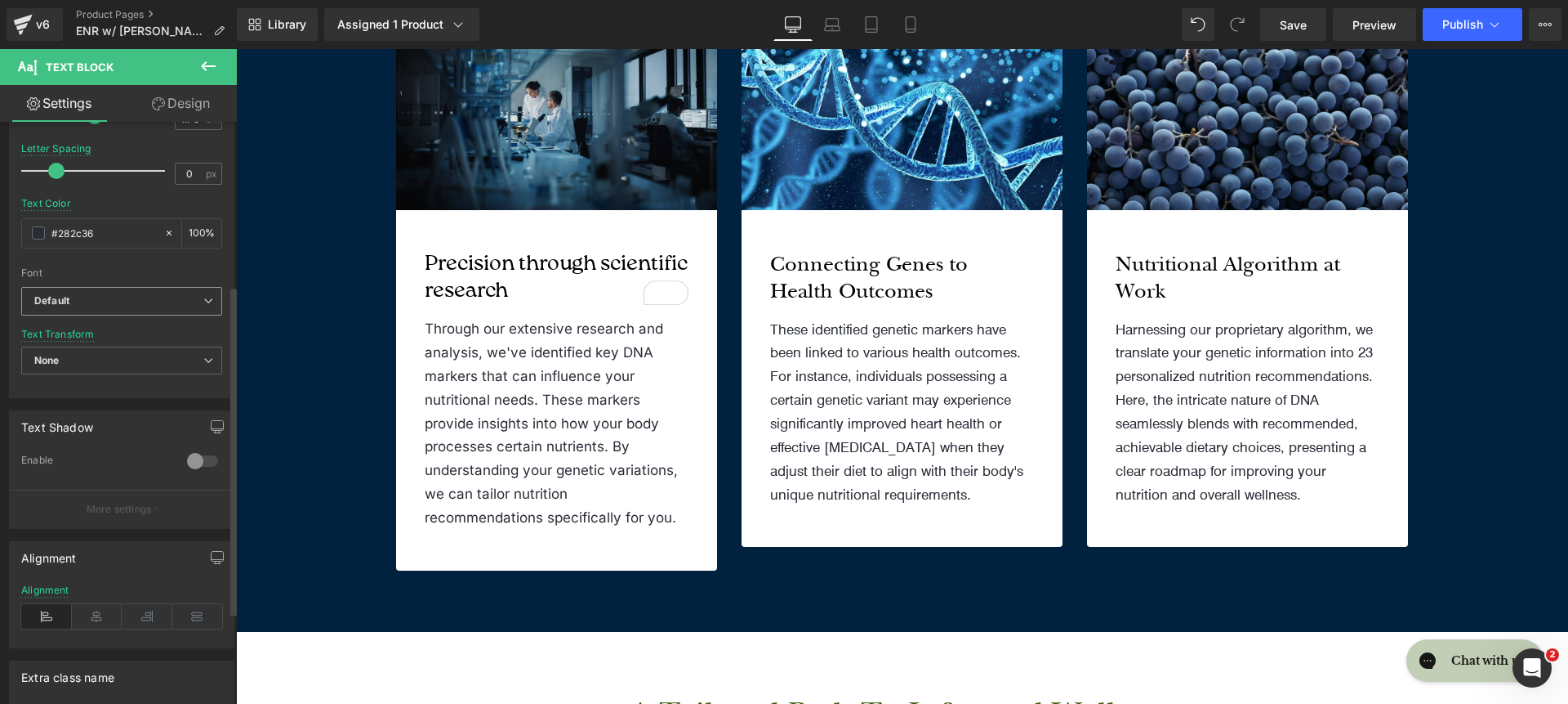
click at [71, 305] on b "Default" at bounding box center [118, 301] width 169 height 14
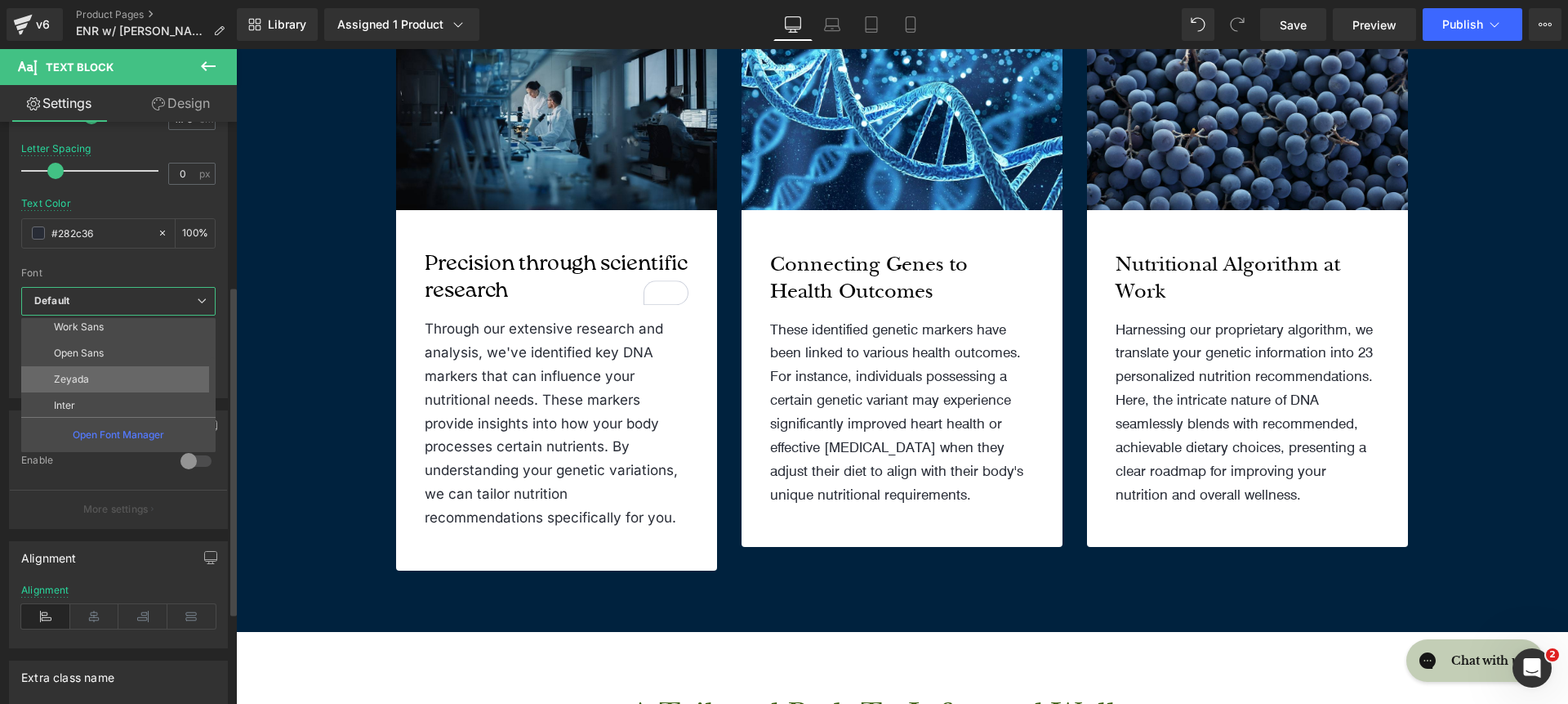
scroll to position [86, 0]
drag, startPoint x: 94, startPoint y: 390, endPoint x: 106, endPoint y: 389, distance: 12.0
click at [94, 391] on li "Inter" at bounding box center [122, 401] width 202 height 26
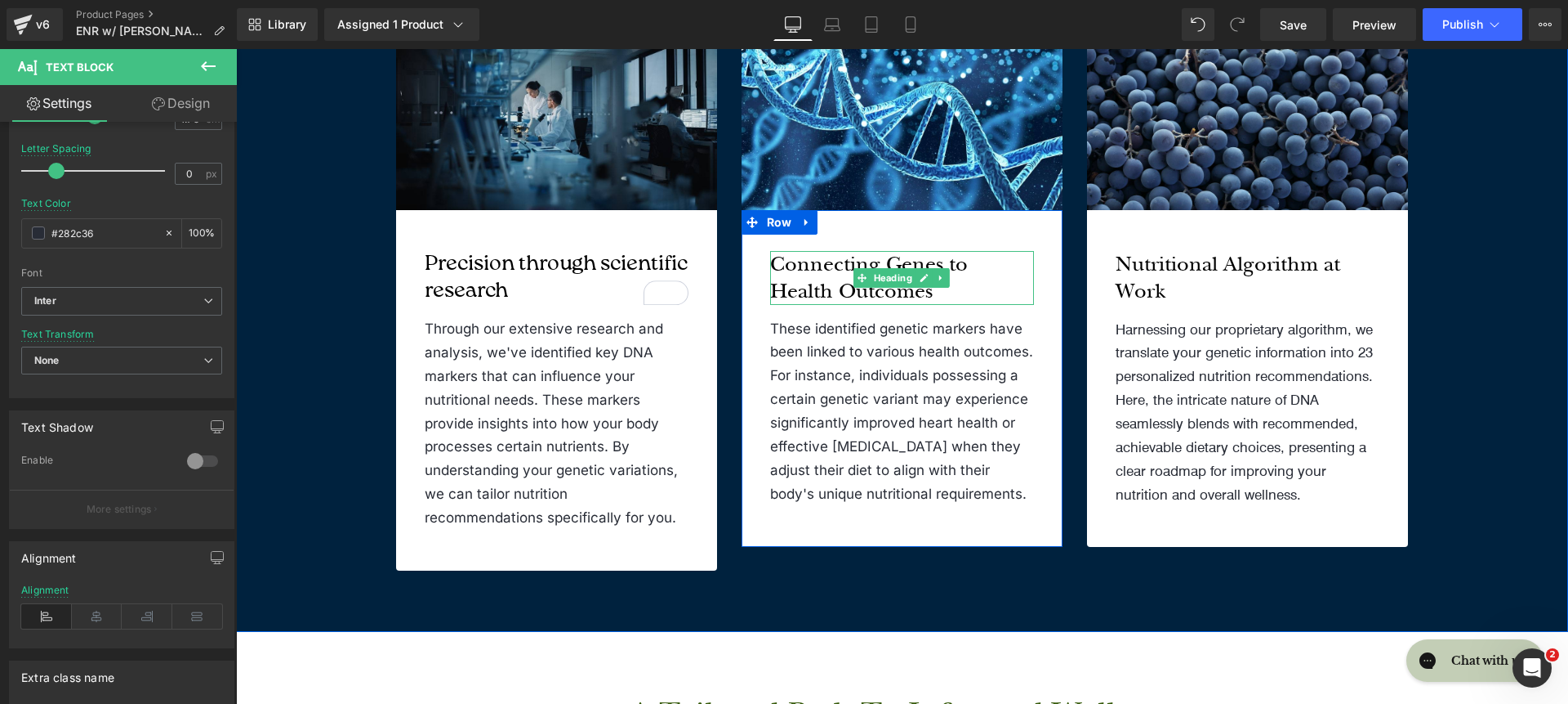
click at [903, 260] on h4 "Connecting Genes to Health Outcomes" at bounding box center [902, 278] width 263 height 54
click at [900, 260] on h4 "Connecting Genes to Health Outcomes" at bounding box center [902, 278] width 263 height 54
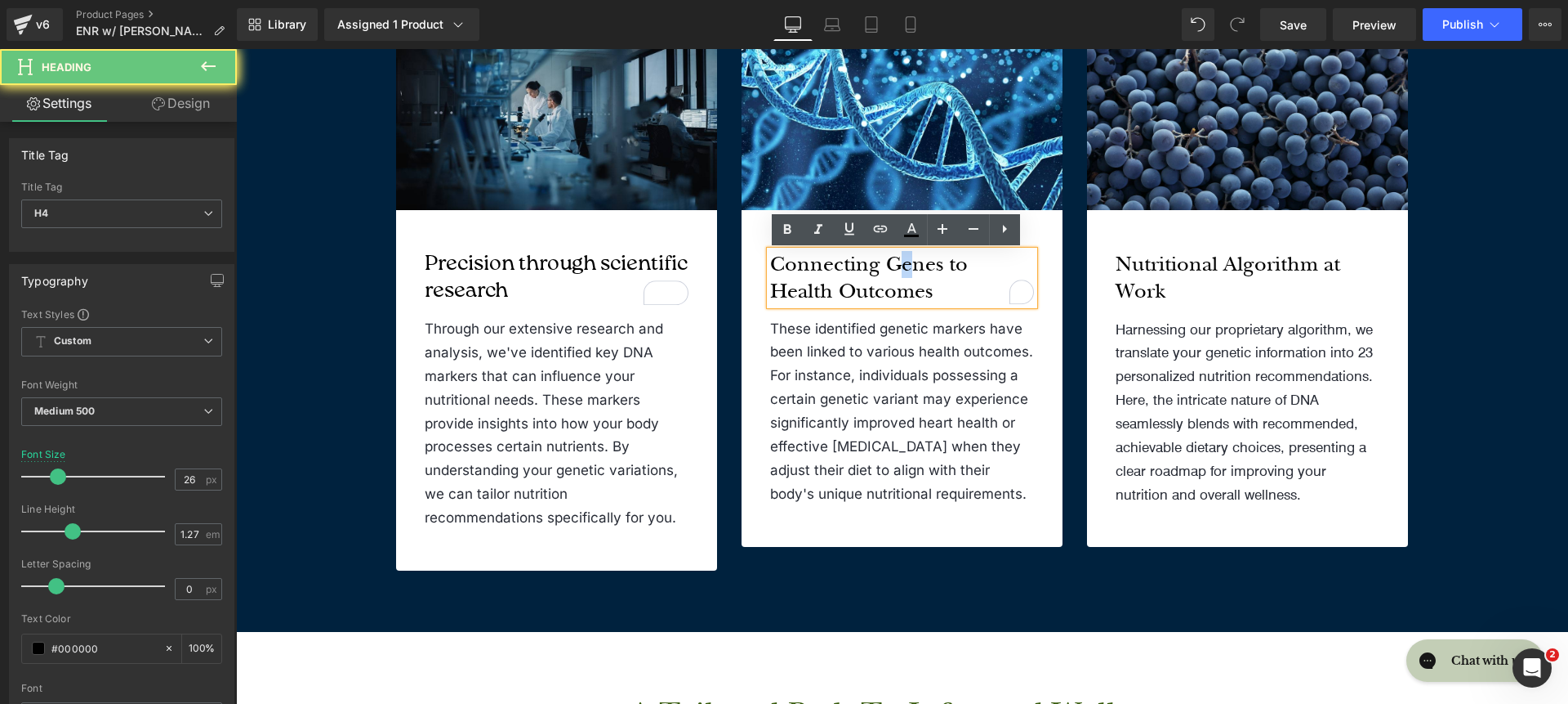
click at [888, 260] on h4 "Connecting Genes to Health Outcomes" at bounding box center [902, 278] width 263 height 54
click at [891, 266] on h4 "Connecting Genes to Health Outcomes" at bounding box center [902, 278] width 263 height 54
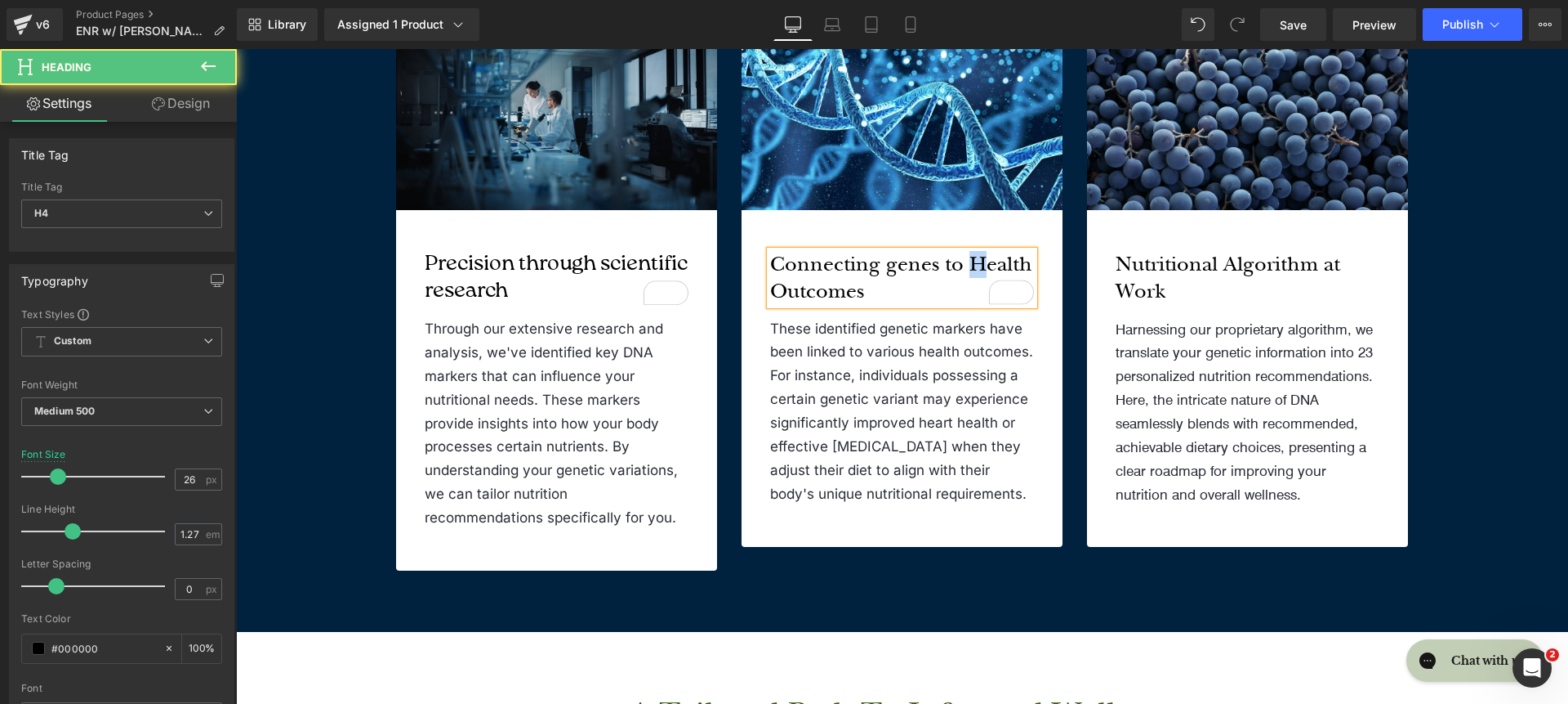
click at [965, 269] on h4 "Connecting genes to Health Outcomes" at bounding box center [902, 278] width 263 height 54
click at [770, 290] on h4 "Connecting genes to health Outcomes" at bounding box center [902, 278] width 263 height 54
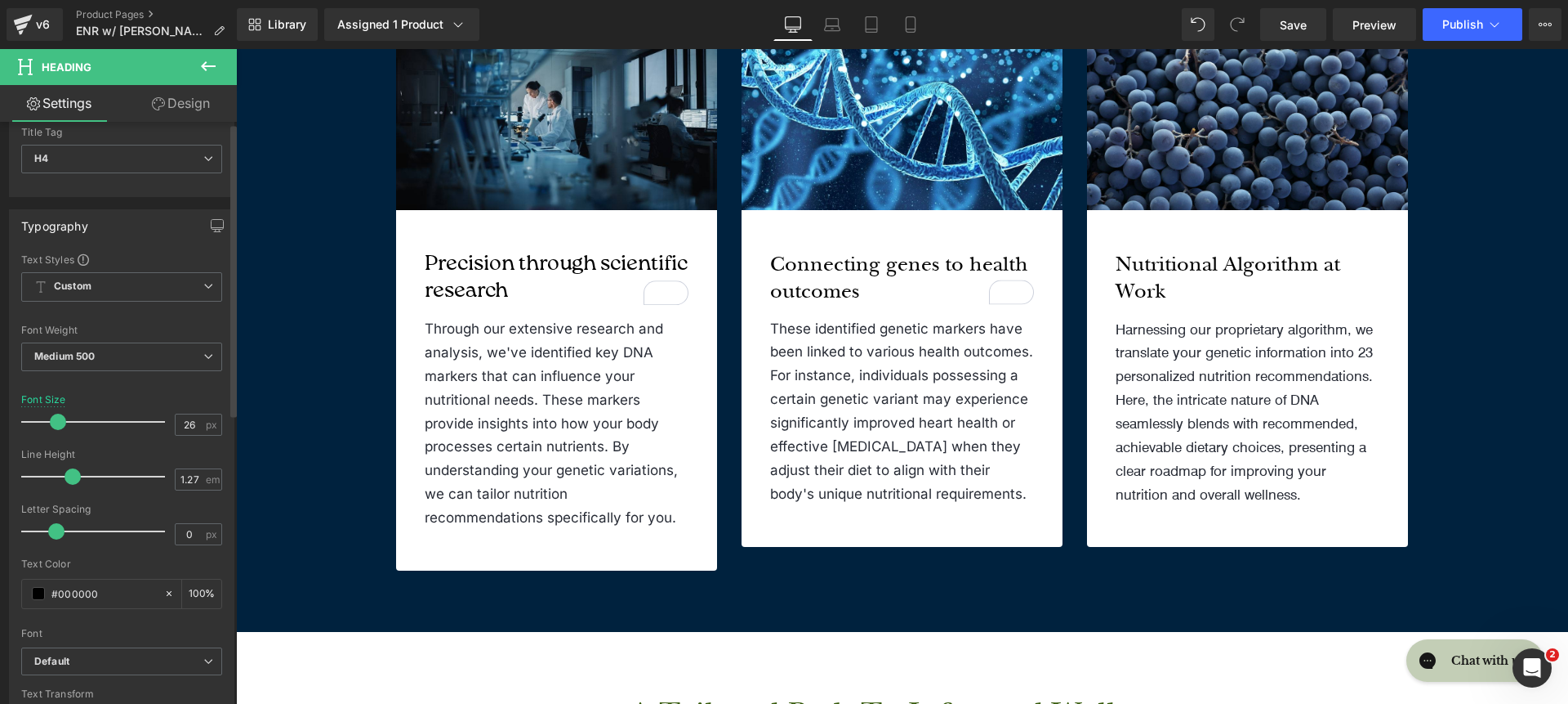
scroll to position [374, 0]
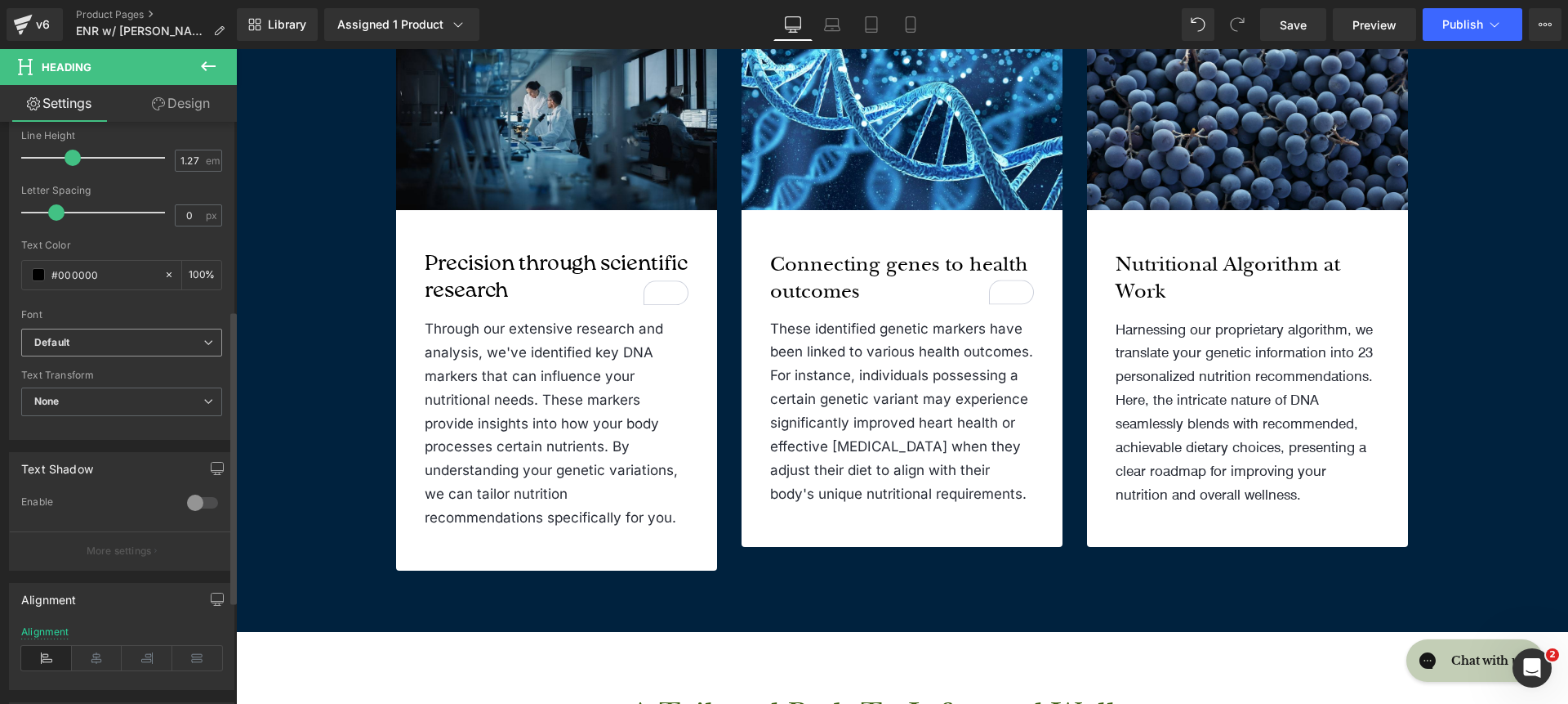
click at [115, 342] on b "Default" at bounding box center [118, 343] width 169 height 14
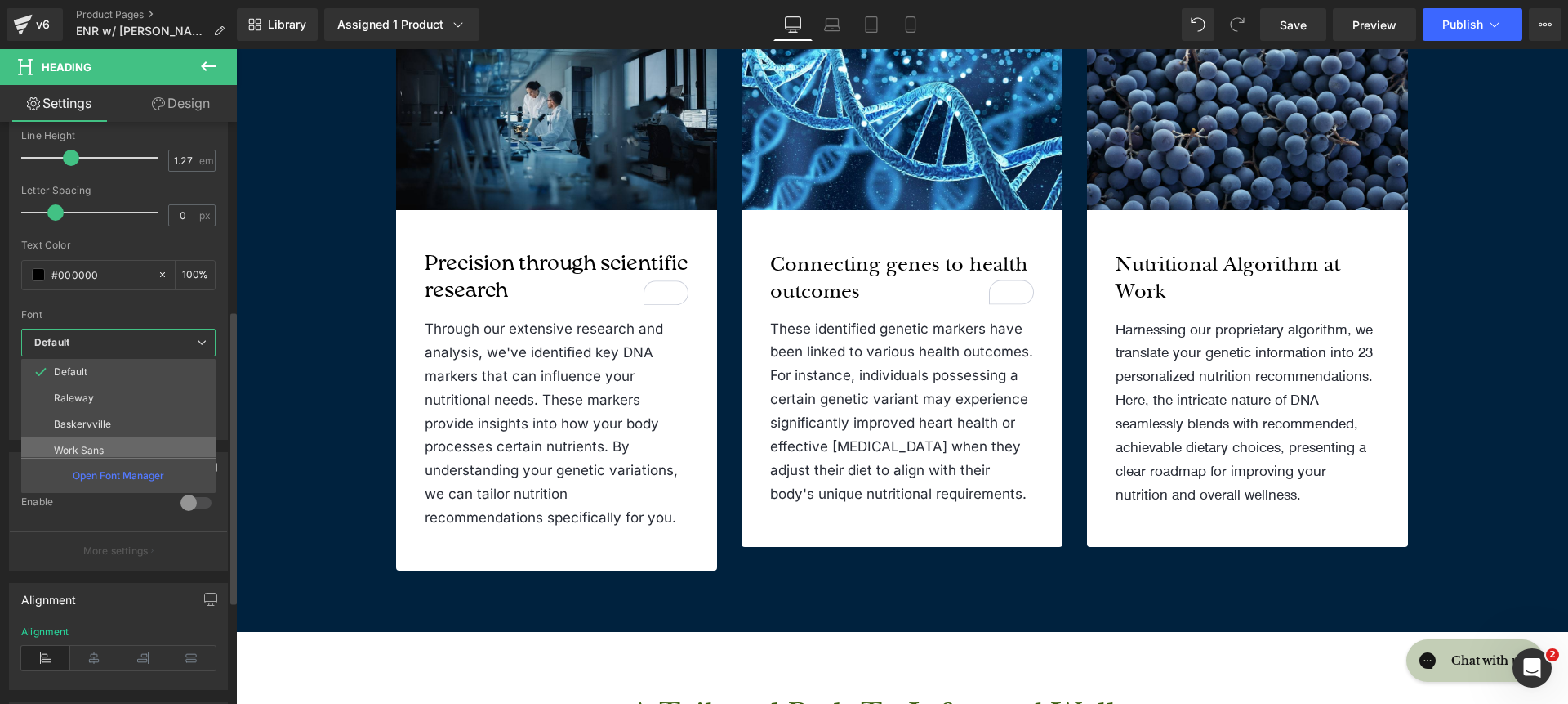
scroll to position [189, 0]
click at [117, 442] on li "roca light" at bounding box center [122, 443] width 202 height 26
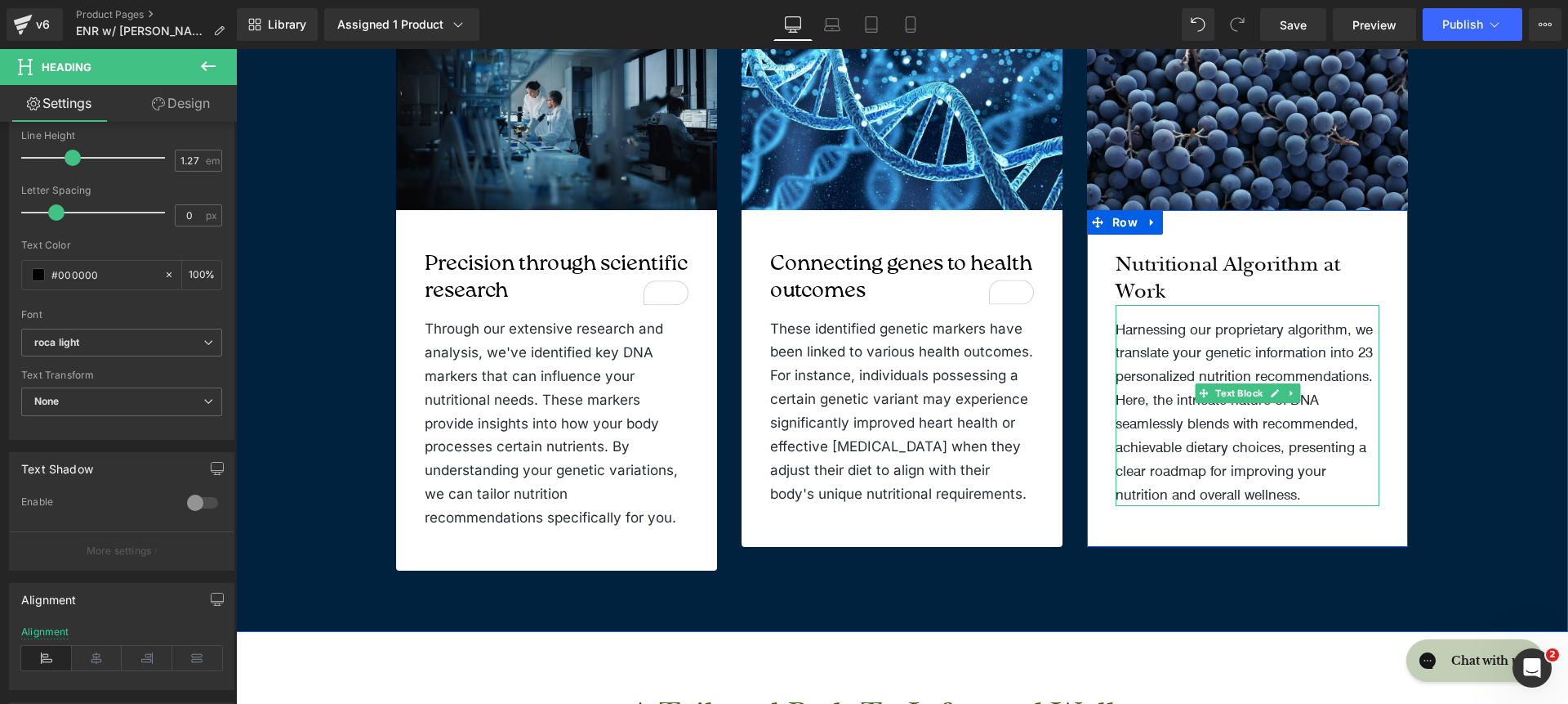
click at [1233, 348] on p "Harnessing our proprietary algorithm, we translate your genetic information int…" at bounding box center [1247, 411] width 263 height 189
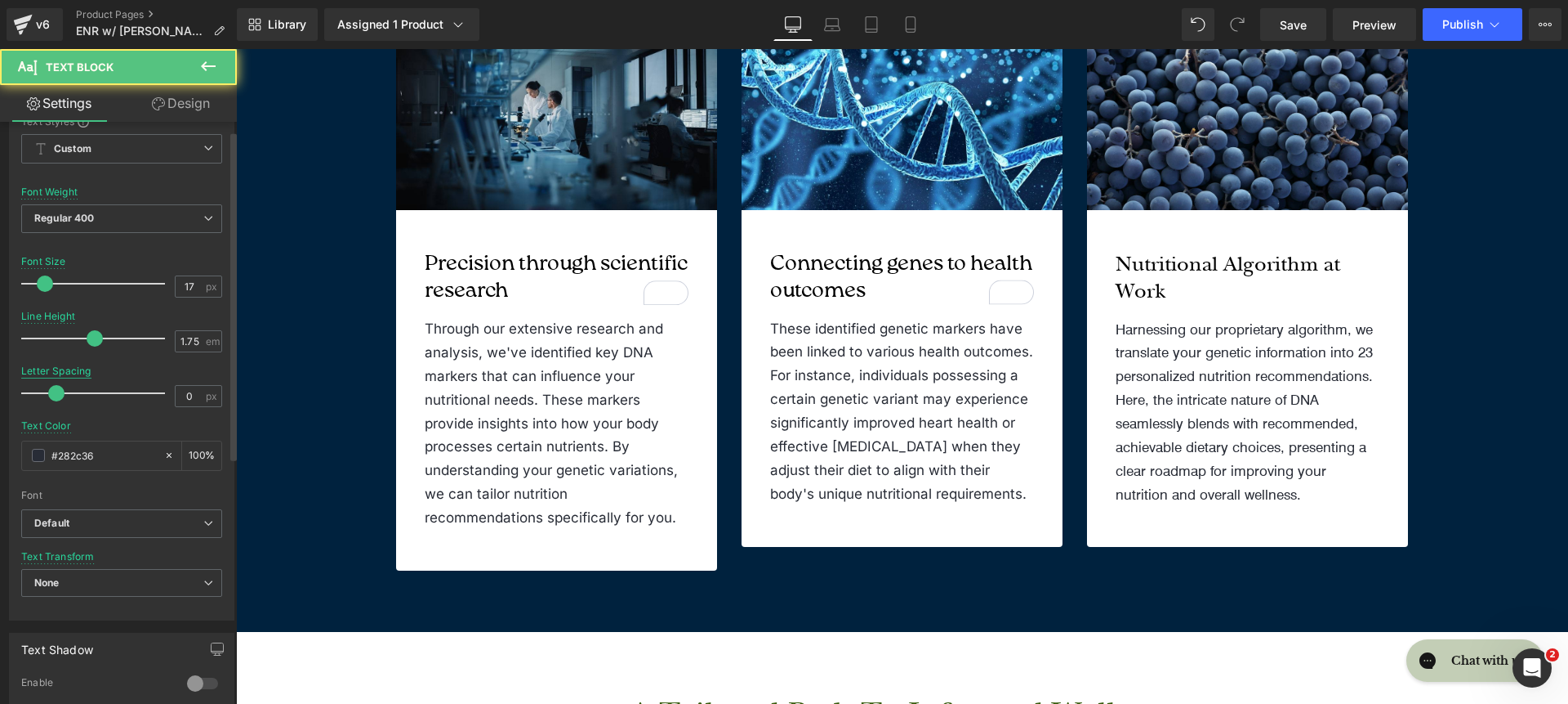
scroll to position [188, 0]
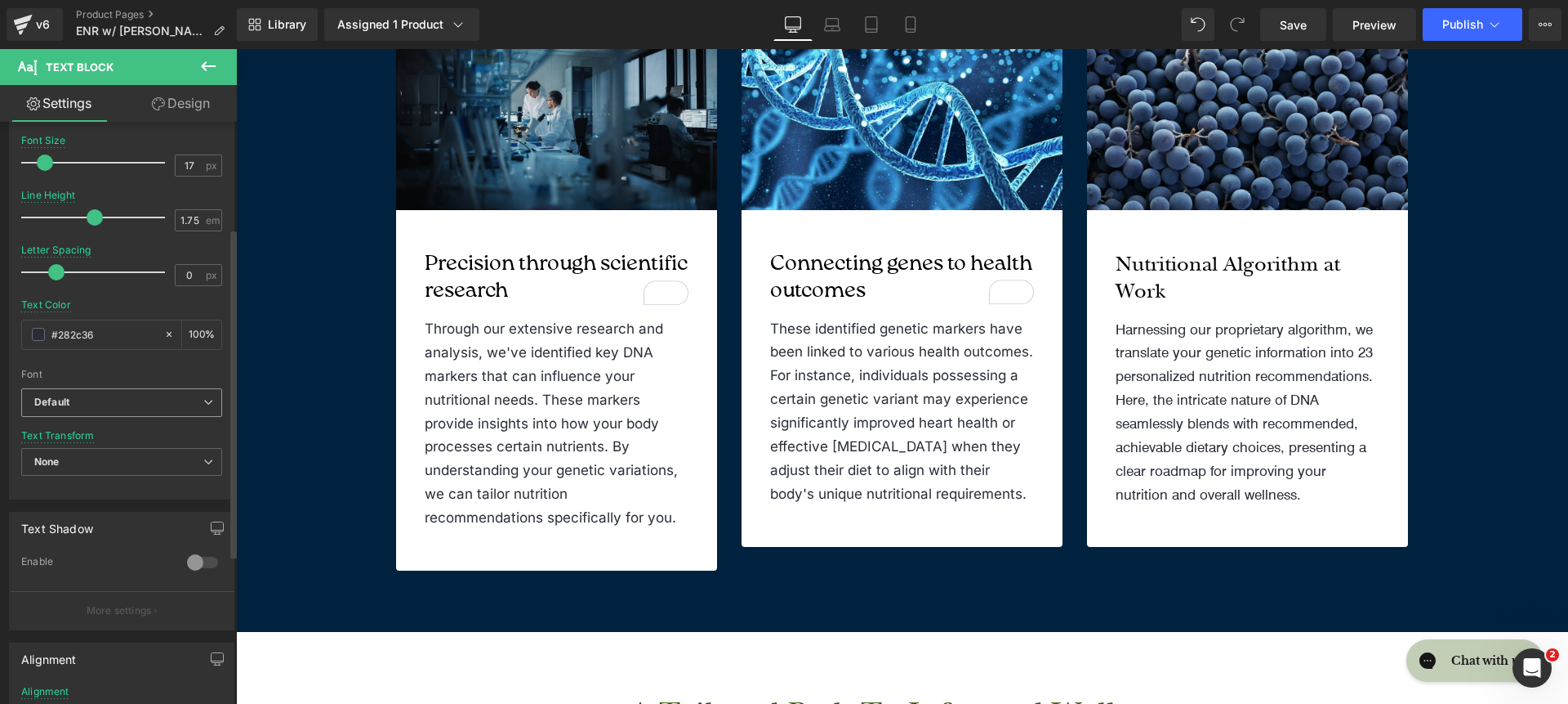
click at [96, 402] on b "Default" at bounding box center [118, 402] width 169 height 14
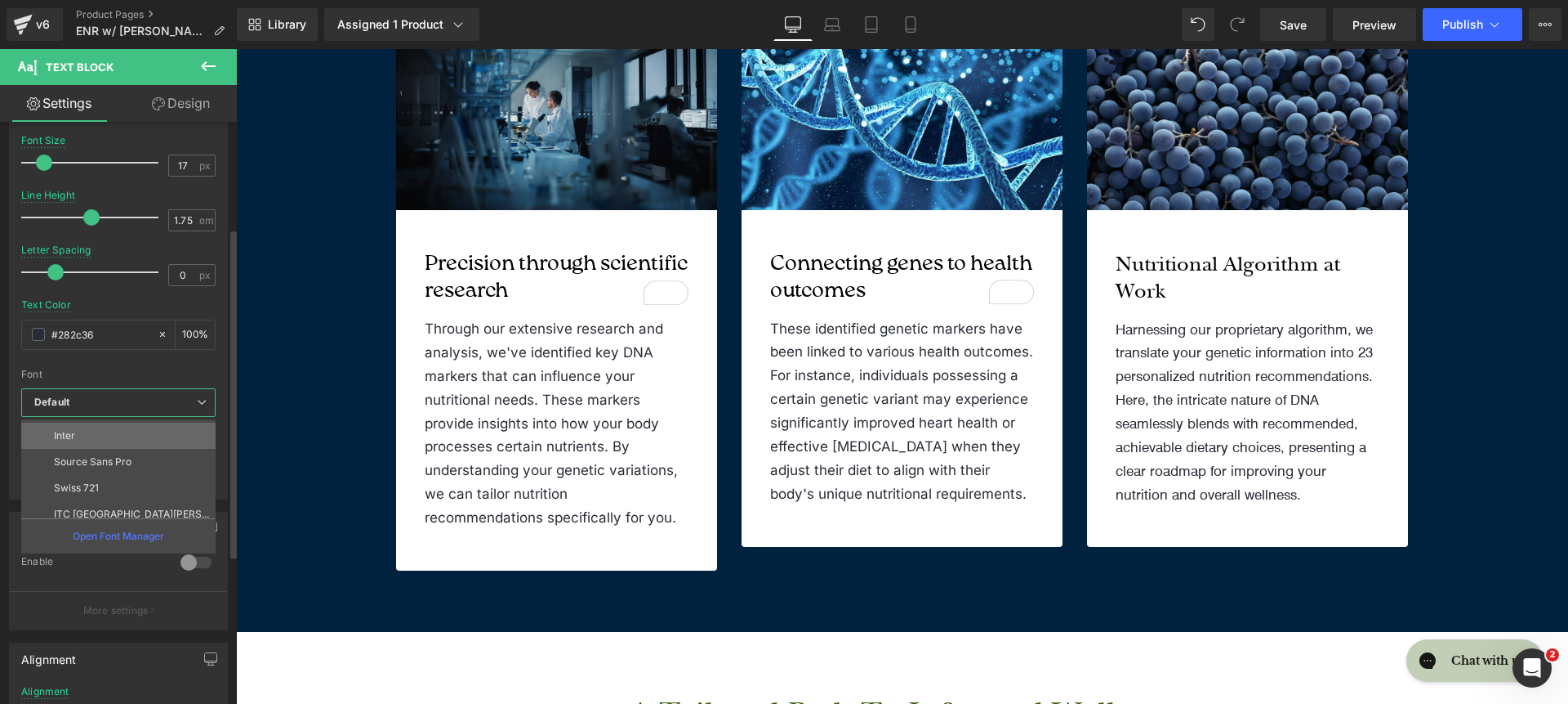
scroll to position [153, 0]
click at [114, 441] on li "Inter" at bounding box center [122, 436] width 202 height 26
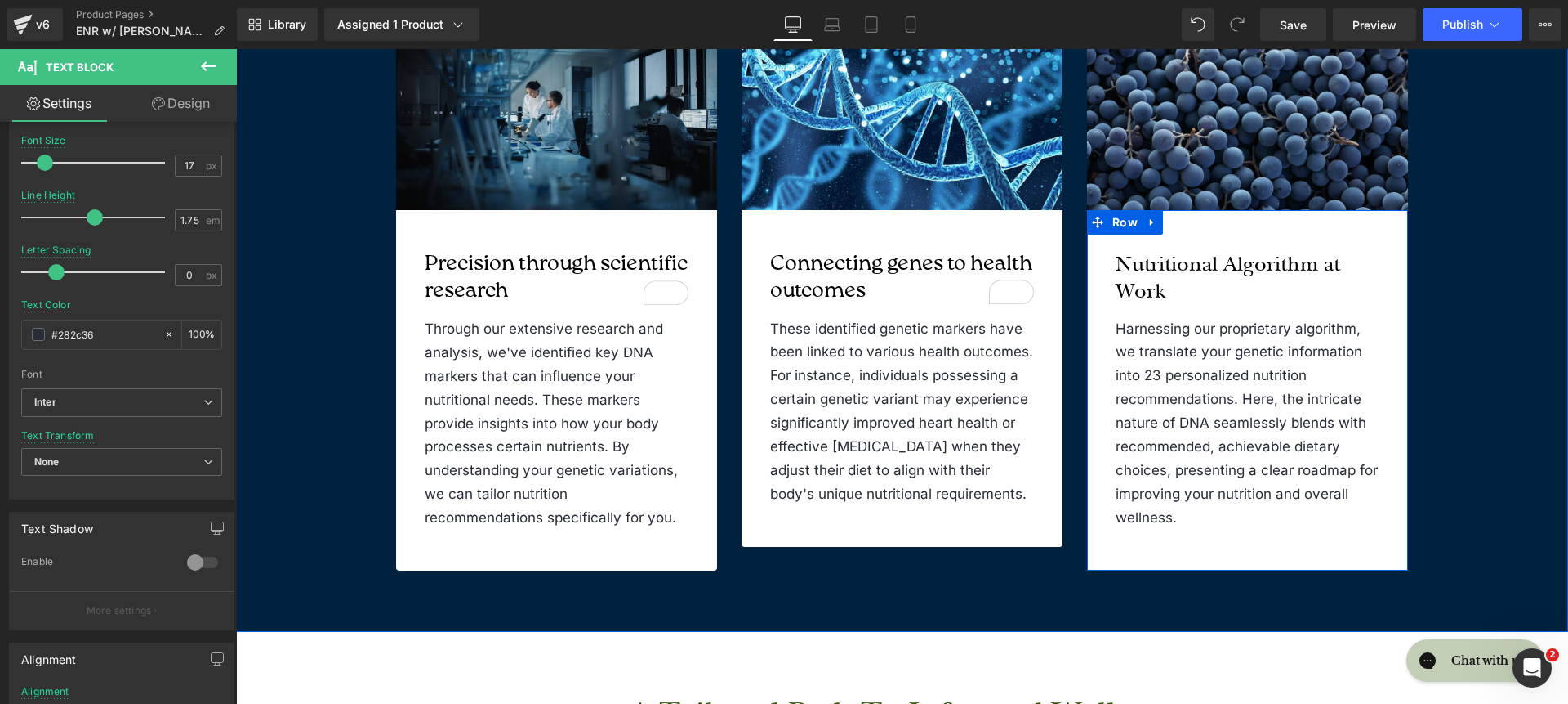
click at [1204, 278] on icon at bounding box center [1208, 277] width 9 height 9
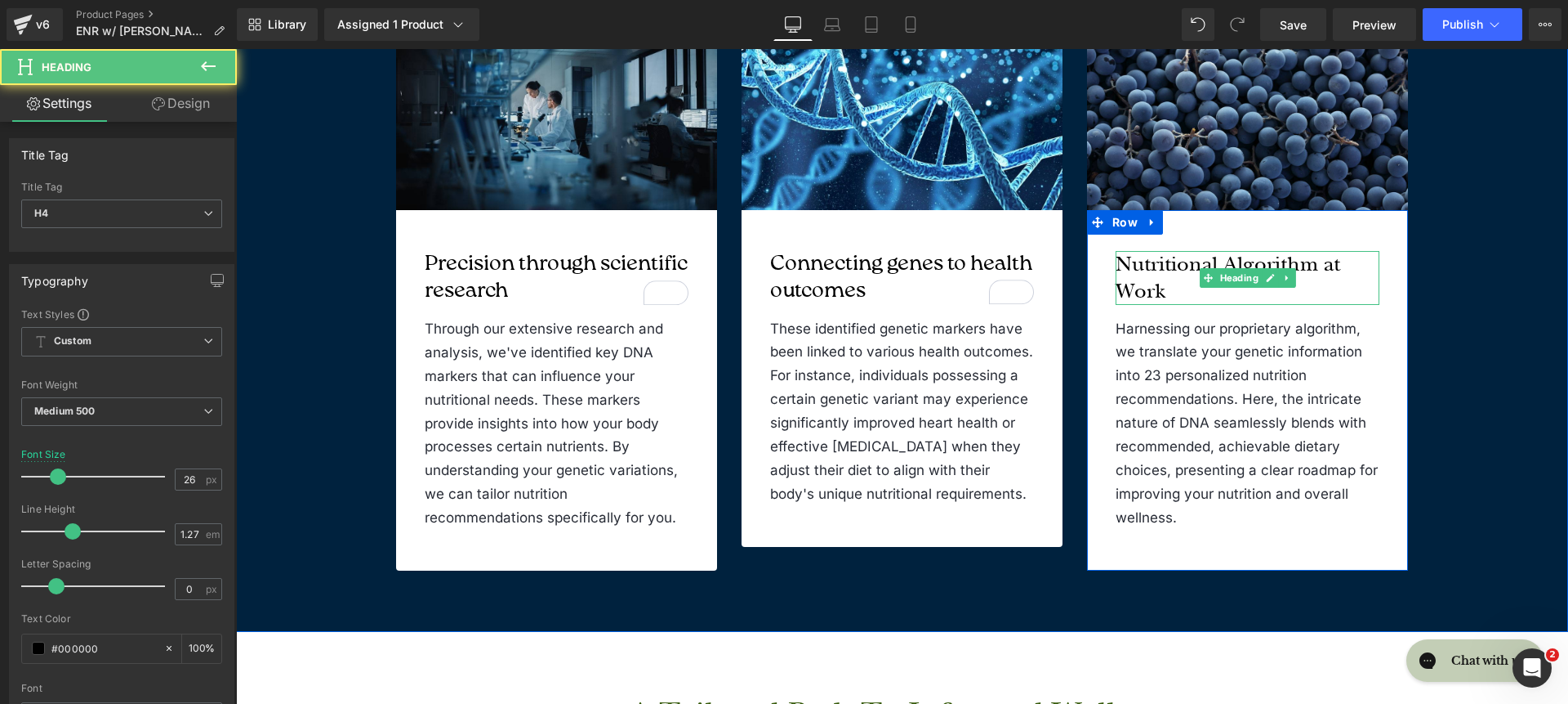
click at [1225, 261] on h4 "Nutritional Algorithm at Work" at bounding box center [1247, 278] width 263 height 54
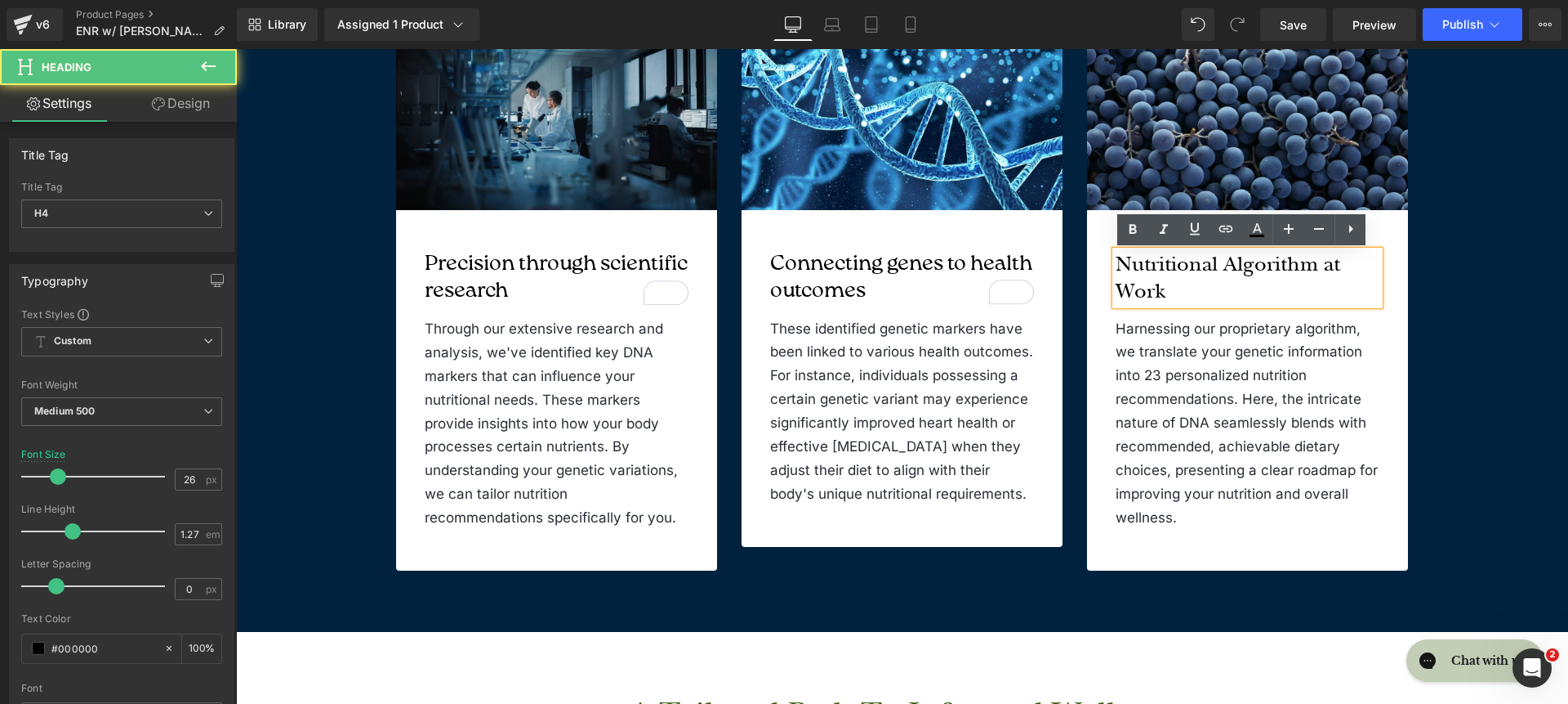
click at [1225, 262] on h4 "Nutritional Algorithm at Work" at bounding box center [1247, 278] width 263 height 54
click at [1224, 264] on h4 "Nutritional Algorithm at Work" at bounding box center [1247, 278] width 263 height 54
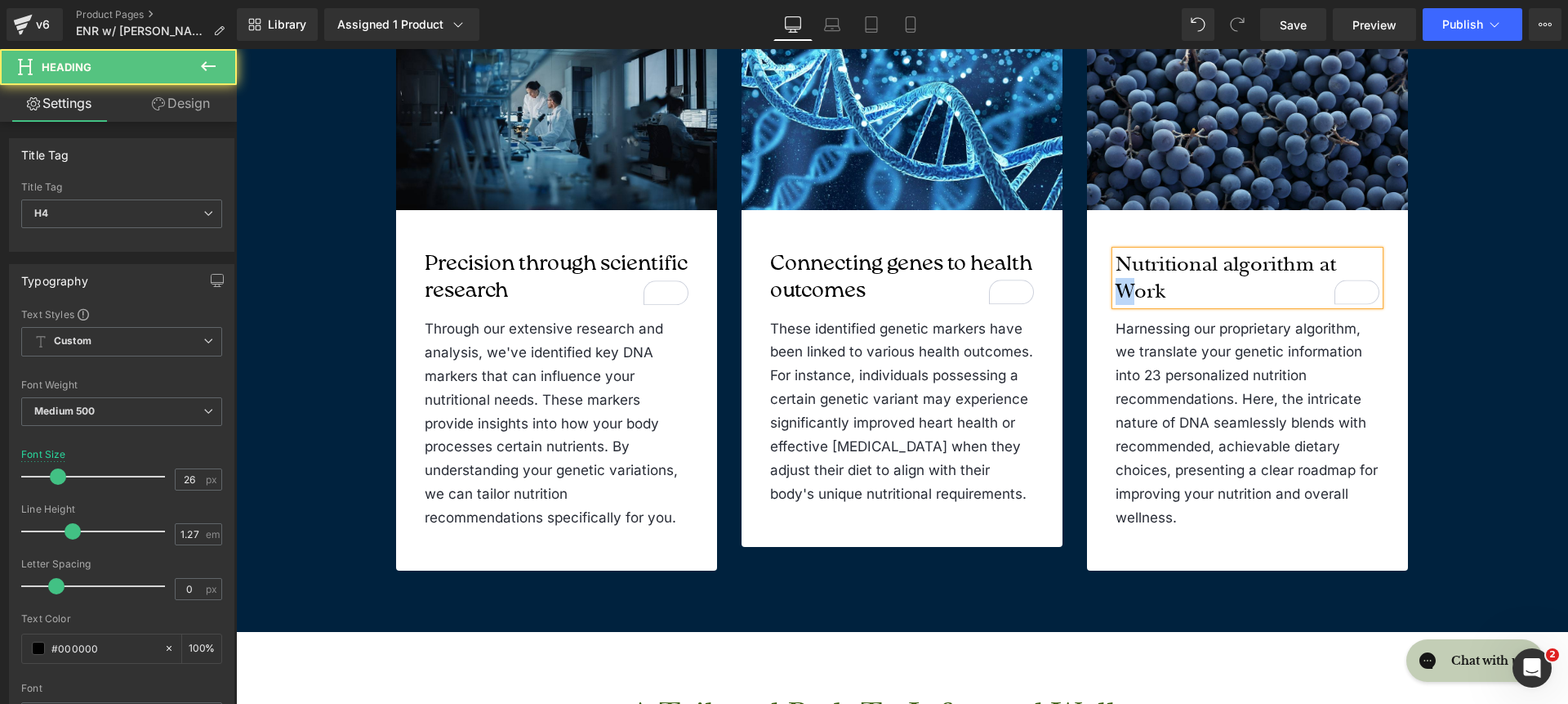
drag, startPoint x: 1127, startPoint y: 293, endPoint x: 1117, endPoint y: 294, distance: 10.0
click at [1117, 294] on h4 "Nutritional algorithm at Work" at bounding box center [1247, 278] width 263 height 54
click at [1196, 277] on h4 "Nutritional algorithm at work" at bounding box center [1247, 278] width 263 height 54
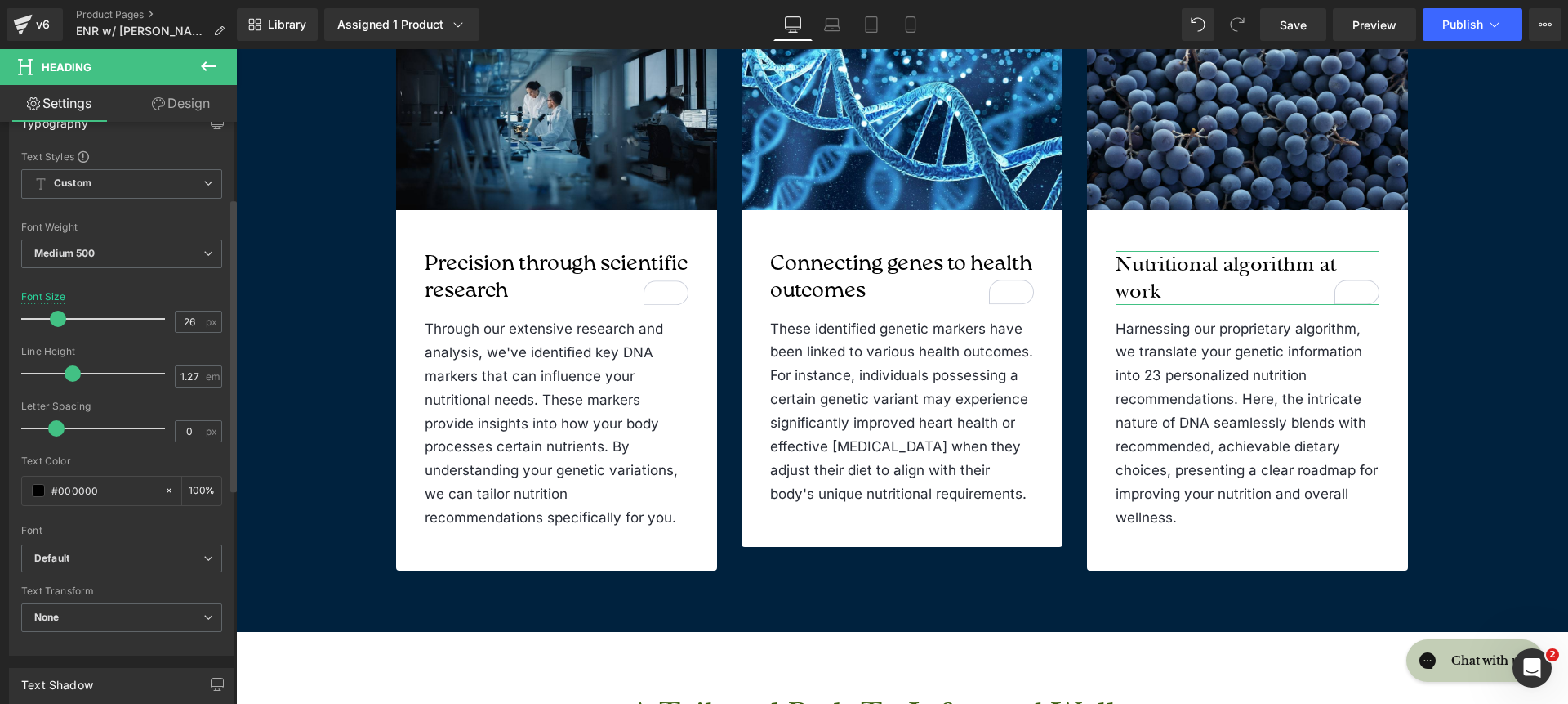
scroll to position [183, 0]
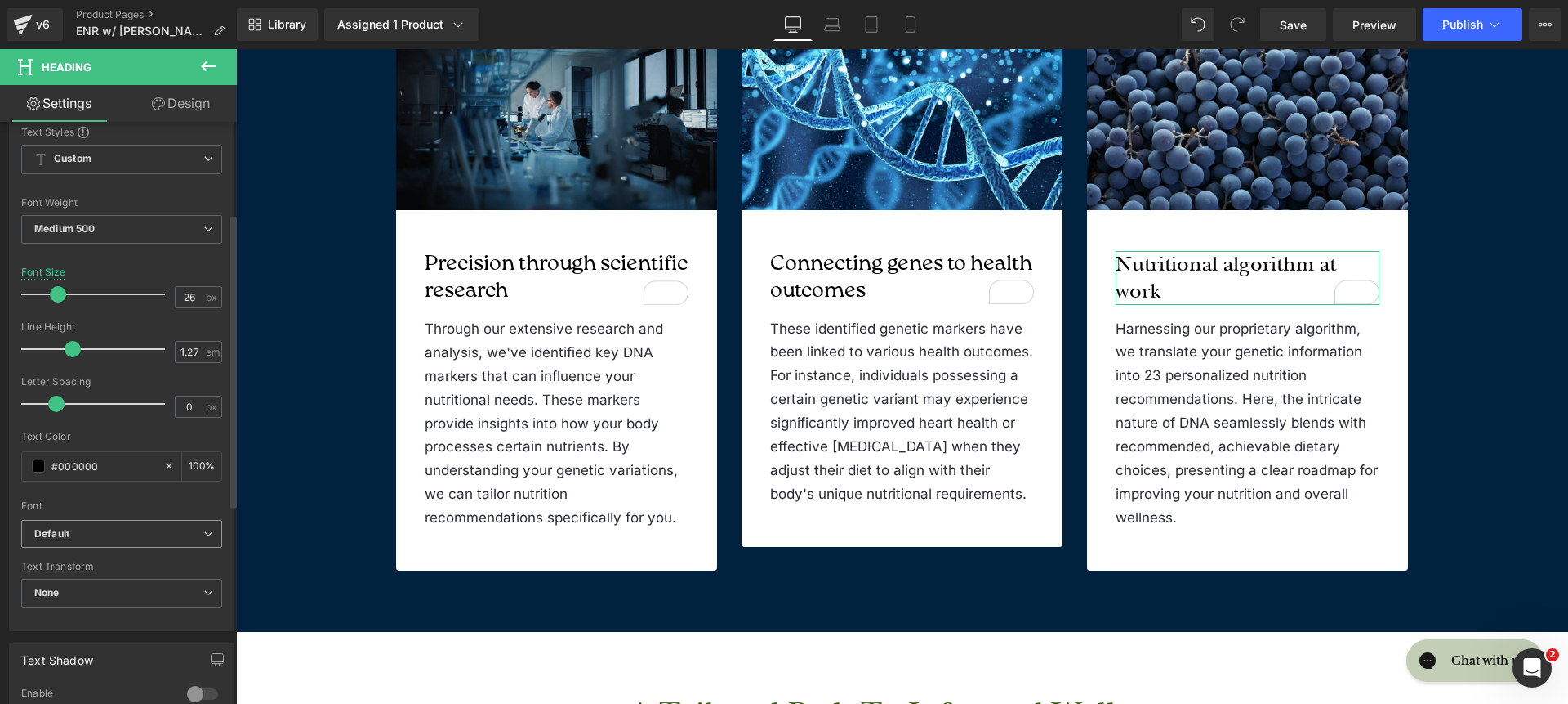
click at [96, 520] on div "Default Default Raleway Baskervville Work Sans Open Sans Zeyada Inter Source Sa…" at bounding box center [121, 538] width 201 height 38
click at [101, 527] on b "Default" at bounding box center [118, 534] width 169 height 14
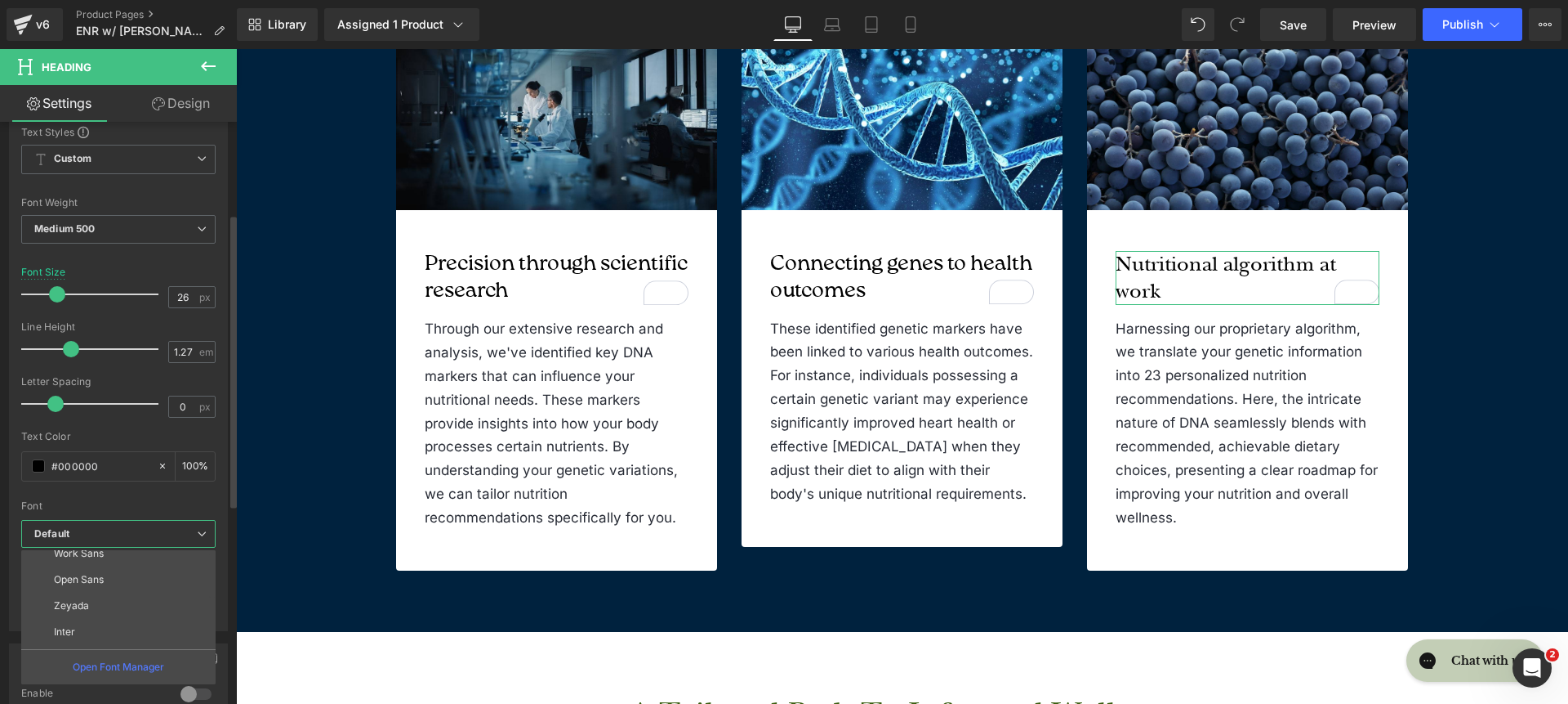
scroll to position [189, 0]
click at [136, 628] on li "roca light" at bounding box center [122, 635] width 202 height 26
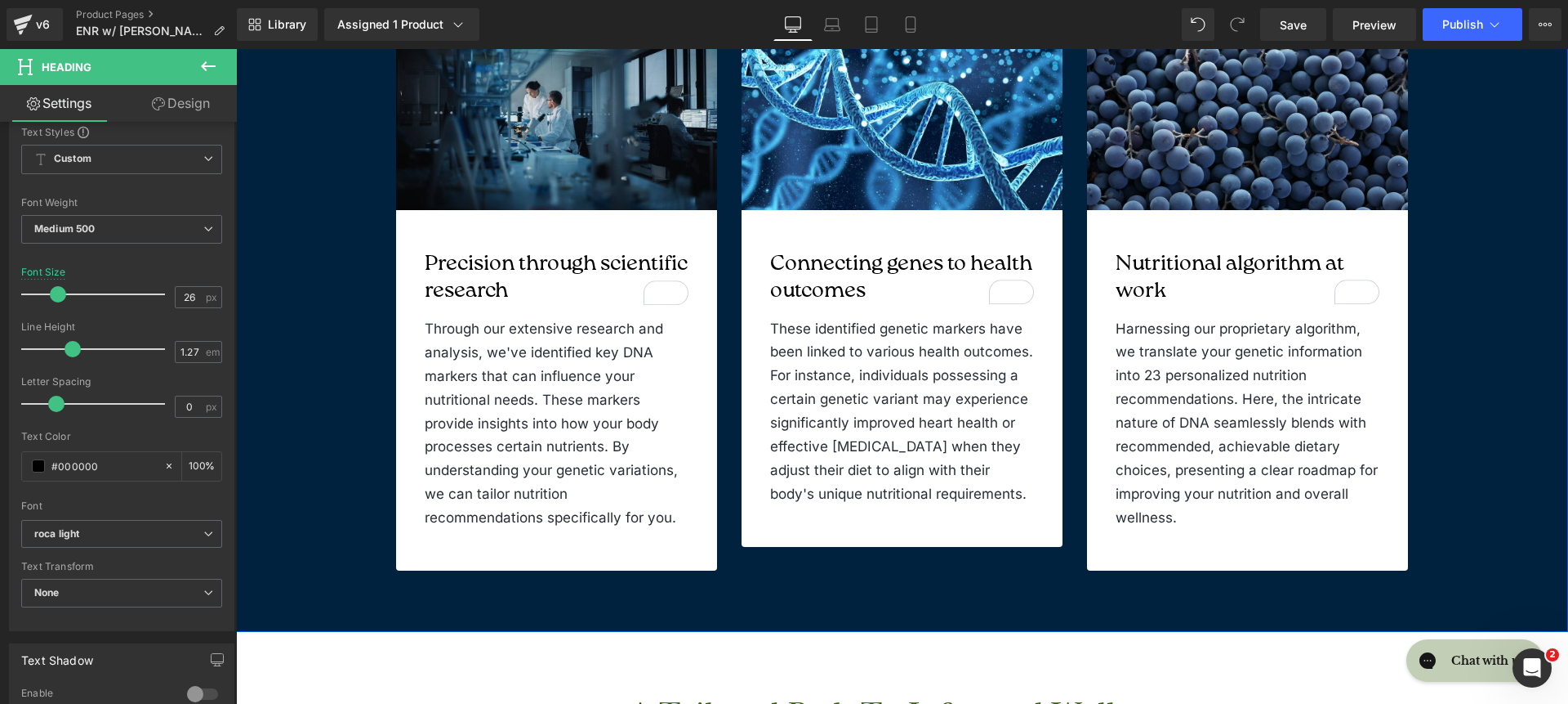
click at [1439, 448] on div "Every strand of your DNA tells a story. Heading At GenoPalate, we translate tha…" at bounding box center [902, 214] width 1300 height 712
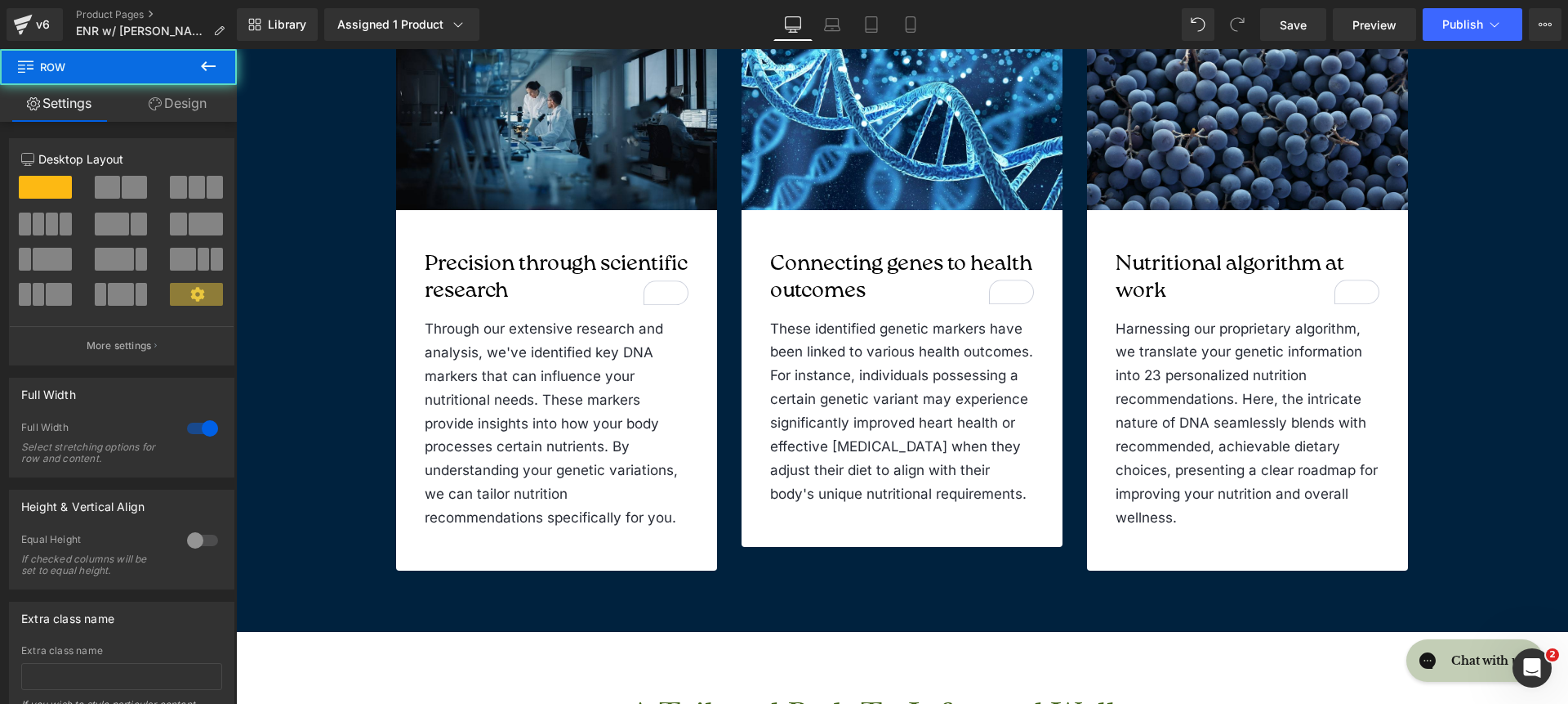
scroll to position [2478, 0]
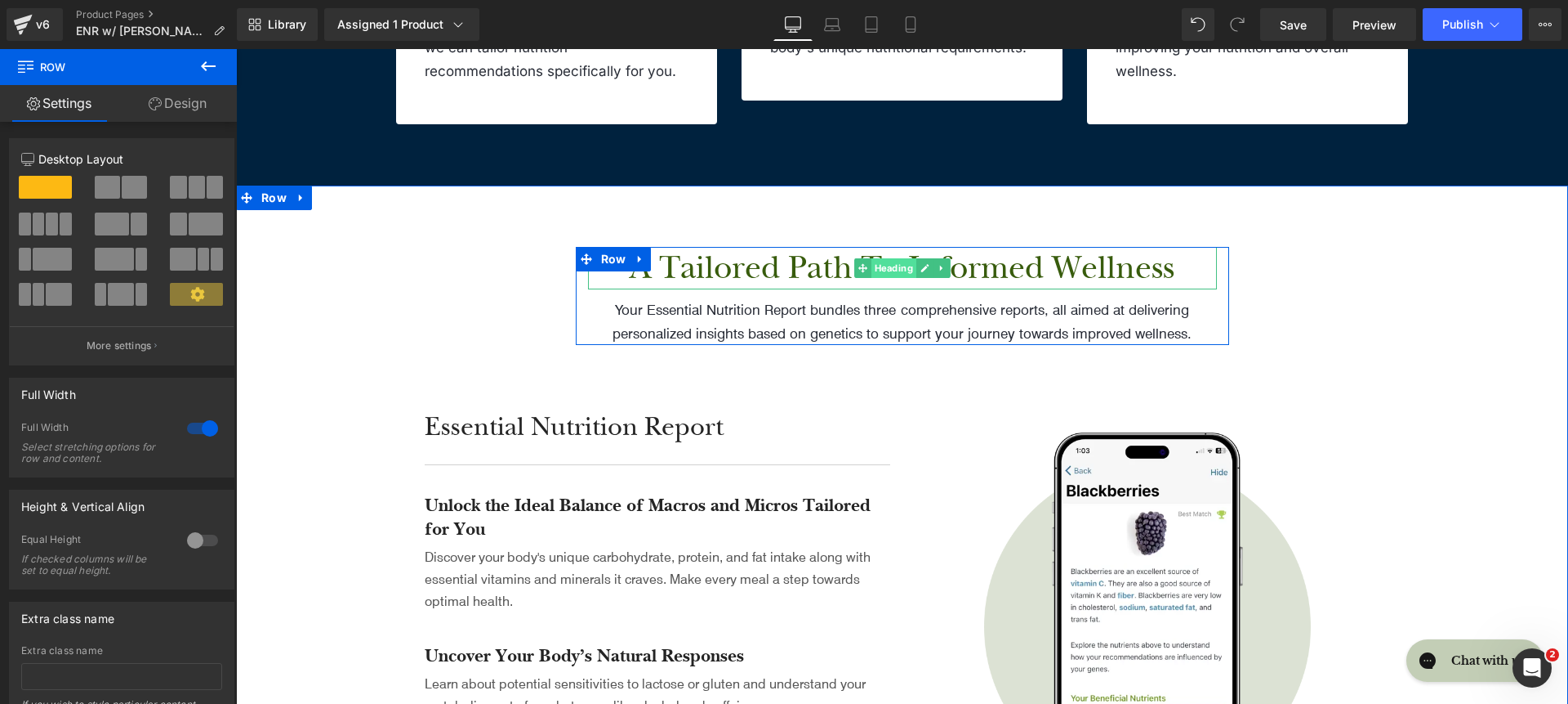
click at [871, 273] on span "Heading" at bounding box center [894, 269] width 45 height 20
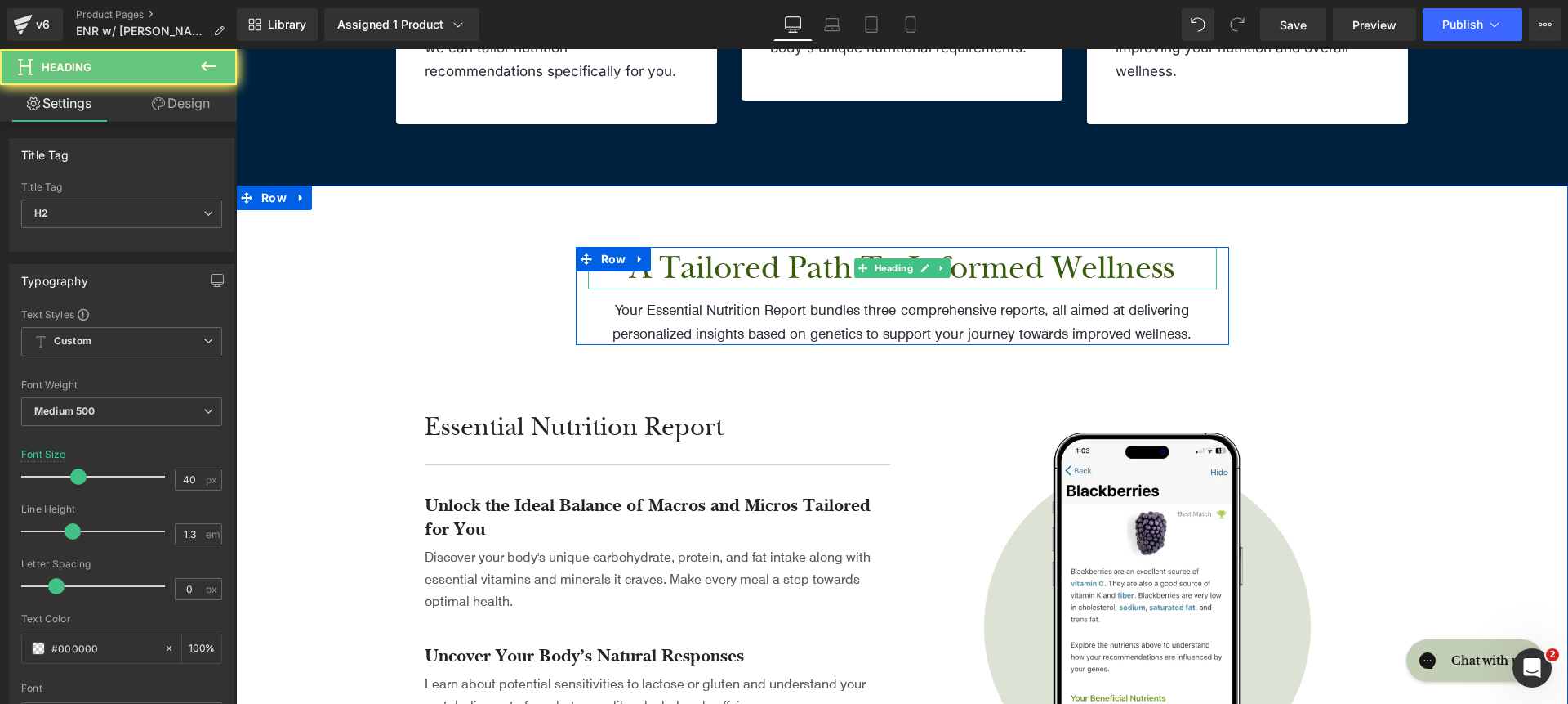
click at [790, 279] on h2 "A Tailored Path to Informed Wellness" at bounding box center [902, 268] width 629 height 43
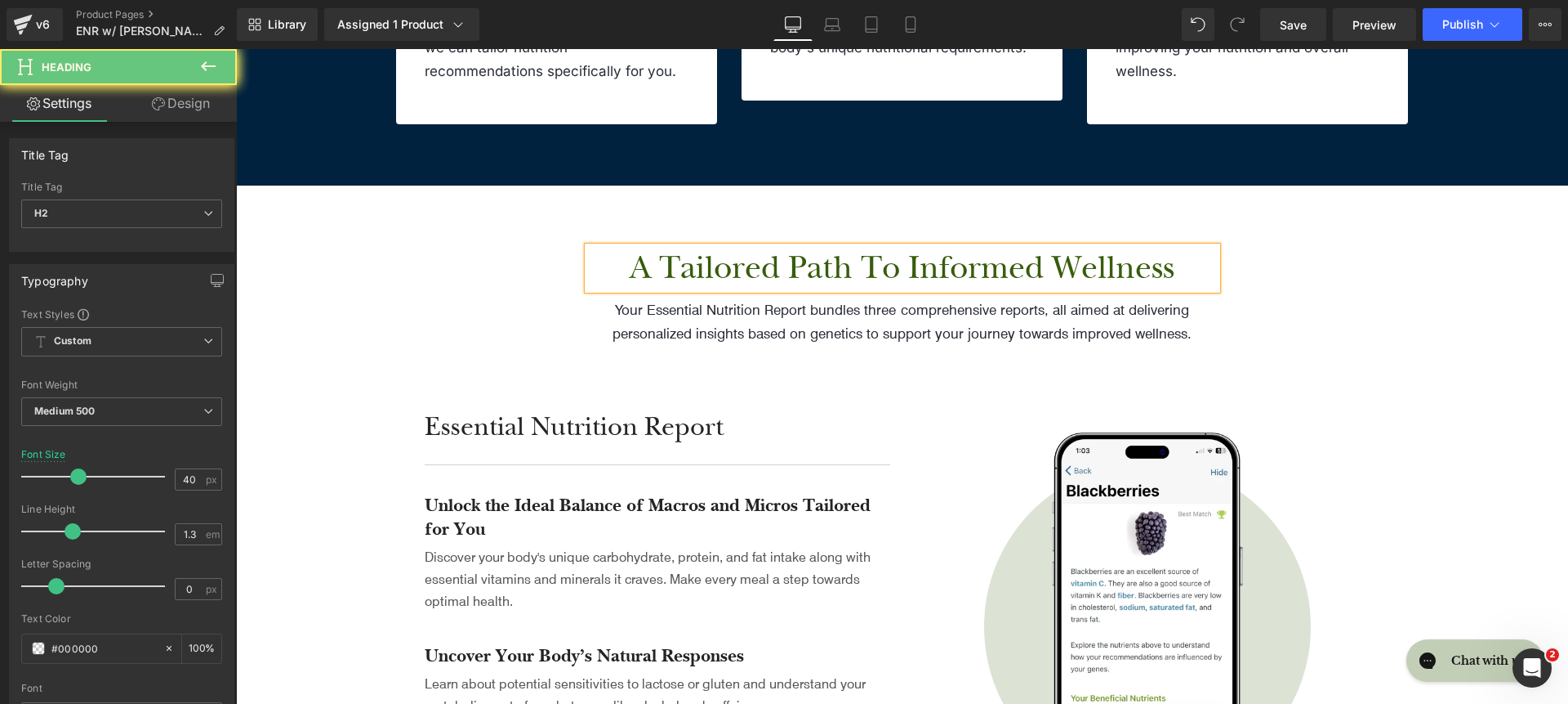
click at [790, 279] on h2 "A Tailored Path to Informed Wellness" at bounding box center [902, 268] width 629 height 43
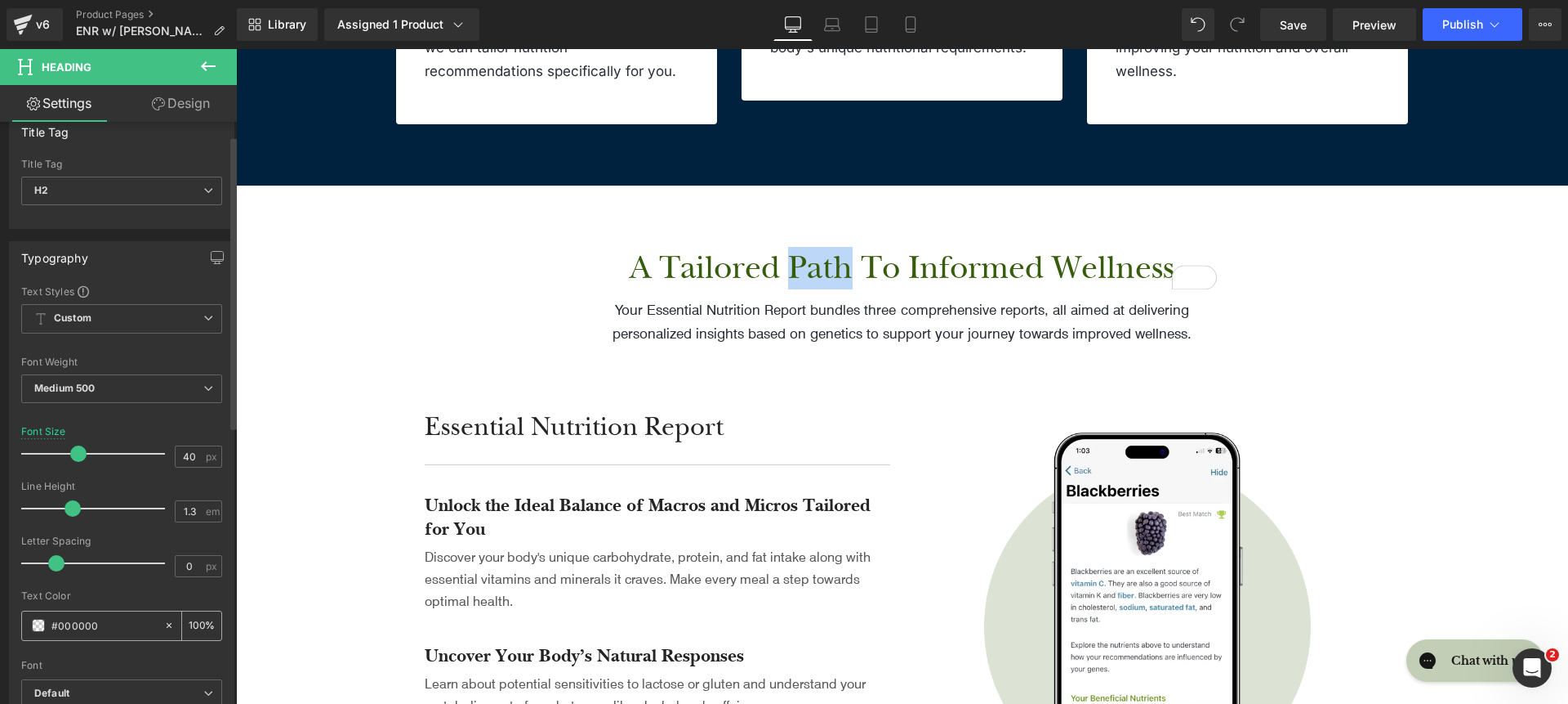
scroll to position [41, 0]
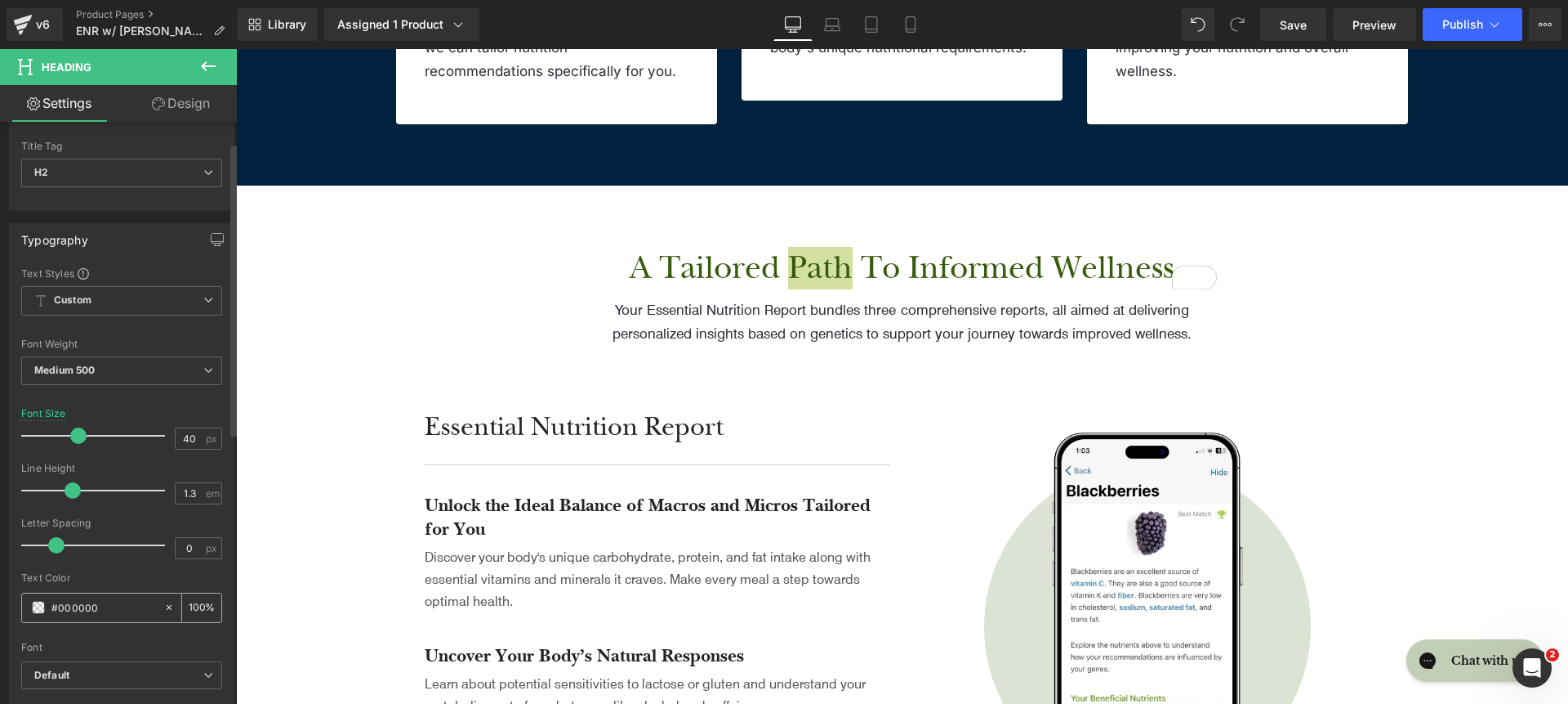
click at [90, 605] on input "#000000" at bounding box center [103, 607] width 104 height 18
paste input "DCF1FC"
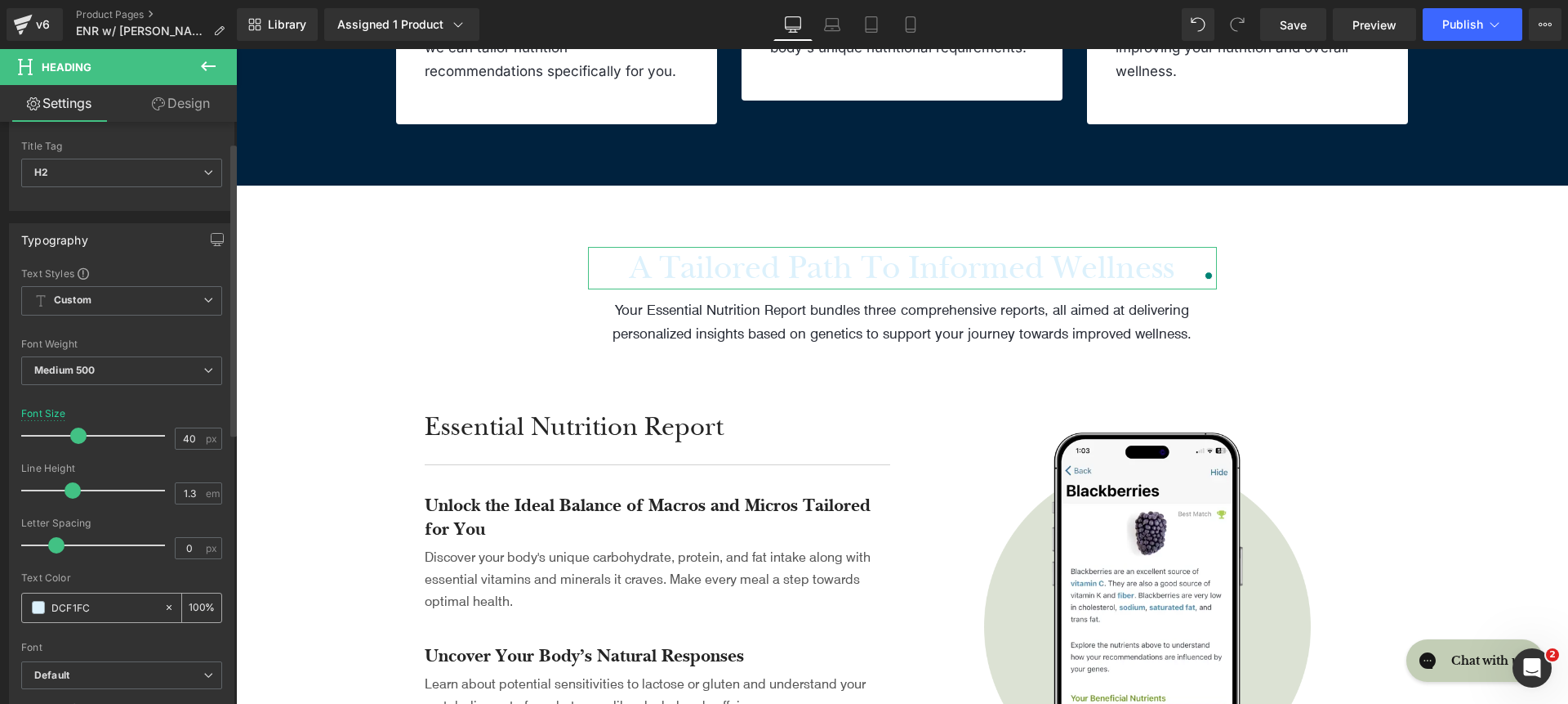
click at [61, 611] on input "DCF1FC" at bounding box center [103, 607] width 104 height 18
paste input "00223E"
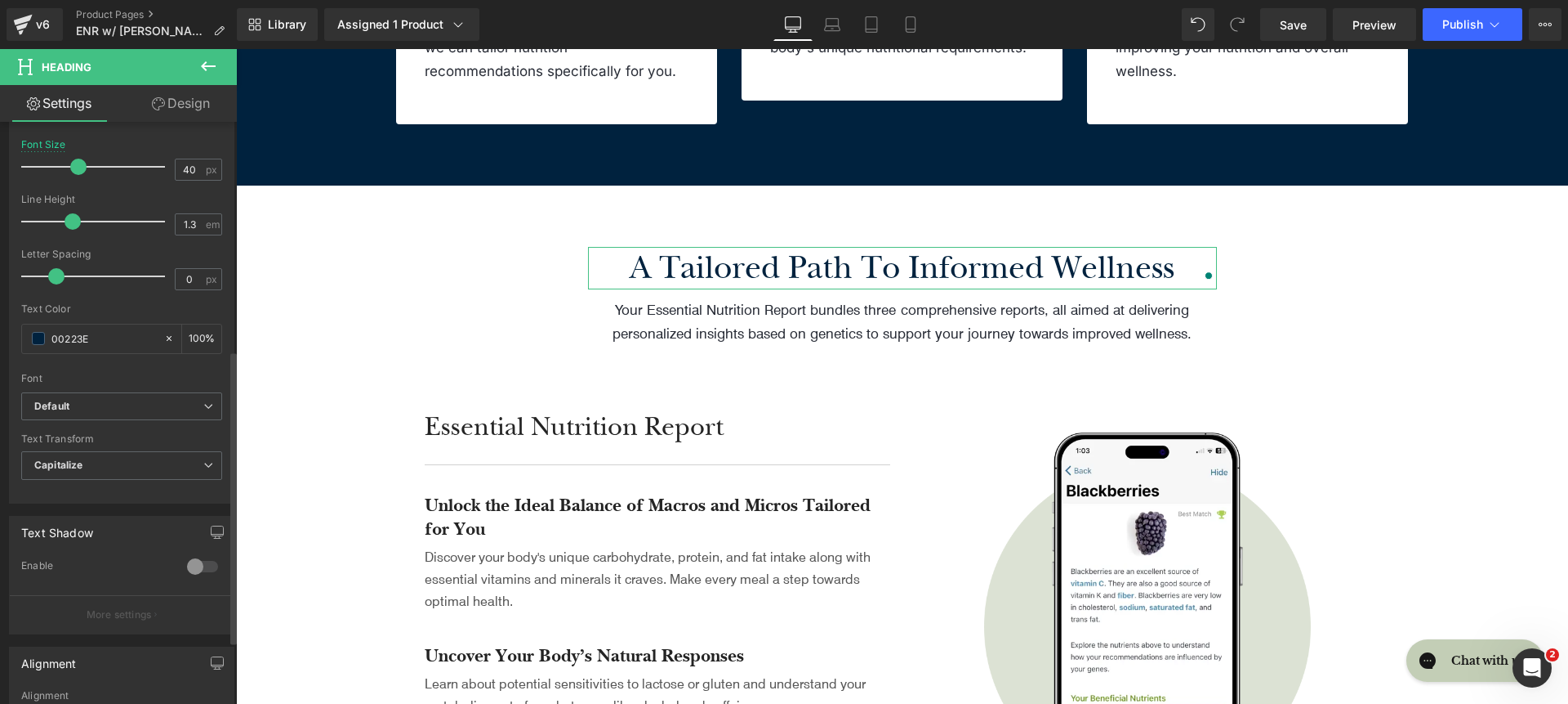
scroll to position [453, 0]
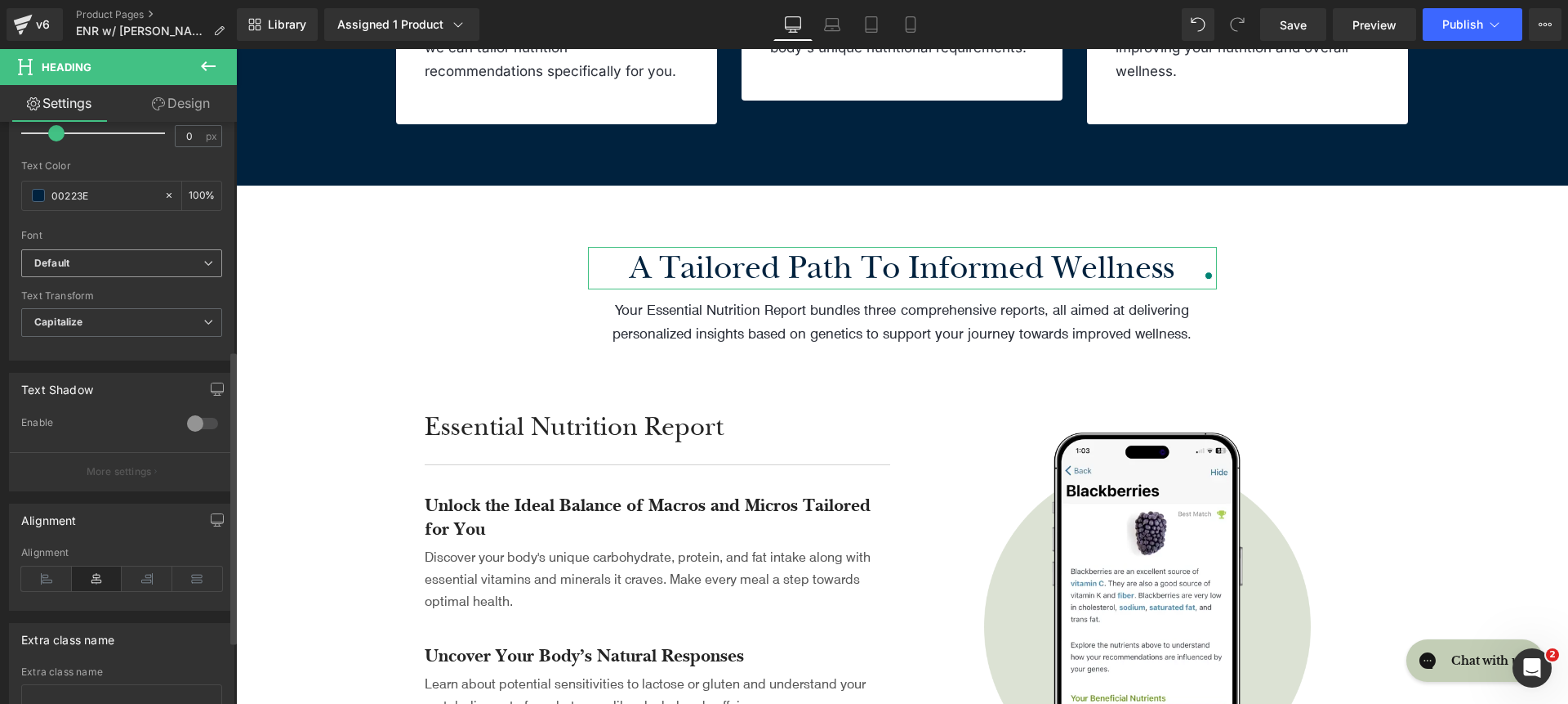
type input "00223E"
click at [154, 269] on b "Default" at bounding box center [118, 264] width 169 height 14
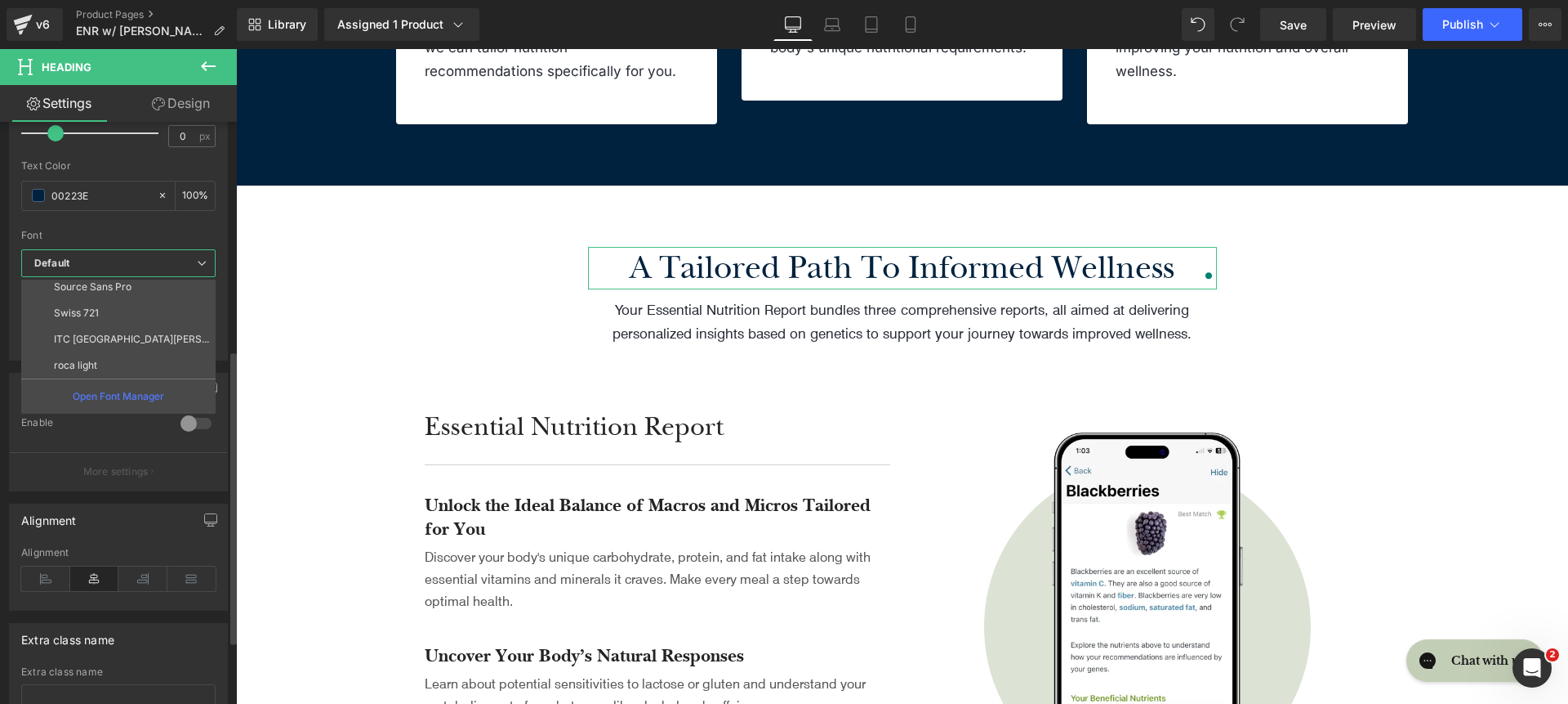
scroll to position [189, 0]
click at [139, 360] on li "roca light" at bounding box center [122, 364] width 202 height 26
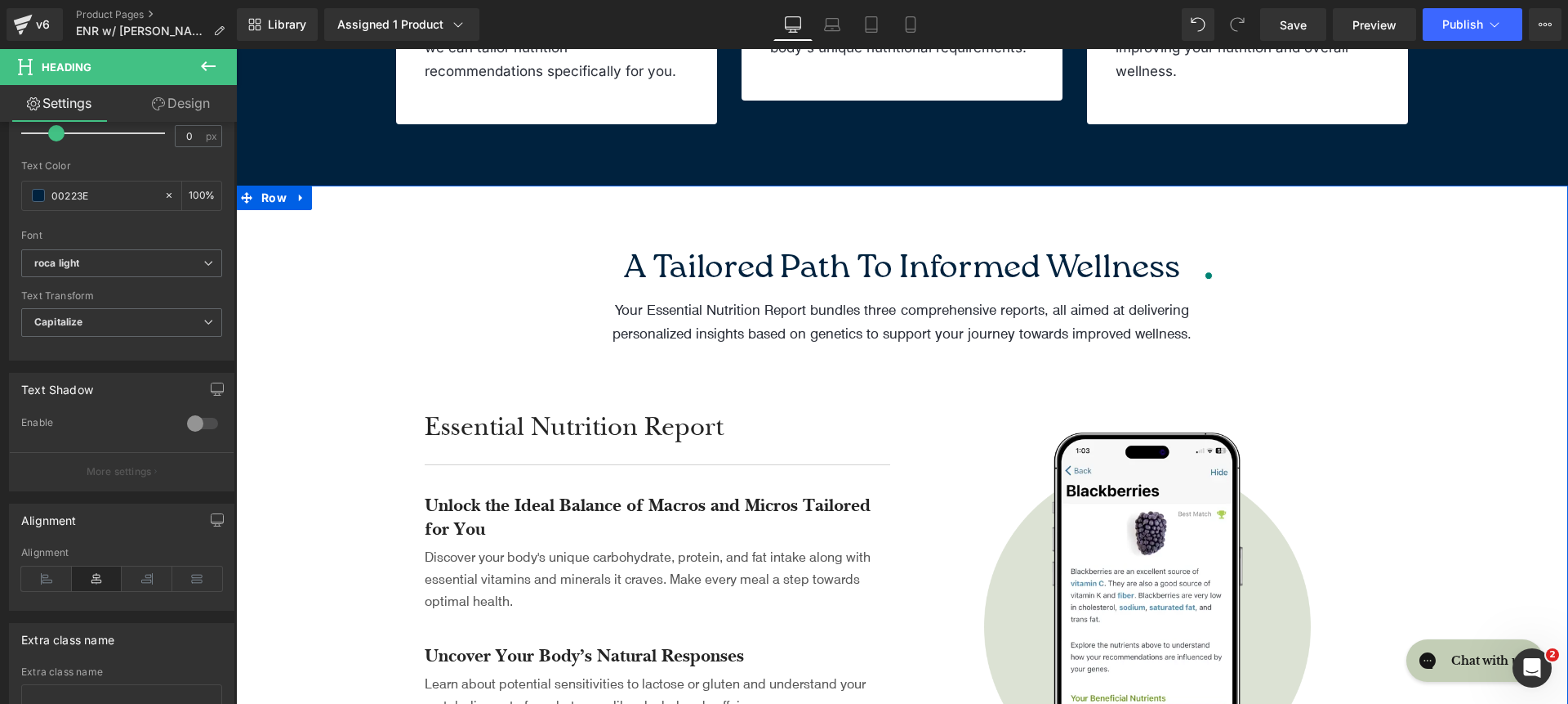
click at [873, 328] on span "Text Block" at bounding box center [894, 321] width 54 height 20
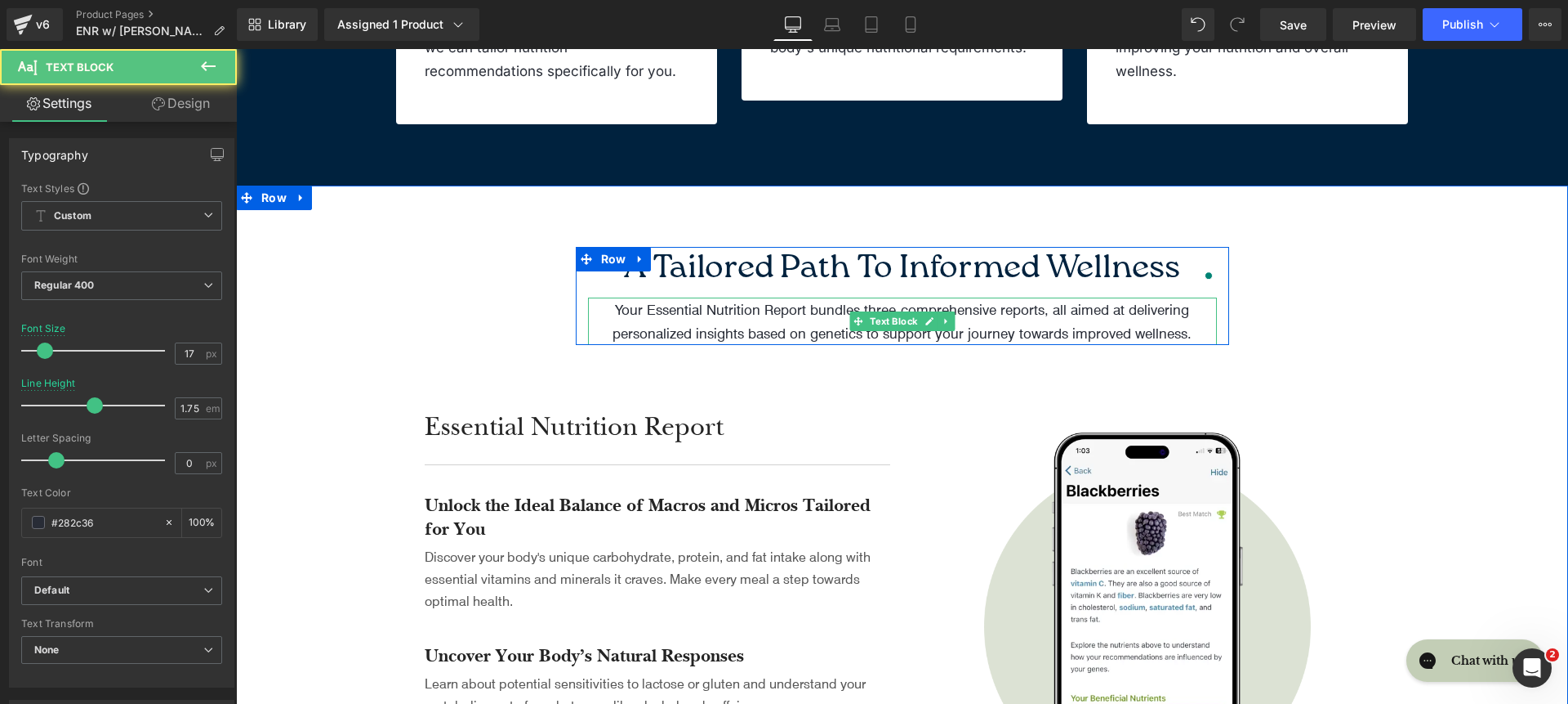
click at [650, 332] on p "Your Essential Nutrition Report bundles three comprehensive reports, all aimed …" at bounding box center [902, 321] width 629 height 48
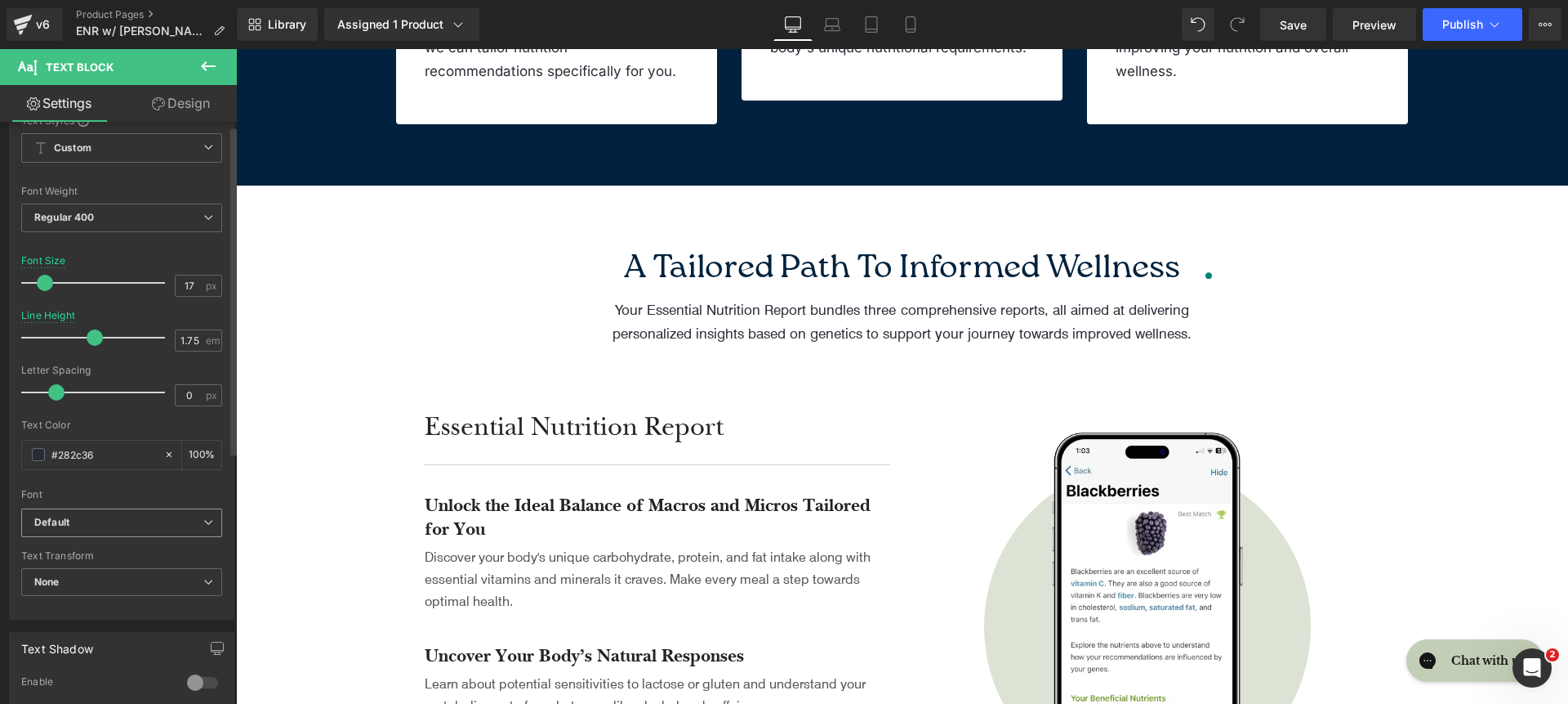
scroll to position [410, 0]
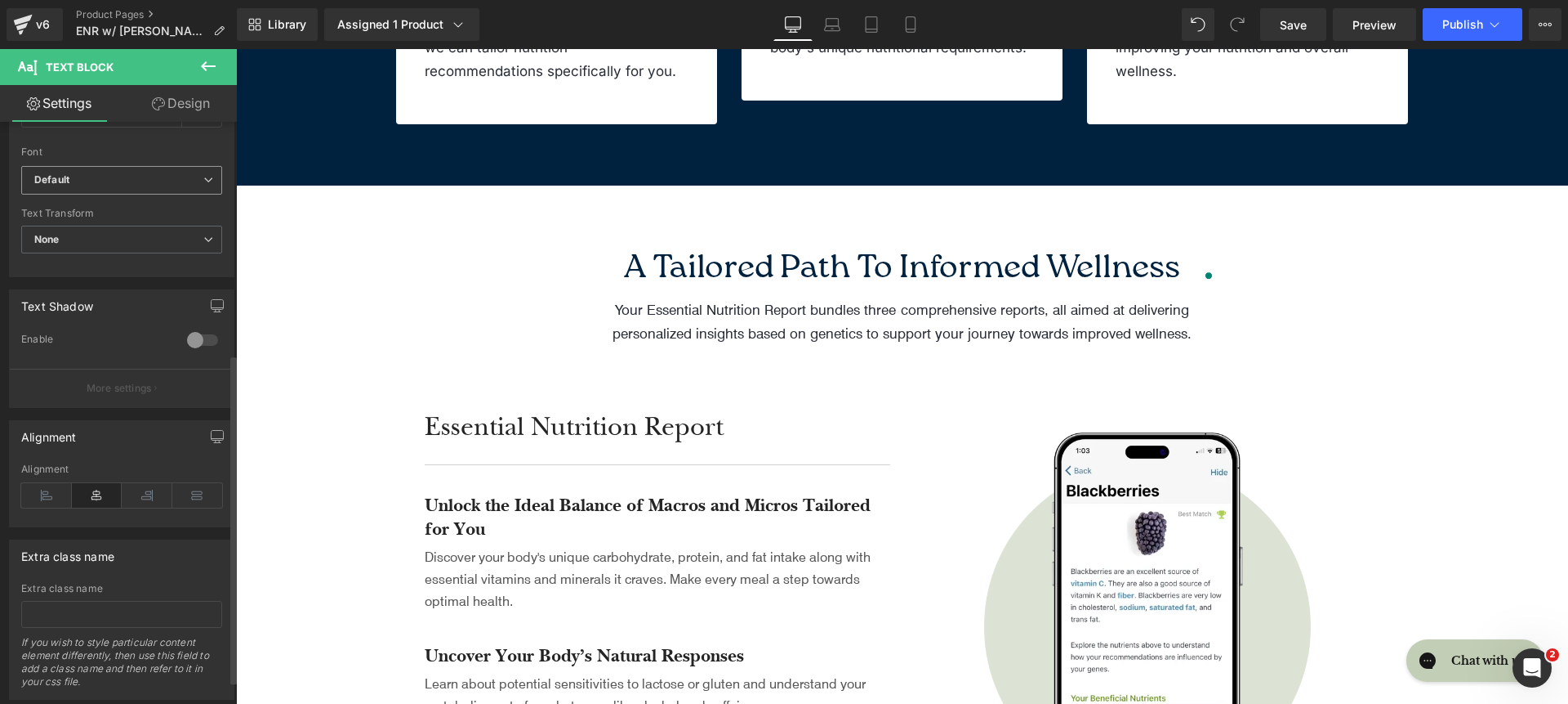
click at [112, 188] on span "Default" at bounding box center [121, 180] width 201 height 28
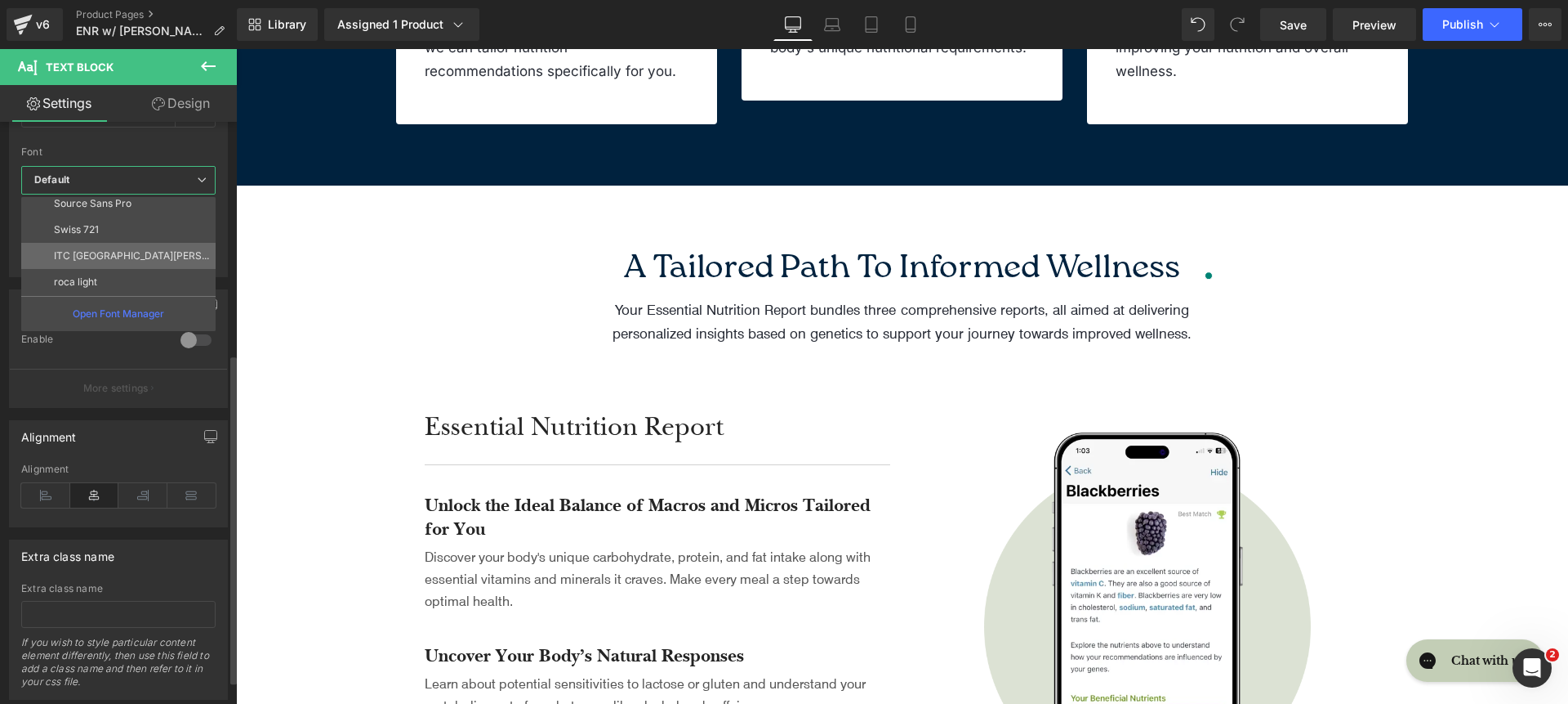
scroll to position [143, 0]
click at [116, 234] on li "Inter" at bounding box center [122, 223] width 202 height 26
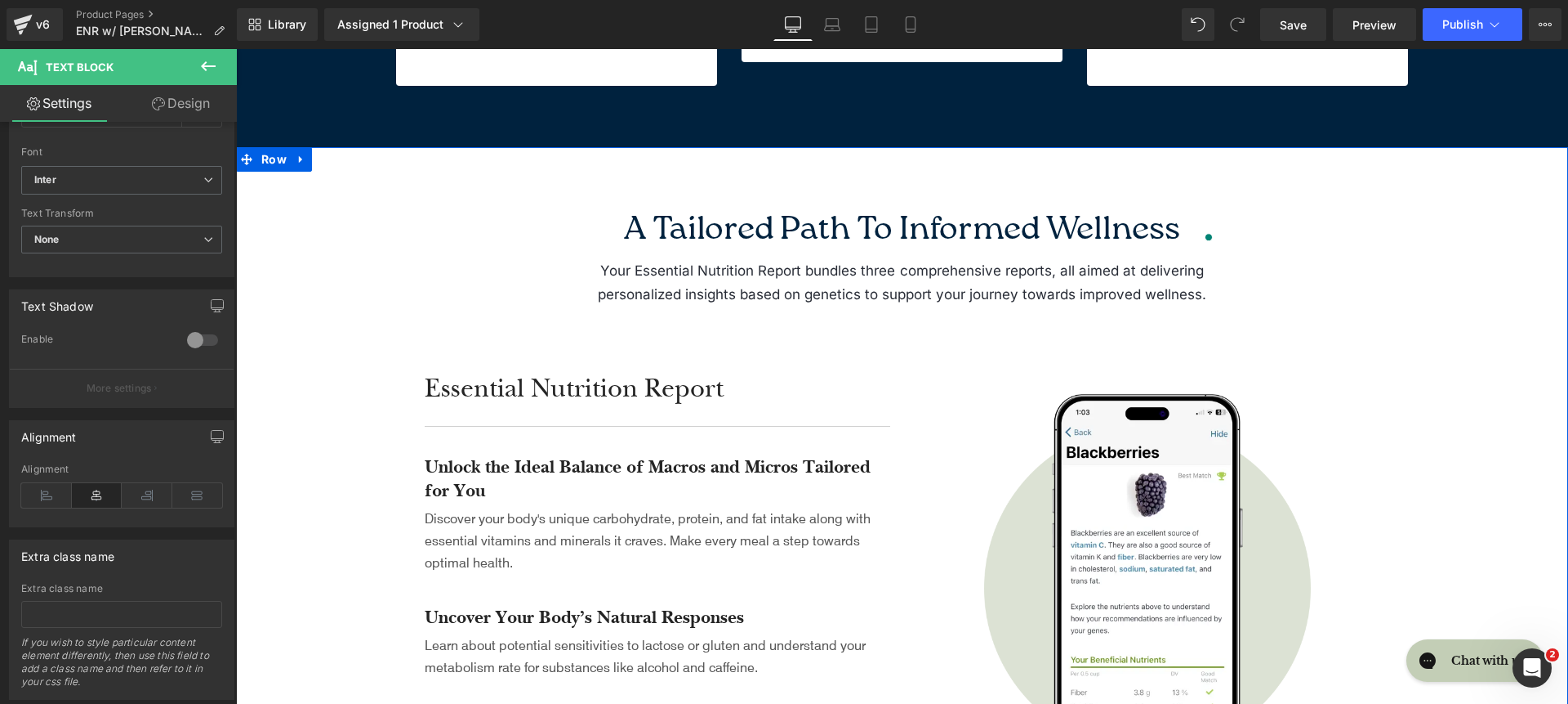
scroll to position [2556, 0]
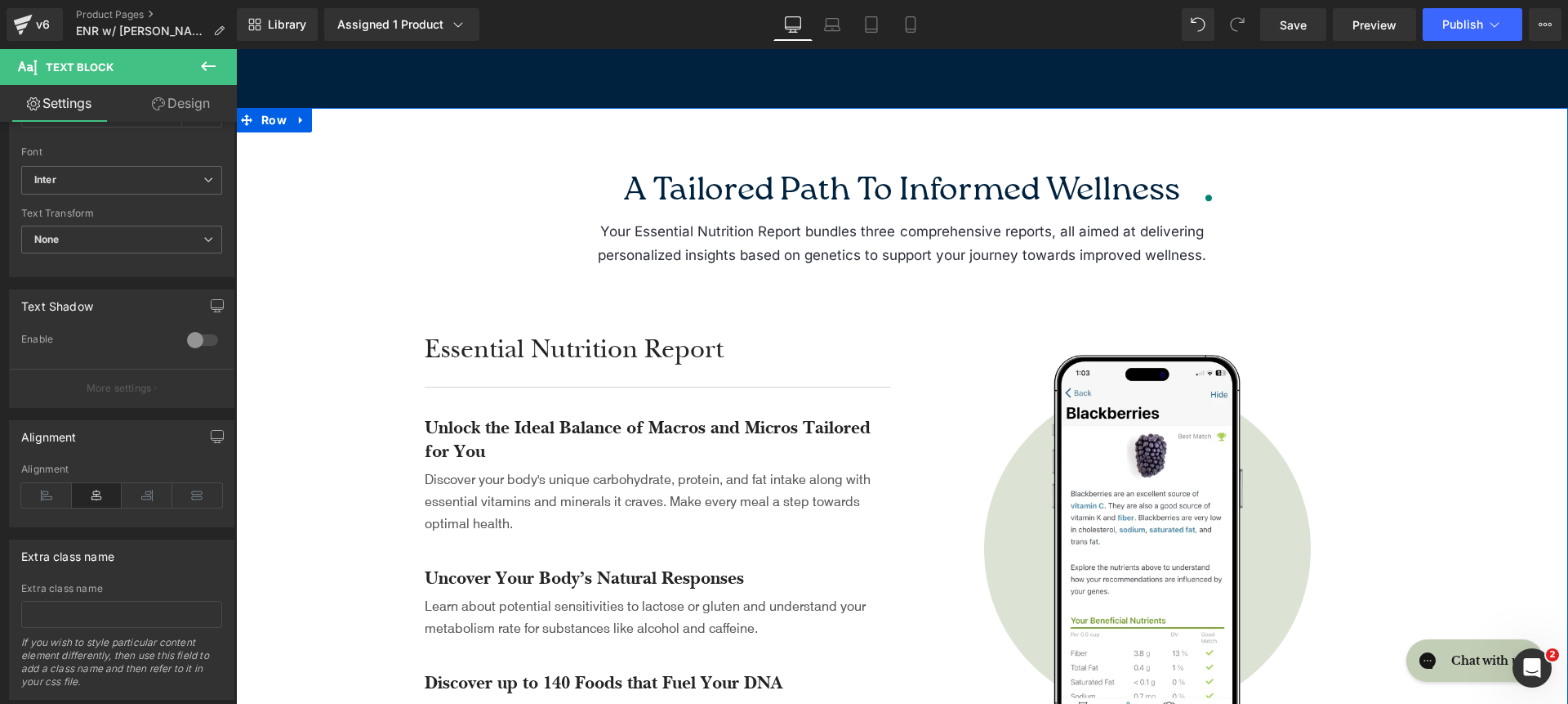
click at [665, 355] on div "Essential Nutrition Report Heading" at bounding box center [658, 349] width 466 height 34
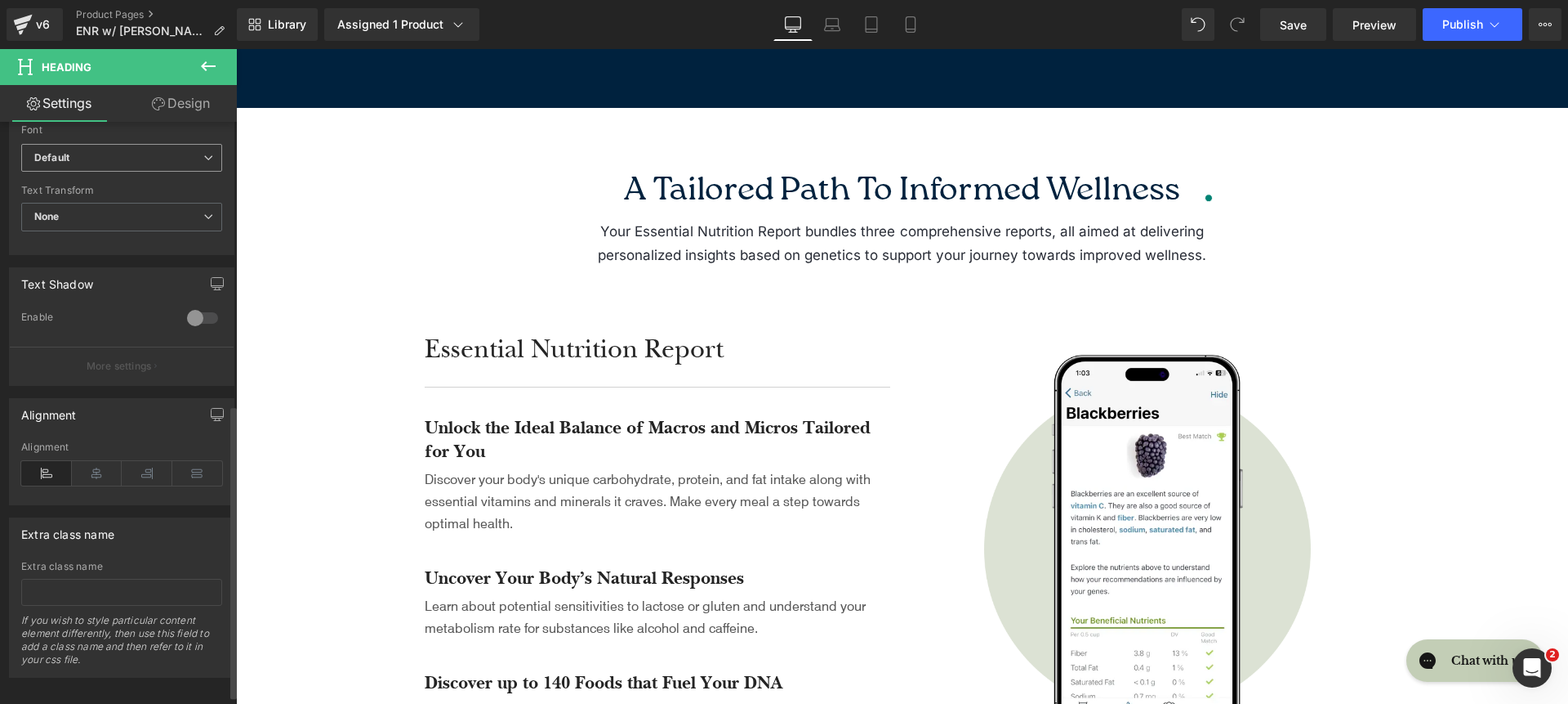
scroll to position [540, 0]
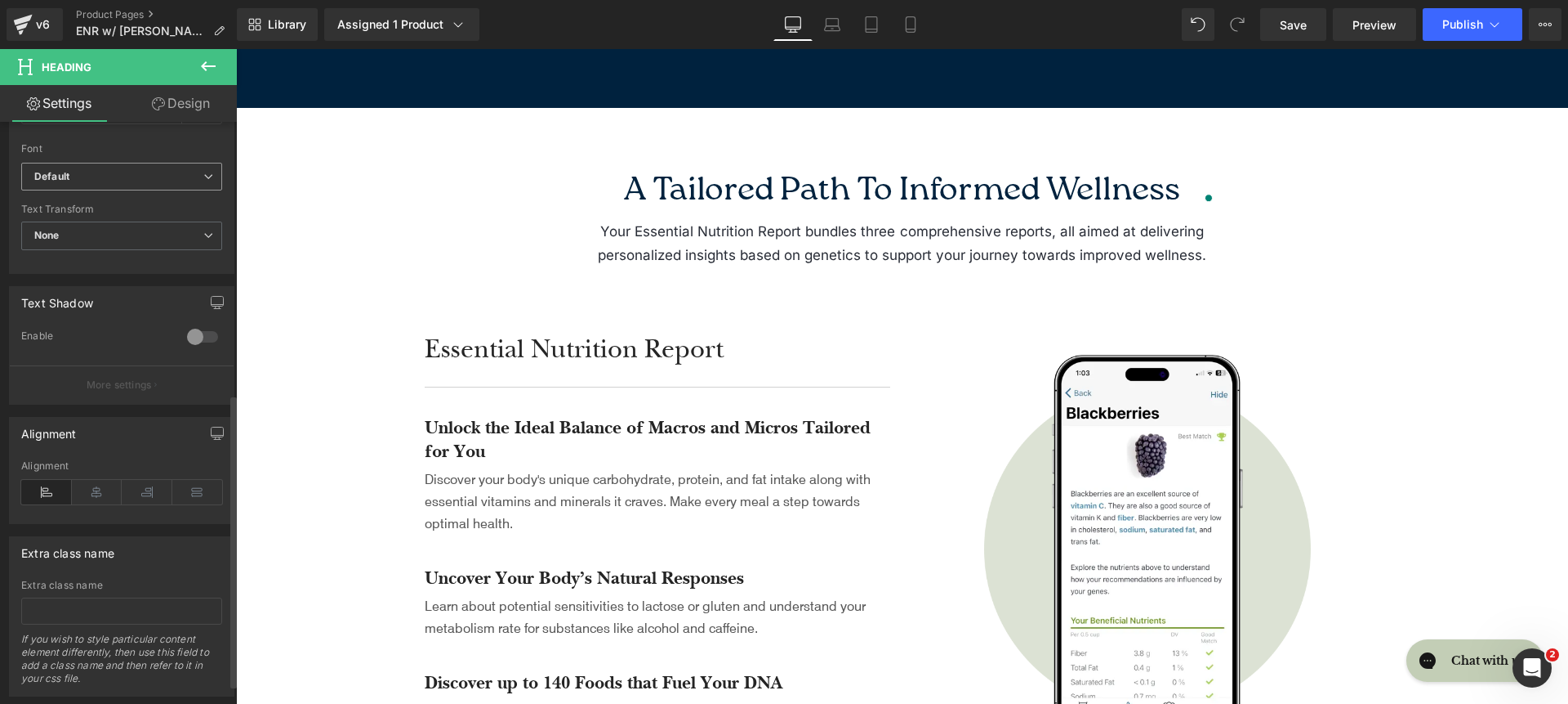
click at [104, 167] on span "Default" at bounding box center [121, 177] width 201 height 28
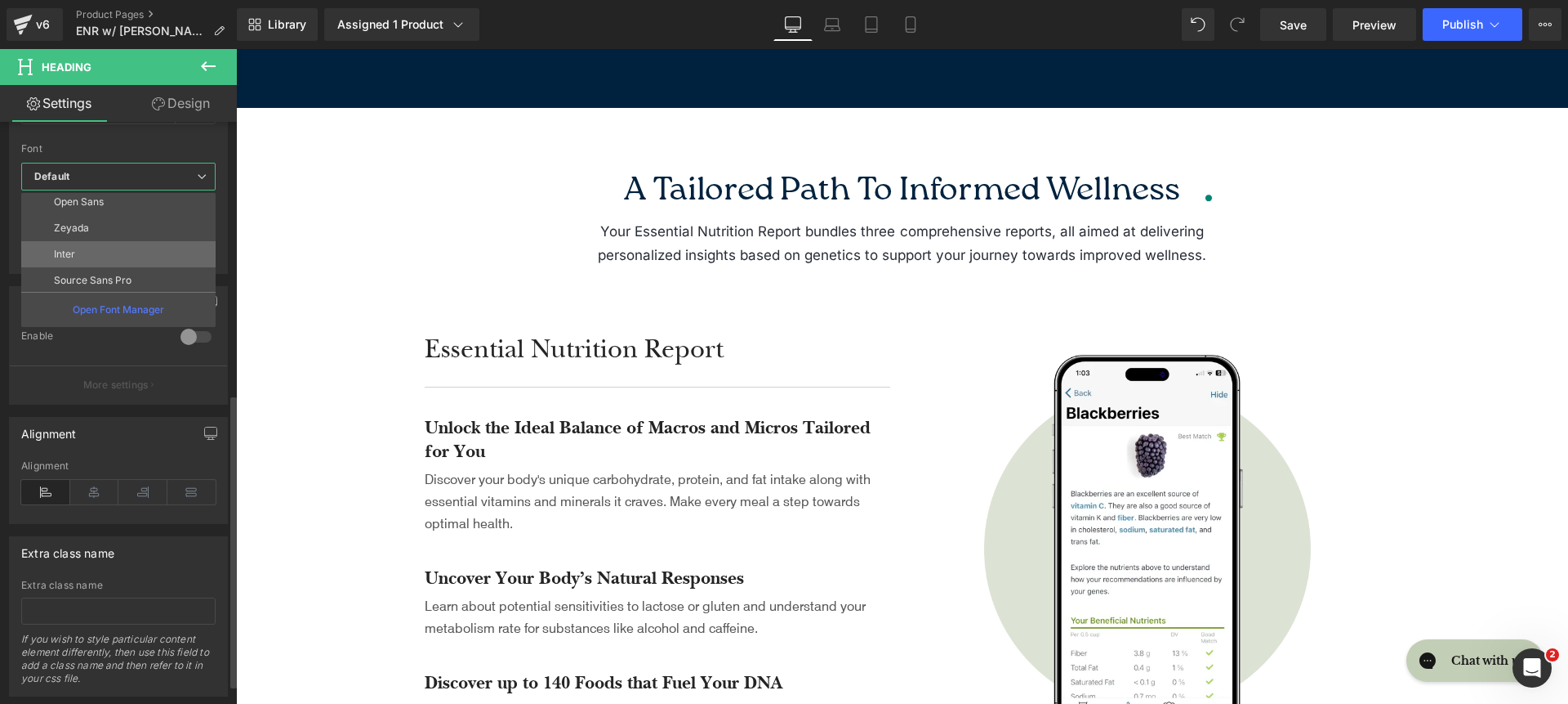
scroll to position [189, 0]
click at [107, 270] on li "roca light" at bounding box center [122, 277] width 202 height 26
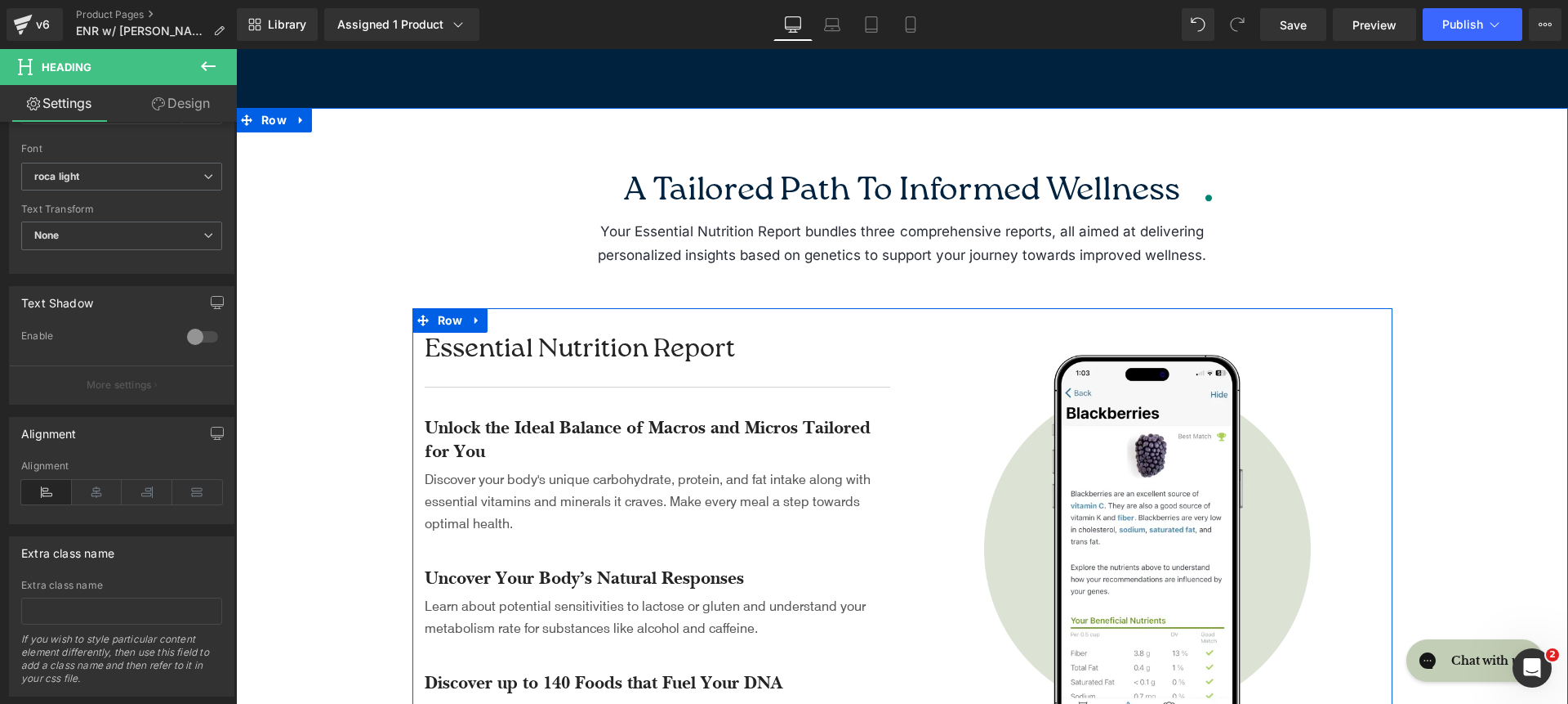
click at [578, 413] on div "Essential Nutrition Report Heading Separator Unlock the Ideal Balance of Macros…" at bounding box center [658, 549] width 490 height 432
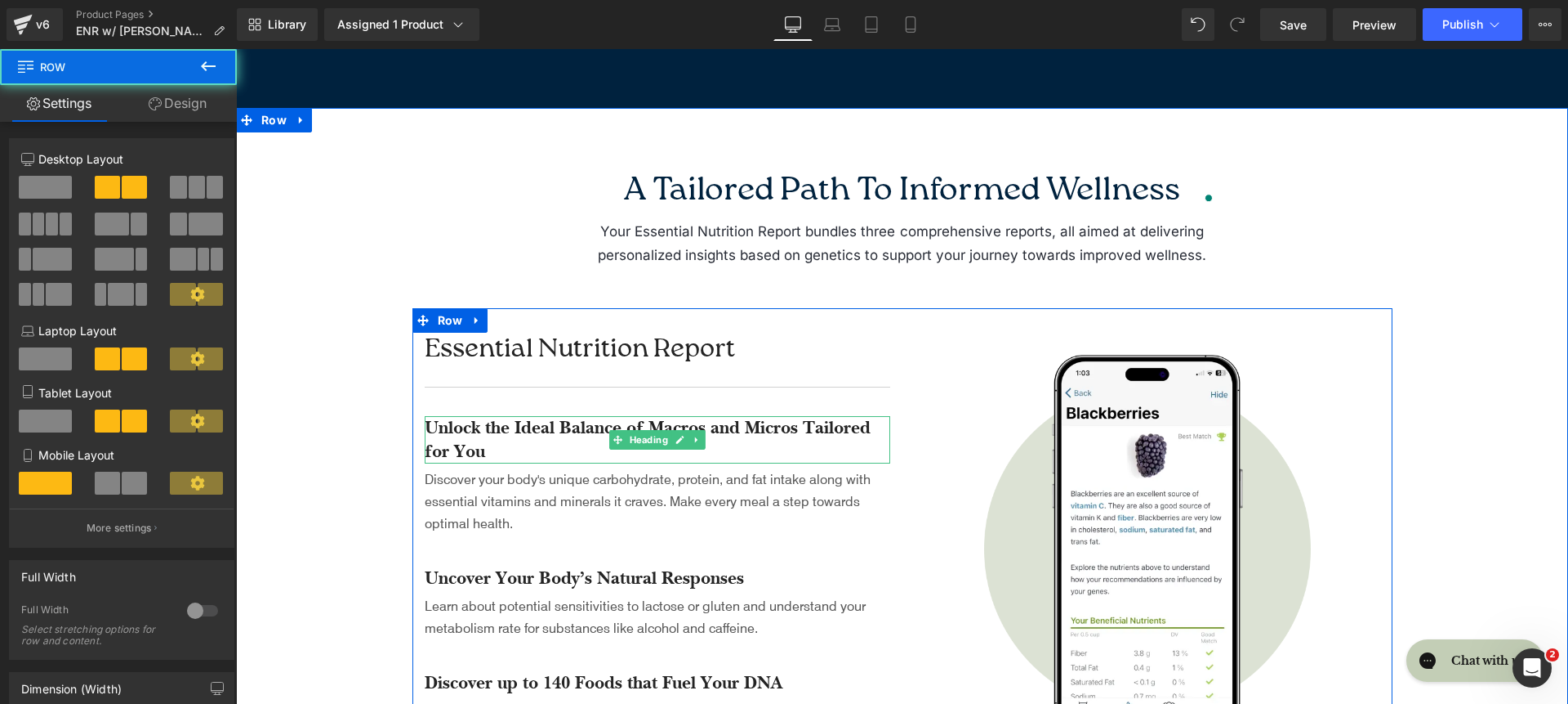
click at [571, 428] on h4 "Unlock the Ideal Balance of Macros and Micros Tailored for You" at bounding box center [658, 440] width 466 height 47
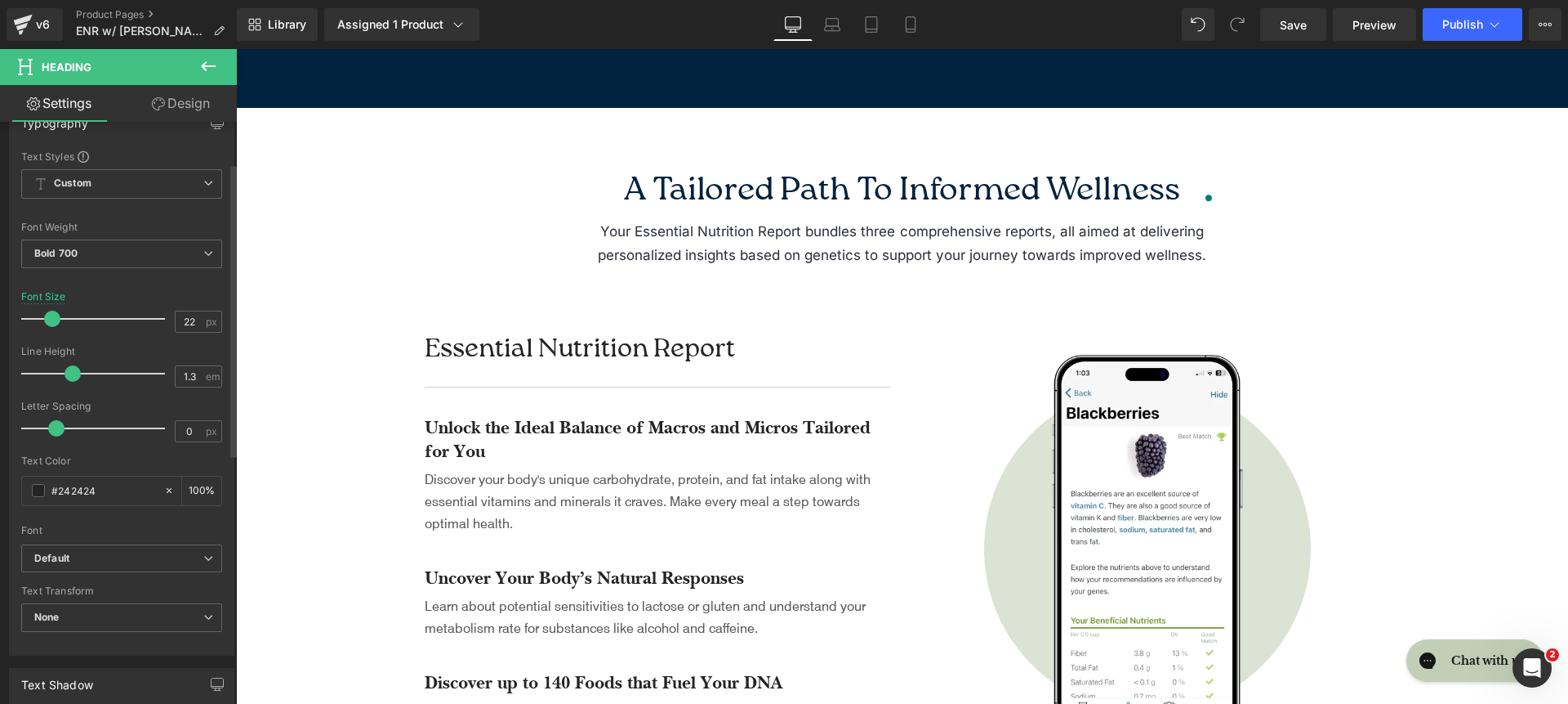
scroll to position [251, 0]
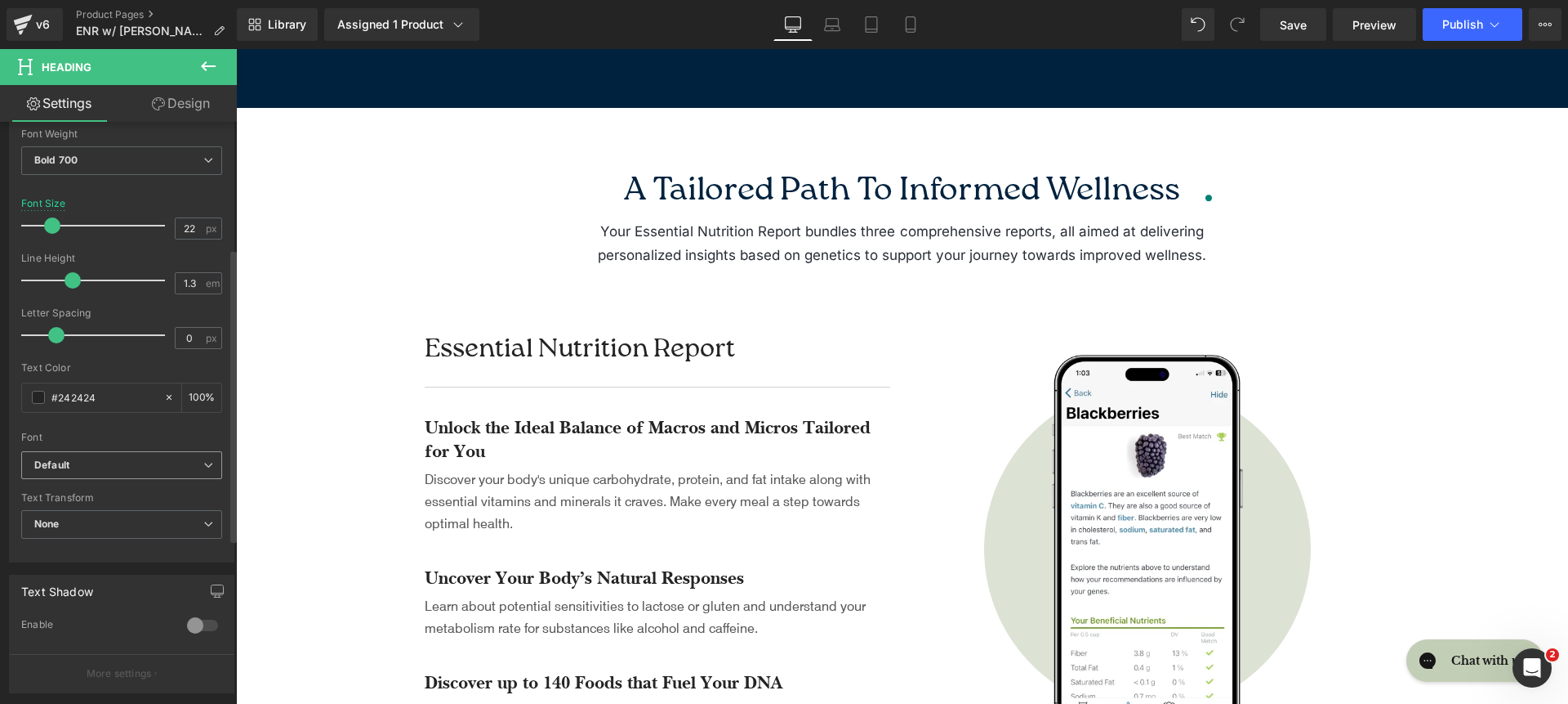
click at [110, 466] on b "Default" at bounding box center [118, 465] width 169 height 14
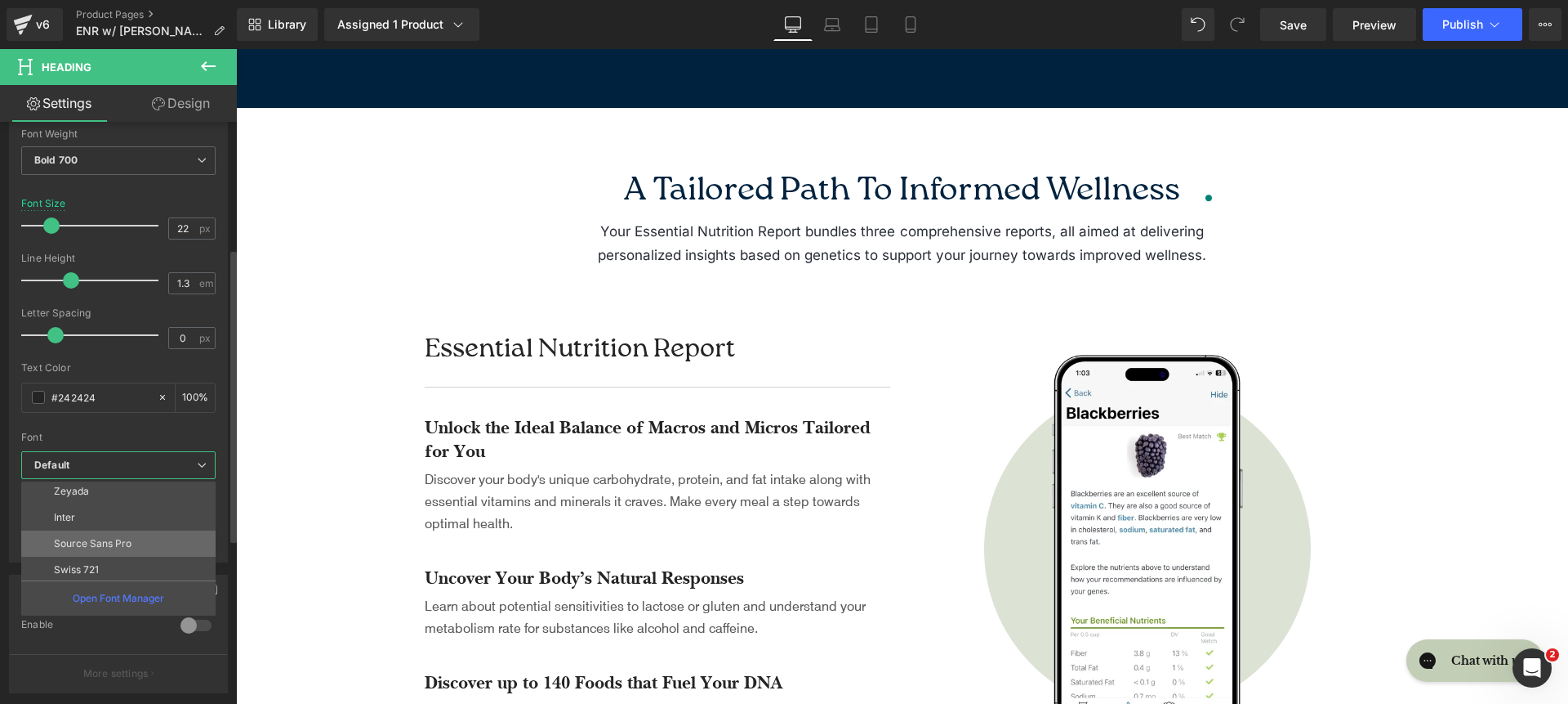
scroll to position [145, 0]
click at [113, 507] on li "Inter" at bounding box center [122, 505] width 202 height 26
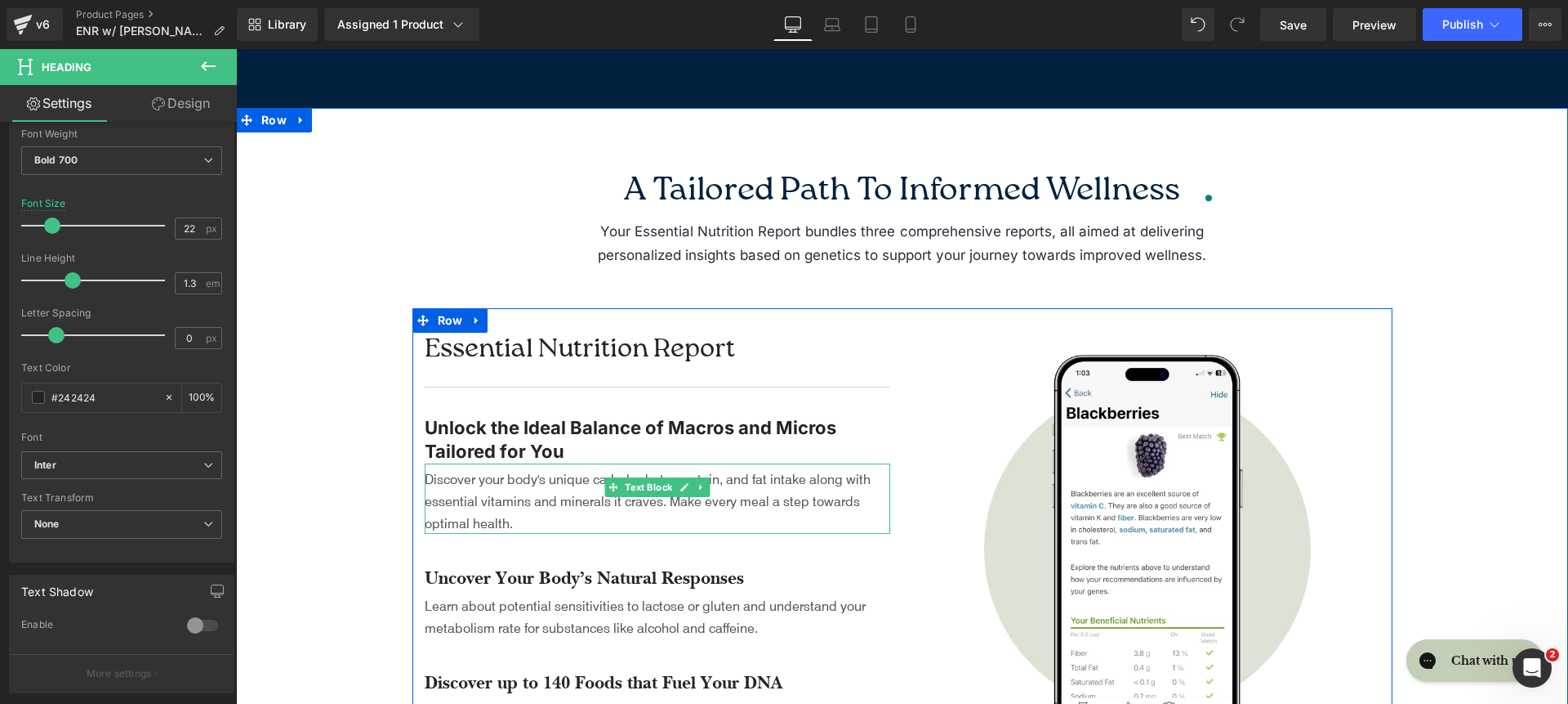
click at [503, 487] on p "Discover your body's unique carbohydrate, protein, and fat intake along with es…" at bounding box center [658, 500] width 466 height 67
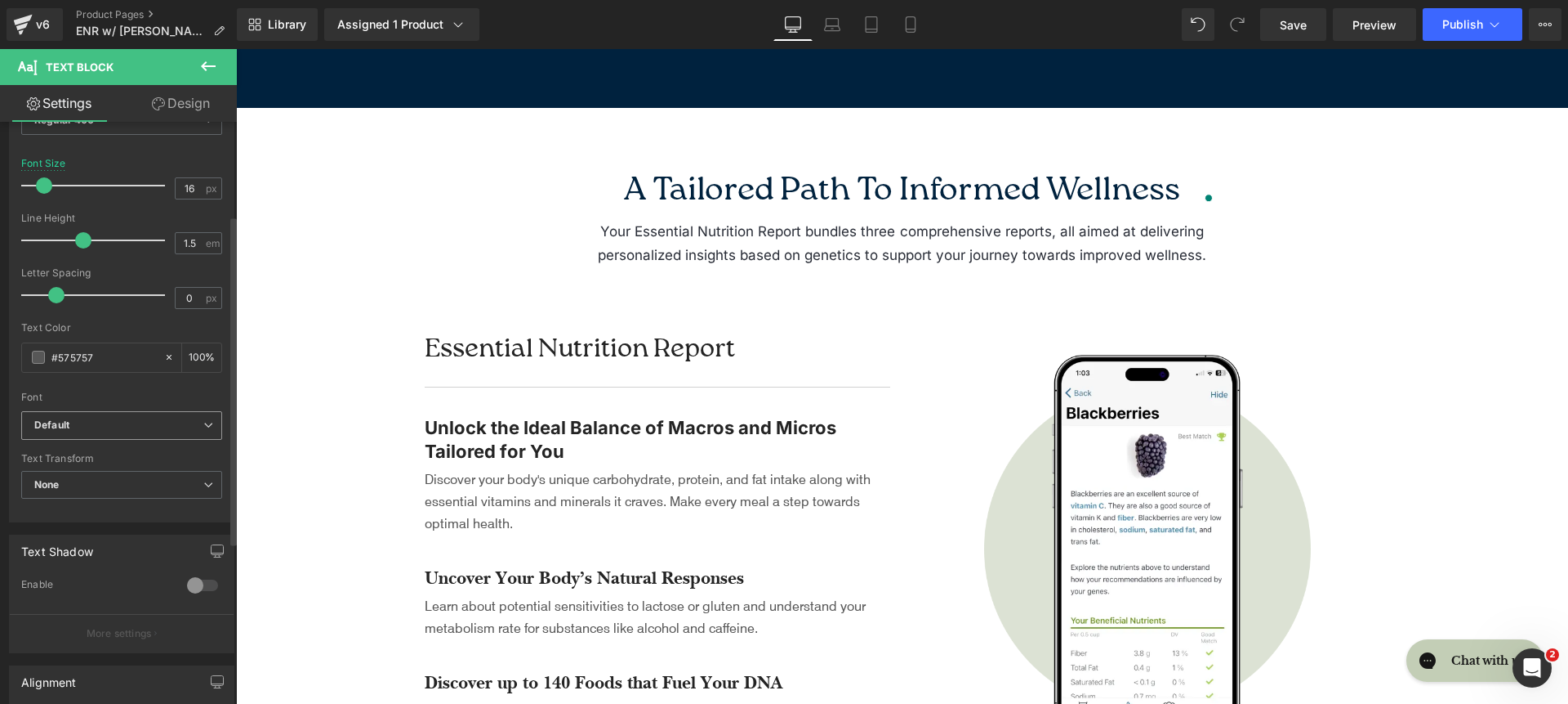
click at [93, 440] on div "Default Default Raleway Baskervville Work Sans Open Sans Zeyada Inter Source Sa…" at bounding box center [121, 430] width 201 height 38
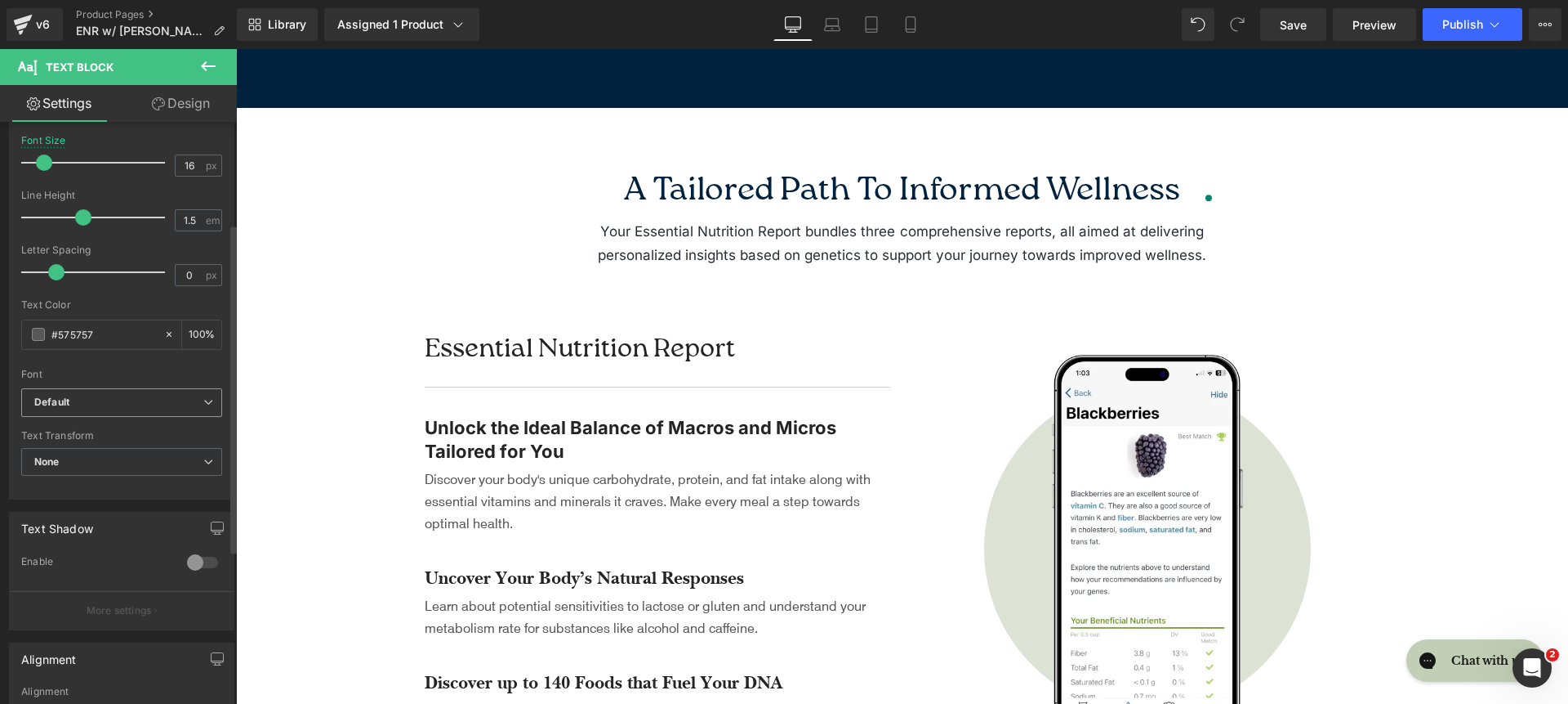
scroll to position [193, 0]
click at [99, 398] on b "Default" at bounding box center [118, 397] width 169 height 14
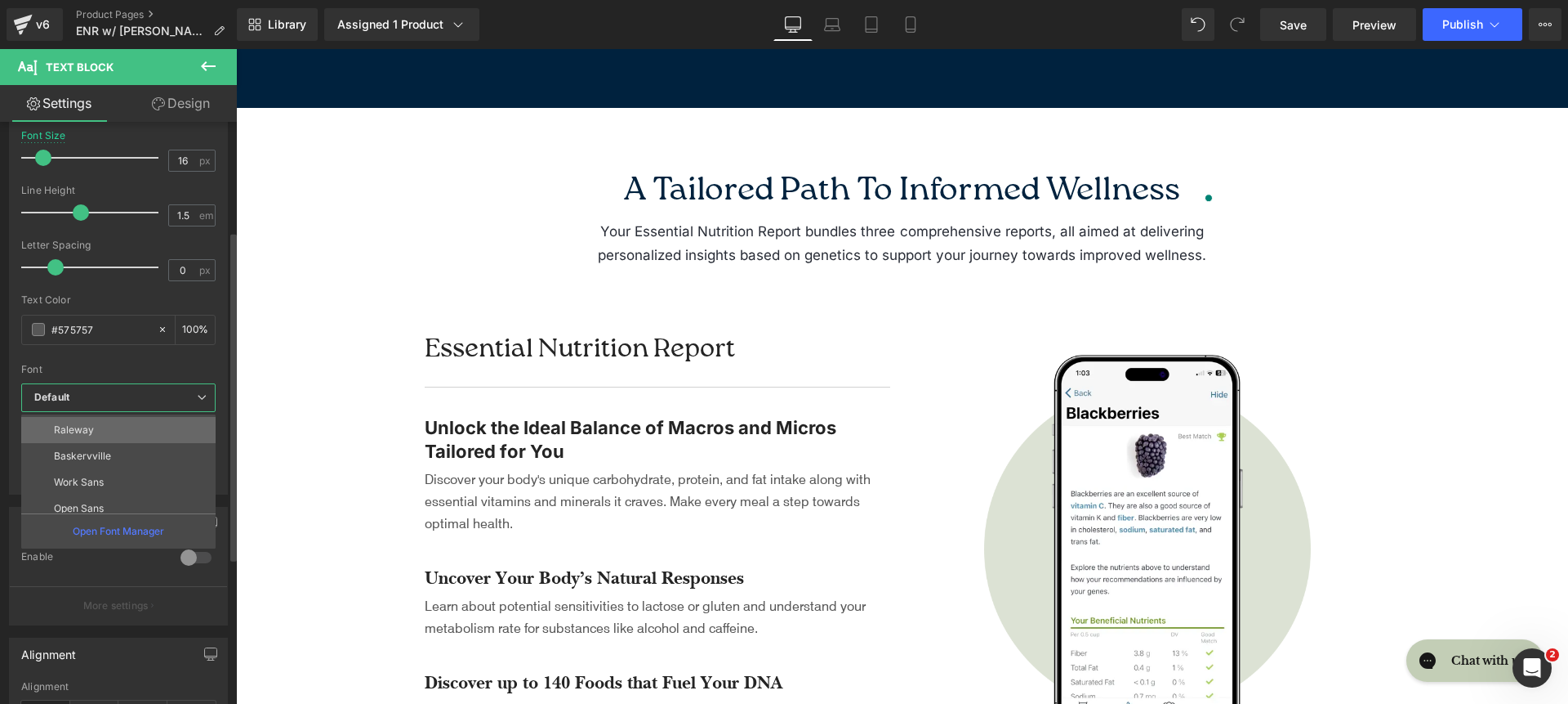
scroll to position [148, 0]
click at [101, 444] on li "Inter" at bounding box center [122, 435] width 202 height 26
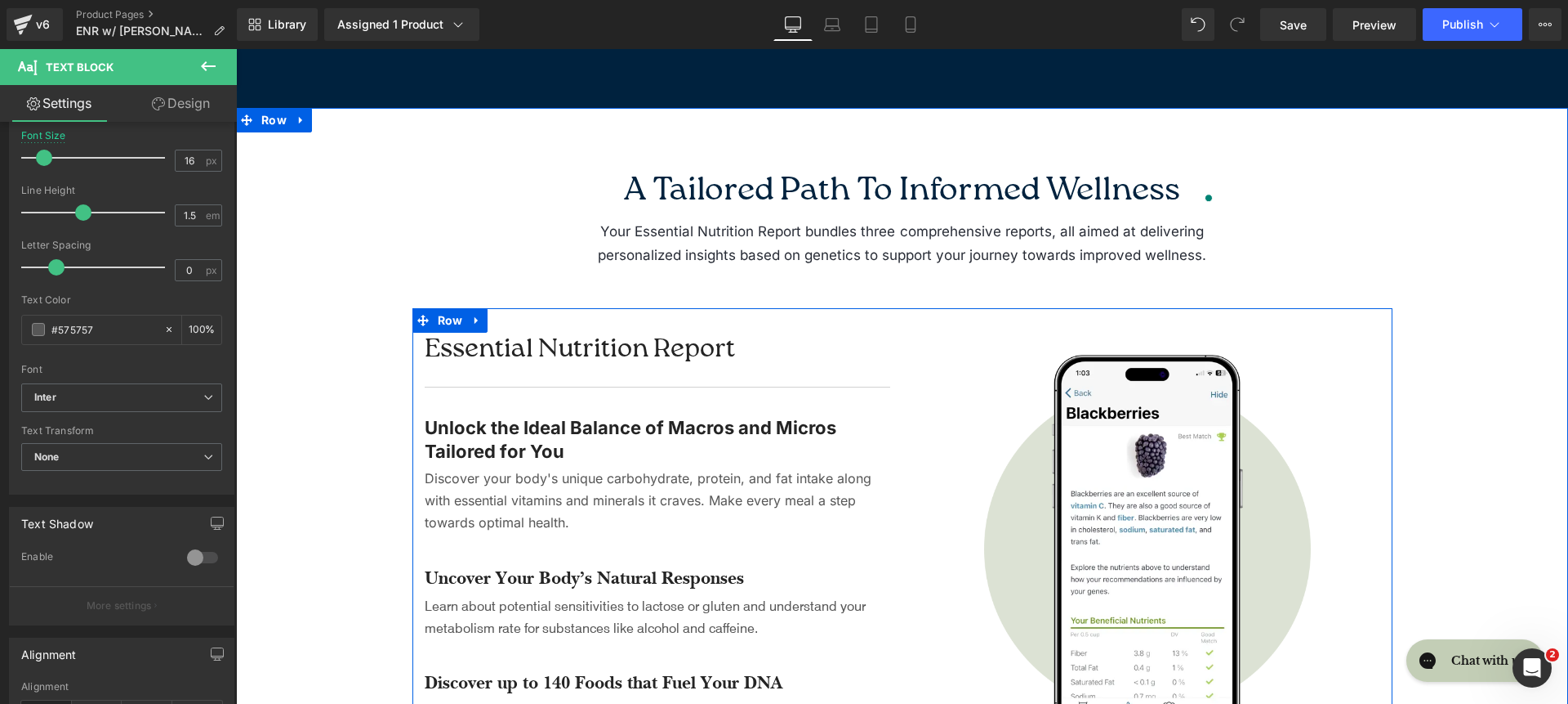
click at [236, 49] on div at bounding box center [236, 49] width 0 height 0
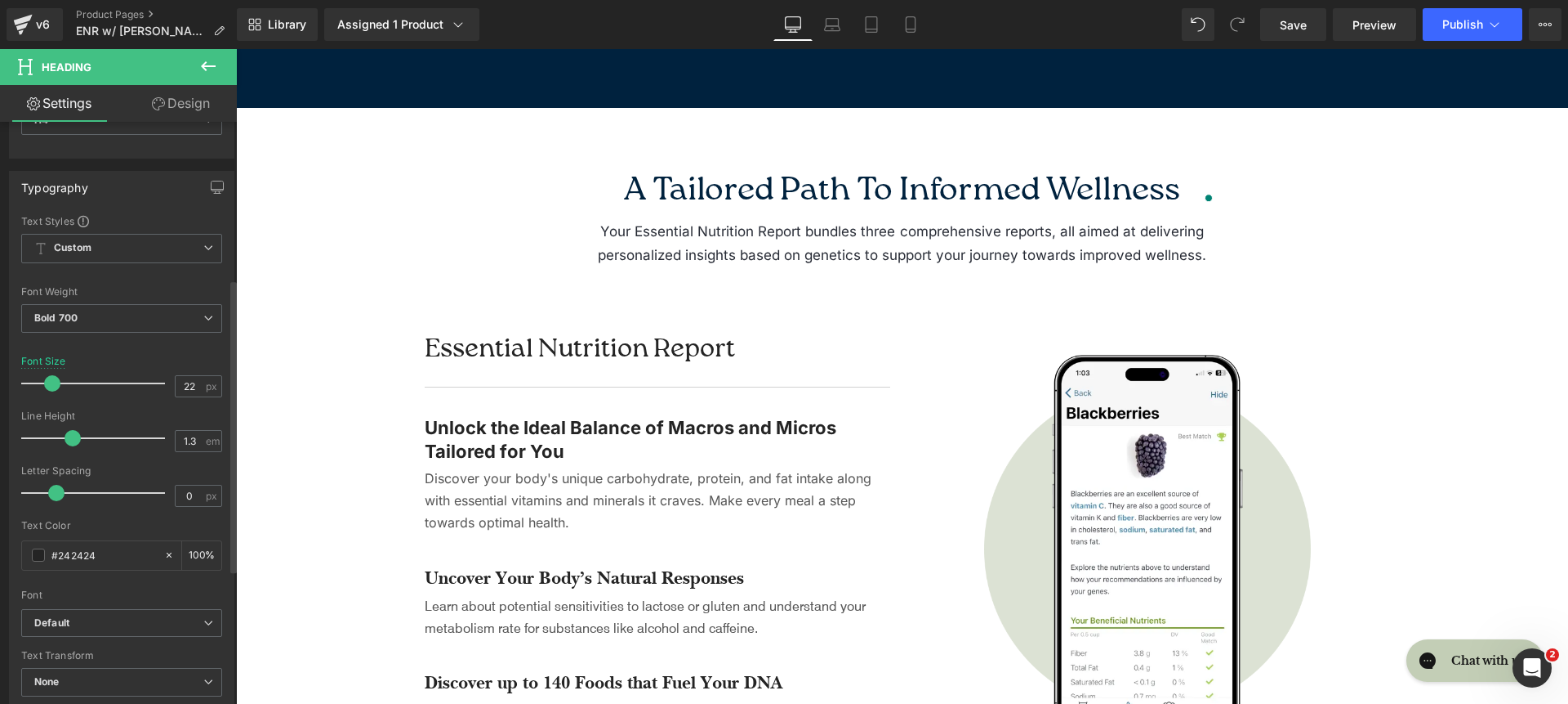
scroll to position [395, 0]
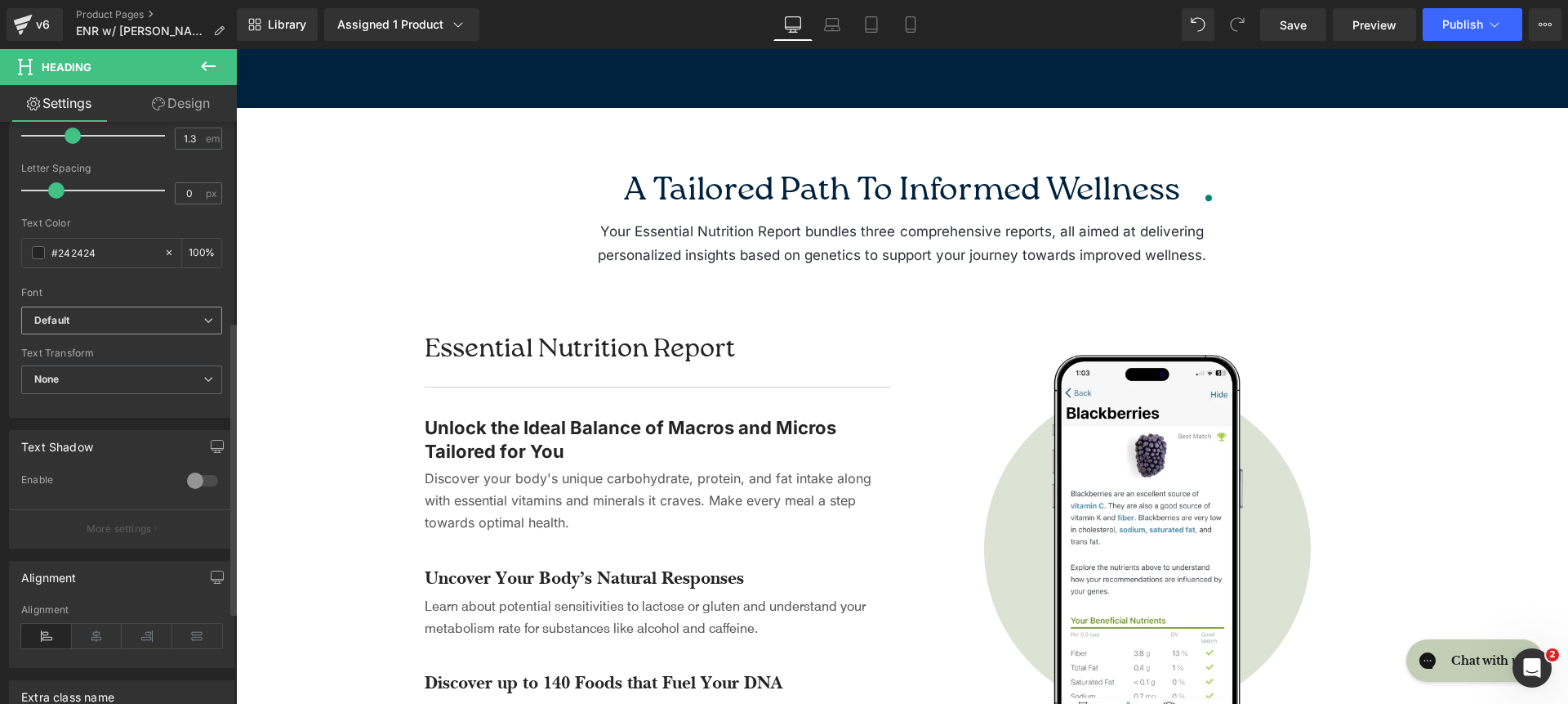
click at [106, 324] on b "Default" at bounding box center [118, 320] width 169 height 14
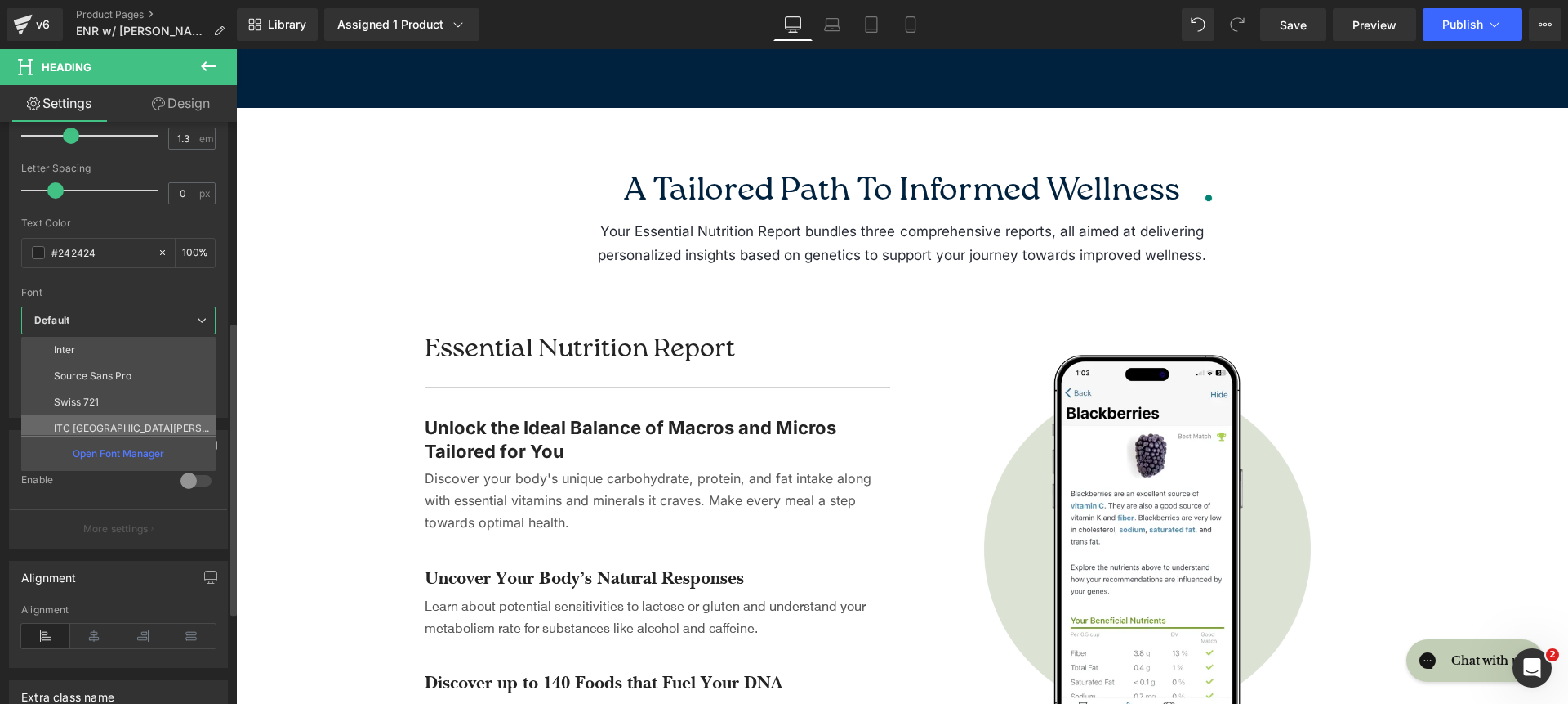
scroll to position [166, 0]
click at [116, 341] on li "Inter" at bounding box center [122, 340] width 202 height 26
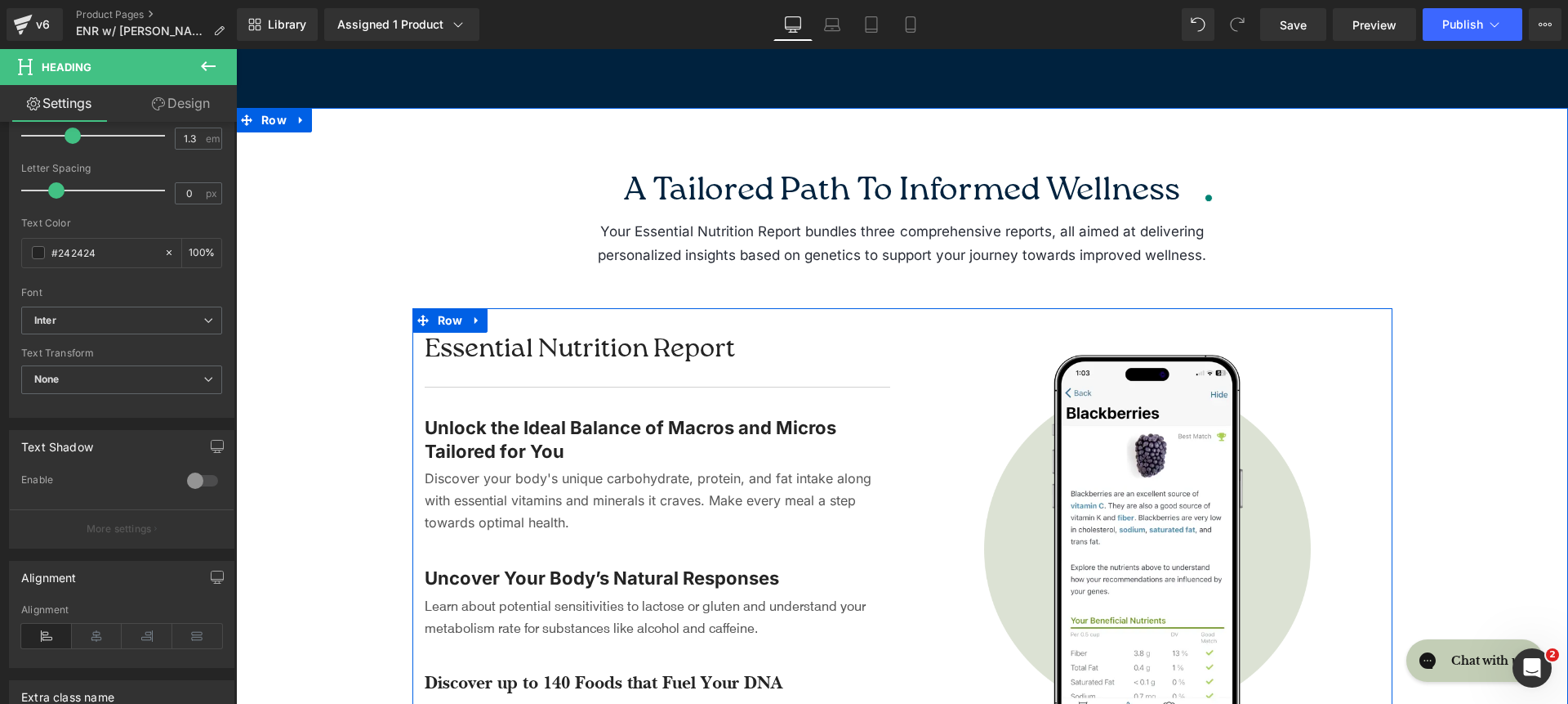
click at [487, 624] on span "Learn about potential sensitivities to lactose or gluten and understand your me…" at bounding box center [645, 616] width 441 height 39
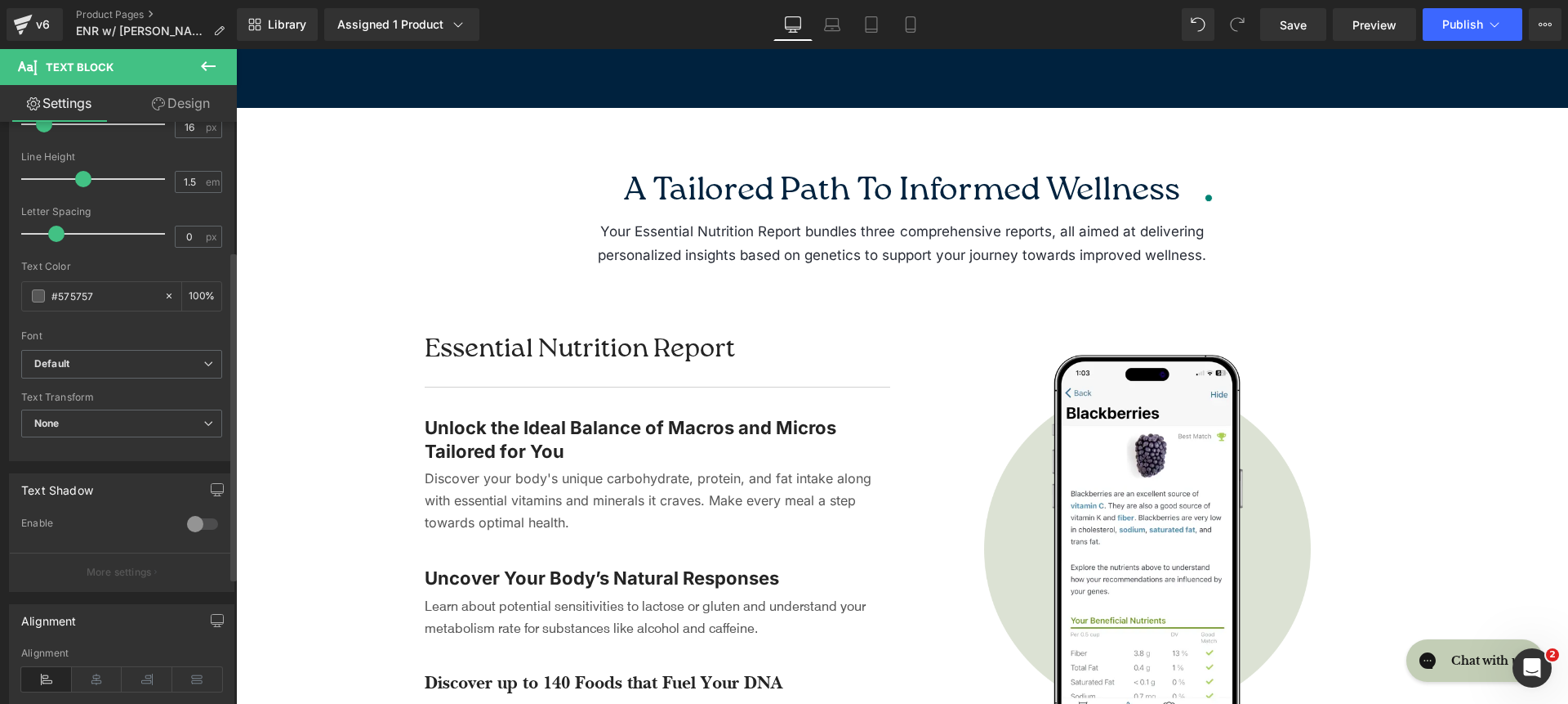
scroll to position [228, 0]
click at [121, 366] on b "Default" at bounding box center [118, 362] width 169 height 14
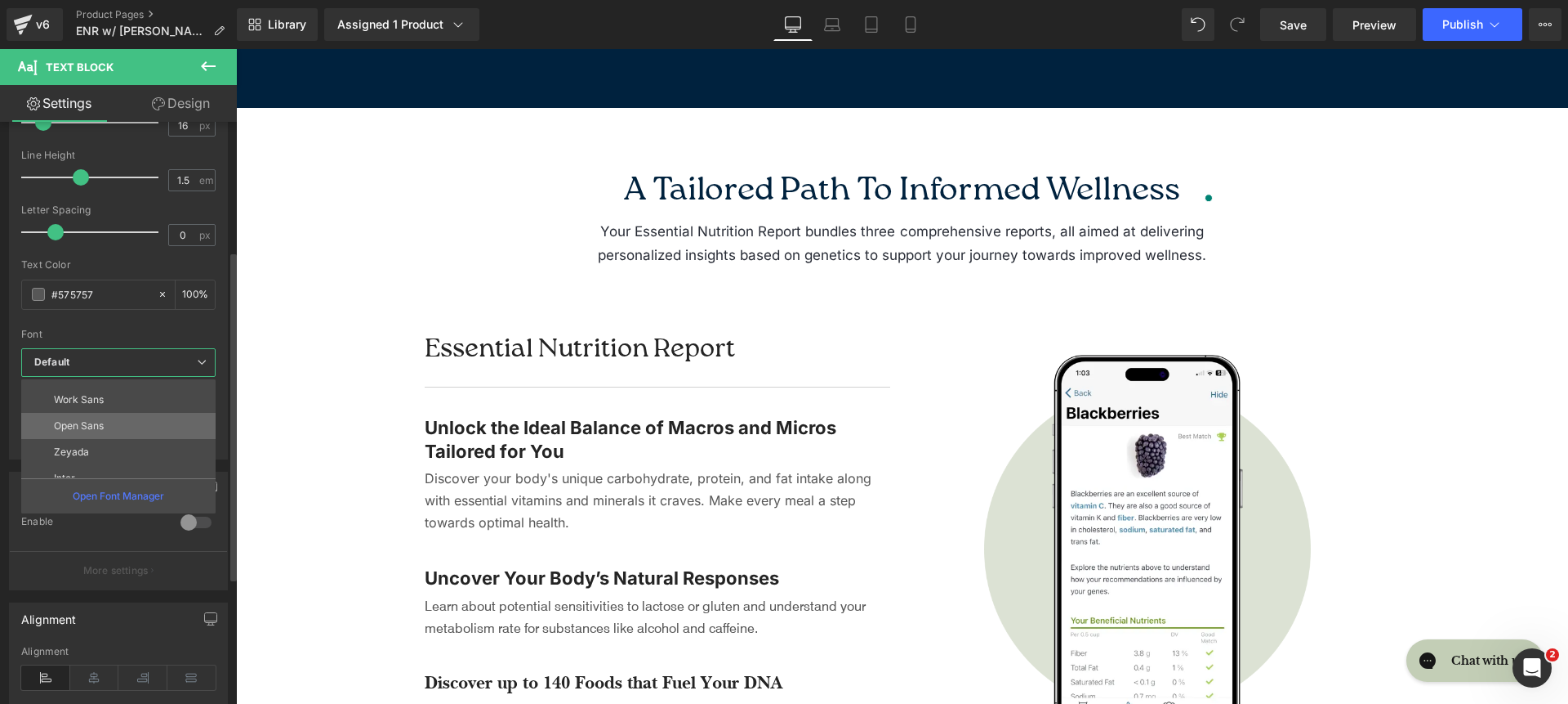
scroll to position [74, 0]
click at [151, 466] on li "Inter" at bounding box center [122, 475] width 202 height 26
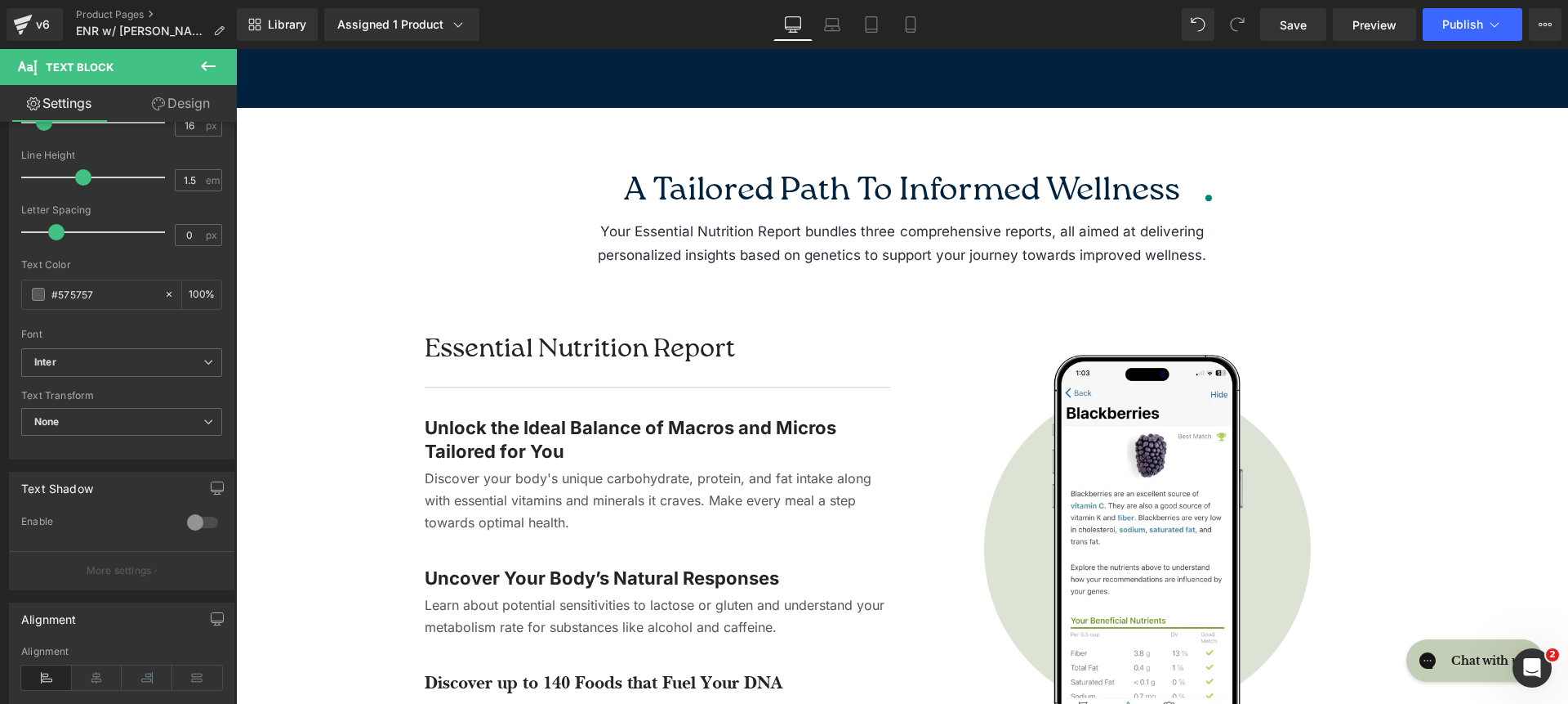
scroll to position [2716, 0]
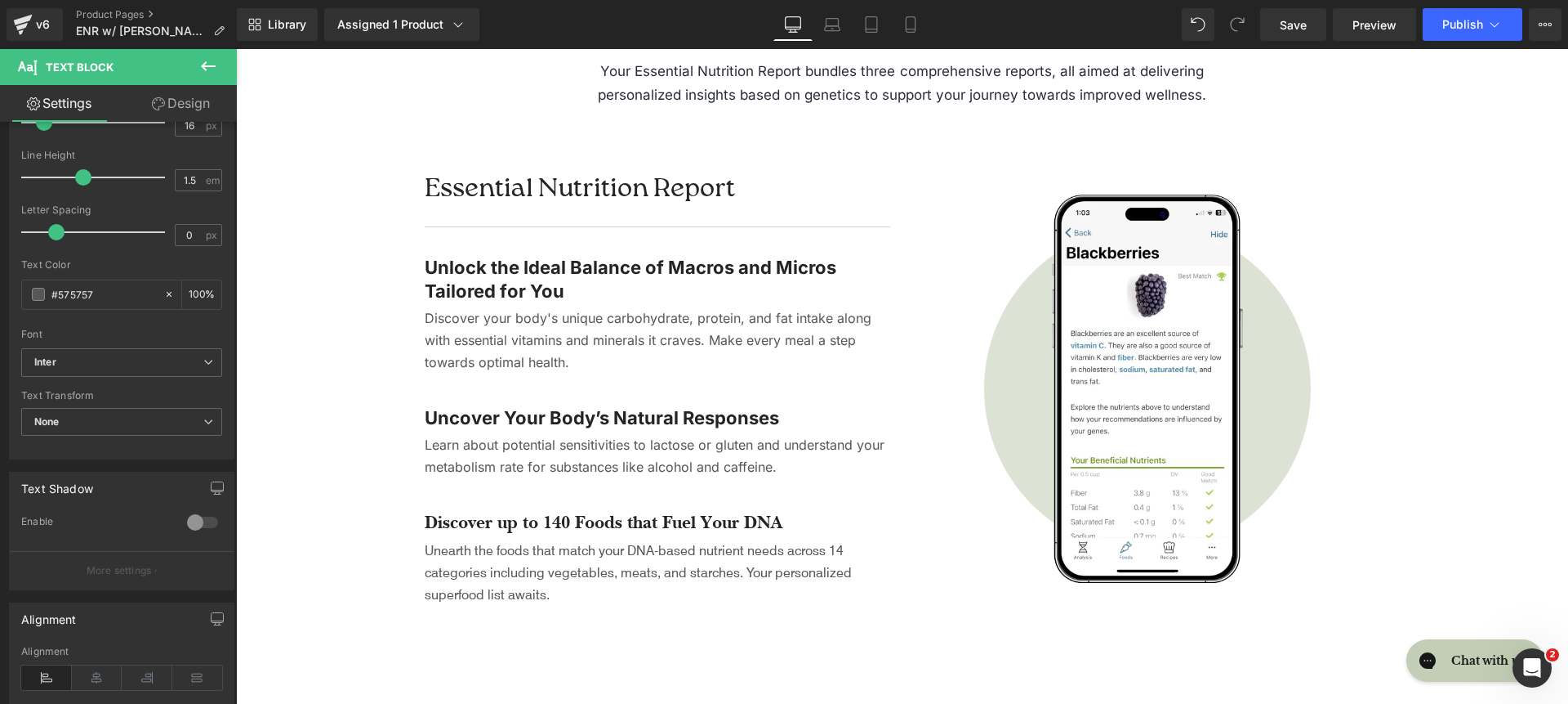
click at [503, 520] on h4 "Discover up to 140 Foods that Fuel Your DNA" at bounding box center [658, 522] width 466 height 23
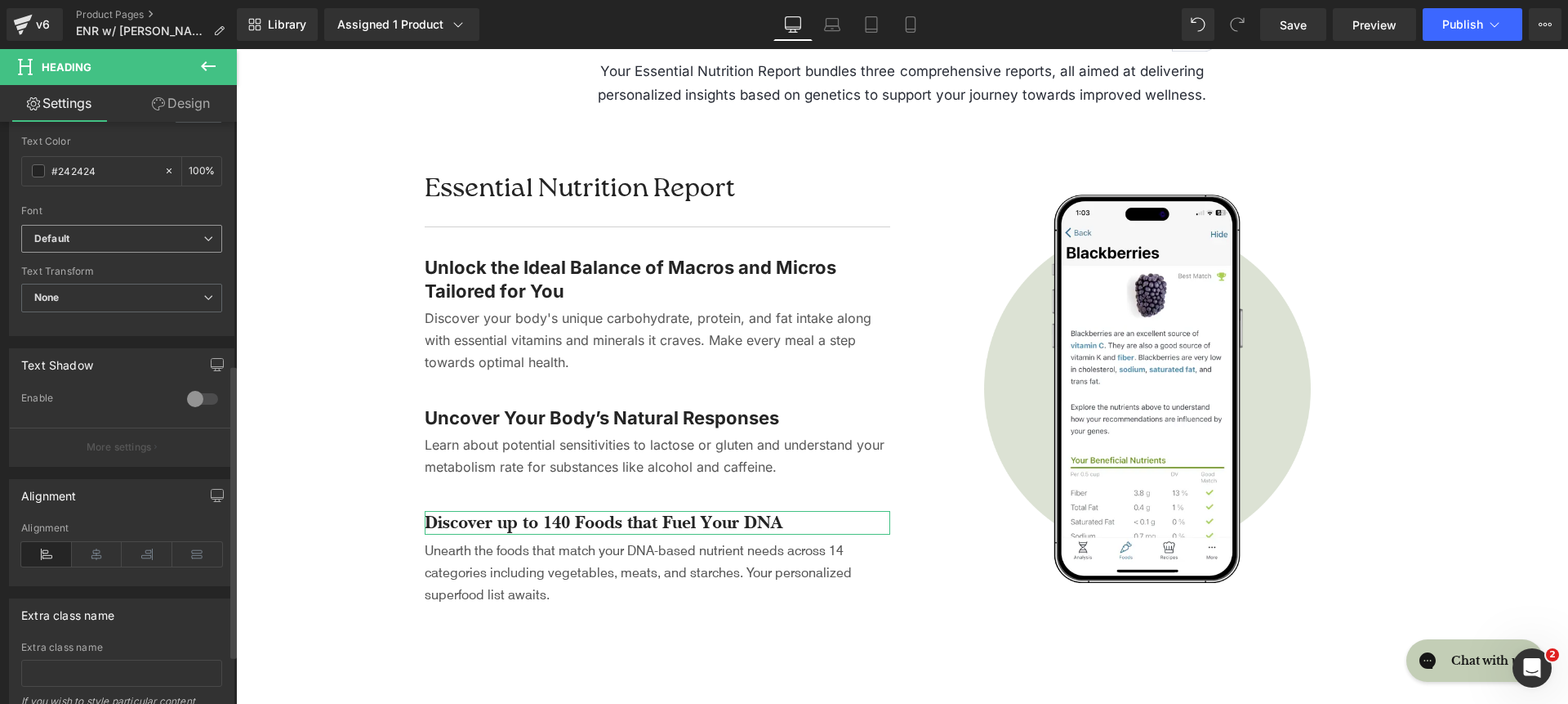
scroll to position [475, 0]
click at [168, 241] on b "Default" at bounding box center [118, 240] width 169 height 14
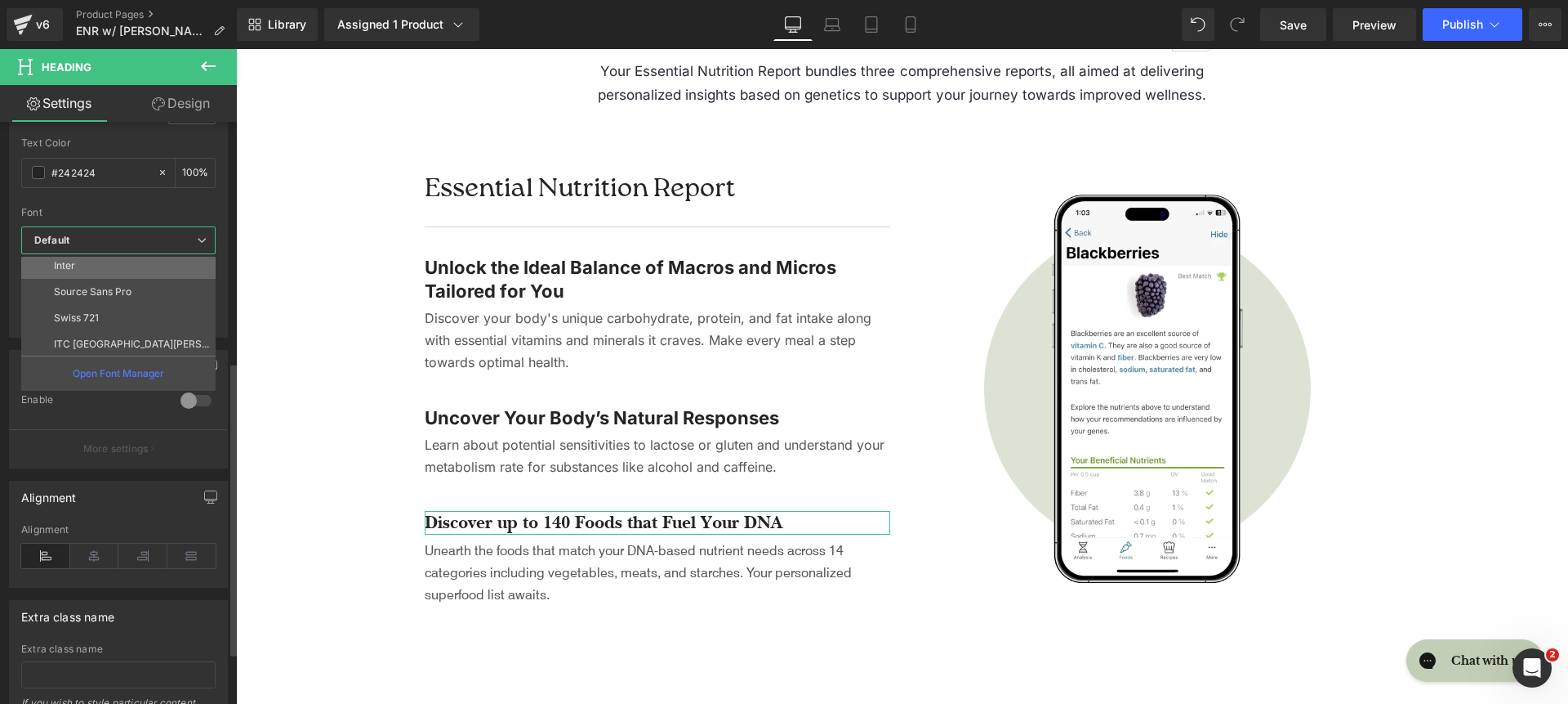
scroll to position [159, 0]
click at [158, 278] on li "Inter" at bounding box center [122, 267] width 202 height 26
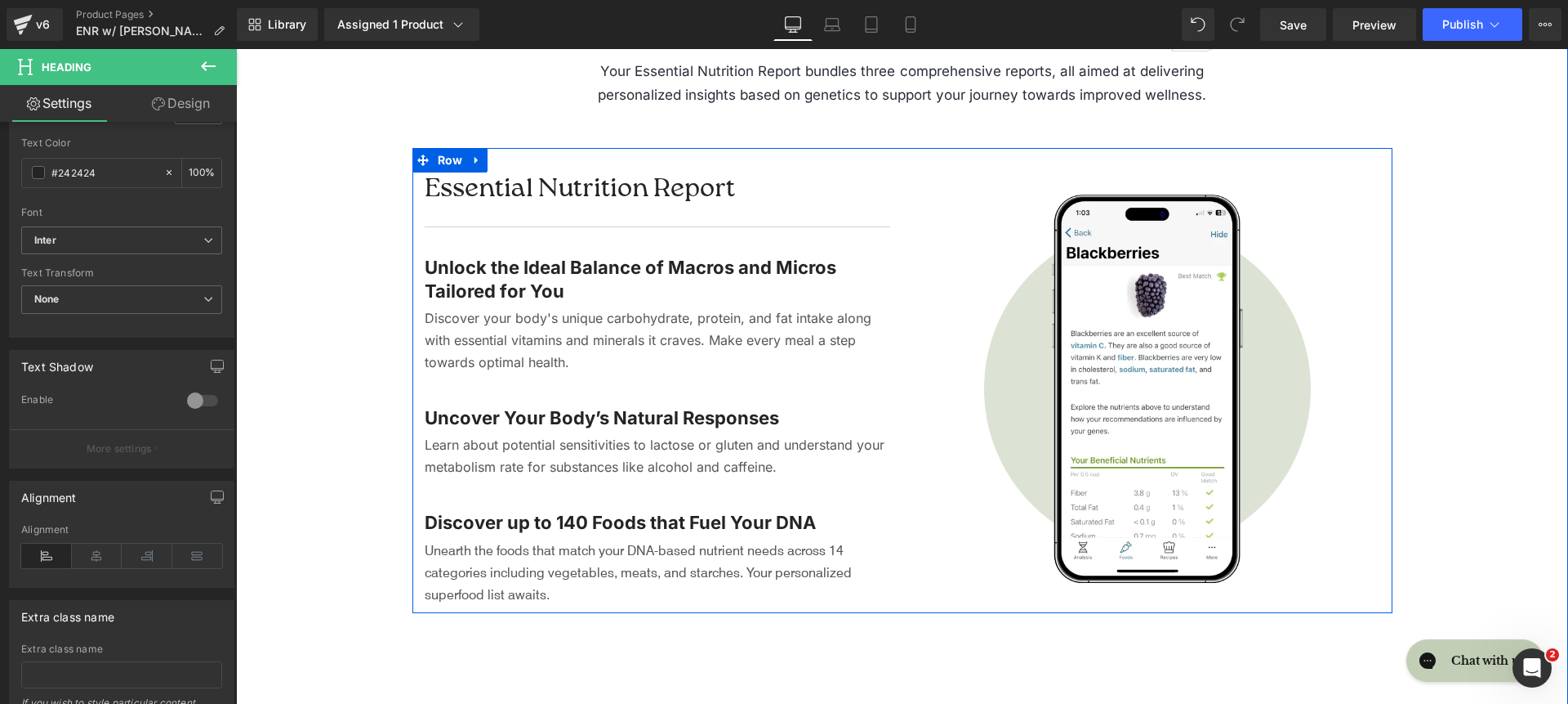
click at [483, 551] on span "Unearth the foods that match your DNA-based nutrient needs across 14 categories…" at bounding box center [639, 571] width 427 height 61
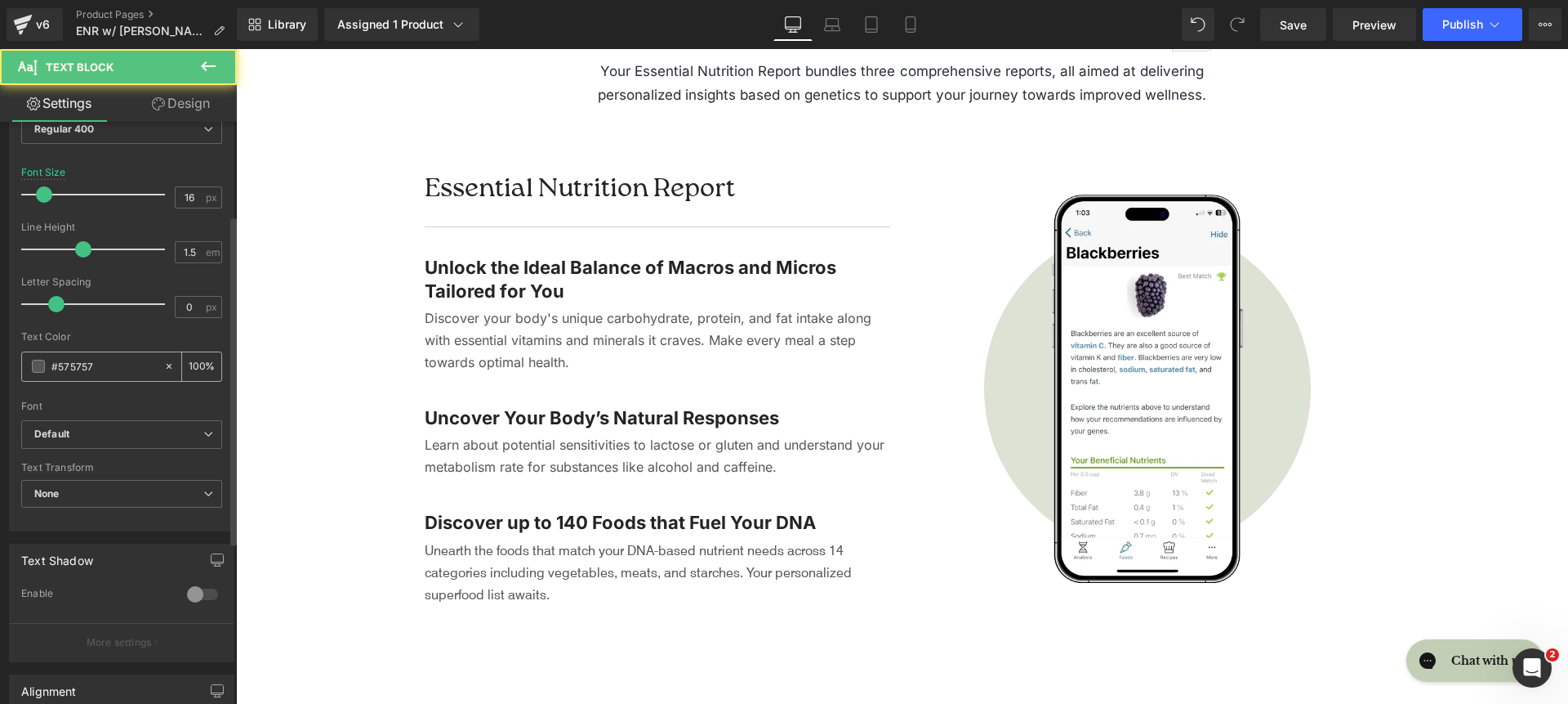
scroll to position [165, 0]
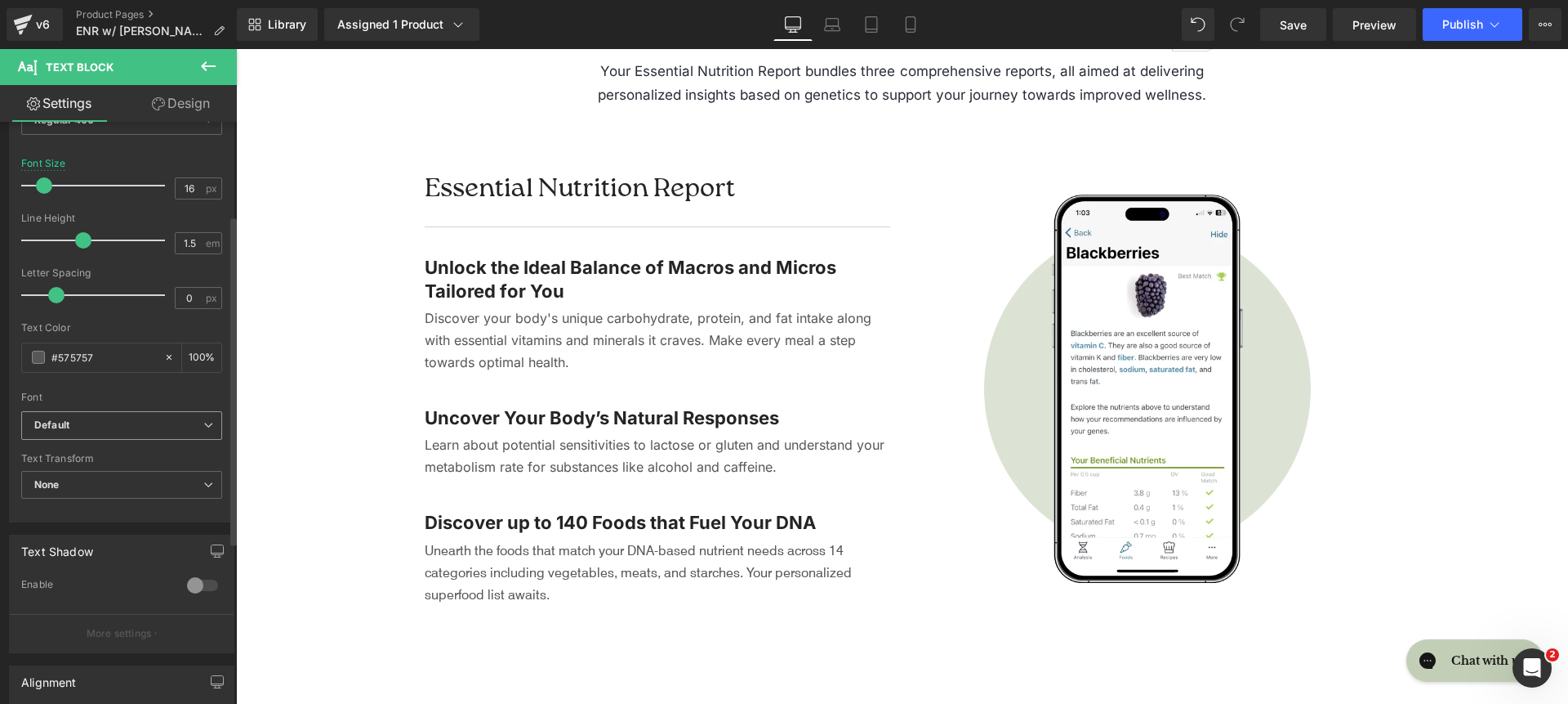
click at [137, 419] on b "Default" at bounding box center [118, 425] width 169 height 14
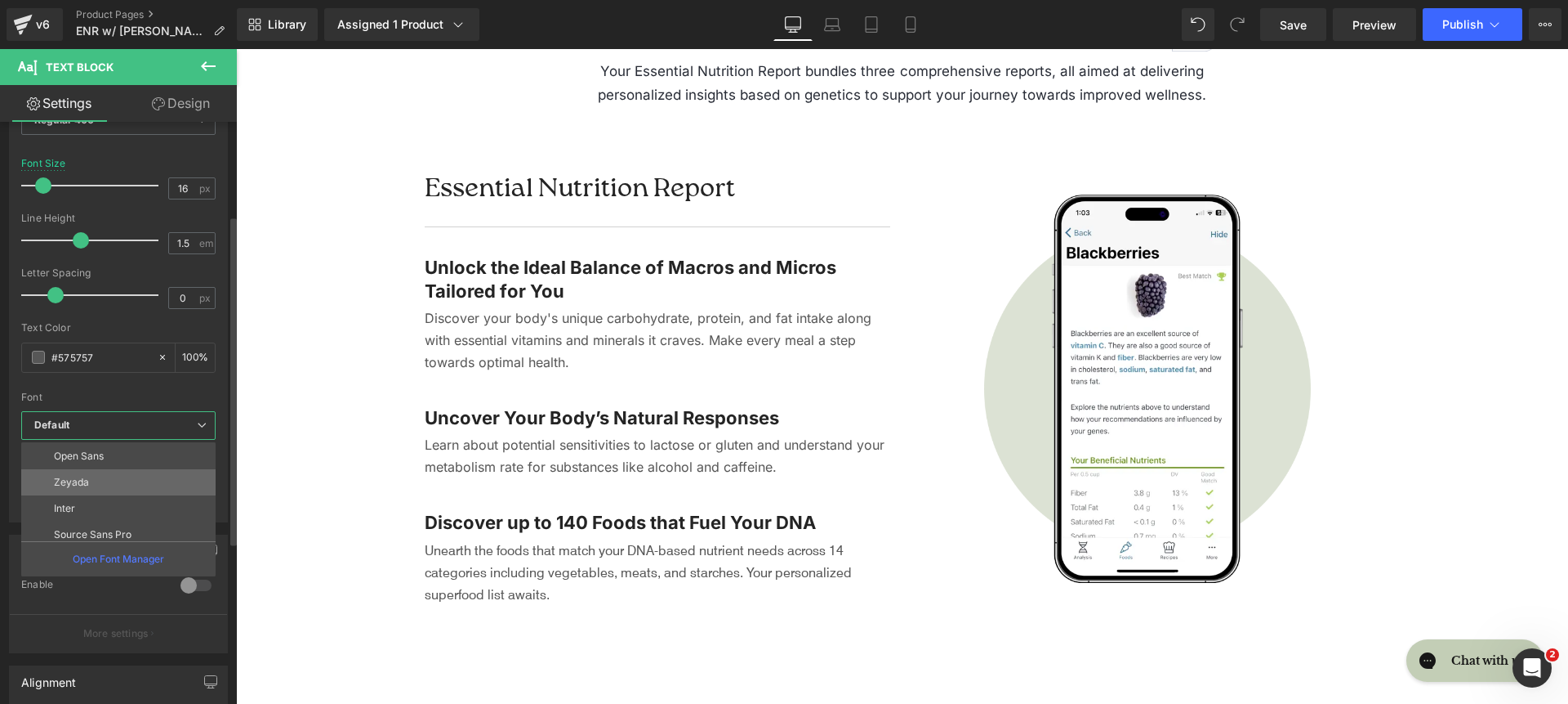
scroll to position [105, 0]
click at [130, 500] on li "Inter" at bounding box center [122, 506] width 202 height 26
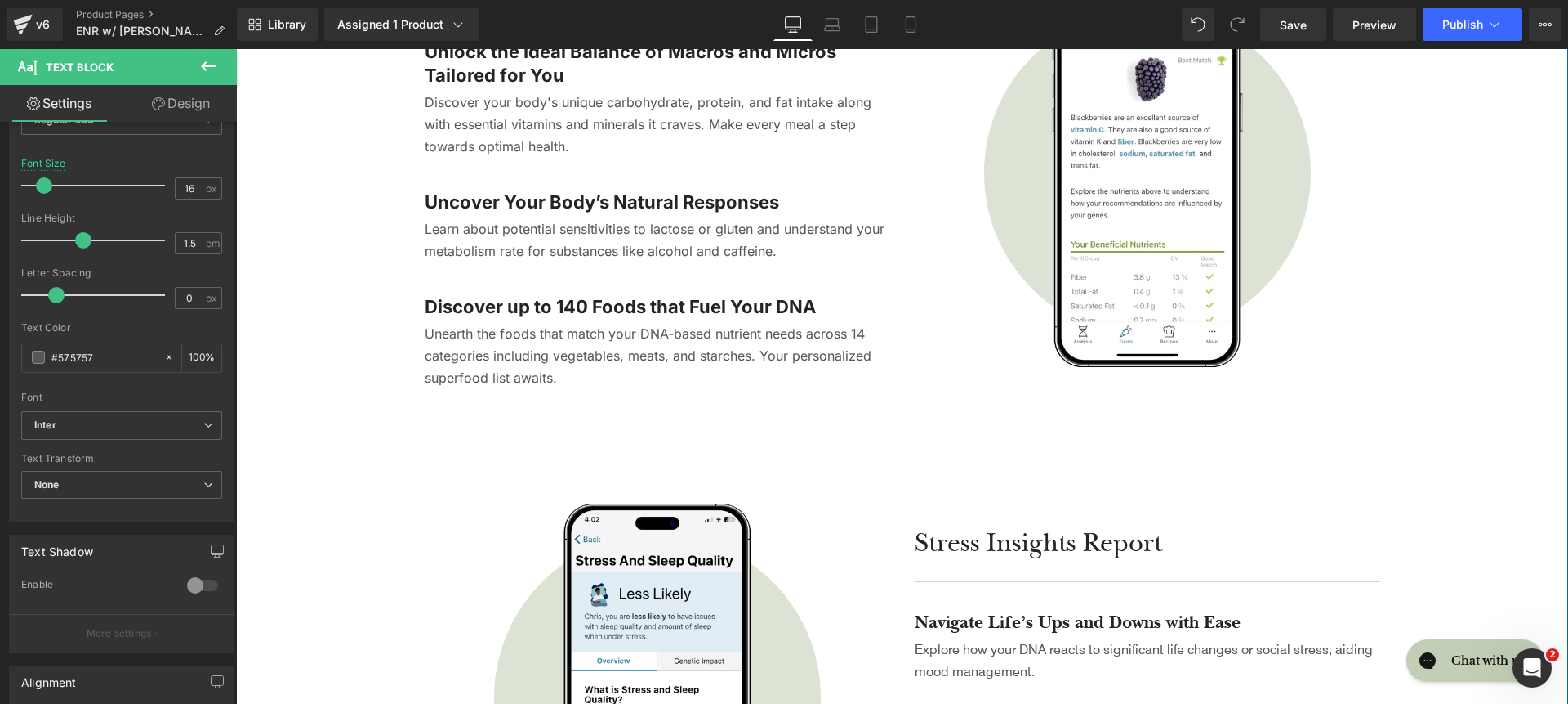
scroll to position [3114, 0]
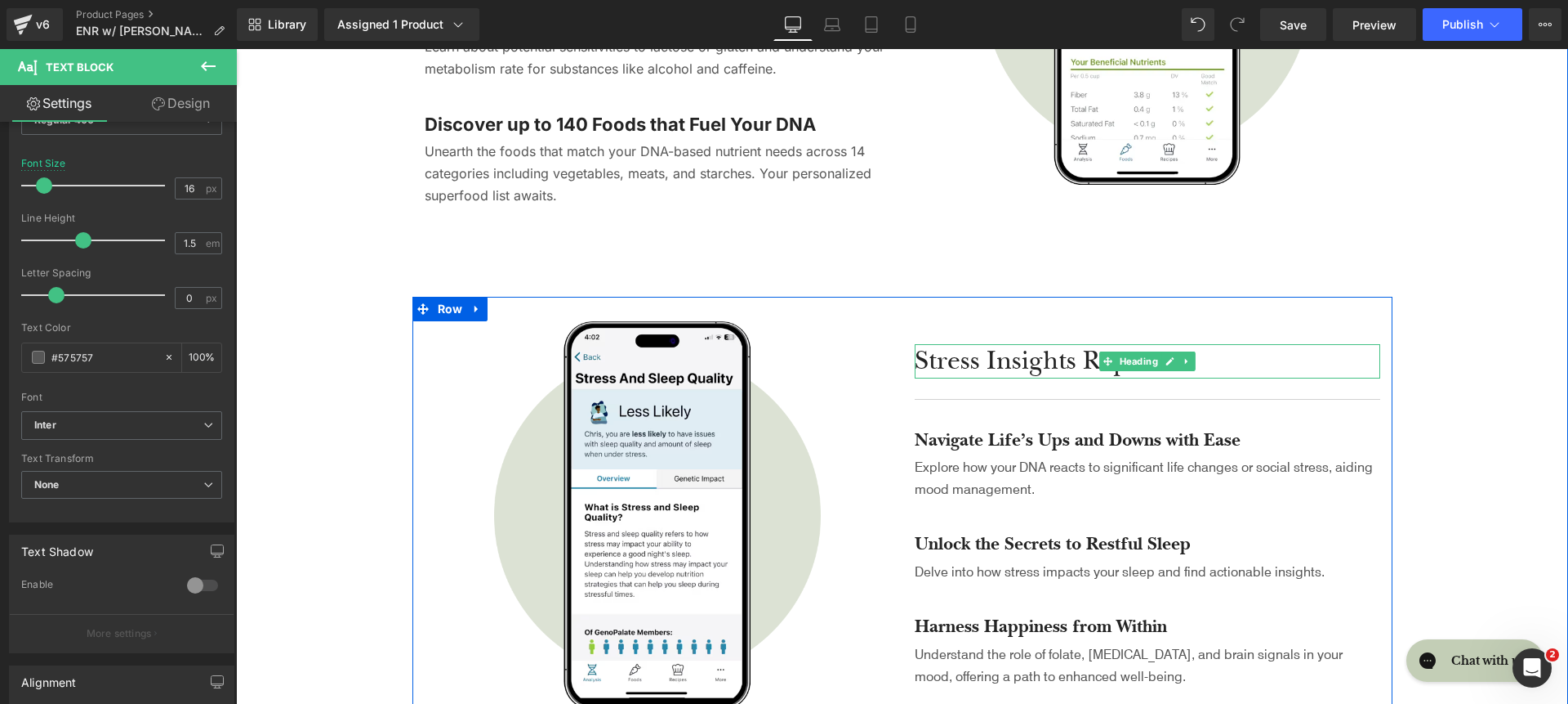
click at [1035, 360] on h2 "Stress Insights Report" at bounding box center [1147, 361] width 466 height 34
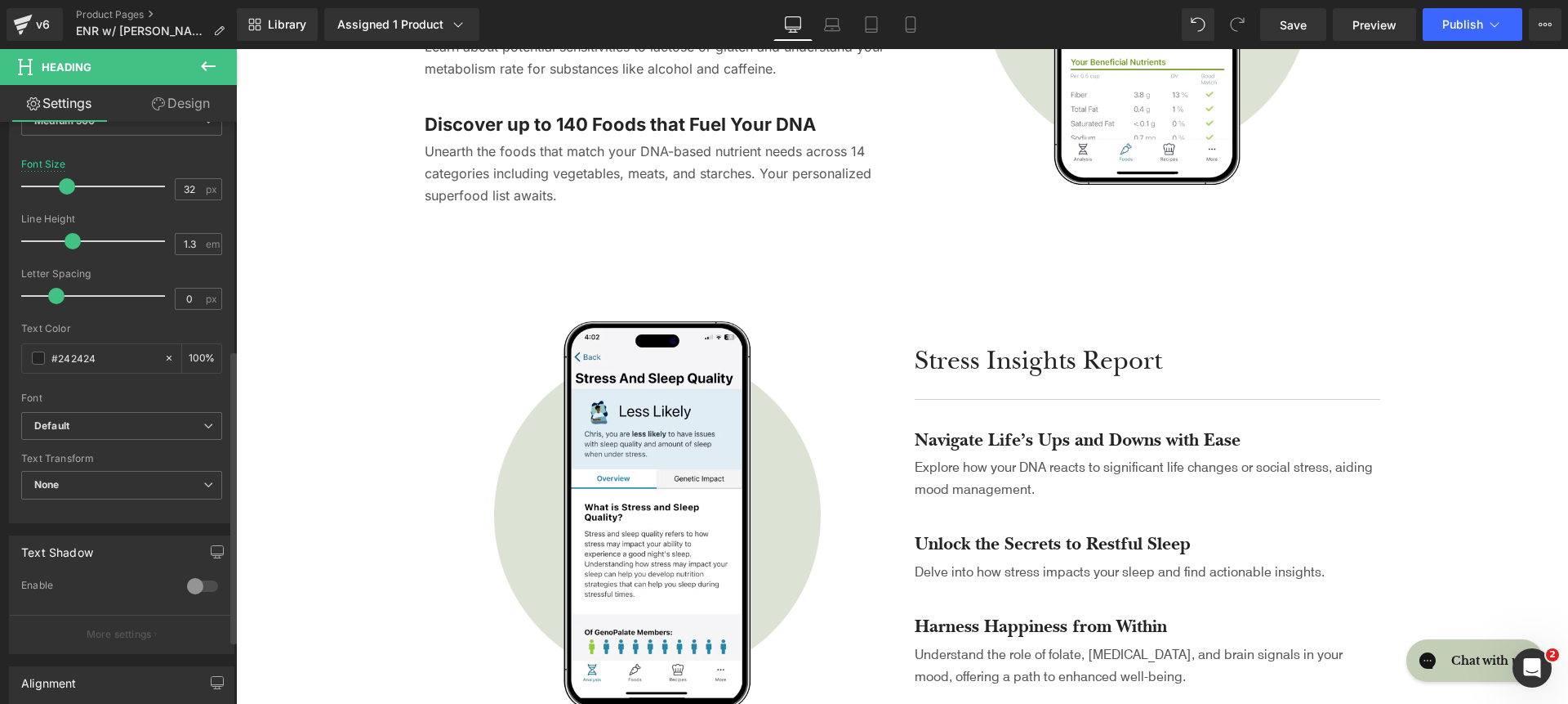
scroll to position [452, 0]
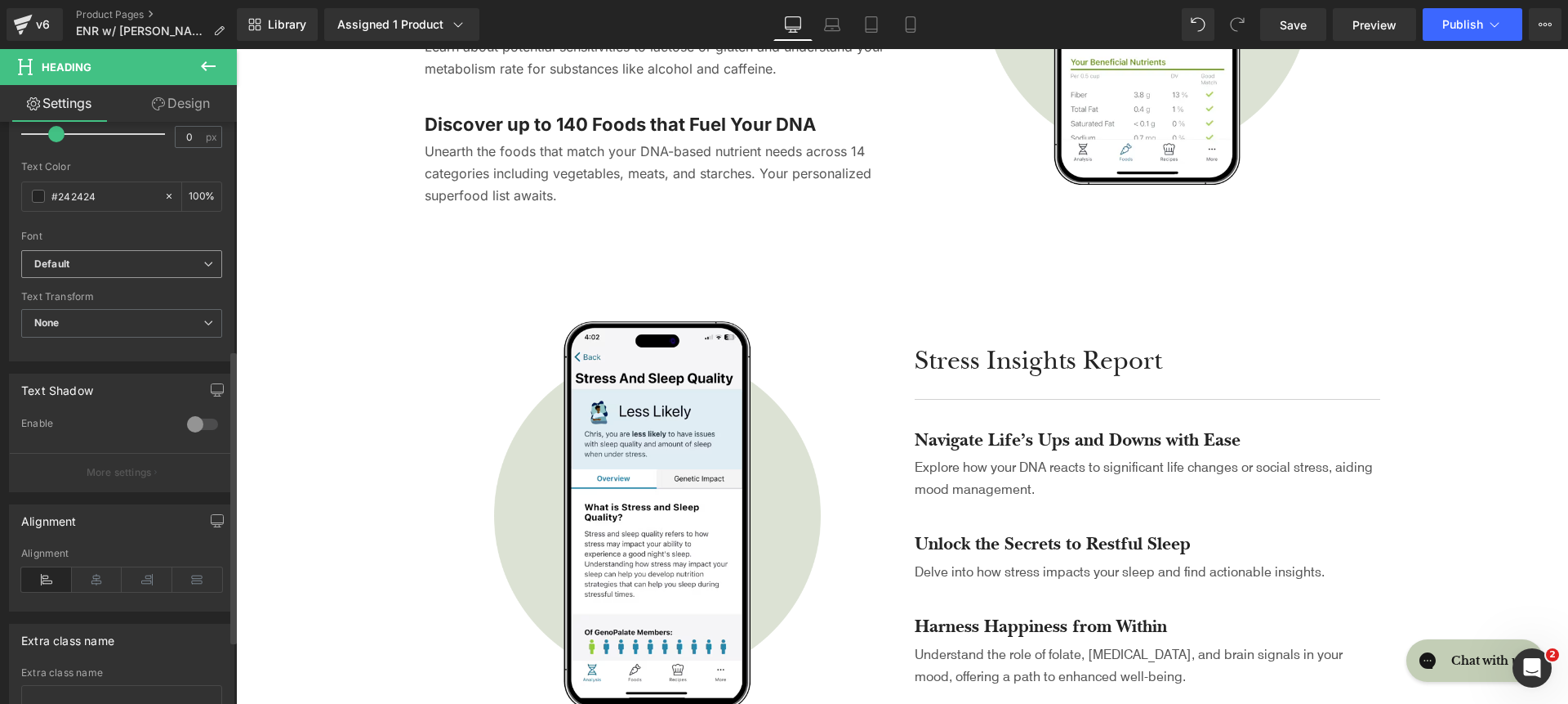
click at [146, 266] on b "Default" at bounding box center [118, 264] width 169 height 14
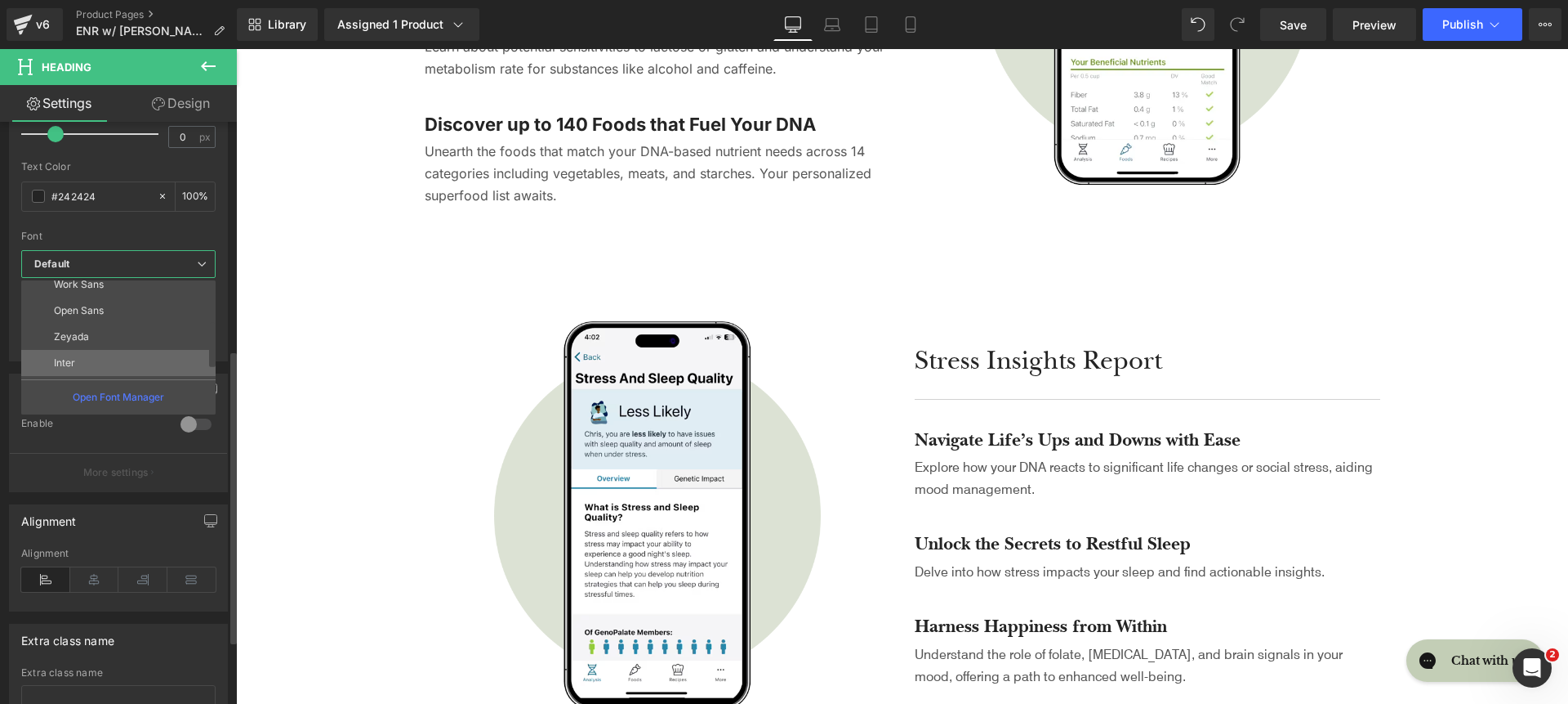
scroll to position [88, 0]
click at [141, 362] on li "Inter" at bounding box center [122, 361] width 202 height 26
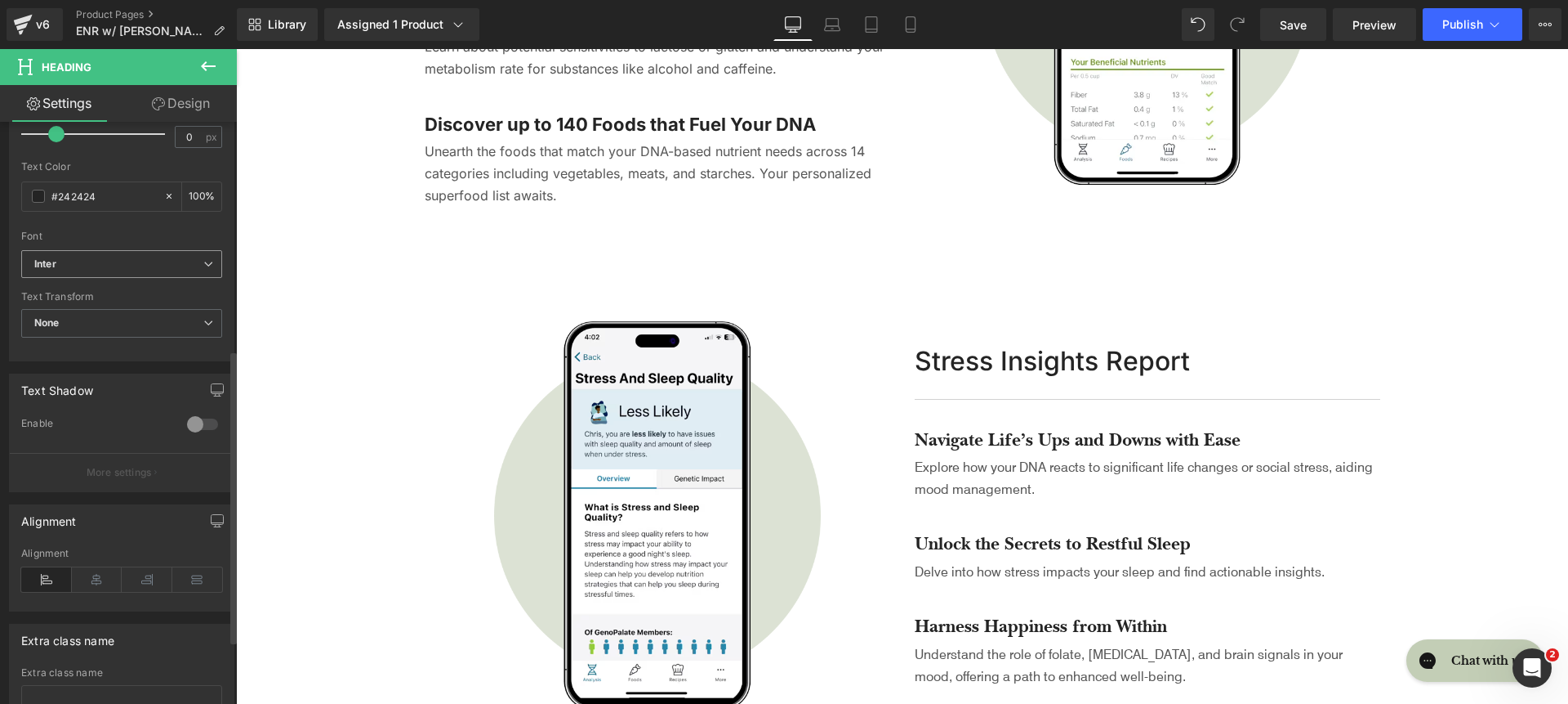
click at [141, 362] on div "Text Shadow 0 Enable #333333 Shadow Color #333333 100 % More settings" at bounding box center [122, 426] width 244 height 131
click at [133, 265] on b "Inter" at bounding box center [118, 264] width 169 height 14
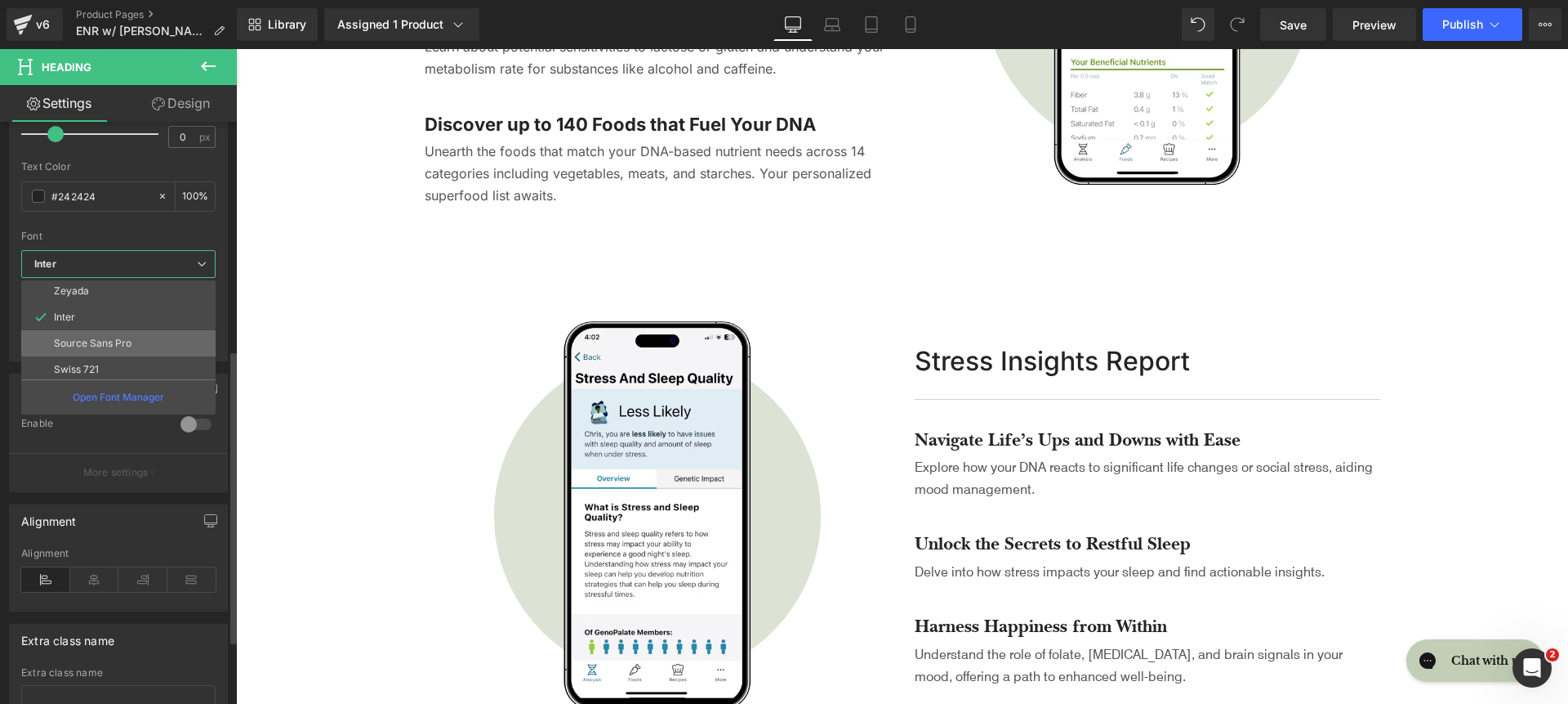
scroll to position [189, 0]
click at [138, 367] on li "roca light" at bounding box center [122, 365] width 202 height 26
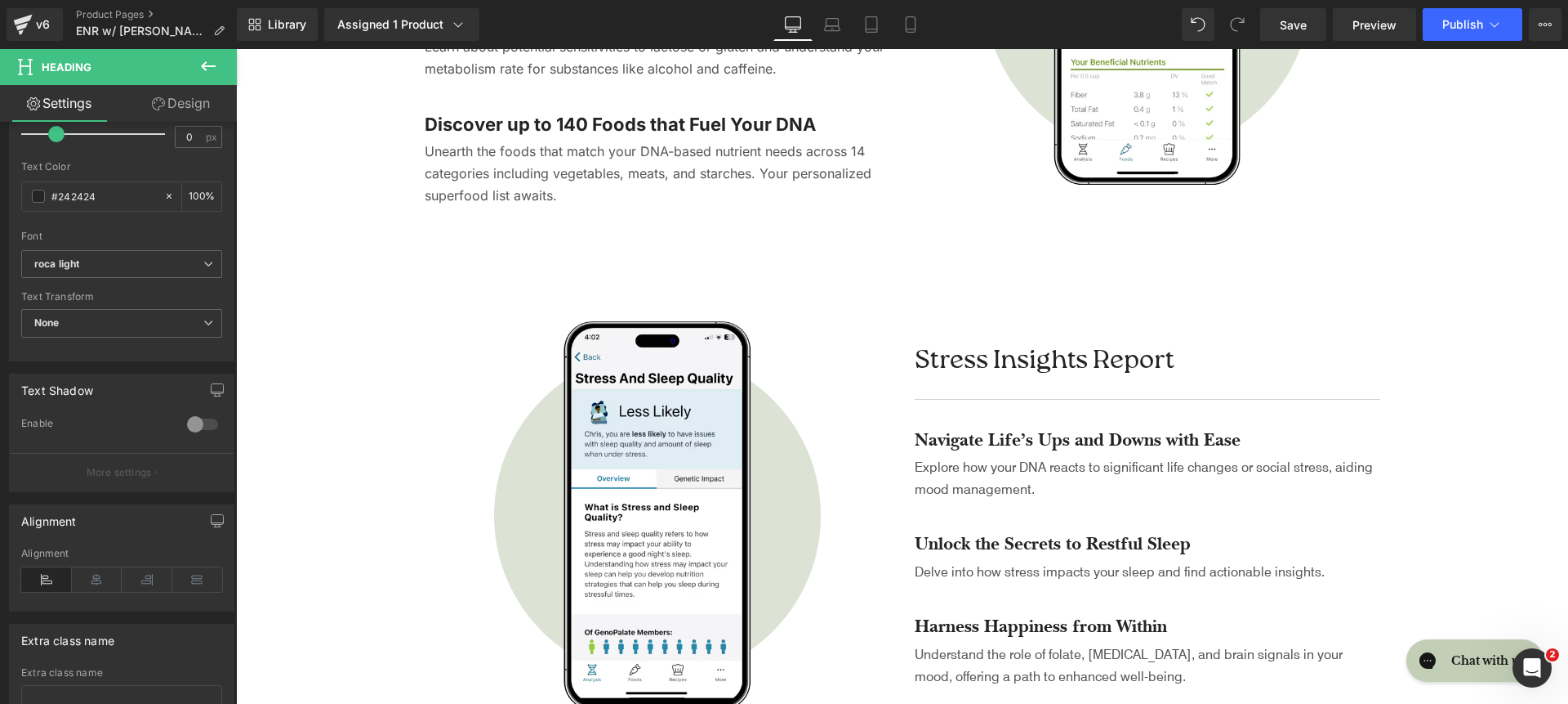
click at [1054, 426] on div "Stress Insights Report Heading Separator Navigate Life’s Ups and Downs with Eas…" at bounding box center [1148, 515] width 490 height 388
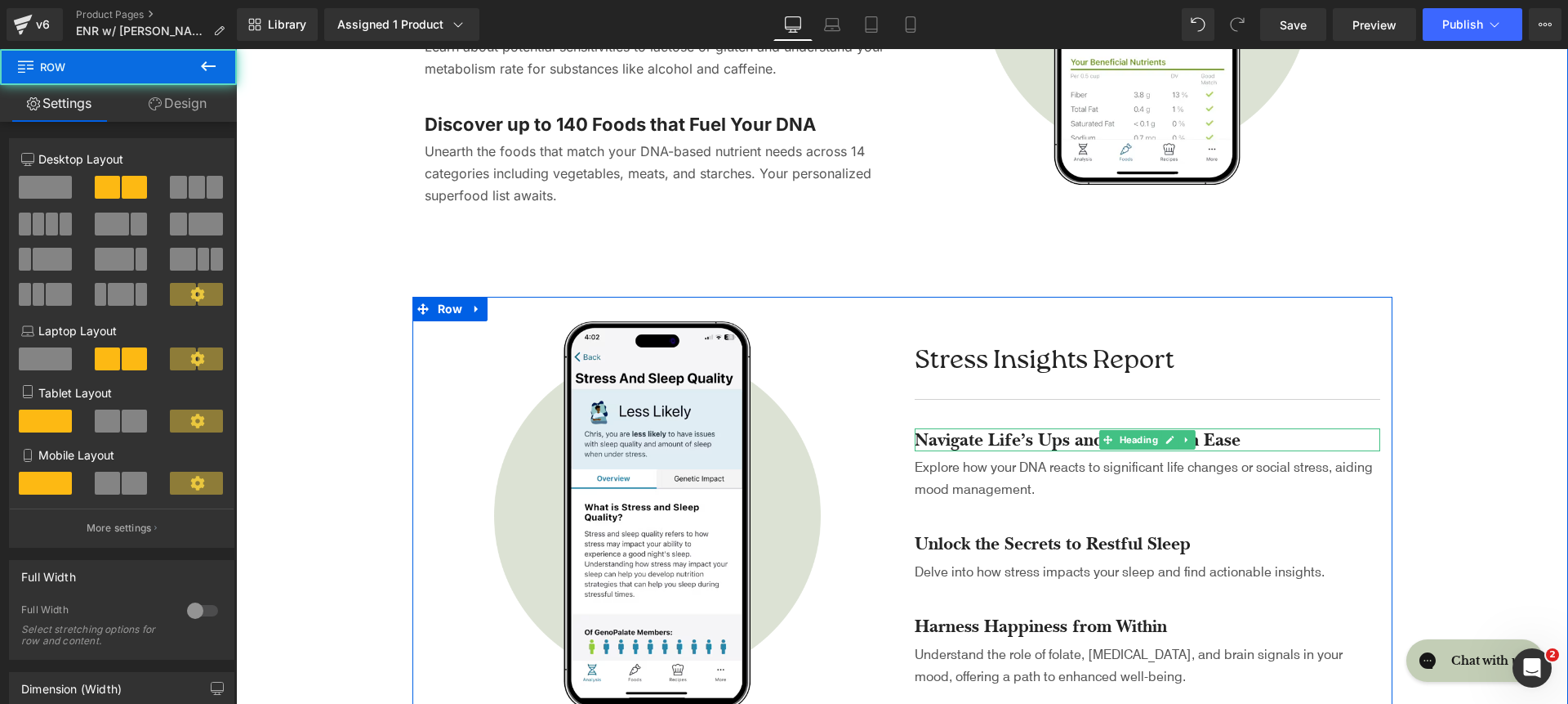
click at [1053, 440] on h4 "Navigate Life’s Ups and Downs with Ease" at bounding box center [1147, 440] width 466 height 23
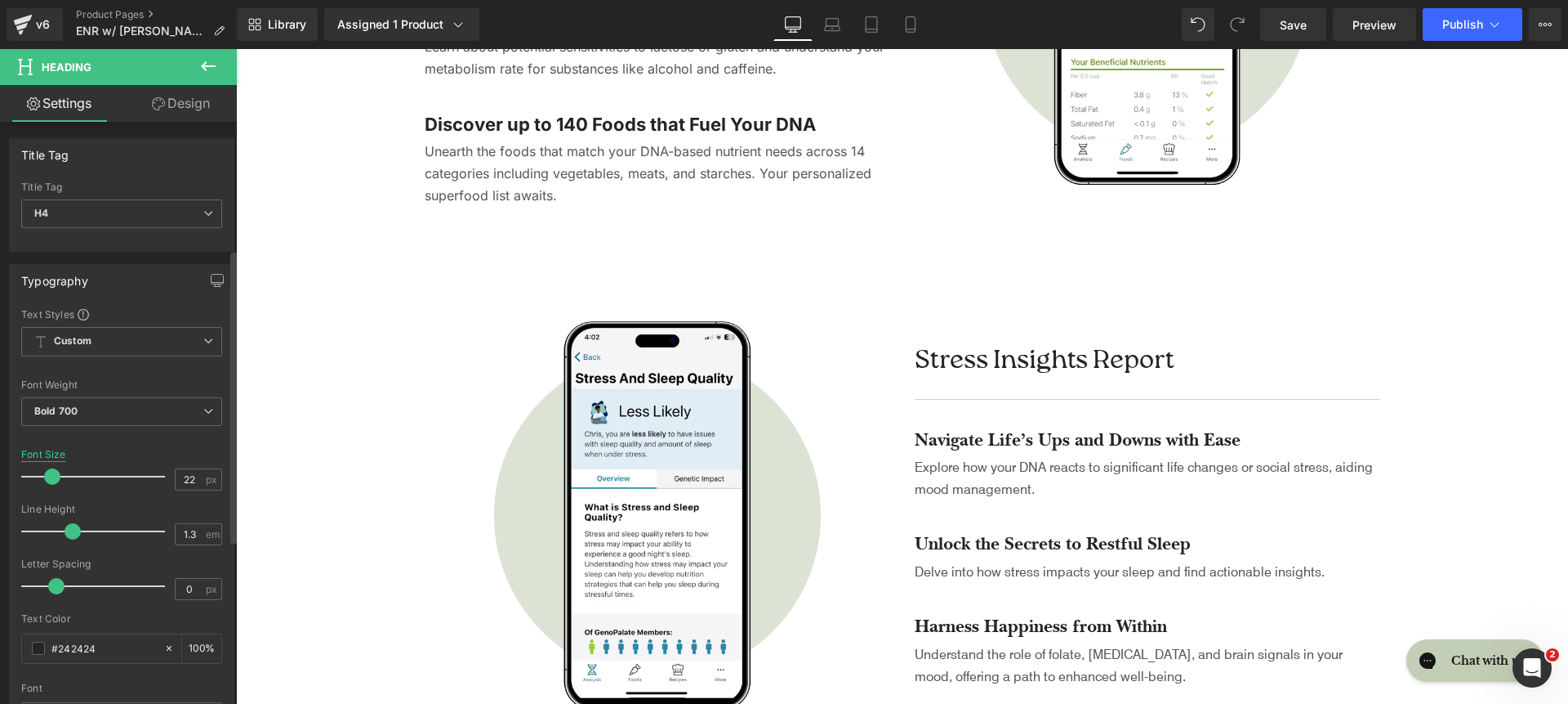
scroll to position [466, 0]
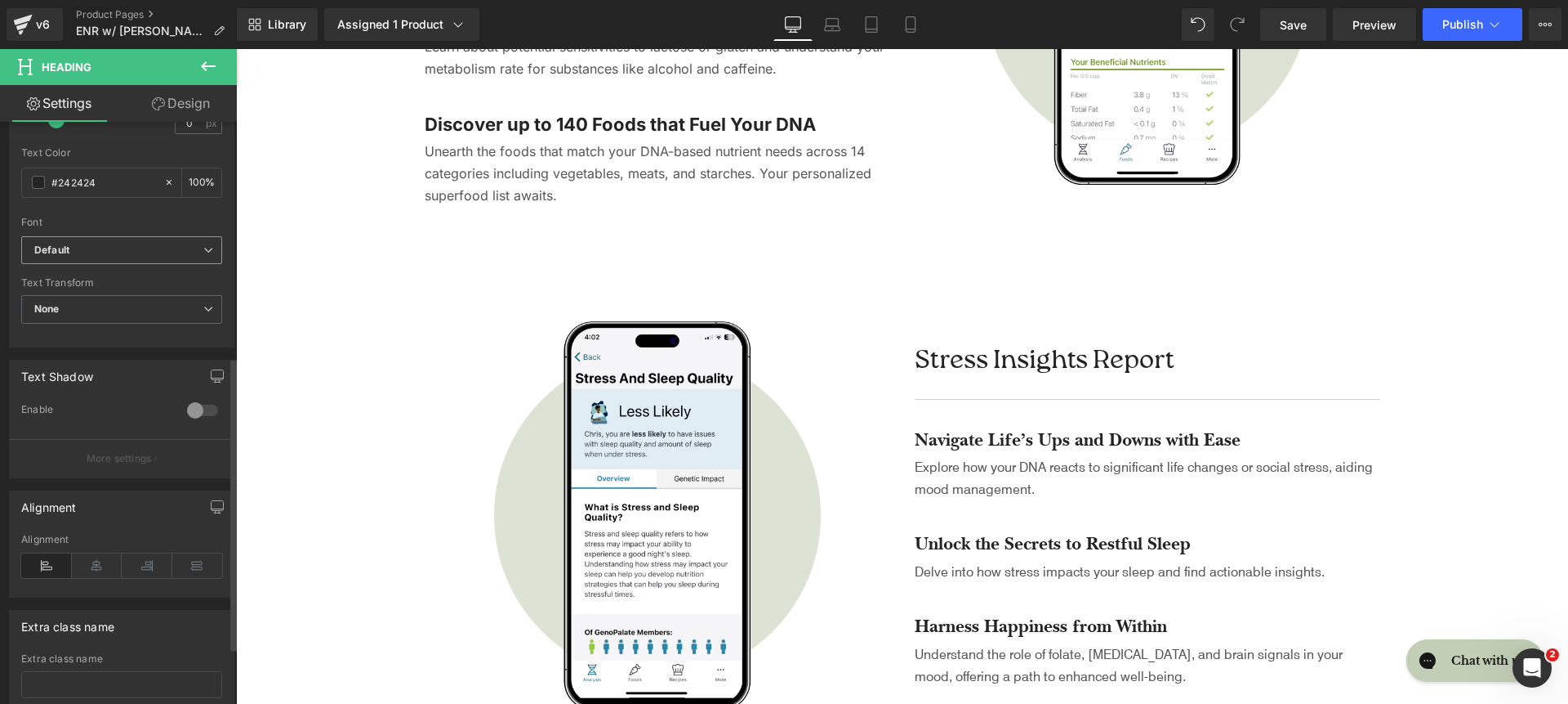
click at [100, 261] on span "Default" at bounding box center [121, 250] width 201 height 28
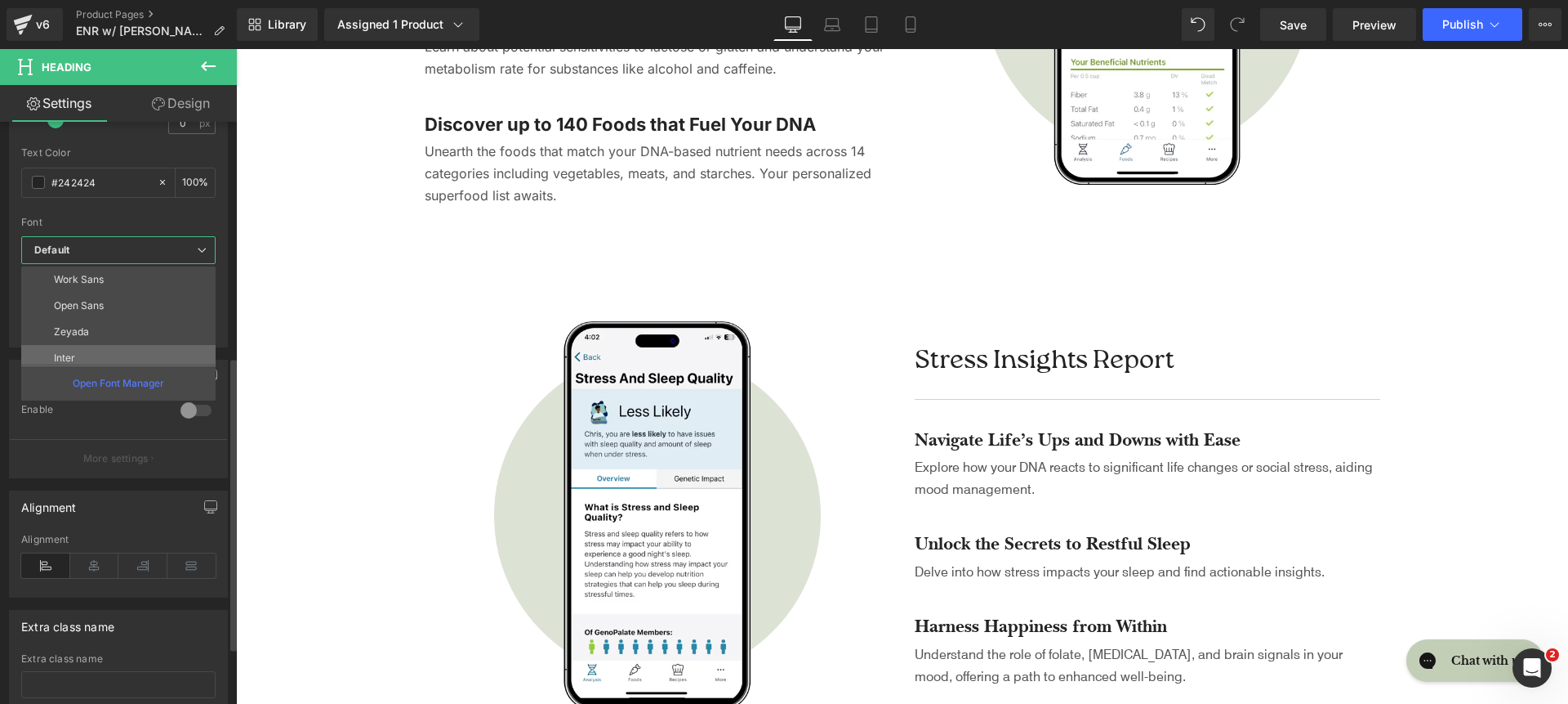
scroll to position [79, 0]
click at [98, 353] on li "Inter" at bounding box center [122, 357] width 202 height 26
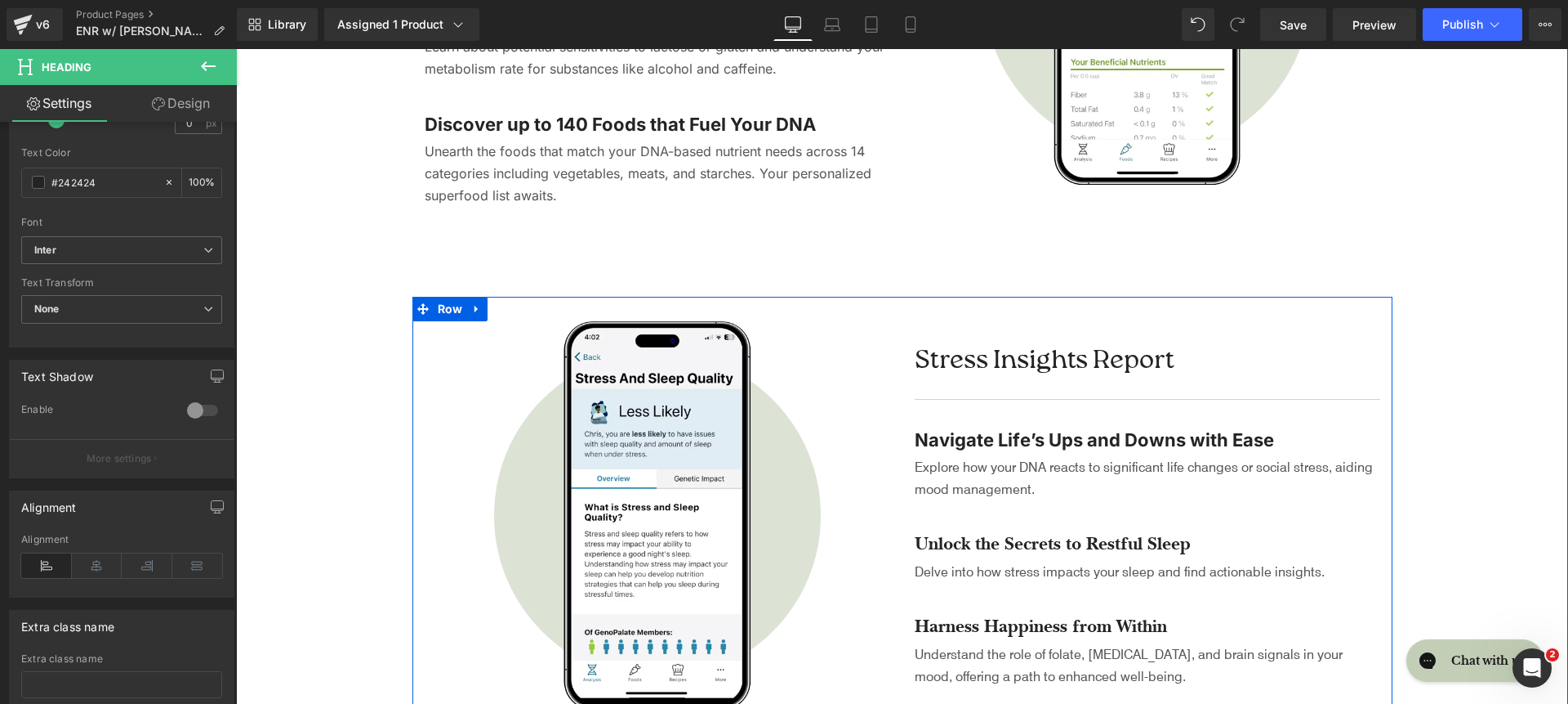
click at [931, 475] on p "Explore how your DNA reacts to significant life changes or social stress, aidin…" at bounding box center [1147, 477] width 466 height 44
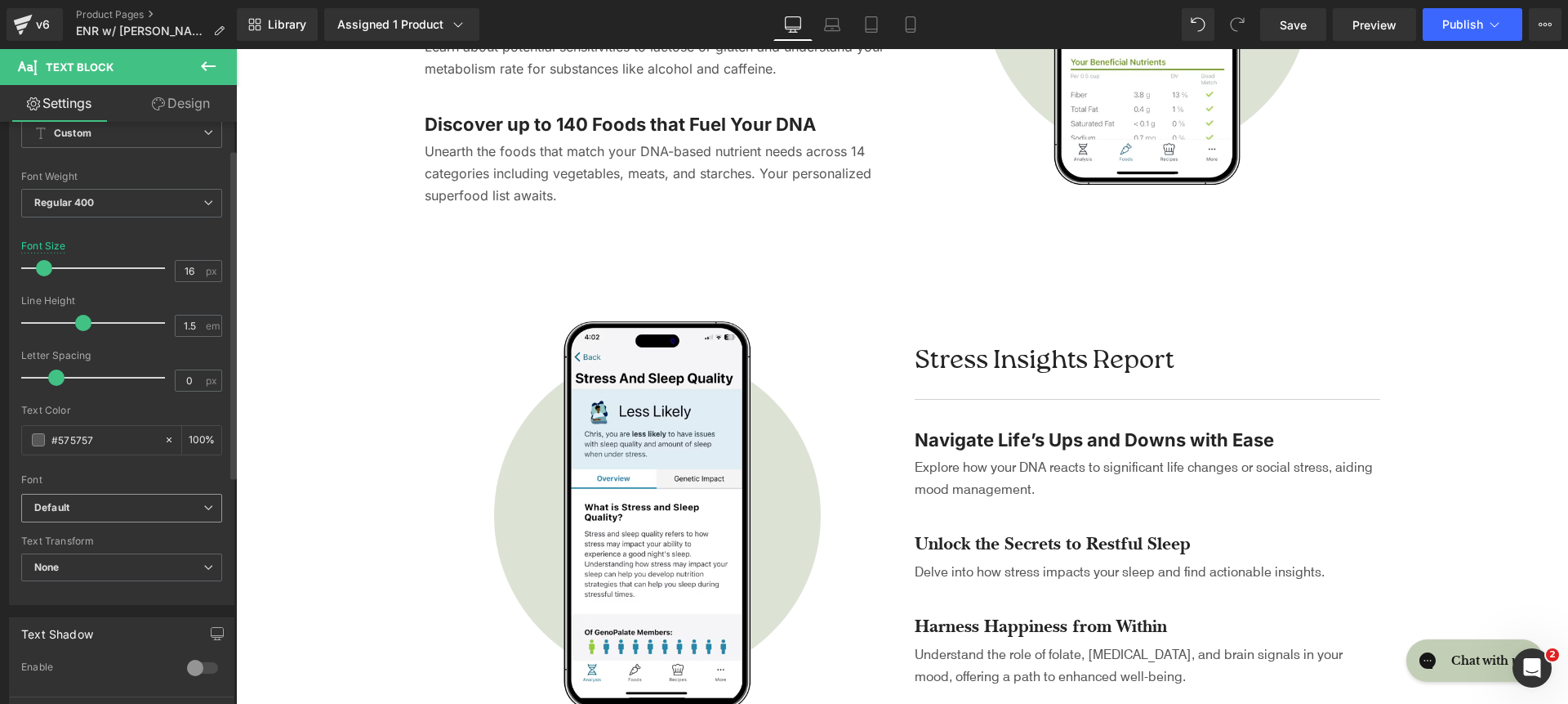
scroll to position [85, 0]
click at [102, 513] on span "Default" at bounding box center [121, 505] width 201 height 28
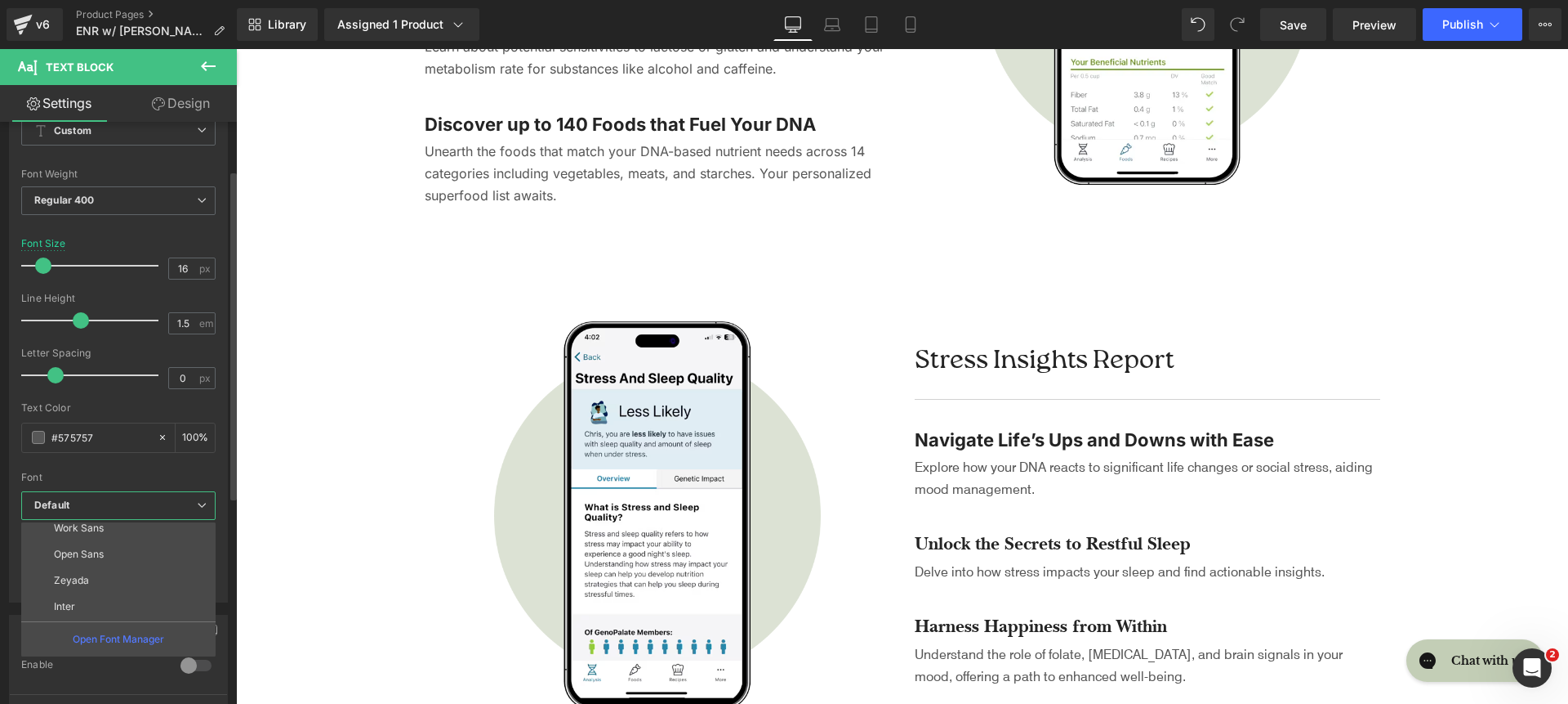
scroll to position [132, 0]
click at [121, 553] on li "Inter" at bounding box center [122, 561] width 202 height 26
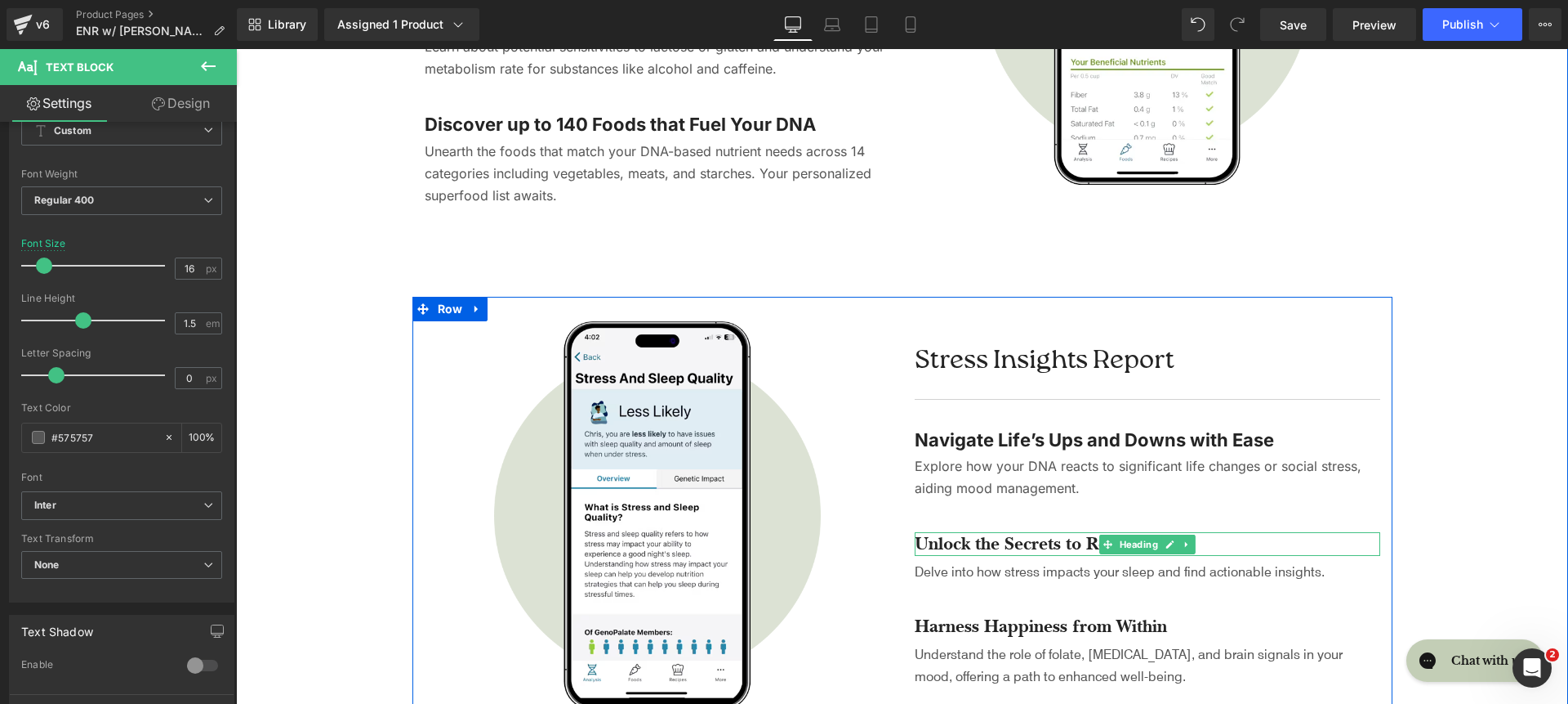
click at [942, 541] on h4 "Unlock the Secrets to Restful Sleep" at bounding box center [1147, 544] width 466 height 23
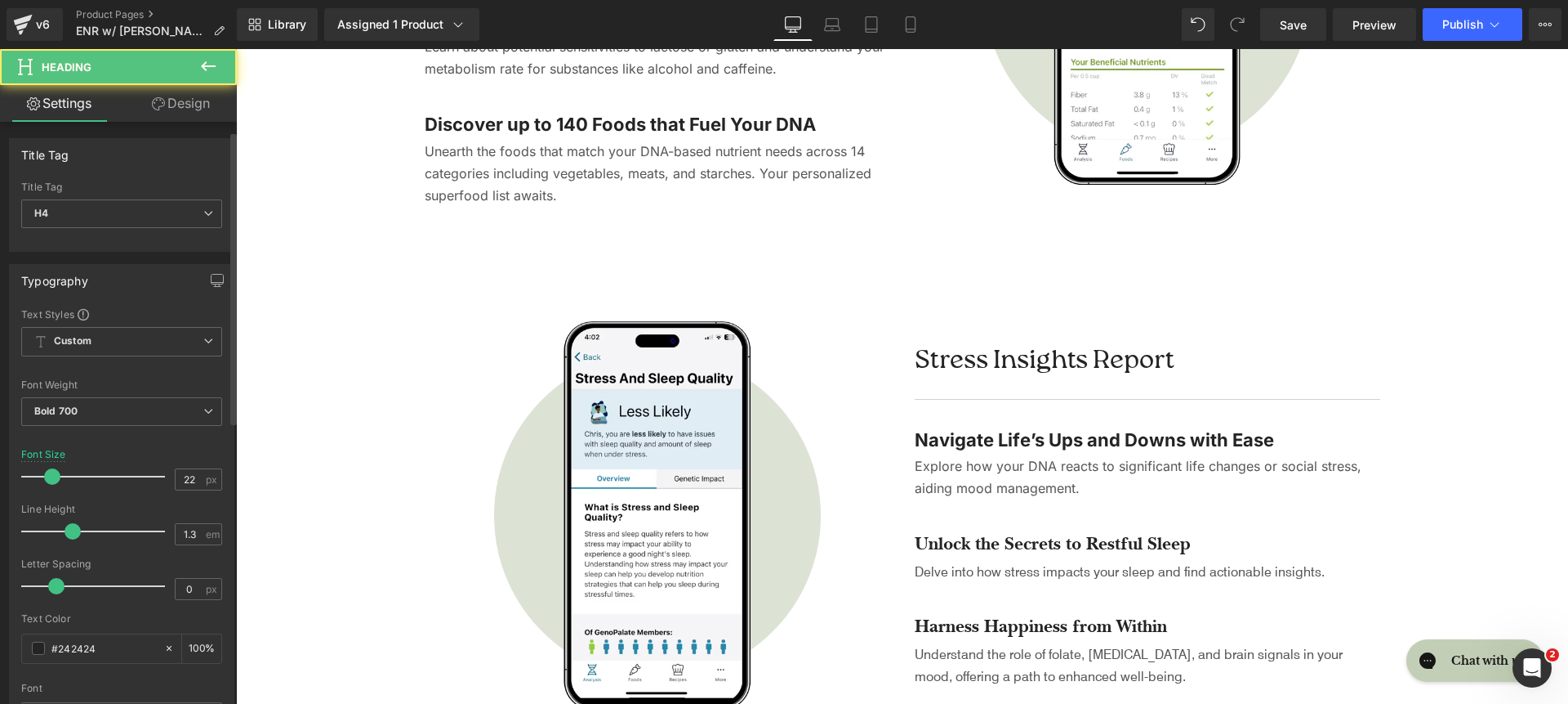
scroll to position [388, 0]
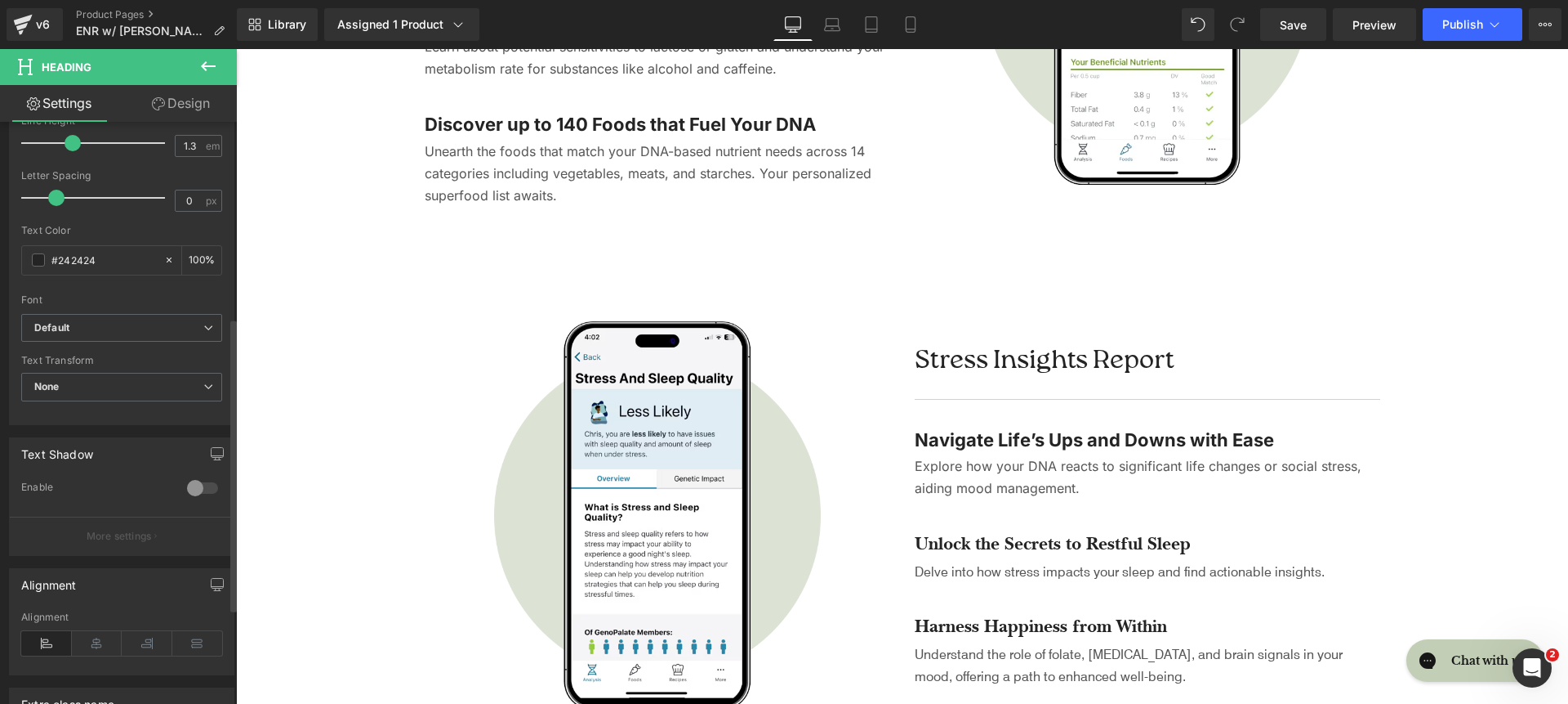
click at [100, 311] on div "Font Default Raleway Baskervville Work Sans Open Sans Zeyada Inter Source Sans …" at bounding box center [121, 116] width 201 height 395
click at [104, 327] on b "Default" at bounding box center [118, 328] width 169 height 14
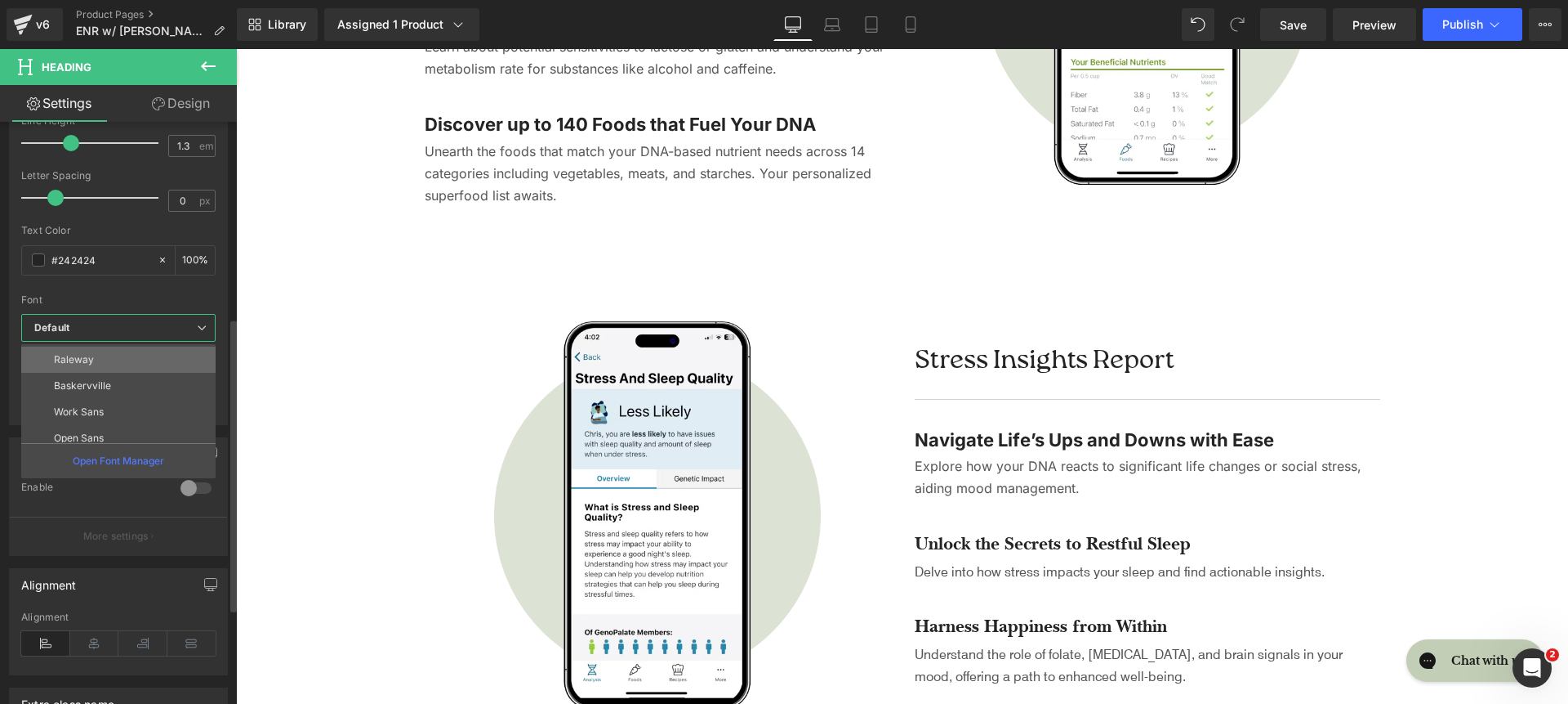
scroll to position [165, 0]
click at [108, 360] on li "Inter" at bounding box center [122, 349] width 202 height 26
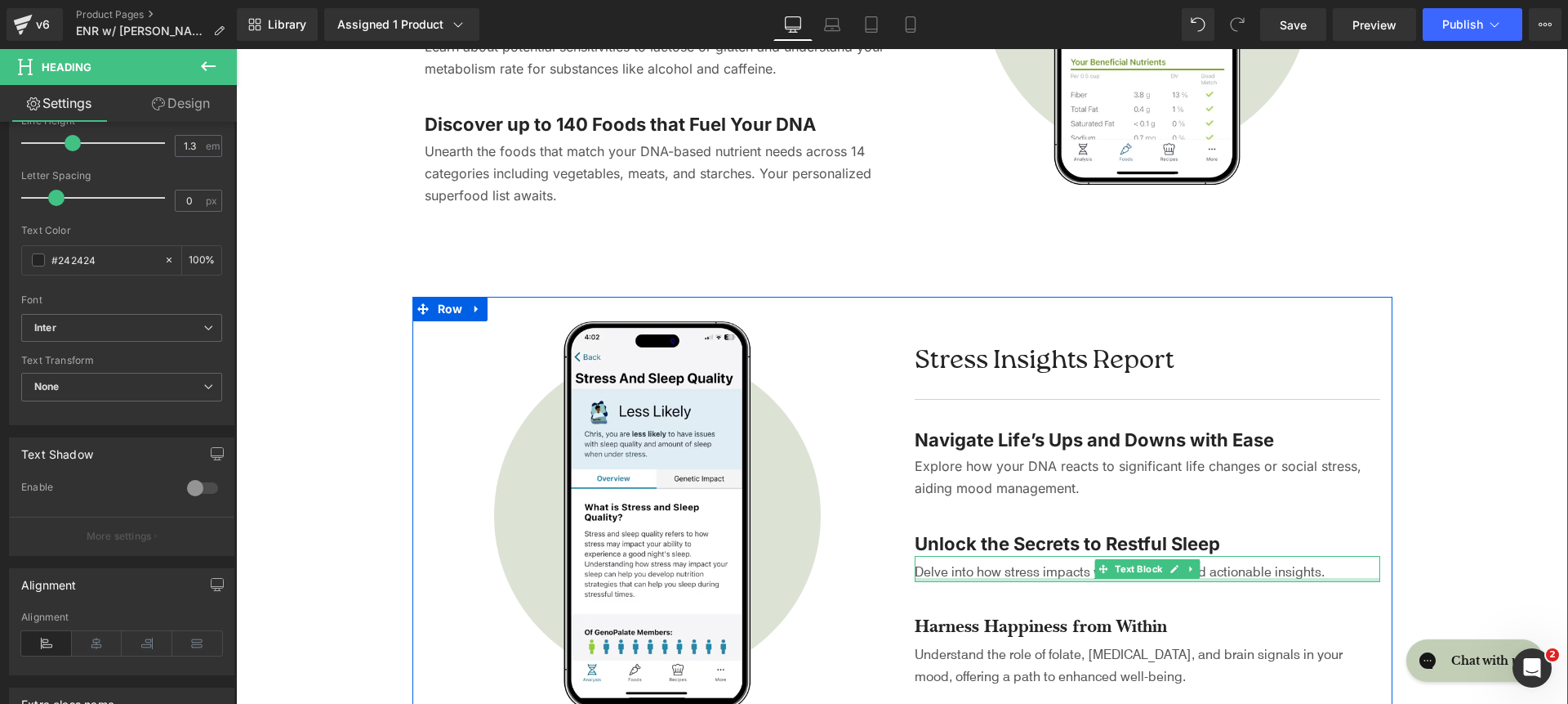
click at [939, 578] on div at bounding box center [1147, 580] width 466 height 4
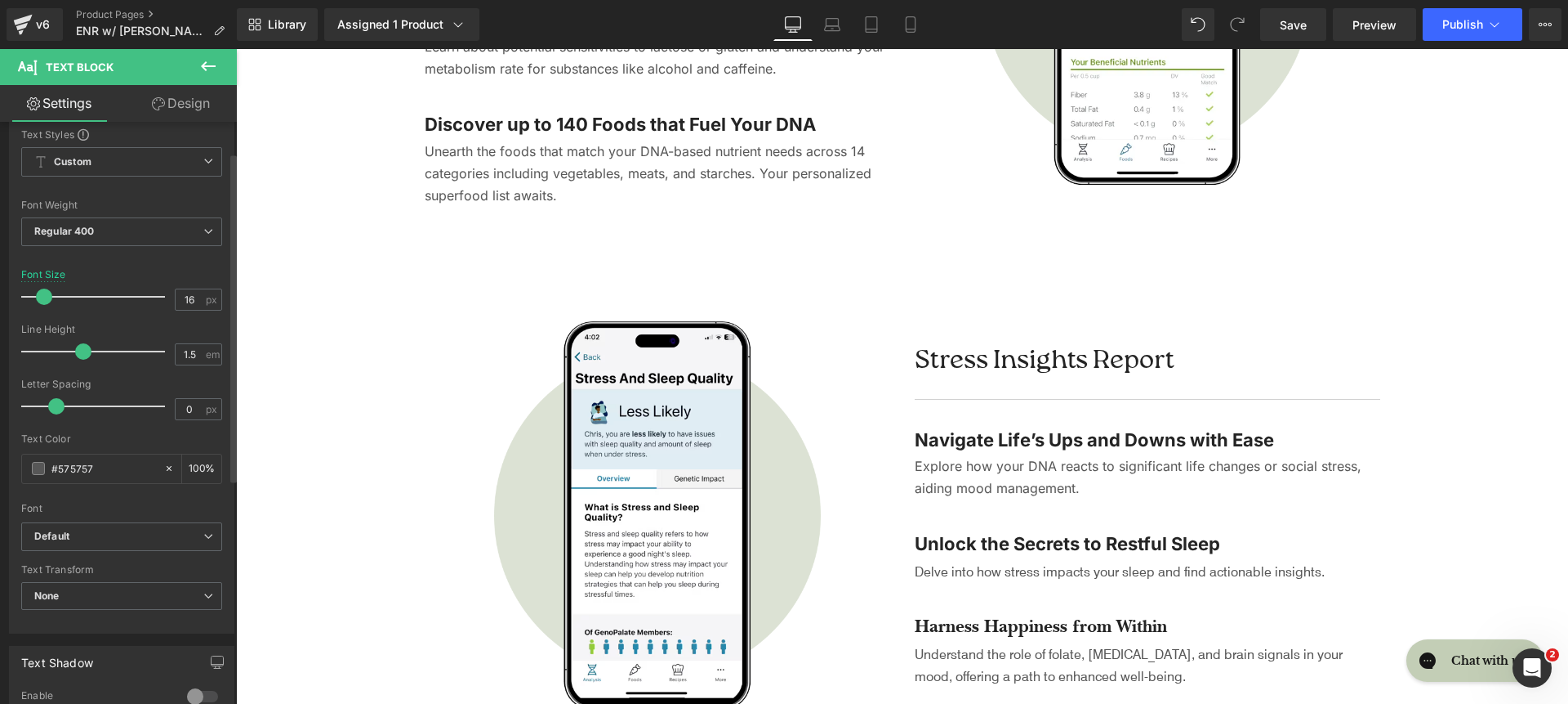
scroll to position [188, 0]
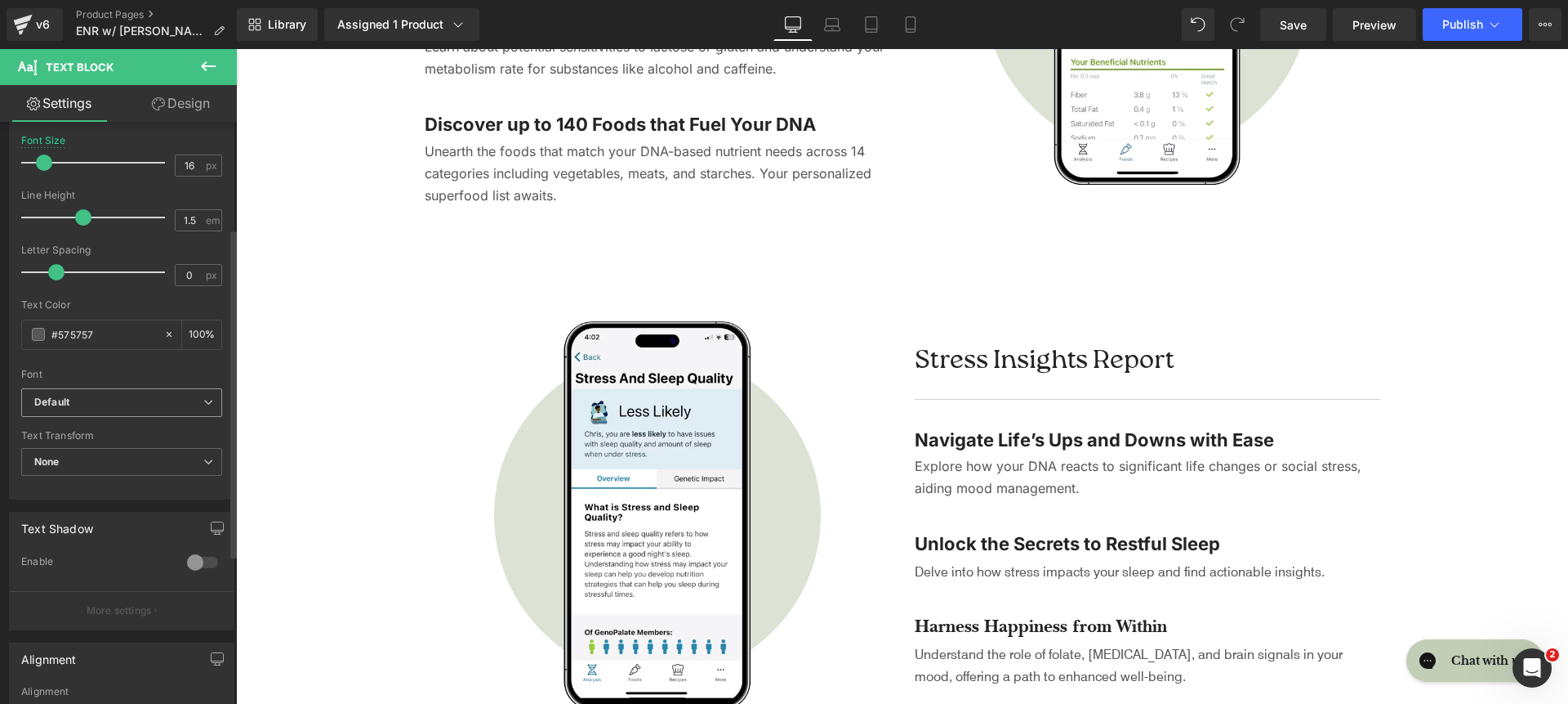
click at [83, 410] on span "Default" at bounding box center [121, 402] width 201 height 28
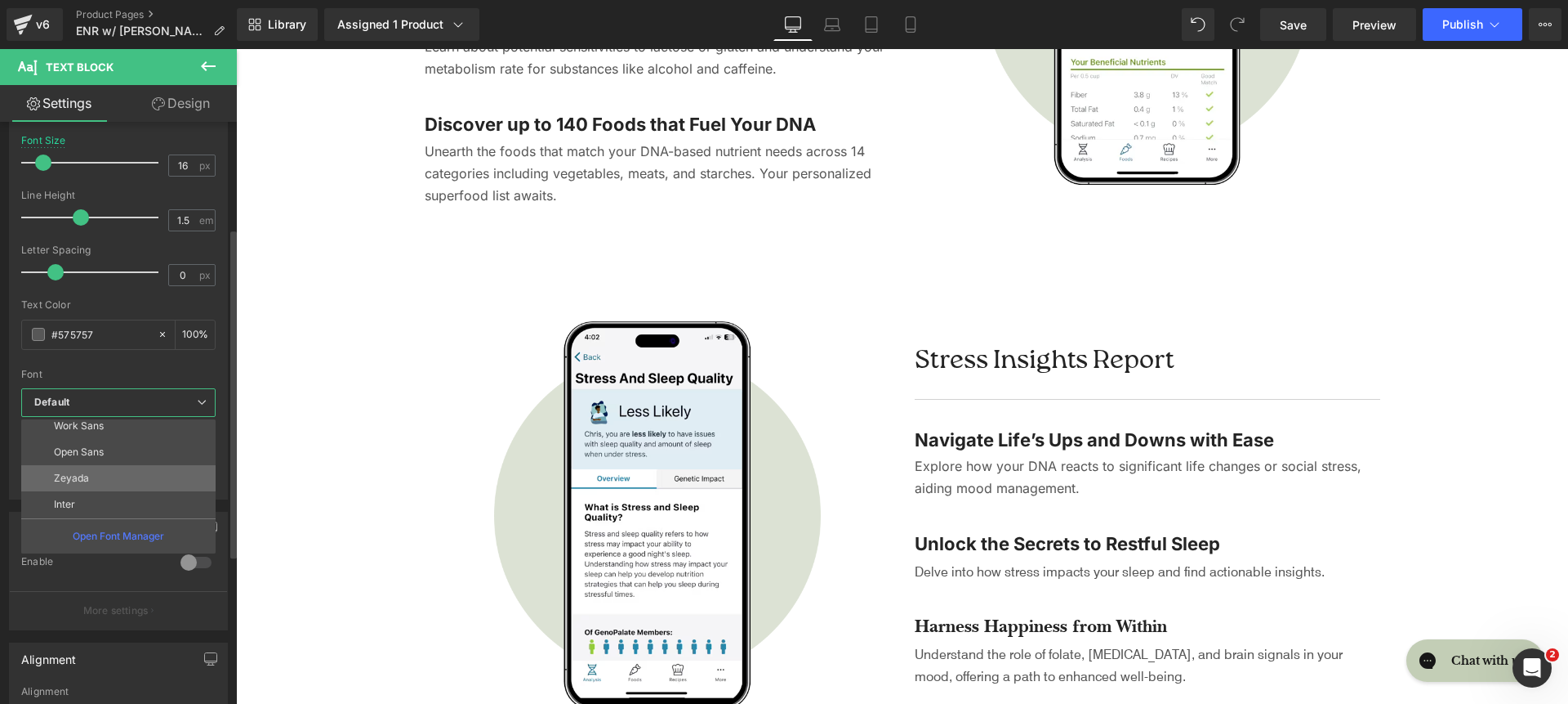
scroll to position [88, 0]
click at [110, 497] on li "Inter" at bounding box center [122, 500] width 202 height 26
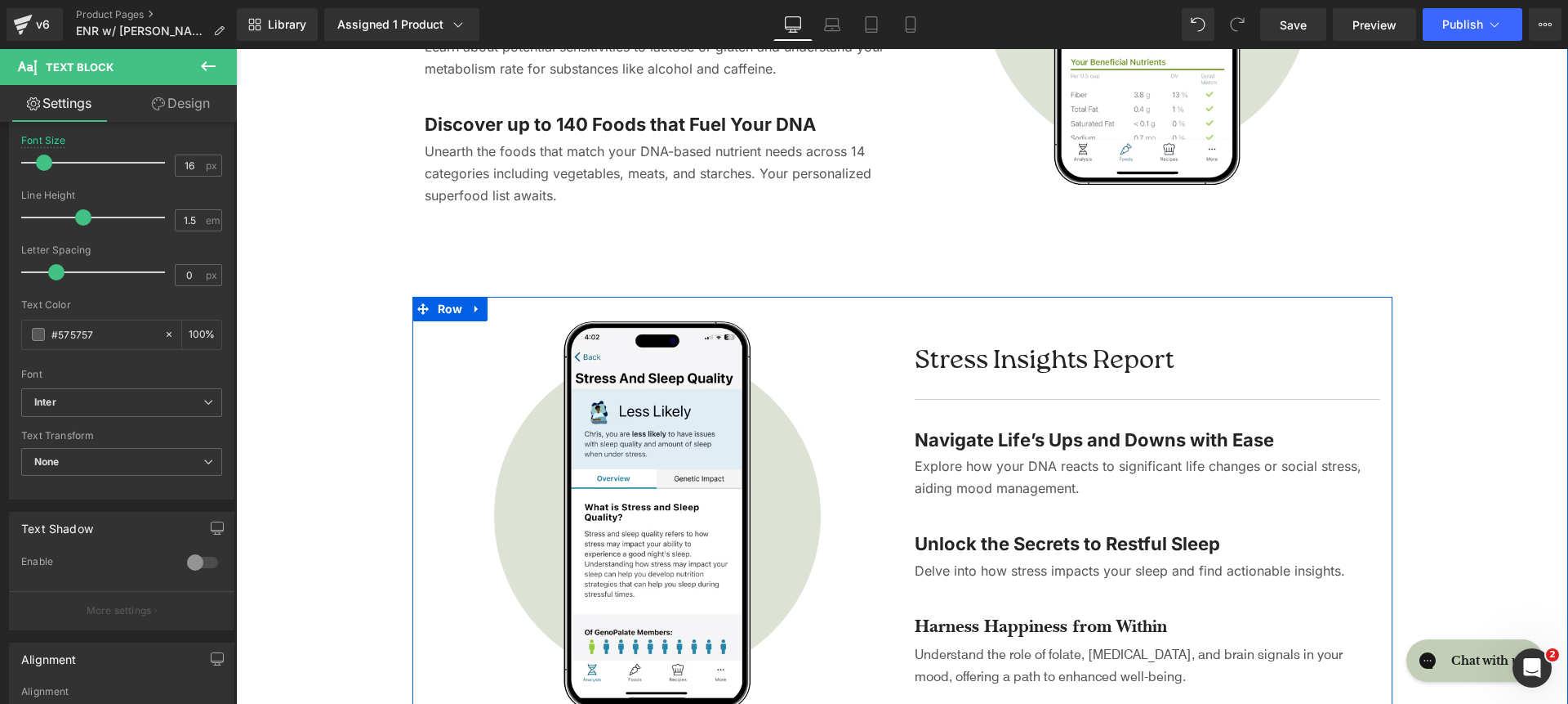
scroll to position [3291, 0]
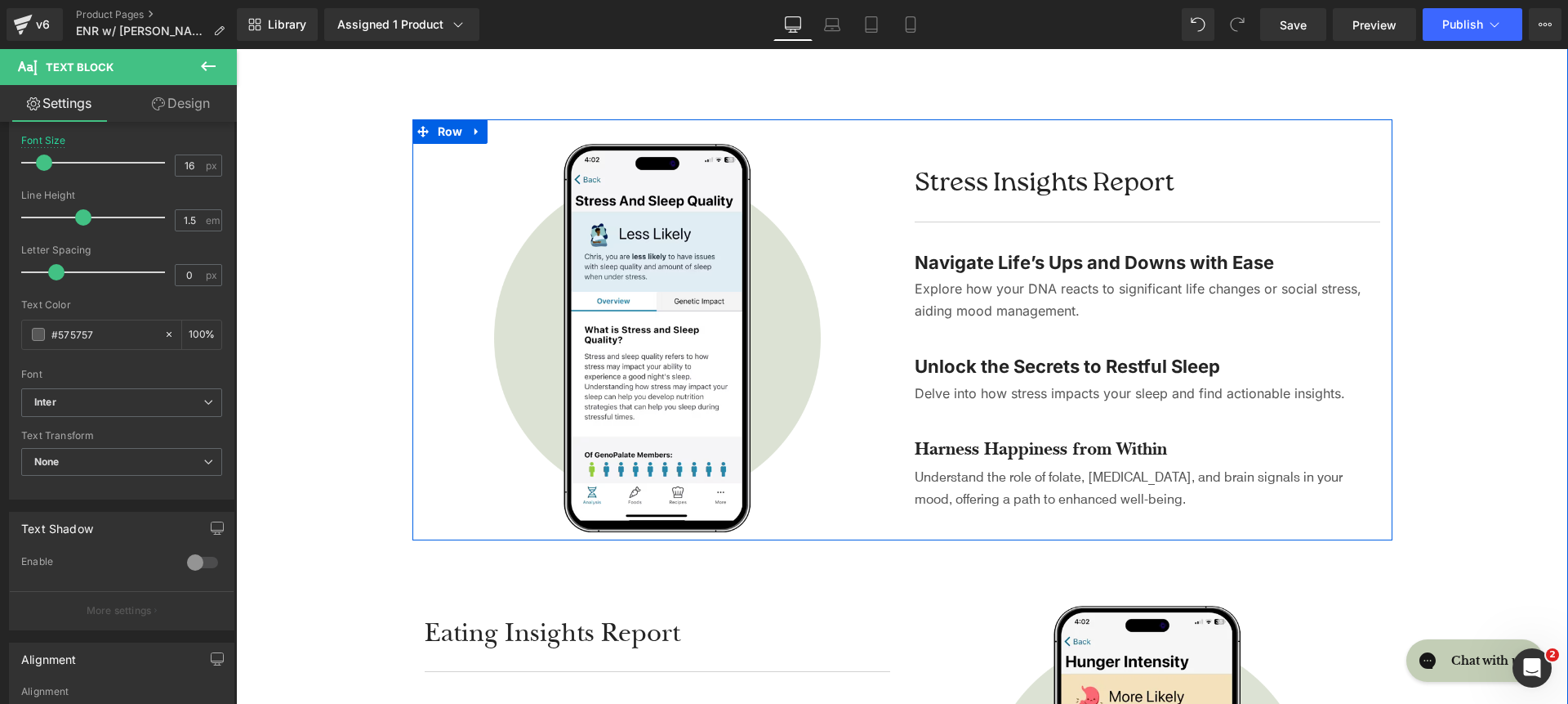
click at [958, 453] on h4 "Harness Happiness from Within" at bounding box center [1147, 449] width 466 height 23
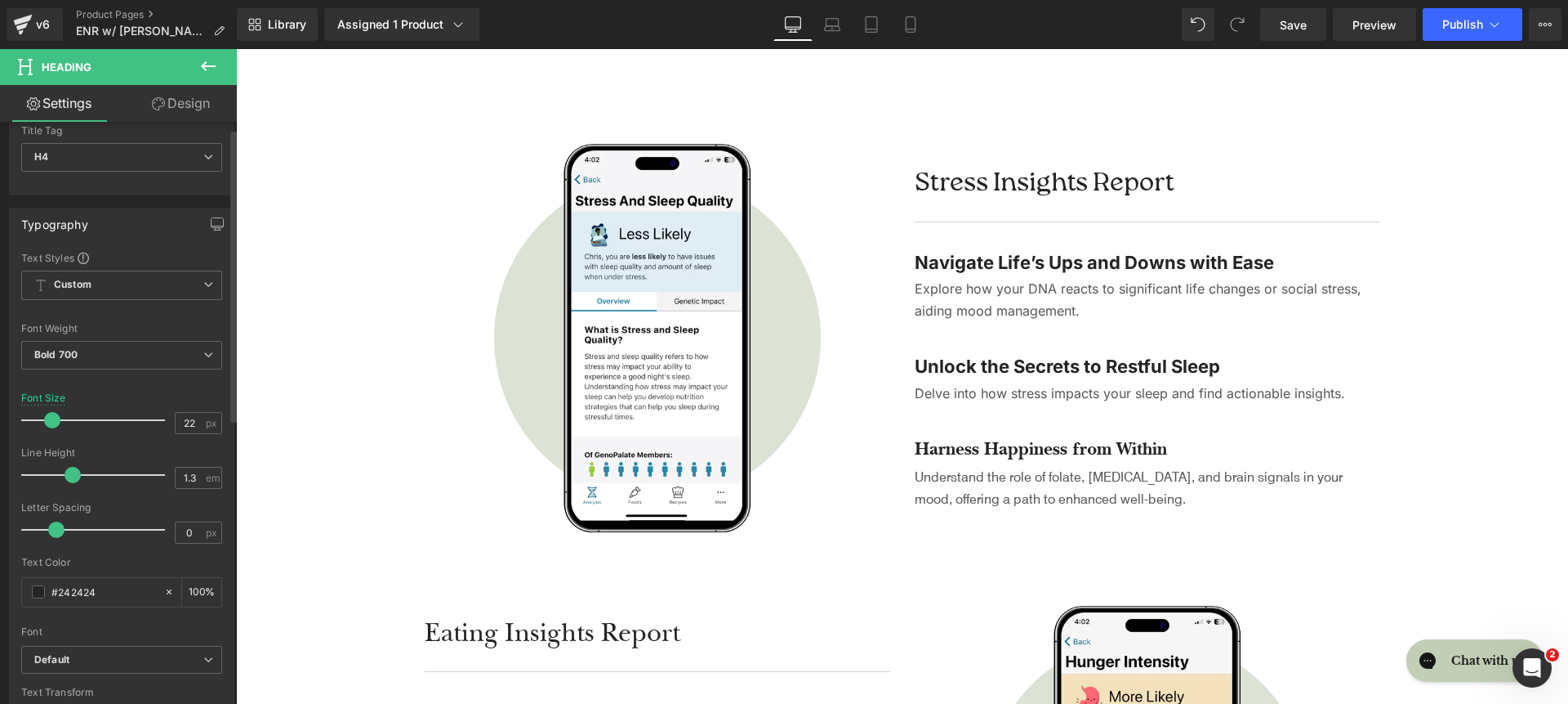
scroll to position [0, 0]
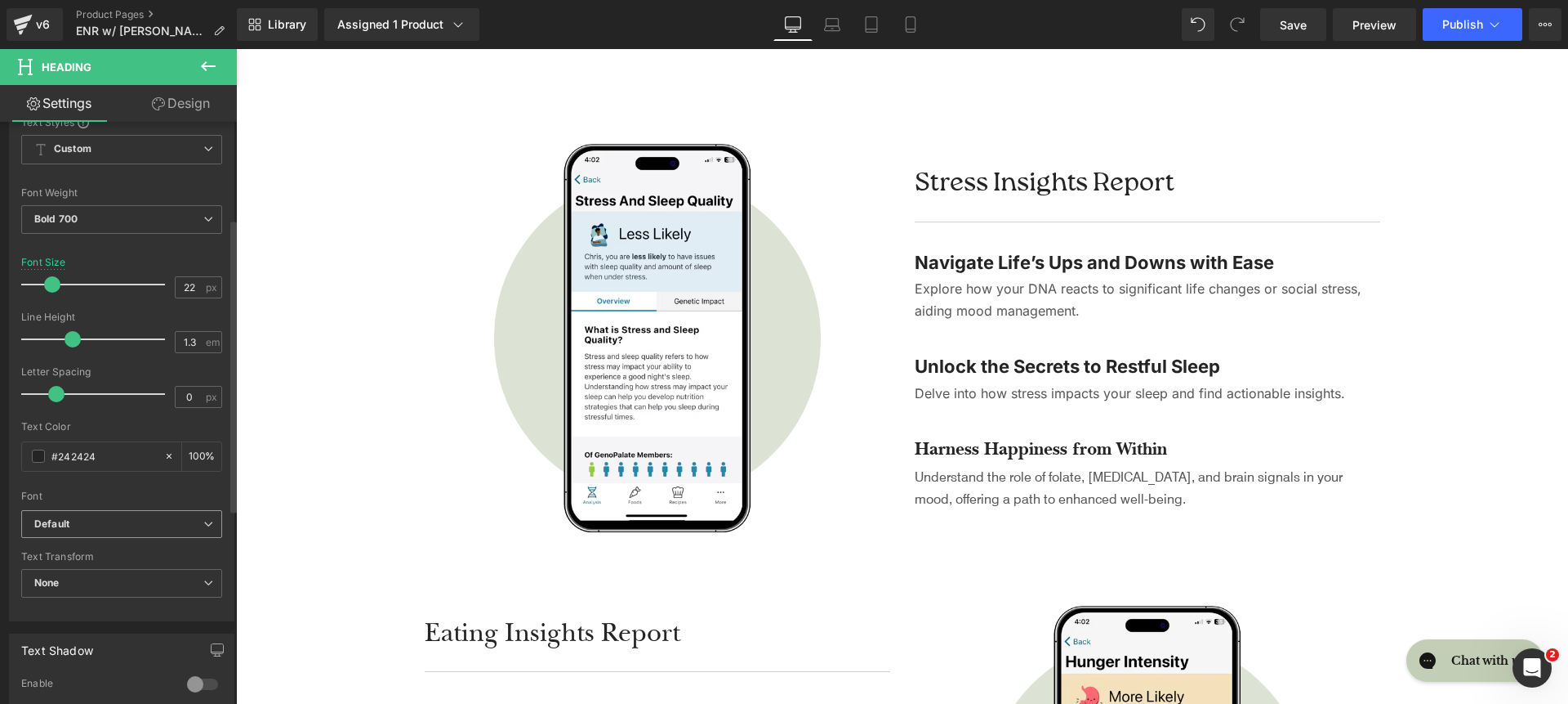
click at [129, 528] on b "Default" at bounding box center [118, 524] width 169 height 14
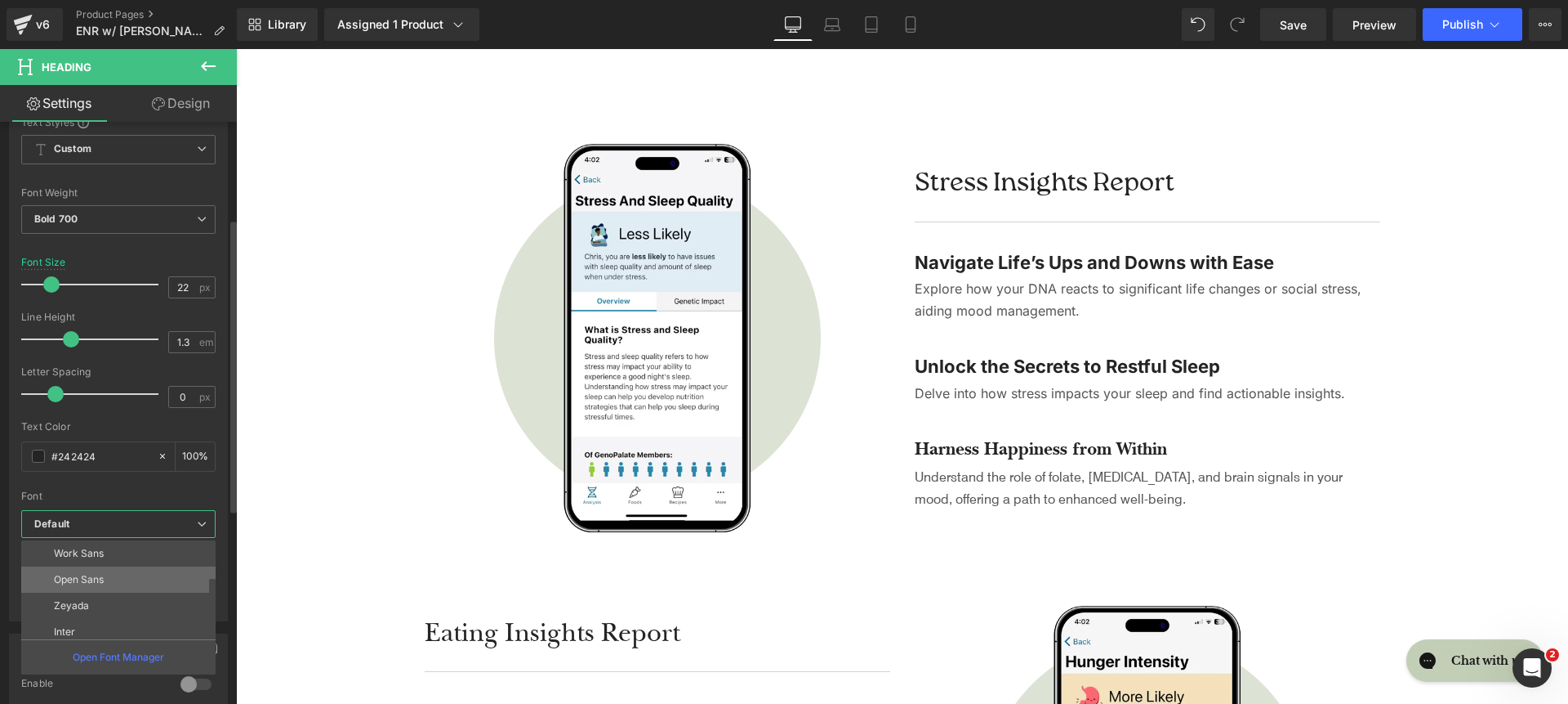
scroll to position [79, 0]
click at [131, 622] on li "Inter" at bounding box center [122, 631] width 202 height 26
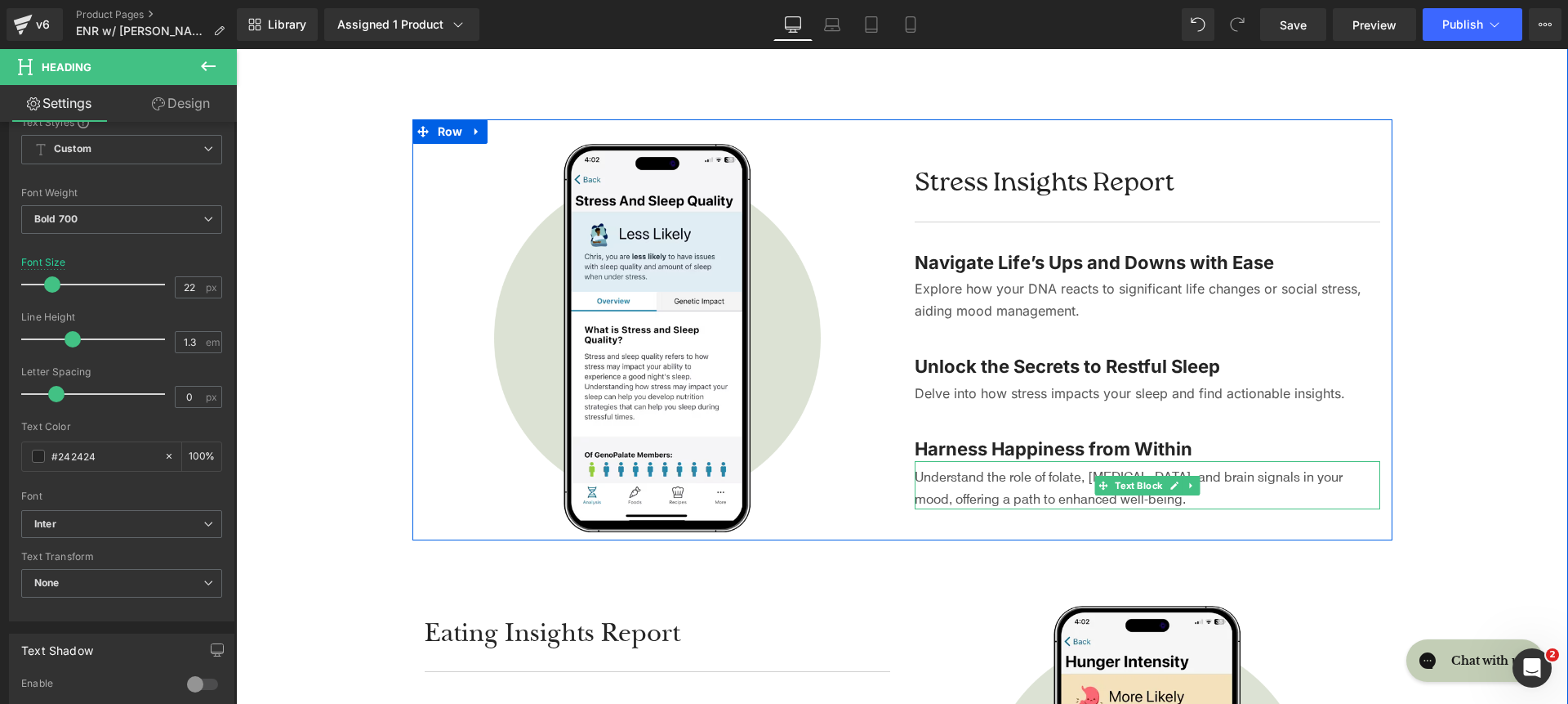
click at [930, 469] on p "Understand the role of folate, cortisol, and brain signals in your mood, offeri…" at bounding box center [1147, 487] width 466 height 44
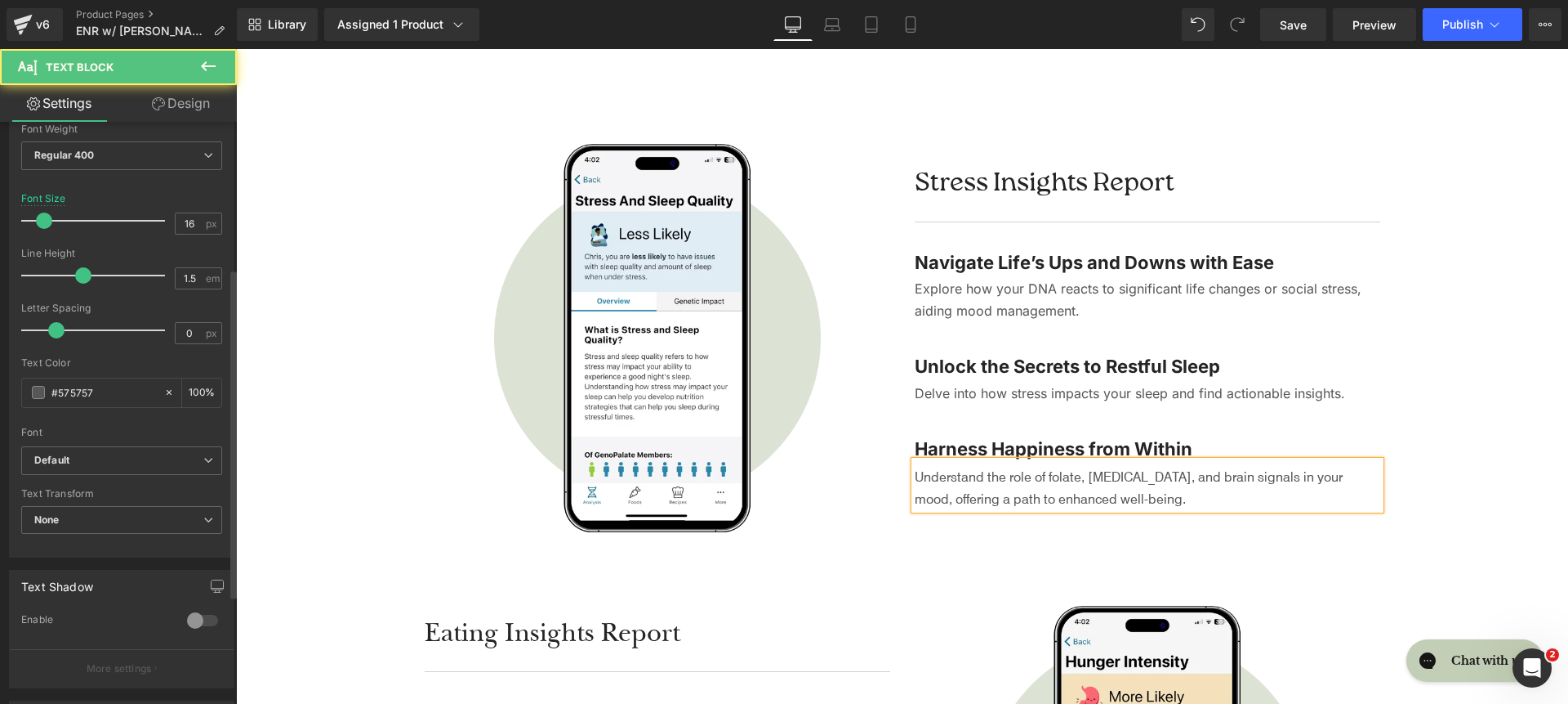
scroll to position [351, 0]
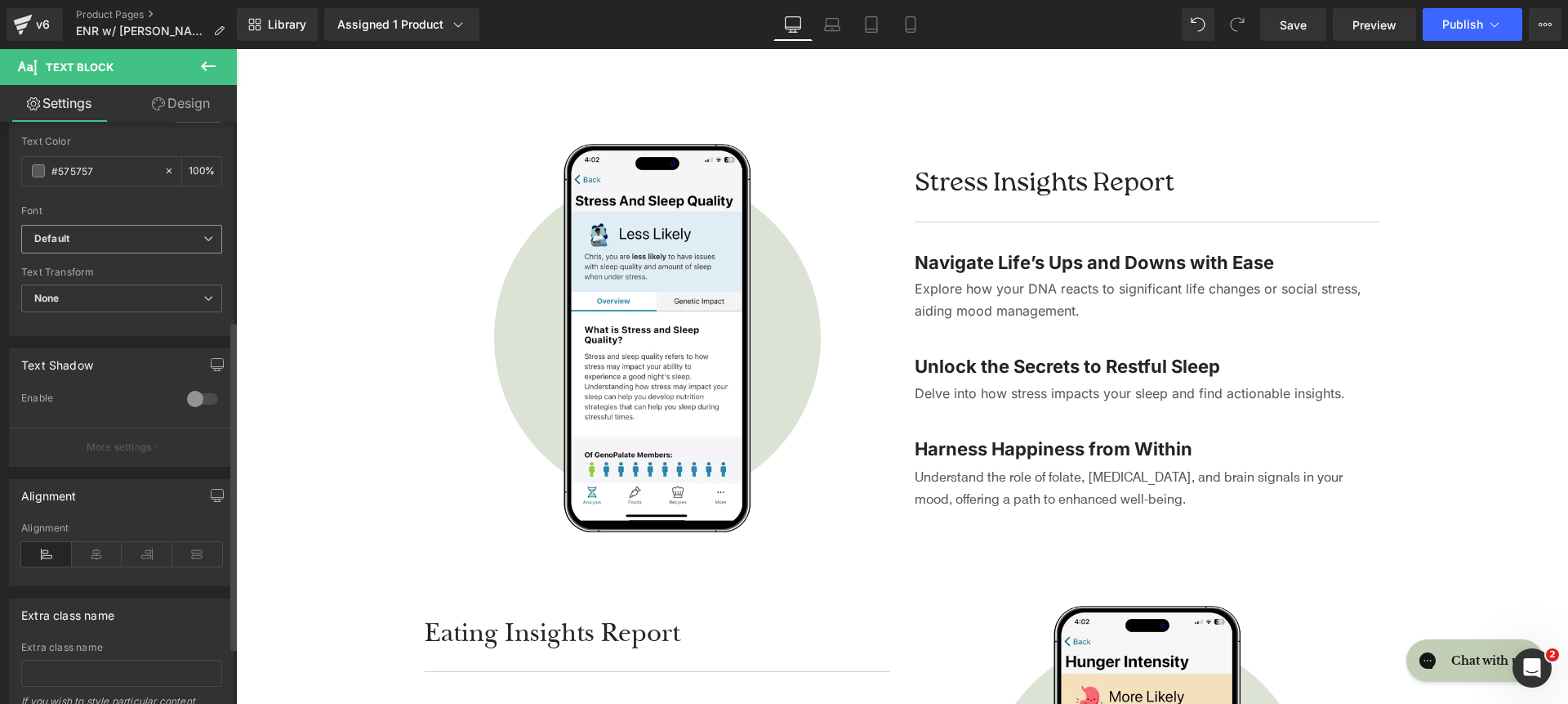
click at [93, 240] on b "Default" at bounding box center [118, 239] width 169 height 14
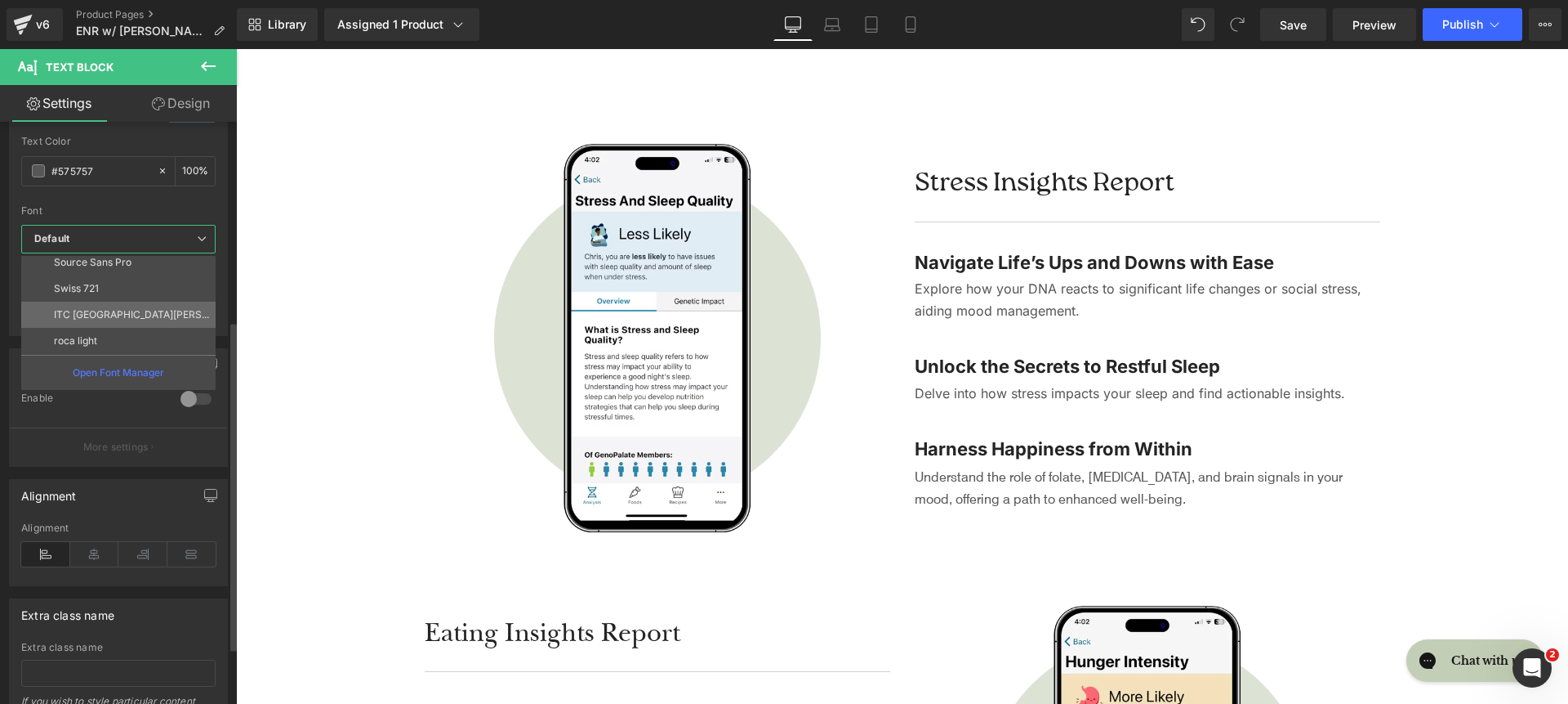
scroll to position [150, 0]
click at [110, 280] on li "Inter" at bounding box center [122, 275] width 202 height 26
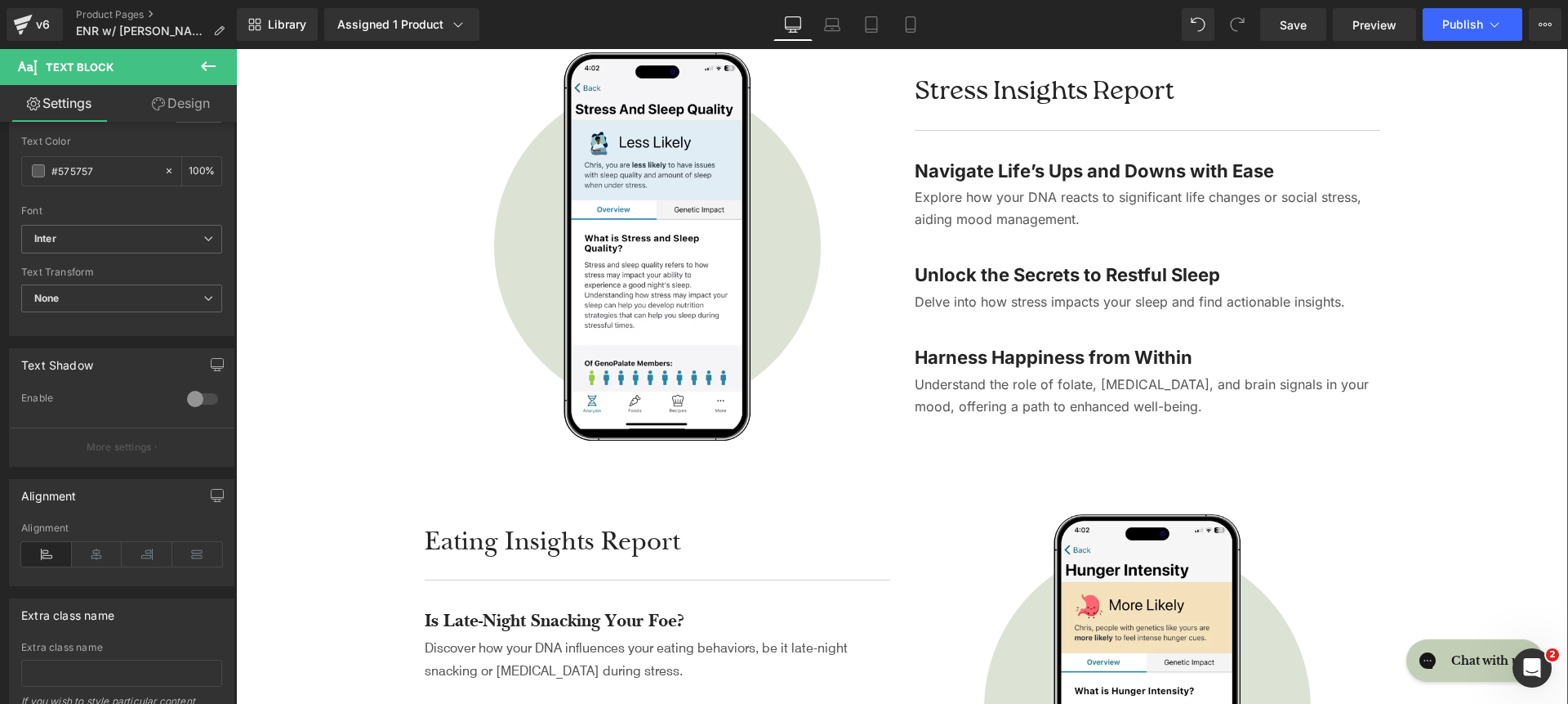
scroll to position [3404, 0]
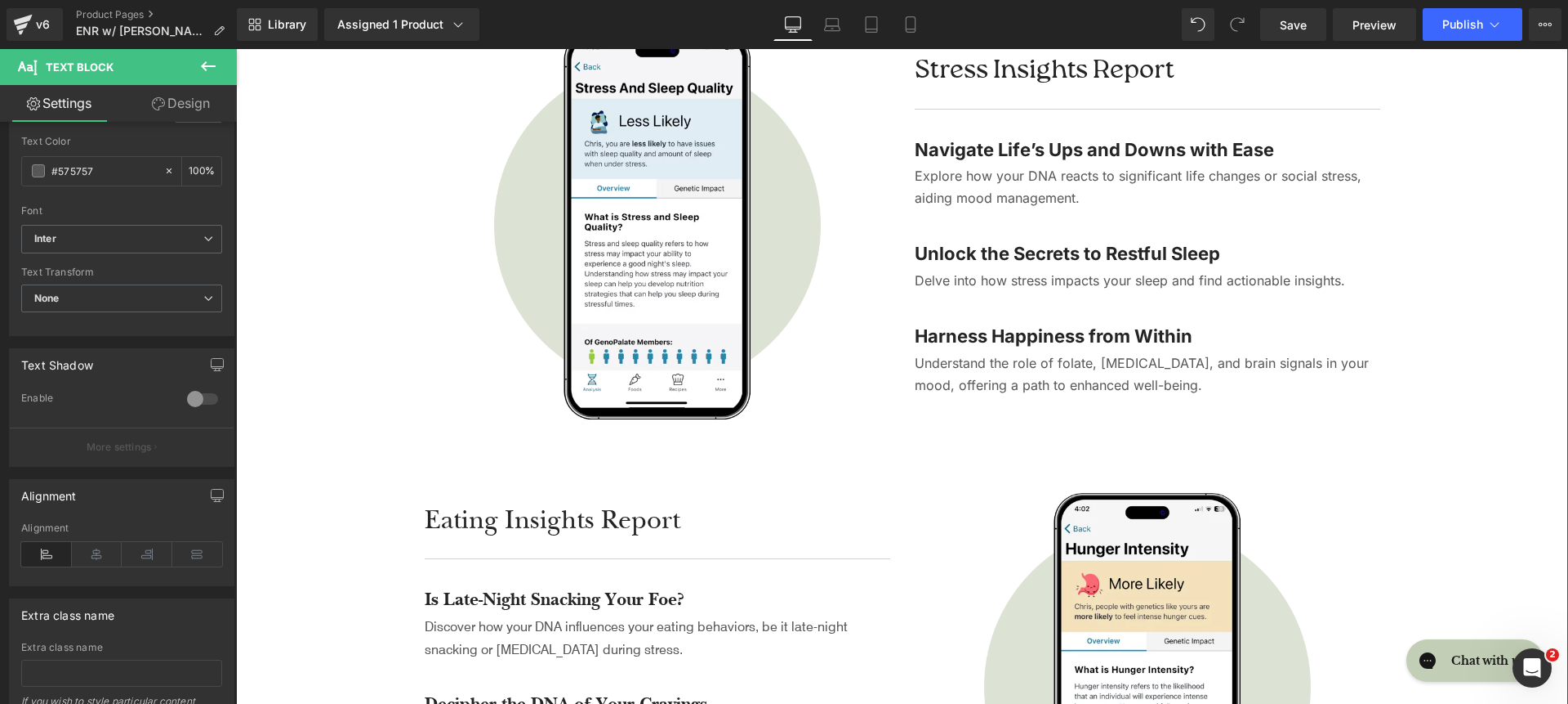
click at [730, 534] on h2 "Eating Insights Report" at bounding box center [658, 520] width 466 height 34
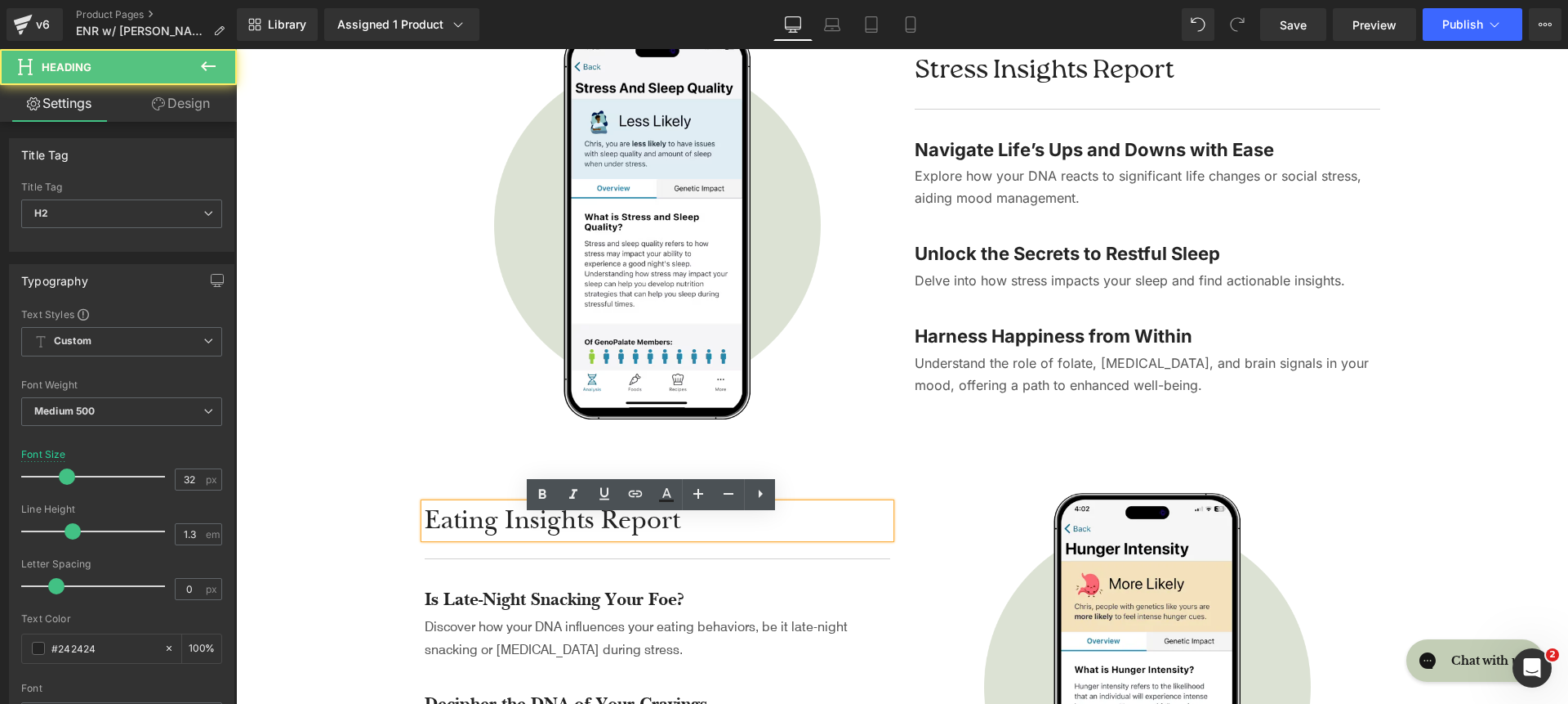
click at [647, 528] on h2 "Eating Insights Report" at bounding box center [658, 520] width 466 height 34
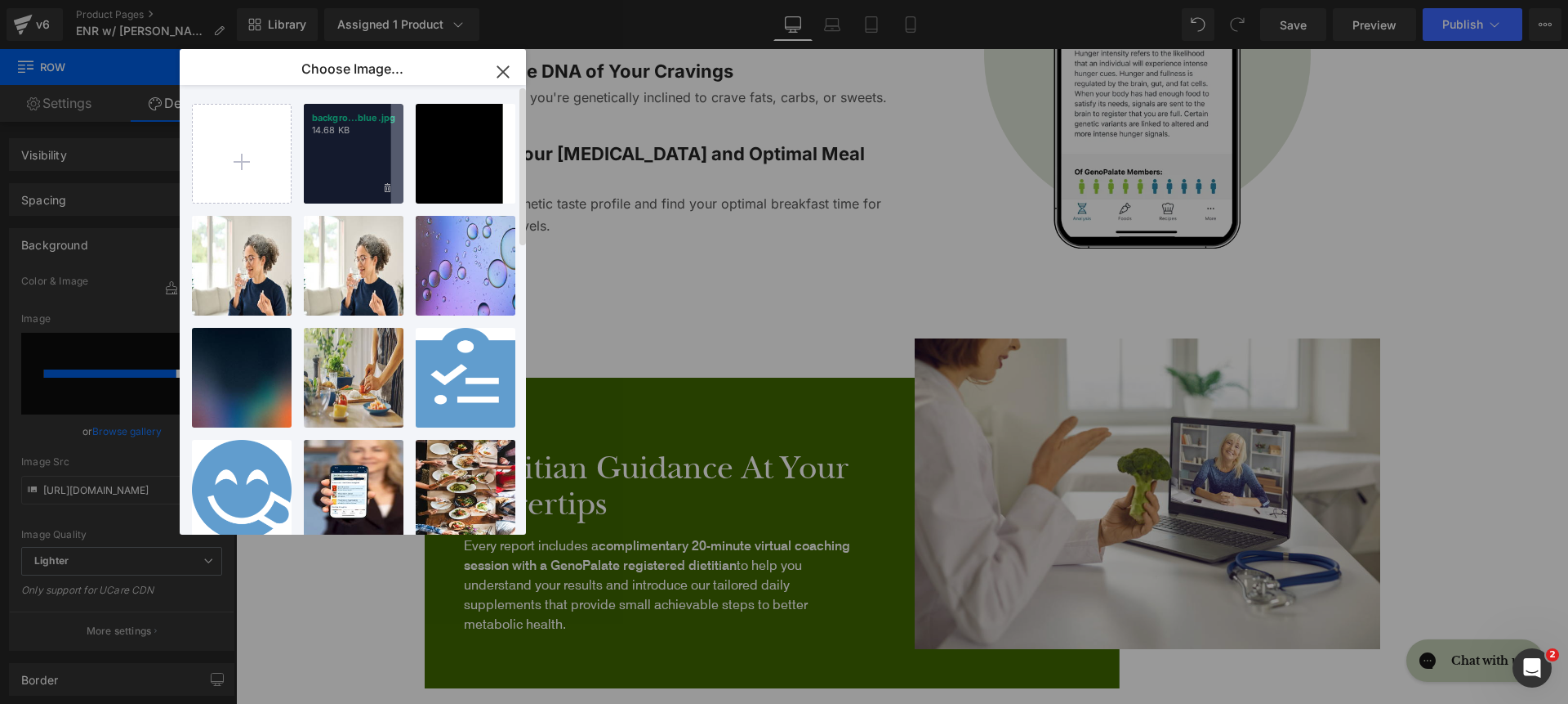
click at [334, 153] on div "backgro...blue.jpg 14.68 KB" at bounding box center [354, 153] width 100 height 100
type input "https://ucarecdn.com/098e6329-6189-4dbb-8352-6bc52180a61d/-/format/auto/-/previ…"
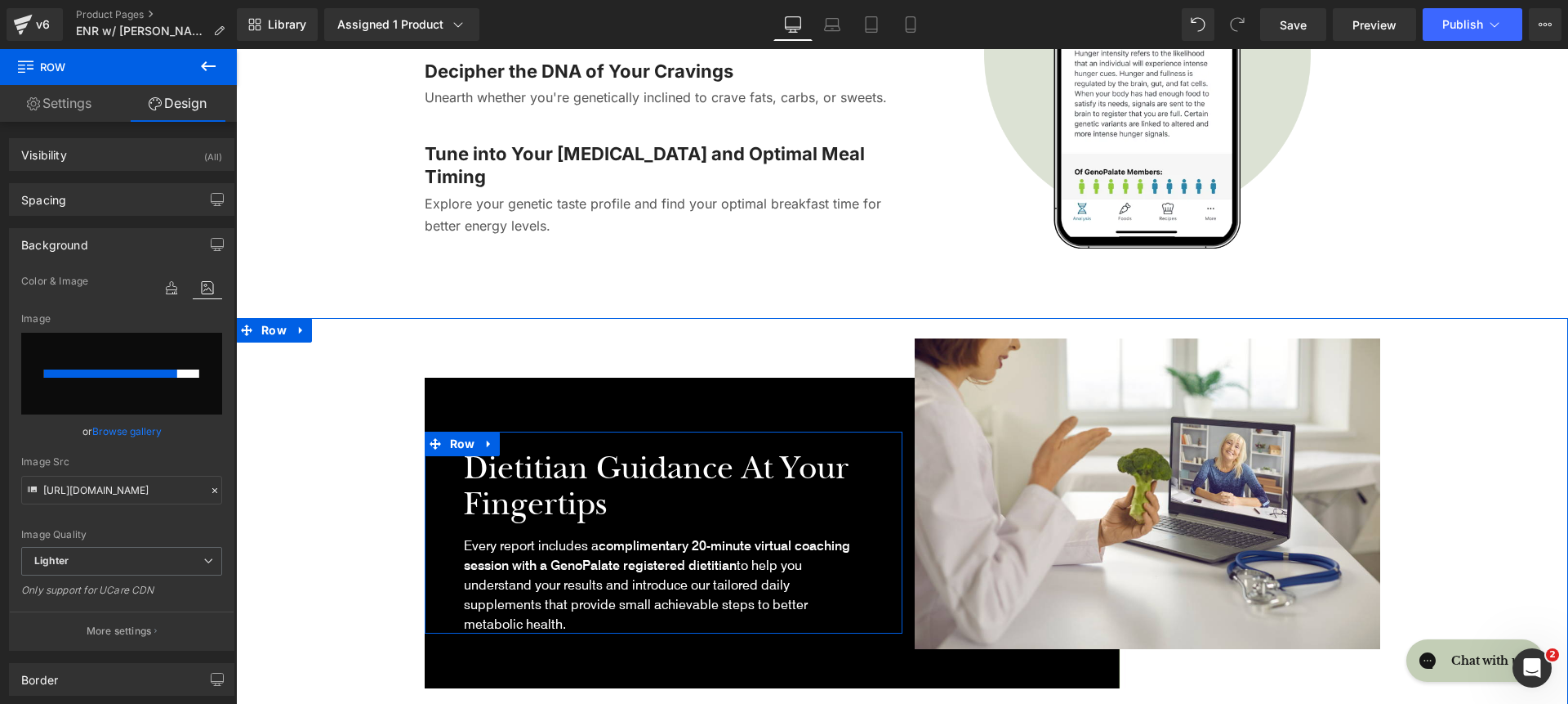
click at [518, 451] on p "NEW!" at bounding box center [664, 441] width 399 height 20
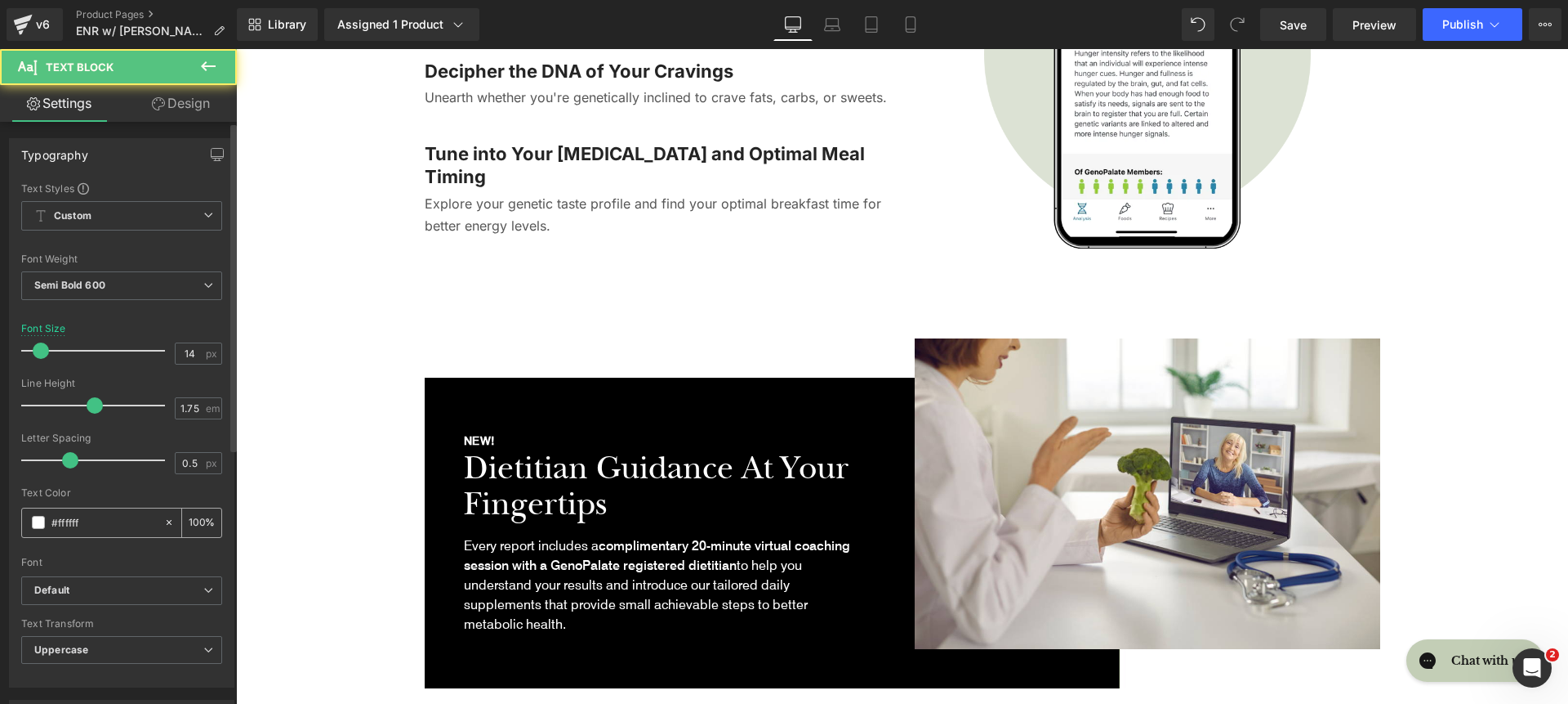
scroll to position [3, 0]
click at [175, 579] on span "Default" at bounding box center [121, 587] width 201 height 28
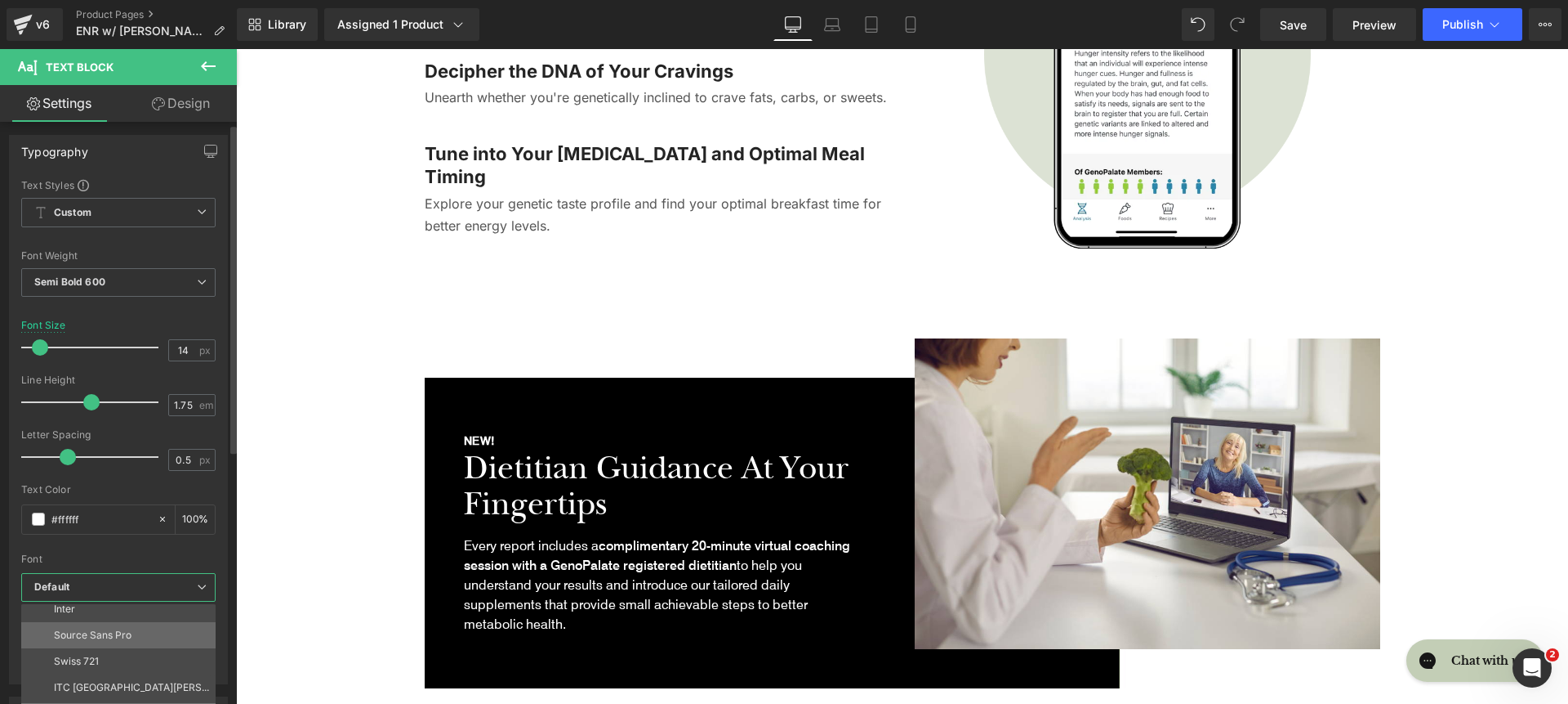
scroll to position [150, 0]
click at [119, 625] on li "Inter" at bounding box center [122, 623] width 202 height 26
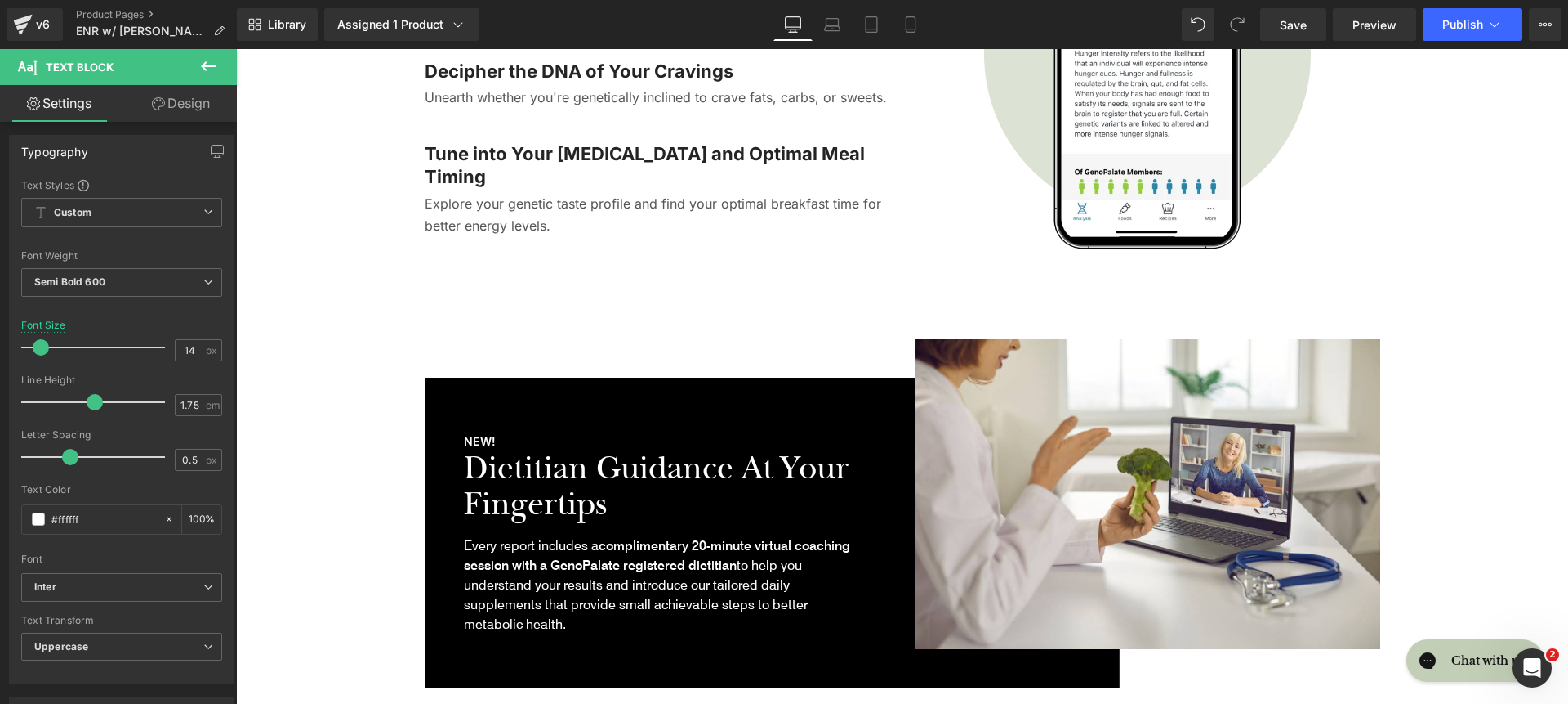
click at [569, 492] on h2 "Dietitian Guidance at Your Fingertips" at bounding box center [664, 486] width 399 height 72
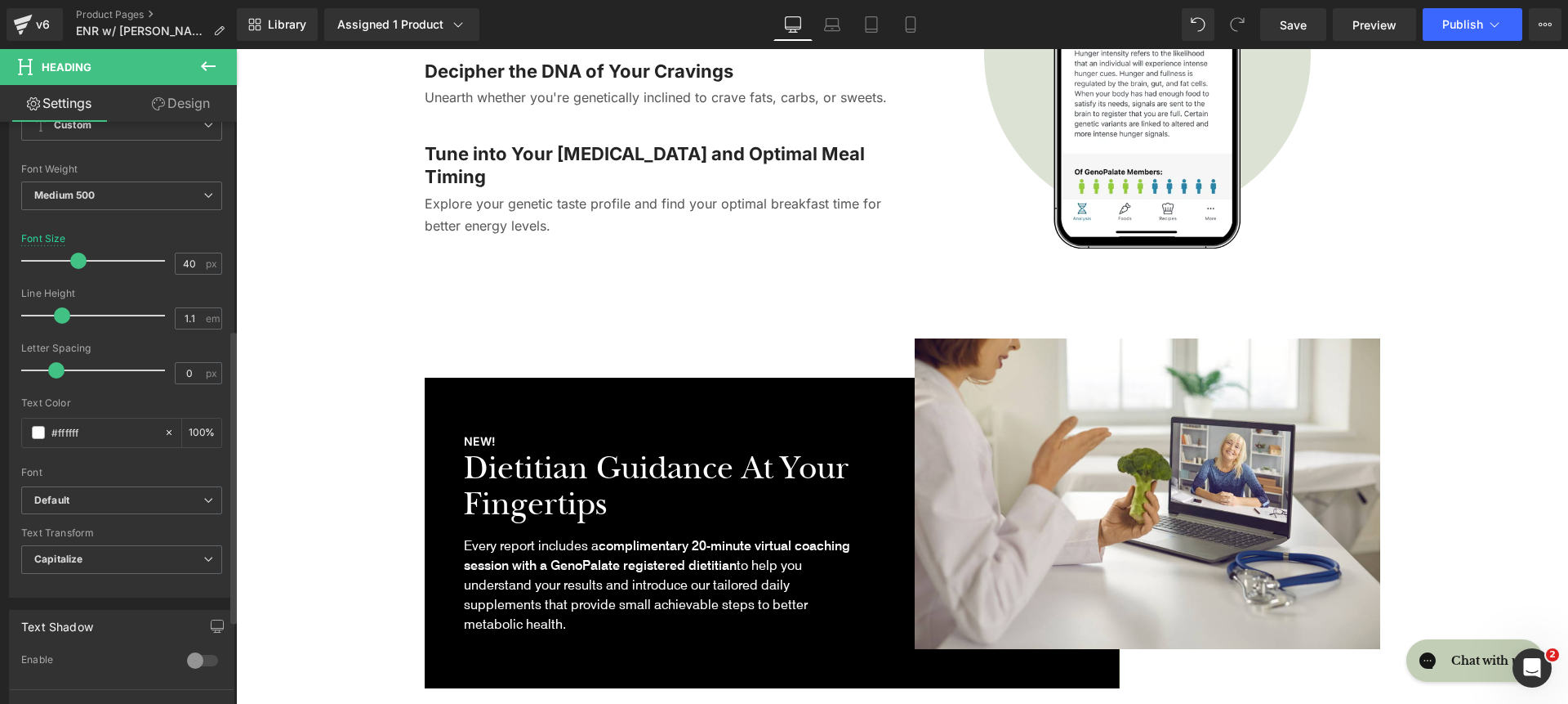
scroll to position [412, 0]
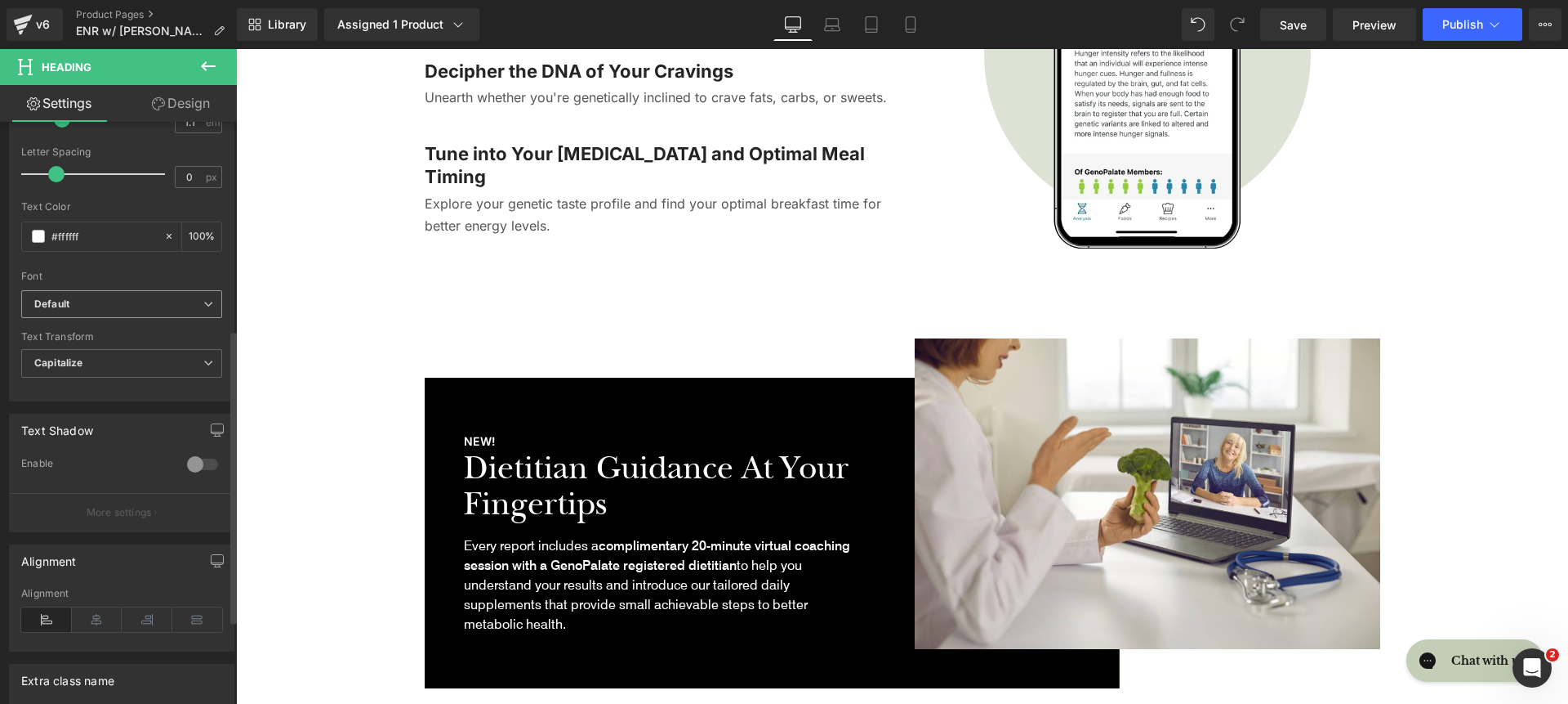
click at [152, 302] on b "Default" at bounding box center [118, 304] width 169 height 14
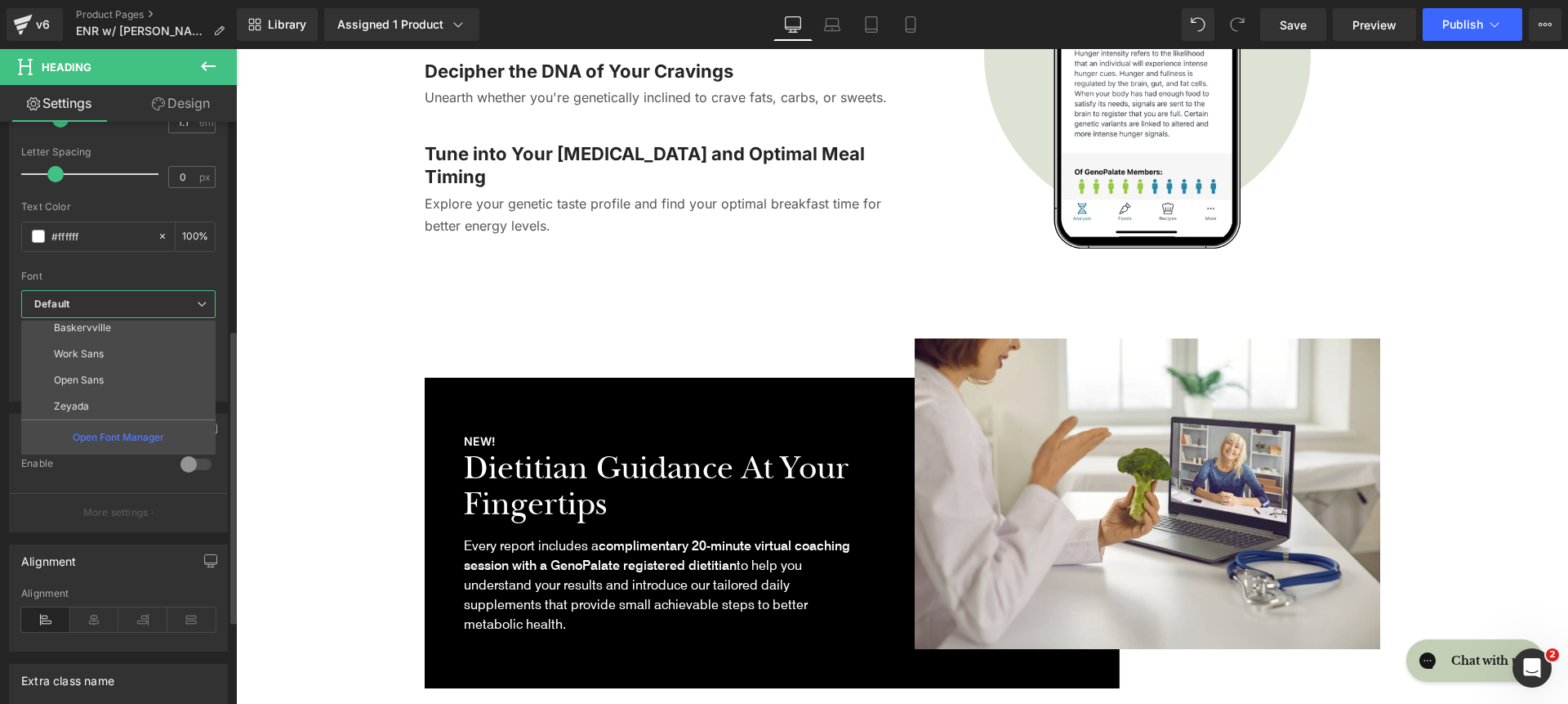
scroll to position [189, 0]
click at [156, 402] on li "roca light" at bounding box center [122, 405] width 202 height 26
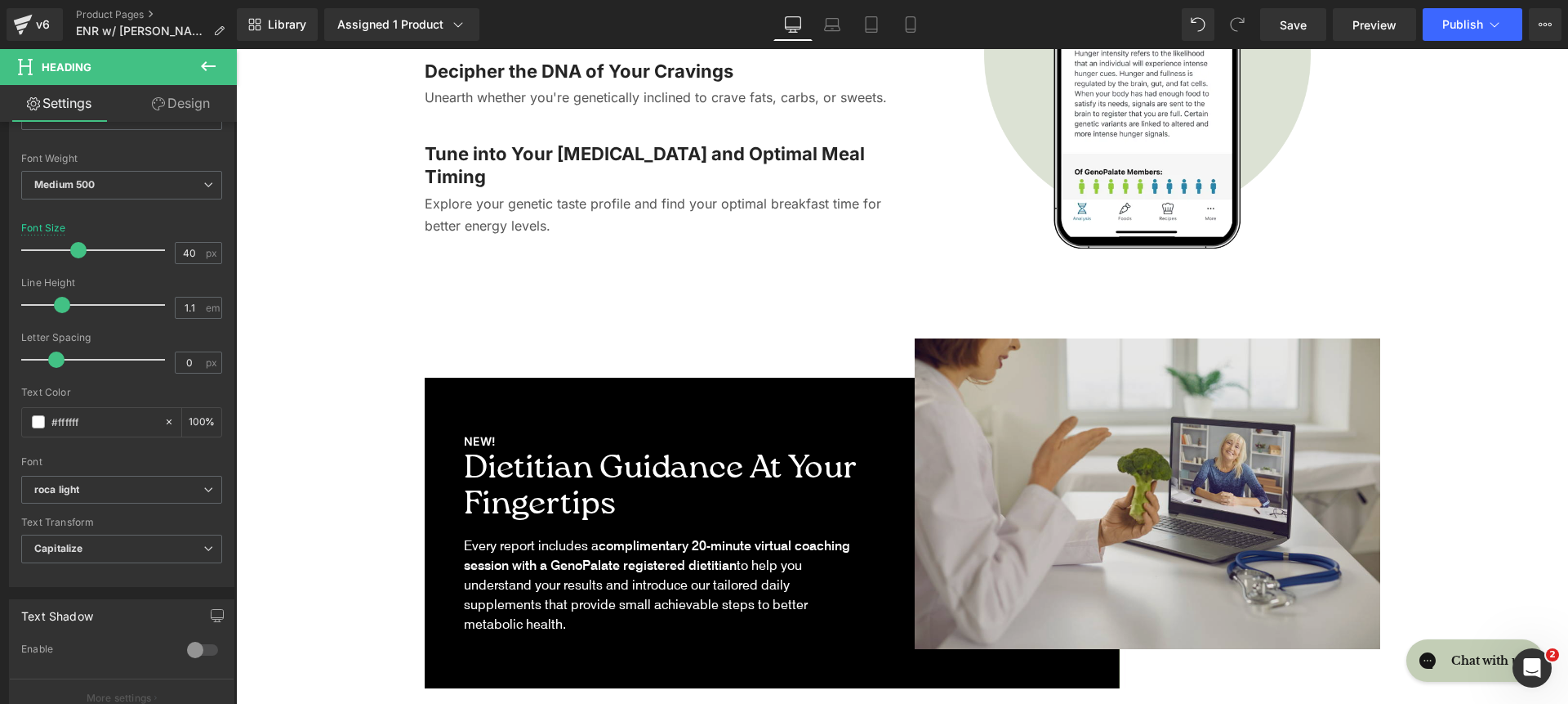
scroll to position [223, 0]
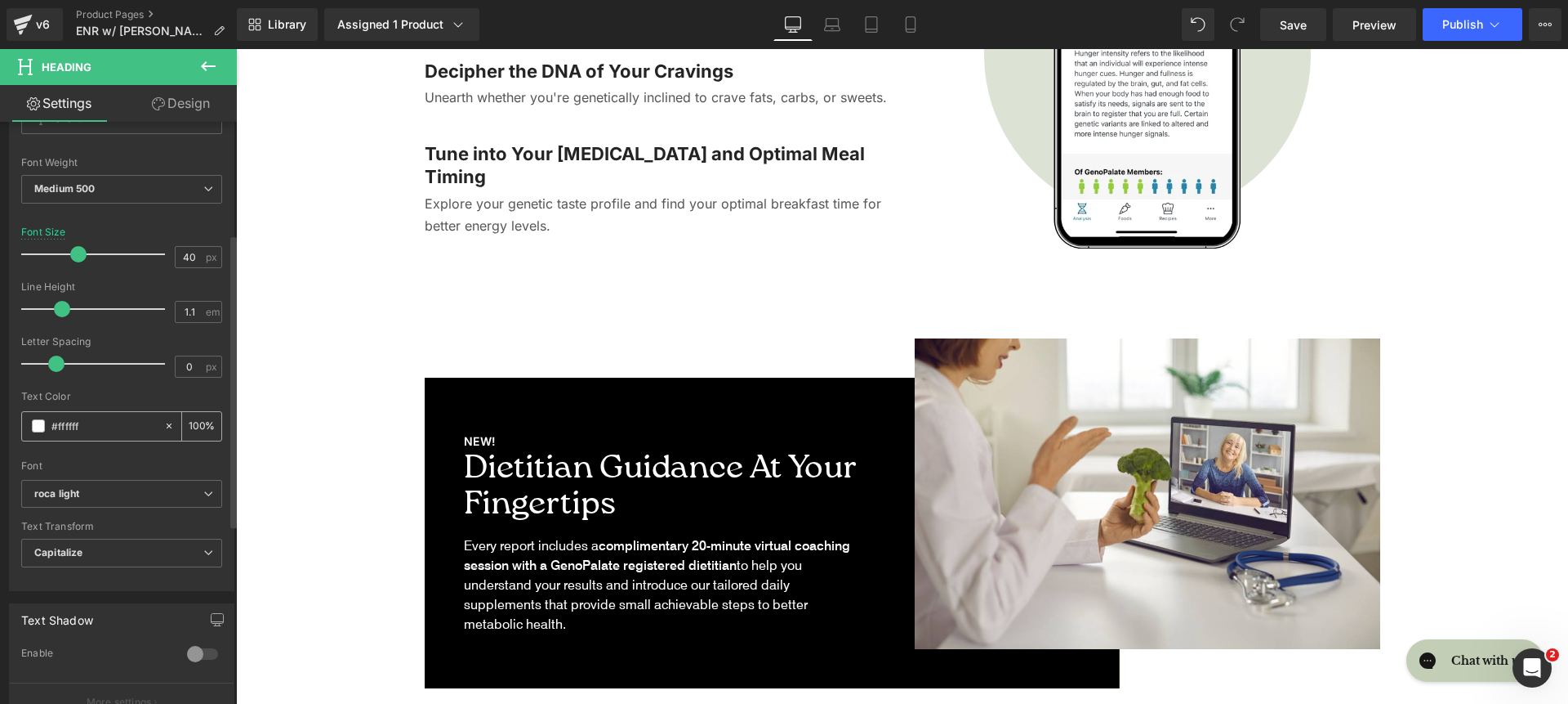
click at [90, 427] on input "#ffffff" at bounding box center [103, 426] width 104 height 18
paste input "DCF1FC"
type input "DCF1FC"
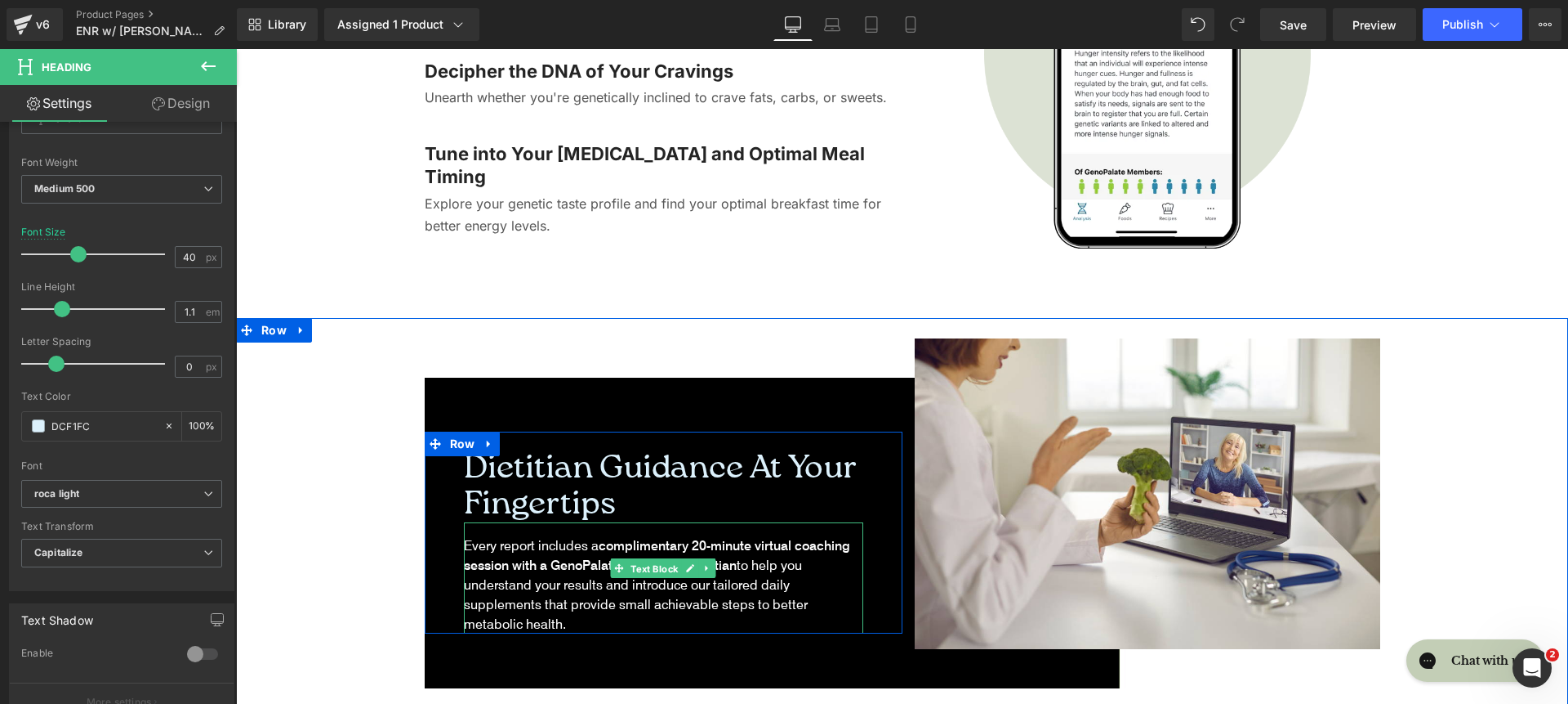
click at [631, 579] on span "Text Block" at bounding box center [654, 569] width 54 height 20
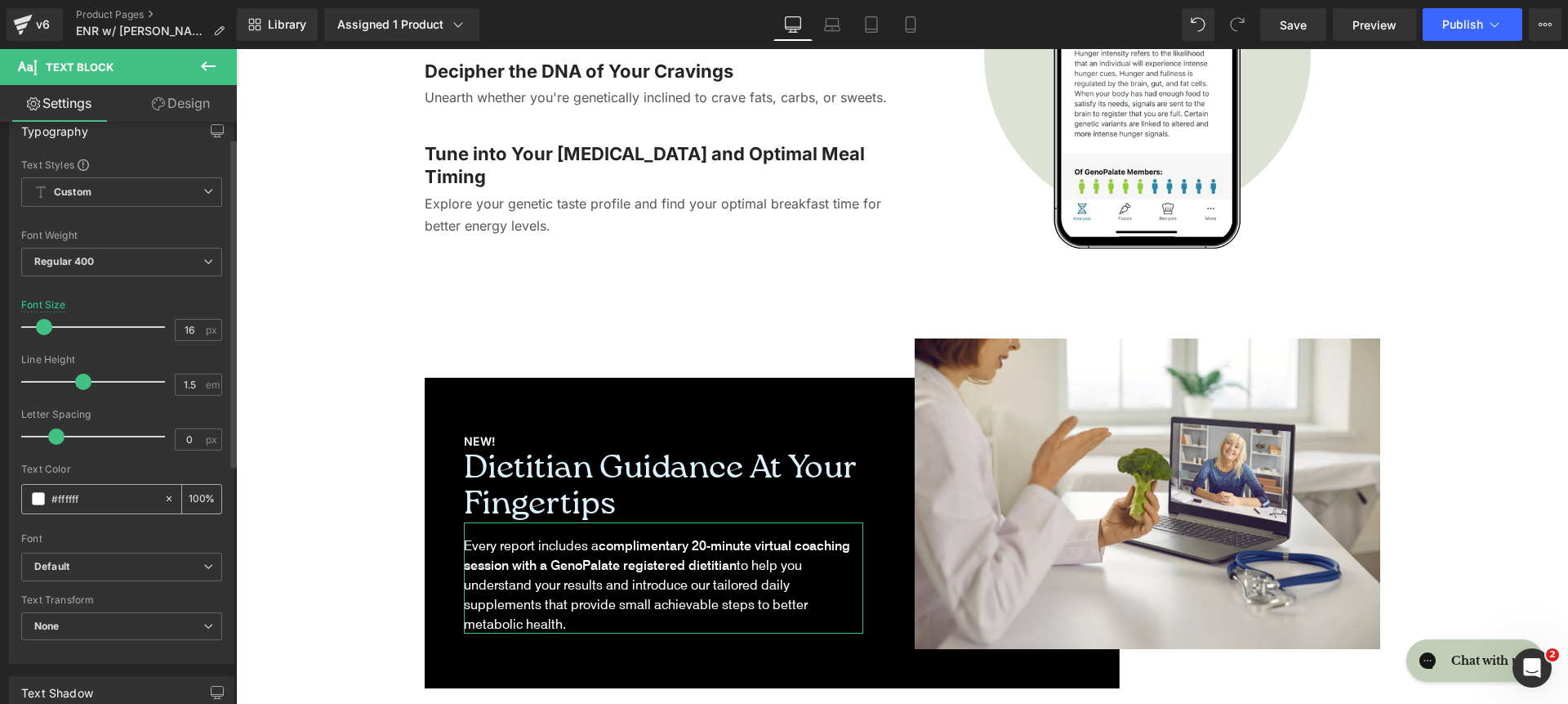
scroll to position [46, 0]
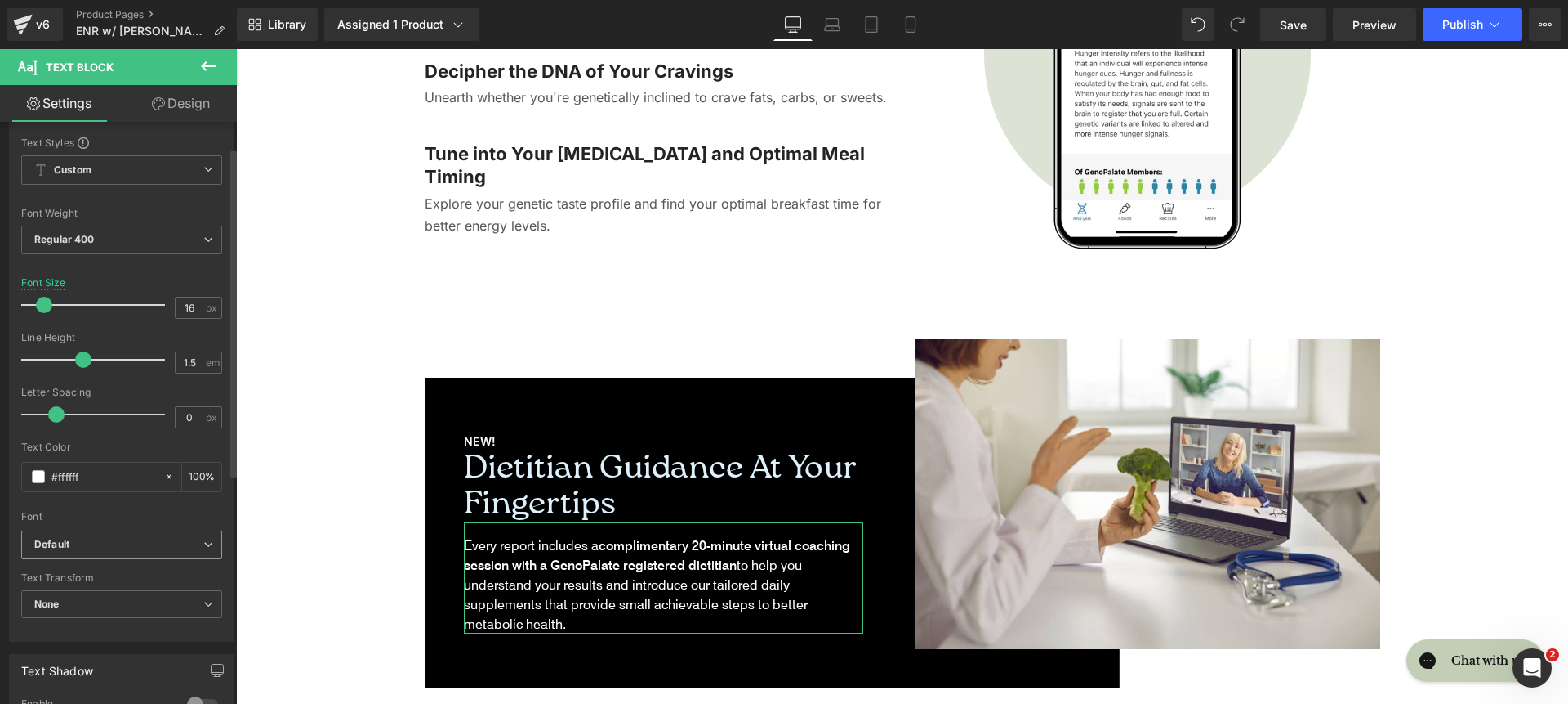
click at [123, 531] on span "Default" at bounding box center [121, 545] width 201 height 28
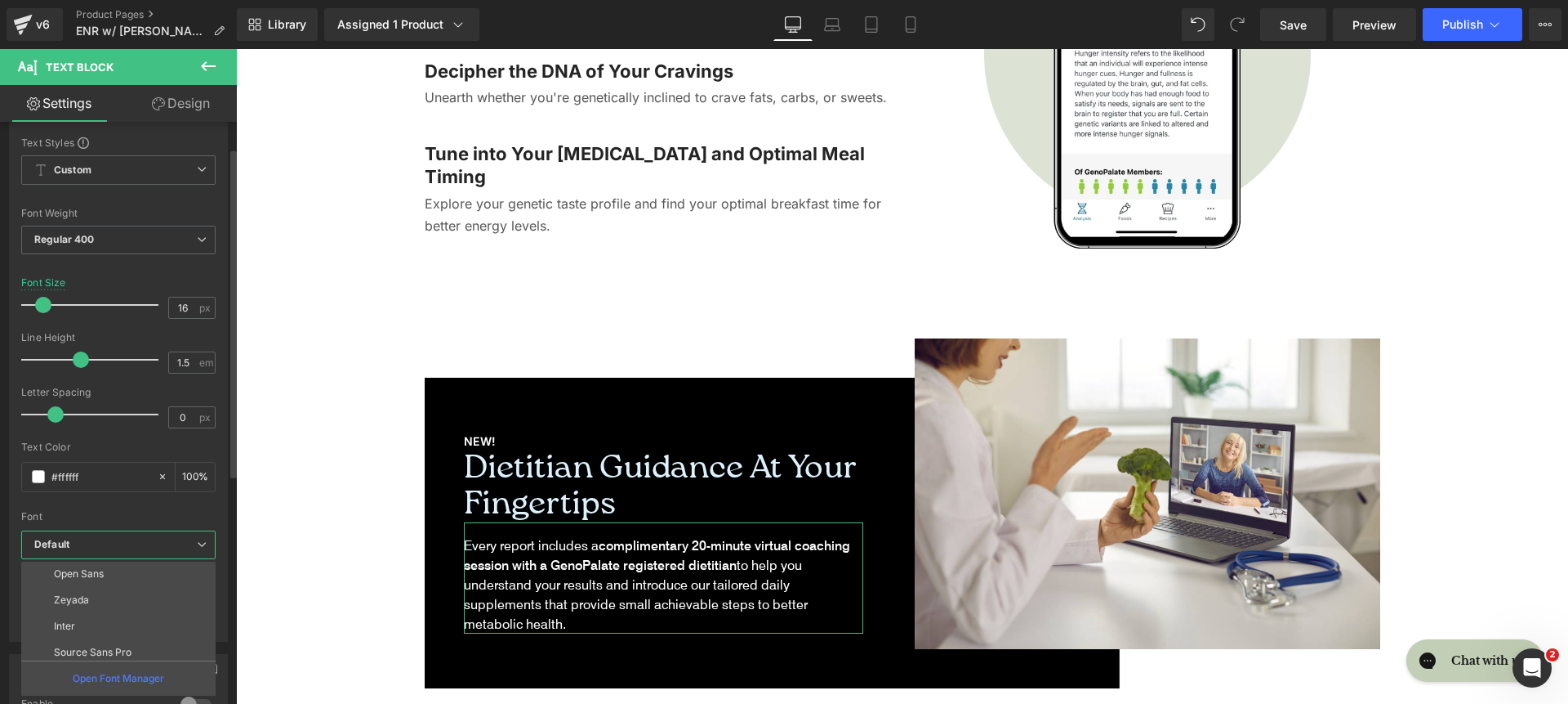
scroll to position [126, 0]
click at [129, 597] on li "Inter" at bounding box center [122, 605] width 202 height 26
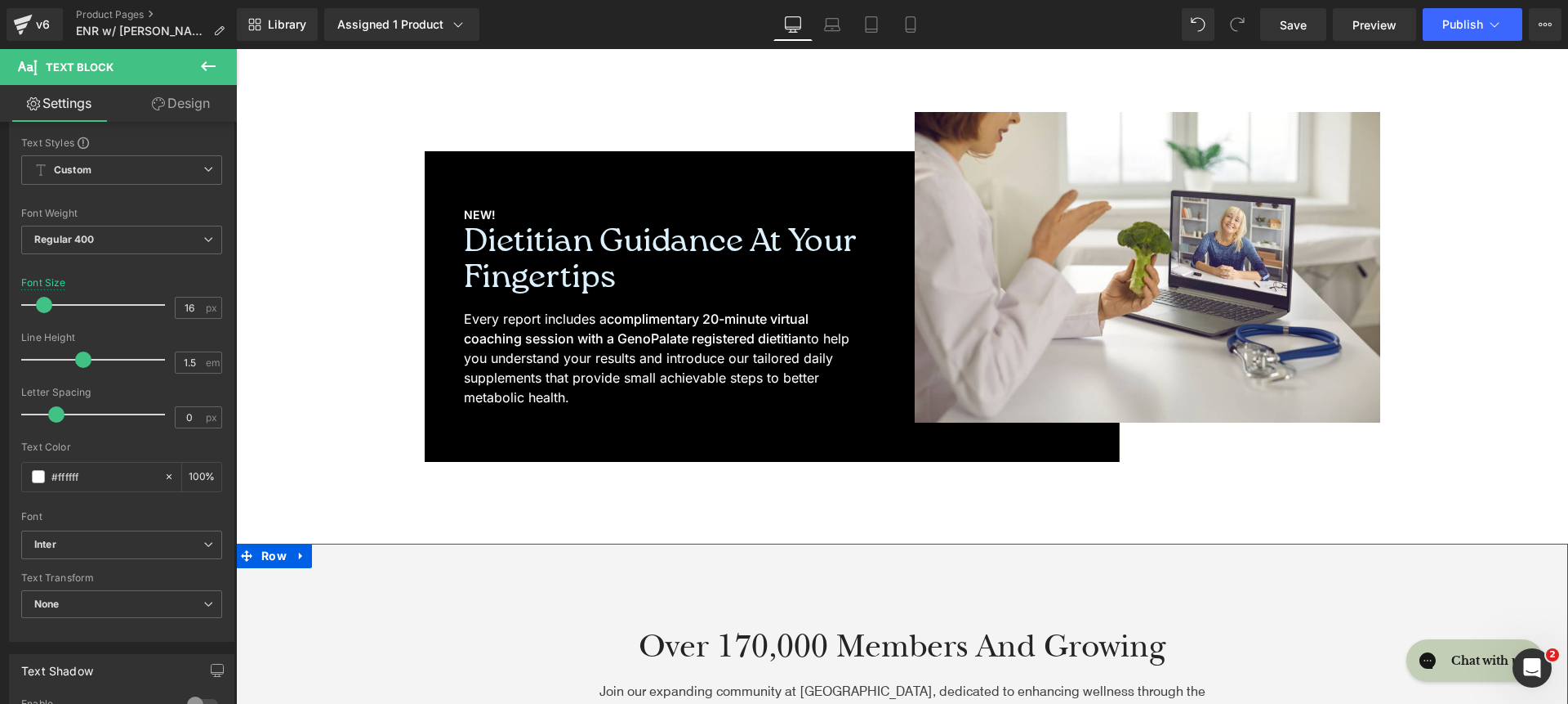
scroll to position [4452, 0]
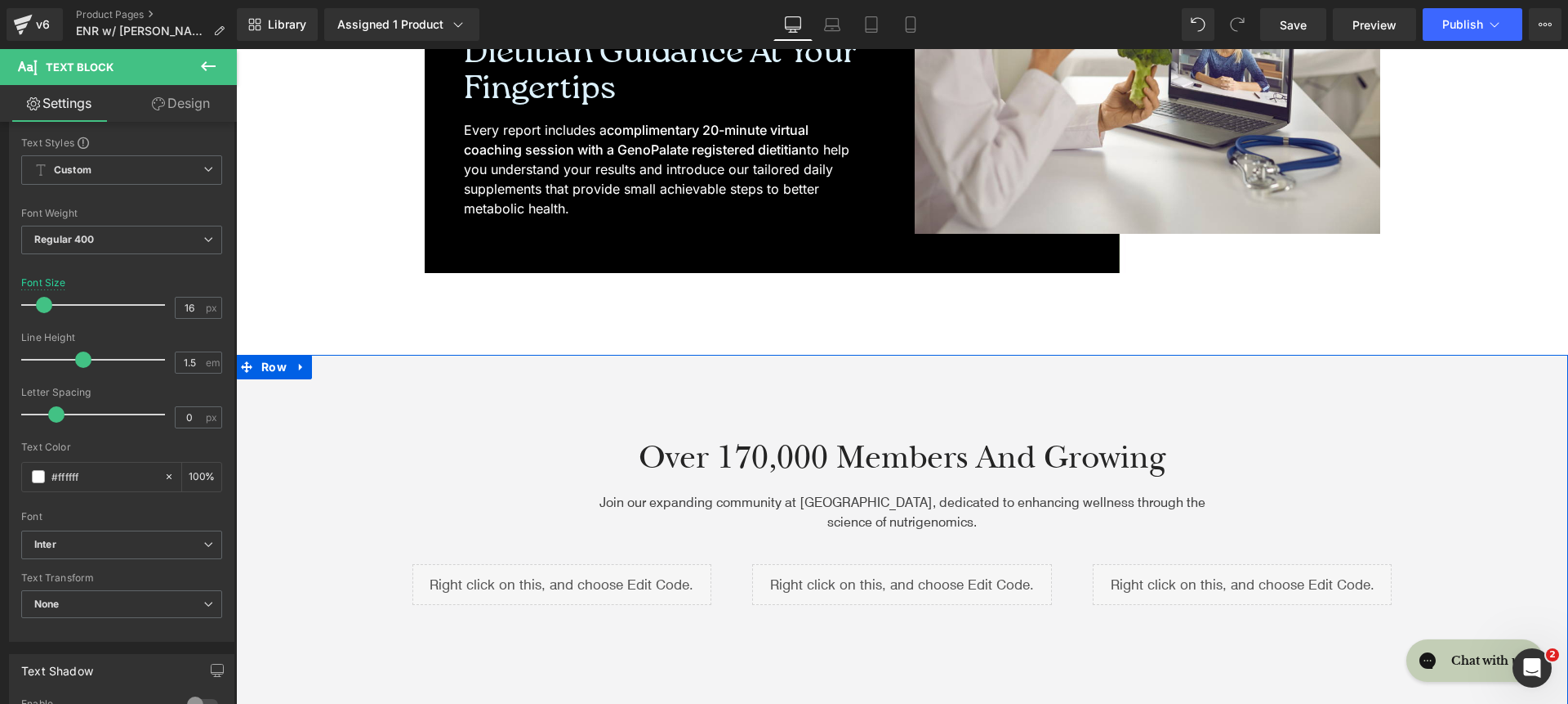
click at [653, 418] on div "Over 170,000 Members and Growing Heading Join our expanding community at GenoPa…" at bounding box center [902, 536] width 1332 height 365
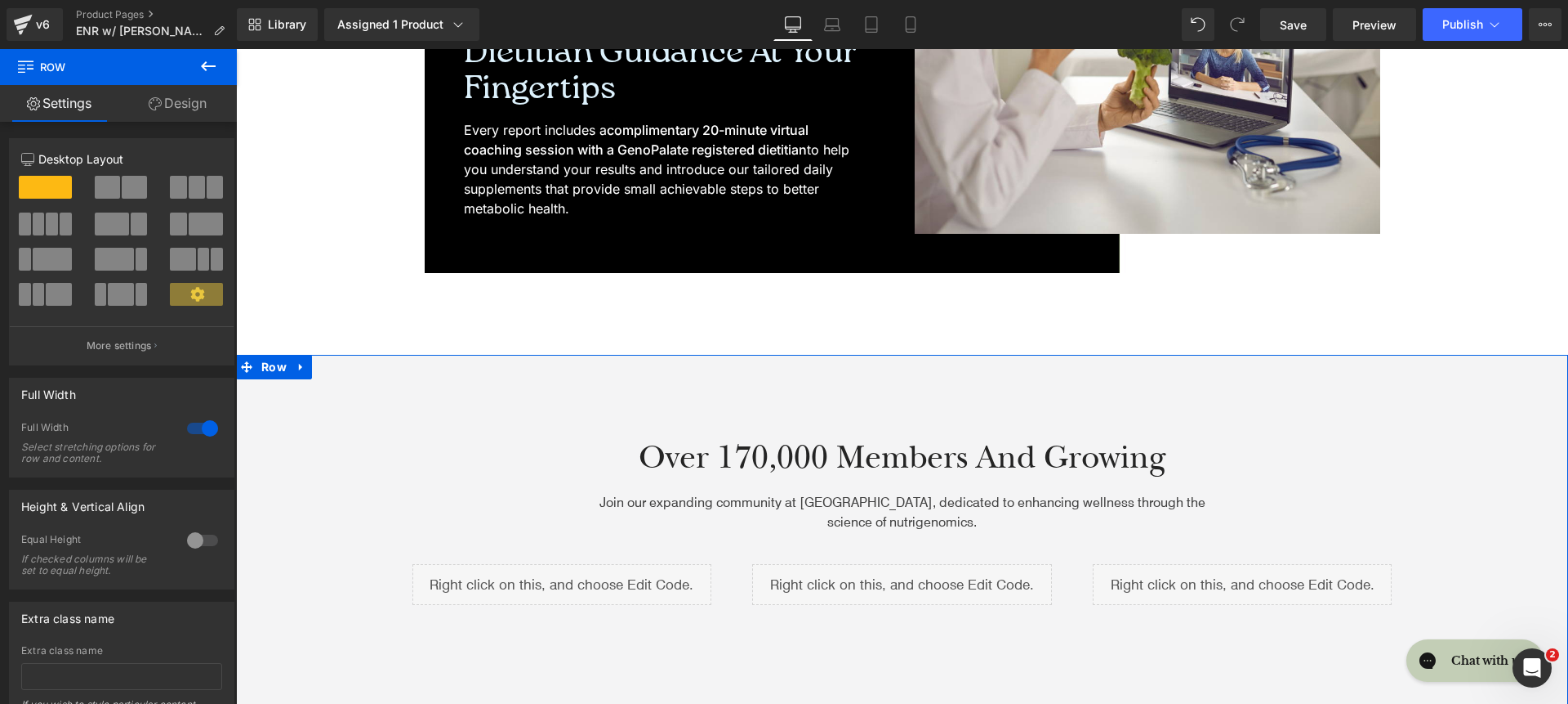
click at [185, 113] on link "Design" at bounding box center [178, 103] width 118 height 37
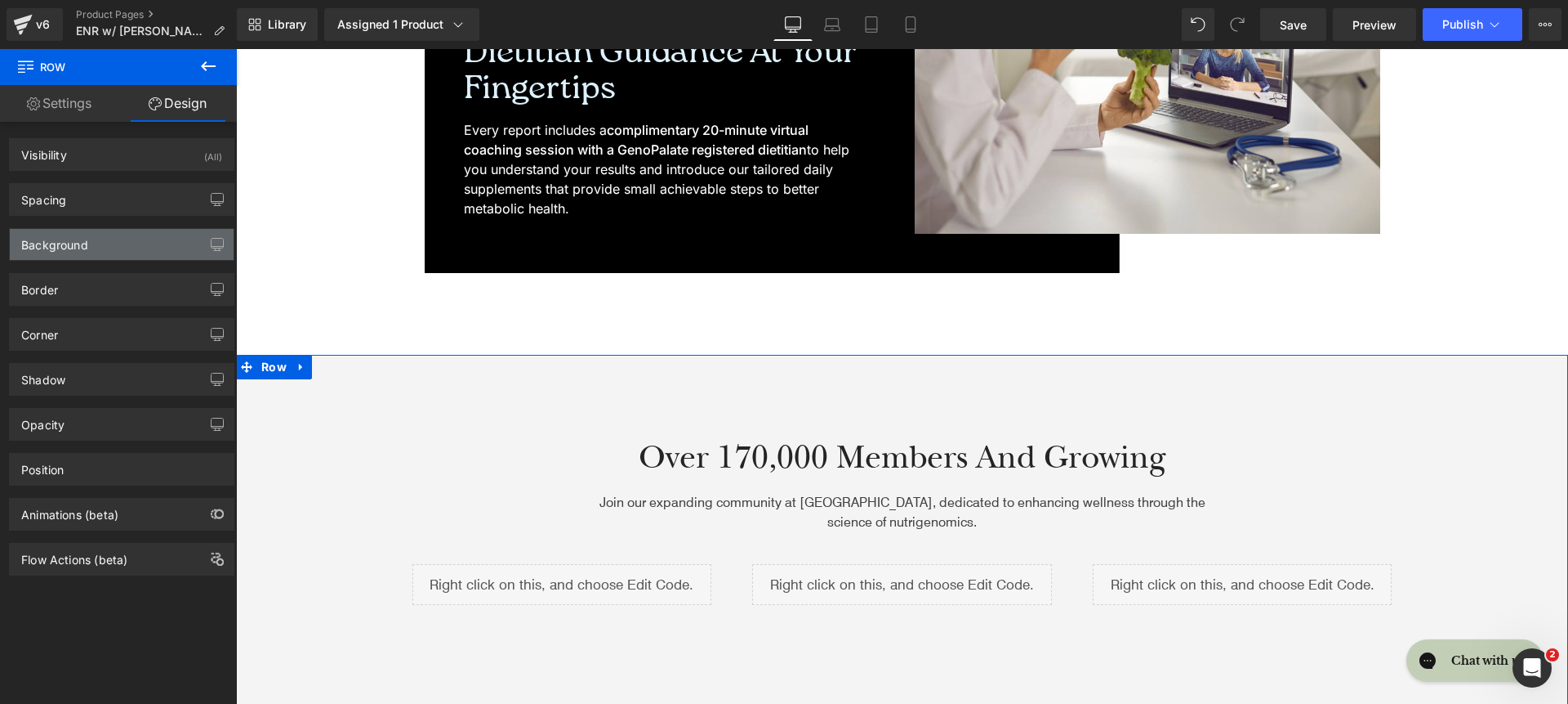
click at [122, 250] on div "Background" at bounding box center [122, 244] width 223 height 31
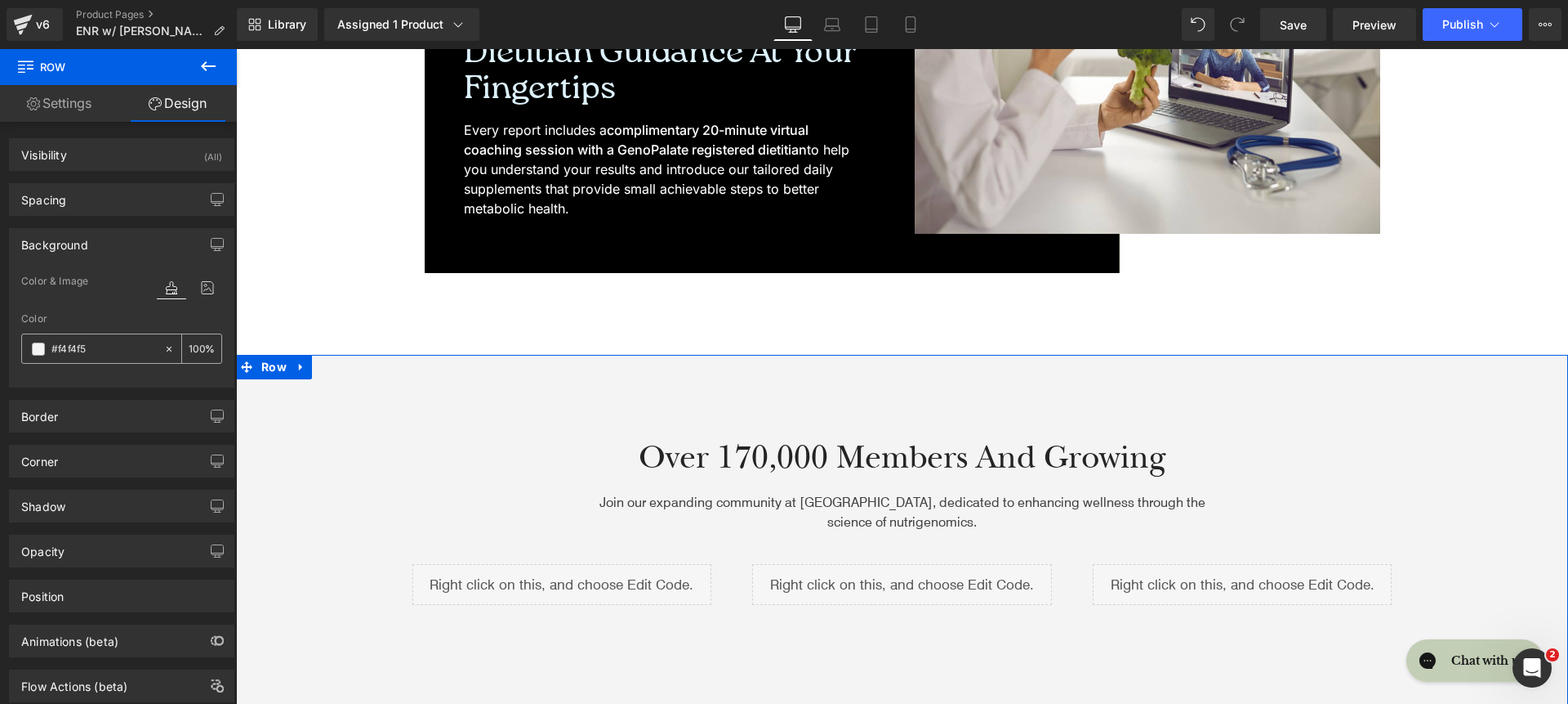
click at [103, 343] on input "#f4f4f5" at bounding box center [103, 349] width 104 height 18
paste input "DCF1FC"
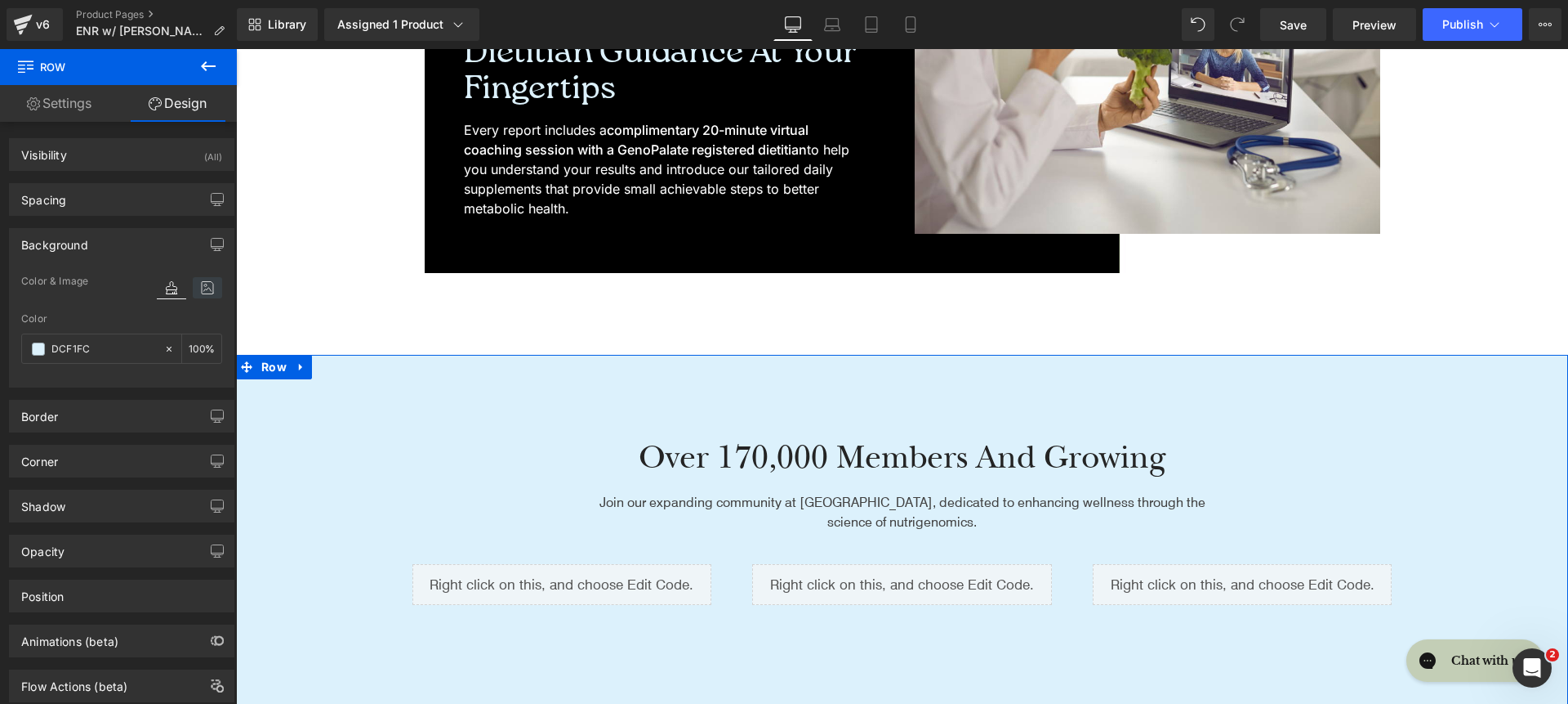
type input "DCF1FC"
click at [204, 291] on icon at bounding box center [207, 287] width 29 height 21
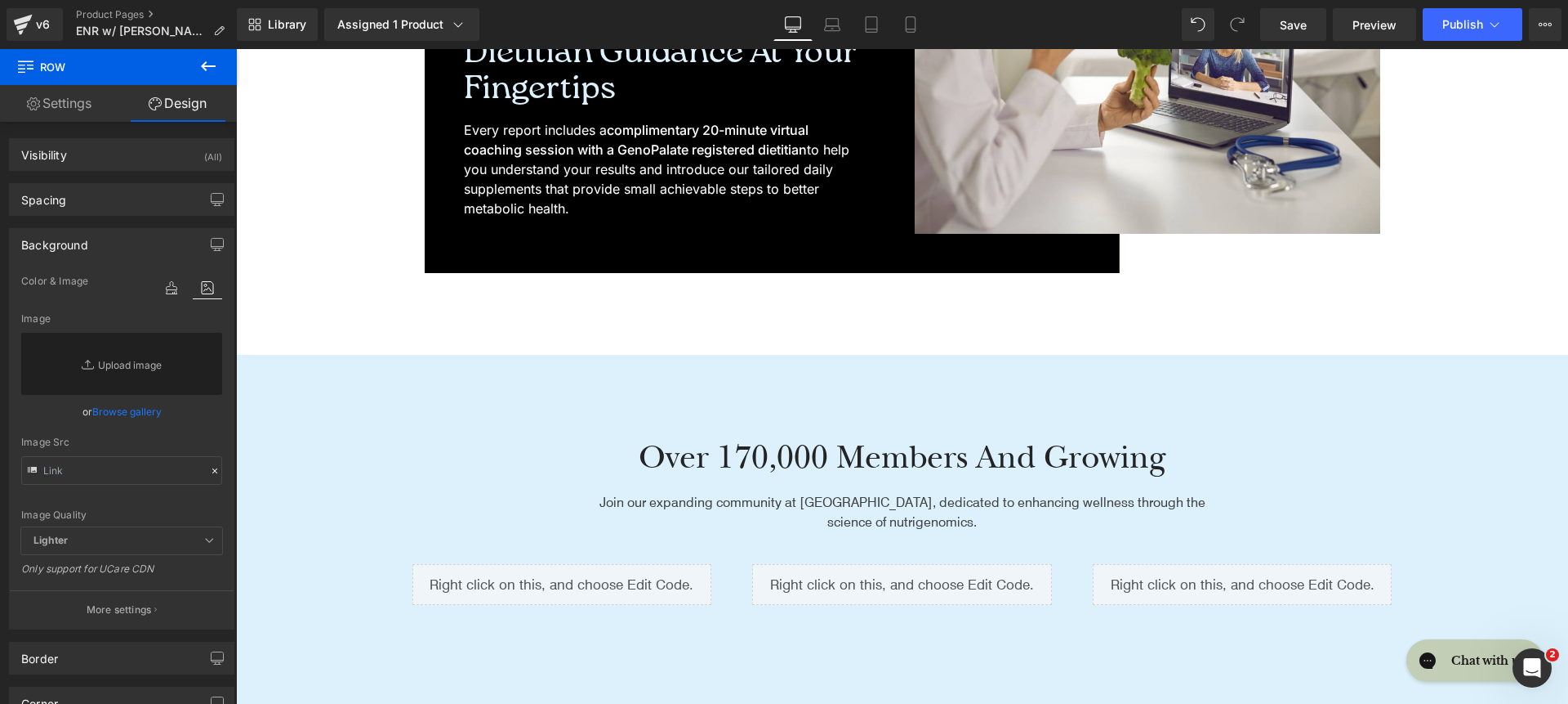
scroll to position [4786, 0]
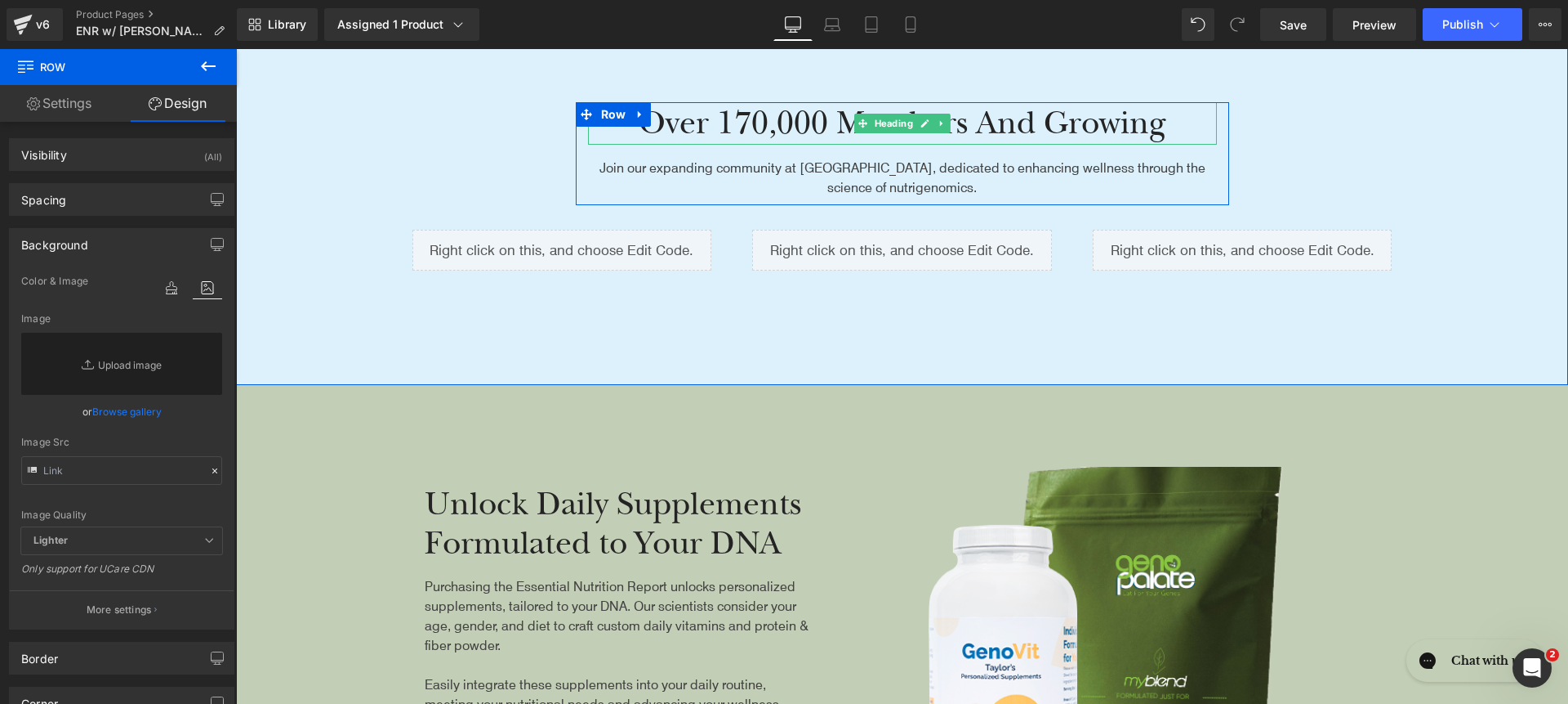
click at [664, 132] on h2 "Over 170,000 Members and Growing" at bounding box center [902, 123] width 629 height 43
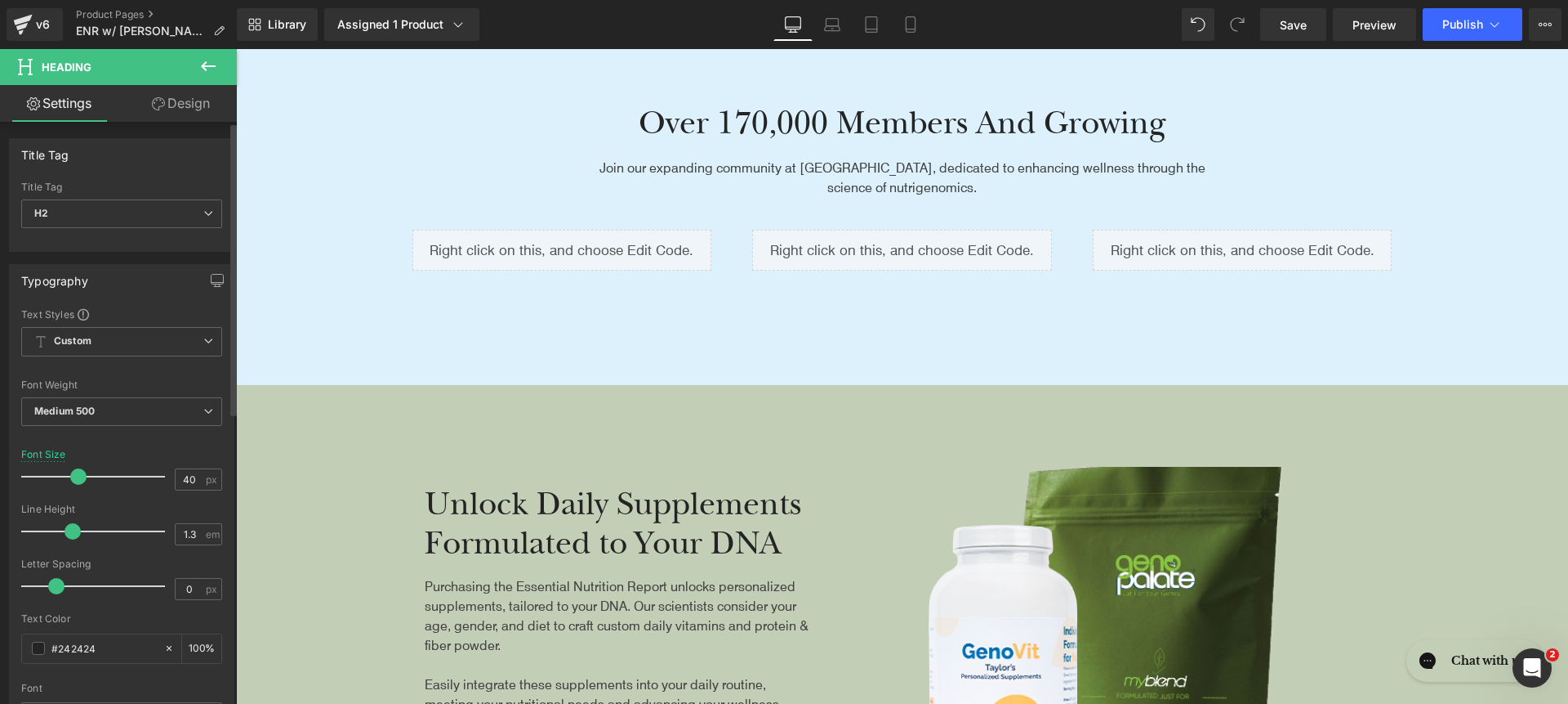
scroll to position [194, 0]
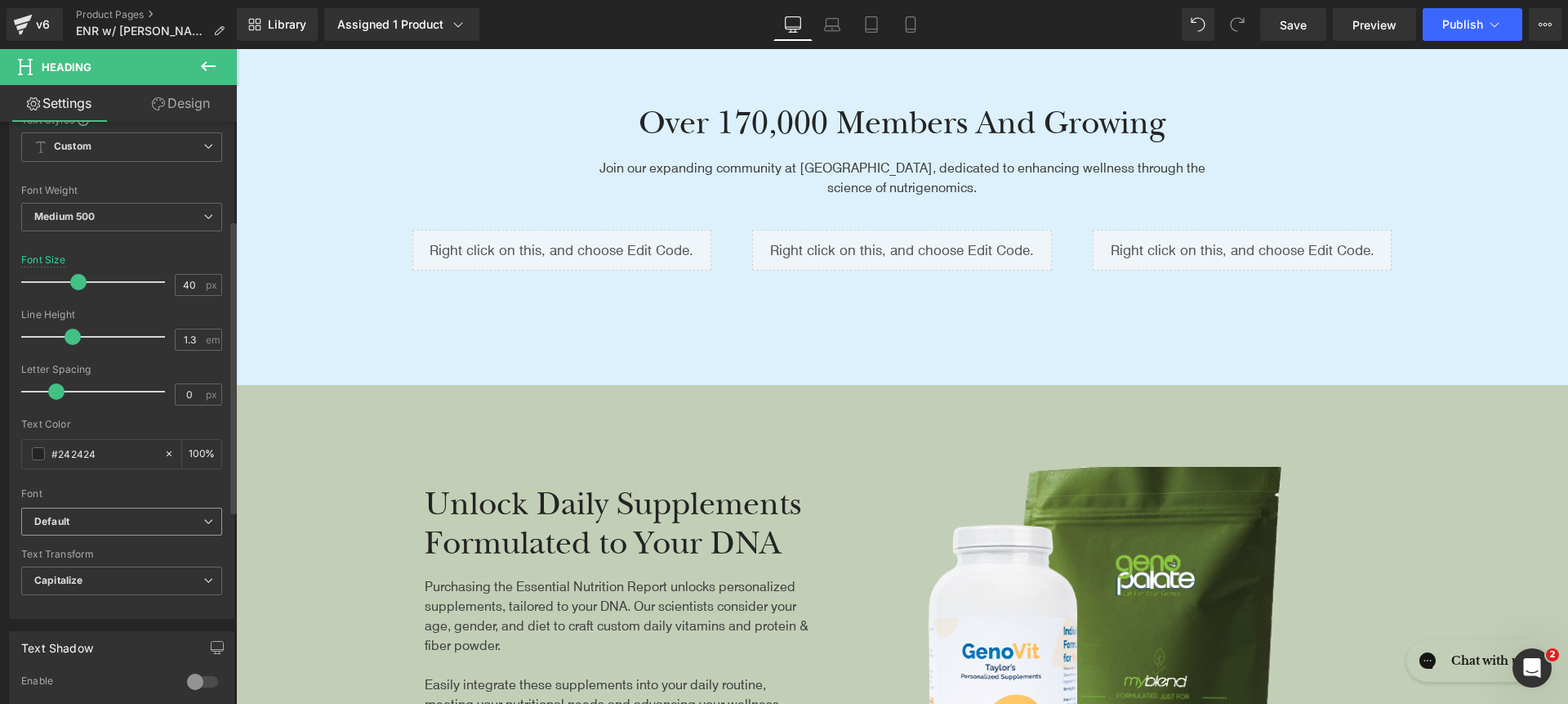
click at [125, 535] on span "Default" at bounding box center [121, 521] width 201 height 28
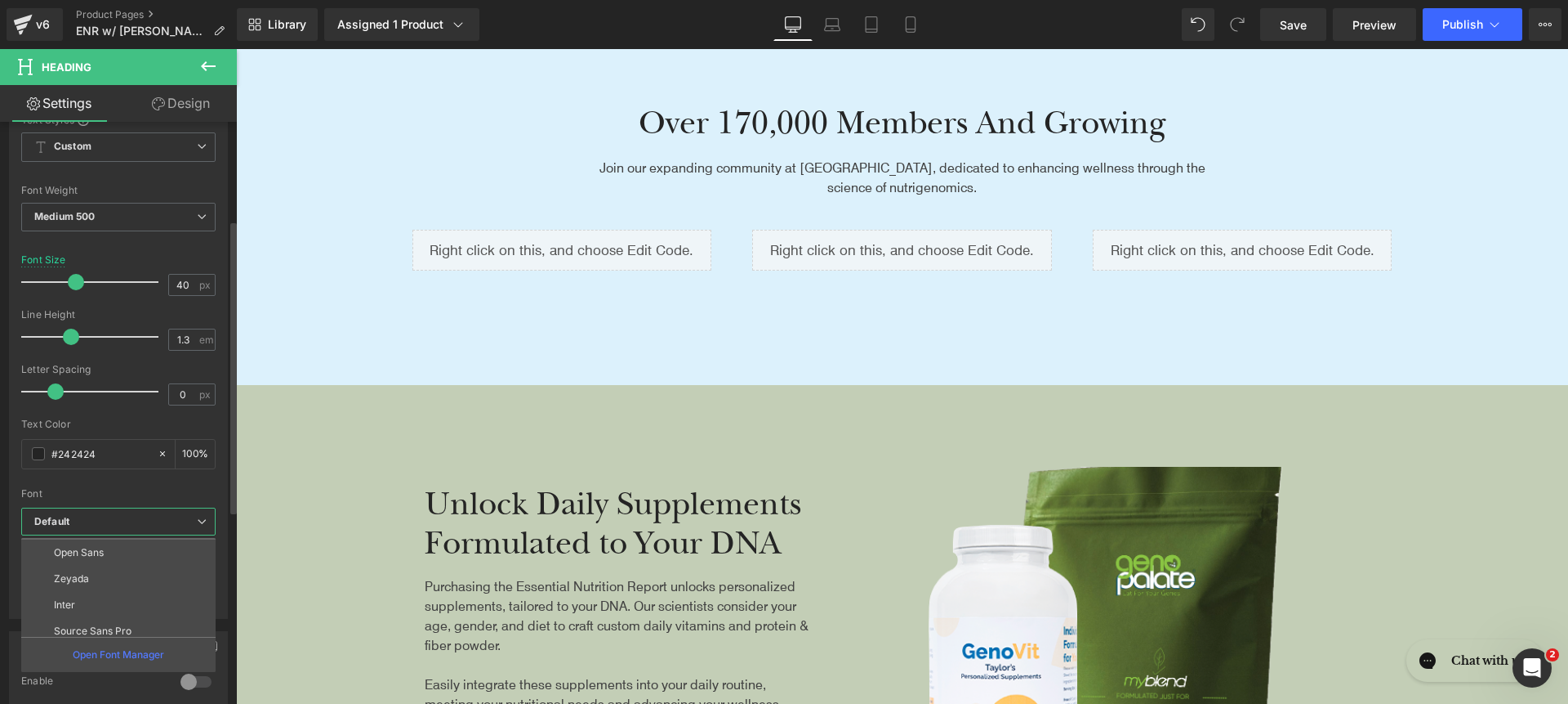
scroll to position [189, 0]
click at [140, 629] on li "roca light" at bounding box center [122, 622] width 202 height 26
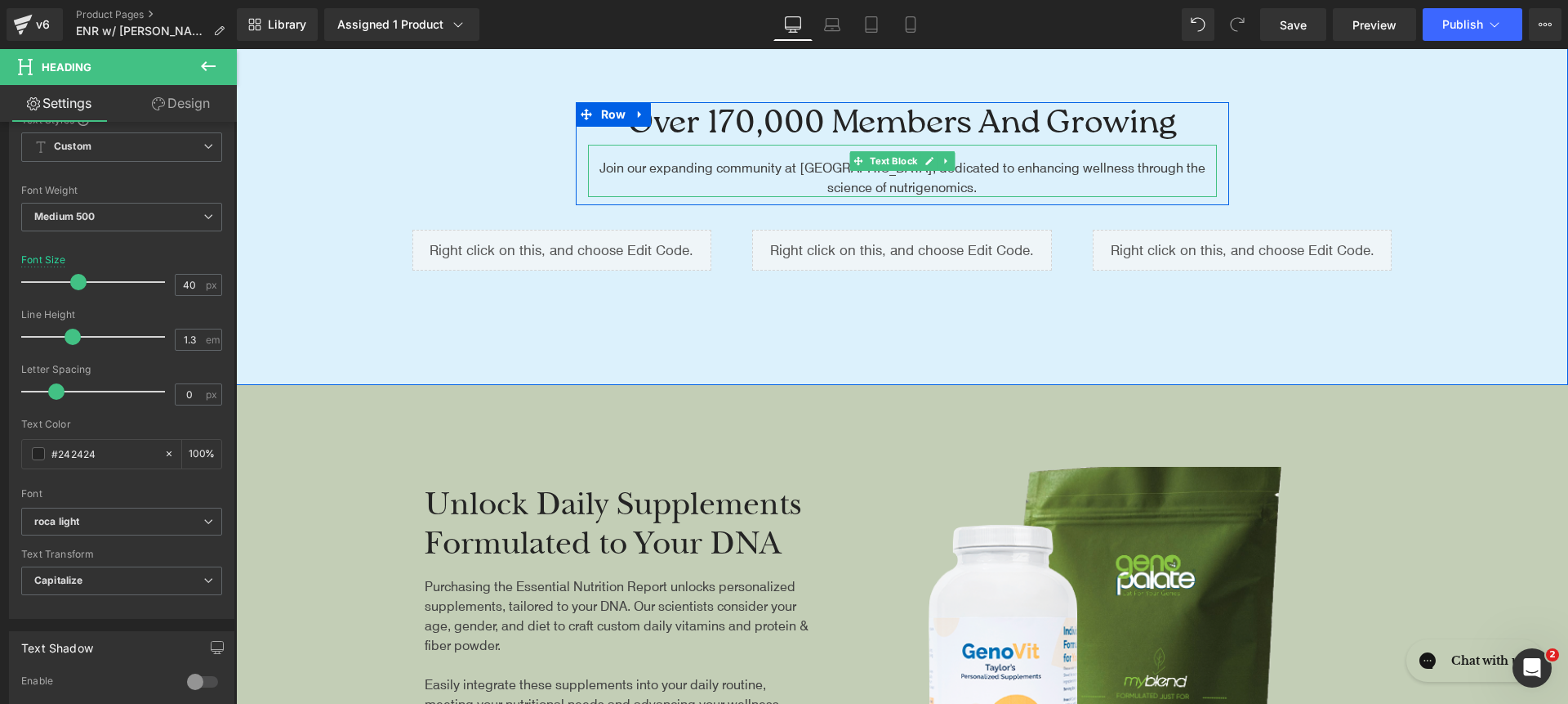
click at [641, 164] on div "Join our expanding community at GenoPalate, dedicated to enhancing wellness thr…" at bounding box center [902, 177] width 629 height 39
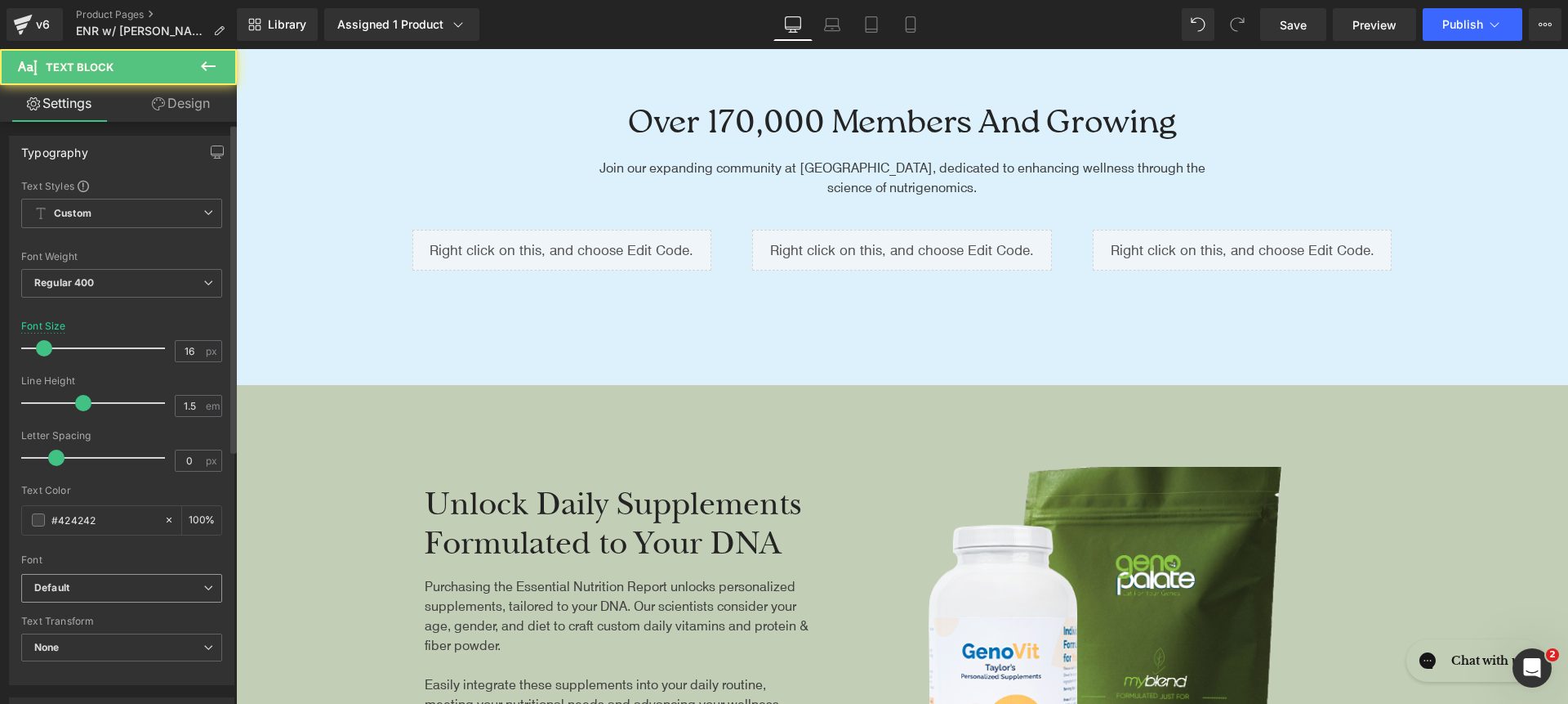
scroll to position [3, 0]
click at [113, 588] on b "Default" at bounding box center [118, 587] width 169 height 14
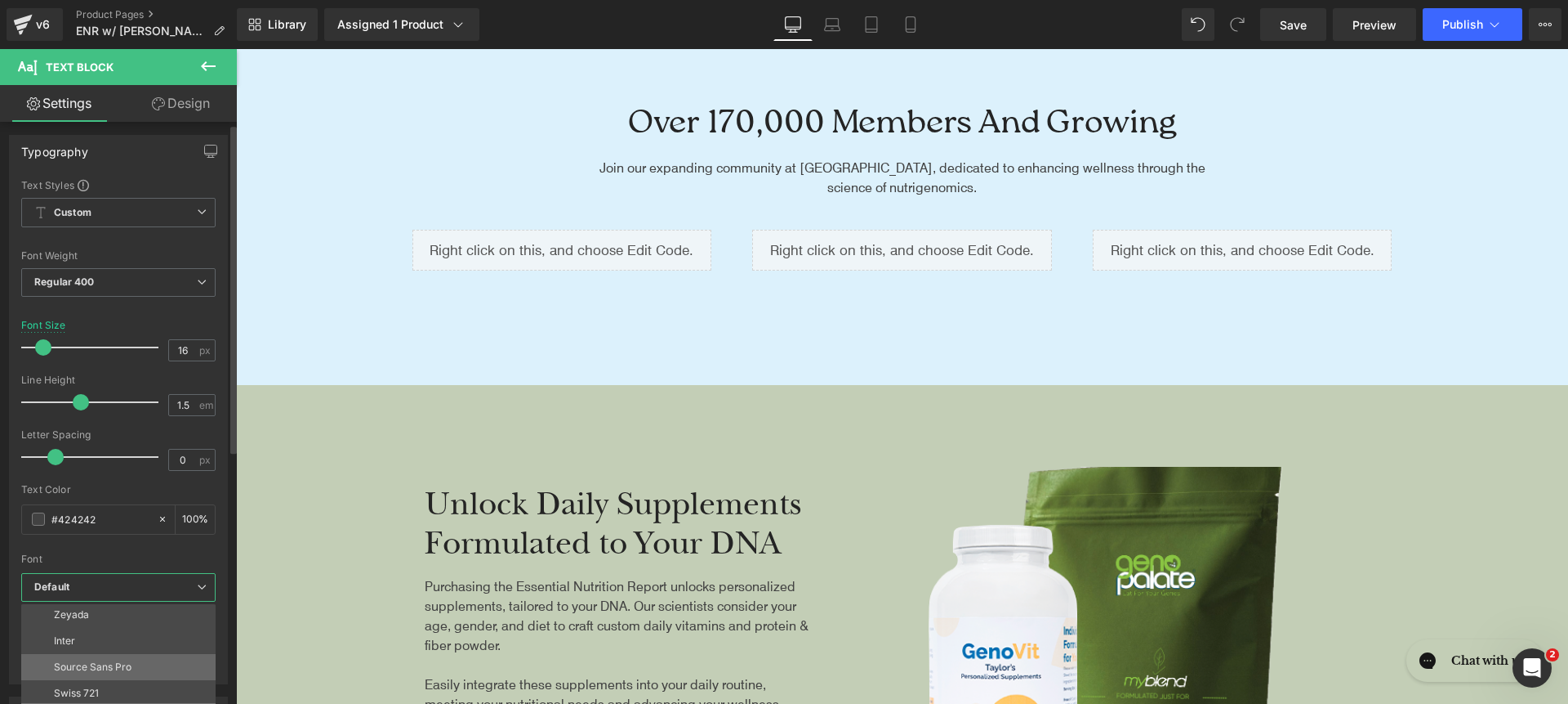
scroll to position [148, 0]
click at [107, 631] on li "Inter" at bounding box center [122, 625] width 202 height 26
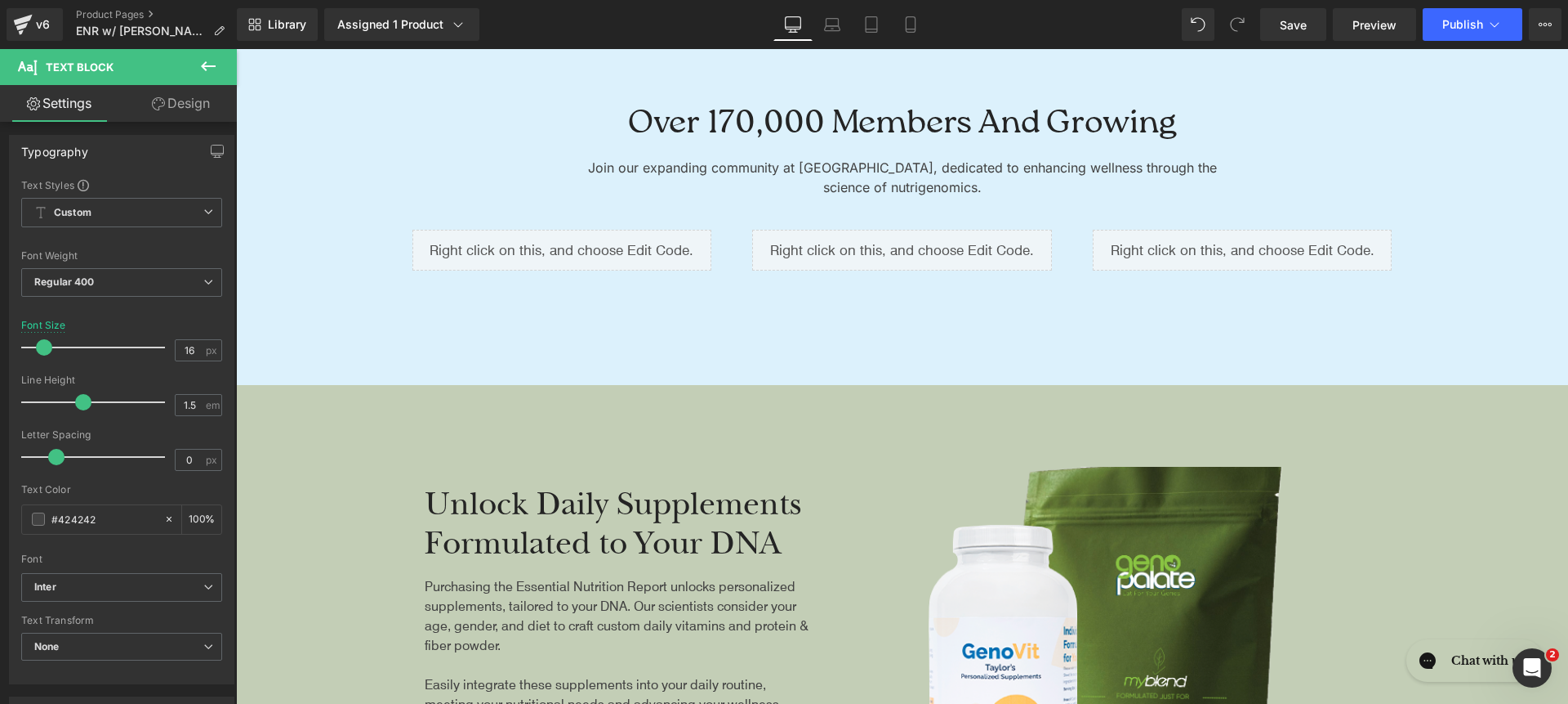
scroll to position [4790, 0]
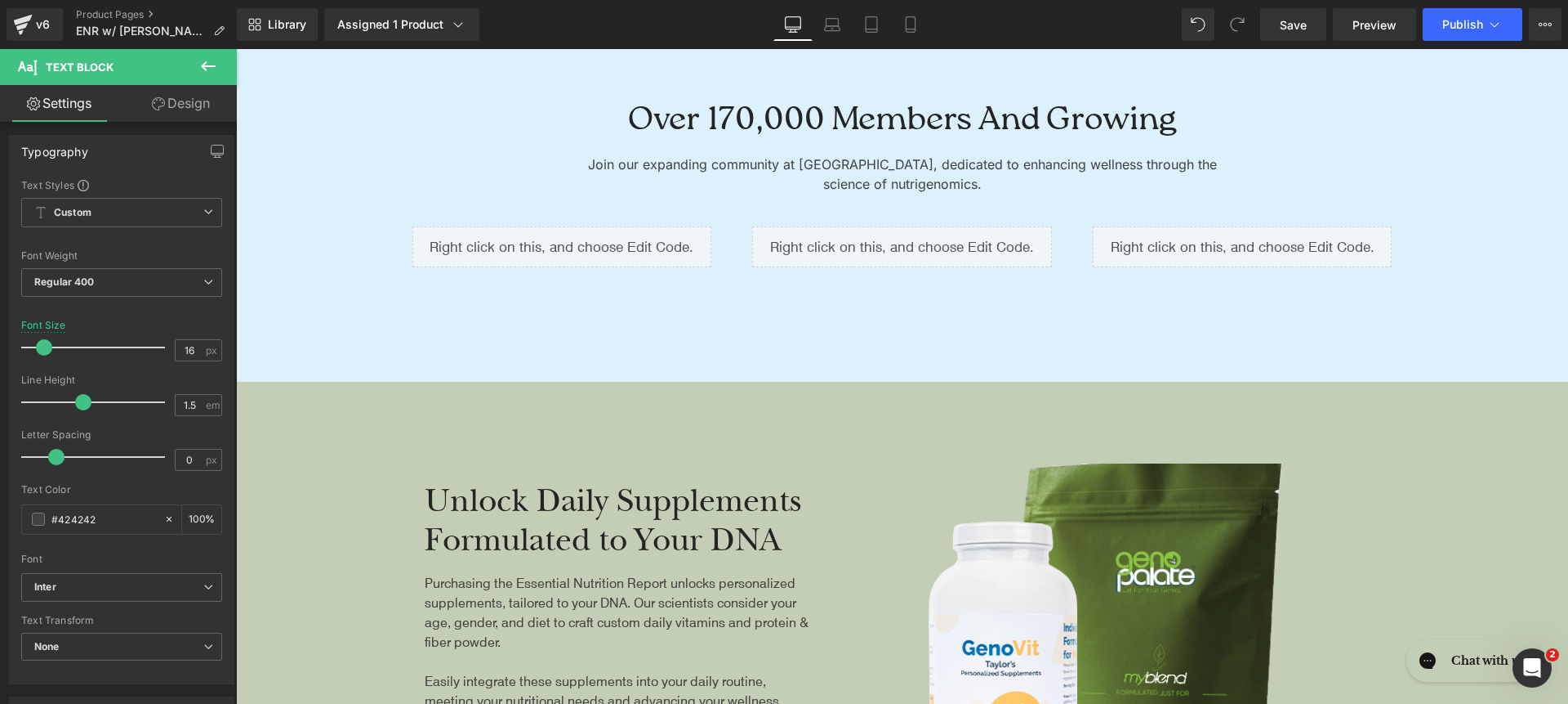
click at [634, 416] on div at bounding box center [902, 644] width 1332 height 525
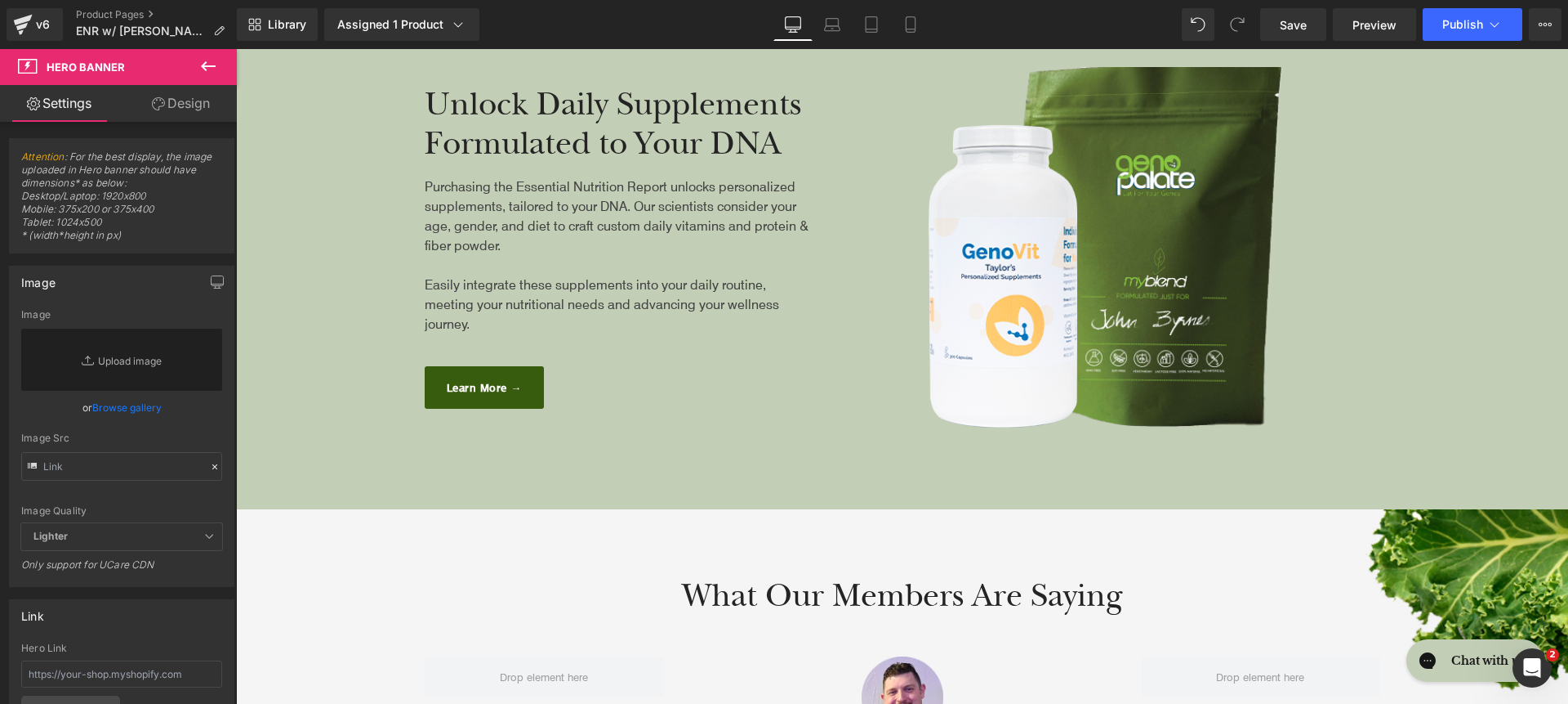
scroll to position [4961, 0]
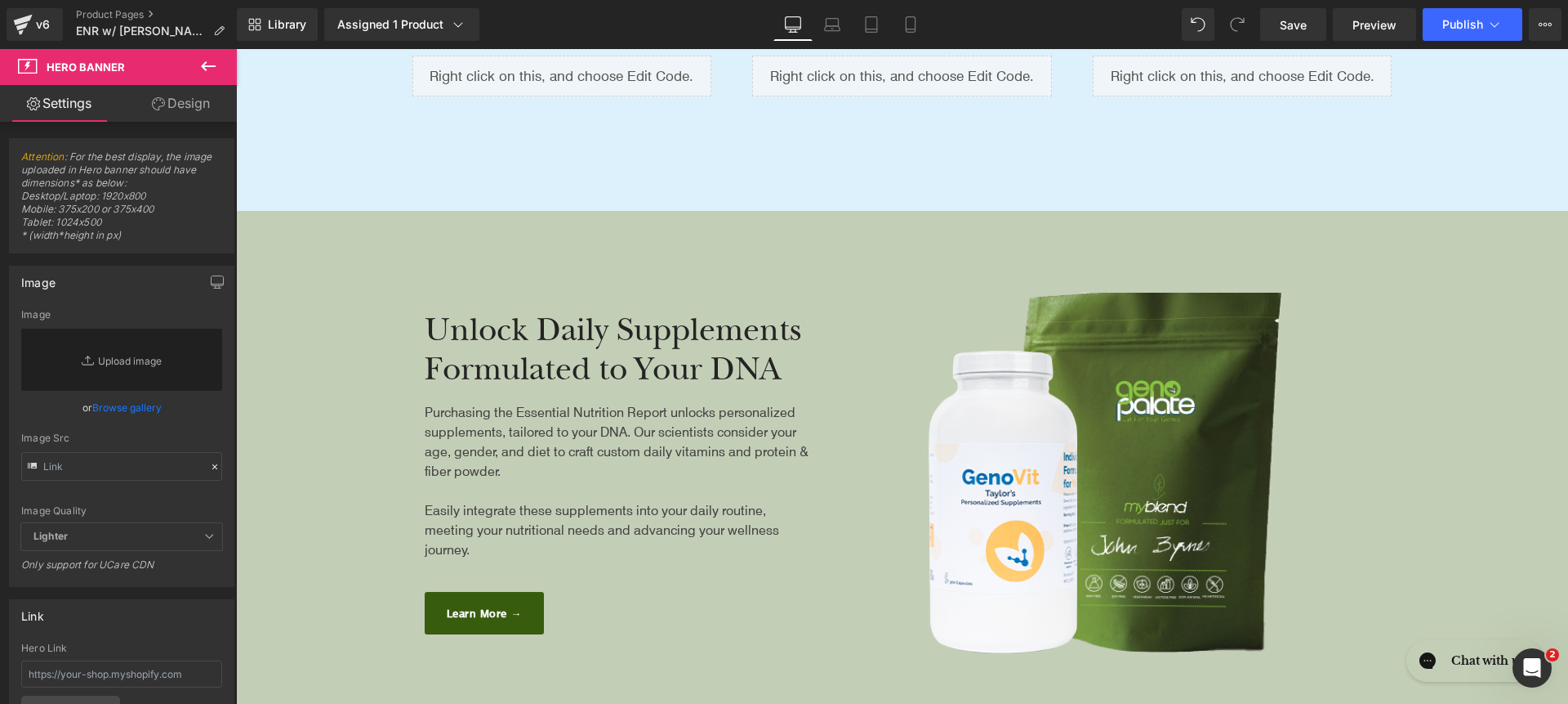
click at [312, 295] on span "Unlock Daily Supplements Formulated to Your DNA Heading Purchasing the Essentia…" at bounding box center [902, 473] width 1332 height 361
click at [180, 113] on link "Design" at bounding box center [181, 103] width 118 height 37
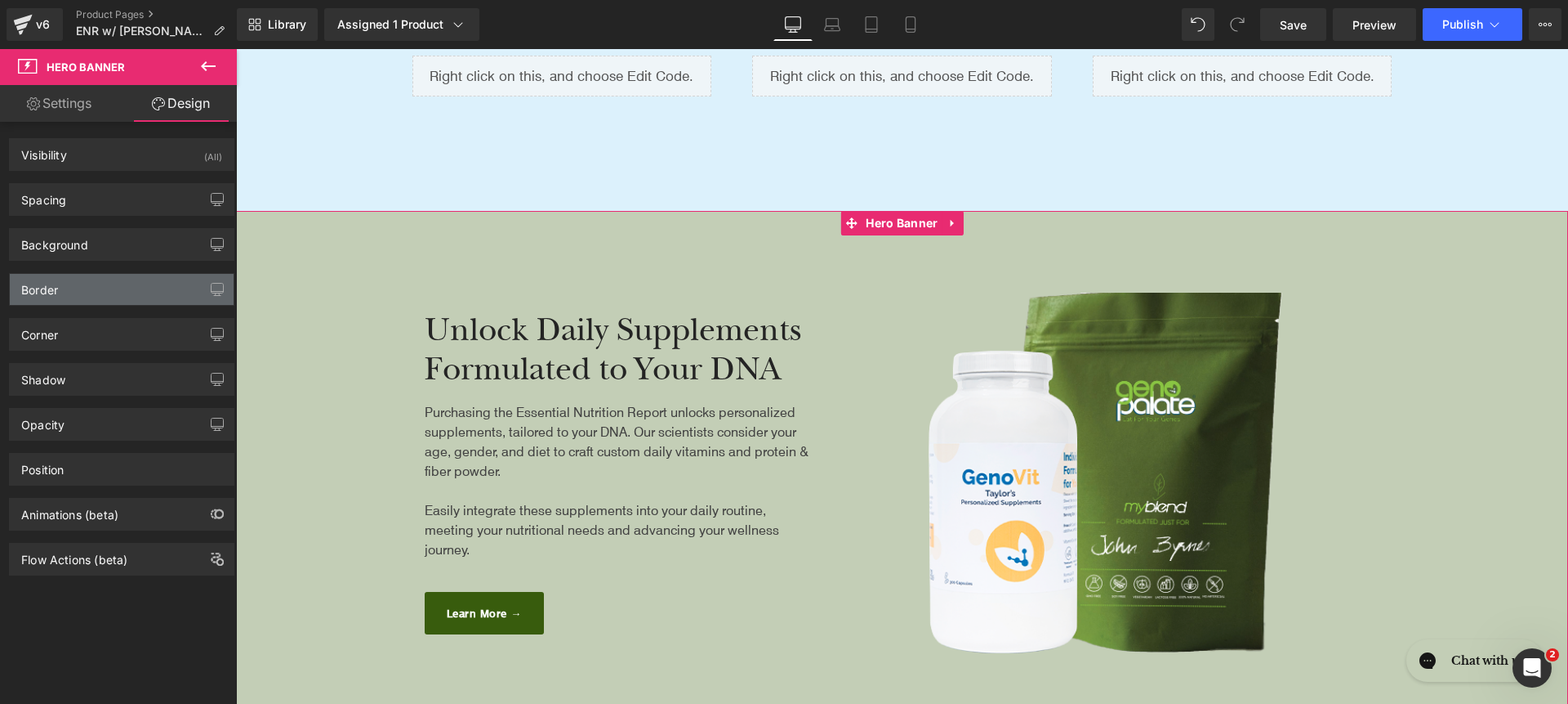
type input "#c3ceb6"
type input "100"
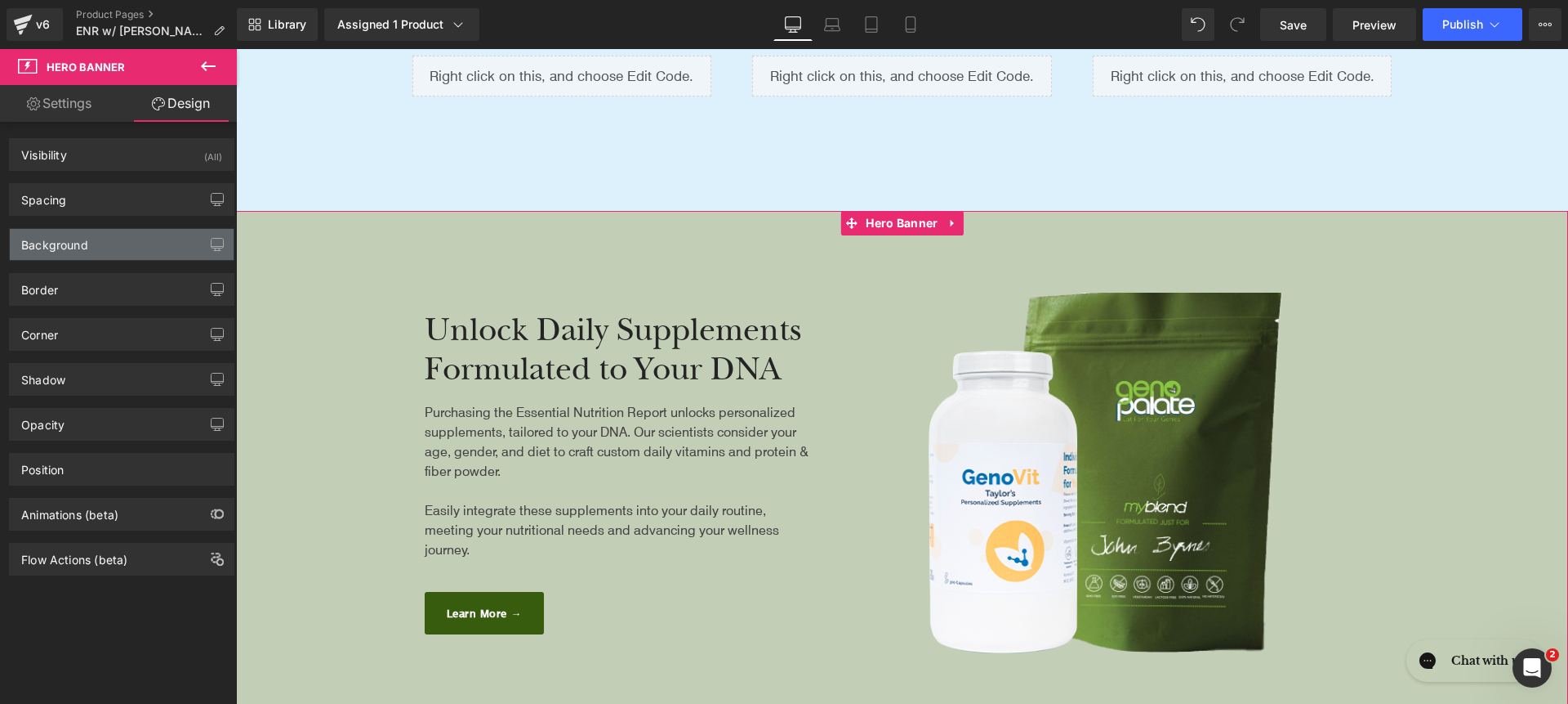
click at [91, 253] on div "Background" at bounding box center [122, 244] width 223 height 31
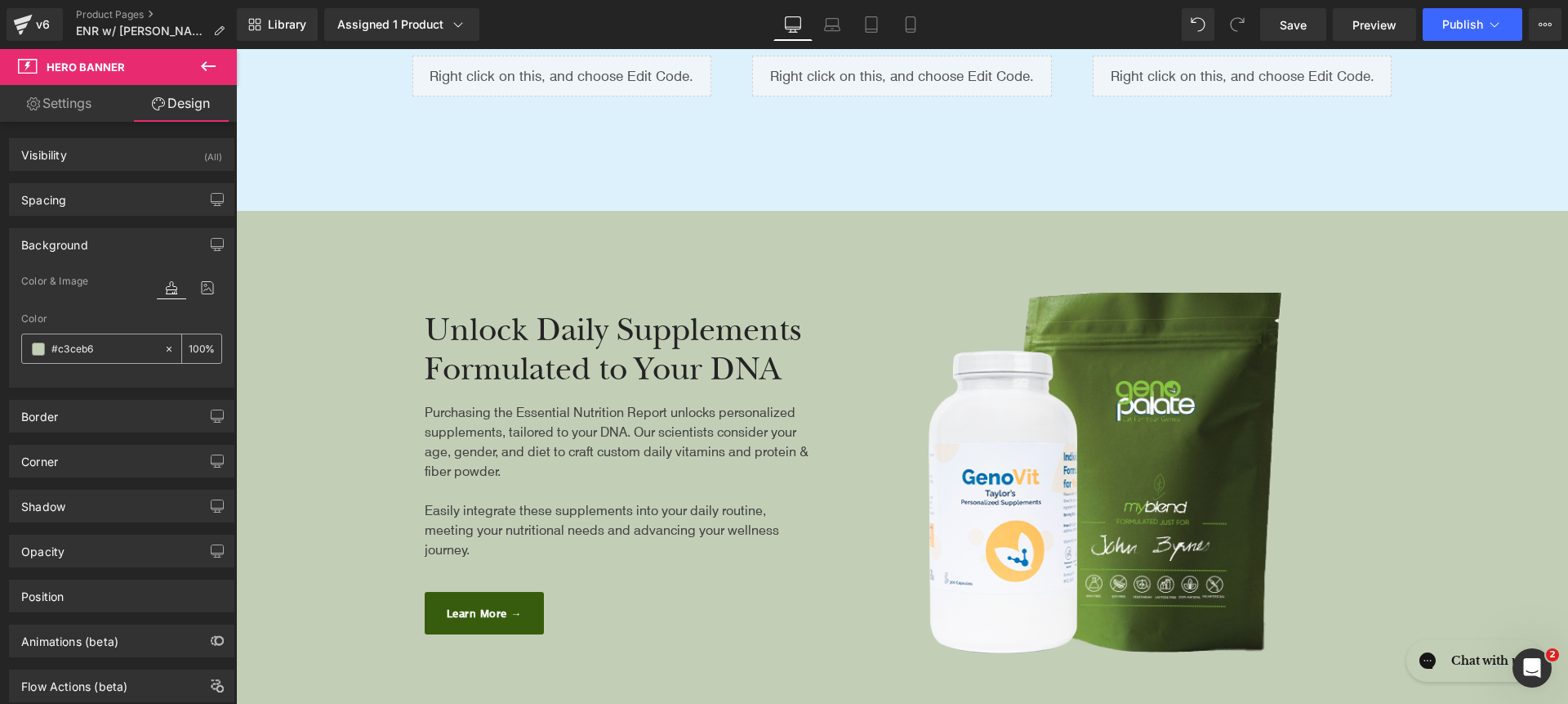
click at [103, 354] on input "#c3ceb6" at bounding box center [103, 349] width 104 height 18
click at [102, 343] on input "#c3ceb6" at bounding box center [103, 349] width 104 height 18
paste input "00223E"
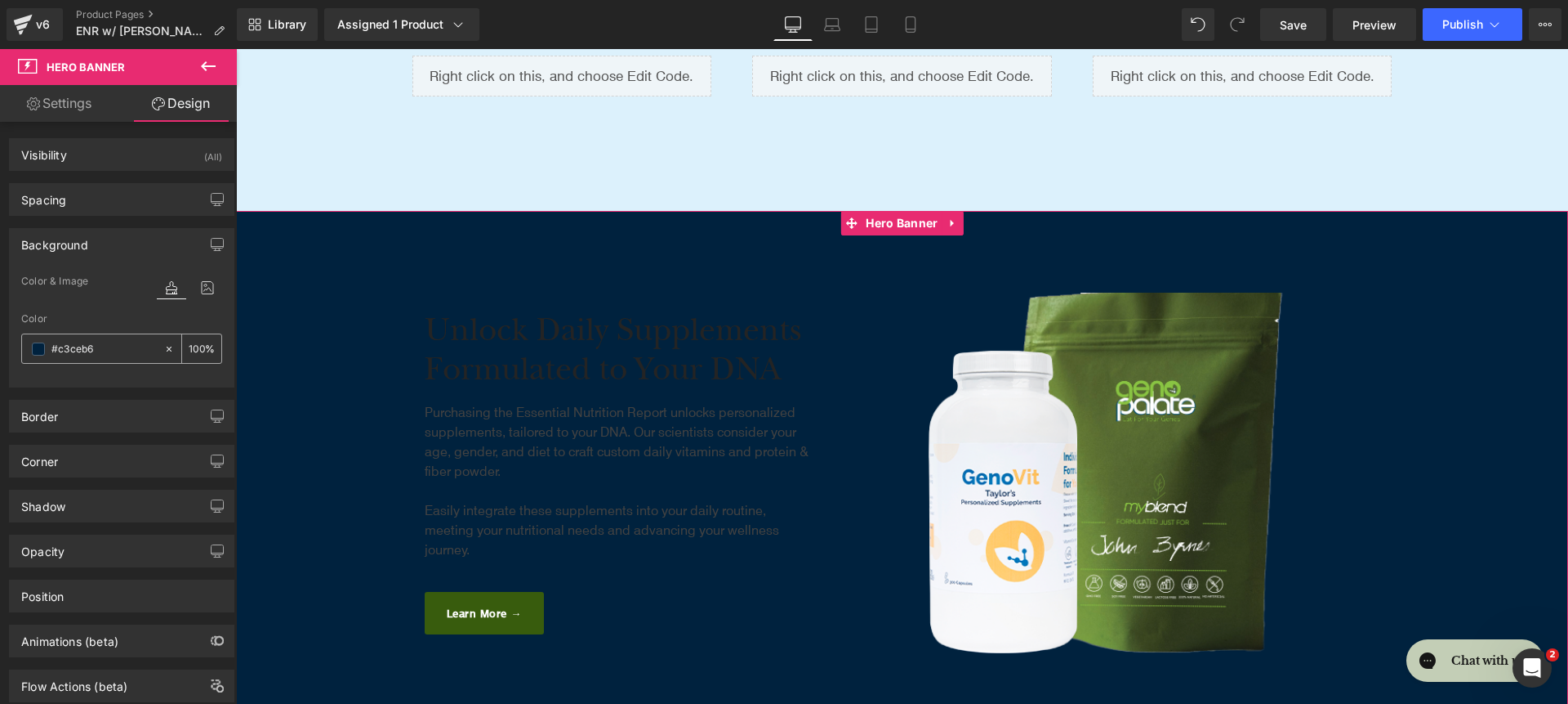
type input "f"
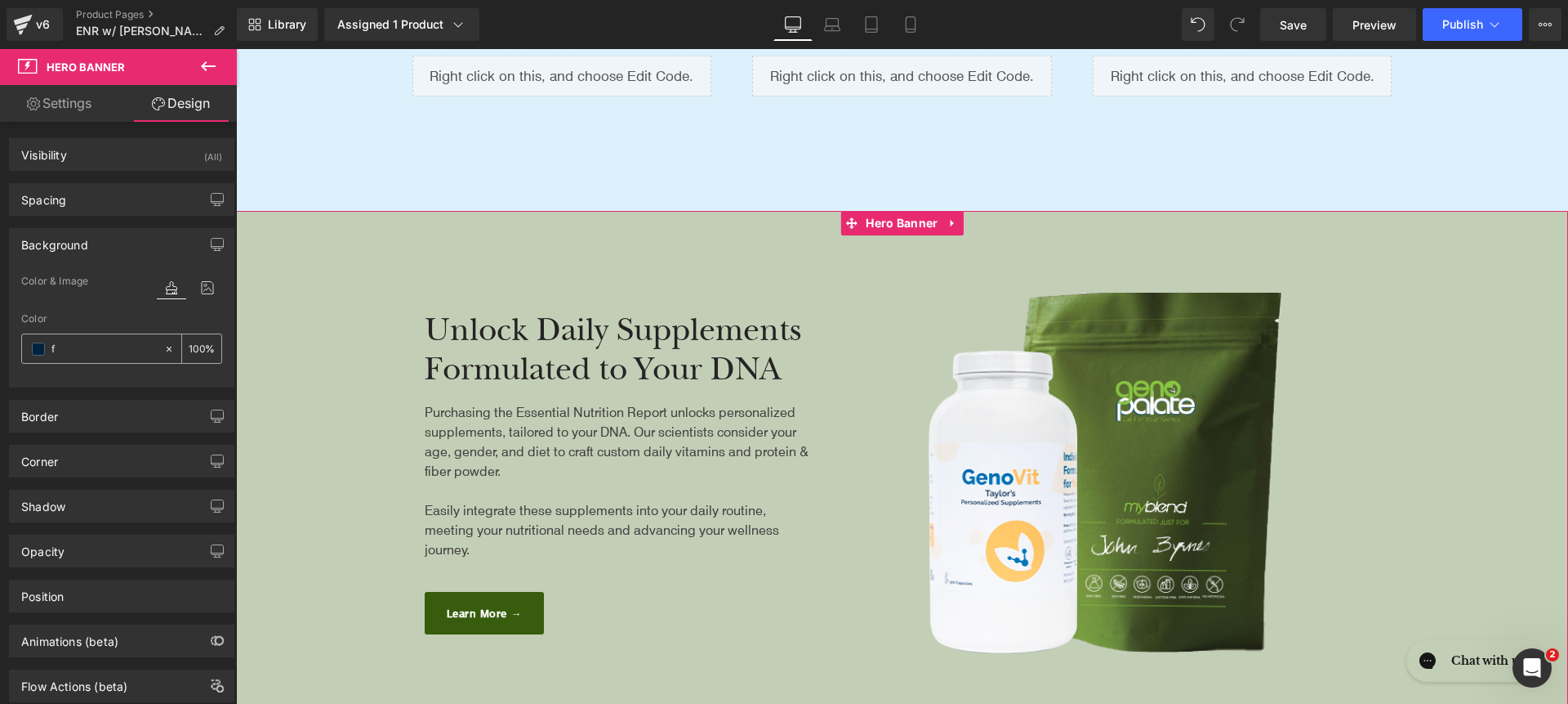
type input "0"
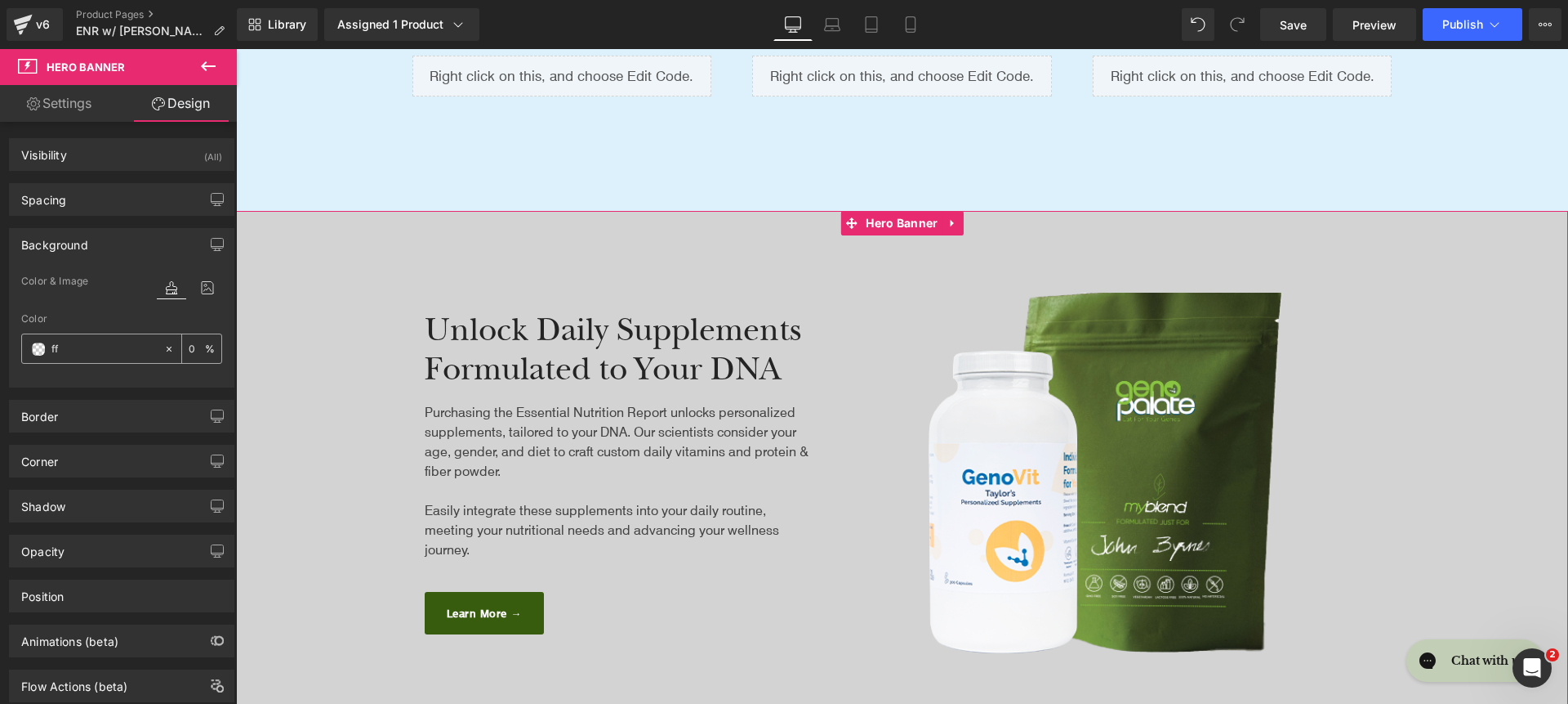
type input "fff"
type input "100"
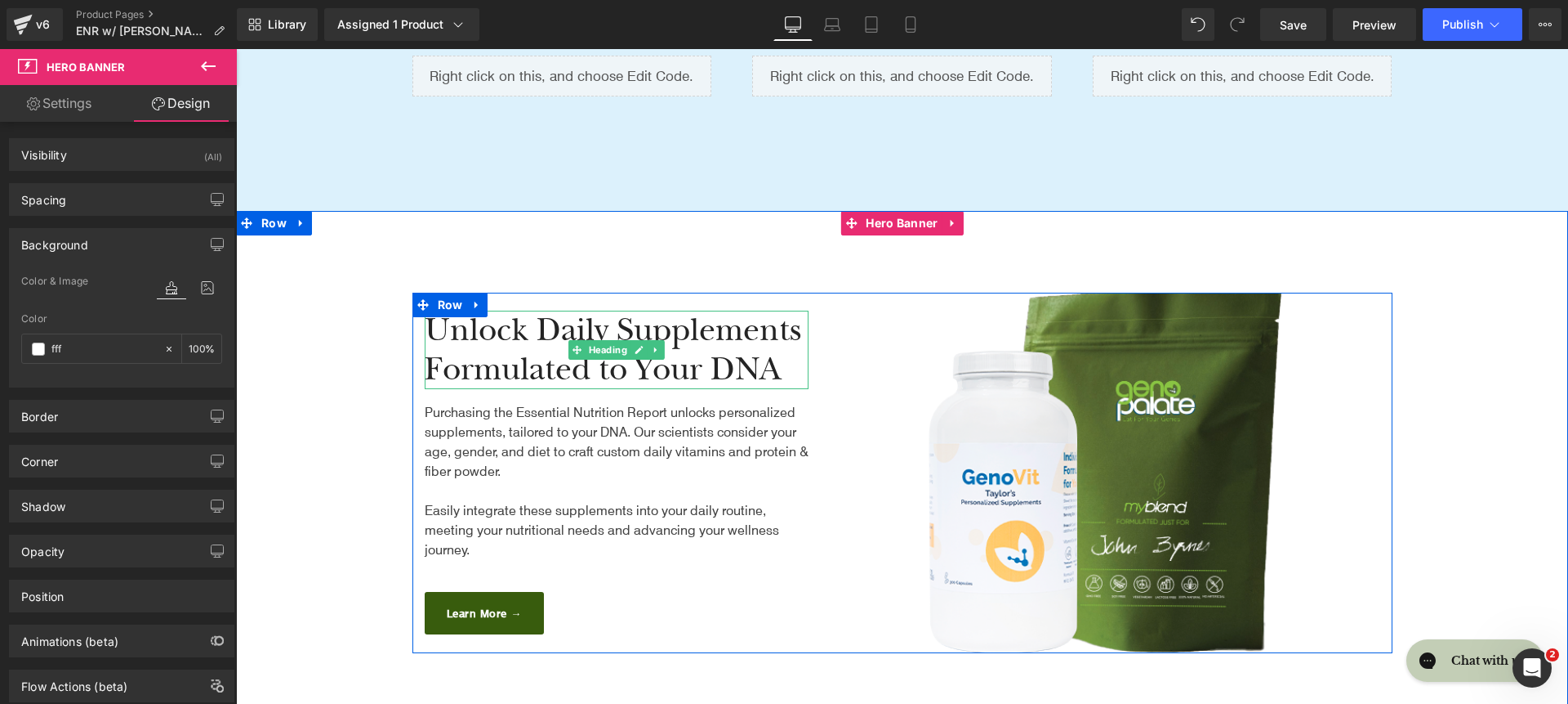
click at [586, 348] on div "Unlock Daily Supplements Formulated to Your DNA" at bounding box center [617, 349] width 384 height 78
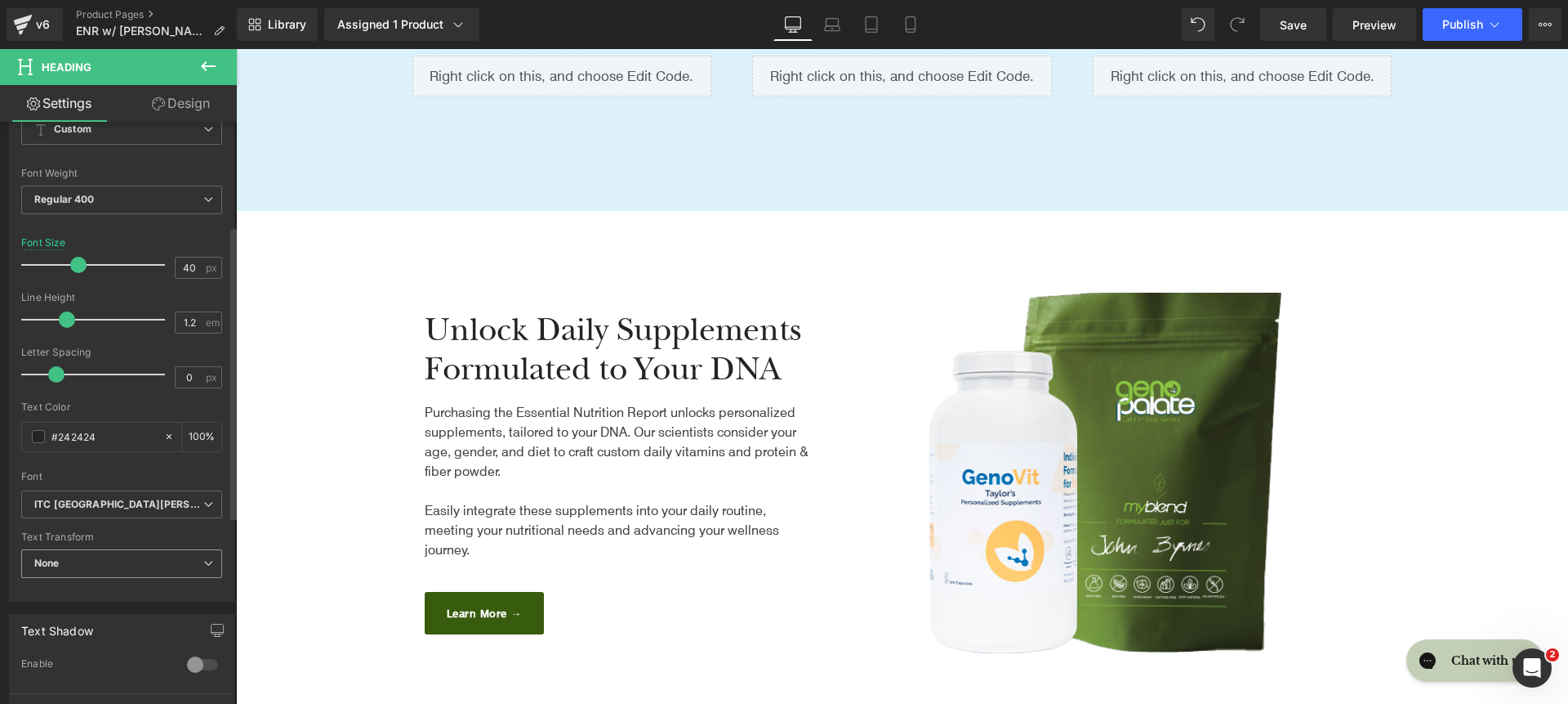
scroll to position [214, 0]
click at [103, 496] on icon "ITC New Baskerville" at bounding box center [118, 502] width 169 height 14
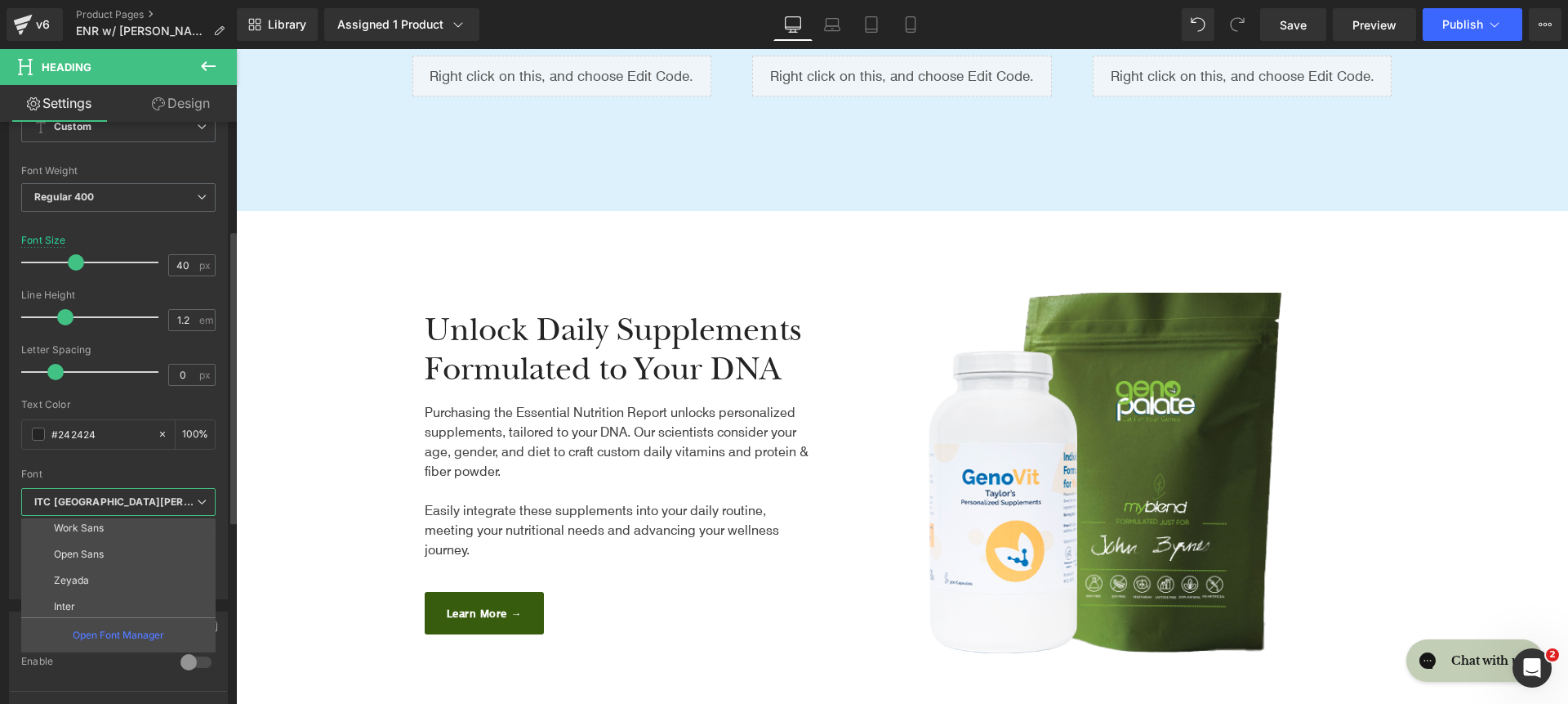
scroll to position [189, 0]
click at [126, 596] on li "roca light" at bounding box center [122, 602] width 202 height 26
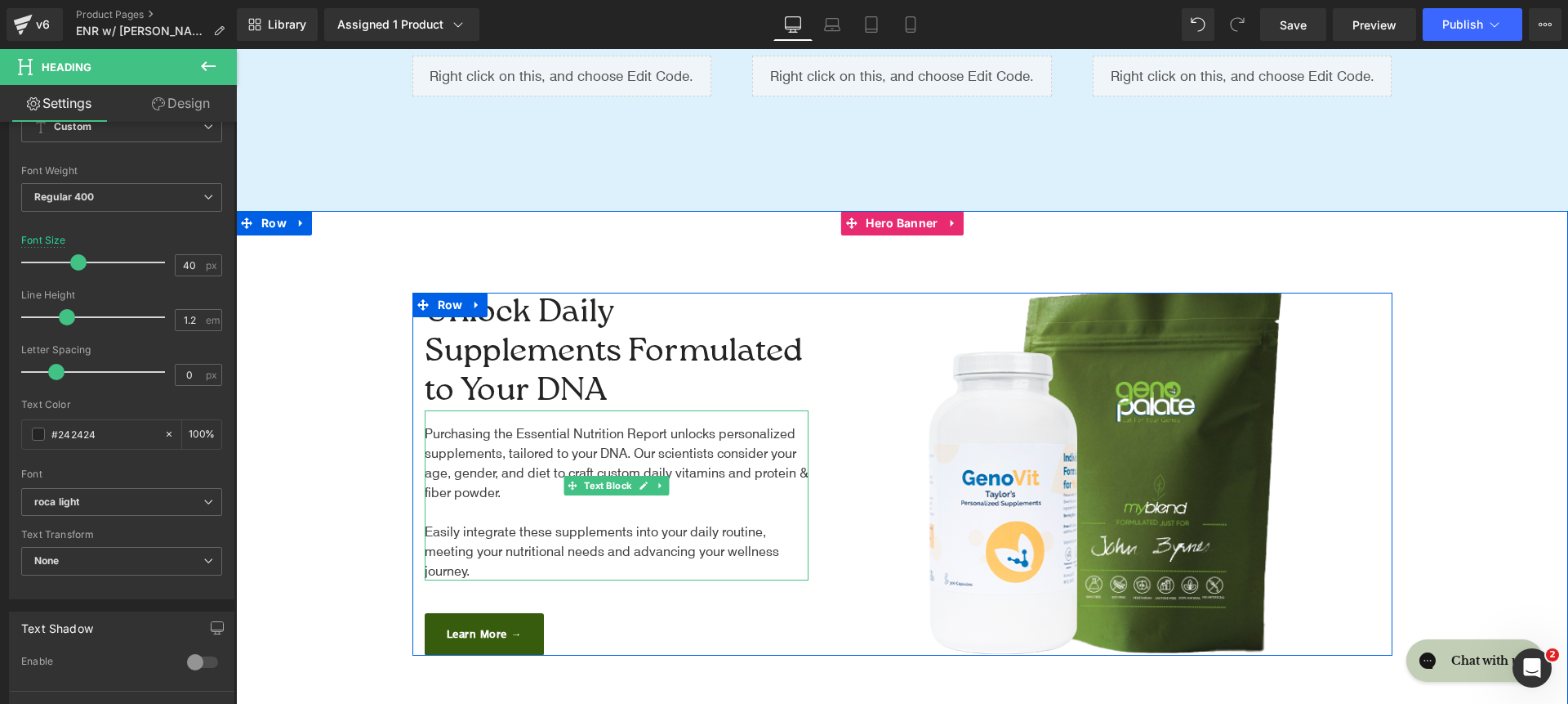
click at [514, 473] on span "Purchasing the Essential Nutrition Report unlocks personalized supplements, tai…" at bounding box center [617, 462] width 384 height 76
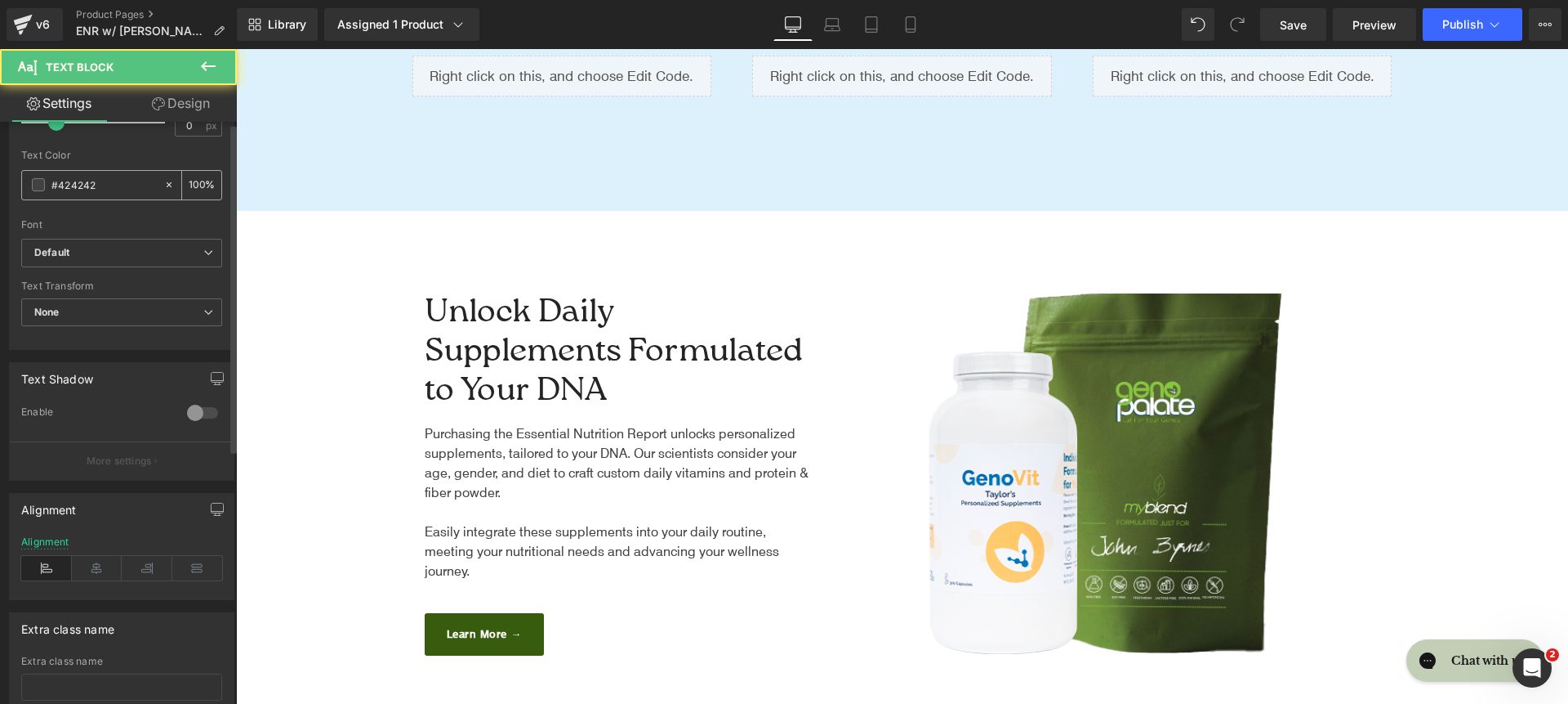
scroll to position [358, 0]
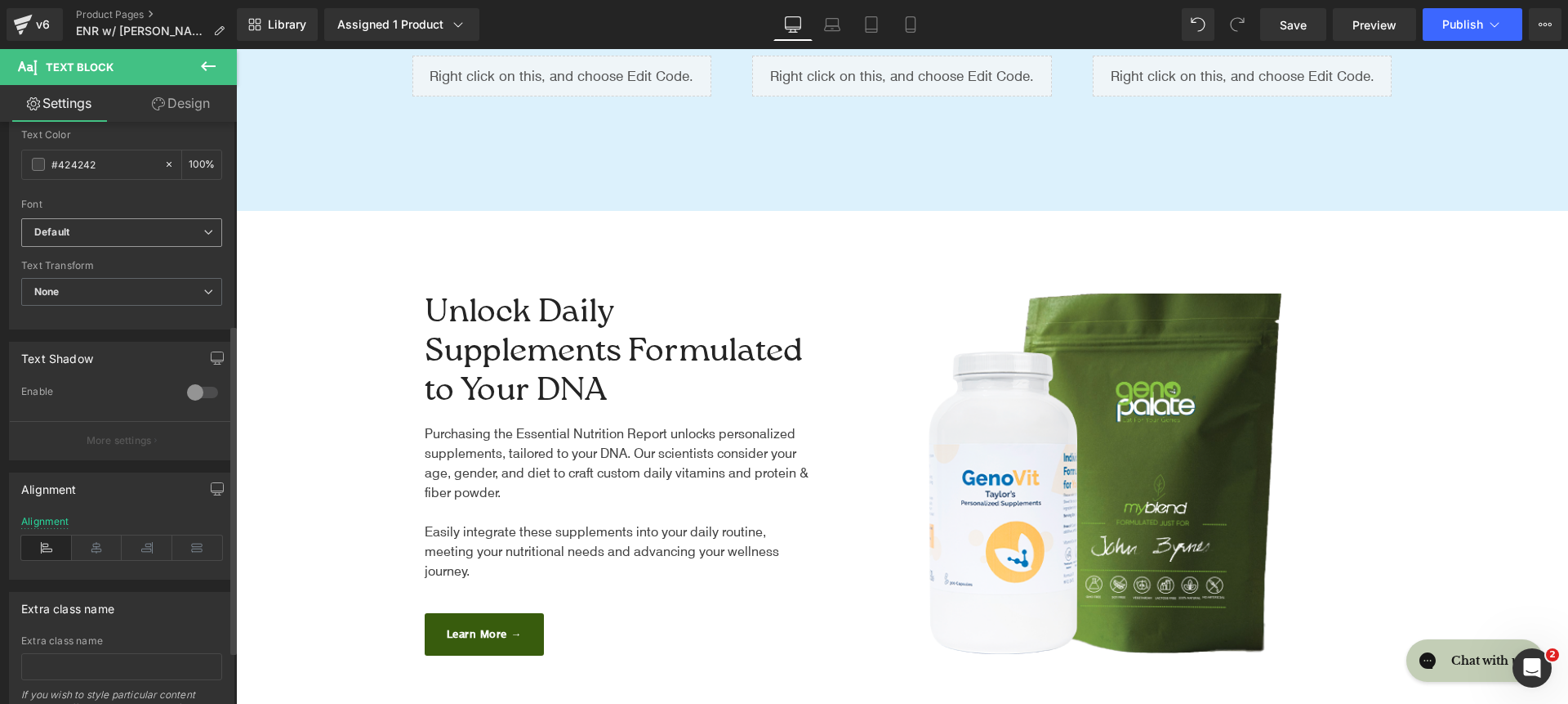
click at [107, 221] on span "Default" at bounding box center [121, 233] width 201 height 28
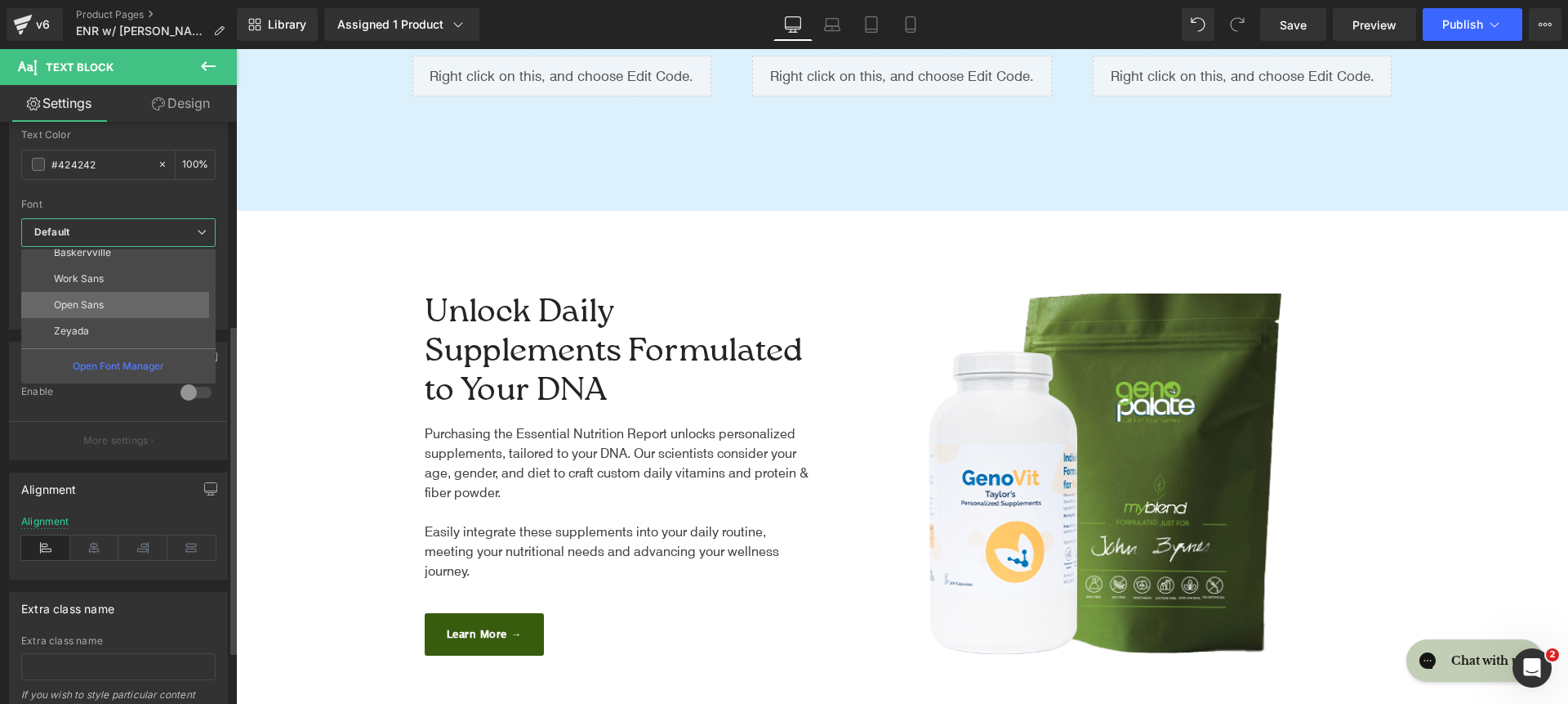
scroll to position [78, 0]
click at [147, 330] on li "Inter" at bounding box center [122, 340] width 202 height 26
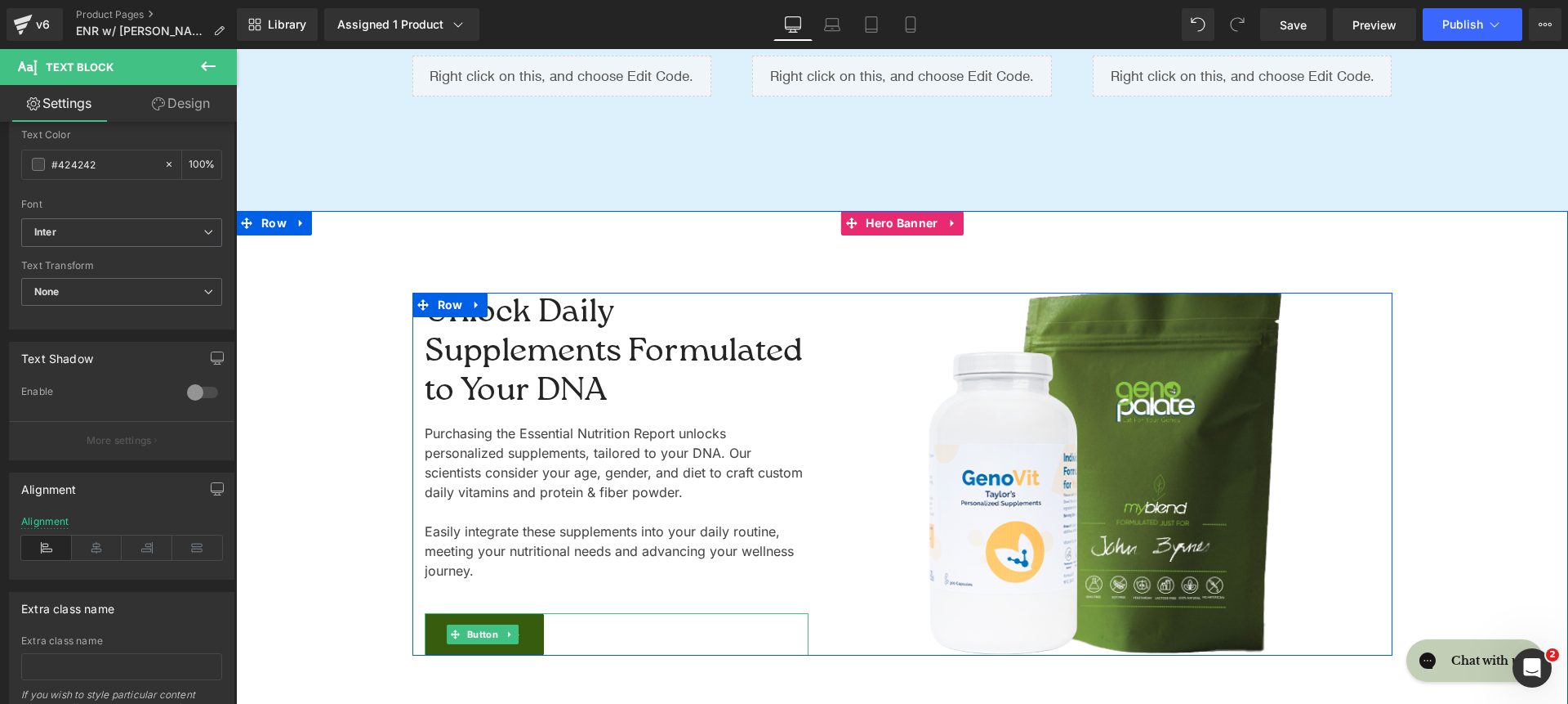
click at [571, 633] on div "Learn More →" at bounding box center [617, 634] width 384 height 43
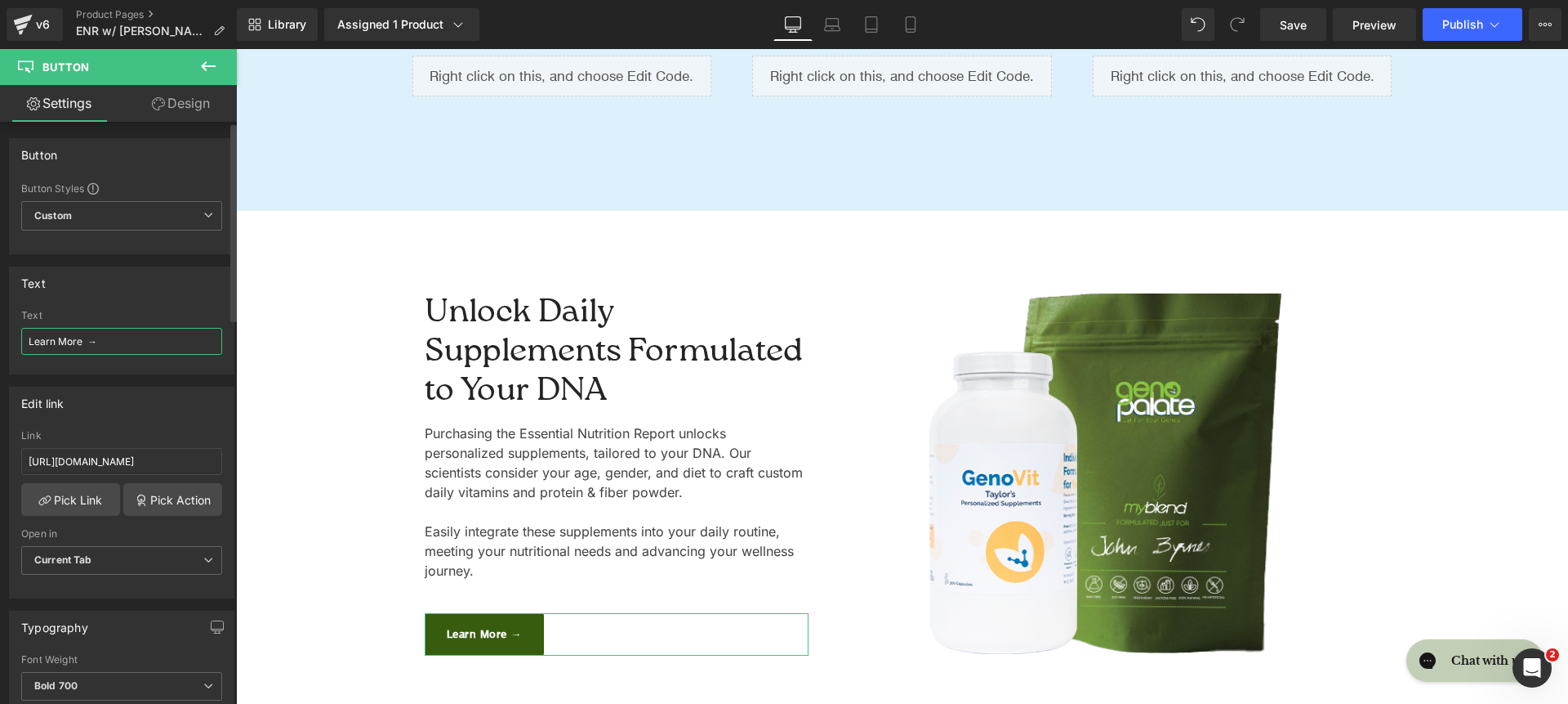
click at [125, 344] on input "Learn More →" at bounding box center [121, 341] width 201 height 27
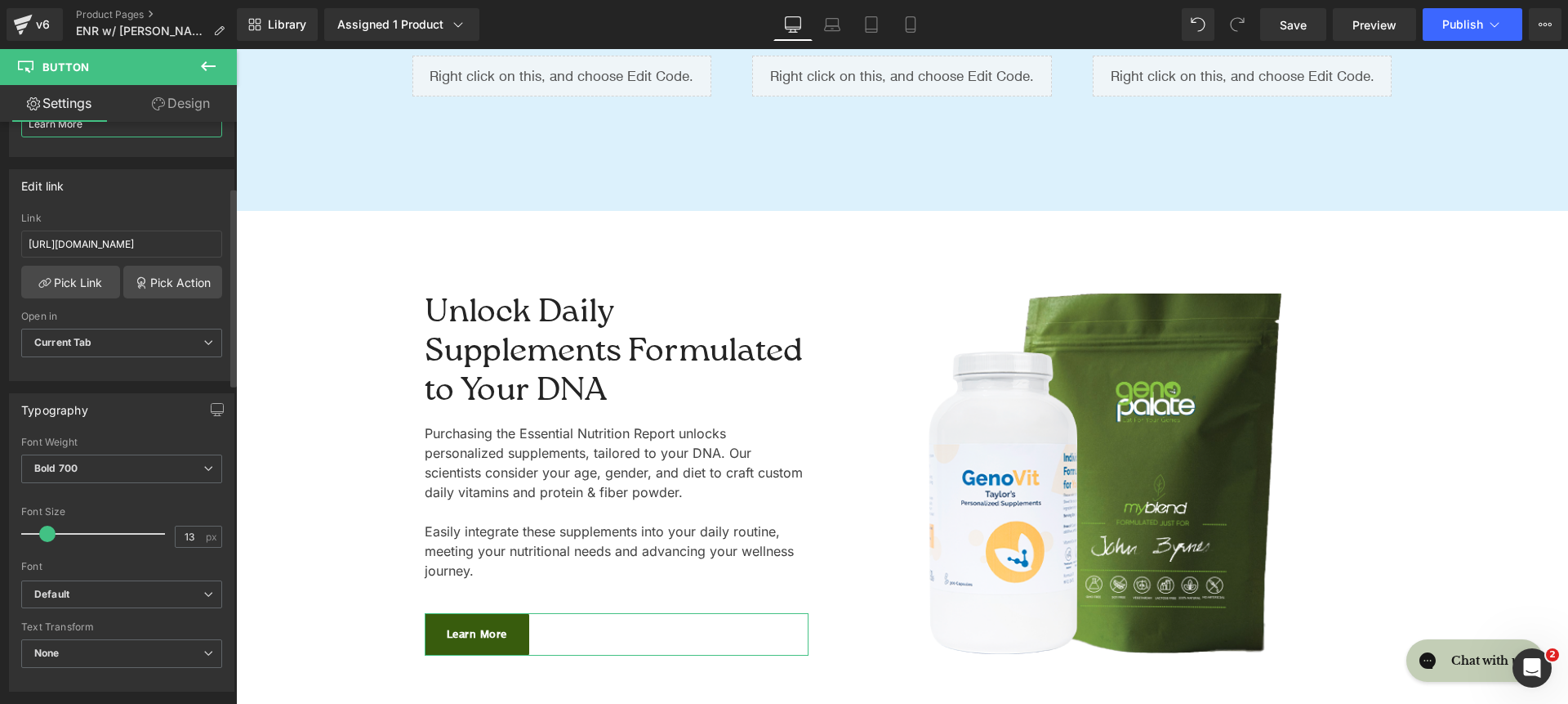
scroll to position [355, 0]
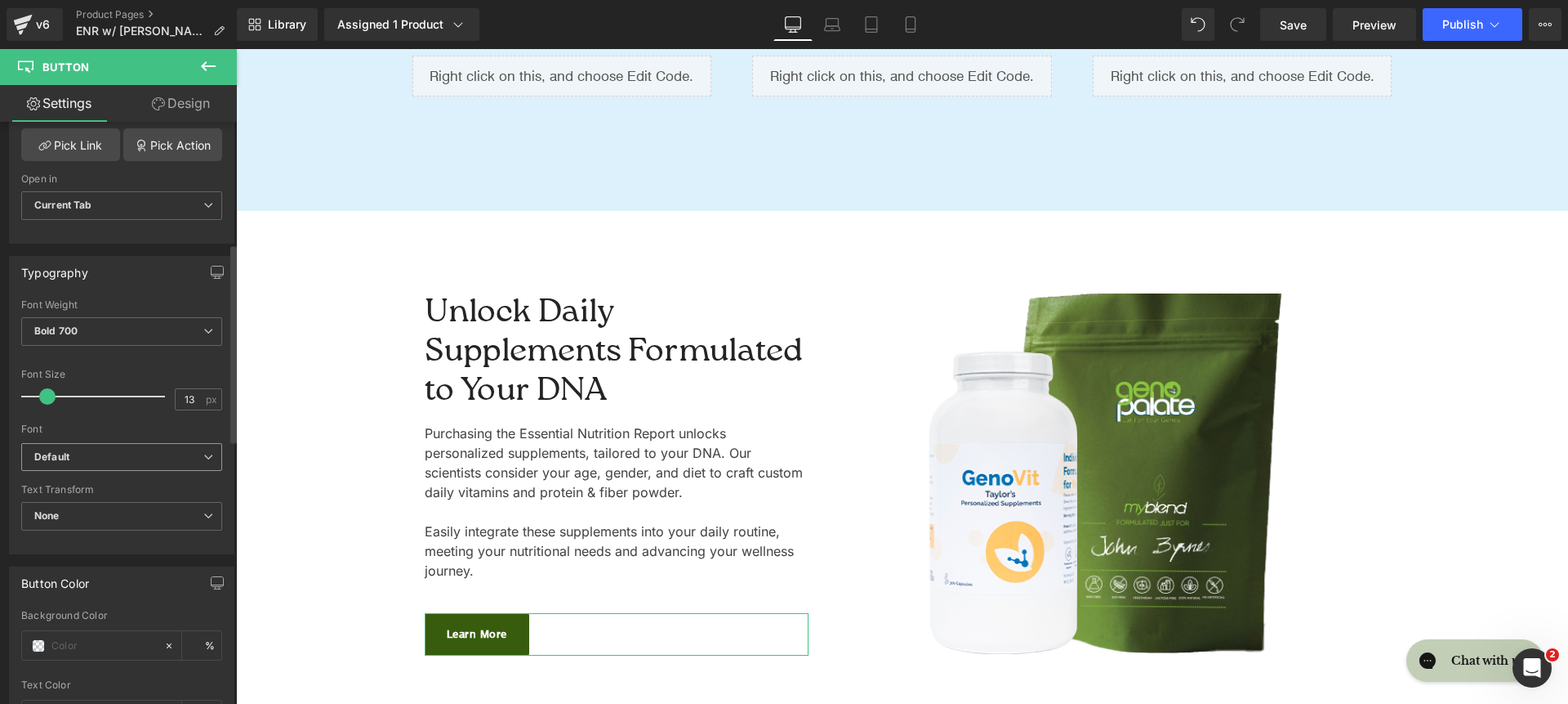
type input "Learn More"
click at [93, 463] on b "Default" at bounding box center [118, 457] width 169 height 14
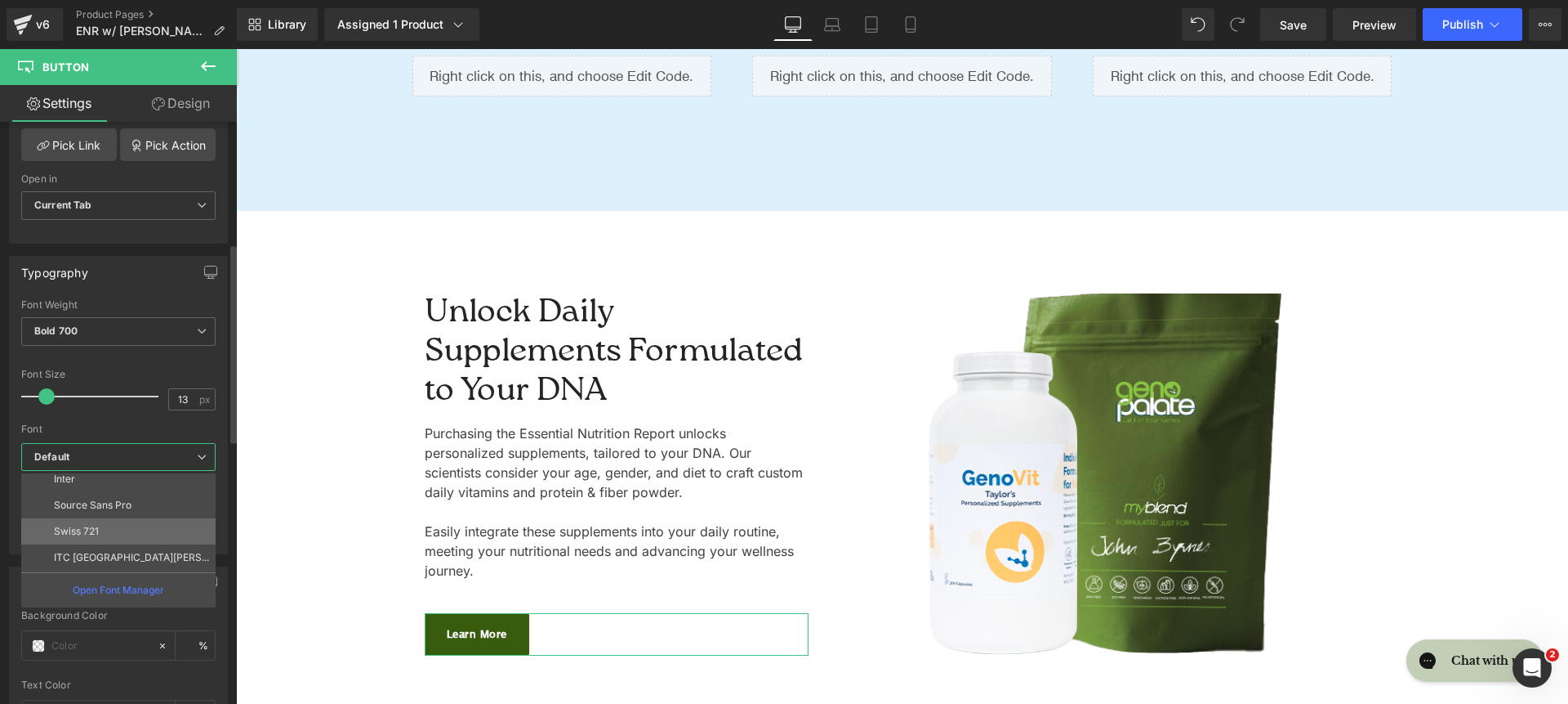
scroll to position [162, 0]
click at [101, 485] on li "Inter" at bounding box center [122, 480] width 202 height 26
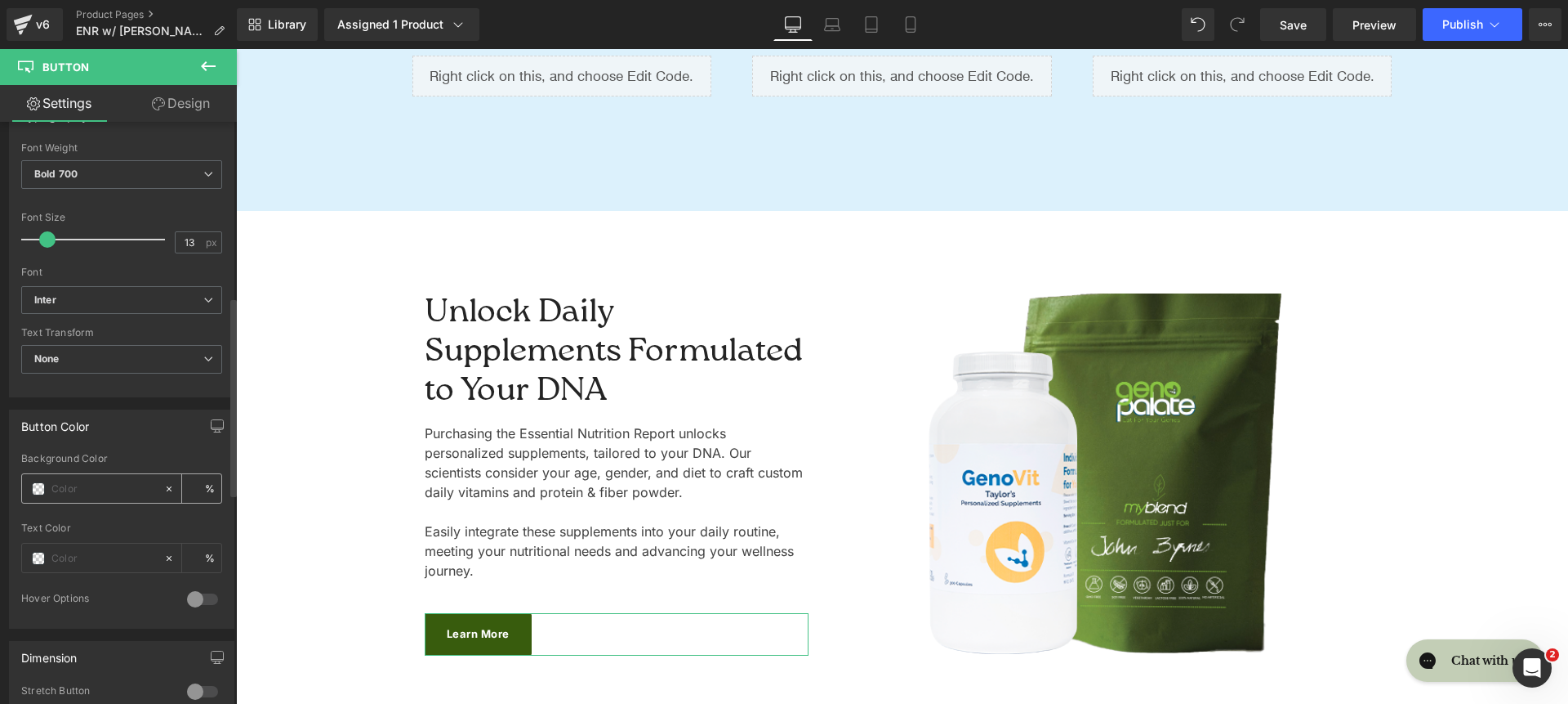
scroll to position [592, 0]
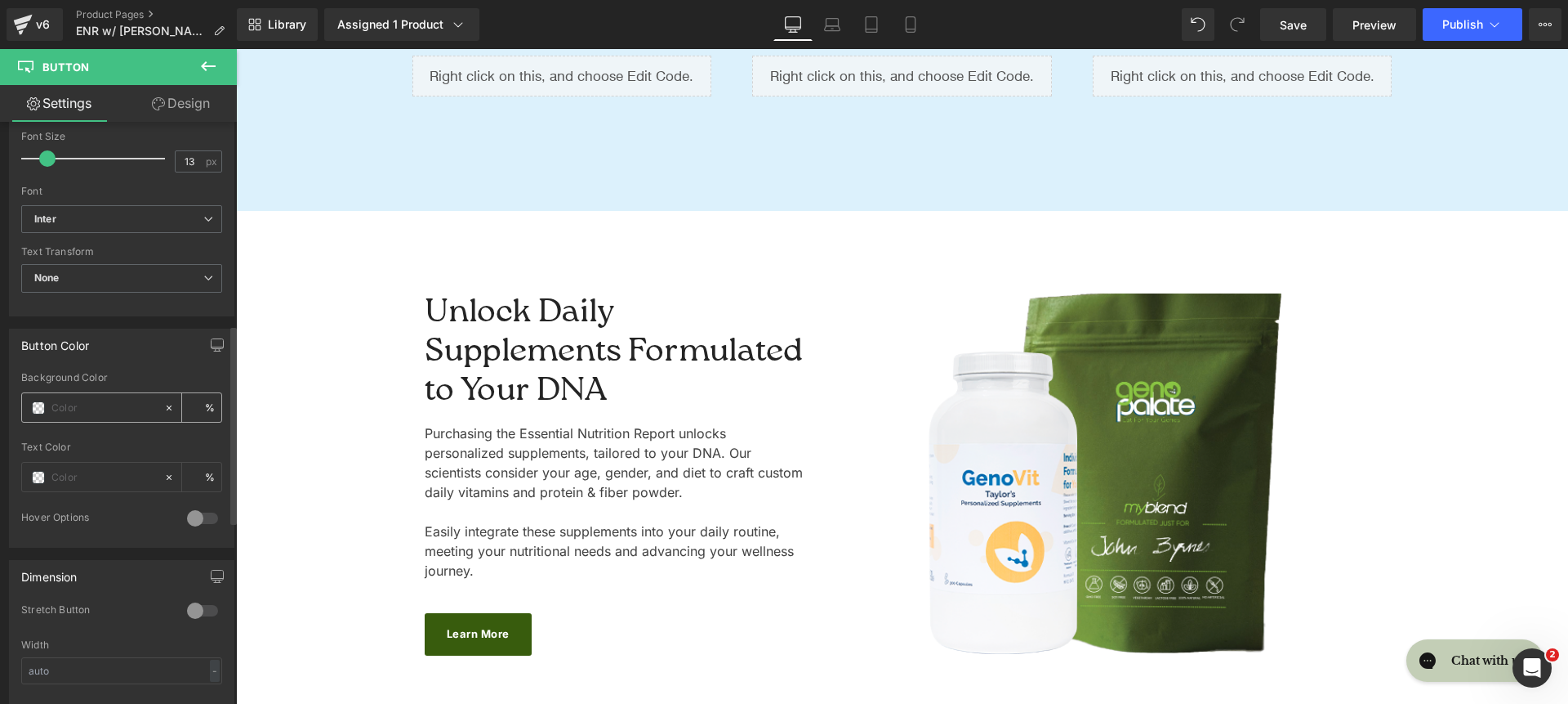
click at [73, 412] on input "text" at bounding box center [103, 408] width 104 height 18
click at [74, 412] on input "text" at bounding box center [103, 408] width 104 height 18
click at [86, 397] on div at bounding box center [93, 407] width 142 height 28
type input "0"
click at [87, 399] on input "text" at bounding box center [103, 408] width 104 height 18
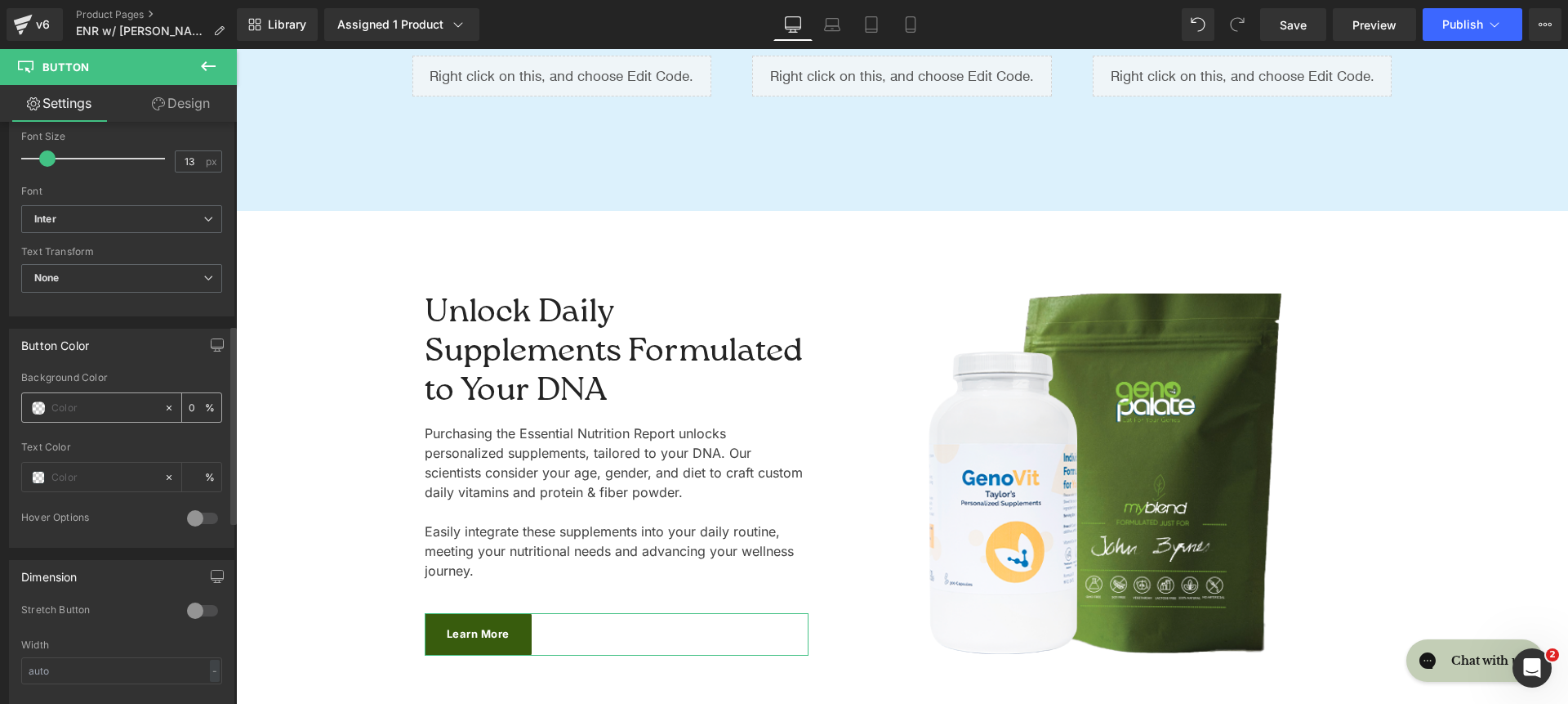
click at [86, 405] on input "text" at bounding box center [103, 408] width 104 height 18
paste input "609CCF"
type input "609CCF"
type input "100"
click at [195, 113] on link "Design" at bounding box center [181, 103] width 118 height 37
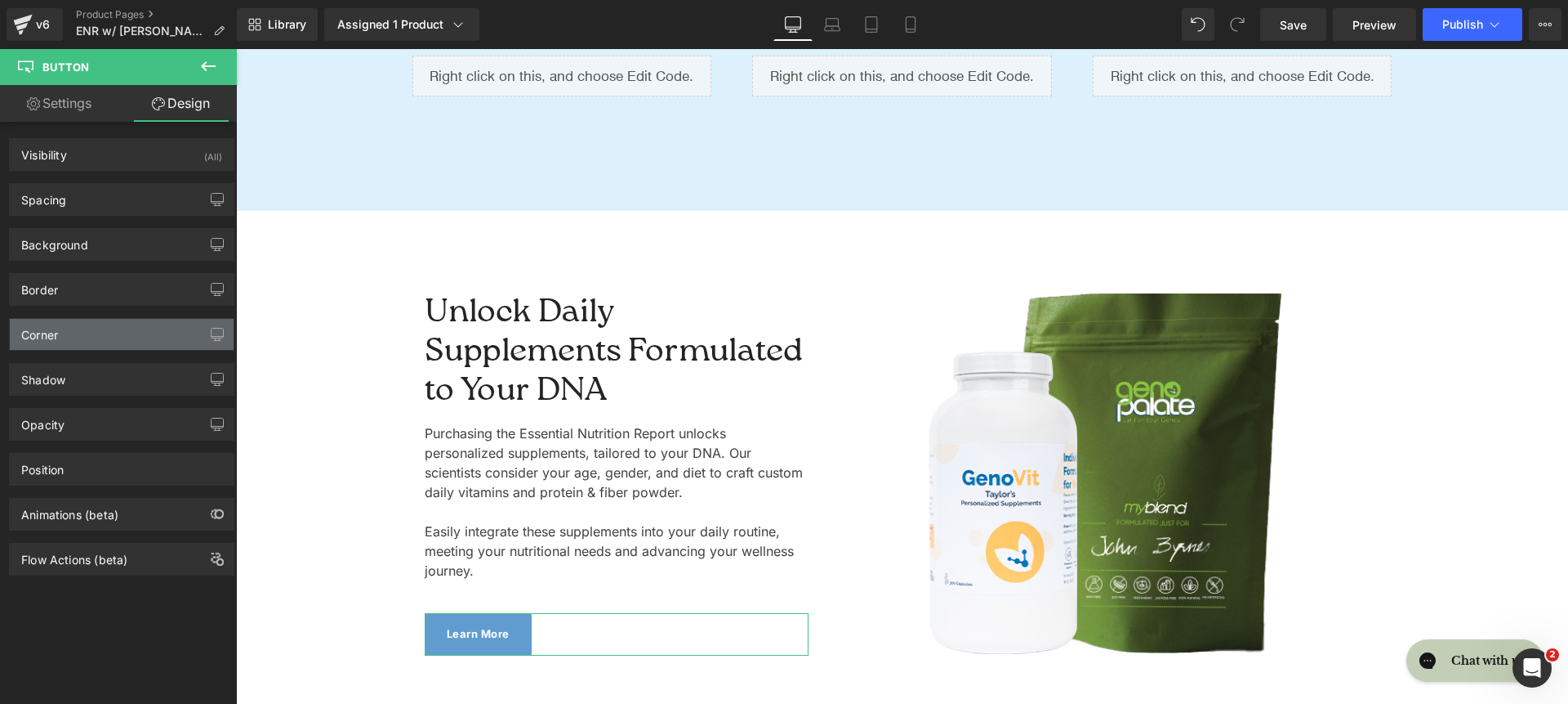
click at [83, 341] on div "Corner" at bounding box center [122, 334] width 223 height 31
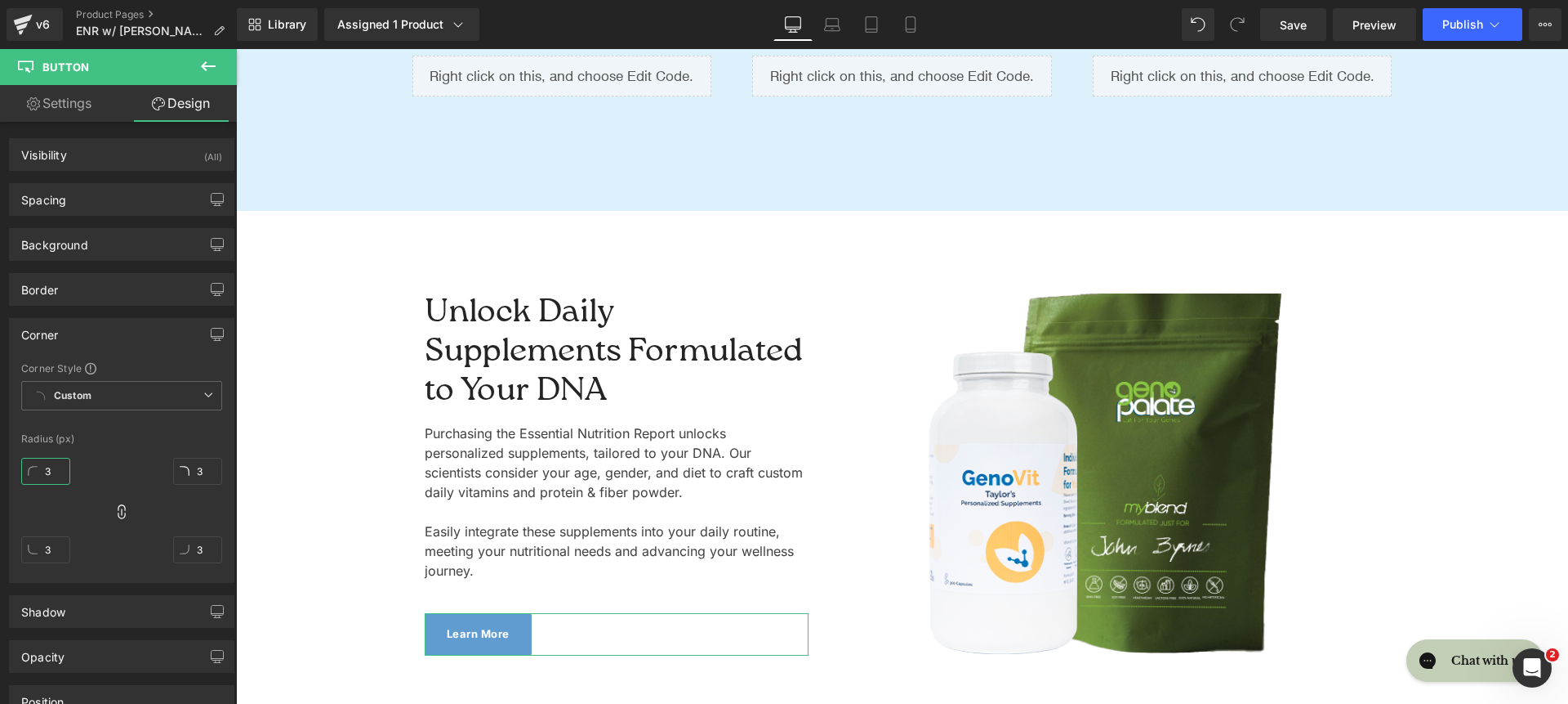
click at [46, 473] on input "3" at bounding box center [45, 471] width 49 height 27
type input "20"
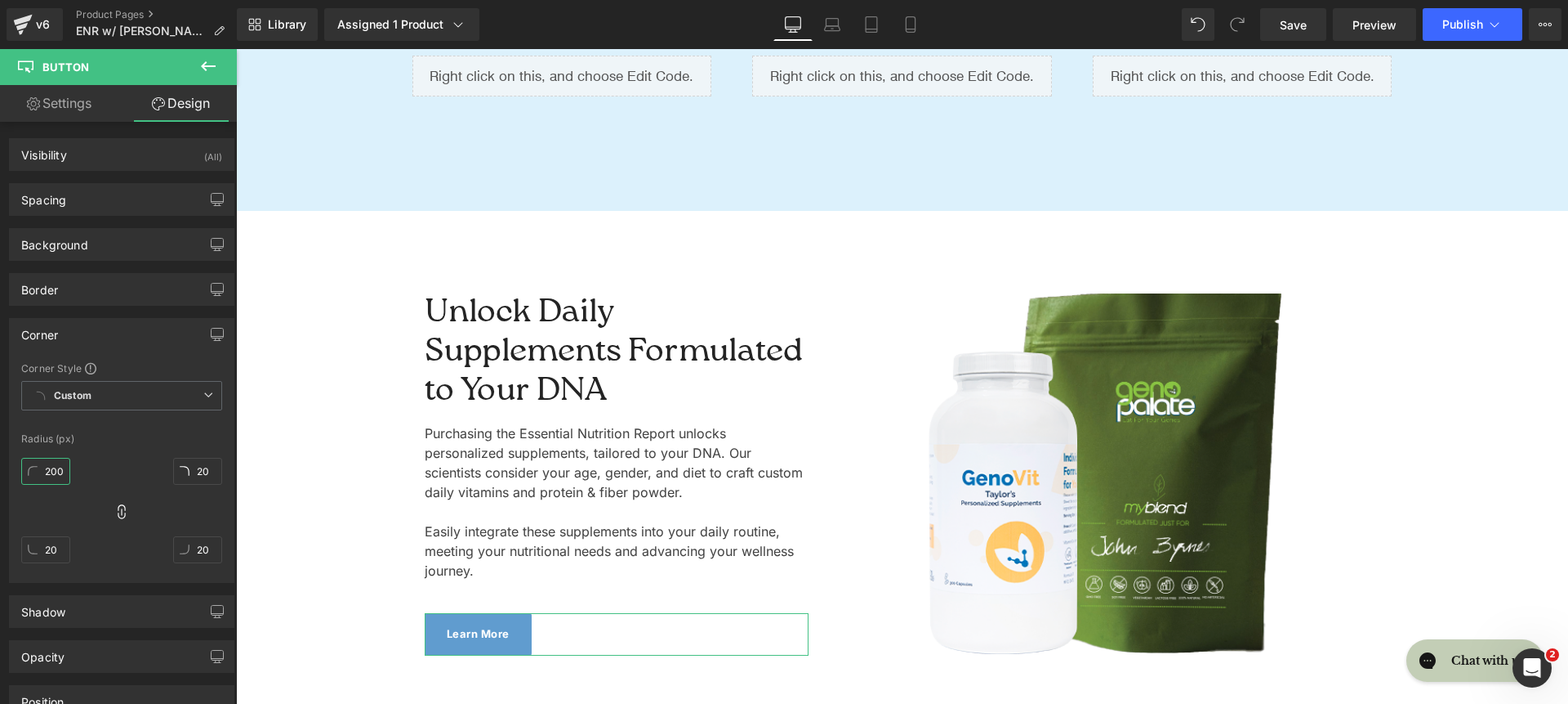
type input "2000"
type input "200"
type input "2000"
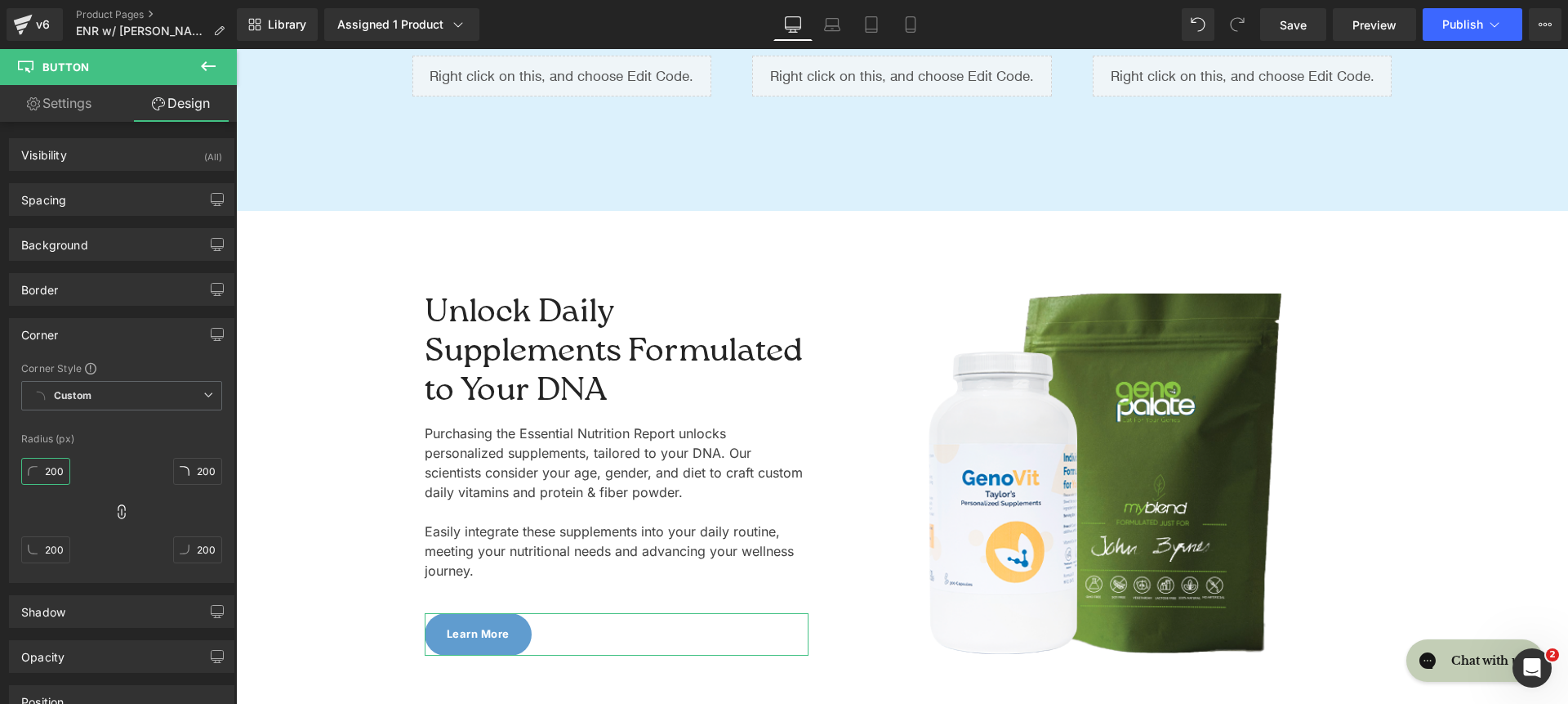
type input "2000"
type input "20000"
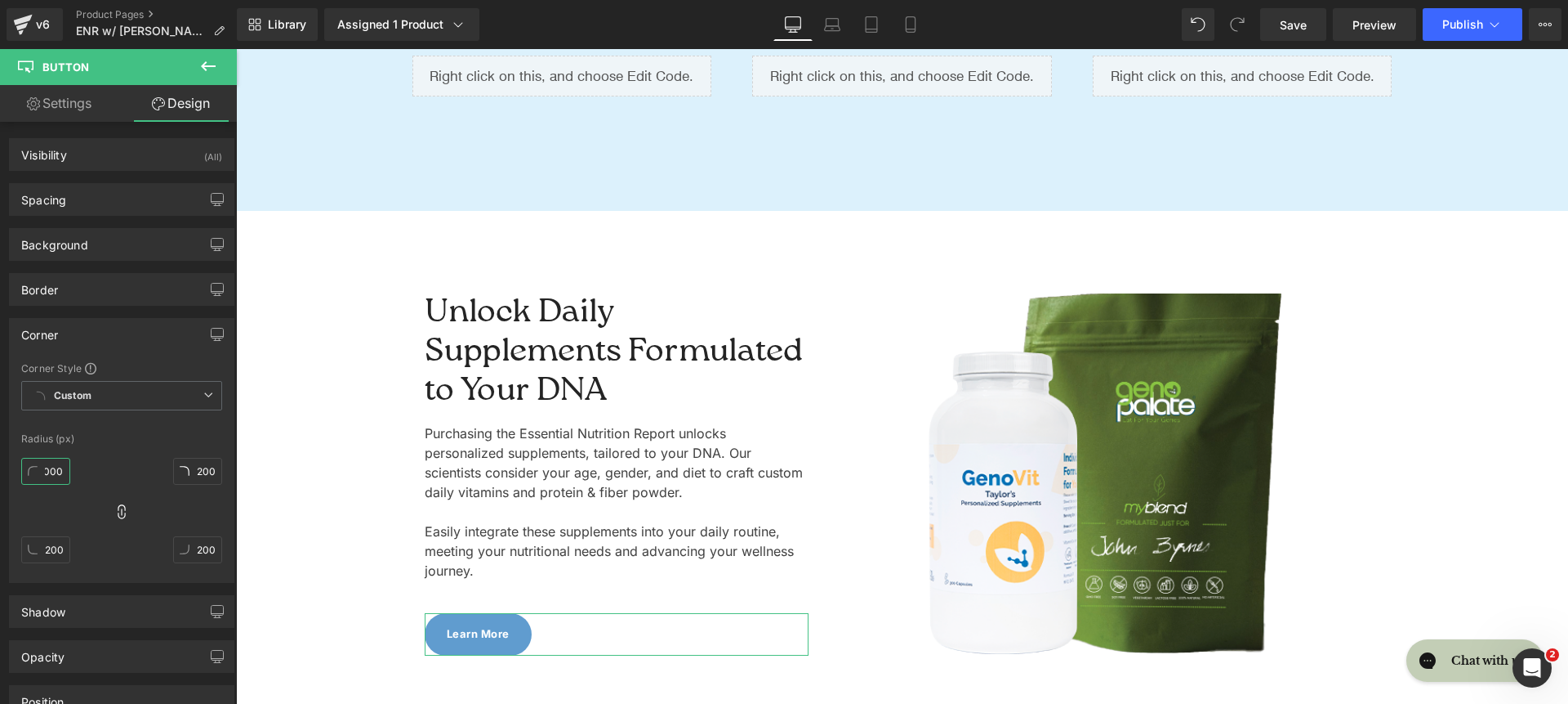
type input "20000"
type input "2000"
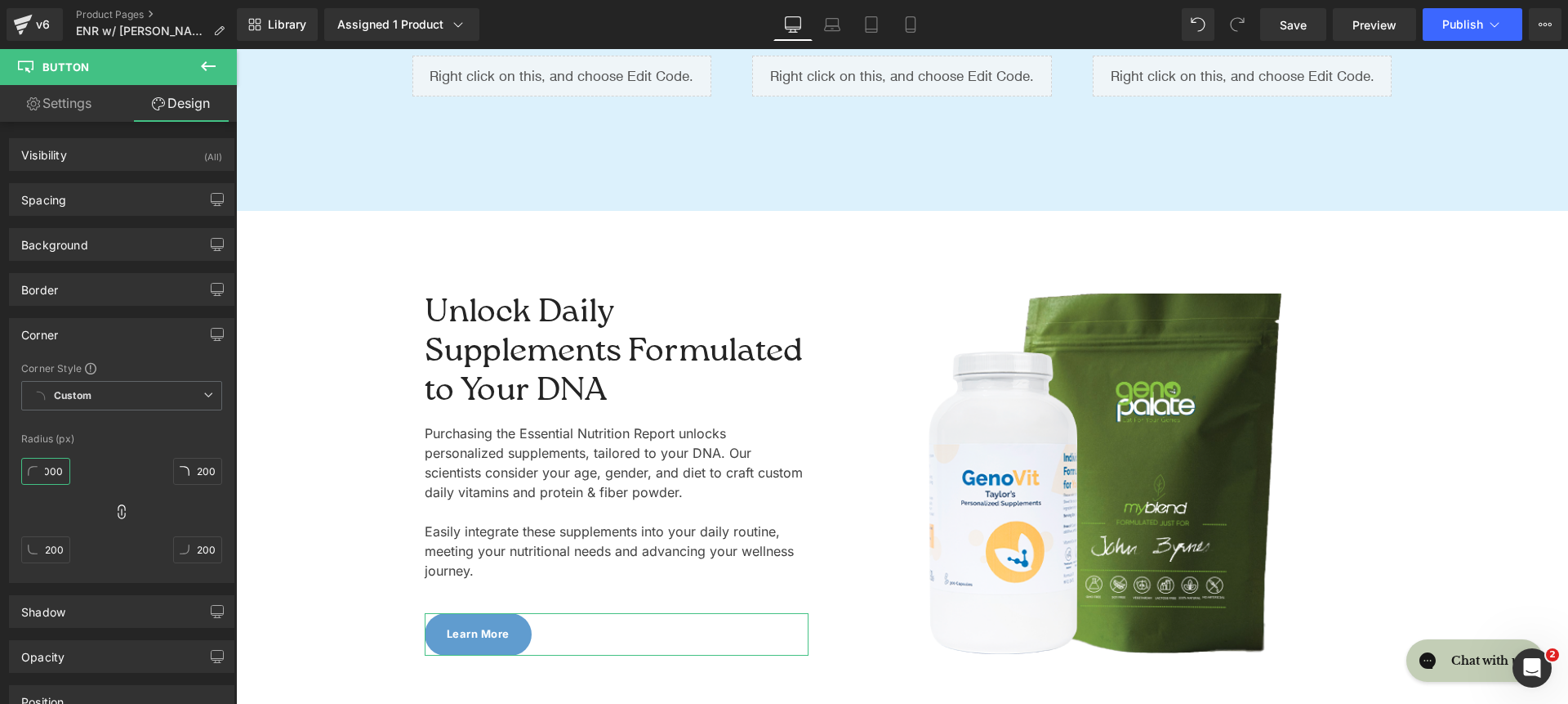
type input "2000"
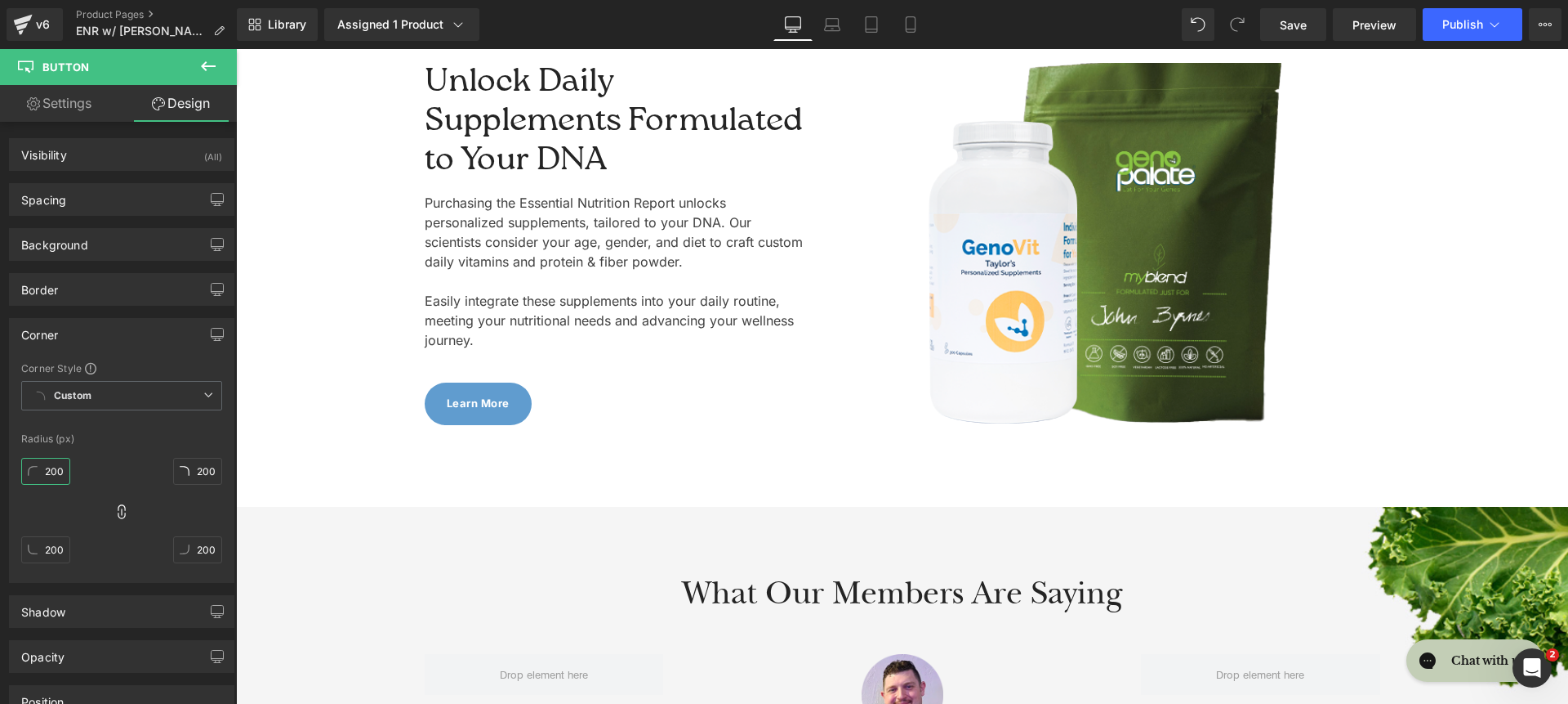
scroll to position [5386, 0]
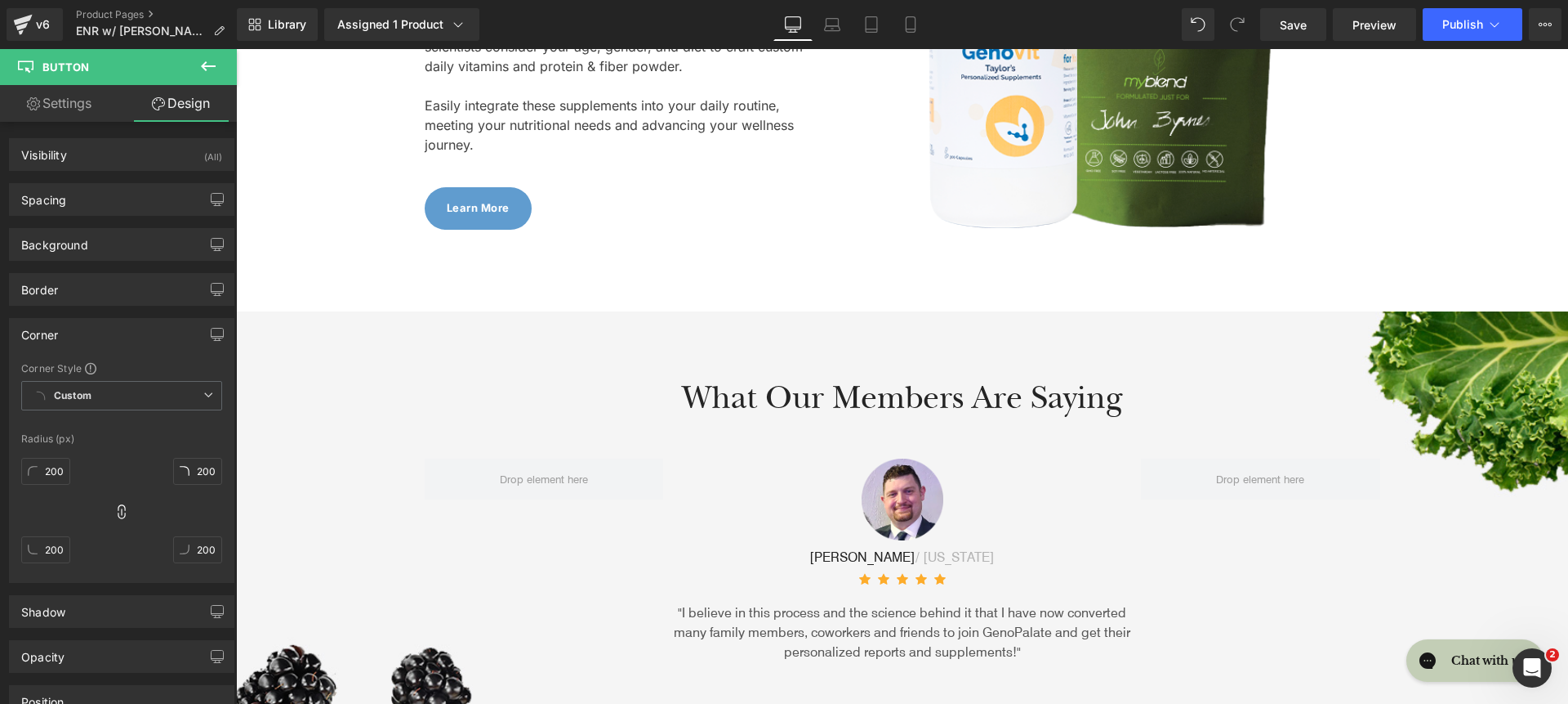
click at [525, 366] on div "What Our Members Are Saying Heading Row" at bounding box center [903, 390] width 980 height 75
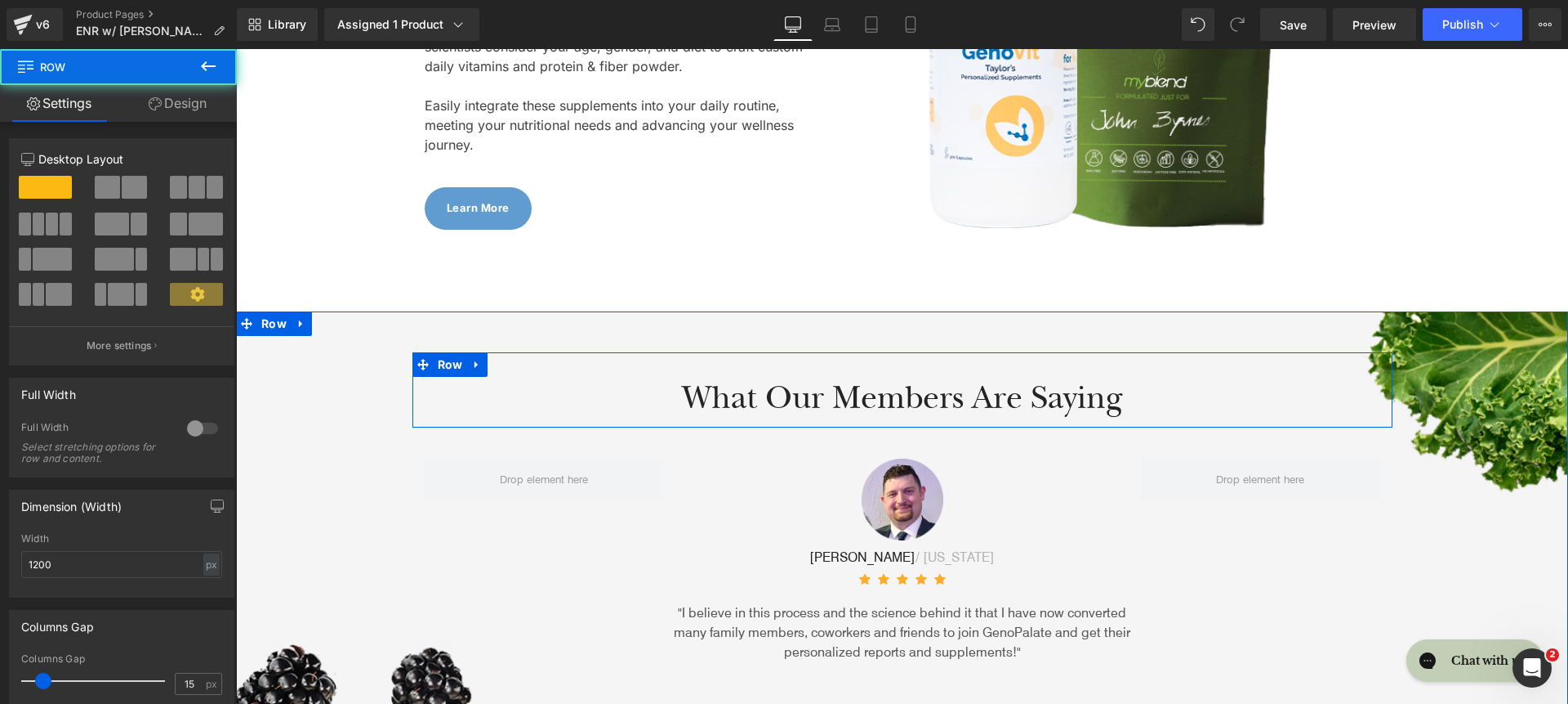
click at [375, 380] on div "What Our Members Are Saying Heading Row Image Brad / Massachusetts Text Block I…" at bounding box center [902, 541] width 1332 height 379
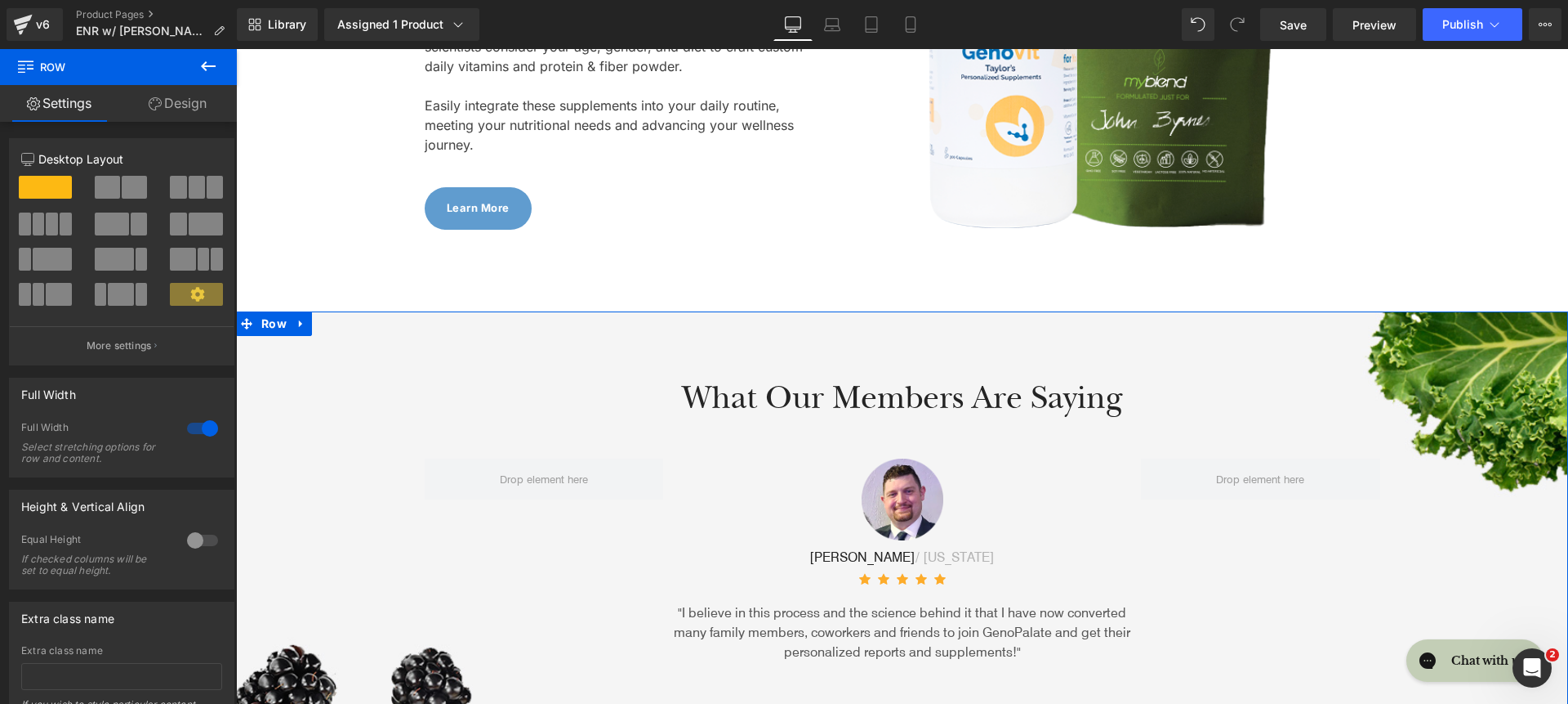
click at [191, 109] on link "Design" at bounding box center [178, 103] width 118 height 37
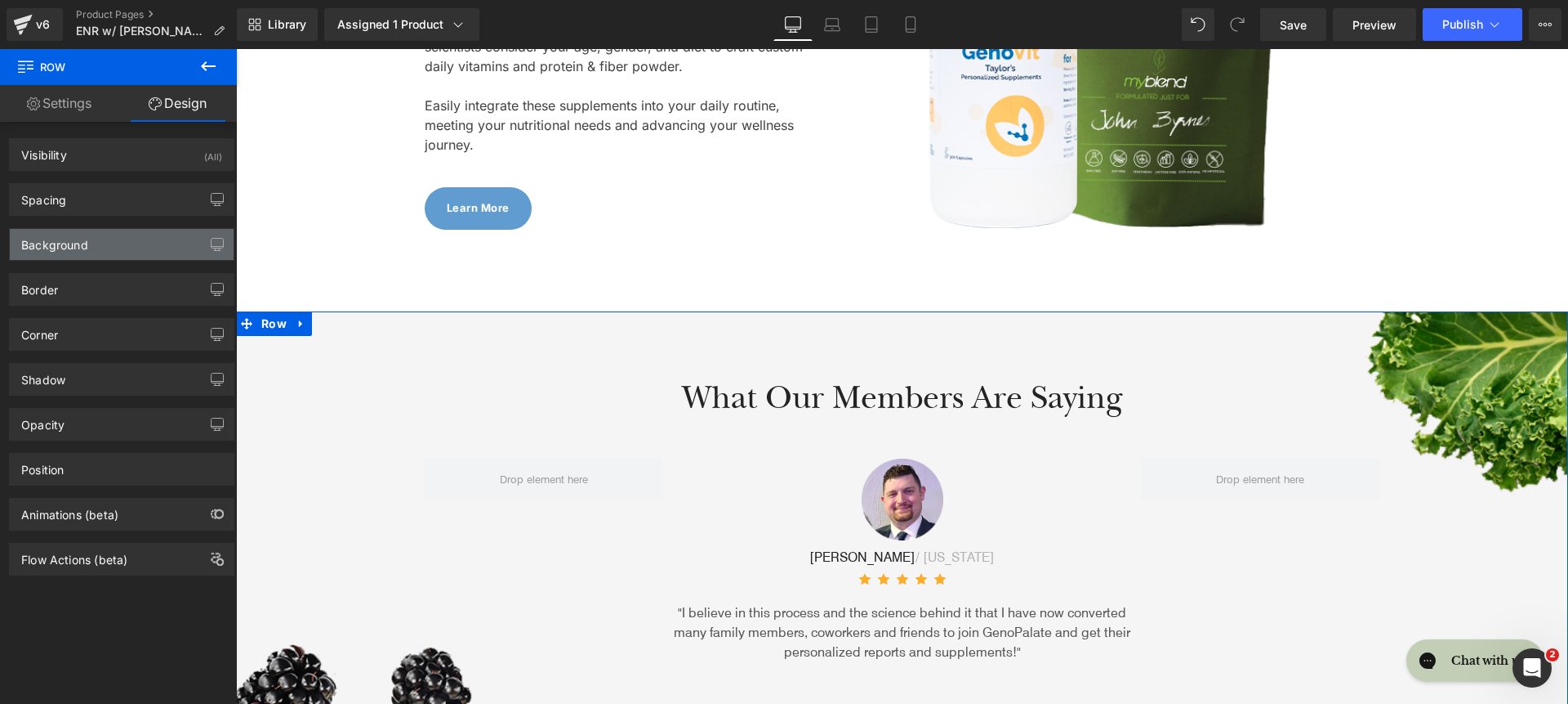
click at [54, 254] on div "Background" at bounding box center [122, 244] width 223 height 31
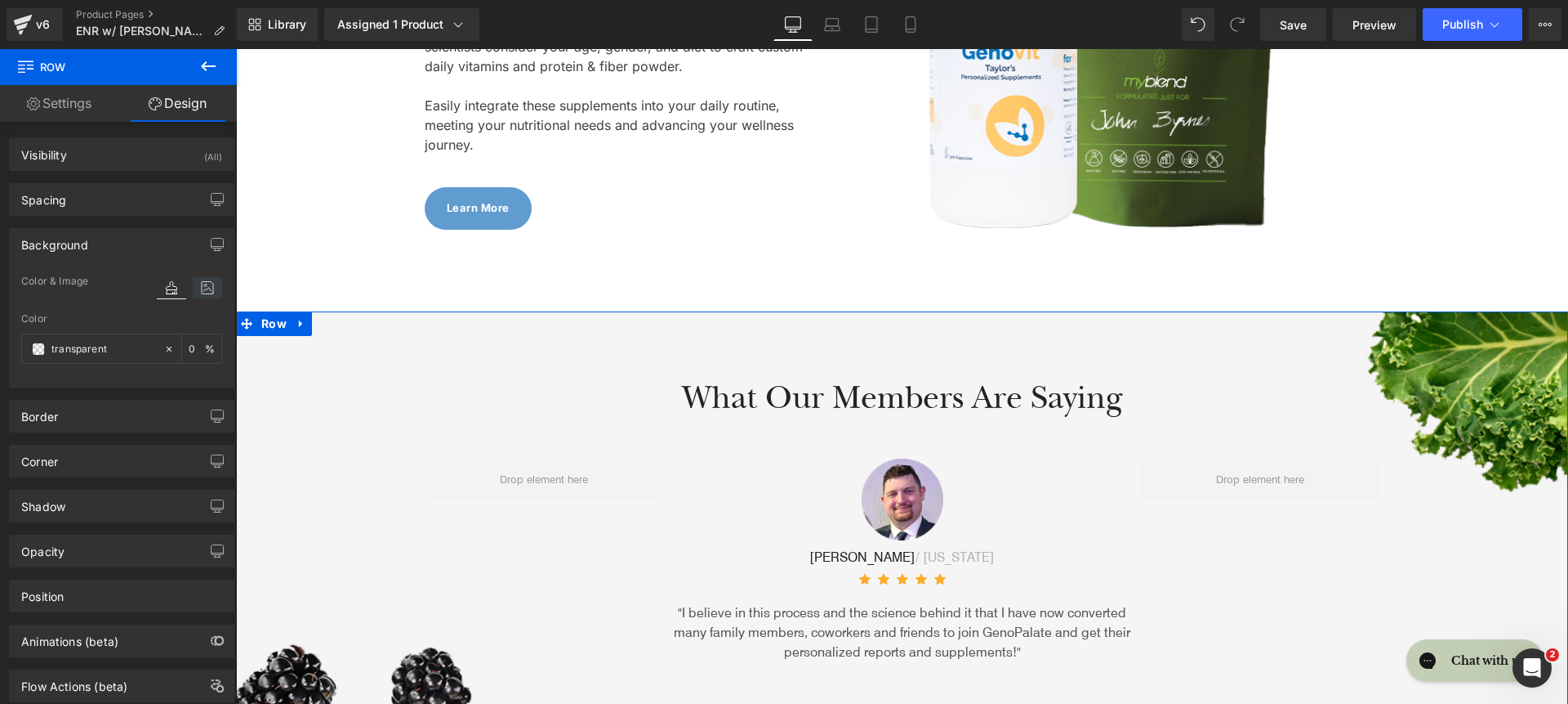
click at [207, 294] on icon at bounding box center [207, 287] width 29 height 21
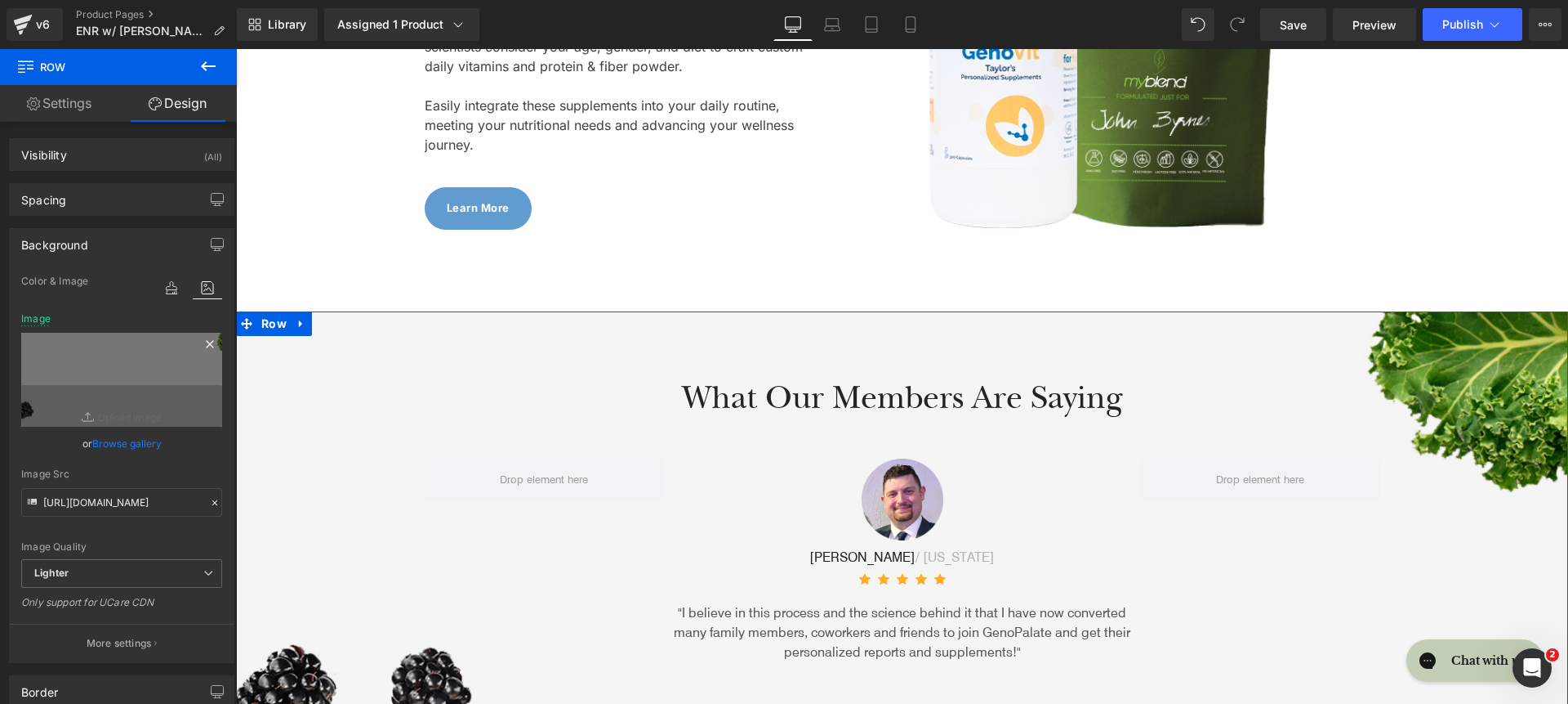
click at [206, 345] on icon at bounding box center [209, 344] width 8 height 8
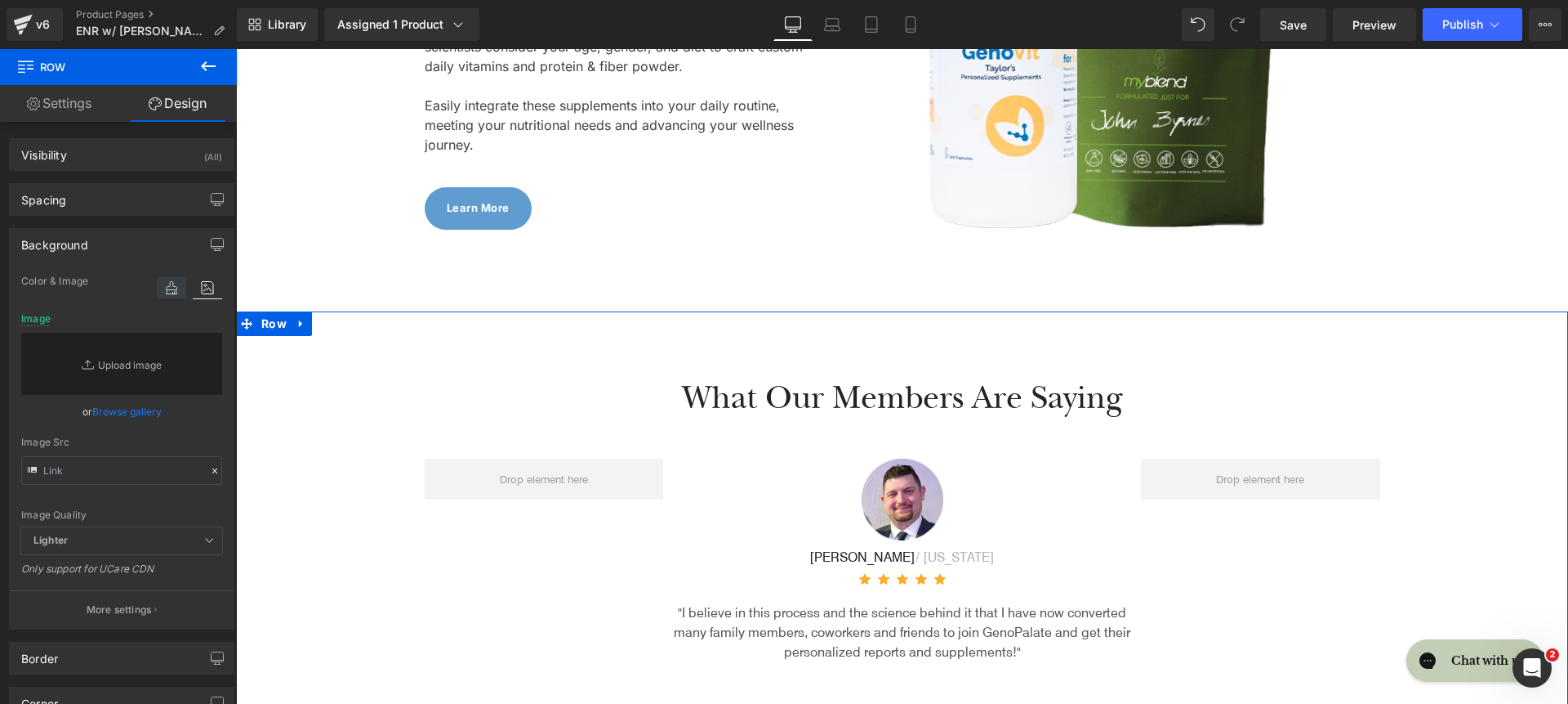
click at [169, 297] on icon at bounding box center [171, 287] width 29 height 21
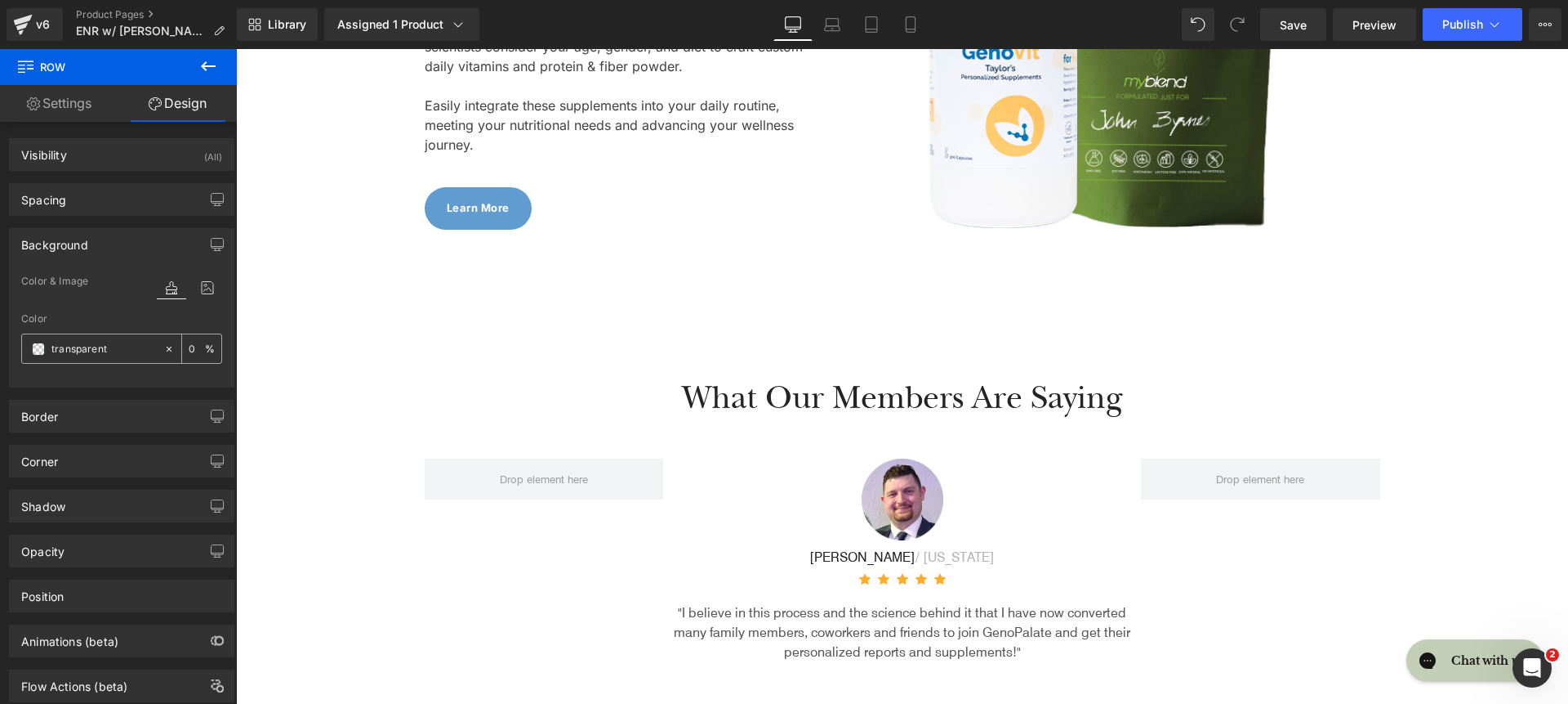
click at [99, 344] on input "transparent" at bounding box center [103, 349] width 104 height 18
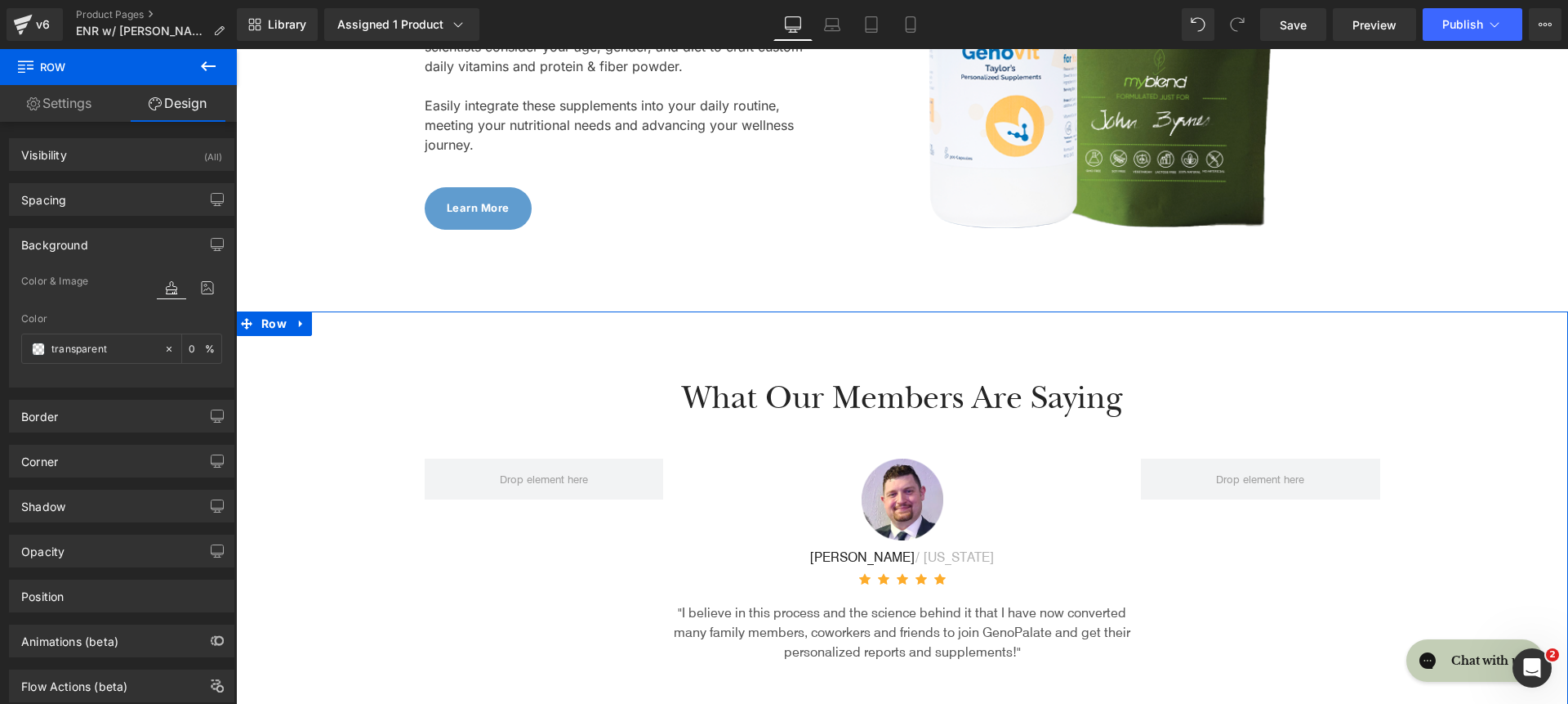
paste input "DCF1FC"
type input "DCF1FC"
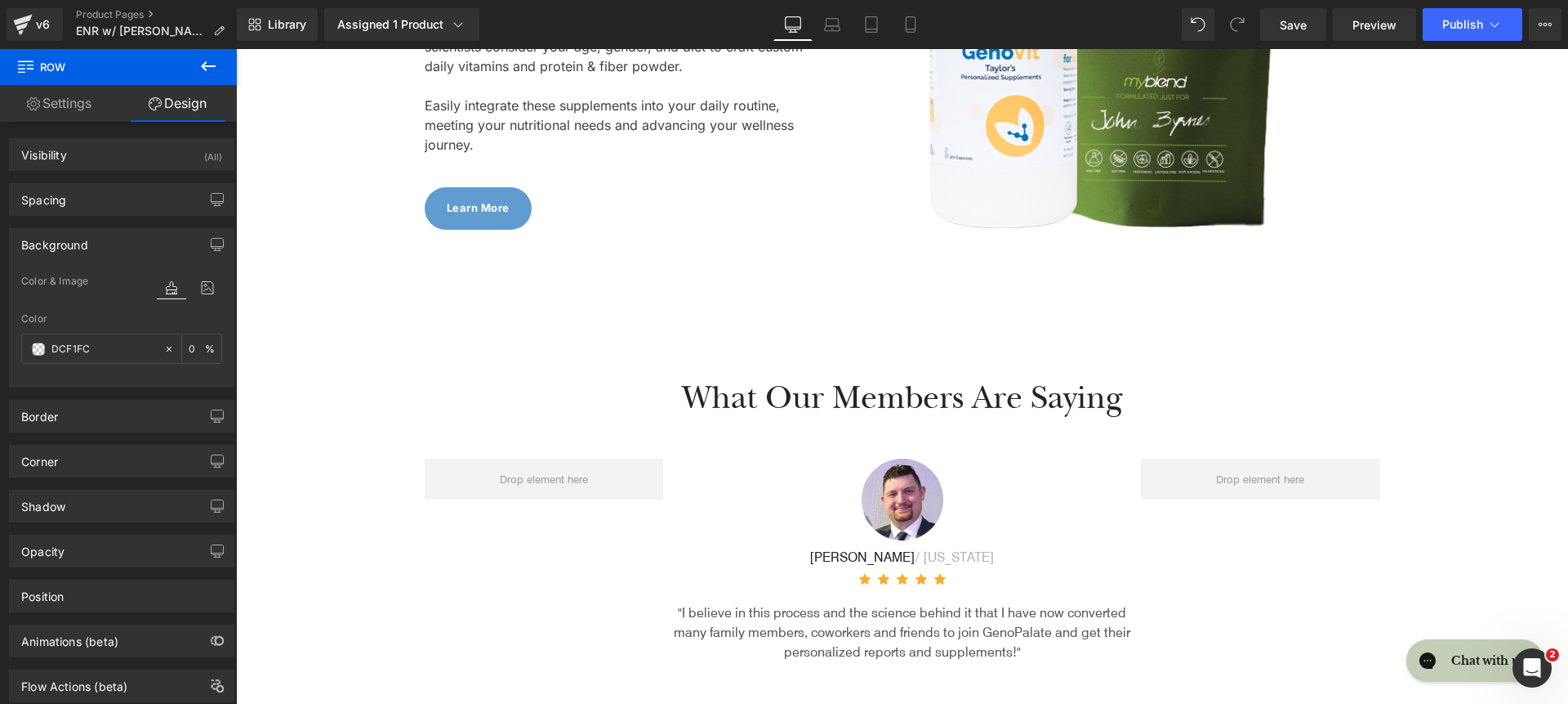
type input "100"
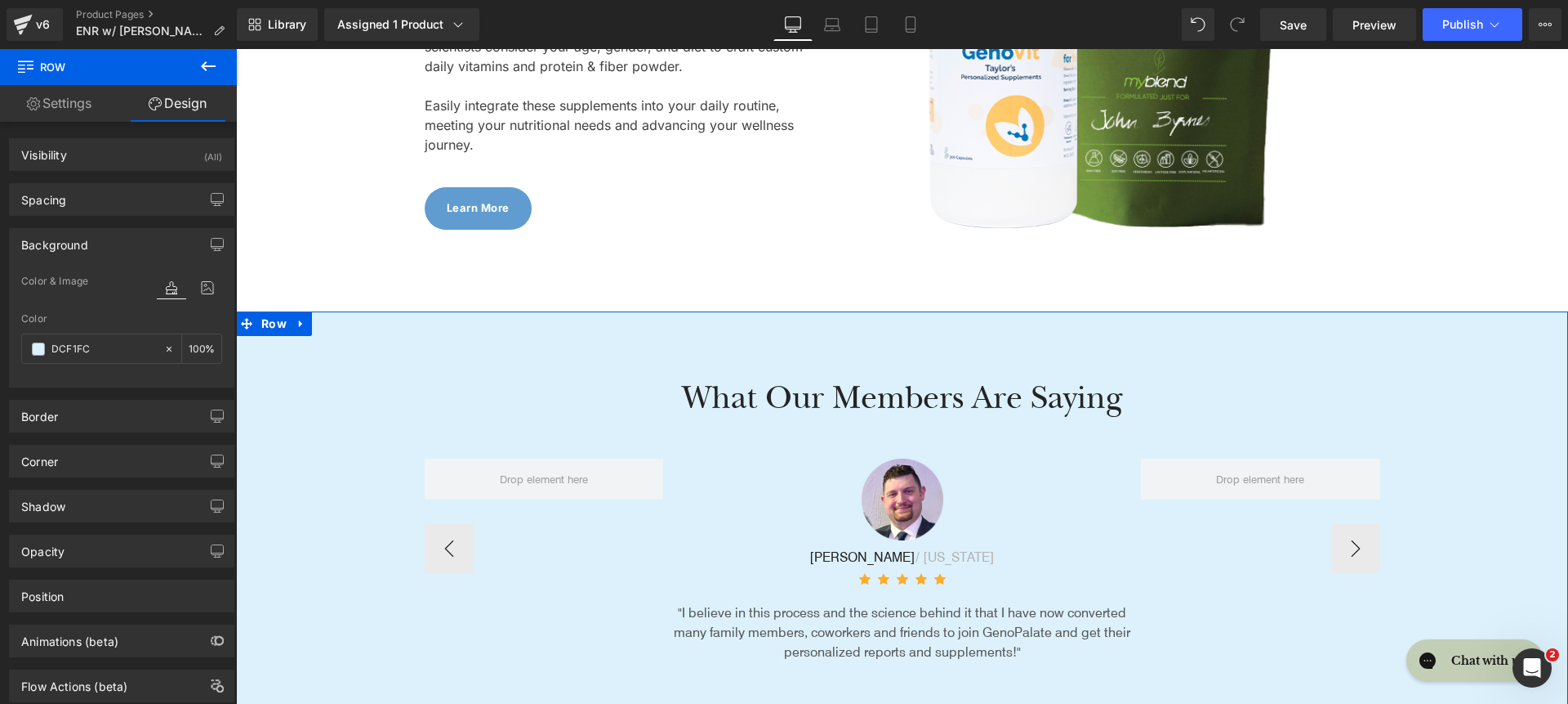
scroll to position [5468, 0]
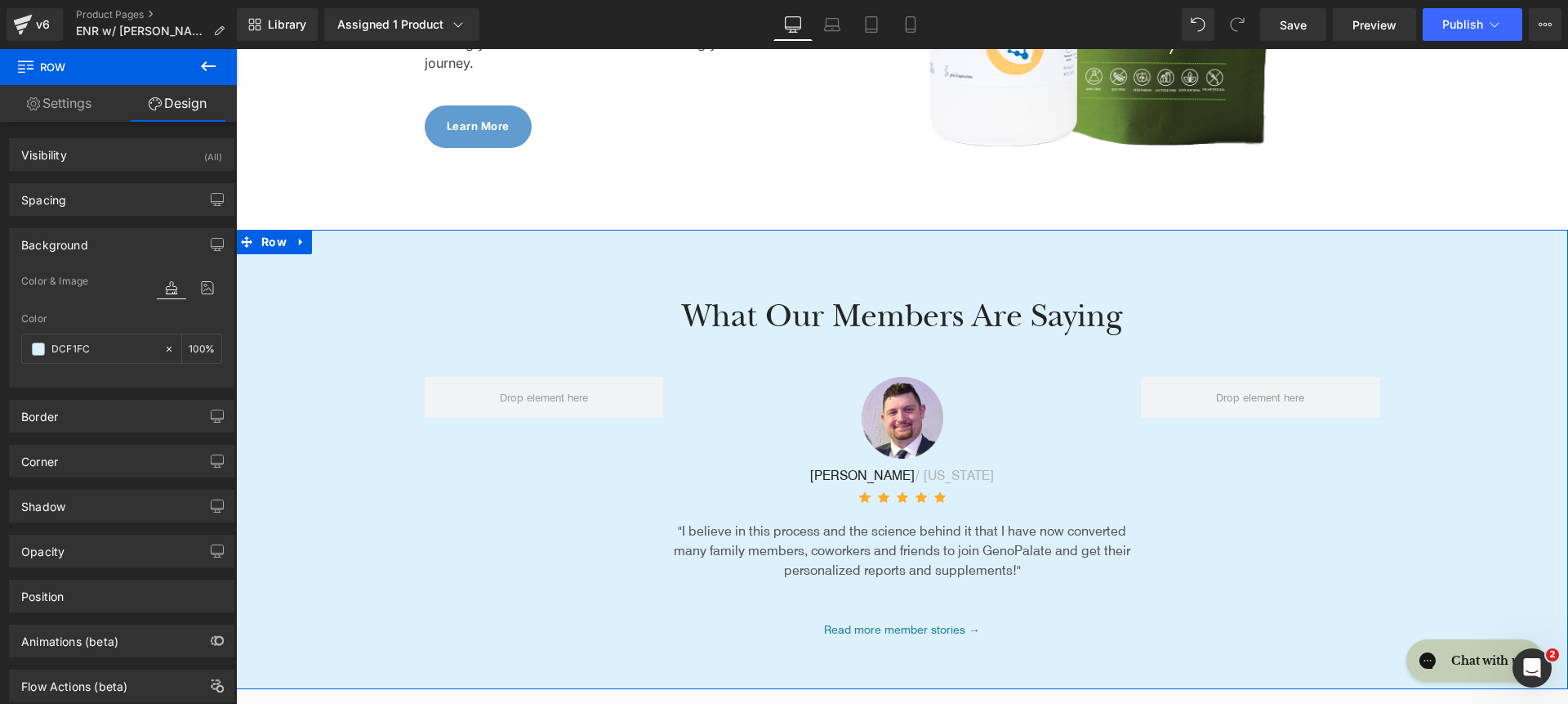
click at [806, 298] on div "What Our Members Are Saying Heading" at bounding box center [903, 316] width 955 height 43
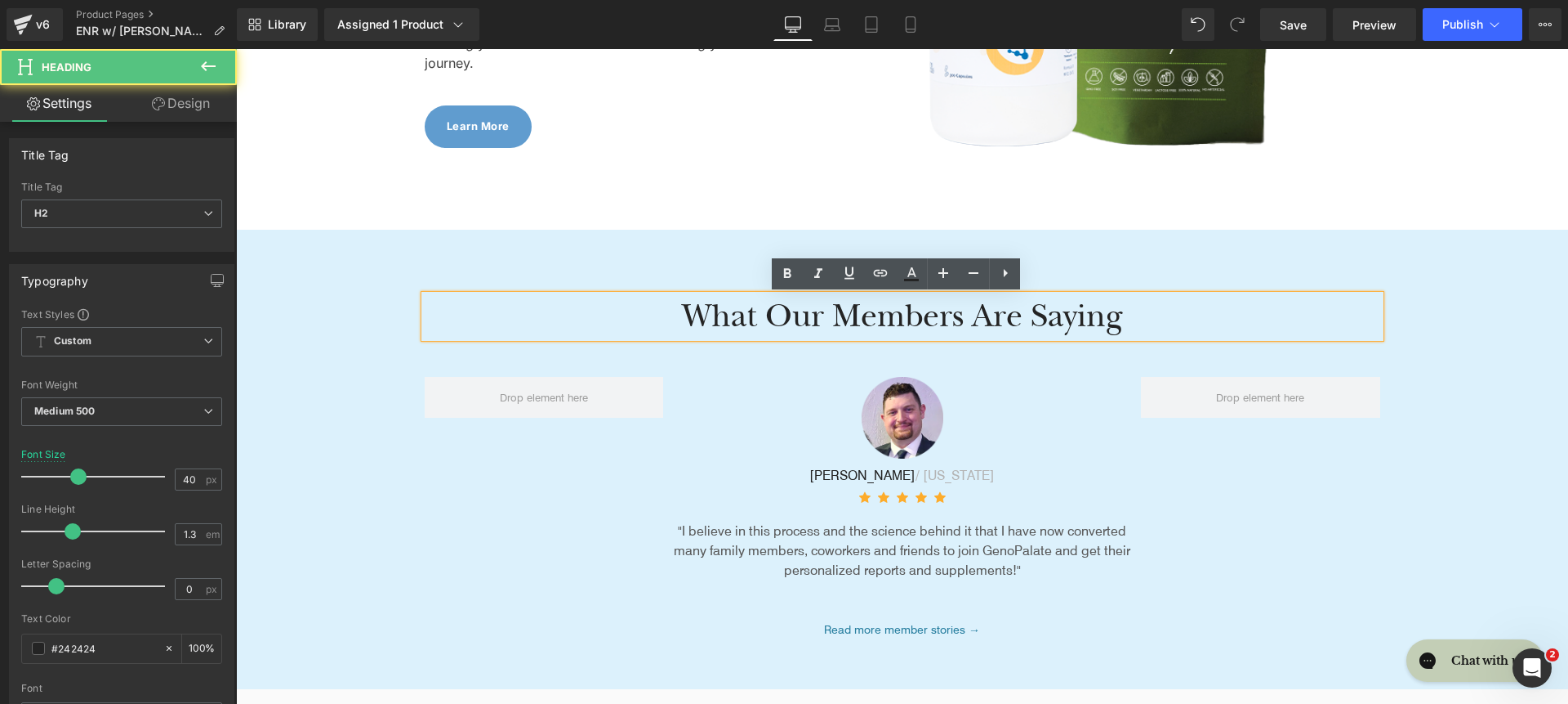
click at [797, 316] on h2 "What Our Members Are Saying" at bounding box center [903, 316] width 955 height 43
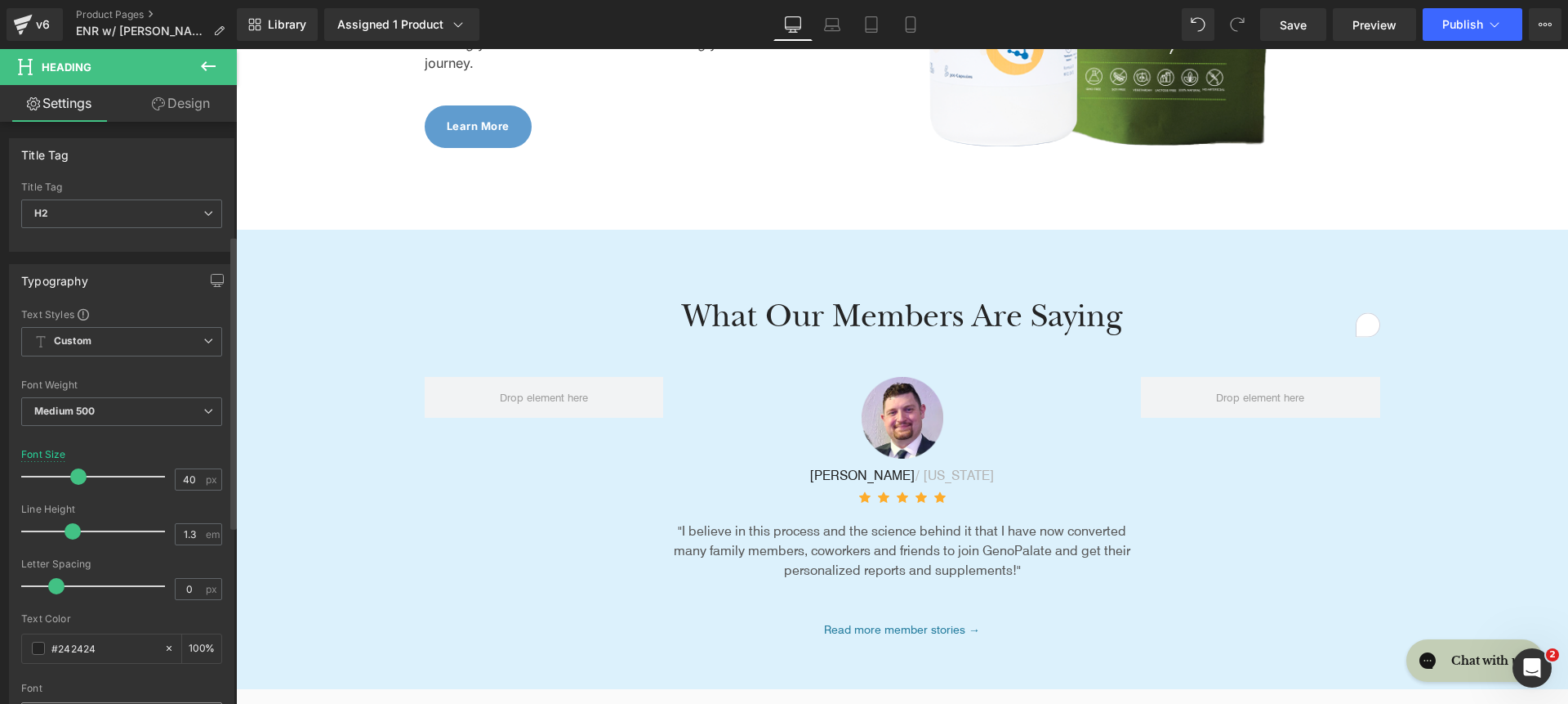
scroll to position [224, 0]
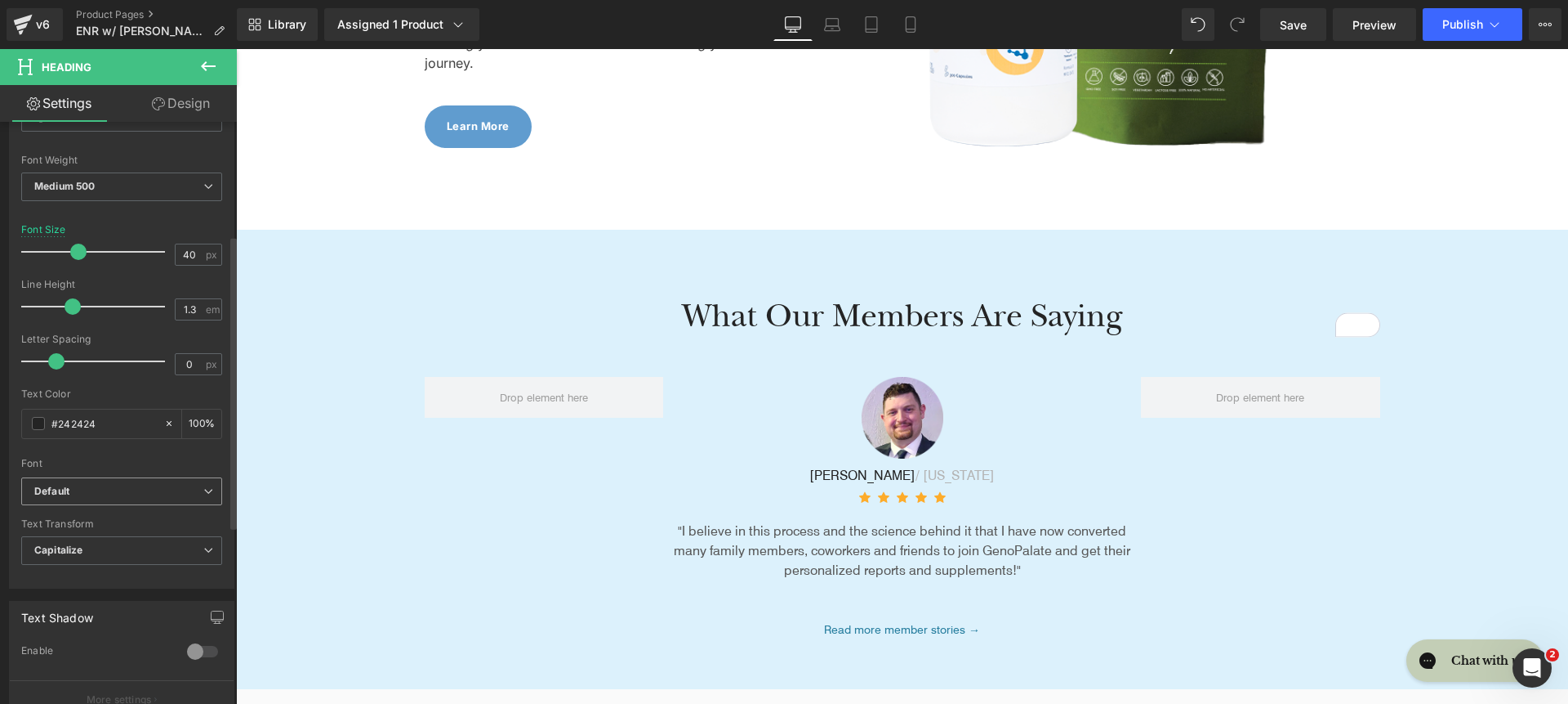
drag, startPoint x: 124, startPoint y: 494, endPoint x: 126, endPoint y: 510, distance: 16.1
click at [124, 495] on b "Default" at bounding box center [118, 491] width 169 height 14
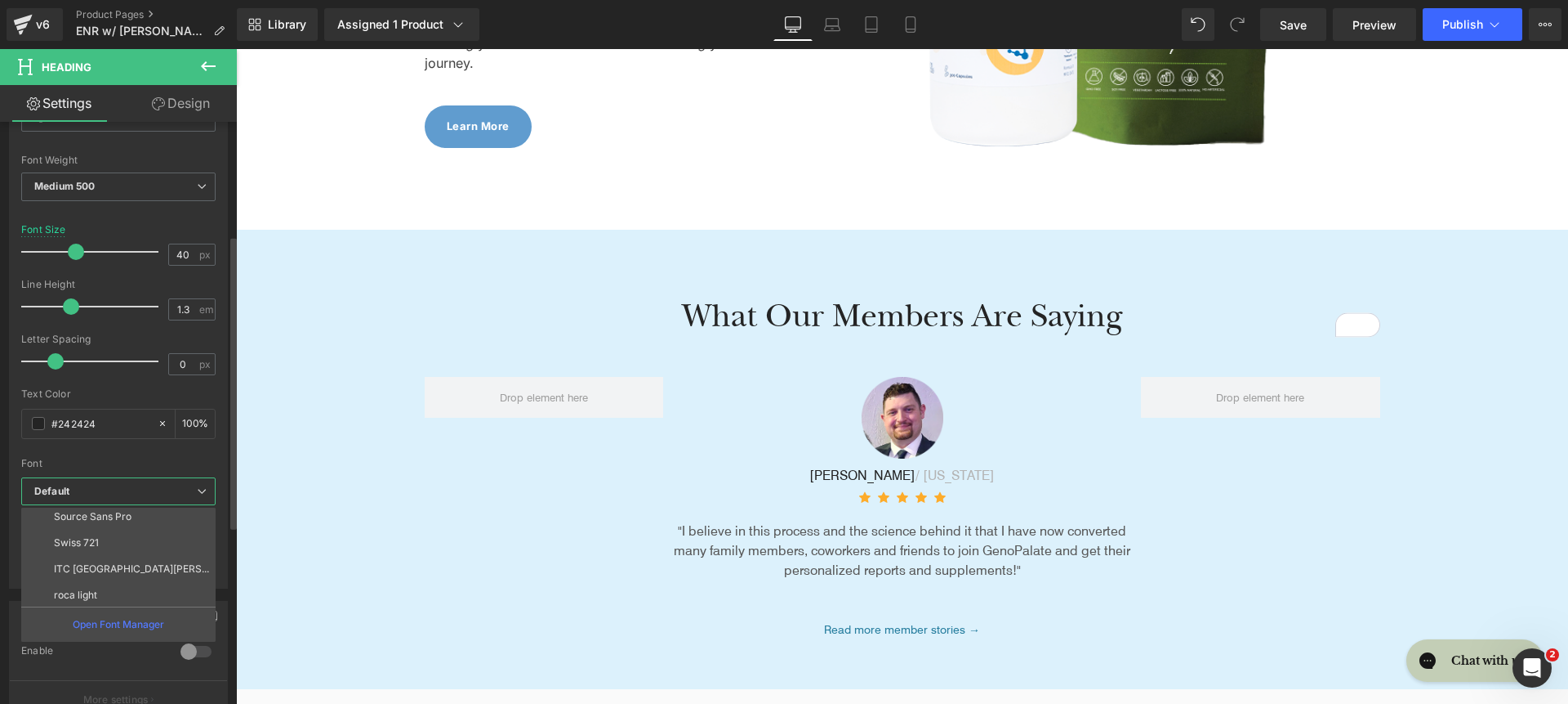
scroll to position [189, 0]
click at [141, 584] on li "roca light" at bounding box center [122, 592] width 202 height 26
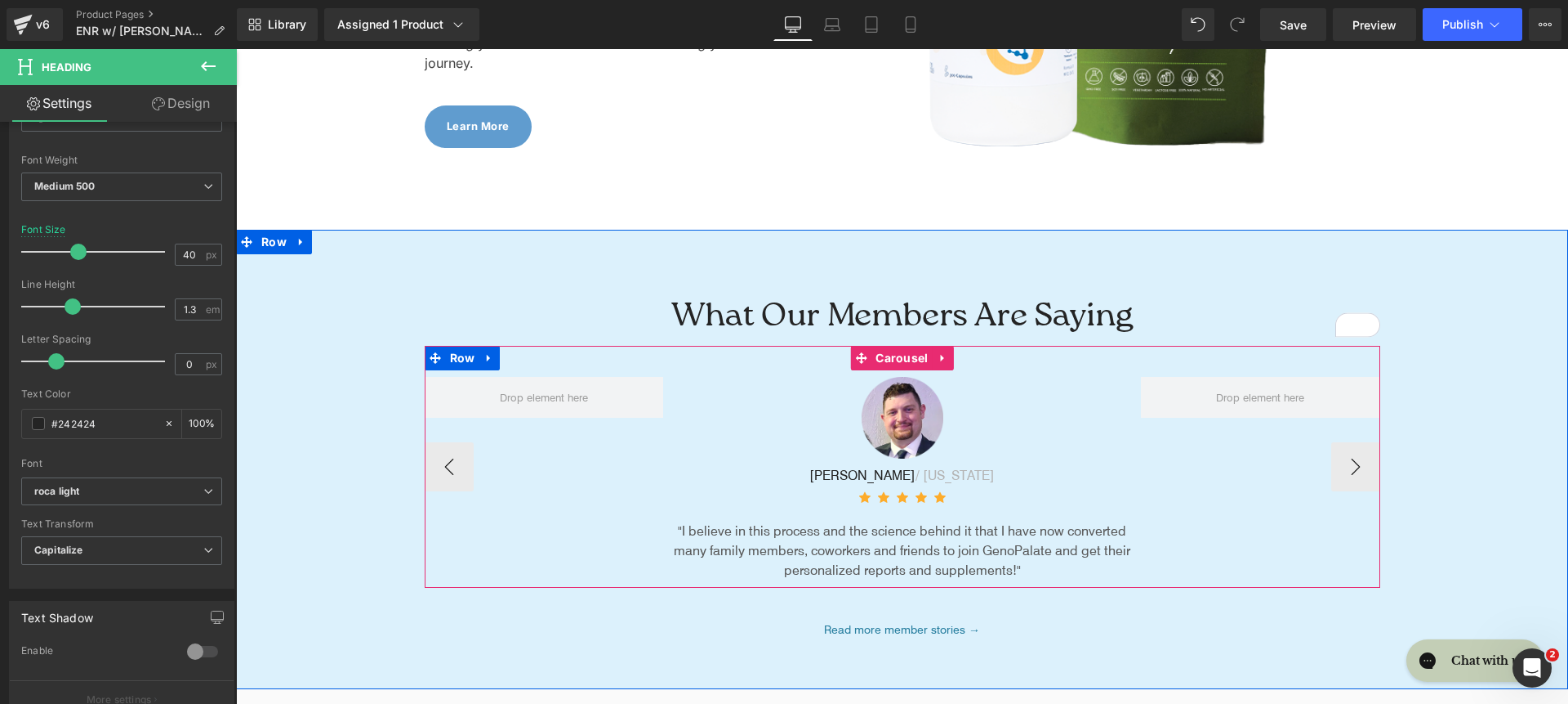
scroll to position [5506, 0]
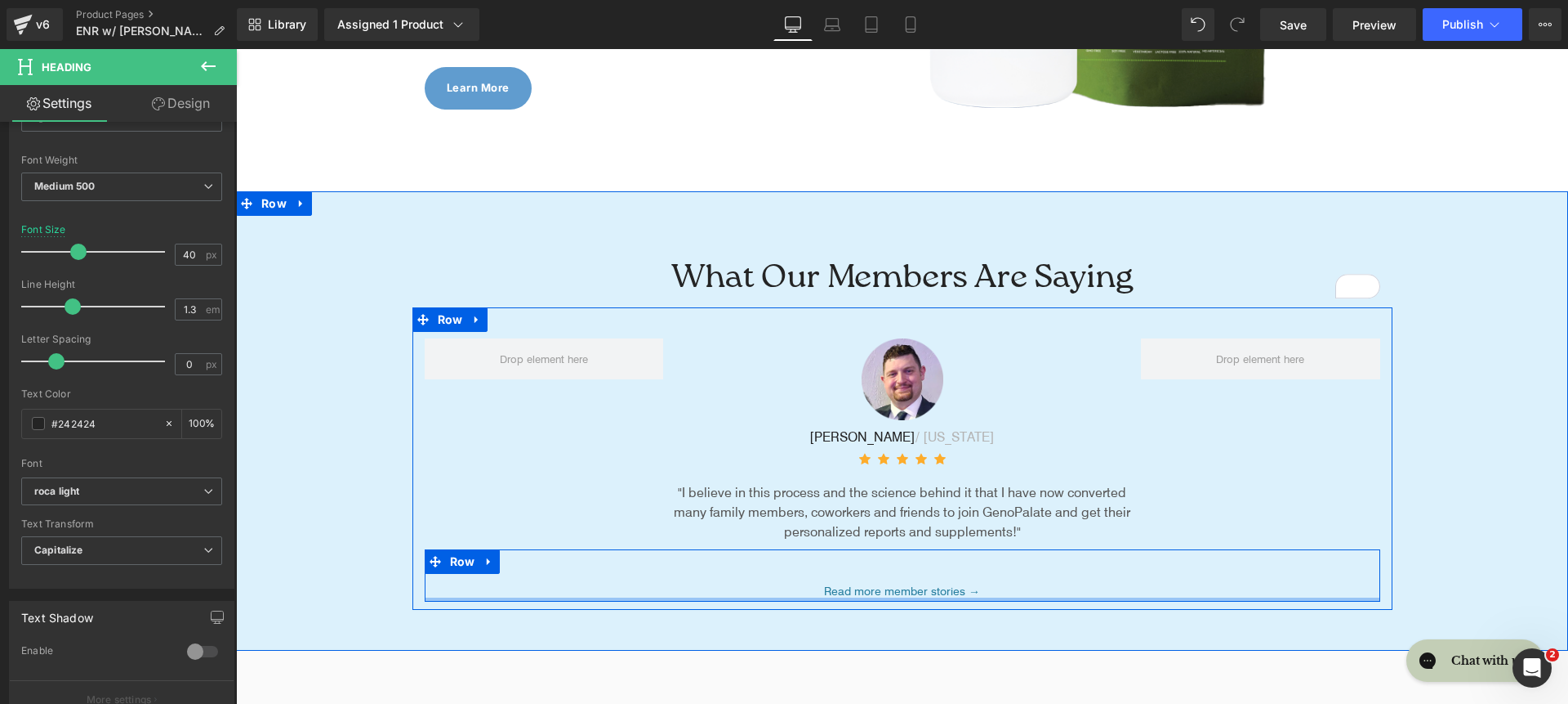
click at [790, 601] on div at bounding box center [903, 599] width 955 height 4
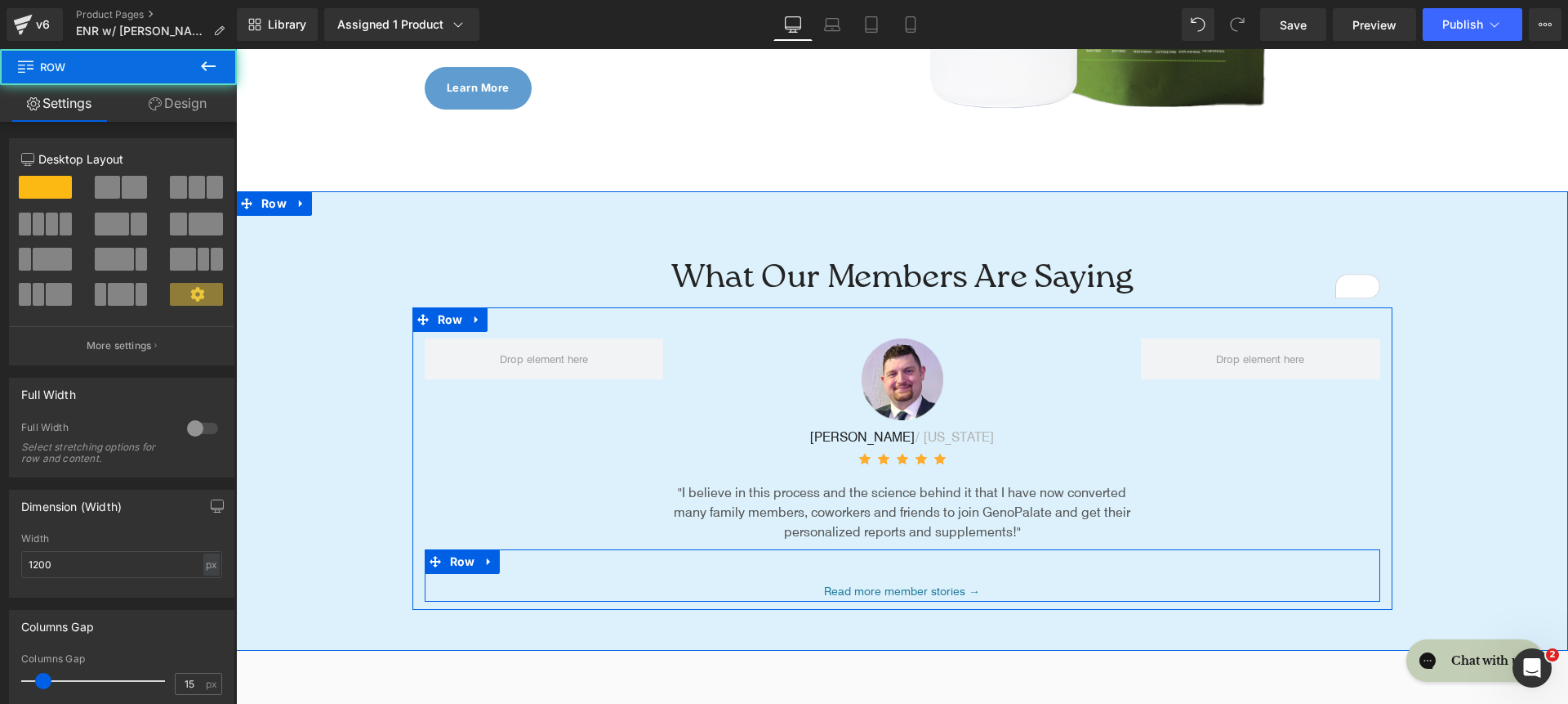
click at [782, 596] on p "Read more member stories →" at bounding box center [902, 592] width 931 height 20
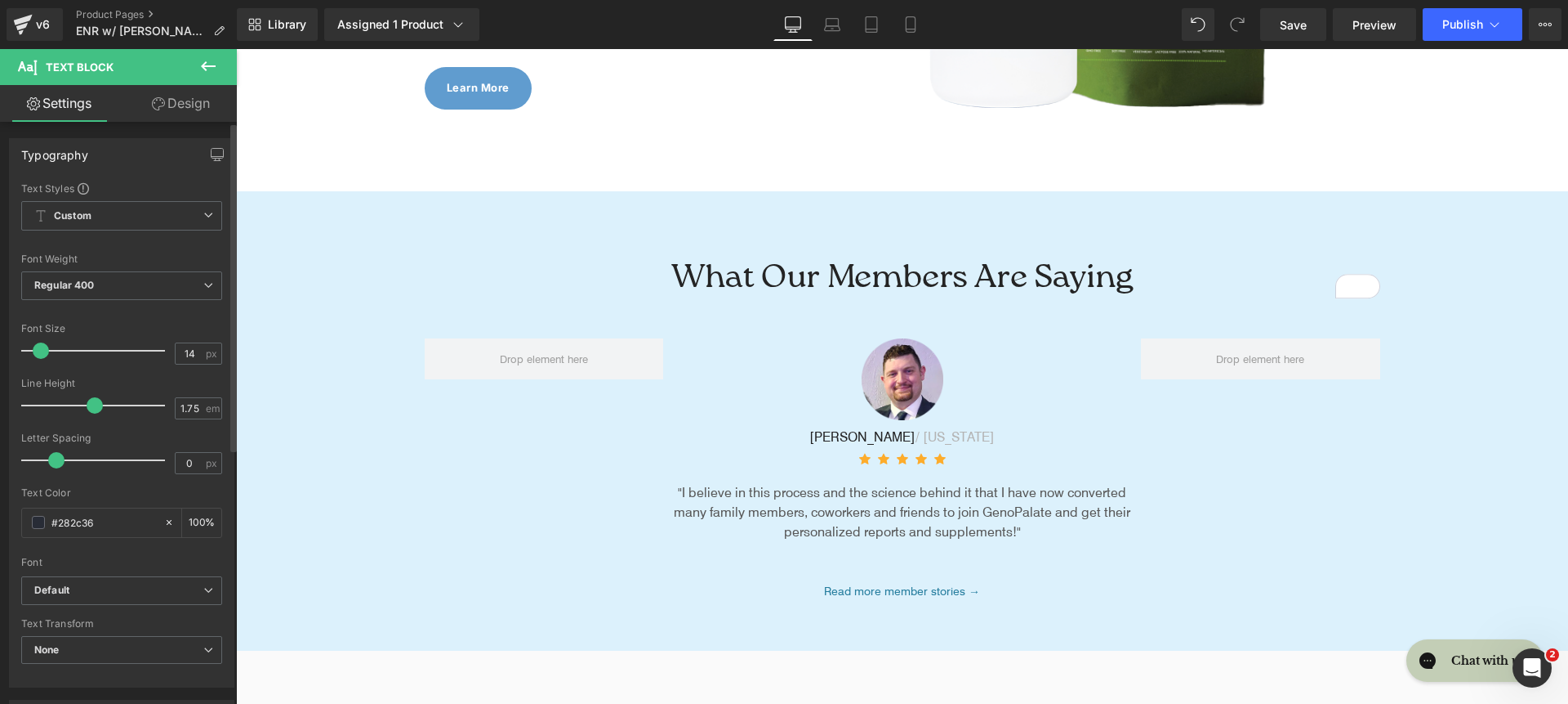
click at [110, 574] on div "Font Default Raleway Baskervville Work Sans Open Sans Zeyada Inter Source Sans …" at bounding box center [121, 379] width 201 height 395
click at [110, 586] on b "Default" at bounding box center [118, 591] width 169 height 14
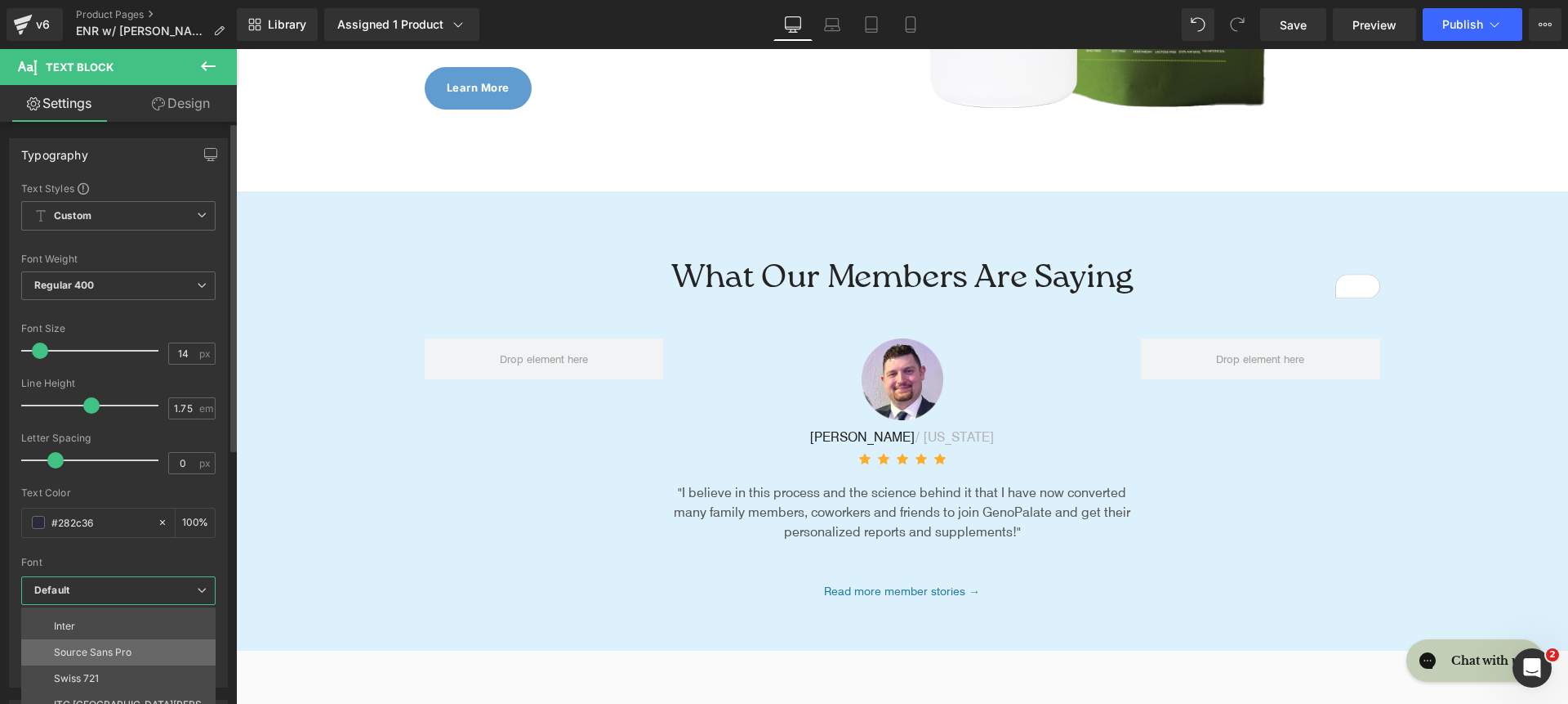
scroll to position [150, 0]
click at [126, 636] on li "Inter" at bounding box center [122, 626] width 202 height 26
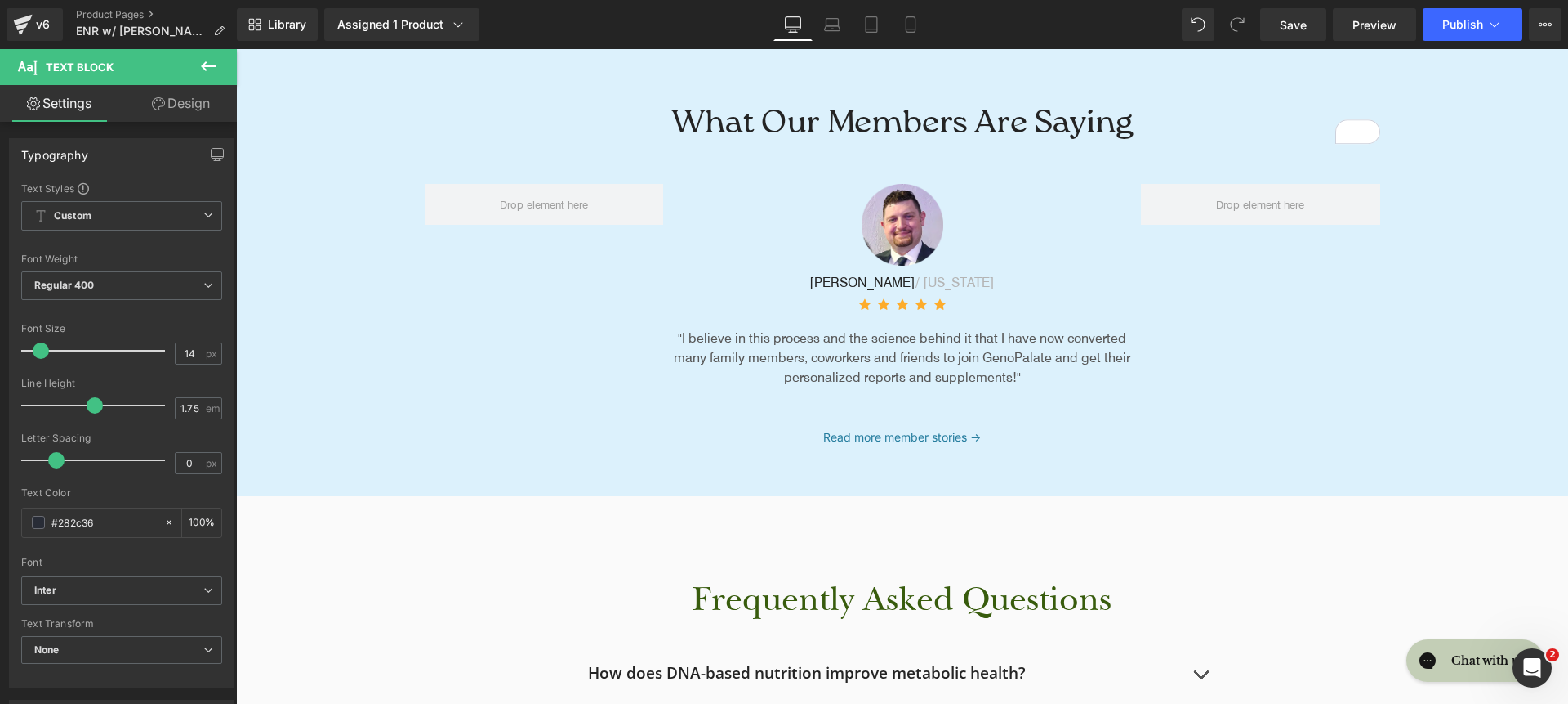
scroll to position [5706, 0]
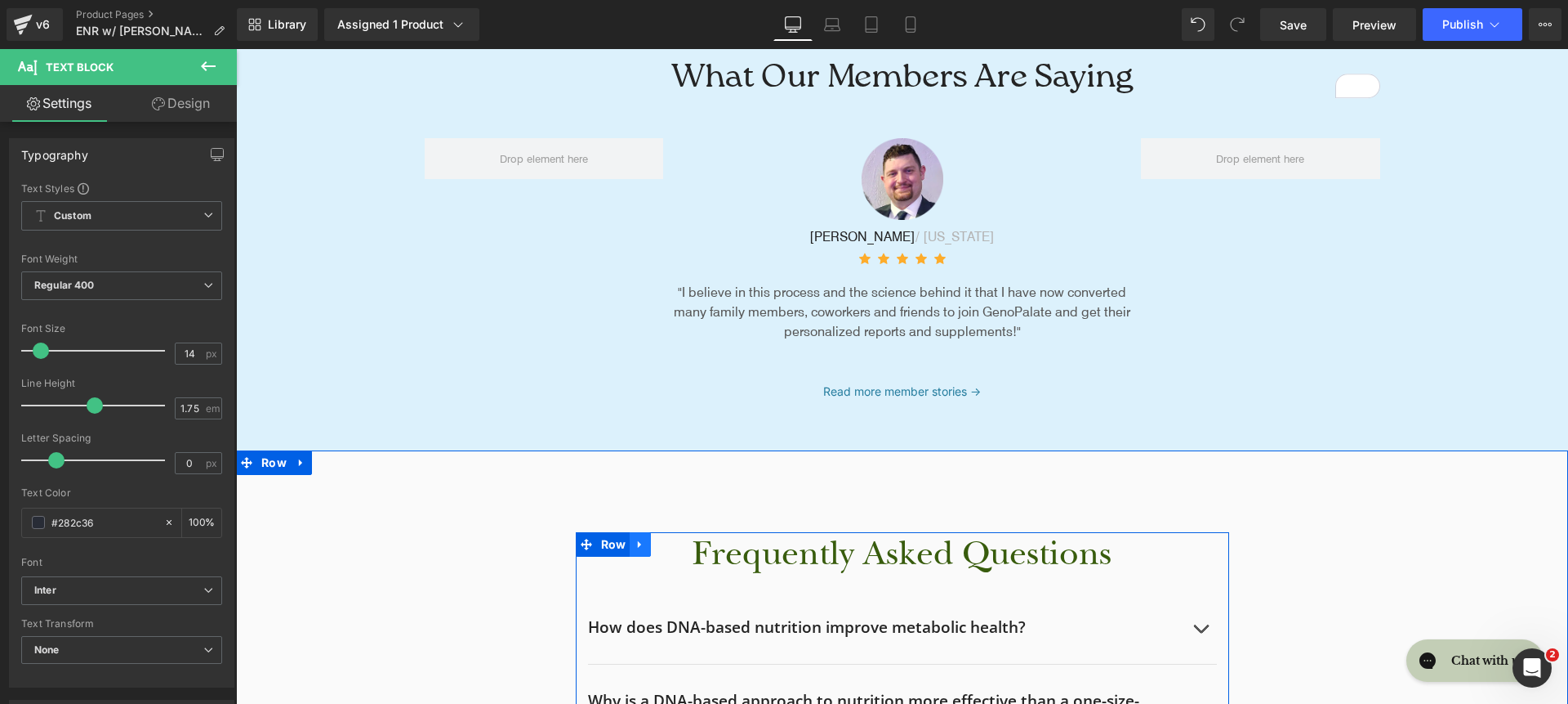
click at [634, 543] on icon at bounding box center [640, 545] width 12 height 13
click at [747, 552] on h2 "Frequently Asked Questions" at bounding box center [902, 553] width 629 height 43
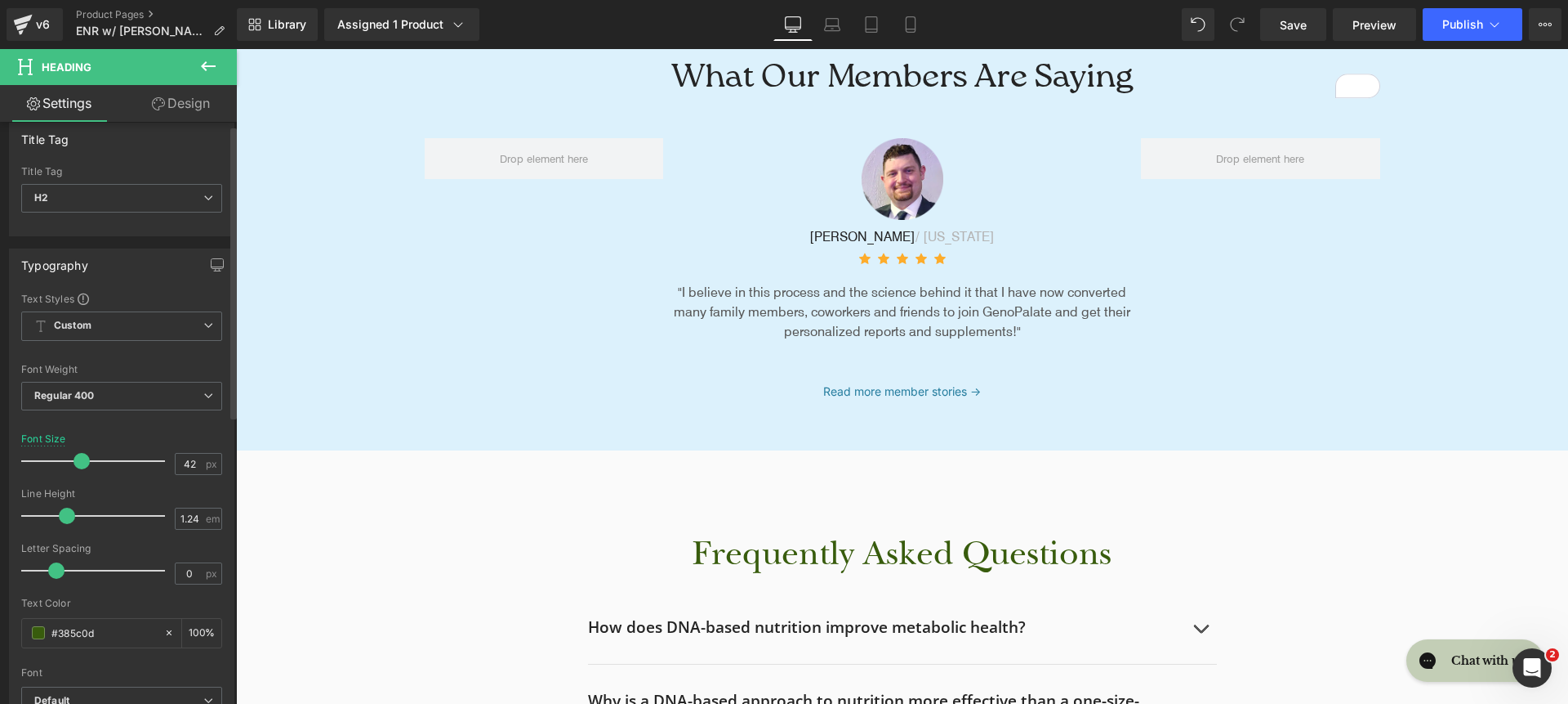
scroll to position [43, 0]
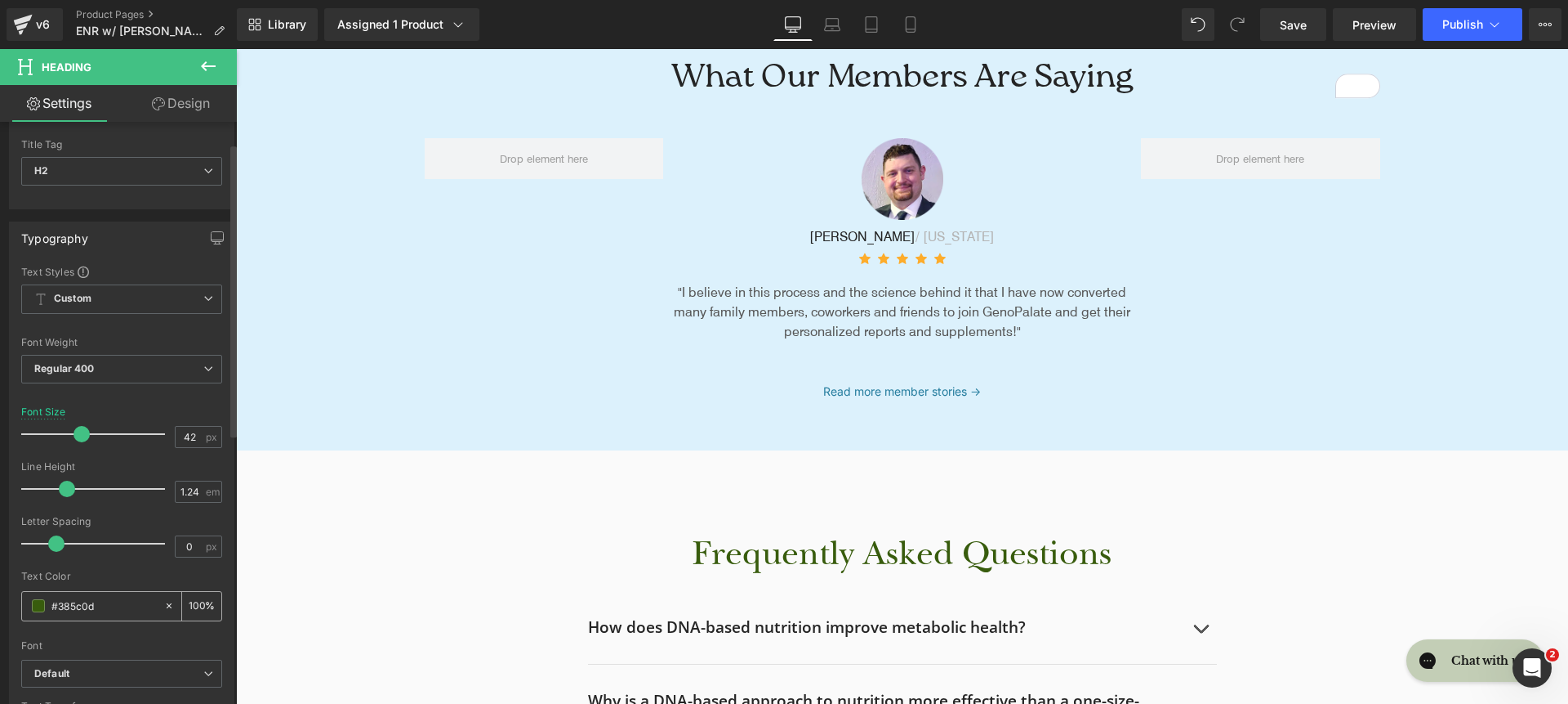
click at [123, 610] on input "#385c0d" at bounding box center [103, 606] width 104 height 18
type input "00"
type input "0"
type input "0022"
type input "13"
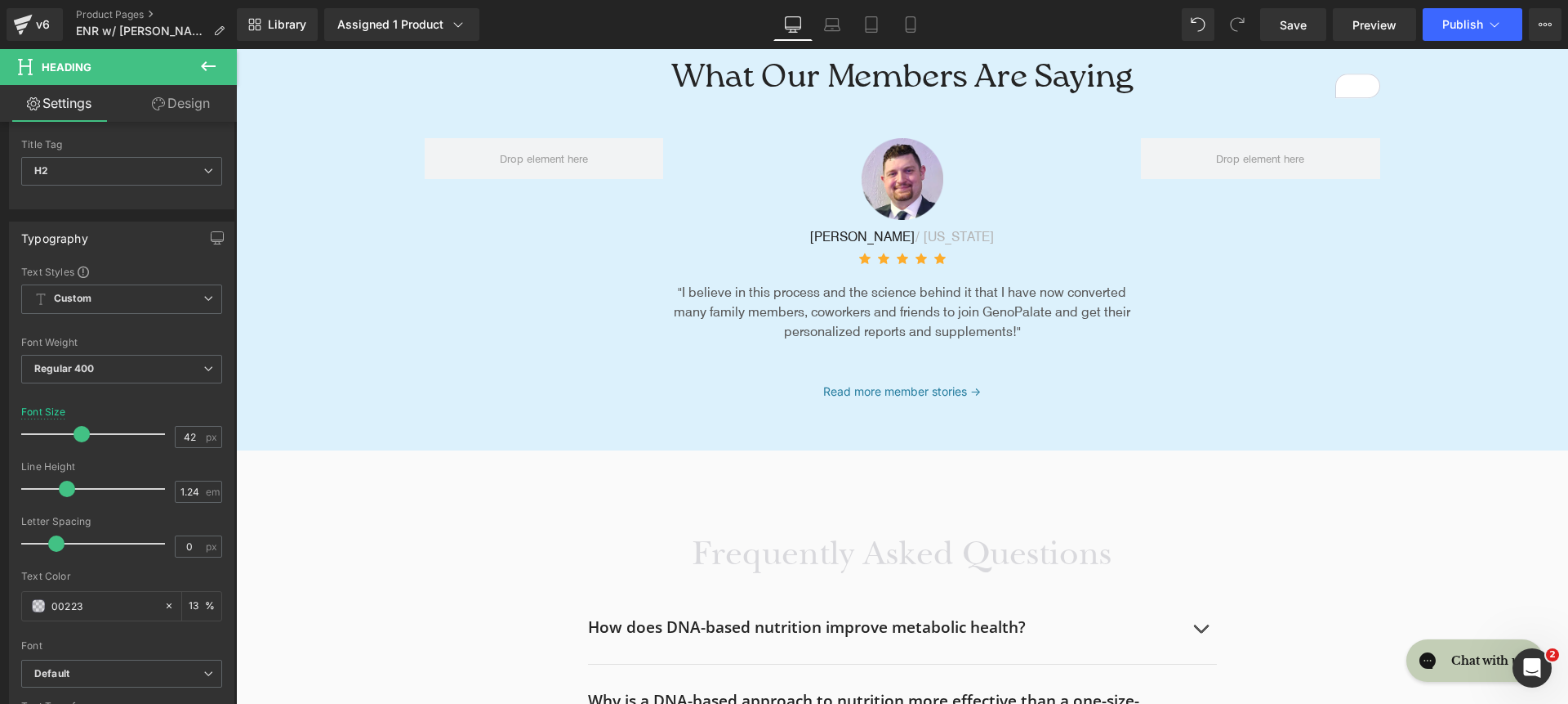
type input "00223e"
type input "100"
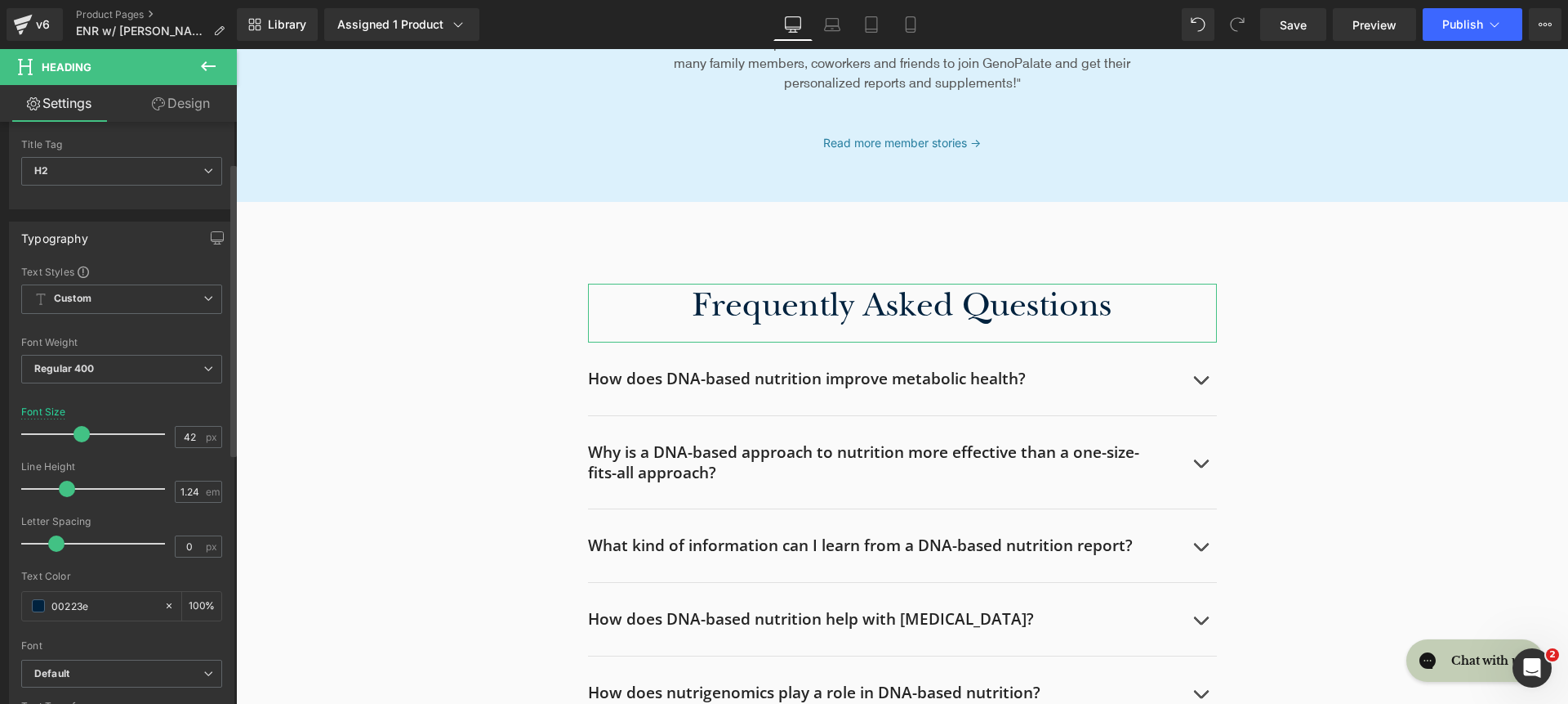
scroll to position [469, 0]
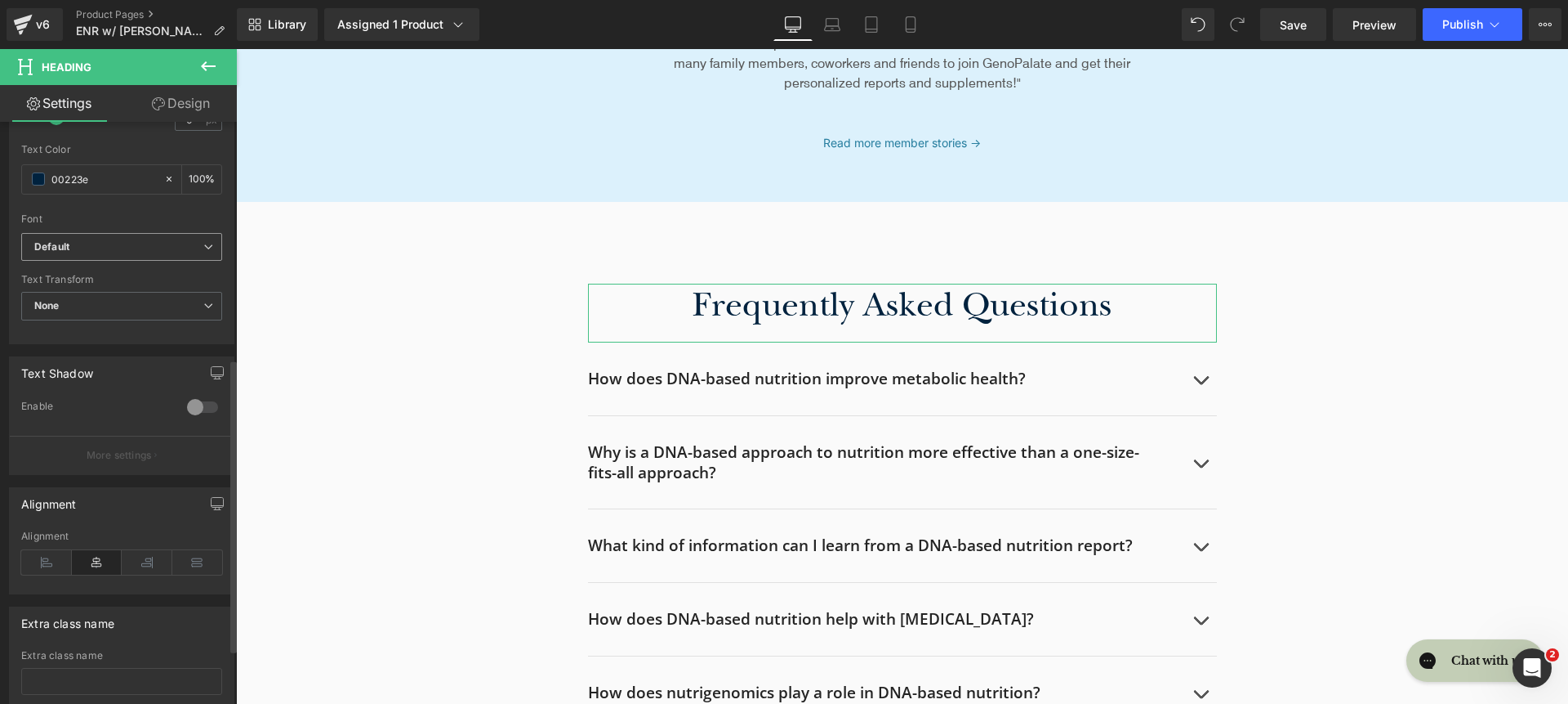
click at [129, 236] on span "Default" at bounding box center [121, 247] width 201 height 28
type input "#00223e"
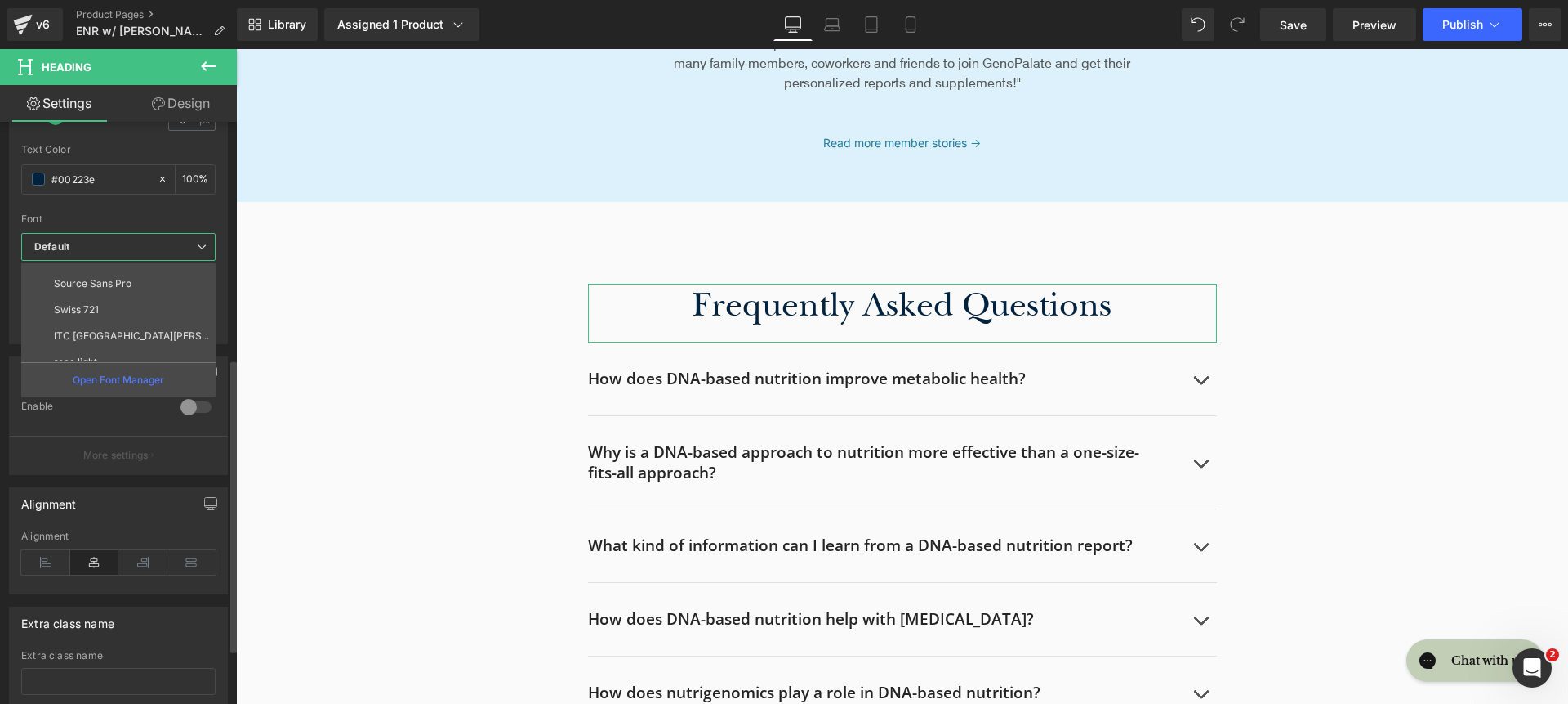
scroll to position [189, 0]
click at [154, 344] on li "roca light" at bounding box center [122, 348] width 202 height 26
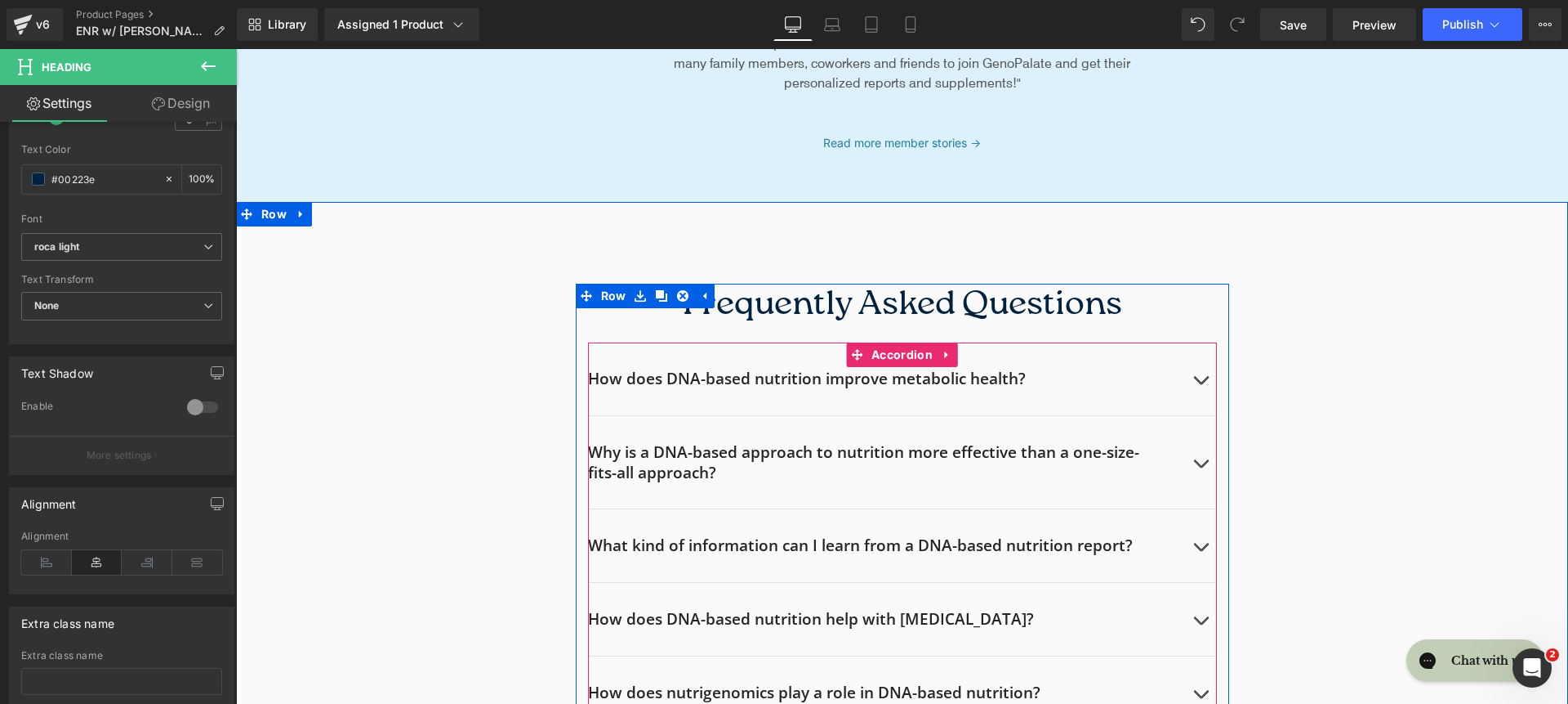
click at [722, 376] on h2 "How does DNA-based nutrition improve metabolic health?" at bounding box center [885, 379] width 596 height 20
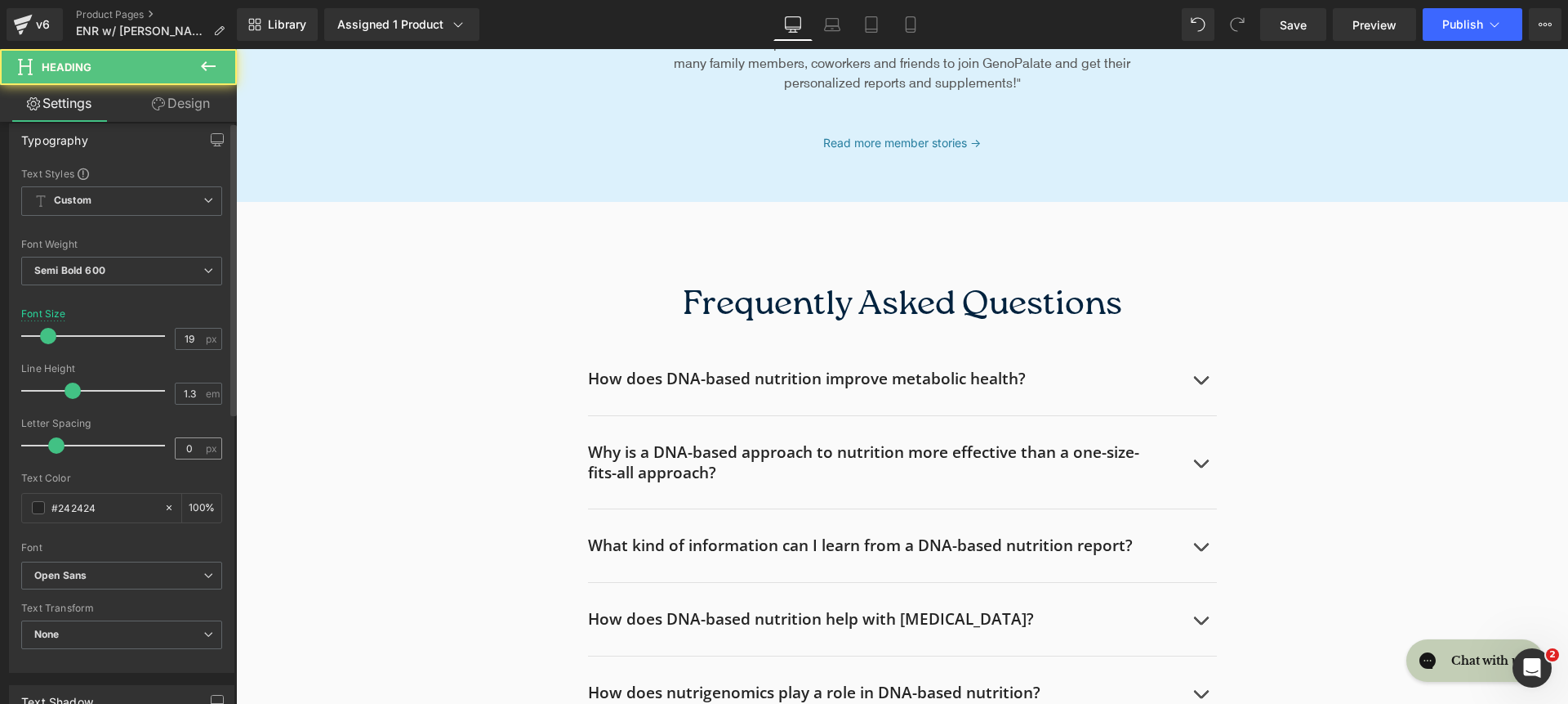
scroll to position [213, 0]
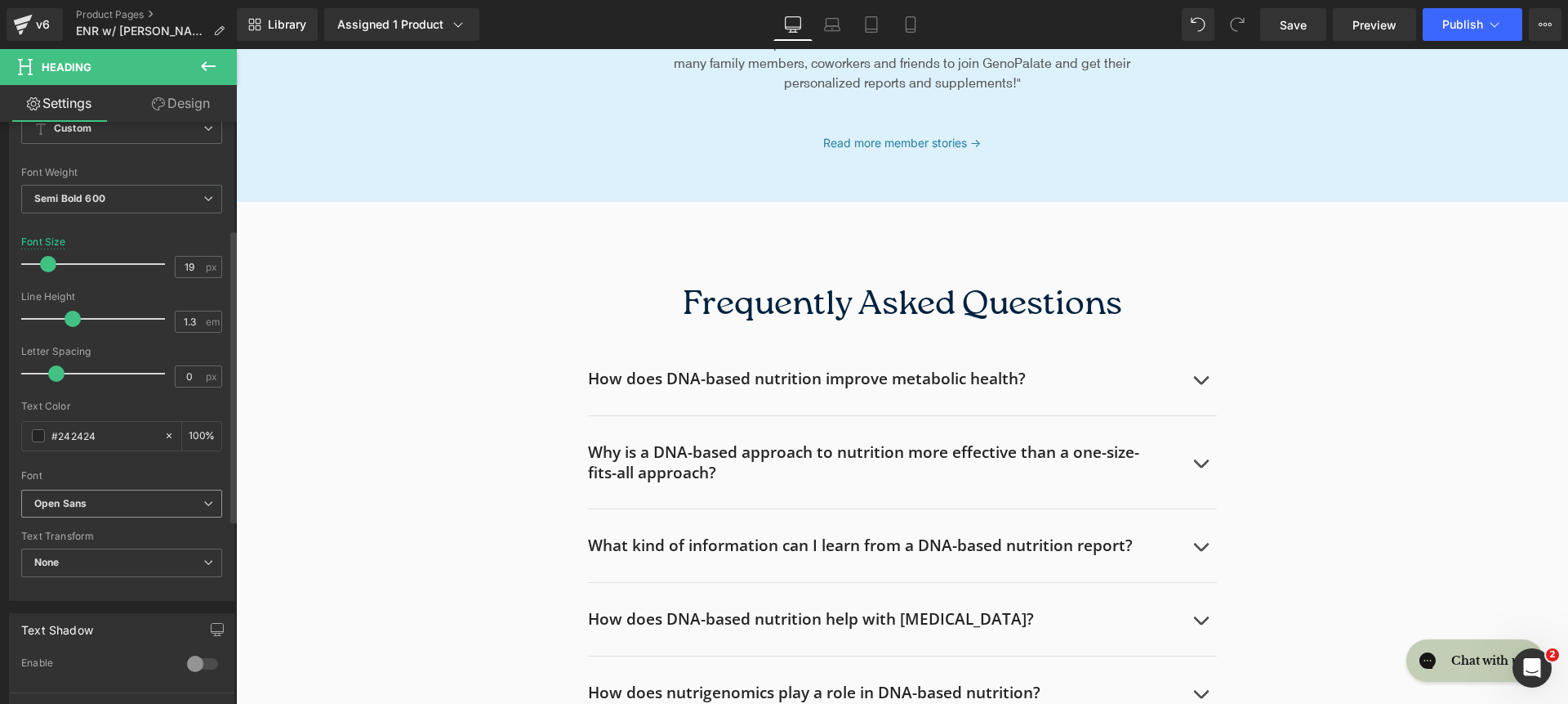
click at [157, 505] on b "Open Sans" at bounding box center [118, 504] width 169 height 14
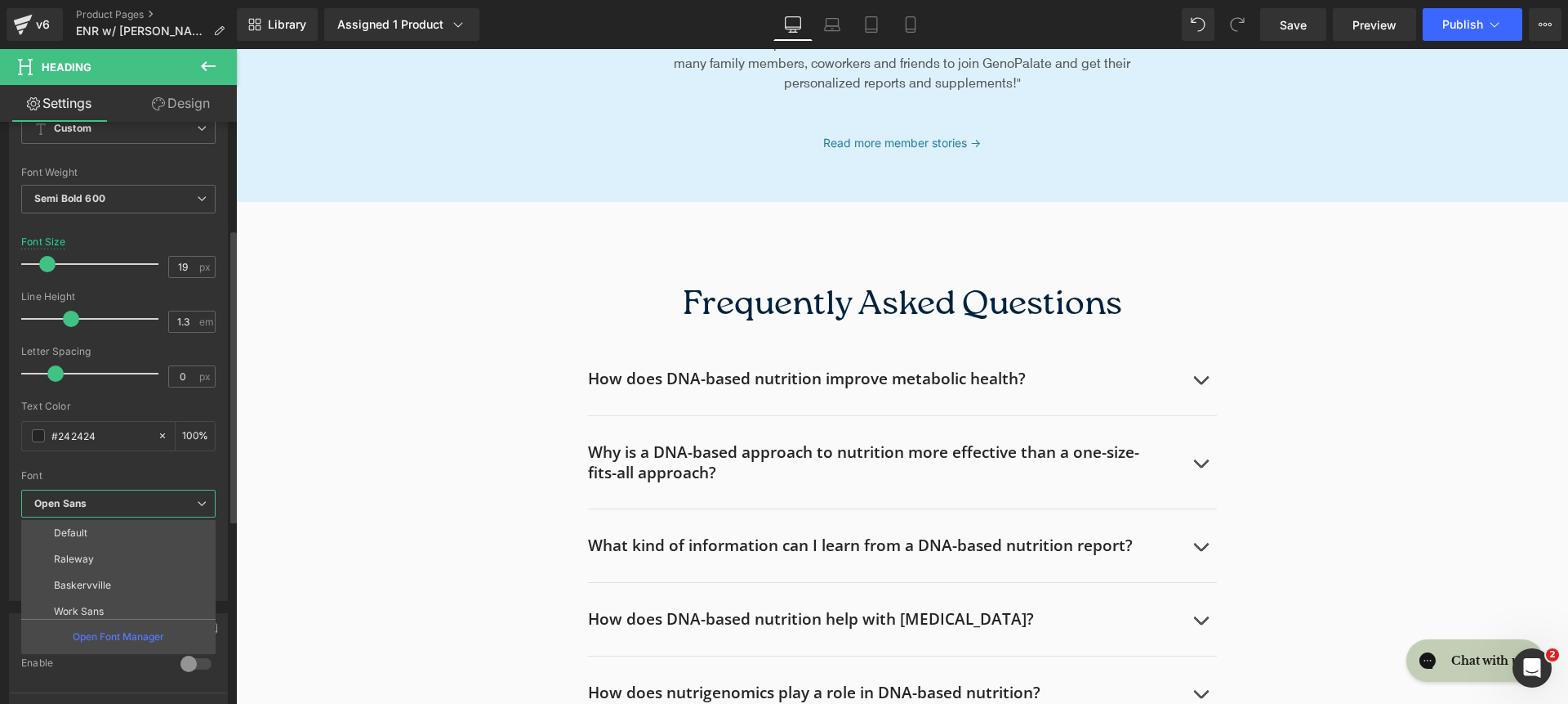
scroll to position [189, 0]
click at [149, 588] on li "ITC New Baskerville" at bounding box center [122, 578] width 202 height 26
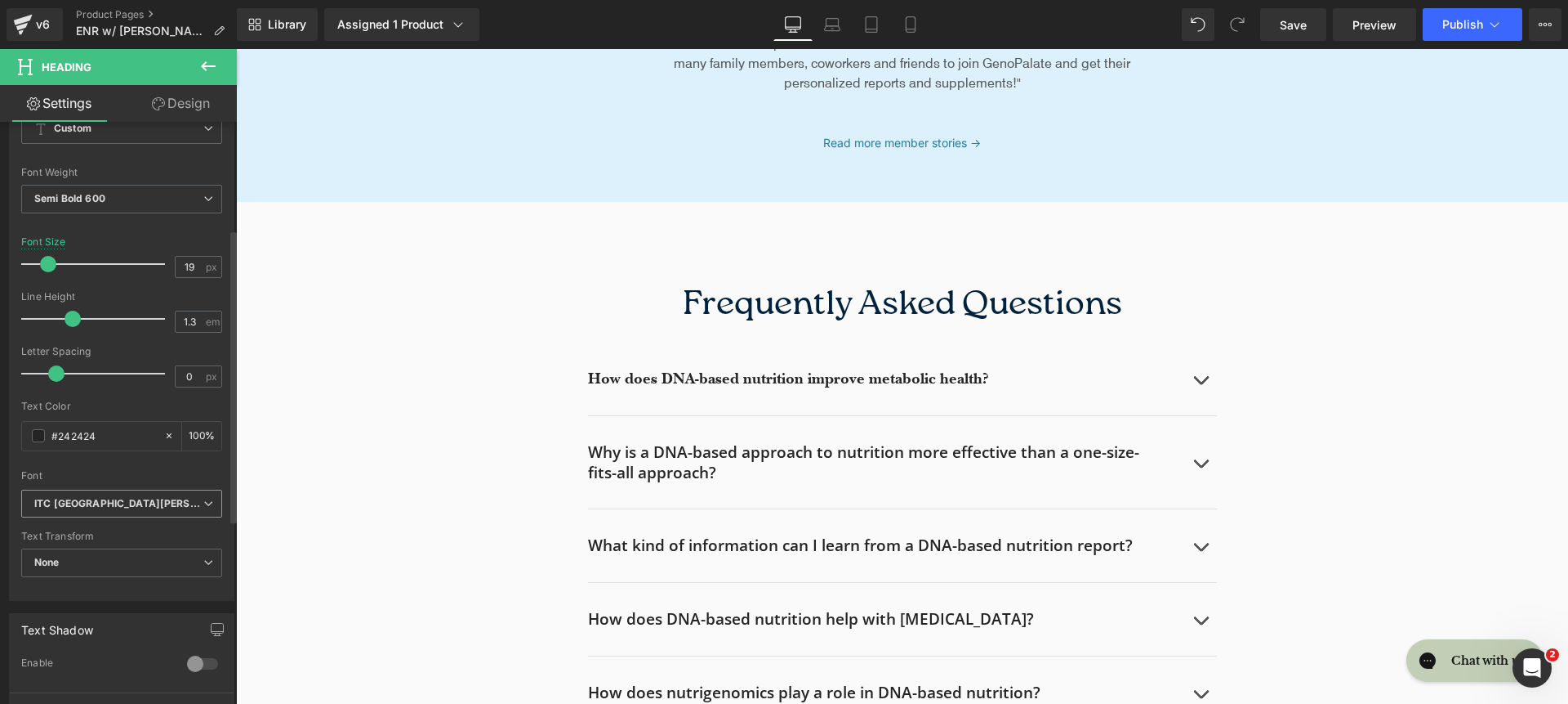
click at [118, 503] on icon "ITC New Baskerville" at bounding box center [118, 504] width 169 height 14
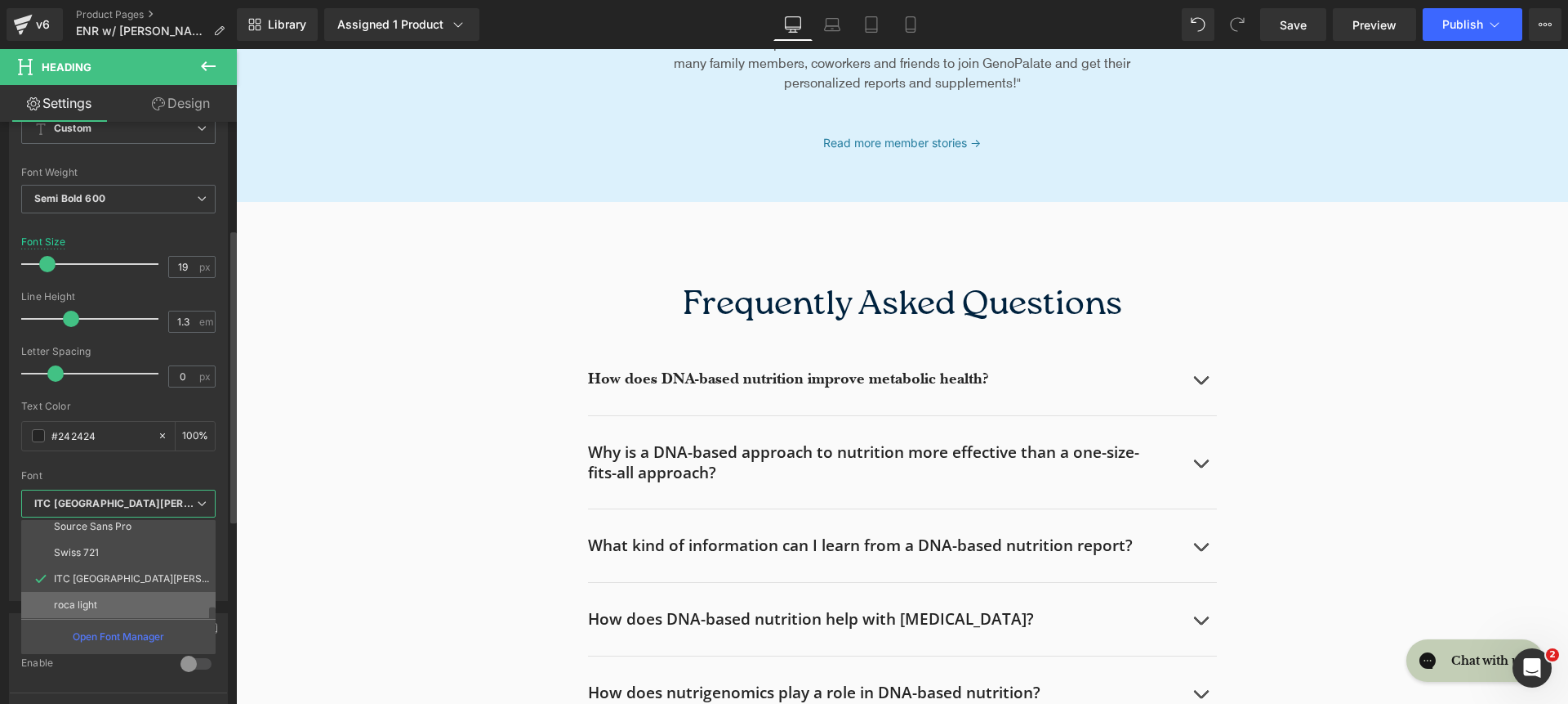
click at [116, 597] on li "roca light" at bounding box center [122, 604] width 202 height 26
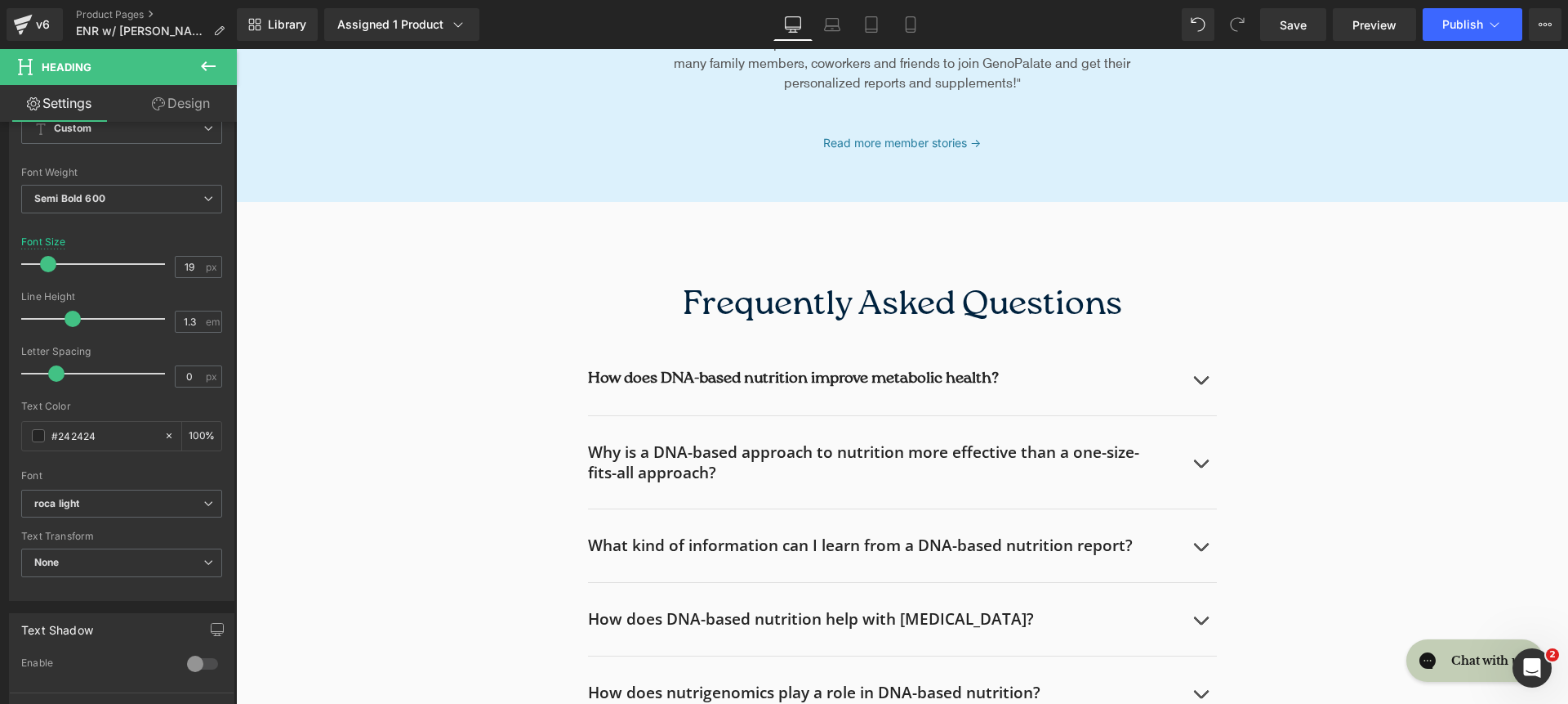
click at [719, 459] on h2 "Why is a DNA-based approach to nutrition more effective than a one-size-fits-al…" at bounding box center [865, 462] width 555 height 40
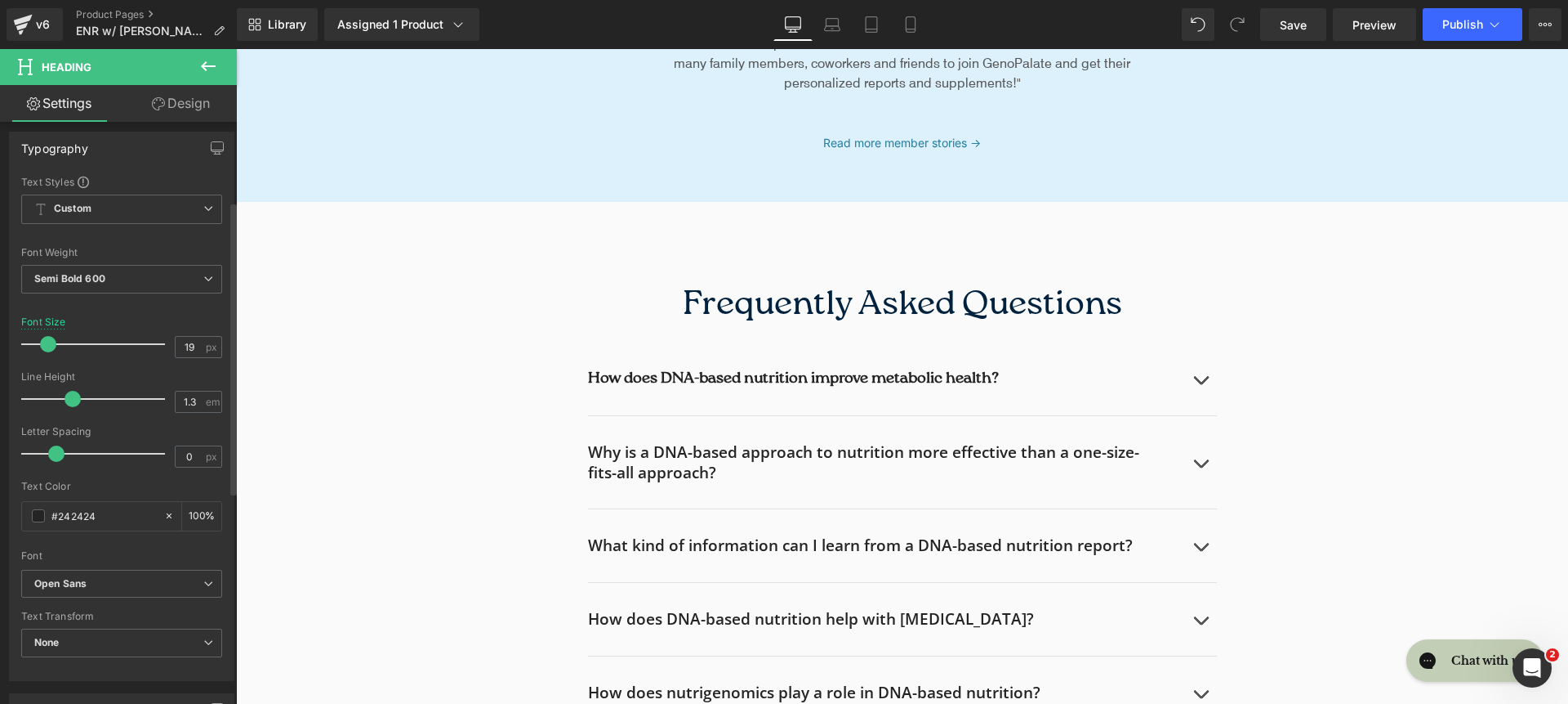
scroll to position [205, 0]
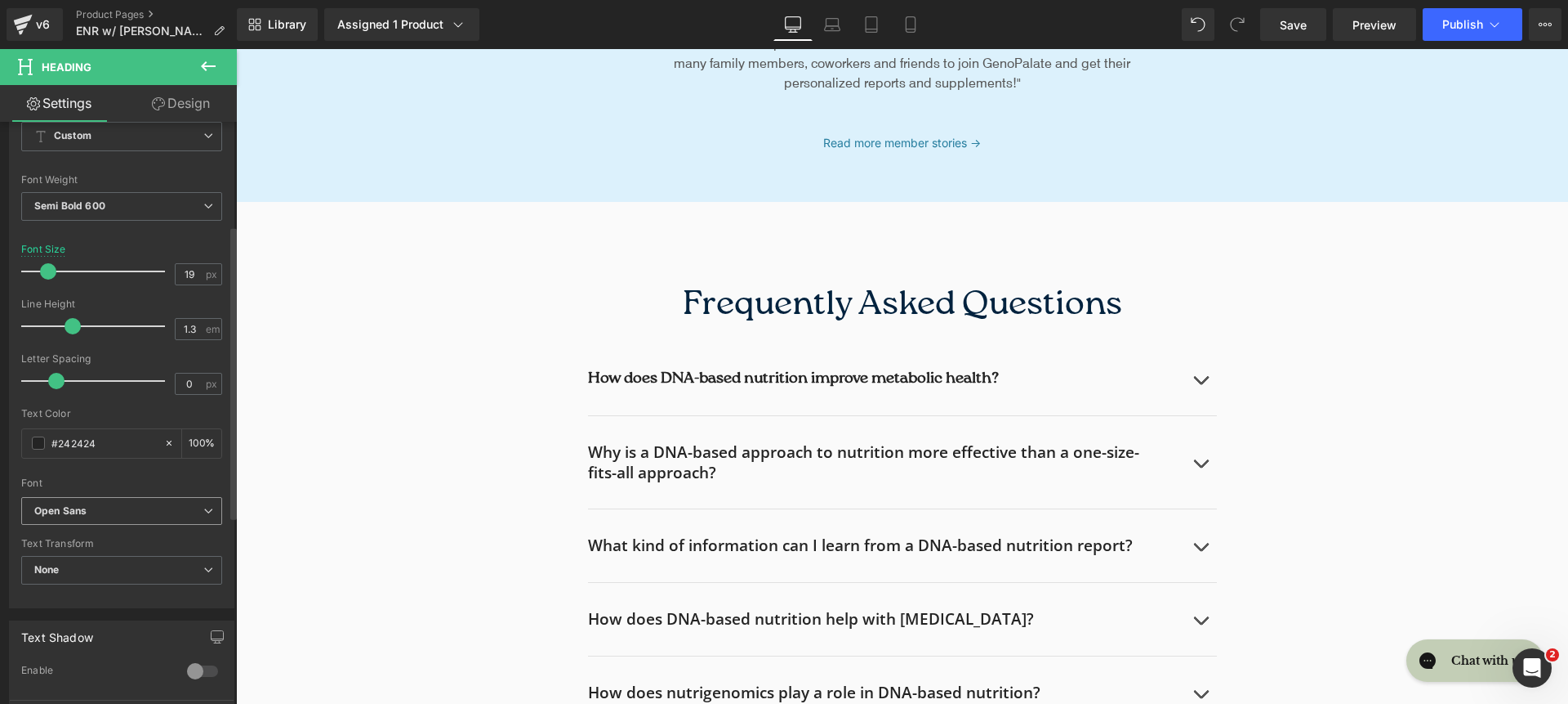
click at [110, 514] on b "Open Sans" at bounding box center [118, 511] width 169 height 14
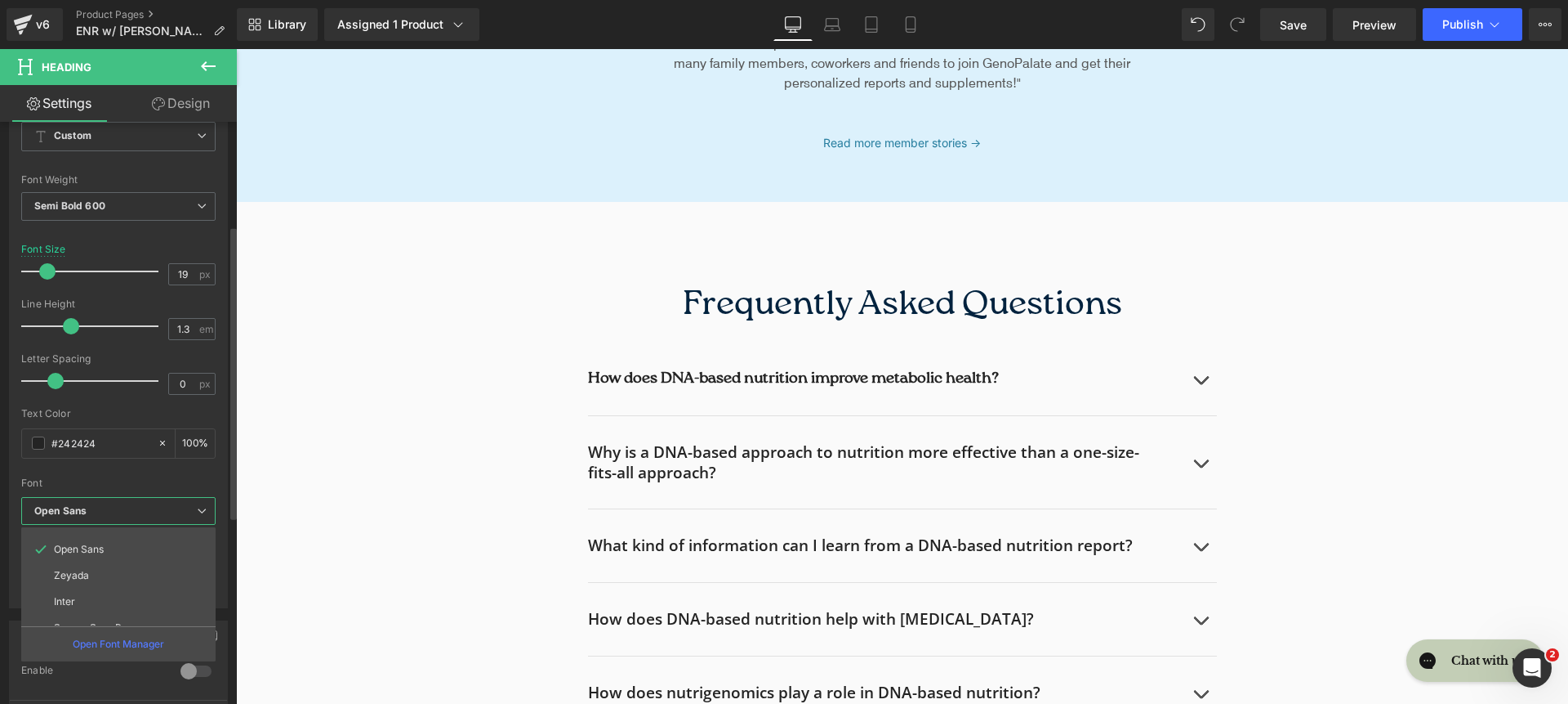
scroll to position [189, 0]
drag, startPoint x: 121, startPoint y: 616, endPoint x: 249, endPoint y: 495, distance: 176.1
click at [121, 616] on li "roca light" at bounding box center [122, 611] width 202 height 26
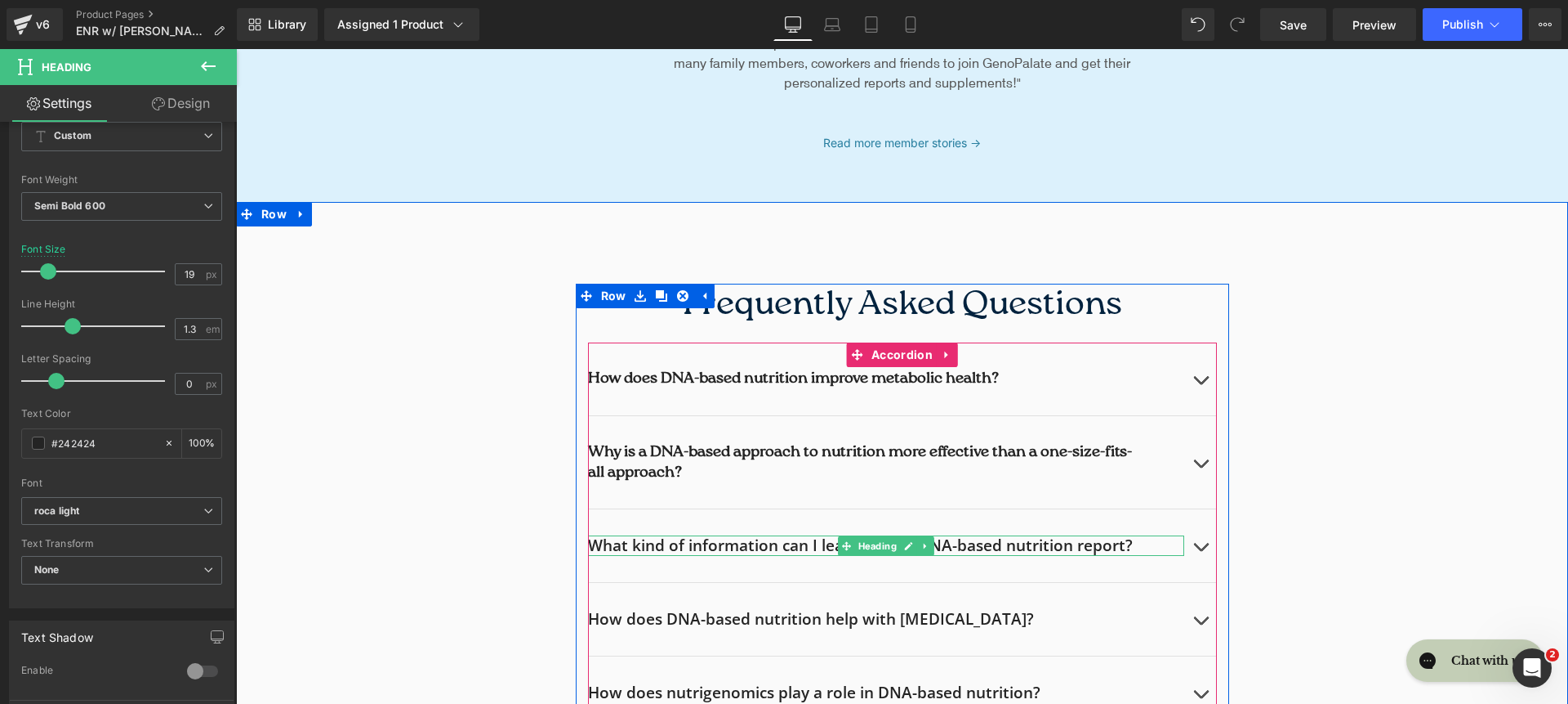
click at [669, 546] on h2 "What kind of information can I learn from a DNA-based nutrition report?" at bounding box center [865, 546] width 555 height 20
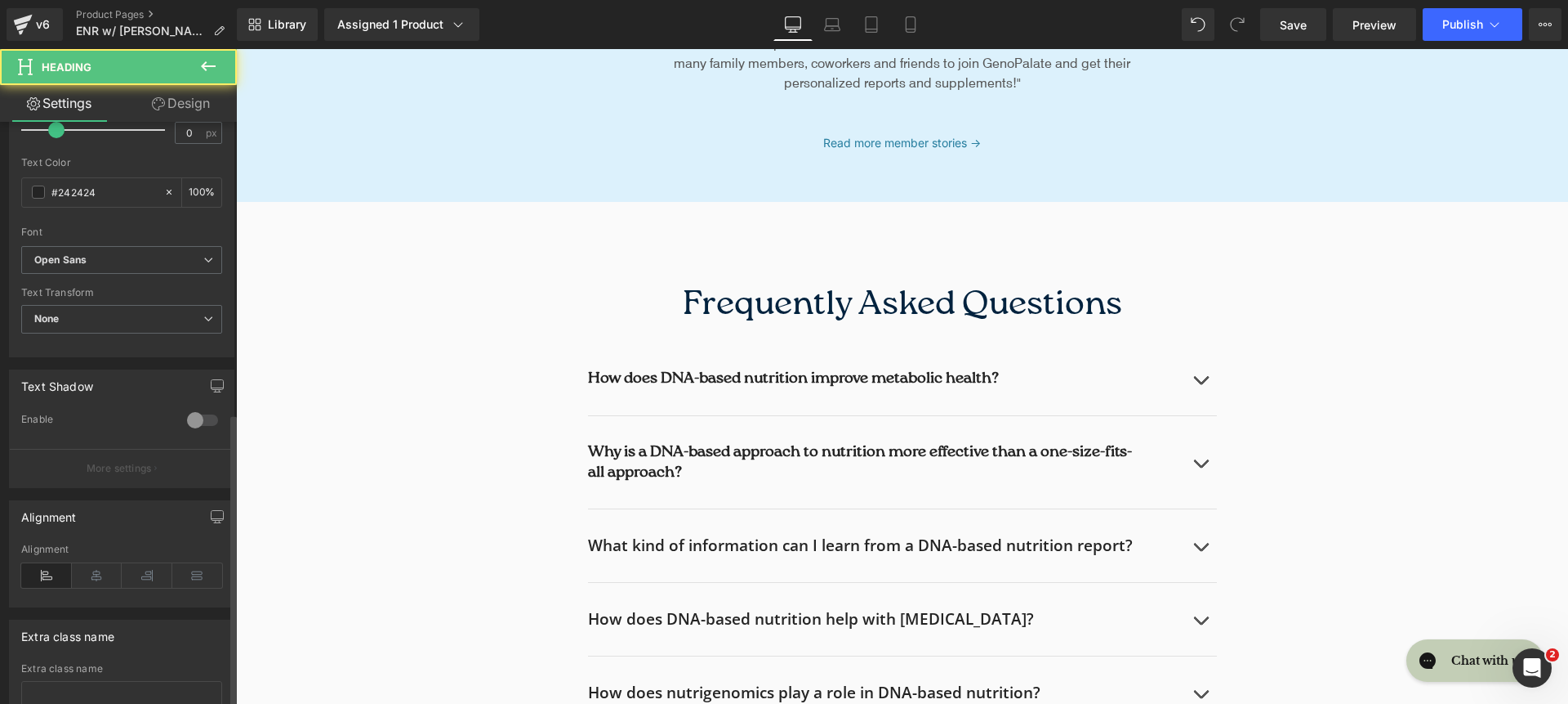
scroll to position [578, 0]
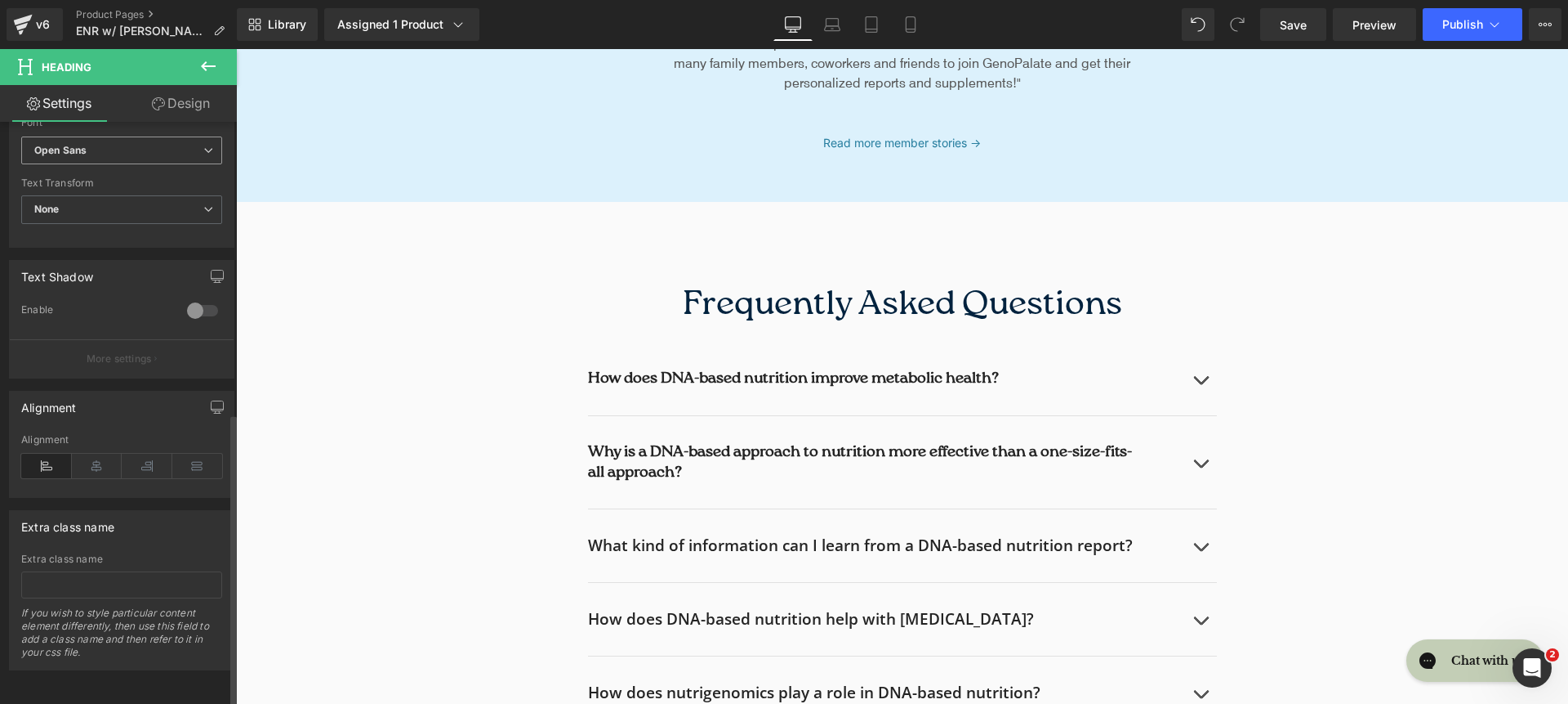
click at [110, 137] on span "Open Sans" at bounding box center [121, 151] width 201 height 28
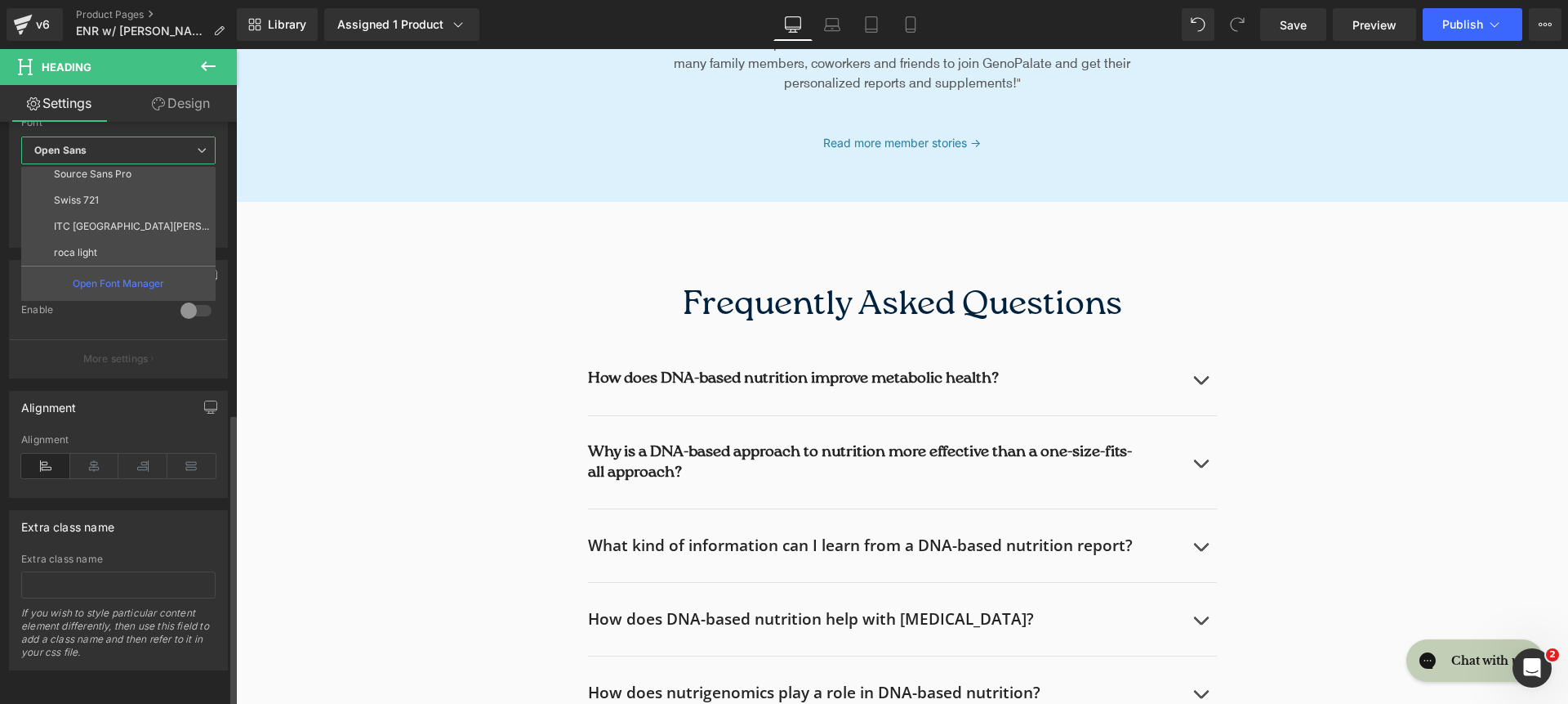
scroll to position [189, 0]
click at [124, 239] on li "roca light" at bounding box center [122, 251] width 202 height 26
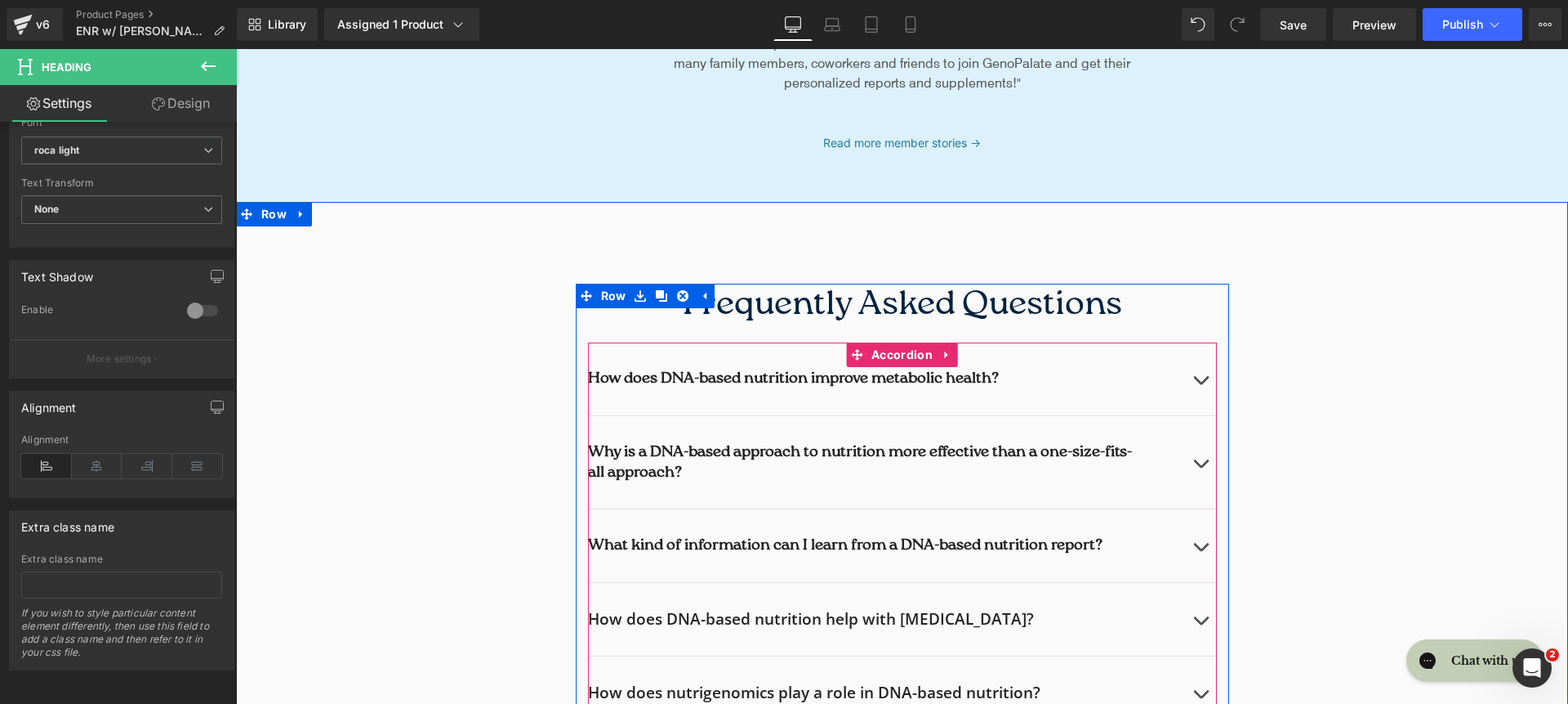
scroll to position [6149, 0]
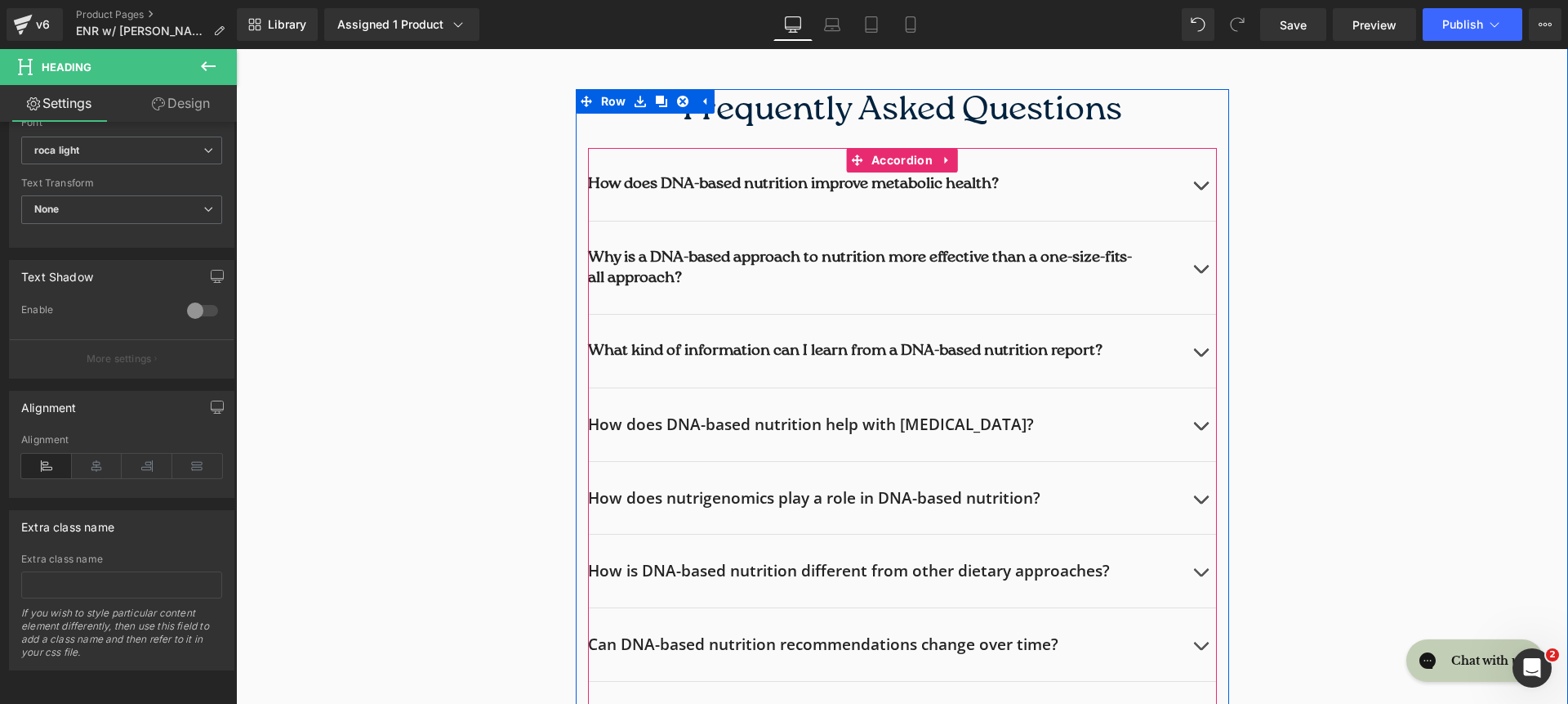
click at [698, 424] on h2 "How does DNA-based nutrition help with weight management?" at bounding box center [885, 425] width 596 height 20
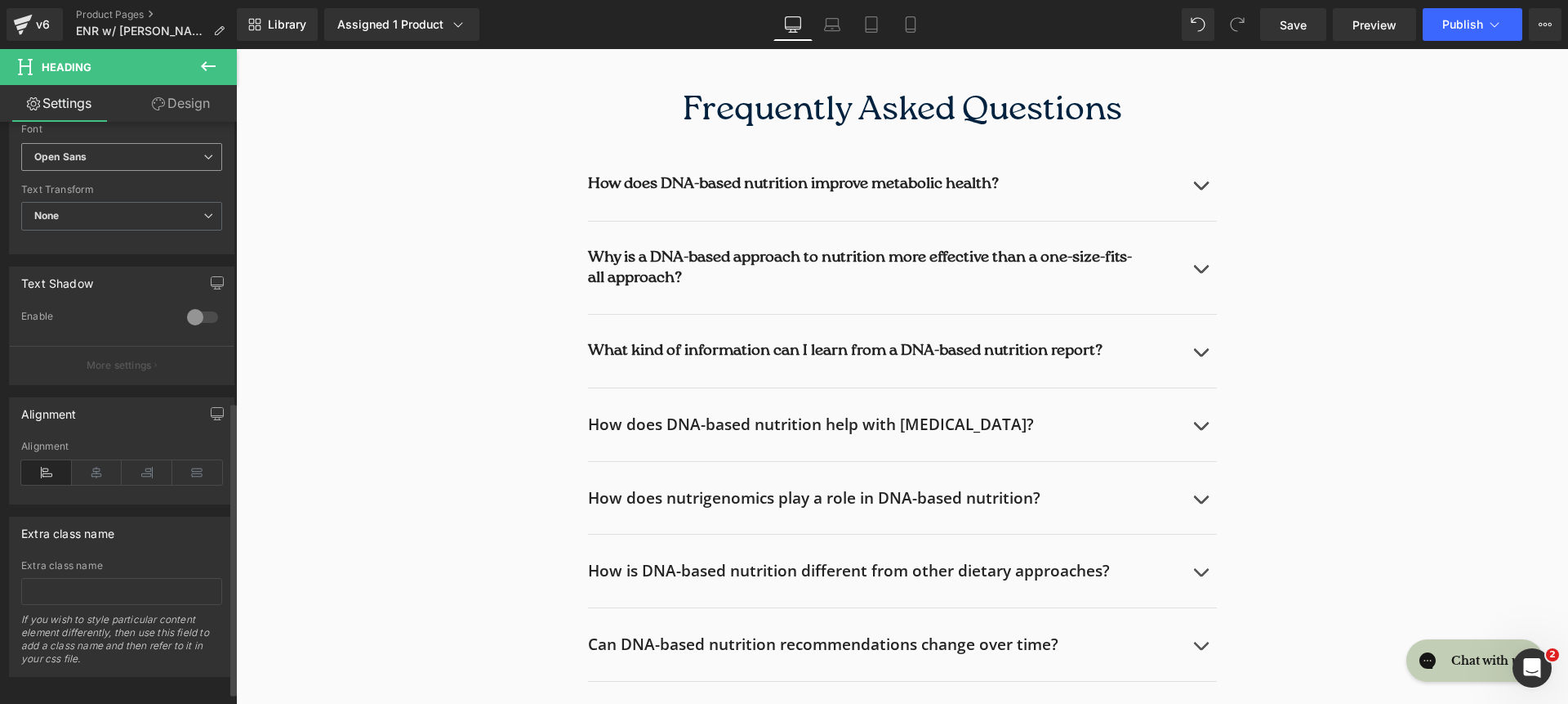
scroll to position [539, 0]
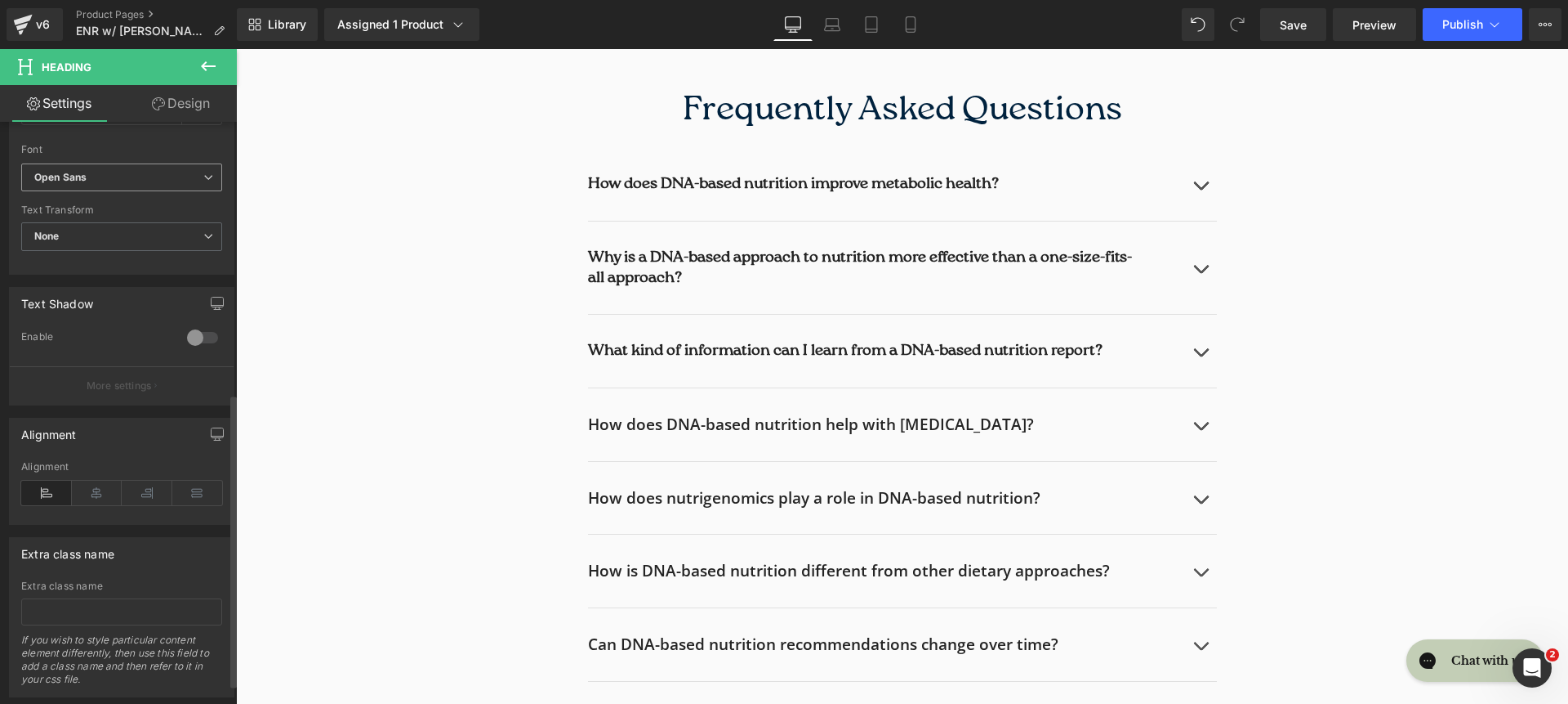
click at [98, 173] on b "Open Sans" at bounding box center [118, 178] width 169 height 14
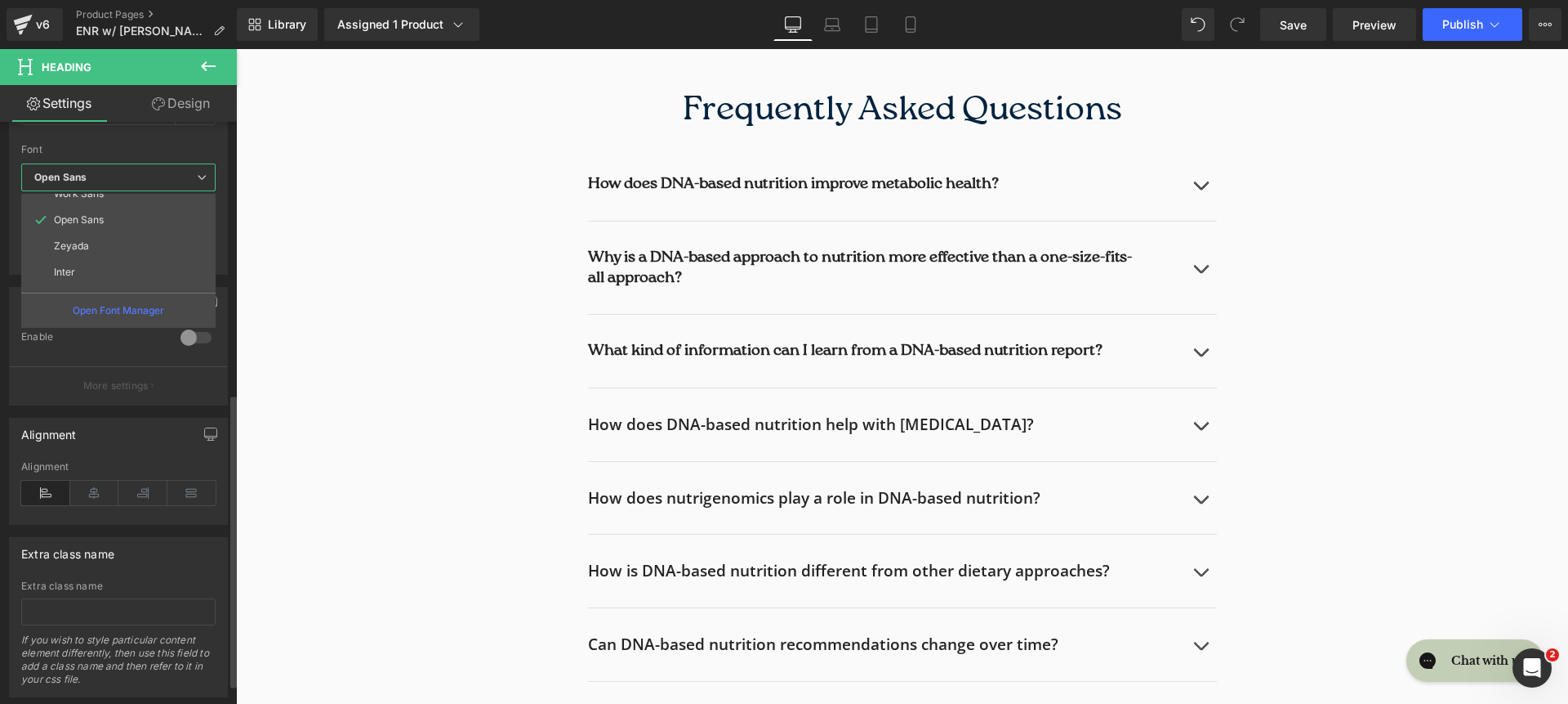
scroll to position [189, 0]
click at [105, 275] on li "roca light" at bounding box center [122, 278] width 202 height 26
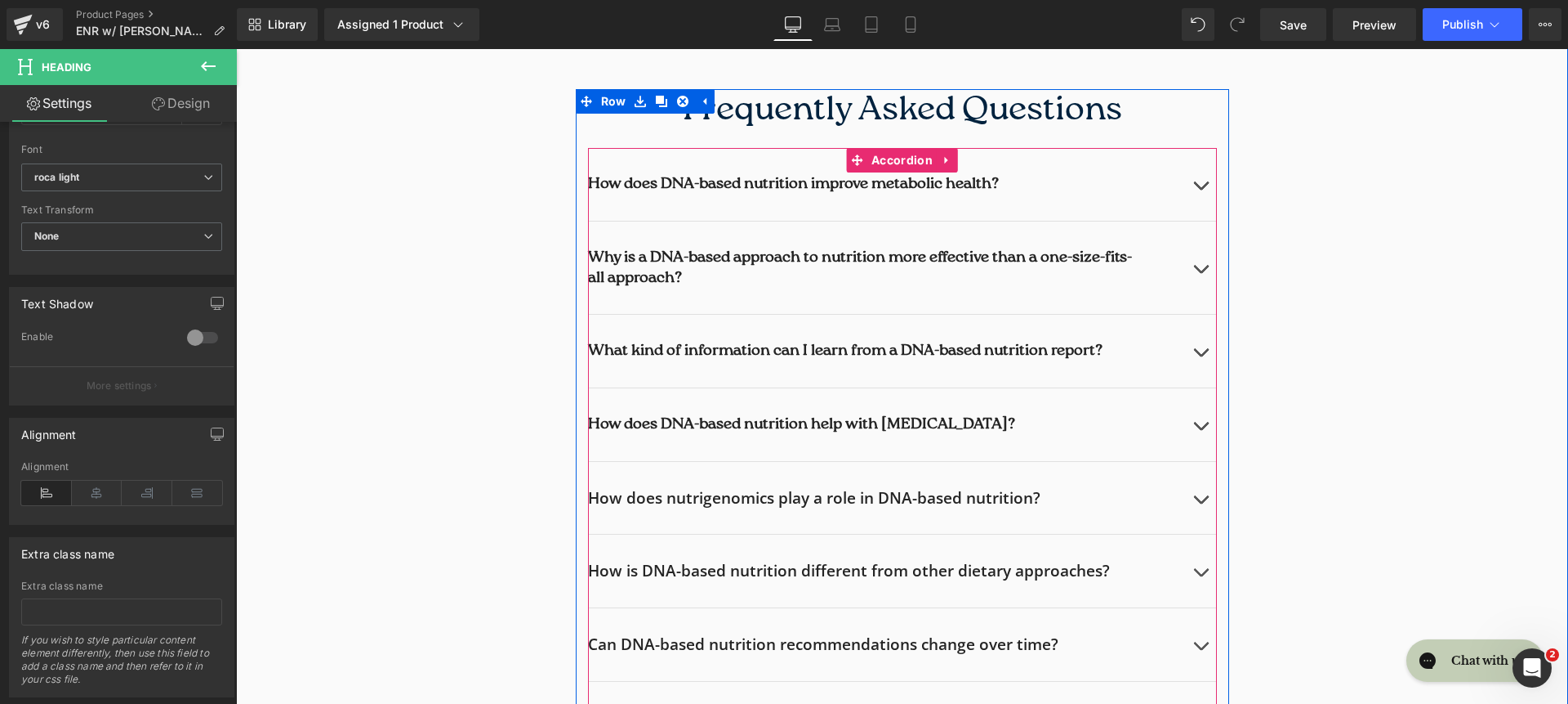
click at [688, 504] on h2 "How does nutrigenomics play a role in DNA-based nutrition?" at bounding box center [885, 498] width 596 height 20
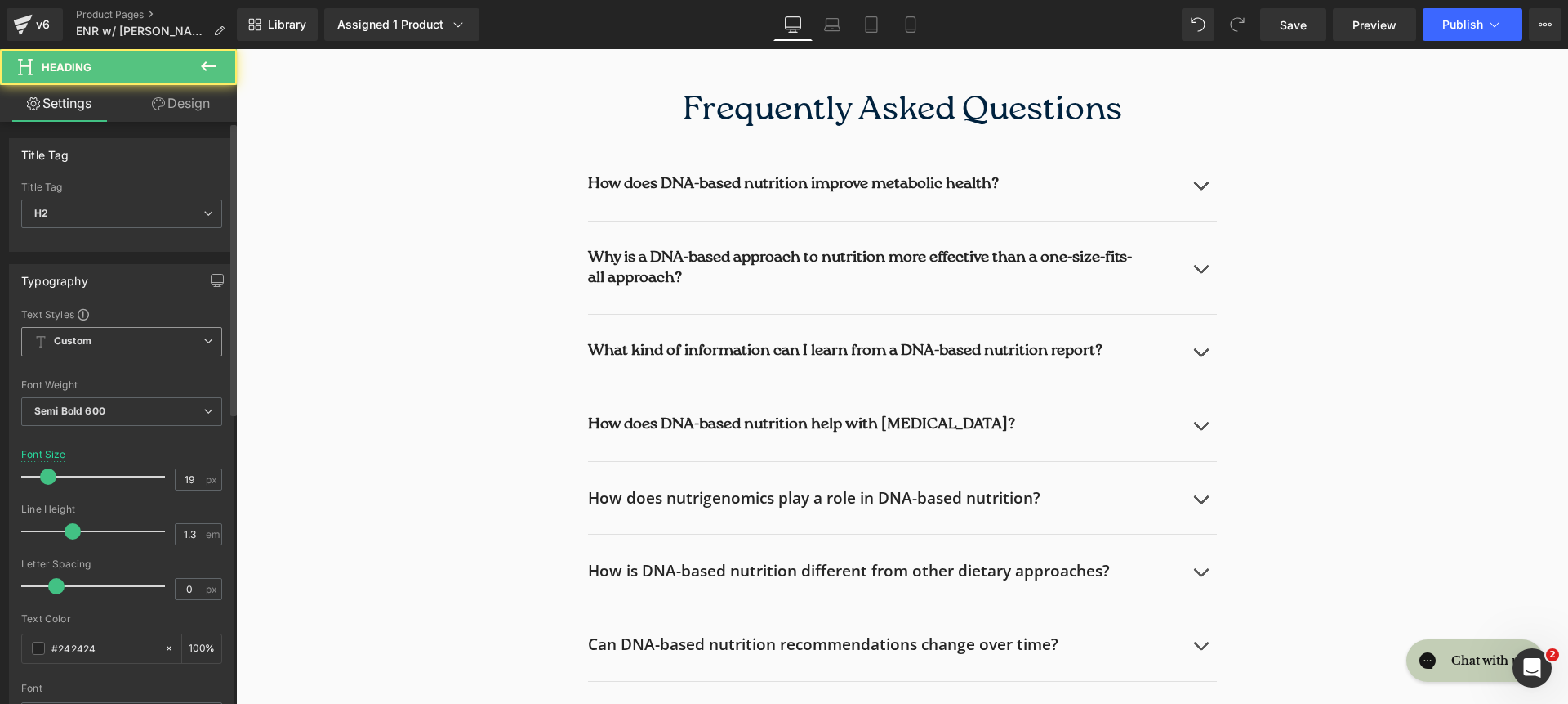
click at [113, 346] on span "Custom Setup Global Style" at bounding box center [121, 341] width 201 height 29
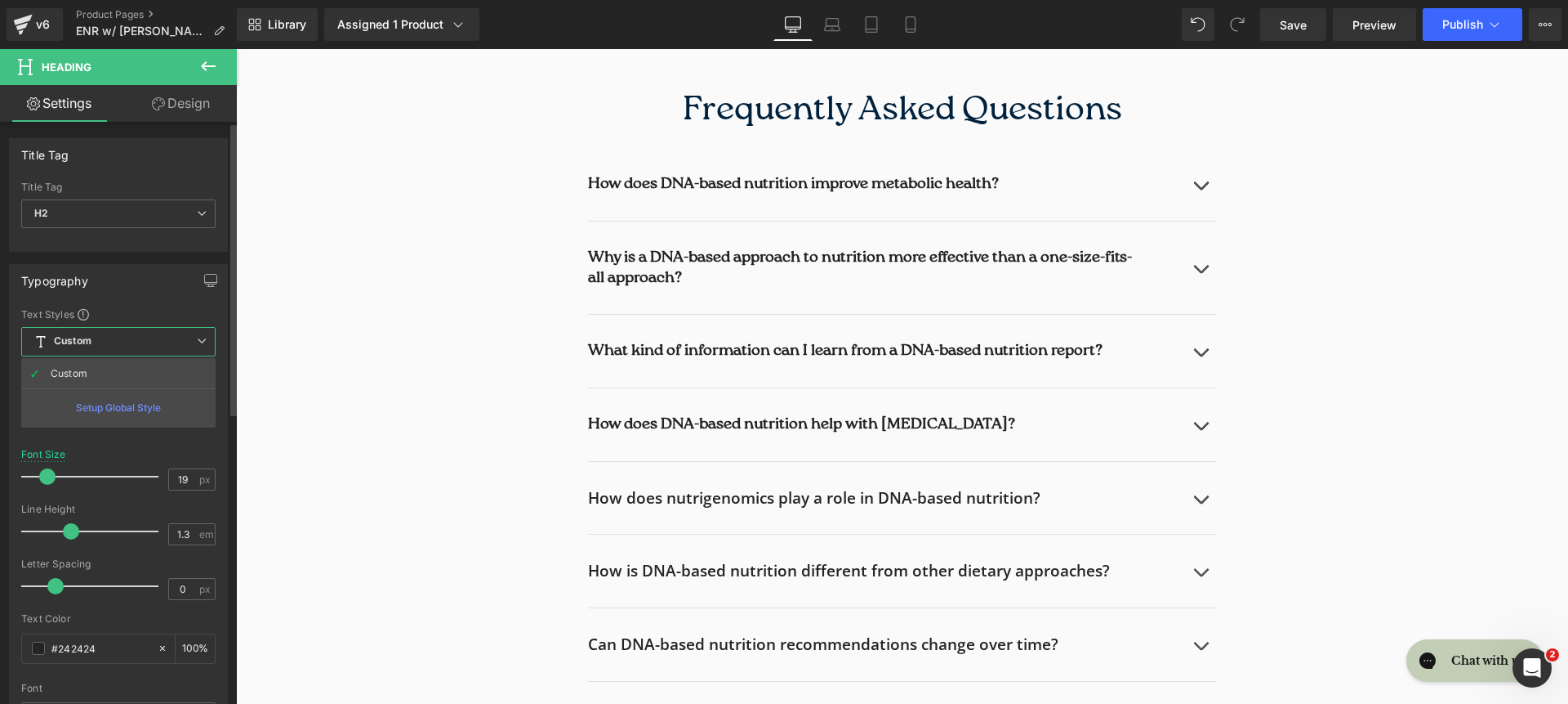
click at [114, 331] on span "Custom Setup Global Style" at bounding box center [118, 341] width 194 height 29
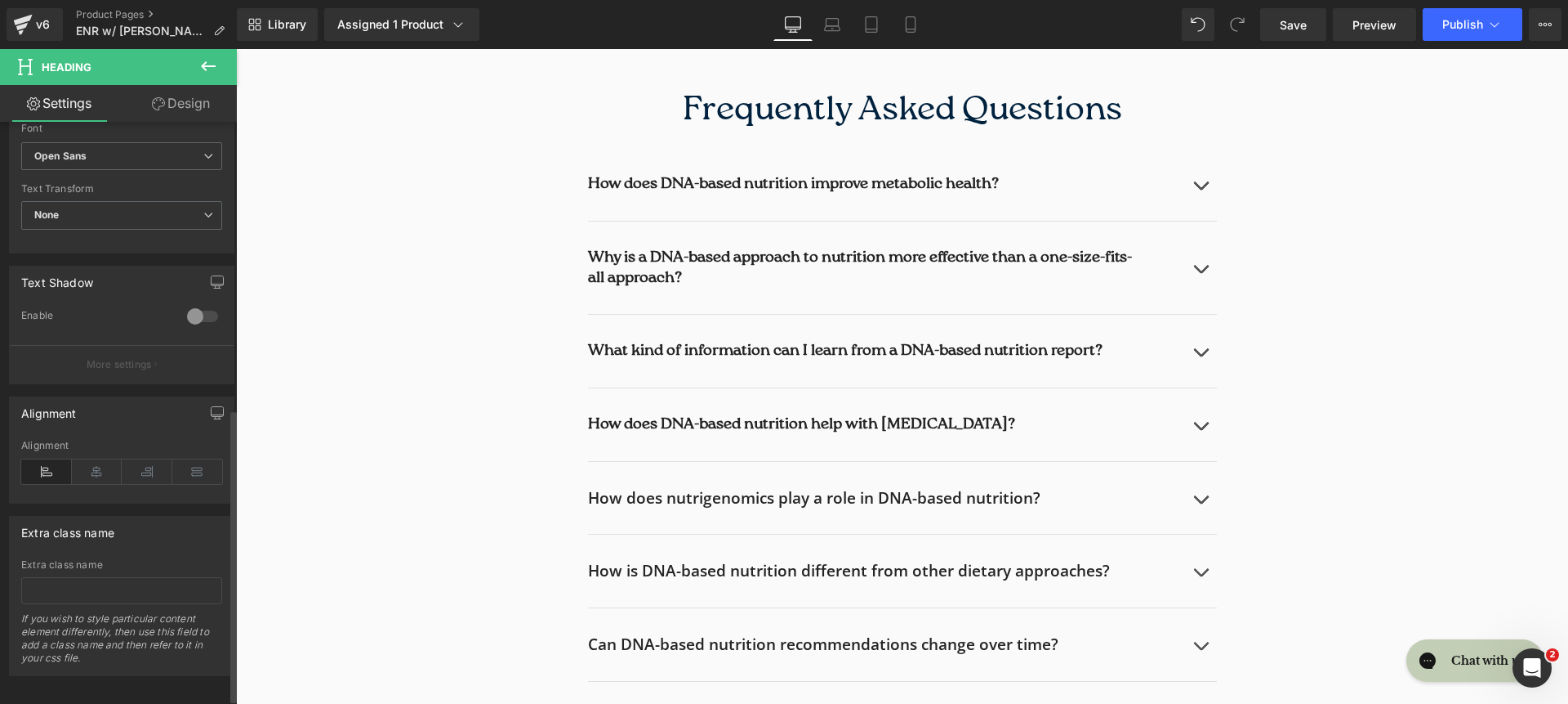
scroll to position [533, 0]
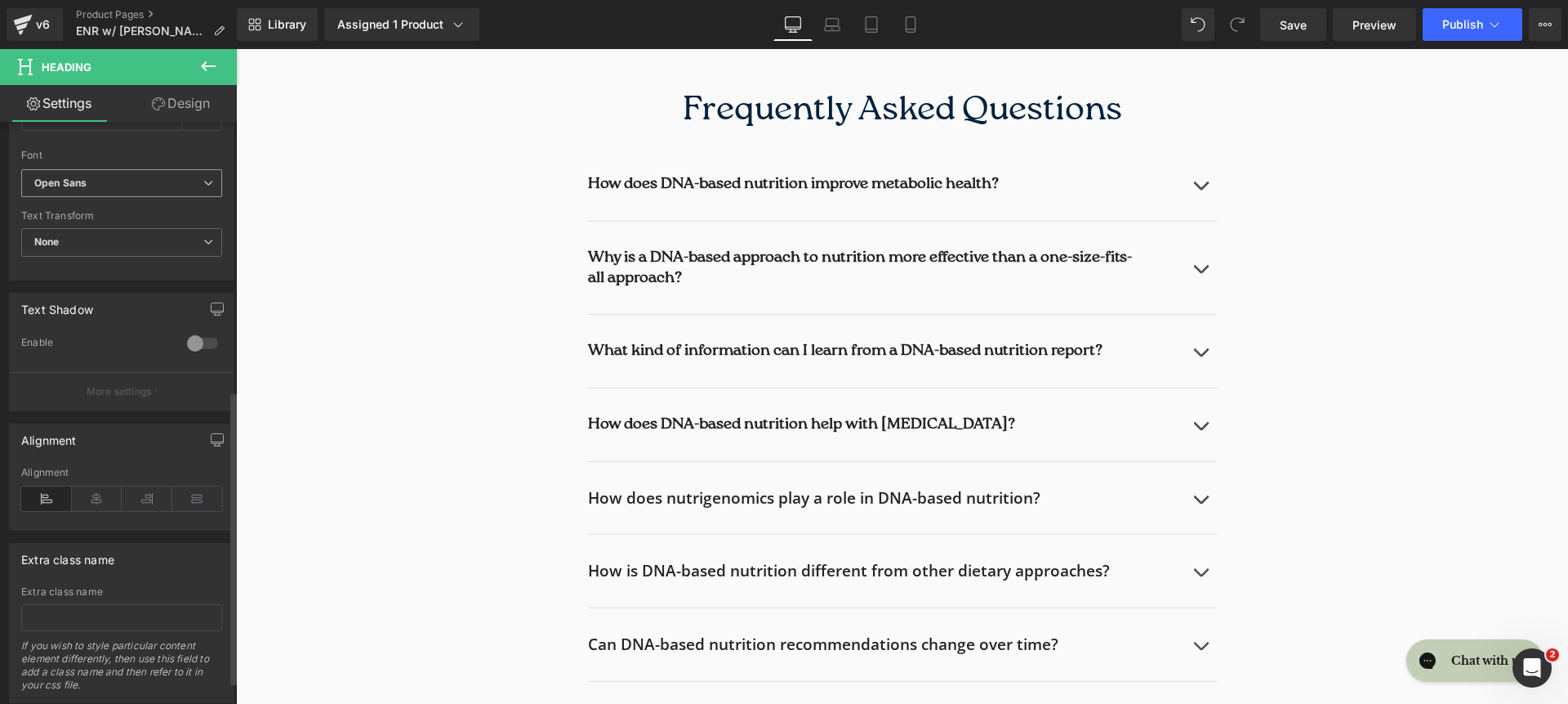
click at [90, 184] on b "Open Sans" at bounding box center [118, 184] width 169 height 14
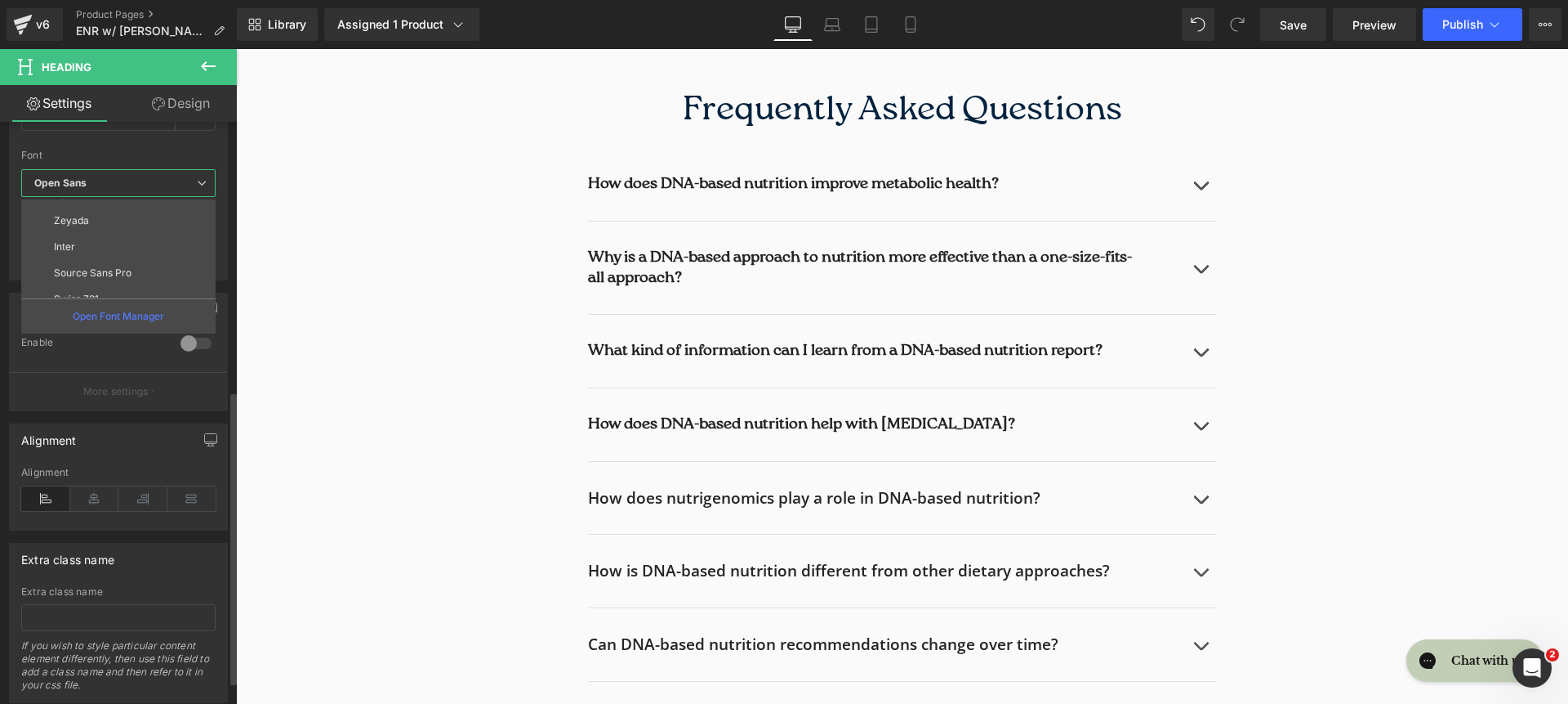
scroll to position [189, 0]
click at [108, 276] on li "roca light" at bounding box center [122, 284] width 202 height 26
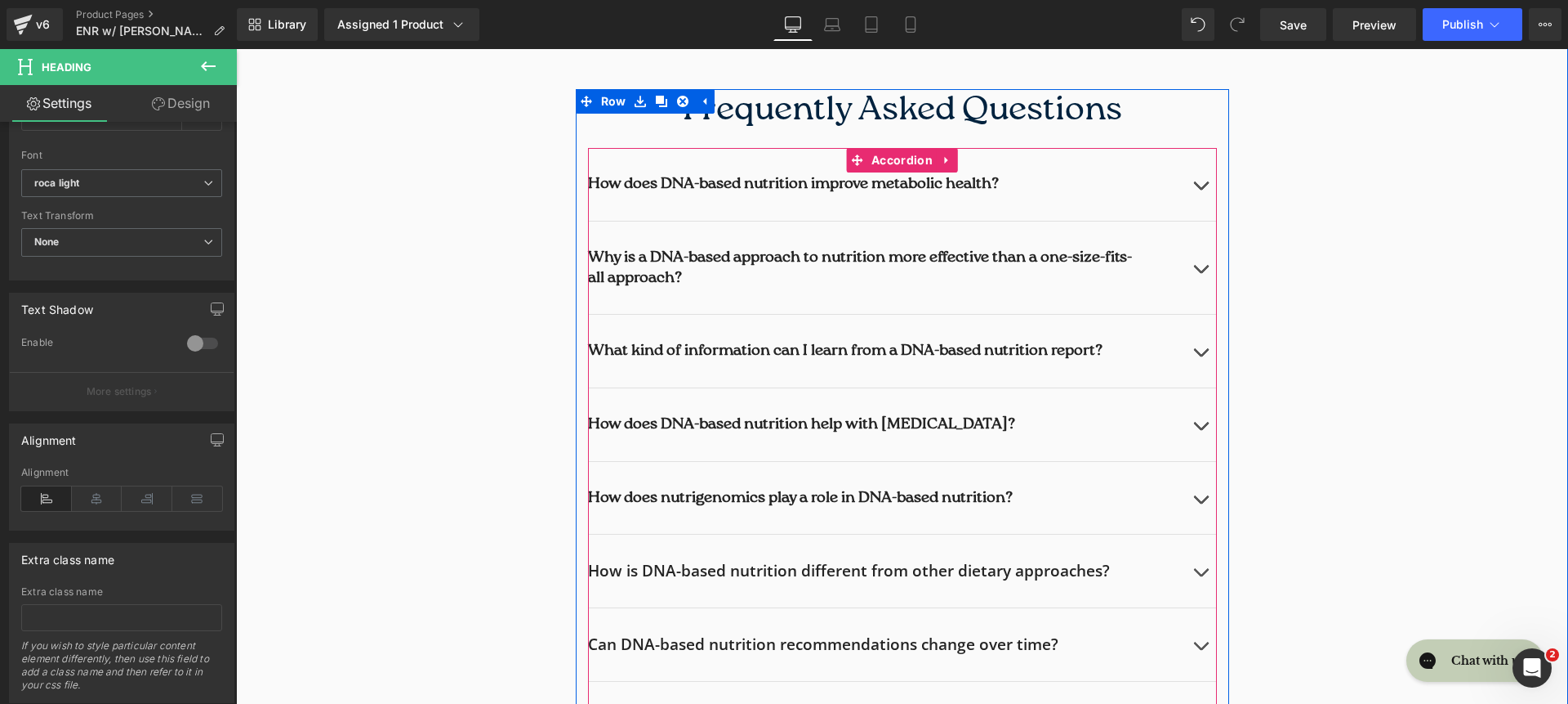
click at [666, 571] on h2 "How is DNA-based nutrition different from other dietary approaches?" at bounding box center [885, 571] width 596 height 20
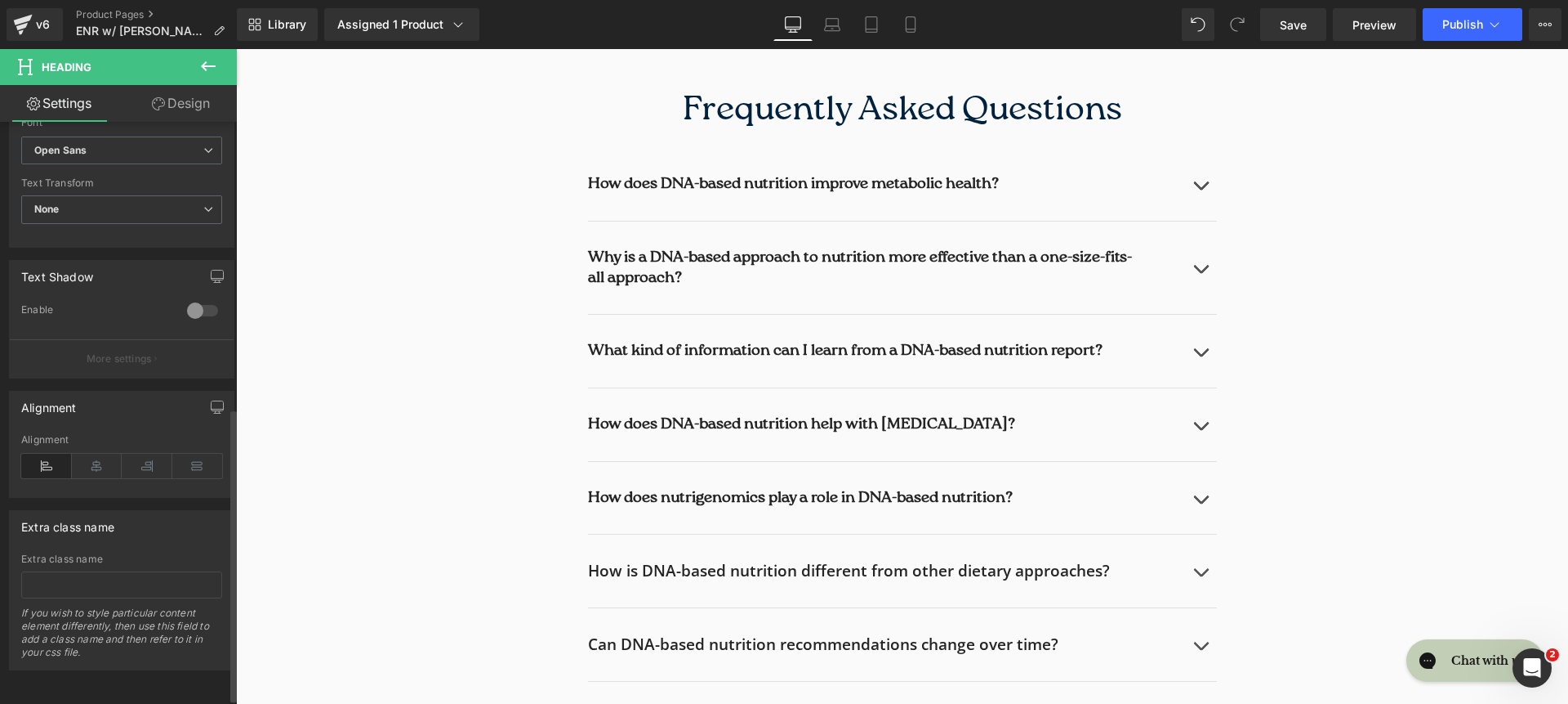
scroll to position [546, 0]
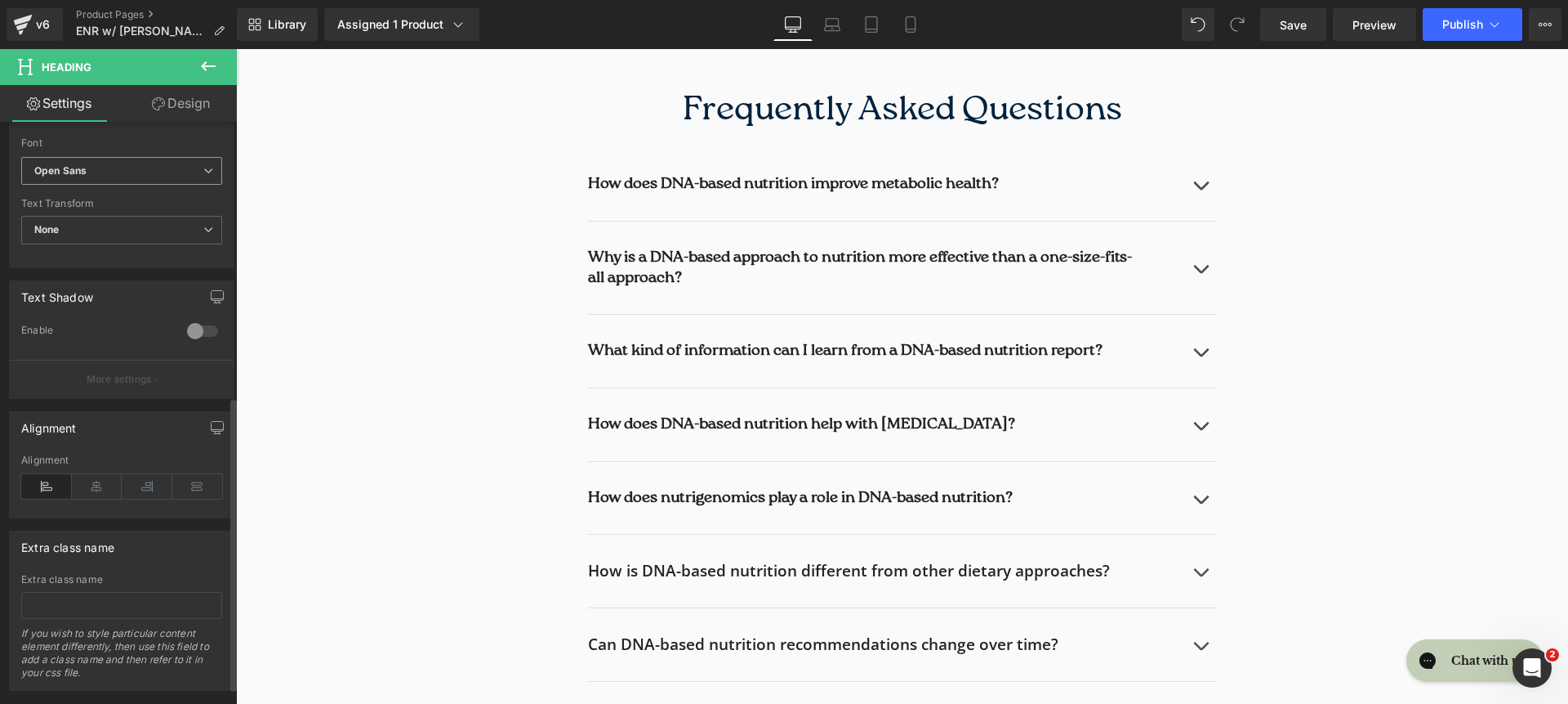
click at [98, 174] on b "Open Sans" at bounding box center [118, 171] width 169 height 14
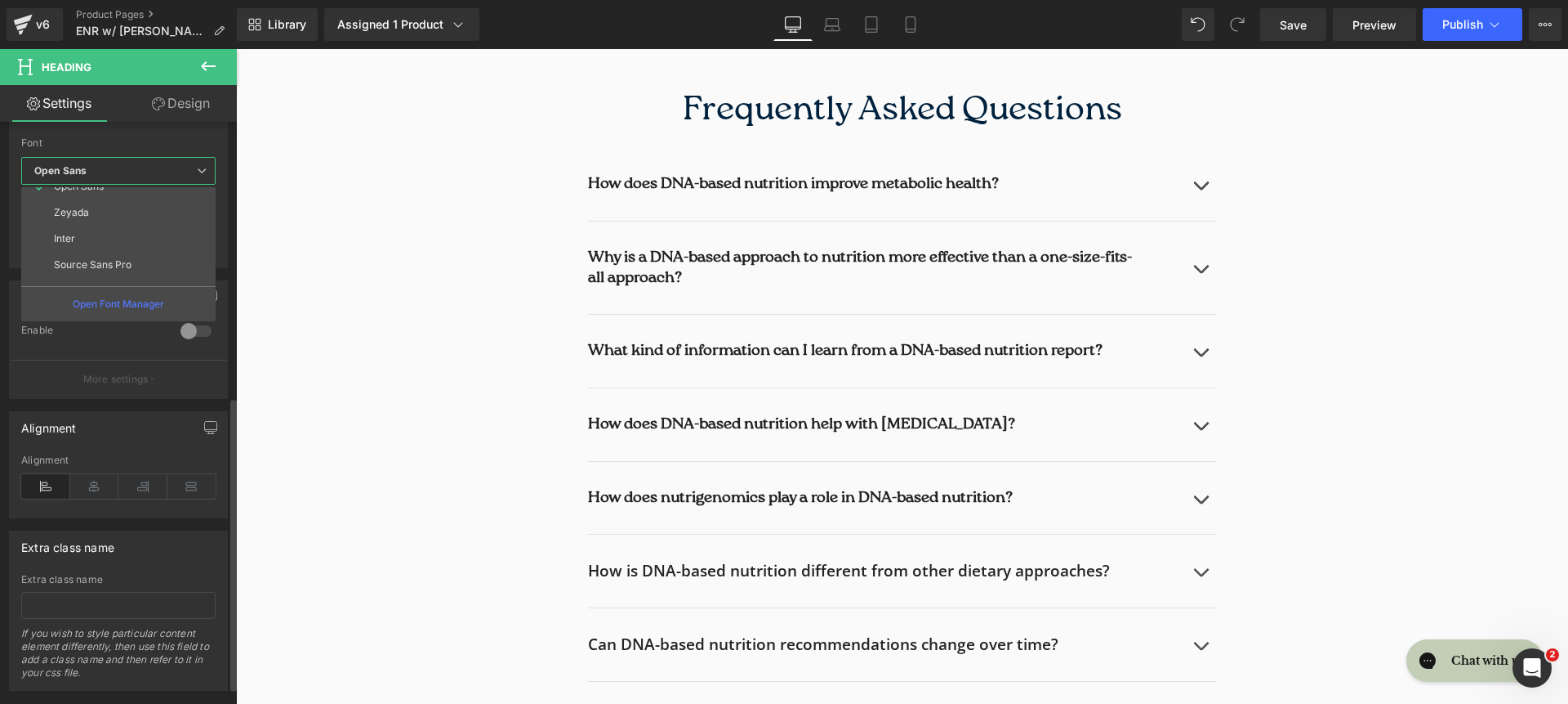
scroll to position [189, 0]
click at [128, 259] on li "roca light" at bounding box center [122, 272] width 202 height 26
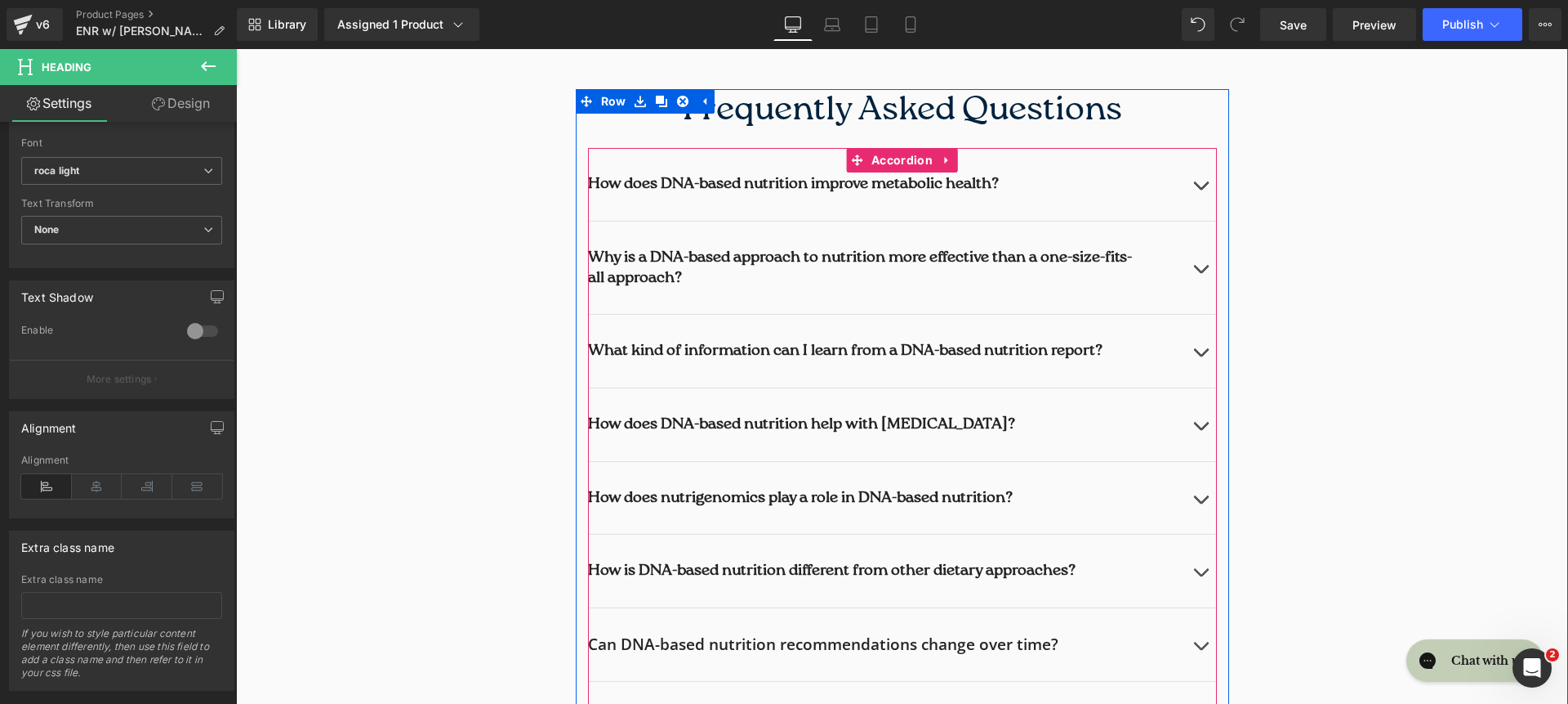
scroll to position [6194, 0]
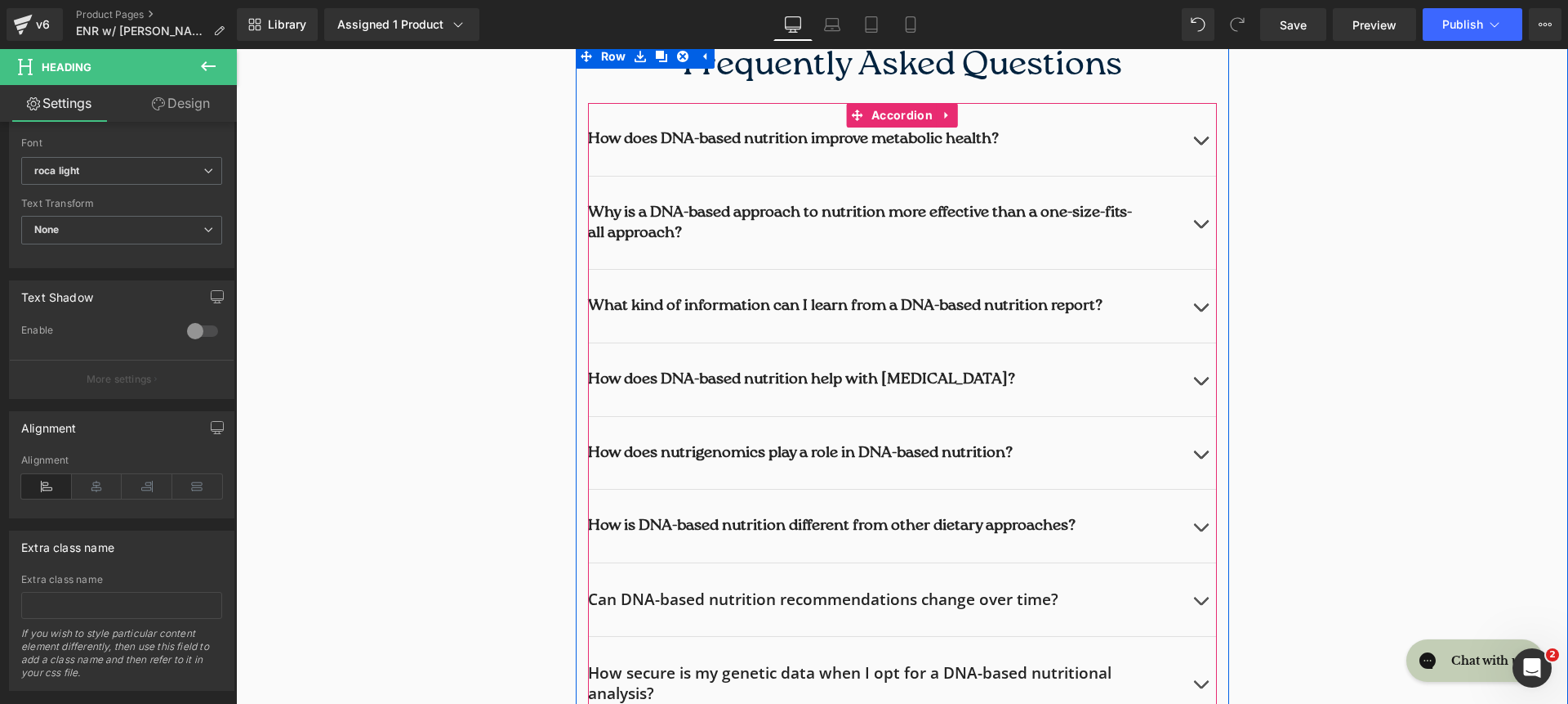
click at [649, 601] on h2 "Can DNA-based nutrition recommendations change over time?" at bounding box center [885, 599] width 596 height 20
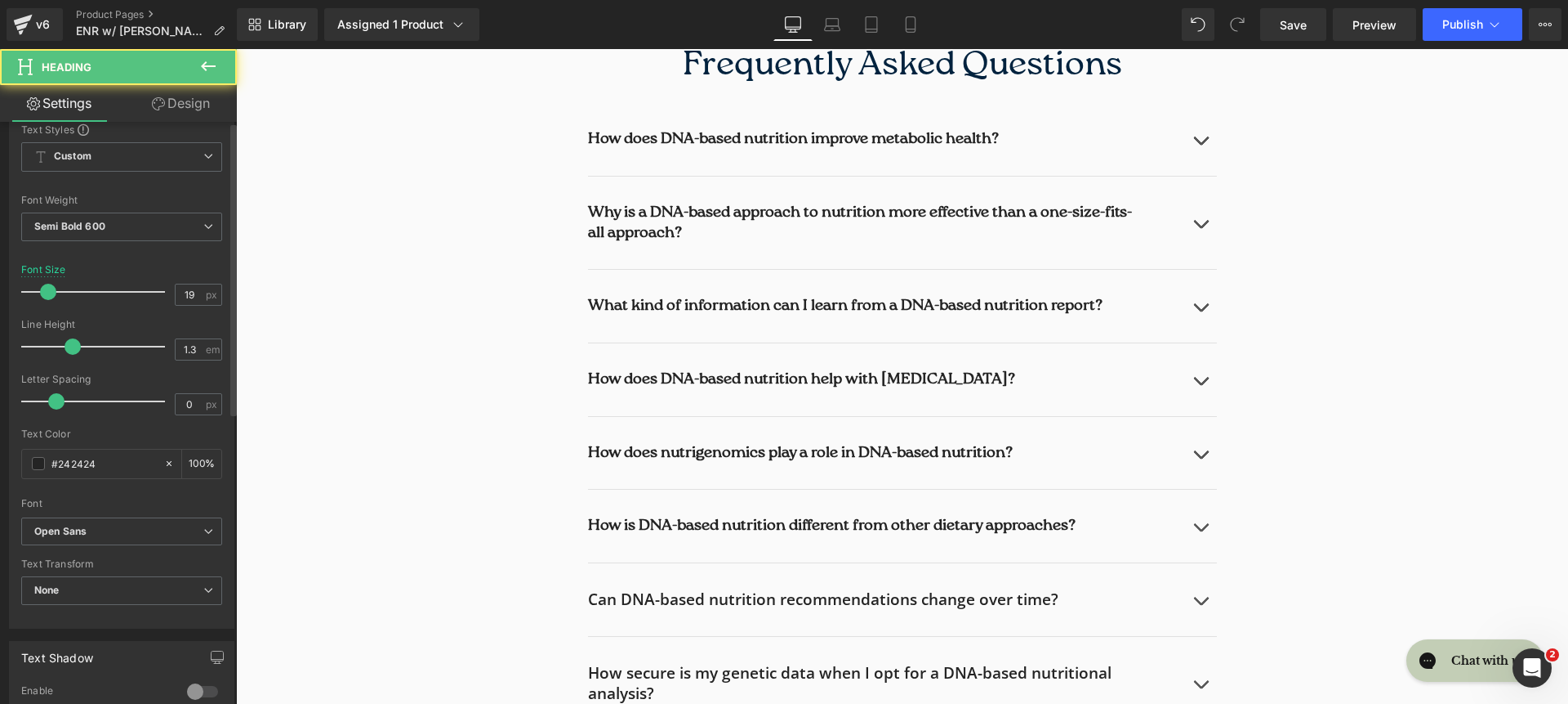
scroll to position [411, 0]
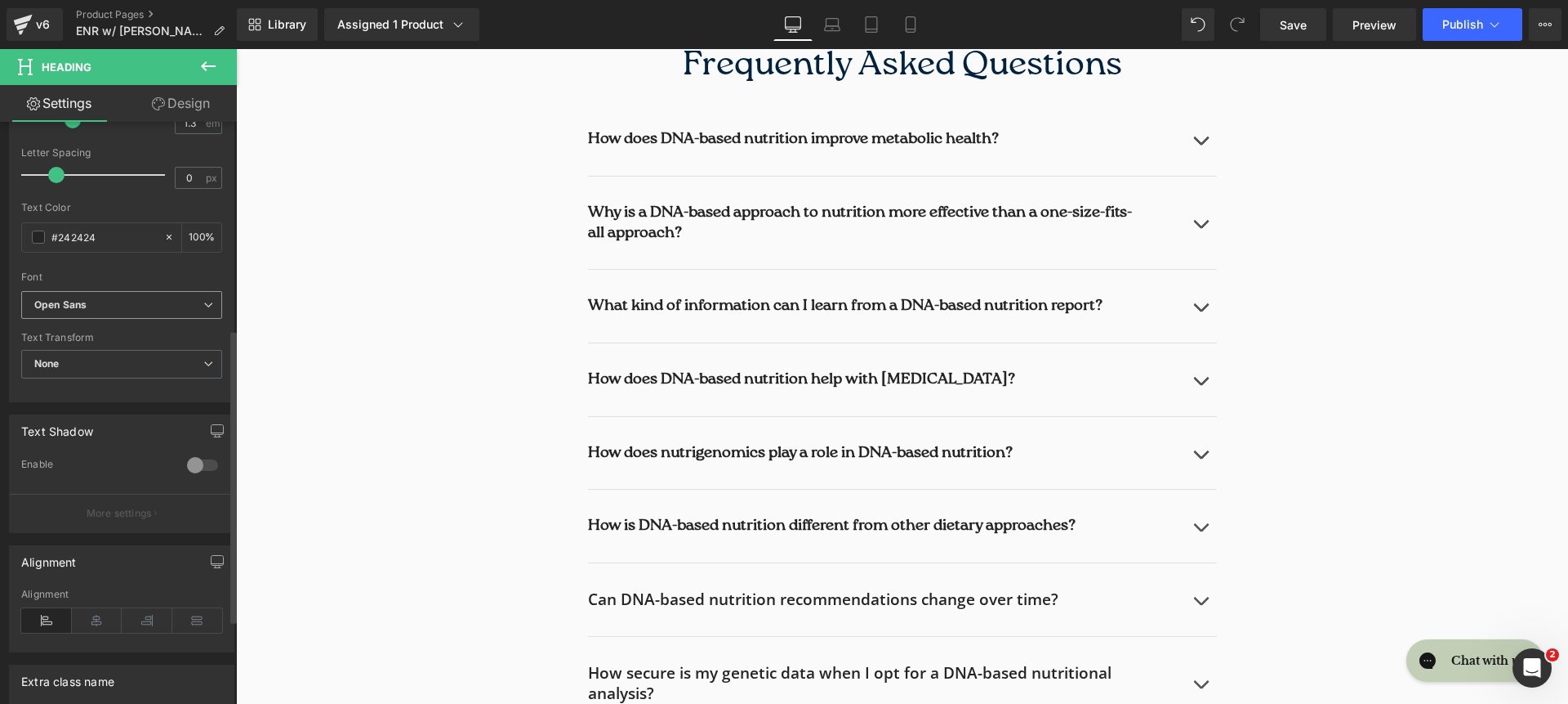
click at [116, 292] on span "Open Sans" at bounding box center [121, 305] width 201 height 28
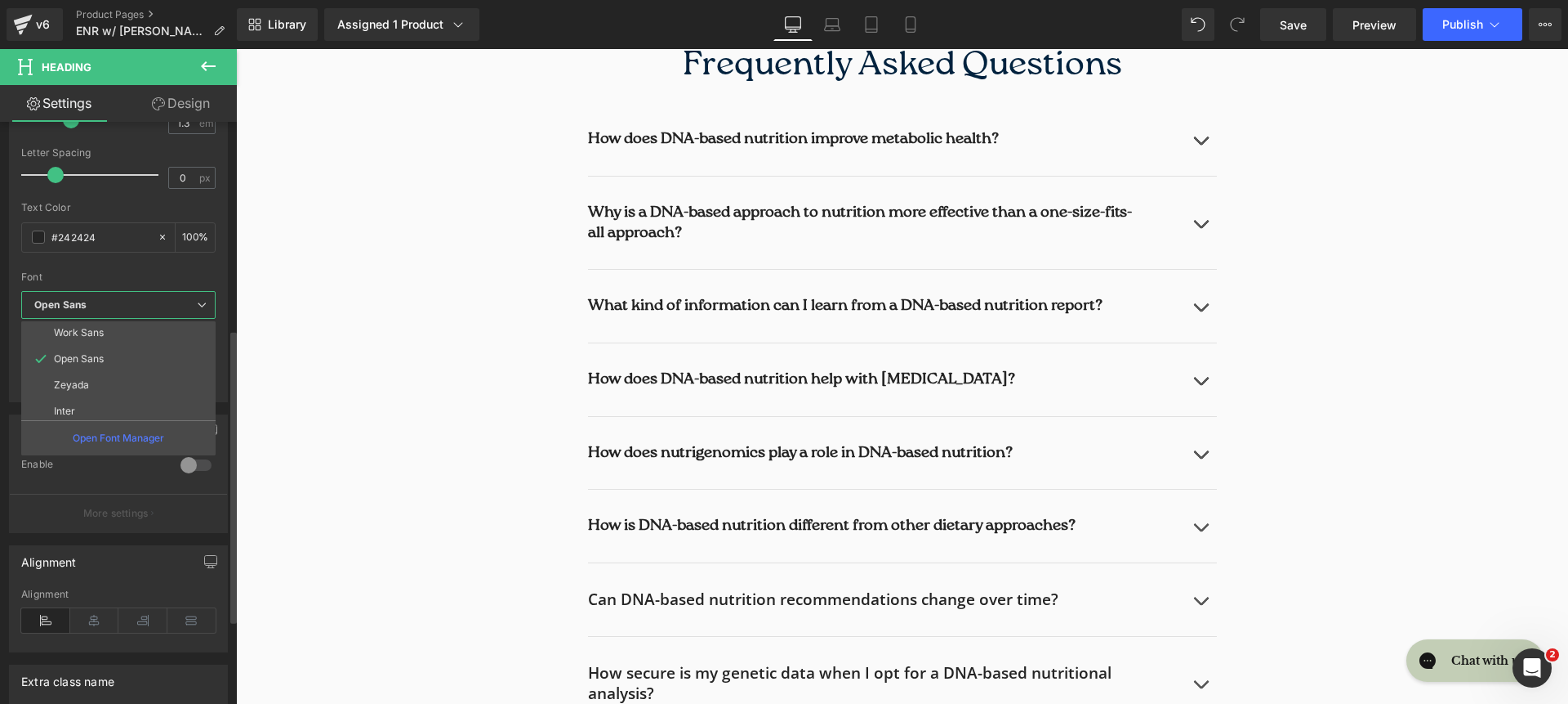
scroll to position [189, 0]
drag, startPoint x: 125, startPoint y: 403, endPoint x: 87, endPoint y: 399, distance: 38.2
click at [125, 403] on li "roca light" at bounding box center [122, 405] width 202 height 26
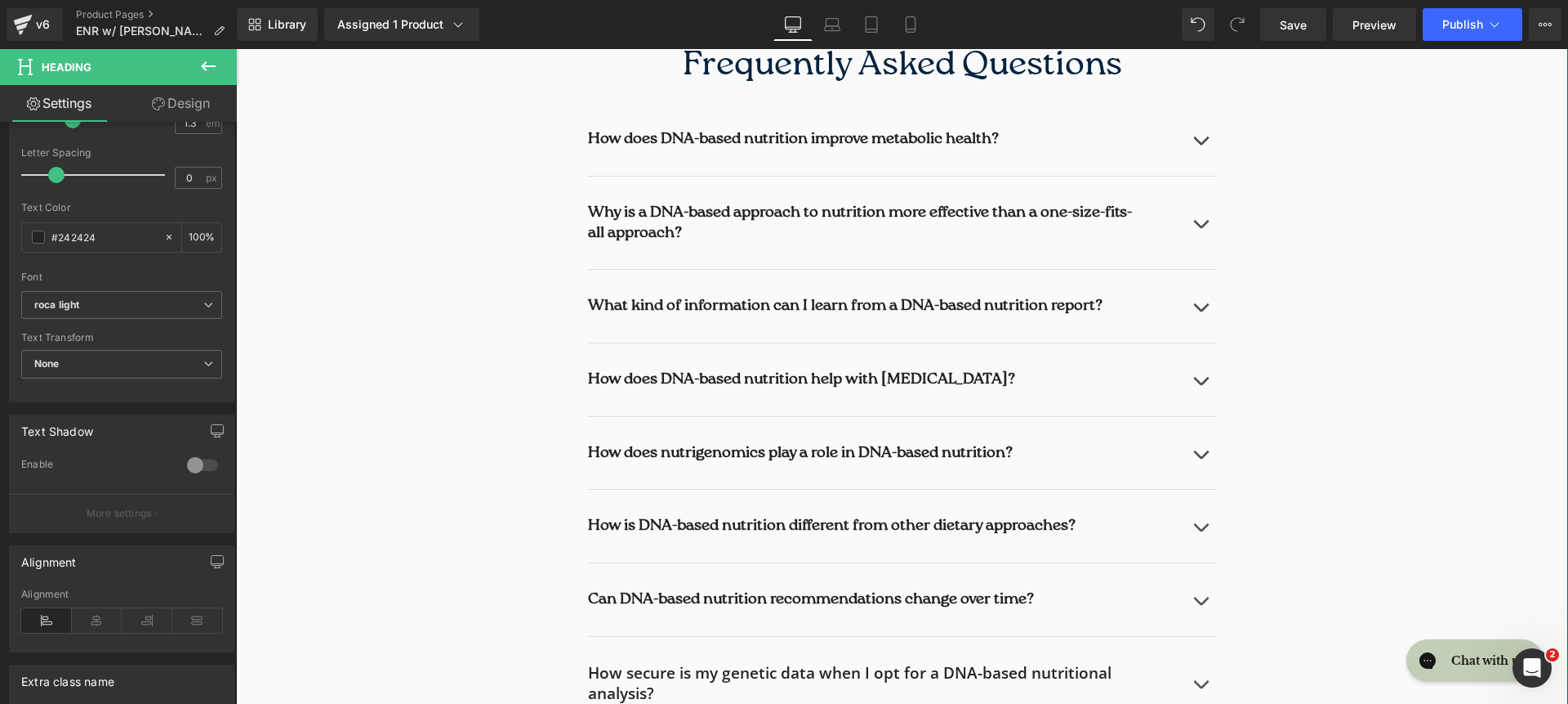
scroll to position [6400, 0]
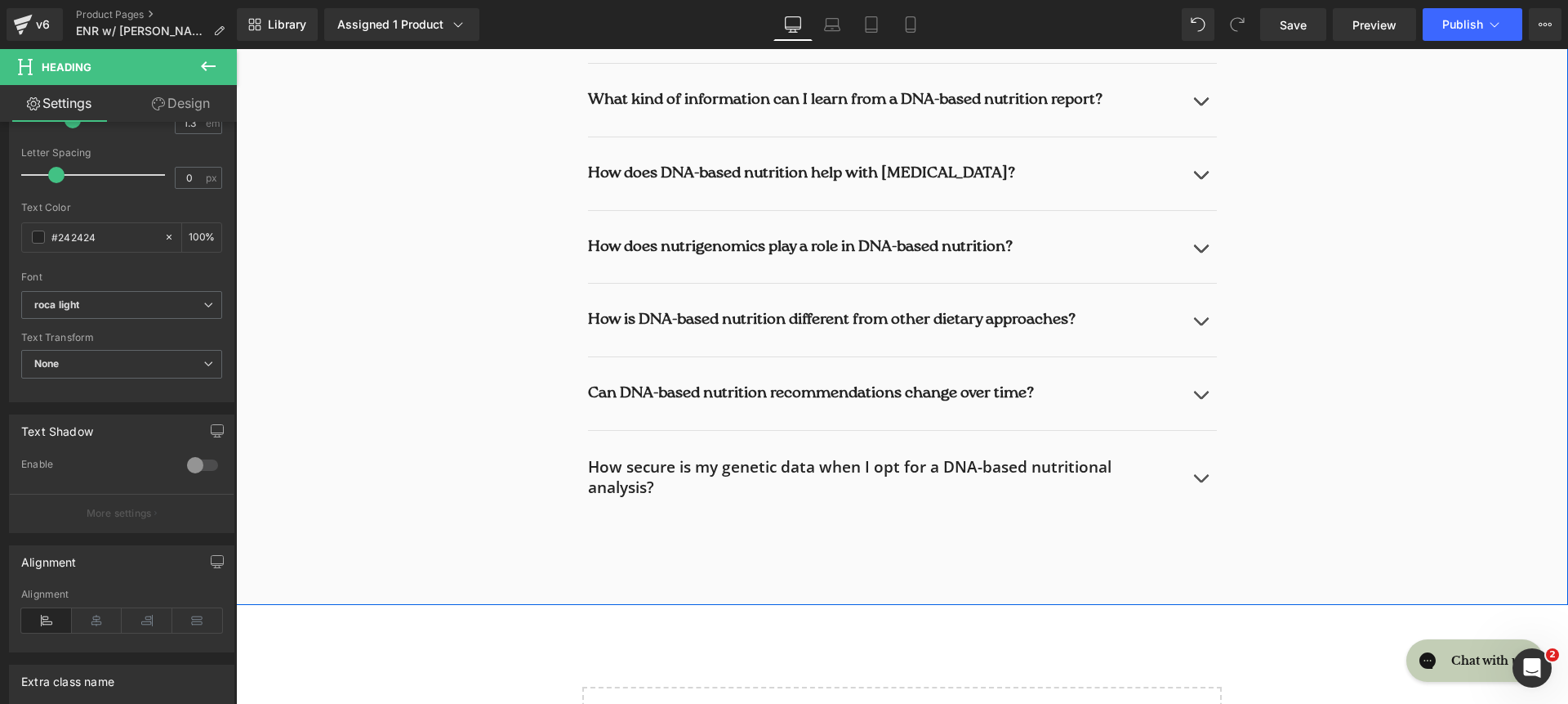
click at [659, 465] on h2 "How secure is my genetic data when I opt for a DNA-based nutritional analysis?" at bounding box center [865, 477] width 555 height 40
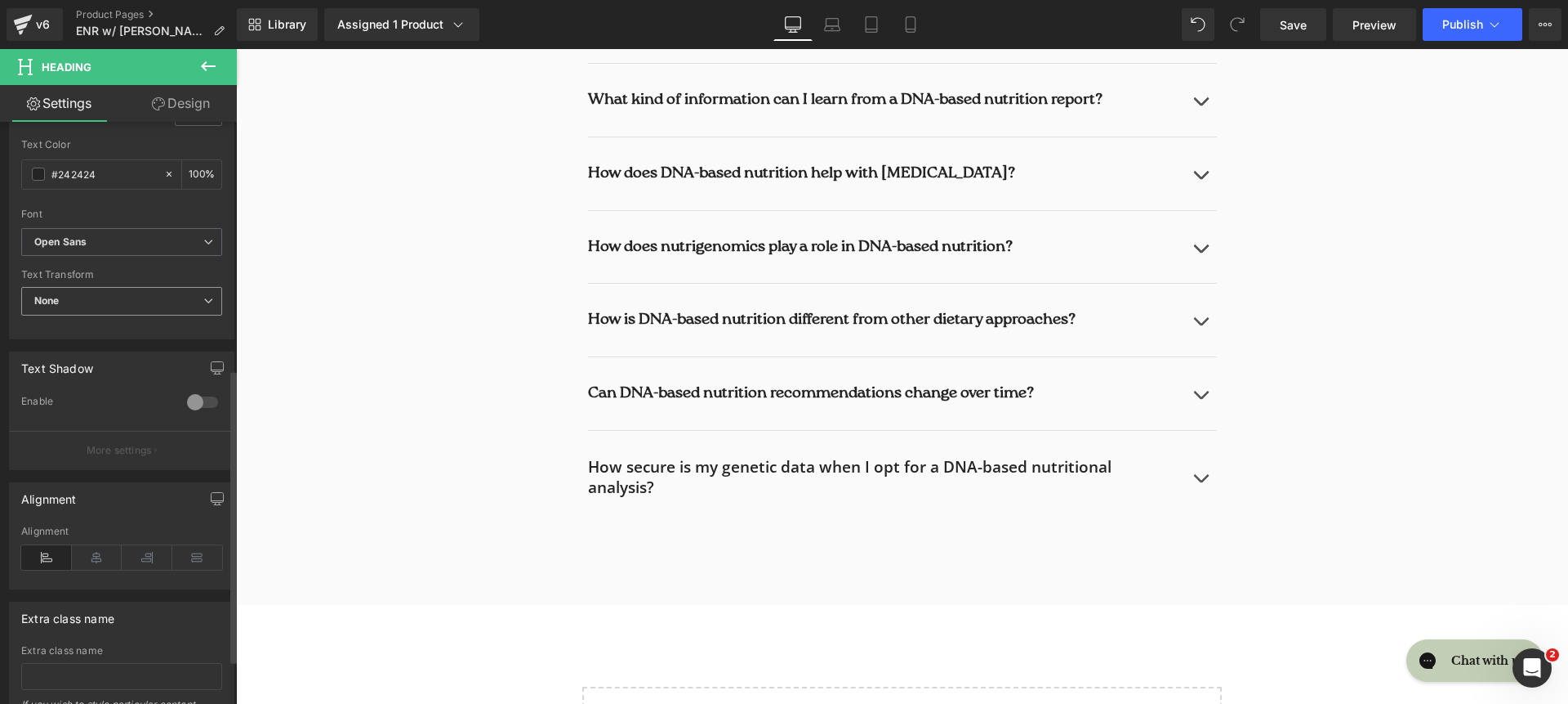
scroll to position [457, 0]
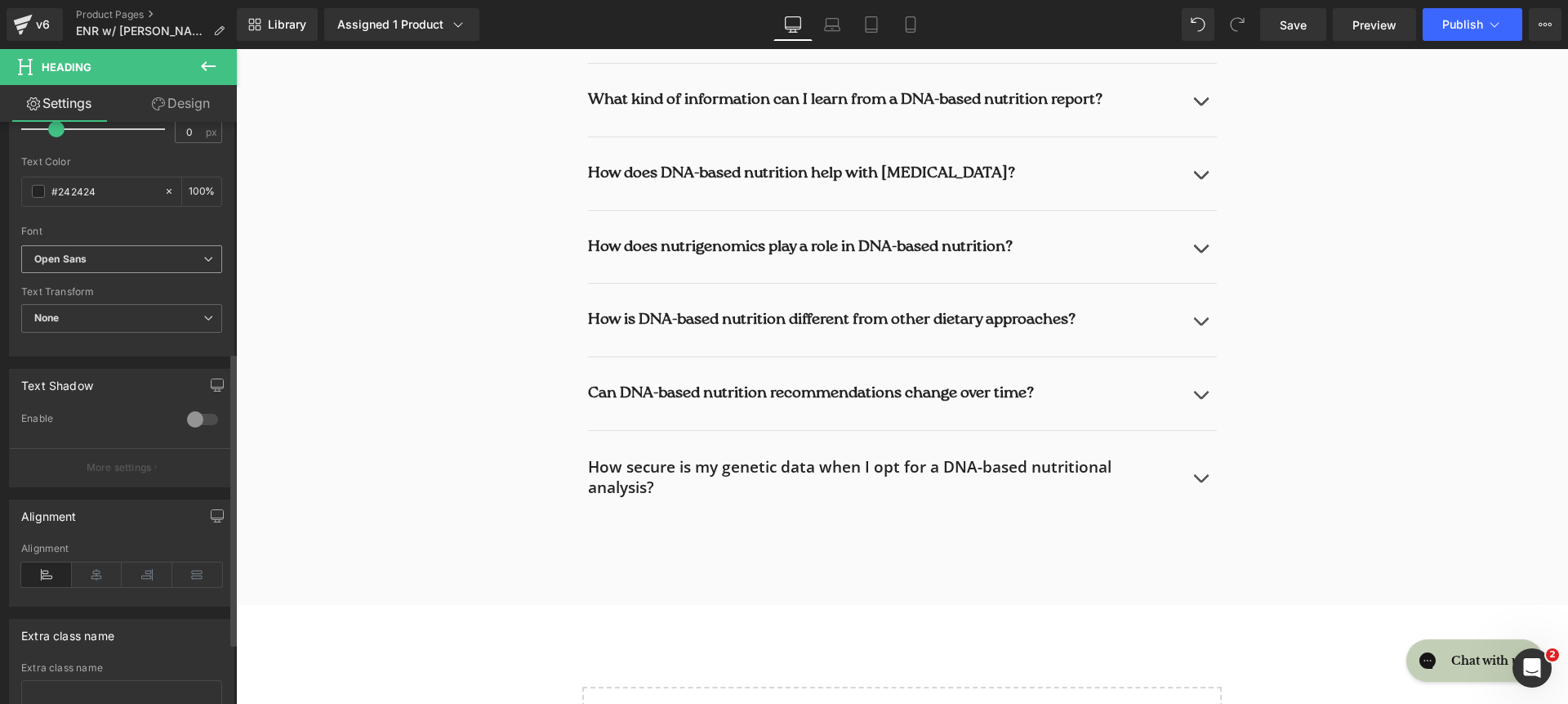
click at [116, 262] on b "Open Sans" at bounding box center [118, 259] width 169 height 14
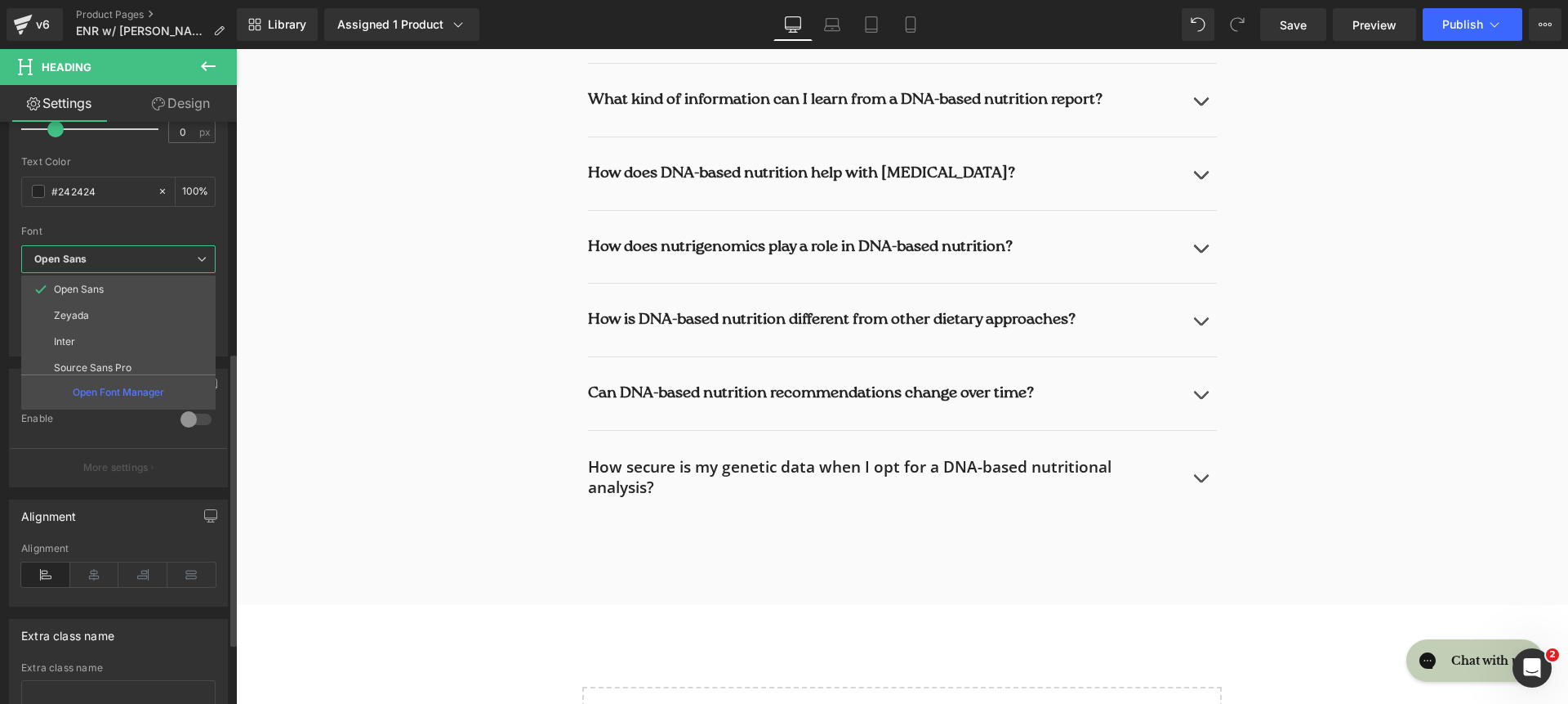
scroll to position [189, 0]
click at [133, 370] on li "roca light" at bounding box center [122, 360] width 202 height 26
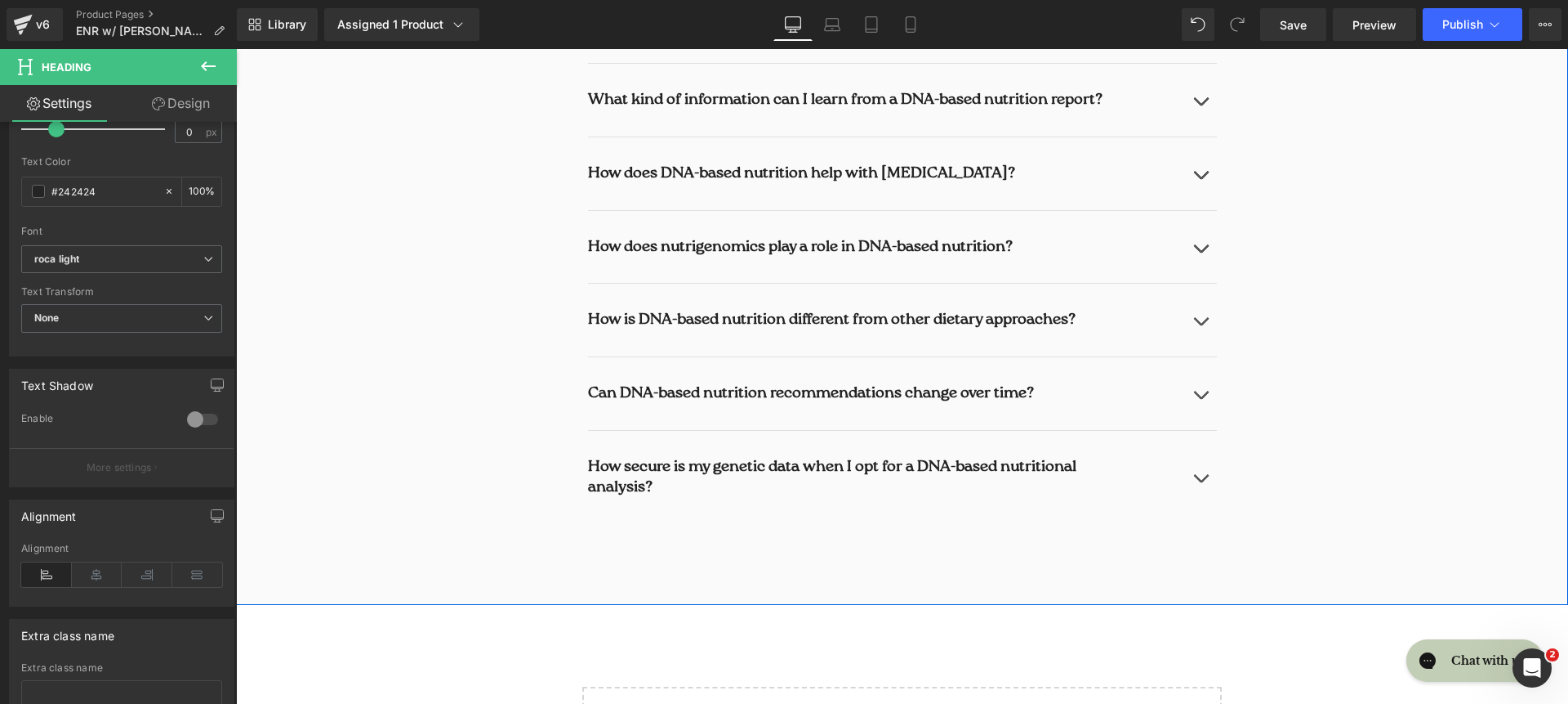
scroll to position [6612, 0]
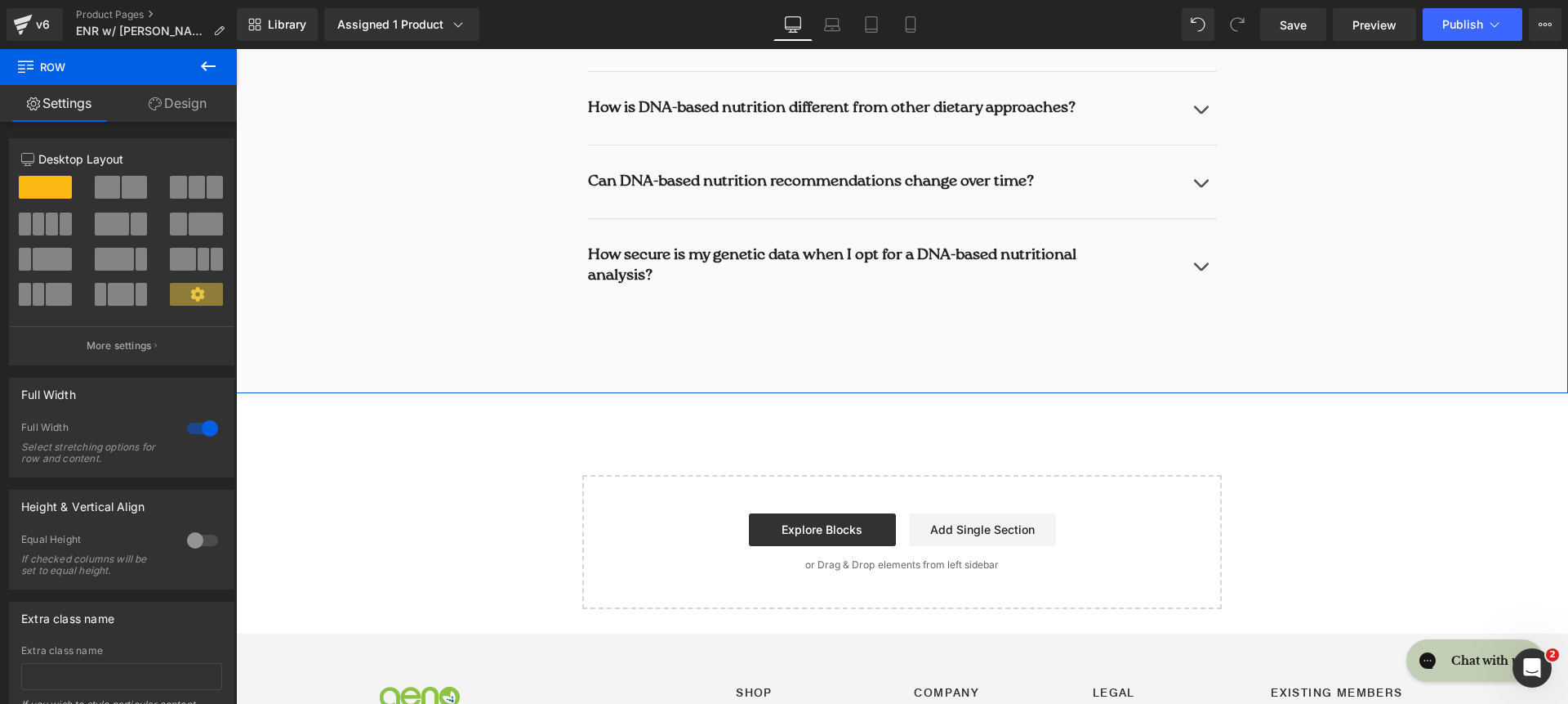
click at [153, 106] on icon at bounding box center [155, 104] width 13 height 13
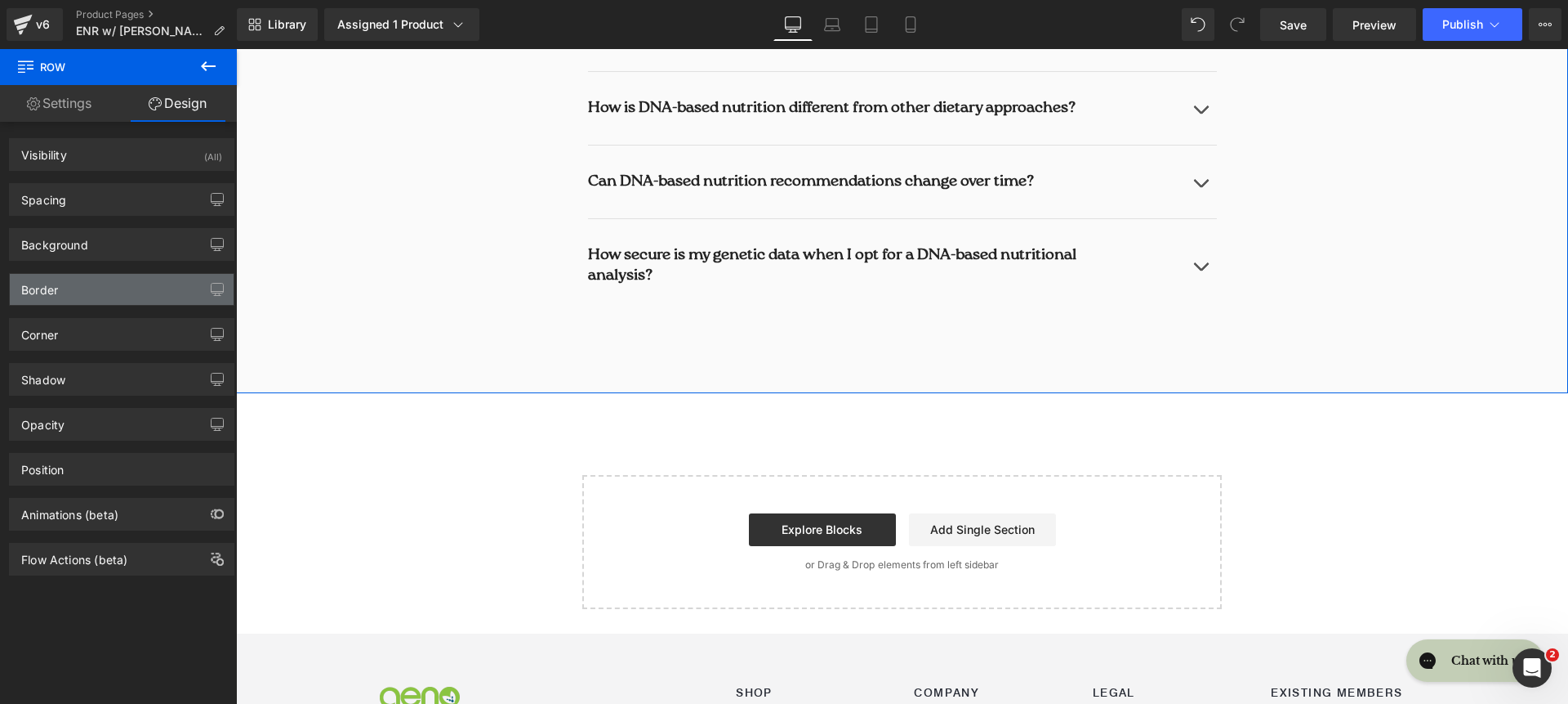
type input "#fafafa"
type input "100"
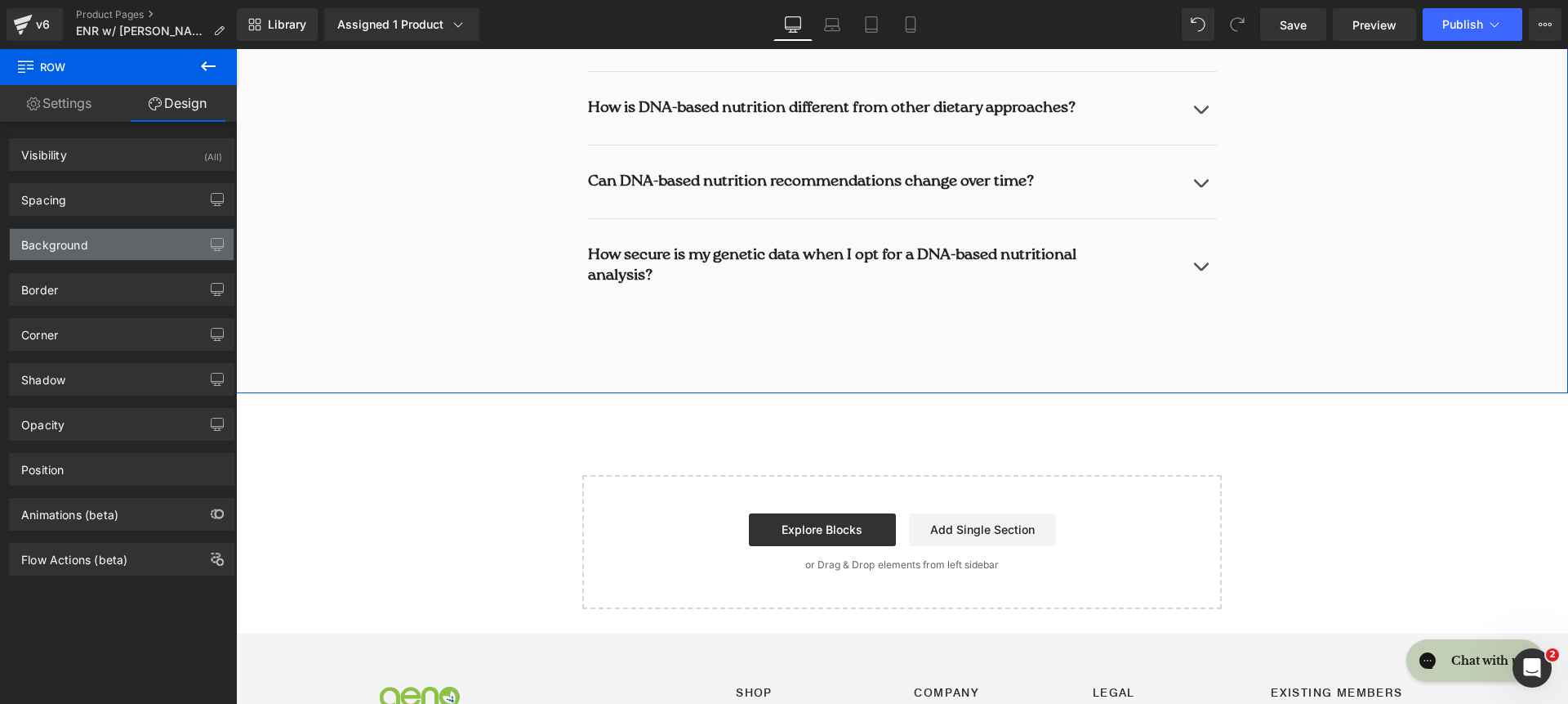
click at [90, 248] on div "Background" at bounding box center [122, 244] width 223 height 31
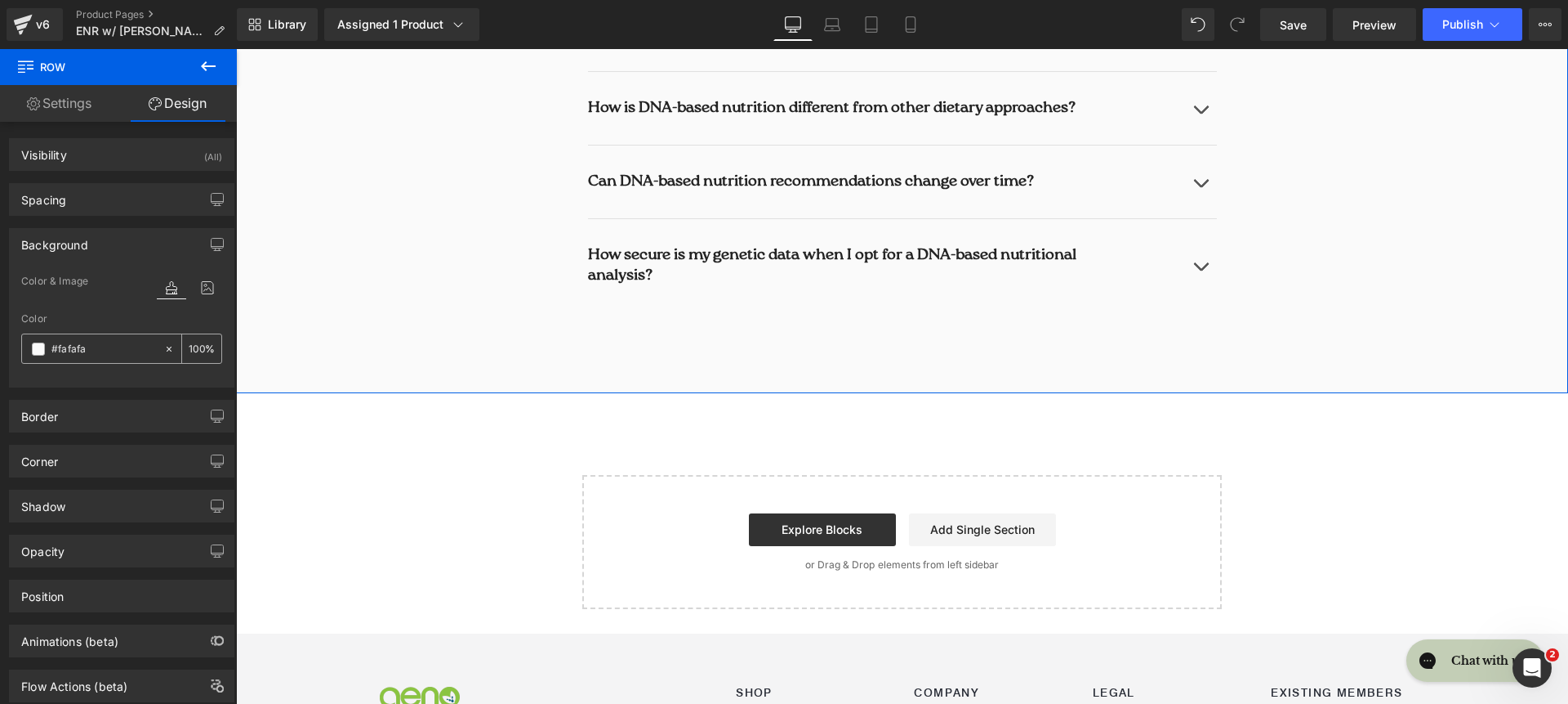
click at [83, 335] on div "#fafafa" at bounding box center [93, 349] width 142 height 28
click at [85, 342] on input "#fafafa" at bounding box center [103, 349] width 104 height 18
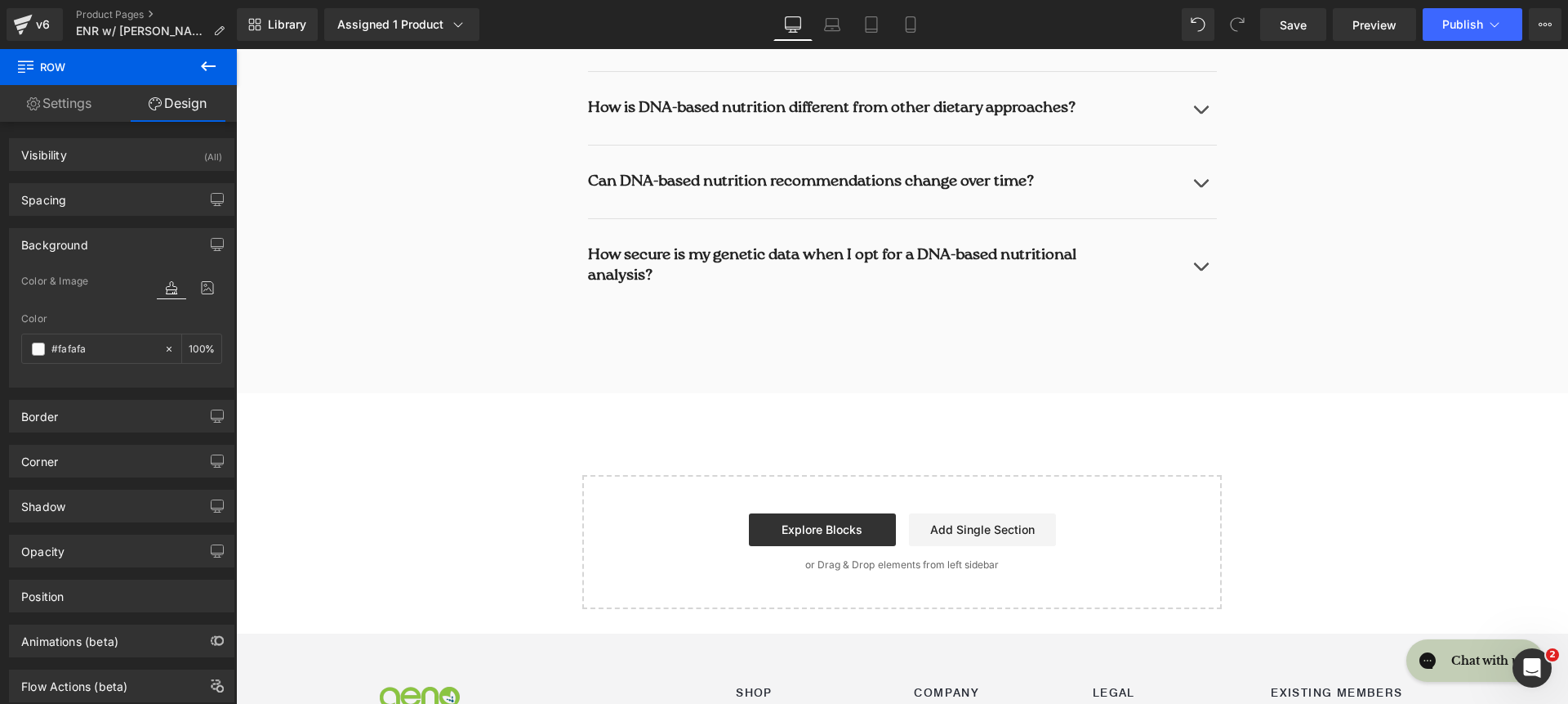
paste input "DCF1FC"
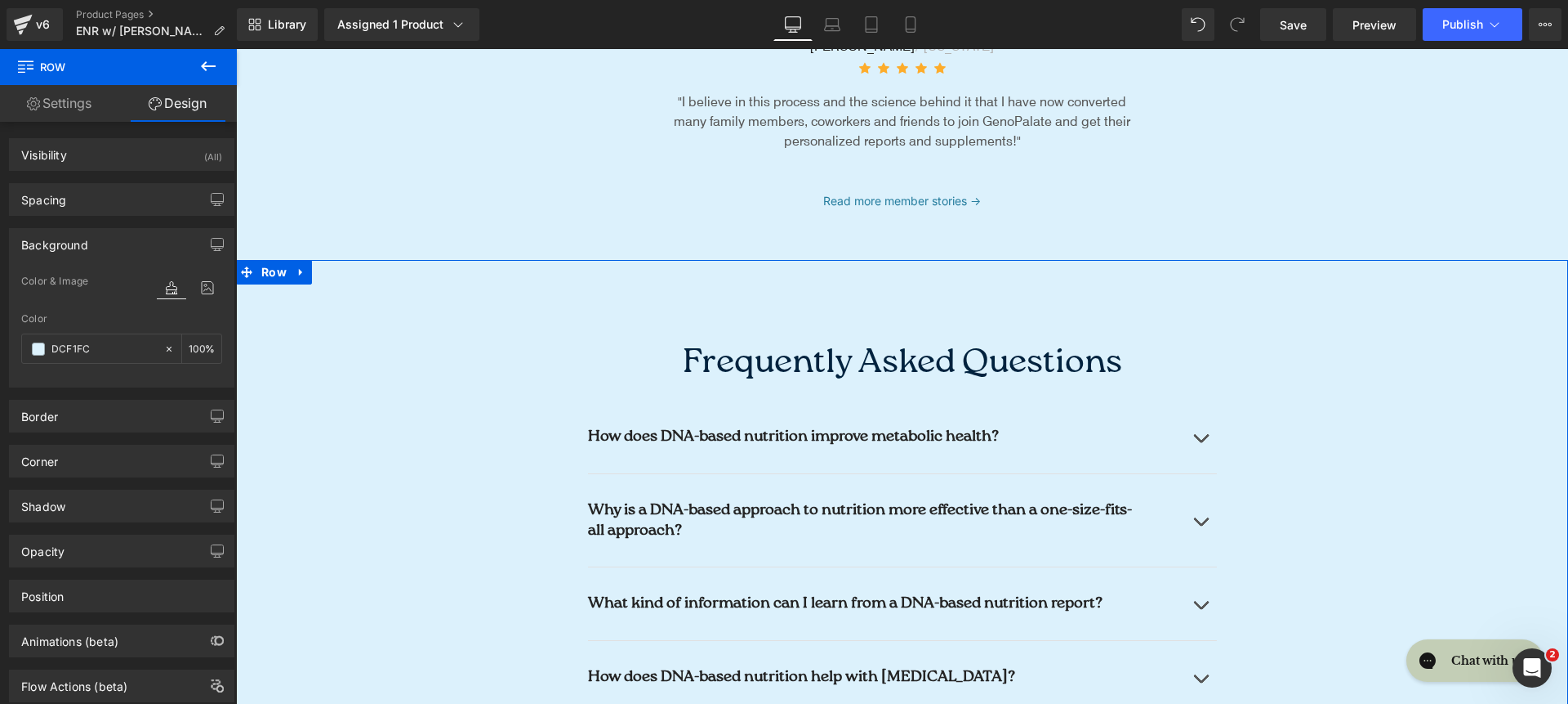
scroll to position [5896, 0]
type input "f"
type input "0"
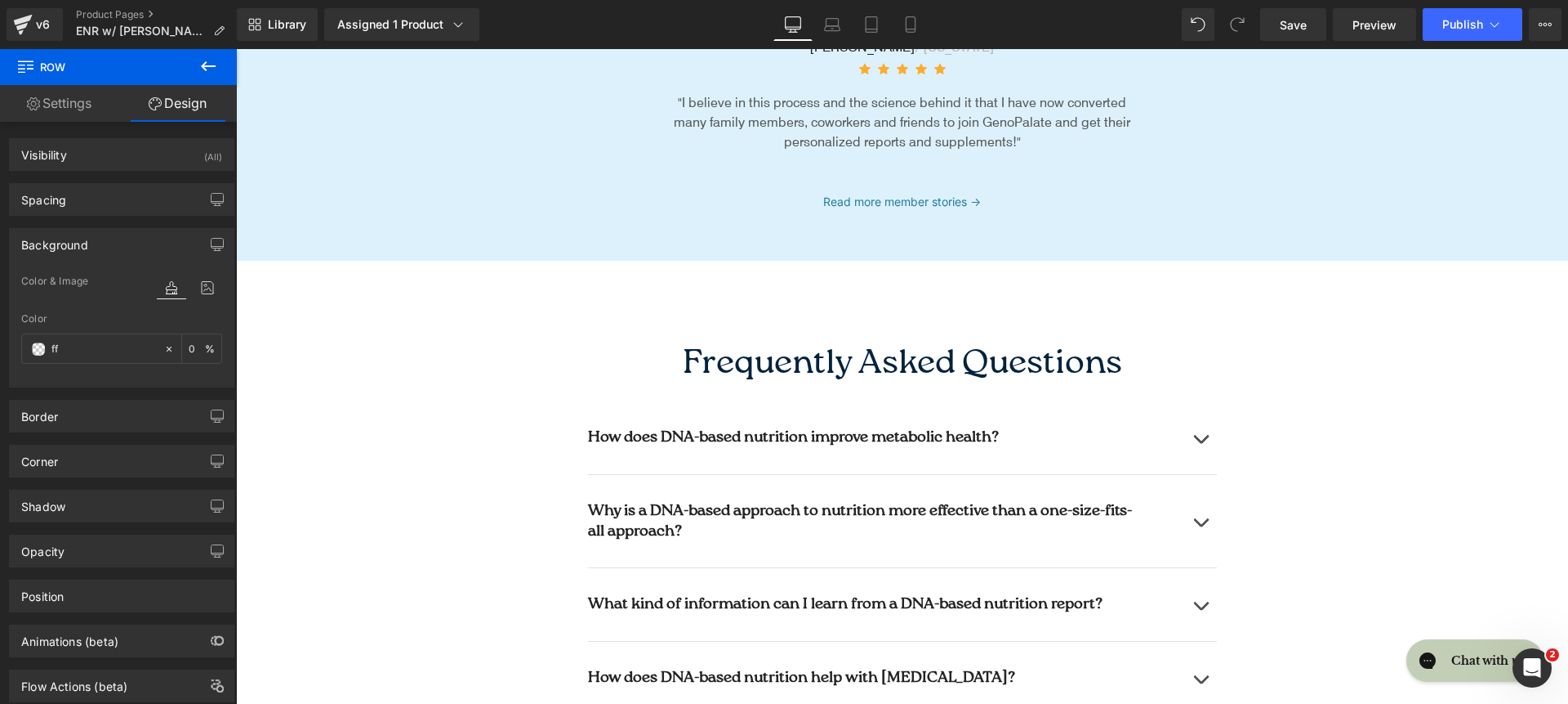
type input "fff"
type input "100"
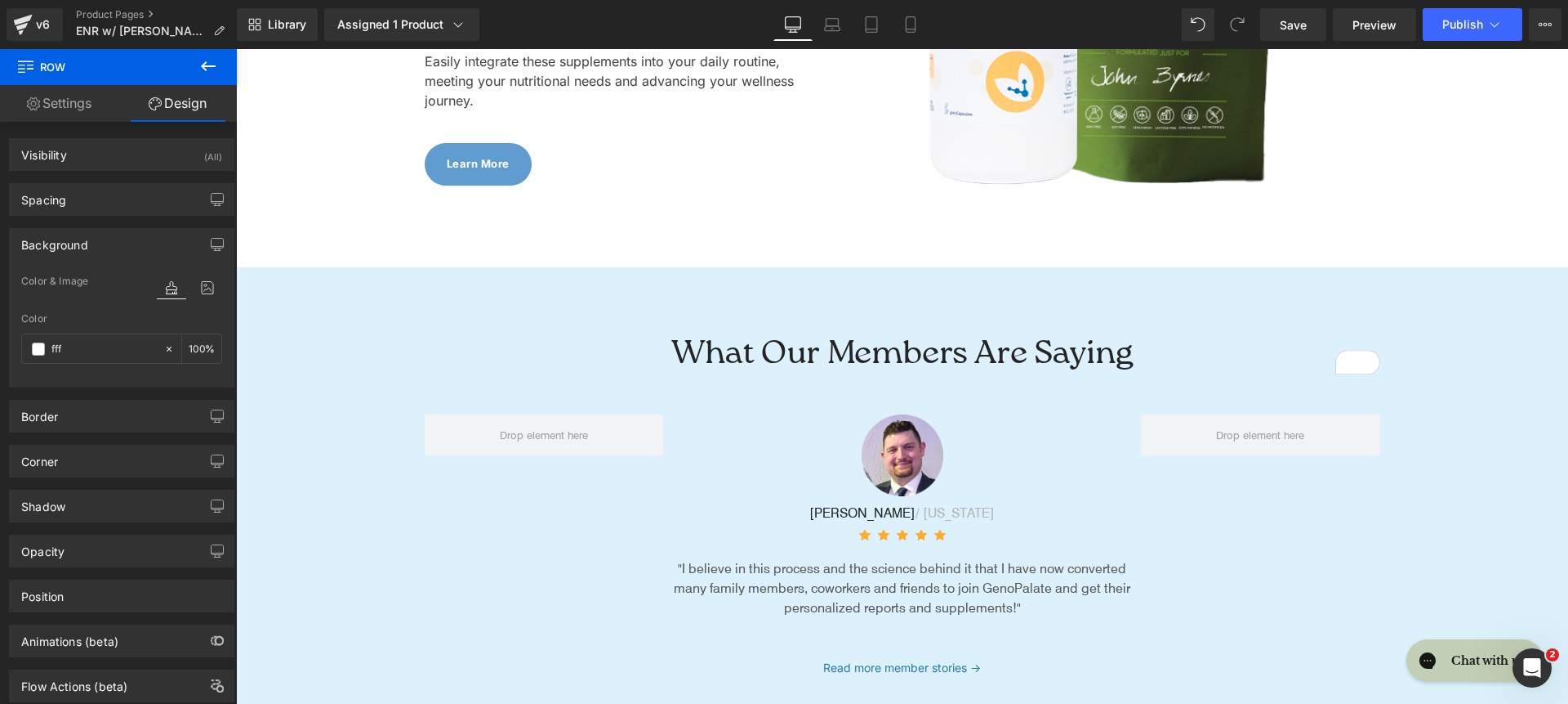
scroll to position [5130, 0]
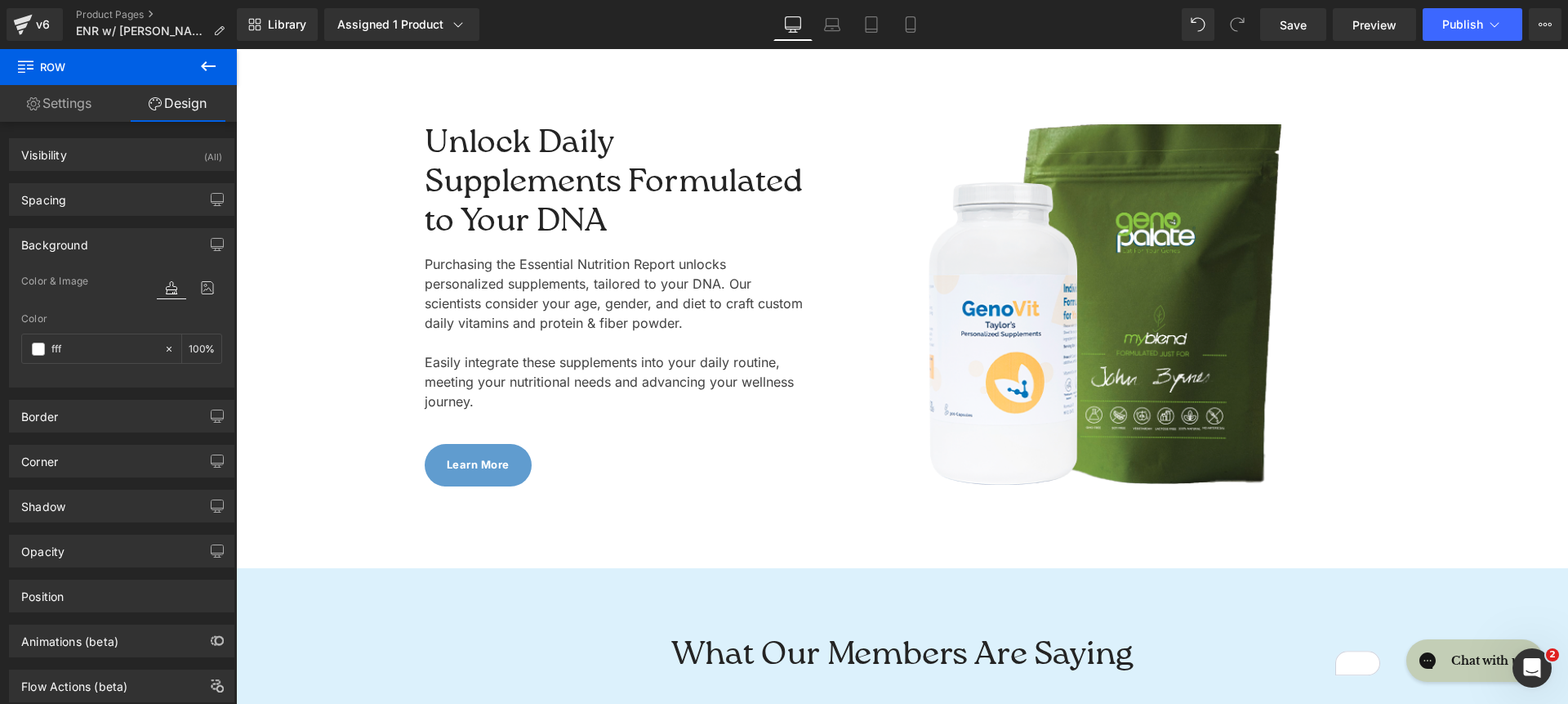
type input "#ffffff"
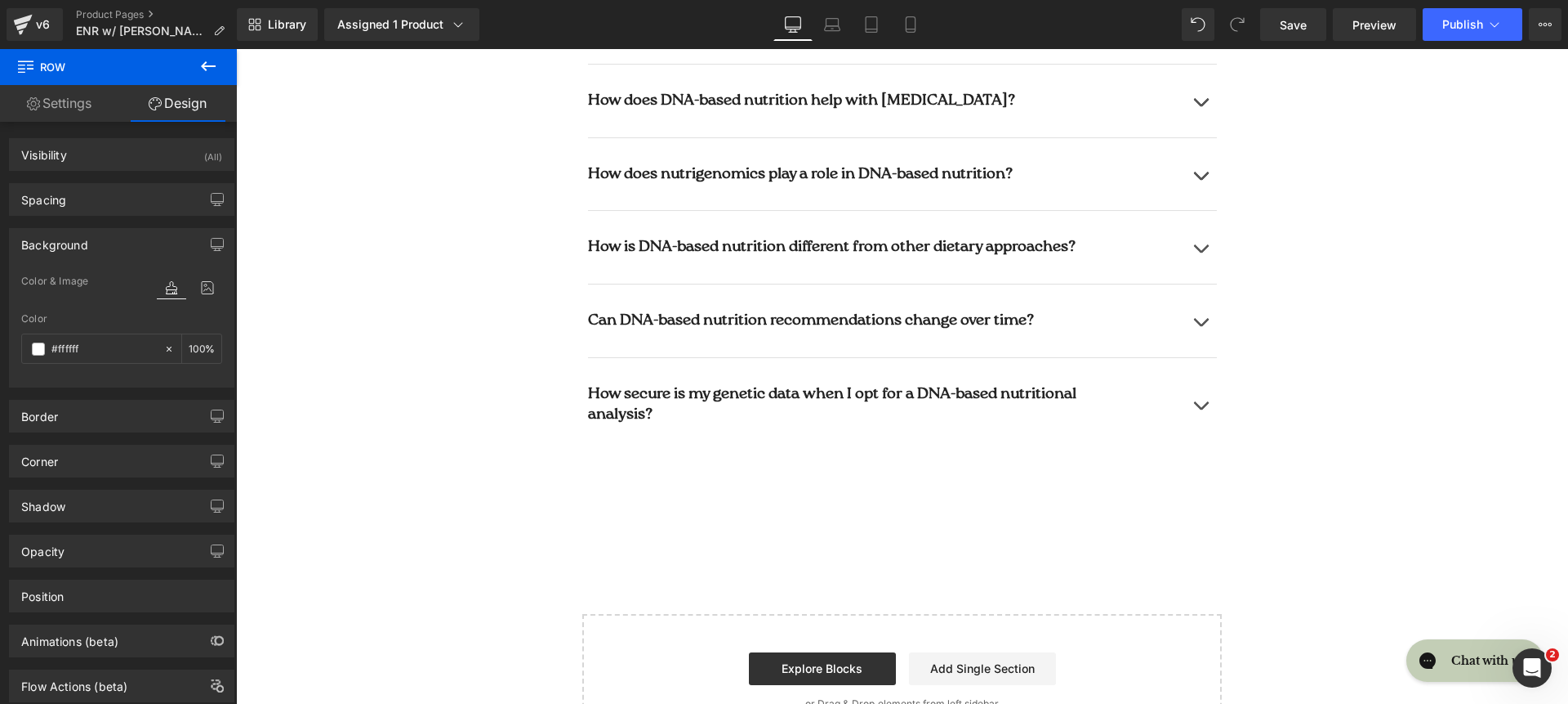
scroll to position [6942, 0]
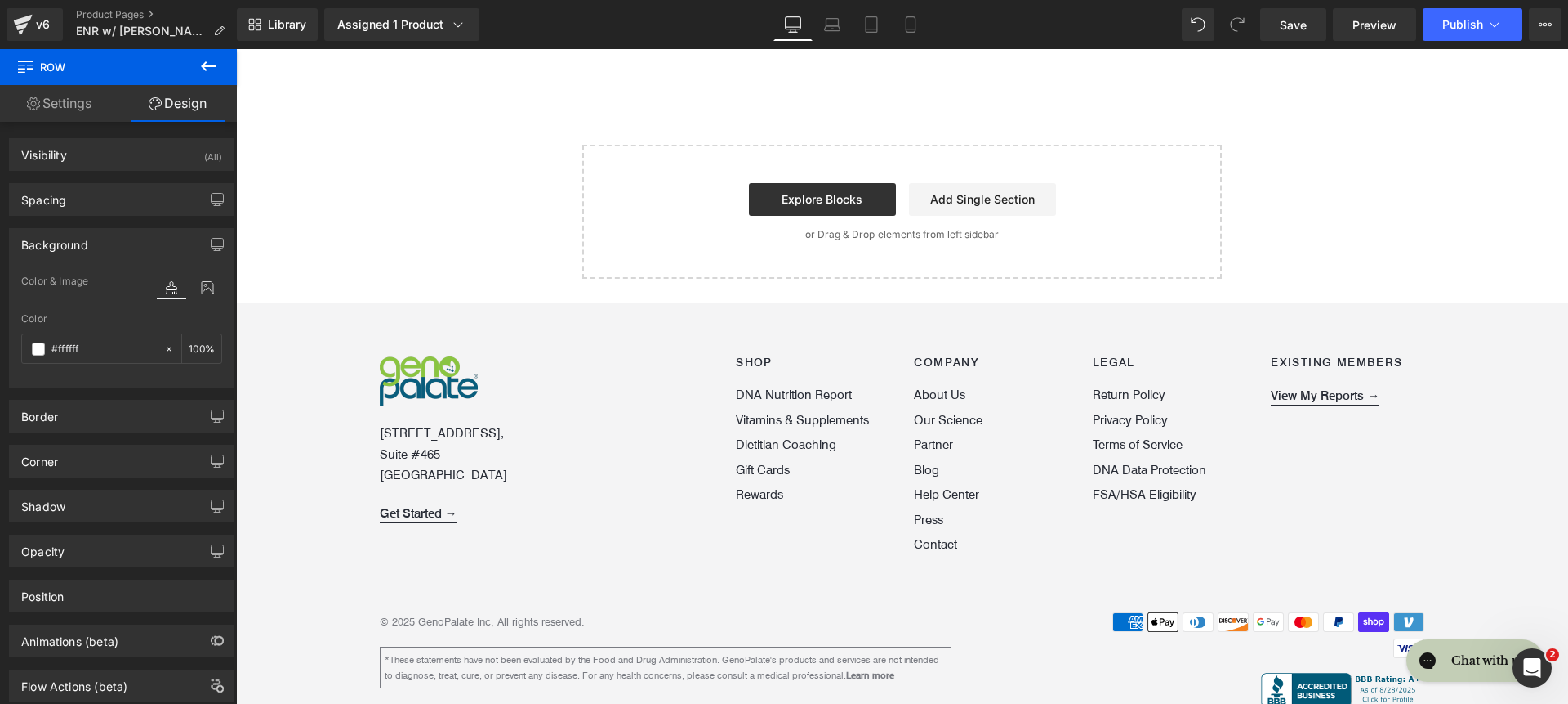
click at [1251, 23] on span at bounding box center [1237, 24] width 33 height 33
click at [1298, 28] on span "Save" at bounding box center [1293, 25] width 27 height 18
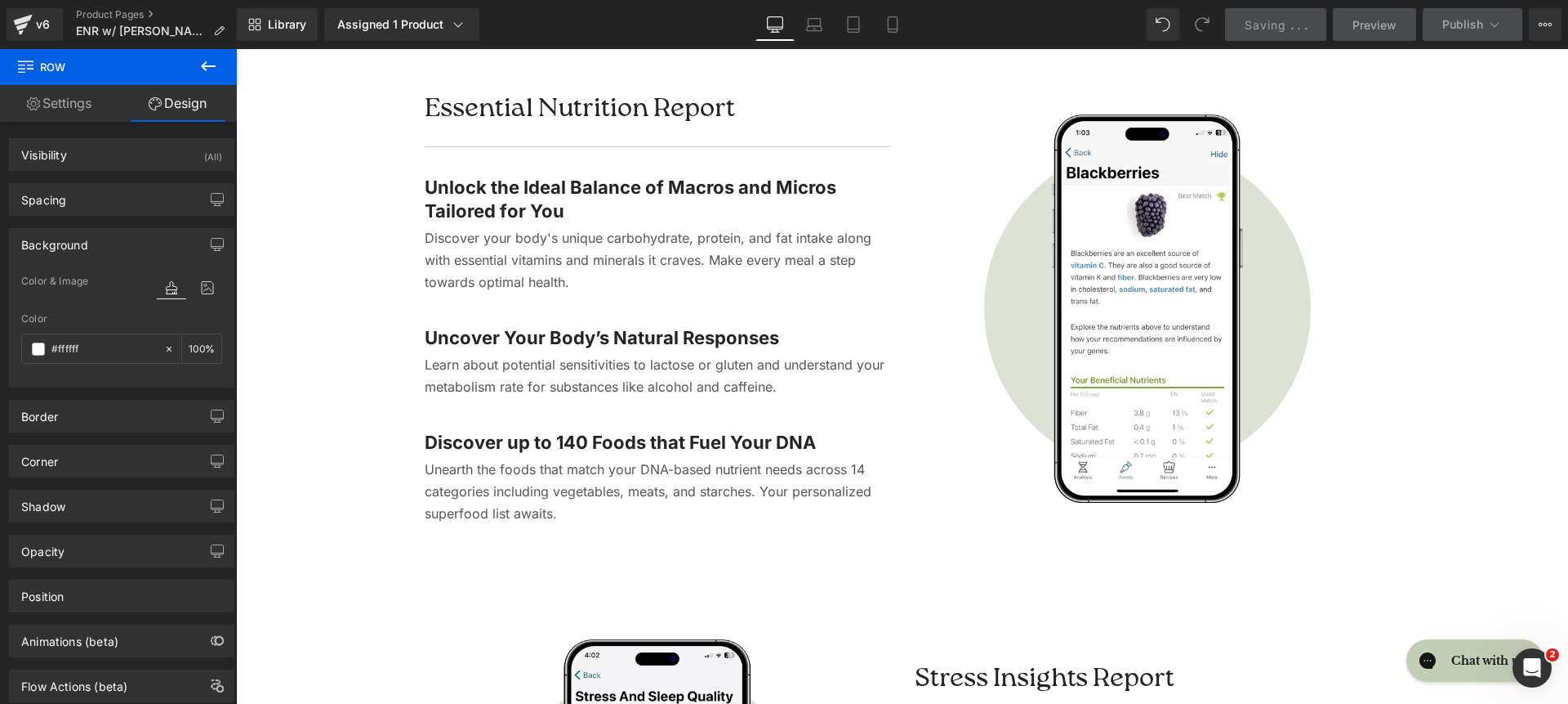
scroll to position [2795, 0]
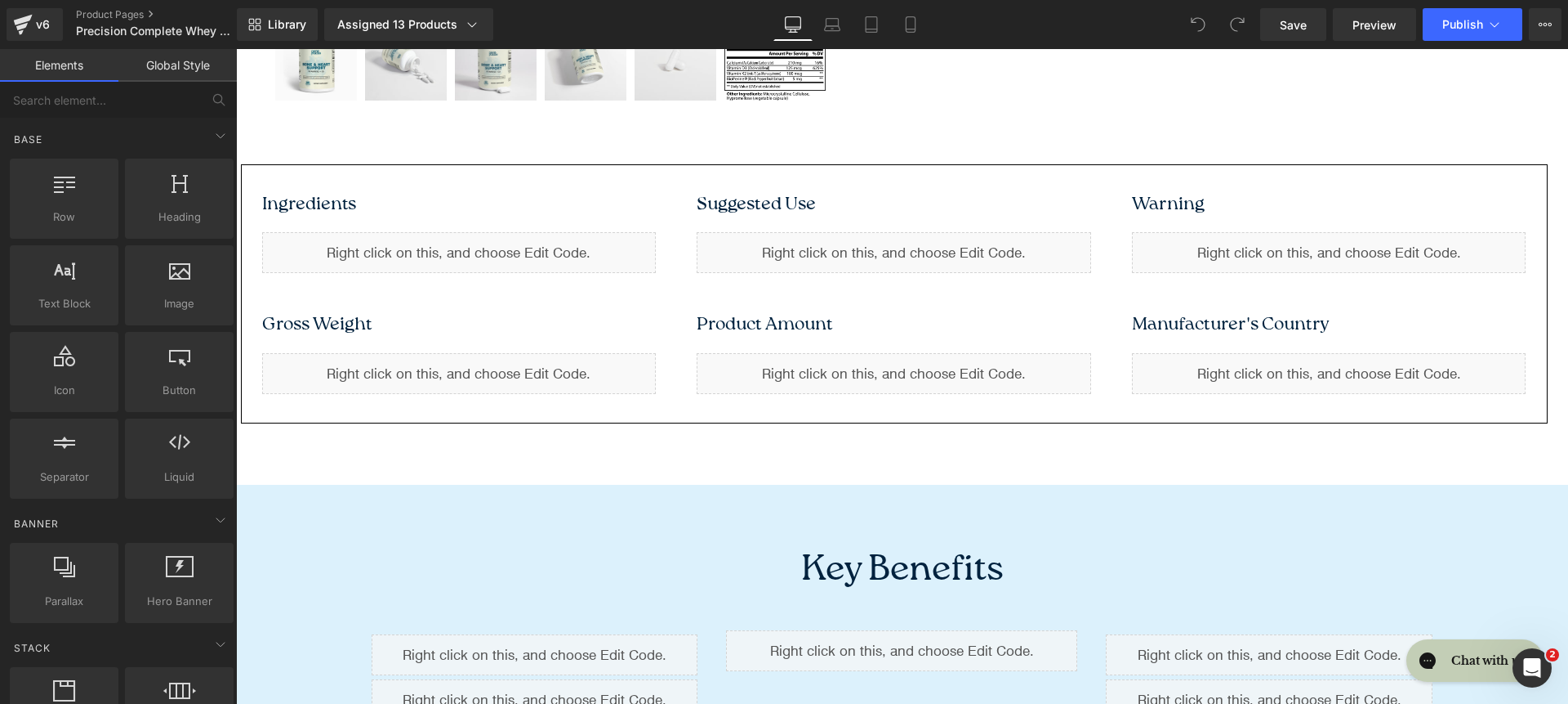
scroll to position [351, 0]
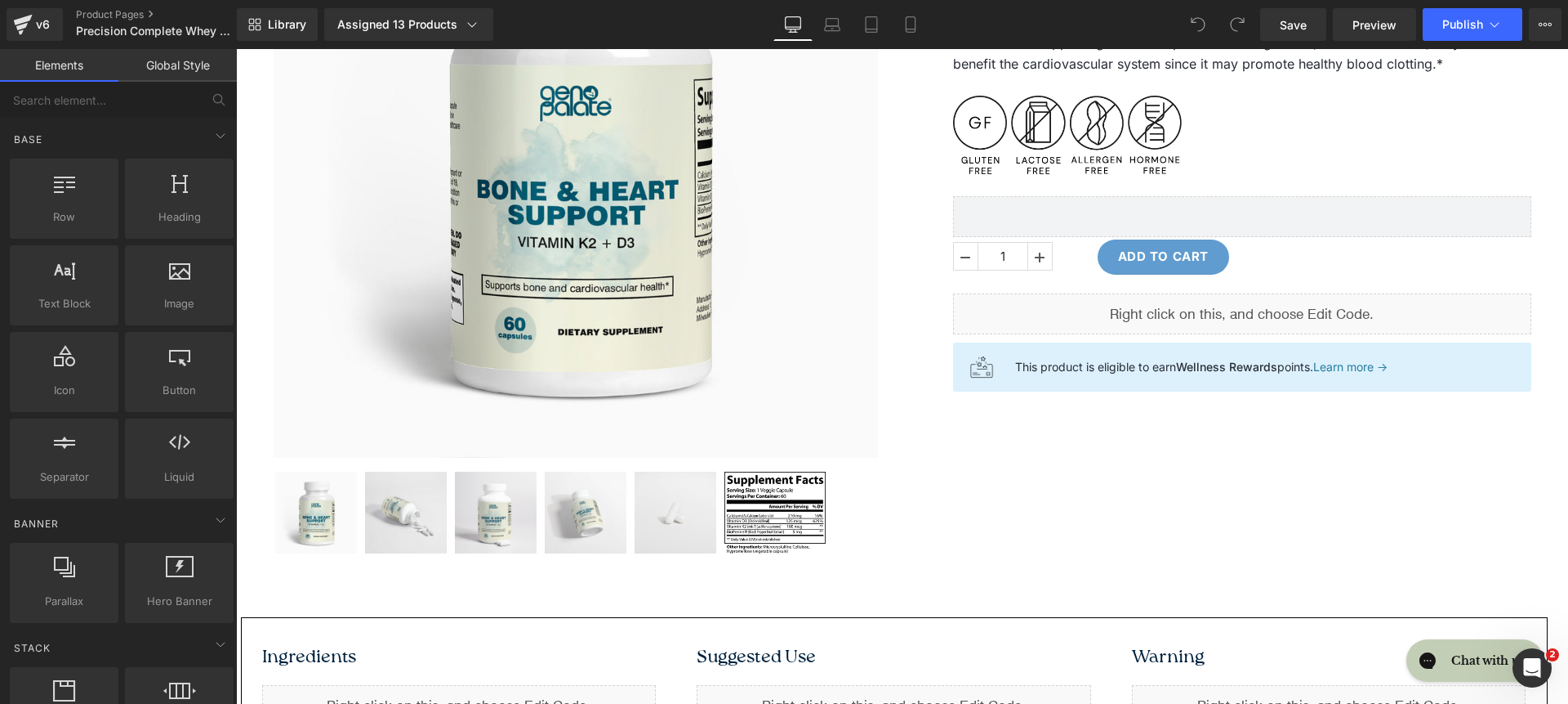
click at [1254, 351] on div "Image This product is eligible to earn Wellness Rewards points. Learn more → Te…" at bounding box center [1242, 367] width 579 height 49
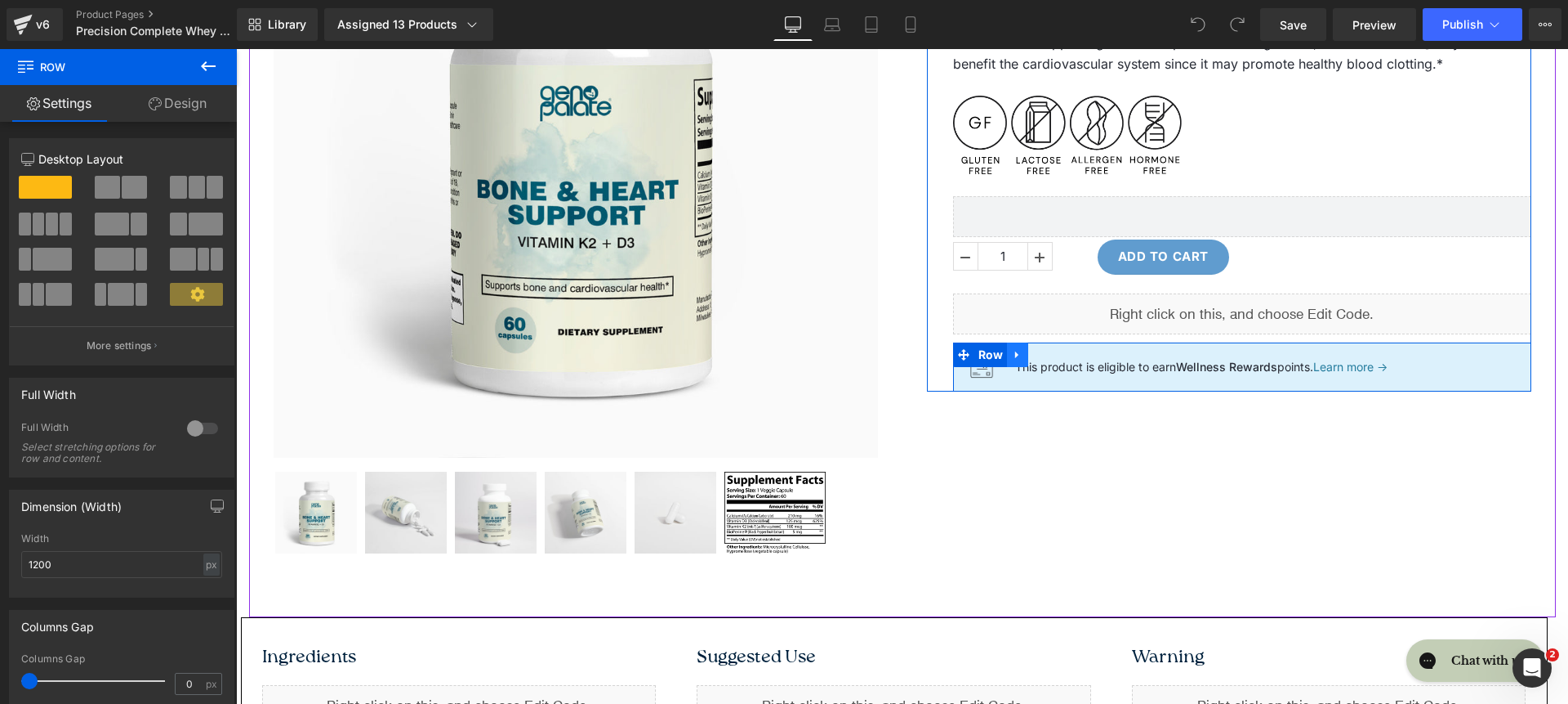
click at [1015, 358] on icon at bounding box center [1017, 355] width 3 height 8
click at [1055, 351] on icon at bounding box center [1060, 355] width 12 height 12
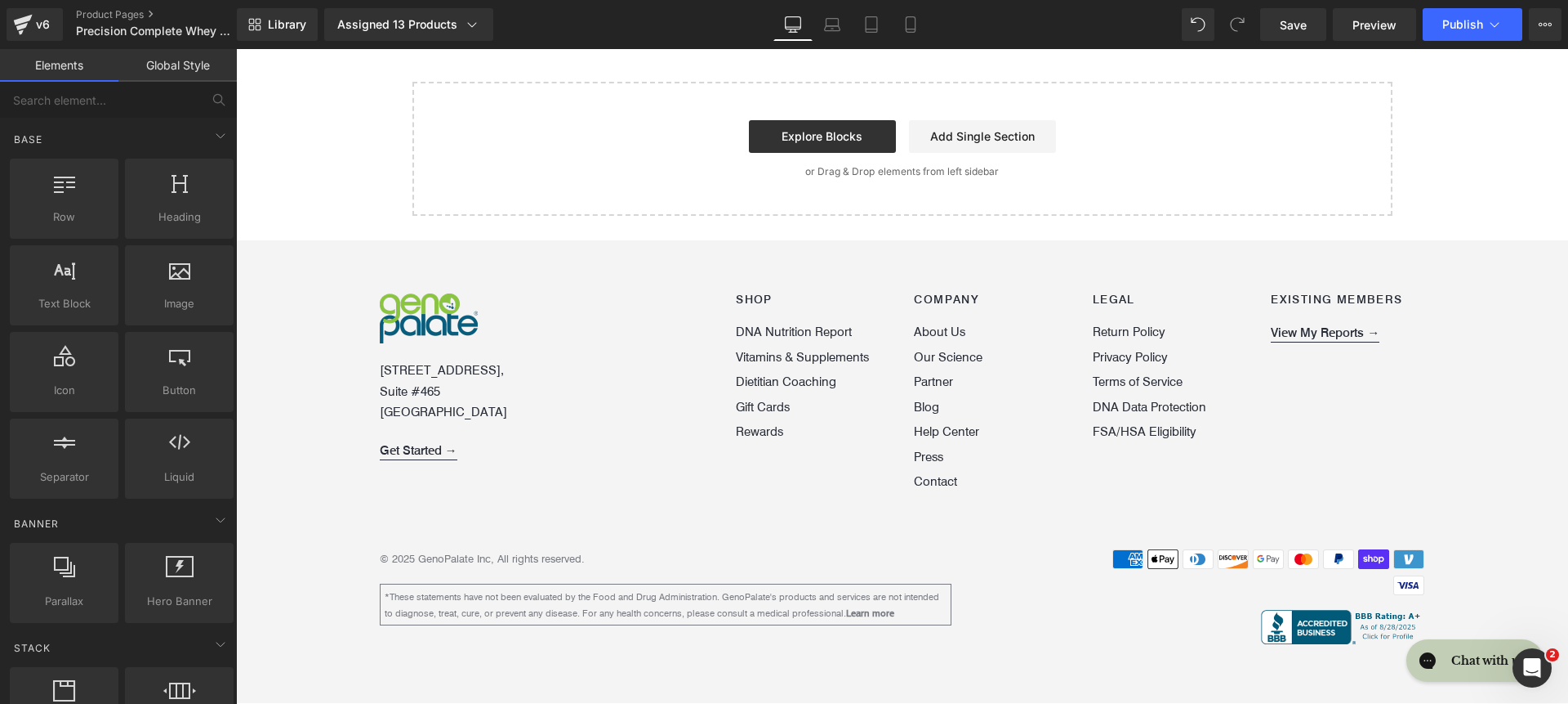
scroll to position [2496, 0]
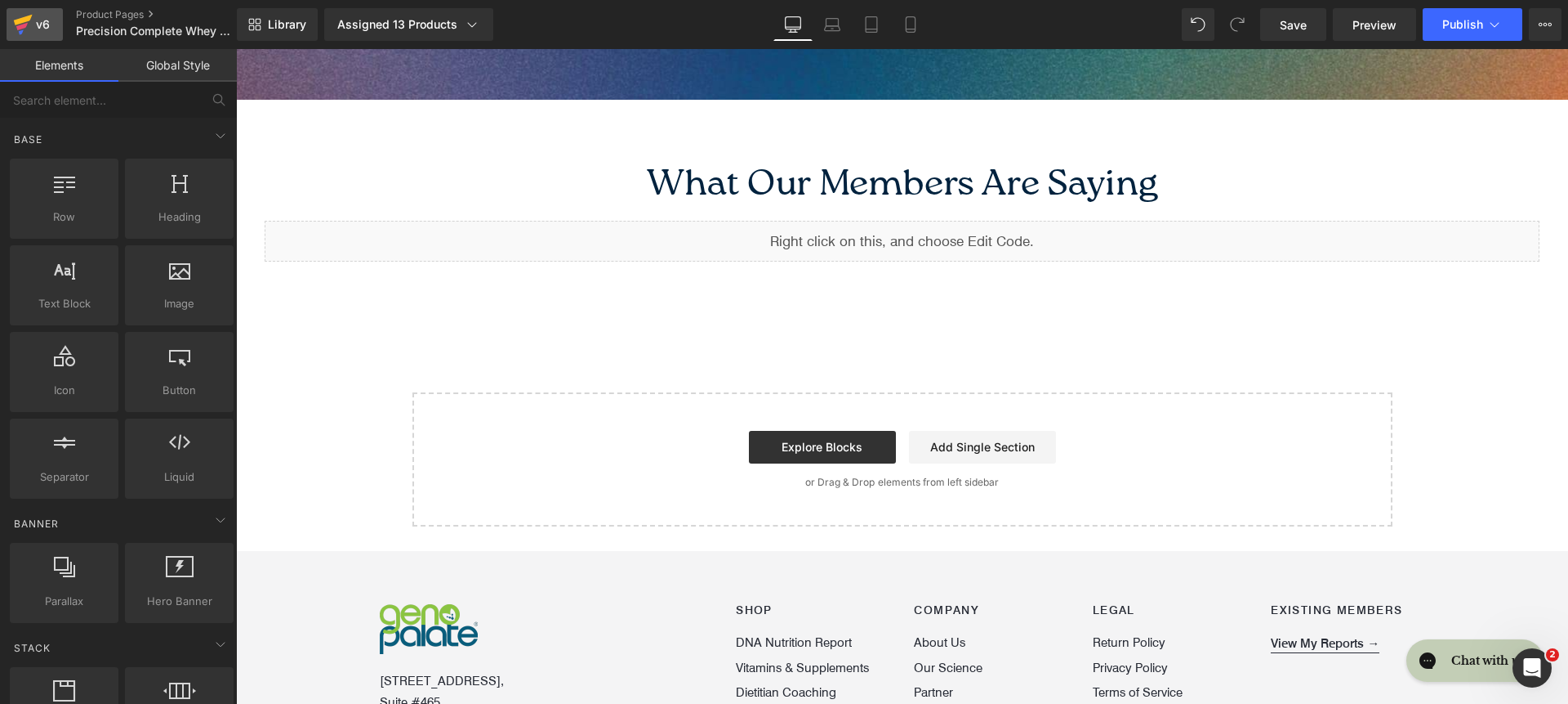
click at [15, 15] on icon at bounding box center [23, 24] width 20 height 41
click at [1290, 17] on span "Save" at bounding box center [1293, 25] width 27 height 18
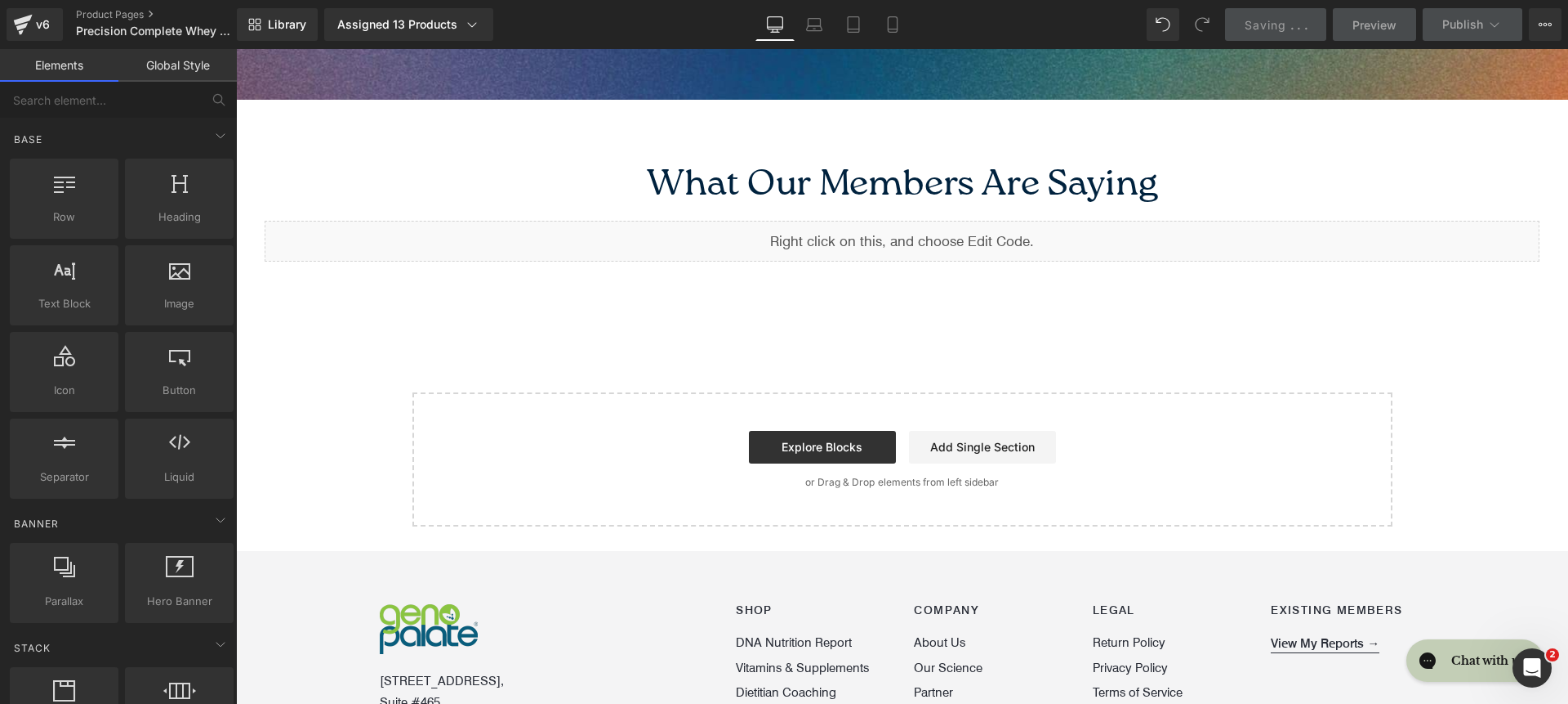
scroll to position [1717, 0]
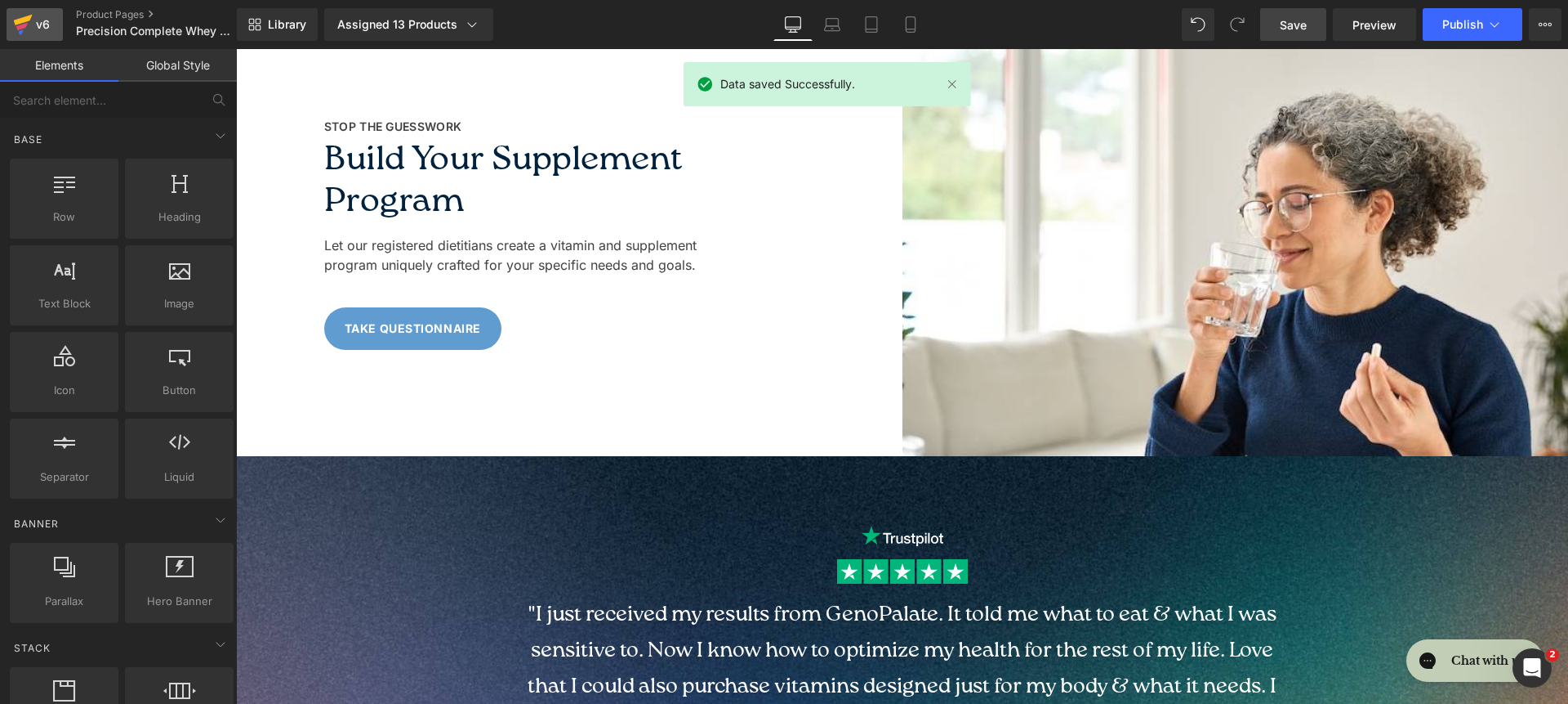
click at [30, 19] on icon at bounding box center [23, 24] width 20 height 41
